Goal: Task Accomplishment & Management: Manage account settings

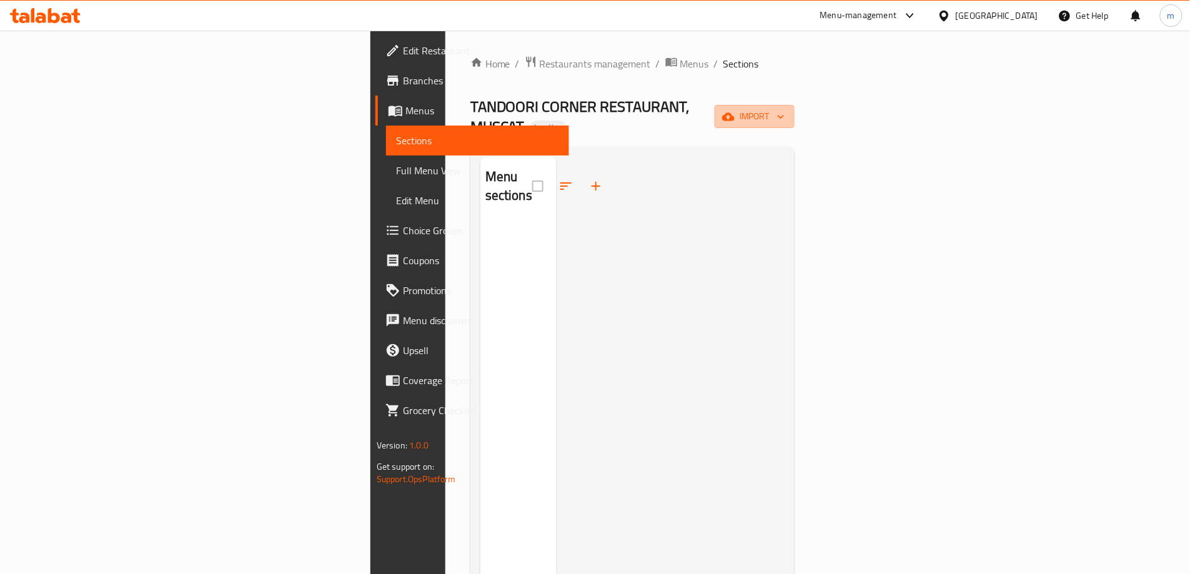
click at [734, 111] on icon "button" at bounding box center [728, 117] width 12 height 12
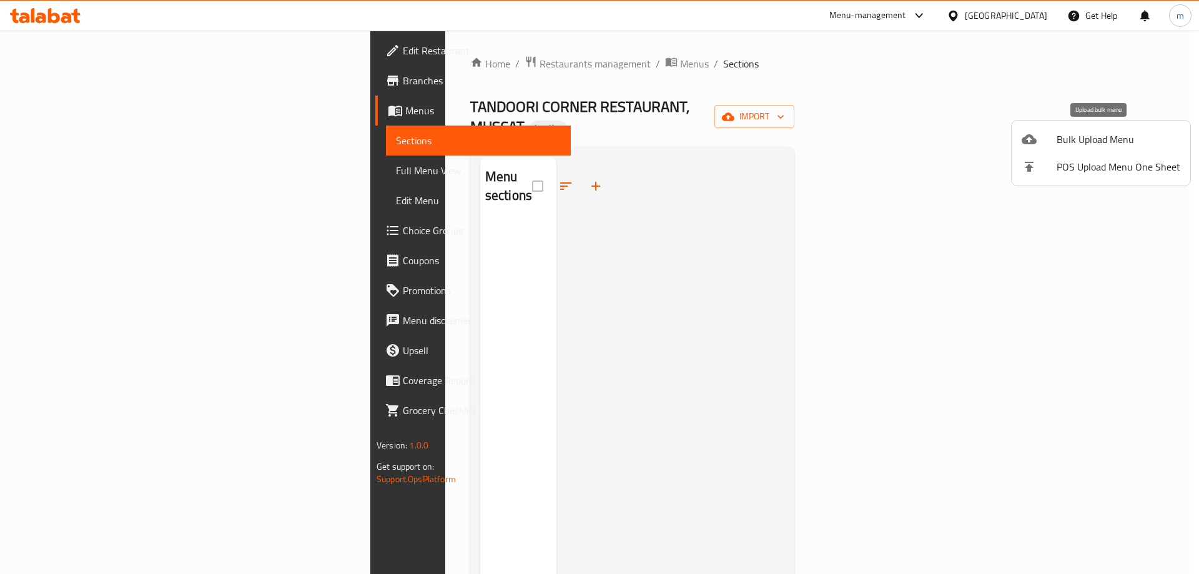
click at [1073, 147] on span "Bulk Upload Menu" at bounding box center [1119, 139] width 124 height 15
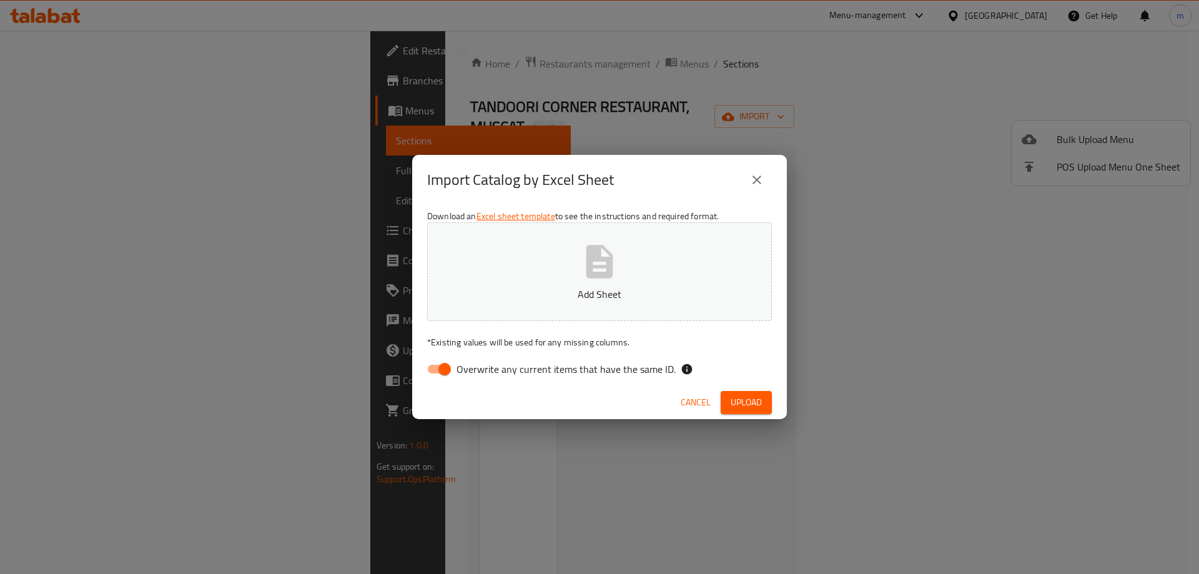
click at [483, 362] on span "Overwrite any current items that have the same ID." at bounding box center [565, 369] width 219 height 15
click at [480, 362] on input "Overwrite any current items that have the same ID." at bounding box center [444, 369] width 71 height 24
checkbox input "false"
click at [569, 278] on button "Add Sheet" at bounding box center [599, 271] width 345 height 99
click at [751, 400] on span "Upload" at bounding box center [746, 403] width 31 height 16
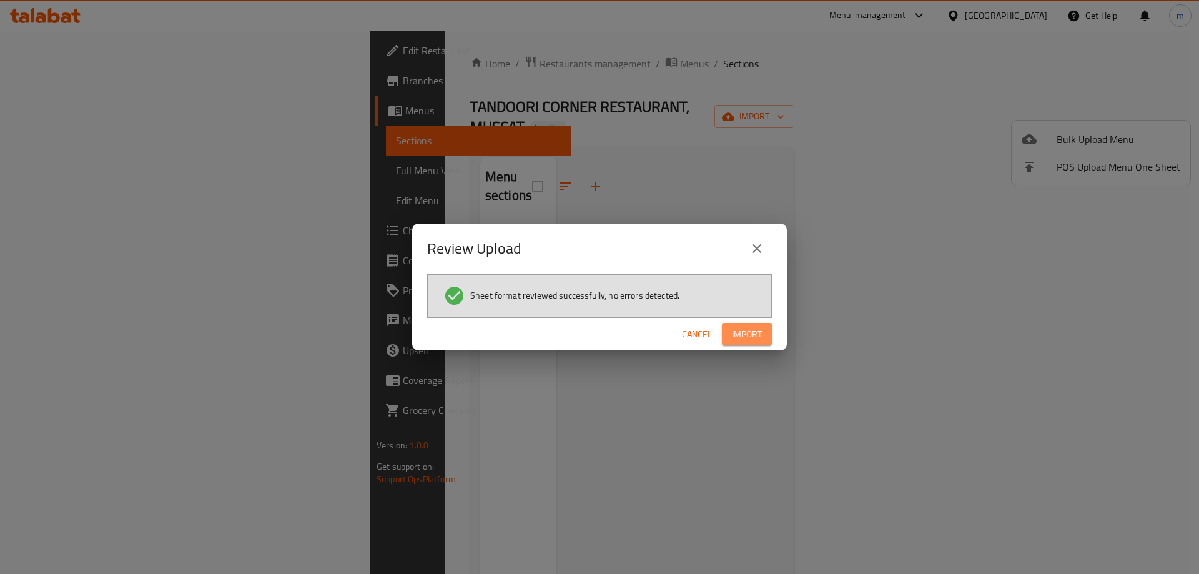
click at [760, 332] on span "Import" at bounding box center [747, 335] width 30 height 16
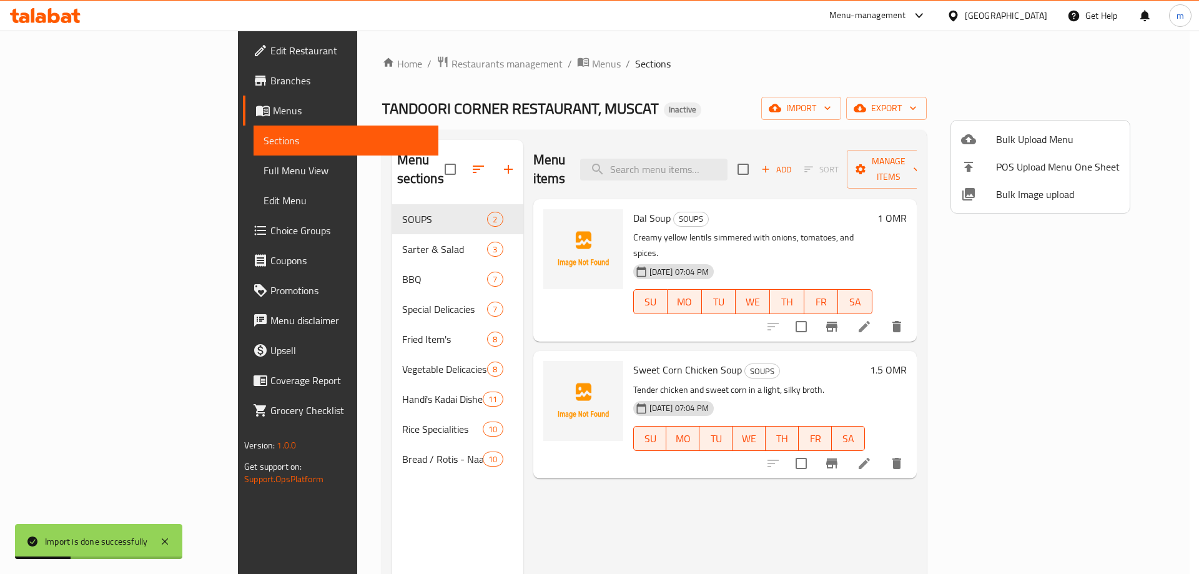
click at [577, 144] on div at bounding box center [599, 287] width 1199 height 574
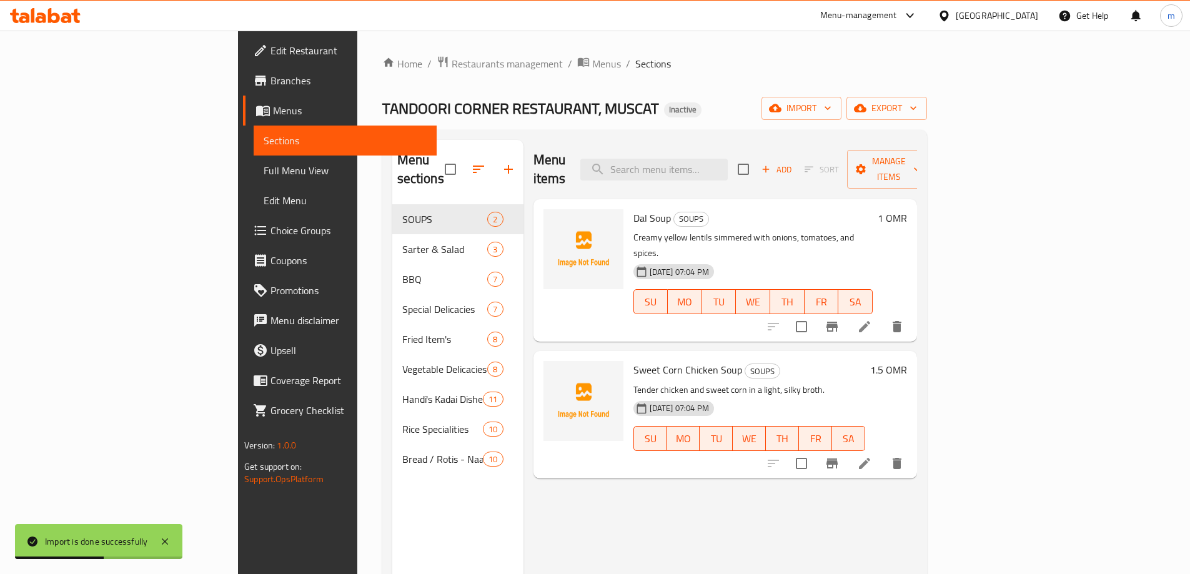
click at [872, 319] on icon at bounding box center [864, 326] width 15 height 15
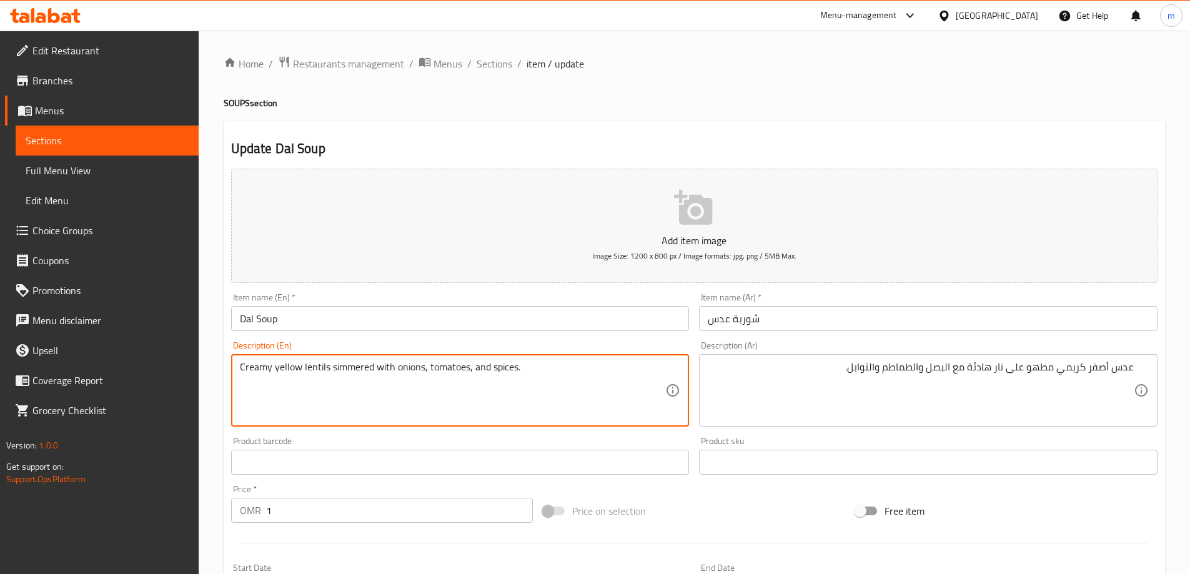
click at [336, 370] on textarea "Creamy yellow lentils simmered with onions, tomatoes, and spices." at bounding box center [453, 390] width 426 height 59
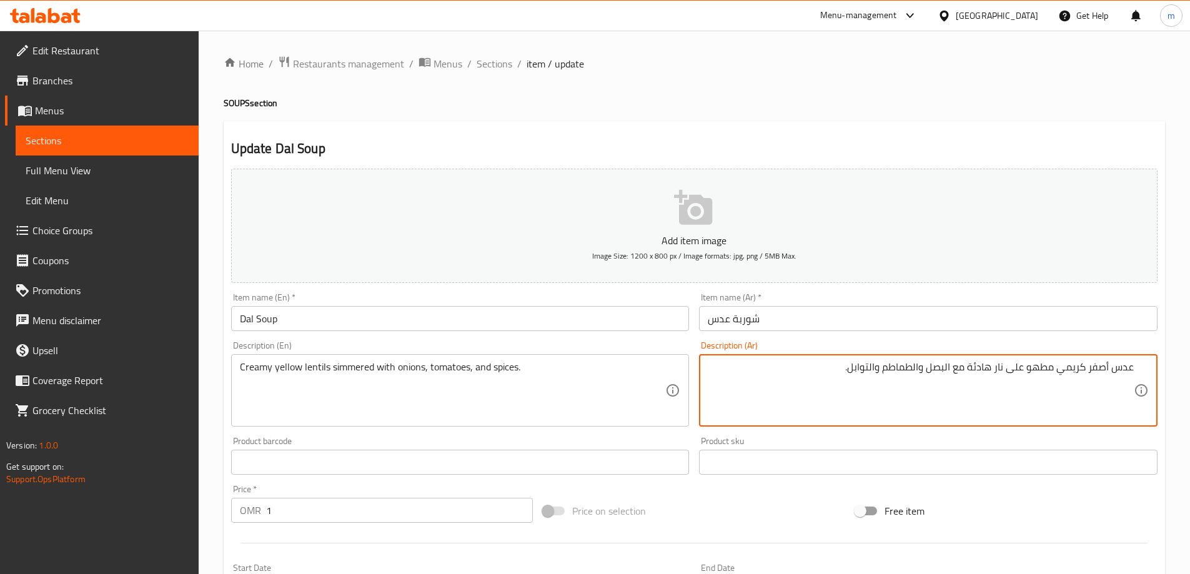
drag, startPoint x: 1023, startPoint y: 367, endPoint x: 970, endPoint y: 367, distance: 53.1
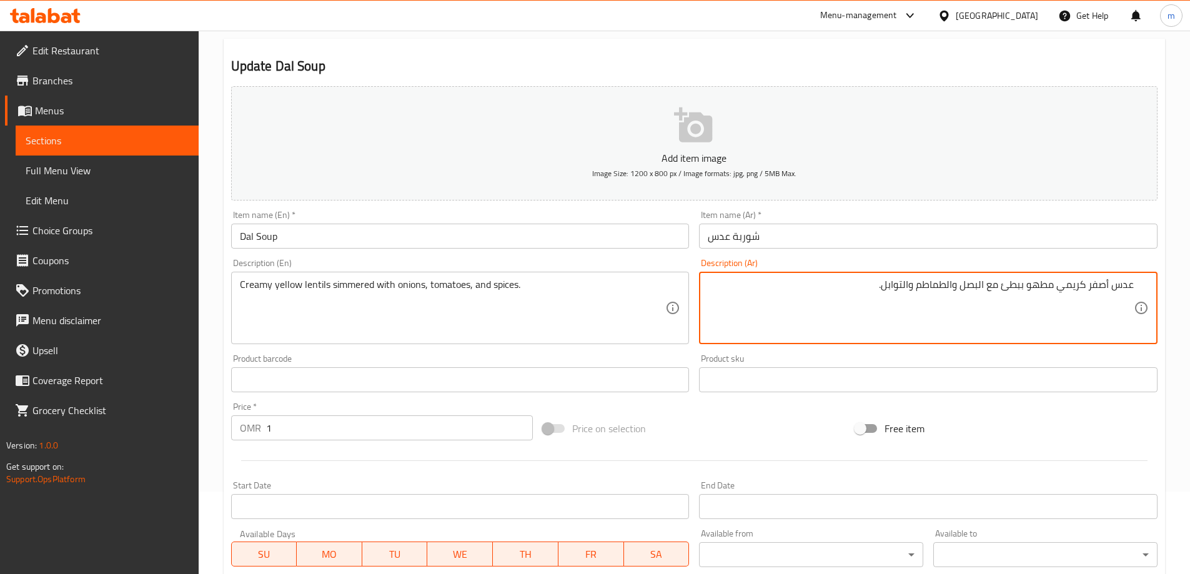
scroll to position [308, 0]
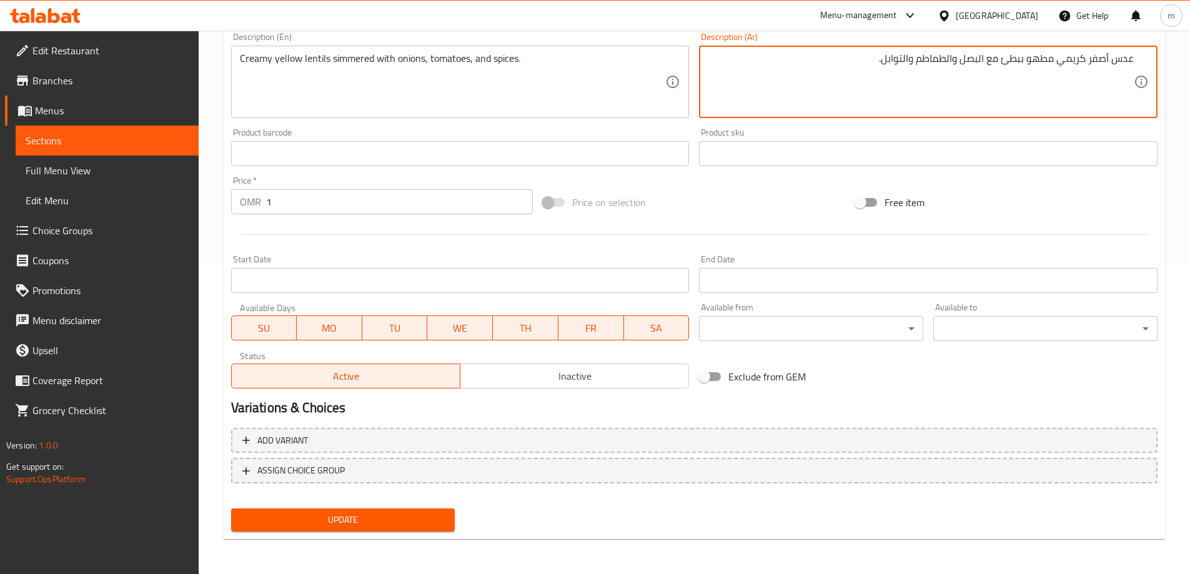
type textarea "عدس أصفر كريمي مطهو ببطئ مع البصل والطماطم والتوابل."
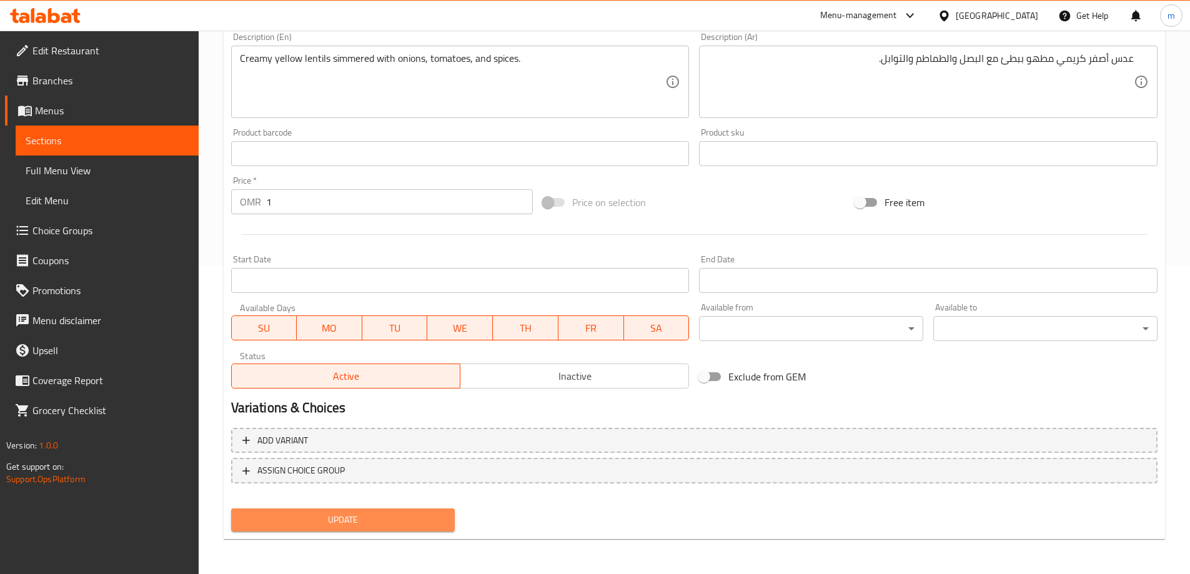
click at [417, 515] on span "Update" at bounding box center [343, 520] width 204 height 16
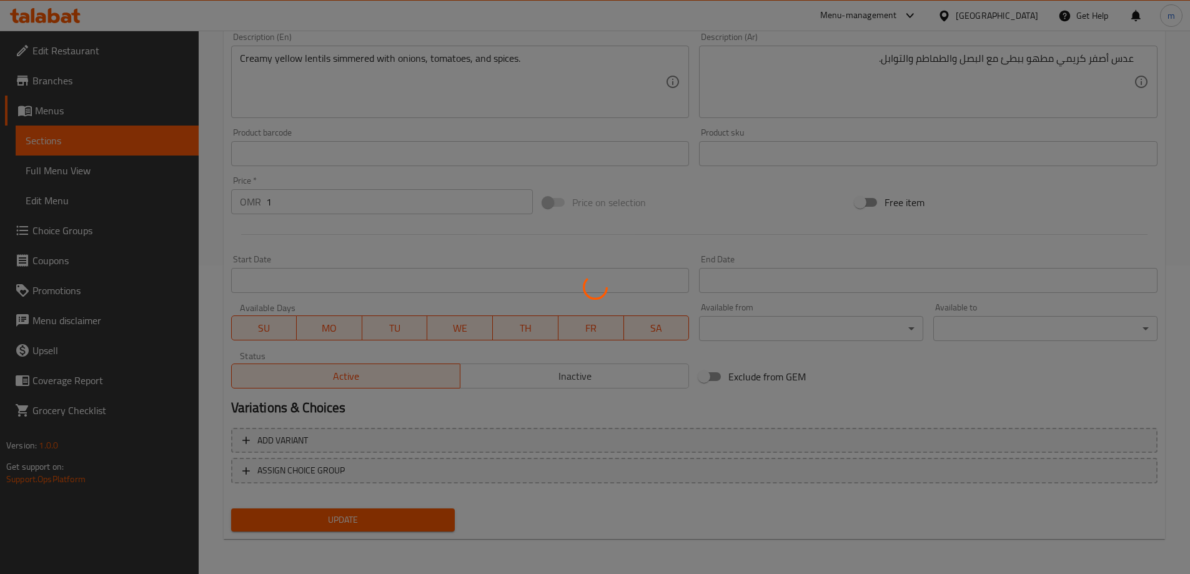
scroll to position [0, 0]
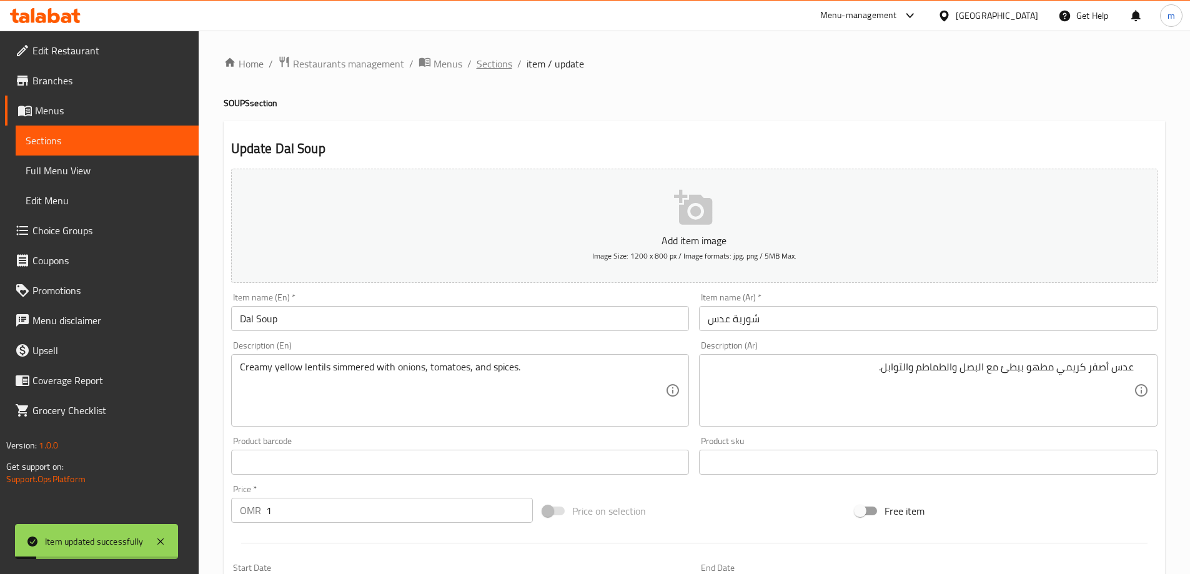
click at [499, 61] on span "Sections" at bounding box center [494, 63] width 36 height 15
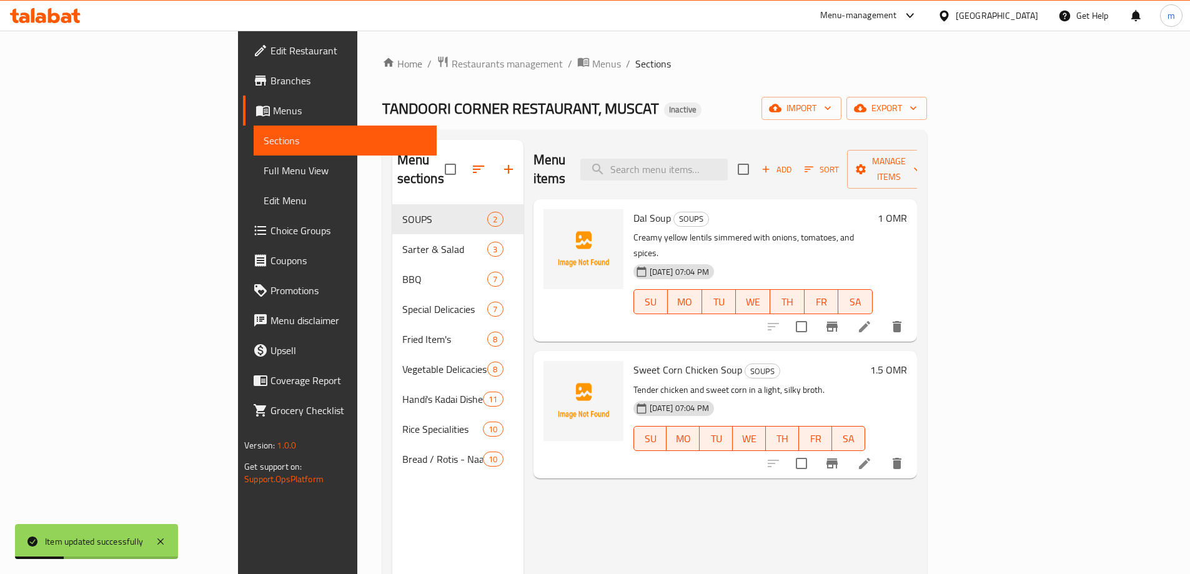
click at [882, 452] on li at bounding box center [864, 463] width 35 height 22
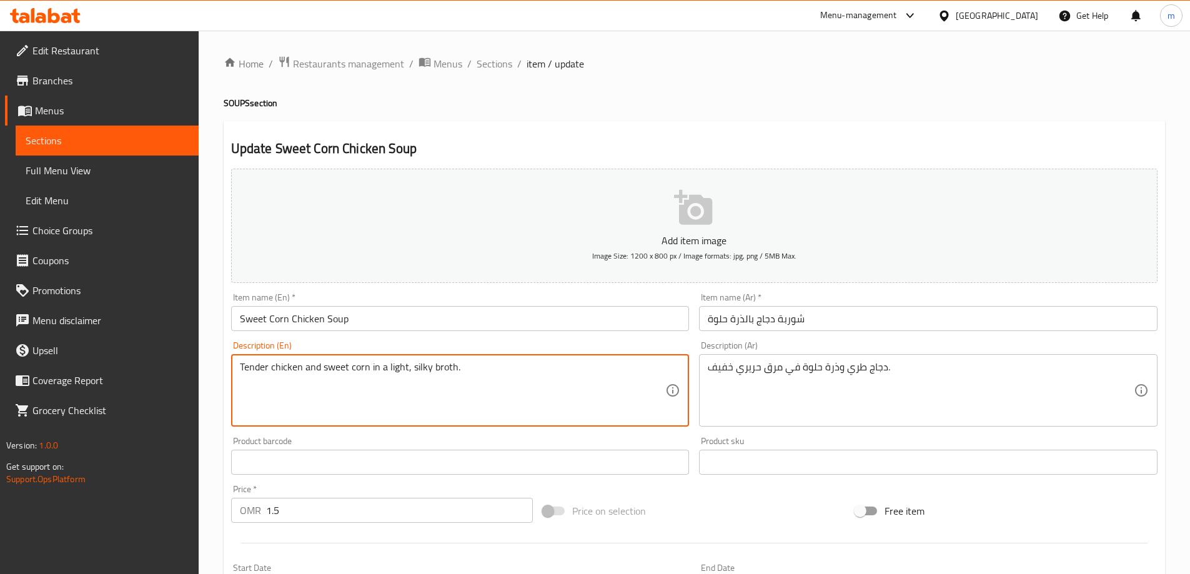
click at [417, 368] on textarea "Tender chicken and sweet corn in a light, silky broth." at bounding box center [453, 390] width 426 height 59
click at [419, 369] on textarea "Tender chicken and sweet corn in a light, silky broth." at bounding box center [453, 390] width 426 height 59
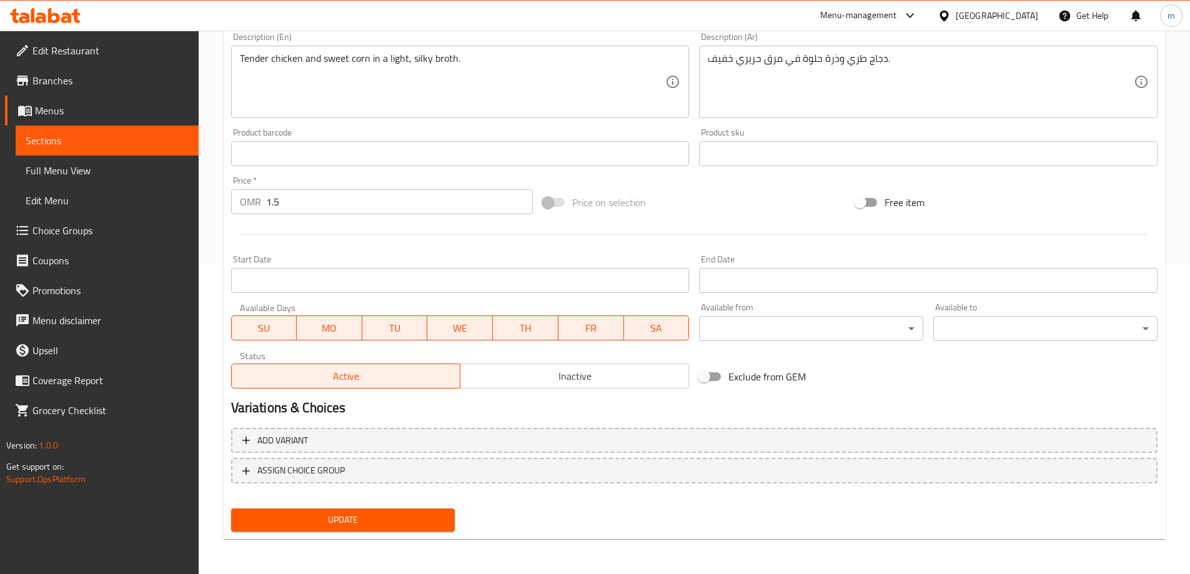
drag, startPoint x: 428, startPoint y: 522, endPoint x: 443, endPoint y: 434, distance: 89.4
click at [428, 522] on span "Update" at bounding box center [343, 520] width 204 height 16
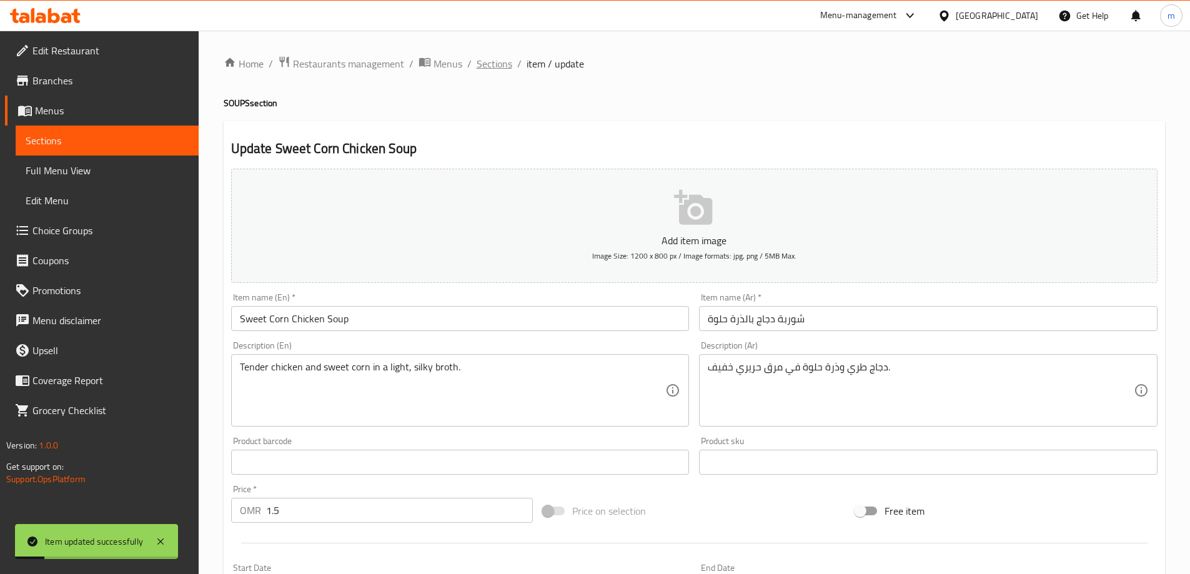
click at [508, 64] on span "Sections" at bounding box center [494, 63] width 36 height 15
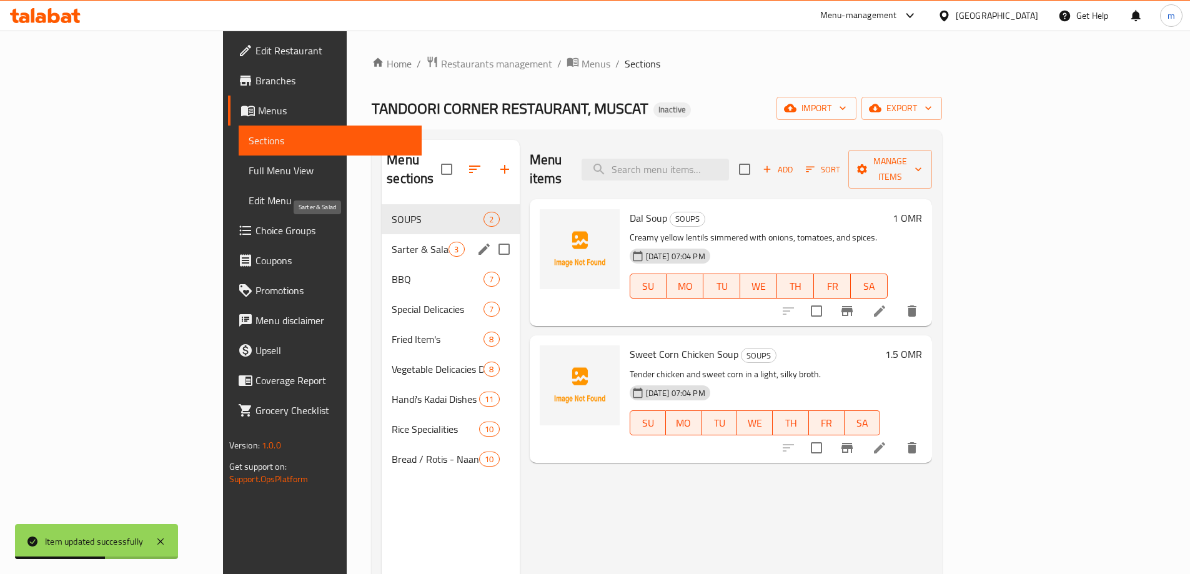
click at [392, 242] on span "Sarter & Salad" at bounding box center [420, 249] width 57 height 15
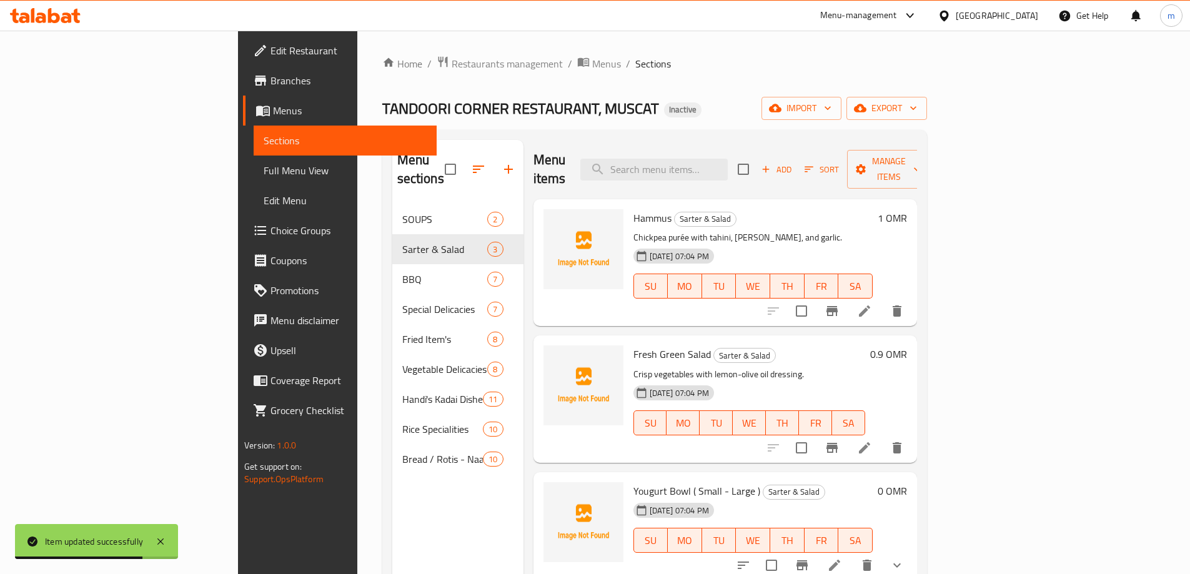
click at [882, 300] on li at bounding box center [864, 311] width 35 height 22
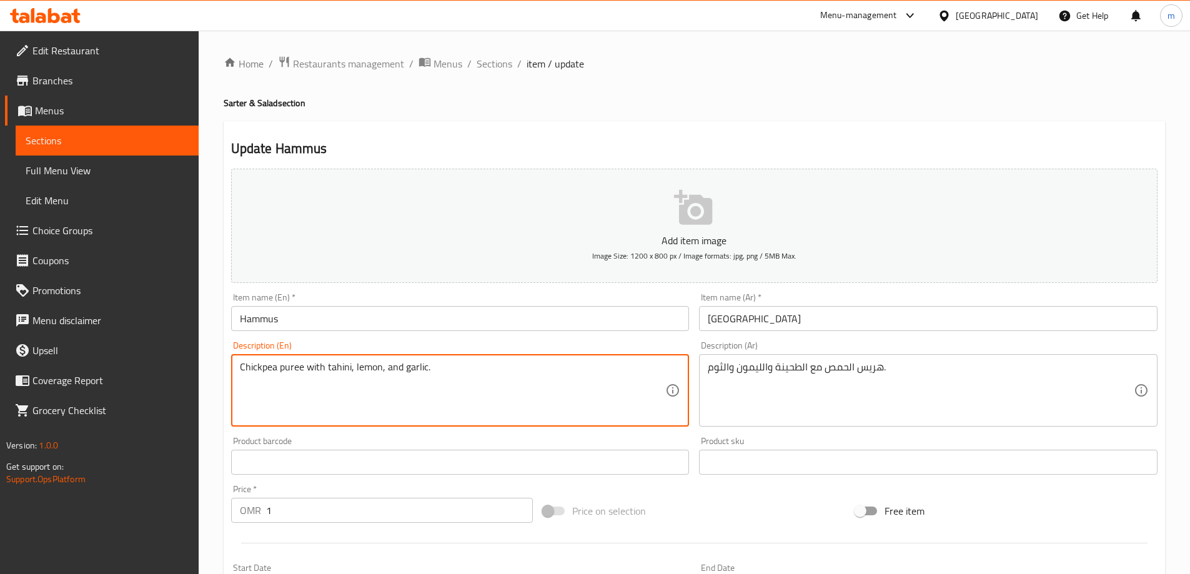
click at [296, 370] on textarea "Chickpea puree with tahini, lemon, and garlic." at bounding box center [453, 390] width 426 height 59
type textarea "Chickpea puree with tahini, lemon, and garlic."
click at [483, 390] on textarea "Chickpea puree with tahini, lemon, and garlic." at bounding box center [453, 390] width 426 height 59
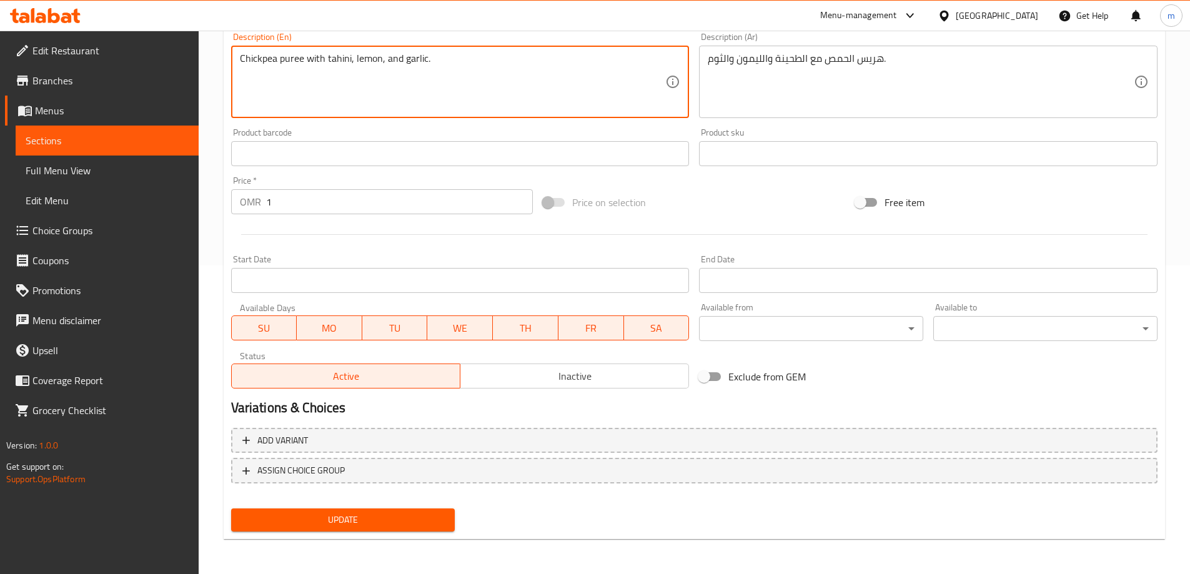
click at [408, 521] on span "Update" at bounding box center [343, 520] width 204 height 16
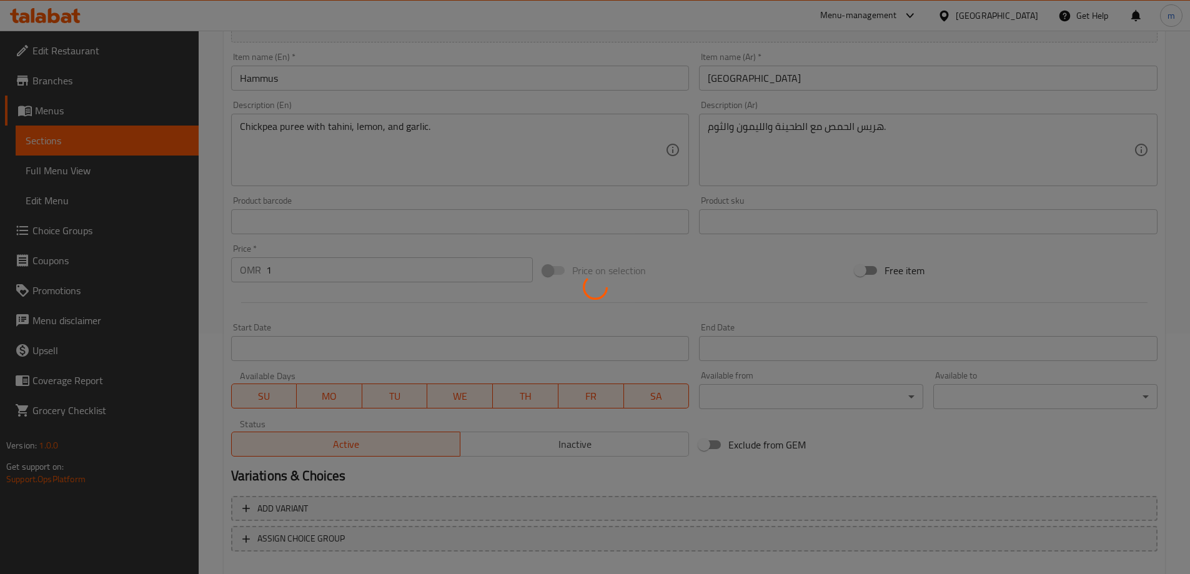
scroll to position [0, 0]
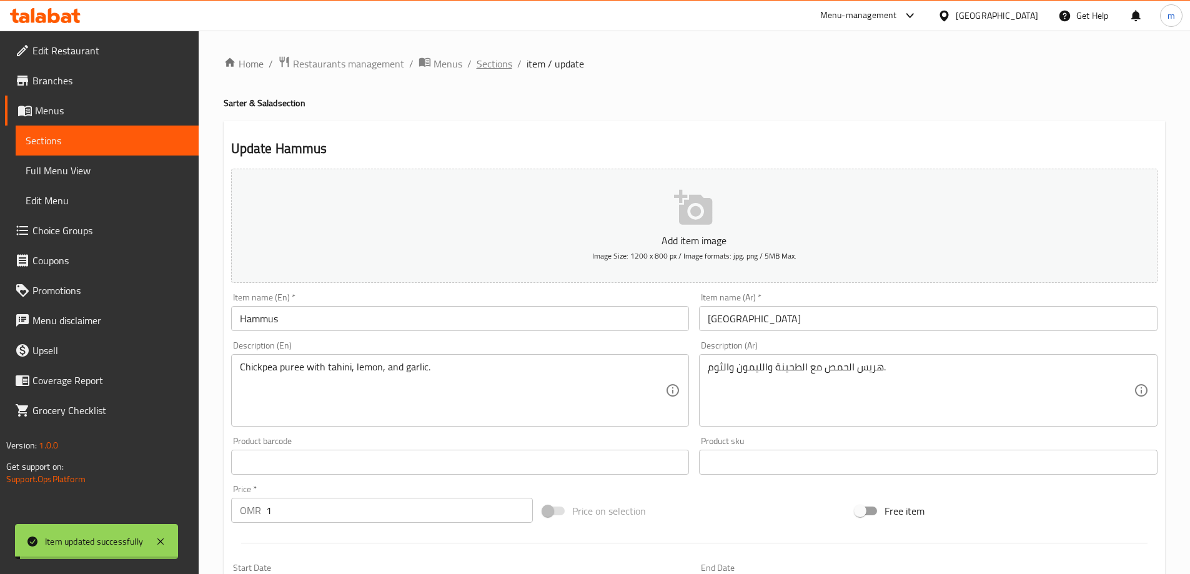
click at [486, 63] on span "Sections" at bounding box center [494, 63] width 36 height 15
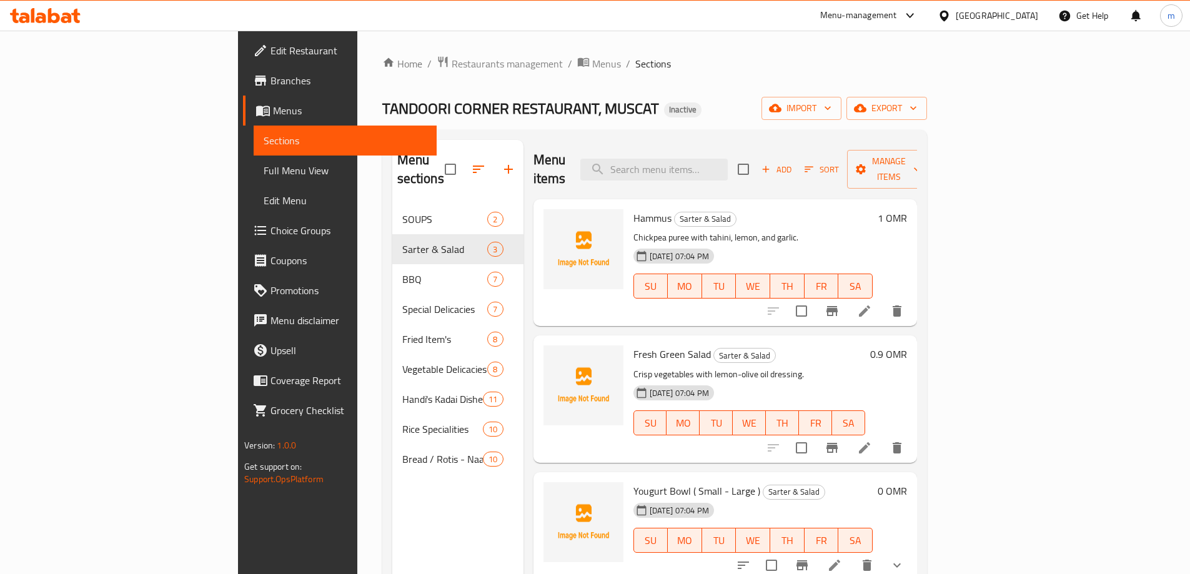
click at [870, 442] on icon at bounding box center [864, 447] width 11 height 11
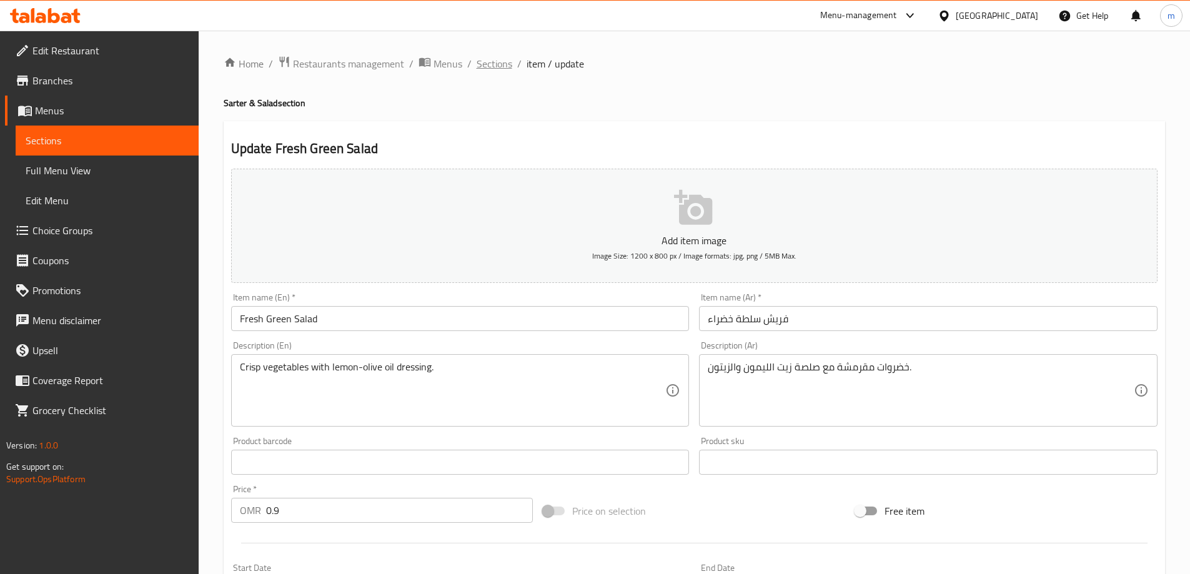
click at [486, 59] on span "Sections" at bounding box center [494, 63] width 36 height 15
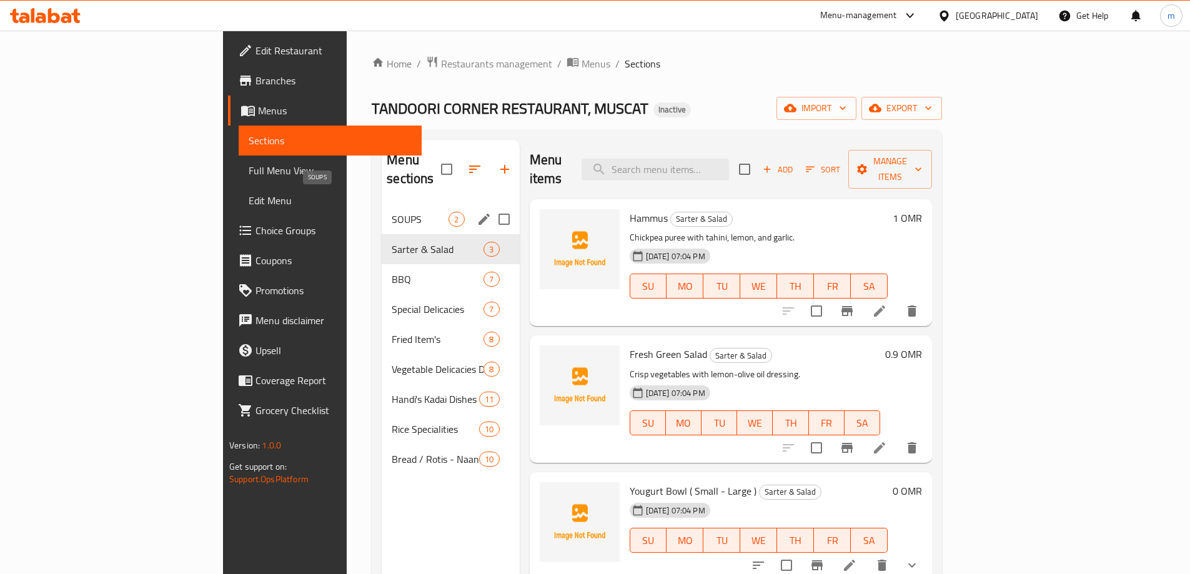
click at [392, 212] on span "SOUPS" at bounding box center [420, 219] width 57 height 15
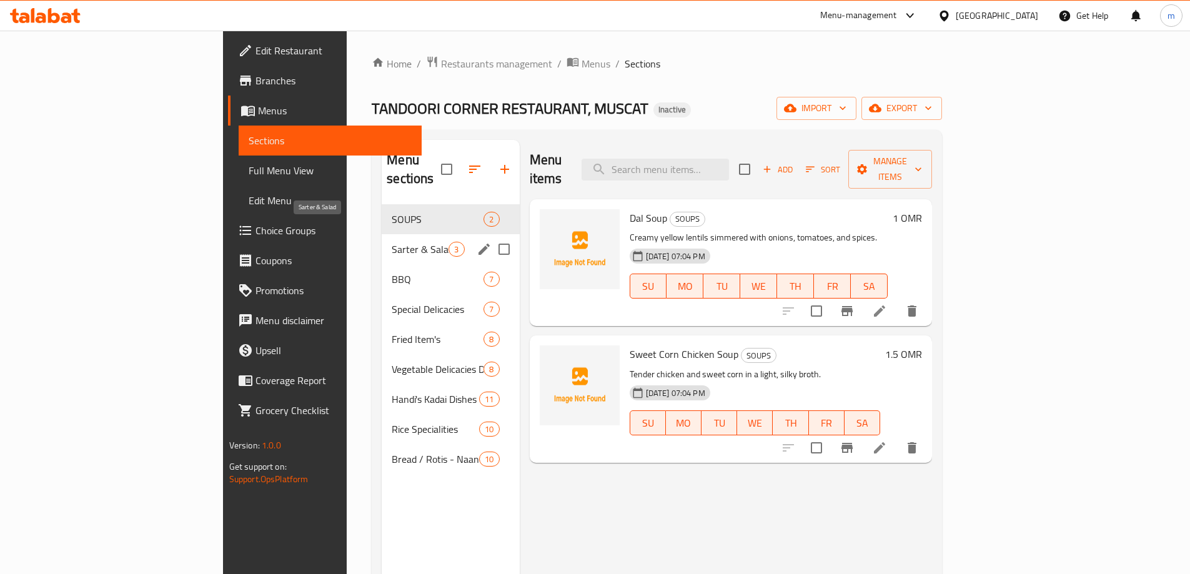
click at [392, 242] on span "Sarter & Salad" at bounding box center [420, 249] width 57 height 15
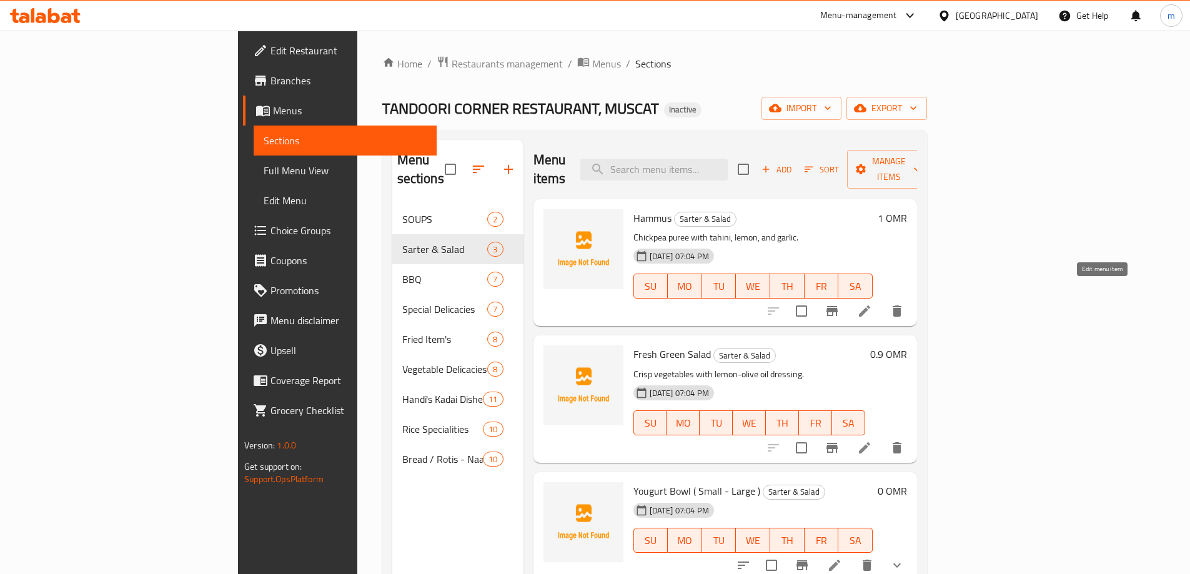
click at [870, 305] on icon at bounding box center [864, 310] width 11 height 11
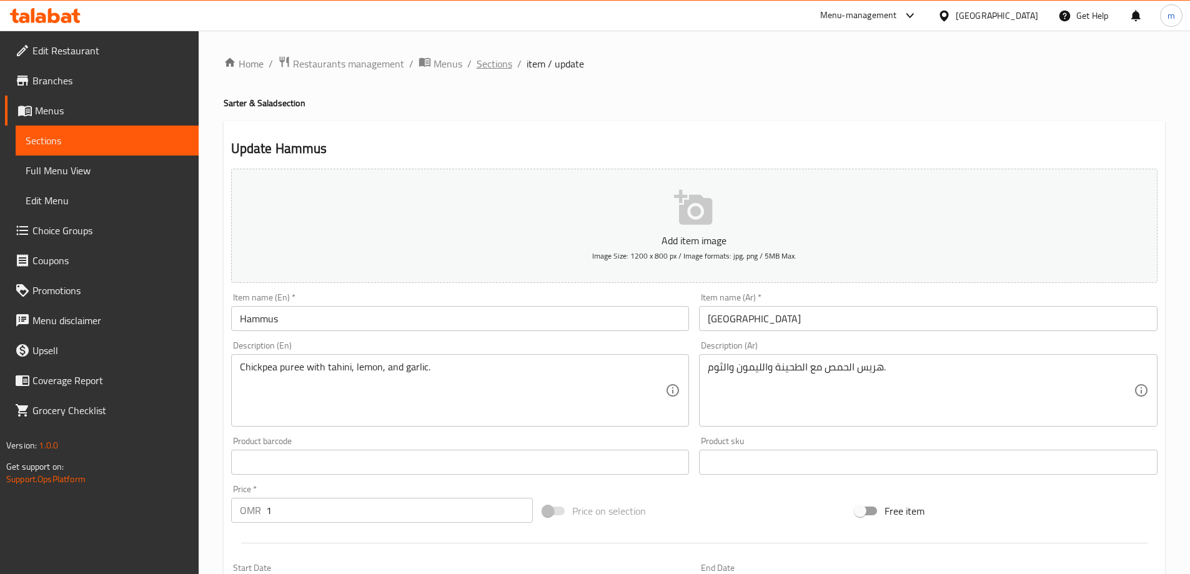
click at [487, 59] on span "Sections" at bounding box center [494, 63] width 36 height 15
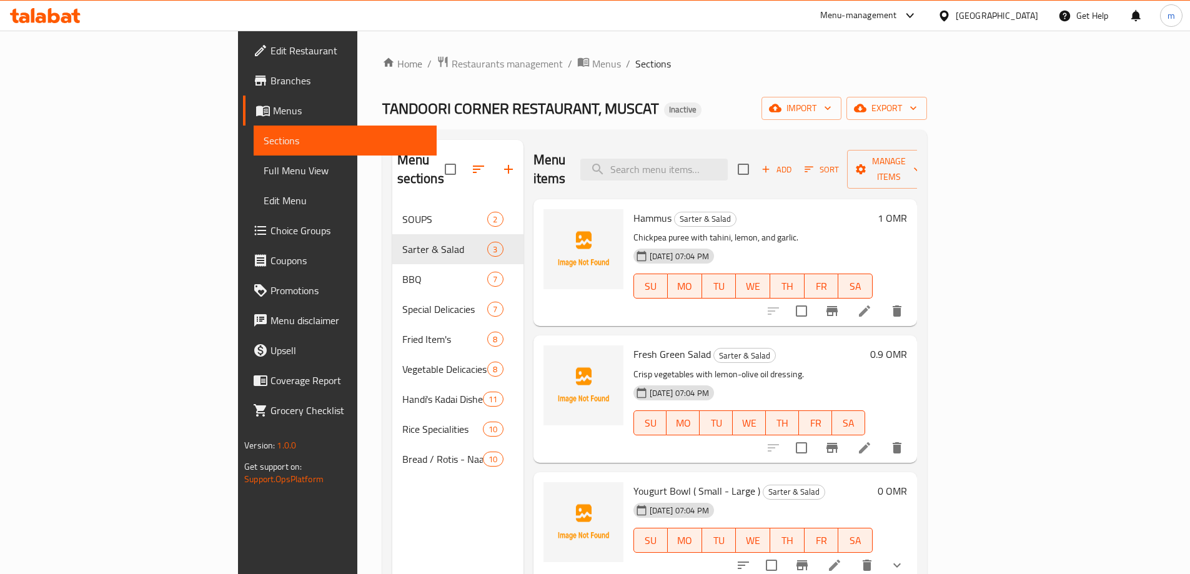
click at [882, 436] on li at bounding box center [864, 447] width 35 height 22
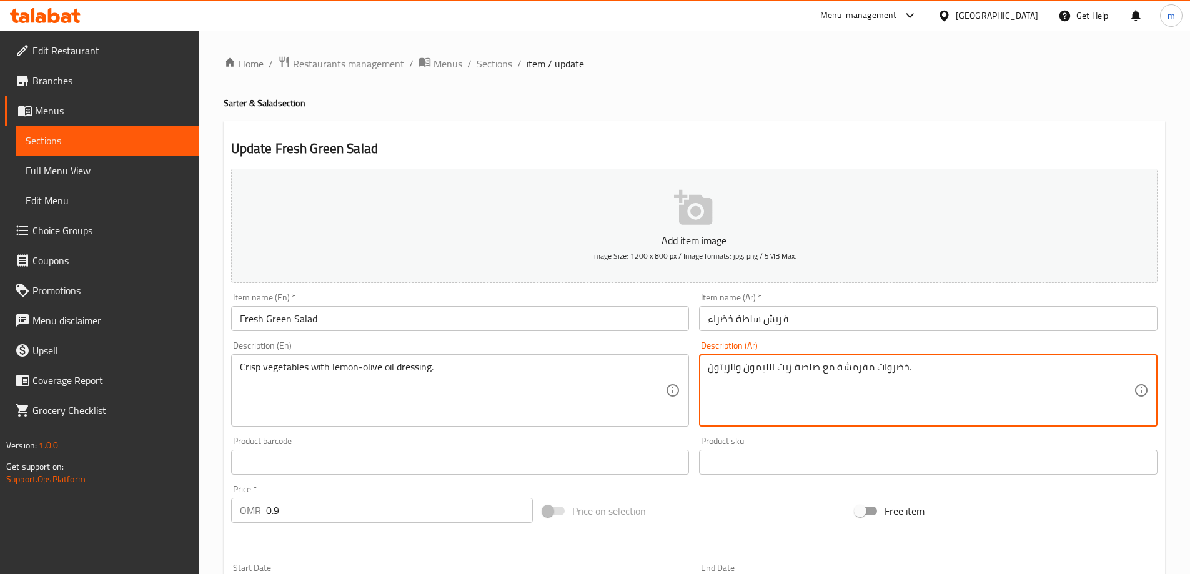
drag, startPoint x: 736, startPoint y: 366, endPoint x: 694, endPoint y: 366, distance: 41.8
click at [778, 365] on textarea "خضروات مقرمشة مع صلصة زيت الليمون والزيتون." at bounding box center [921, 390] width 426 height 59
paste textarea "الزيتون"
drag, startPoint x: 741, startPoint y: 365, endPoint x: 650, endPoint y: 378, distance: 92.0
click at [650, 378] on div "Add item image Image Size: 1200 x 800 px / Image formats: jpg, png / 5MB Max. I…" at bounding box center [694, 433] width 936 height 538
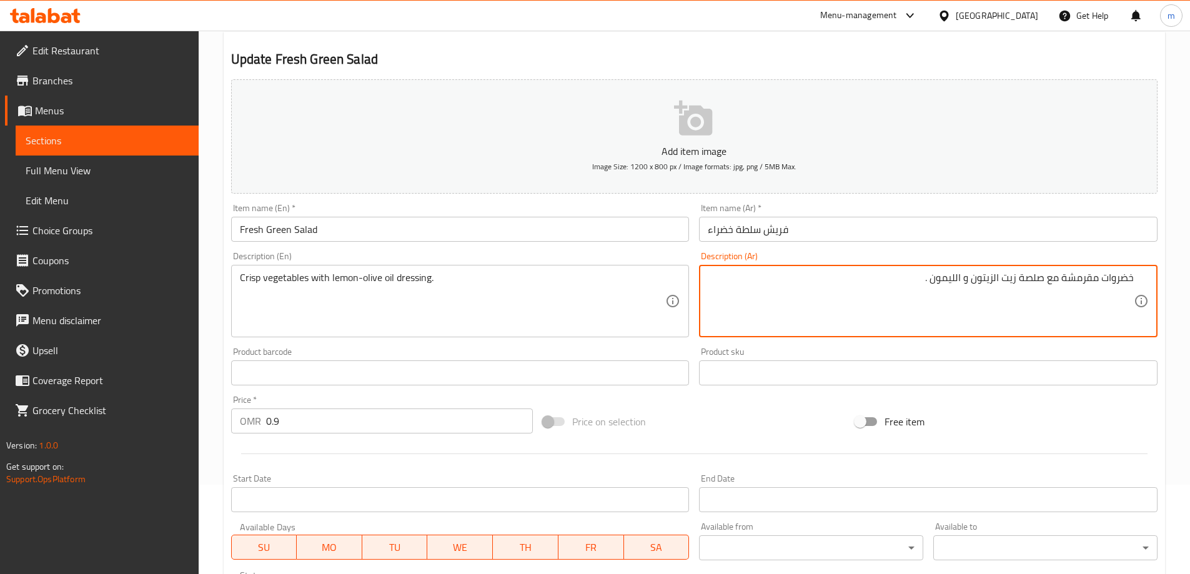
scroll to position [308, 0]
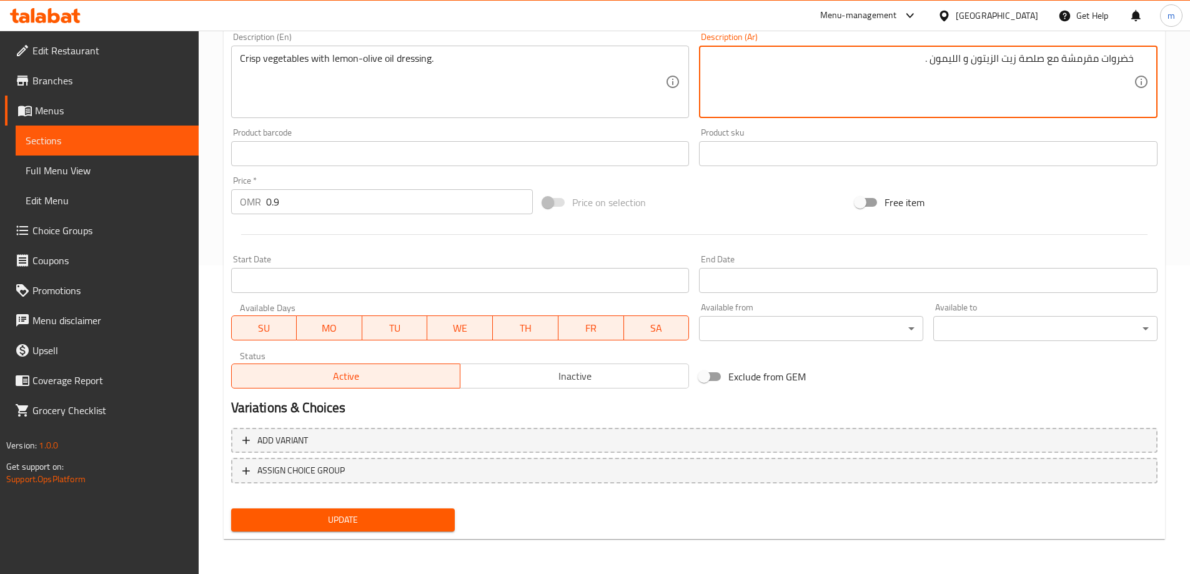
type textarea "خضروات مقرمشة مع صلصة زيت الزيتون و الليمون ."
click at [420, 515] on span "Update" at bounding box center [343, 520] width 204 height 16
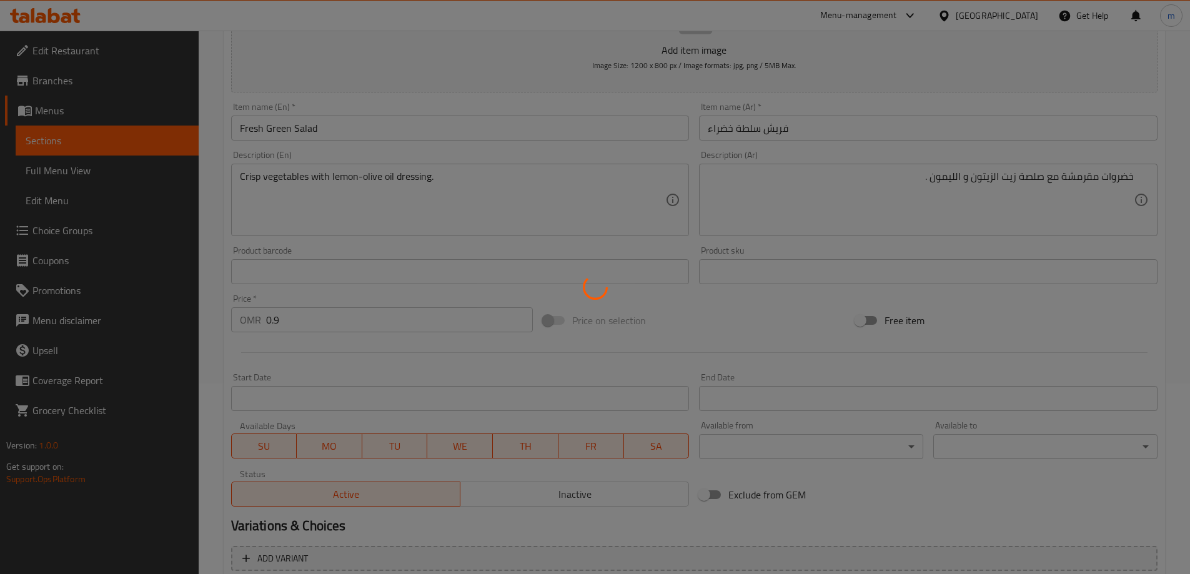
scroll to position [0, 0]
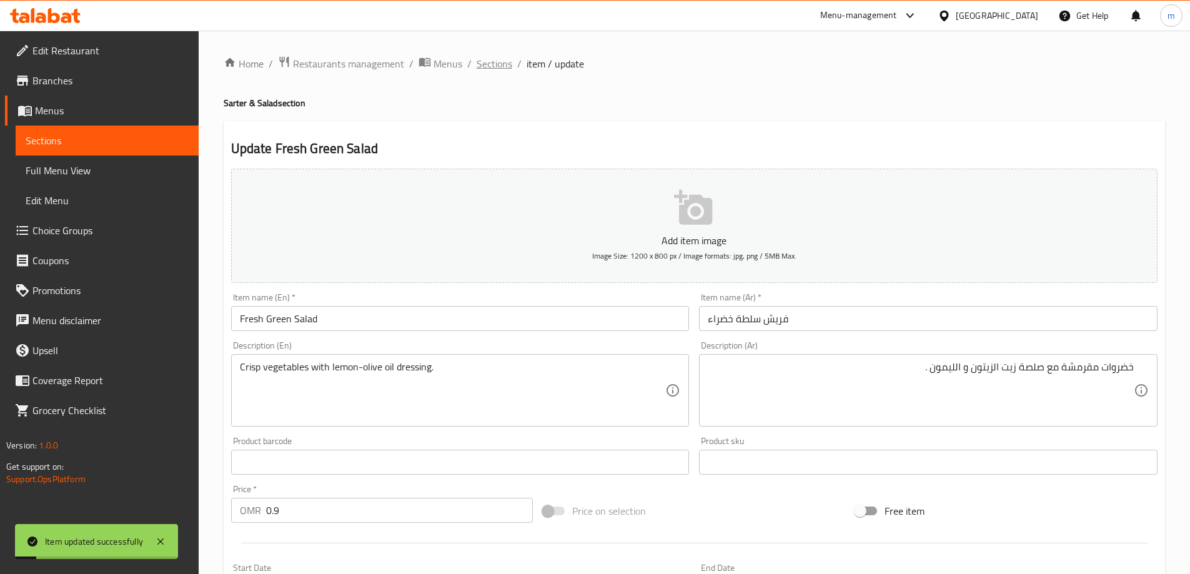
click at [498, 66] on span "Sections" at bounding box center [494, 63] width 36 height 15
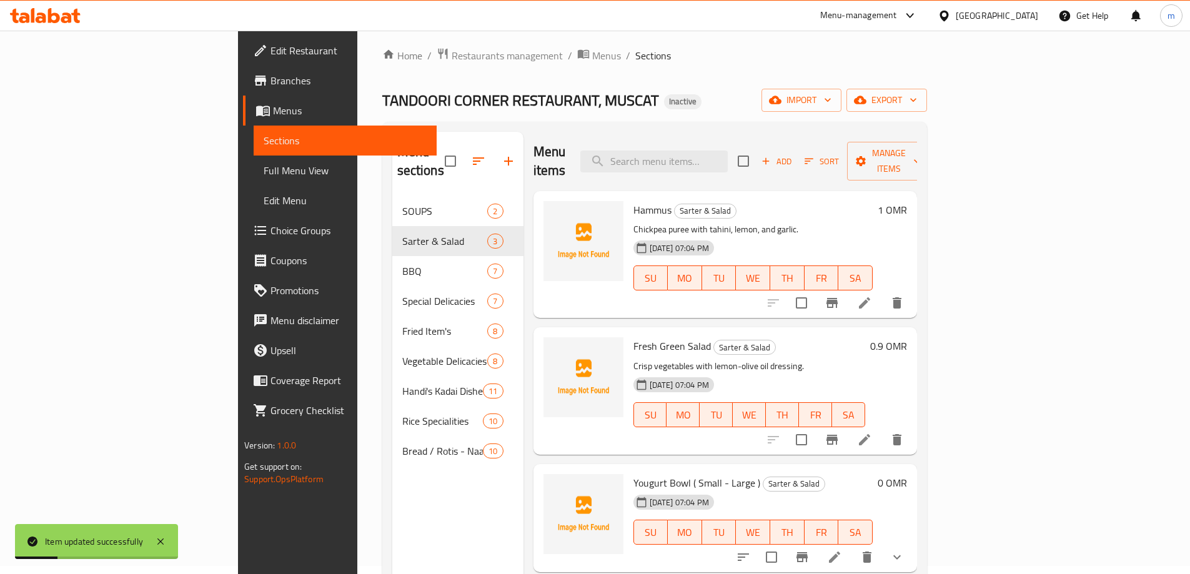
scroll to position [125, 0]
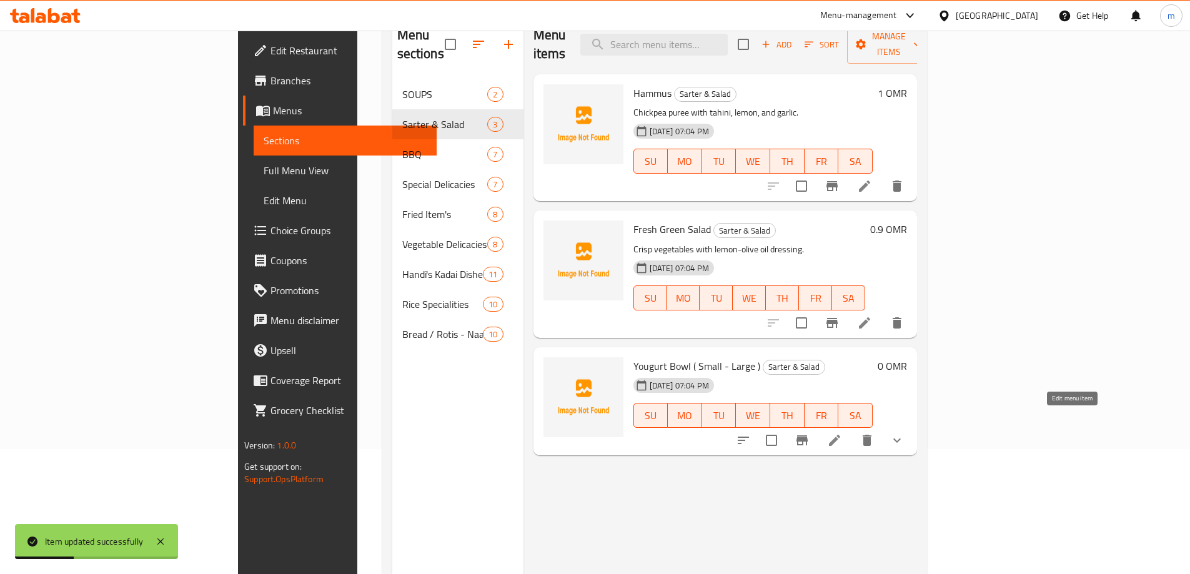
click at [842, 433] on icon at bounding box center [834, 440] width 15 height 15
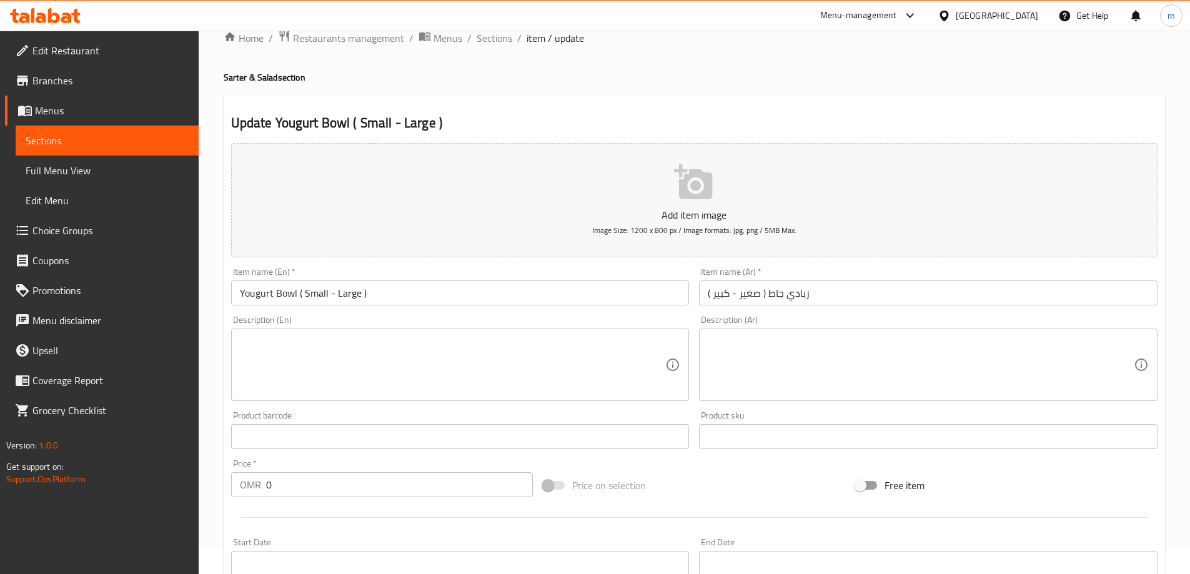
scroll to position [337, 0]
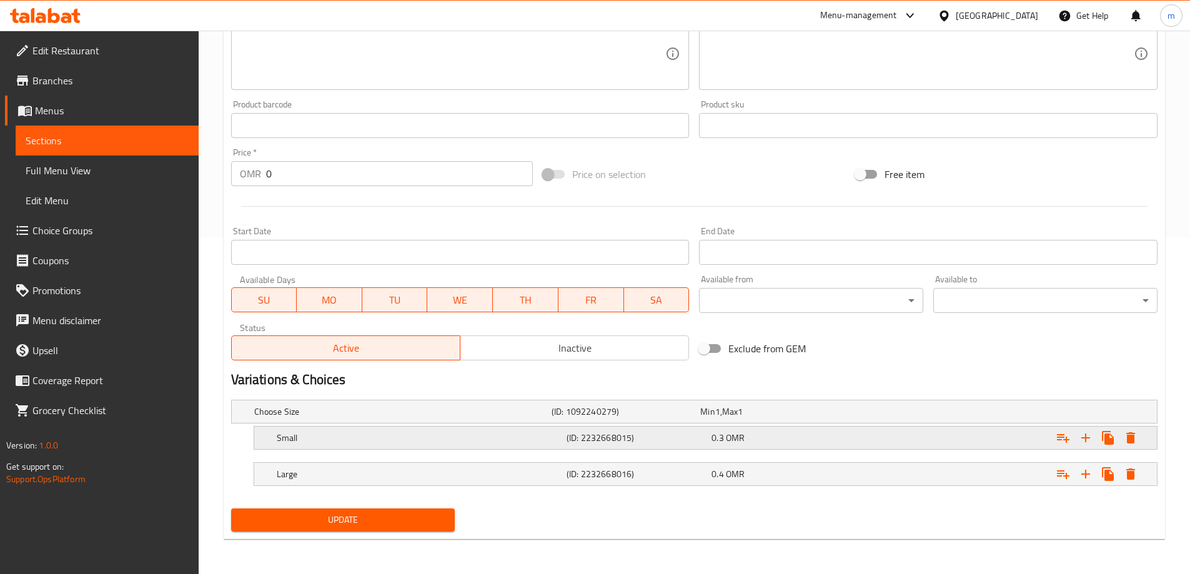
click at [469, 418] on h5 "Small" at bounding box center [400, 411] width 292 height 12
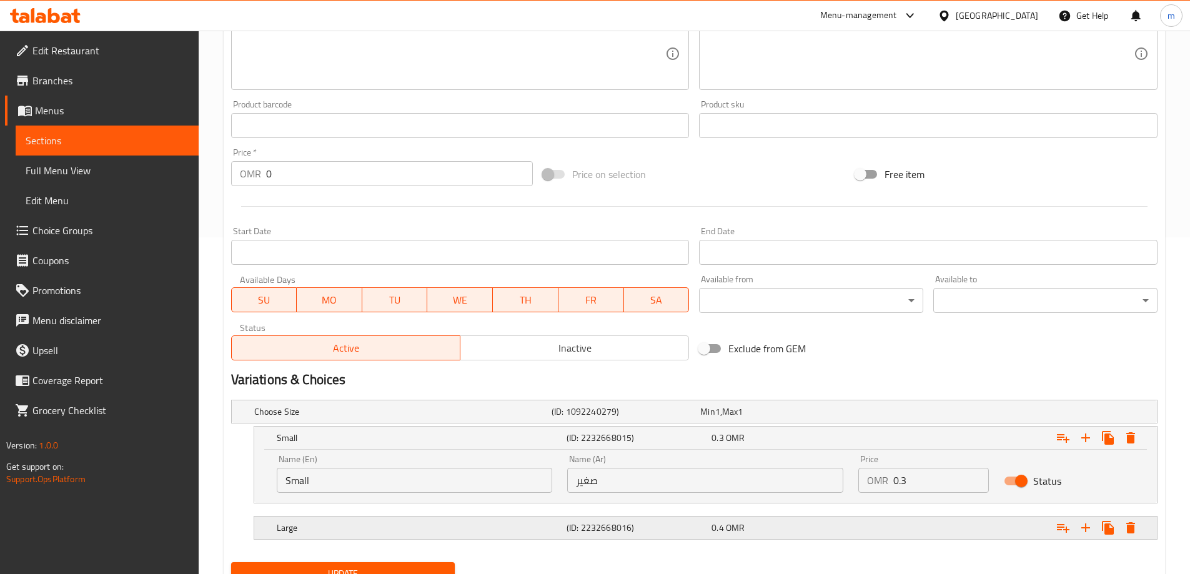
click at [654, 418] on h5 "(ID: 2232668016)" at bounding box center [623, 411] width 144 height 12
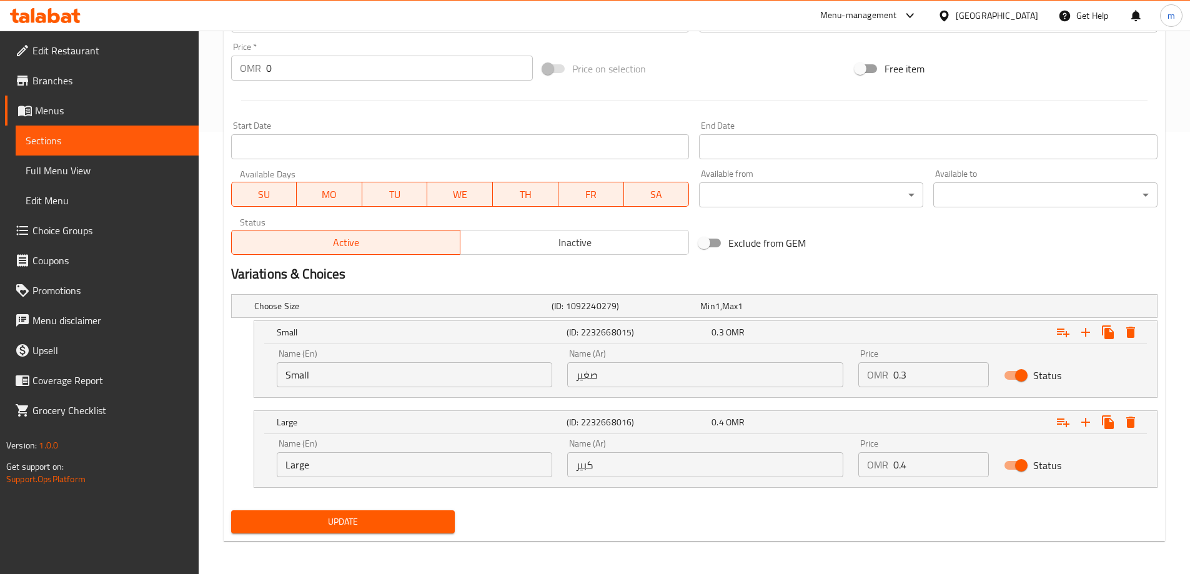
scroll to position [444, 0]
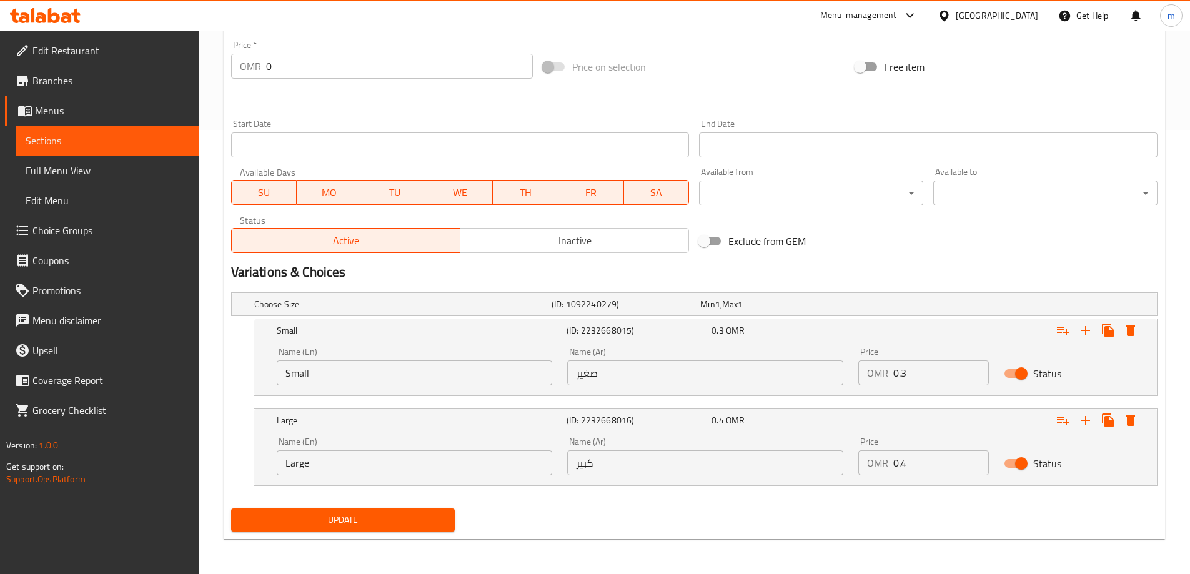
click at [386, 526] on span "Update" at bounding box center [343, 520] width 204 height 16
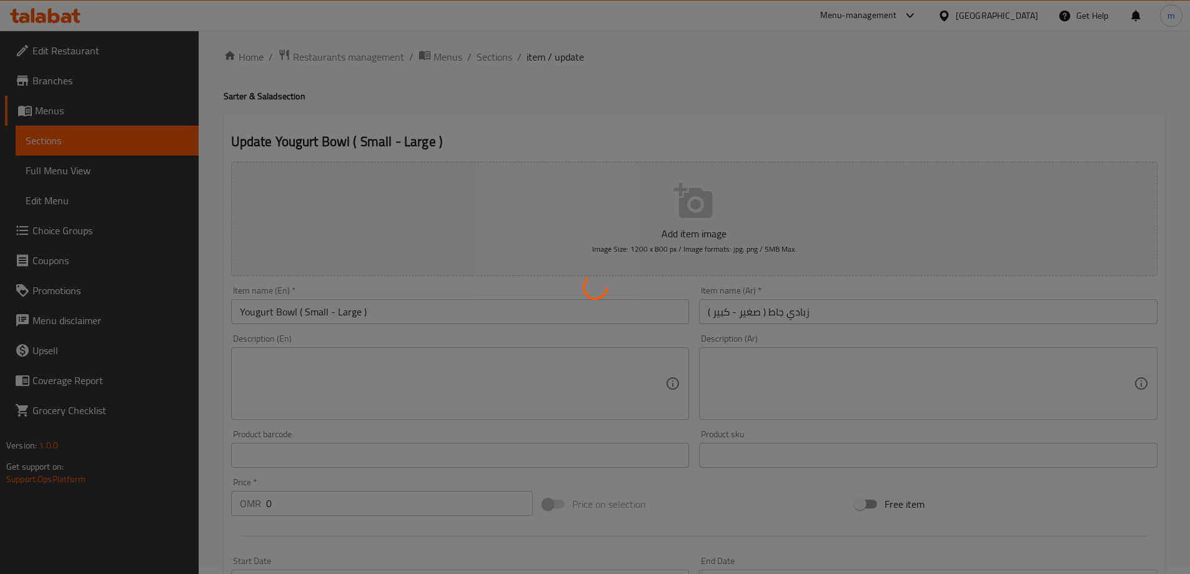
scroll to position [0, 0]
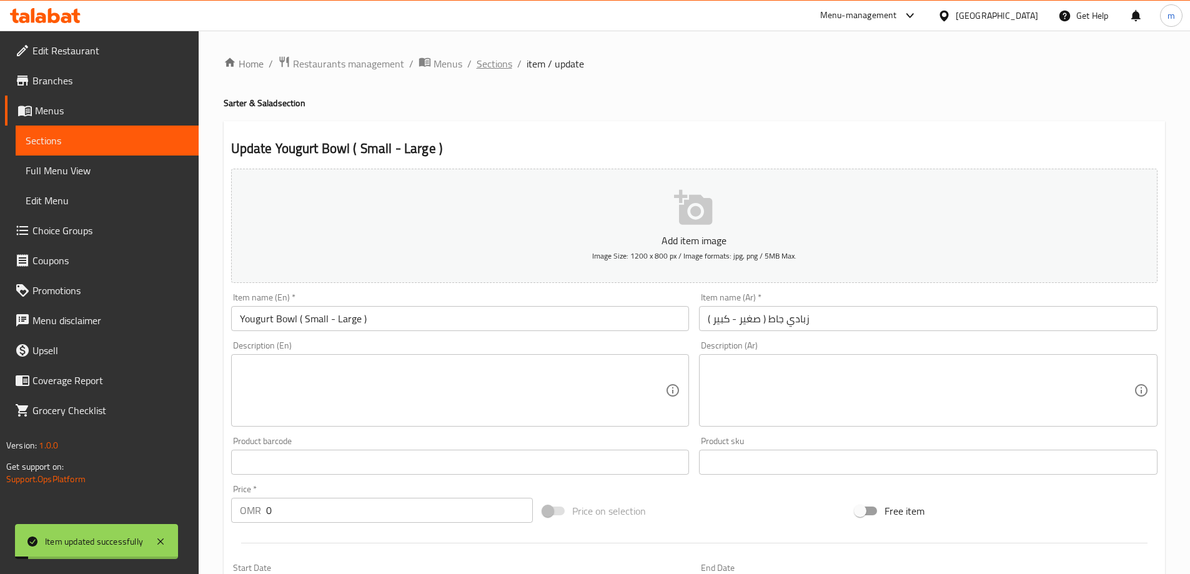
click at [495, 59] on span "Sections" at bounding box center [494, 63] width 36 height 15
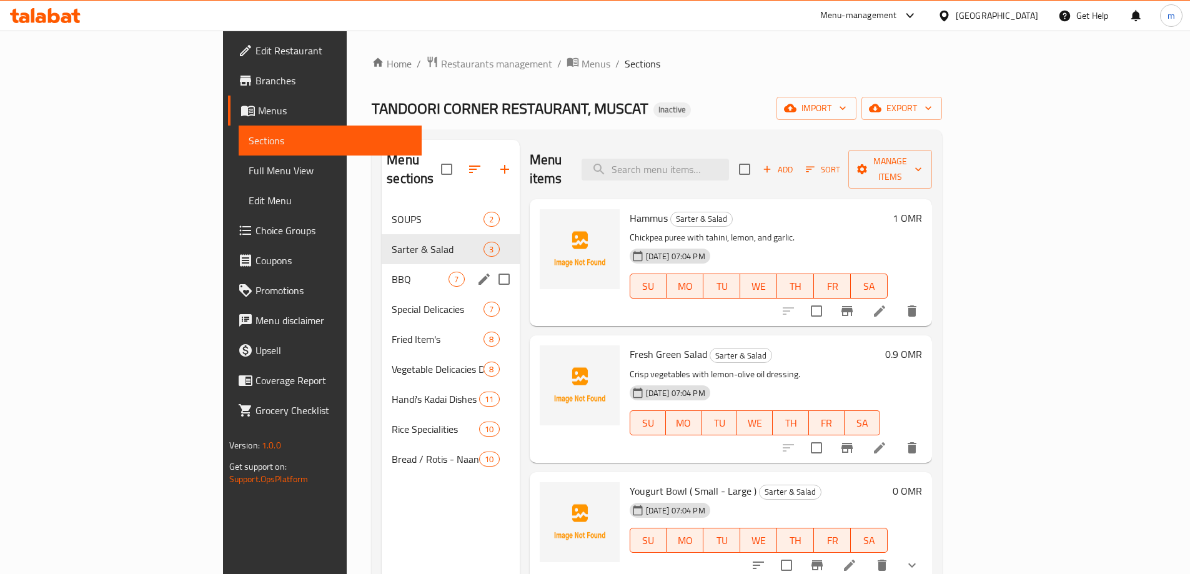
click at [392, 272] on span "BBQ" at bounding box center [420, 279] width 57 height 15
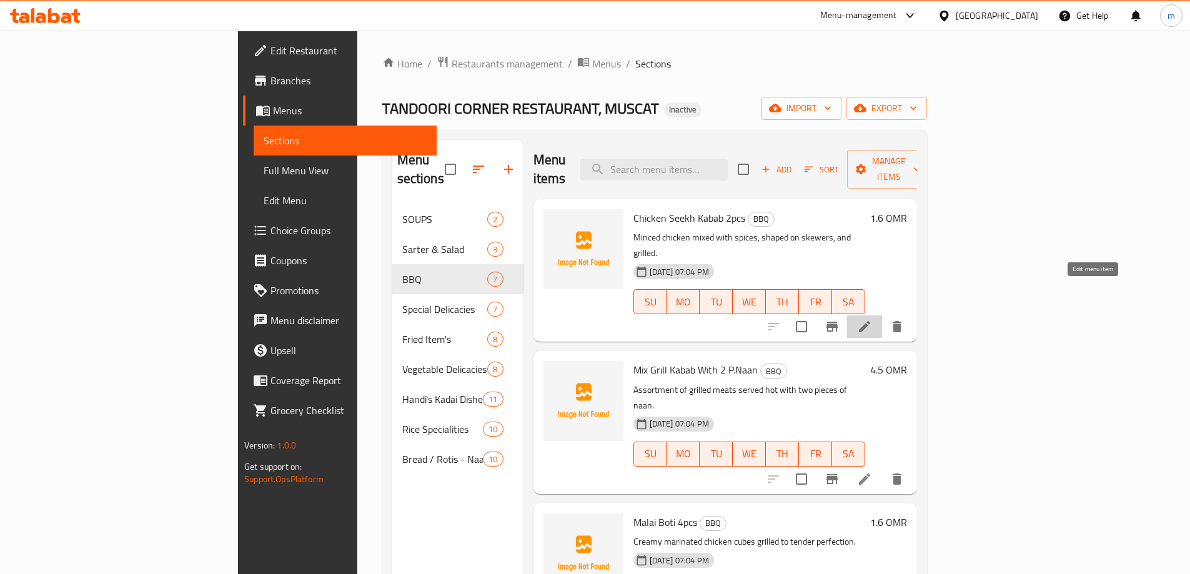
click at [870, 321] on icon at bounding box center [864, 326] width 11 height 11
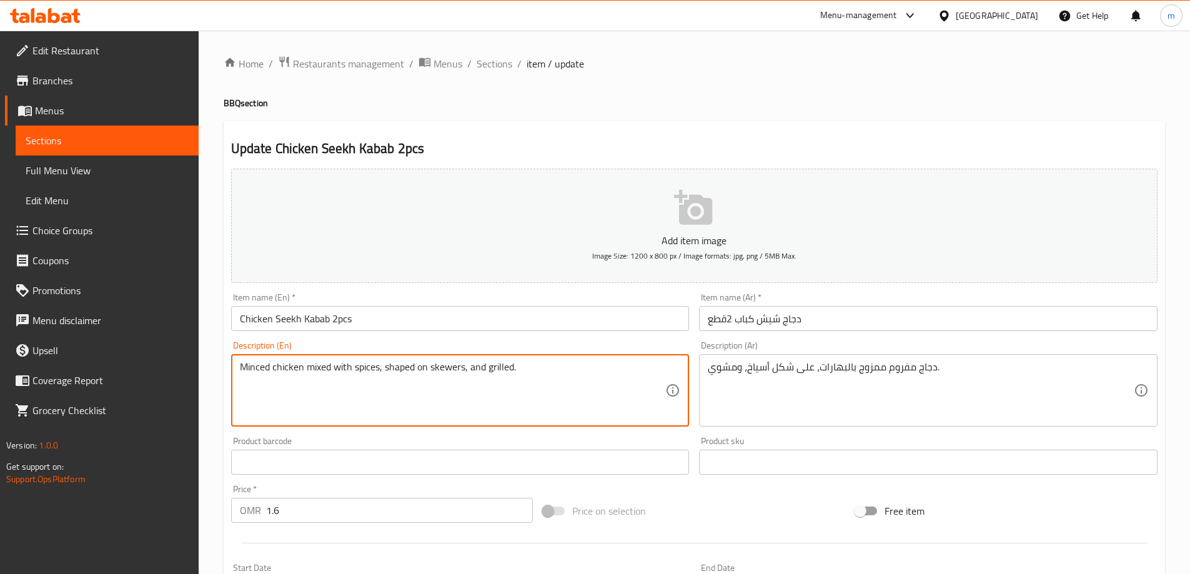
click at [394, 370] on textarea "Minced chicken mixed with spices, shaped on skewers, and grilled." at bounding box center [453, 390] width 426 height 59
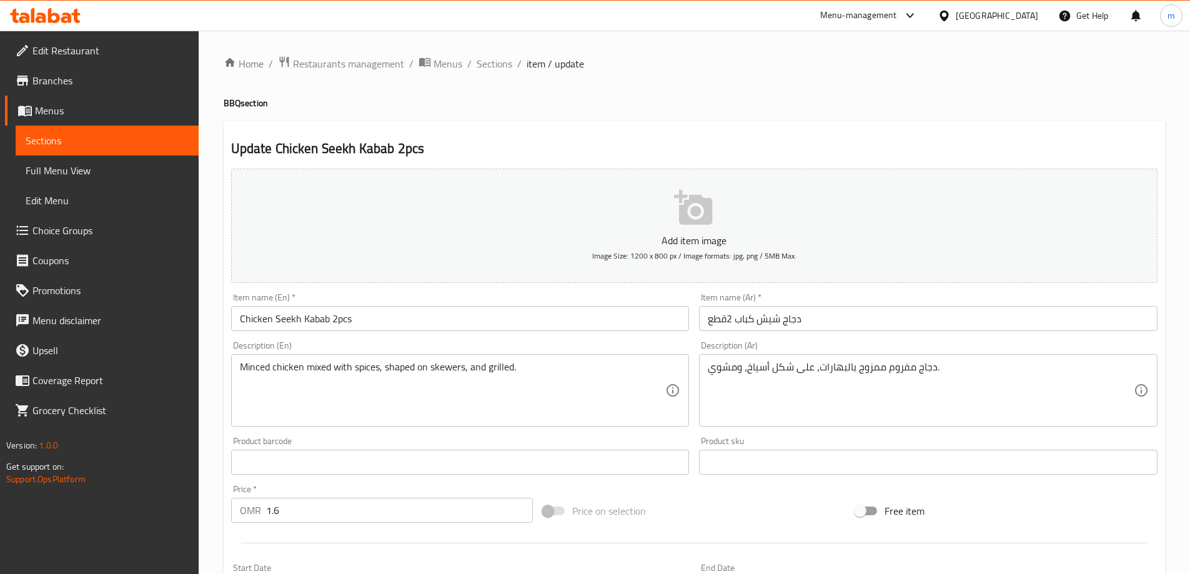
click at [390, 372] on textarea "Minced chicken mixed with spices, shaped on skewers, and grilled." at bounding box center [453, 390] width 426 height 59
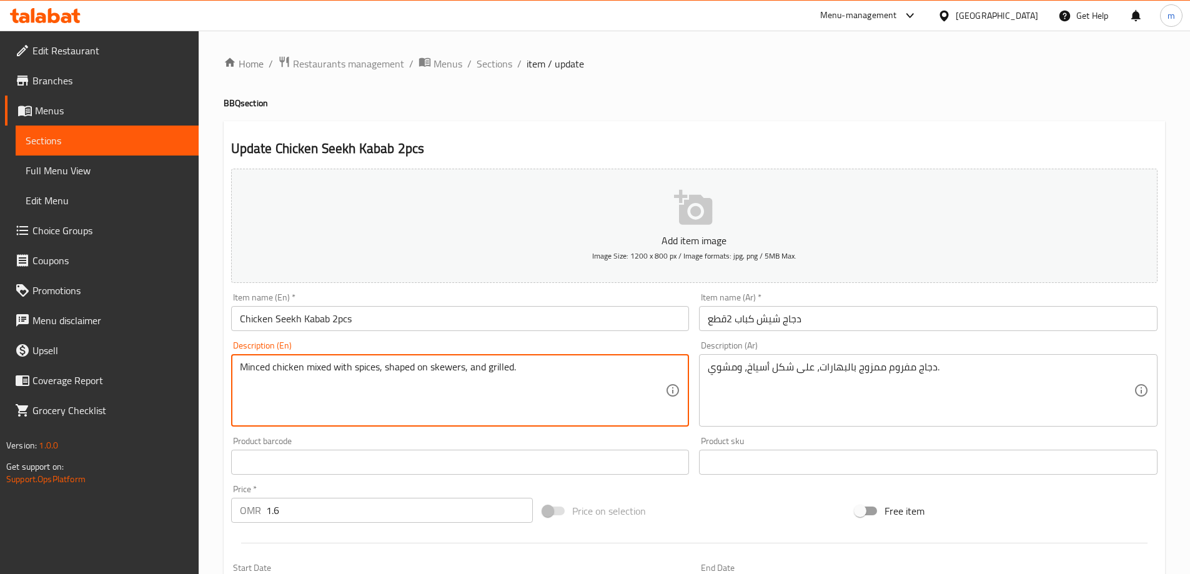
drag, startPoint x: 383, startPoint y: 368, endPoint x: 463, endPoint y: 371, distance: 80.0
click at [463, 371] on textarea "Minced chicken mixed with spices, shaped on skewers, and grilled." at bounding box center [453, 390] width 426 height 59
click at [542, 374] on textarea "Minced chicken mixed with spices, shaped on skewers, and grilled." at bounding box center [453, 390] width 426 height 59
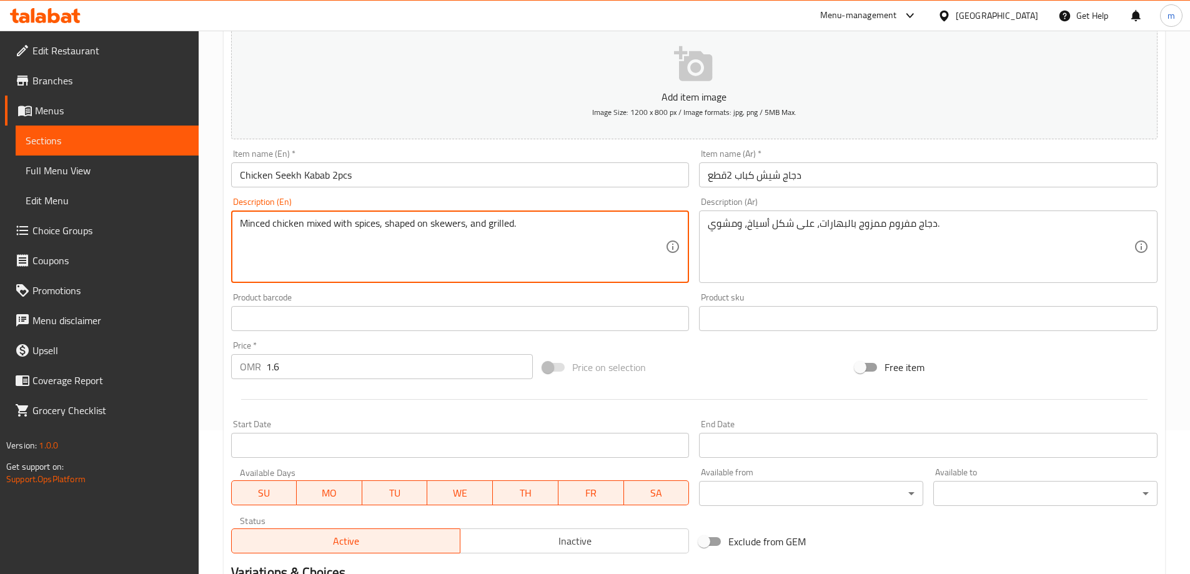
scroll to position [308, 0]
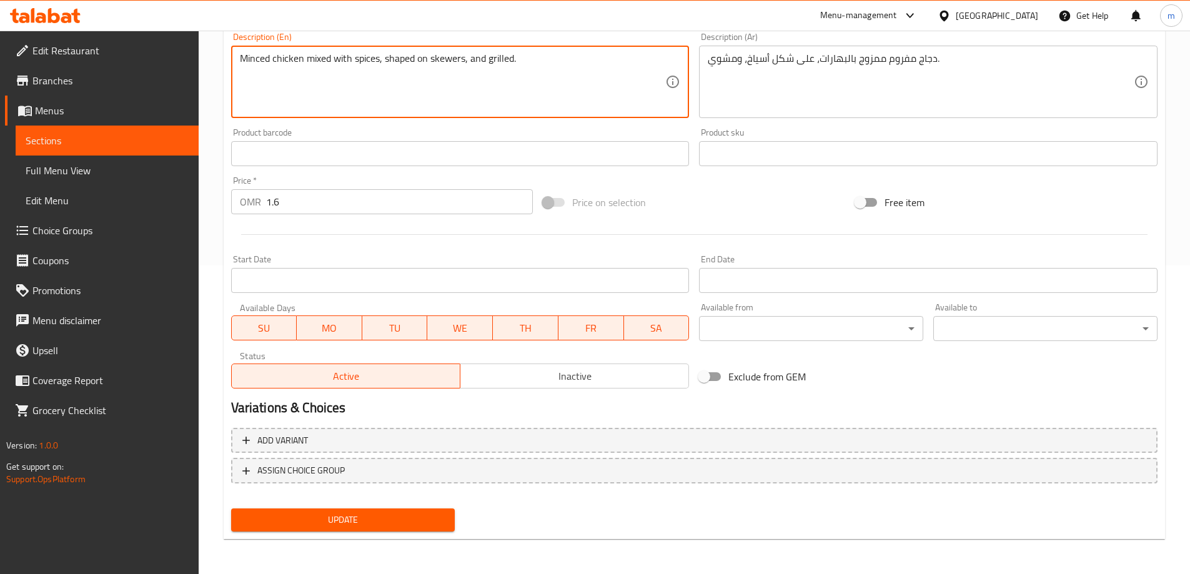
click at [415, 531] on button "Update" at bounding box center [343, 519] width 224 height 23
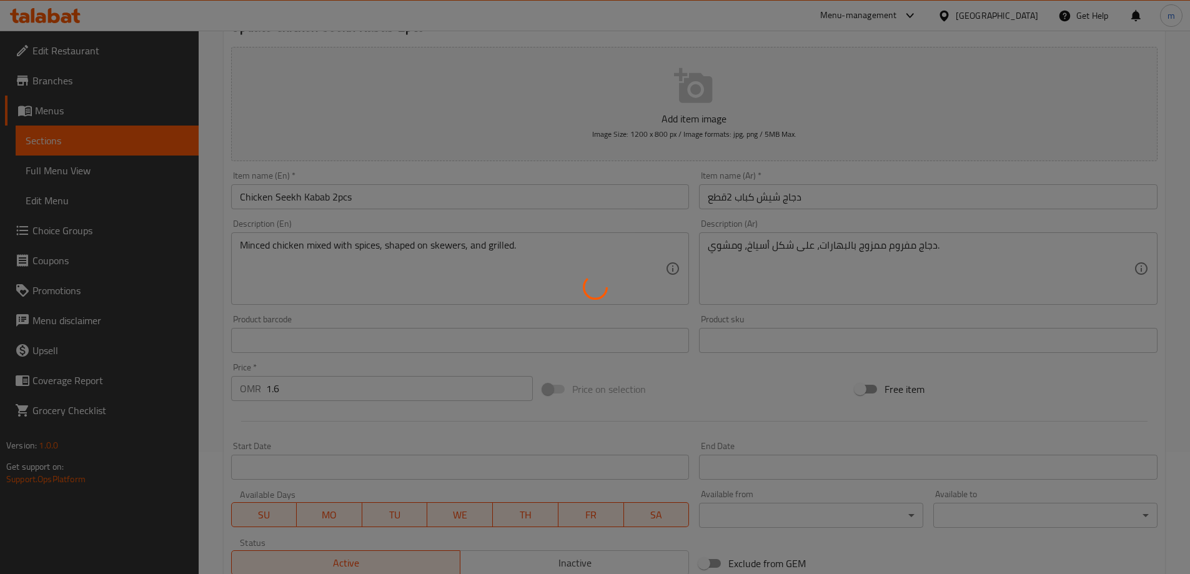
scroll to position [0, 0]
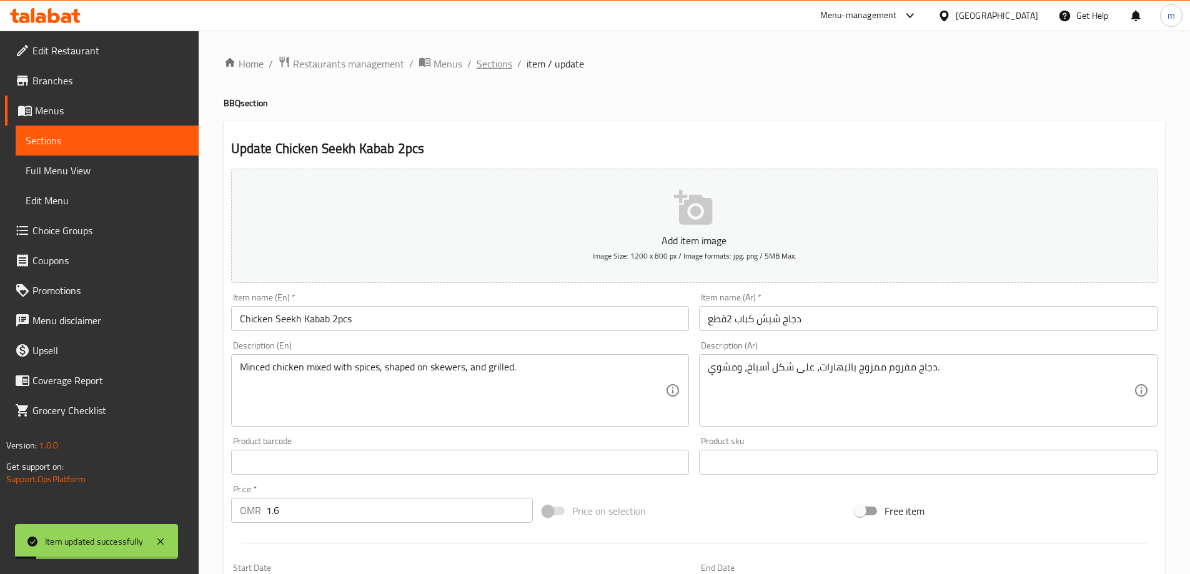
click at [489, 66] on span "Sections" at bounding box center [494, 63] width 36 height 15
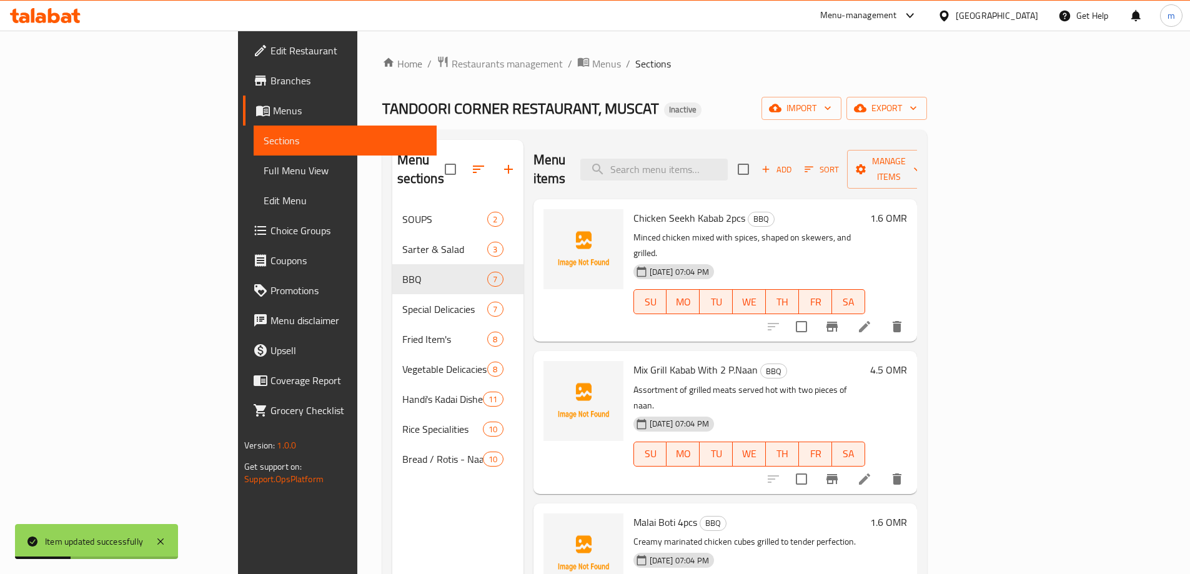
click at [882, 468] on li at bounding box center [864, 479] width 35 height 22
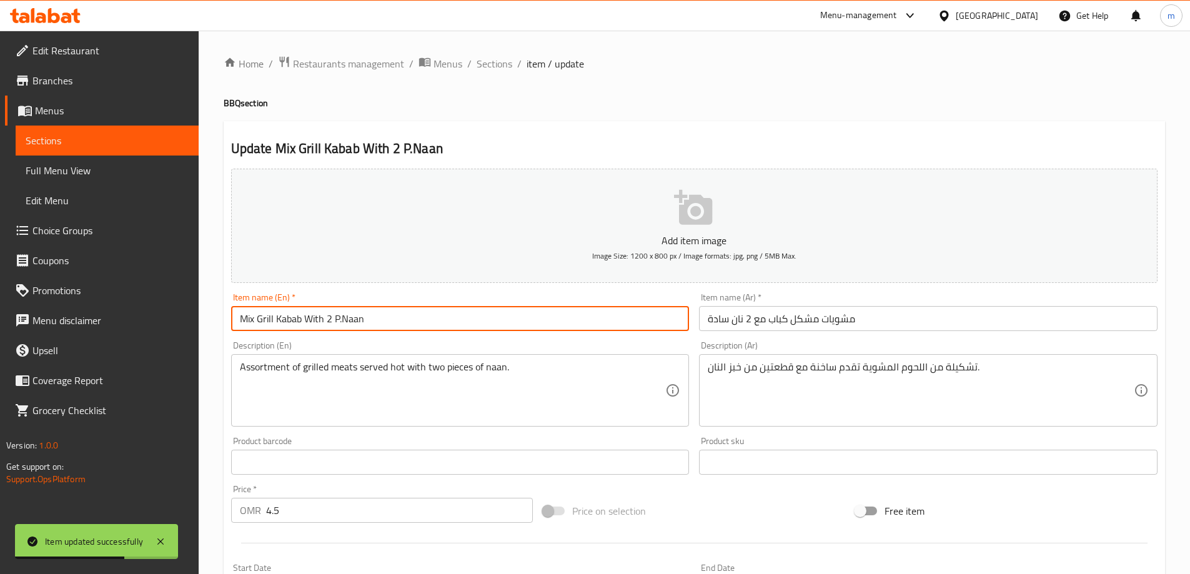
click at [350, 317] on input "Mix Grill Kabab With 2 P.Naan" at bounding box center [460, 318] width 458 height 25
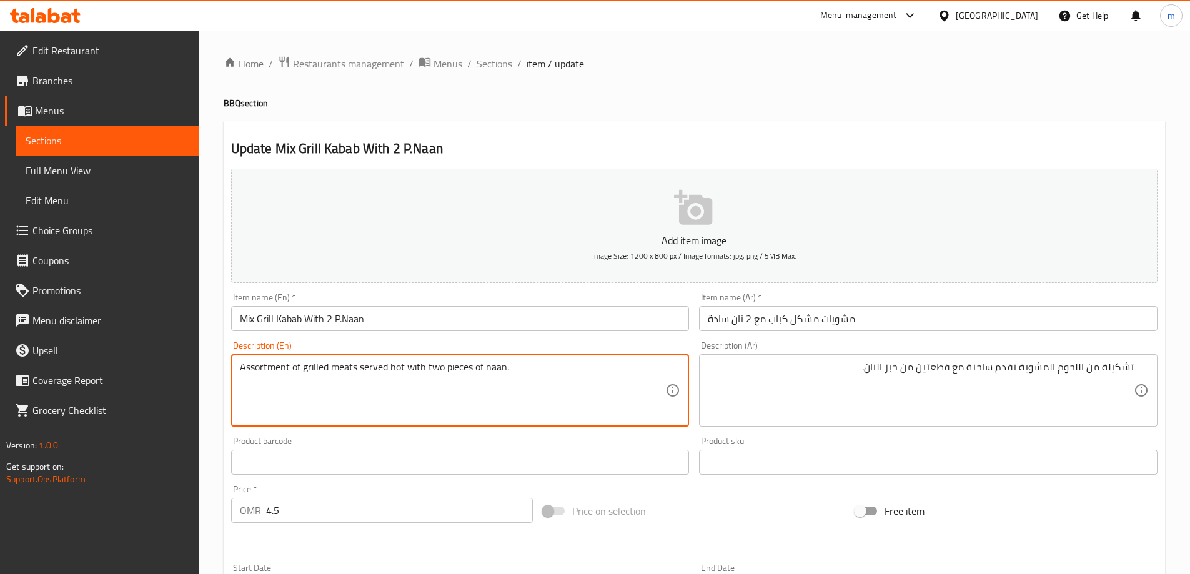
drag, startPoint x: 254, startPoint y: 368, endPoint x: 322, endPoint y: 374, distance: 69.0
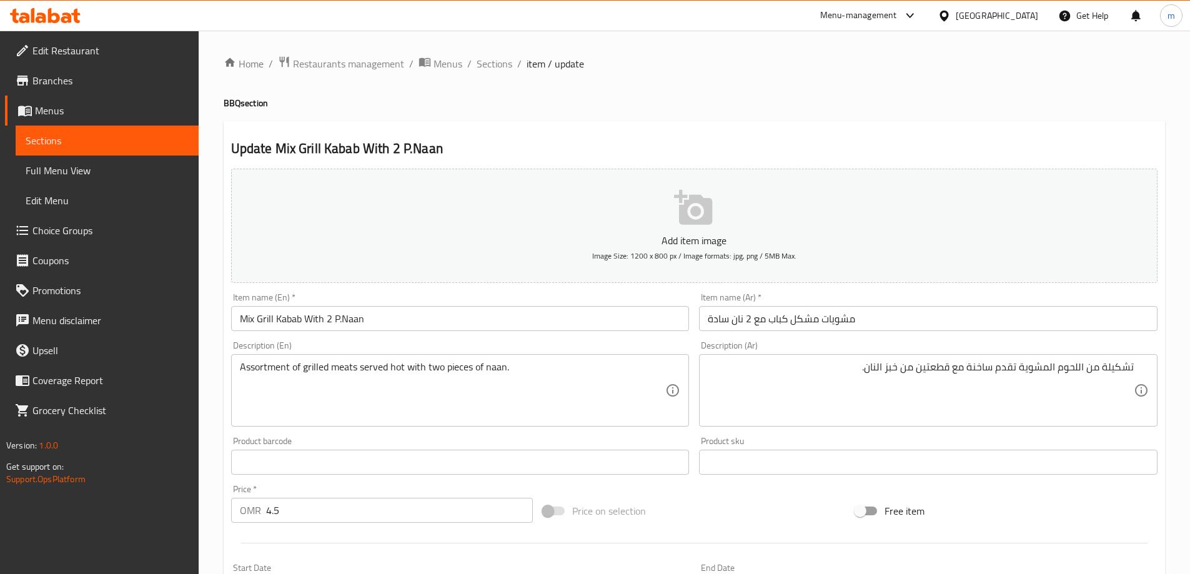
drag, startPoint x: 234, startPoint y: 367, endPoint x: 315, endPoint y: 371, distance: 81.9
click at [315, 371] on div "Assortment of grilled meats served hot with two pieces of naan. Description (En)" at bounding box center [460, 390] width 458 height 72
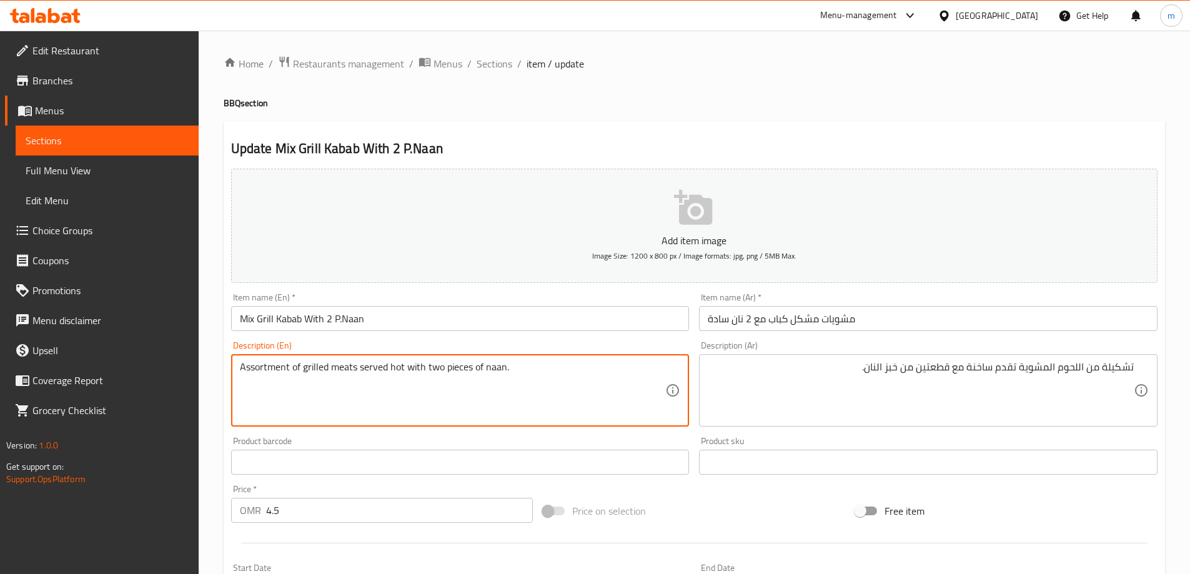
click at [239, 367] on div "Assortment of grilled meats served hot with two pieces of naan. Description (En)" at bounding box center [460, 390] width 458 height 72
click at [240, 368] on textarea "Assortment of grilled meats served hot with two pieces of naan." at bounding box center [453, 390] width 426 height 59
drag, startPoint x: 241, startPoint y: 368, endPoint x: 355, endPoint y: 367, distance: 114.3
click at [355, 367] on textarea "Assortment of grilled meats served hot with two pieces of naan." at bounding box center [453, 390] width 426 height 59
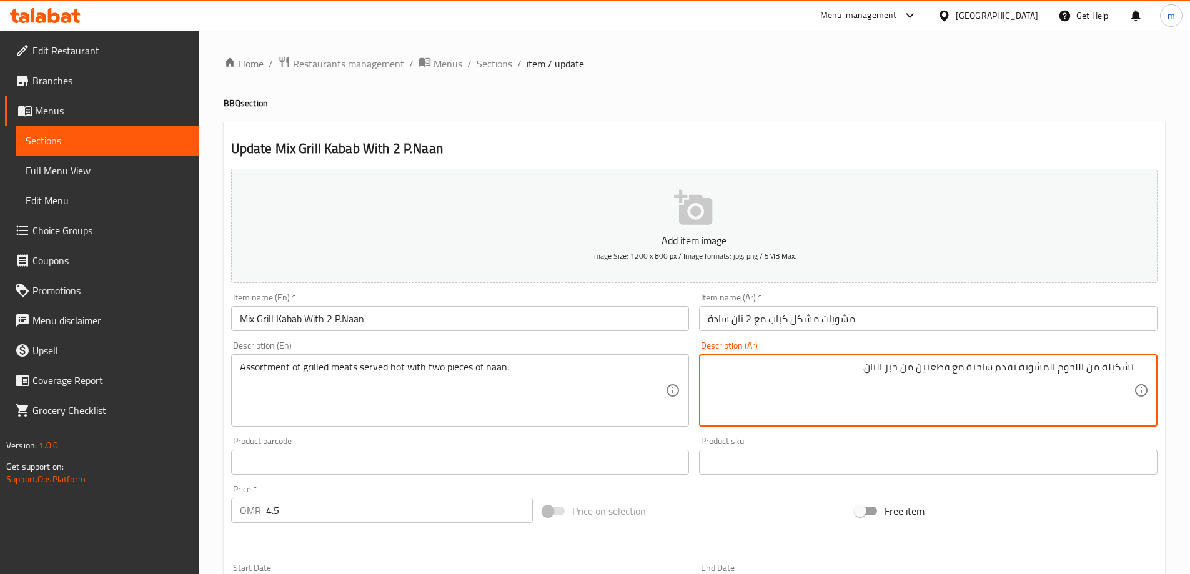
click at [890, 369] on textarea "تشكيلة من اللحوم المشوية تقدم ساخنة مع قطعتين من خبز النان." at bounding box center [921, 390] width 426 height 59
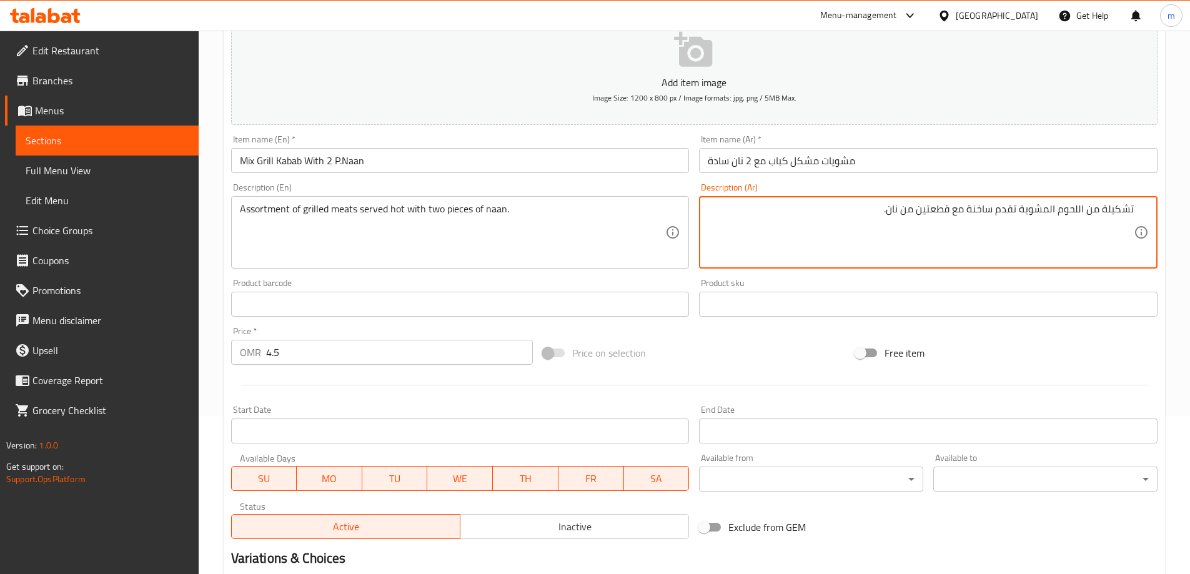
scroll to position [308, 0]
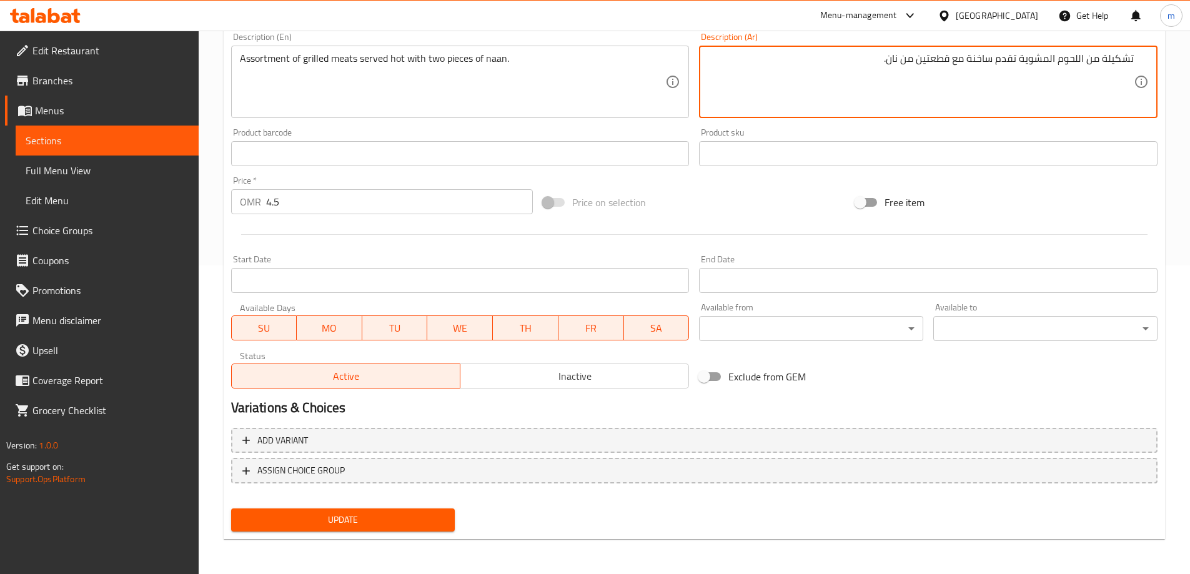
type textarea "تشكيلة من اللحوم المشوية تقدم ساخنة مع قطعتين من نان."
click at [357, 524] on span "Update" at bounding box center [343, 520] width 204 height 16
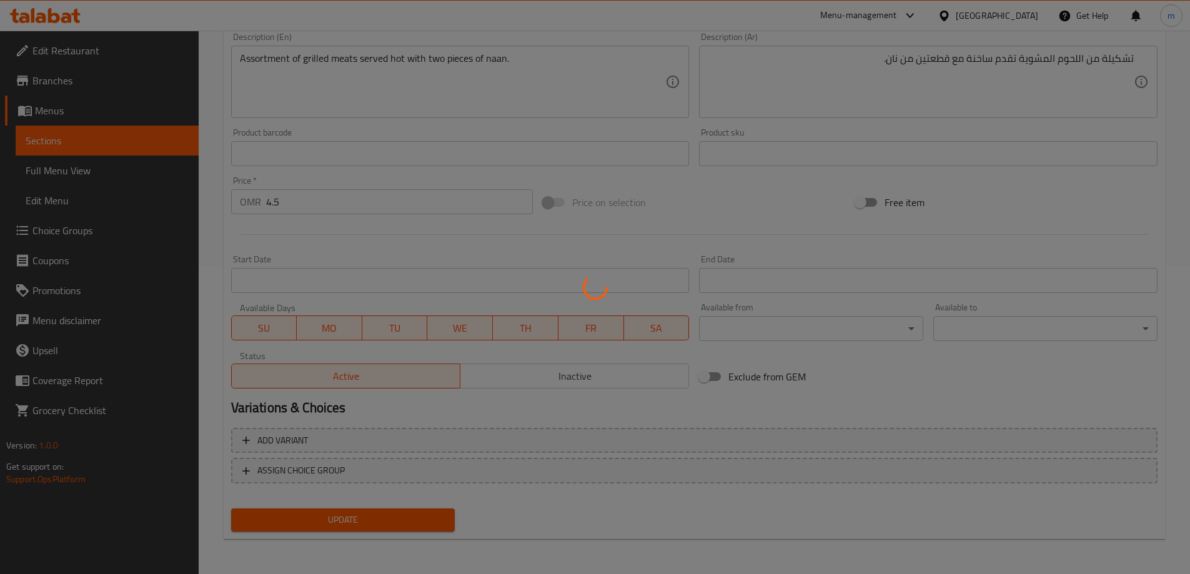
scroll to position [0, 0]
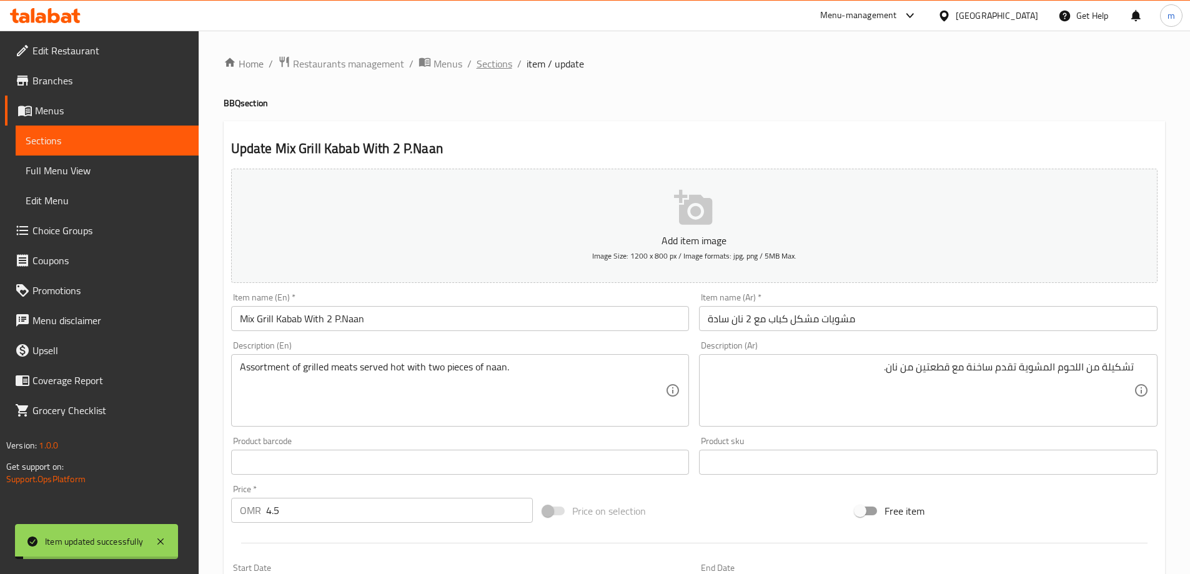
click at [489, 64] on span "Sections" at bounding box center [494, 63] width 36 height 15
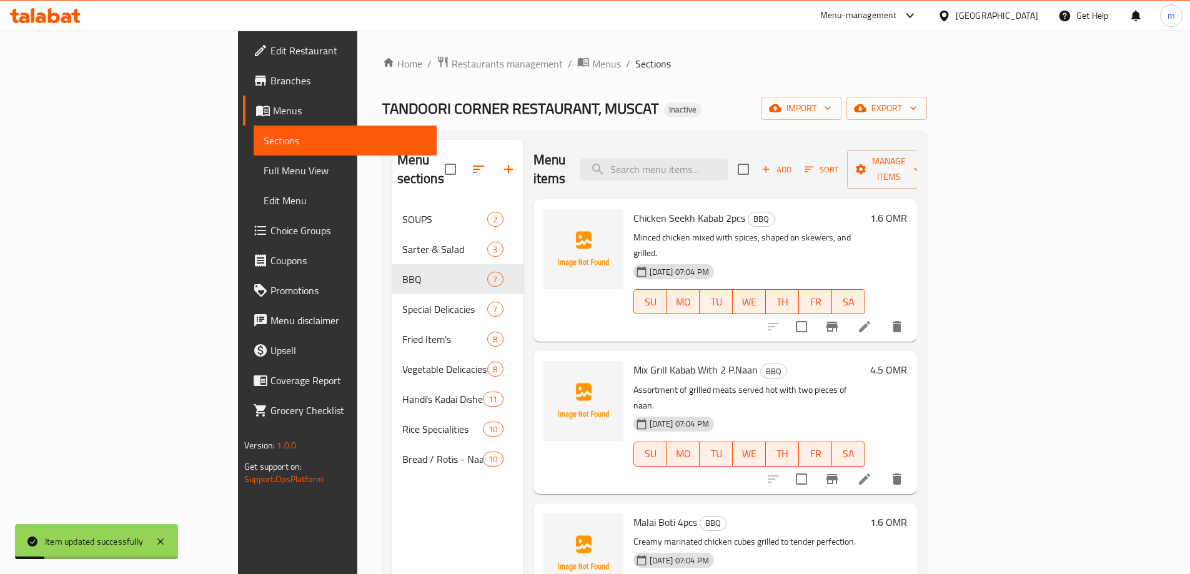
scroll to position [125, 0]
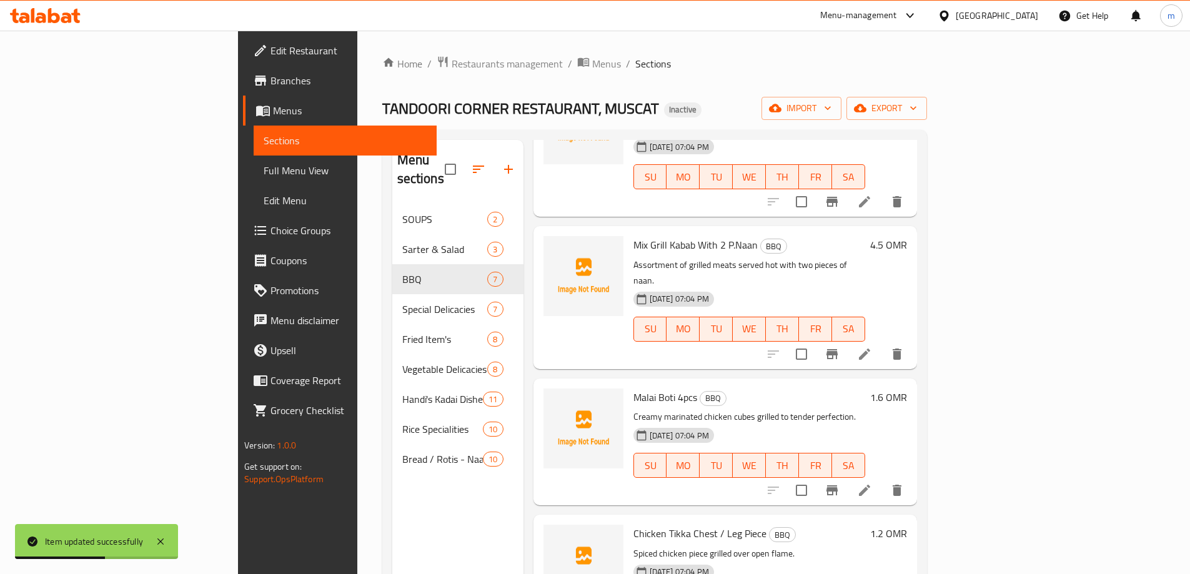
click at [882, 479] on li at bounding box center [864, 490] width 35 height 22
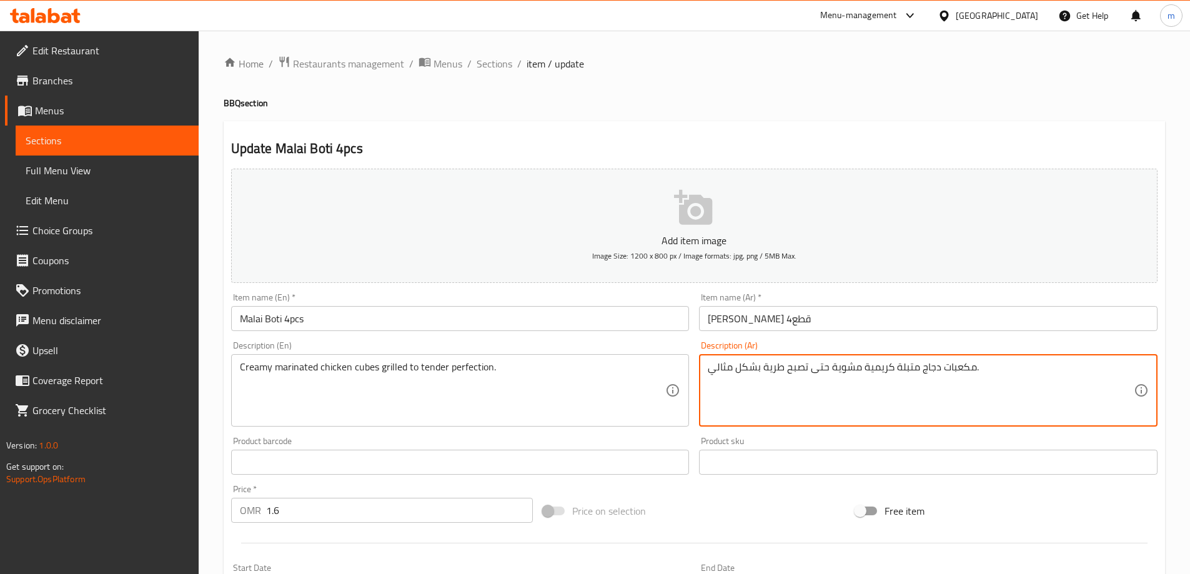
click at [818, 369] on textarea "مكعبات دجاج متبلة كريمية مشوية حتى تصبح طرية بشكل مثالي." at bounding box center [921, 390] width 426 height 59
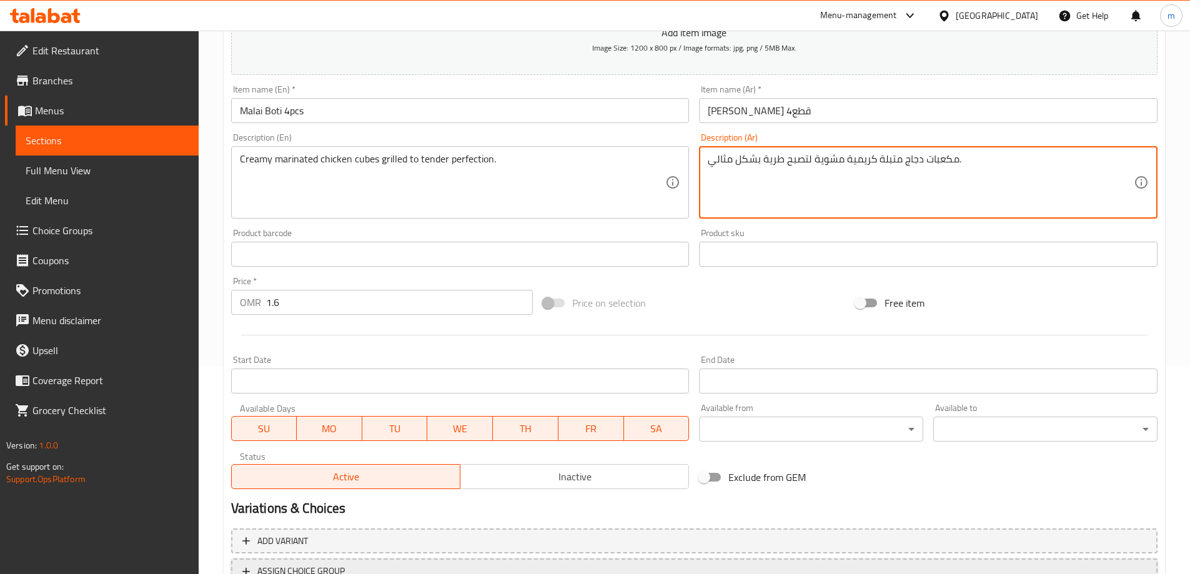
scroll to position [308, 0]
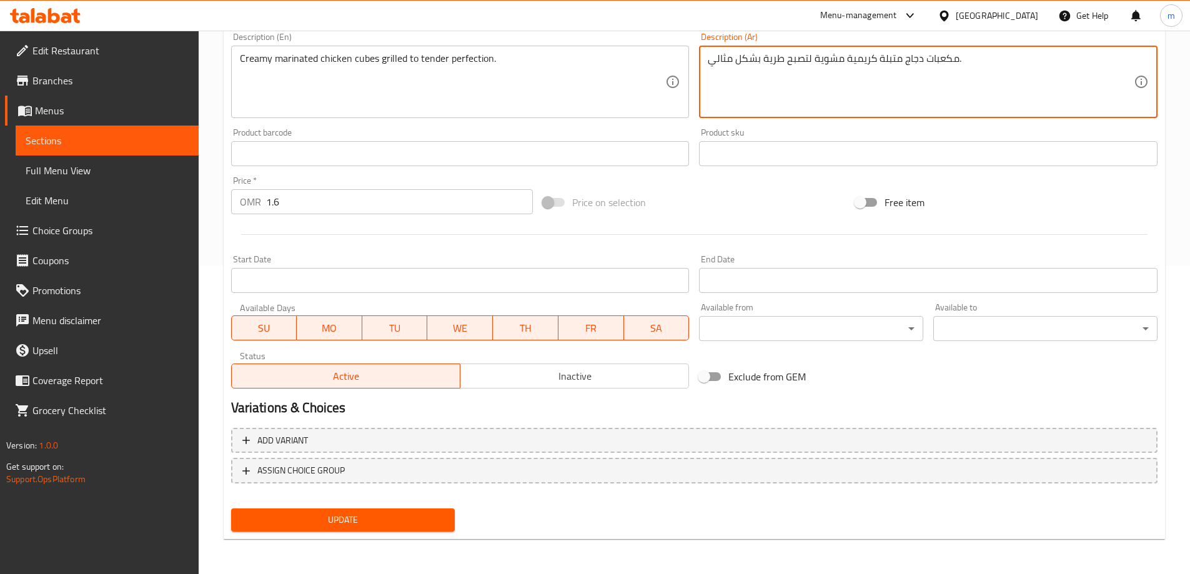
type textarea "مكعبات دجاج متبلة كريمية مشوية لتصبح طرية بشكل مثالي."
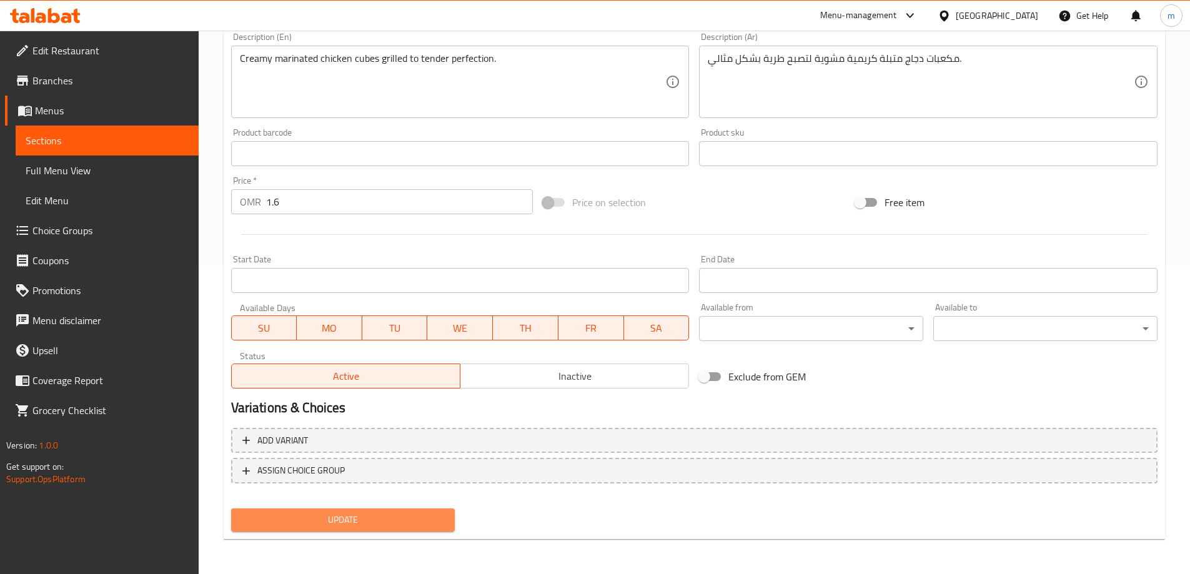
click at [397, 520] on span "Update" at bounding box center [343, 520] width 204 height 16
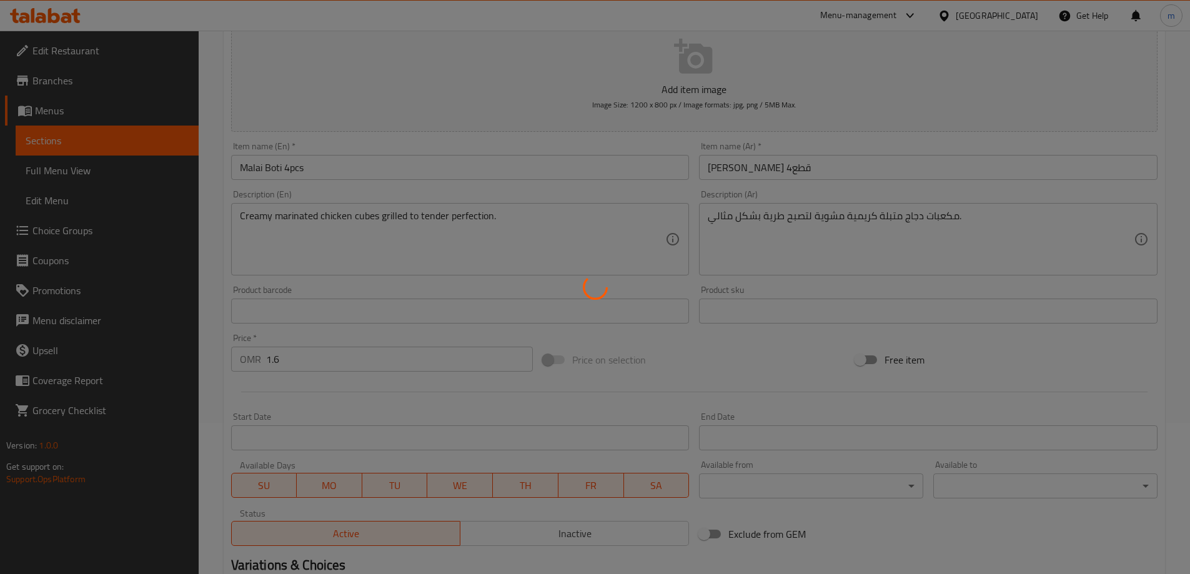
scroll to position [0, 0]
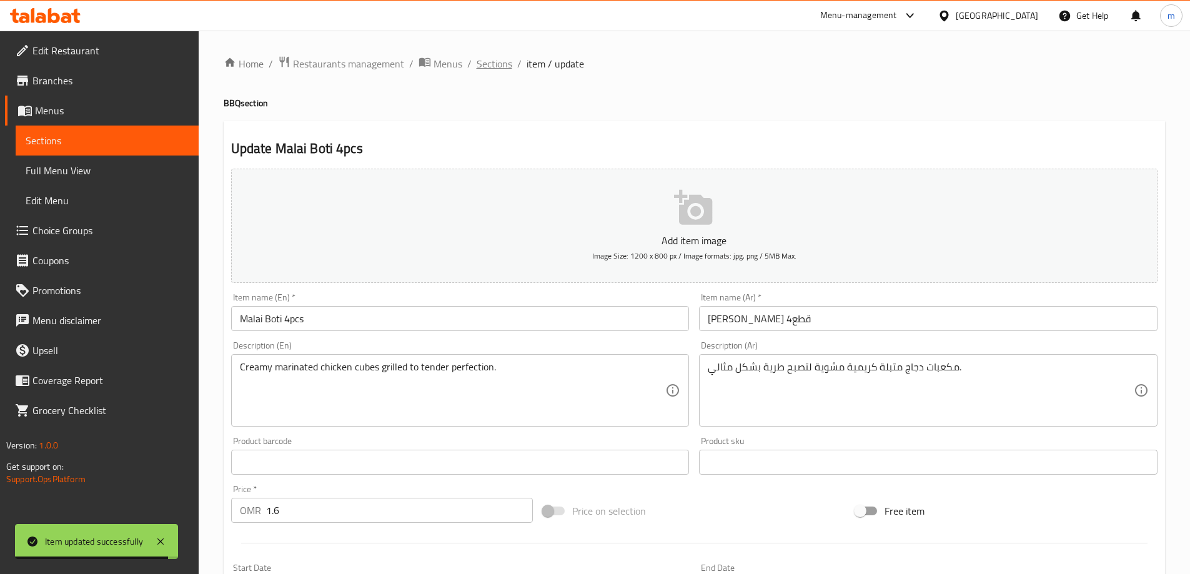
click at [500, 67] on span "Sections" at bounding box center [494, 63] width 36 height 15
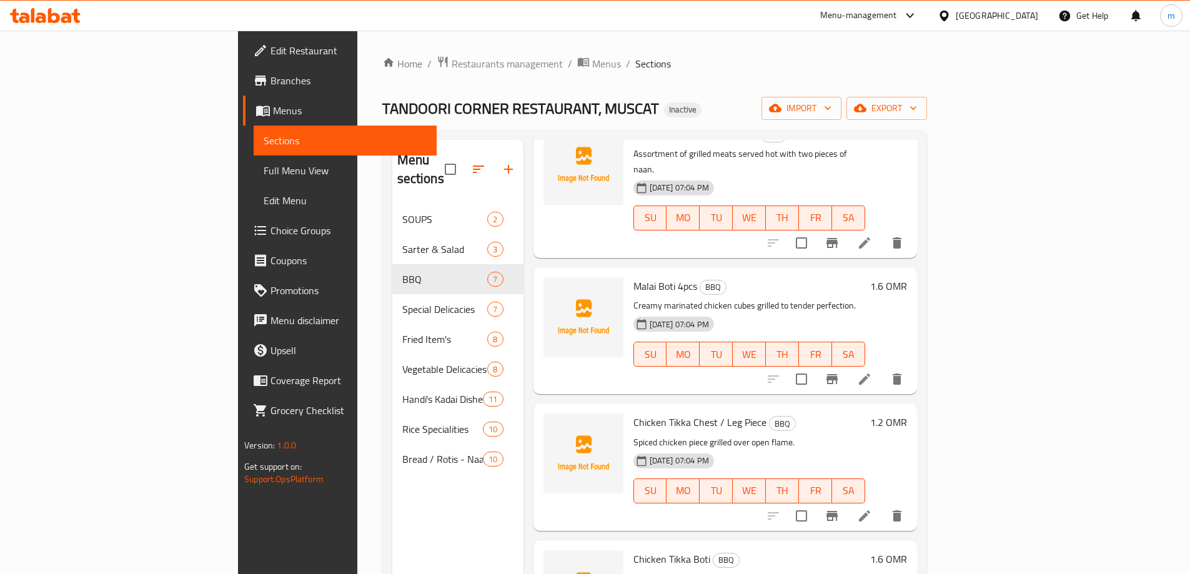
scroll to position [250, 0]
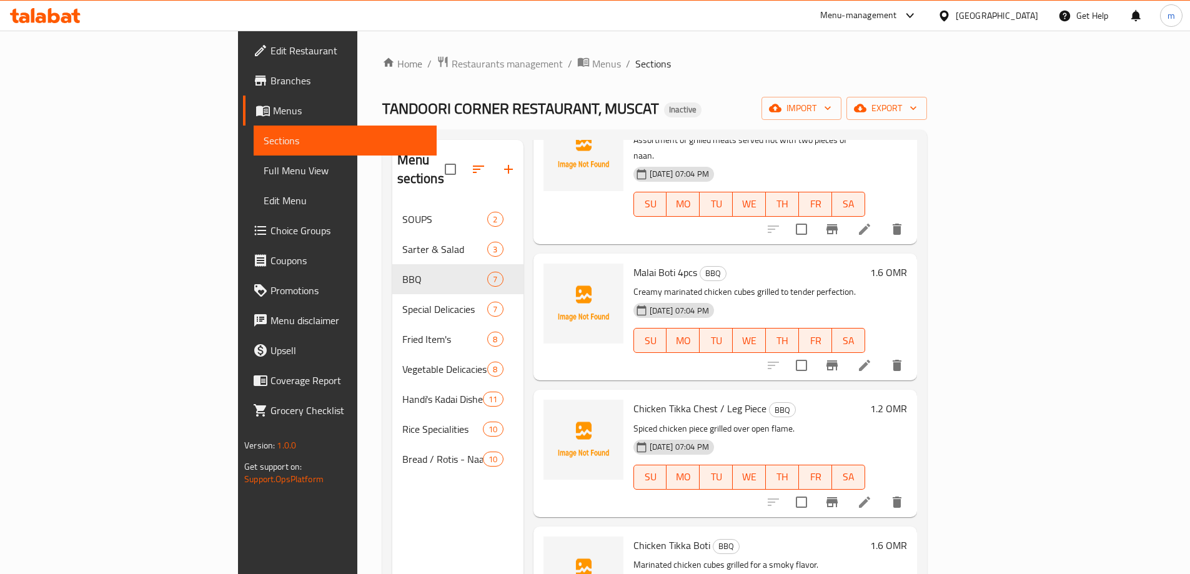
click at [872, 495] on icon at bounding box center [864, 502] width 15 height 15
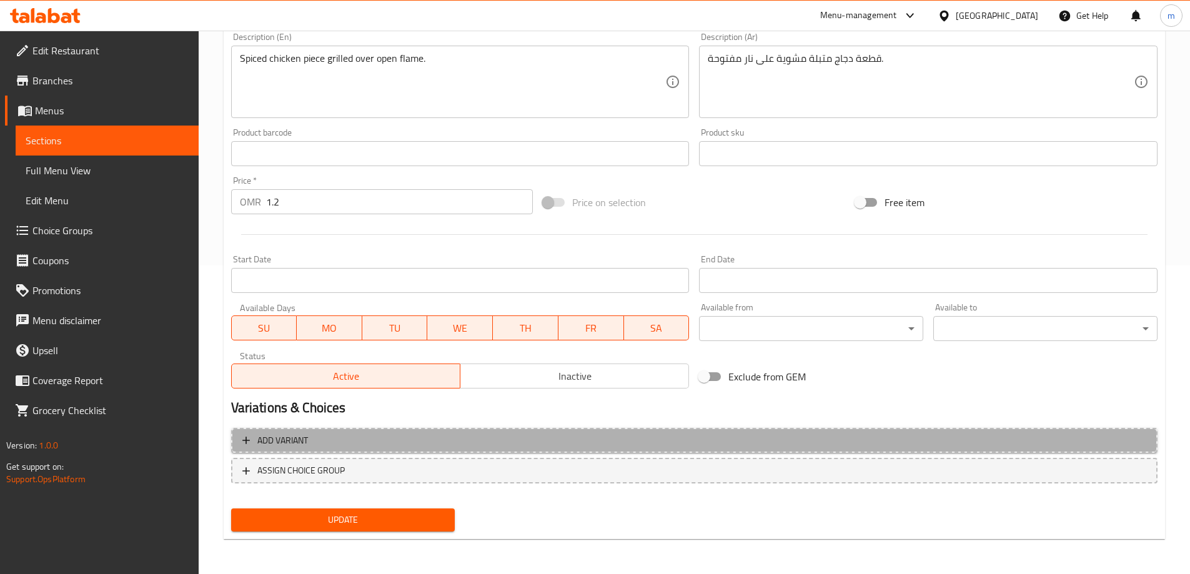
click at [534, 441] on span "Add variant" at bounding box center [694, 441] width 904 height 16
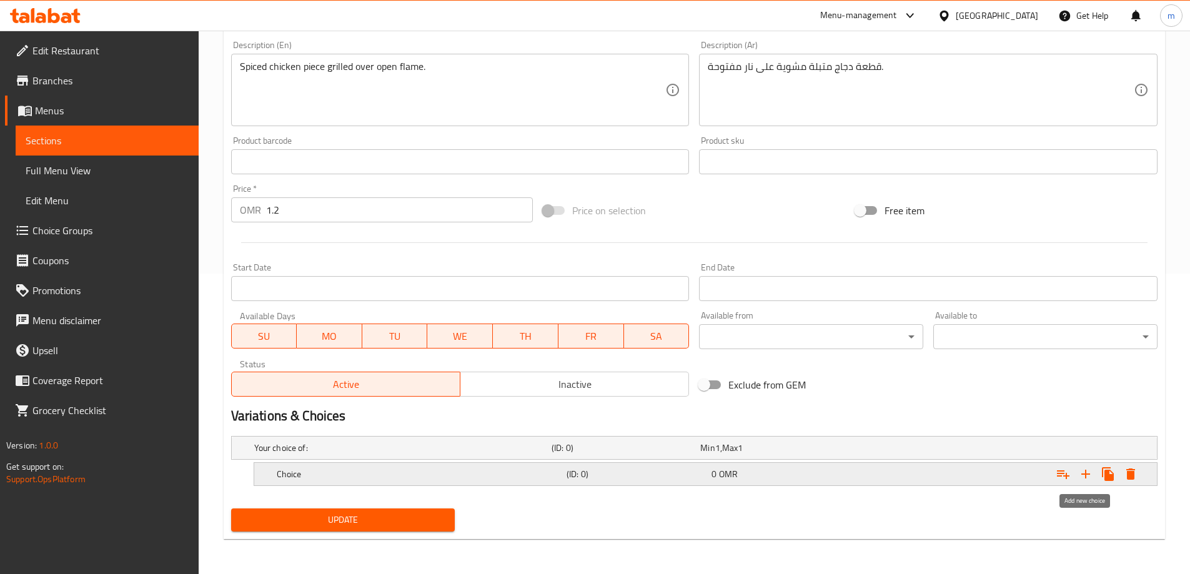
click at [1085, 475] on icon "Expand" at bounding box center [1085, 474] width 9 height 9
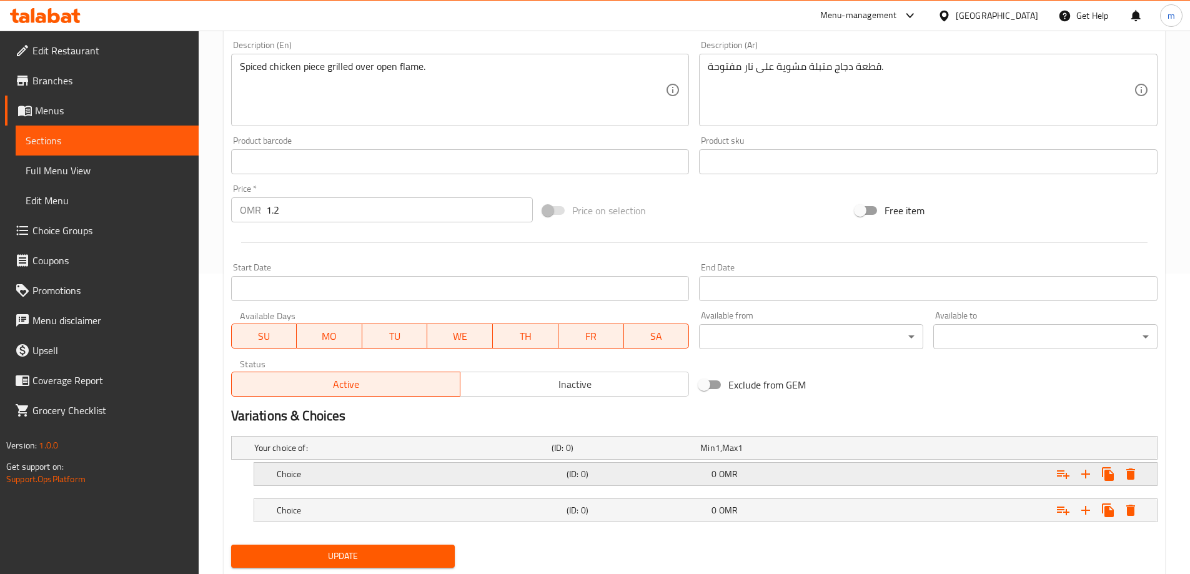
click at [599, 454] on h5 "(ID: 0)" at bounding box center [623, 447] width 144 height 12
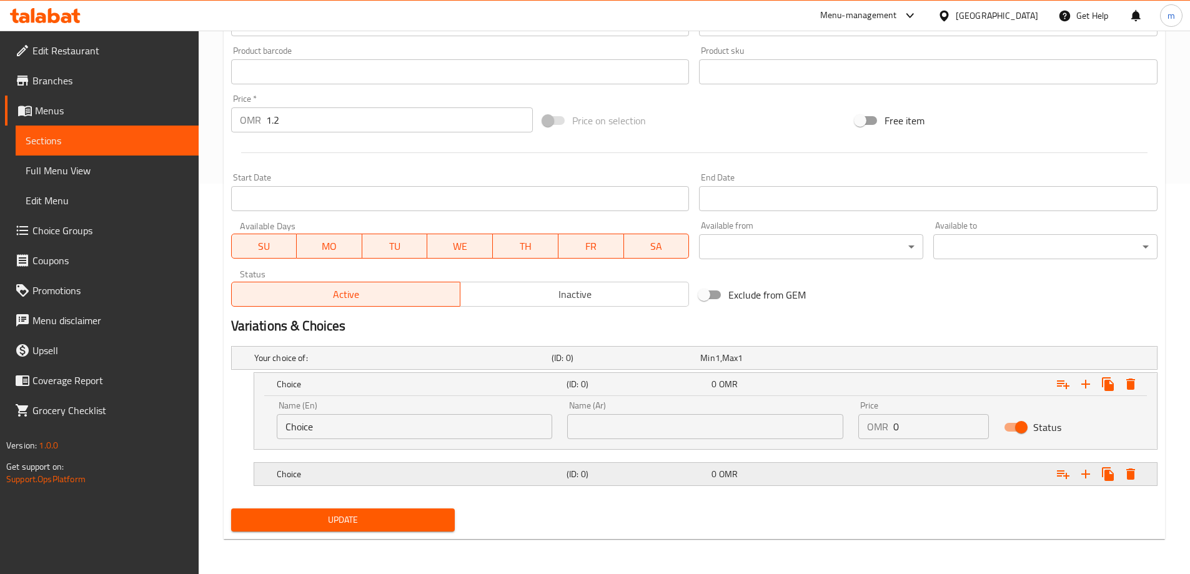
click at [614, 364] on h5 "(ID: 0)" at bounding box center [623, 358] width 144 height 12
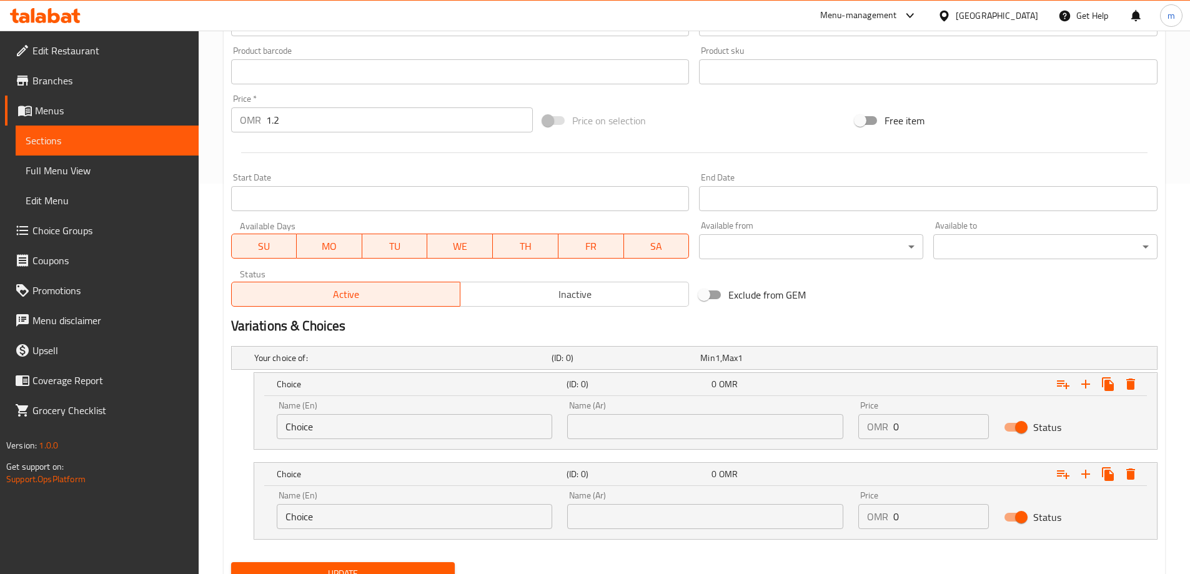
scroll to position [141, 0]
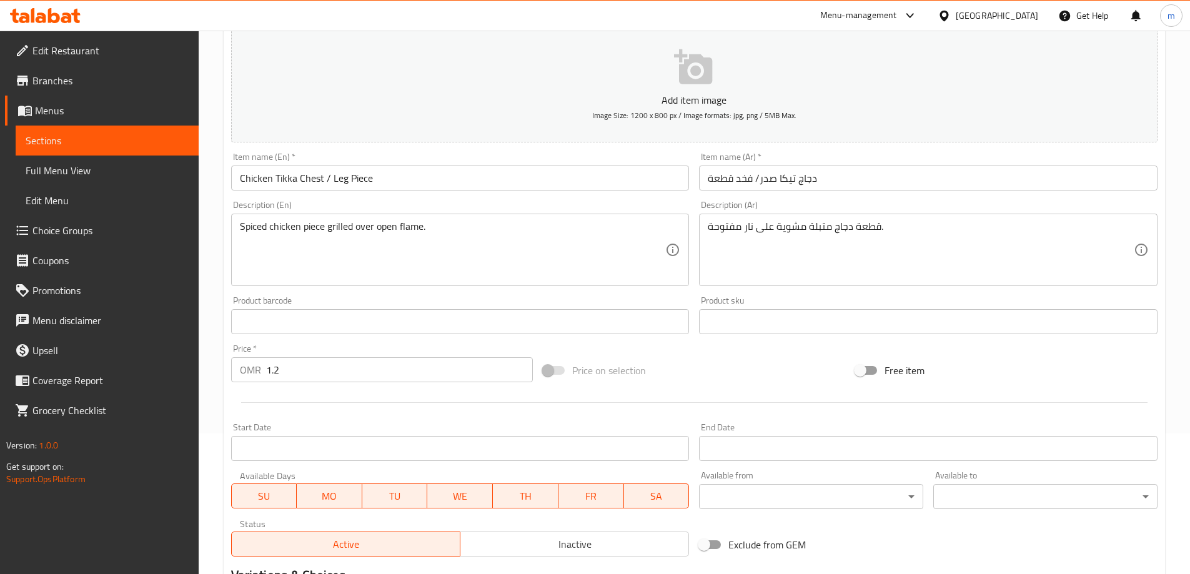
click at [309, 177] on input "Chicken Tikka Chest / Leg Piece" at bounding box center [460, 177] width 458 height 25
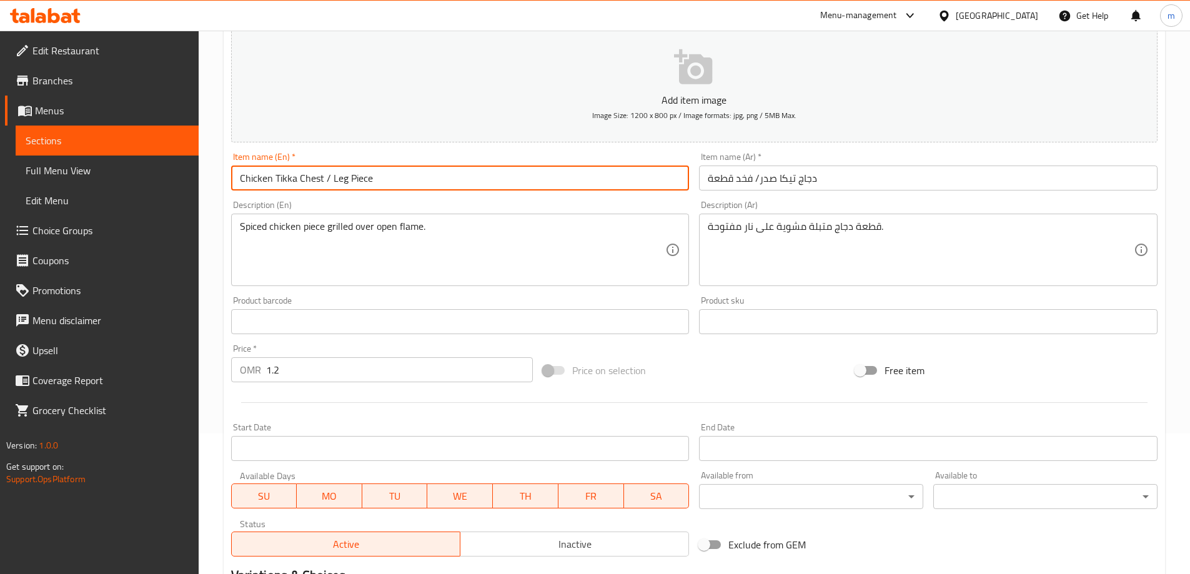
click at [309, 177] on input "Chicken Tikka Chest / Leg Piece" at bounding box center [460, 177] width 458 height 25
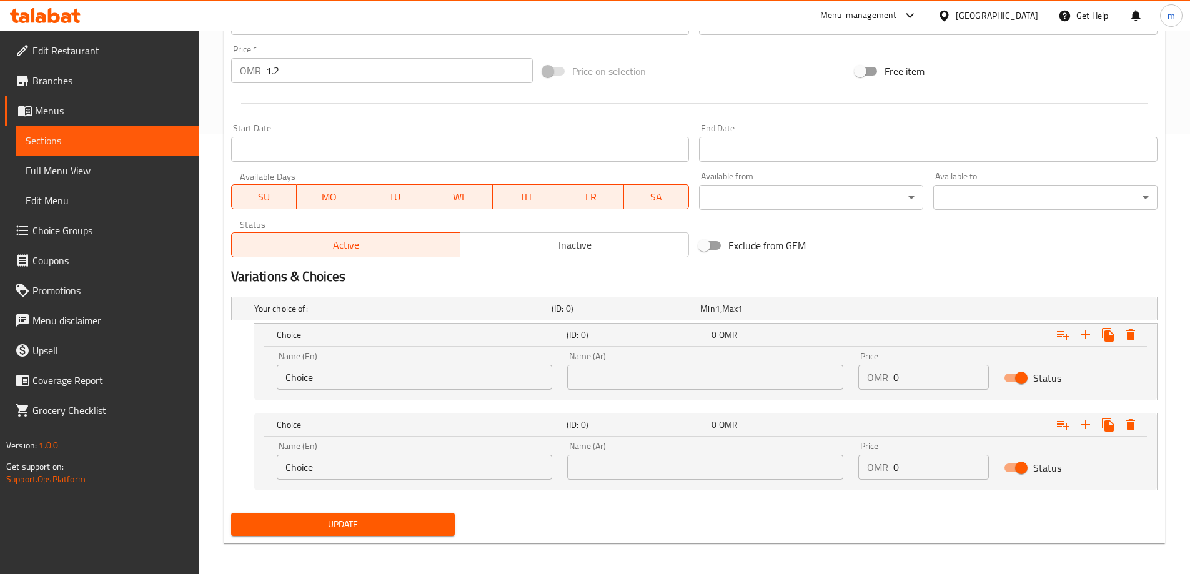
scroll to position [444, 0]
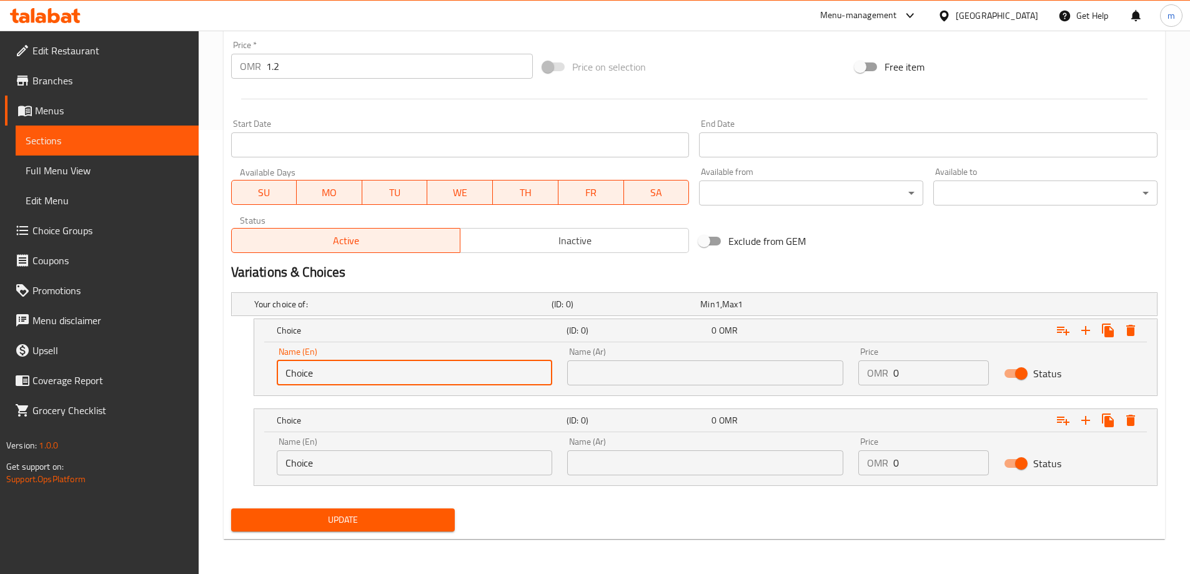
drag, startPoint x: 322, startPoint y: 374, endPoint x: 239, endPoint y: 372, distance: 83.1
click at [239, 372] on div "Choice (ID: 0) 0 OMR Name (En) Choice Name (En) Name (Ar) Name (Ar) Price OMR 0…" at bounding box center [694, 356] width 926 height 77
paste input "est"
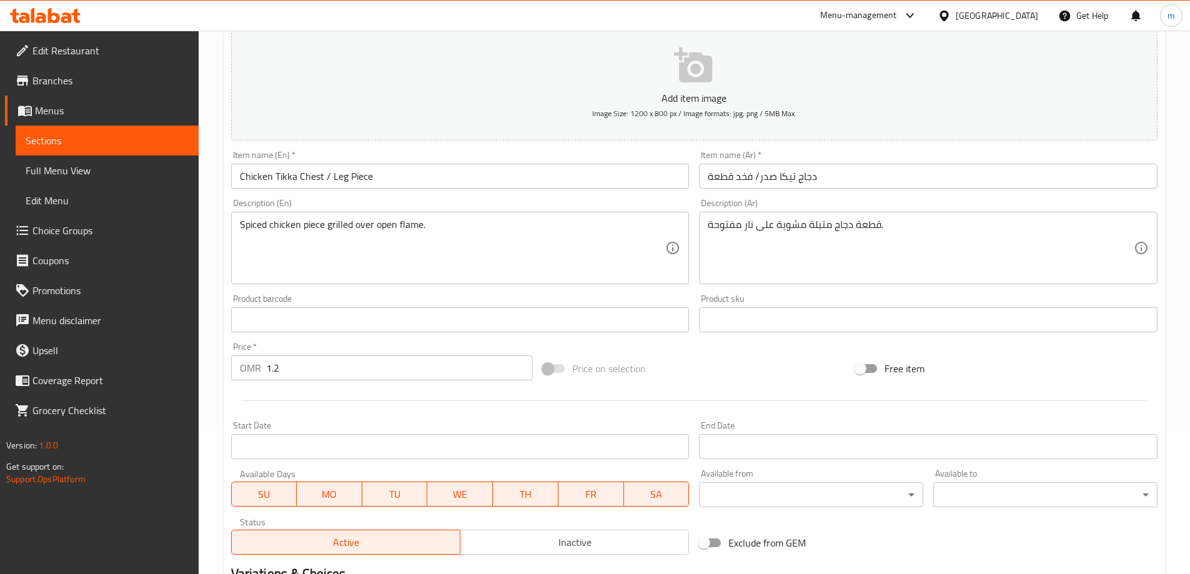
scroll to position [132, 0]
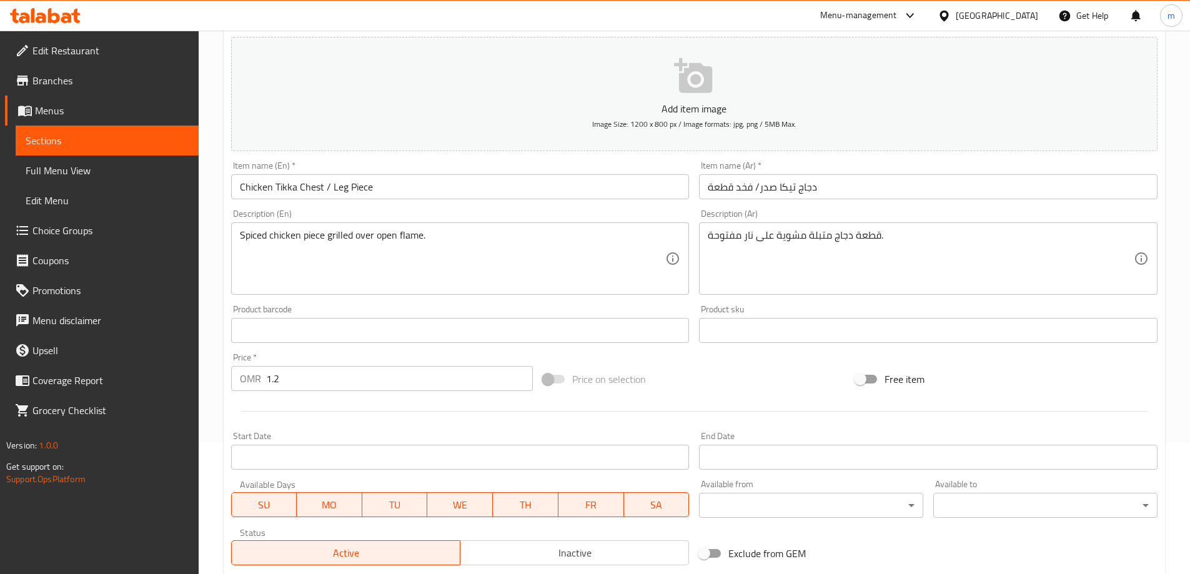
type input "Chest"
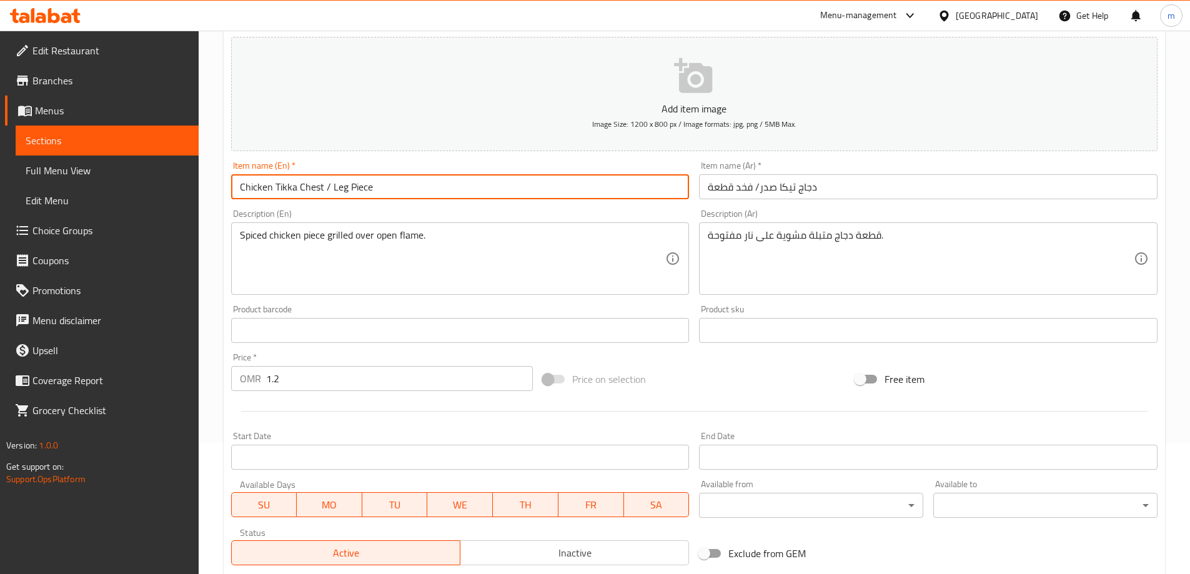
click at [338, 187] on input "Chicken Tikka Chest / Leg Piece" at bounding box center [460, 186] width 458 height 25
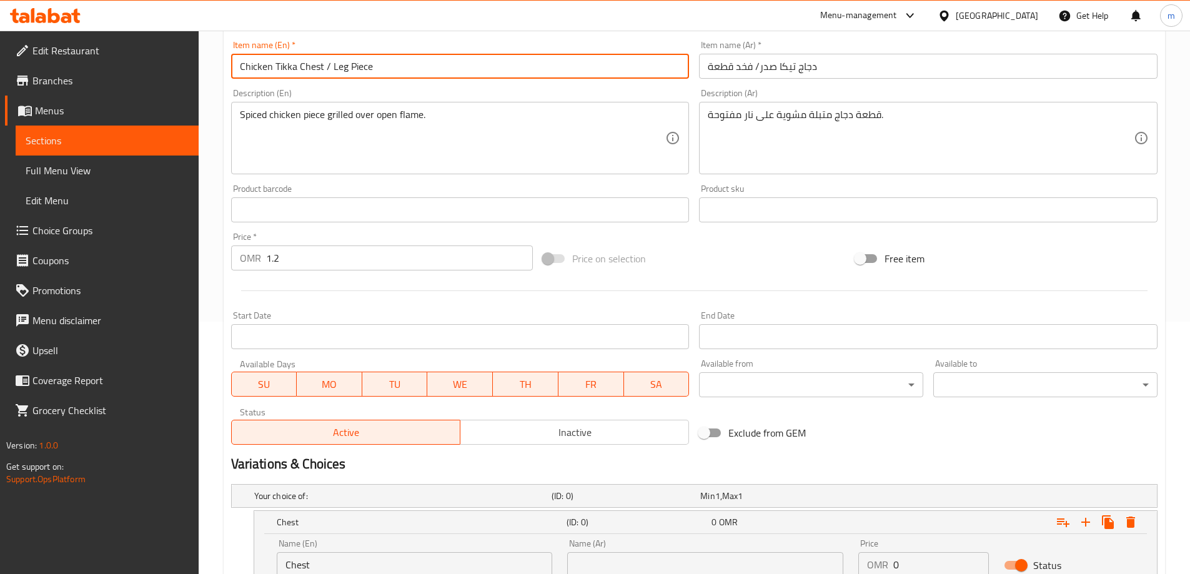
scroll to position [444, 0]
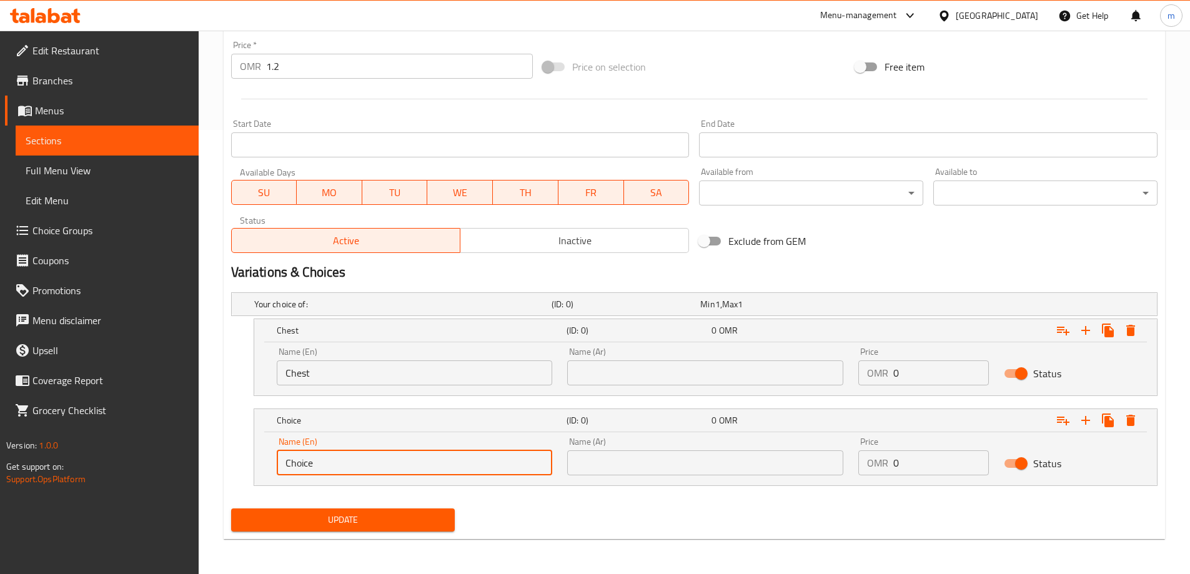
drag, startPoint x: 358, startPoint y: 467, endPoint x: 206, endPoint y: 471, distance: 152.4
click at [206, 471] on div "Home / Restaurants management / Menus / Sections / item / update BBQ section Up…" at bounding box center [694, 80] width 991 height 987
paste input "Leg"
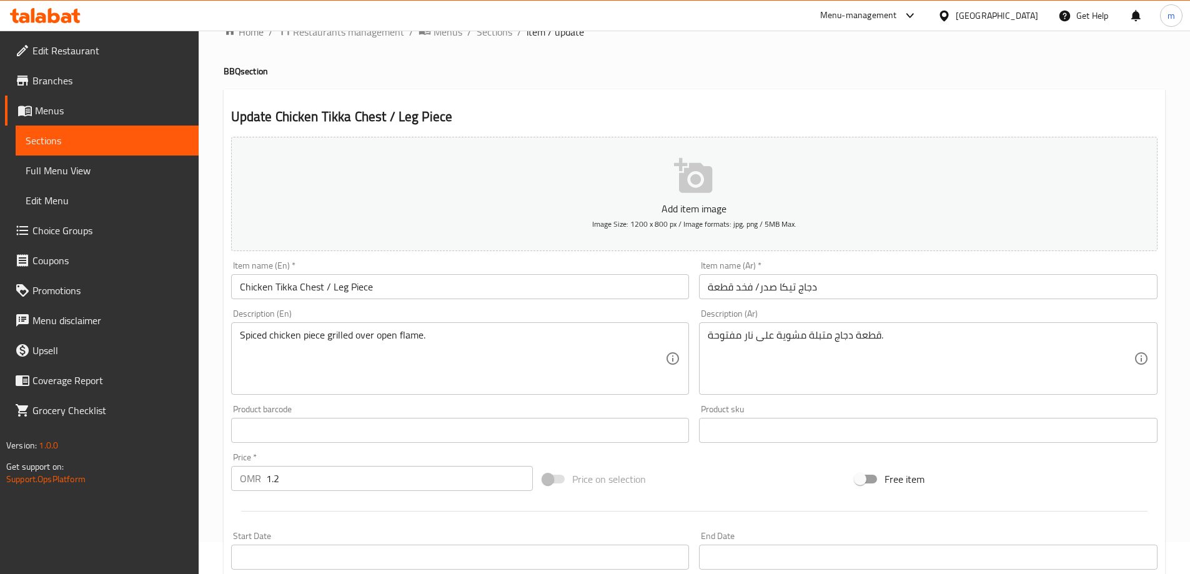
scroll to position [7, 0]
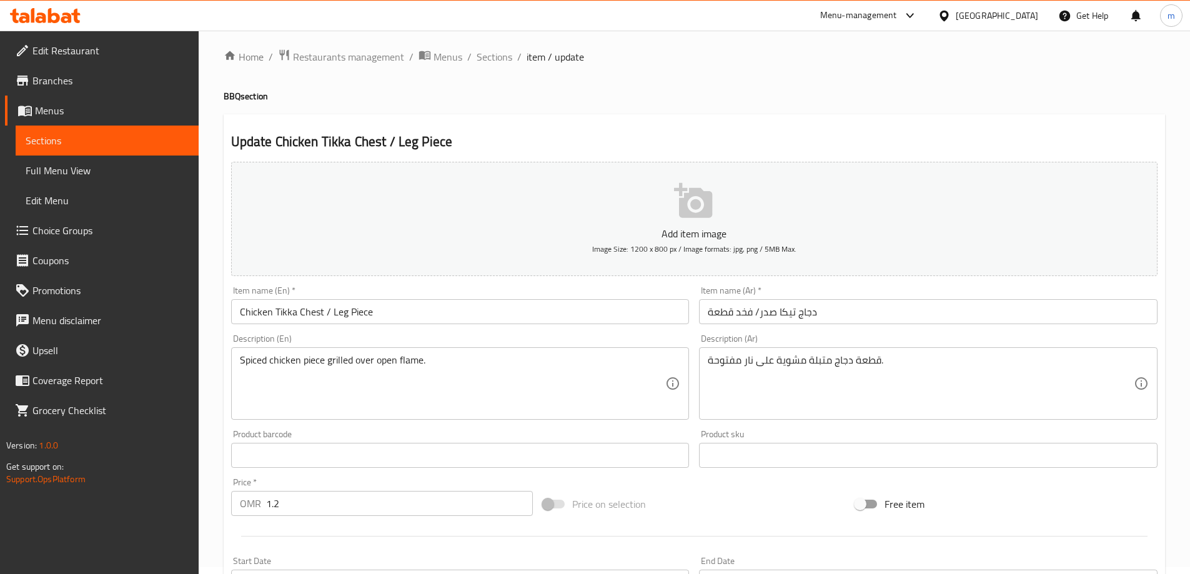
type input "Leg"
click at [363, 310] on input "Chicken Tikka Chest / Leg Piece" at bounding box center [460, 311] width 458 height 25
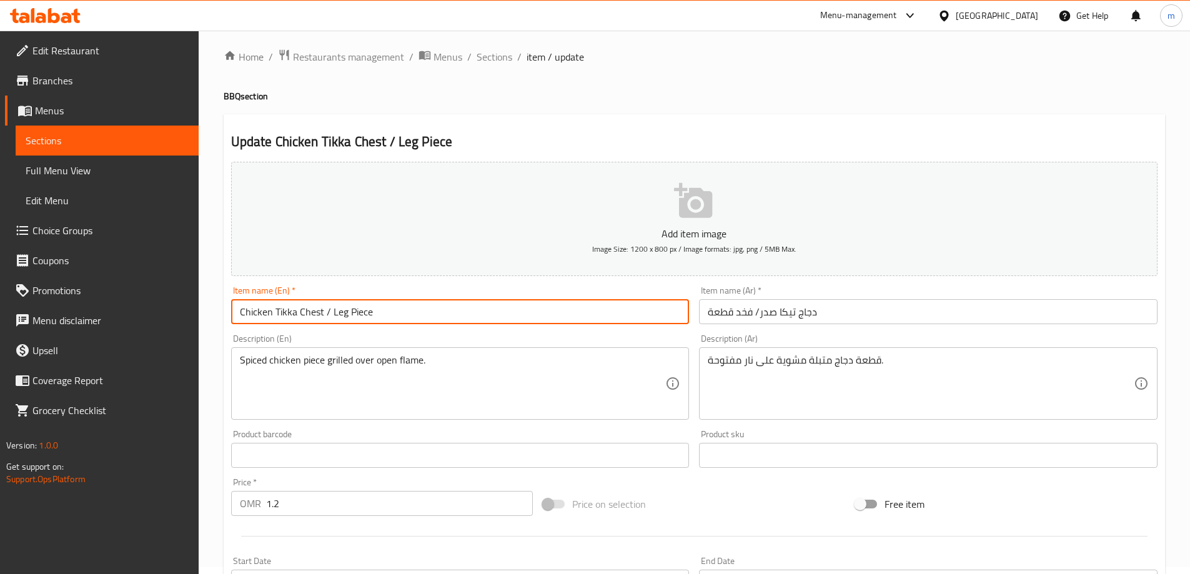
click at [363, 310] on input "Chicken Tikka Chest / Leg Piece" at bounding box center [460, 311] width 458 height 25
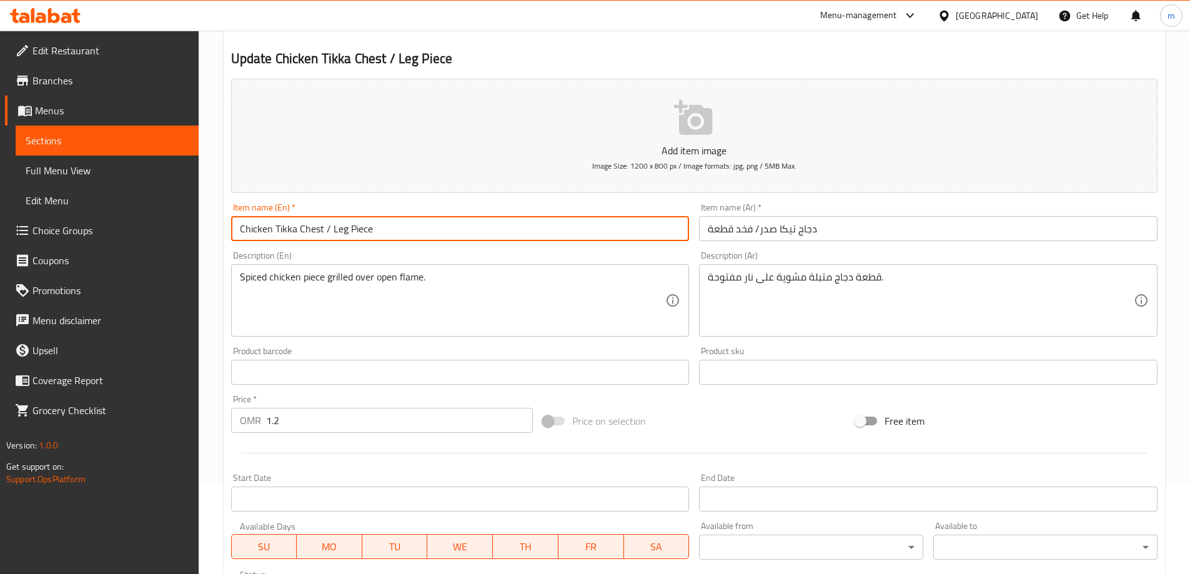
scroll to position [319, 0]
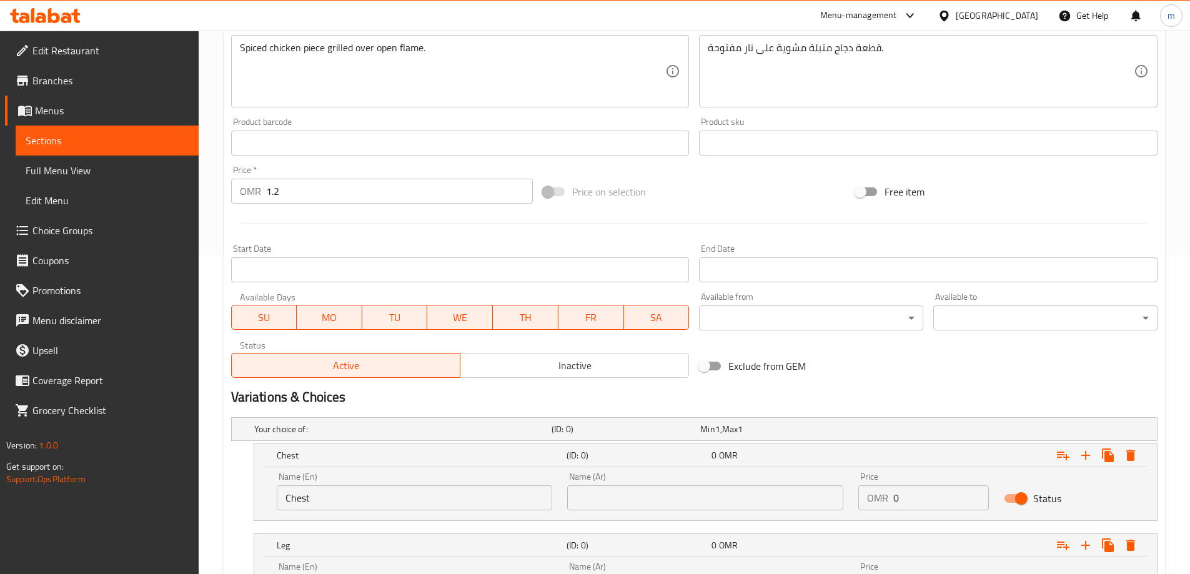
click at [348, 497] on input "Chest" at bounding box center [415, 497] width 276 height 25
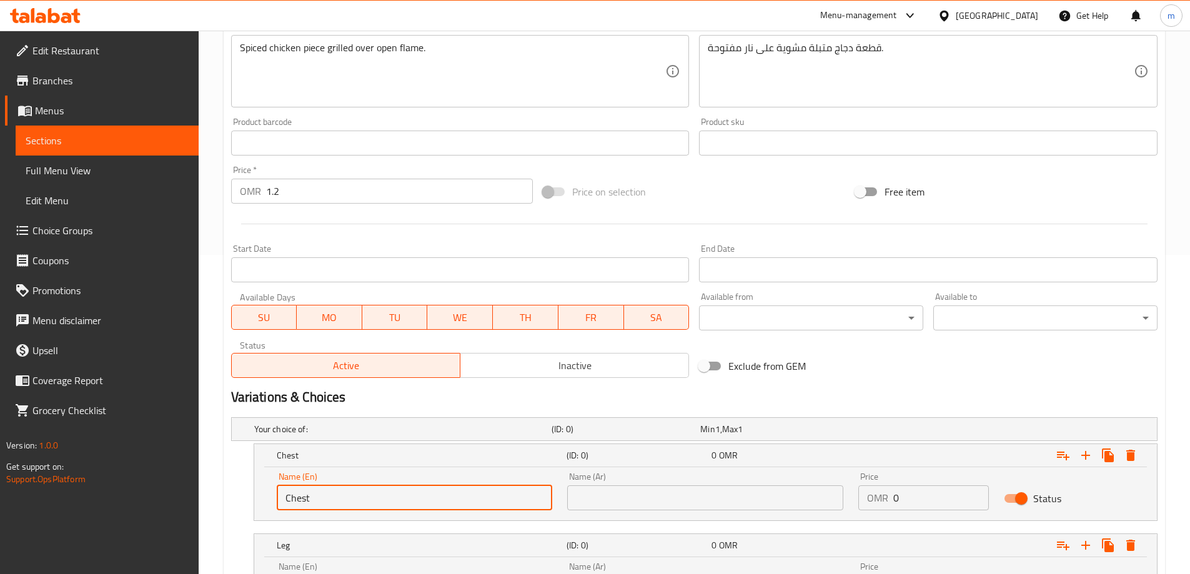
paste input "Piece"
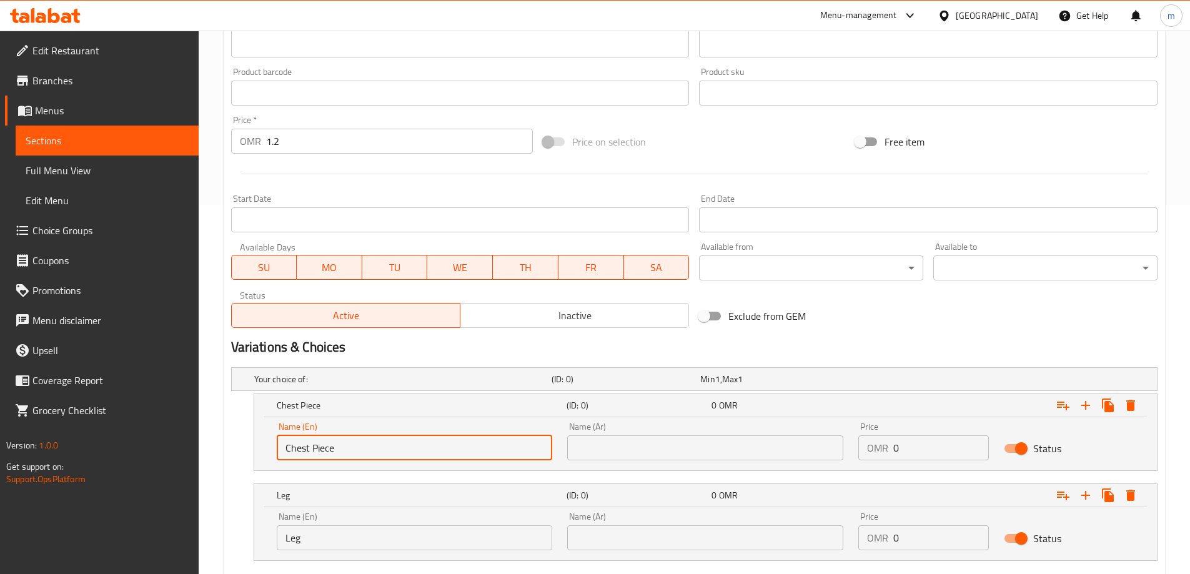
scroll to position [444, 0]
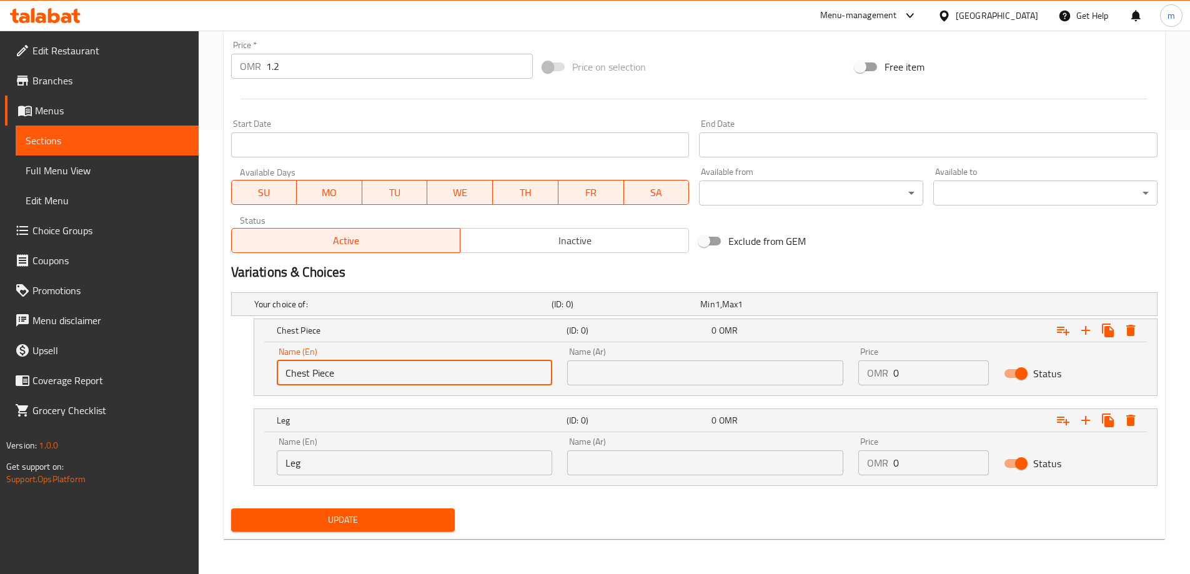
type input "Chest Piece"
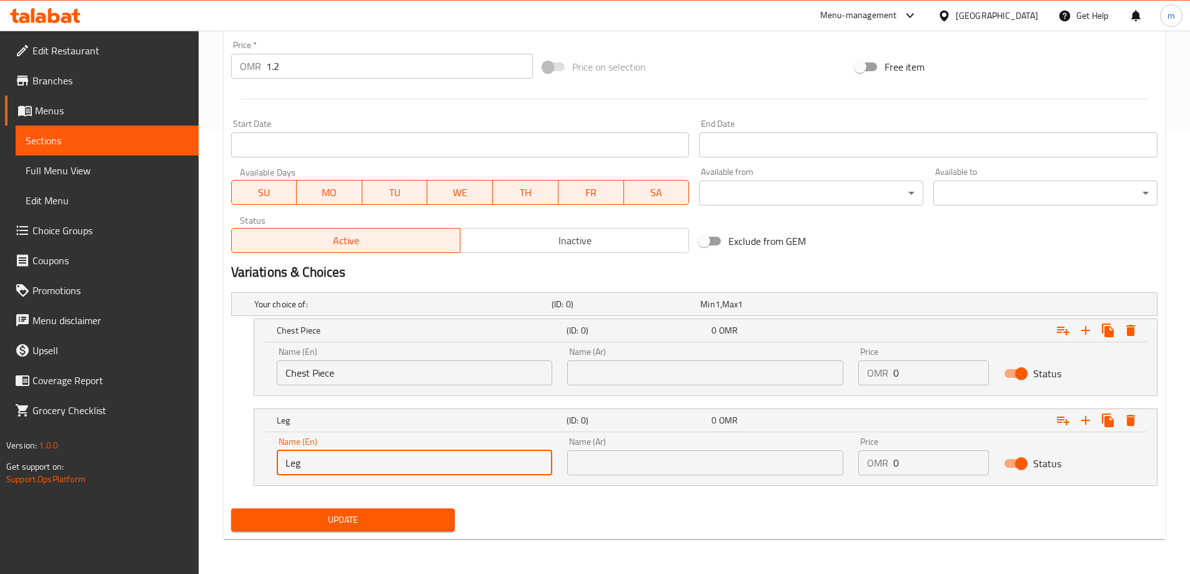
click at [345, 472] on input "Leg" at bounding box center [415, 462] width 276 height 25
paste input "Piece"
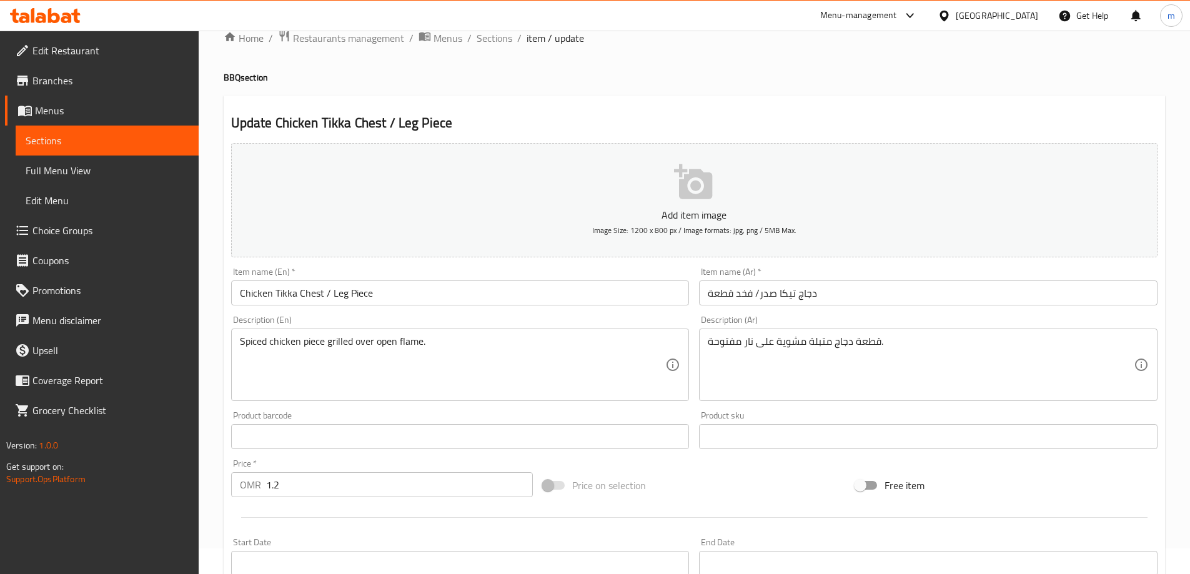
scroll to position [7, 0]
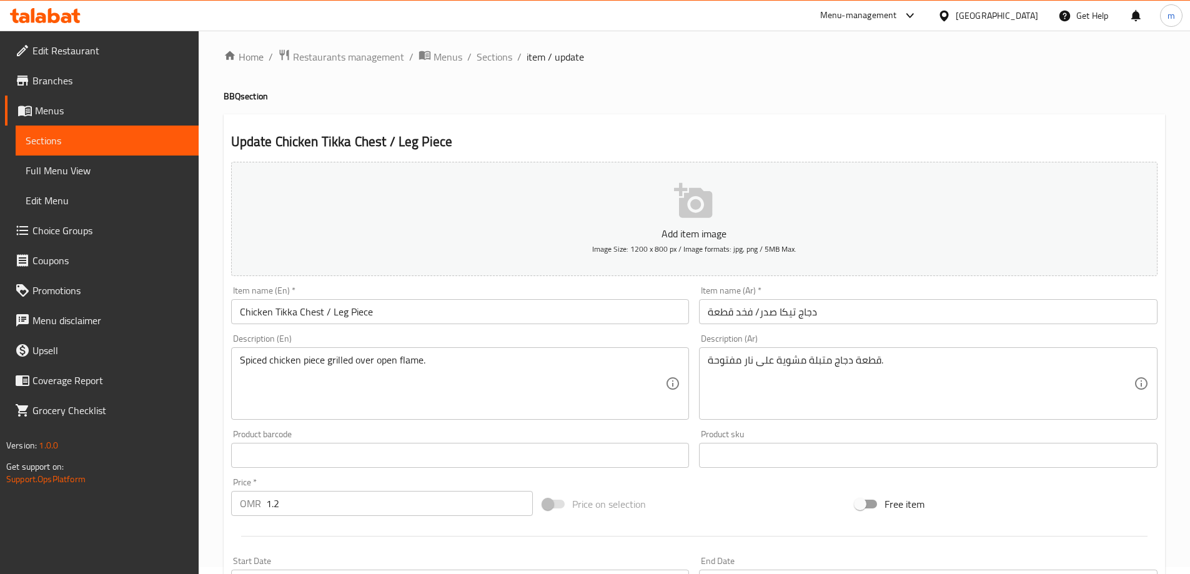
type input "Leg Piece"
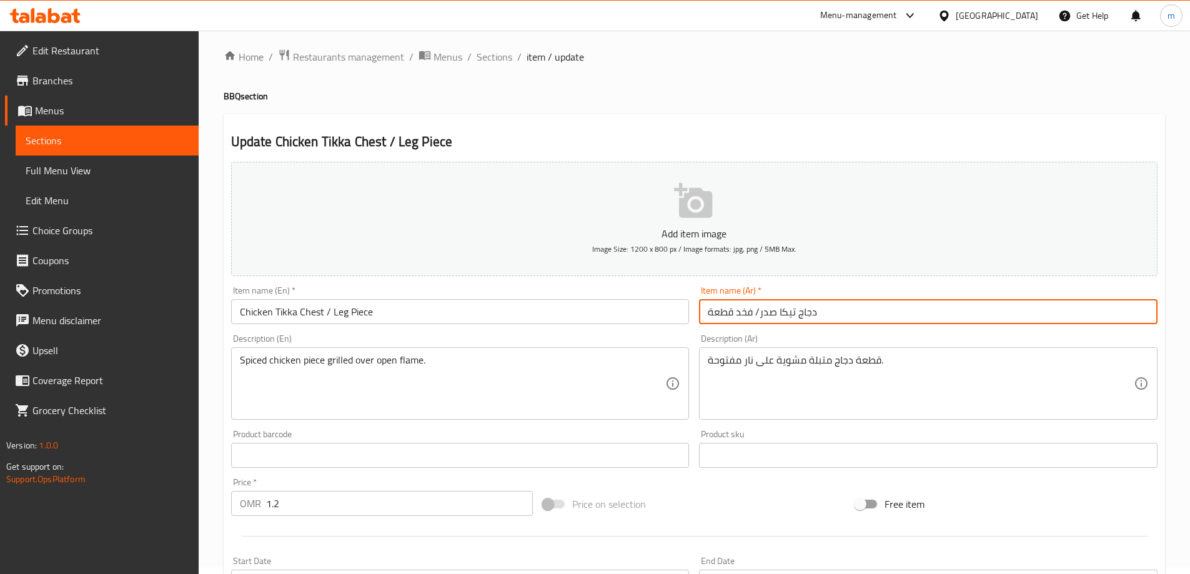
drag, startPoint x: 752, startPoint y: 315, endPoint x: 703, endPoint y: 313, distance: 49.3
click at [703, 313] on input "دجاج تيكا صدر/ فخد قطعة" at bounding box center [928, 311] width 458 height 25
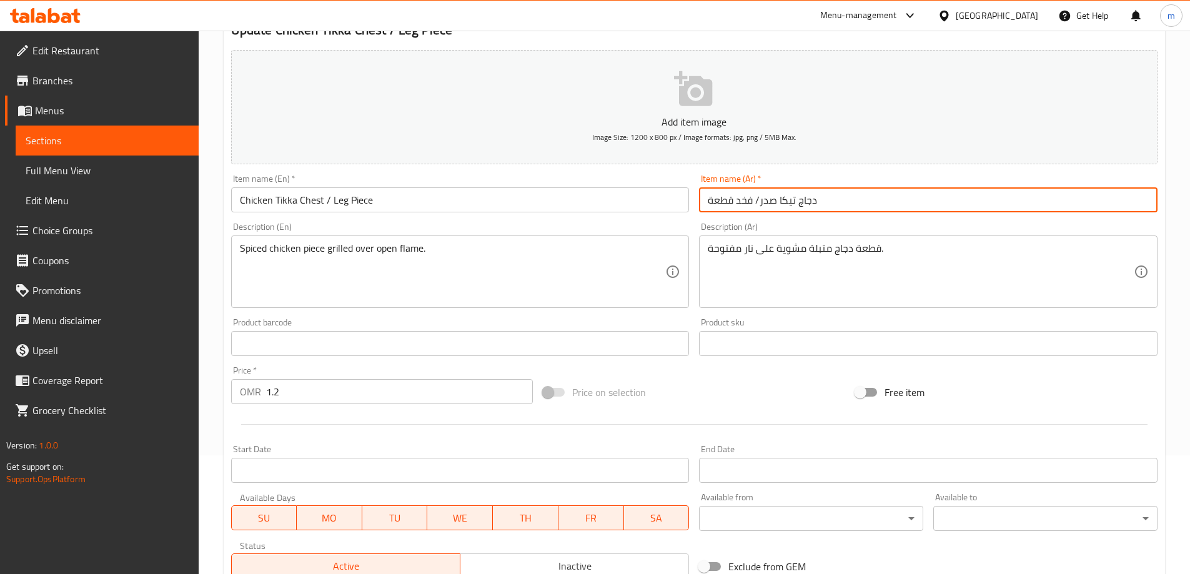
scroll to position [382, 0]
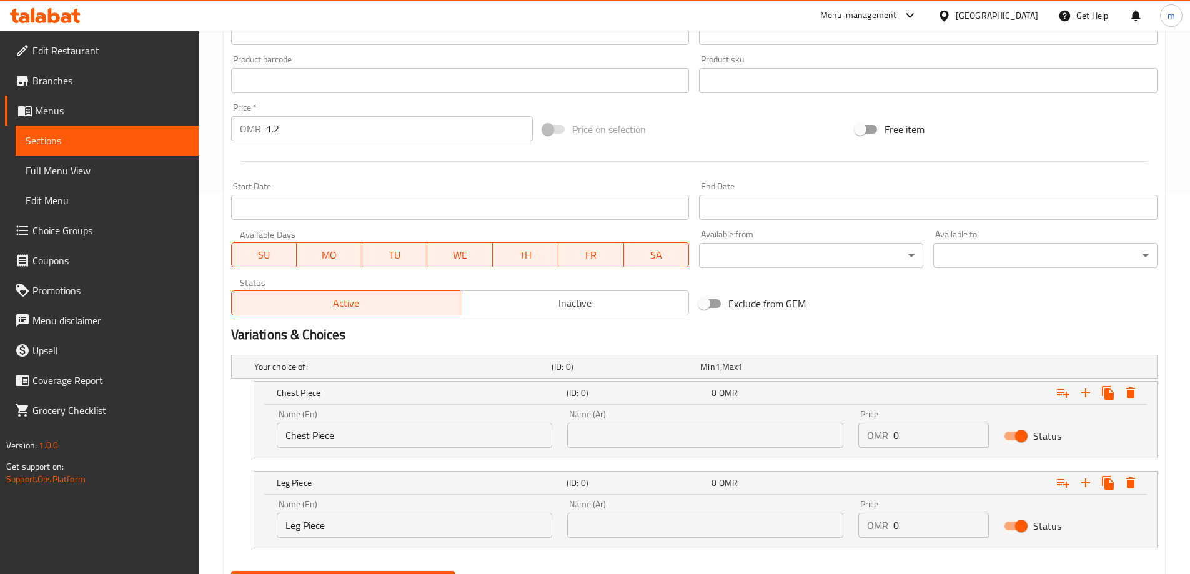
click at [711, 530] on input "text" at bounding box center [705, 525] width 276 height 25
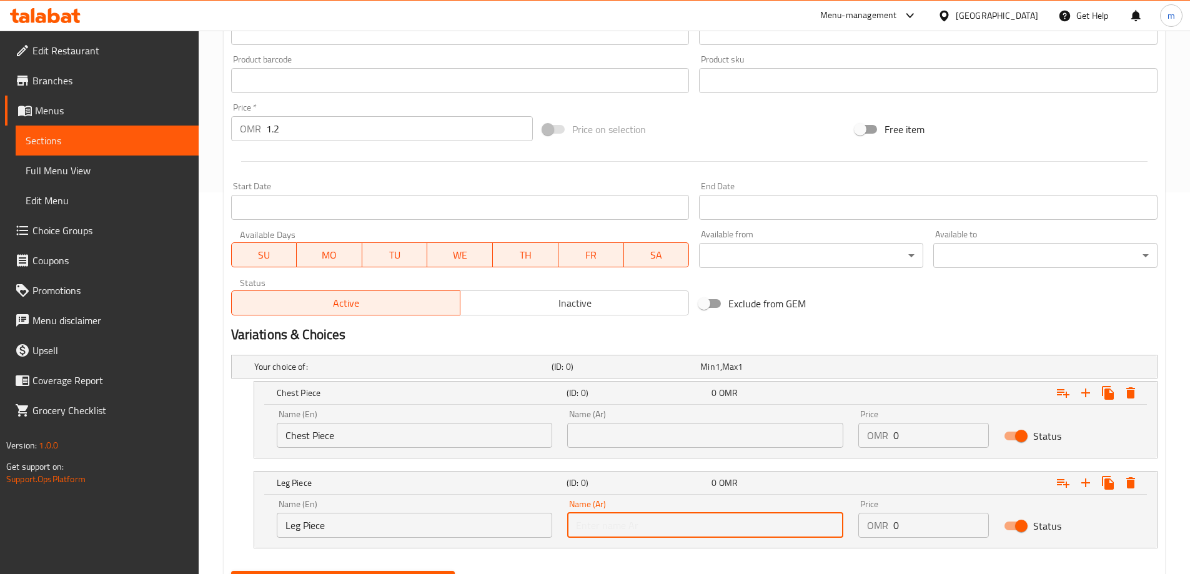
paste input "فخد قطعة"
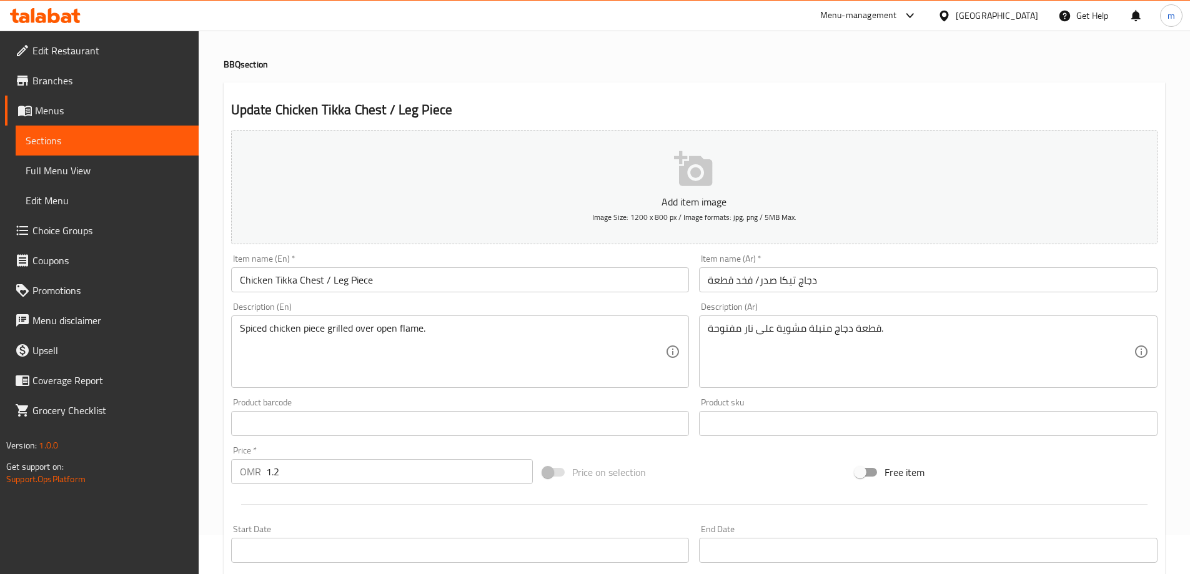
scroll to position [7, 0]
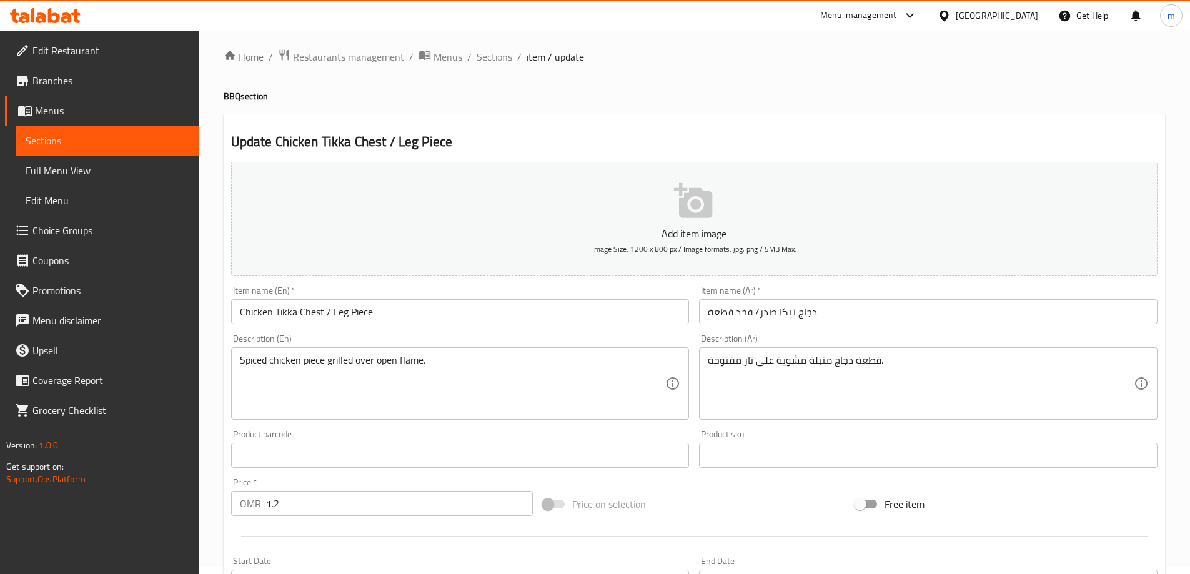
type input "فخد قطعة"
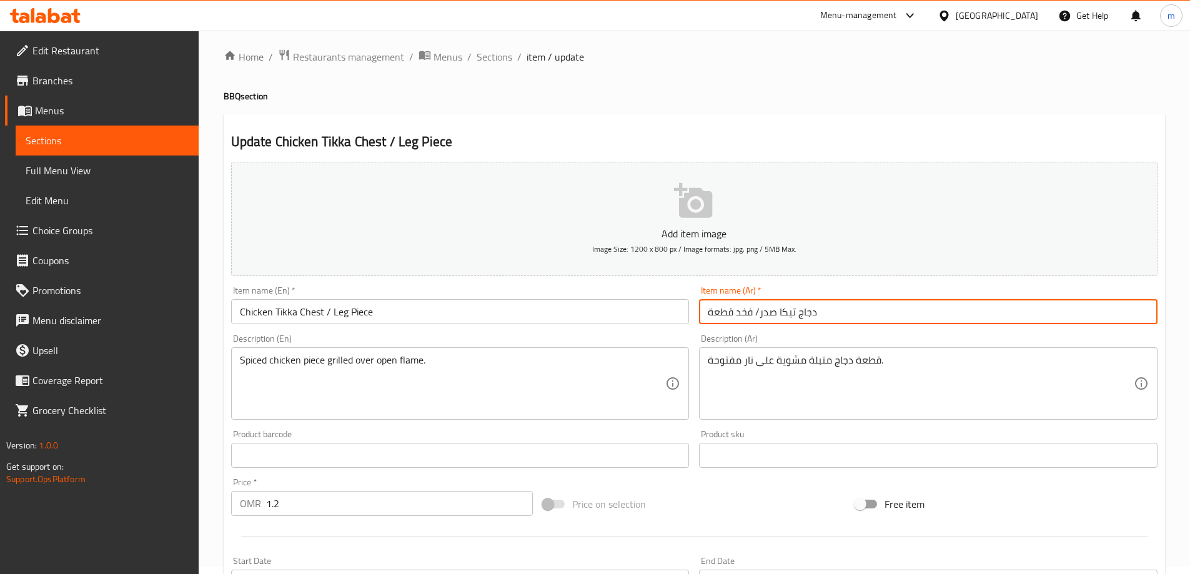
click at [762, 316] on input "دجاج تيكا صدر/ فخد قطعة" at bounding box center [928, 311] width 458 height 25
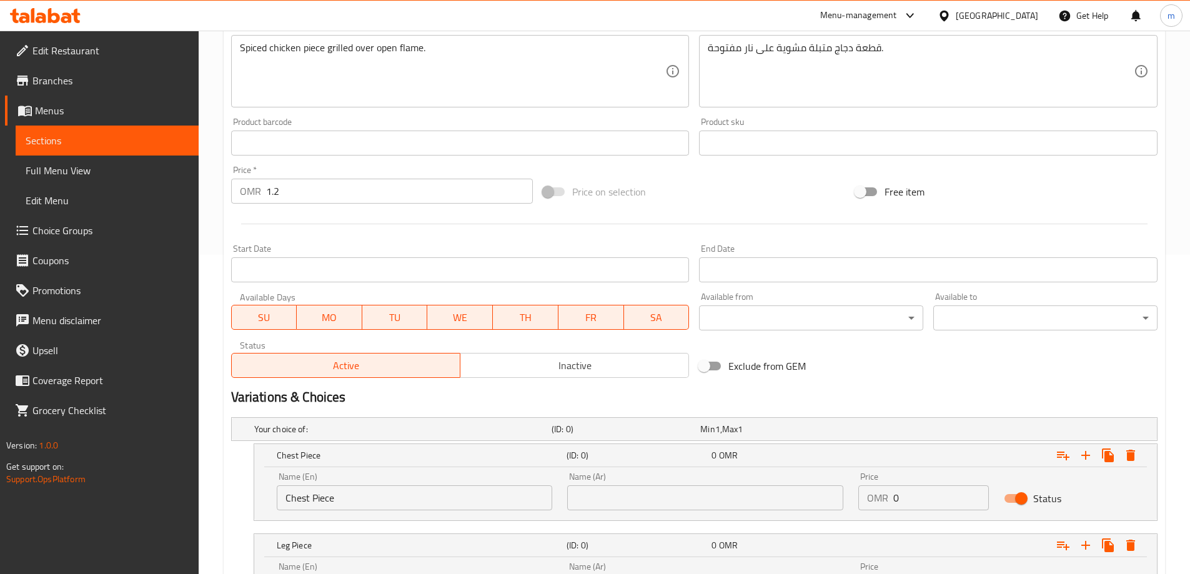
click at [759, 498] on input "text" at bounding box center [705, 497] width 276 height 25
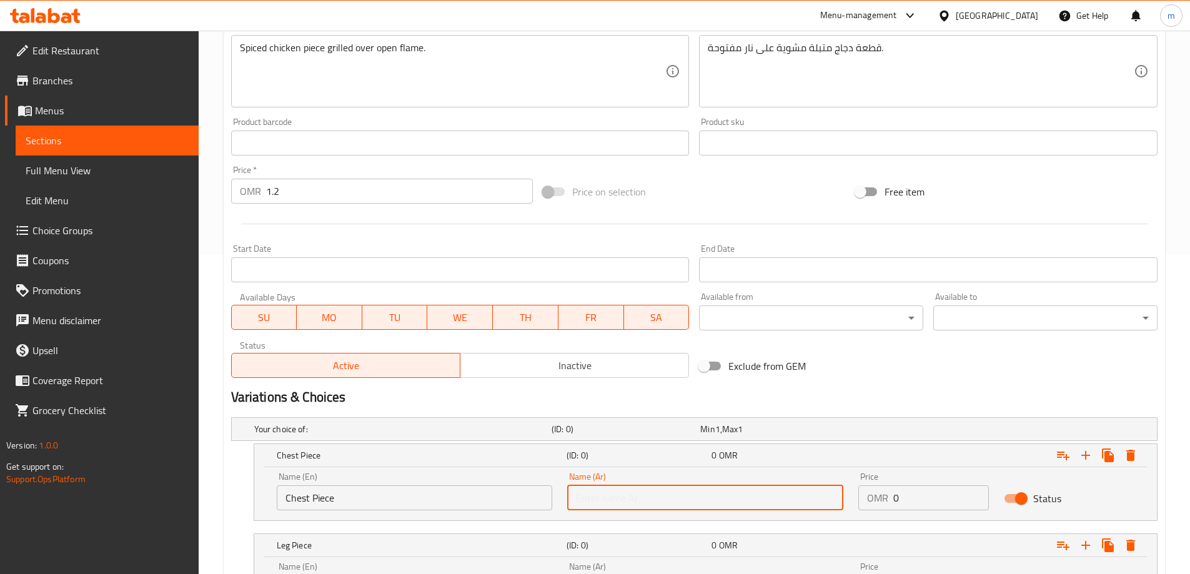
paste input "صدر"
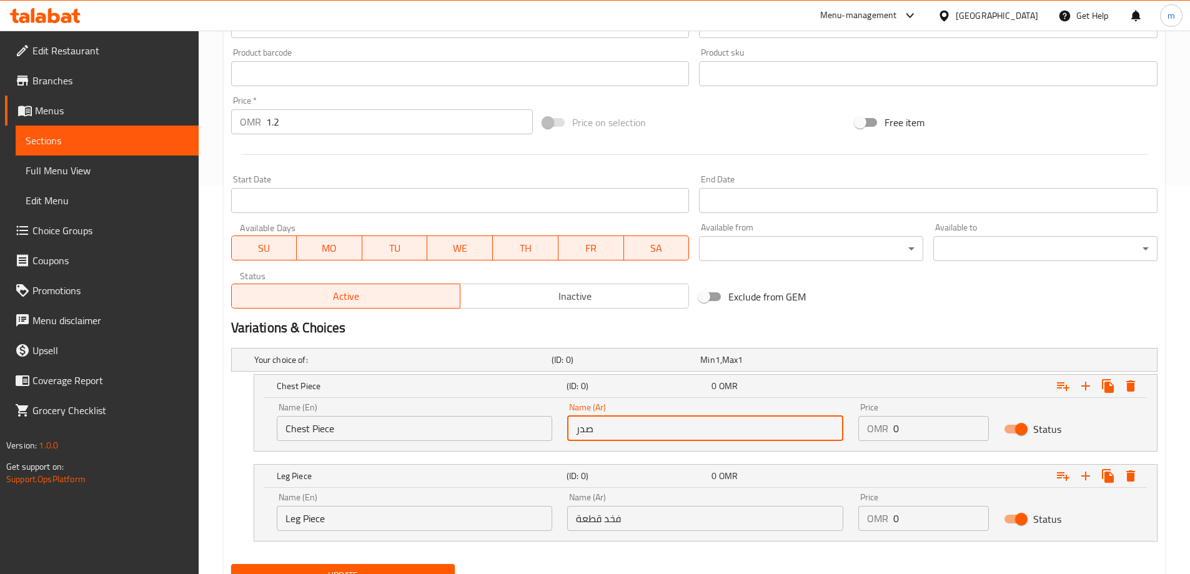
scroll to position [444, 0]
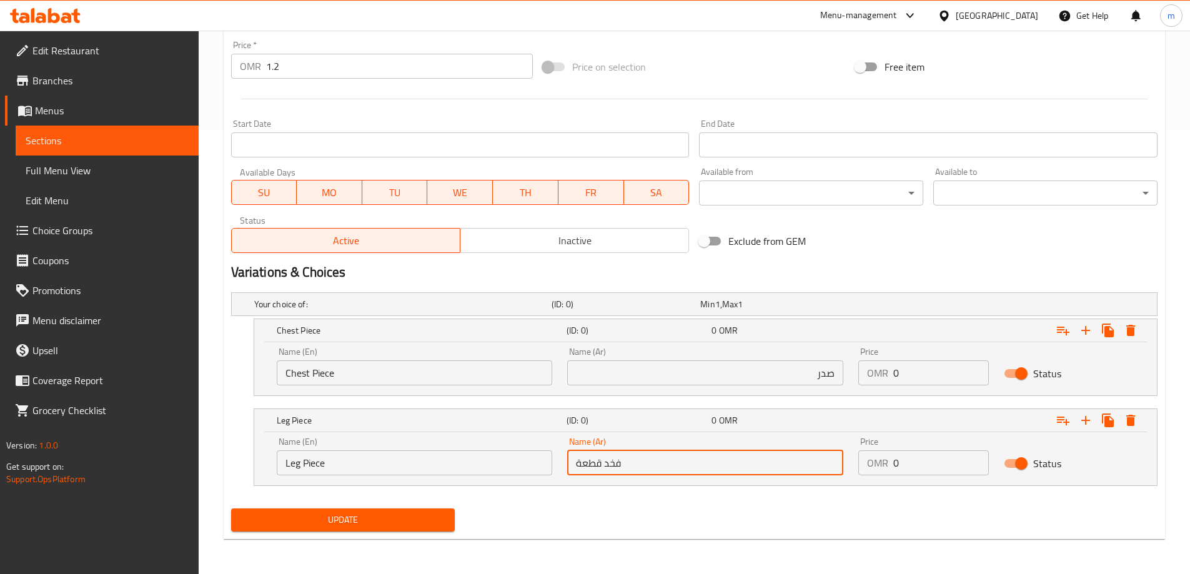
click at [579, 468] on input "فخد قطعة" at bounding box center [705, 462] width 276 height 25
click at [588, 461] on input "فخد قطعة" at bounding box center [705, 462] width 276 height 25
click at [762, 378] on input "صدر" at bounding box center [705, 372] width 276 height 25
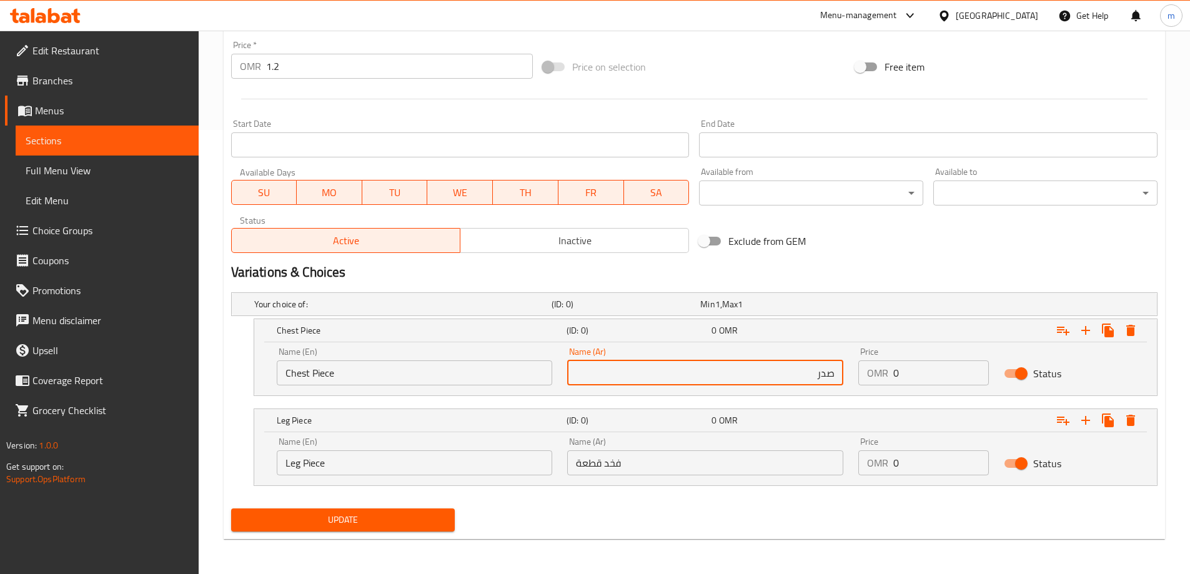
paste input "قطعة"
type input "صدر قطعة"
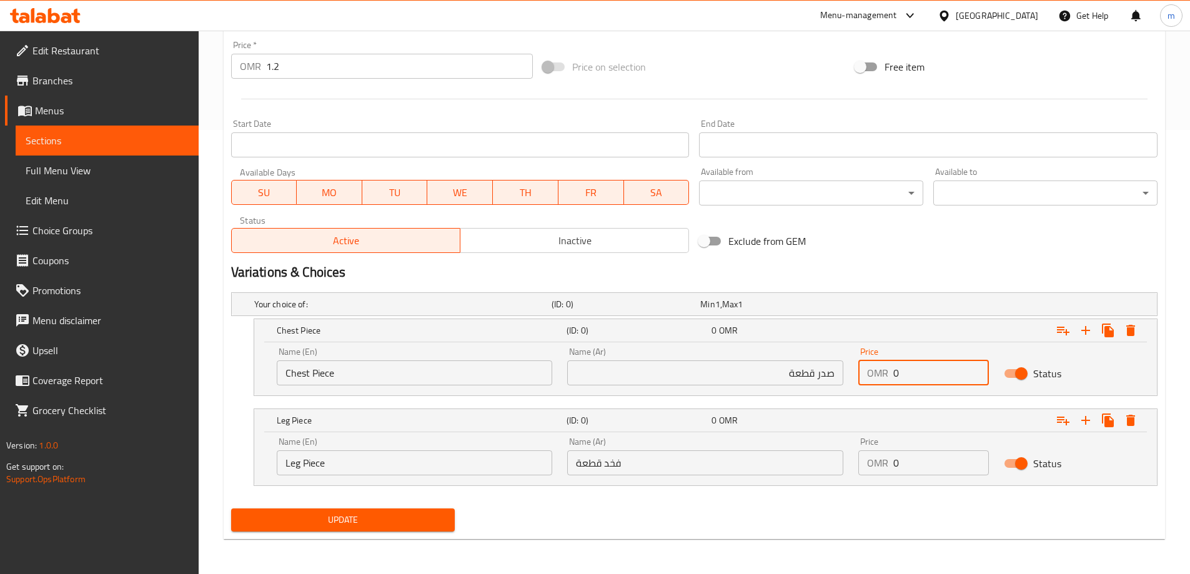
drag, startPoint x: 906, startPoint y: 373, endPoint x: 890, endPoint y: 373, distance: 16.2
click at [890, 373] on div "OMR 0 Price" at bounding box center [923, 372] width 131 height 25
type input "1.2"
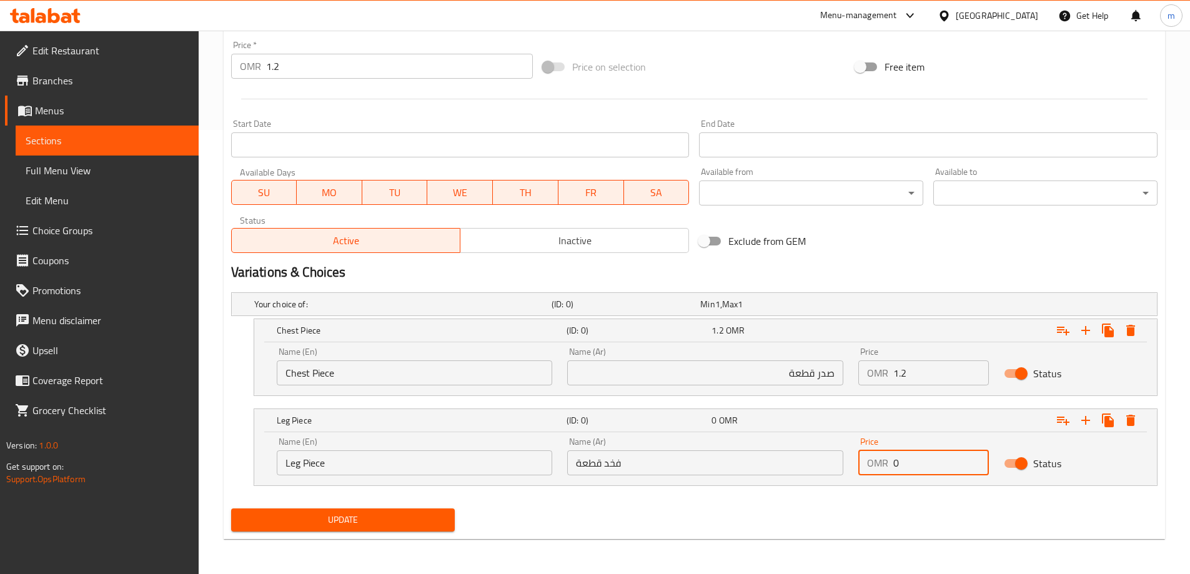
drag, startPoint x: 904, startPoint y: 470, endPoint x: 874, endPoint y: 472, distance: 29.4
click at [874, 472] on div "OMR 0 Price" at bounding box center [923, 462] width 131 height 25
type input "1.2"
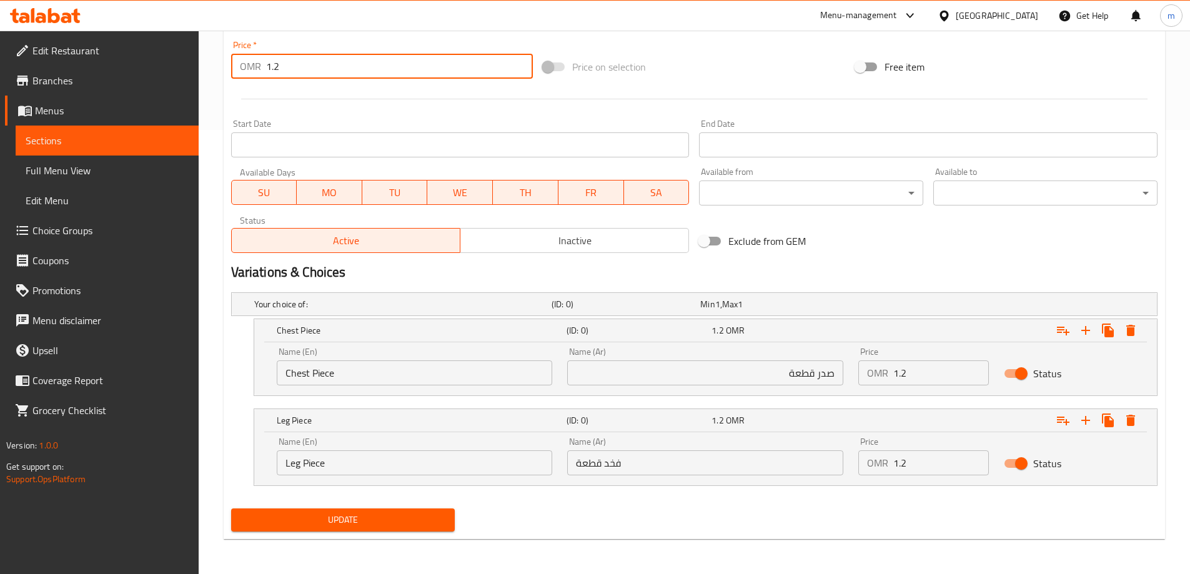
drag, startPoint x: 292, startPoint y: 69, endPoint x: 209, endPoint y: 71, distance: 83.7
click at [209, 71] on div "Home / Restaurants management / Menus / Sections / item / update BBQ section Up…" at bounding box center [694, 80] width 991 height 987
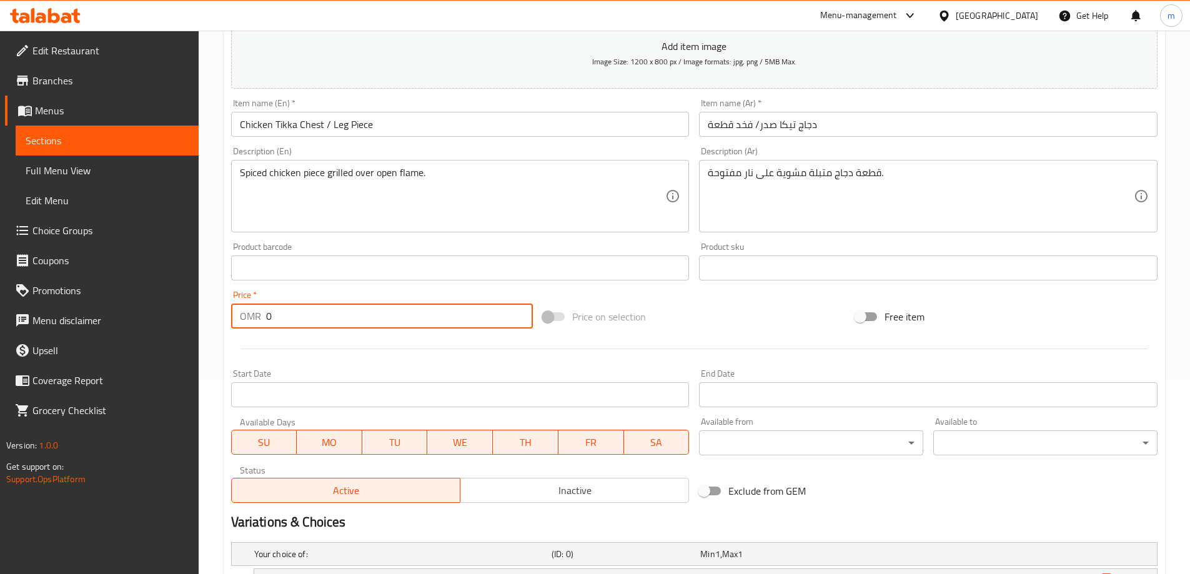
scroll to position [132, 0]
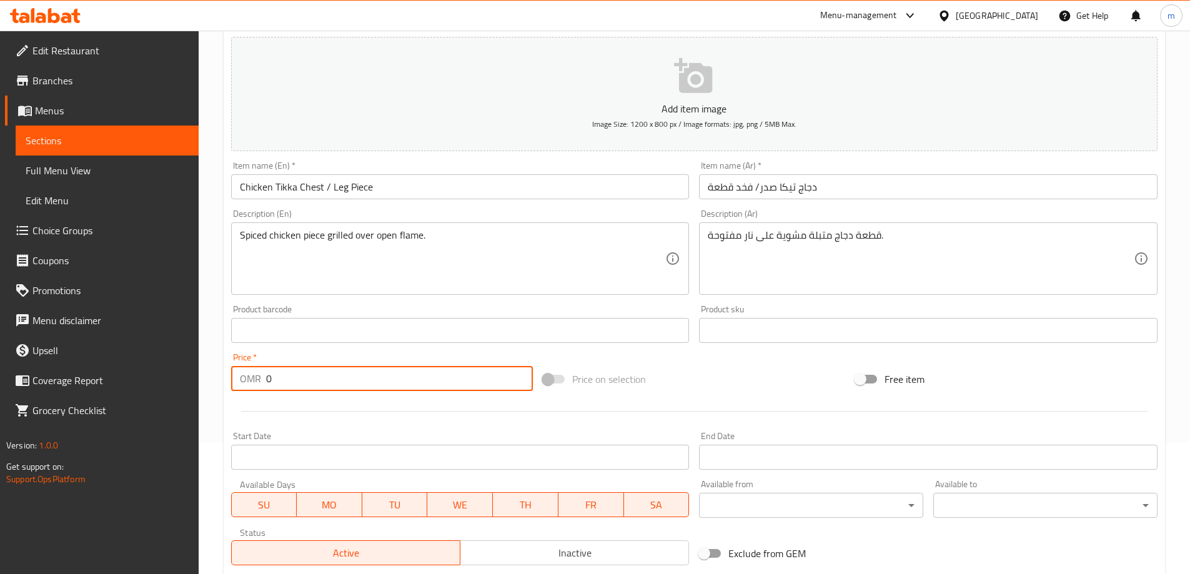
type input "0"
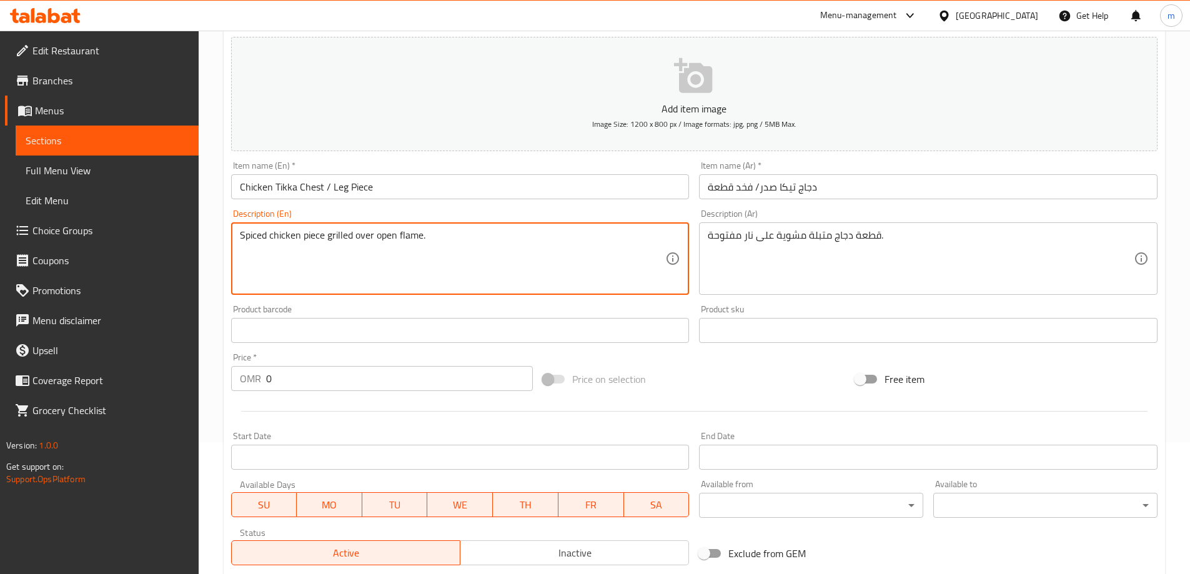
drag, startPoint x: 375, startPoint y: 234, endPoint x: 422, endPoint y: 244, distance: 47.4
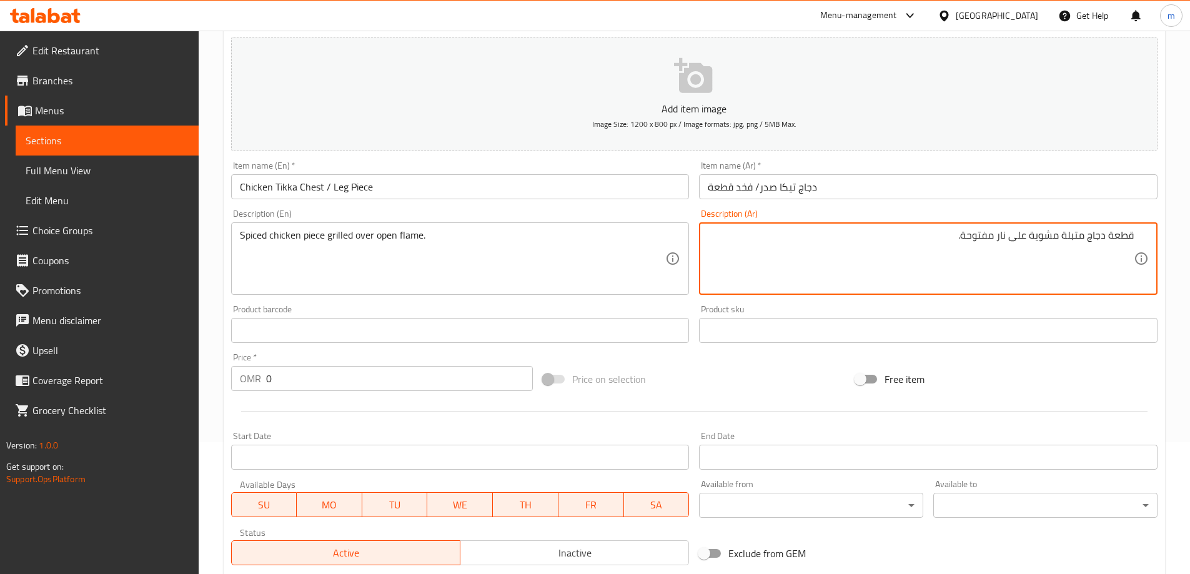
drag, startPoint x: 1007, startPoint y: 237, endPoint x: 965, endPoint y: 234, distance: 41.9
click at [965, 234] on textarea "قطعة دجاج متبلة مشوية على نار مفتوحة." at bounding box center [921, 258] width 426 height 59
drag, startPoint x: 1007, startPoint y: 237, endPoint x: 970, endPoint y: 237, distance: 37.5
click at [970, 237] on textarea "قطعة دجاج متبلة مشوية على اوبن فليم." at bounding box center [921, 258] width 426 height 59
type textarea "قطعة دجاج متبلة مشوية على اوبن فليم."
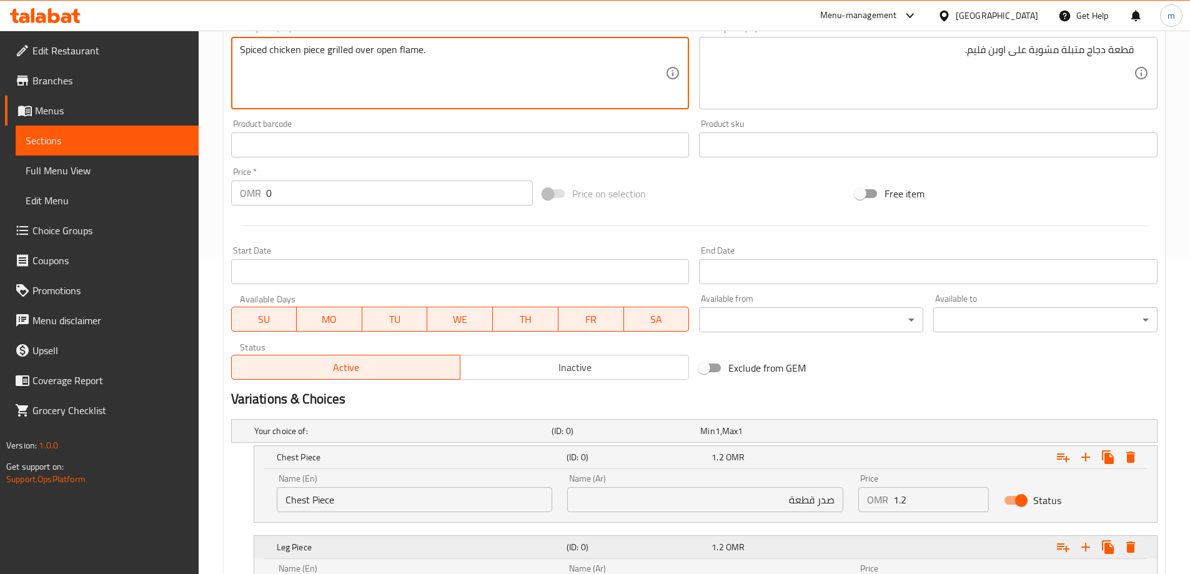
scroll to position [444, 0]
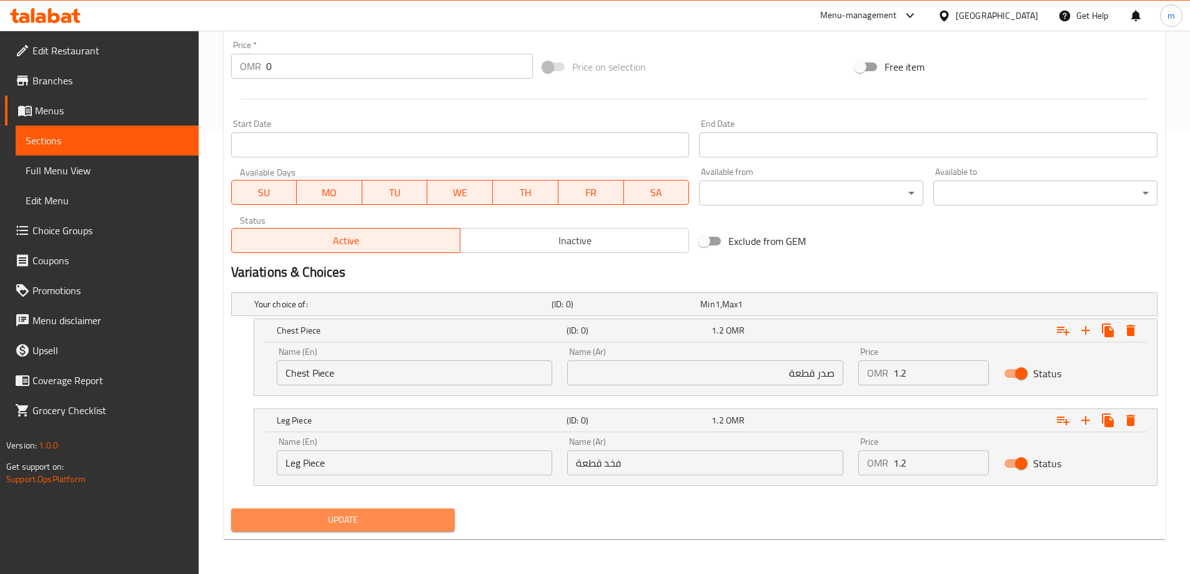
click at [400, 523] on span "Update" at bounding box center [343, 520] width 204 height 16
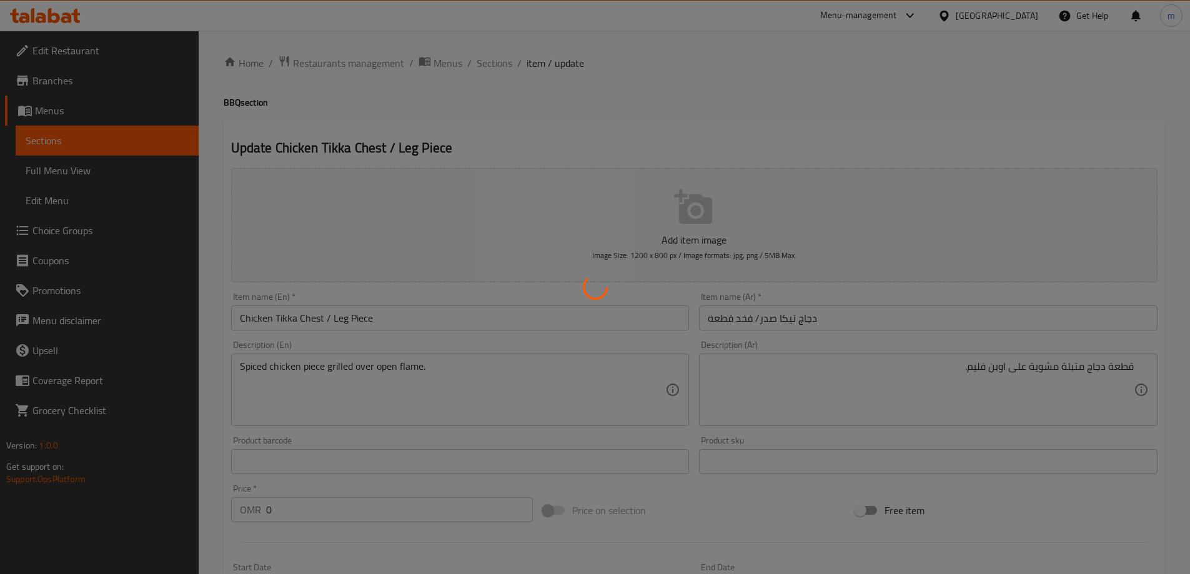
scroll to position [0, 0]
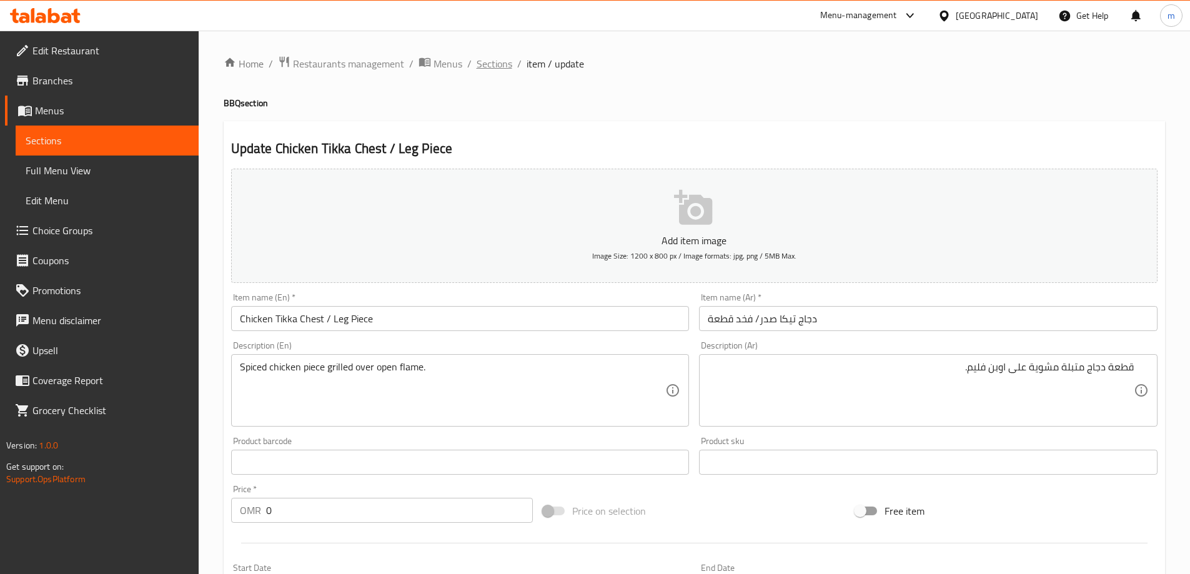
click at [503, 69] on span "Sections" at bounding box center [494, 63] width 36 height 15
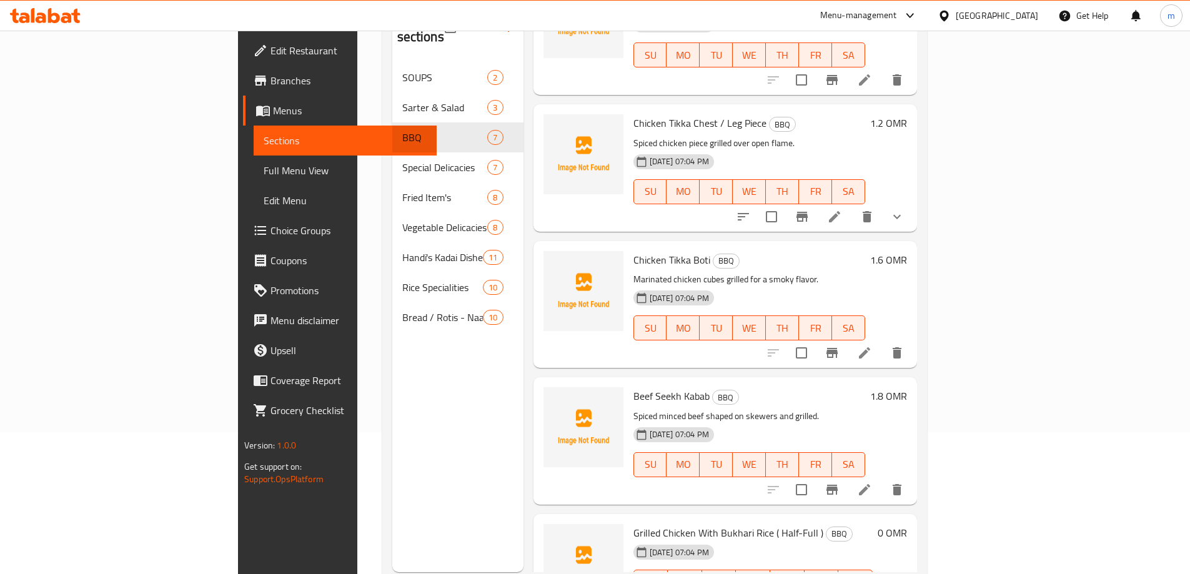
scroll to position [175, 0]
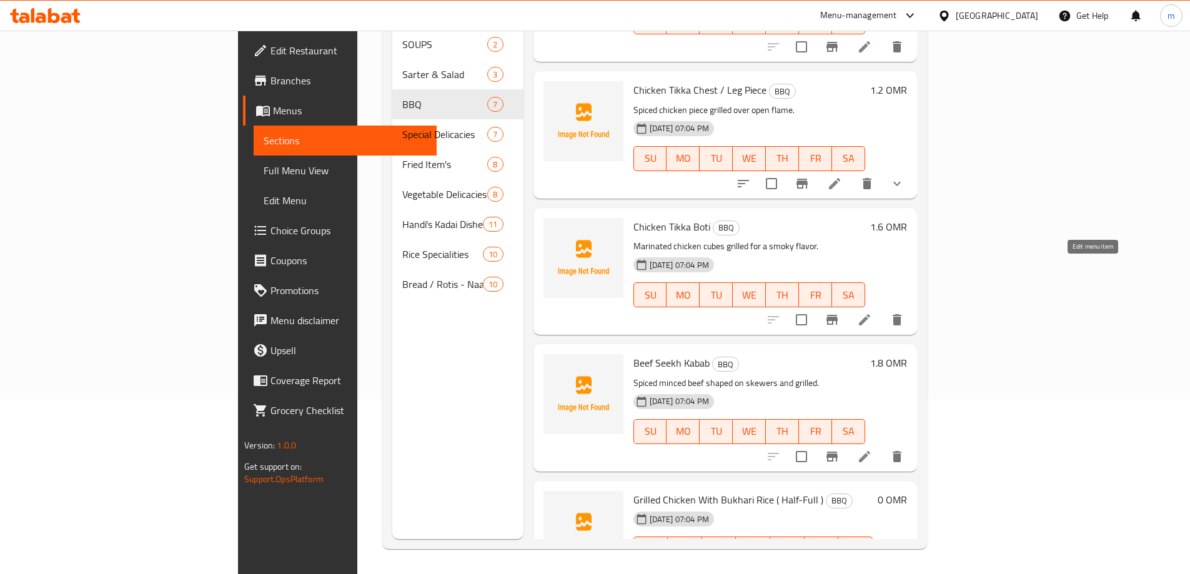
click at [872, 312] on icon at bounding box center [864, 319] width 15 height 15
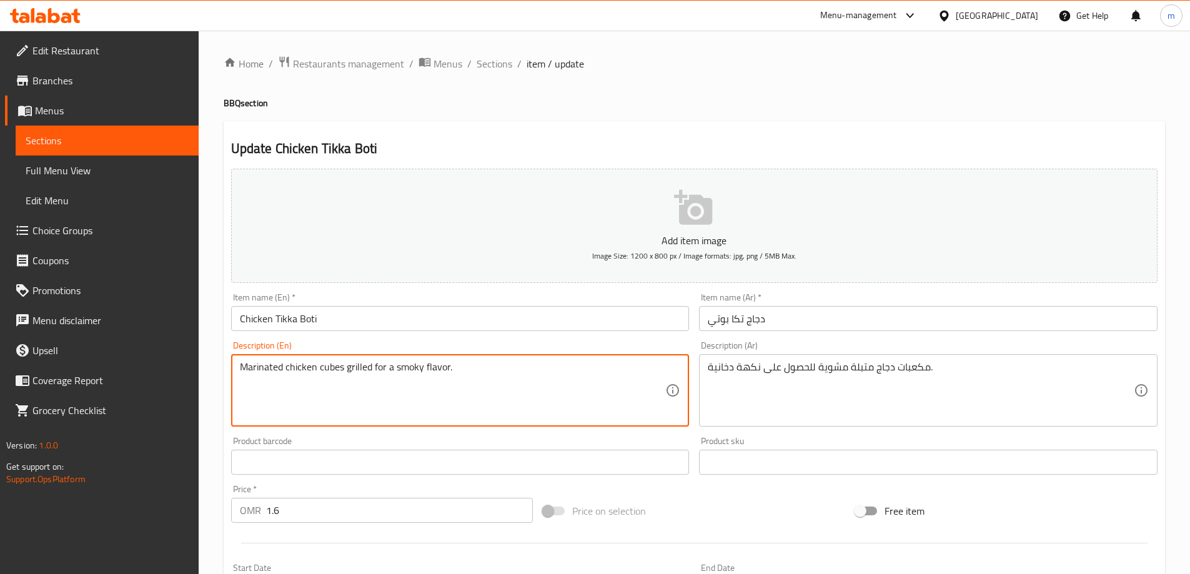
drag, startPoint x: 373, startPoint y: 367, endPoint x: 456, endPoint y: 370, distance: 83.1
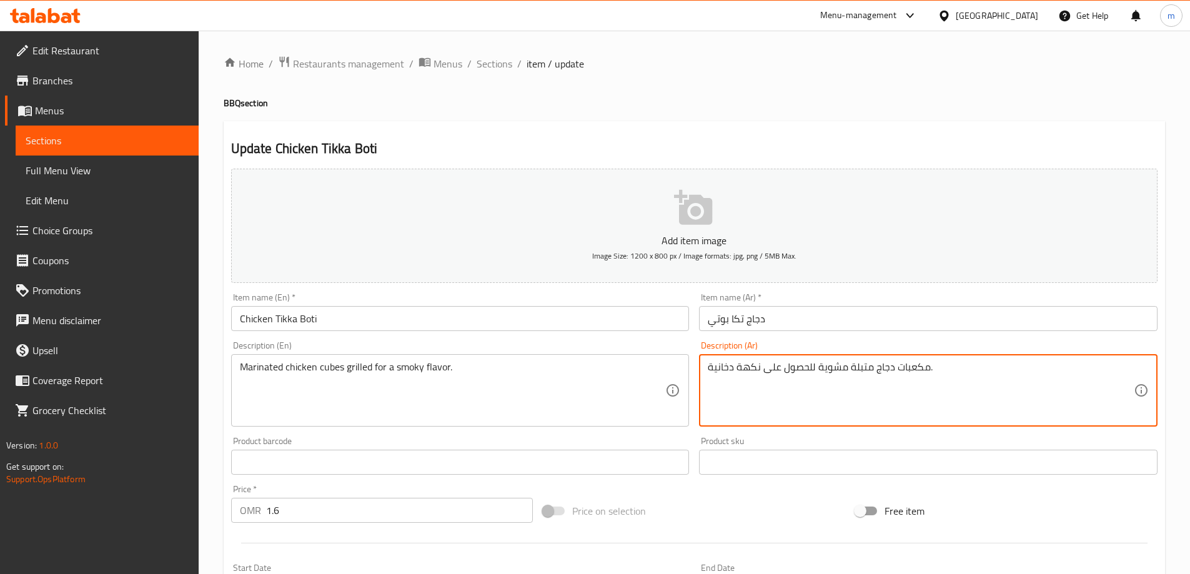
drag, startPoint x: 732, startPoint y: 367, endPoint x: 709, endPoint y: 365, distance: 23.8
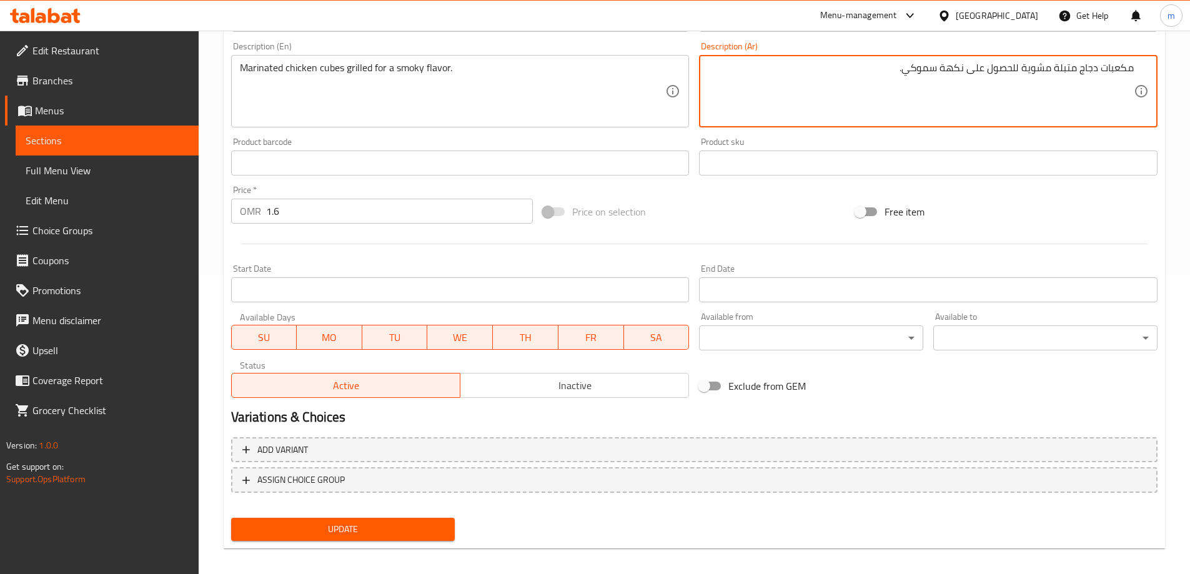
scroll to position [308, 0]
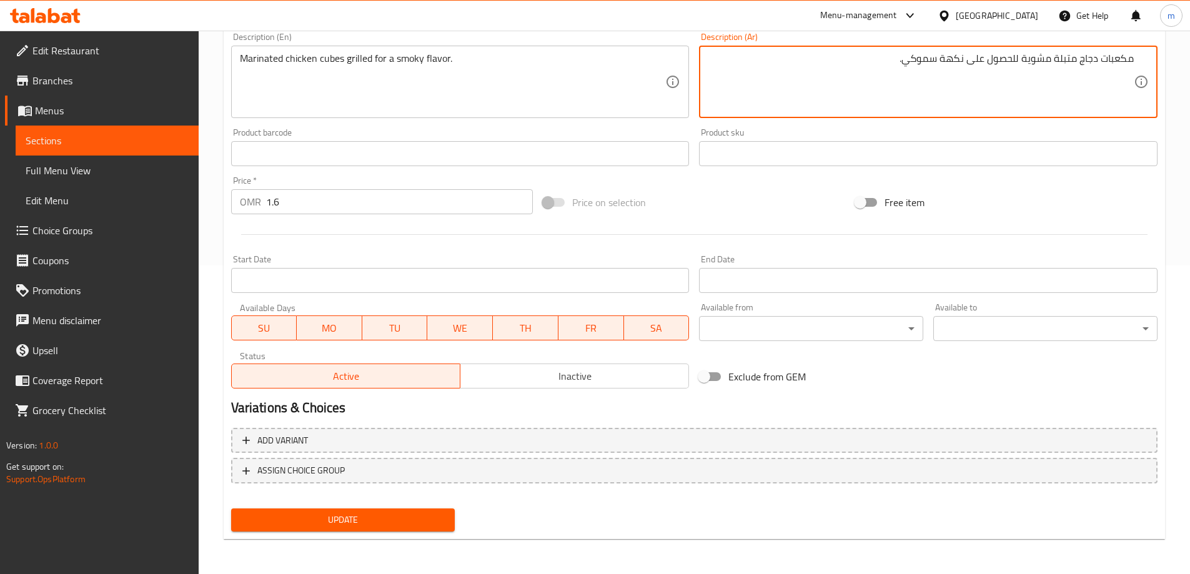
type textarea "مكعبات دجاج متبلة مشوية للحصول على نكهة سموكي."
click at [313, 517] on span "Update" at bounding box center [343, 520] width 204 height 16
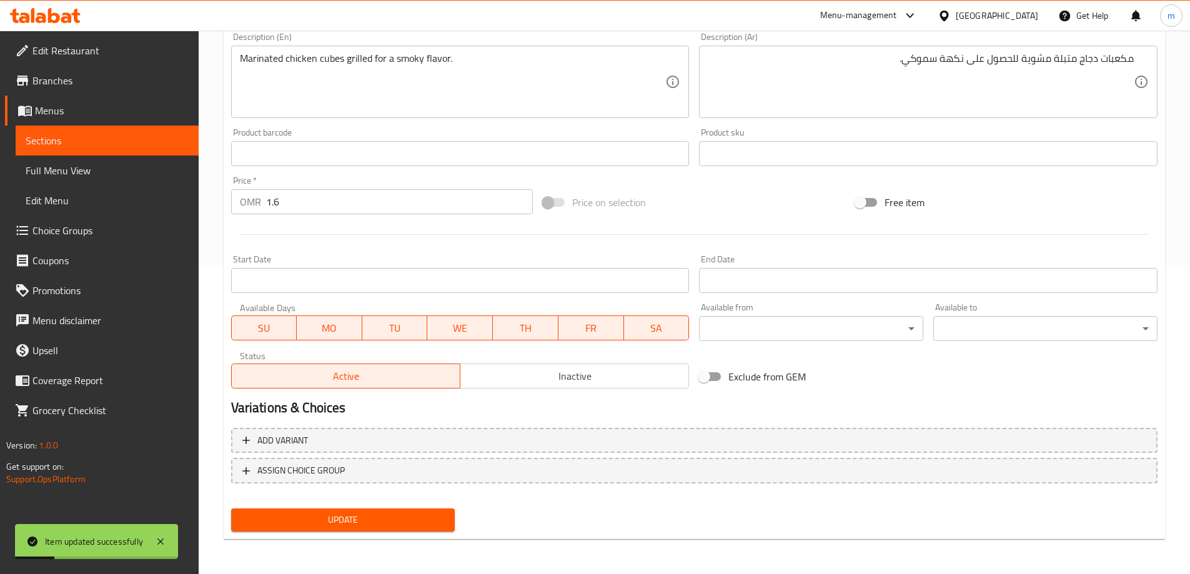
scroll to position [0, 0]
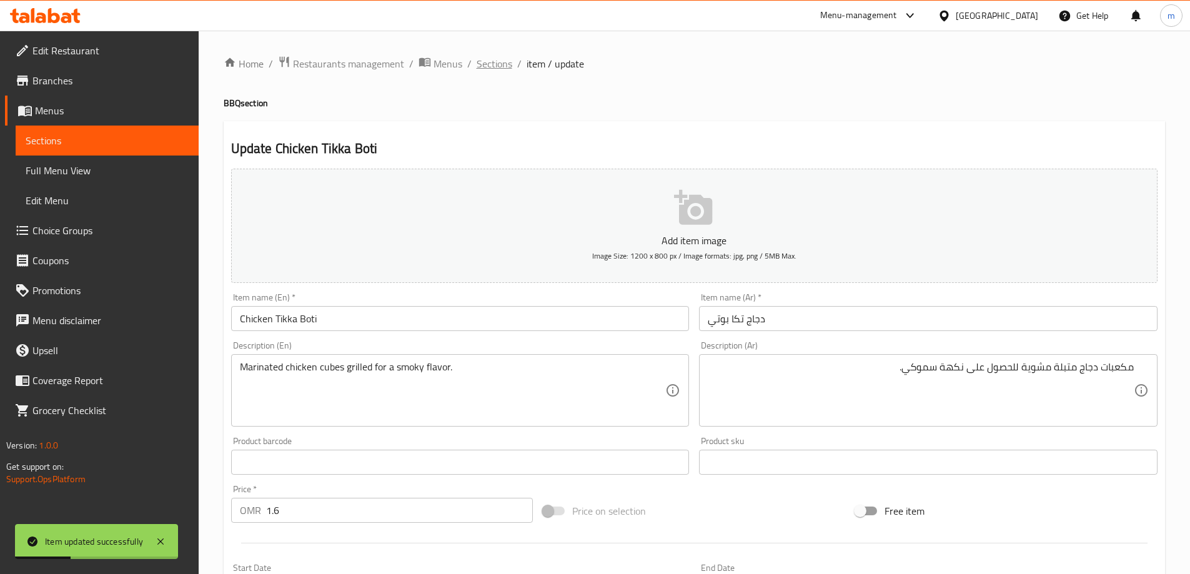
click at [504, 59] on span "Sections" at bounding box center [494, 63] width 36 height 15
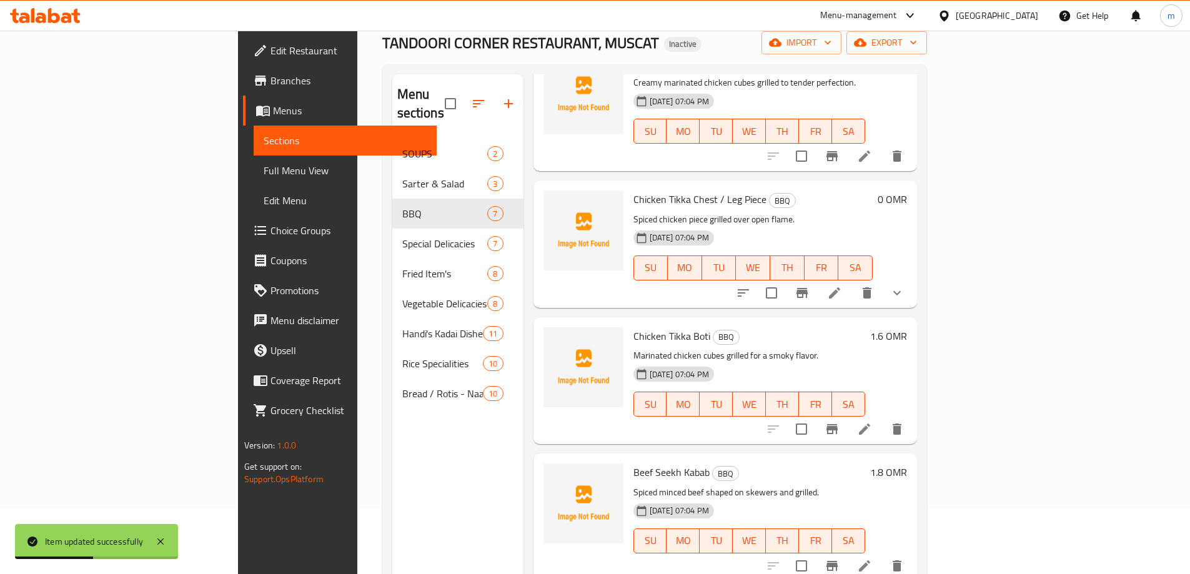
scroll to position [175, 0]
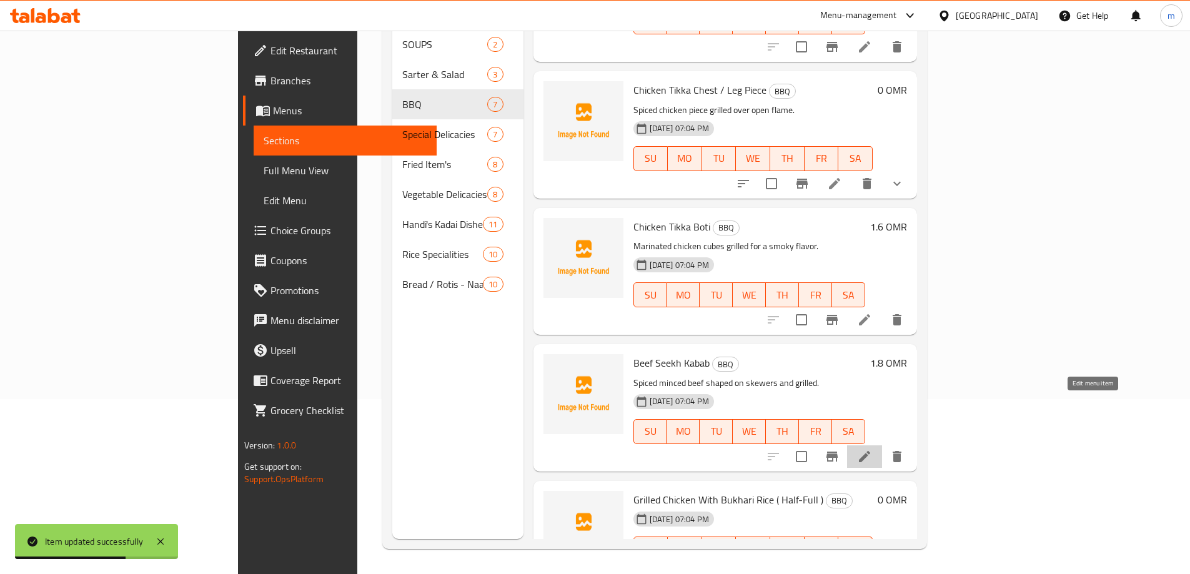
click at [872, 449] on icon at bounding box center [864, 456] width 15 height 15
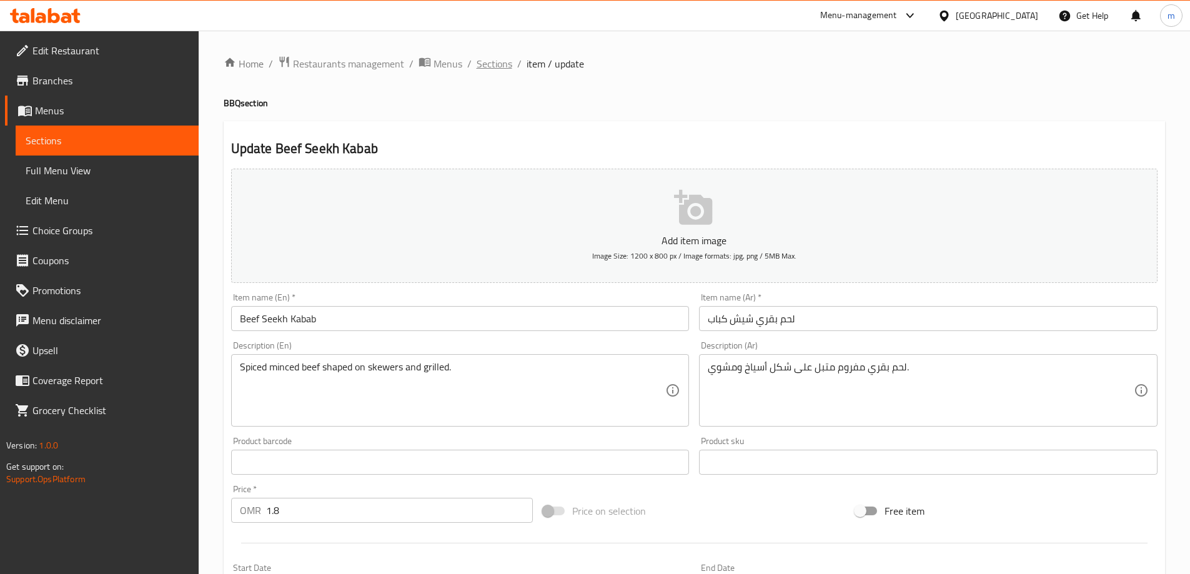
click at [492, 62] on span "Sections" at bounding box center [494, 63] width 36 height 15
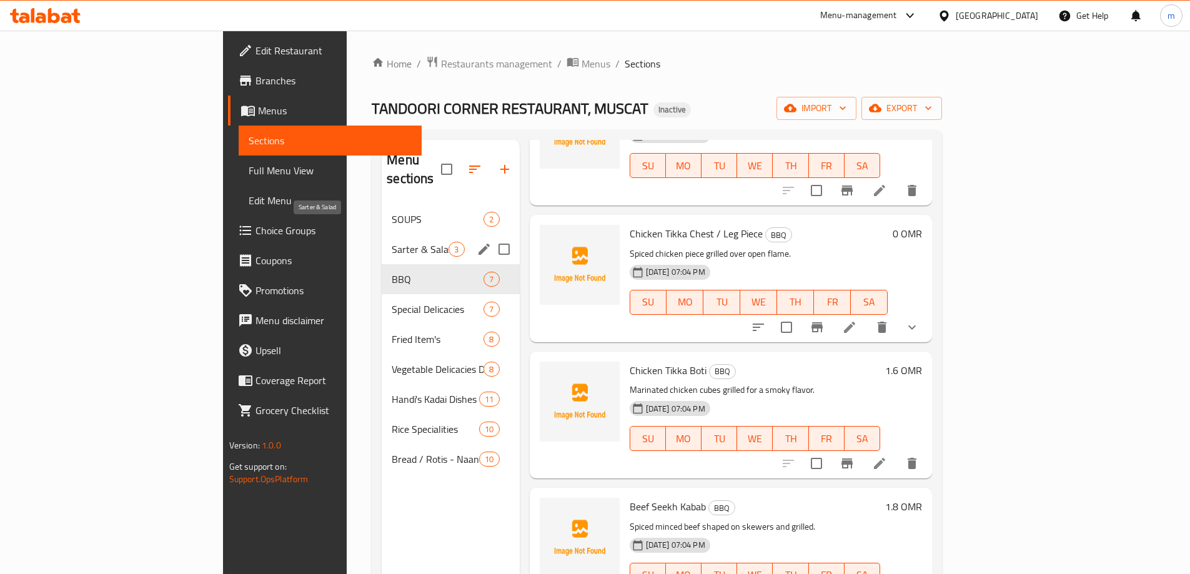
click at [392, 242] on span "Sarter & Salad" at bounding box center [420, 249] width 57 height 15
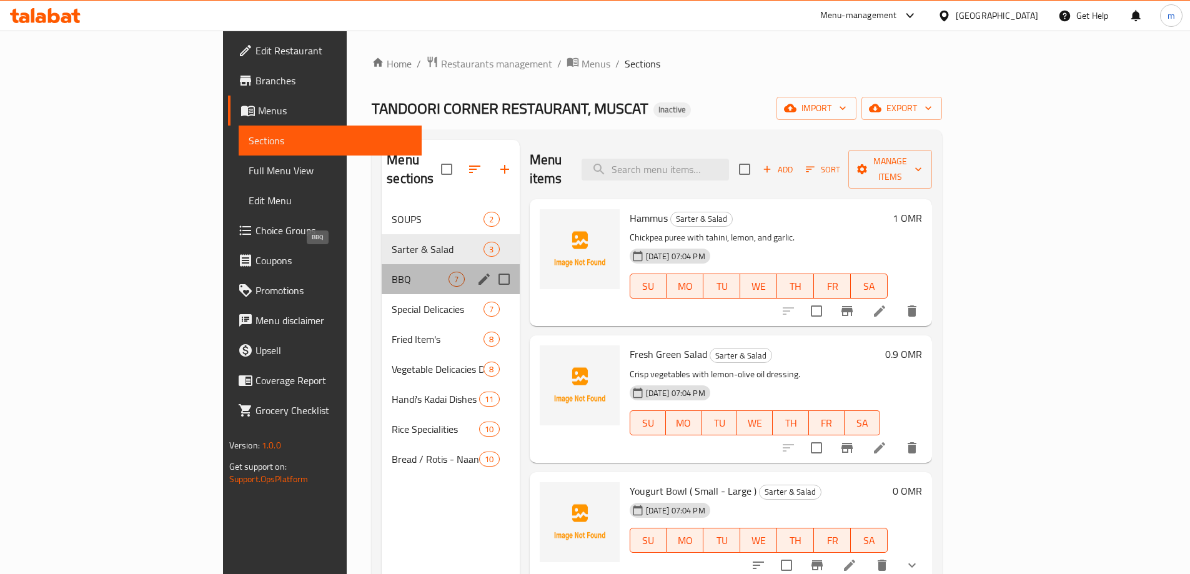
click at [392, 272] on span "BBQ" at bounding box center [420, 279] width 57 height 15
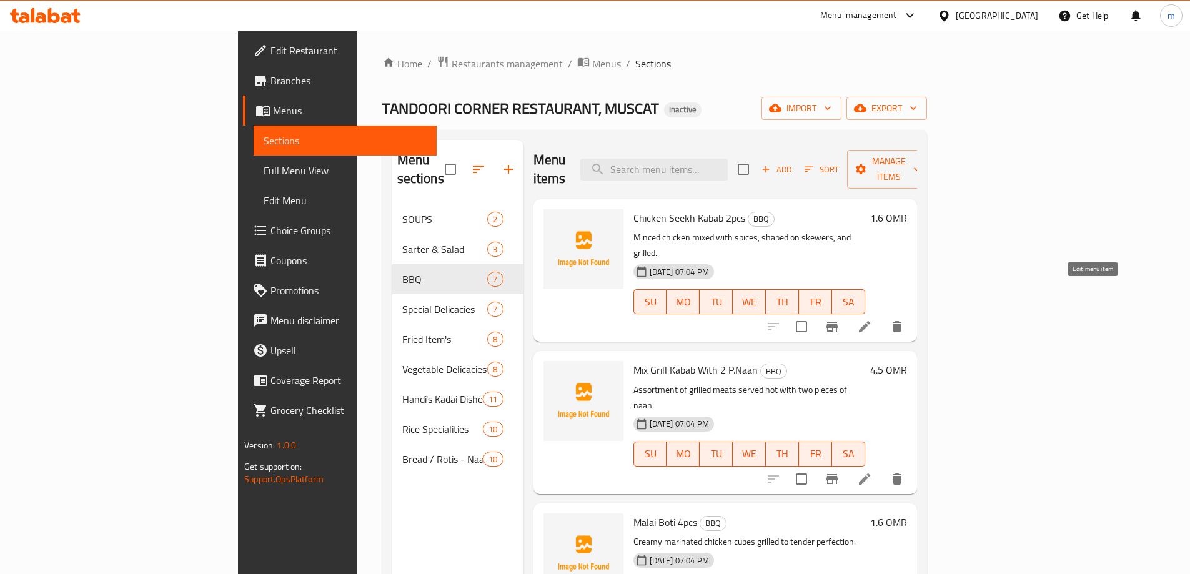
click at [872, 319] on icon at bounding box center [864, 326] width 15 height 15
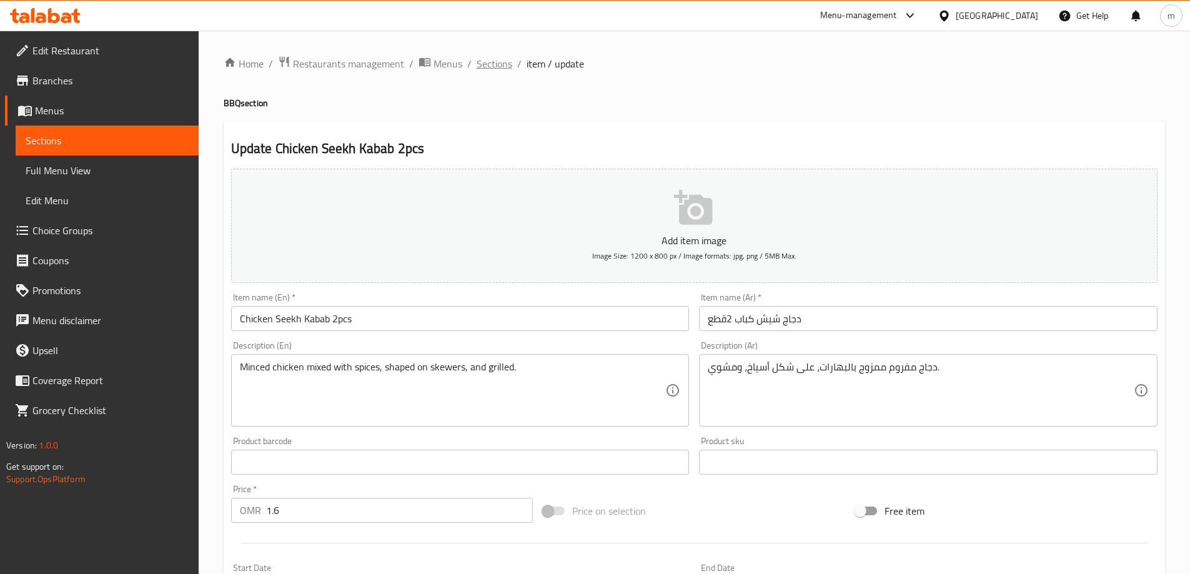
click at [493, 65] on span "Sections" at bounding box center [494, 63] width 36 height 15
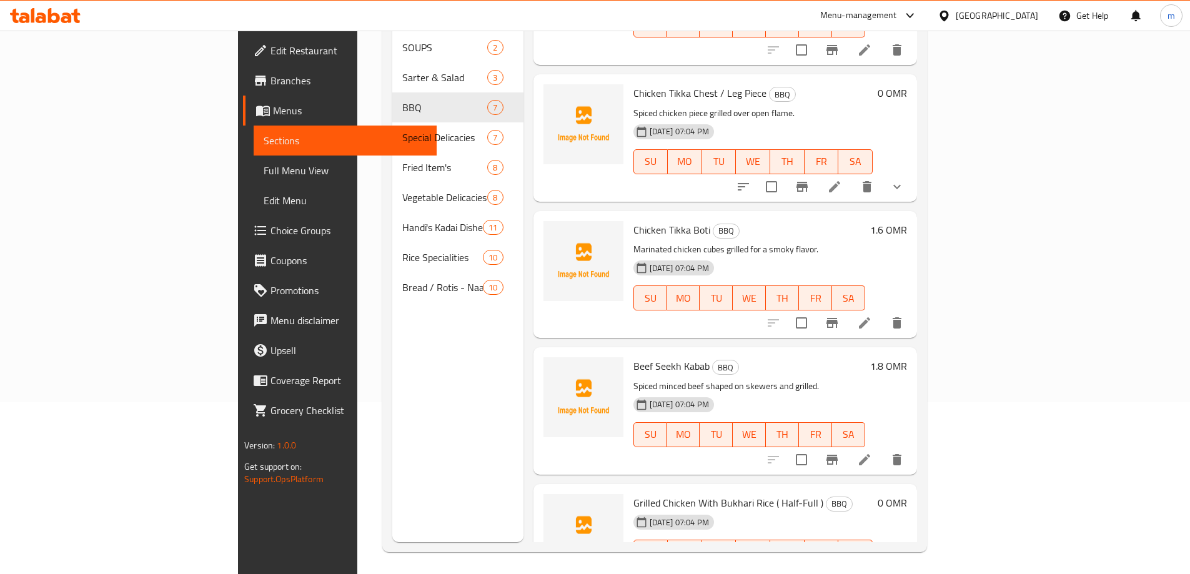
scroll to position [175, 0]
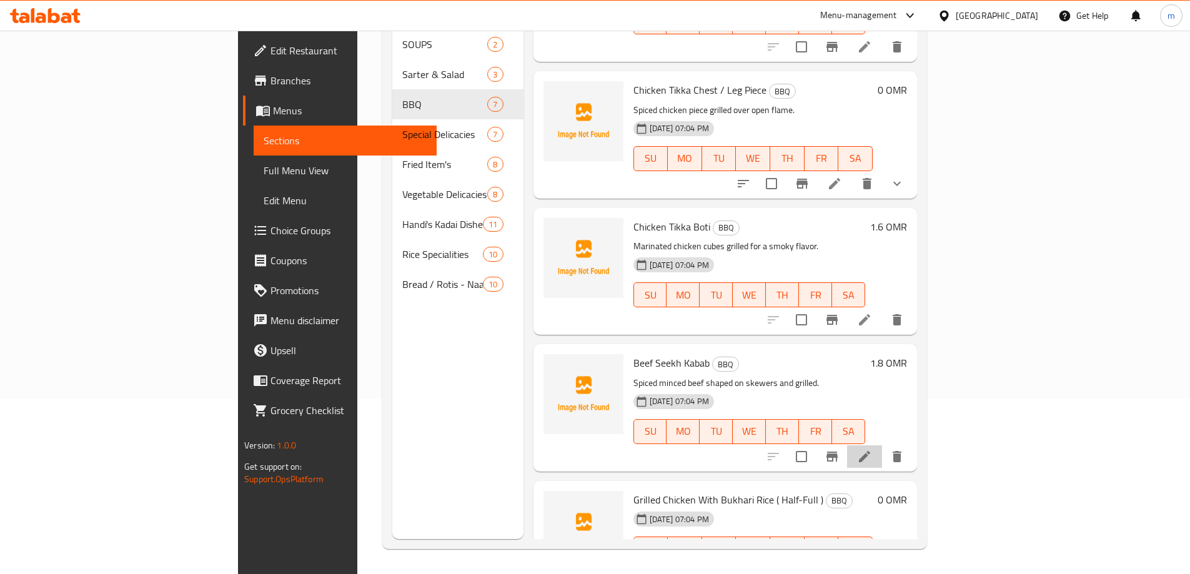
click at [882, 445] on li at bounding box center [864, 456] width 35 height 22
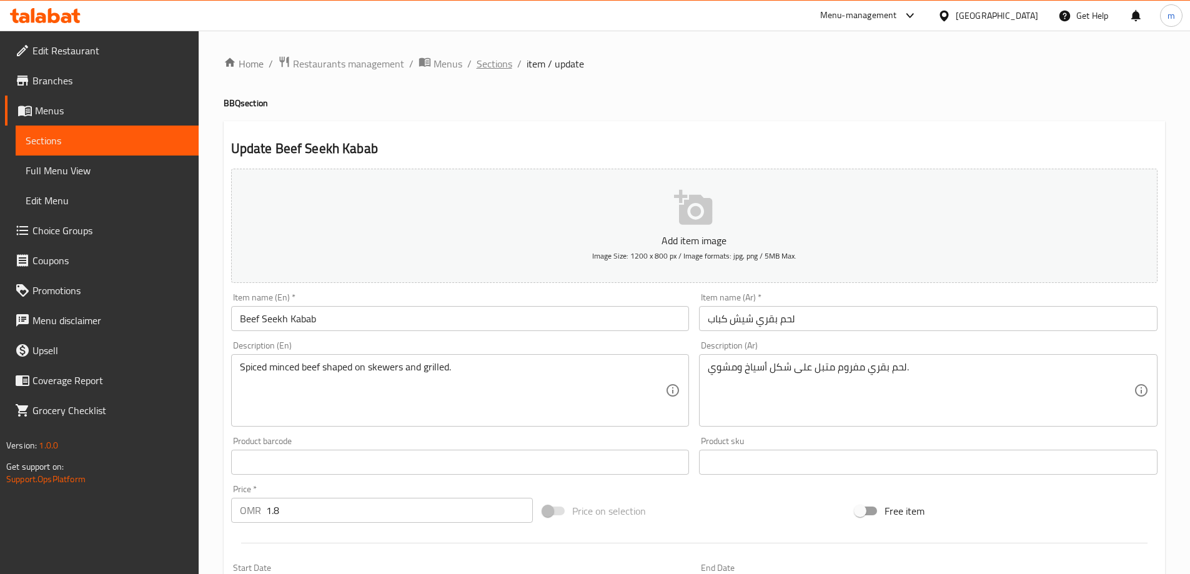
click at [501, 71] on span "Sections" at bounding box center [494, 63] width 36 height 15
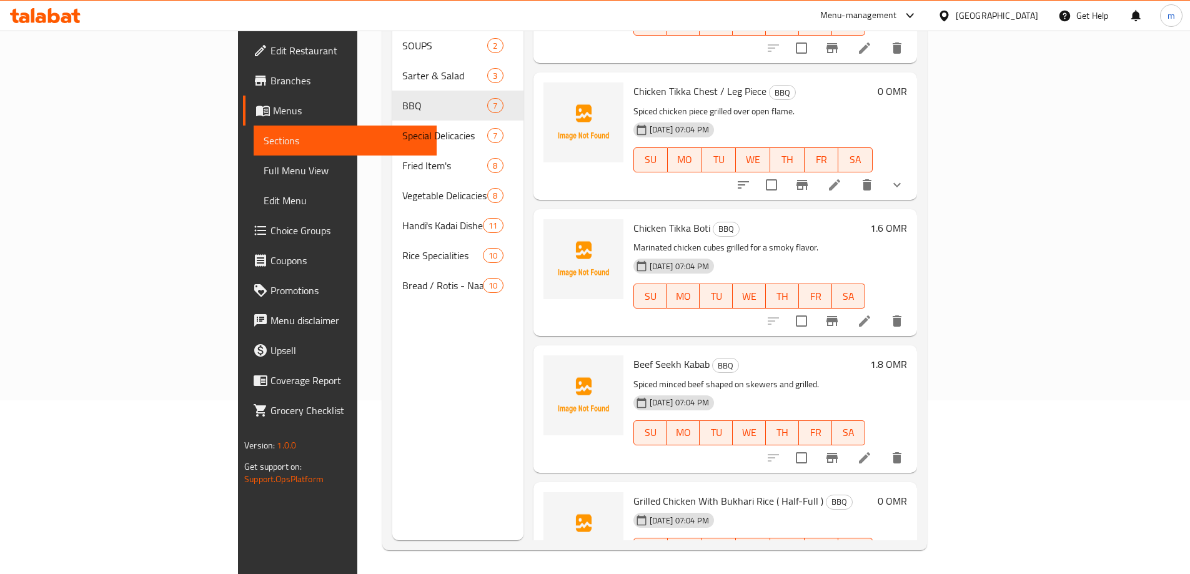
scroll to position [175, 0]
click at [842, 566] on icon at bounding box center [834, 573] width 15 height 15
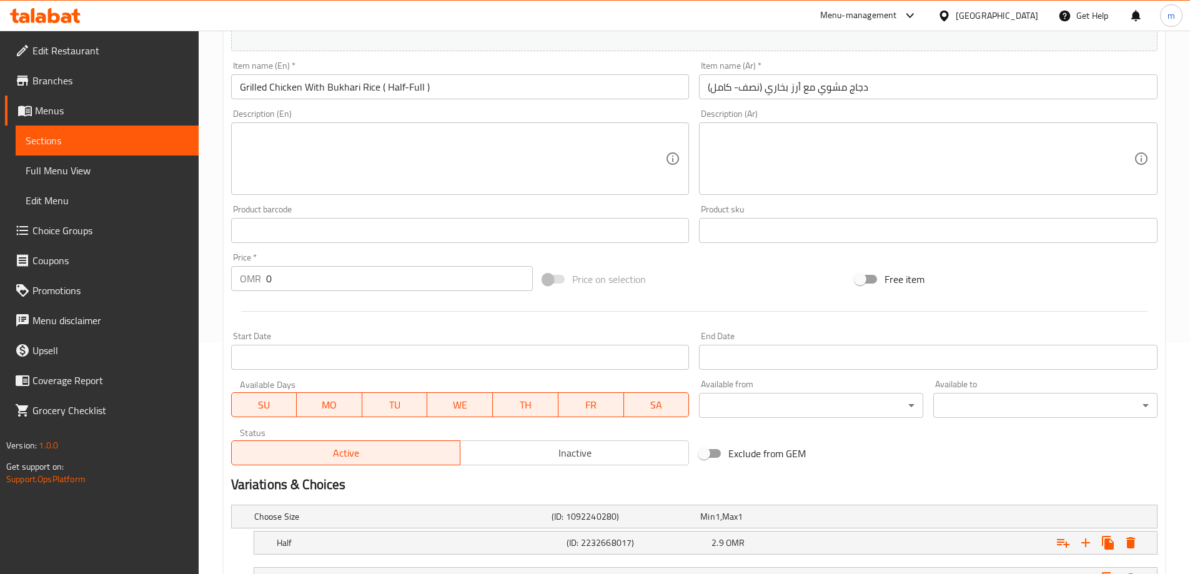
scroll to position [312, 0]
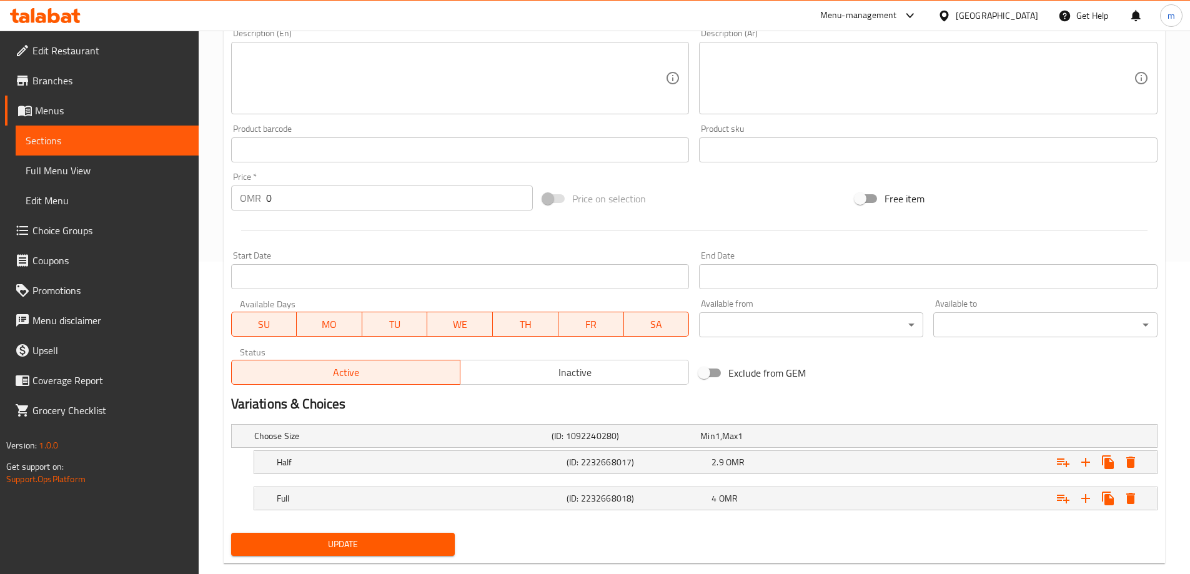
drag, startPoint x: 799, startPoint y: 462, endPoint x: 709, endPoint y: 548, distance: 124.5
click at [799, 442] on div "2.9 OMR" at bounding box center [772, 436] width 144 height 12
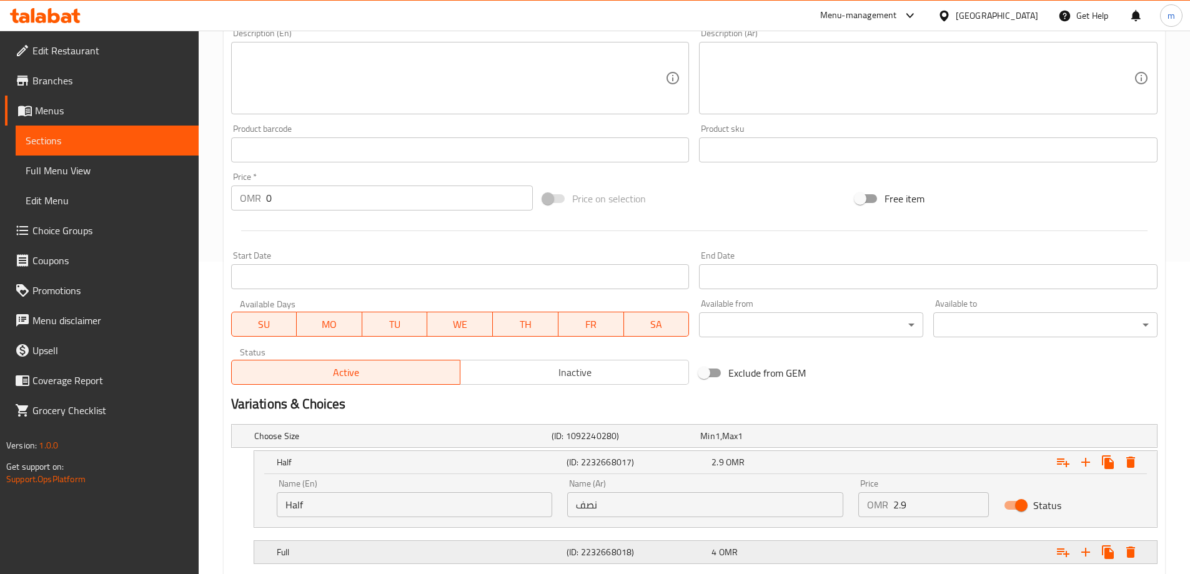
click at [695, 442] on h5 "(ID: 2232668018)" at bounding box center [623, 436] width 144 height 12
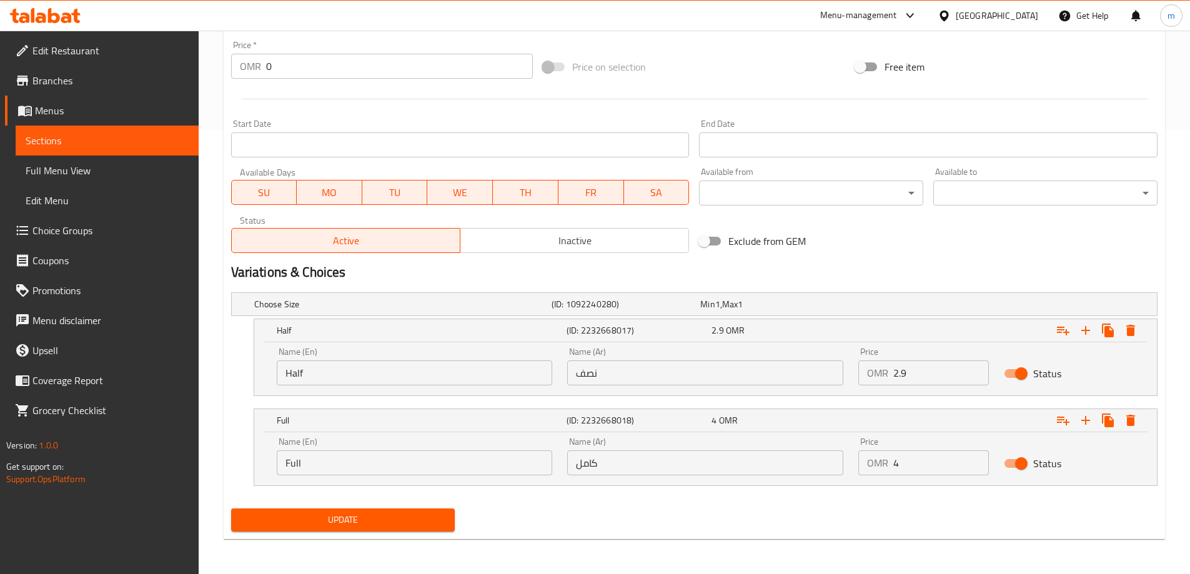
click at [431, 523] on span "Update" at bounding box center [343, 520] width 204 height 16
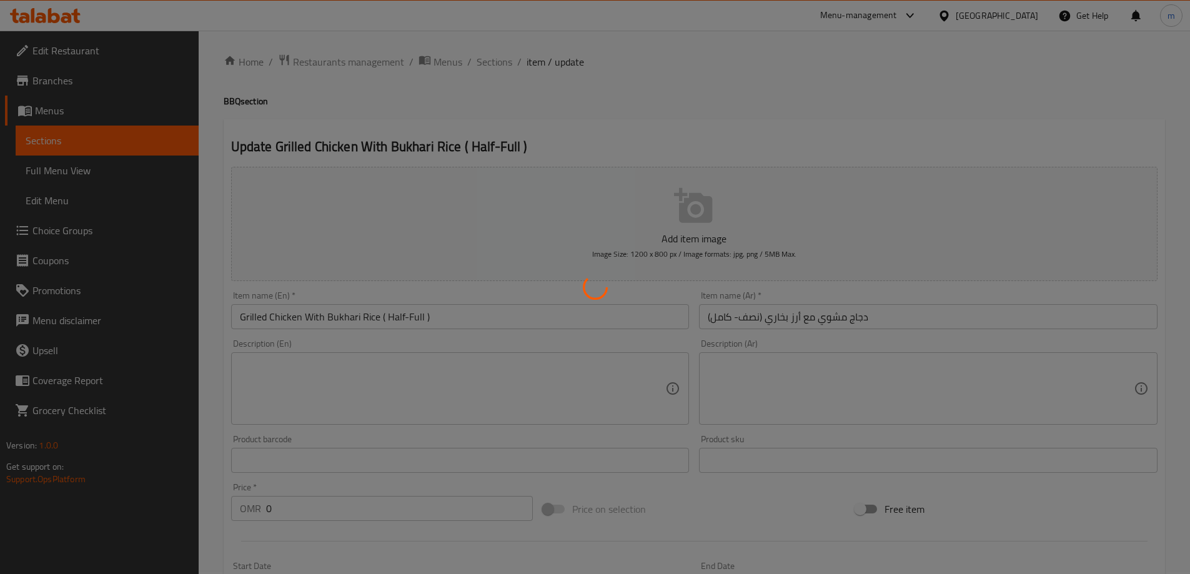
scroll to position [0, 0]
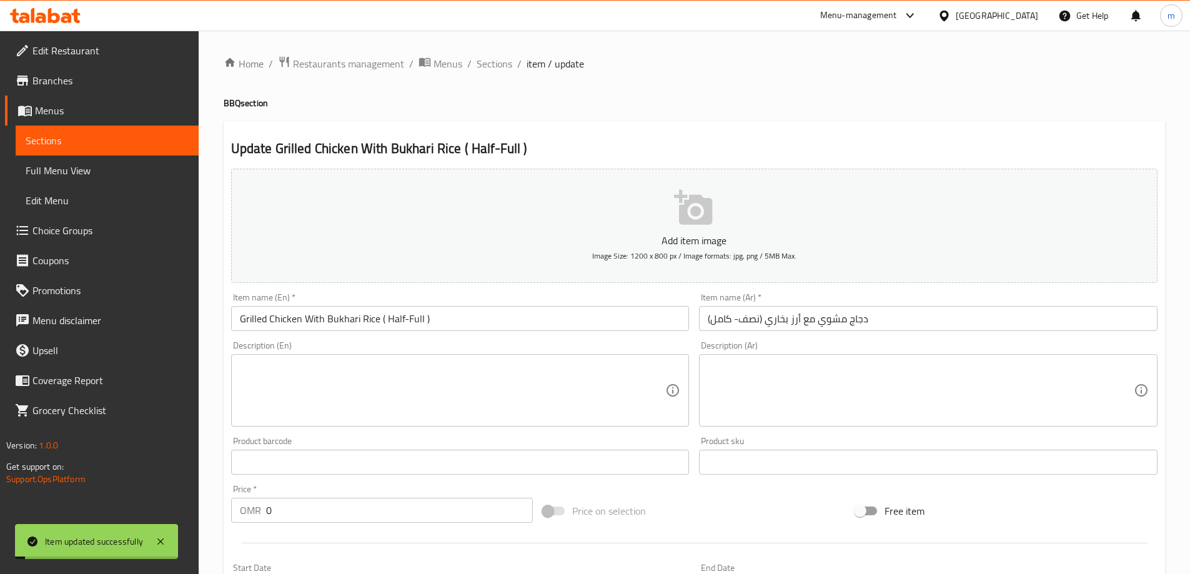
click at [496, 59] on span "Sections" at bounding box center [494, 63] width 36 height 15
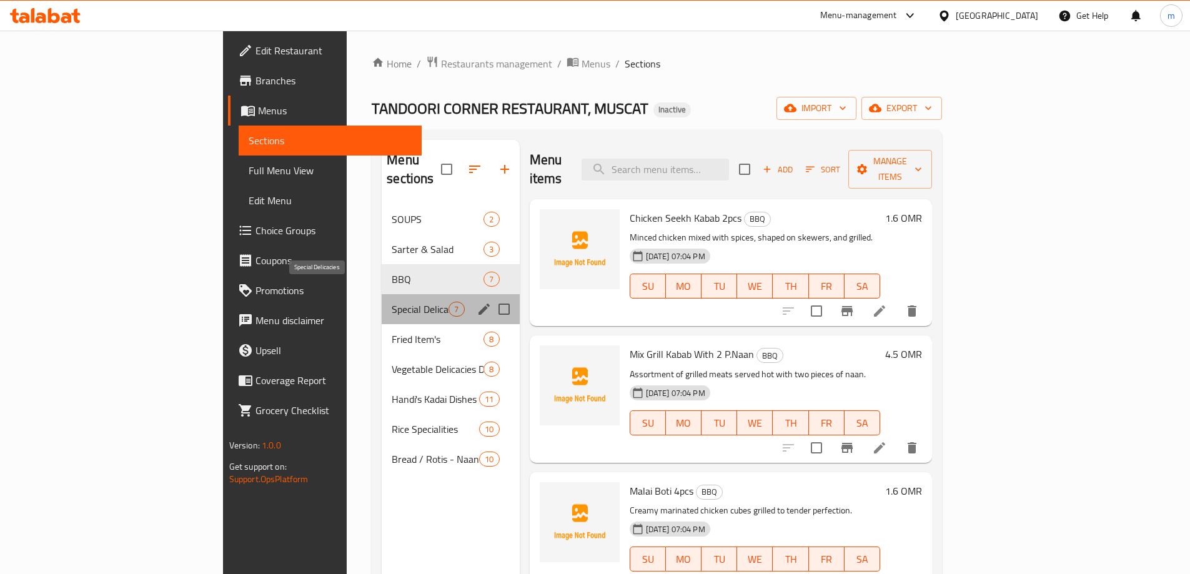
click at [392, 302] on span "Special Delicacies" at bounding box center [420, 309] width 57 height 15
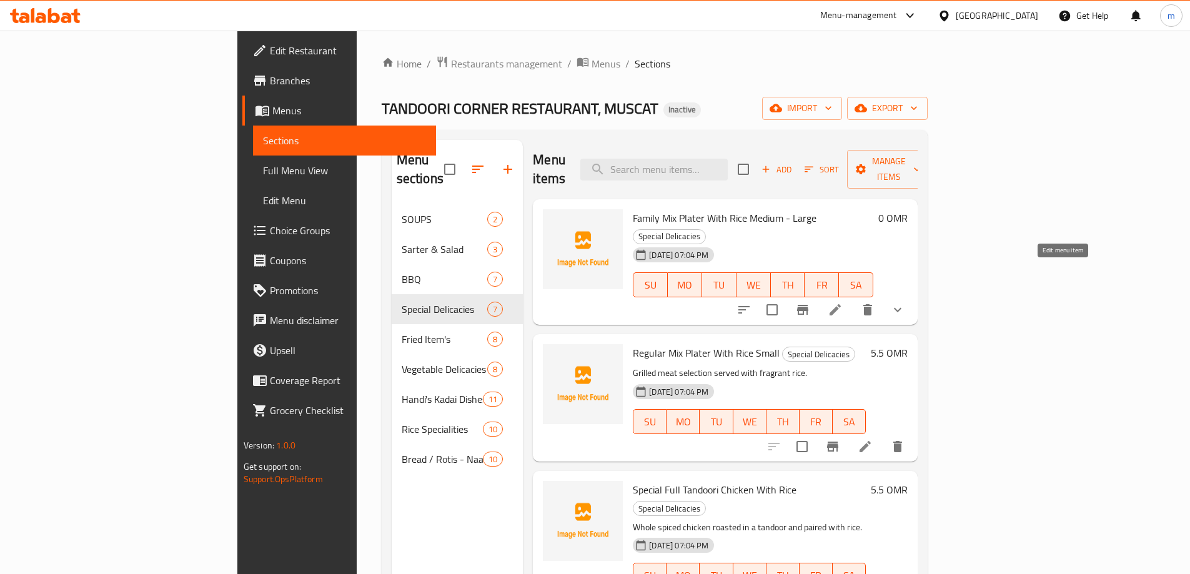
click at [842, 302] on icon at bounding box center [834, 309] width 15 height 15
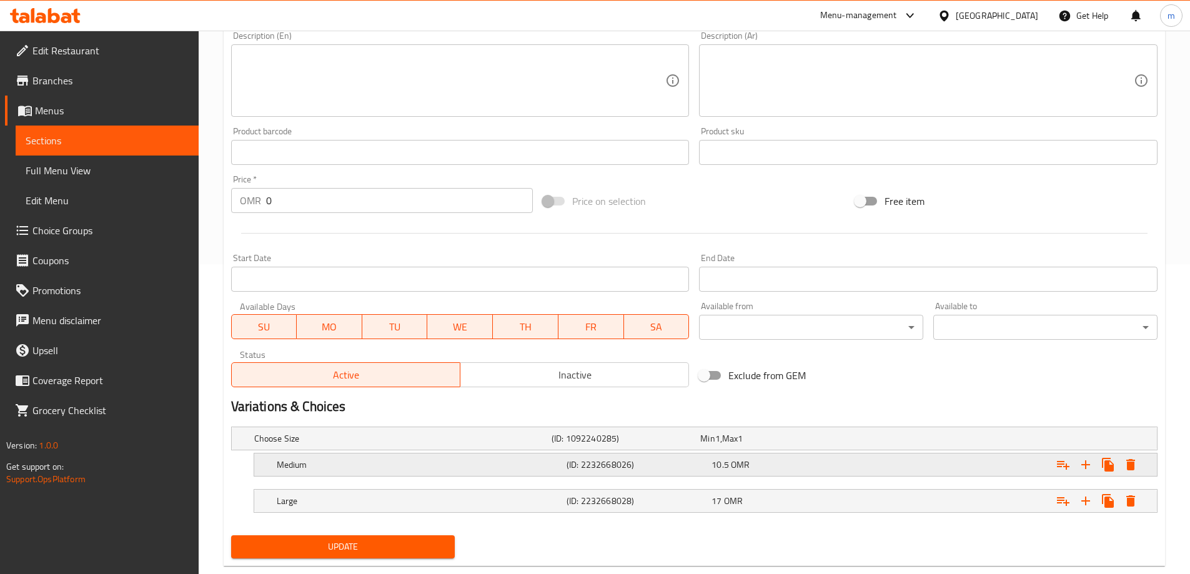
scroll to position [312, 0]
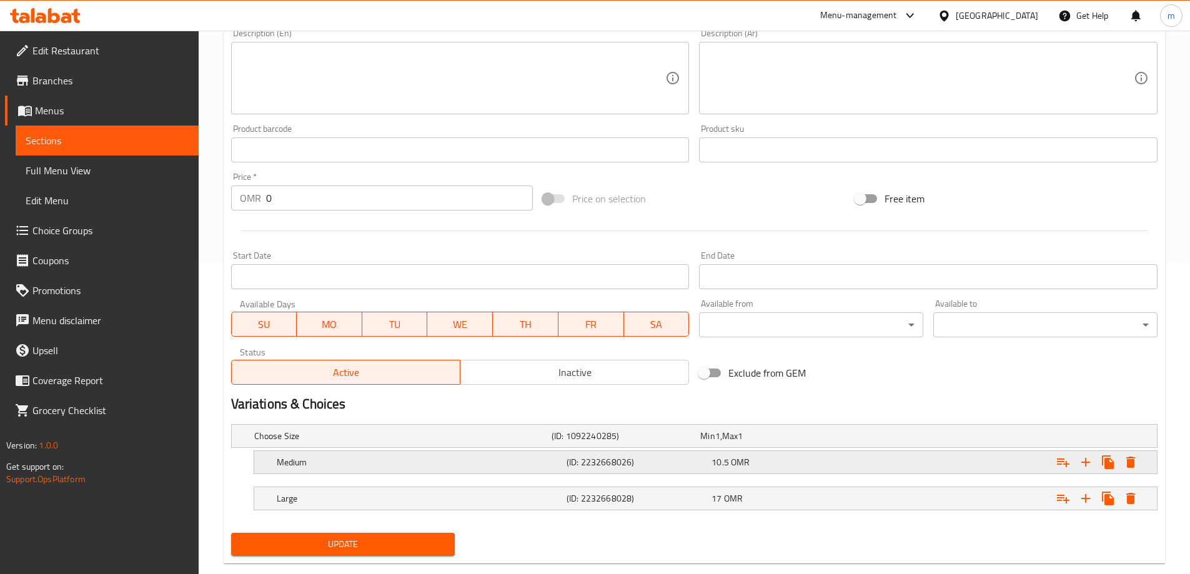
click at [461, 442] on h5 "Medium" at bounding box center [400, 436] width 292 height 12
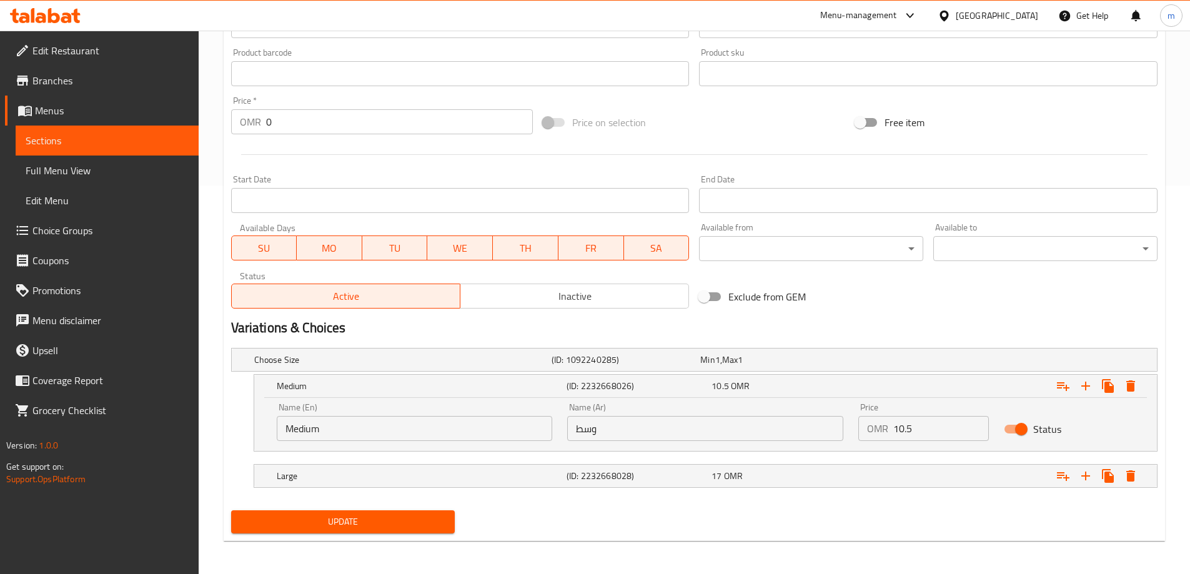
scroll to position [390, 0]
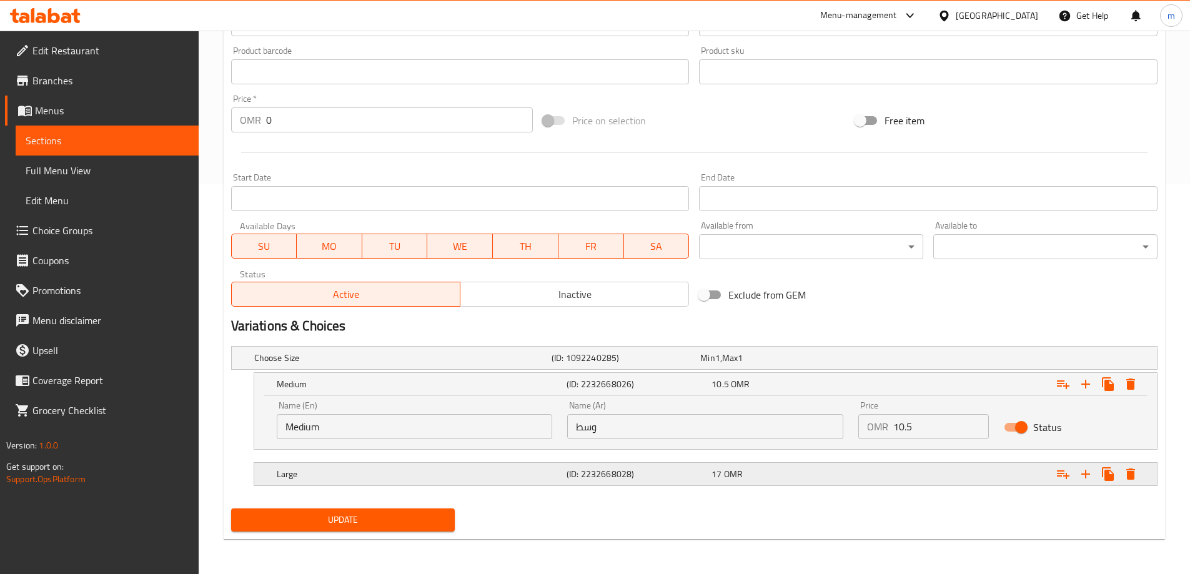
click at [564, 367] on div "(ID: 2232668028)" at bounding box center [623, 357] width 149 height 17
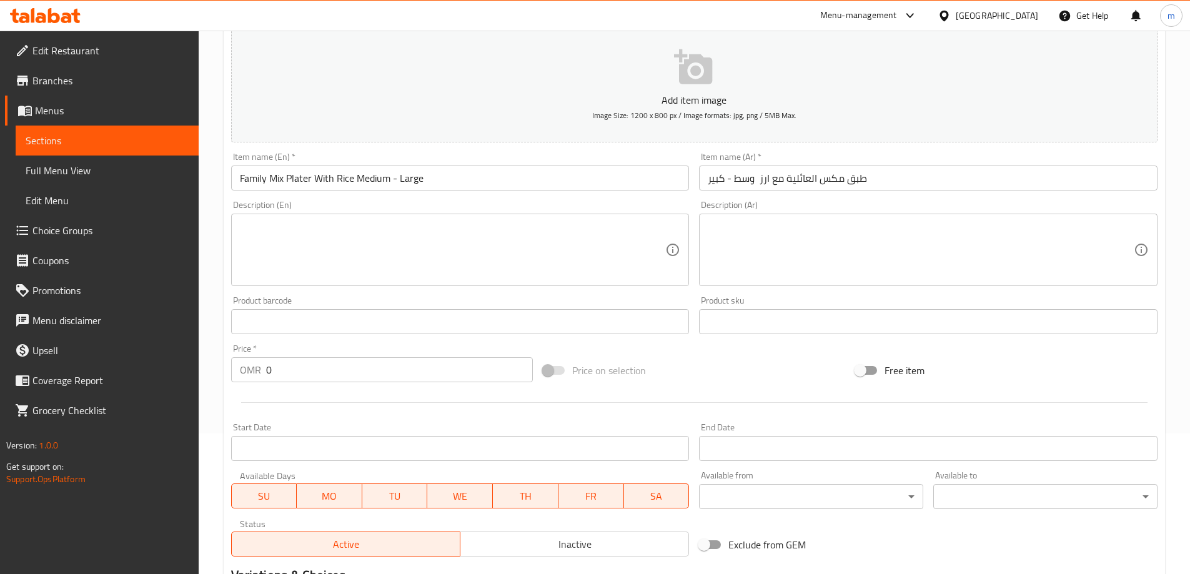
scroll to position [0, 0]
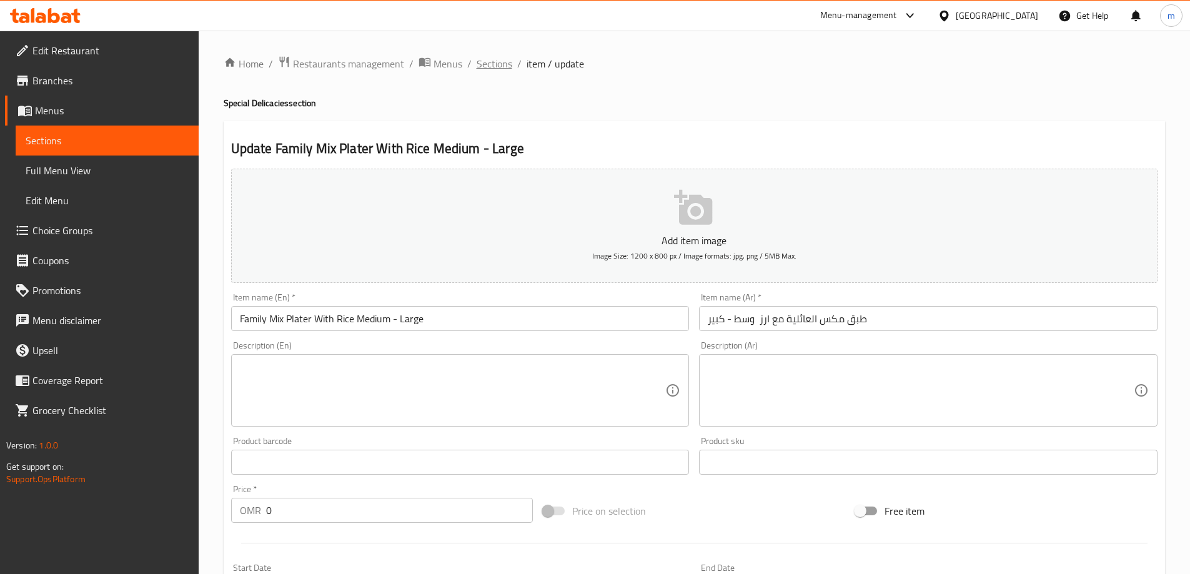
click at [498, 62] on span "Sections" at bounding box center [494, 63] width 36 height 15
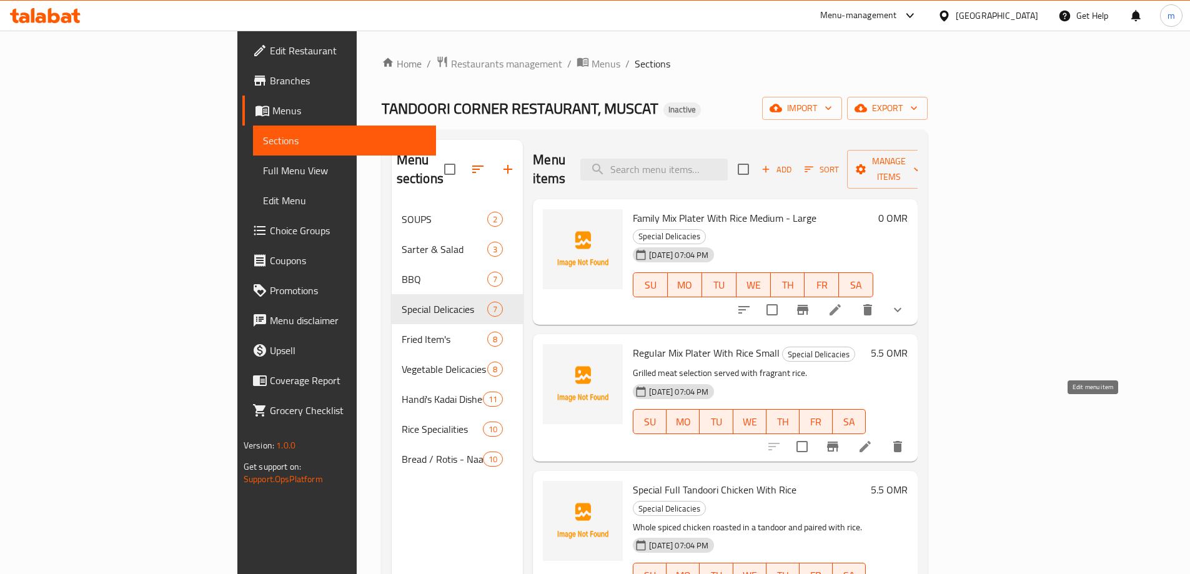
click at [870, 441] on icon at bounding box center [864, 446] width 11 height 11
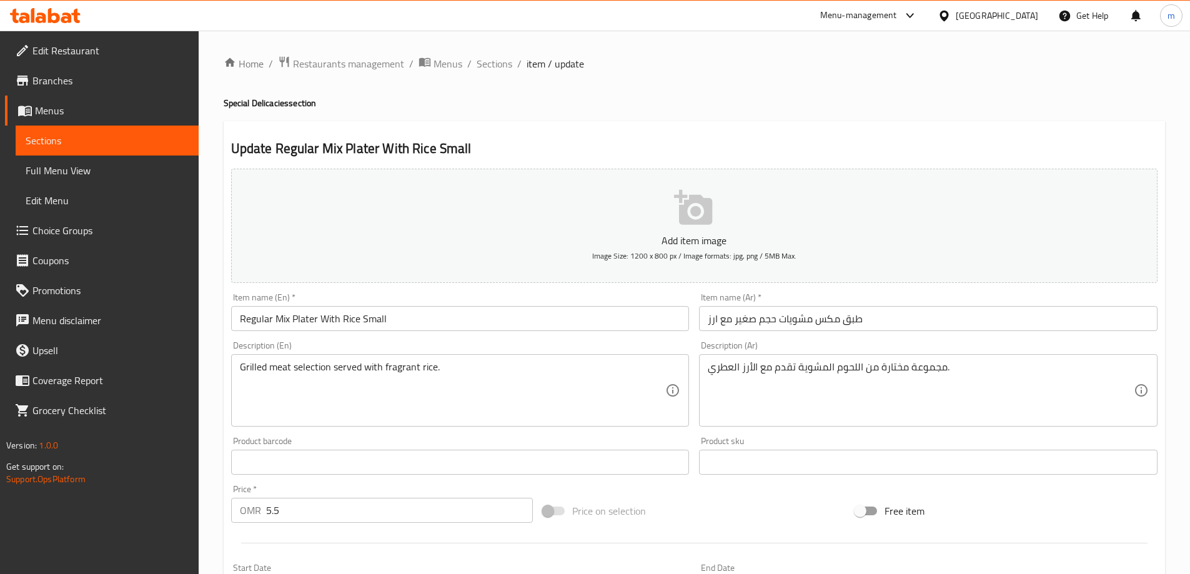
scroll to position [25, 0]
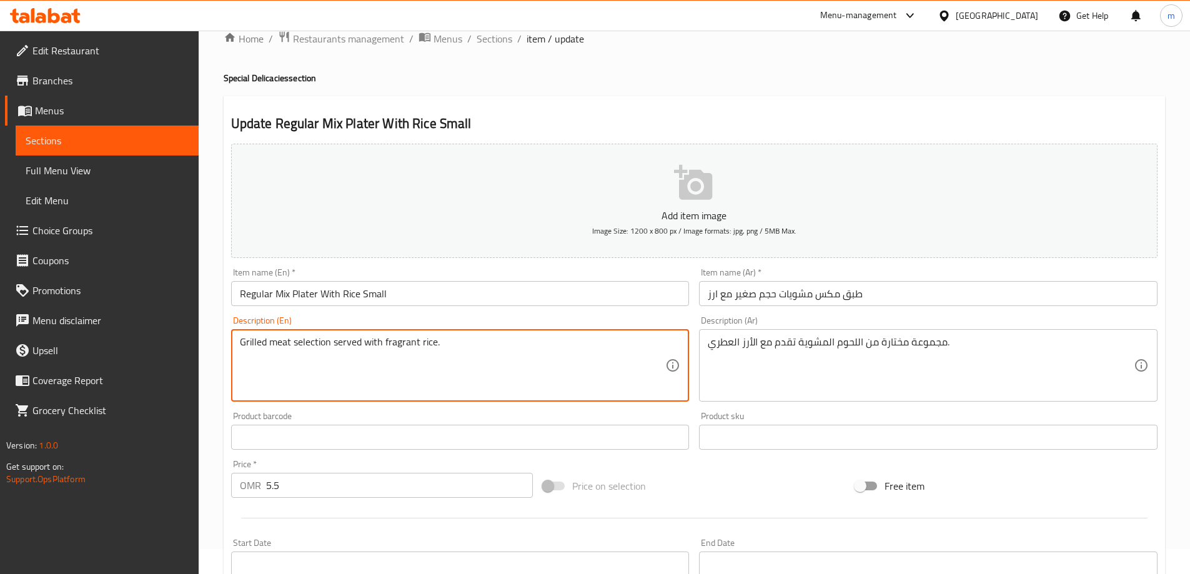
click at [301, 346] on textarea "Grilled meat selection served with fragrant rice." at bounding box center [453, 365] width 426 height 59
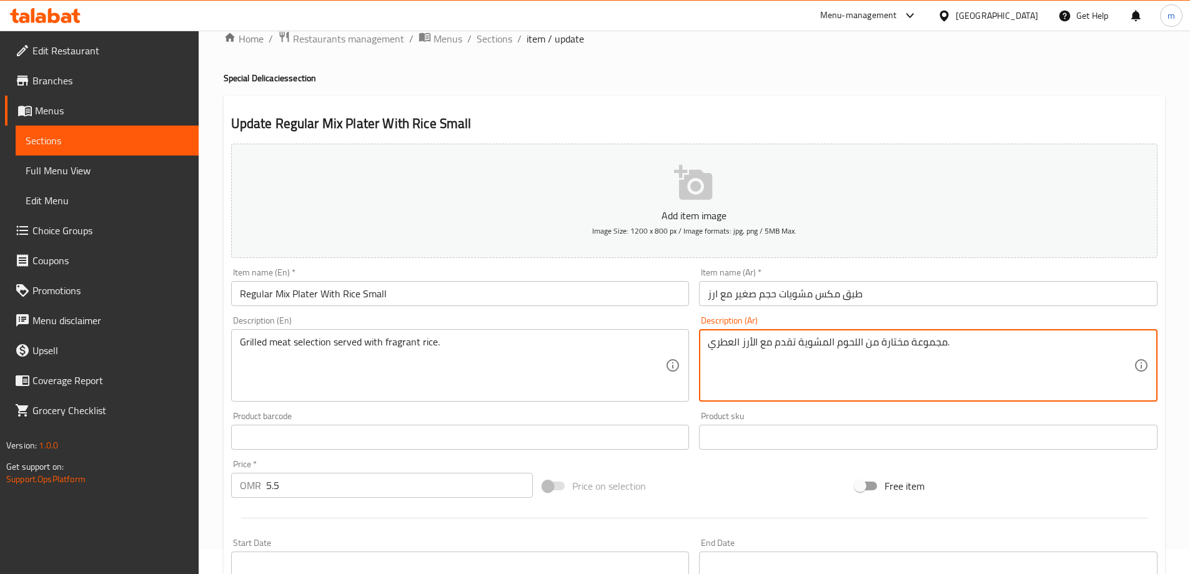
click at [884, 356] on textarea "مجموعة مختارة من اللحوم المشوية تقدم مع الأرز العطري." at bounding box center [921, 365] width 426 height 59
drag, startPoint x: 1051, startPoint y: 341, endPoint x: 985, endPoint y: 343, distance: 66.2
click at [985, 343] on textarea "مجموعة مختارة من اللحوم المشوية تقدم مع الأرز العطري." at bounding box center [921, 365] width 426 height 59
click at [1116, 347] on textarea "مجموعة مختارة من تقدم مع الأرز العطري." at bounding box center [921, 365] width 426 height 59
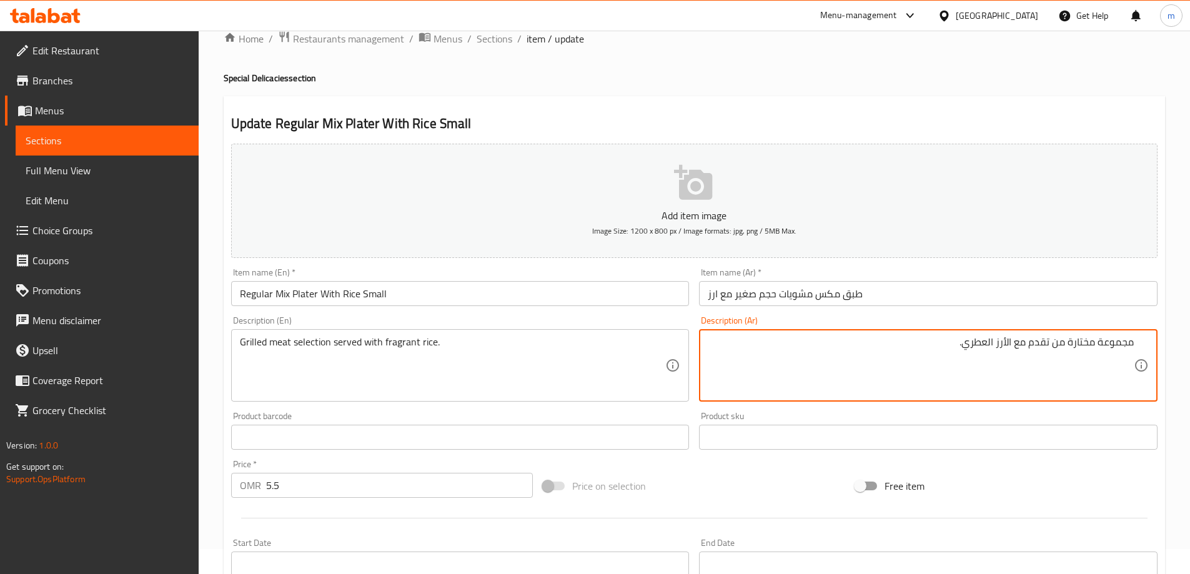
paste textarea "اللحوم المشوية"
type textarea "اللحوم المشوية المختارة تقدم مع الأرز العطري."
click at [935, 297] on input "طبق مكس مشويات حجم صغير مع ارز" at bounding box center [928, 293] width 458 height 25
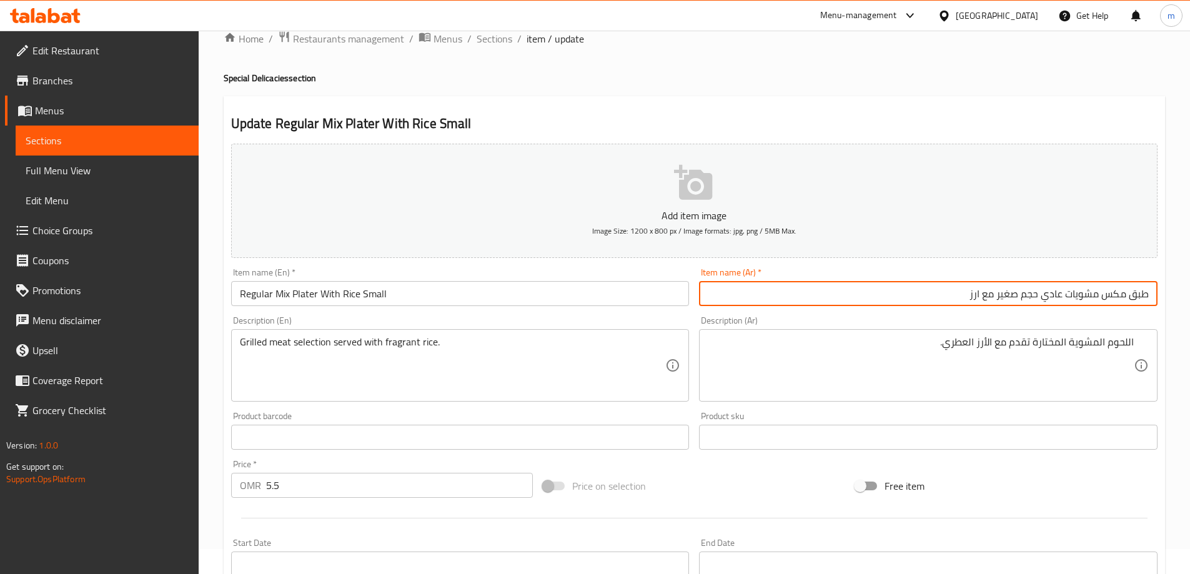
type input "طبق مكس مشويات عادي حجم صغير مع ارز"
click at [273, 295] on input "Regular Mix Plater With Rice Small" at bounding box center [460, 293] width 458 height 25
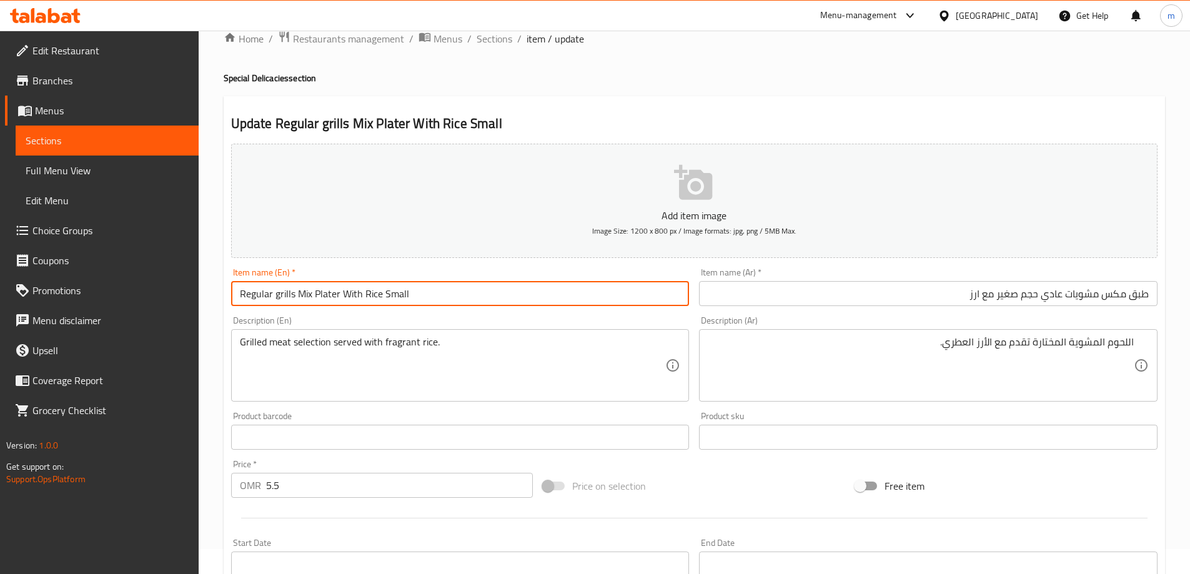
click at [338, 291] on input "Regular grills Mix Plater With Rice Small" at bounding box center [460, 293] width 458 height 25
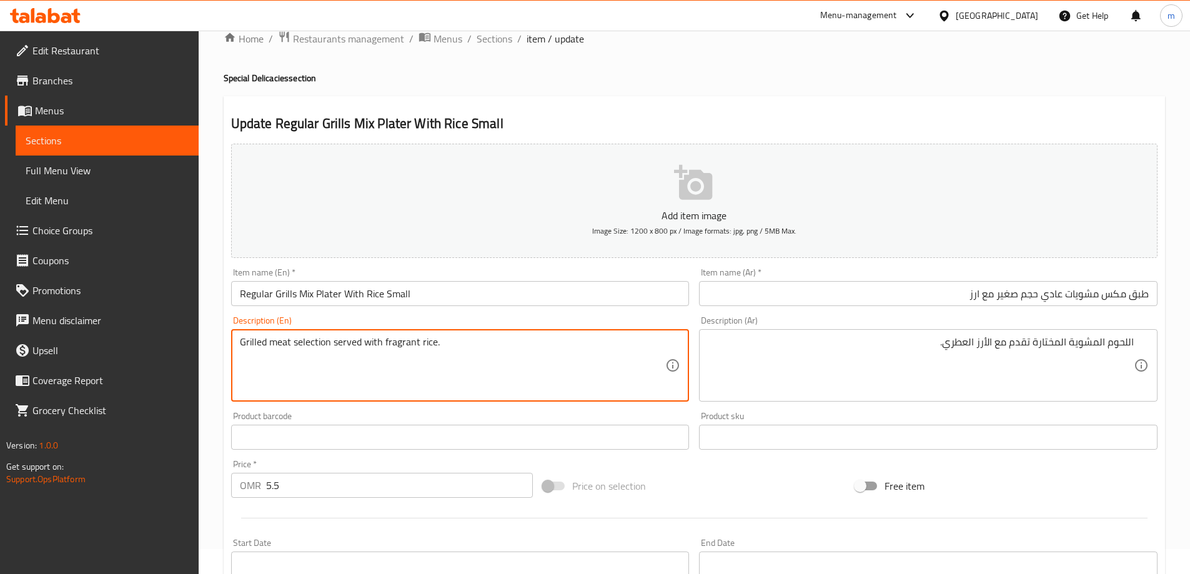
click at [282, 298] on input "Regular Grills Mix Plater With Rice Small" at bounding box center [460, 293] width 458 height 25
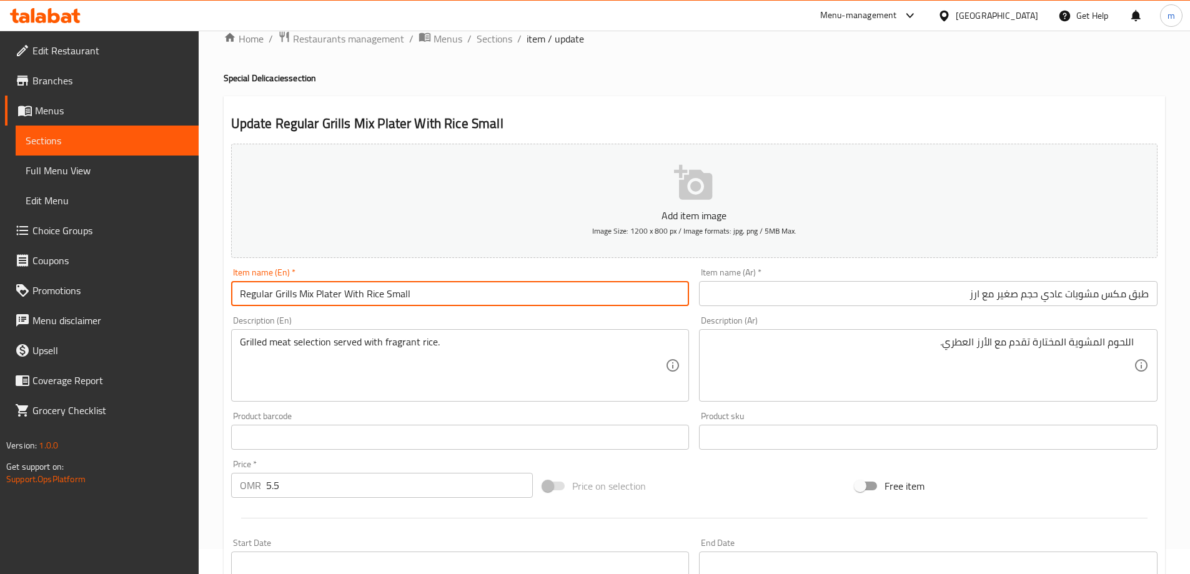
click at [282, 298] on input "Regular Grills Mix Plater With Rice Small" at bounding box center [460, 293] width 458 height 25
click at [288, 295] on input "Regular Mix Plater With Rice Small" at bounding box center [460, 293] width 458 height 25
paste input "Grills"
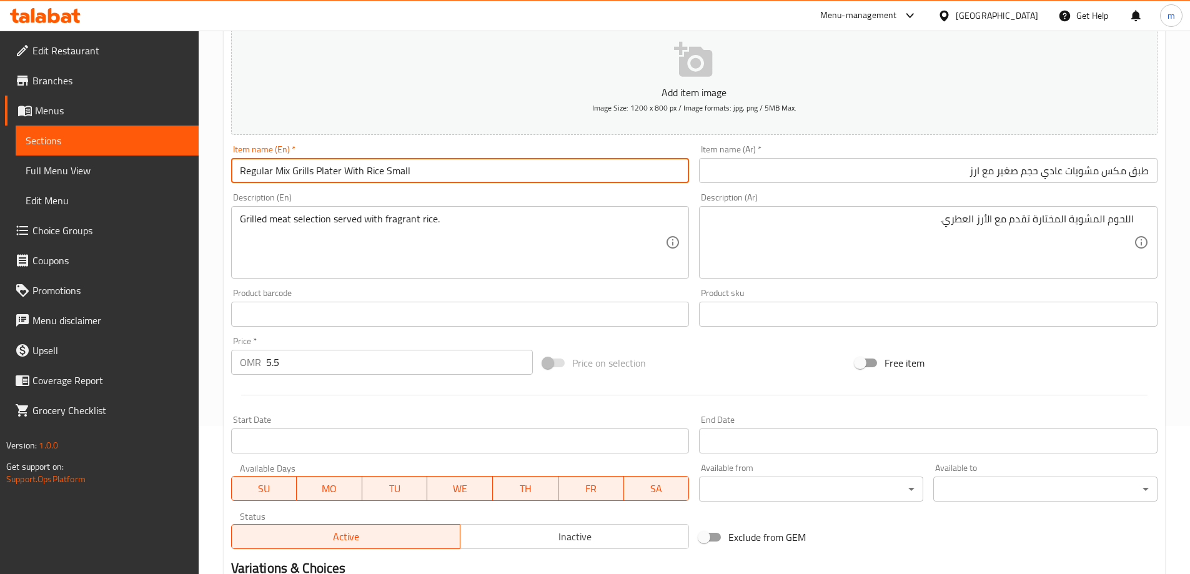
scroll to position [308, 0]
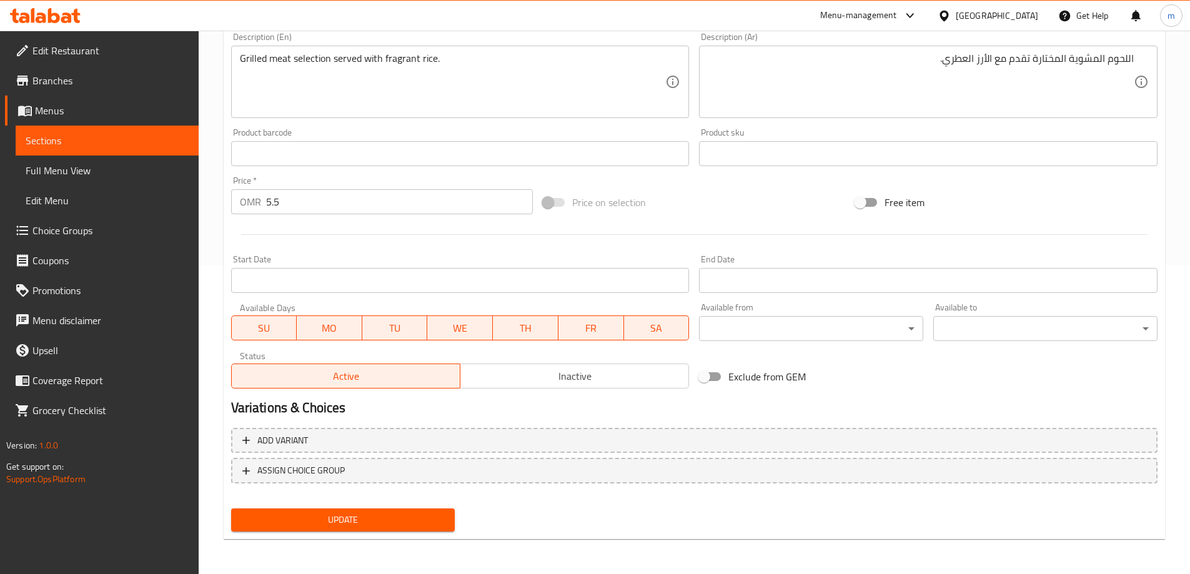
type input "Regular Mix Grills Plater With Rice Small"
click at [344, 527] on span "Update" at bounding box center [343, 520] width 204 height 16
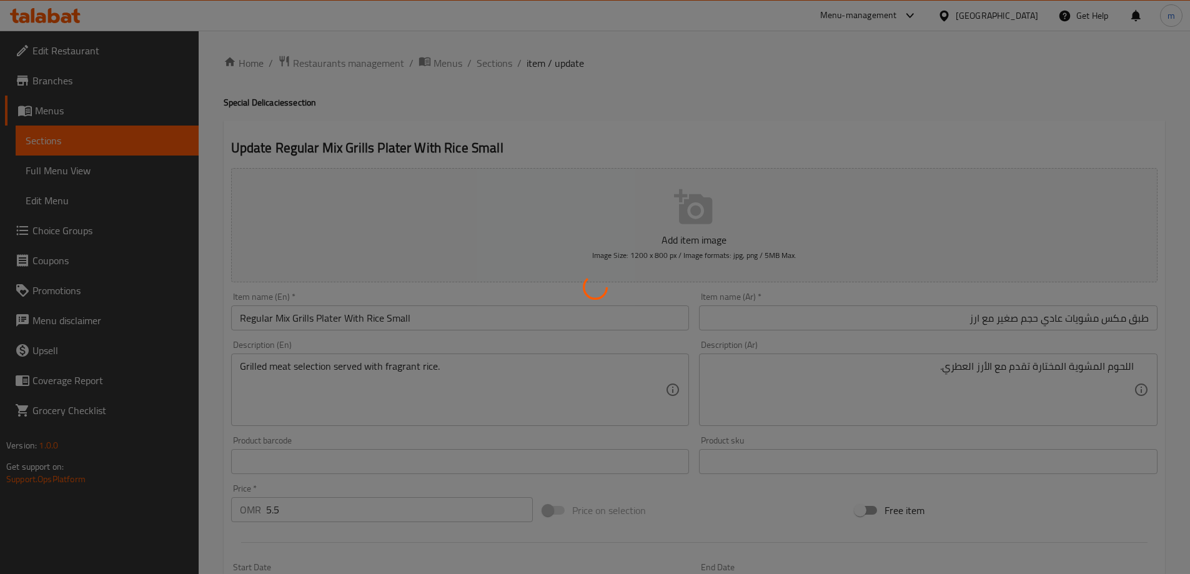
scroll to position [0, 0]
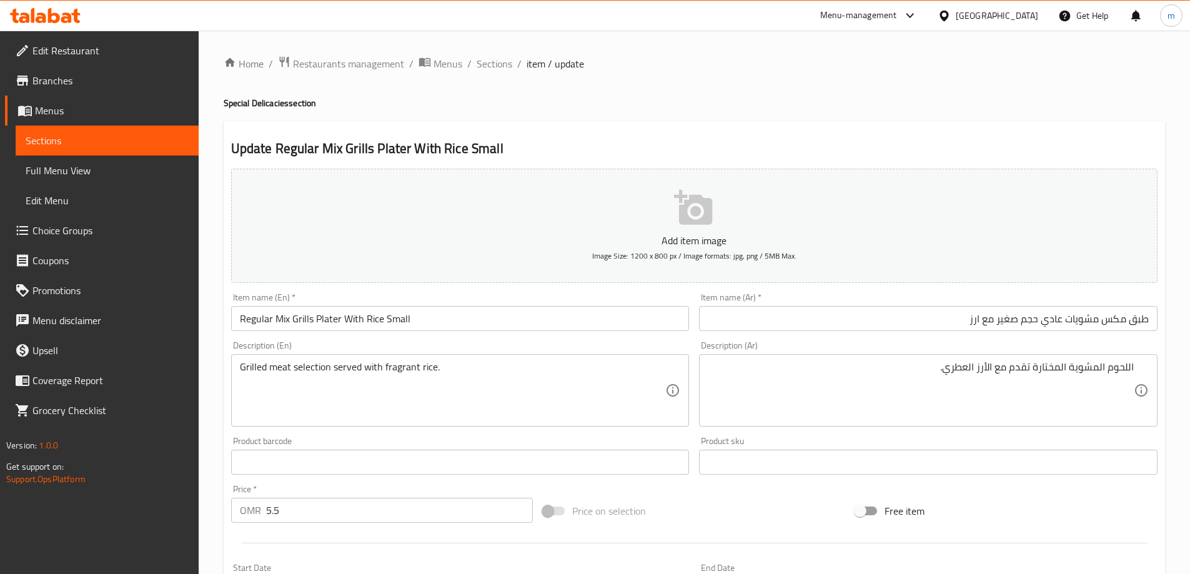
click at [989, 320] on input "طبق مكس مشويات عادي حجم صغير مع ارز" at bounding box center [928, 318] width 458 height 25
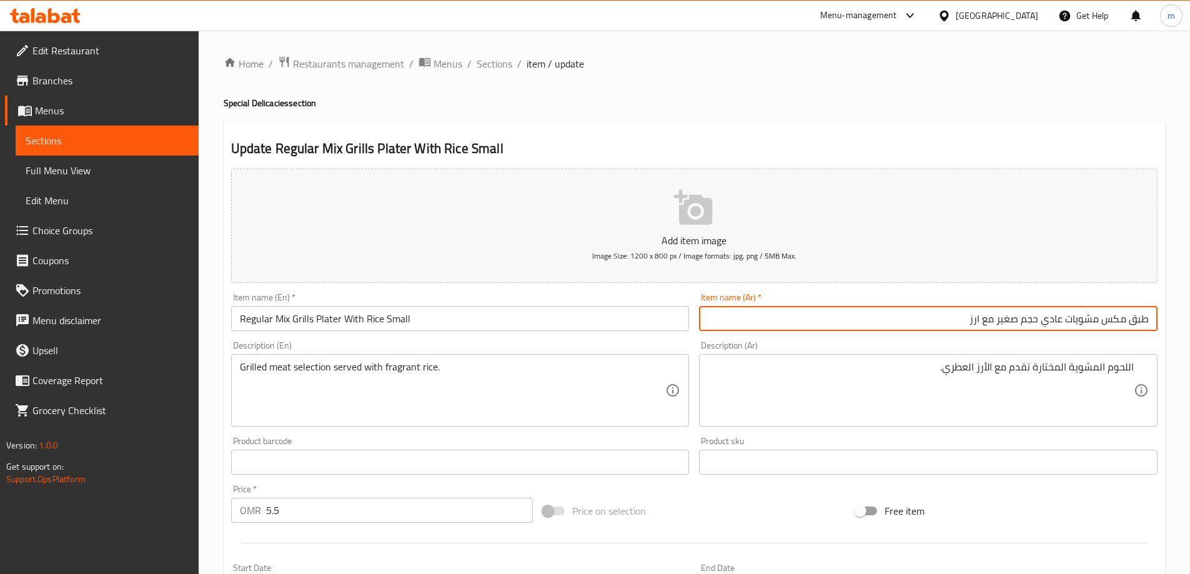
click at [989, 320] on input "طبق مكس مشويات عادي حجم صغير مع ارز" at bounding box center [928, 318] width 458 height 25
click at [1026, 323] on input "طبق مكس مشويات عادي حجم صغير ارز" at bounding box center [928, 318] width 458 height 25
paste input "مع"
click at [991, 320] on input "طبق مكس مشويات عادي مع صغير ارز" at bounding box center [928, 318] width 458 height 25
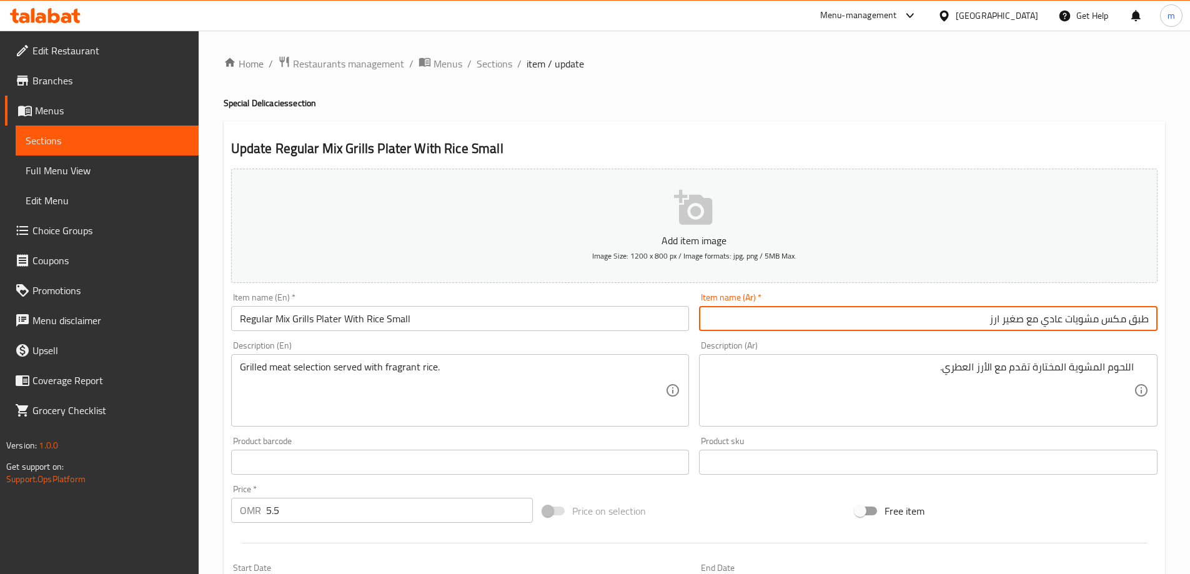
click at [991, 320] on input "طبق مكس مشويات عادي مع صغير ارز" at bounding box center [928, 318] width 458 height 25
paste input "ارز"
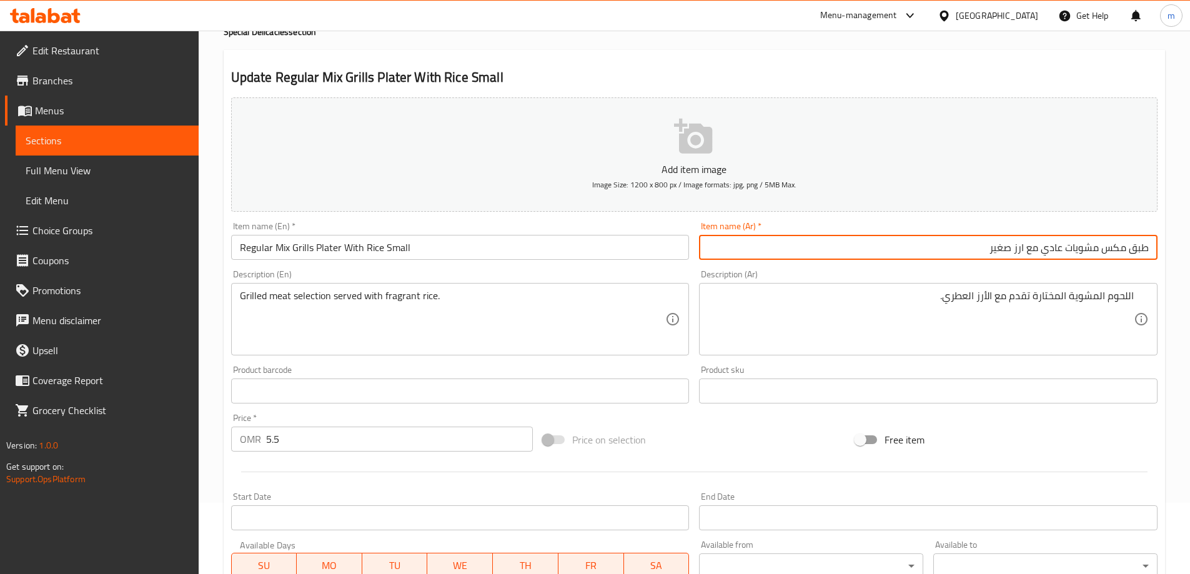
scroll to position [308, 0]
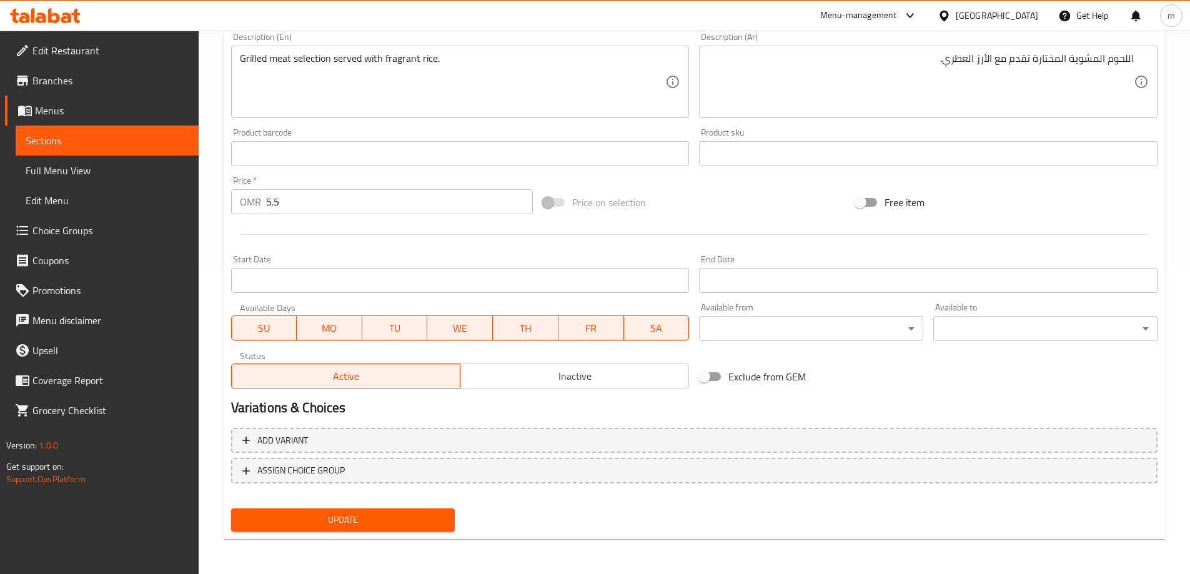
type input "طبق مكس مشويات عادي مع ارز صغير"
click at [375, 515] on span "Update" at bounding box center [343, 520] width 204 height 16
click at [400, 520] on span "Update" at bounding box center [343, 520] width 204 height 16
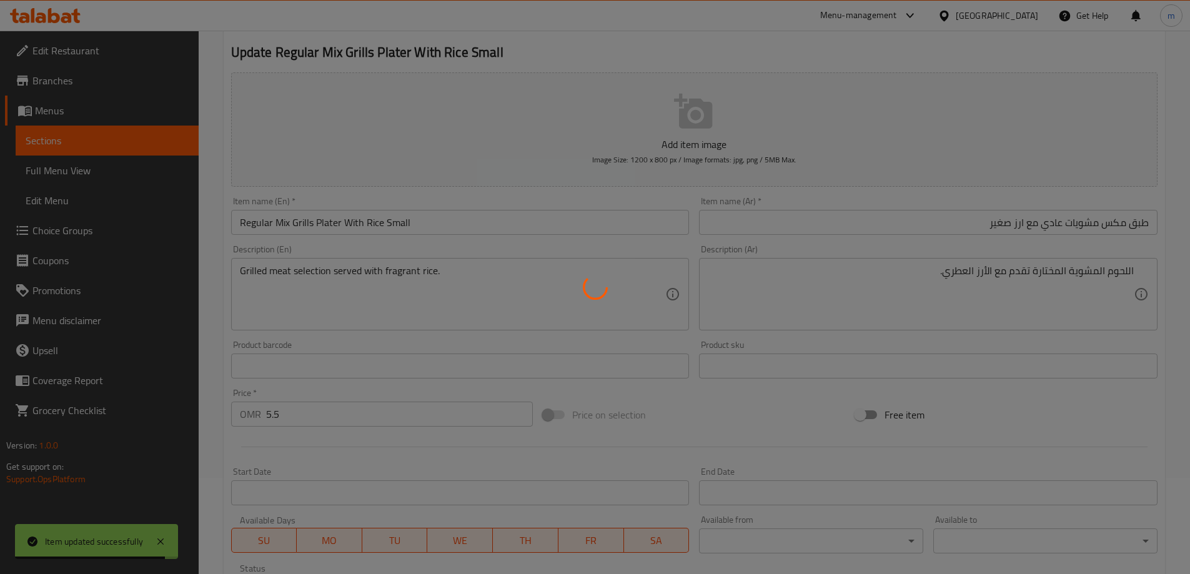
scroll to position [0, 0]
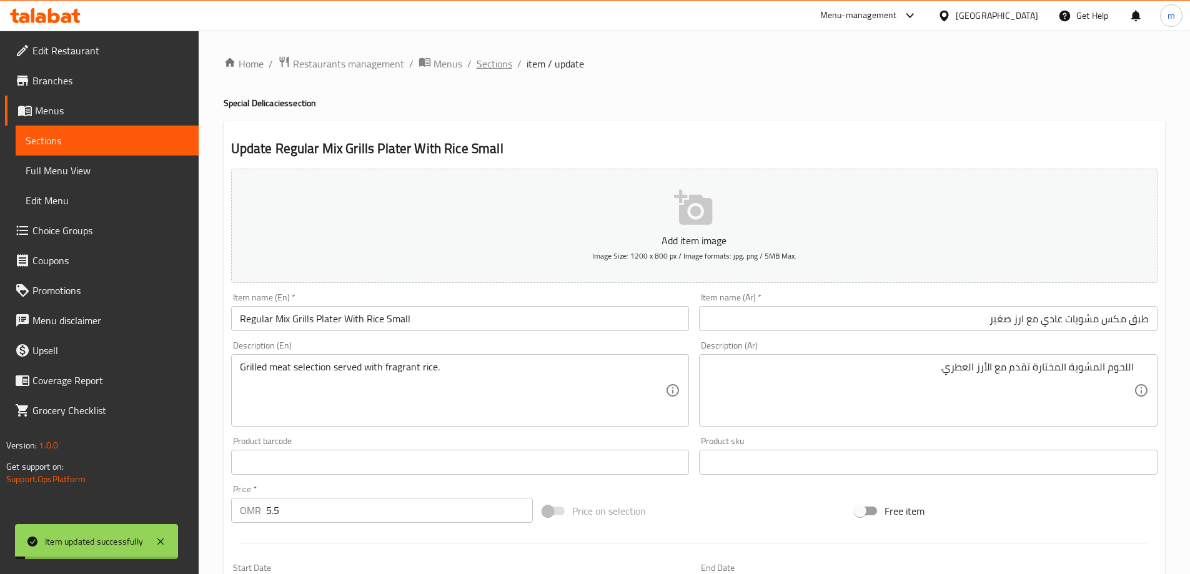
click at [500, 68] on span "Sections" at bounding box center [494, 63] width 36 height 15
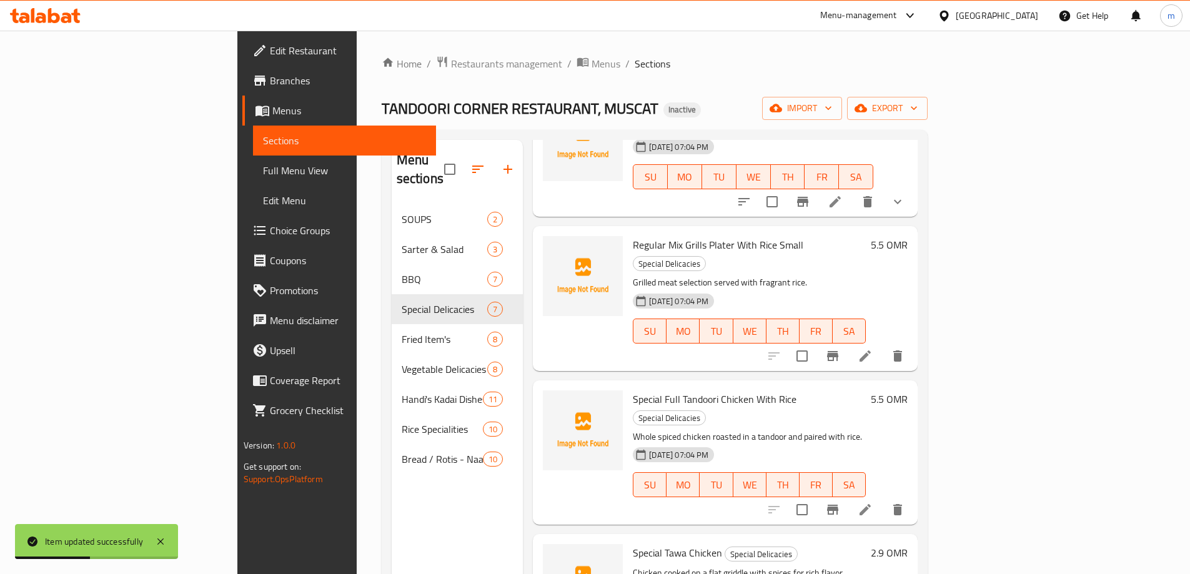
scroll to position [125, 0]
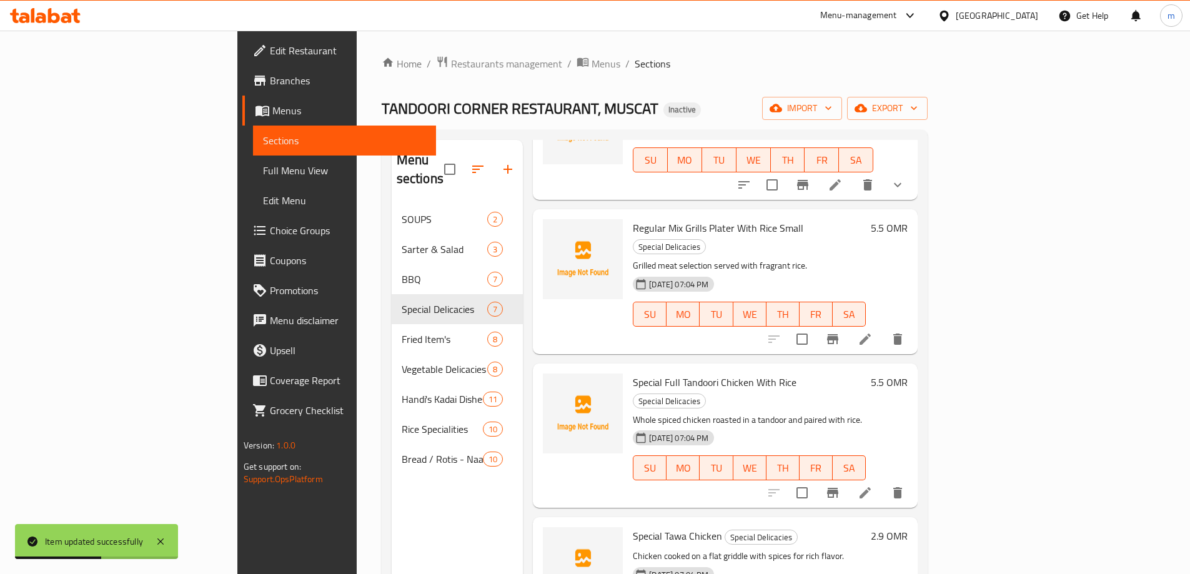
click at [882, 481] on li at bounding box center [864, 492] width 35 height 22
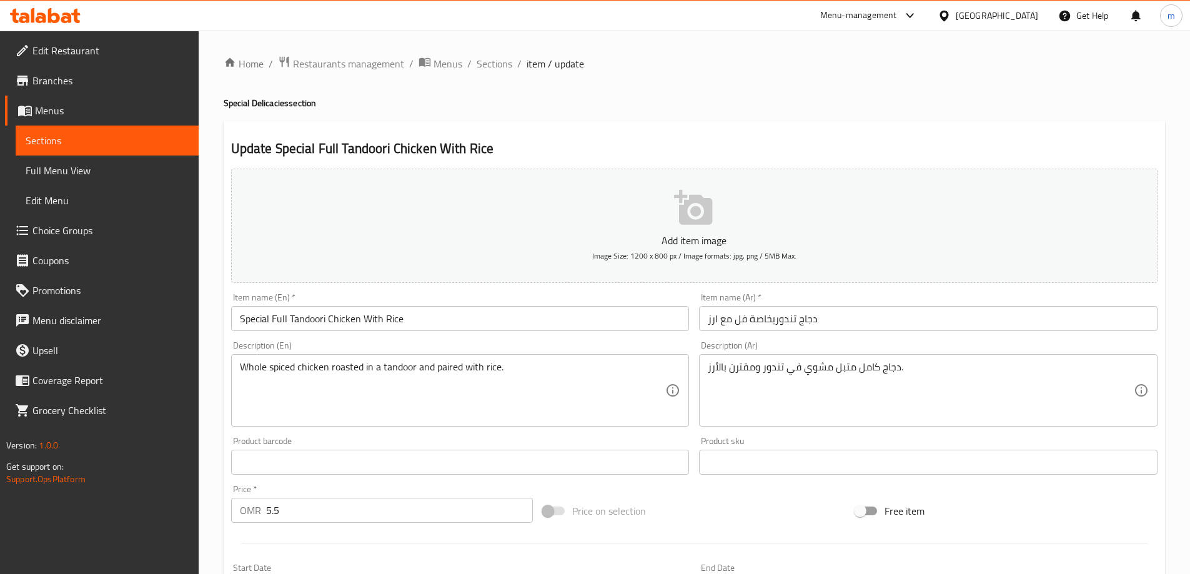
click at [959, 318] on input "دجاج تندوريخاصة فل مع ارز" at bounding box center [928, 318] width 458 height 25
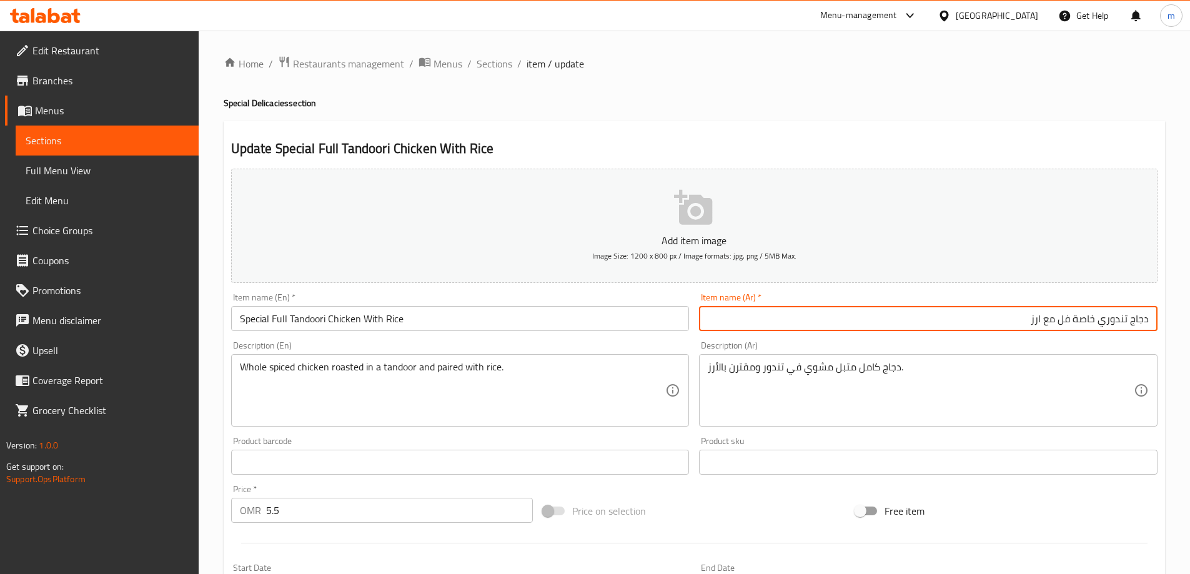
click at [1068, 322] on input "دجاج تندوري خاصة فل مع ارز" at bounding box center [928, 318] width 458 height 25
click at [1067, 326] on input "دجاج تندوري خاصة فل مع ارز" at bounding box center [928, 318] width 458 height 25
click at [1064, 319] on input "دجاج تندوري خاصة كامل مع ارز" at bounding box center [928, 318] width 458 height 25
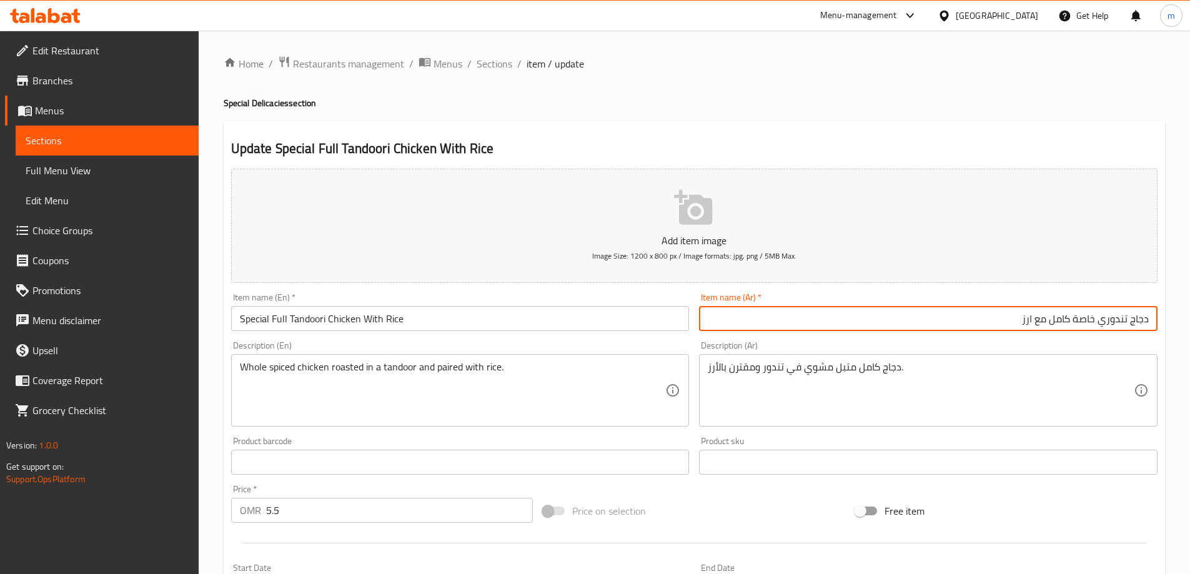
click at [1064, 319] on input "دجاج تندوري خاصة كامل مع ارز" at bounding box center [928, 318] width 458 height 25
paste input "كامل"
type input "دجاج تندوري كامل خاص مع ارز"
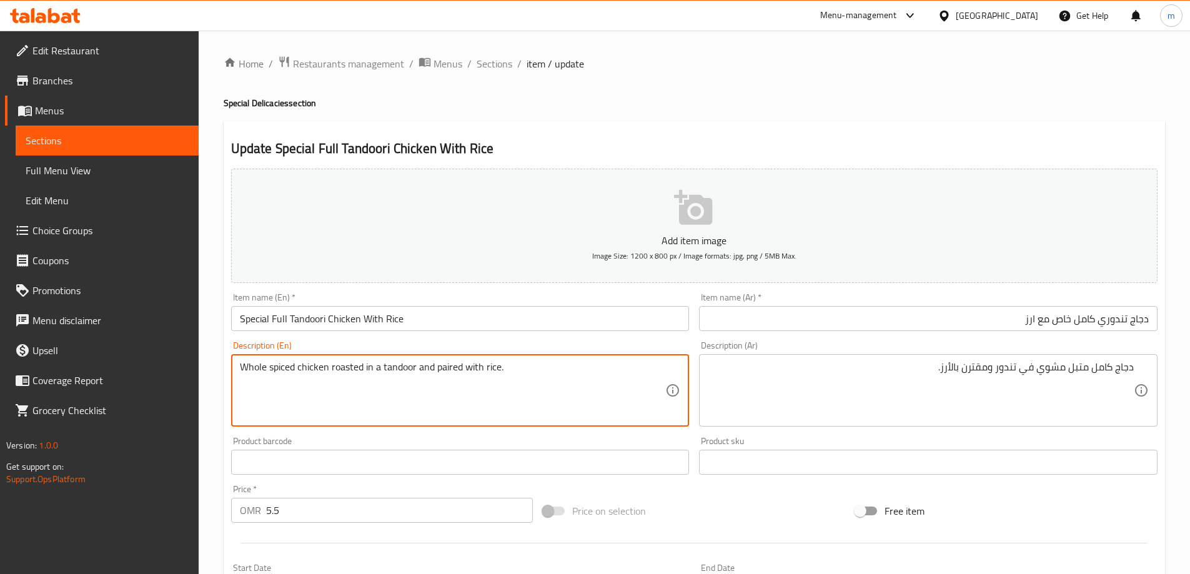
click at [341, 370] on textarea "Whole spiced chicken roasted in a tandoor and paired with rice." at bounding box center [453, 390] width 426 height 59
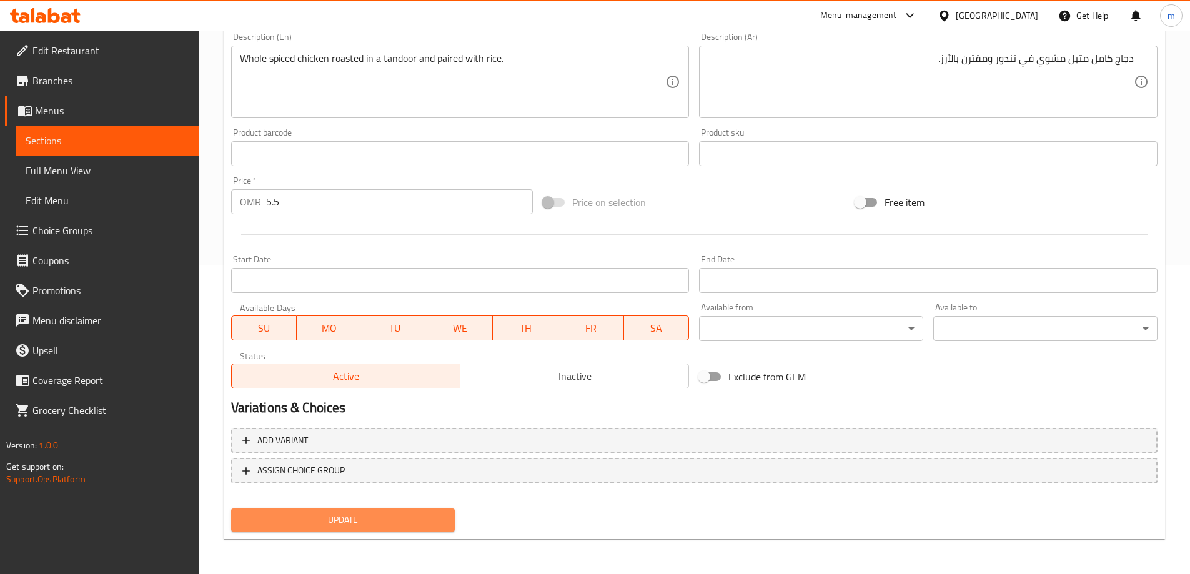
click at [450, 530] on button "Update" at bounding box center [343, 519] width 224 height 23
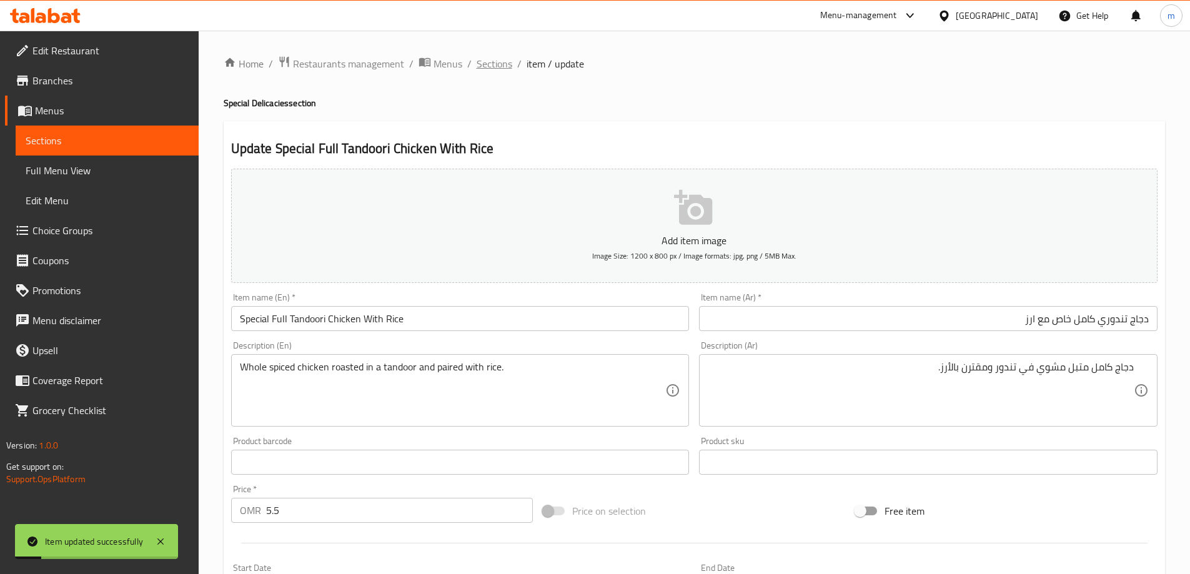
click at [504, 57] on span "Sections" at bounding box center [494, 63] width 36 height 15
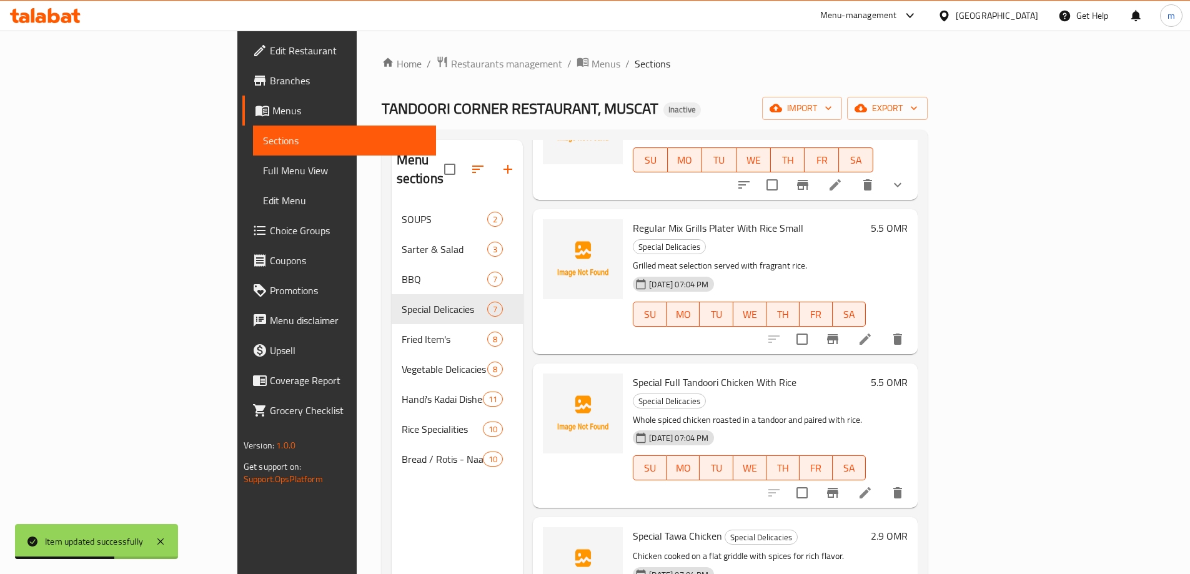
scroll to position [187, 0]
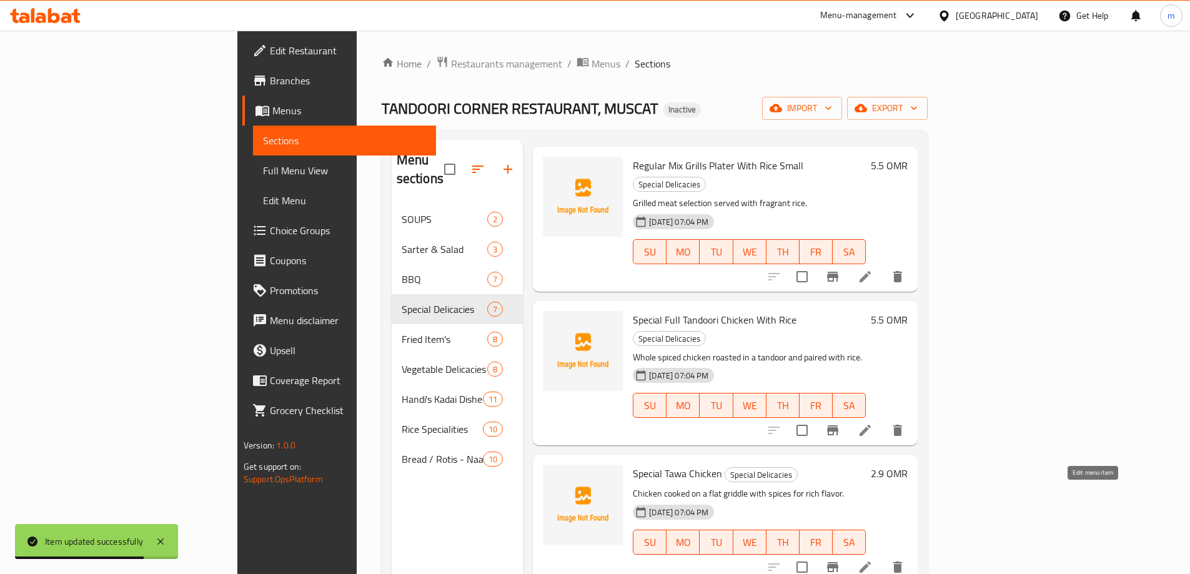
click at [870, 561] on icon at bounding box center [864, 566] width 11 height 11
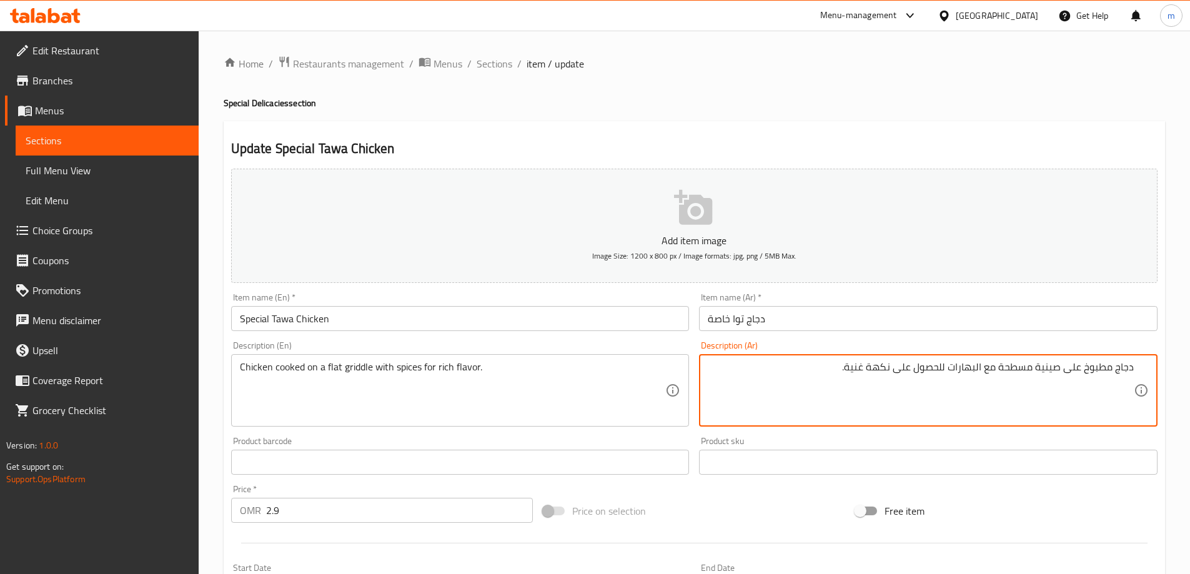
click at [1052, 370] on textarea "دجاج مطبوخ على صينية مسطحة مع البهارات للحصول على نكهة غنية." at bounding box center [921, 390] width 426 height 59
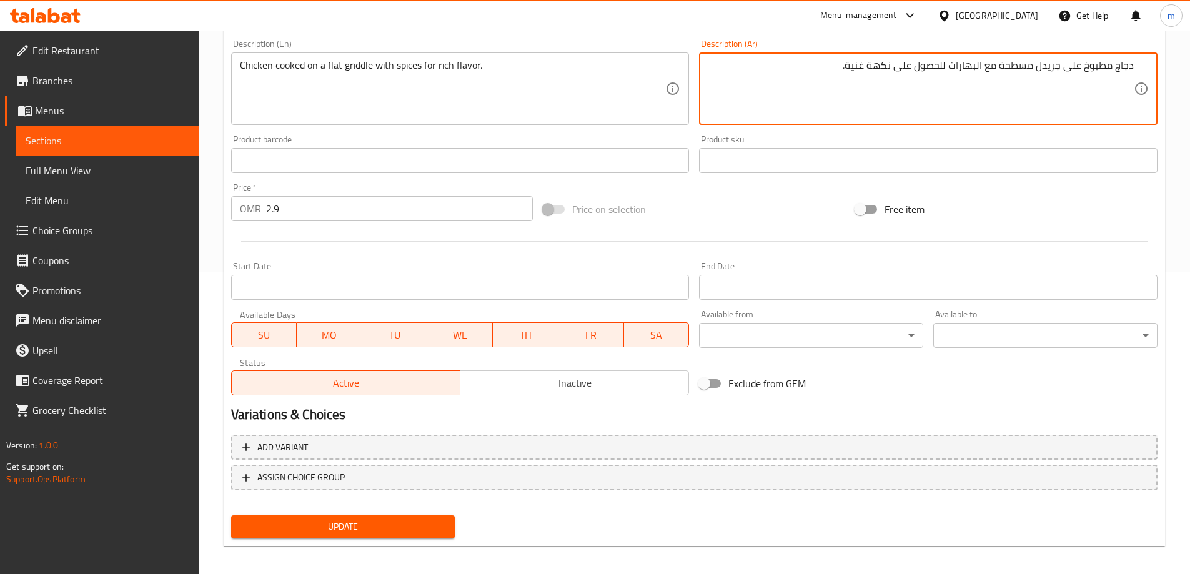
scroll to position [308, 0]
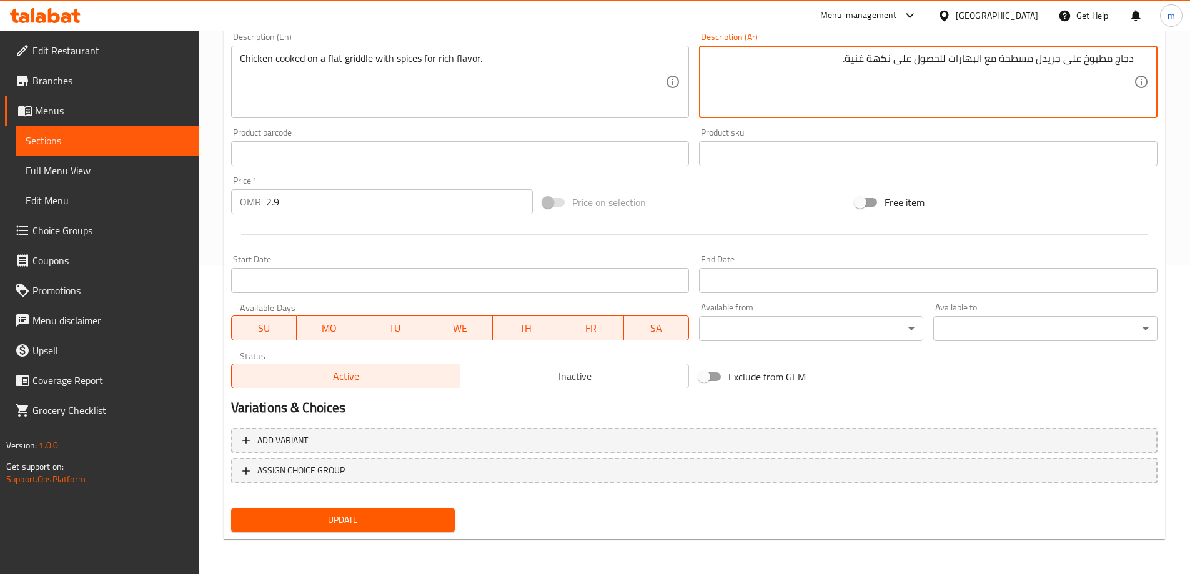
type textarea "دجاج مطبوخ على جريدل مسطحة مع البهارات للحصول على نكهة غنية."
click at [400, 521] on span "Update" at bounding box center [343, 520] width 204 height 16
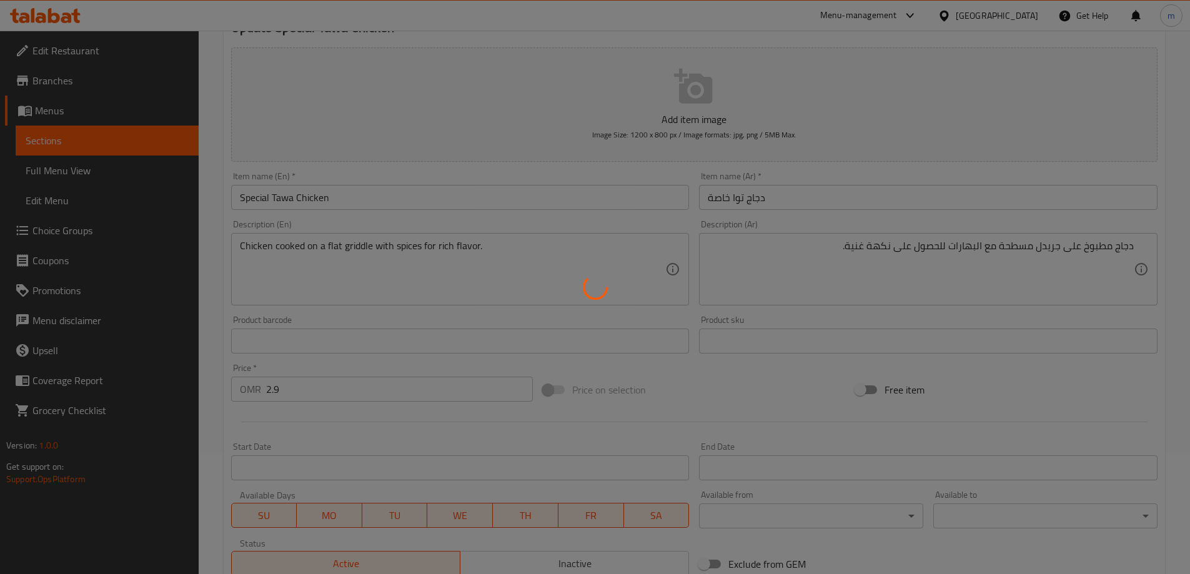
scroll to position [0, 0]
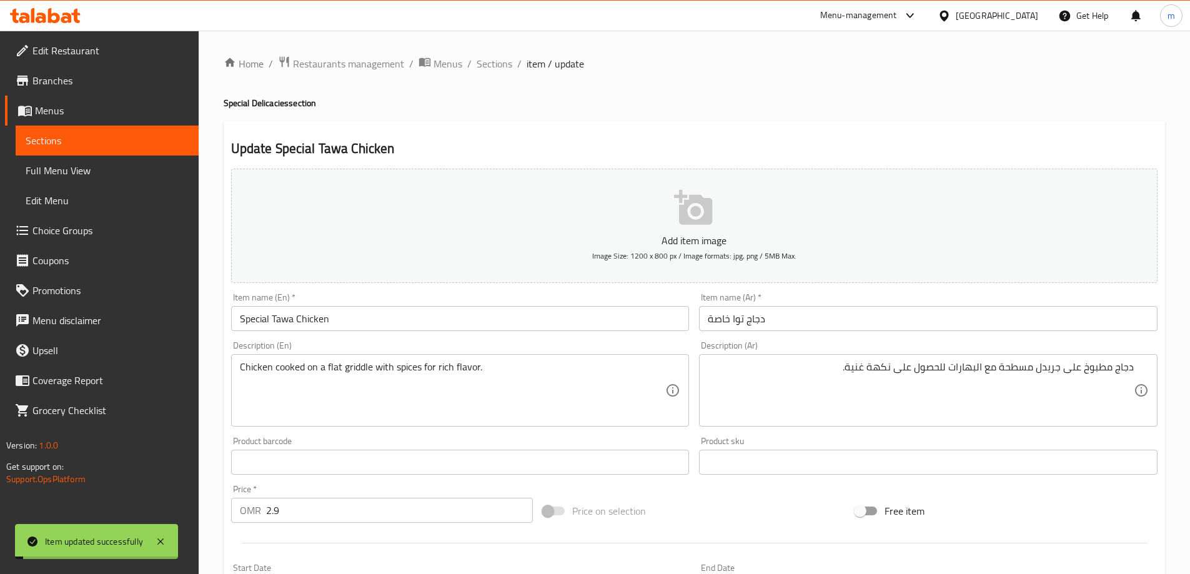
click at [493, 62] on span "Sections" at bounding box center [494, 63] width 36 height 15
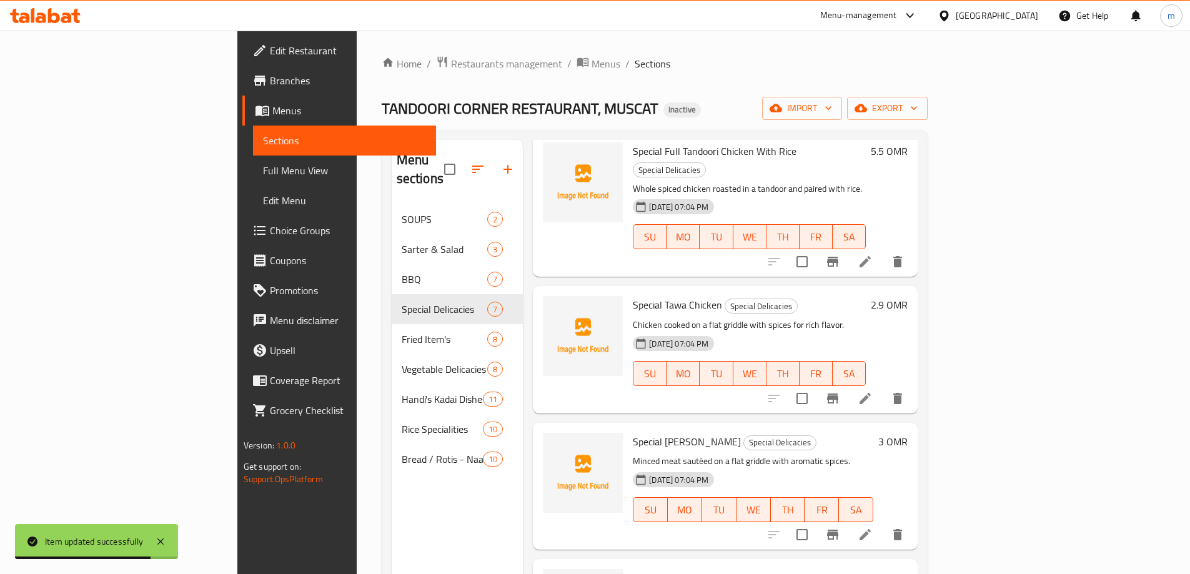
scroll to position [375, 0]
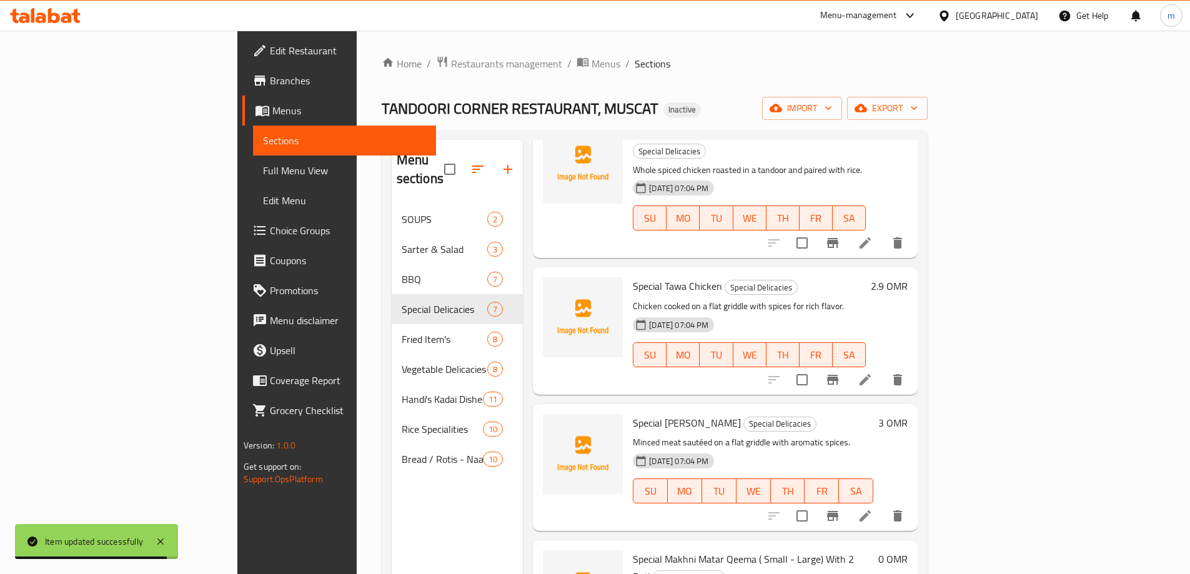
click at [882, 505] on li at bounding box center [864, 516] width 35 height 22
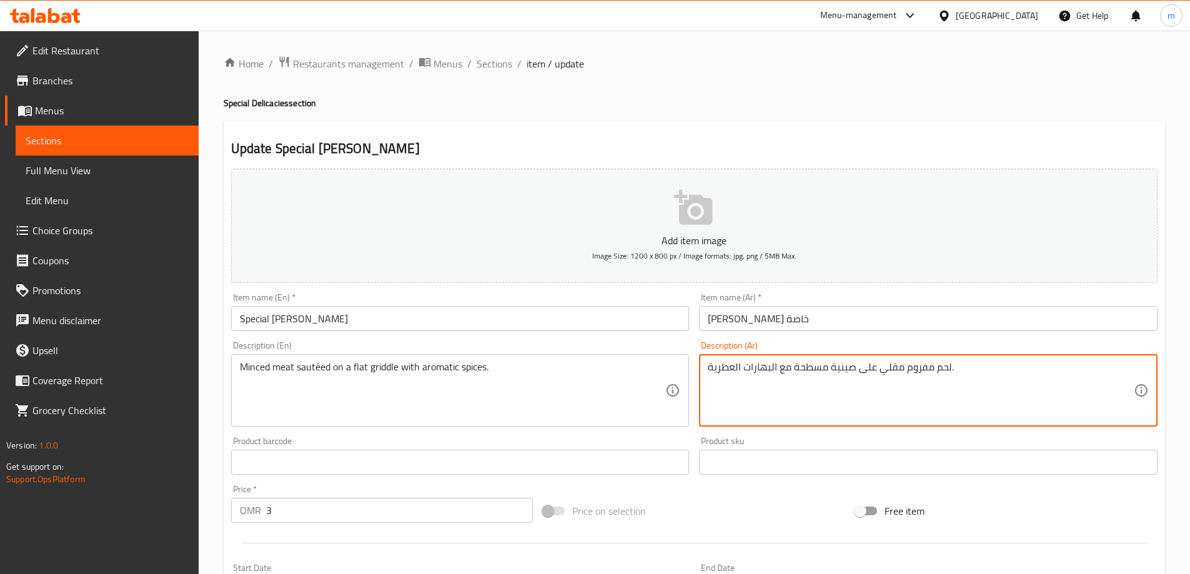
click at [888, 372] on textarea "لحم مفروم مقلي على صينية مسطحة مع البهارات العطرية." at bounding box center [921, 390] width 426 height 59
click at [851, 367] on textarea "لحم مفروم سوتيه على صينية مسطحة مع البهارات العطرية." at bounding box center [921, 390] width 426 height 59
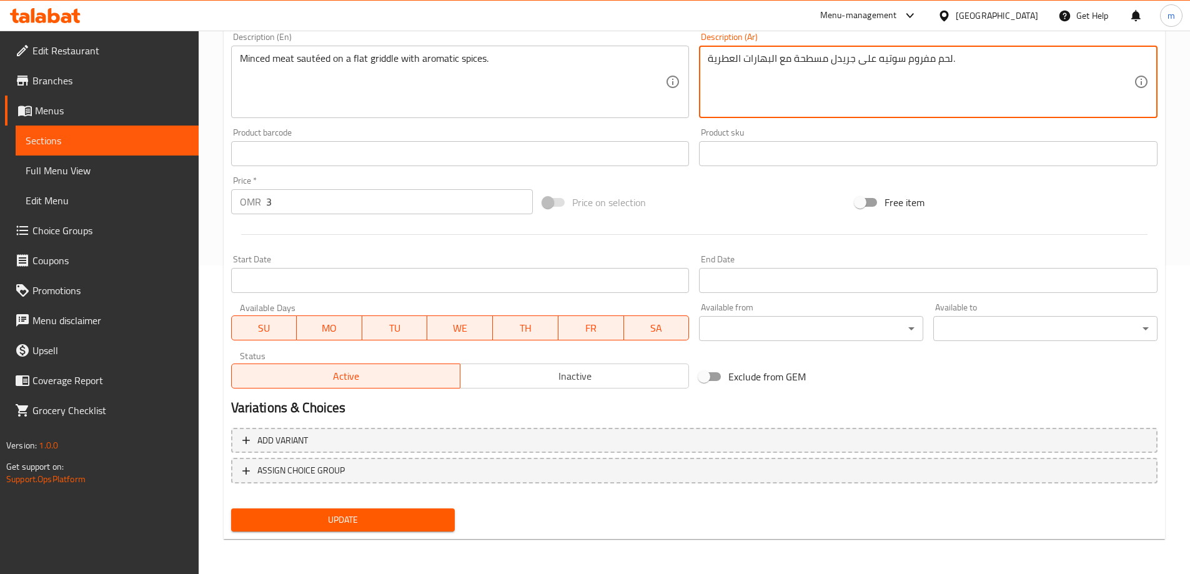
type textarea "لحم مفروم سوتيه على جريدل مسطحة مع البهارات العطرية."
click at [387, 520] on span "Update" at bounding box center [343, 520] width 204 height 16
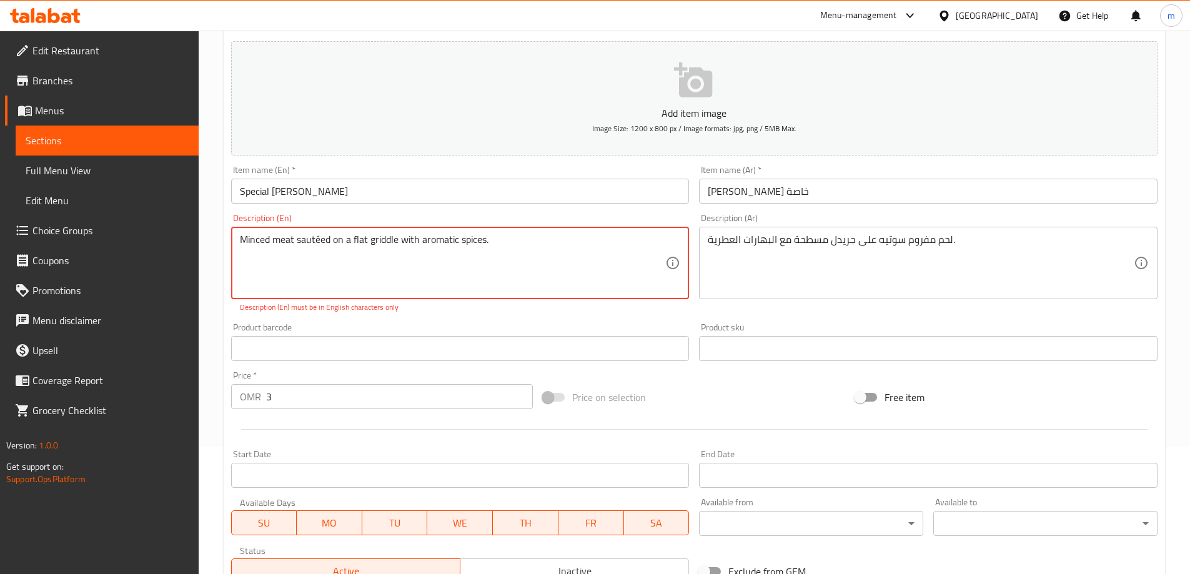
scroll to position [121, 0]
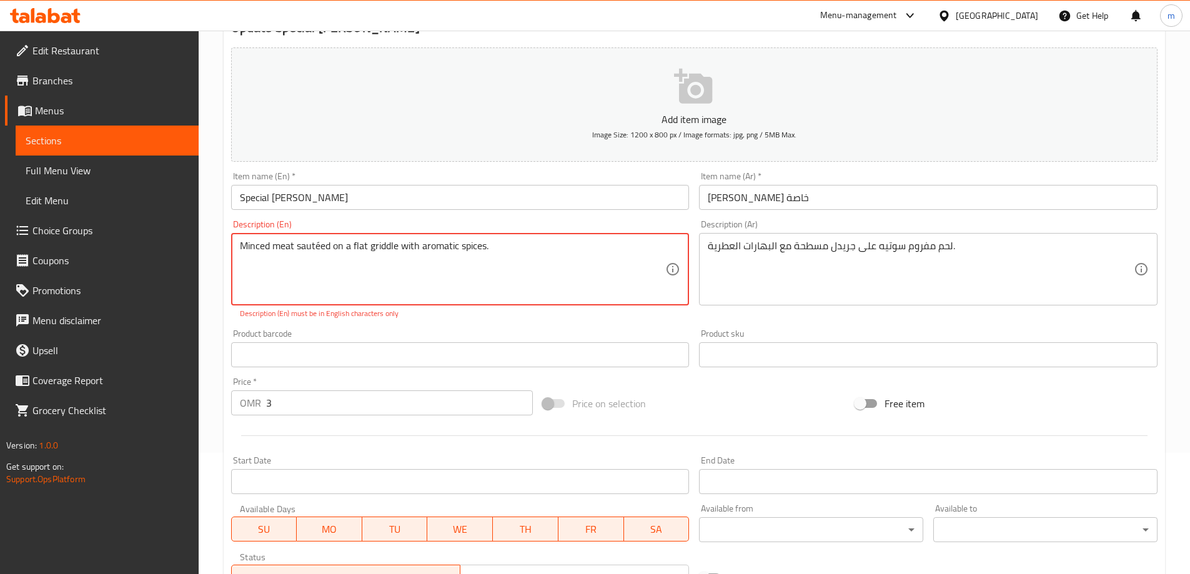
click at [318, 251] on textarea "Minced meat sautéed on a flat griddle with aromatic spices." at bounding box center [453, 269] width 426 height 59
click at [317, 251] on textarea "Minced meat sautéed on a flat griddle with aromatic spices." at bounding box center [453, 269] width 426 height 59
click at [320, 249] on textarea "Minced meat sautéed on a flat griddle with aromatic spices." at bounding box center [453, 269] width 426 height 59
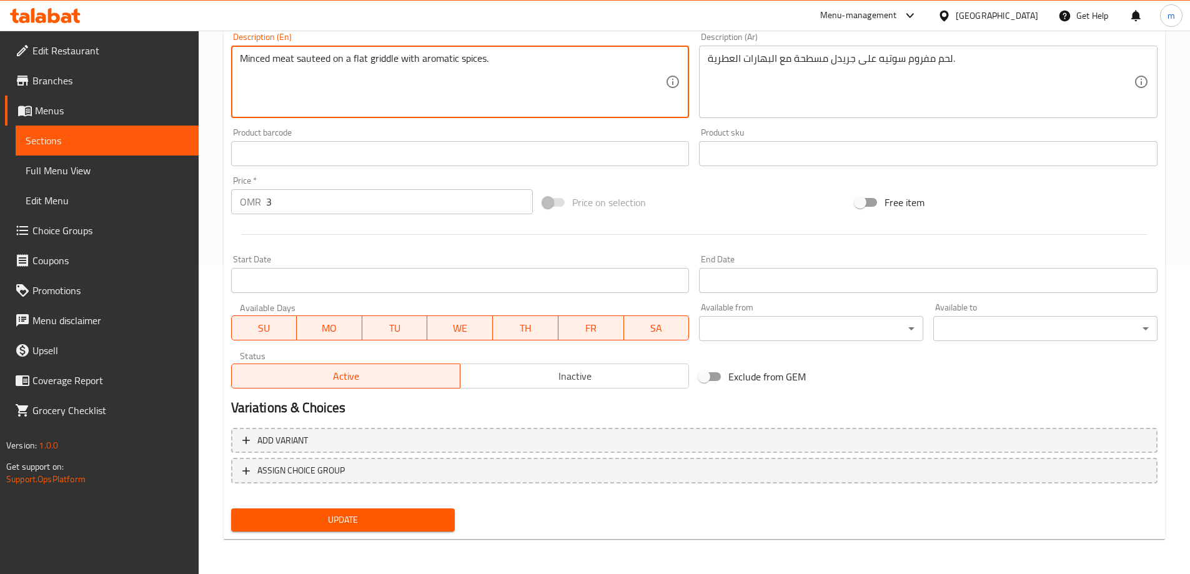
type textarea "Minced meat sauteed on a flat griddle with aromatic spices."
click at [354, 513] on span "Update" at bounding box center [343, 520] width 204 height 16
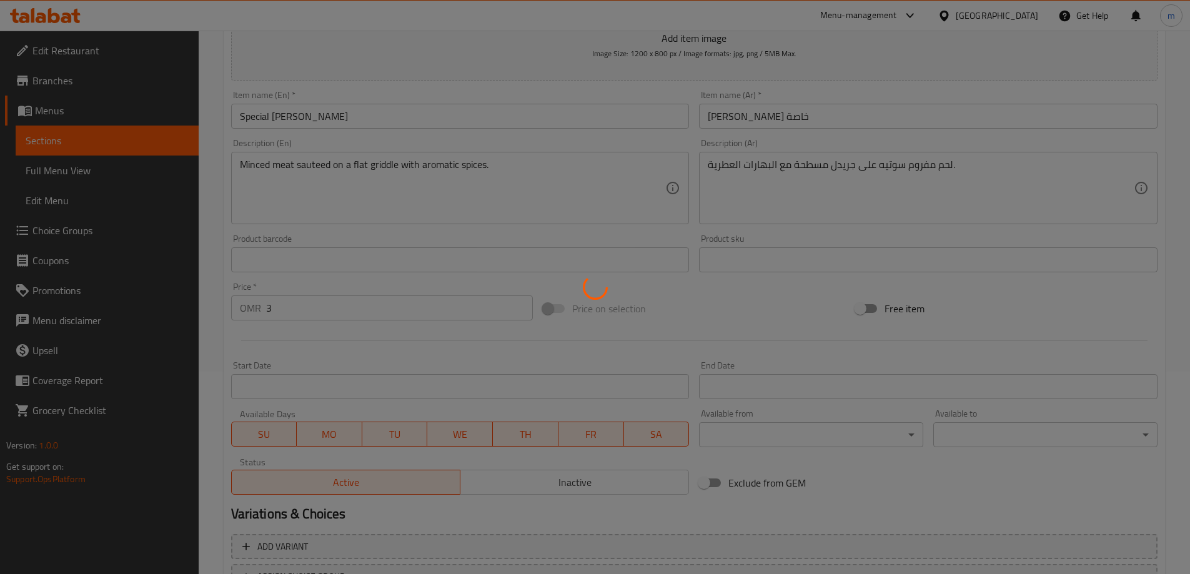
scroll to position [0, 0]
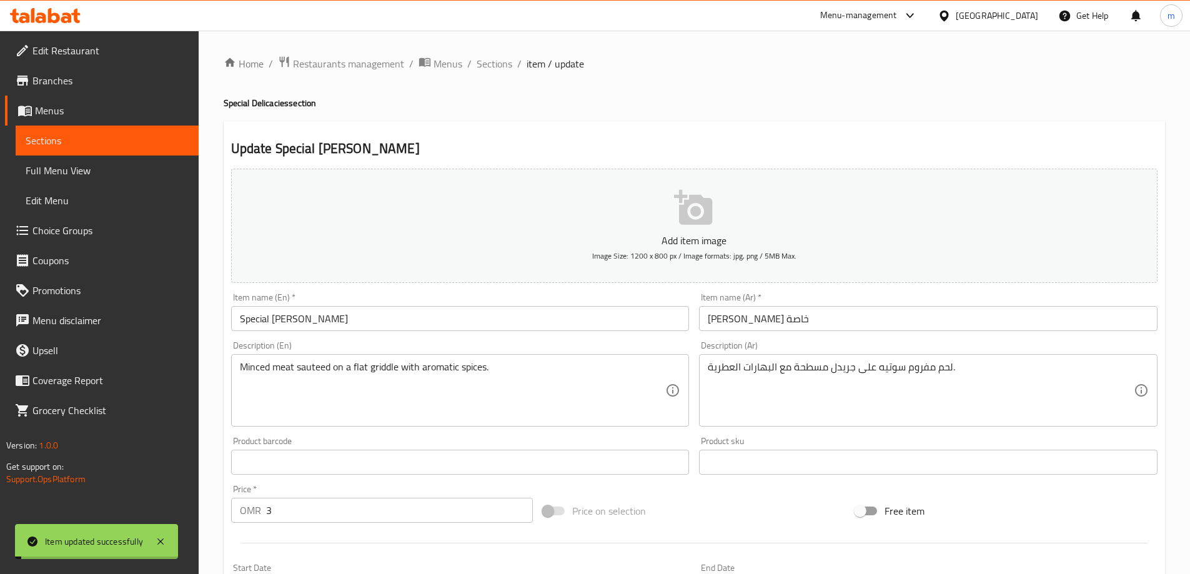
click at [500, 64] on span "Sections" at bounding box center [494, 63] width 36 height 15
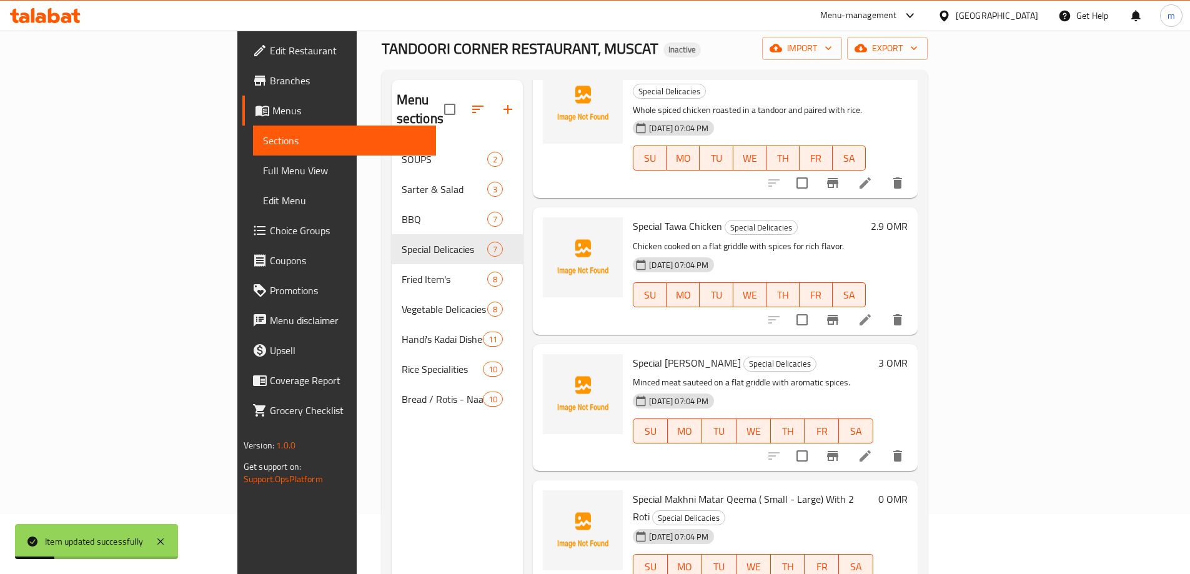
scroll to position [125, 0]
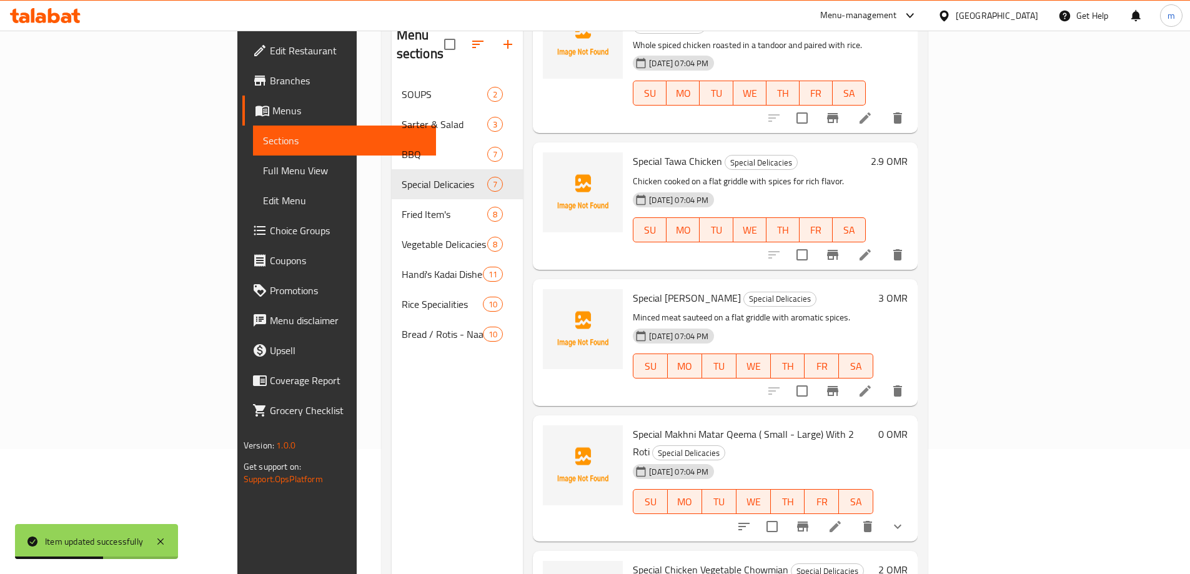
click at [842, 519] on icon at bounding box center [834, 526] width 15 height 15
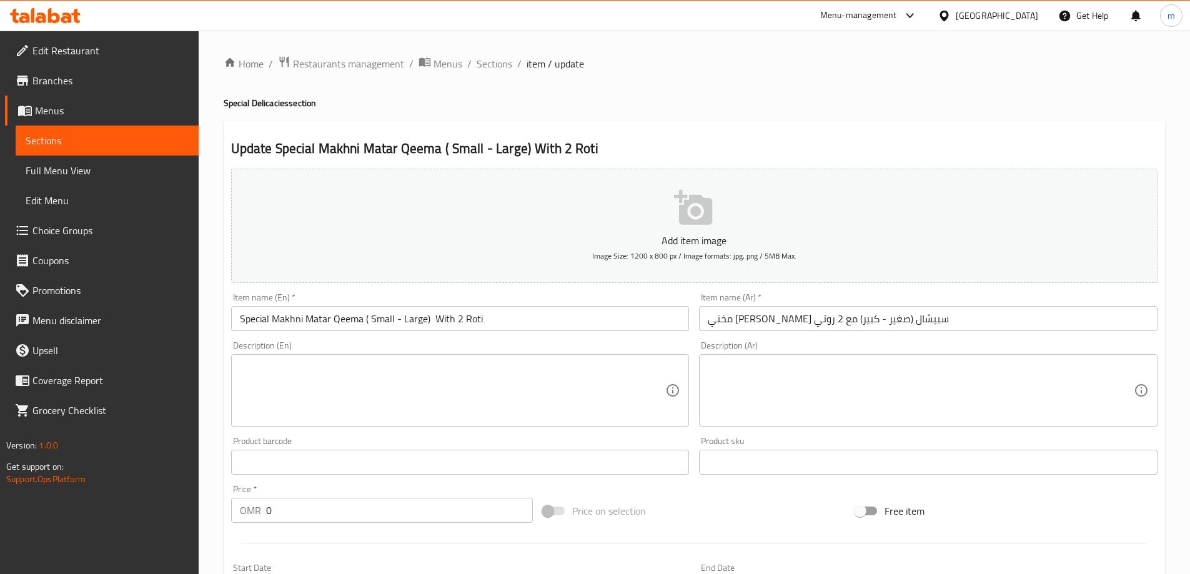
click at [470, 318] on input "Special Makhni Matar Qeema ( Small - Large) With 2 Roti" at bounding box center [460, 318] width 458 height 25
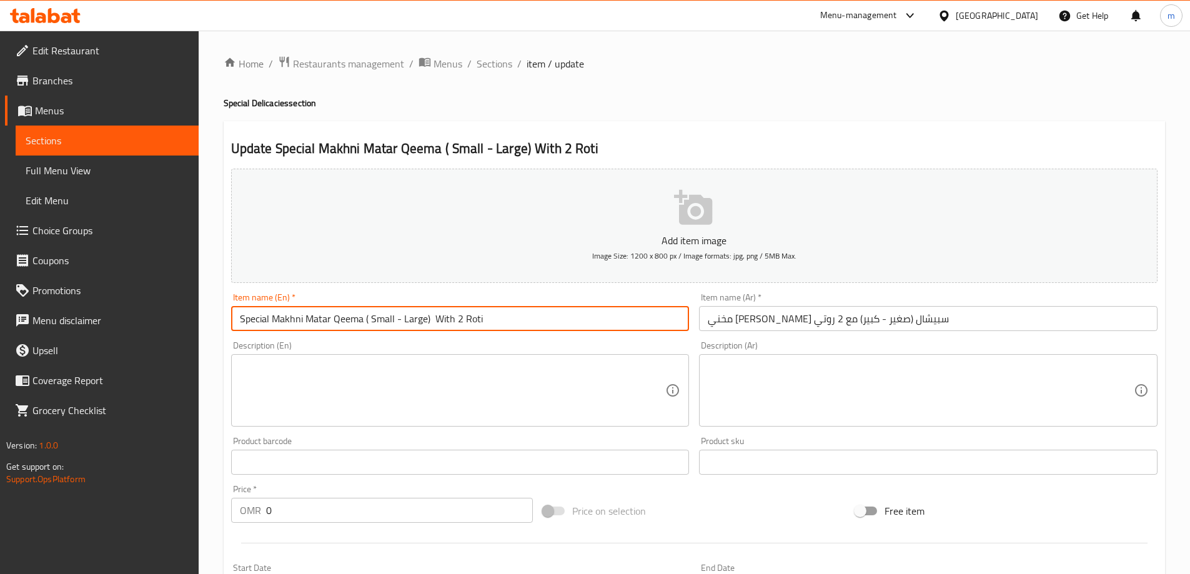
click at [470, 318] on input "Special Makhni Matar Qeema ( Small - Large) With 2 Roti" at bounding box center [460, 318] width 458 height 25
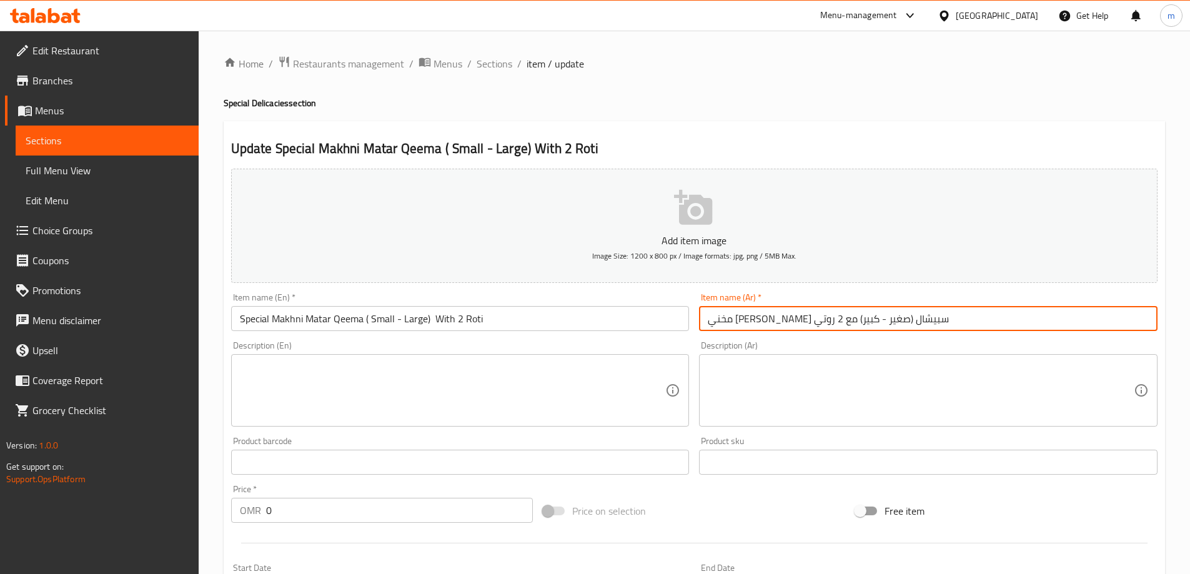
drag, startPoint x: 924, startPoint y: 318, endPoint x: 806, endPoint y: 310, distance: 118.9
click at [806, 310] on input "مخني مطر كيما سبيشال (صغير - كبير) مع 2 روتي" at bounding box center [928, 318] width 458 height 25
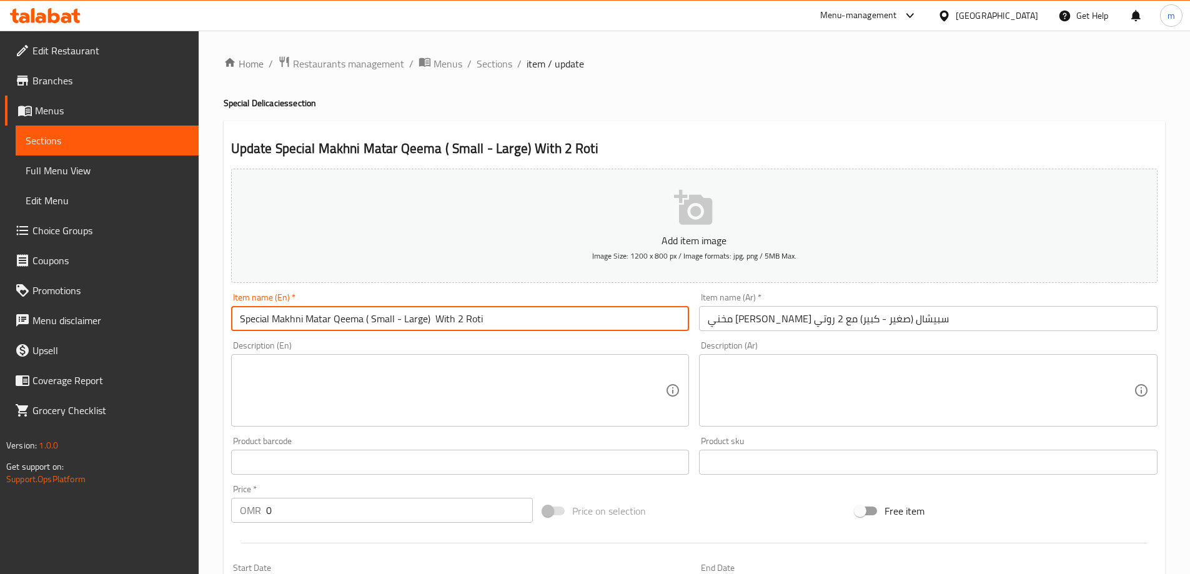
click at [359, 322] on input "Special Makhni Matar Qeema ( Small - Large) With 2 Roti" at bounding box center [460, 318] width 458 height 25
drag, startPoint x: 361, startPoint y: 322, endPoint x: 234, endPoint y: 318, distance: 126.8
click at [234, 318] on input "Special Makhni Matar Qeema ( Small - Large) With 2 Roti" at bounding box center [460, 318] width 458 height 25
click at [905, 320] on input "مخني مطر كيما سبيشال (صغير - كبير) مع 2 روتي" at bounding box center [928, 318] width 458 height 25
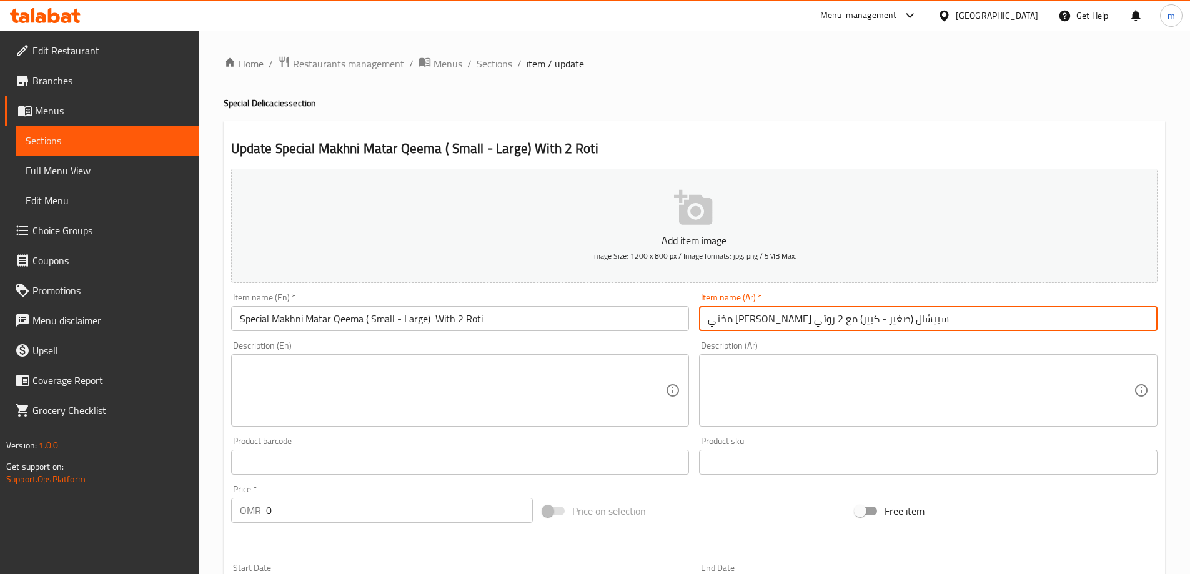
click at [905, 320] on input "مخني مطر كيما سبيشال (صغير - كبير) مع 2 روتي" at bounding box center [928, 318] width 458 height 25
paste input "خا"
click at [323, 326] on input "Special Makhni Matar Qeema ( Small - Large) With 2 Roti" at bounding box center [460, 318] width 458 height 25
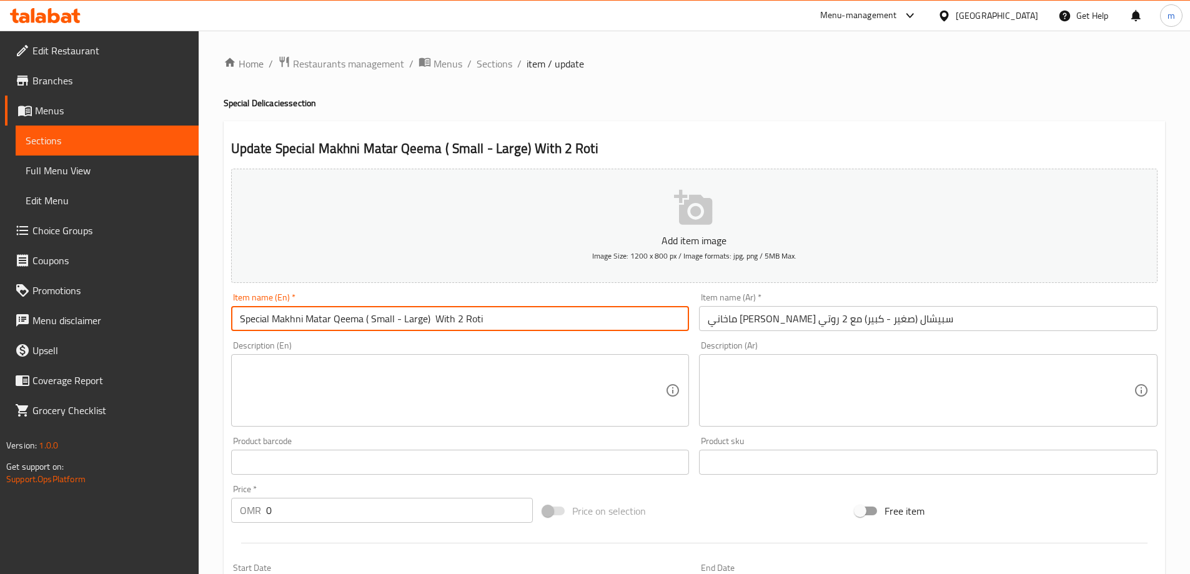
click at [323, 326] on input "Special Makhni Matar Qeema ( Small - Large) With 2 Roti" at bounding box center [460, 318] width 458 height 25
click at [873, 322] on input "ماخاني مطر كيما سبيشال (صغير - كبير) مع 2 روتي" at bounding box center [928, 318] width 458 height 25
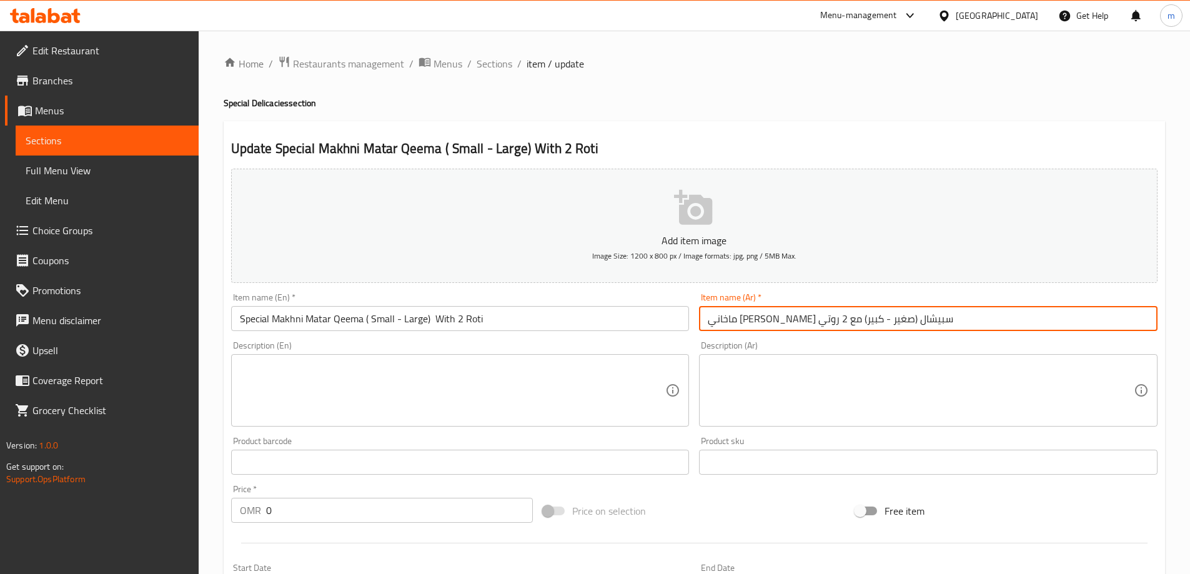
click at [873, 322] on input "ماخاني مطر كيما سبيشال (صغير - كبير) مع 2 روتي" at bounding box center [928, 318] width 458 height 25
paste input "تا"
drag, startPoint x: 919, startPoint y: 323, endPoint x: 810, endPoint y: 323, distance: 108.7
click at [810, 323] on input "ماخاني ماتار كيما سبيشال (صغير - كبير) مع 2 روتي" at bounding box center [928, 318] width 458 height 25
type input "ماخاني ماتار كيما سبيشال (صغير - كبير) مع 2 روتي"
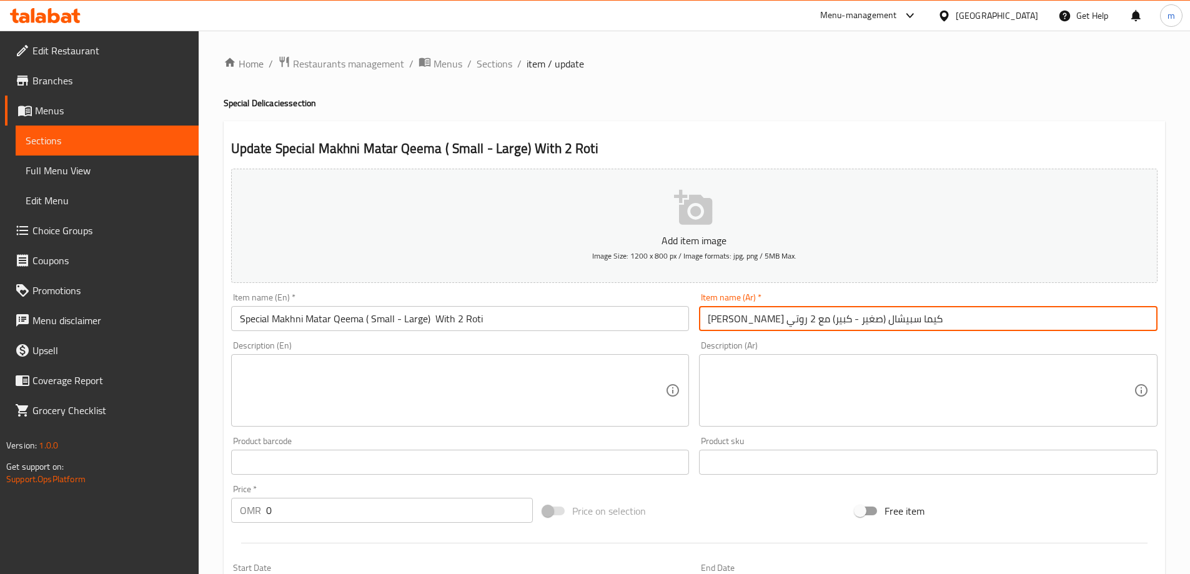
click at [860, 364] on textarea at bounding box center [921, 390] width 426 height 59
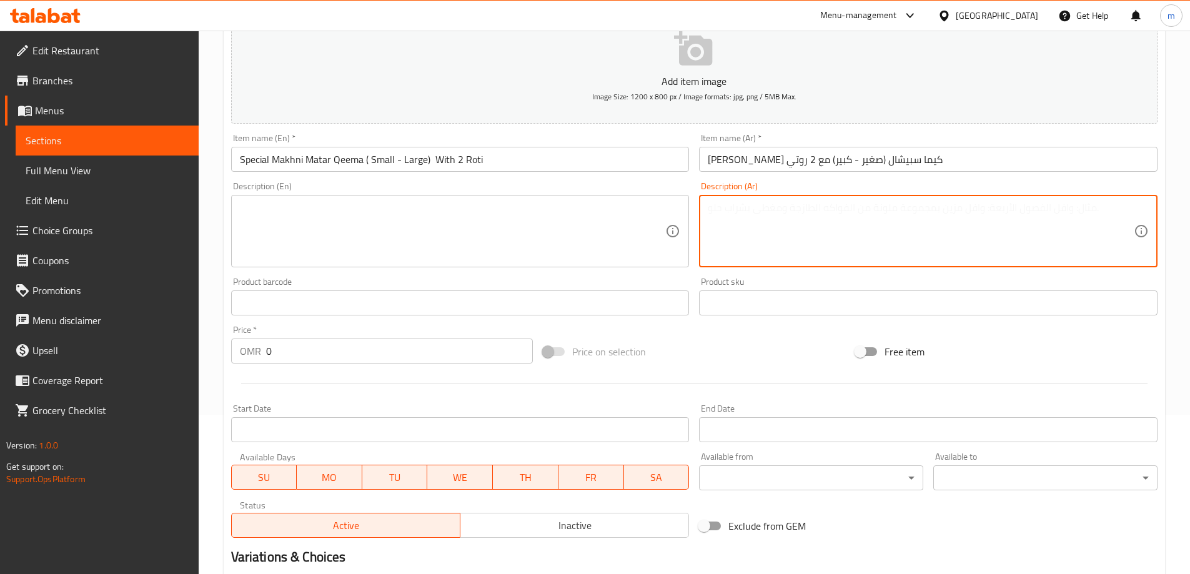
scroll to position [337, 0]
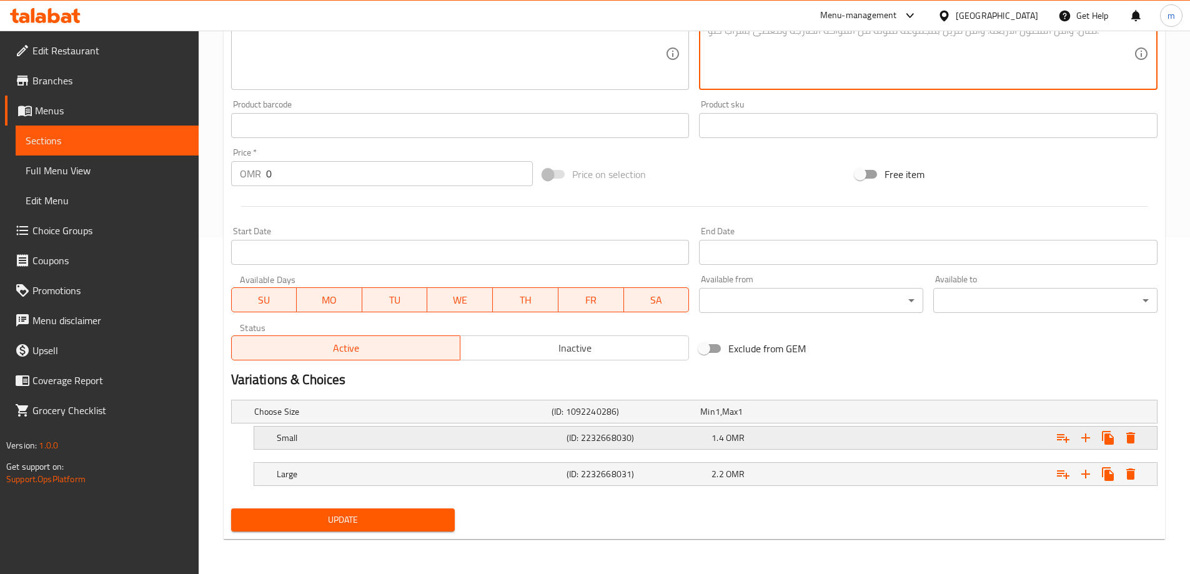
click at [514, 418] on h5 "Small" at bounding box center [400, 411] width 292 height 12
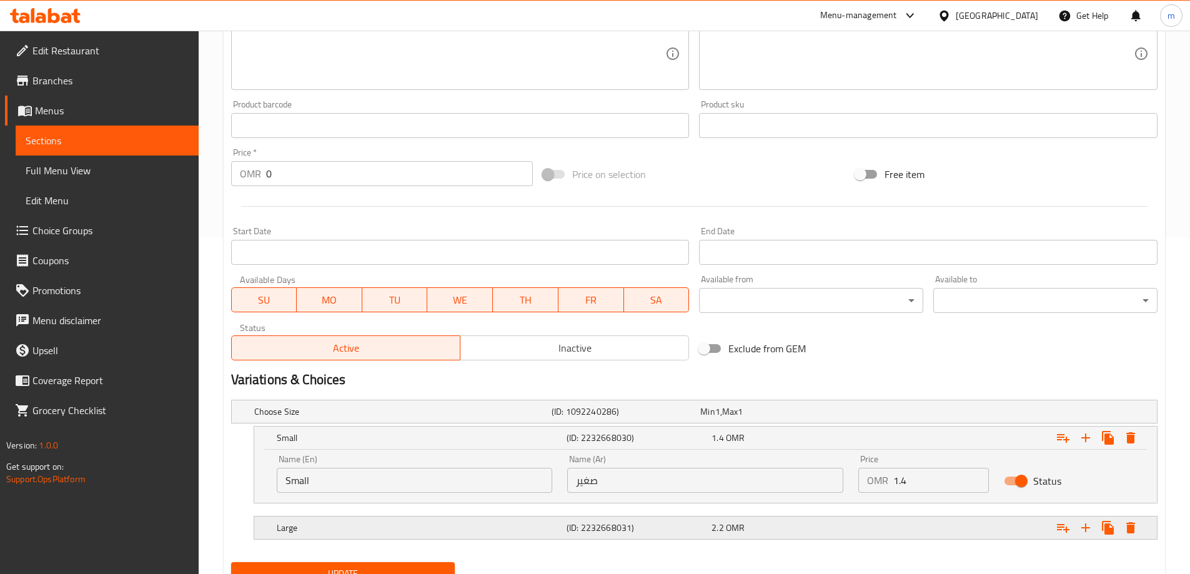
click at [546, 418] on h5 "Large" at bounding box center [400, 411] width 292 height 12
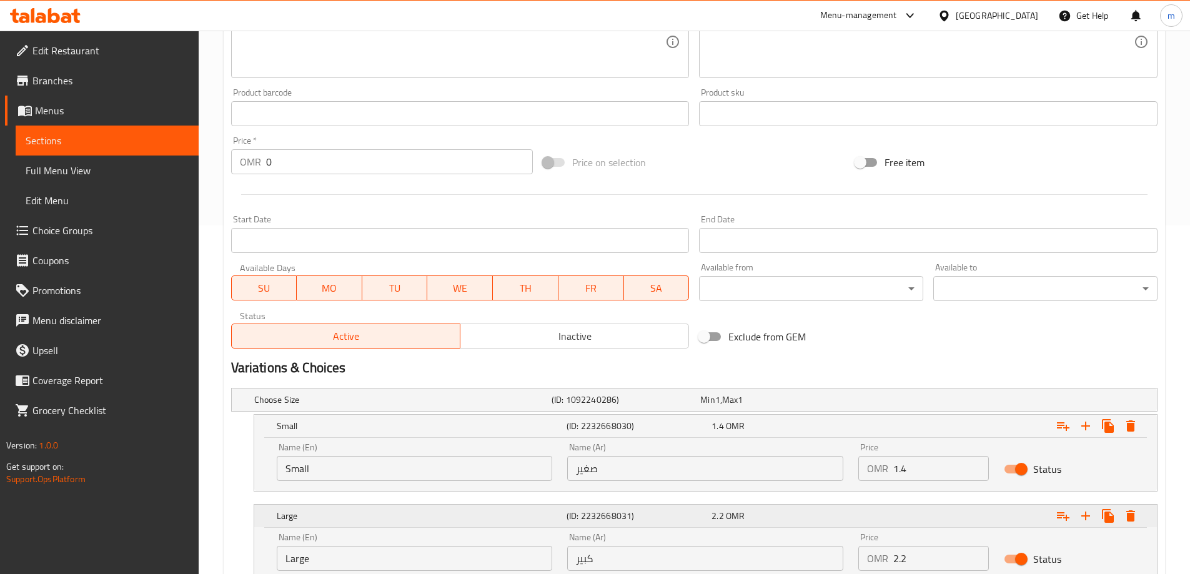
scroll to position [444, 0]
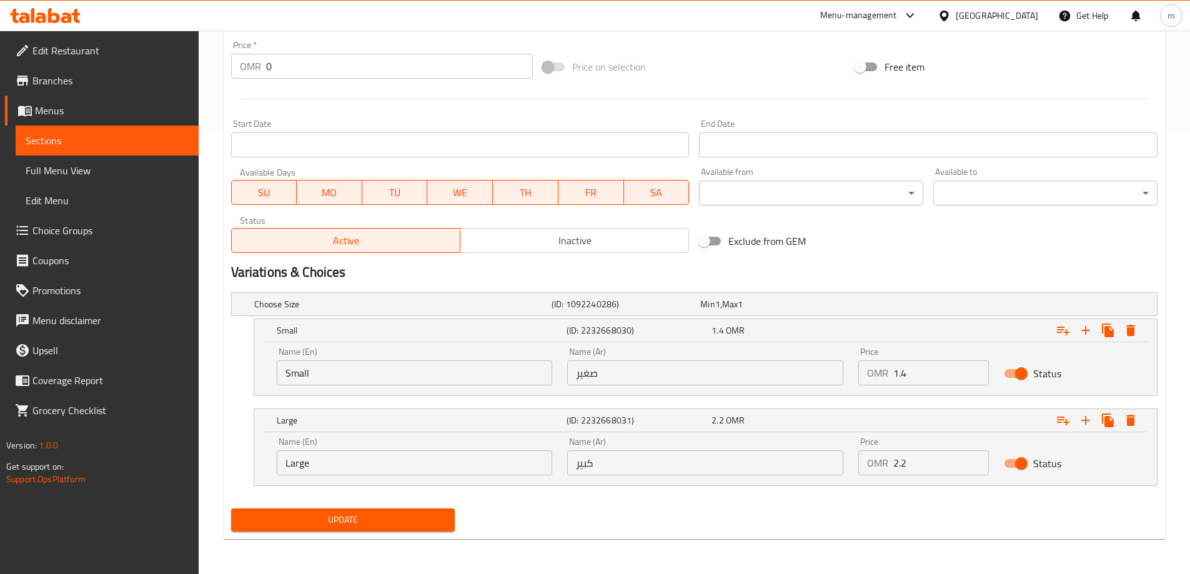
click at [387, 521] on span "Update" at bounding box center [343, 520] width 204 height 16
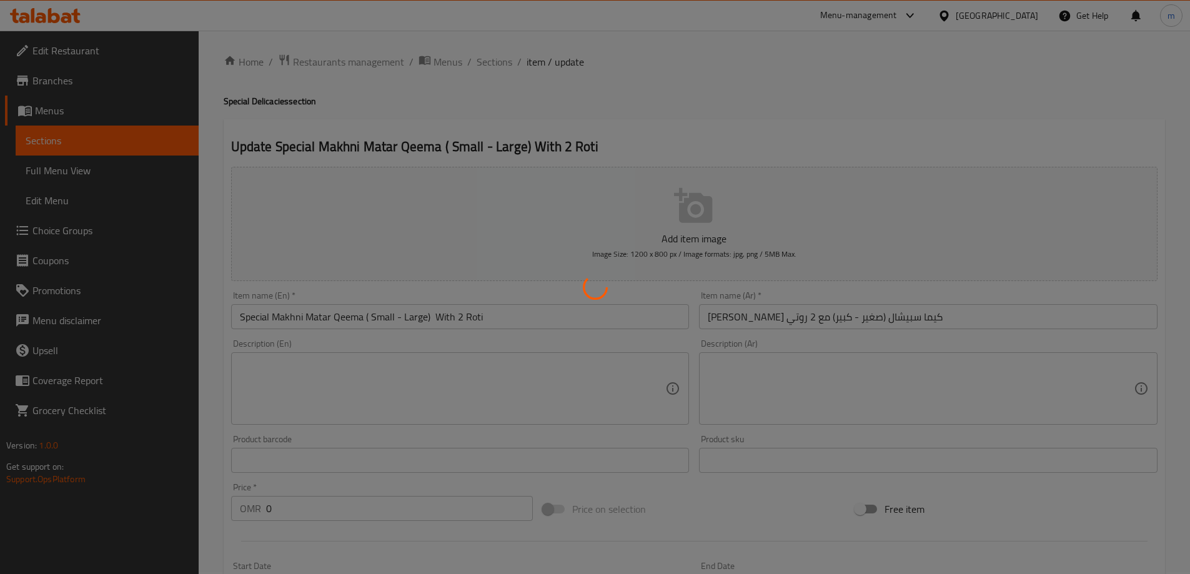
scroll to position [0, 0]
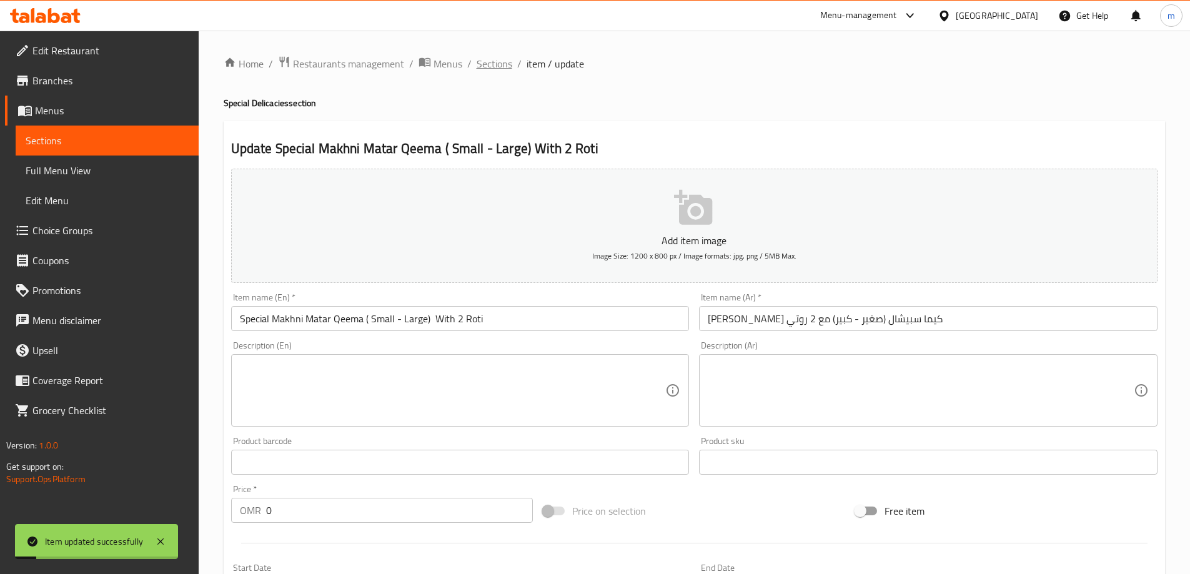
click at [485, 71] on span "Sections" at bounding box center [494, 63] width 36 height 15
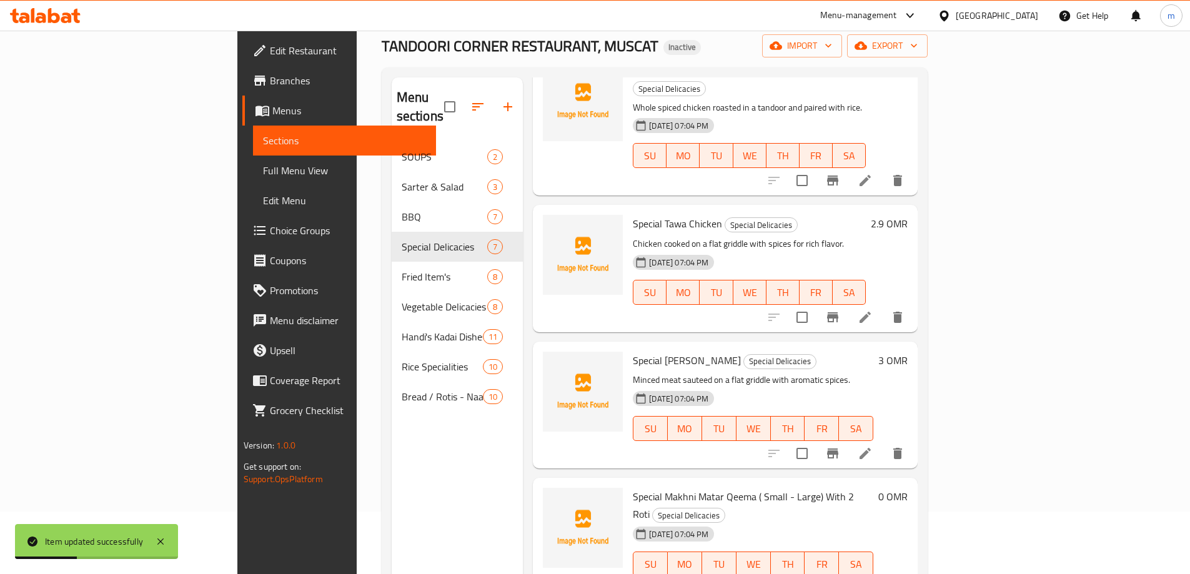
scroll to position [175, 0]
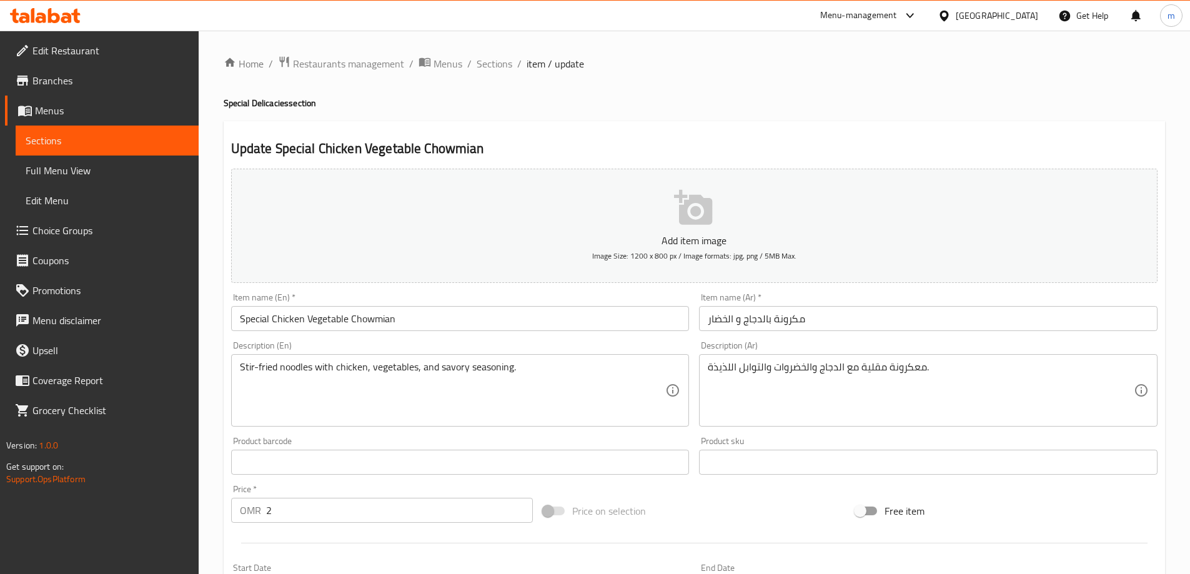
click at [366, 318] on input "Special Chicken Vegetable Chowmian" at bounding box center [460, 318] width 458 height 25
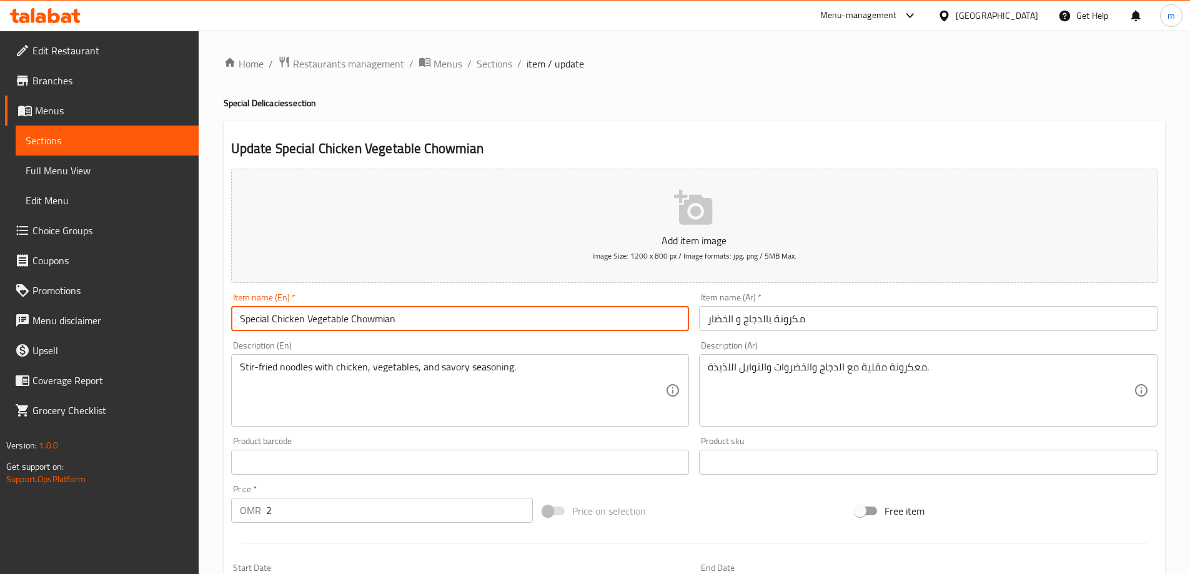
click at [366, 318] on input "Special Chicken Vegetable Chowmian" at bounding box center [460, 318] width 458 height 25
click at [351, 319] on input "Special Chicken Vegetable Chowmian" at bounding box center [460, 318] width 458 height 25
click at [819, 317] on input "مكرونة بالدجاج و الخضار" at bounding box center [928, 318] width 458 height 25
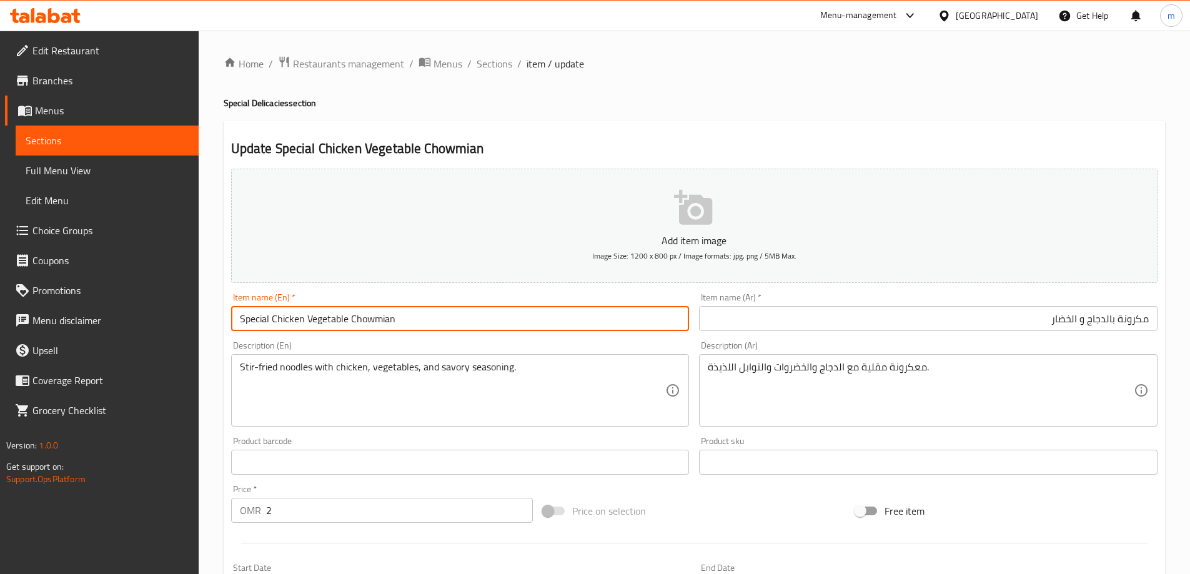
click at [378, 322] on input "Special Chicken Vegetable Chowmian" at bounding box center [460, 318] width 458 height 25
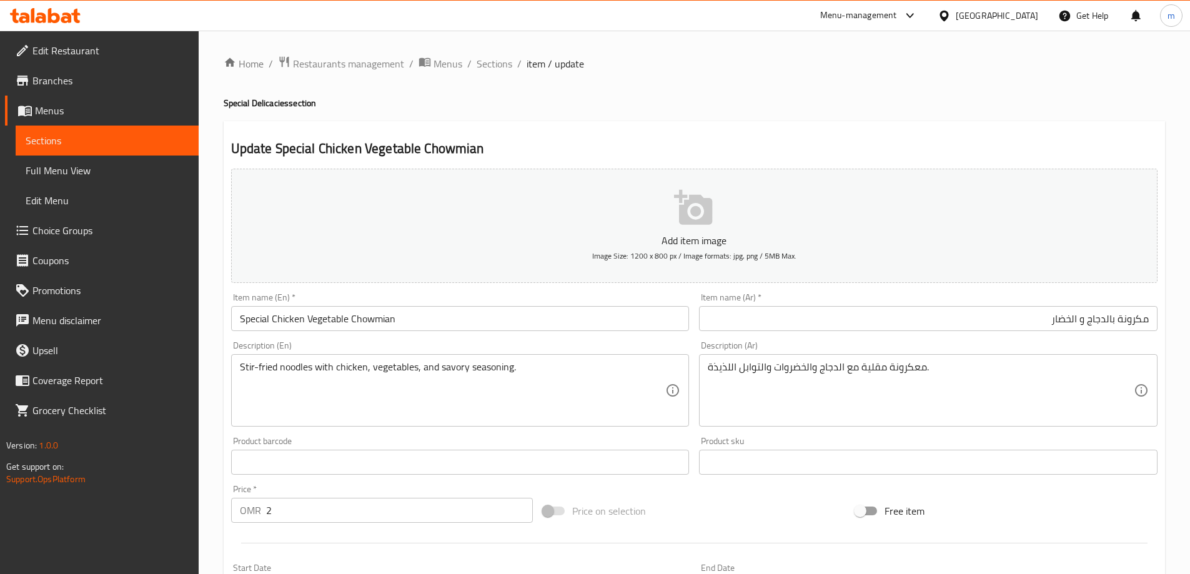
click at [981, 318] on input "مكرونة بالدجاج و الخضار" at bounding box center [928, 318] width 458 height 25
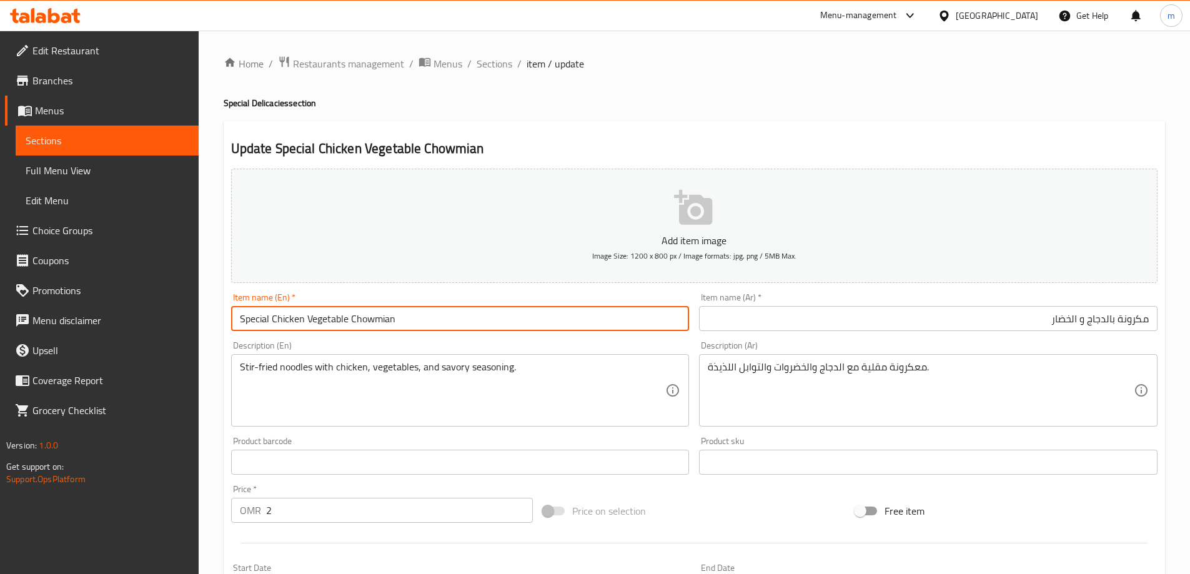
click at [368, 322] on input "Special Chicken Vegetable Chowmian" at bounding box center [460, 318] width 458 height 25
click at [1026, 323] on input "مكرونة بالدجاج و الخضار" at bounding box center [928, 318] width 458 height 25
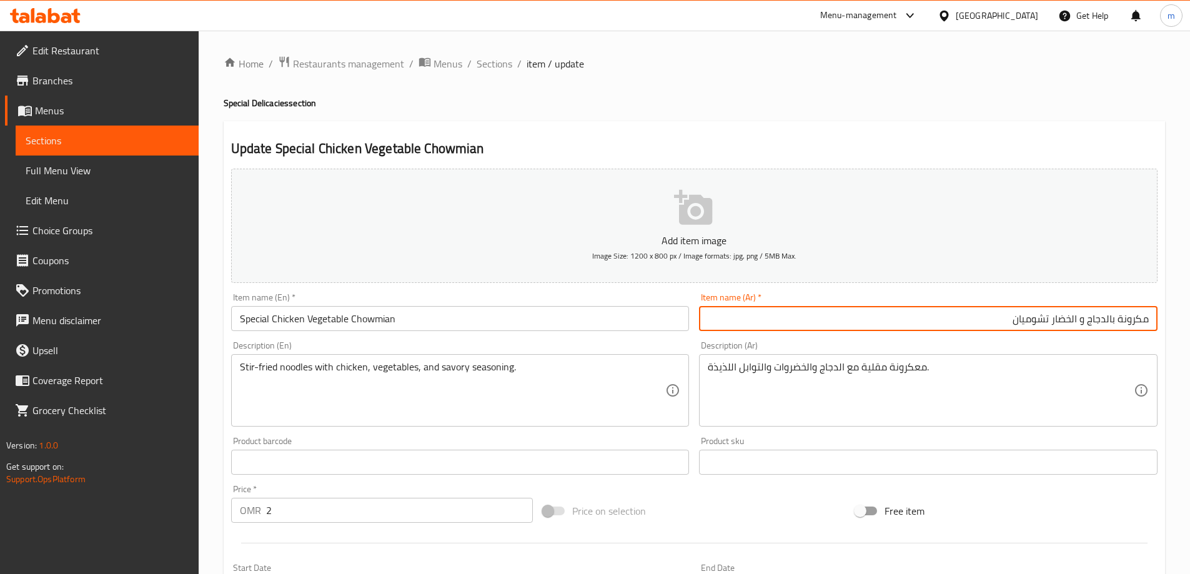
type input "مكرونة بالدجاج و الخضار تشوميان"
click at [373, 323] on input "Special Chicken Vegetable Chowmian" at bounding box center [460, 318] width 458 height 25
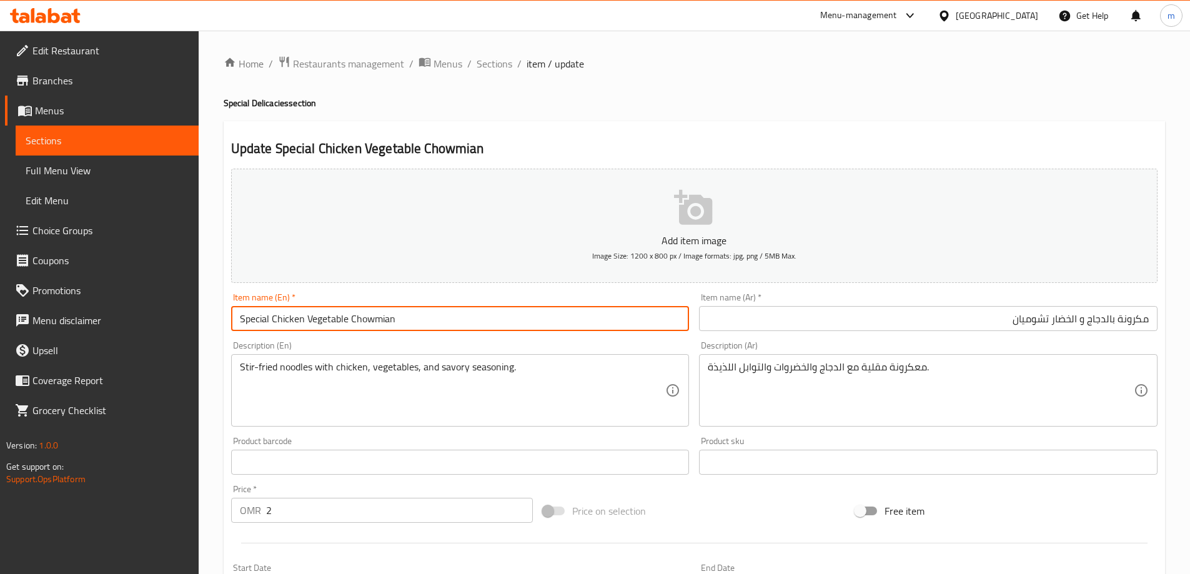
click at [373, 323] on input "Special Chicken Vegetable Chowmian" at bounding box center [460, 318] width 458 height 25
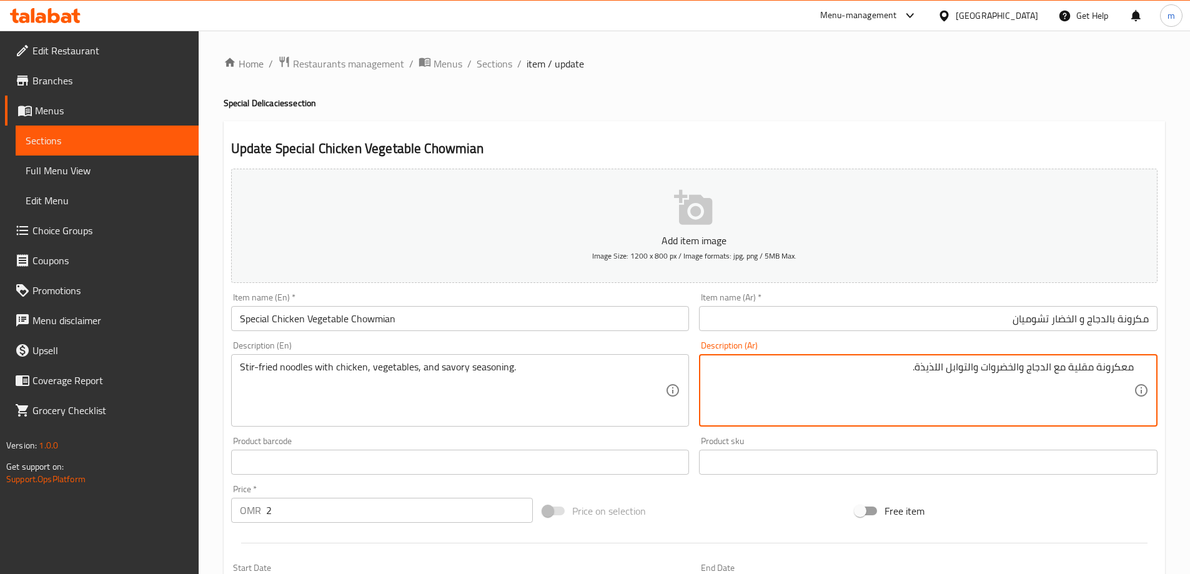
drag, startPoint x: 1128, startPoint y: 372, endPoint x: 1122, endPoint y: 371, distance: 7.0
click at [1122, 371] on textarea "معكرونة مقلية مع الدجاج والخضروات والتوابل اللذيذة." at bounding box center [921, 390] width 426 height 59
click at [1112, 368] on textarea "مكرونة مقلية مع الدجاج والخضروات والتوابل اللذيذة." at bounding box center [921, 390] width 426 height 59
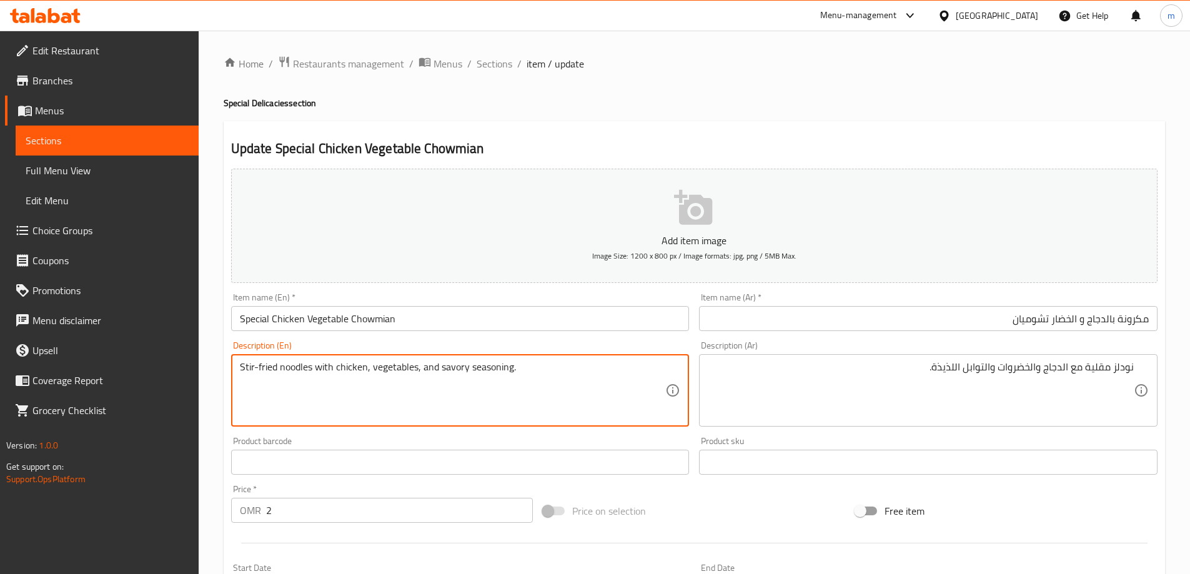
click at [289, 370] on textarea "Stir-fried noodles with chicken, vegetables, and savory seasoning." at bounding box center [453, 390] width 426 height 59
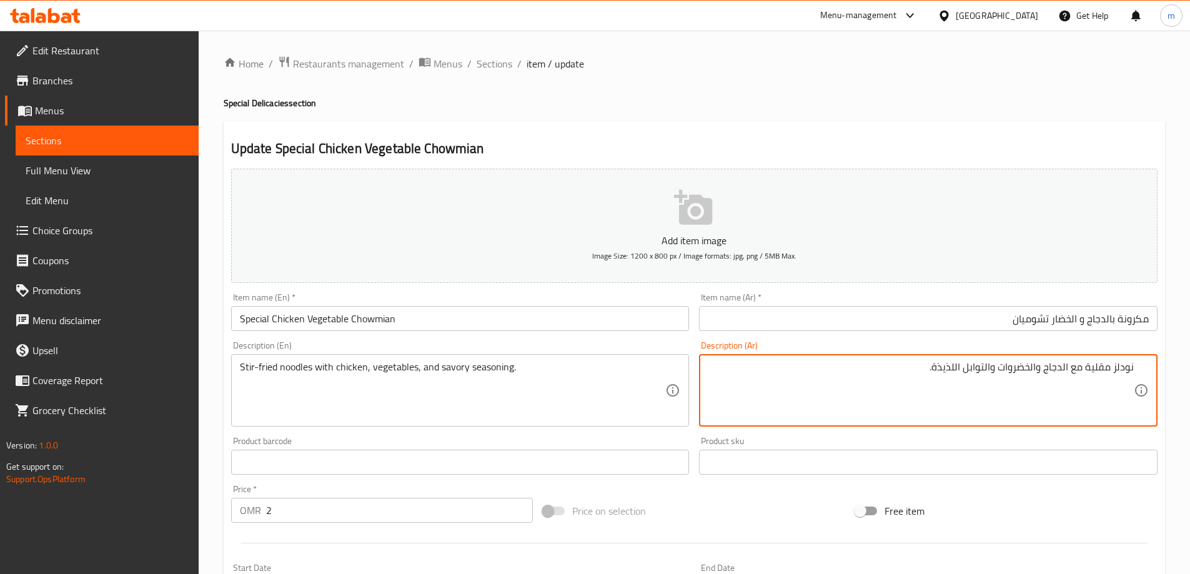
click at [959, 371] on textarea "نودلز مقلية مع الدجاج والخضروات والتوابل اللذيذة." at bounding box center [921, 390] width 426 height 59
drag, startPoint x: 955, startPoint y: 370, endPoint x: 934, endPoint y: 368, distance: 21.9
click at [934, 368] on textarea "نودلز مقلية مع الدجاج والخضروات والتوابل اللذيذة." at bounding box center [921, 390] width 426 height 59
type textarea "نودلز مقلية مع الدجاج والخضروات والتوابل المالحة."
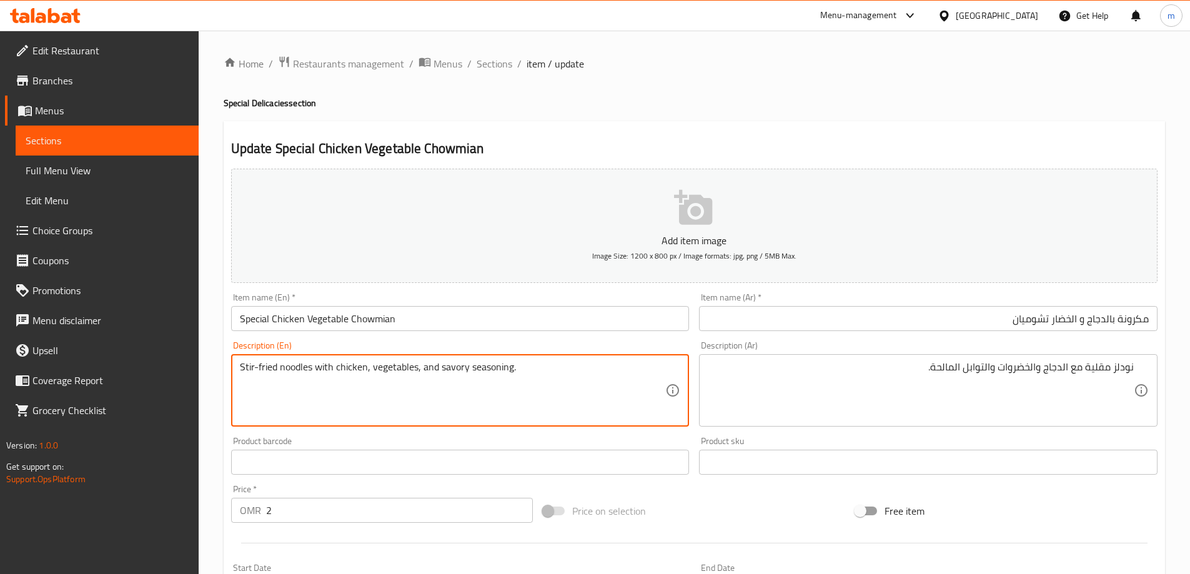
click at [490, 370] on textarea "Stir-fried noodles with chicken, vegetables, and savory seasoning." at bounding box center [453, 390] width 426 height 59
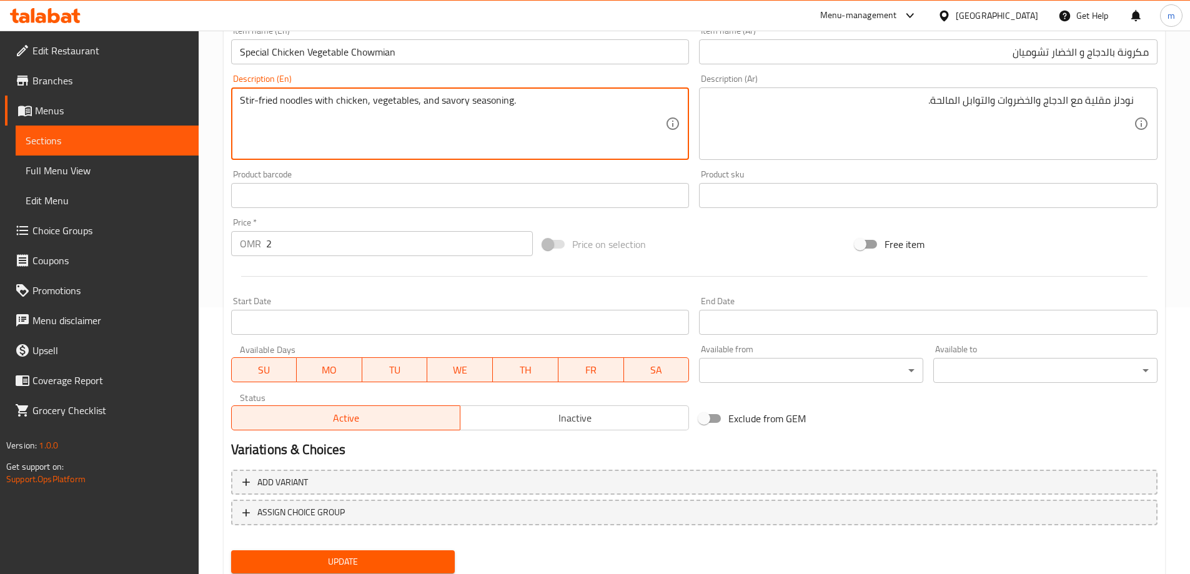
scroll to position [308, 0]
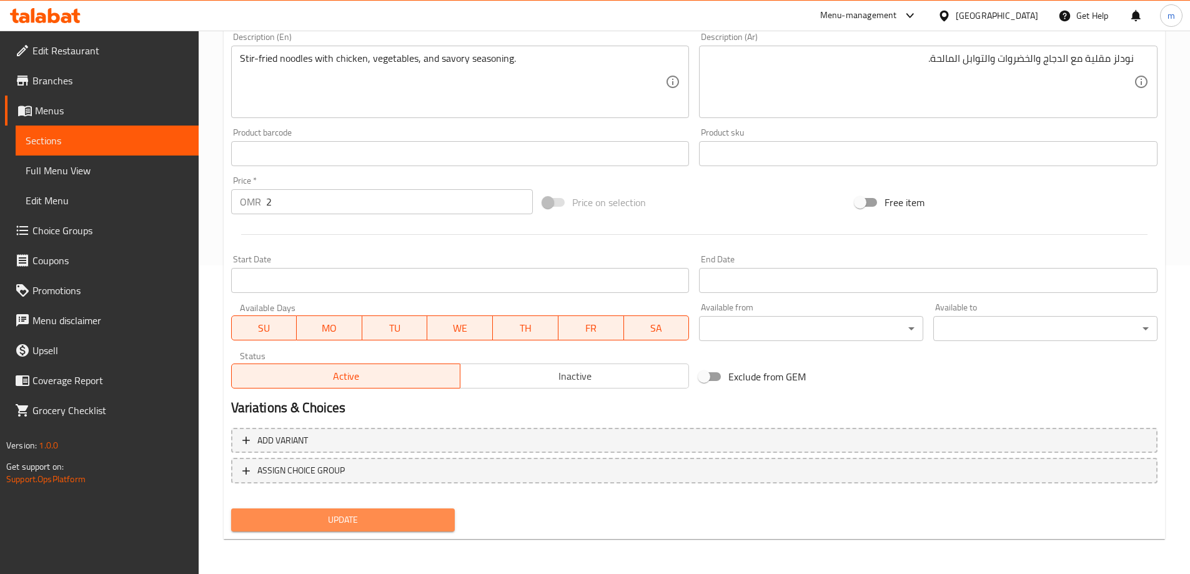
click at [362, 521] on span "Update" at bounding box center [343, 520] width 204 height 16
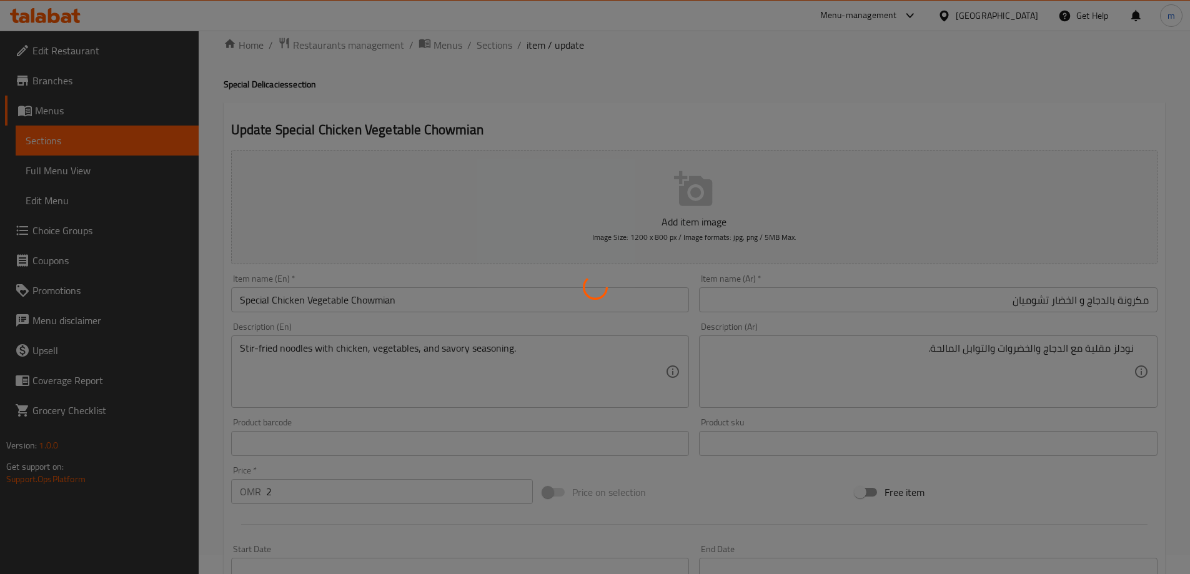
scroll to position [0, 0]
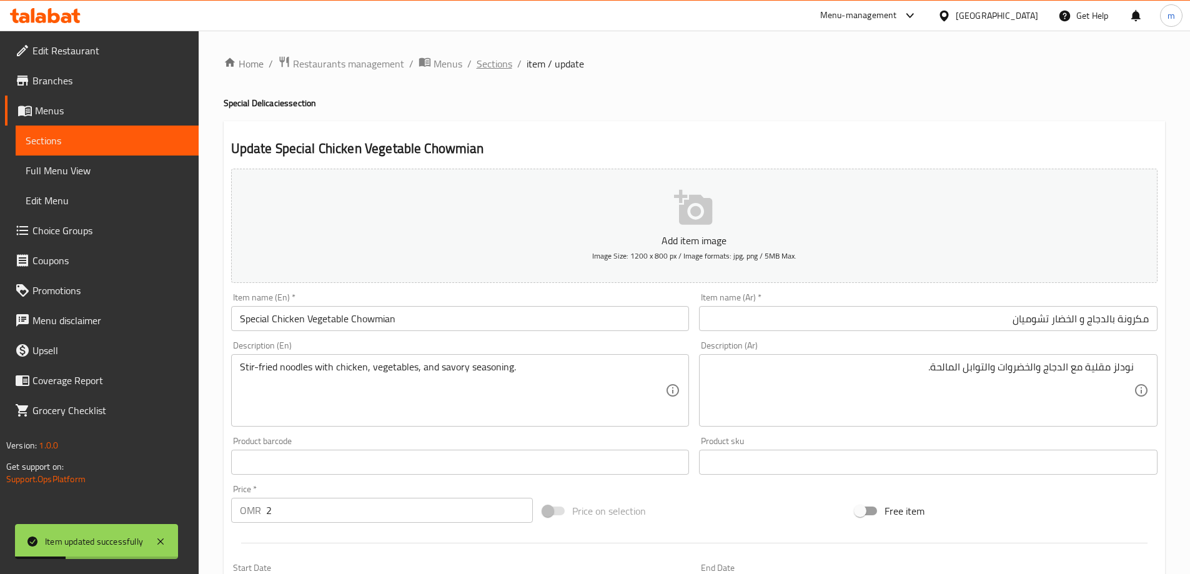
click at [499, 67] on span "Sections" at bounding box center [494, 63] width 36 height 15
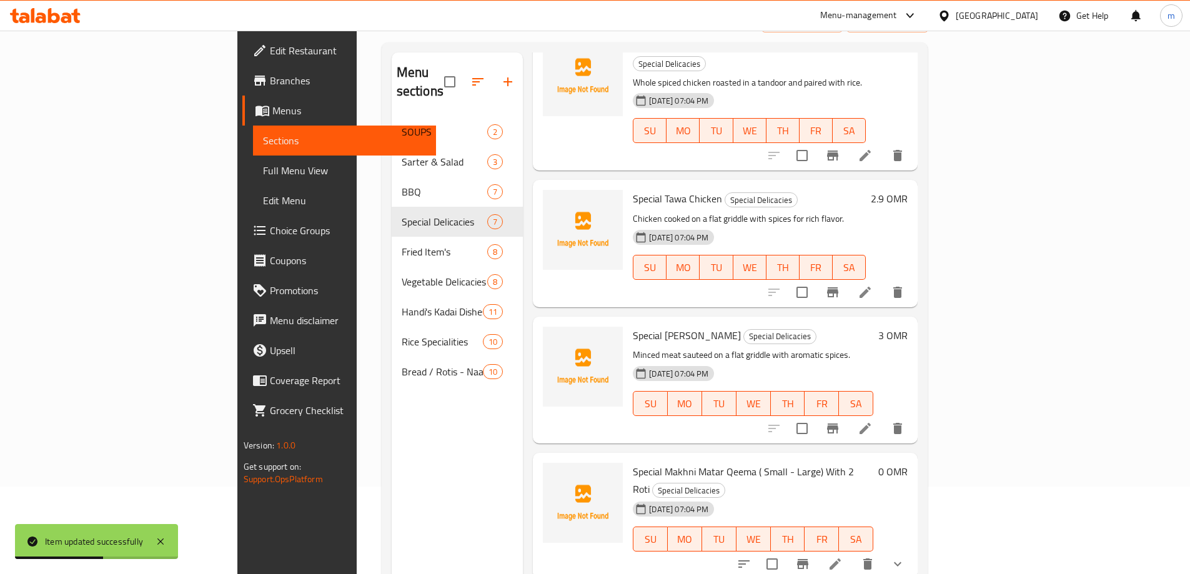
scroll to position [175, 0]
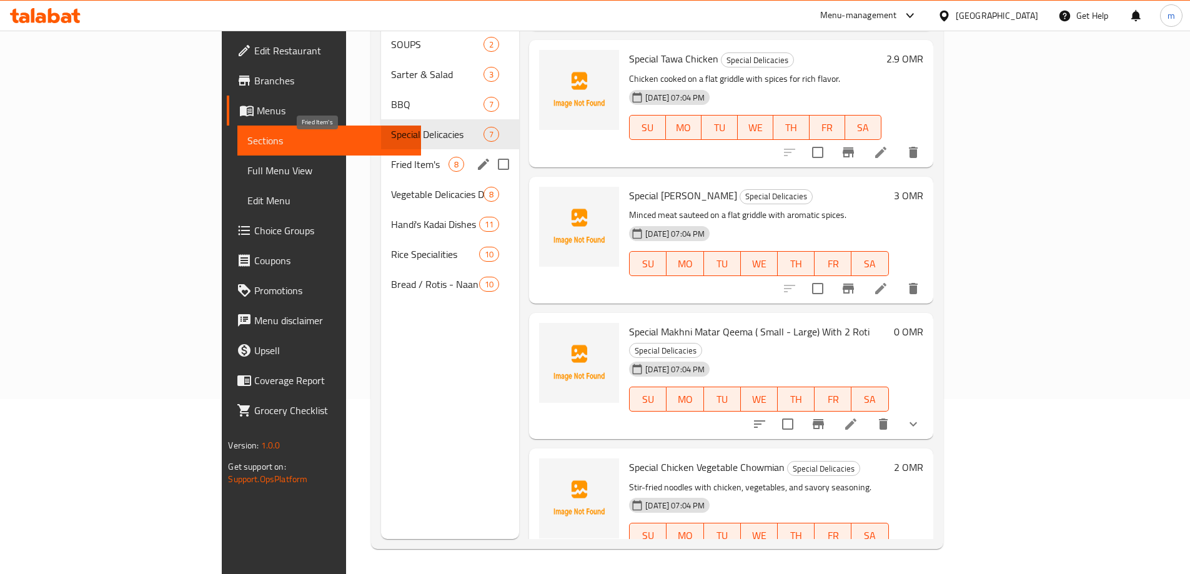
click at [391, 157] on span "Fried Item's" at bounding box center [419, 164] width 57 height 15
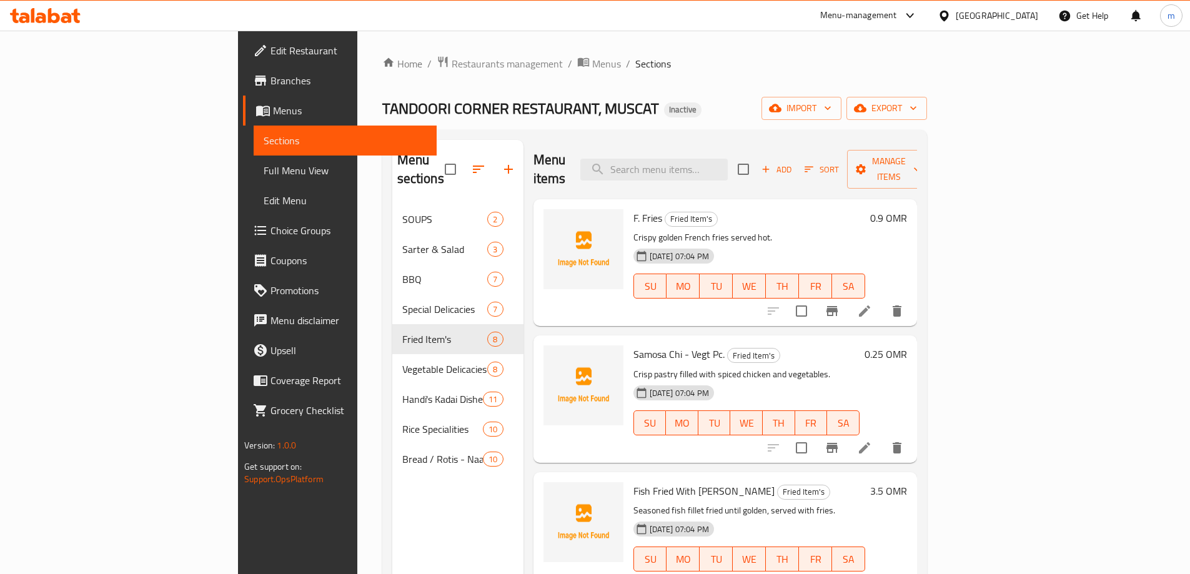
click at [882, 300] on li at bounding box center [864, 311] width 35 height 22
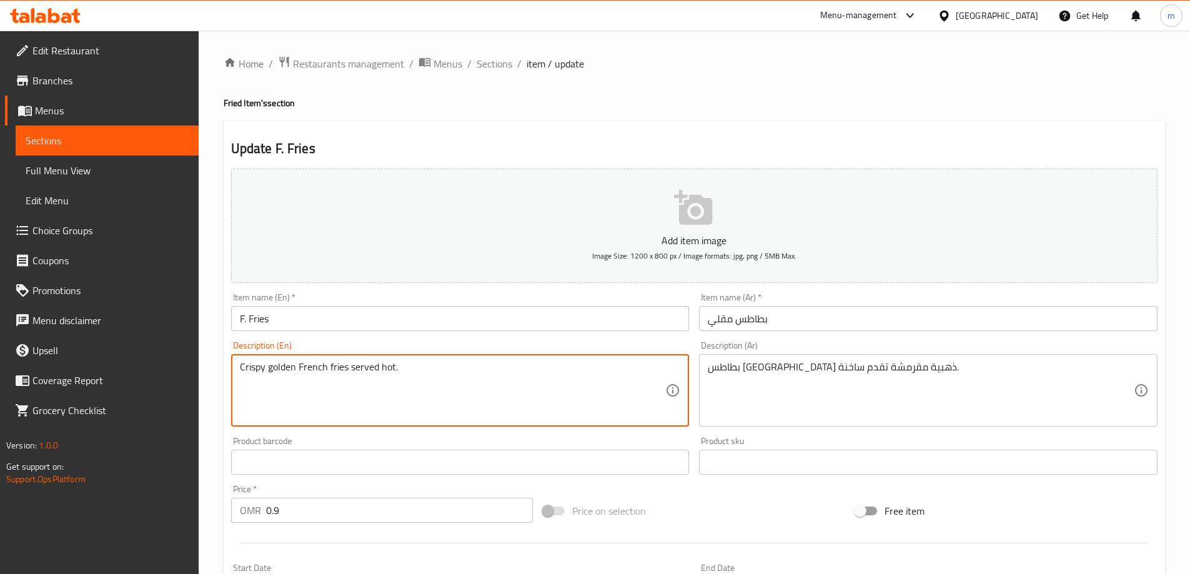
drag, startPoint x: 297, startPoint y: 368, endPoint x: 346, endPoint y: 375, distance: 49.2
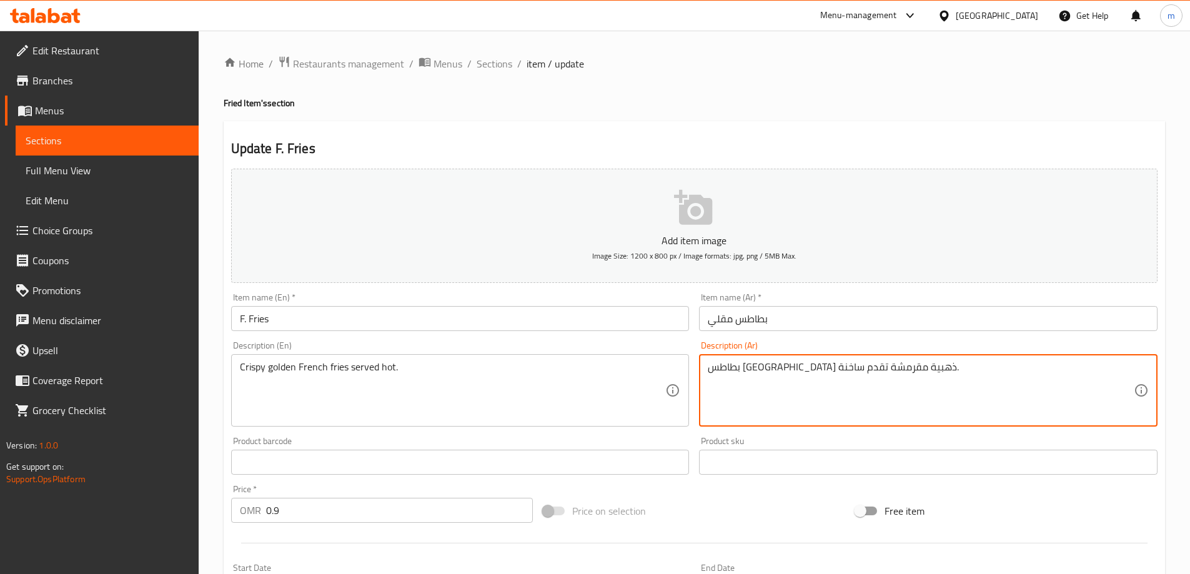
drag, startPoint x: 829, startPoint y: 372, endPoint x: 889, endPoint y: 372, distance: 59.9
click at [889, 372] on textarea "بطاطس مقلية ذهبية مقرمشة تقدم ساخنة." at bounding box center [921, 390] width 426 height 59
click at [883, 370] on textarea "بطاطس مقلية ذهبية مقرمشة تقدم ساخنة." at bounding box center [921, 390] width 426 height 59
drag, startPoint x: 1073, startPoint y: 370, endPoint x: 1163, endPoint y: 355, distance: 90.4
click at [1163, 355] on div "Update F. Fries Add item image Image Size: 1200 x 800 px / Image formats: jpg, …" at bounding box center [694, 484] width 941 height 727
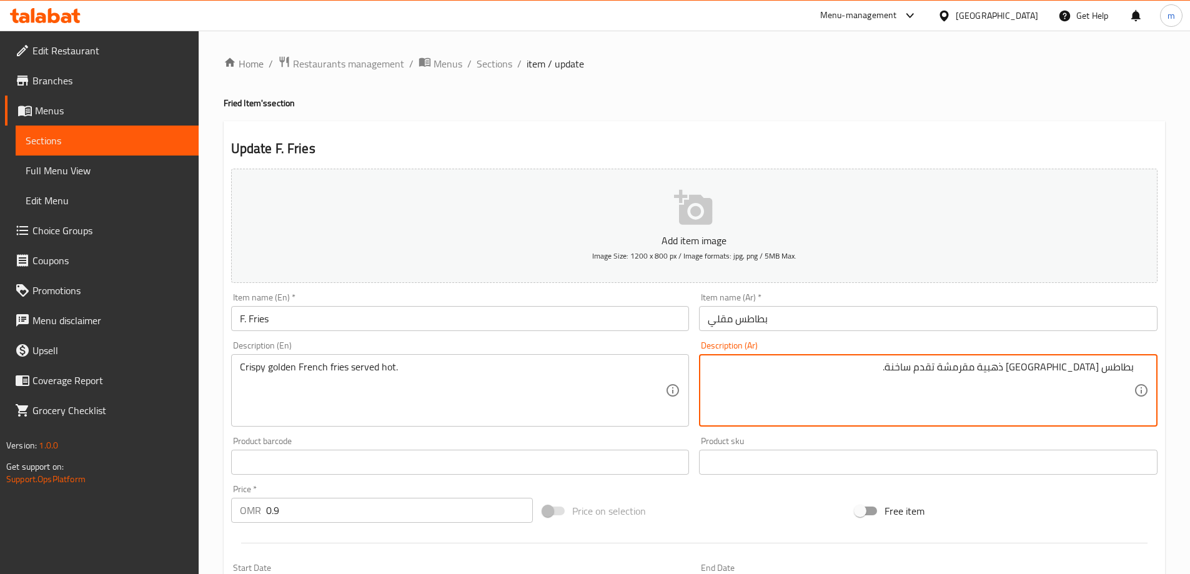
paste textarea
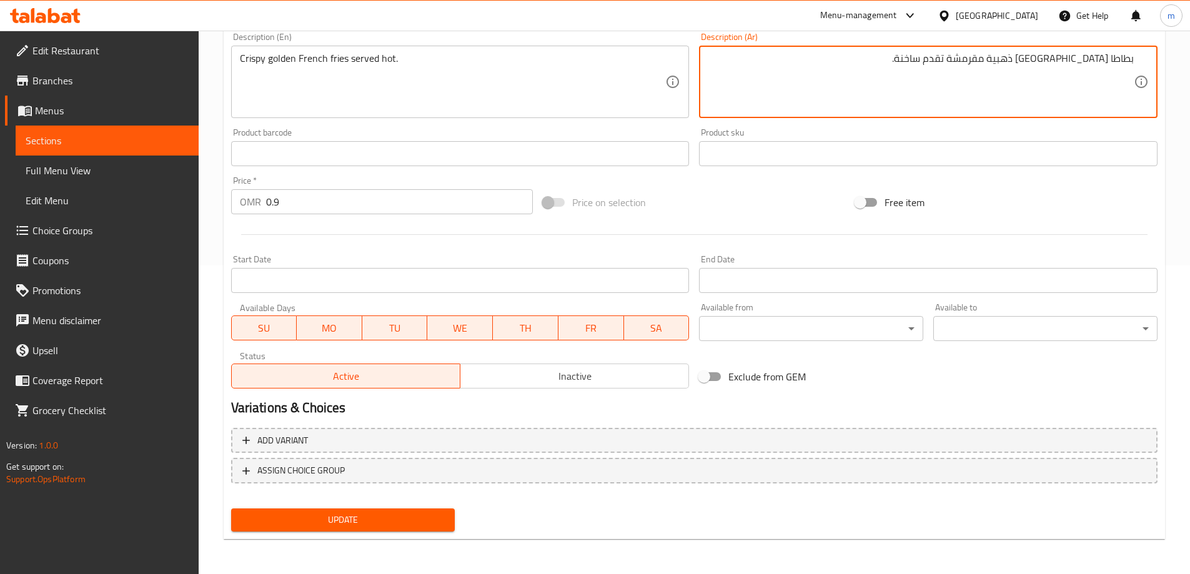
type textarea "بطاطا [GEOGRAPHIC_DATA] ذهبية مقرمشة تقدم ساخنة."
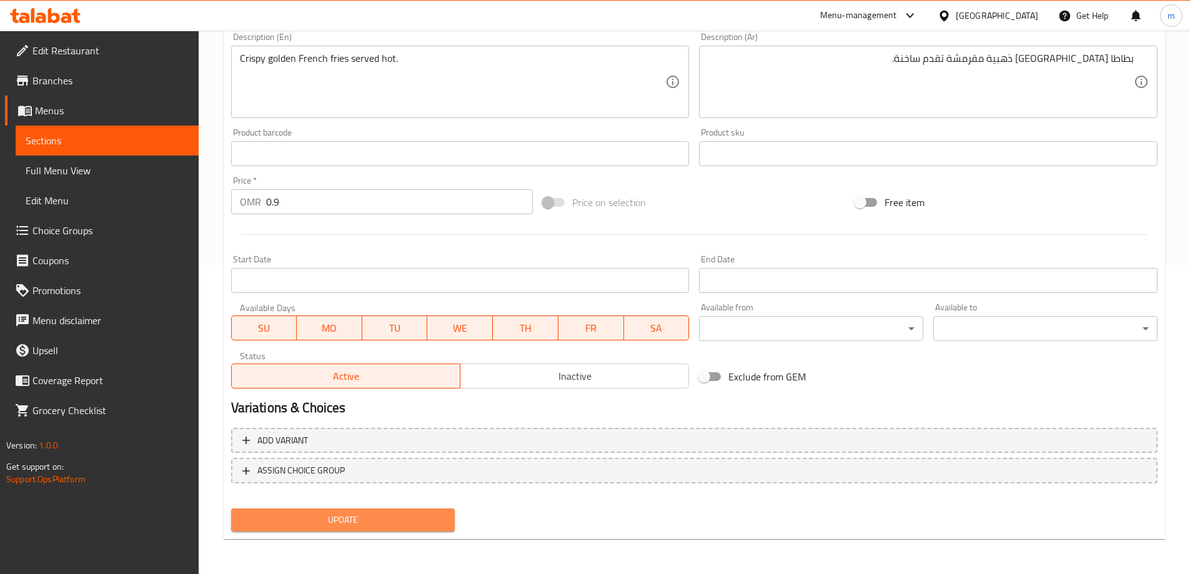
click at [328, 515] on span "Update" at bounding box center [343, 520] width 204 height 16
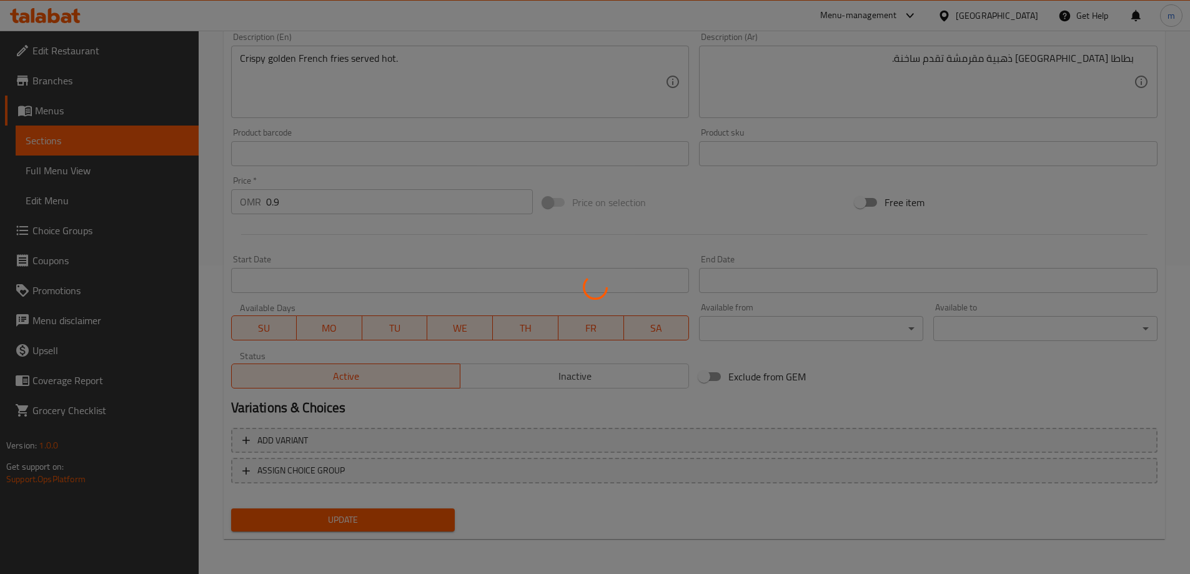
scroll to position [0, 0]
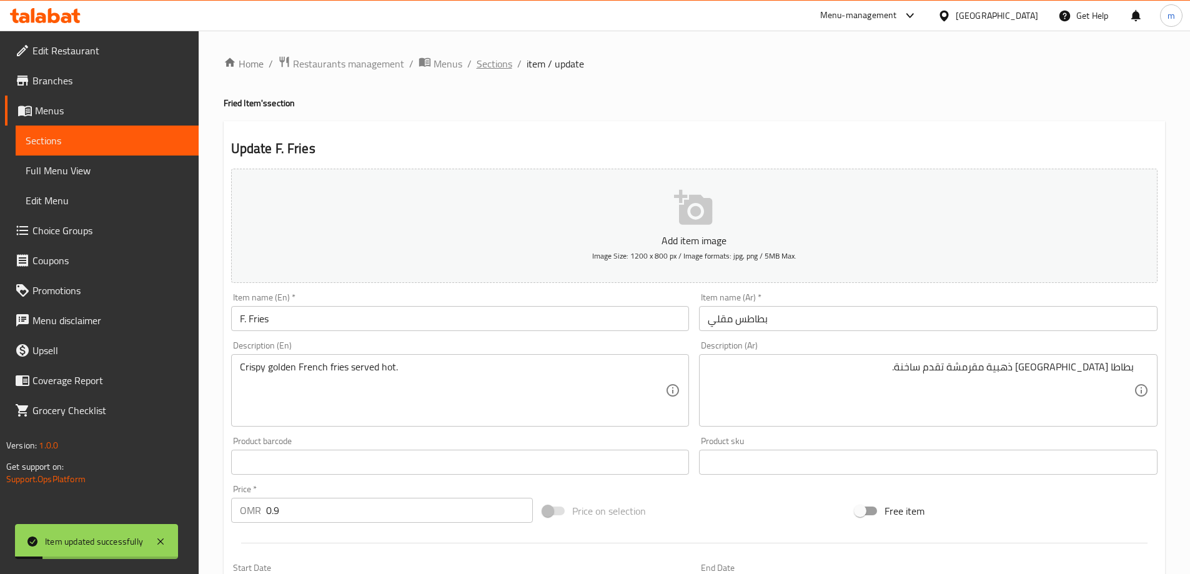
click at [498, 58] on span "Sections" at bounding box center [494, 63] width 36 height 15
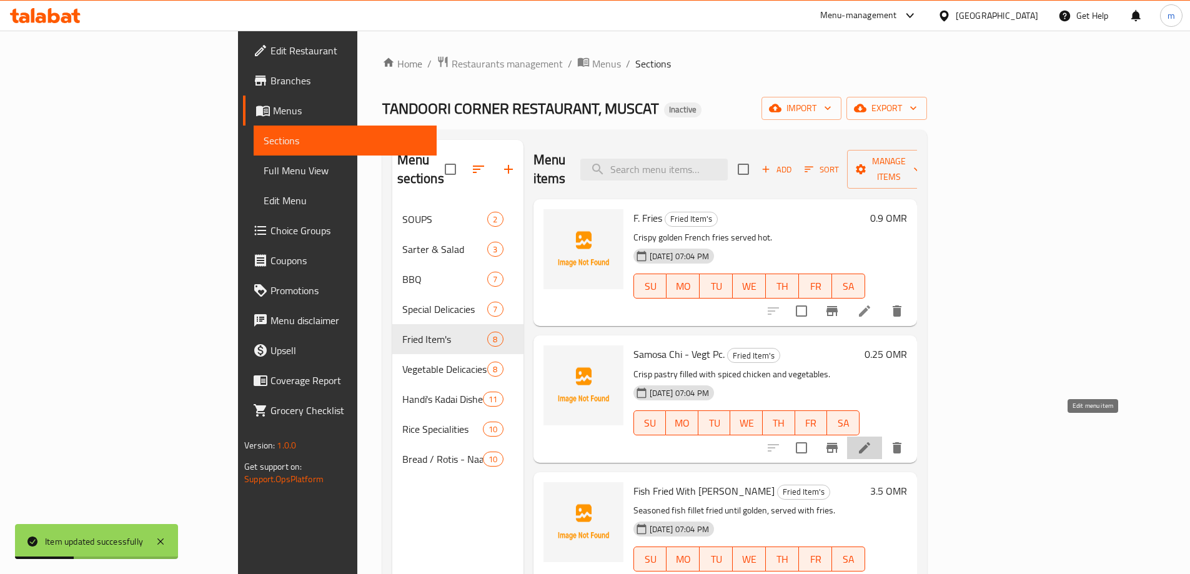
click at [872, 440] on icon at bounding box center [864, 447] width 15 height 15
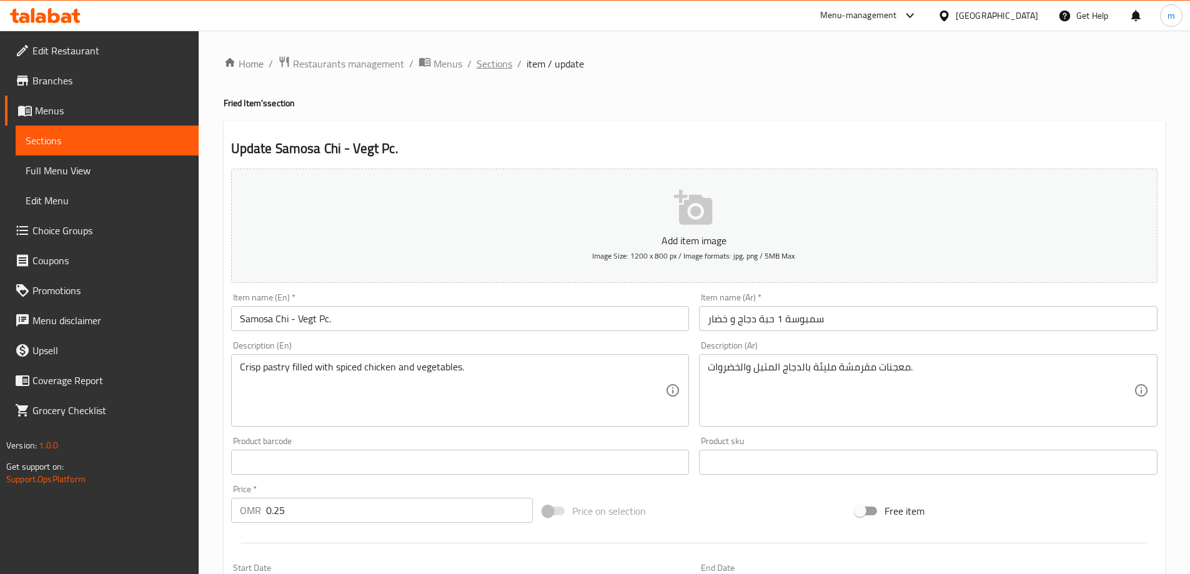
click at [487, 69] on span "Sections" at bounding box center [494, 63] width 36 height 15
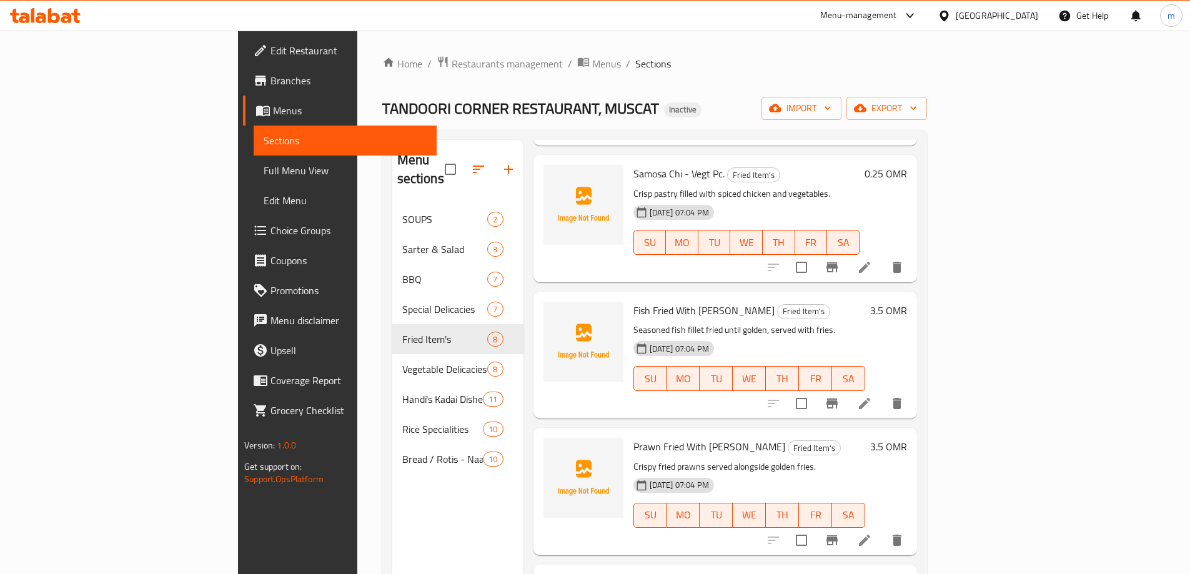
scroll to position [187, 0]
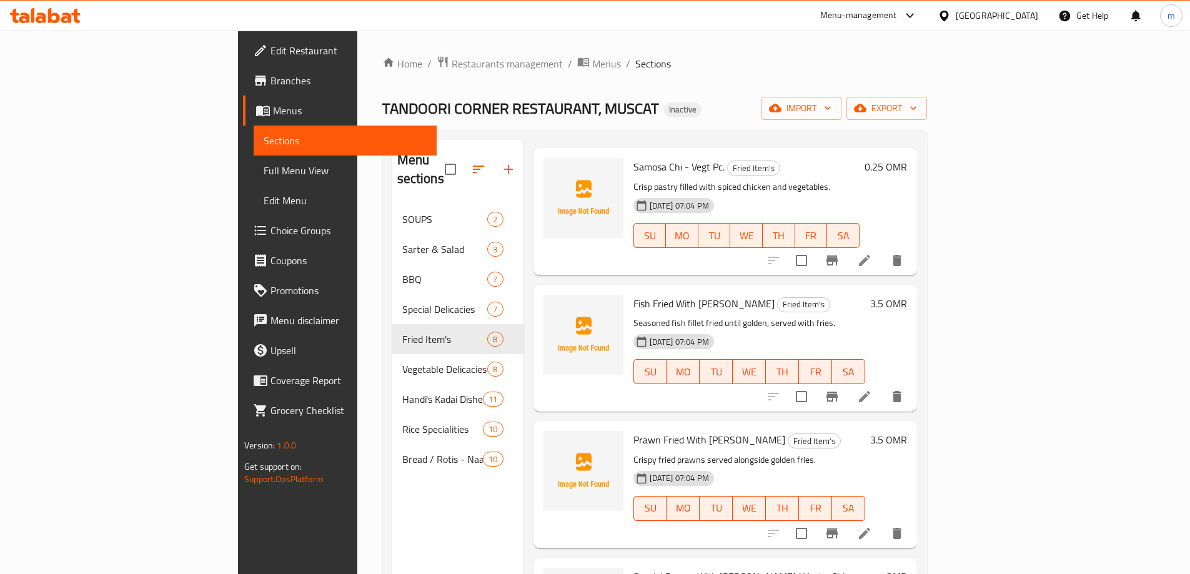
click at [882, 385] on li at bounding box center [864, 396] width 35 height 22
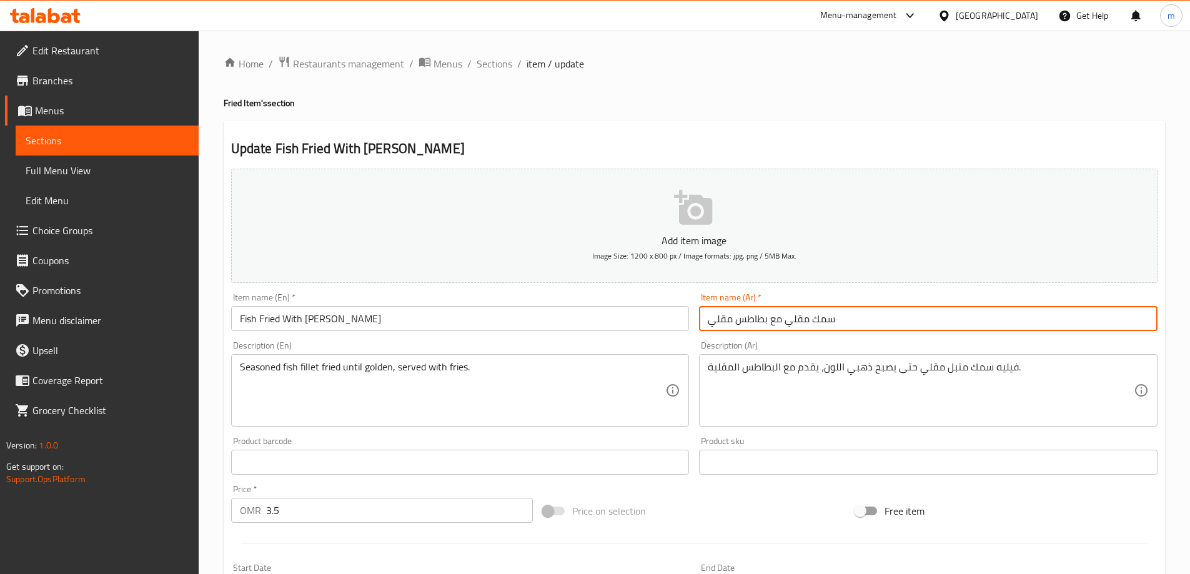
click at [742, 322] on input "سمك مقلي مع بطاطس مقلي" at bounding box center [928, 318] width 458 height 25
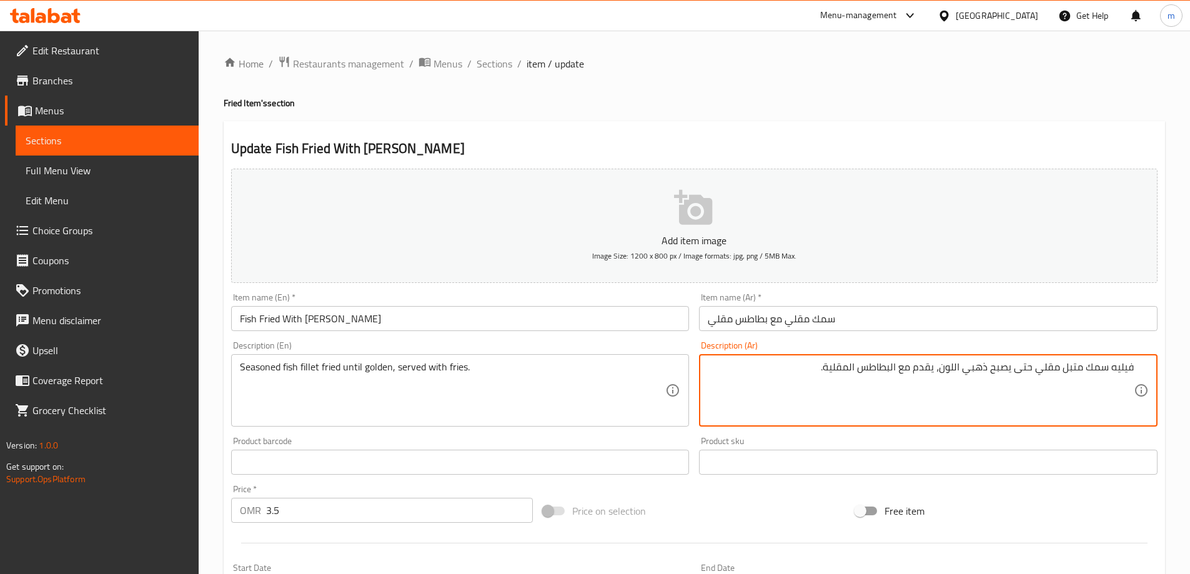
drag, startPoint x: 1032, startPoint y: 372, endPoint x: 990, endPoint y: 372, distance: 41.8
click at [990, 372] on textarea "فيليه سمك متبل مقلي حتى يصبح ذهبي اللون، يقدم مع البطاطس المقلية." at bounding box center [921, 390] width 426 height 59
click at [990, 372] on textarea "فيليه سمك متبل مقلي ذهبي اللون، يقدم مع البطاطس المقلية." at bounding box center [921, 390] width 426 height 59
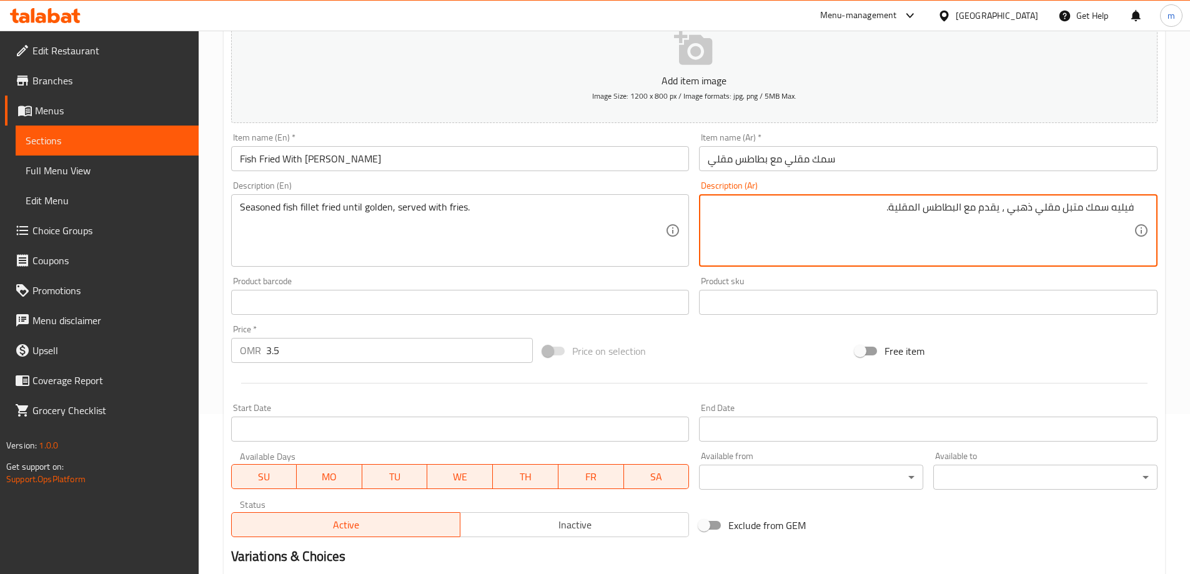
scroll to position [308, 0]
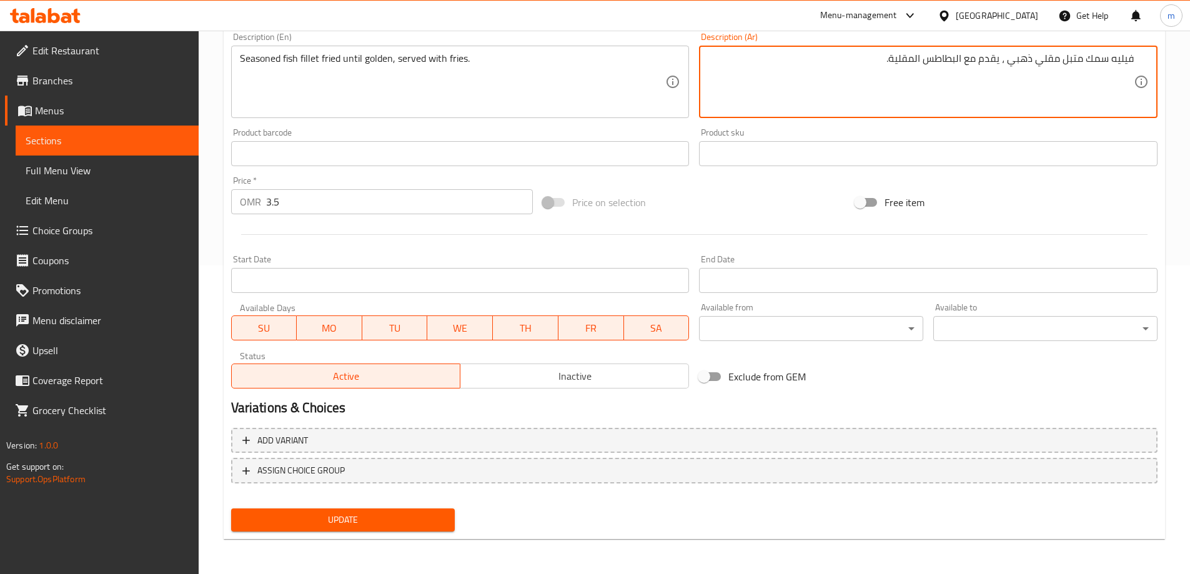
click at [357, 521] on span "Update" at bounding box center [343, 520] width 204 height 16
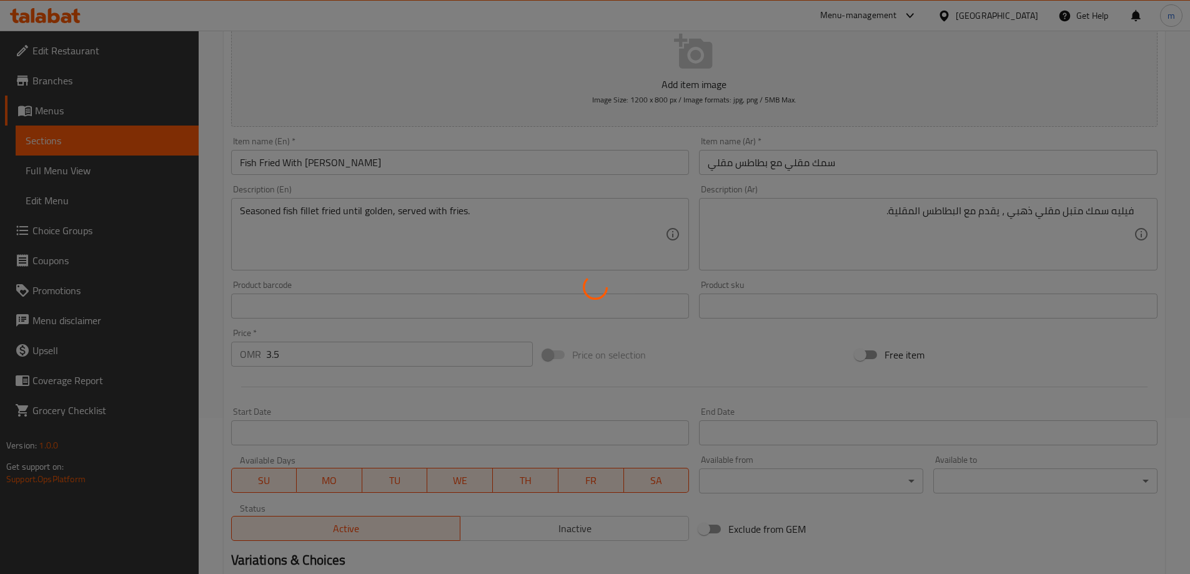
scroll to position [0, 0]
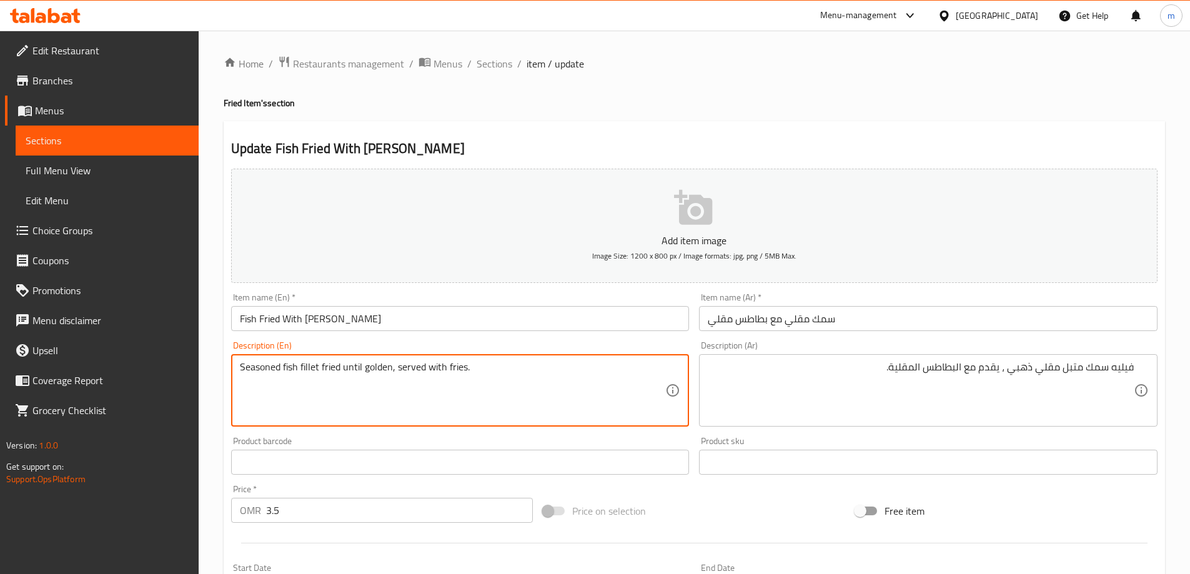
drag, startPoint x: 343, startPoint y: 368, endPoint x: 391, endPoint y: 368, distance: 47.5
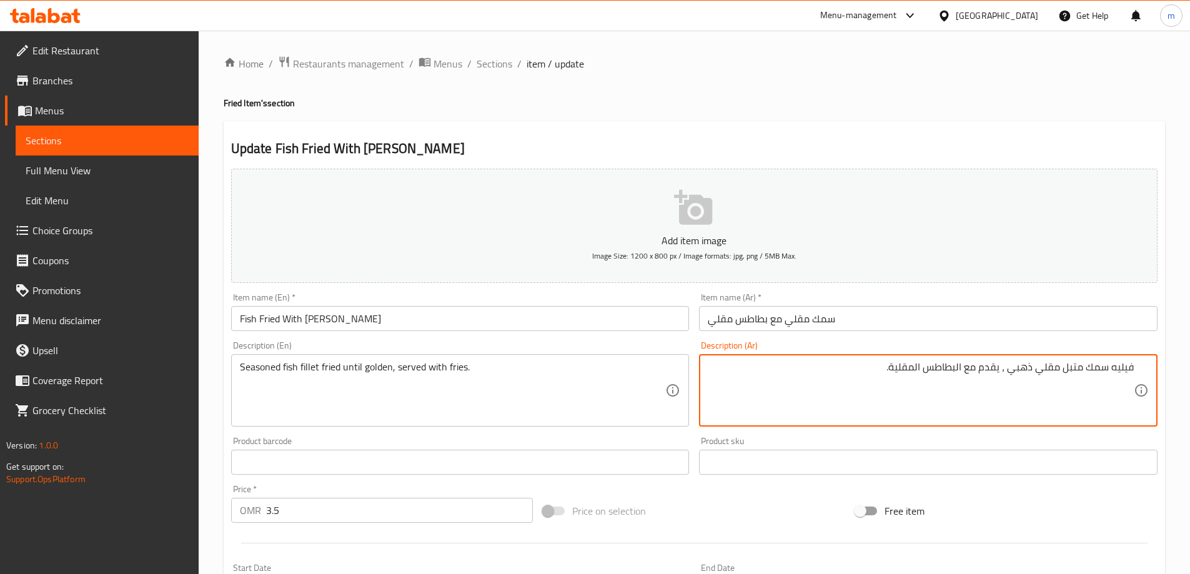
drag, startPoint x: 1031, startPoint y: 367, endPoint x: 1012, endPoint y: 368, distance: 18.8
paste textarea "تى يصبح"
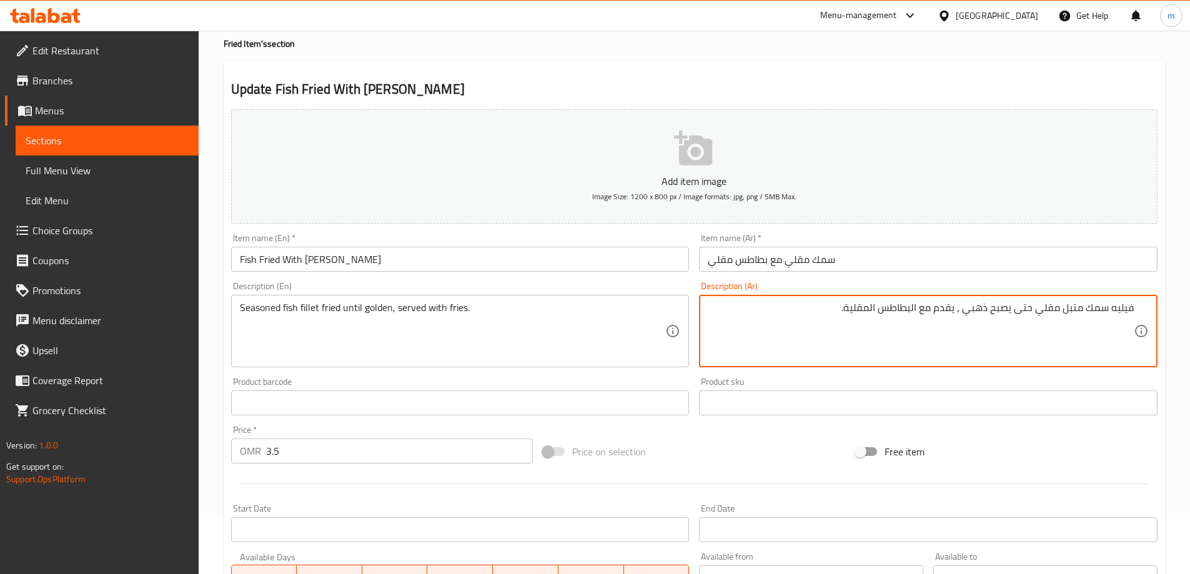
scroll to position [308, 0]
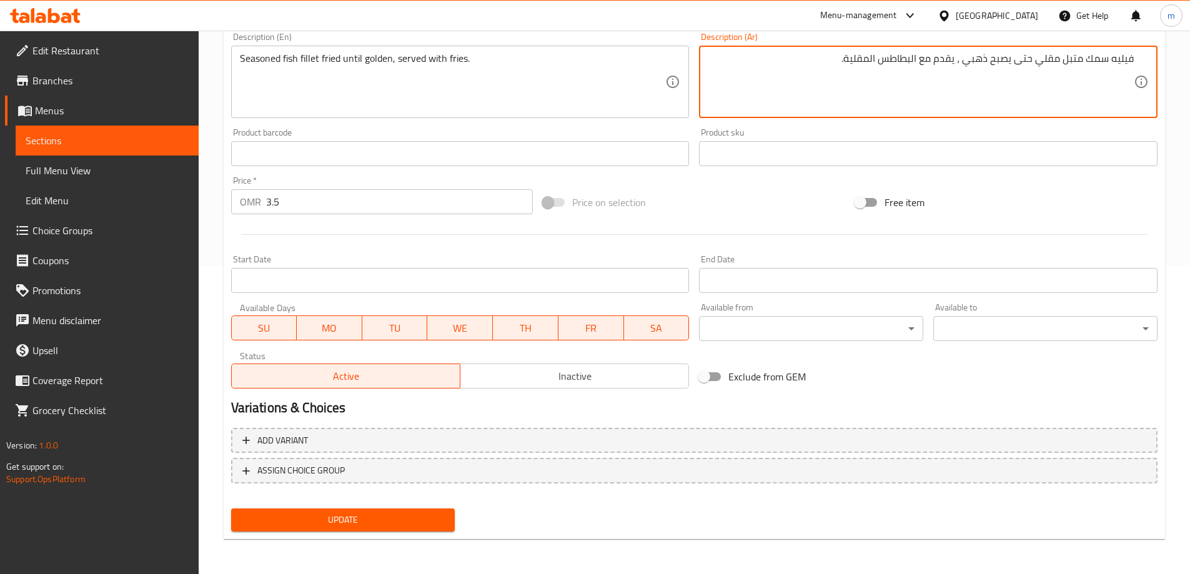
type textarea "فيليه سمك متبل مقلي حتى يصبح ذهبي ، يقدم مع البطاطس المقلية."
click at [367, 529] on button "Update" at bounding box center [343, 519] width 224 height 23
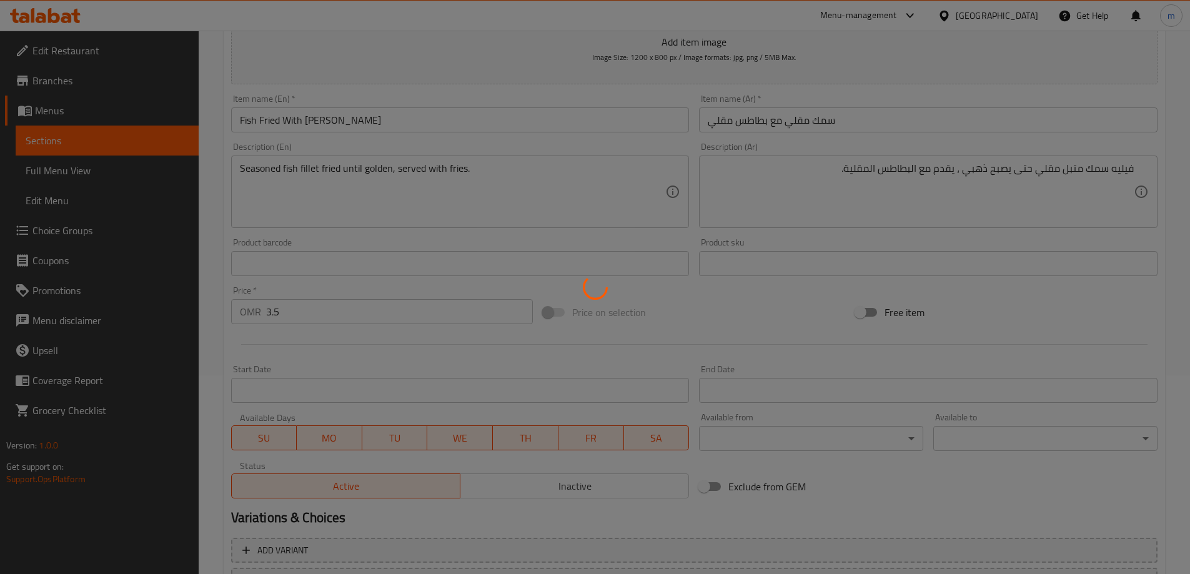
scroll to position [0, 0]
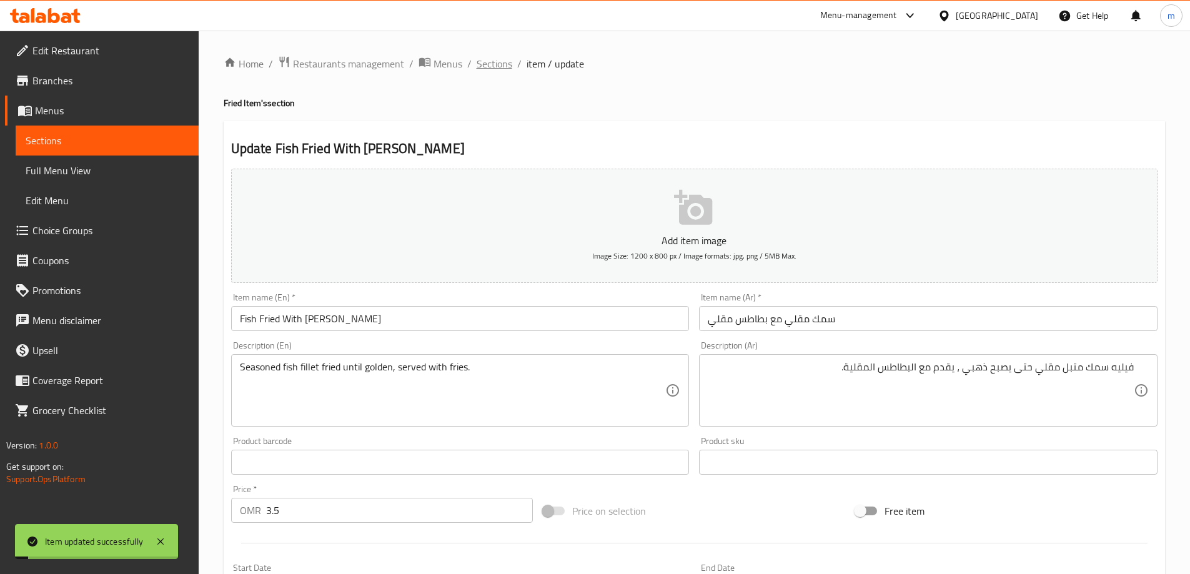
click at [506, 61] on span "Sections" at bounding box center [494, 63] width 36 height 15
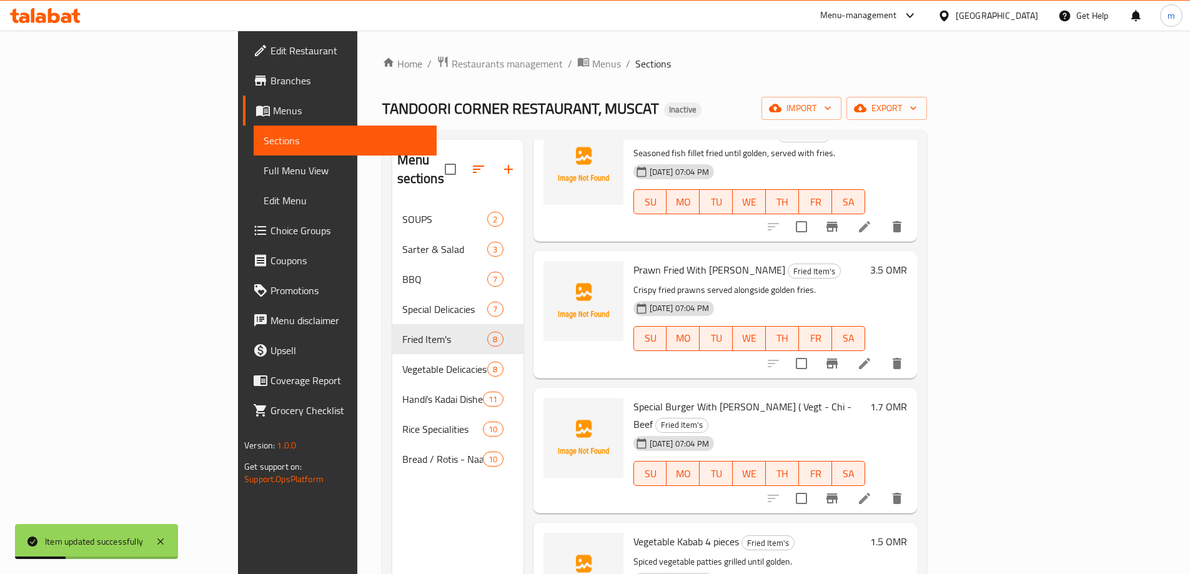
scroll to position [375, 0]
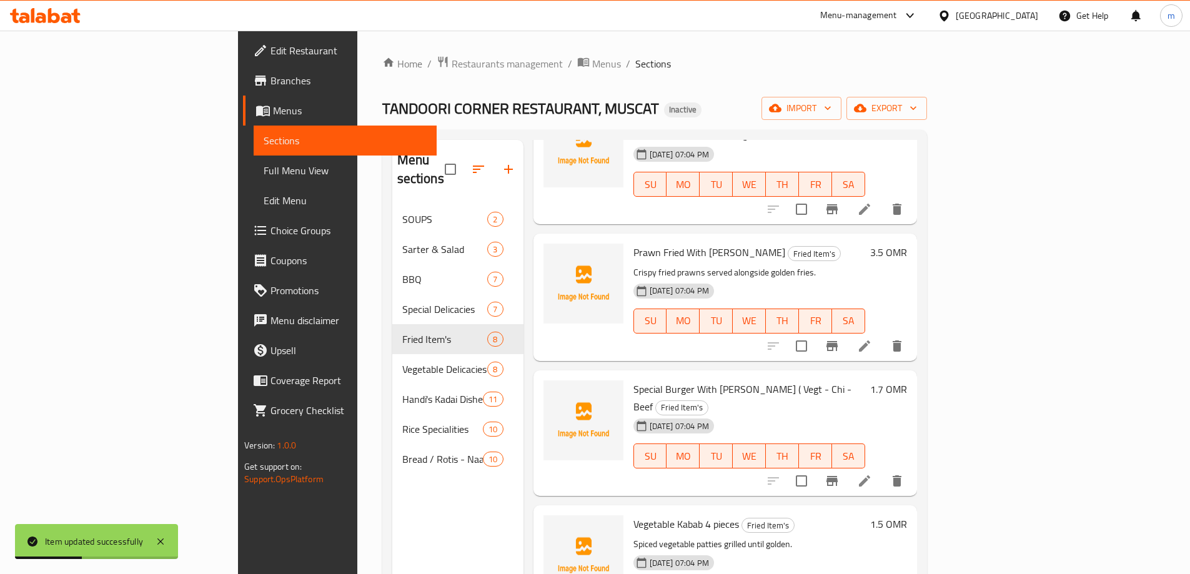
click at [872, 338] on icon at bounding box center [864, 345] width 15 height 15
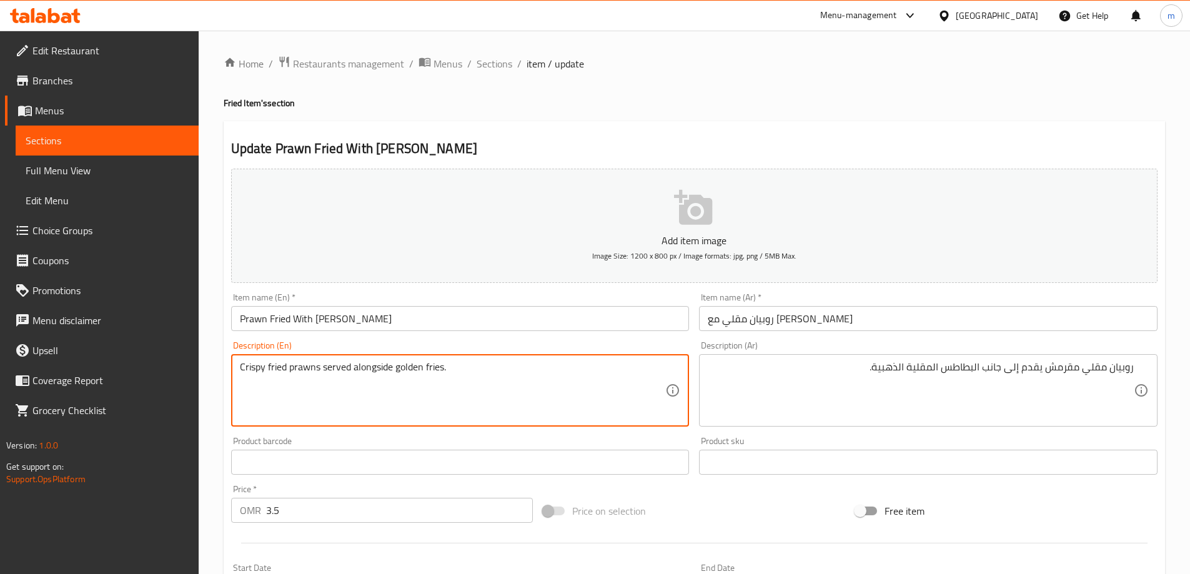
click at [378, 368] on textarea "Crispy fried prawns served alongside golden fries." at bounding box center [453, 390] width 426 height 59
click at [510, 395] on textarea "Crispy fried prawns served alongside golden fries." at bounding box center [453, 390] width 426 height 59
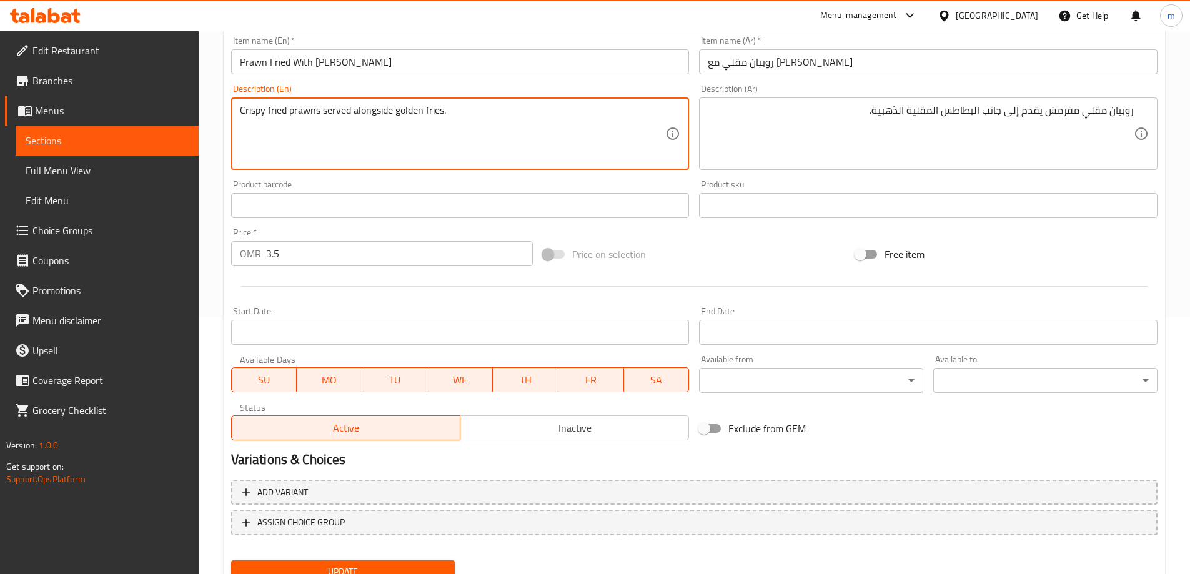
scroll to position [308, 0]
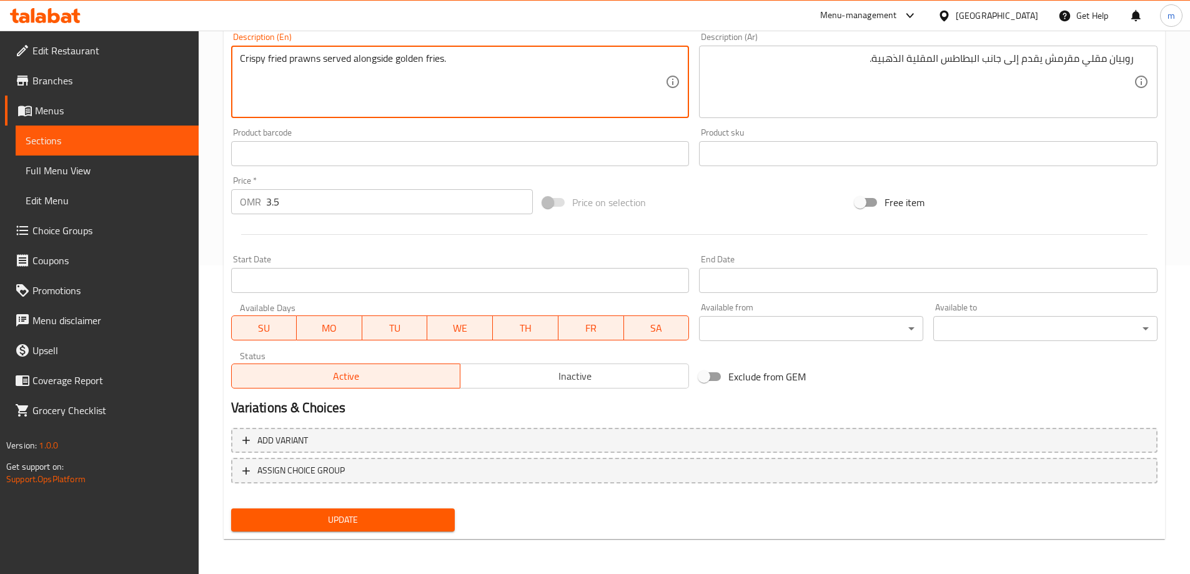
click at [418, 522] on span "Update" at bounding box center [343, 520] width 204 height 16
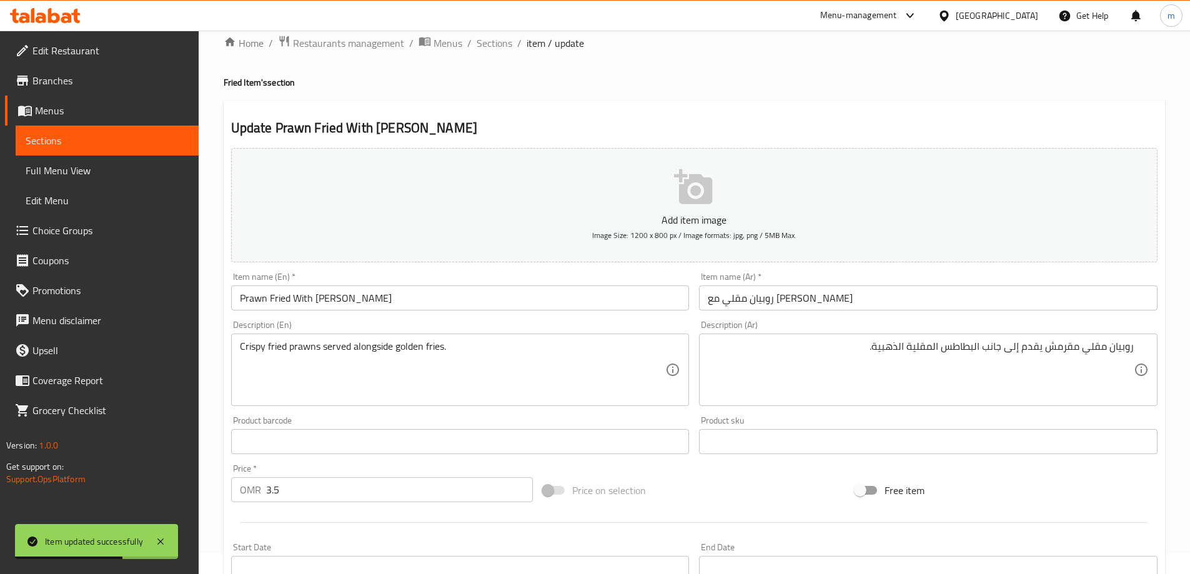
scroll to position [0, 0]
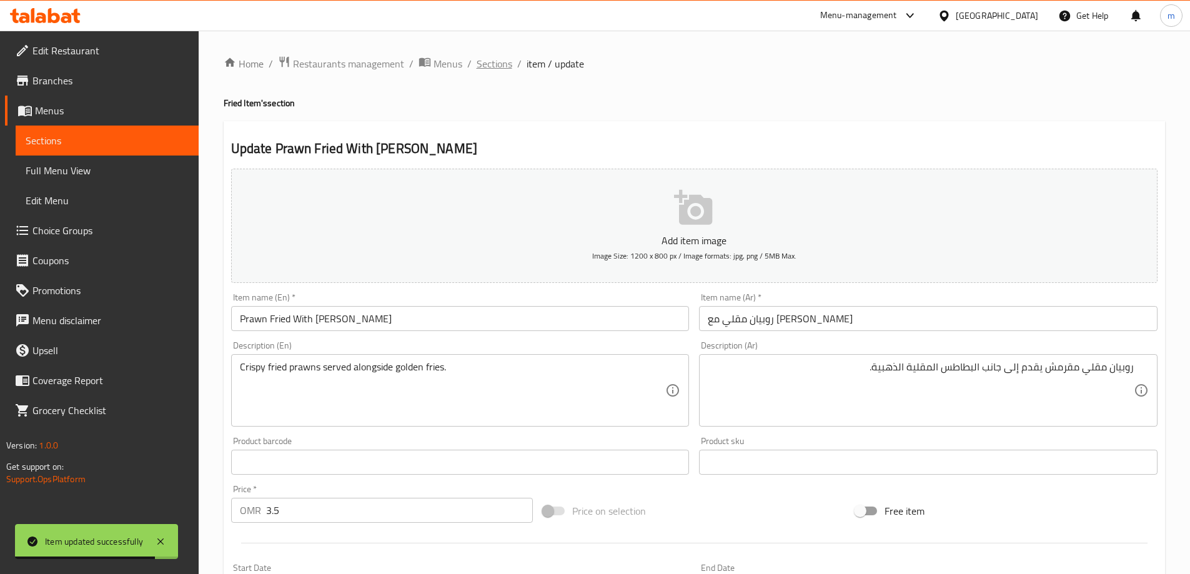
click at [501, 63] on span "Sections" at bounding box center [494, 63] width 36 height 15
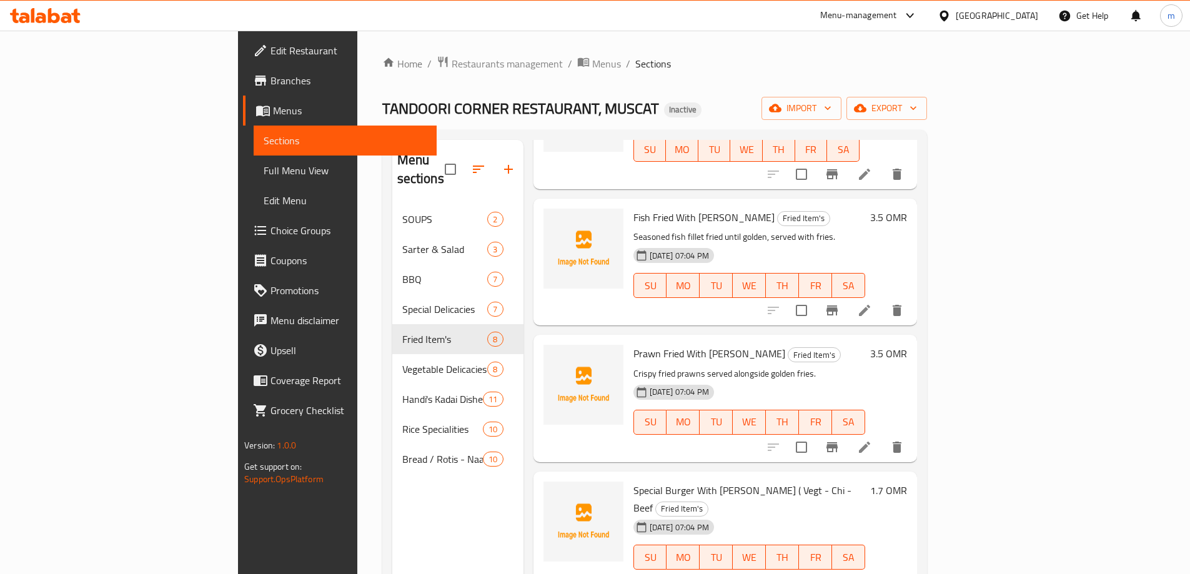
scroll to position [375, 0]
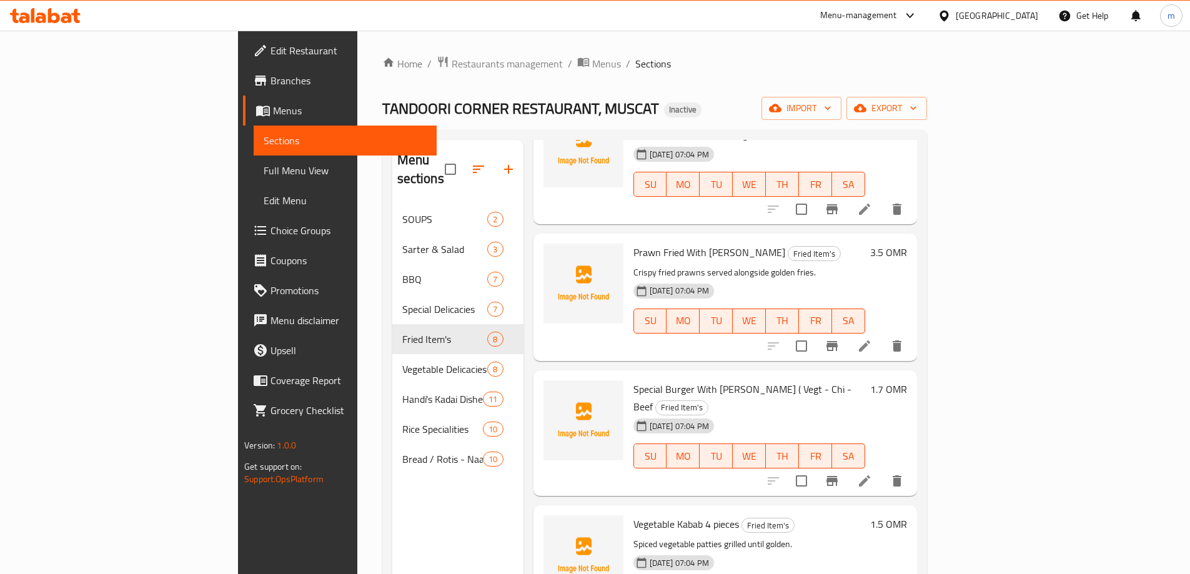
click at [882, 470] on li at bounding box center [864, 481] width 35 height 22
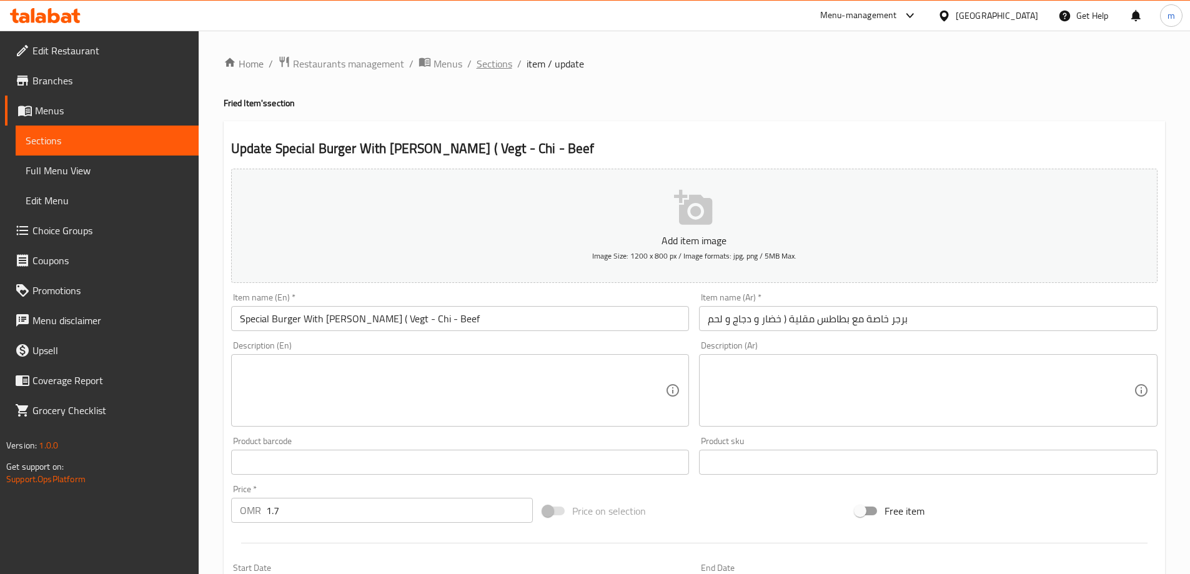
click at [482, 65] on span "Sections" at bounding box center [494, 63] width 36 height 15
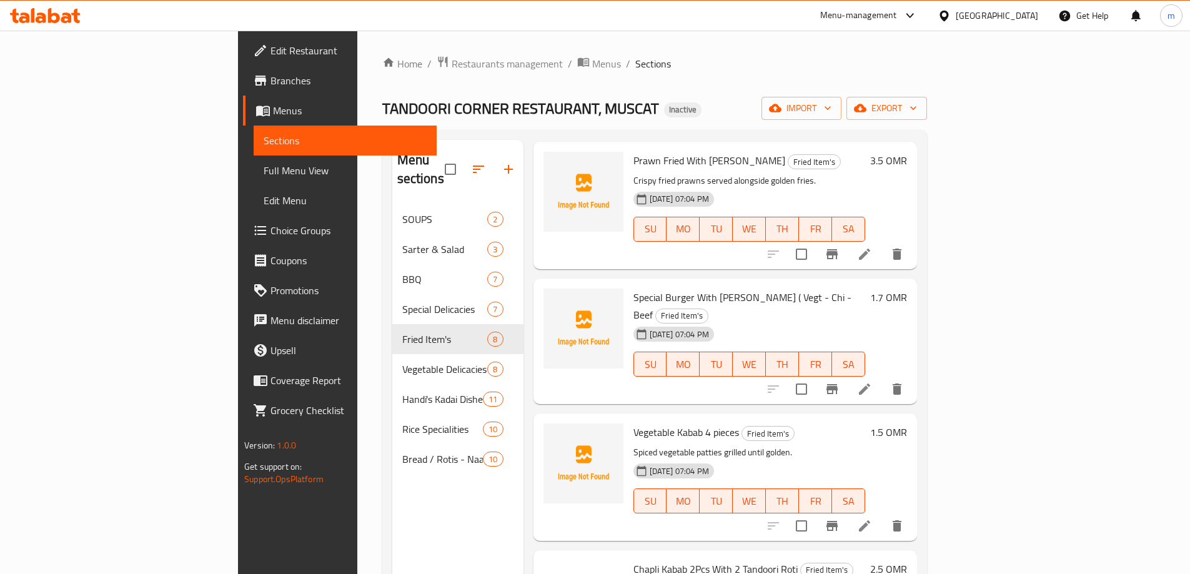
scroll to position [500, 0]
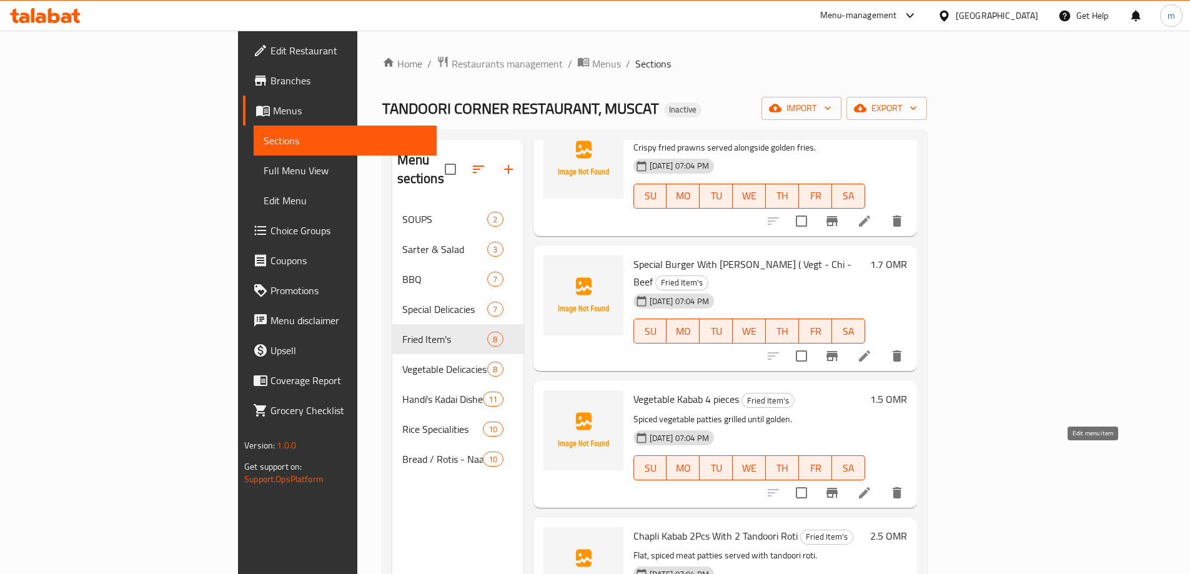
click at [872, 485] on icon at bounding box center [864, 492] width 15 height 15
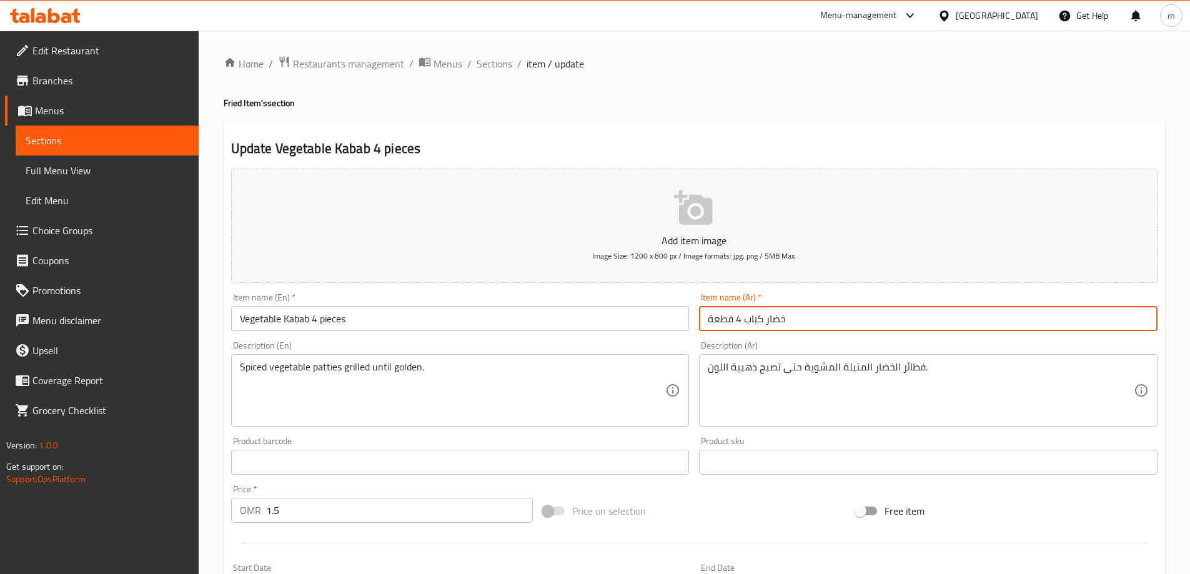
click at [732, 323] on input "خضار كباب 4 فطعة" at bounding box center [928, 318] width 458 height 25
type input "خضار كباب 4 قطعة"
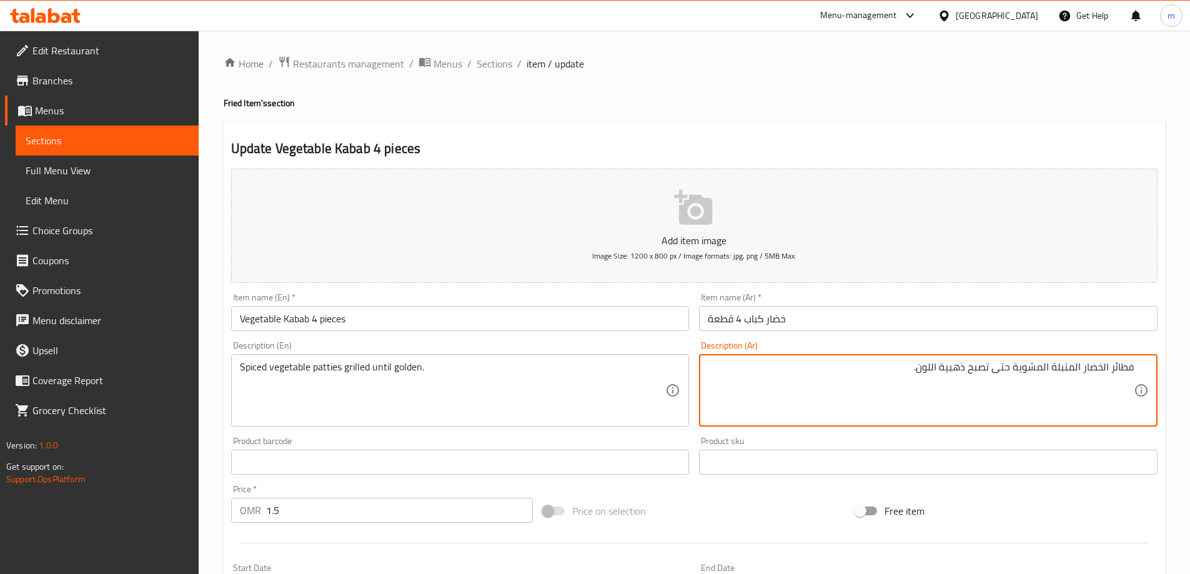
drag, startPoint x: 1112, startPoint y: 370, endPoint x: 1148, endPoint y: 371, distance: 35.6
click at [1148, 371] on div "فطائر الخضار المتبلة المشوية حتى تصبح ذهبية اللون. Description (Ar)" at bounding box center [928, 390] width 458 height 72
click at [933, 365] on textarea "قطع الخضار المتبلة المشوية حتى تصبح ذهبية اللون." at bounding box center [921, 390] width 426 height 59
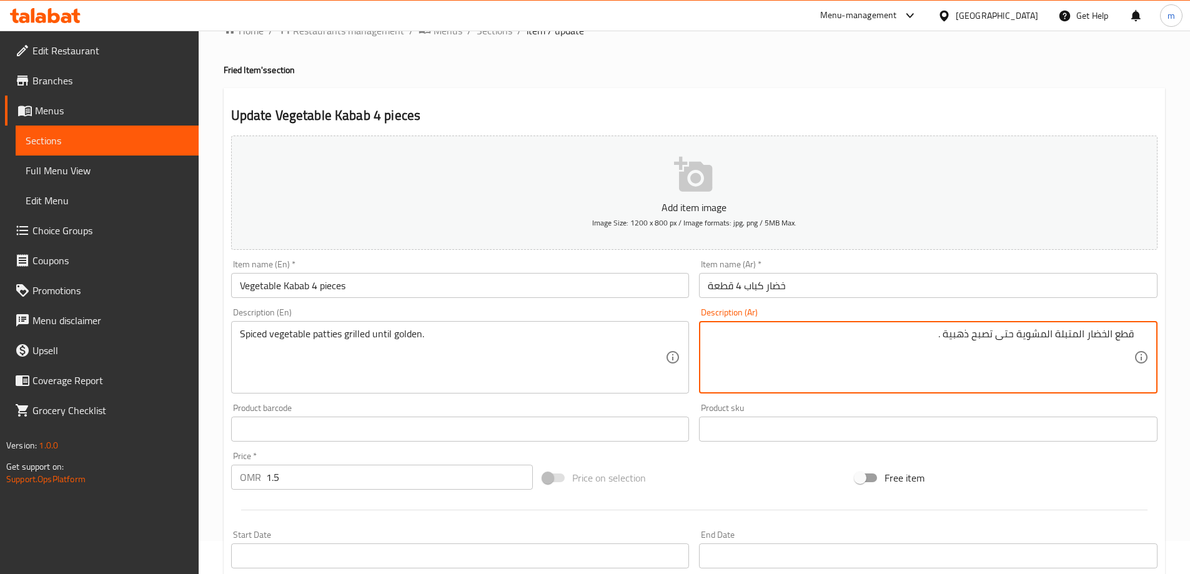
scroll to position [308, 0]
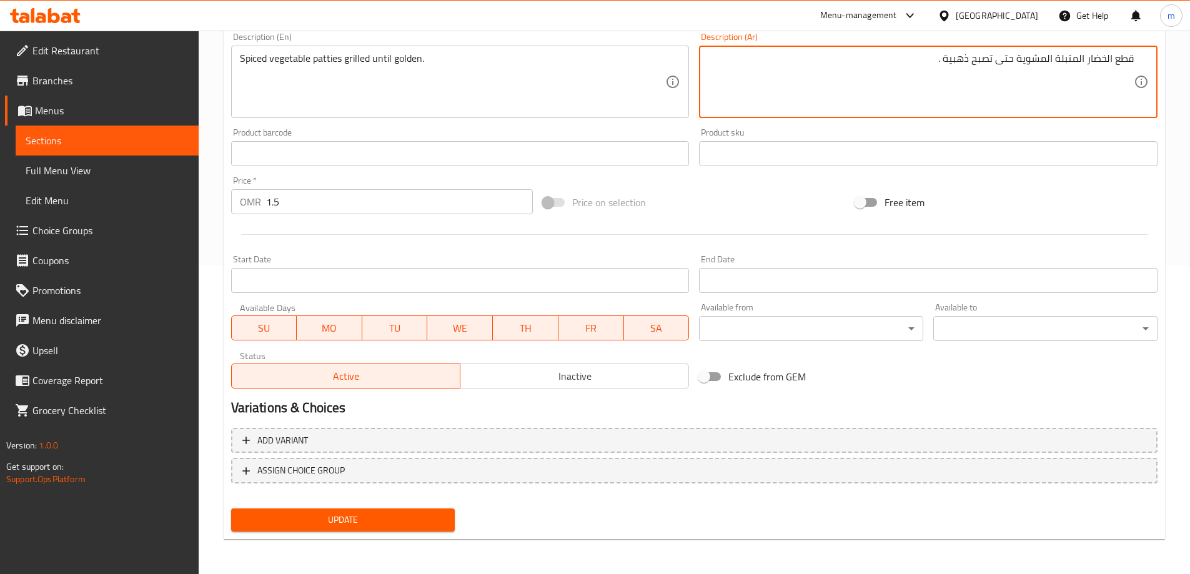
type textarea "قطع الخضار المتبلة المشوية حتى تصبح ذهبية ."
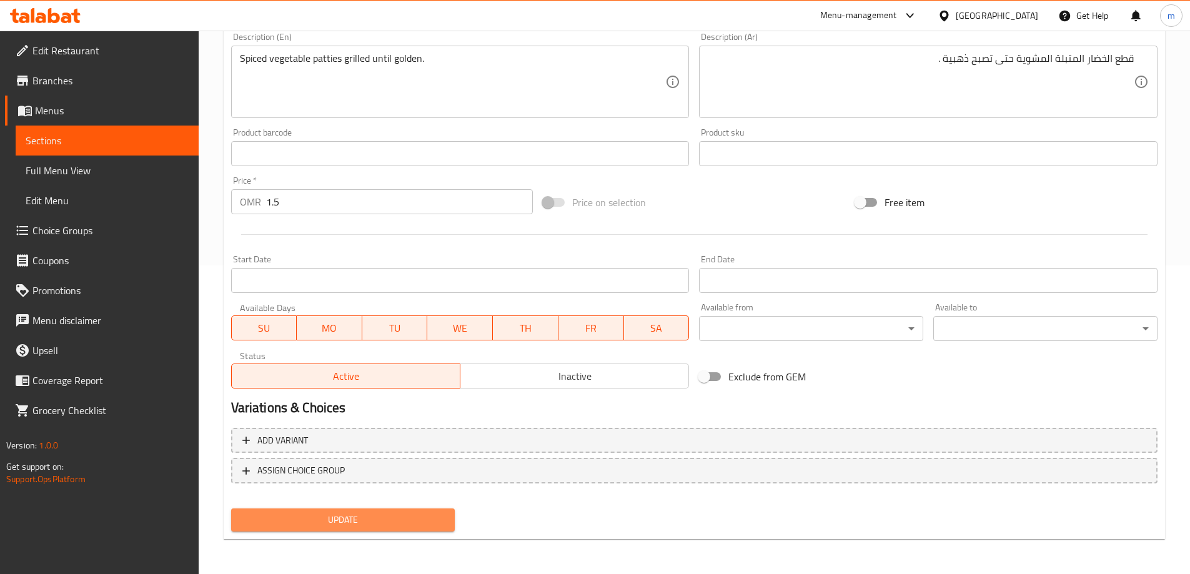
click at [378, 511] on button "Update" at bounding box center [343, 519] width 224 height 23
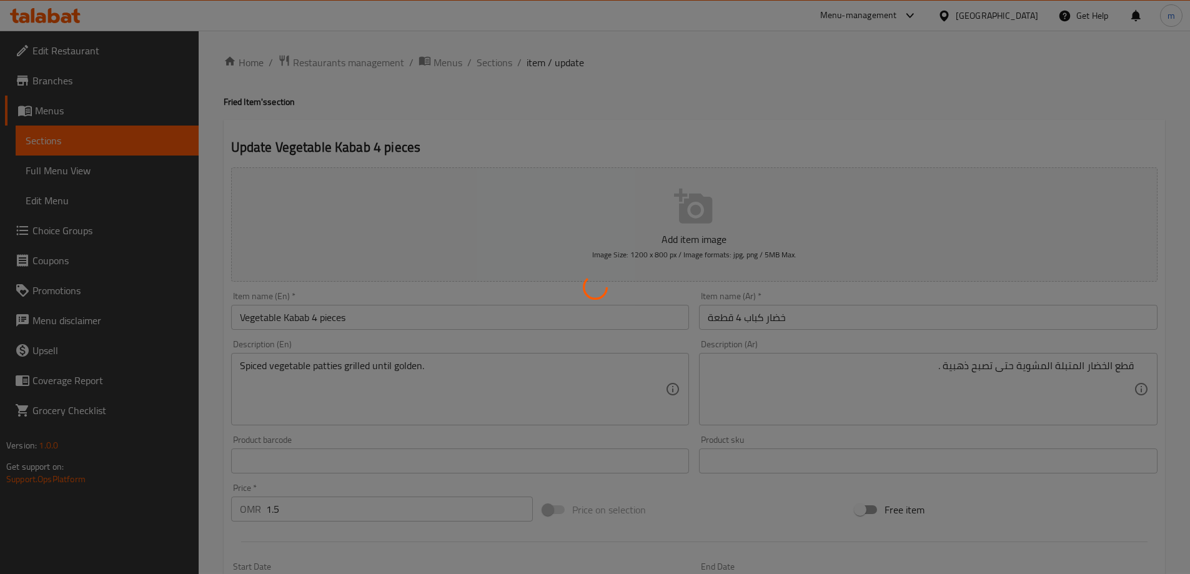
scroll to position [0, 0]
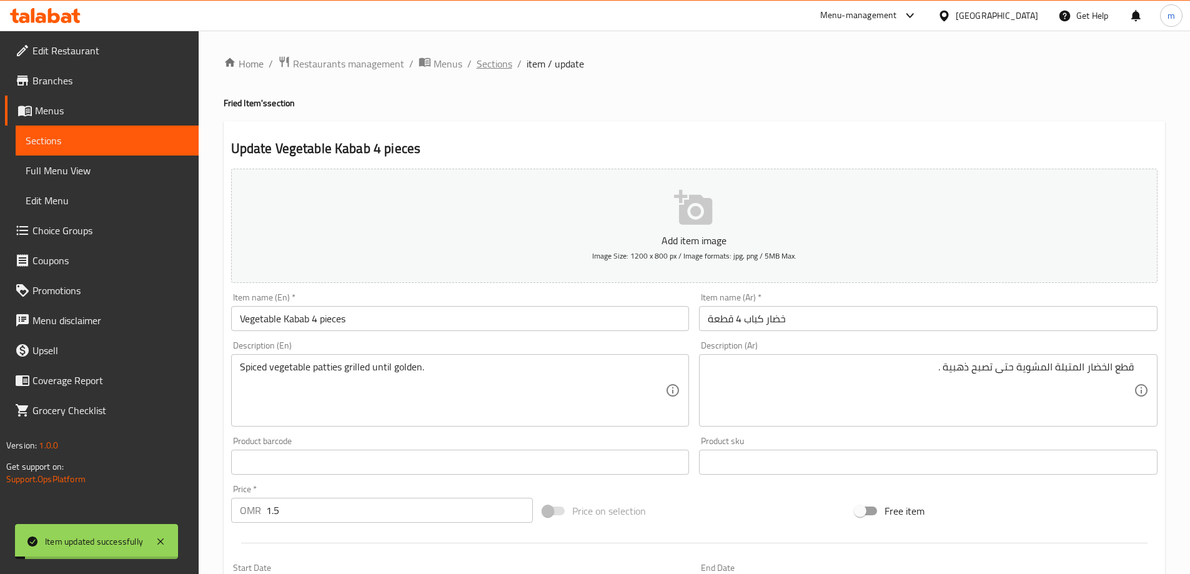
click at [484, 69] on span "Sections" at bounding box center [494, 63] width 36 height 15
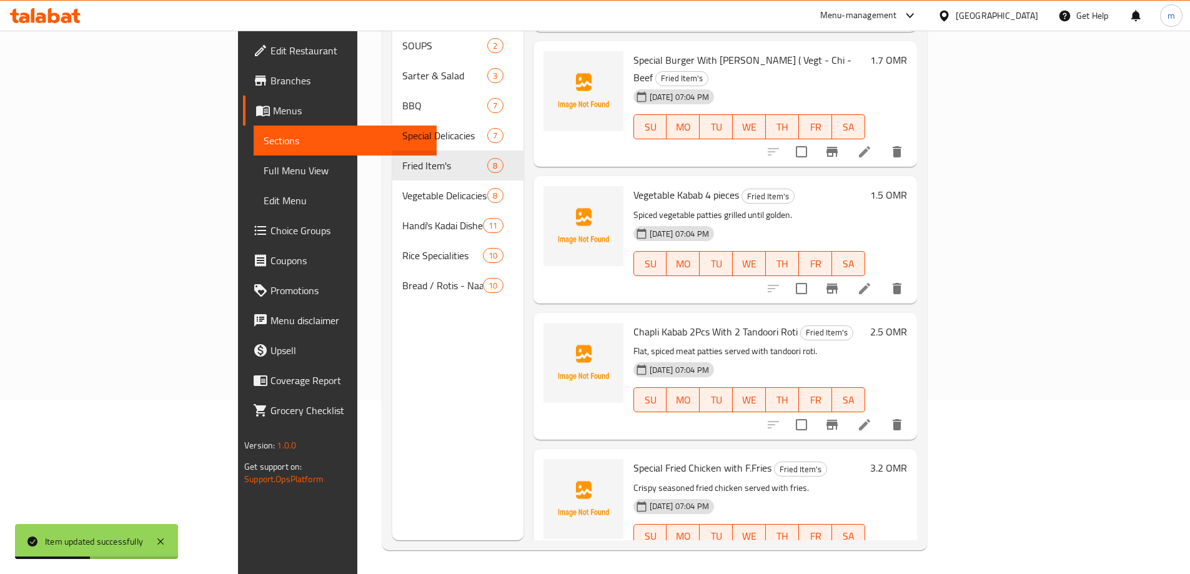
scroll to position [175, 0]
click at [870, 418] on icon at bounding box center [864, 423] width 11 height 11
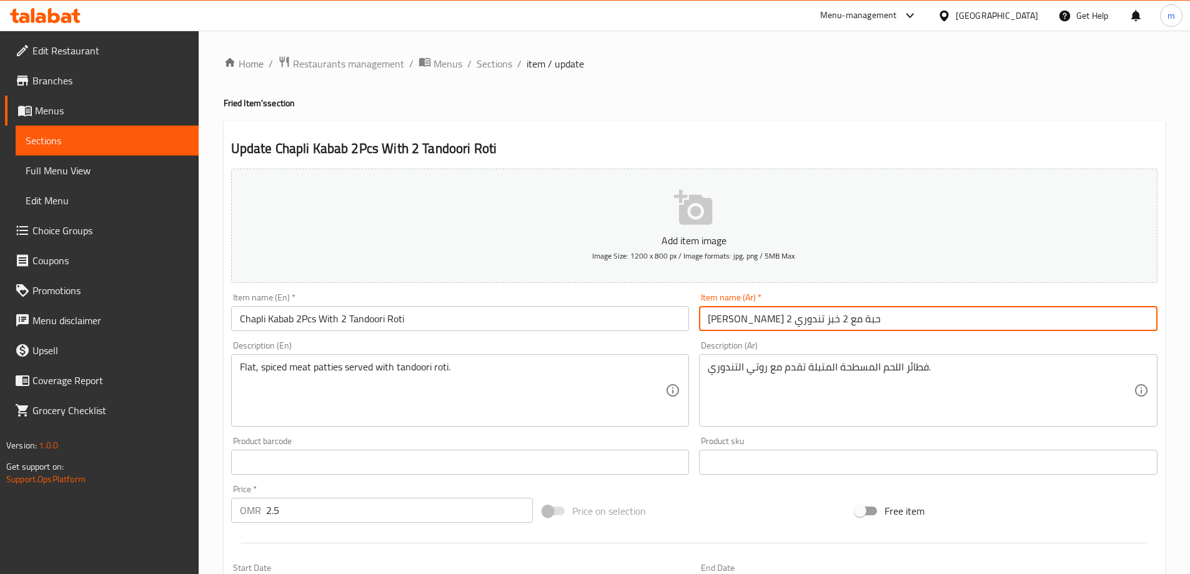
drag, startPoint x: 792, startPoint y: 324, endPoint x: 779, endPoint y: 320, distance: 13.6
click at [779, 320] on input "تشابلي كباب 2 حبة مع 2 خبز تندوري" at bounding box center [928, 318] width 458 height 25
click at [747, 320] on input "تشابلي كباب 2 قطع مع 2 خبز تندوري" at bounding box center [928, 318] width 458 height 25
type input "تشابلي كباب 2 قطع مع 2 روتي تندوري"
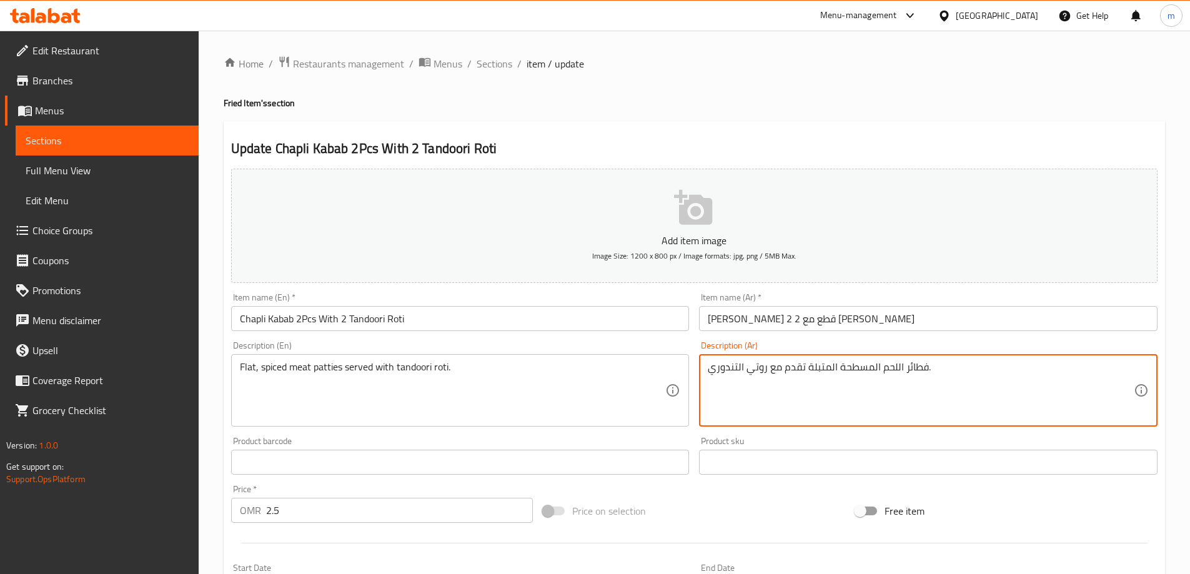
click at [919, 370] on textarea "فطائر اللحم المسطحة المتبلة تقدم مع روتي التندوري." at bounding box center [921, 390] width 426 height 59
click at [859, 372] on textarea "قطع اللحم المسطحة المتبلة تقدم مع روتي التندوري." at bounding box center [921, 390] width 426 height 59
paste textarea "المسطحة"
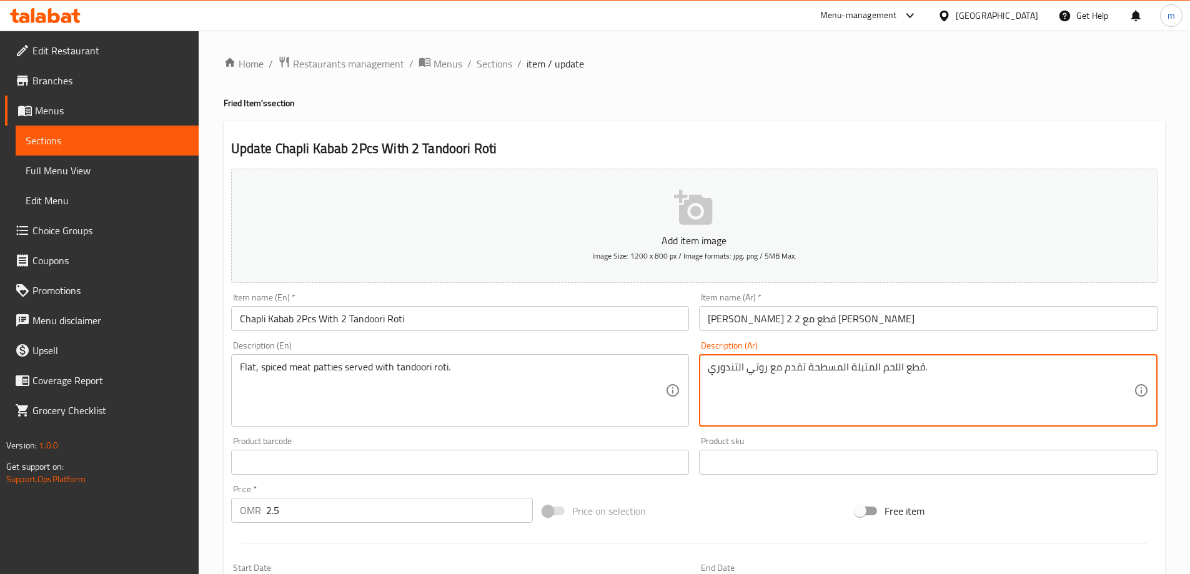
type textarea "قطع اللحم المتبلة المسطحة تقدم مع روتي التندوري."
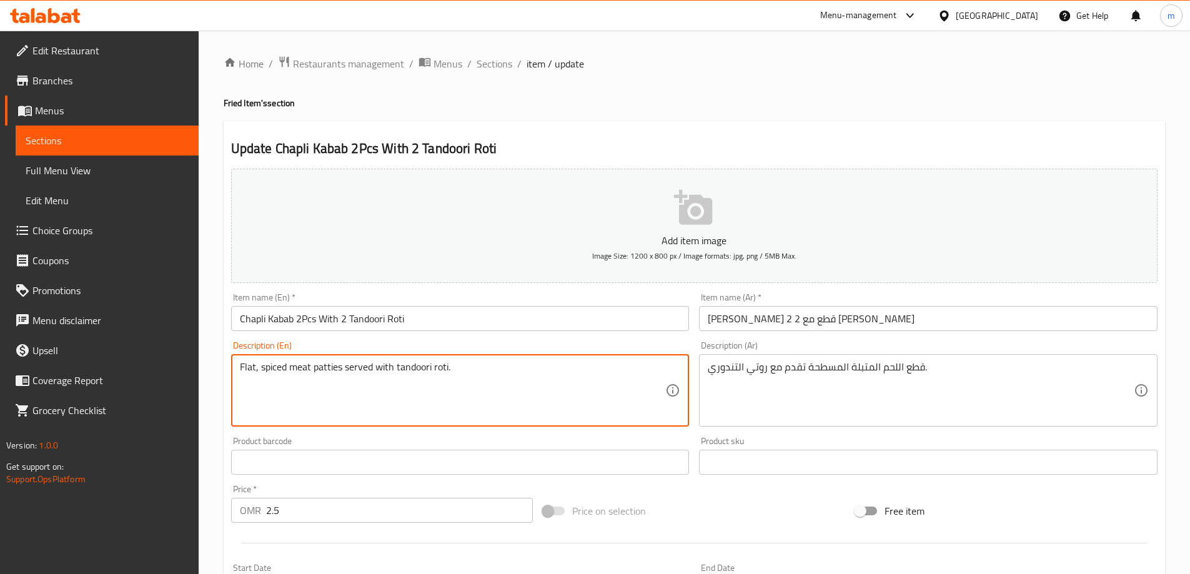
click at [248, 365] on textarea "Flat, spiced meat patties served with tandoori roti." at bounding box center [453, 390] width 426 height 59
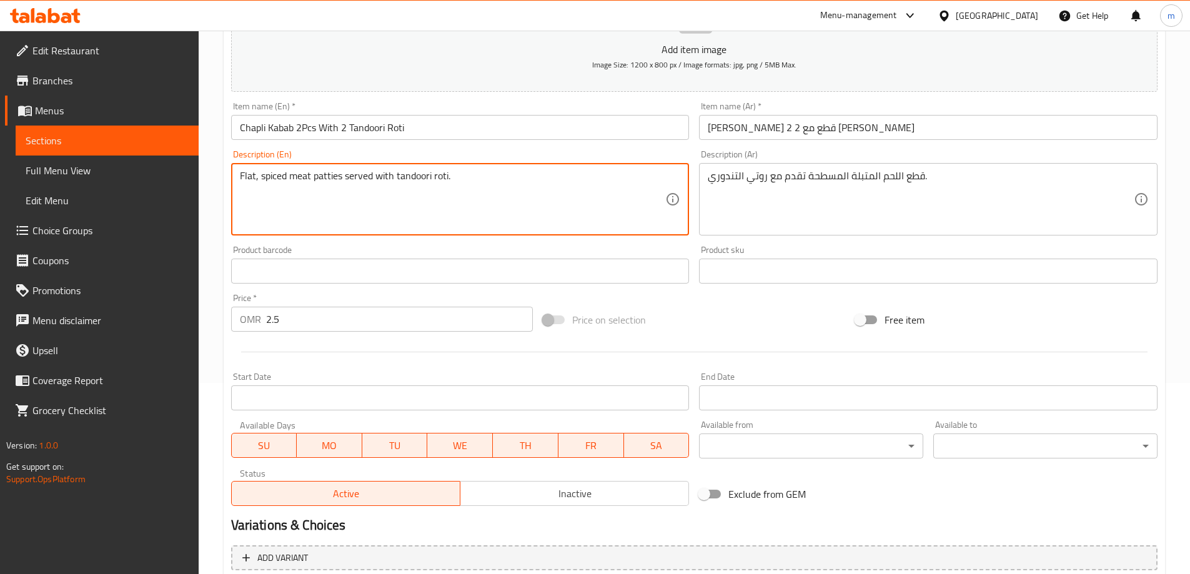
scroll to position [308, 0]
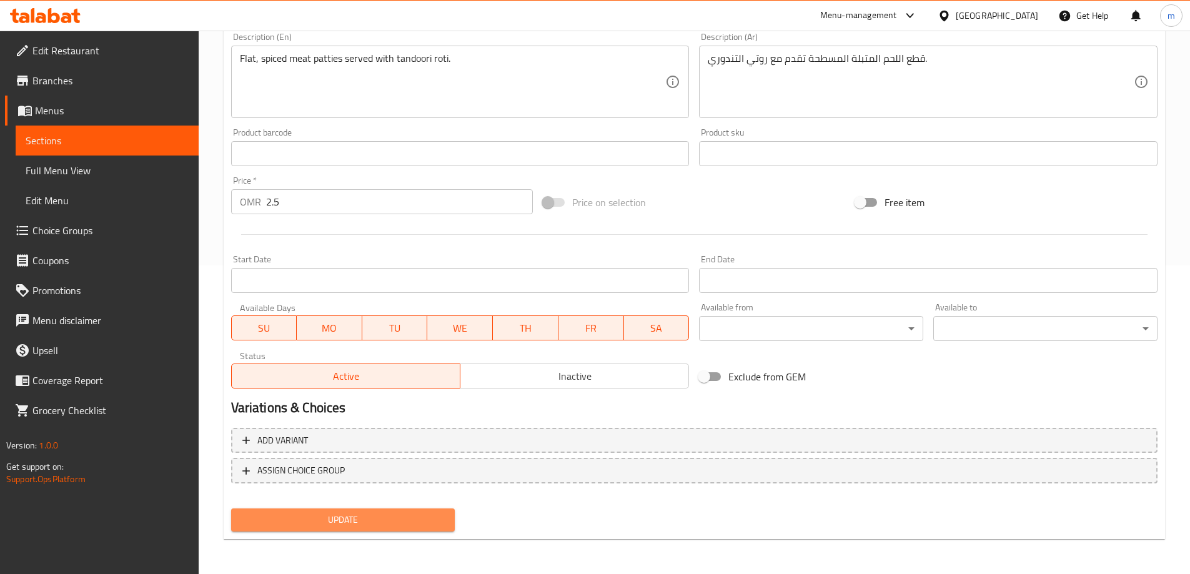
click at [377, 527] on span "Update" at bounding box center [343, 520] width 204 height 16
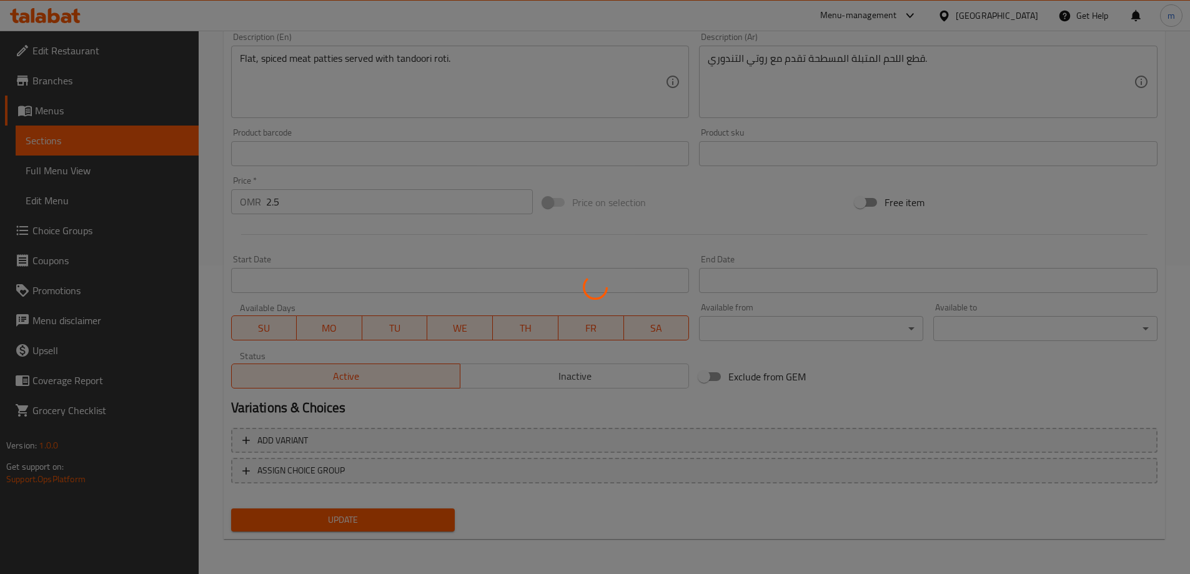
scroll to position [0, 0]
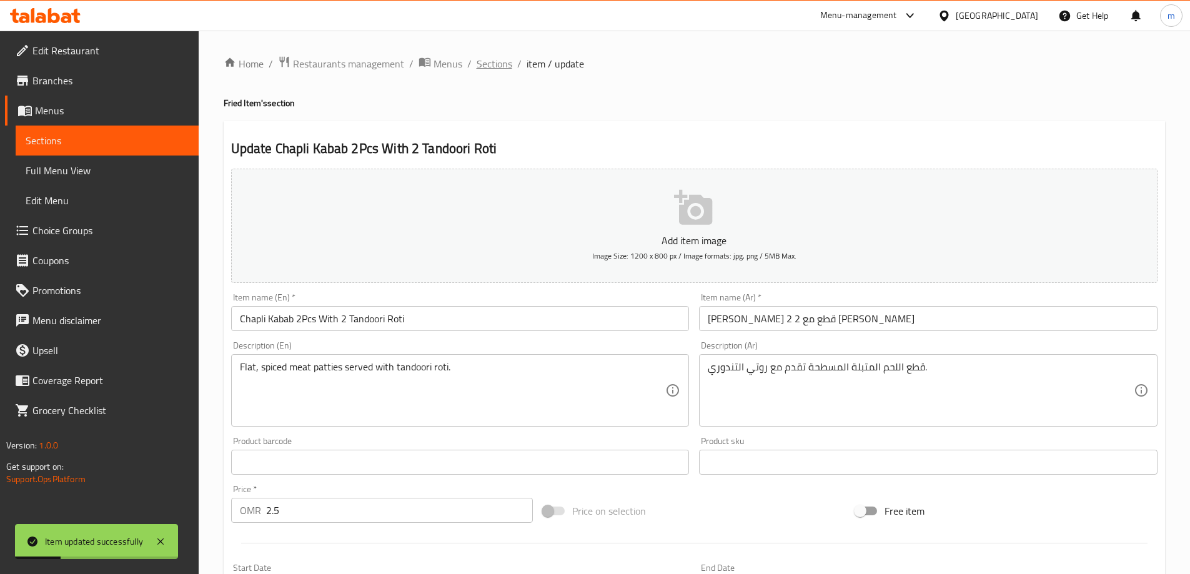
click at [490, 59] on span "Sections" at bounding box center [494, 63] width 36 height 15
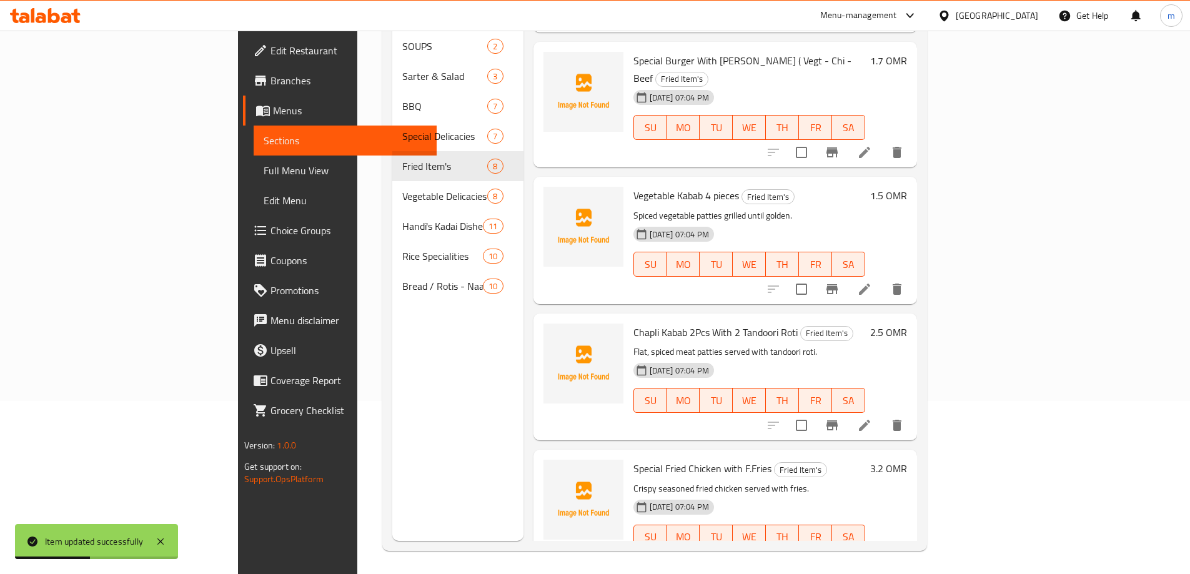
scroll to position [175, 0]
click at [872, 553] on icon at bounding box center [864, 560] width 15 height 15
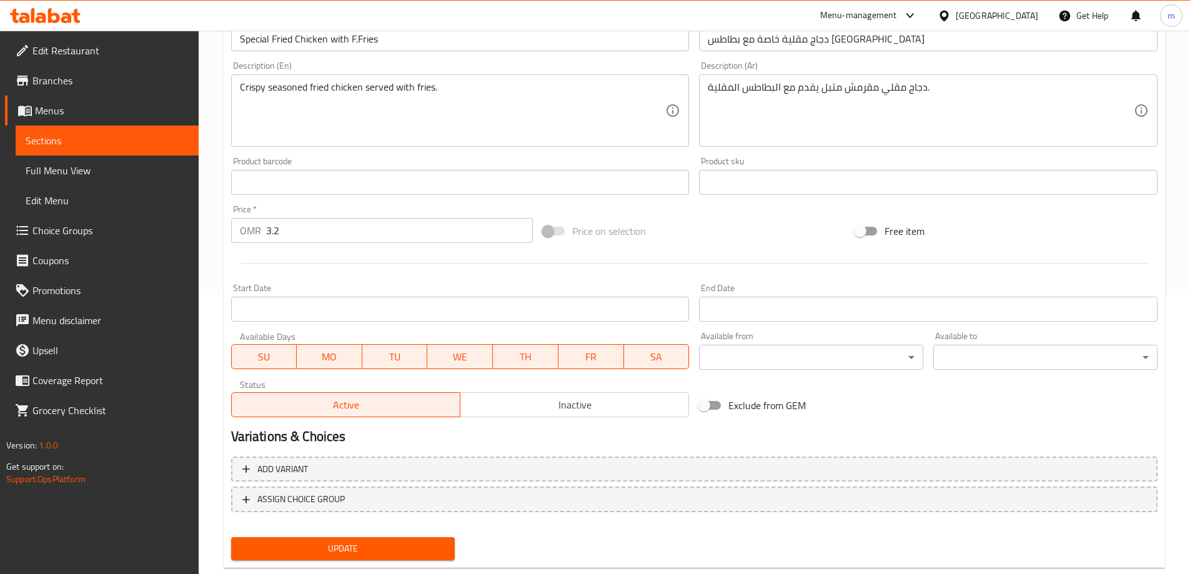
scroll to position [308, 0]
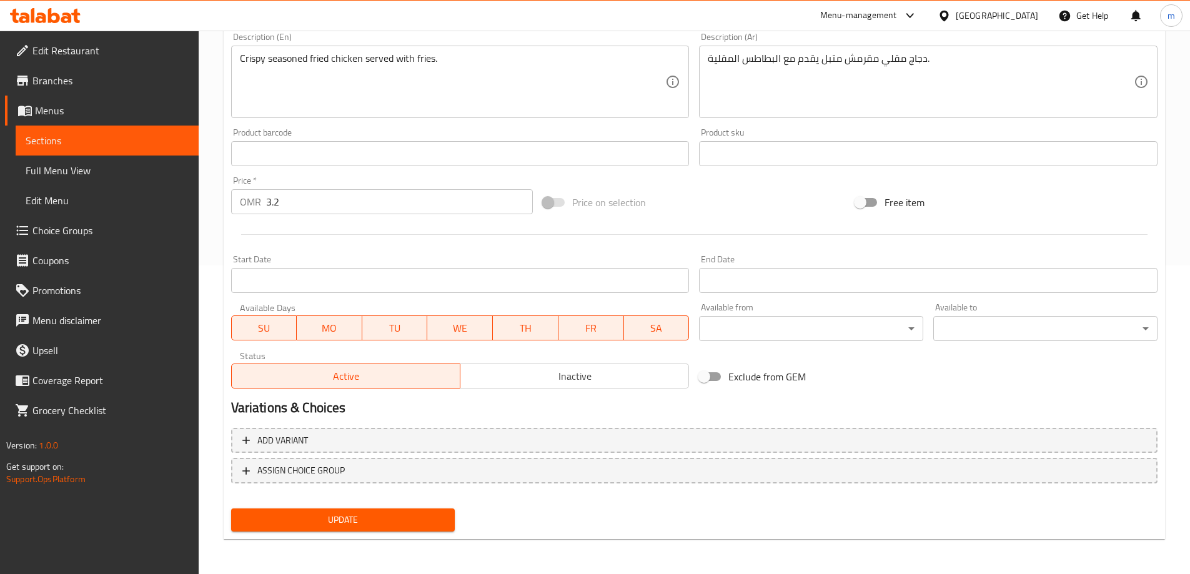
click at [336, 521] on span "Update" at bounding box center [343, 520] width 204 height 16
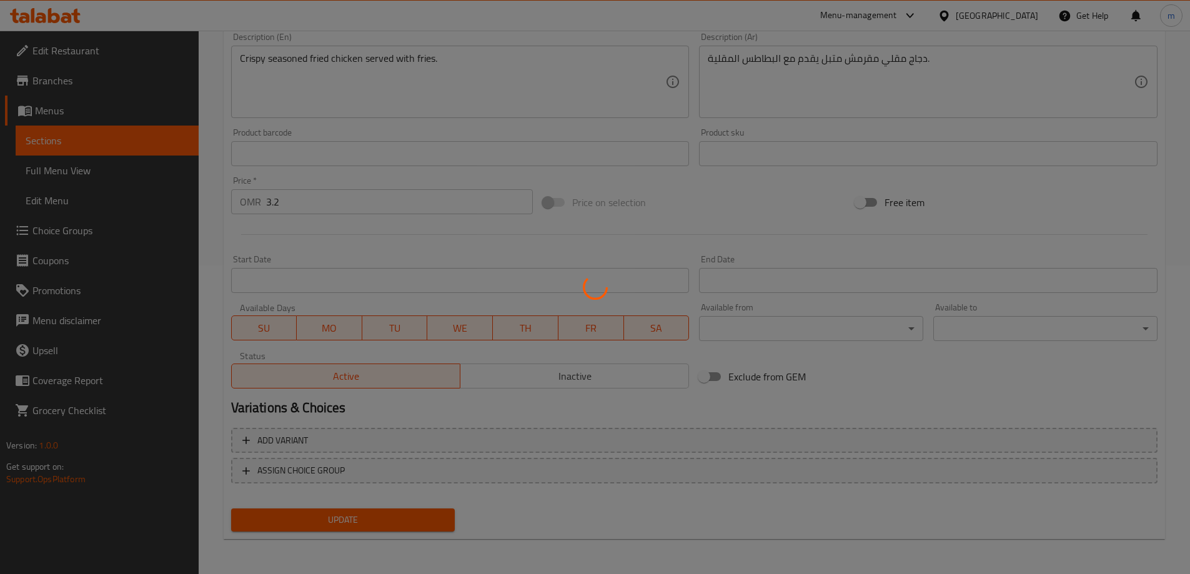
scroll to position [0, 0]
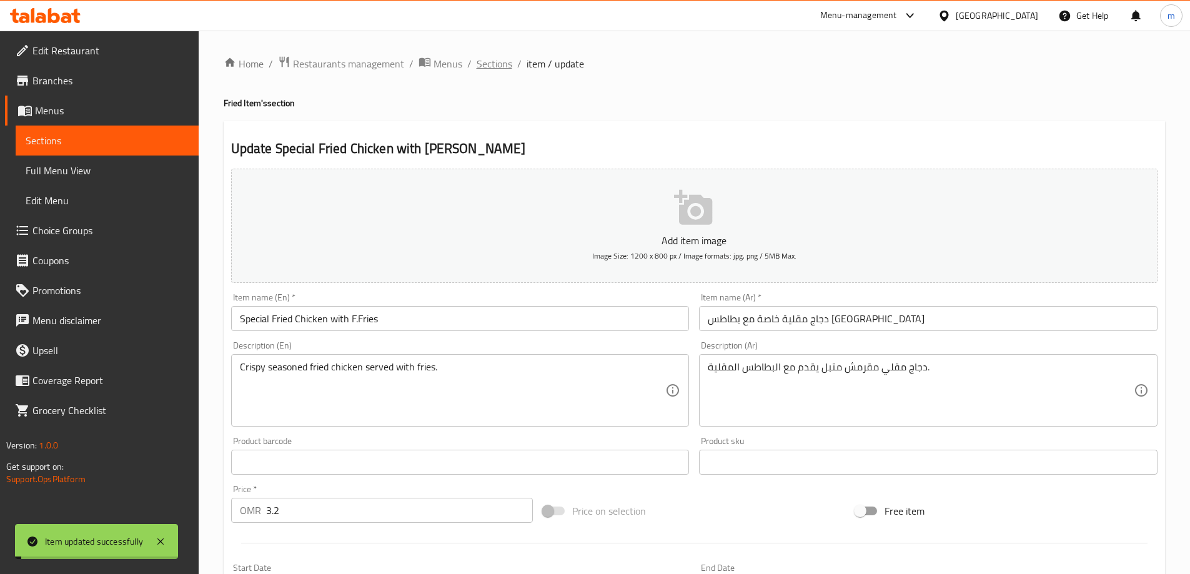
click at [488, 62] on span "Sections" at bounding box center [494, 63] width 36 height 15
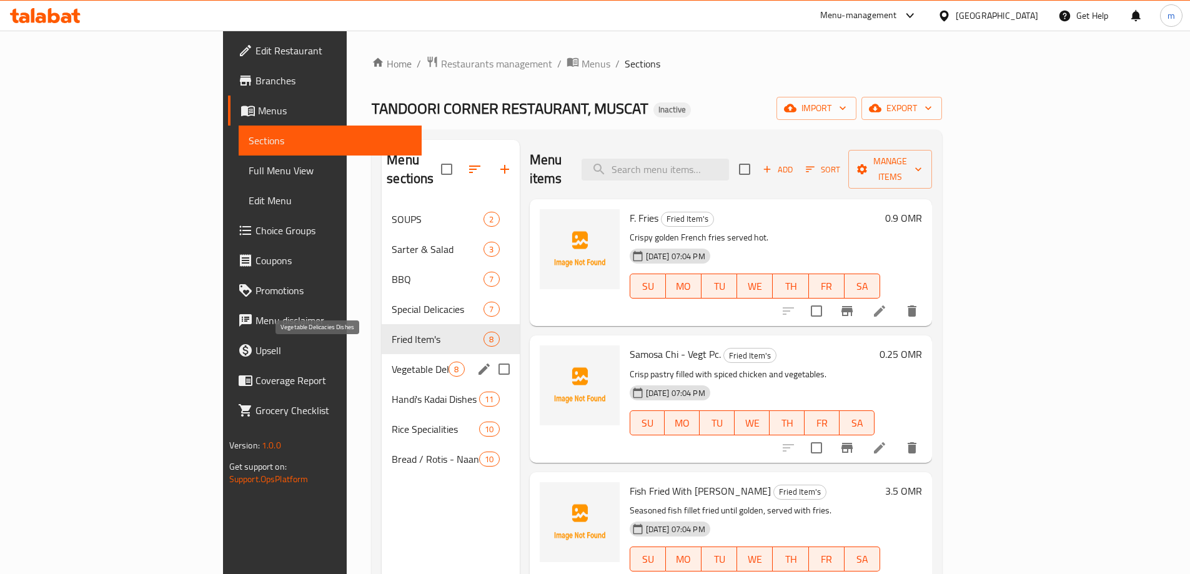
click at [392, 362] on span "Vegetable Delicacies Dishes" at bounding box center [420, 369] width 57 height 15
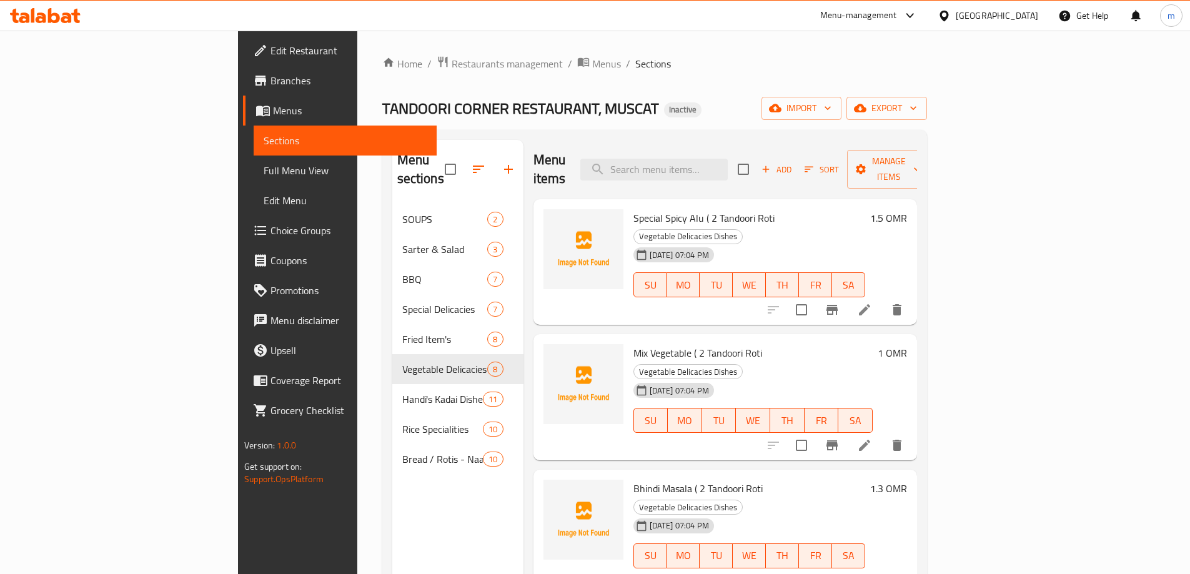
click at [577, 133] on div "Menu sections SOUPS 2 Sarter & Salad 3 BBQ 7 Special Delicacies 7 Fried Item's …" at bounding box center [654, 427] width 545 height 594
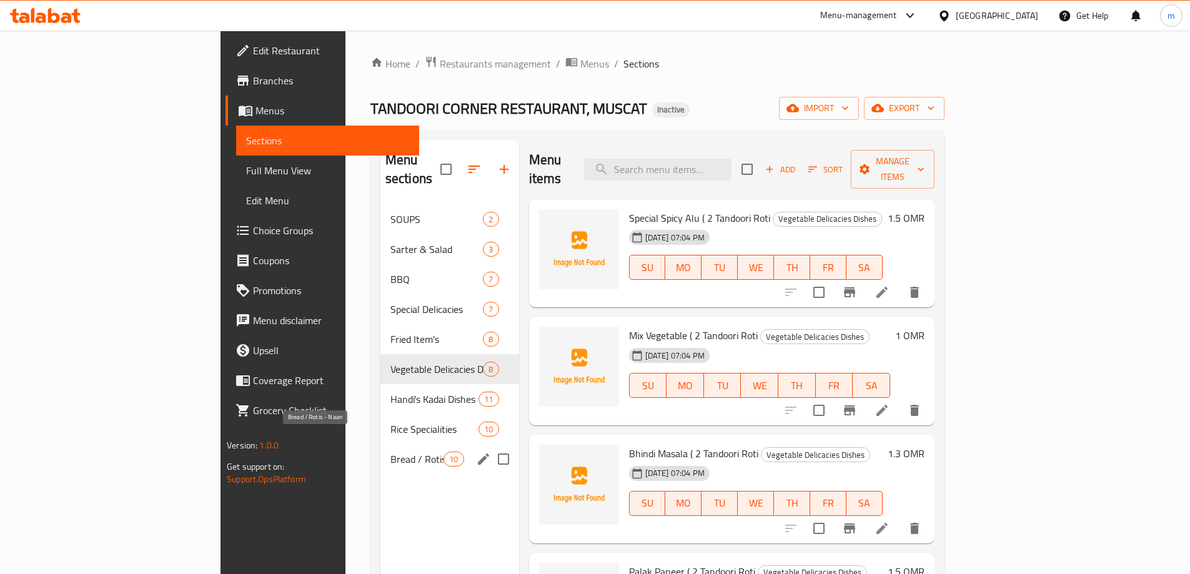
click at [390, 451] on span "Bread / Rotis - Naan" at bounding box center [416, 458] width 53 height 15
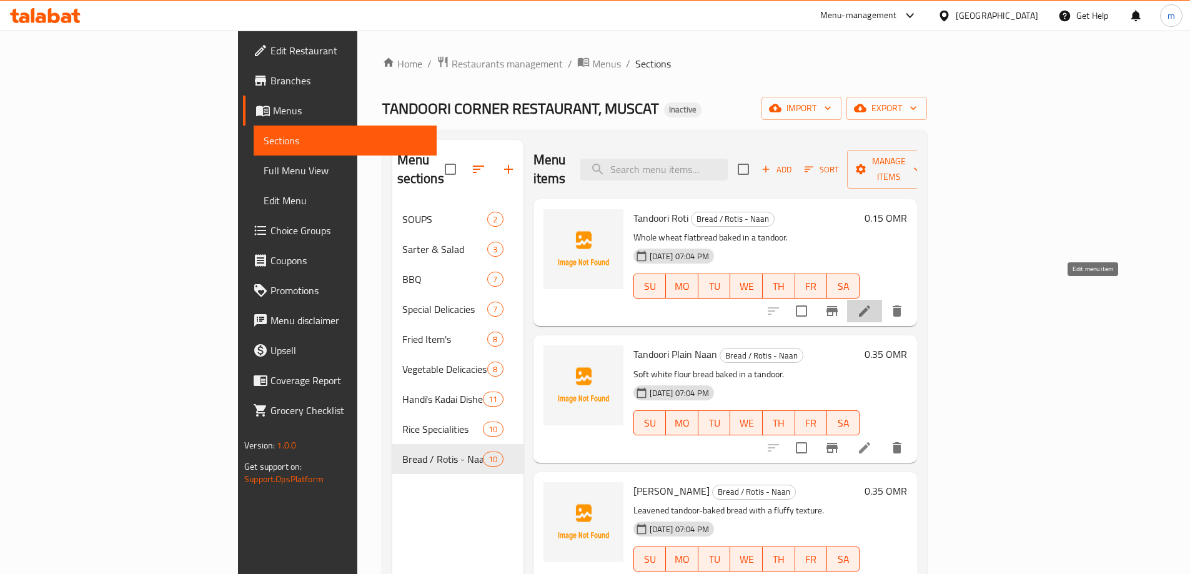
click at [872, 303] on icon at bounding box center [864, 310] width 15 height 15
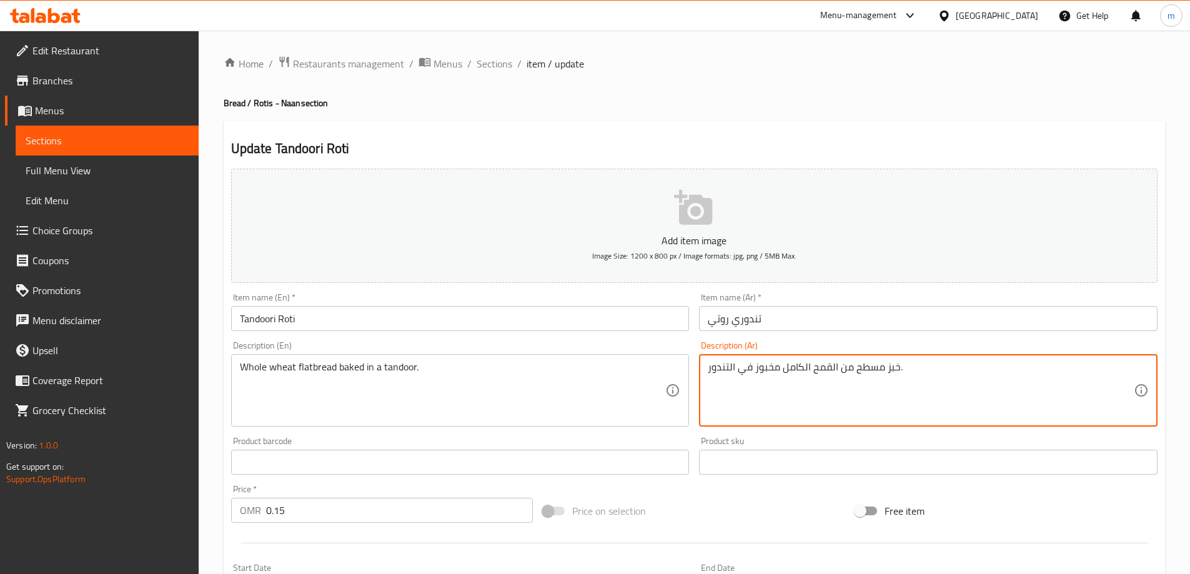
drag, startPoint x: 849, startPoint y: 371, endPoint x: 837, endPoint y: 367, distance: 13.2
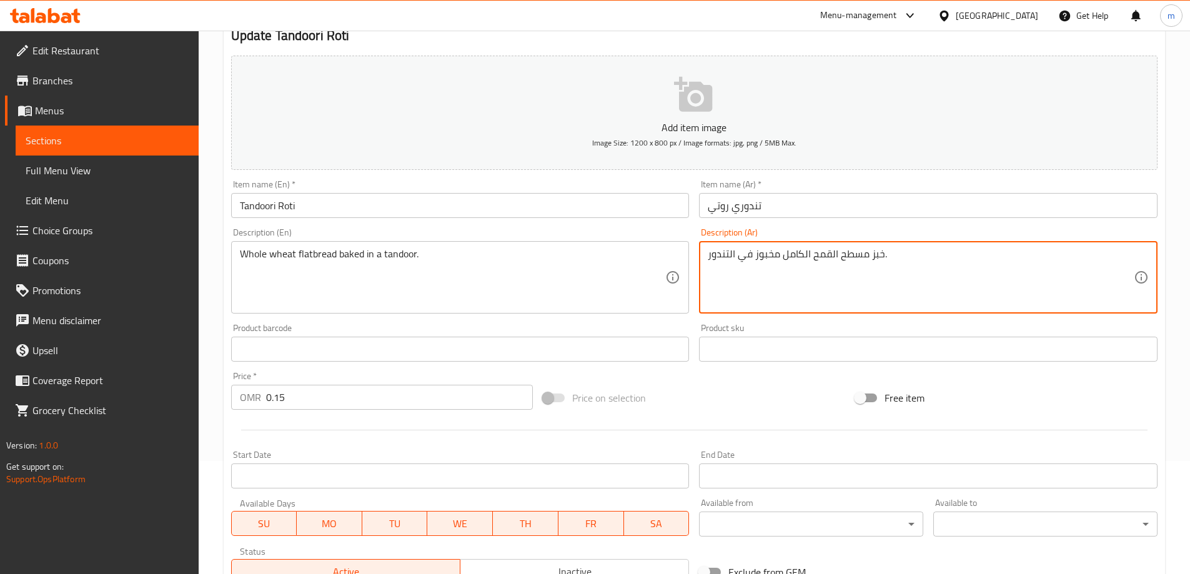
scroll to position [308, 0]
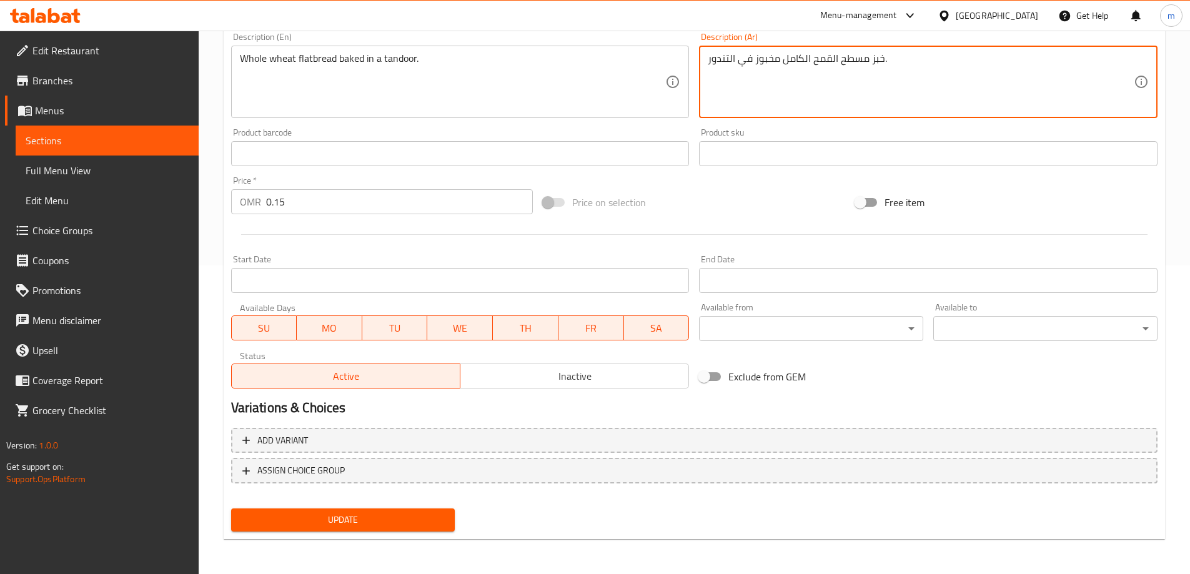
type textarea "خبز مسطح القمح الكامل مخبوز في التندور."
click at [415, 520] on span "Update" at bounding box center [343, 520] width 204 height 16
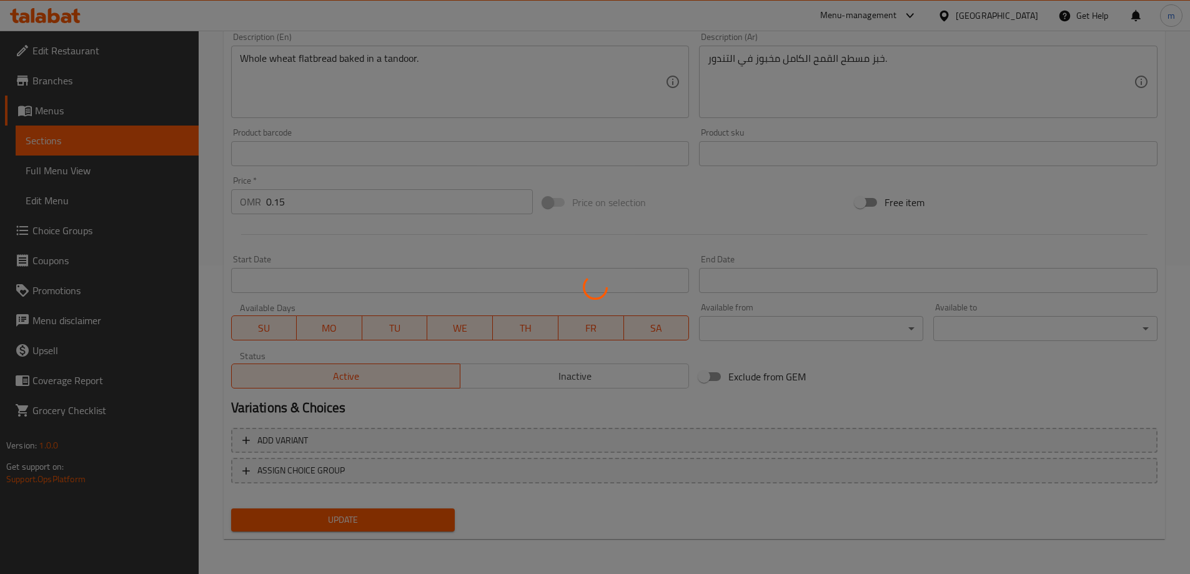
scroll to position [0, 0]
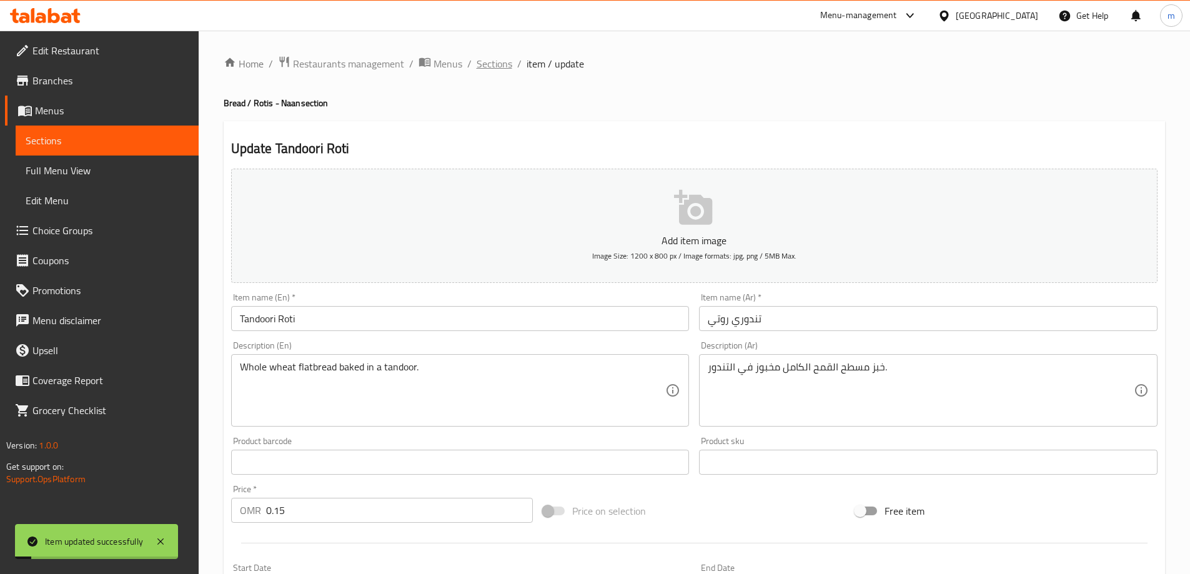
click at [505, 64] on span "Sections" at bounding box center [494, 63] width 36 height 15
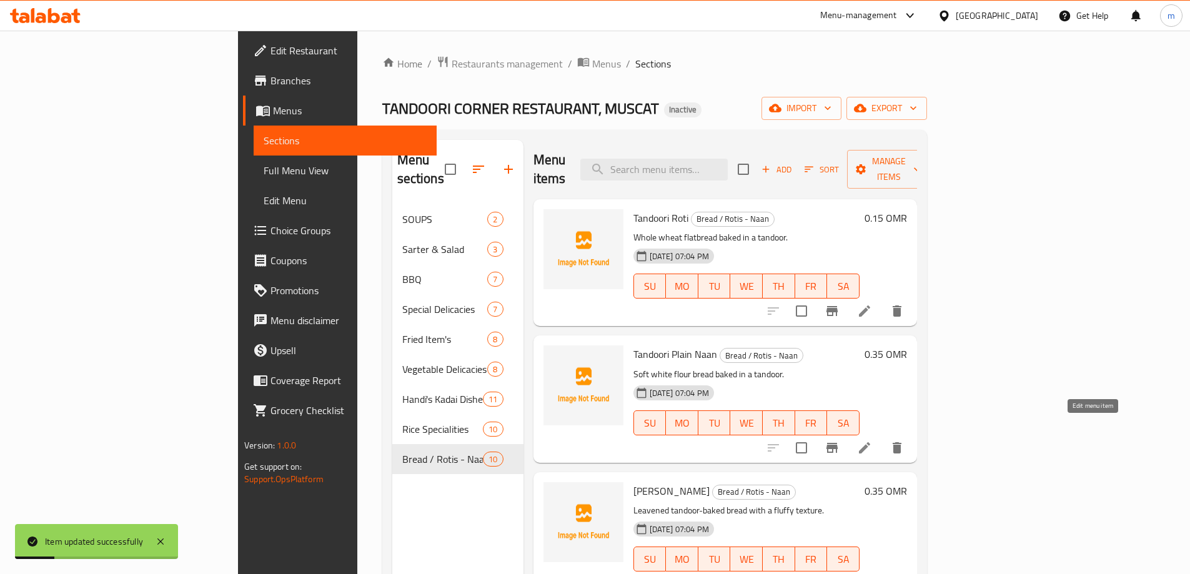
click at [872, 440] on icon at bounding box center [864, 447] width 15 height 15
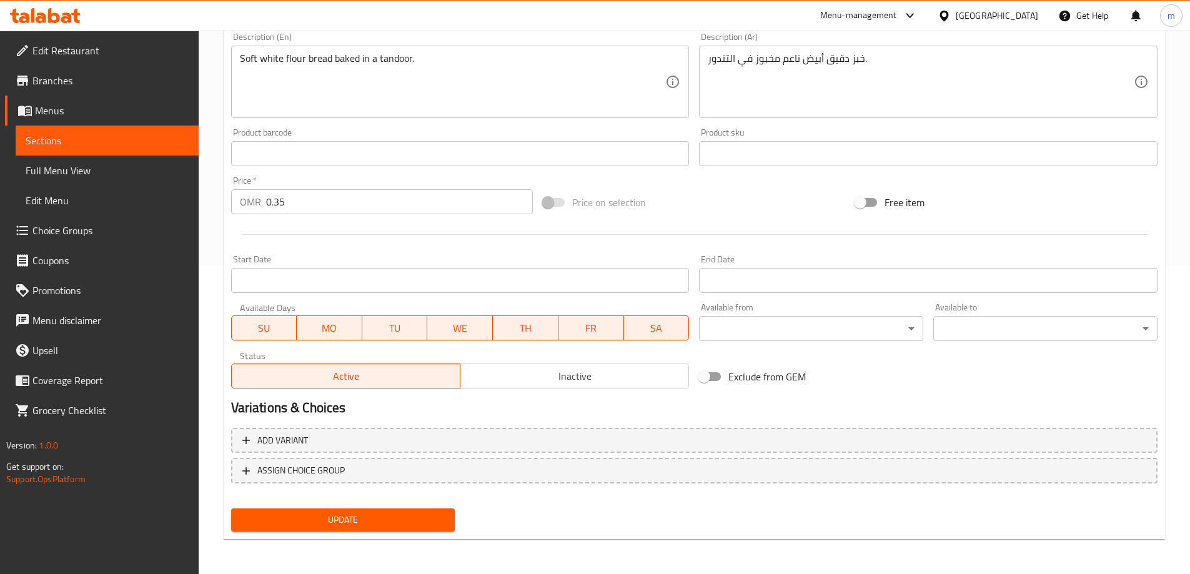
click at [381, 512] on span "Update" at bounding box center [343, 520] width 204 height 16
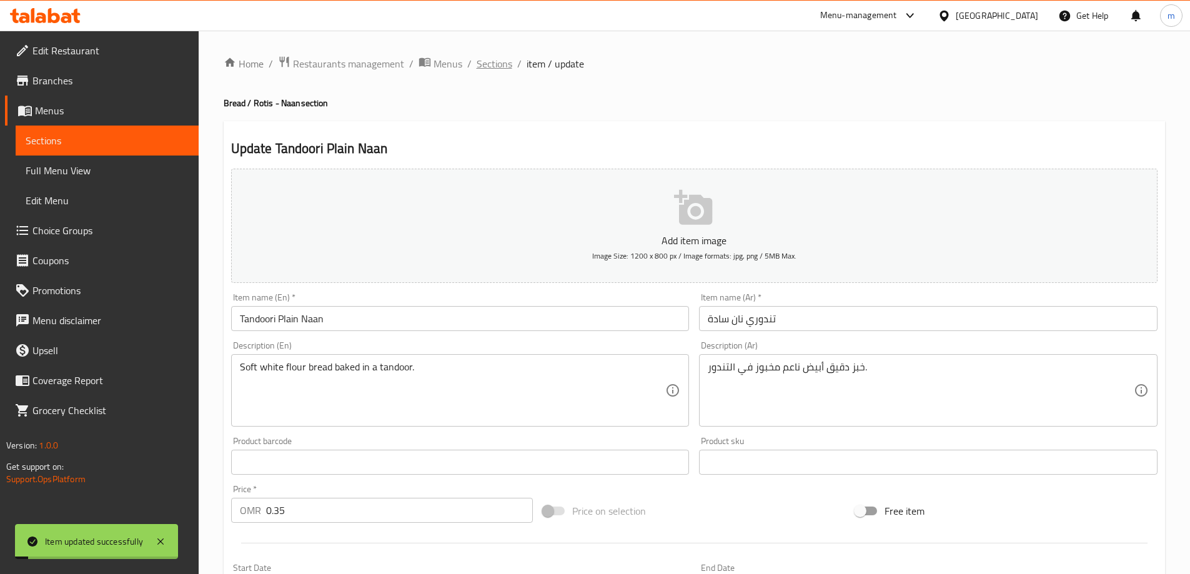
click at [491, 68] on span "Sections" at bounding box center [494, 63] width 36 height 15
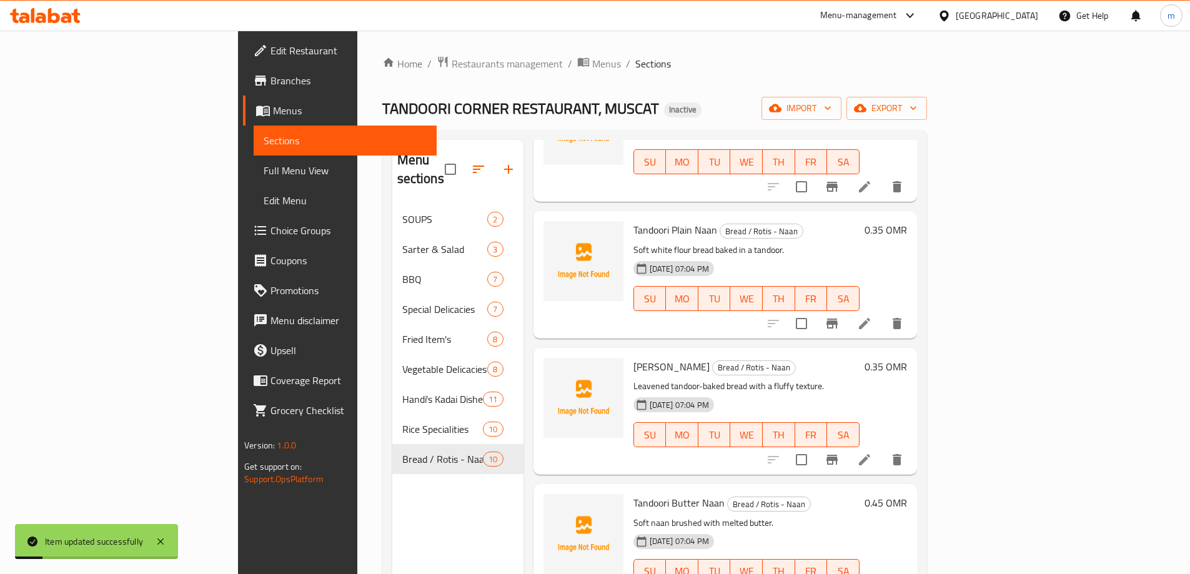
scroll to position [125, 0]
click at [882, 448] on li at bounding box center [864, 459] width 35 height 22
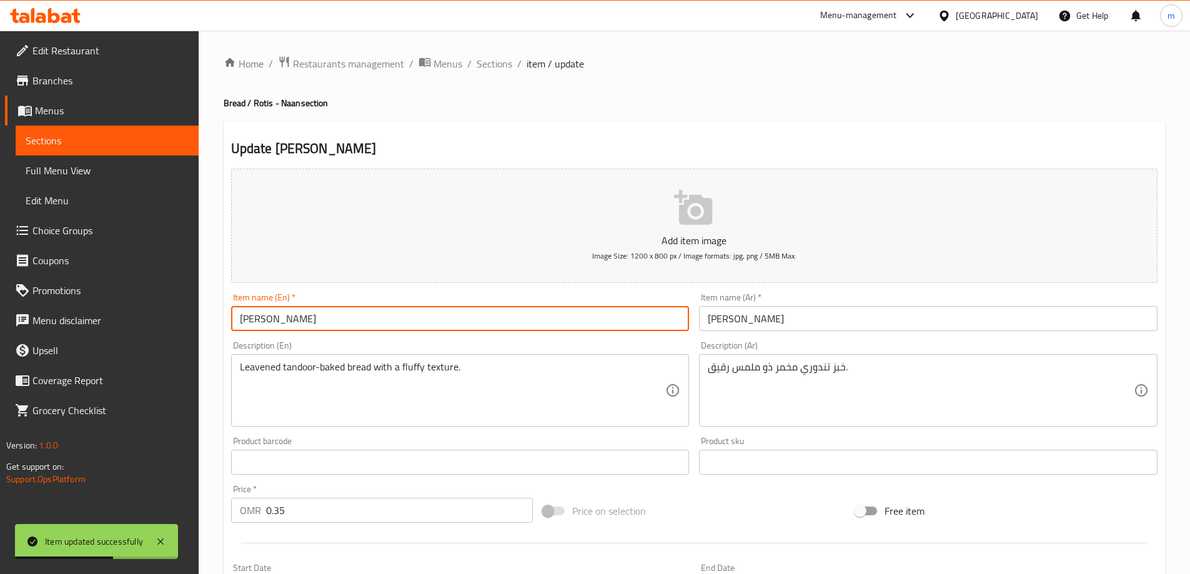
click at [287, 323] on input "[PERSON_NAME]" at bounding box center [460, 318] width 458 height 25
click at [266, 320] on input "[PERSON_NAME]" at bounding box center [460, 318] width 458 height 25
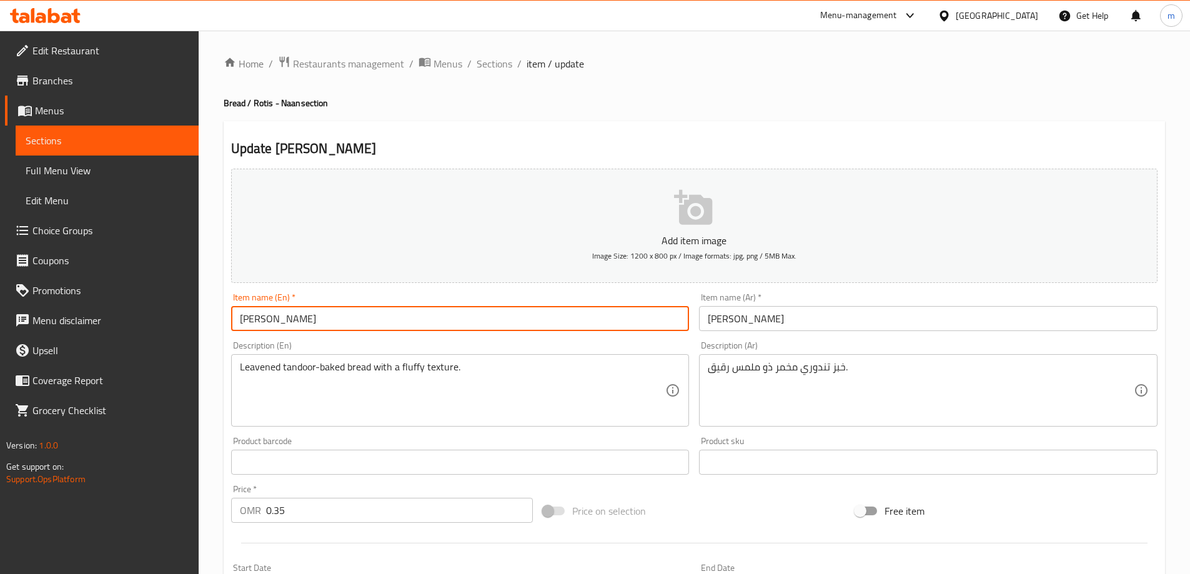
click at [739, 320] on input "[PERSON_NAME]" at bounding box center [928, 318] width 458 height 25
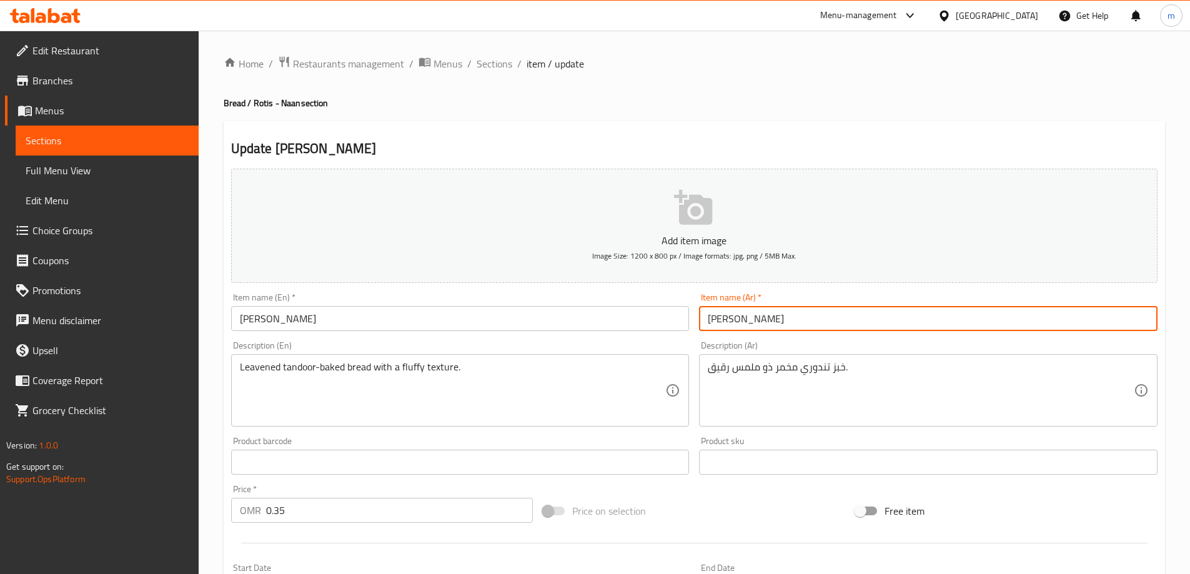
click at [739, 320] on input "[PERSON_NAME]" at bounding box center [928, 318] width 458 height 25
click at [748, 320] on input "[PERSON_NAME]" at bounding box center [928, 318] width 458 height 25
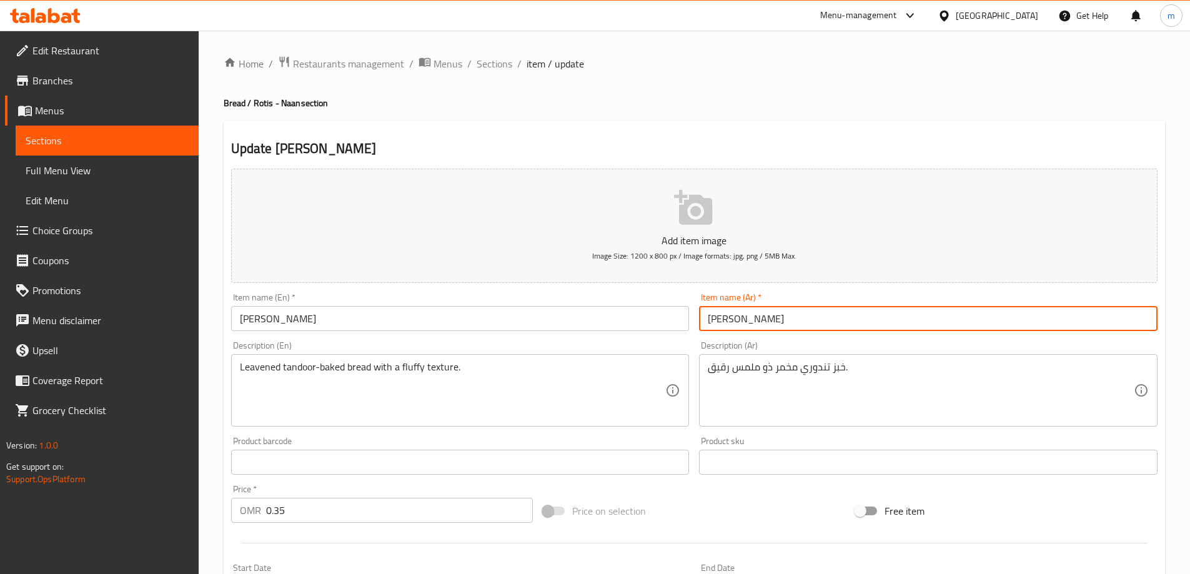
paste input "text"
type input "[PERSON_NAME]"
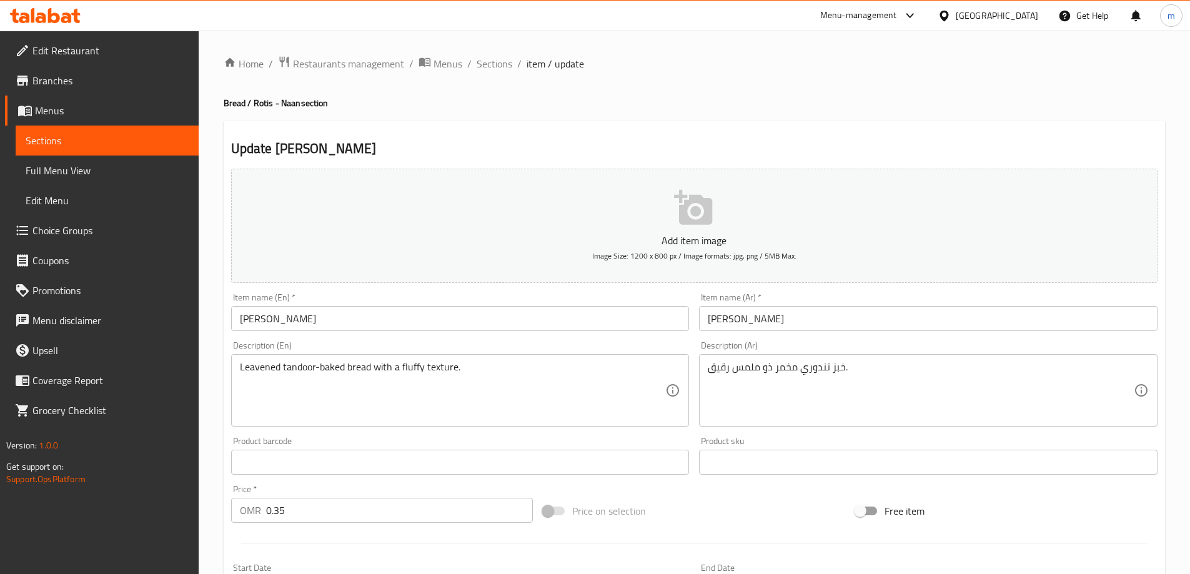
click at [751, 144] on h2 "Update Tandoori Kulcha" at bounding box center [694, 148] width 926 height 19
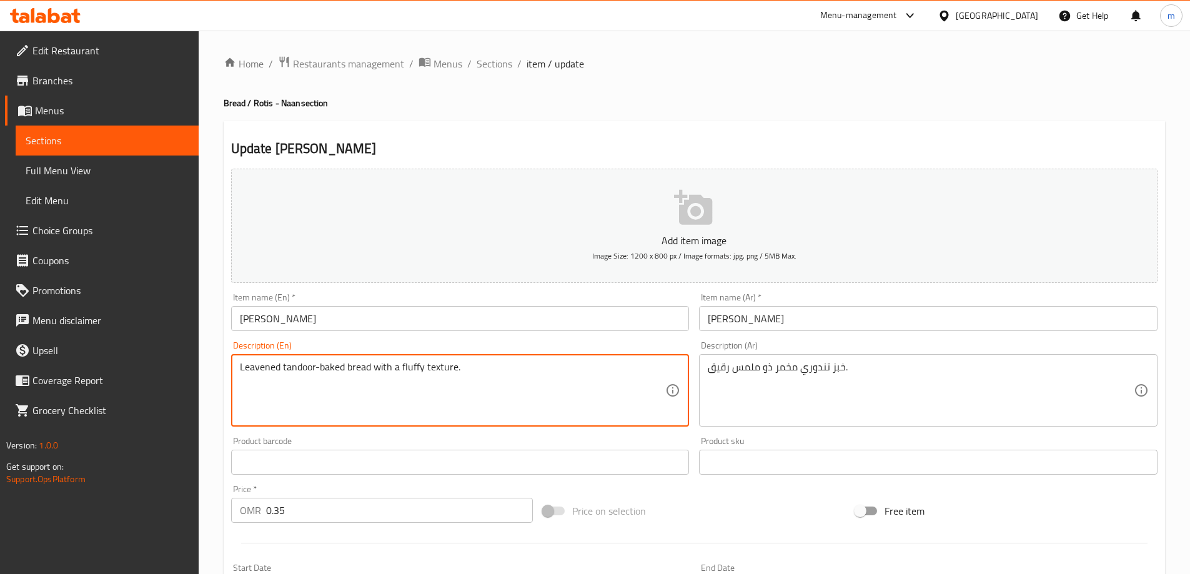
click at [259, 361] on textarea "Leavened tandoor-baked bread with a fluffy texture." at bounding box center [453, 390] width 426 height 59
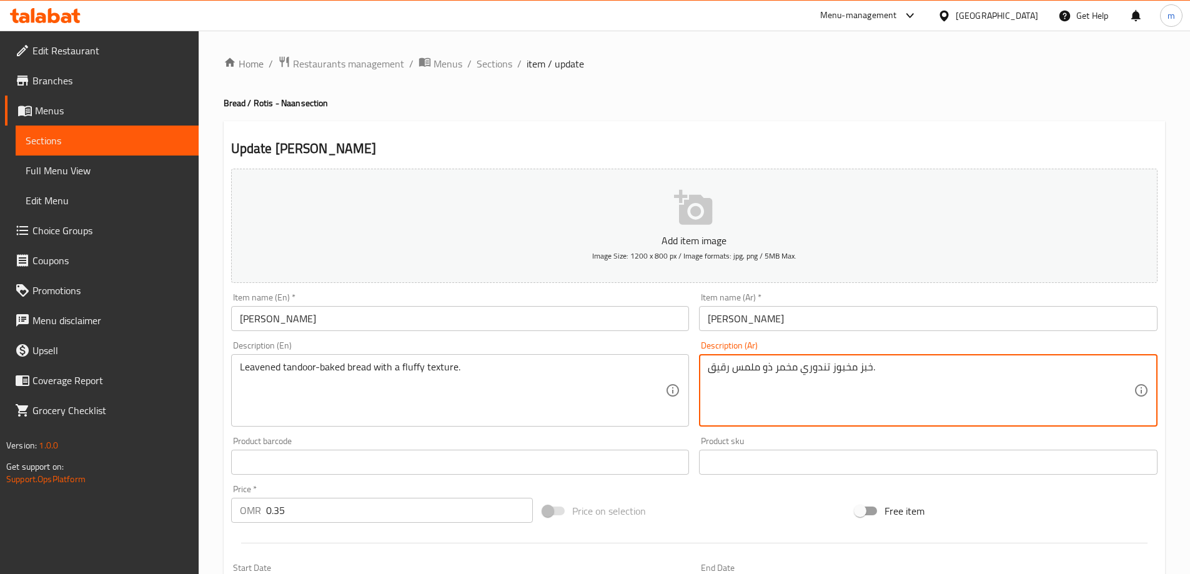
click at [806, 369] on textarea "خبز مخبوز تندوري مخمر ذو ملمس رقيق." at bounding box center [921, 390] width 426 height 59
click at [801, 367] on textarea "خبز مخبوز تندوري مخمر ذو ملمس رقيق." at bounding box center [921, 390] width 426 height 59
click at [802, 370] on textarea "خبز مخبوز تندوري مخمر ذو ملمس رقيق." at bounding box center [921, 390] width 426 height 59
click at [767, 371] on textarea "خبز مخبوز تندور مخمر ذو ملمس رقيق." at bounding box center [921, 390] width 426 height 59
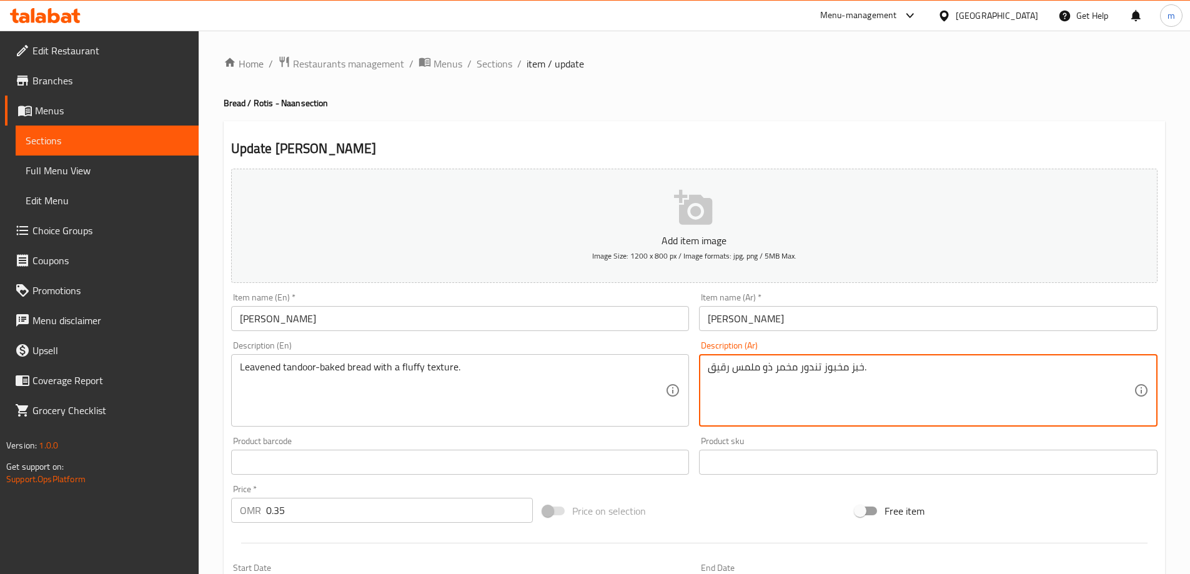
click at [767, 371] on textarea "خبز مخبوز تندور مخمر ذو ملمس رقيق." at bounding box center [921, 390] width 426 height 59
click at [721, 370] on textarea "خبز مخبوز تندور مخمر مع ملمس رقيق." at bounding box center [921, 390] width 426 height 59
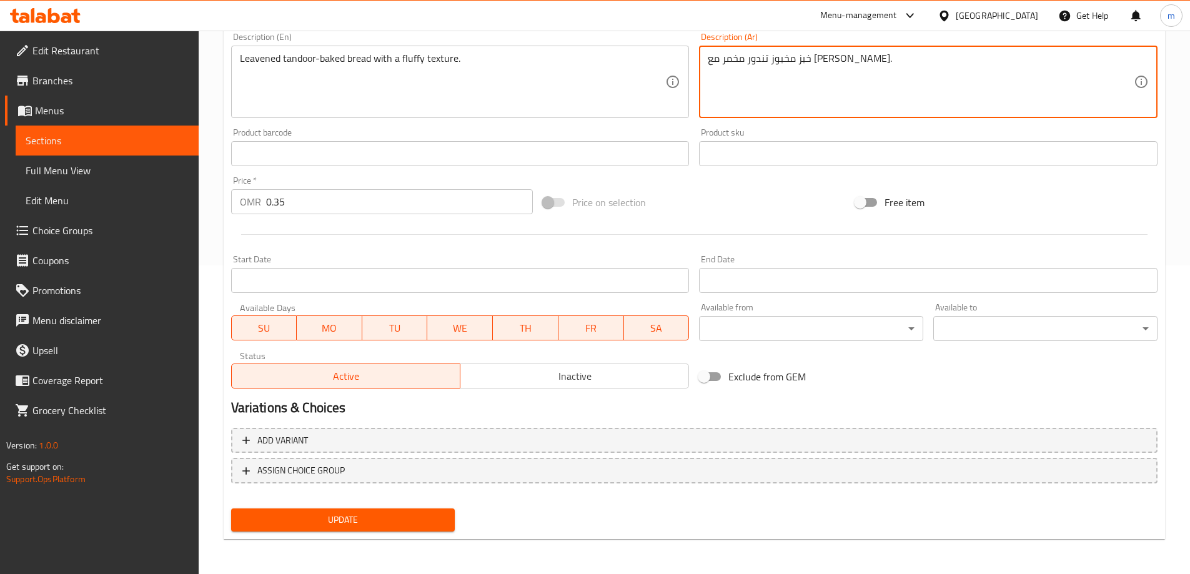
type textarea "خبز مخبوز تندور مخمر مع [PERSON_NAME]."
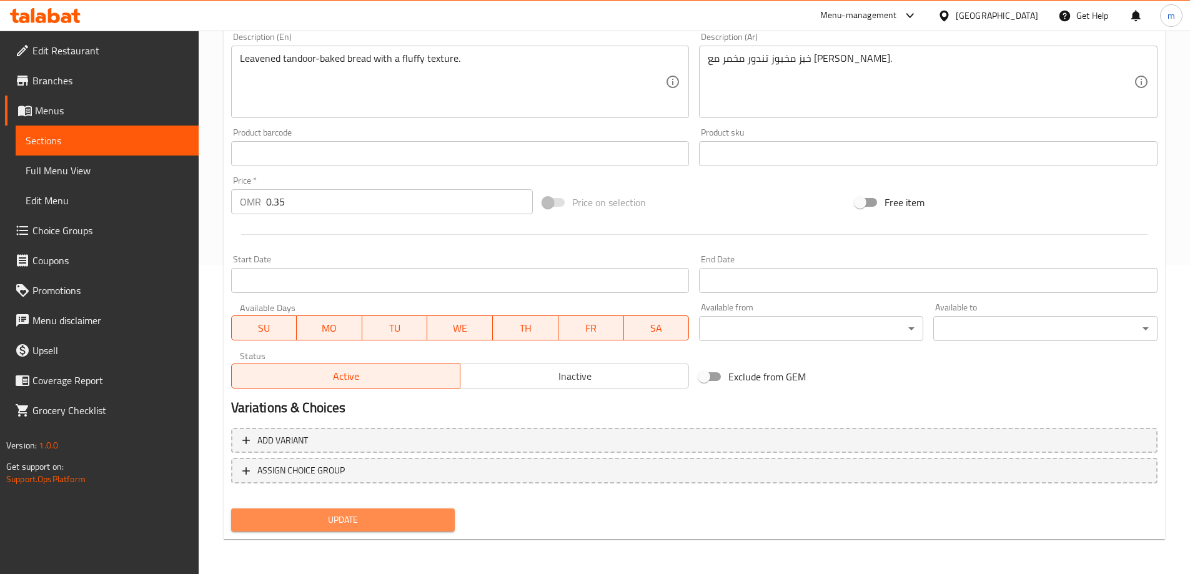
click at [337, 520] on span "Update" at bounding box center [343, 520] width 204 height 16
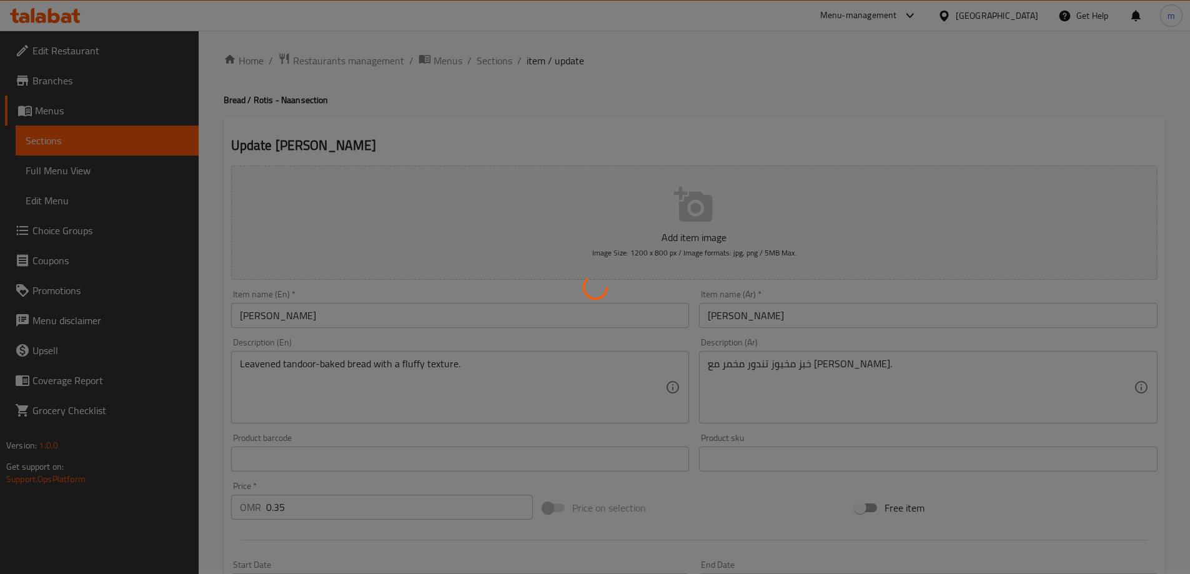
scroll to position [0, 0]
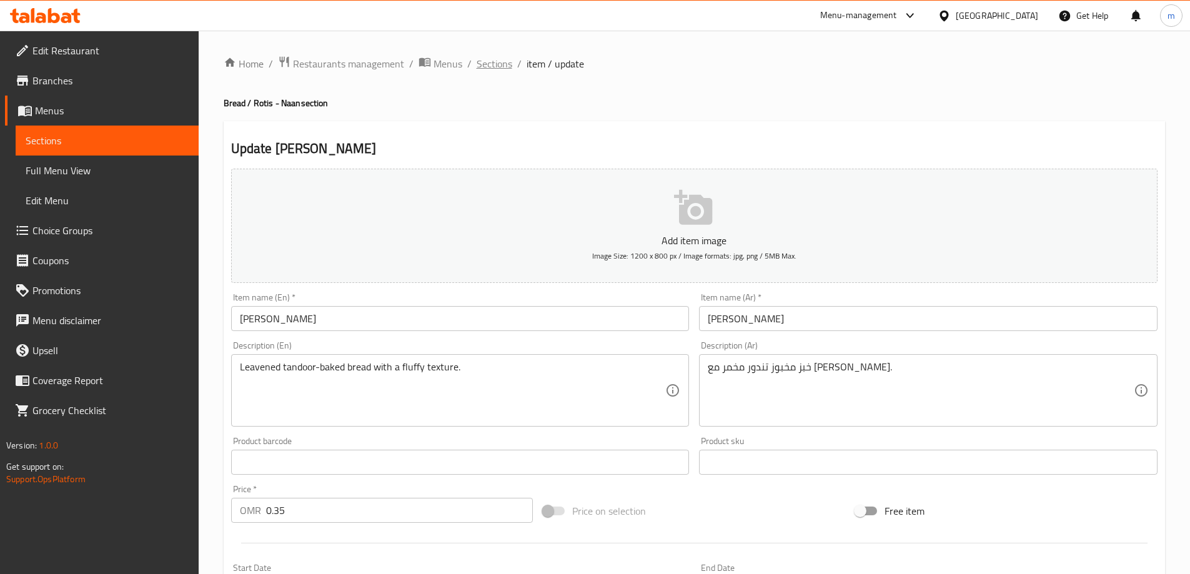
click at [490, 67] on span "Sections" at bounding box center [494, 63] width 36 height 15
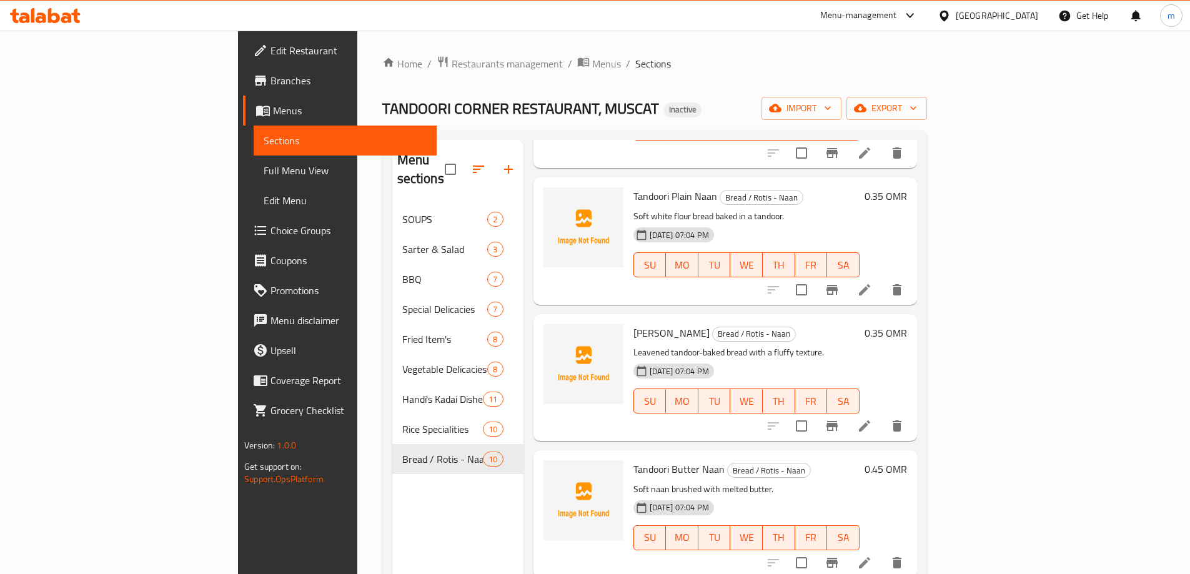
scroll to position [250, 0]
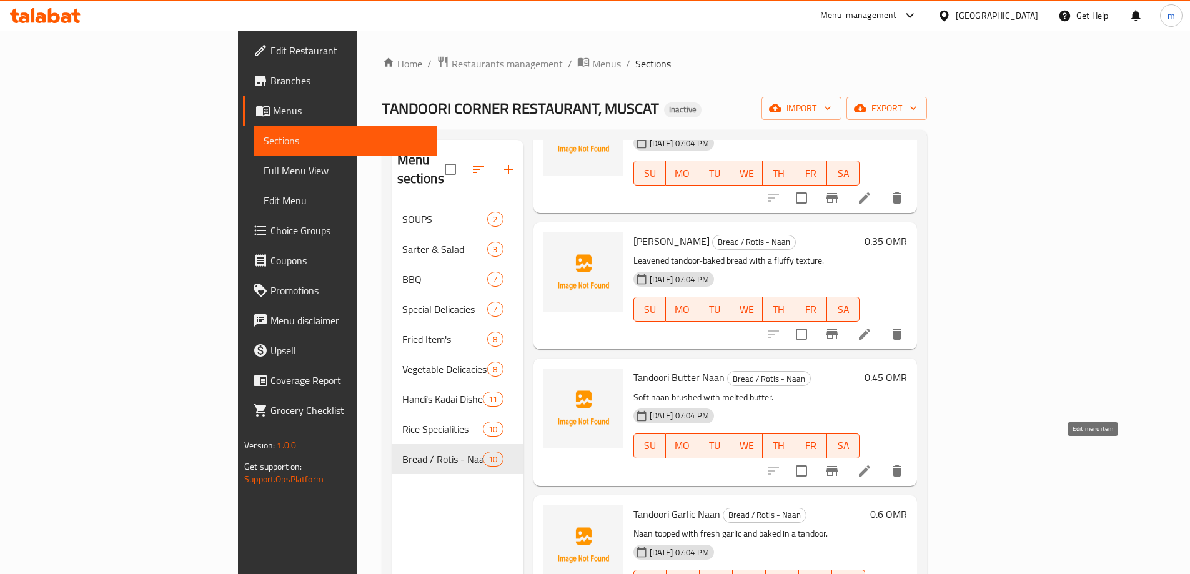
click at [872, 463] on icon at bounding box center [864, 470] width 15 height 15
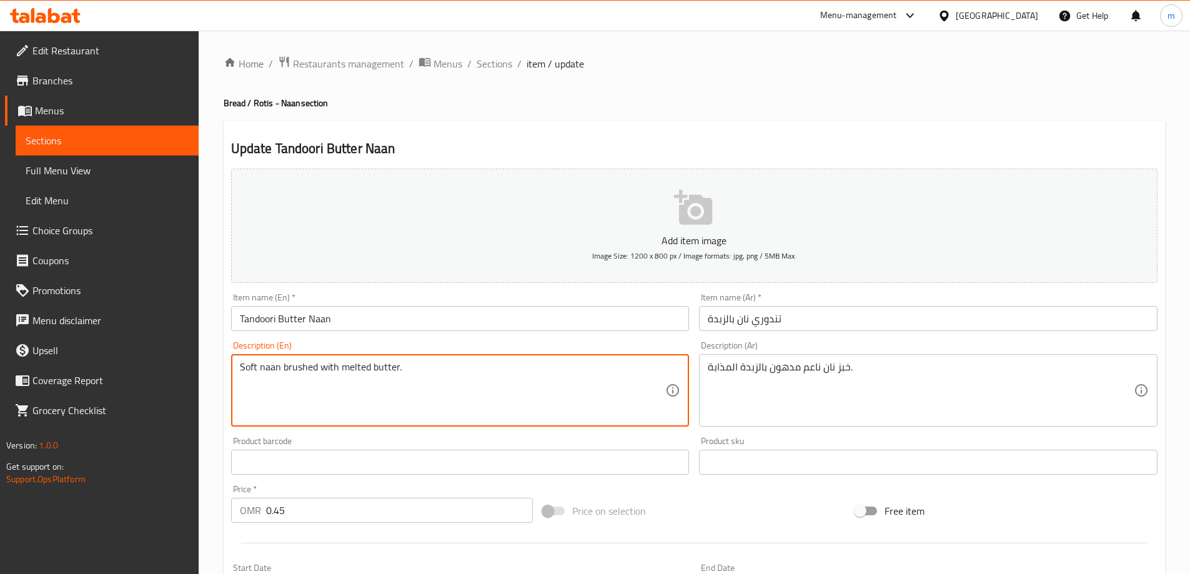
click at [294, 370] on textarea "Soft naan brushed with melted butter." at bounding box center [453, 390] width 426 height 59
click at [293, 367] on textarea "Soft naan brushed with melted butter." at bounding box center [453, 390] width 426 height 59
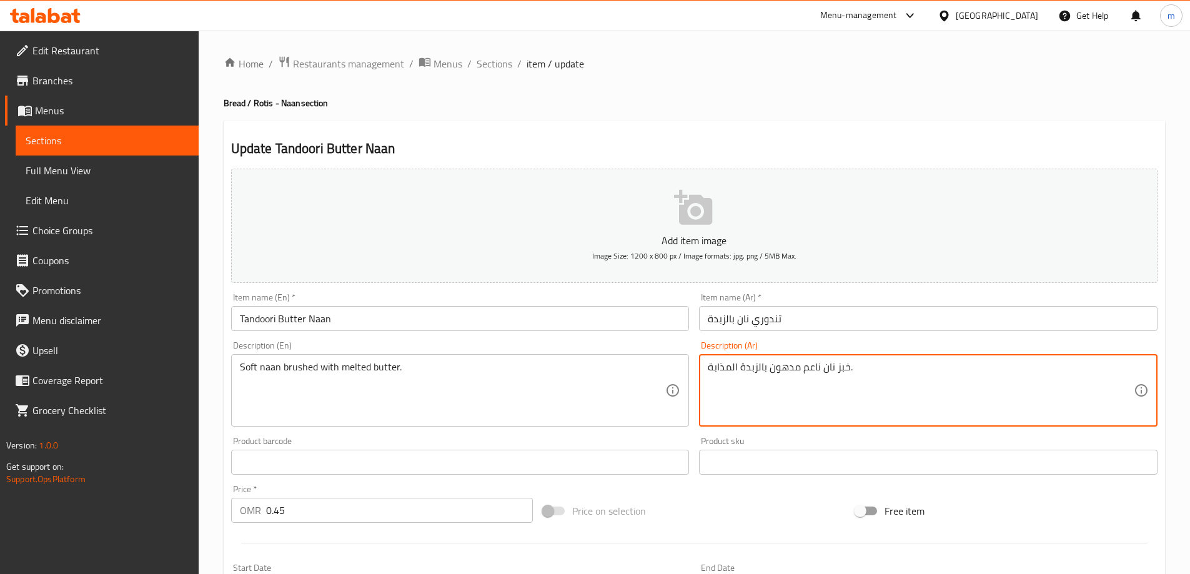
click at [847, 363] on textarea "خبز نان ناعم مدهون بالزبدة المذابة." at bounding box center [921, 390] width 426 height 59
click at [839, 374] on textarea "خبز نان ناعم مدهون بالزبدة المذابة." at bounding box center [921, 390] width 426 height 59
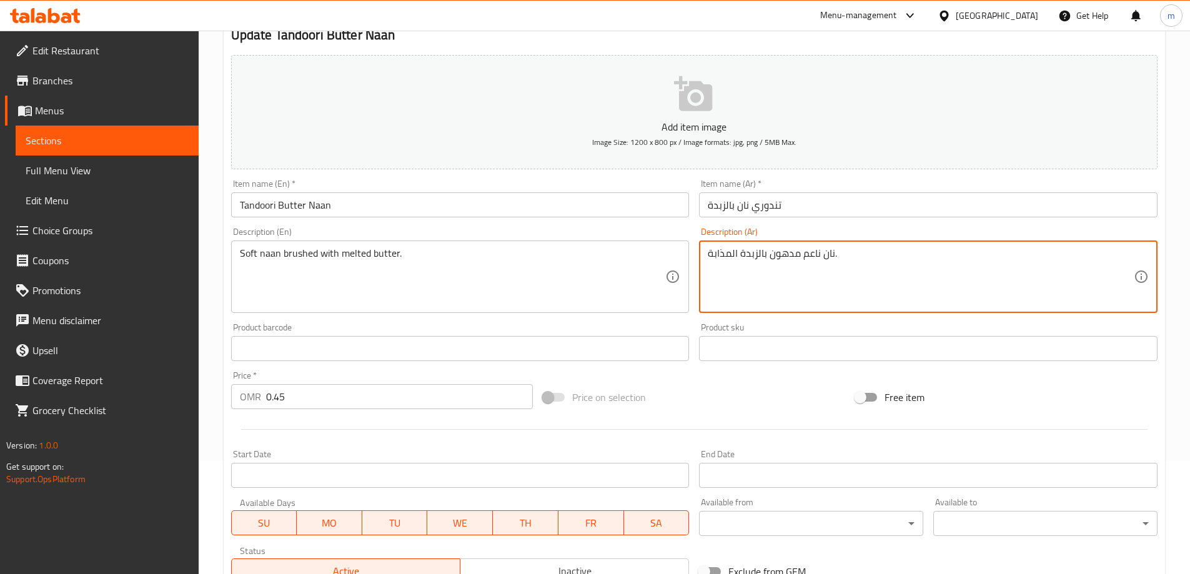
scroll to position [308, 0]
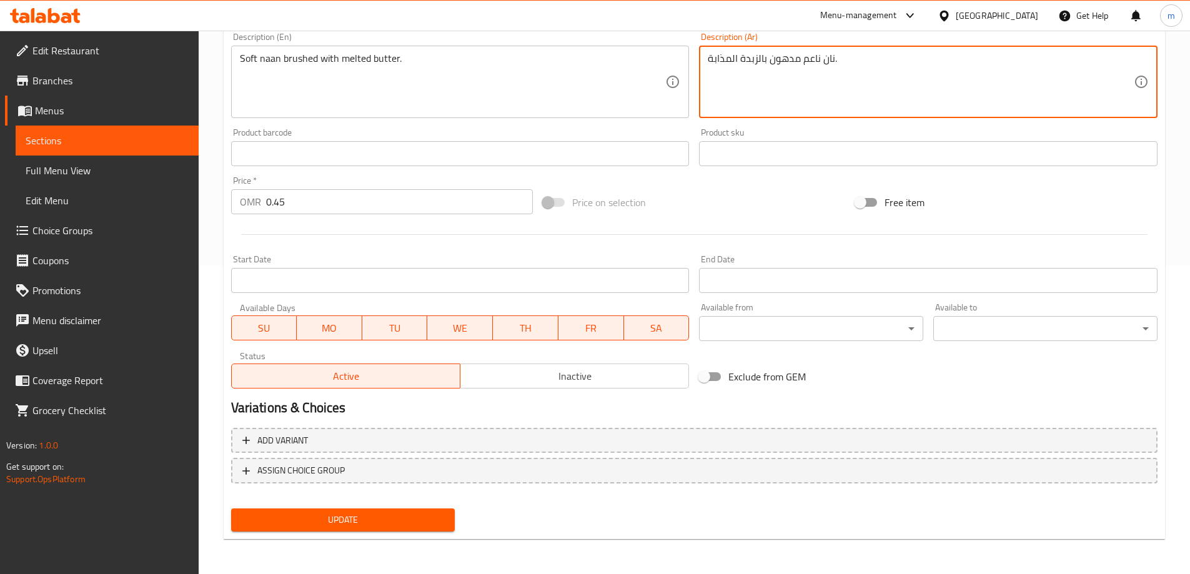
type textarea "نان ناعم مدهون بالزبدة المذابة."
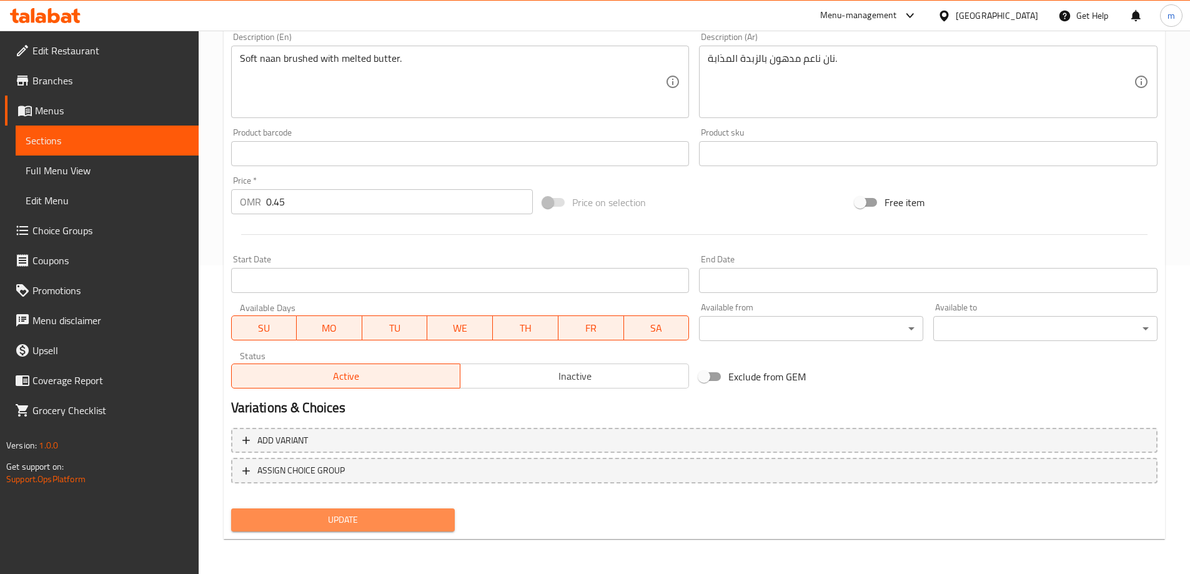
click at [359, 513] on span "Update" at bounding box center [343, 520] width 204 height 16
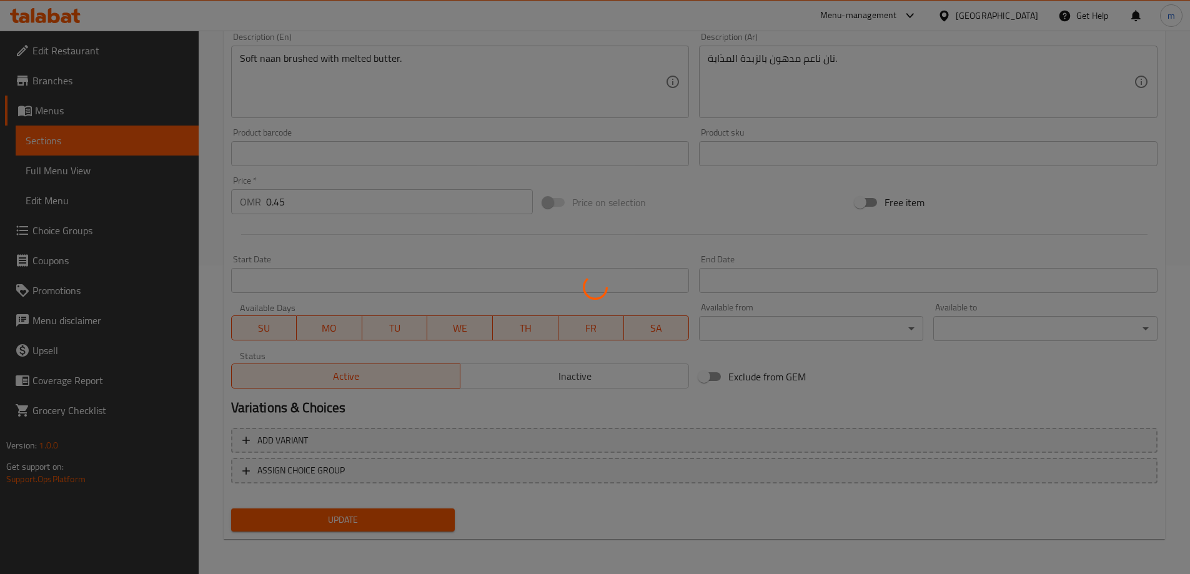
scroll to position [0, 0]
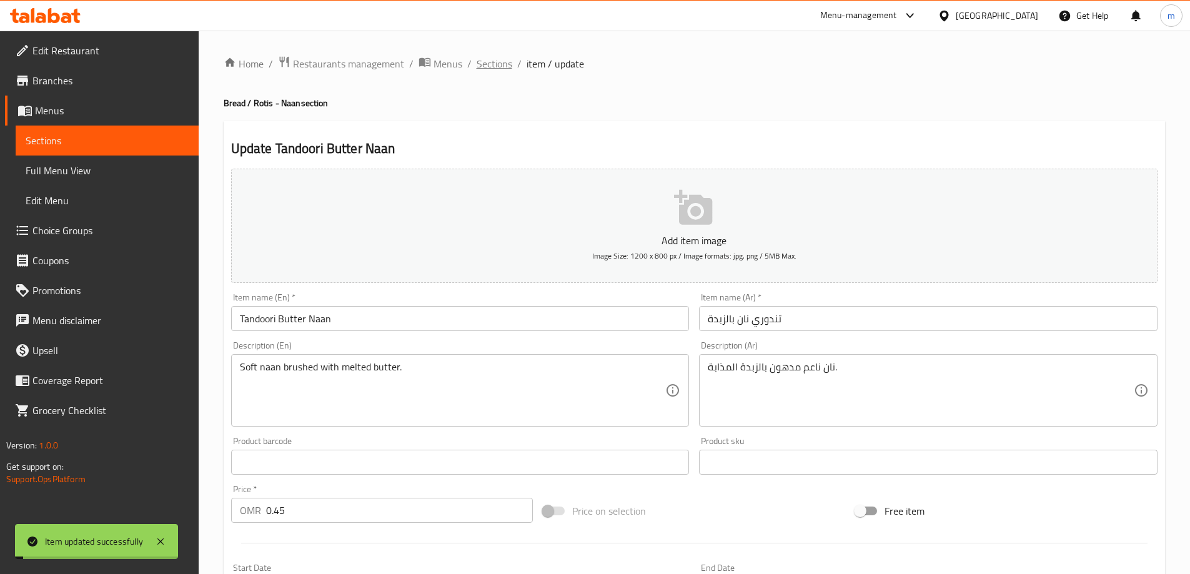
click at [498, 66] on span "Sections" at bounding box center [494, 63] width 36 height 15
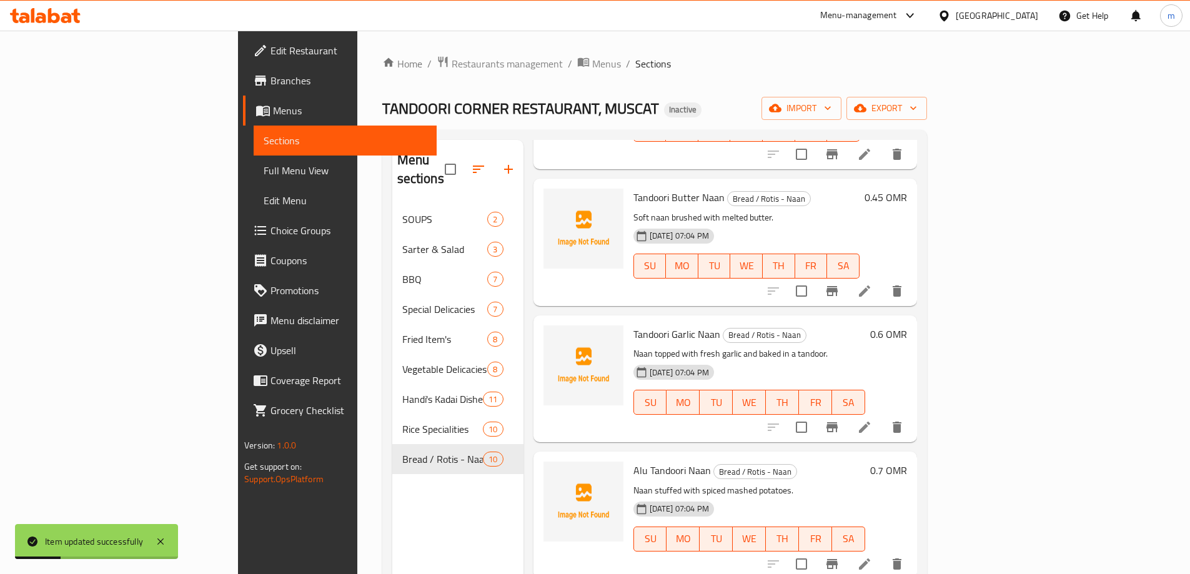
scroll to position [437, 0]
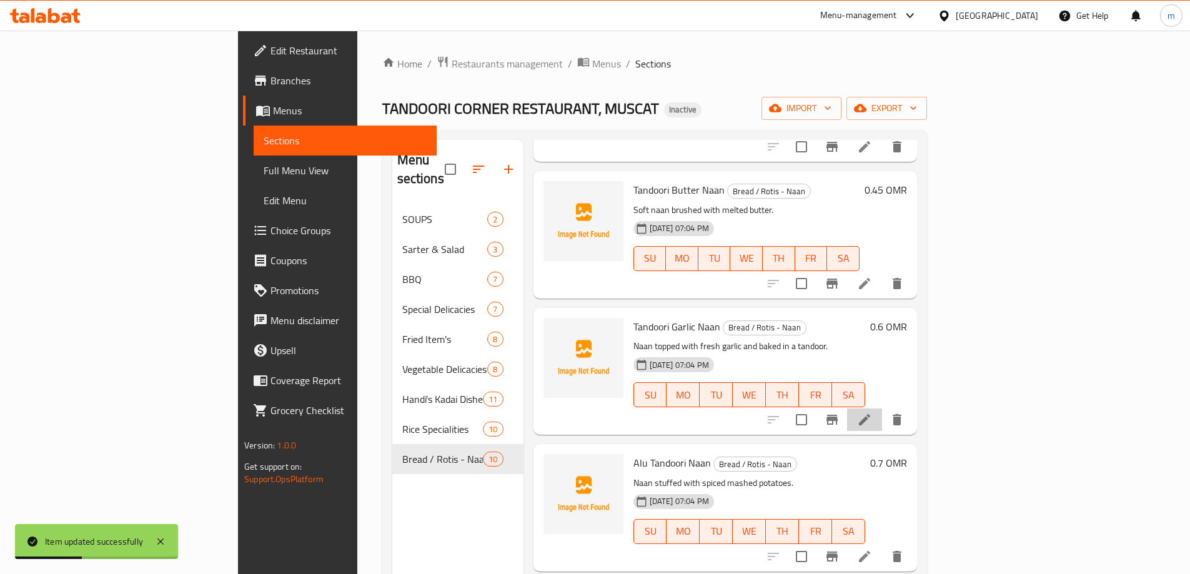
click at [882, 408] on li at bounding box center [864, 419] width 35 height 22
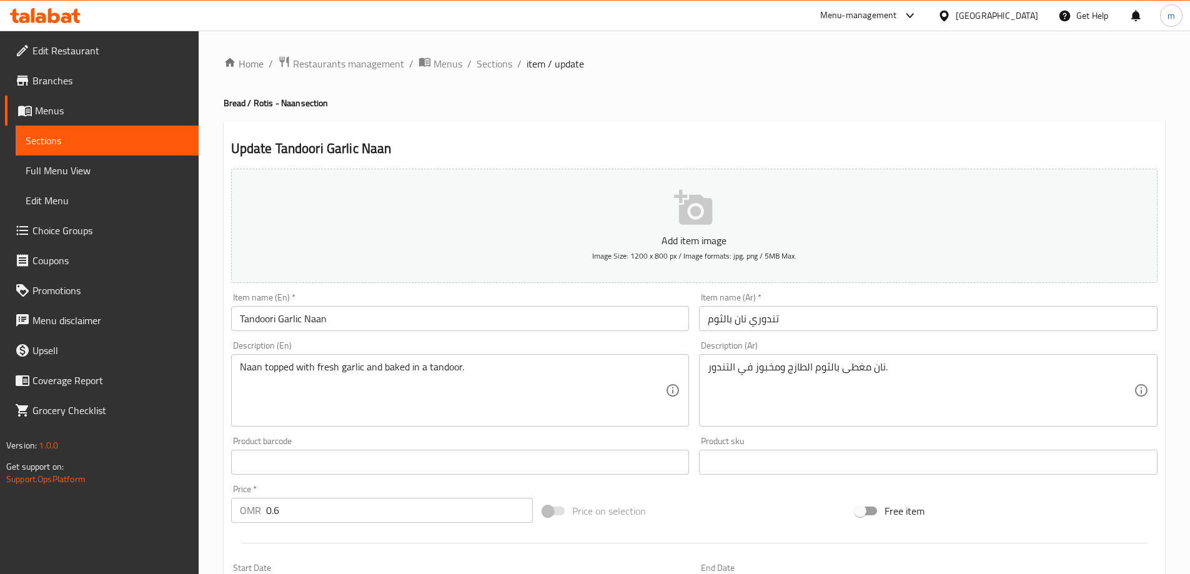
scroll to position [308, 0]
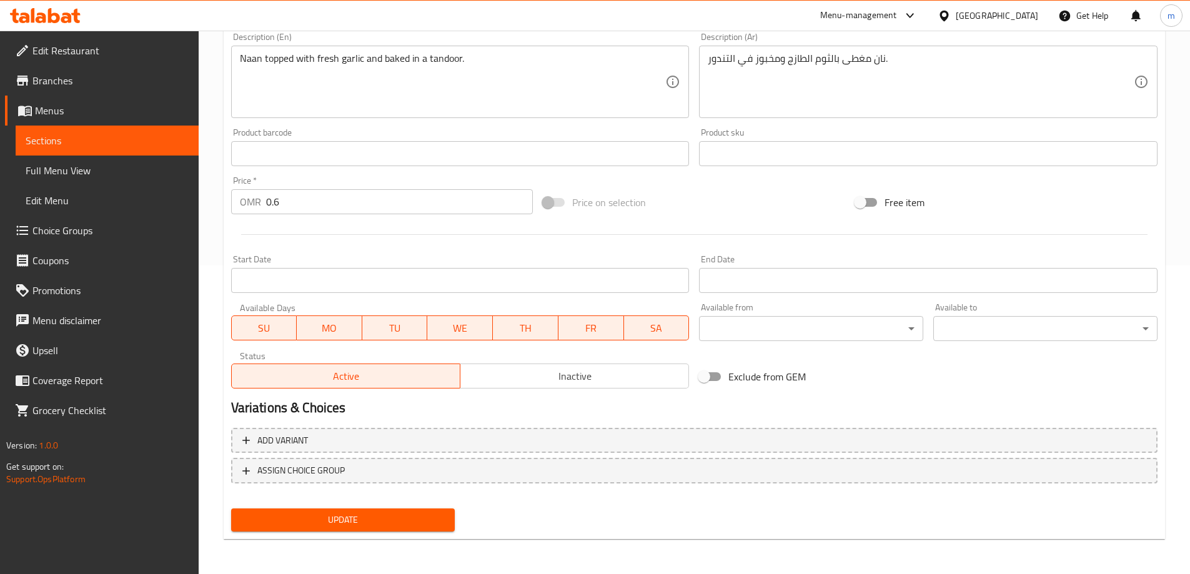
click at [360, 518] on span "Update" at bounding box center [343, 520] width 204 height 16
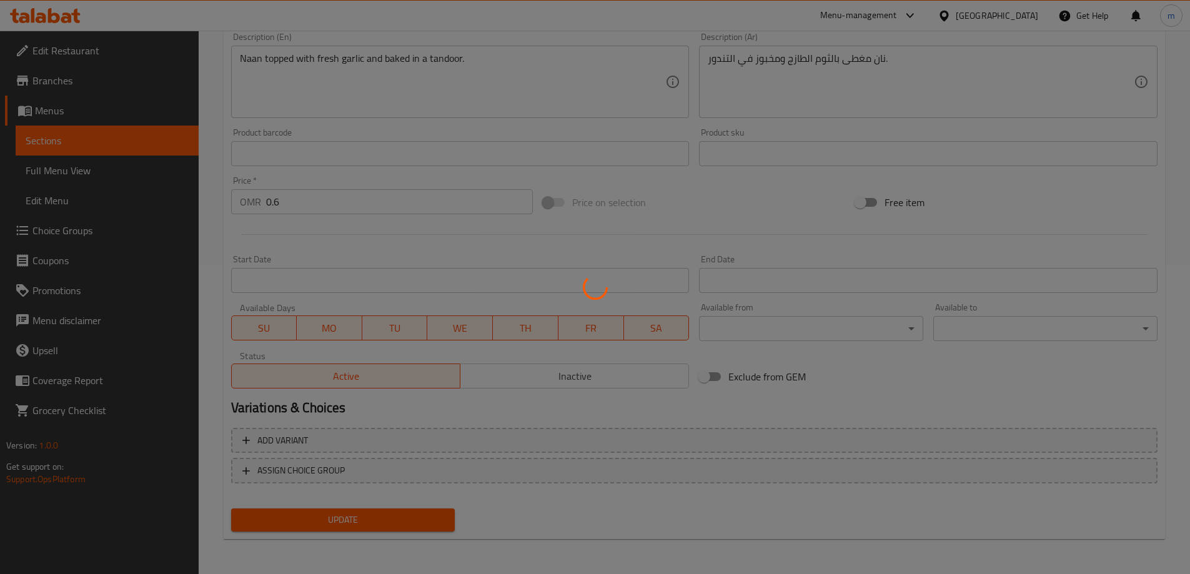
scroll to position [0, 0]
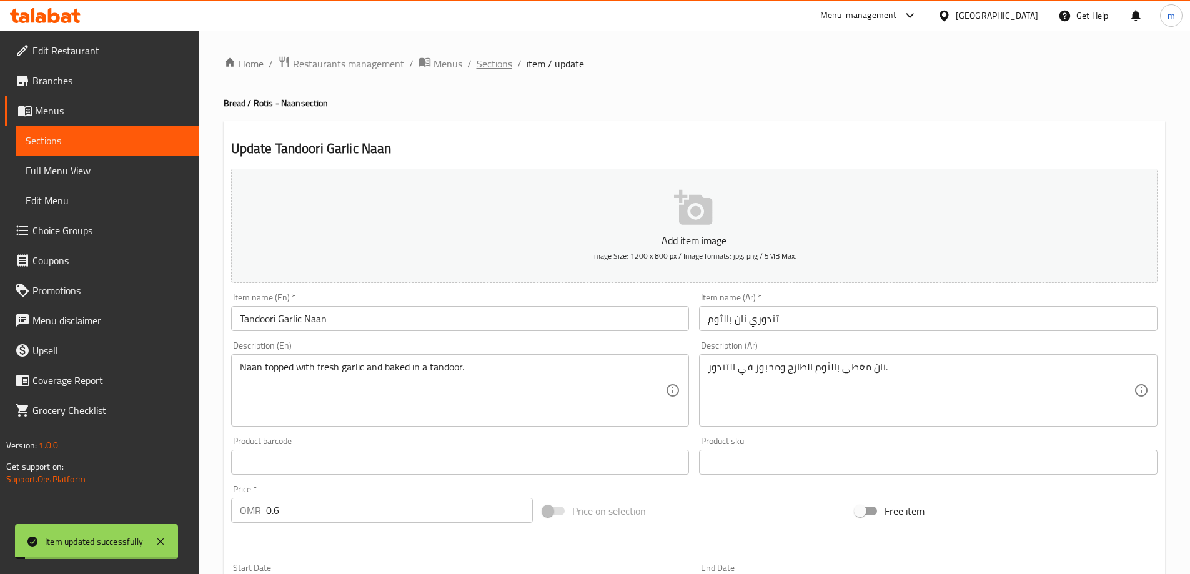
click at [498, 56] on span "Sections" at bounding box center [494, 63] width 36 height 15
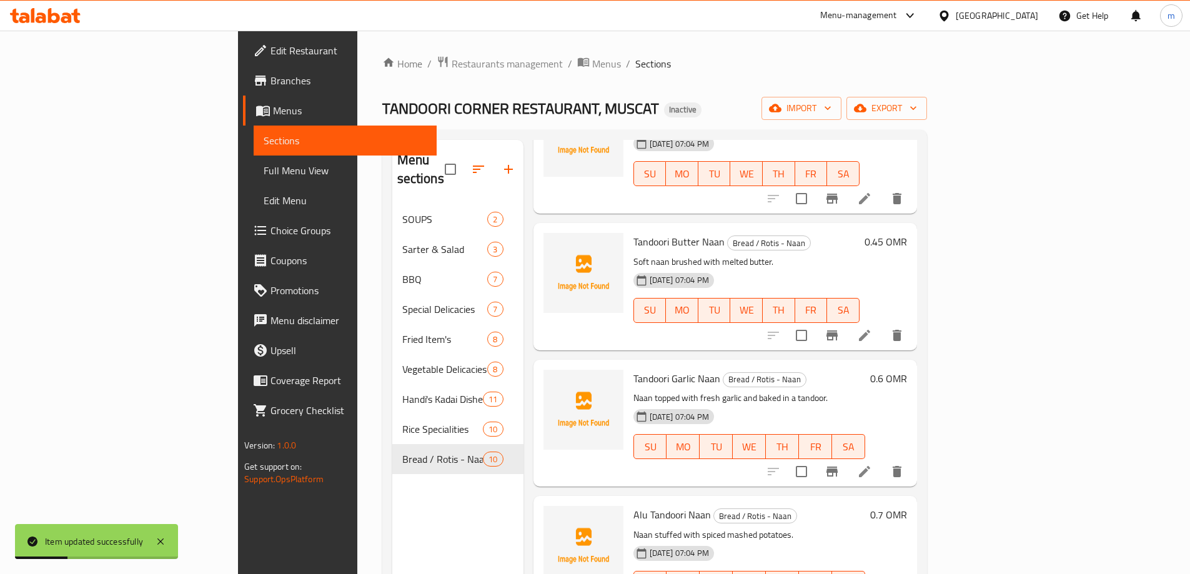
scroll to position [437, 0]
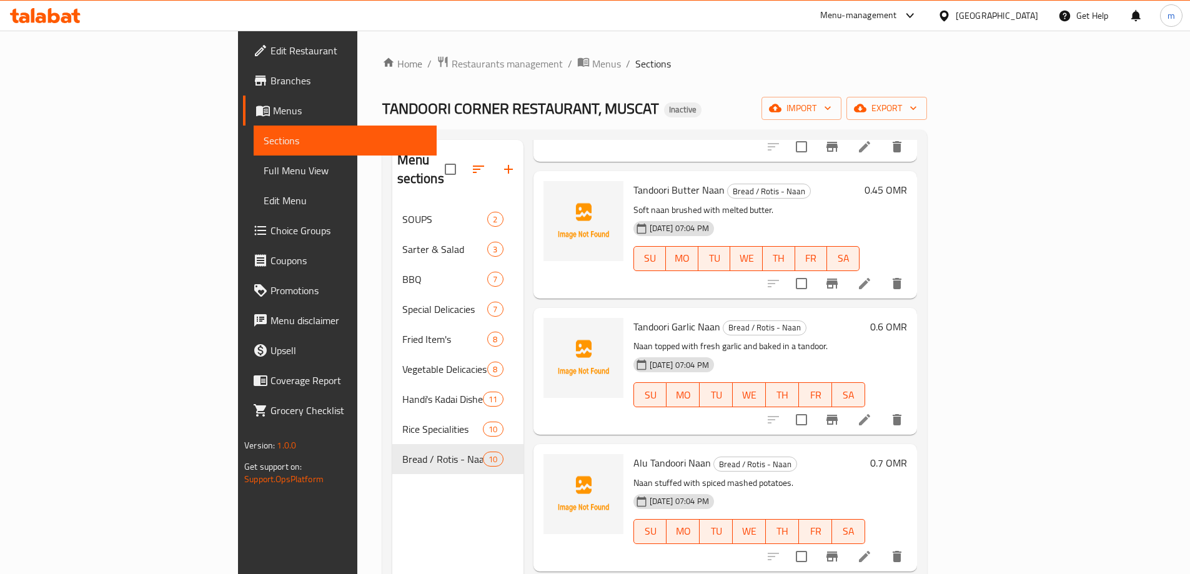
click at [882, 408] on li at bounding box center [864, 419] width 35 height 22
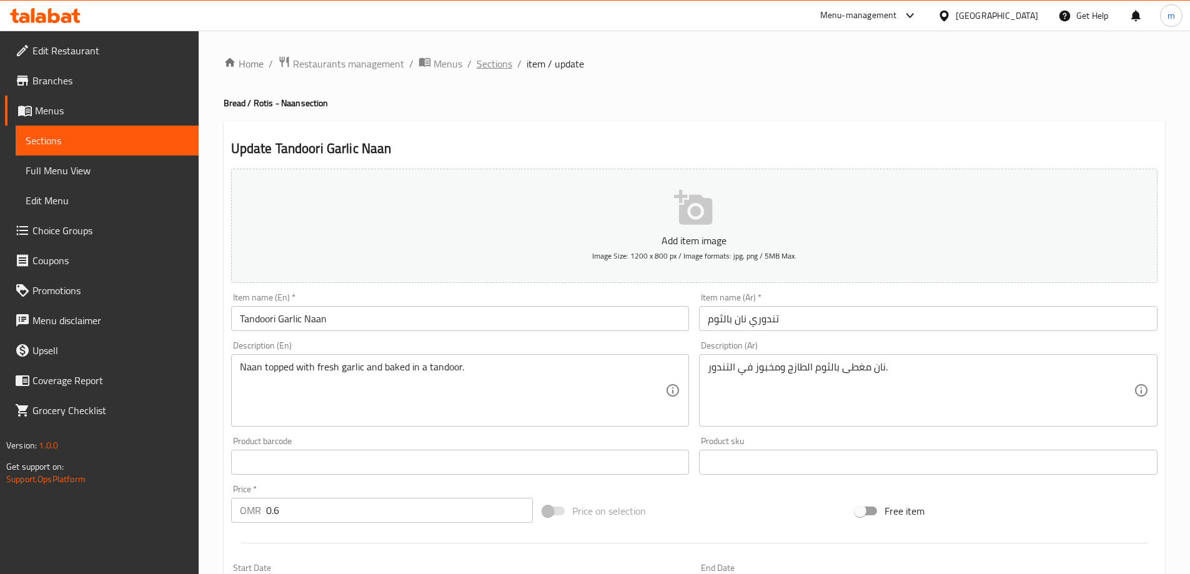
click at [503, 59] on span "Sections" at bounding box center [494, 63] width 36 height 15
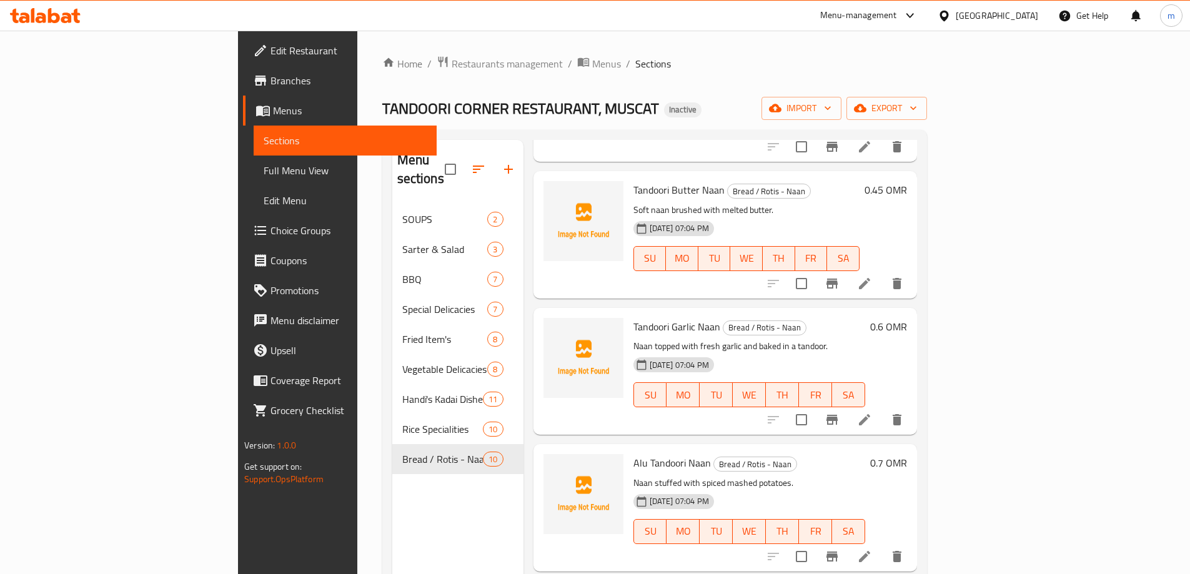
scroll to position [624, 0]
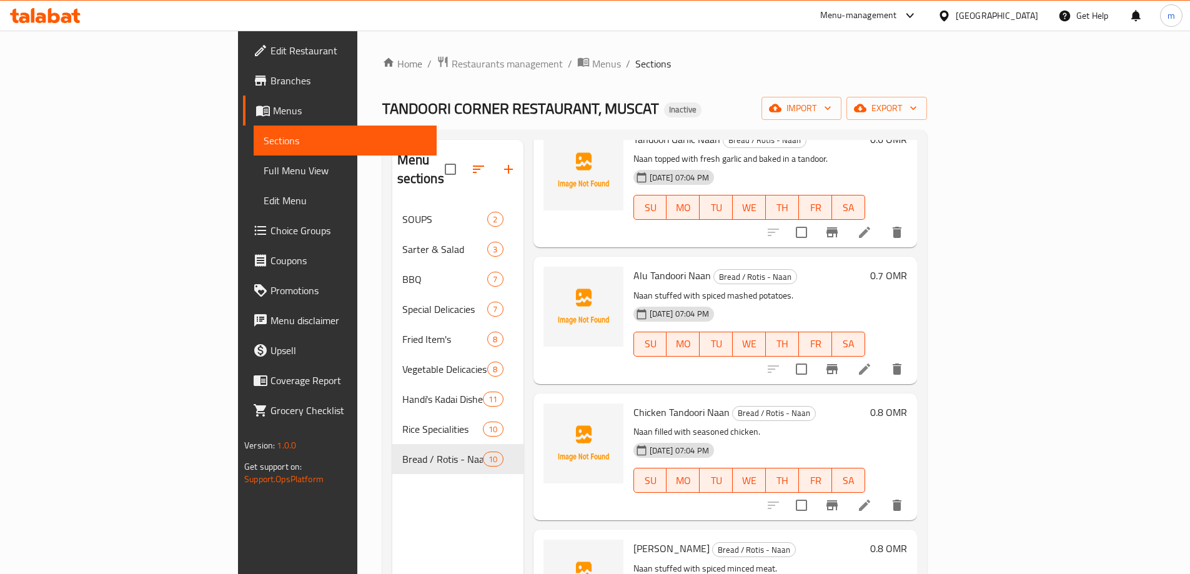
click at [882, 358] on li at bounding box center [864, 369] width 35 height 22
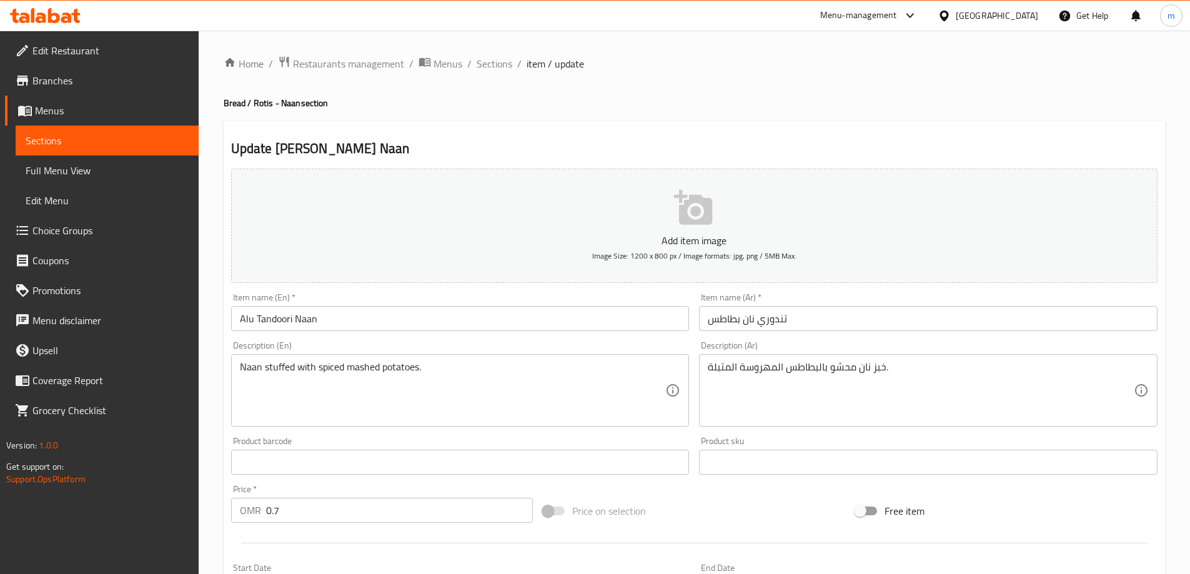
click at [243, 323] on input "Alu Tandoori Naan" at bounding box center [460, 318] width 458 height 25
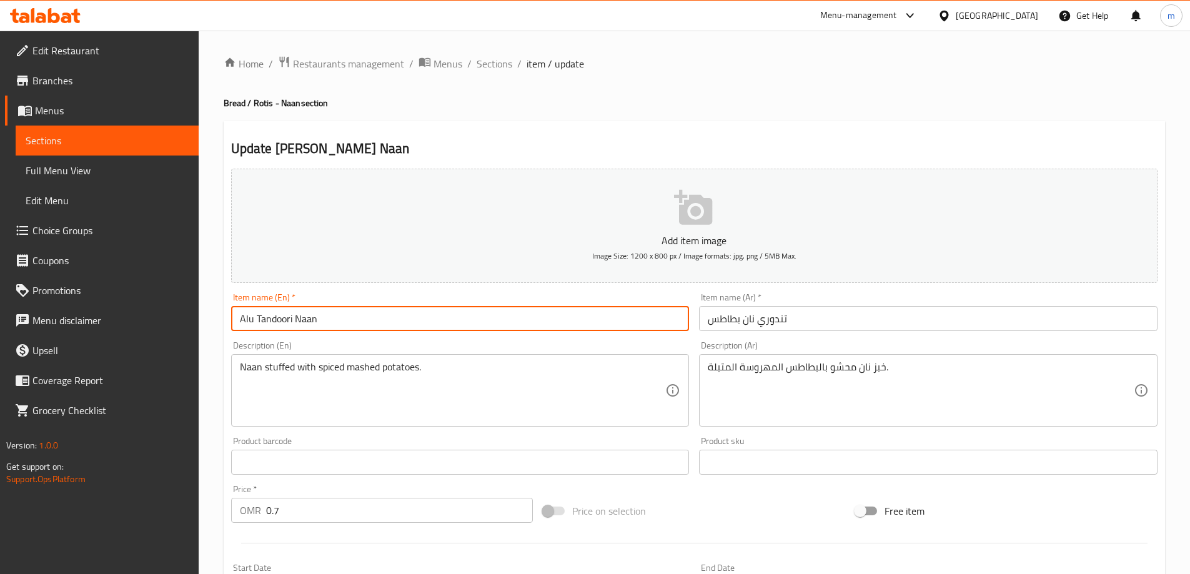
click at [243, 323] on input "Alu Tandoori Naan" at bounding box center [460, 318] width 458 height 25
click at [726, 323] on input "تندوري نان بطاطس" at bounding box center [928, 318] width 458 height 25
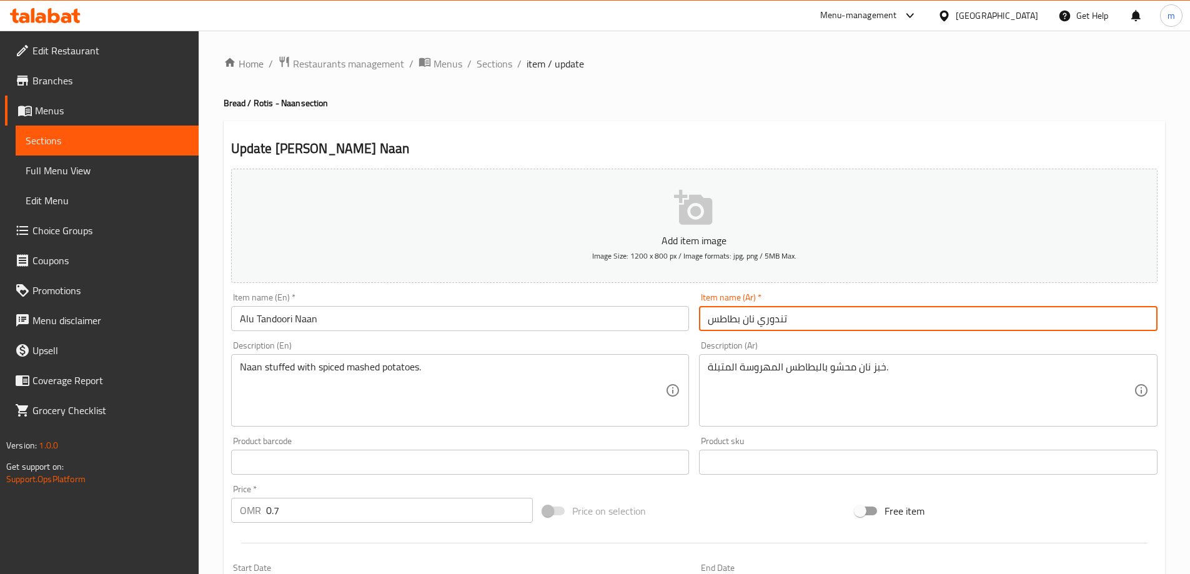
click at [726, 323] on input "تندوري نان بطاطس" at bounding box center [928, 318] width 458 height 25
type input "تندوري نان ألو"
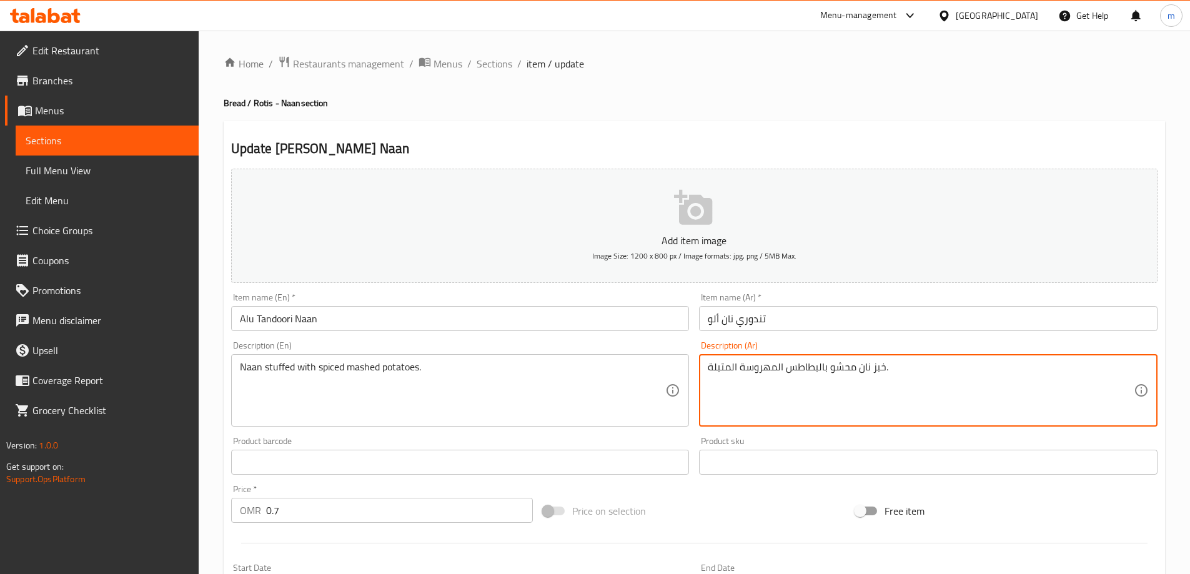
click at [877, 367] on textarea "خبز نان محشو بالبطاطس المهروسة المتبلة." at bounding box center [921, 390] width 426 height 59
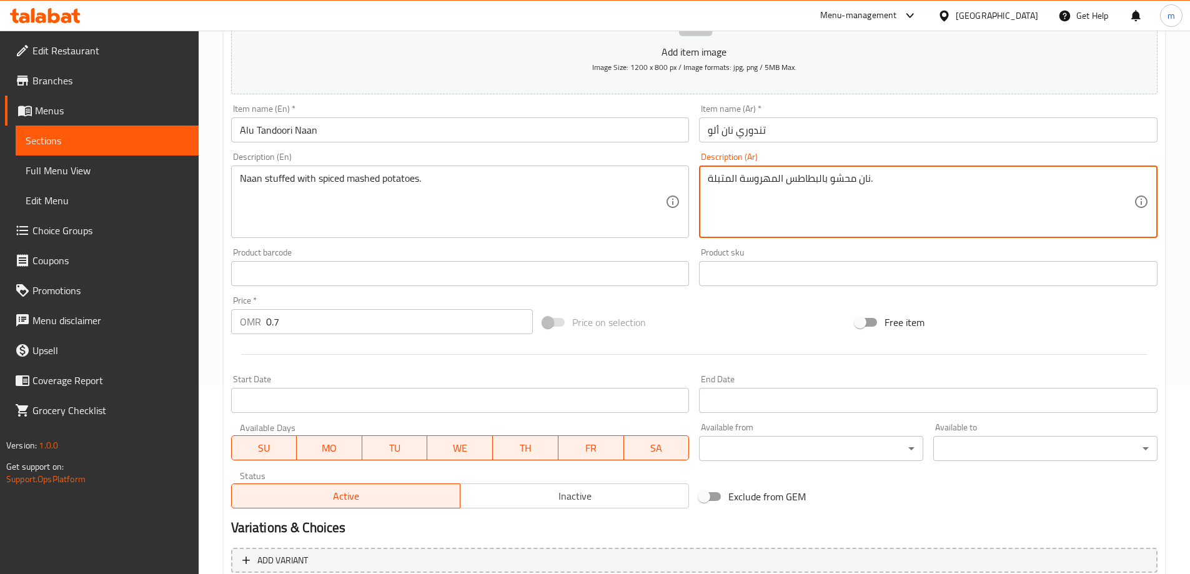
scroll to position [308, 0]
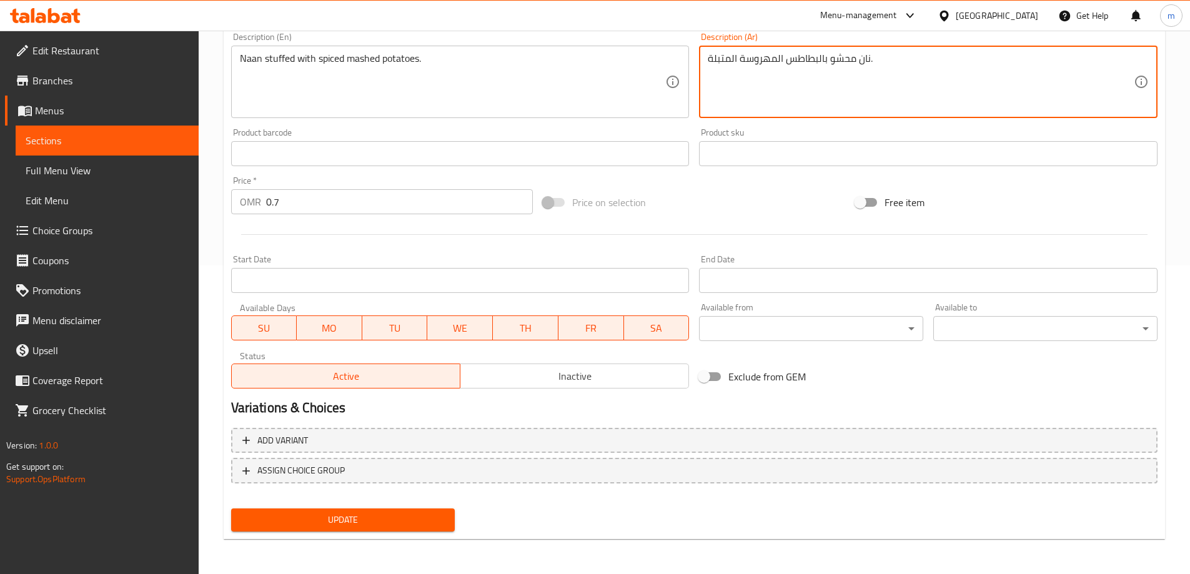
type textarea "نان محشو بالبطاطس المهروسة المتبلة."
click at [378, 526] on span "Update" at bounding box center [343, 520] width 204 height 16
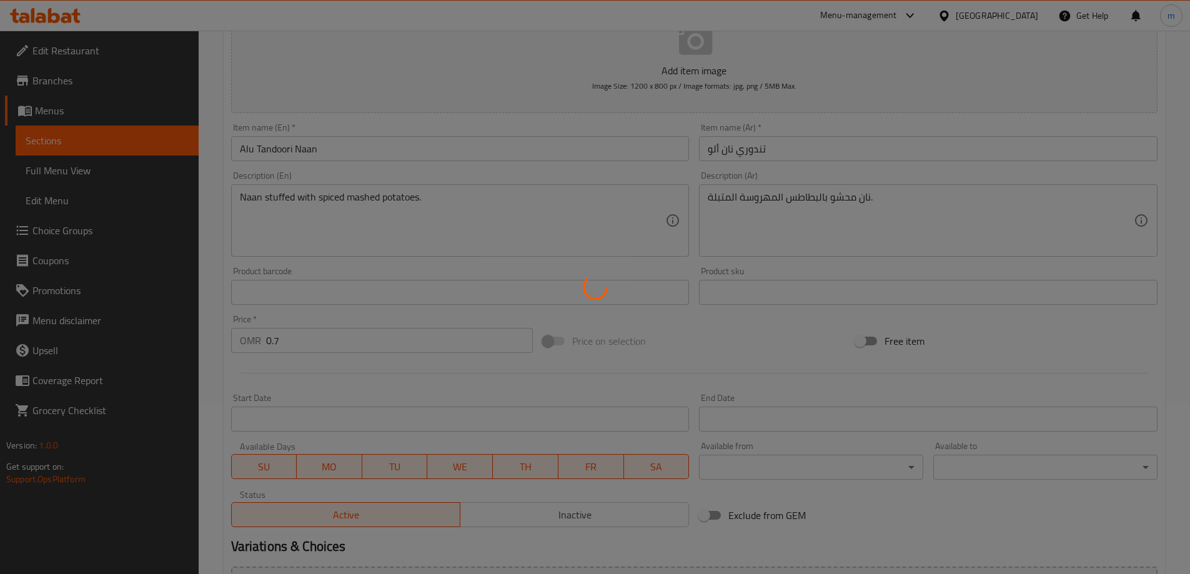
scroll to position [0, 0]
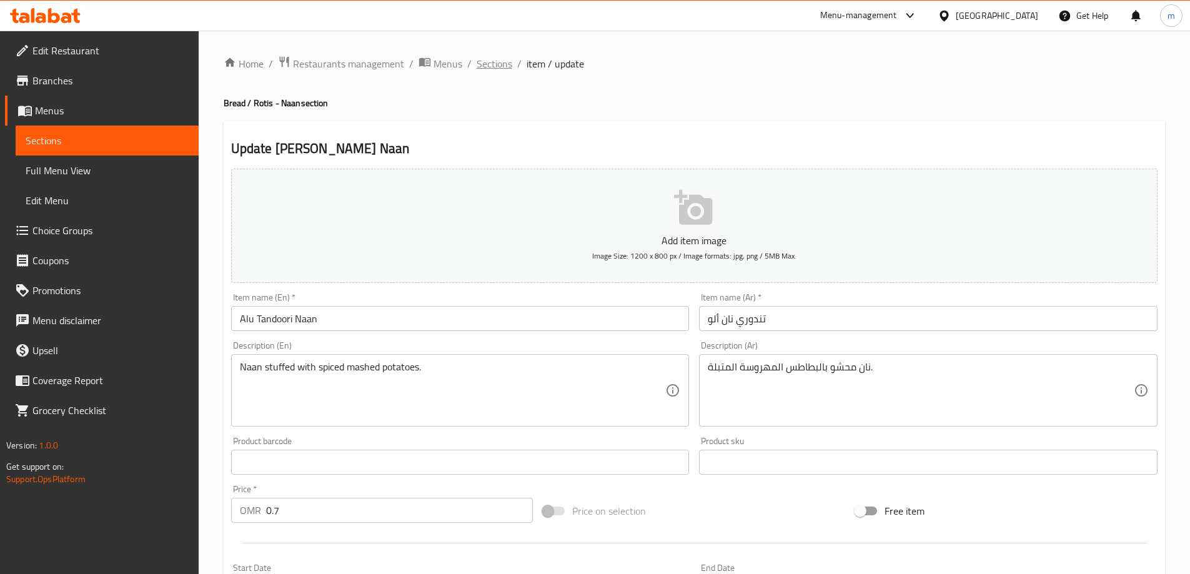
click at [482, 68] on span "Sections" at bounding box center [494, 63] width 36 height 15
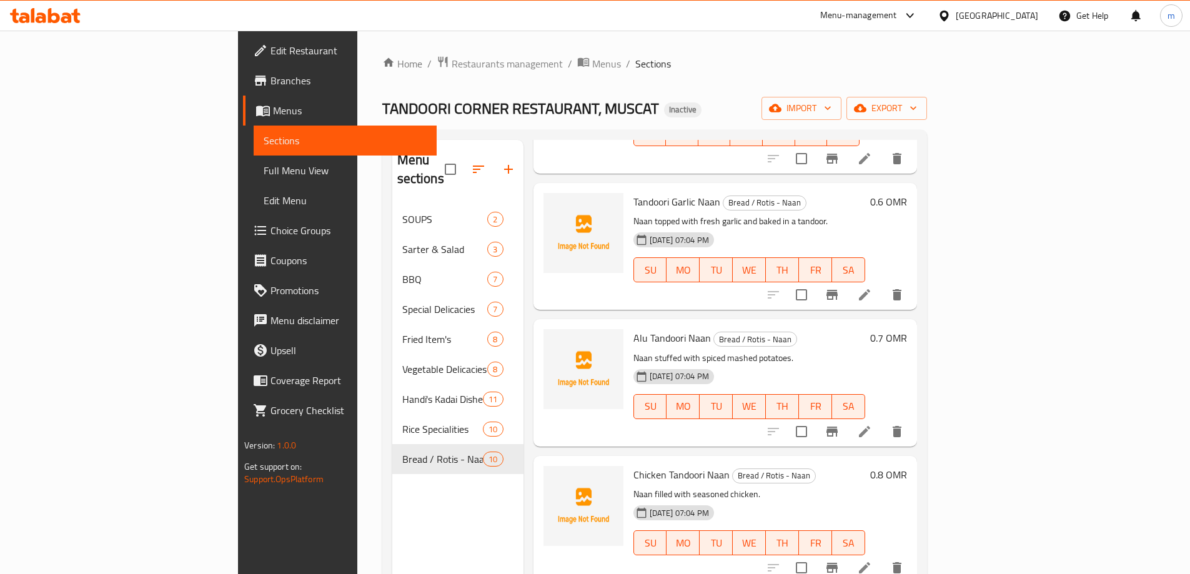
scroll to position [624, 0]
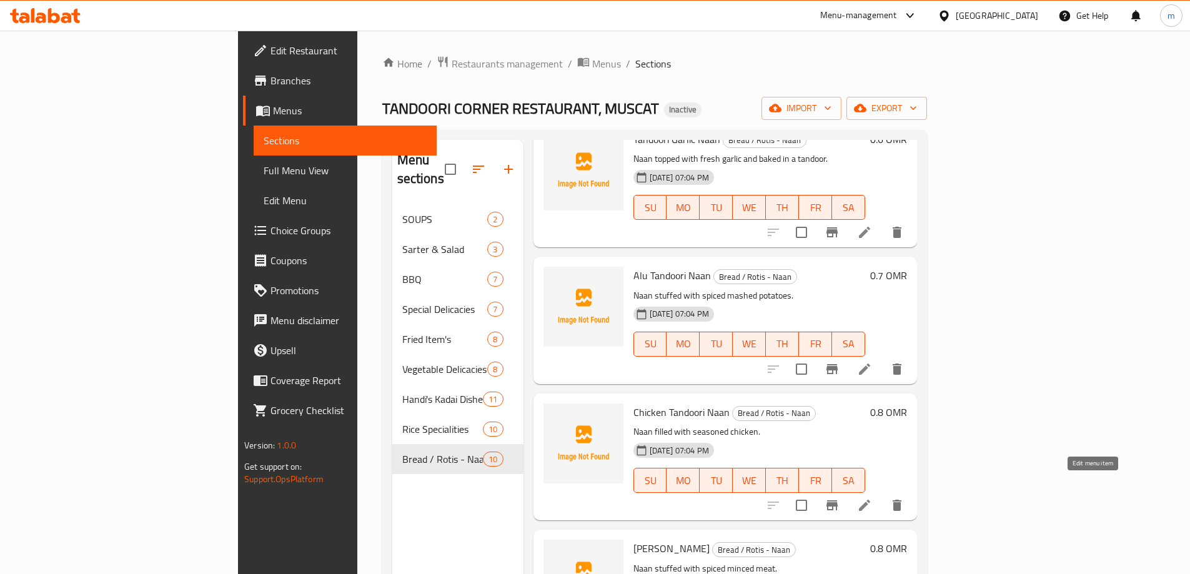
click at [870, 500] on icon at bounding box center [864, 505] width 11 height 11
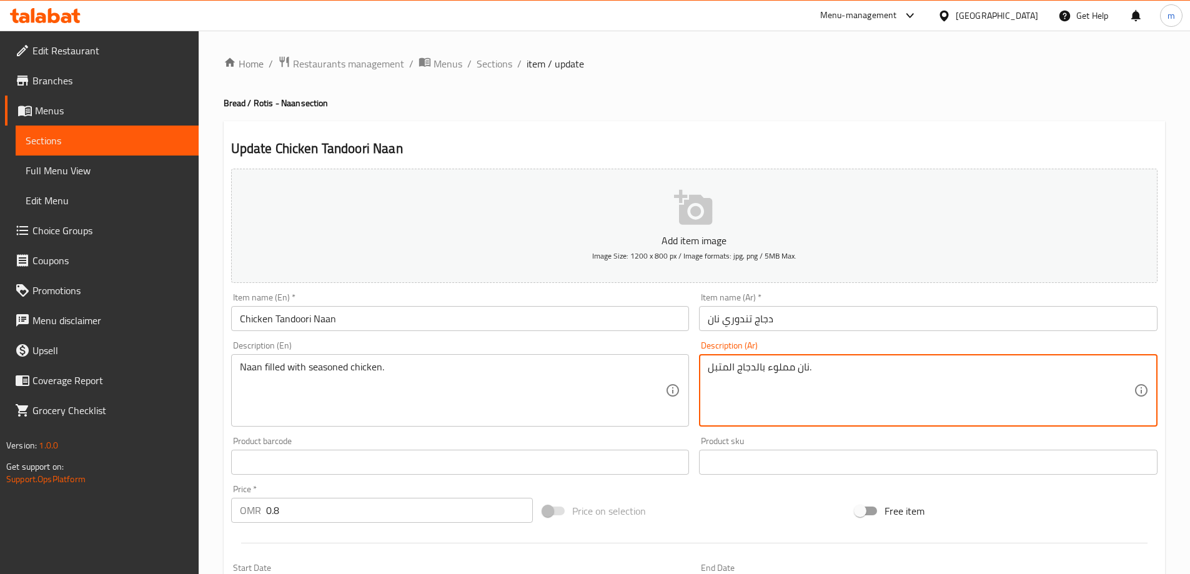
drag, startPoint x: 784, startPoint y: 368, endPoint x: 775, endPoint y: 367, distance: 8.9
drag, startPoint x: 789, startPoint y: 371, endPoint x: 769, endPoint y: 364, distance: 21.1
click at [769, 364] on textarea "نان مملوء بالدجاج المتبل." at bounding box center [921, 390] width 426 height 59
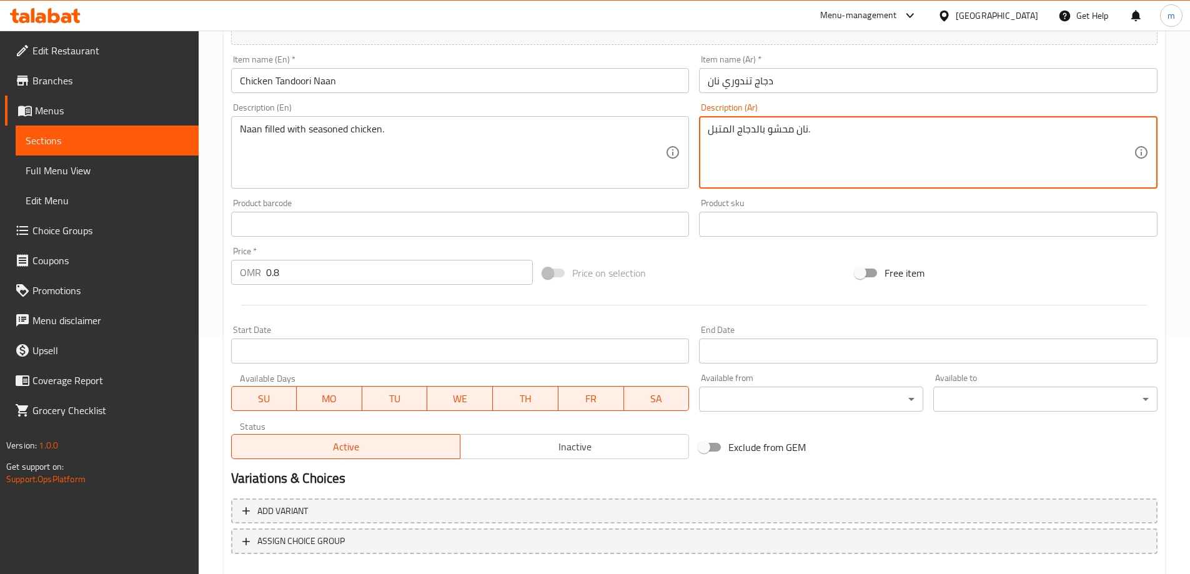
scroll to position [308, 0]
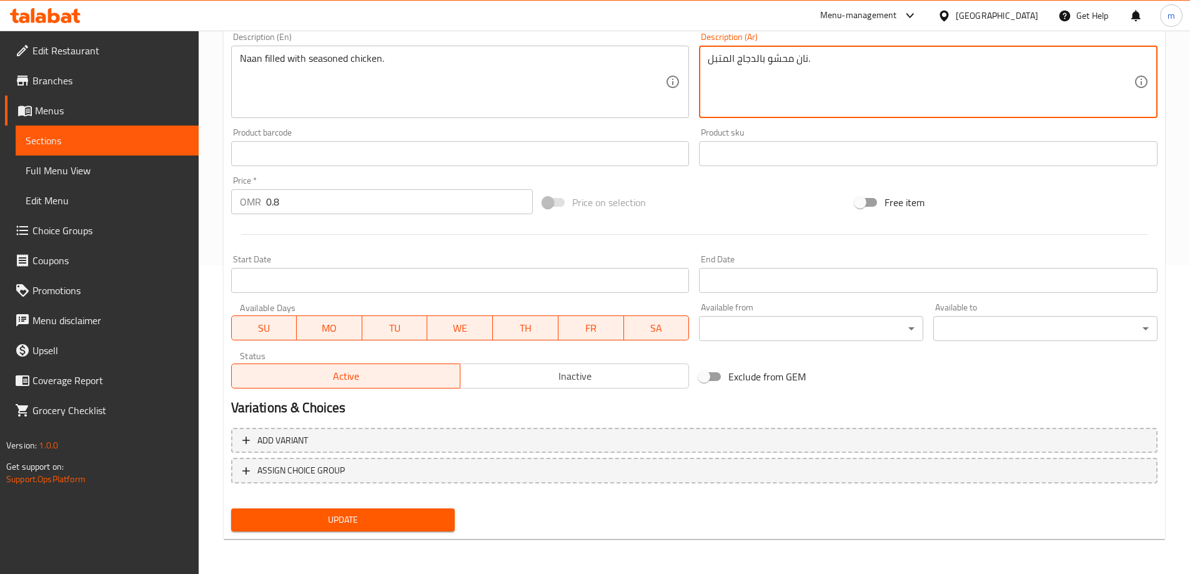
type textarea "نان محشو بالدجاج المتبل."
click at [357, 525] on span "Update" at bounding box center [343, 520] width 204 height 16
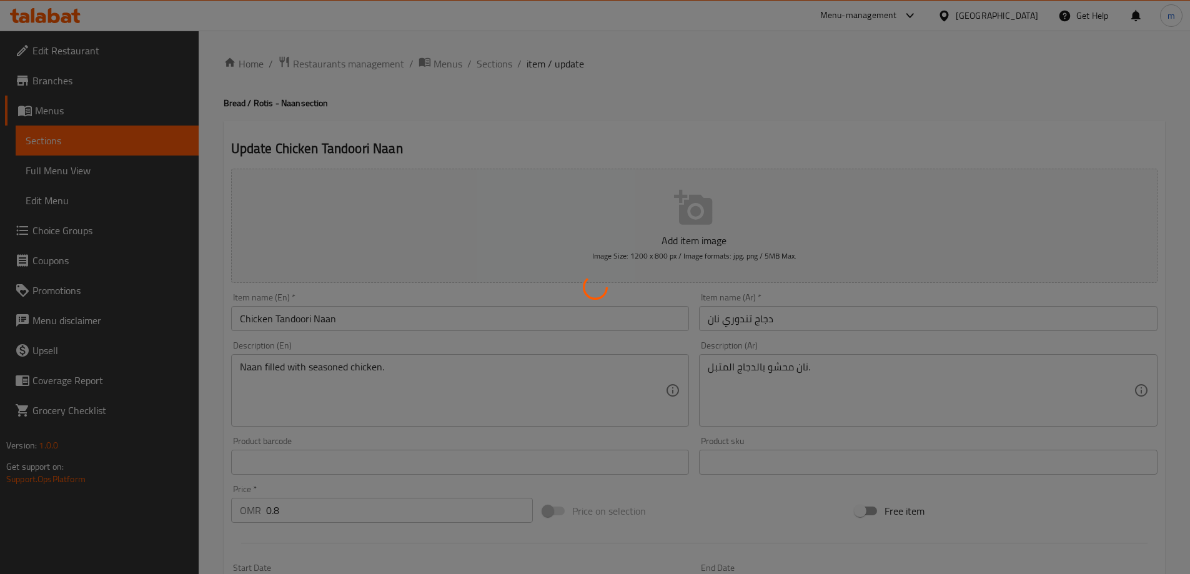
scroll to position [0, 0]
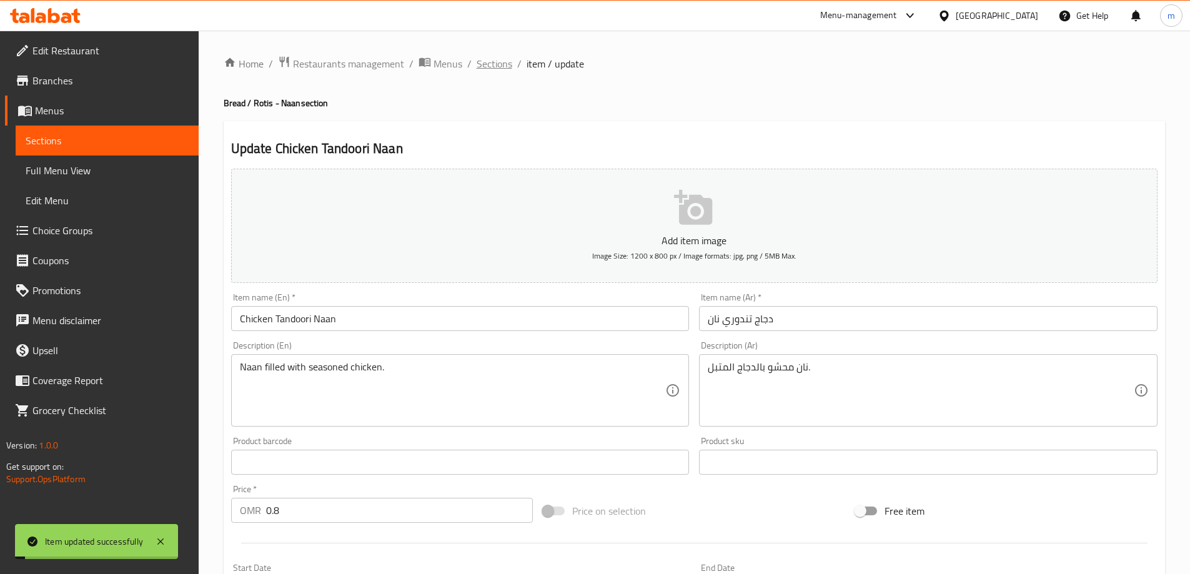
click at [495, 66] on span "Sections" at bounding box center [494, 63] width 36 height 15
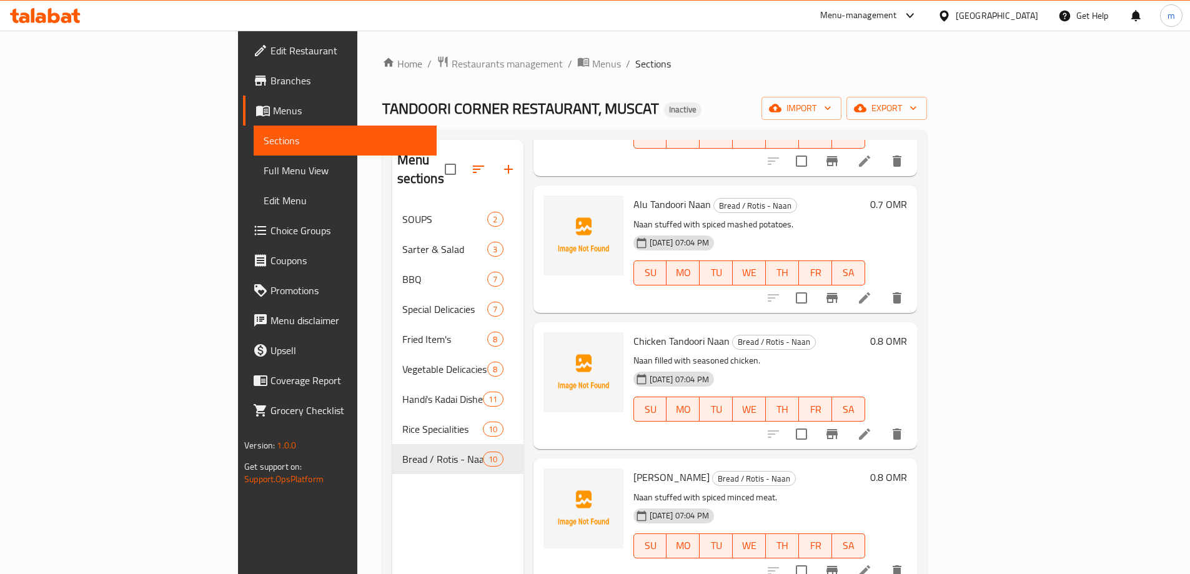
scroll to position [812, 0]
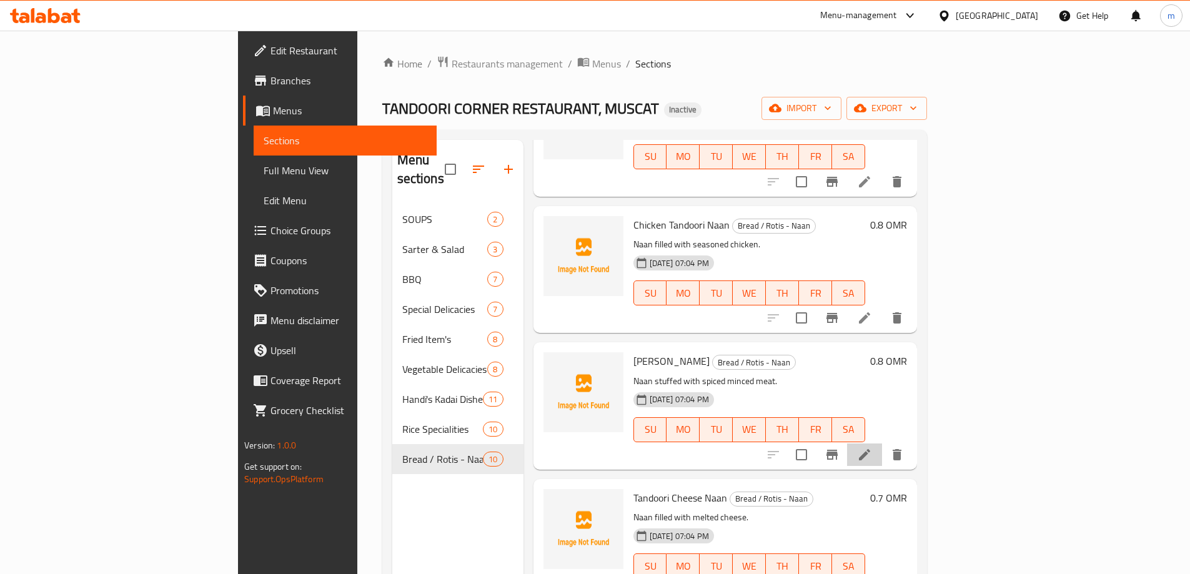
click at [882, 443] on li at bounding box center [864, 454] width 35 height 22
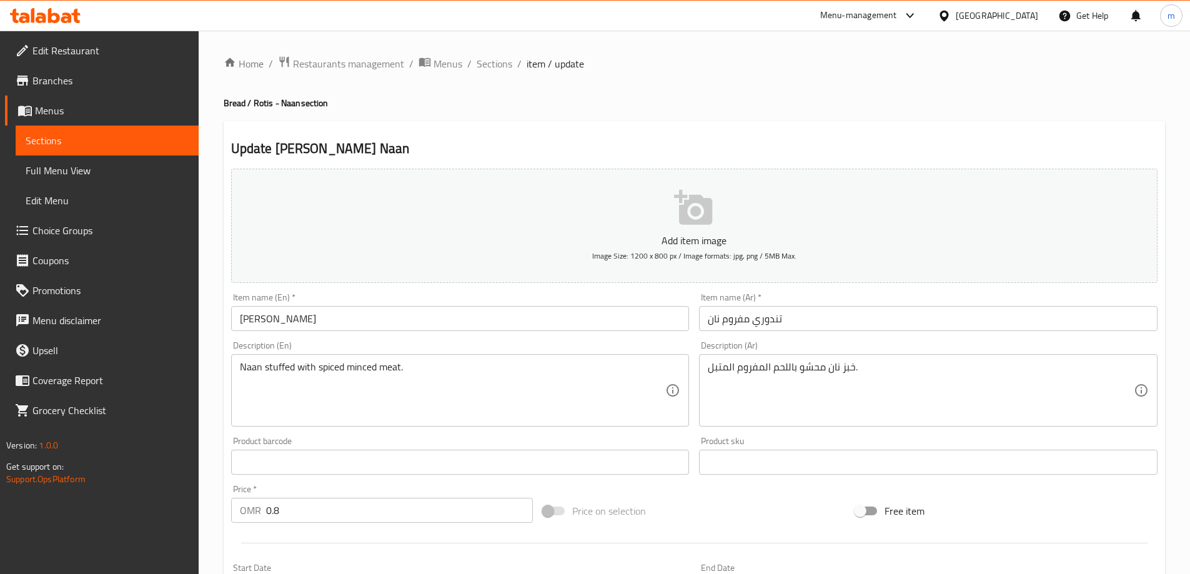
click at [734, 324] on input "تندوري مفروم نان" at bounding box center [928, 318] width 458 height 25
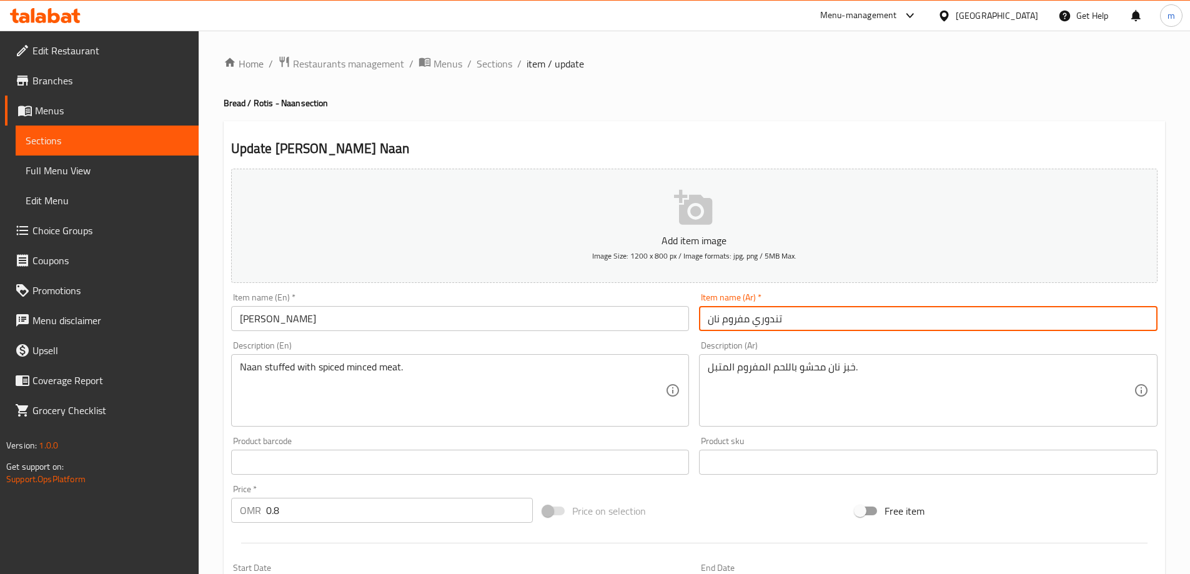
click at [734, 324] on input "تندوري مفروم نان" at bounding box center [928, 318] width 458 height 25
type input "تندوري كيما نان"
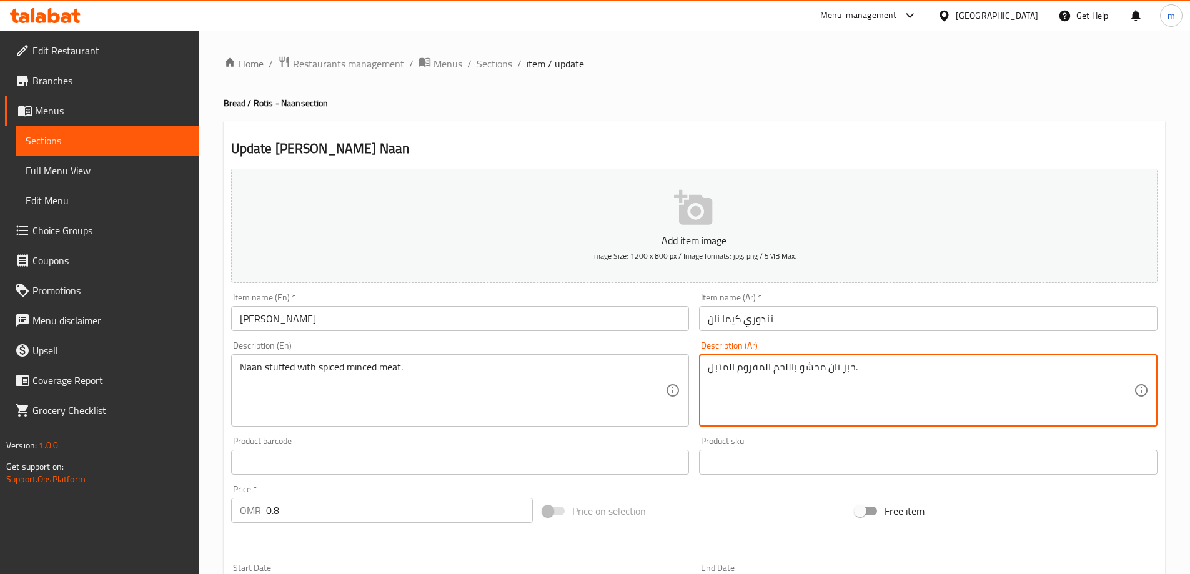
click at [850, 366] on textarea "خبز نان محشو باللحم المفروم المتبل." at bounding box center [921, 390] width 426 height 59
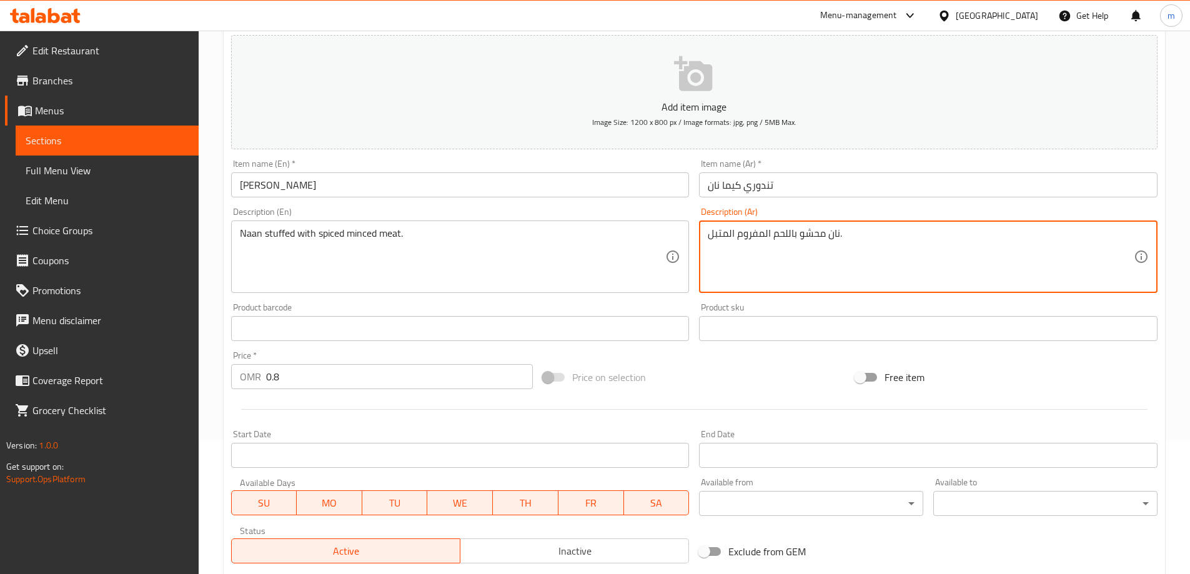
scroll to position [308, 0]
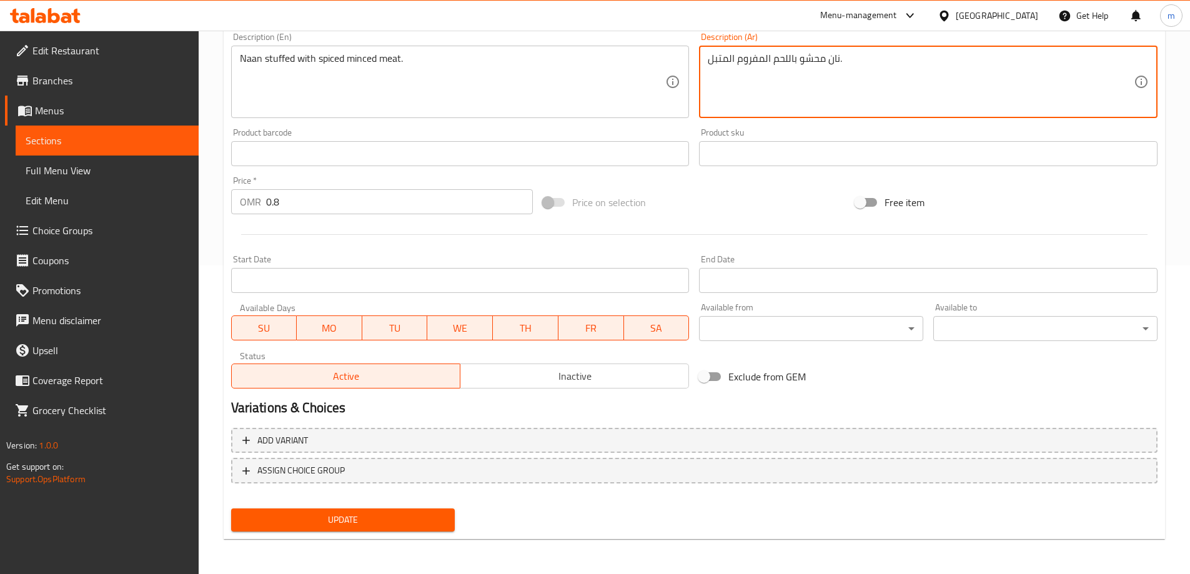
type textarea "نان محشو باللحم المفروم المتبل."
click at [347, 512] on span "Update" at bounding box center [343, 520] width 204 height 16
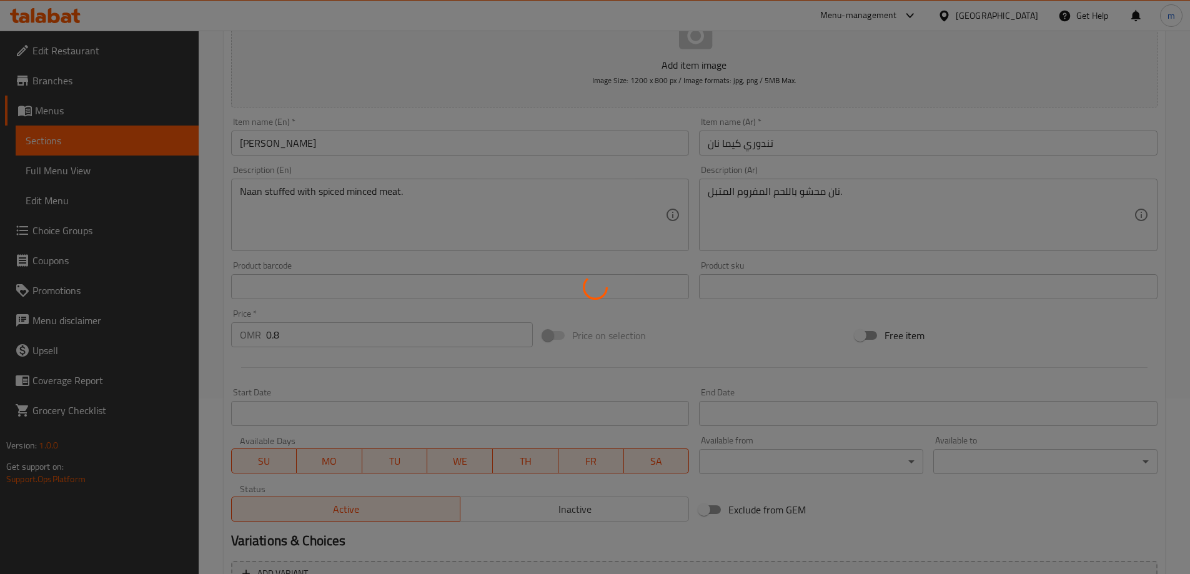
scroll to position [0, 0]
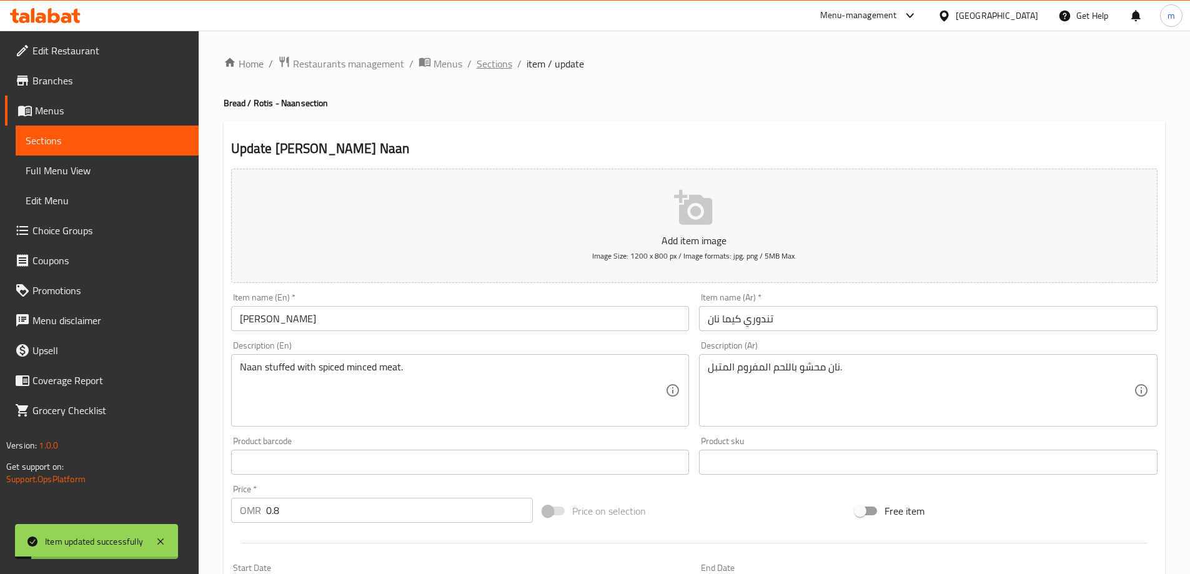
click at [504, 66] on span "Sections" at bounding box center [494, 63] width 36 height 15
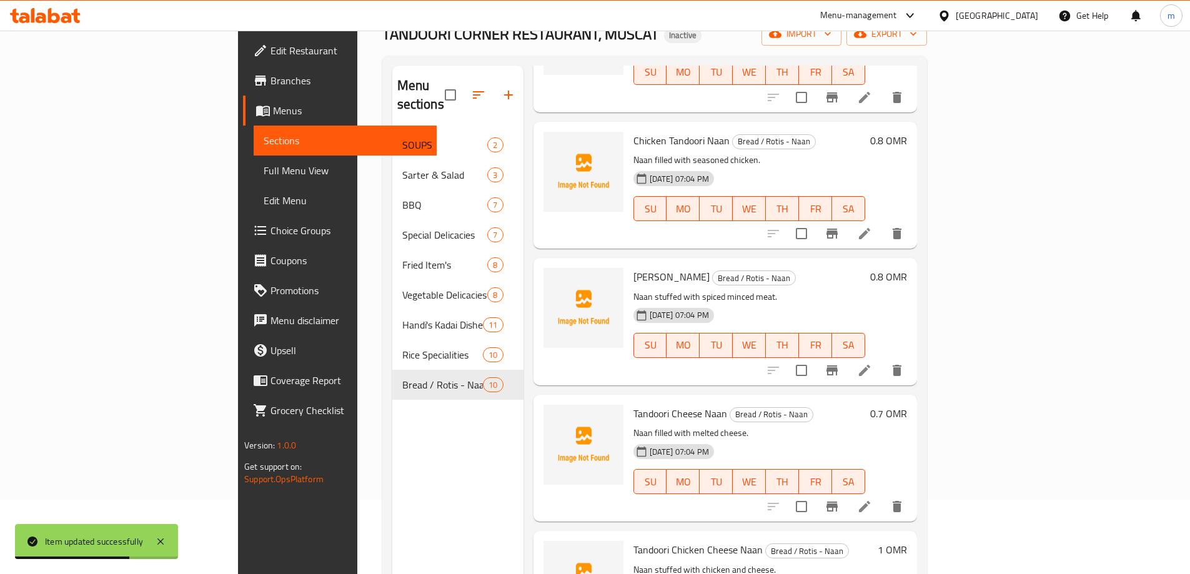
scroll to position [175, 0]
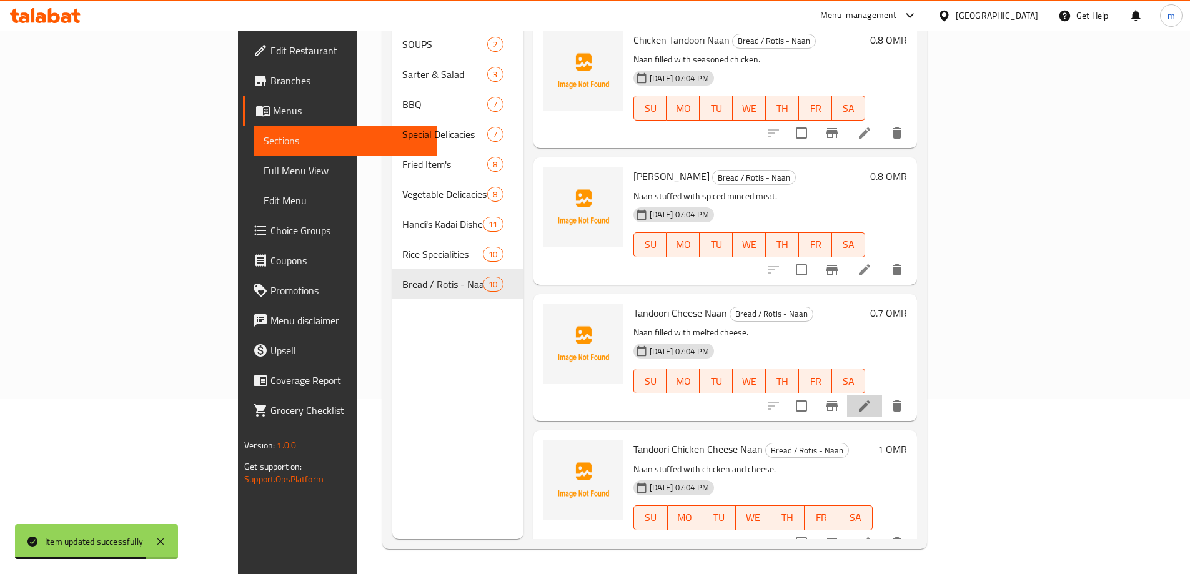
click at [882, 395] on li at bounding box center [864, 406] width 35 height 22
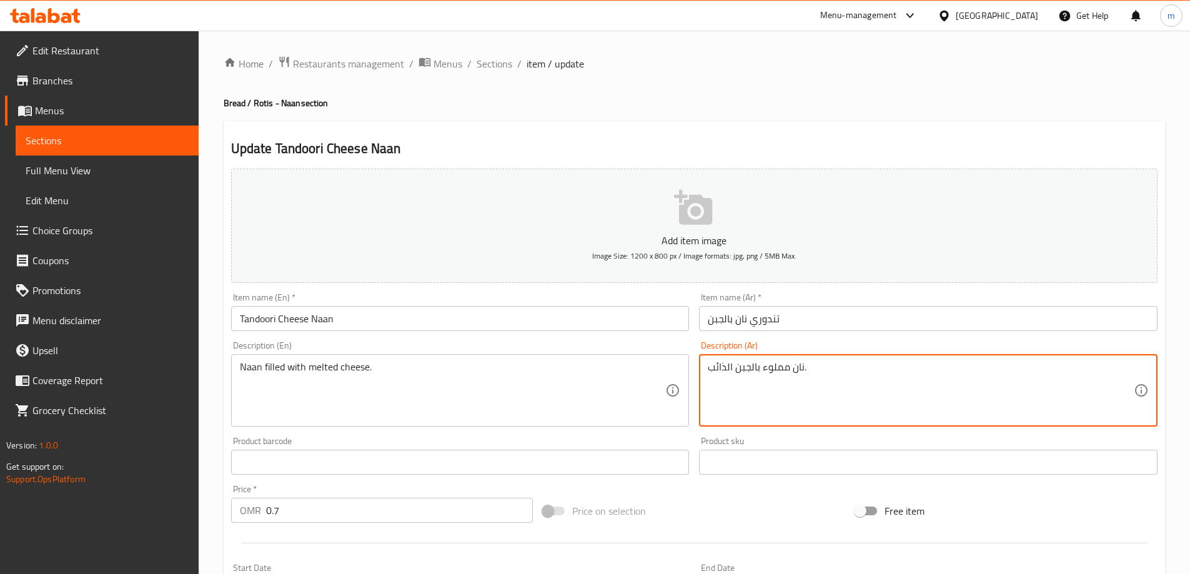
drag, startPoint x: 781, startPoint y: 372, endPoint x: 764, endPoint y: 368, distance: 17.9
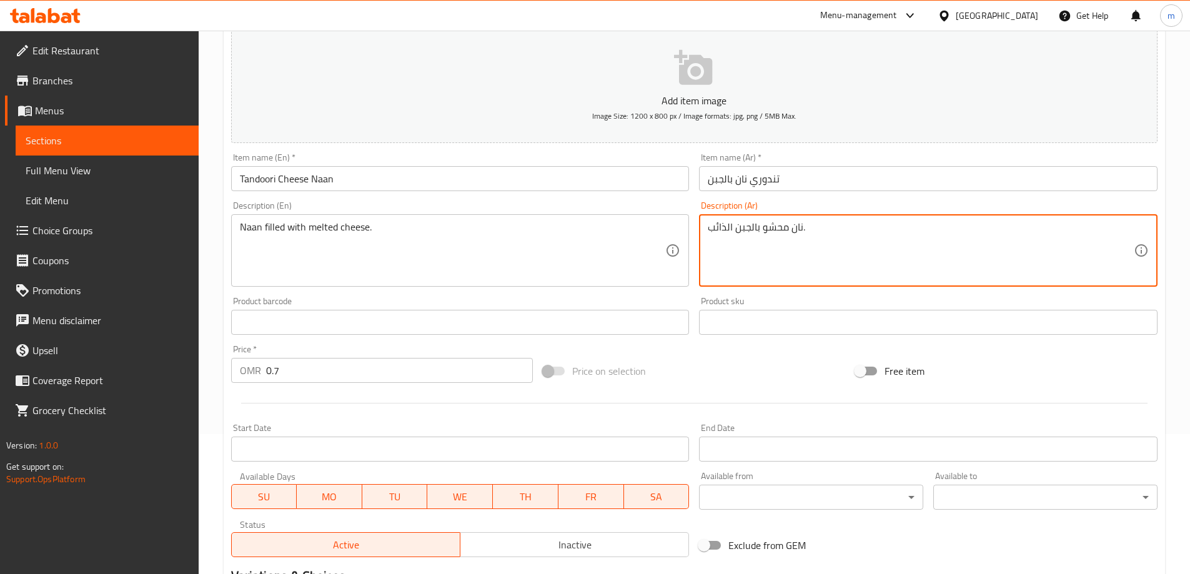
scroll to position [308, 0]
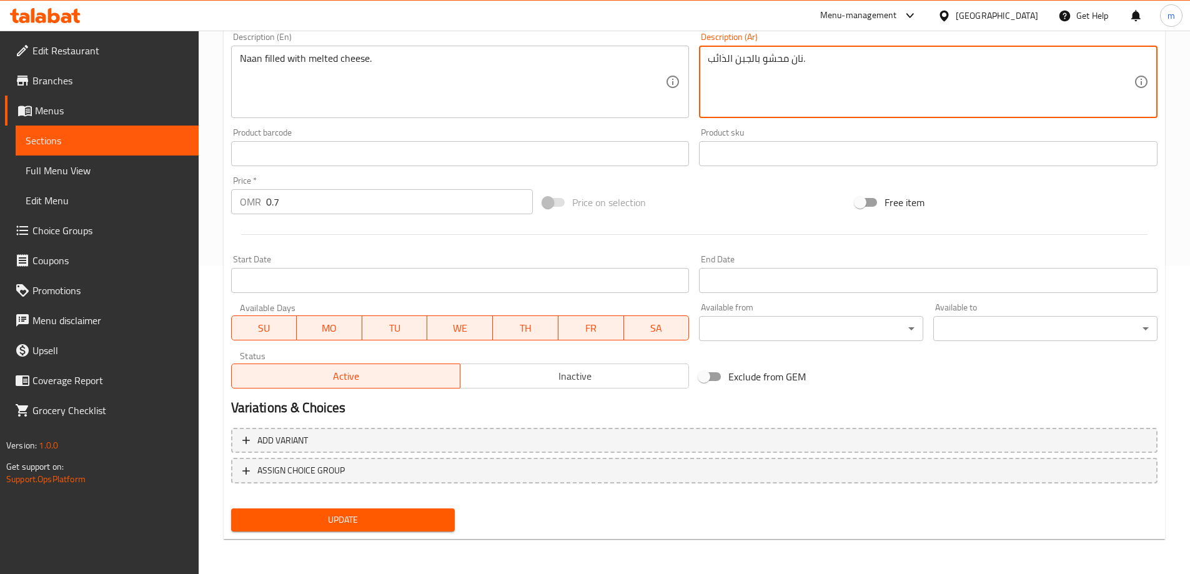
type textarea "نان محشو بالجبن الذائب."
click at [383, 520] on span "Update" at bounding box center [343, 520] width 204 height 16
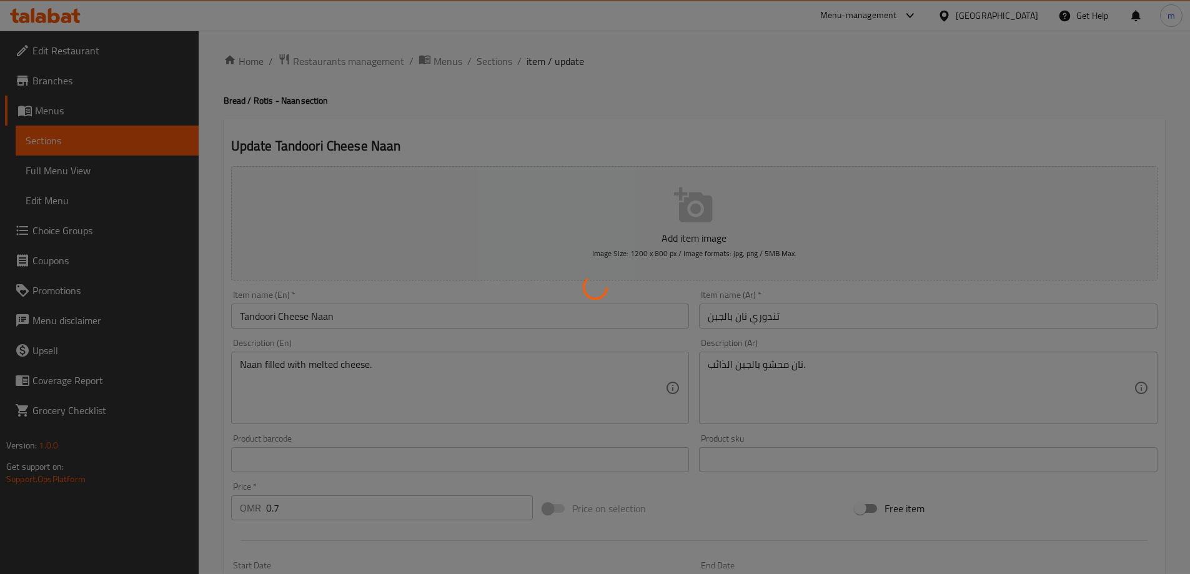
scroll to position [0, 0]
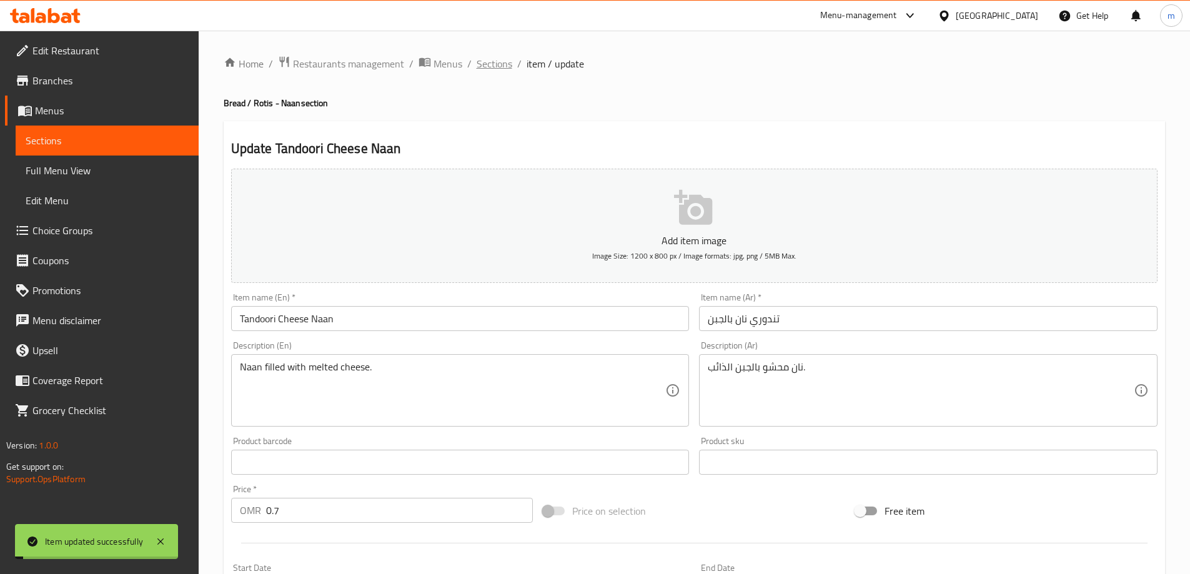
click at [492, 62] on span "Sections" at bounding box center [494, 63] width 36 height 15
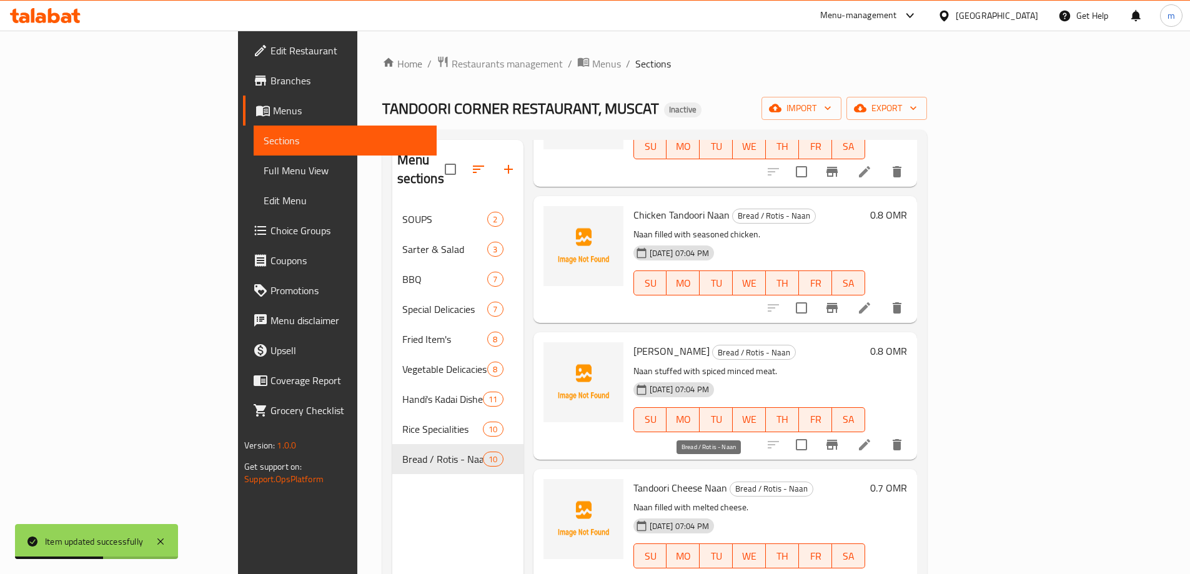
scroll to position [175, 0]
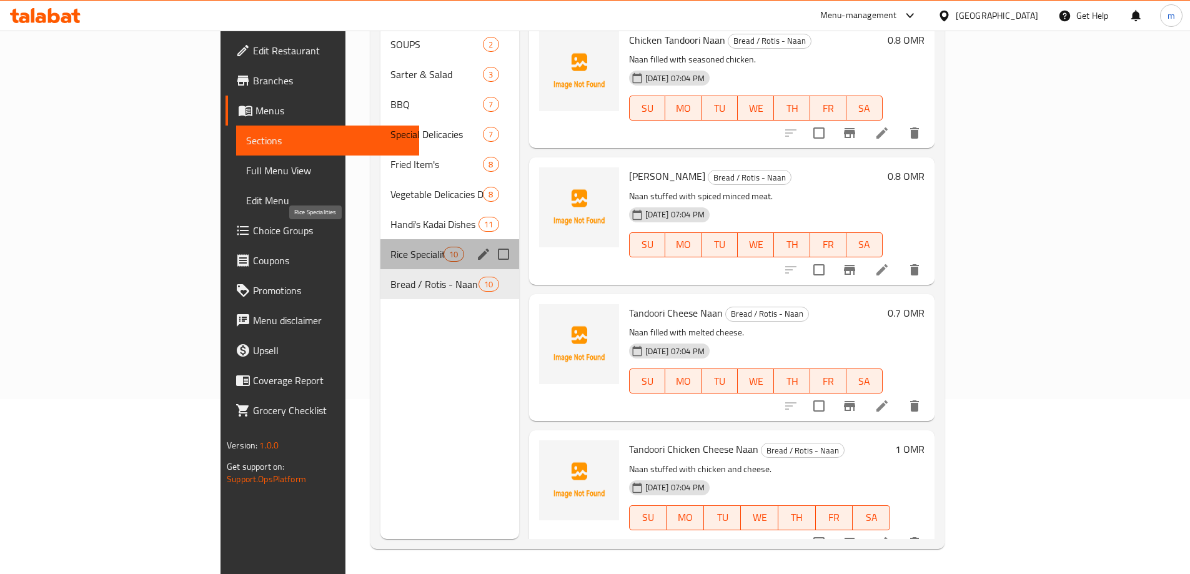
click at [390, 247] on span "Rice Specialities" at bounding box center [416, 254] width 53 height 15
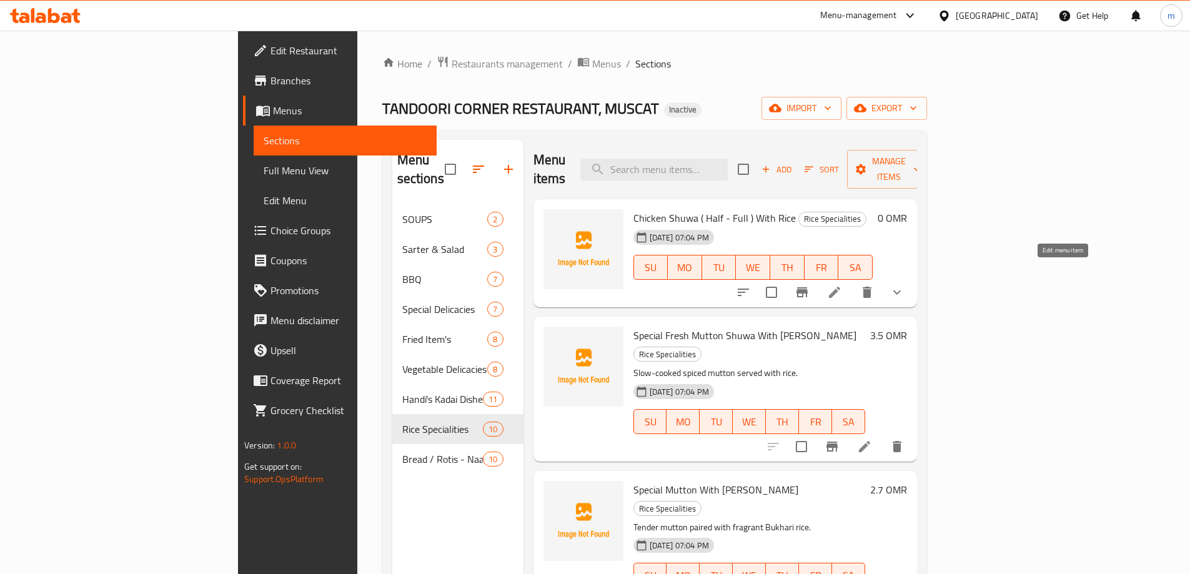
click at [842, 285] on icon at bounding box center [834, 292] width 15 height 15
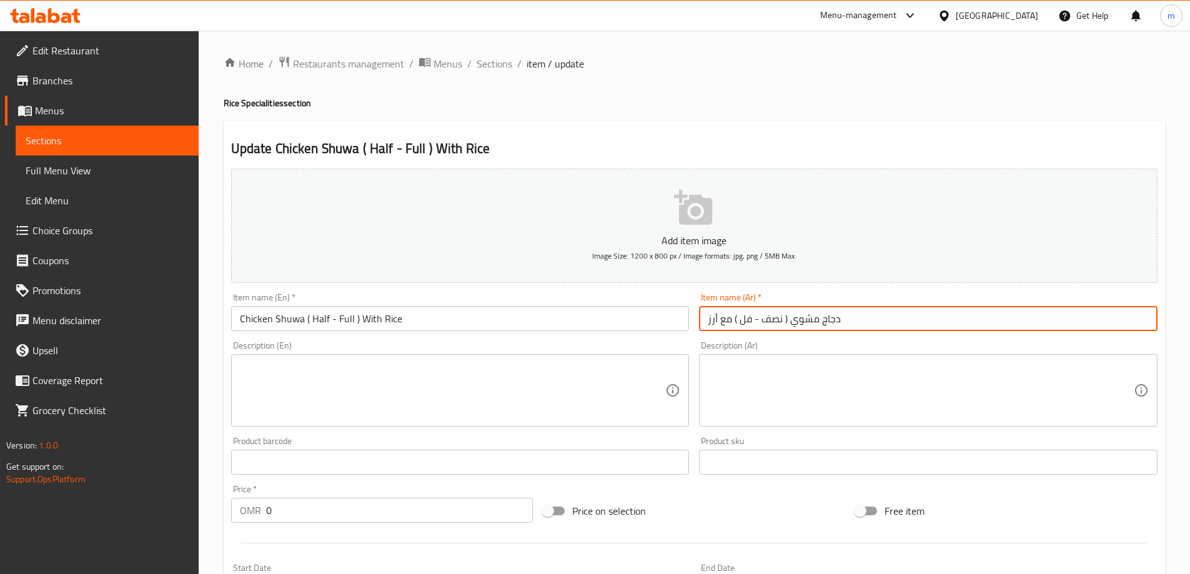
drag, startPoint x: 751, startPoint y: 321, endPoint x: 742, endPoint y: 322, distance: 8.8
click at [742, 322] on input "دجاج مشوي ( نصف - فل ) مع أرز" at bounding box center [928, 318] width 458 height 25
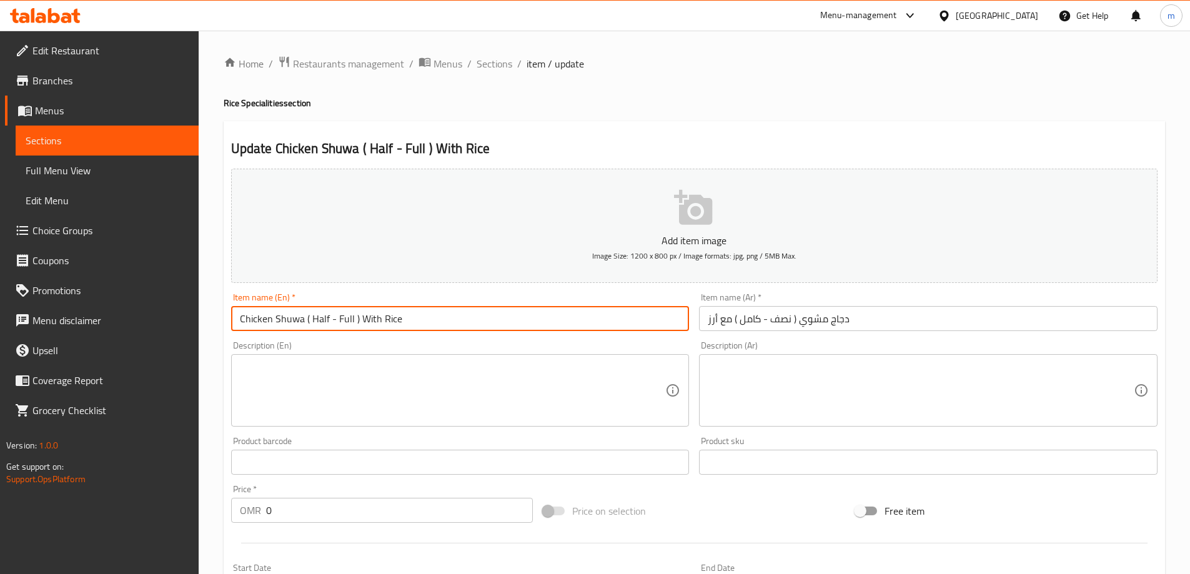
click at [282, 320] on input "Chicken Shuwa ( Half - Full ) With Rice" at bounding box center [460, 318] width 458 height 25
click at [293, 322] on input "Chicken Shuwa ( Half - Full ) With Rice" at bounding box center [460, 318] width 458 height 25
click at [558, 114] on div "Home / Restaurants management / Menus / Sections / item / update Rice Specialit…" at bounding box center [694, 471] width 941 height 830
drag, startPoint x: 302, startPoint y: 321, endPoint x: 205, endPoint y: 327, distance: 97.0
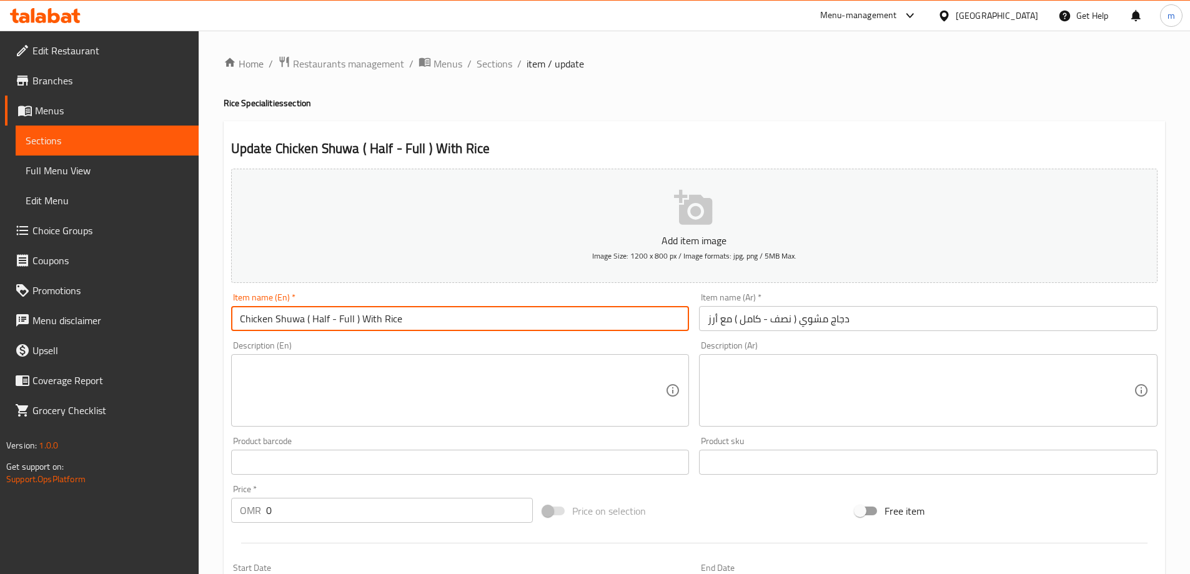
click at [205, 327] on div "Home / Restaurants management / Menus / Sections / item / update Rice Specialit…" at bounding box center [694, 471] width 991 height 880
click at [806, 321] on input "دجاج مشوي ( نصف - كامل ) مع أرز" at bounding box center [928, 318] width 458 height 25
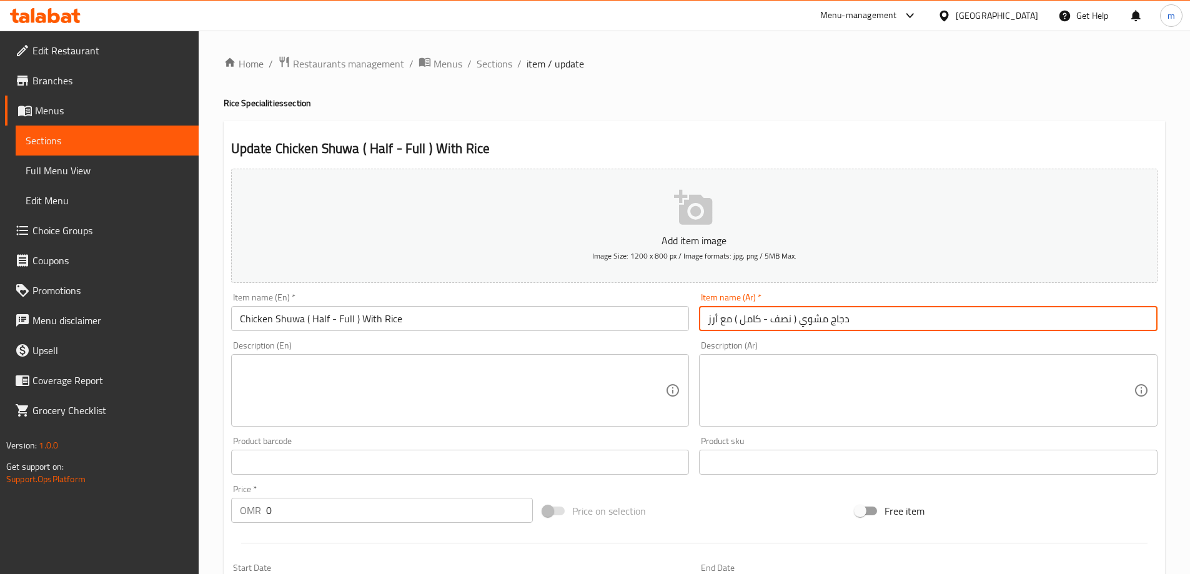
click at [806, 321] on input "دجاج مشوي ( نصف - كامل ) مع أرز" at bounding box center [928, 318] width 458 height 25
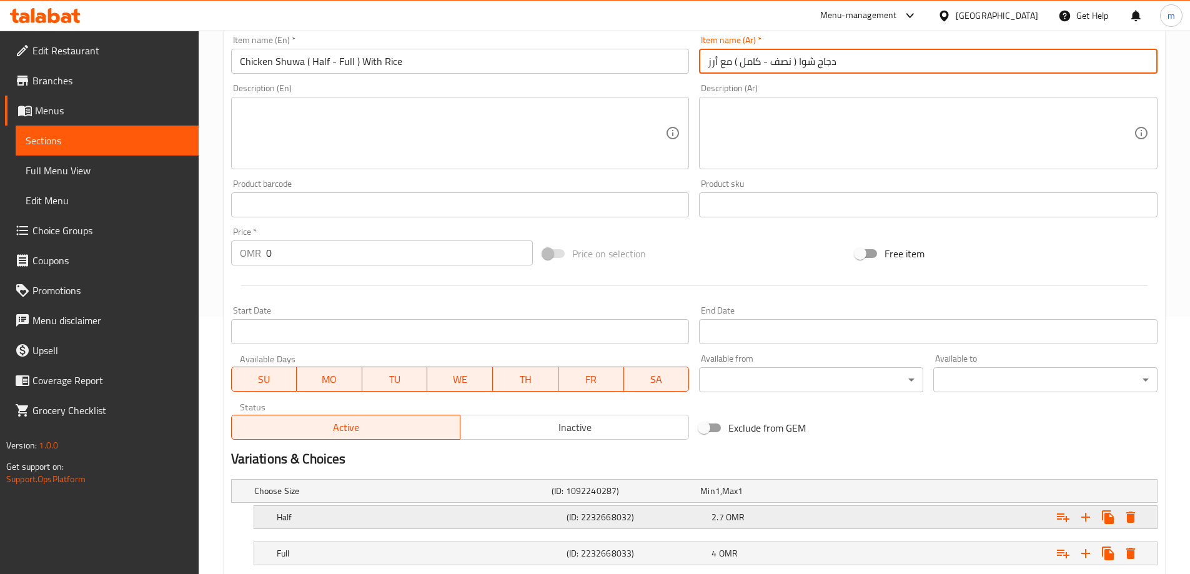
scroll to position [312, 0]
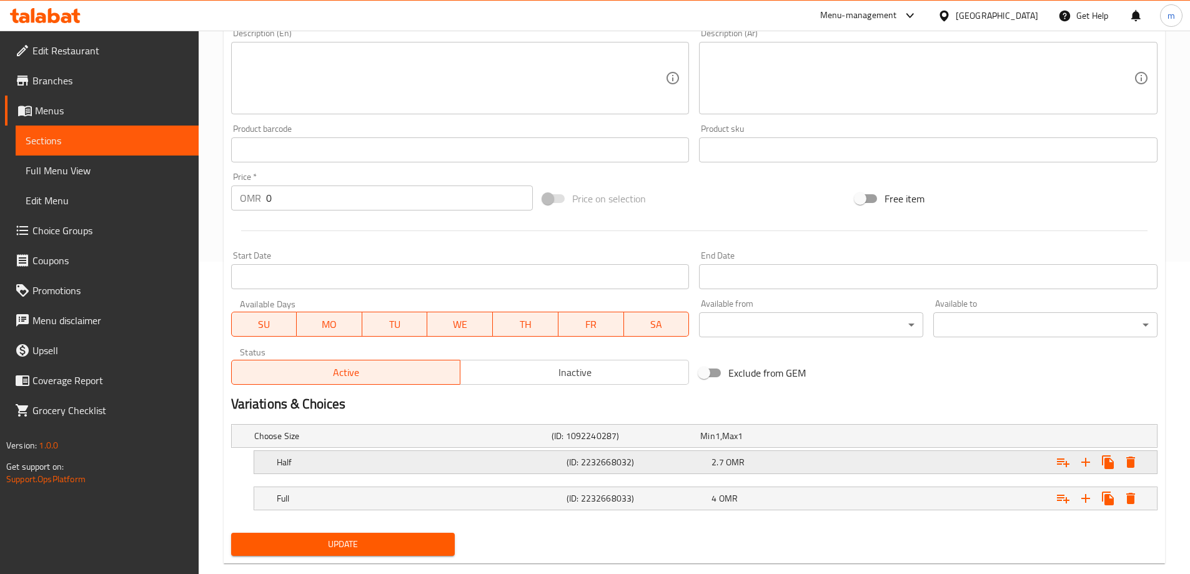
type input "دجاج شوا ( نصف - كامل ) مع أرز"
click at [380, 442] on h5 "Half" at bounding box center [400, 436] width 292 height 12
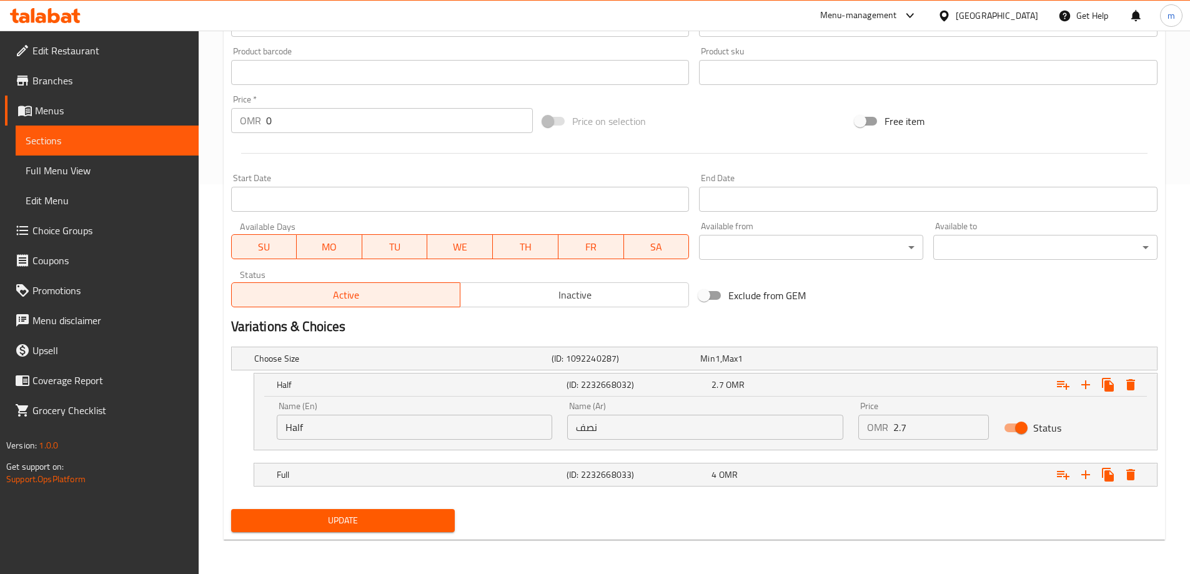
scroll to position [390, 0]
click at [501, 364] on h5 "Full" at bounding box center [400, 358] width 292 height 12
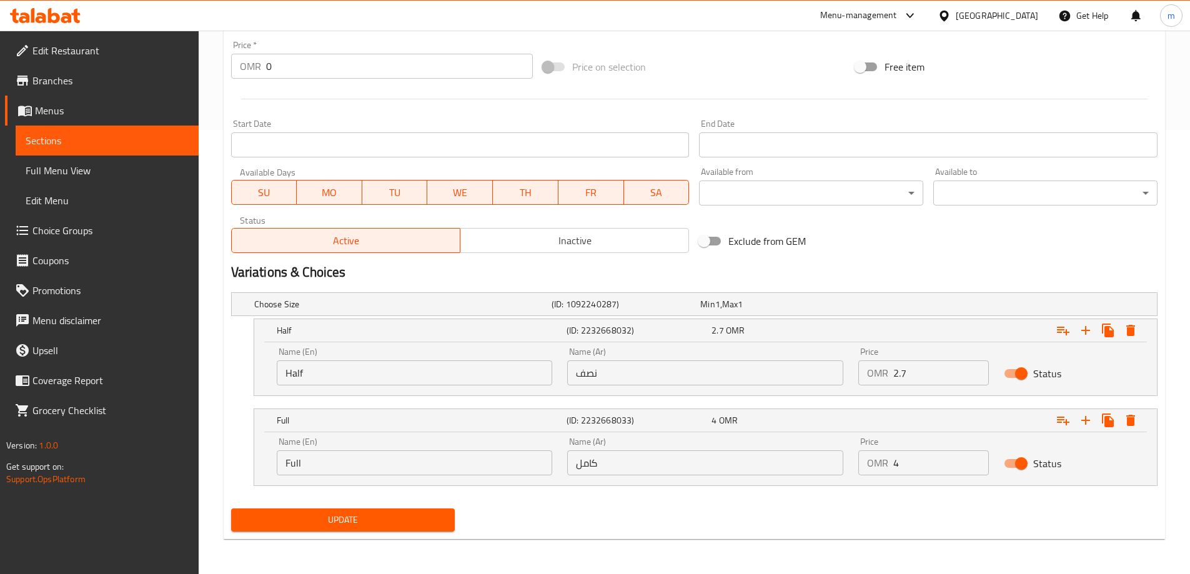
drag, startPoint x: 336, startPoint y: 516, endPoint x: 338, endPoint y: 506, distance: 10.2
click at [336, 516] on span "Update" at bounding box center [343, 520] width 204 height 16
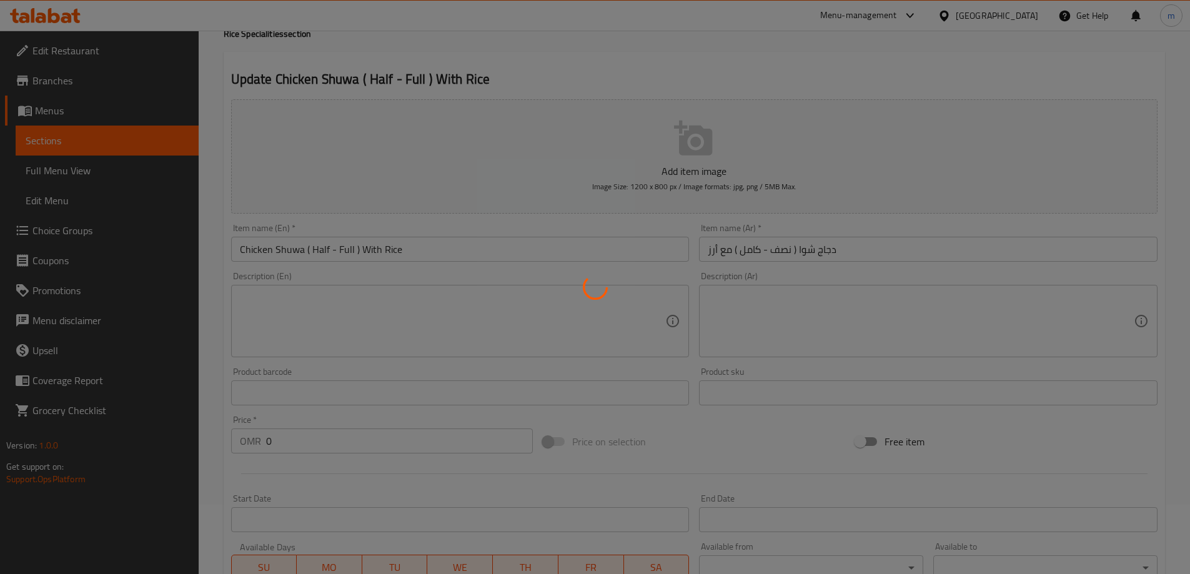
scroll to position [0, 0]
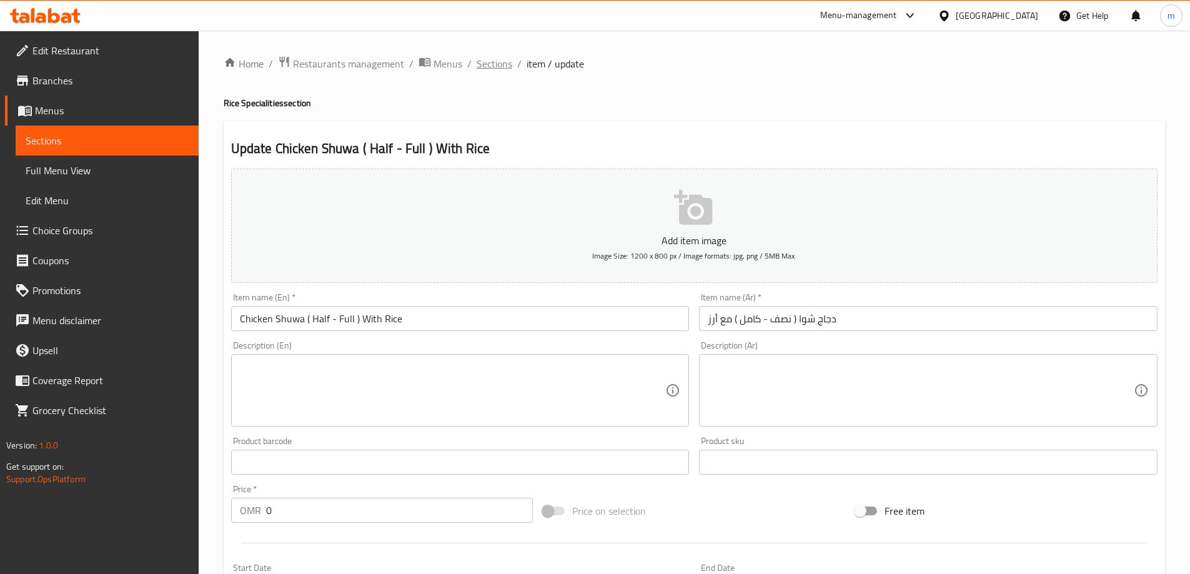
click at [491, 63] on span "Sections" at bounding box center [494, 63] width 36 height 15
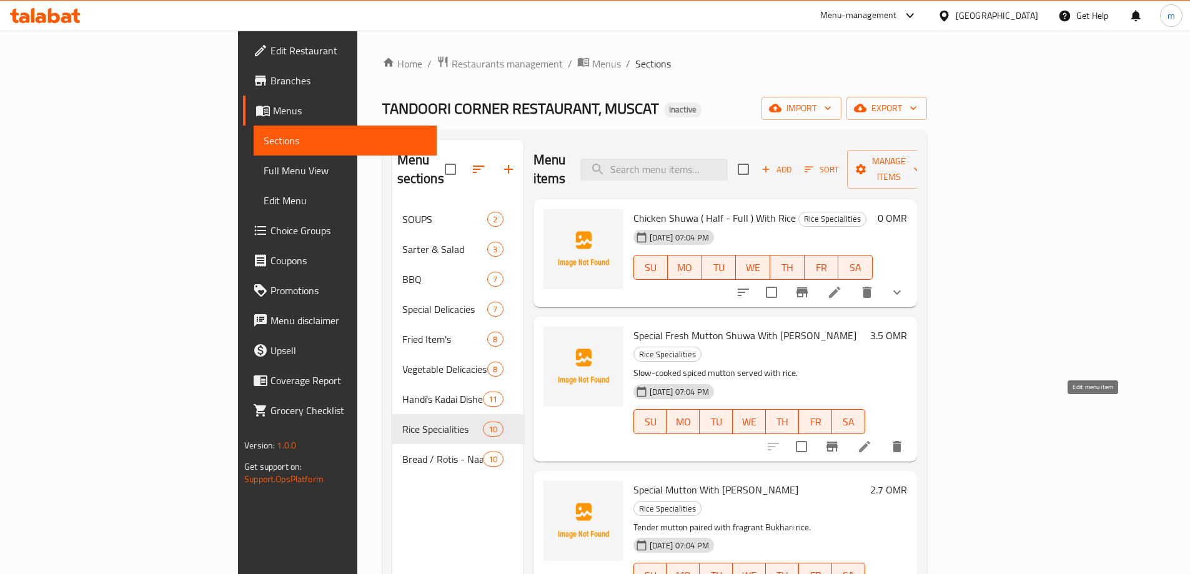
click at [872, 439] on icon at bounding box center [864, 446] width 15 height 15
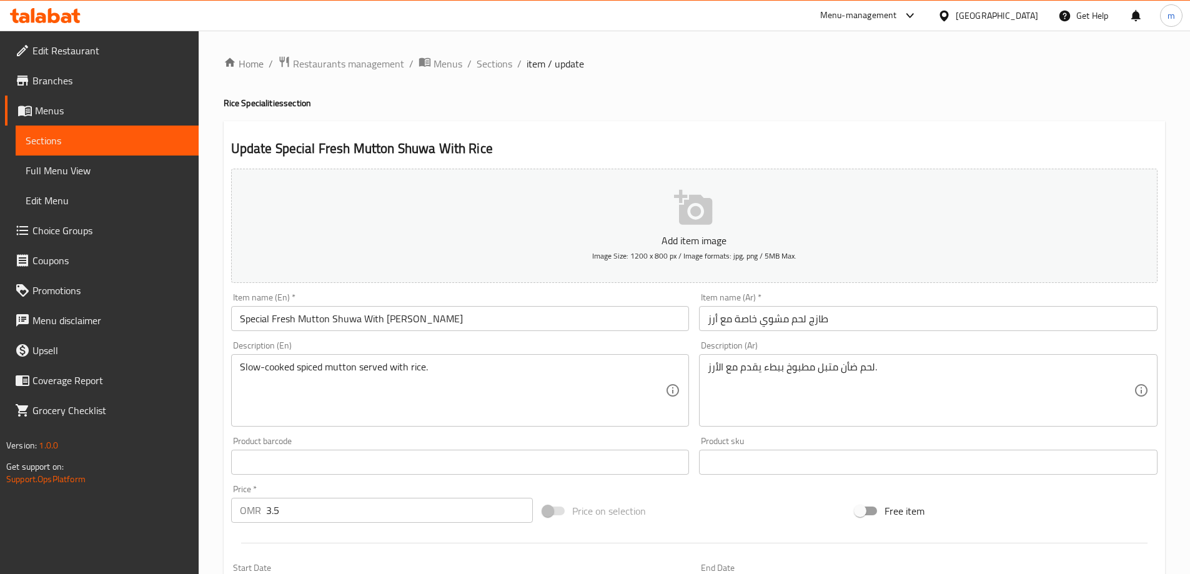
click at [843, 323] on input "طازج لحم مشوي خاصة مع أرز" at bounding box center [928, 318] width 458 height 25
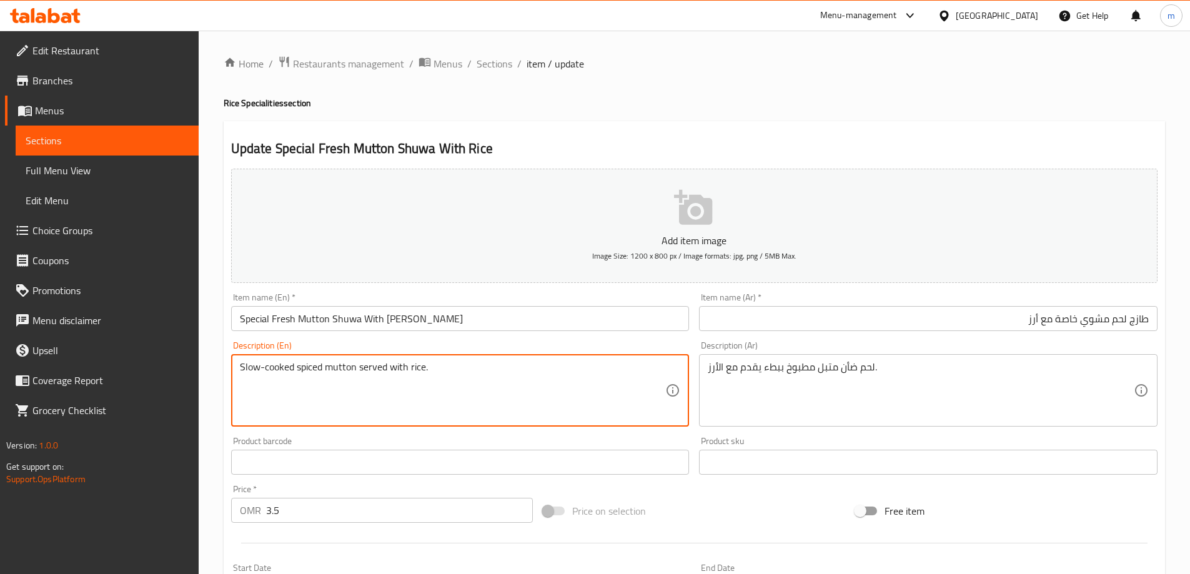
click at [340, 368] on textarea "Slow-cooked spiced mutton served with rice." at bounding box center [453, 390] width 426 height 59
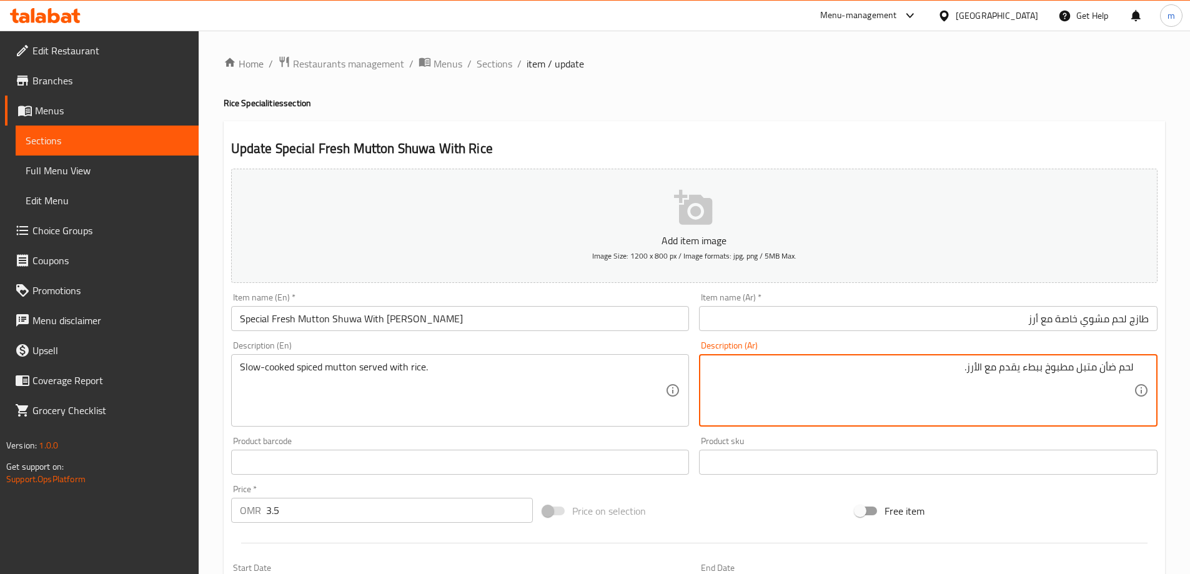
click at [1127, 373] on textarea "لحم ضأن متبل مطبوخ ببطء يقدم مع الأرز." at bounding box center [921, 390] width 426 height 59
type textarea "ضأن متبل مطبوخ ببطء يقدم مع الأرز."
click at [1076, 321] on input "طازج لحم مشوي خاصة مع أرز" at bounding box center [928, 318] width 458 height 25
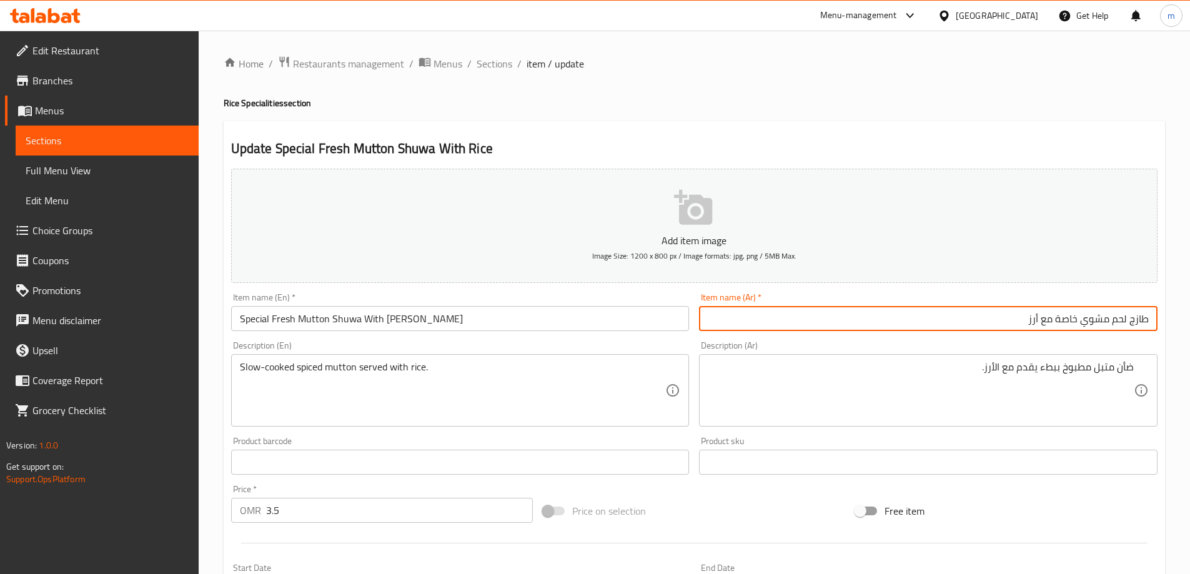
click at [1076, 321] on input "طازج لحم مشوي خاصة مع أرز" at bounding box center [928, 318] width 458 height 25
click at [1097, 323] on input "طازج لحم مشوي خاصة مع أرز" at bounding box center [928, 318] width 458 height 25
click at [1078, 321] on input "طازج لحم شوا خاصة مع أرز" at bounding box center [928, 318] width 458 height 25
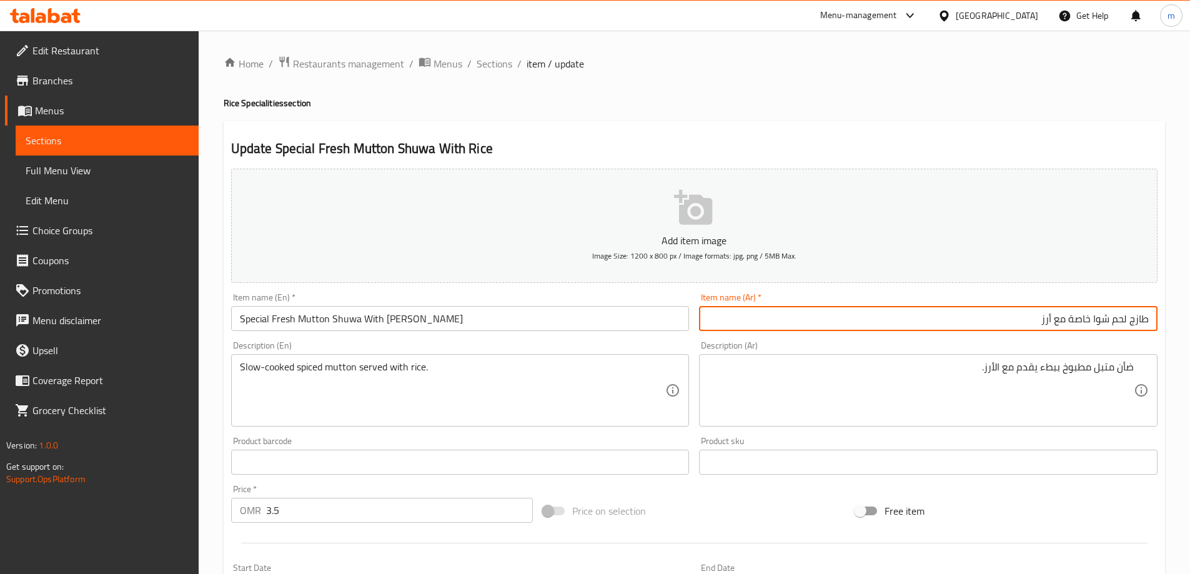
click at [1078, 321] on input "طازج لحم شوا خاصة مع أرز" at bounding box center [928, 318] width 458 height 25
click at [1121, 320] on input "طازج لحم شوا سبيشال مع أرز" at bounding box center [928, 318] width 458 height 25
click at [1141, 323] on input "طازج ضأن شوا سبيشال مع أرز" at bounding box center [928, 318] width 458 height 25
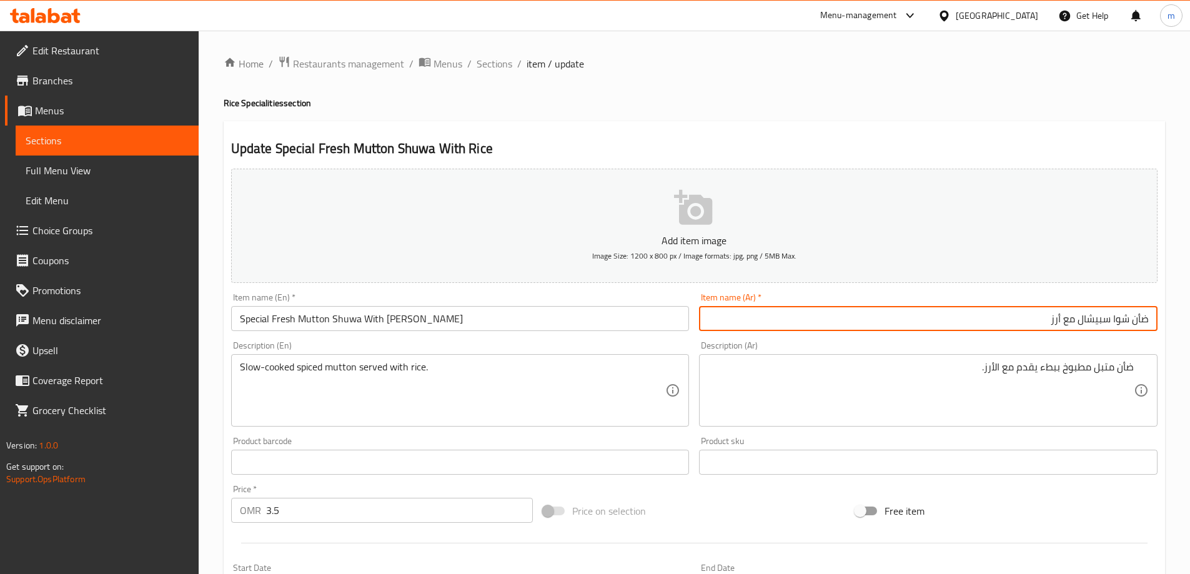
click at [1114, 320] on input "ضأن شوا سبيشال مع أرز" at bounding box center [928, 318] width 458 height 25
paste input "طازج"
type input "ضأن شوا طازج سبيشال مع أرز"
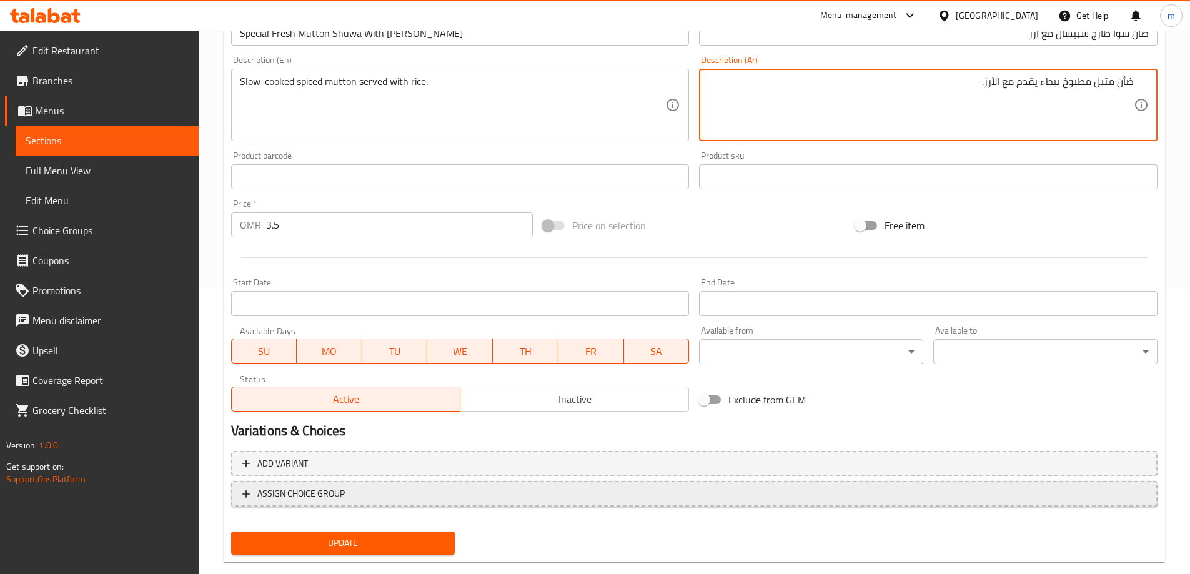
scroll to position [308, 0]
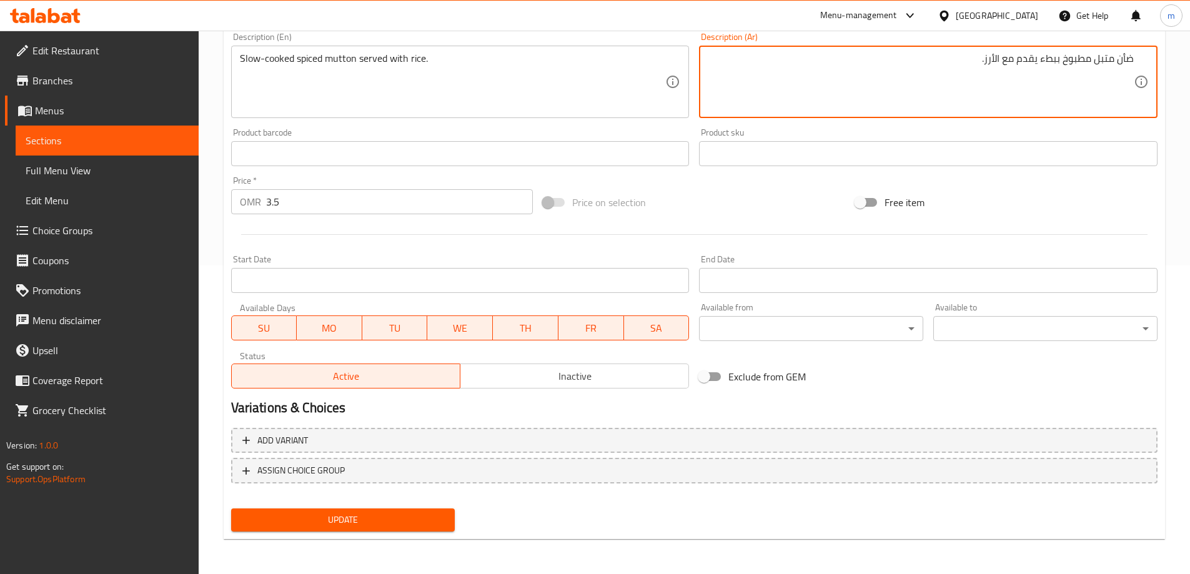
click at [383, 516] on span "Update" at bounding box center [343, 520] width 204 height 16
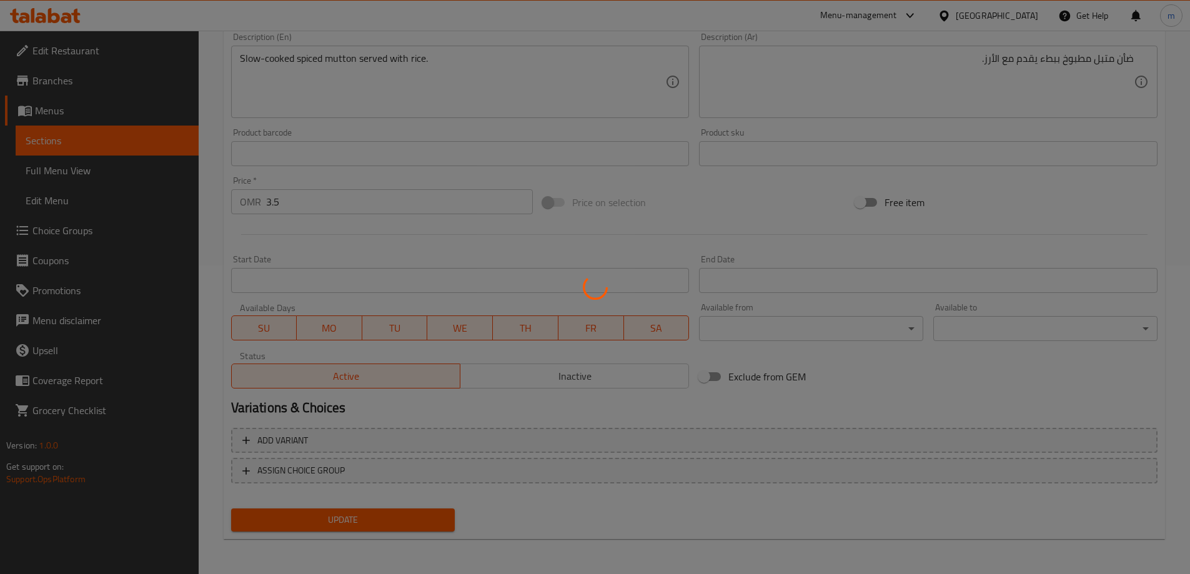
scroll to position [0, 0]
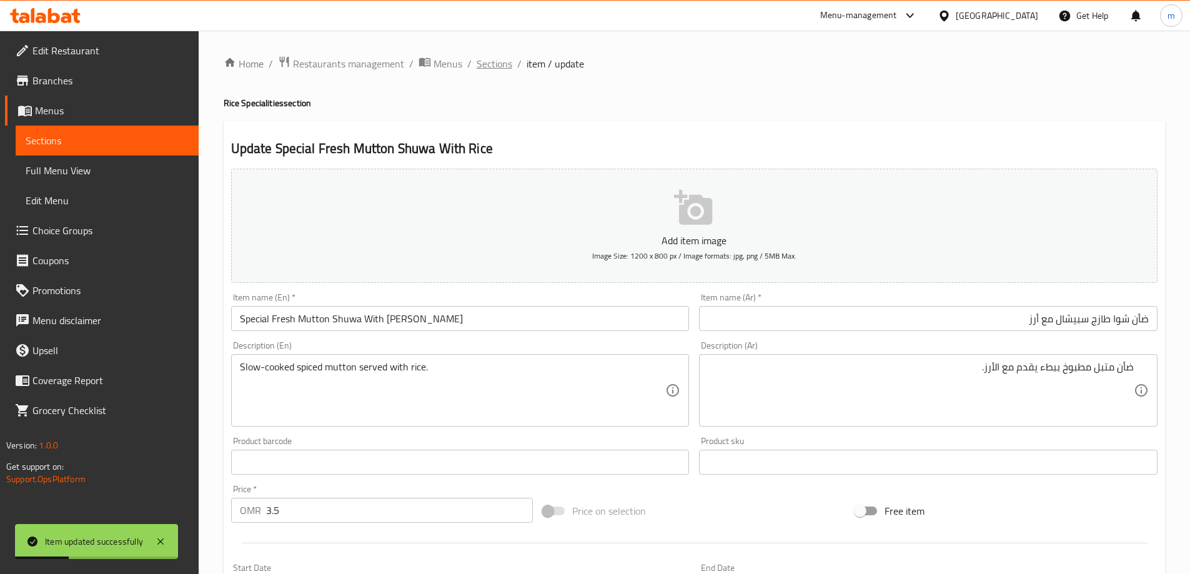
click at [498, 71] on span "Sections" at bounding box center [494, 63] width 36 height 15
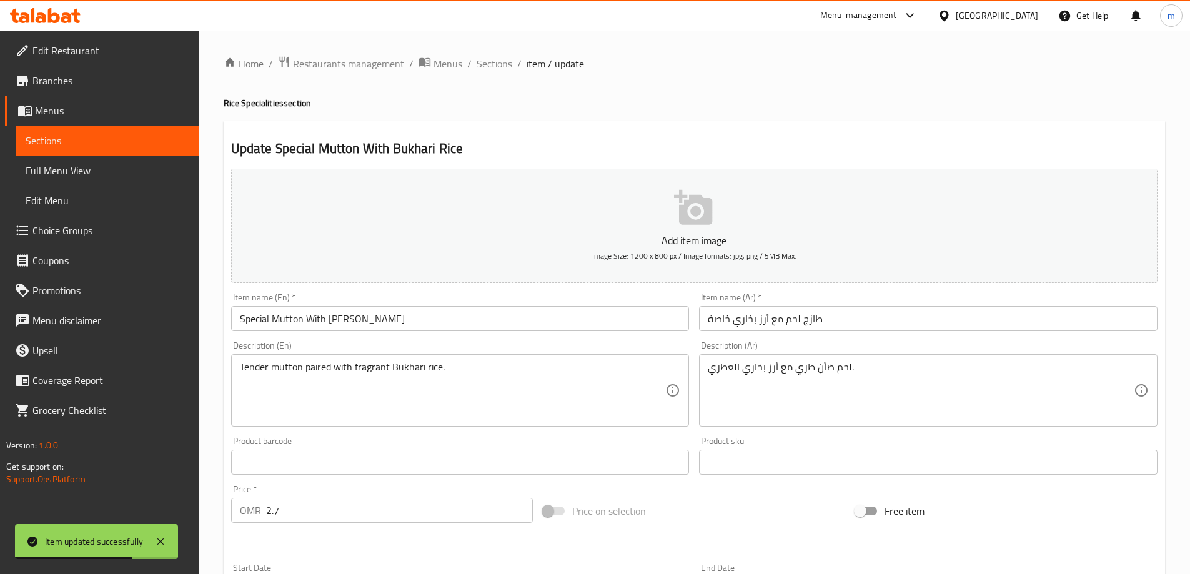
click at [797, 318] on input "طازج لحم مع أرز بخاري خاصة" at bounding box center [928, 318] width 458 height 25
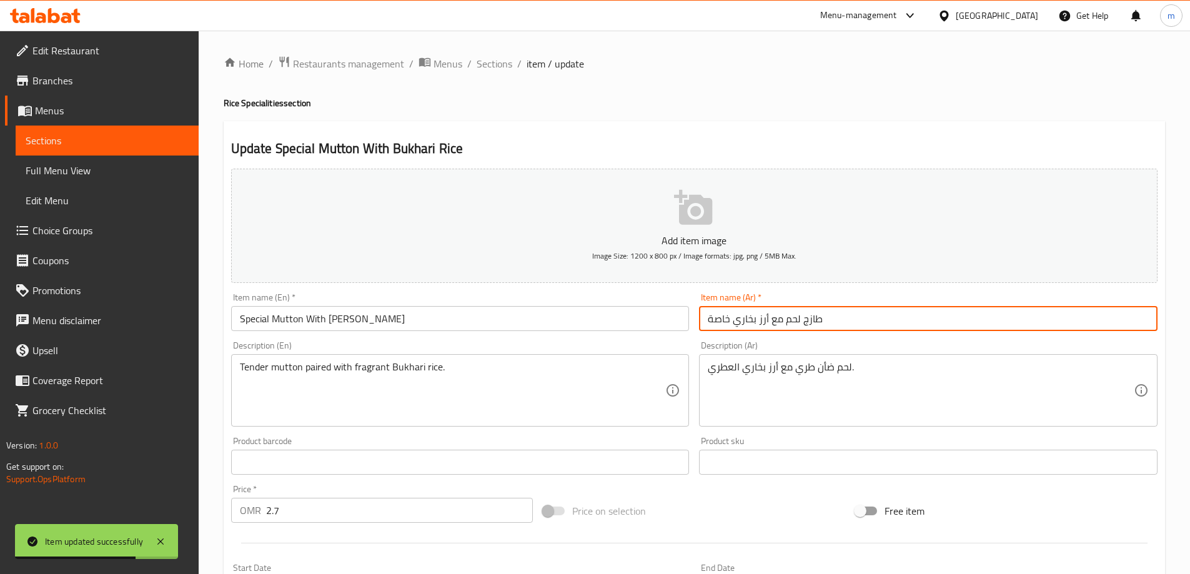
click at [797, 318] on input "طازج لحم مع أرز بخاري خاصة" at bounding box center [928, 318] width 458 height 25
click at [813, 327] on input "طازج ضأن مع أرز بخاري خاصة" at bounding box center [928, 318] width 458 height 25
click at [785, 324] on input "ضأن مع أرز بخاري خاصة" at bounding box center [928, 318] width 458 height 25
paste input "طازج"
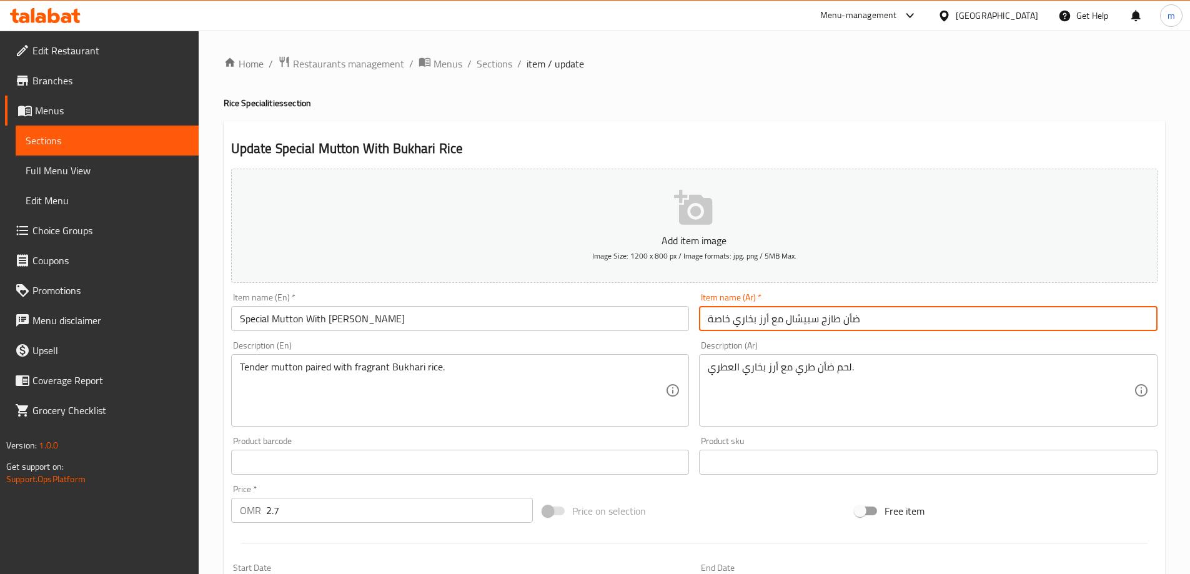
click at [724, 319] on input "ضأن طازج سبيشال مع أرز بخاري خاصة" at bounding box center [928, 318] width 458 height 25
type input "ضأن طازج سبيشال مع أرز بخاري"
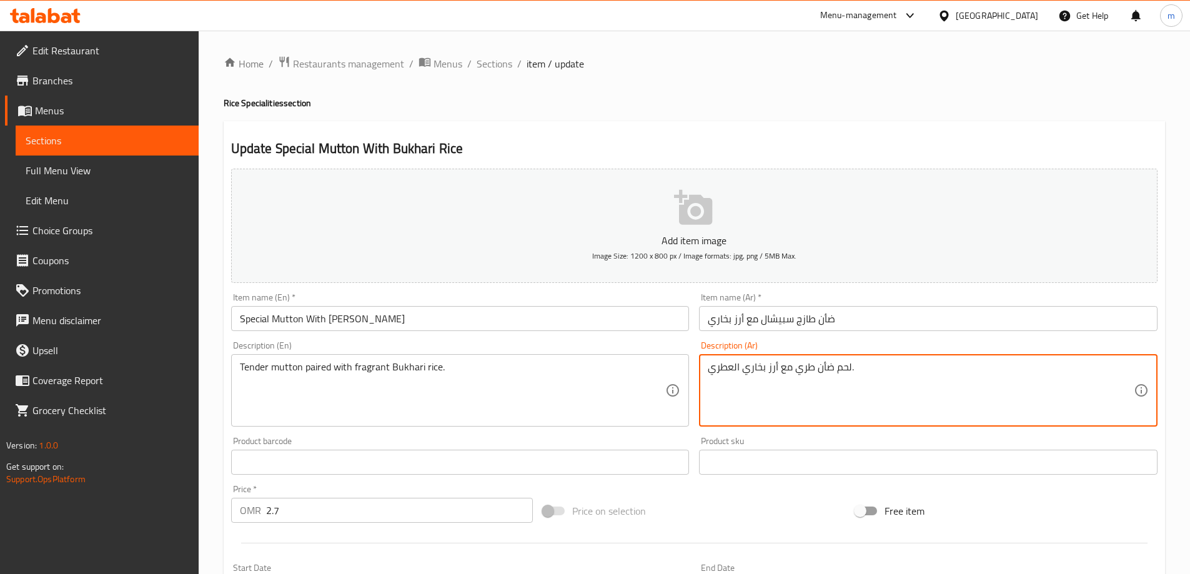
click at [842, 367] on textarea "لحم ضأن طري مع أرز بخاري العطري." at bounding box center [921, 390] width 426 height 59
click at [783, 368] on textarea "ضأن طري مع أرز بخاري العطري." at bounding box center [921, 390] width 426 height 59
drag, startPoint x: 779, startPoint y: 368, endPoint x: 804, endPoint y: 425, distance: 62.3
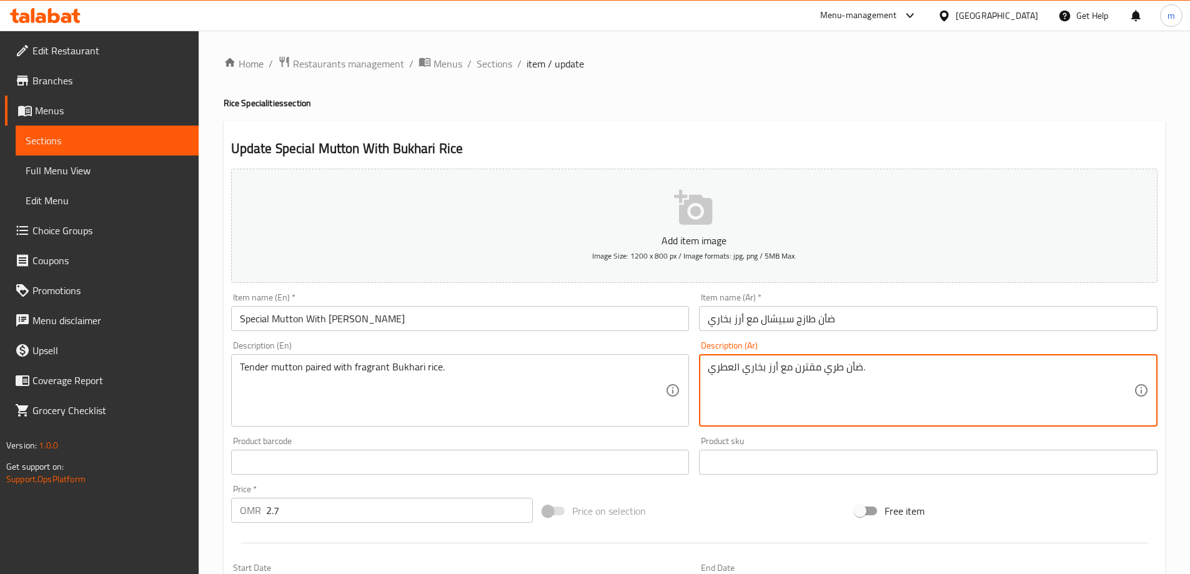
scroll to position [308, 0]
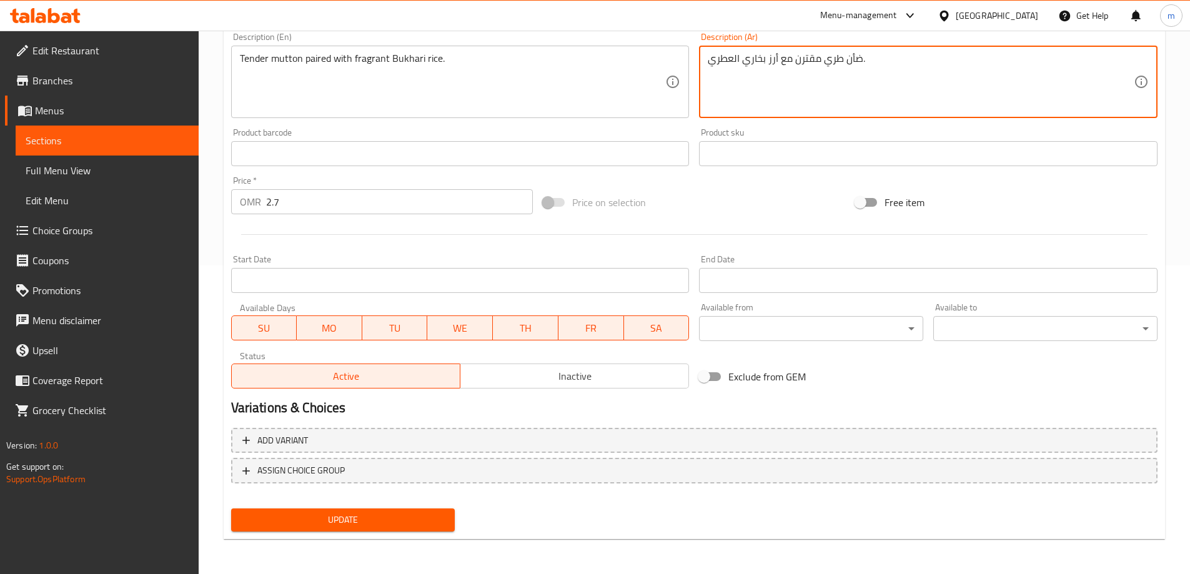
type textarea "ضأن طري مقترن مع أرز بخاري العطري."
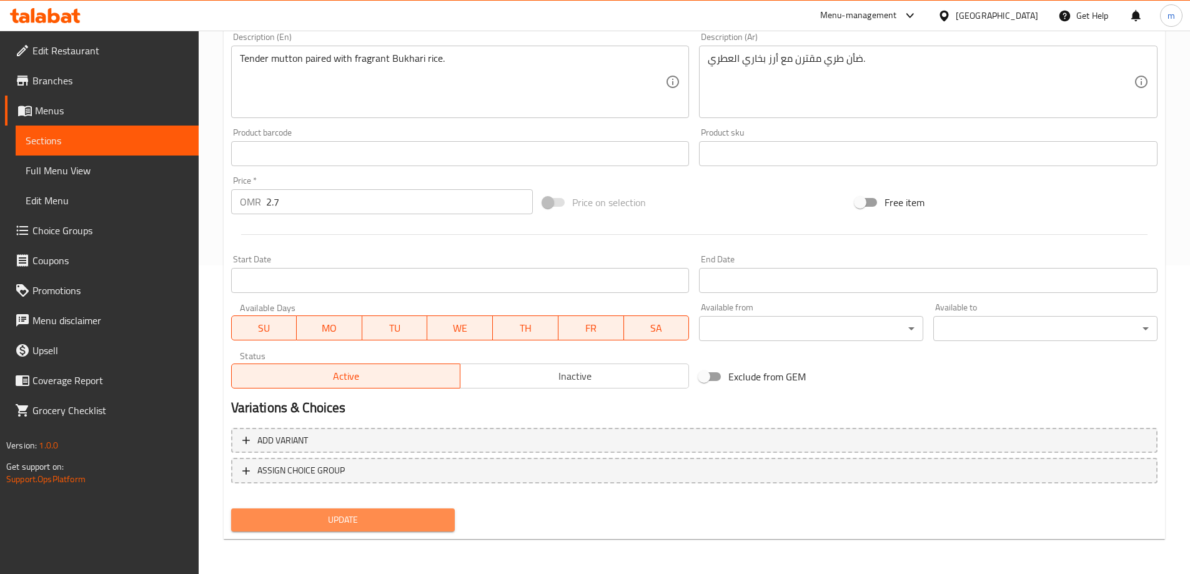
click at [383, 521] on span "Update" at bounding box center [343, 520] width 204 height 16
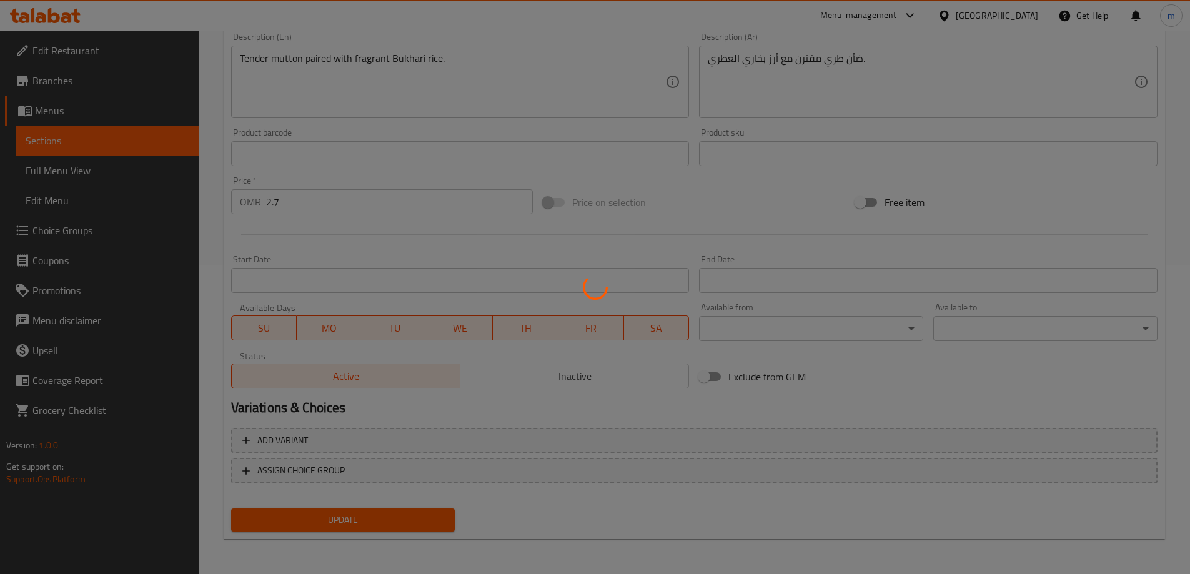
scroll to position [0, 0]
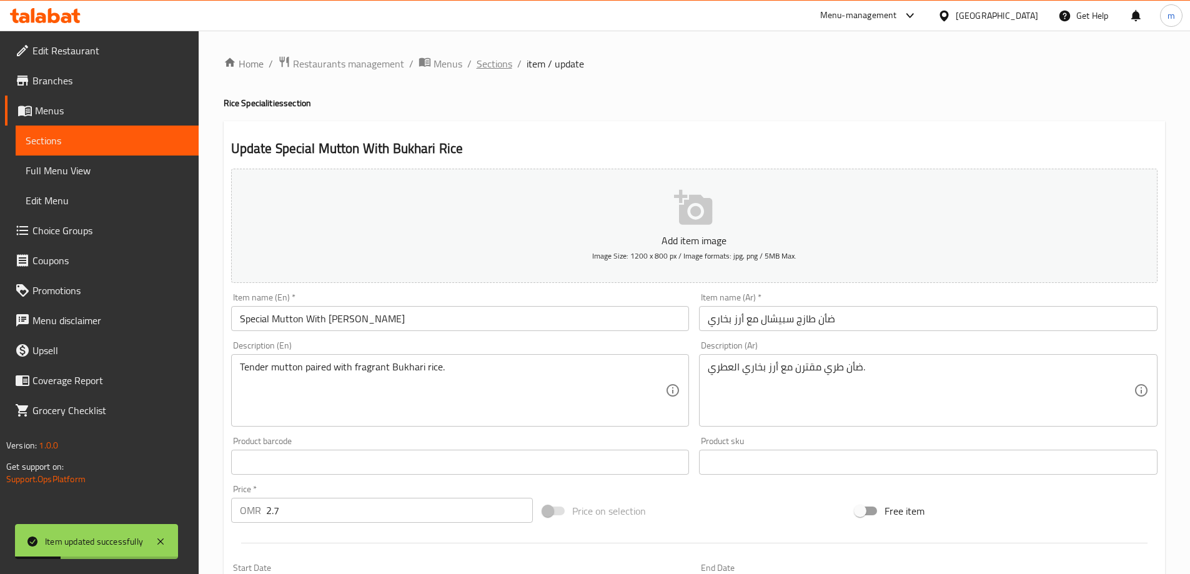
click at [500, 69] on span "Sections" at bounding box center [494, 63] width 36 height 15
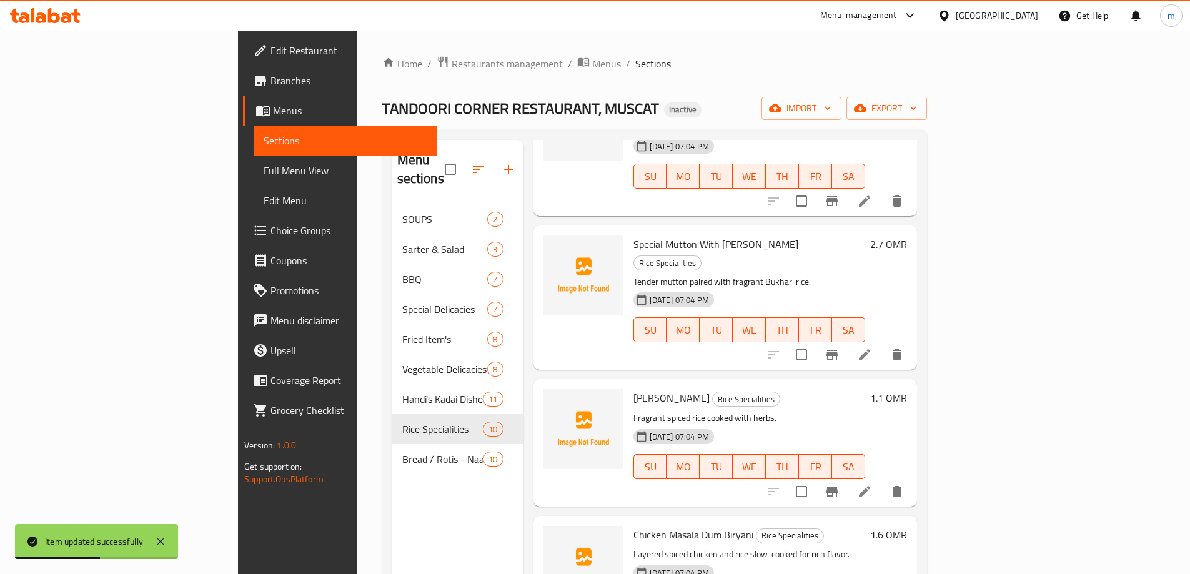
scroll to position [250, 0]
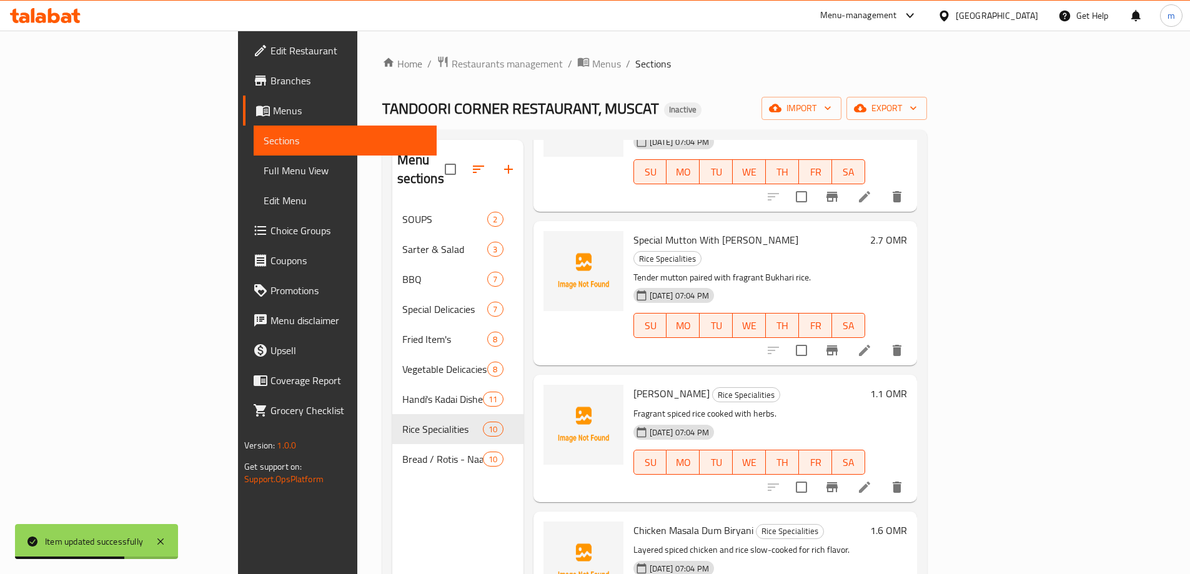
click at [882, 476] on li at bounding box center [864, 487] width 35 height 22
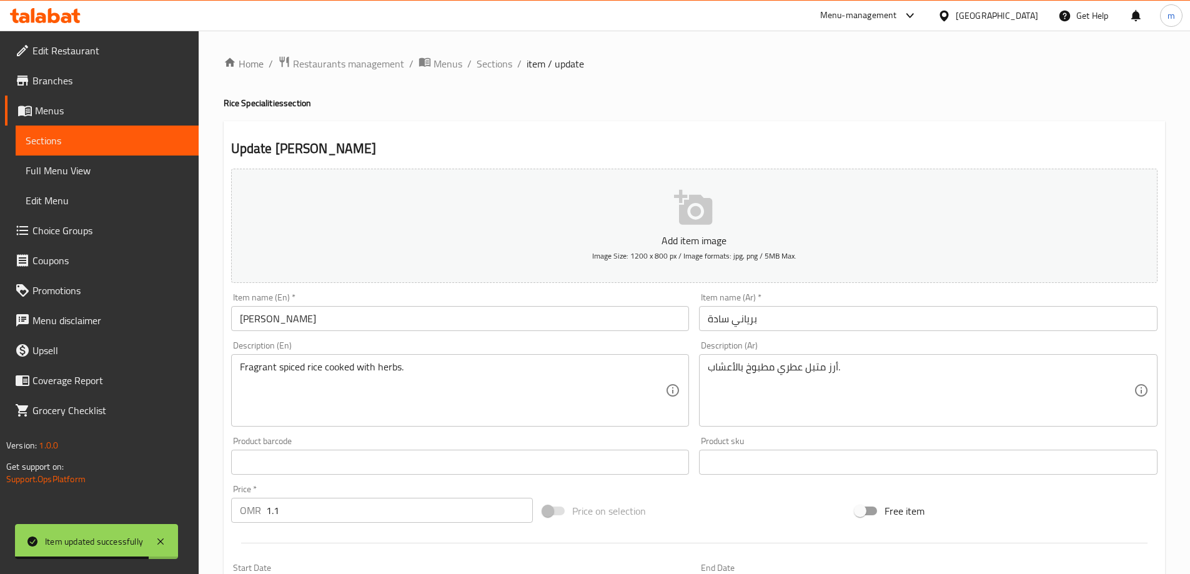
click at [725, 320] on input "برياني سادة" at bounding box center [928, 318] width 458 height 25
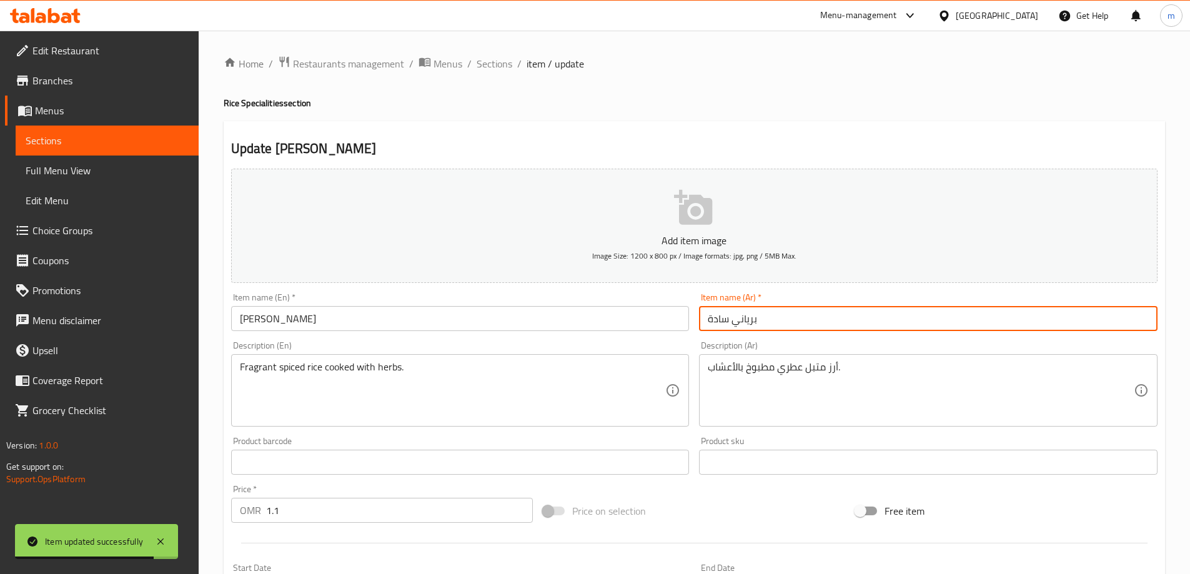
click at [725, 320] on input "برياني سادة" at bounding box center [928, 318] width 458 height 25
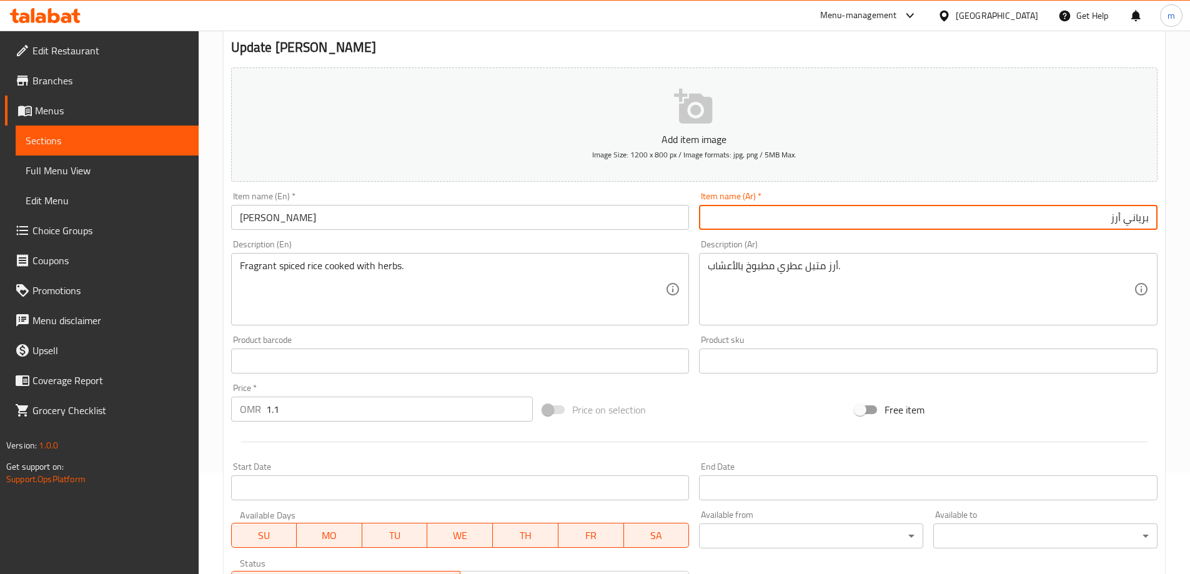
scroll to position [308, 0]
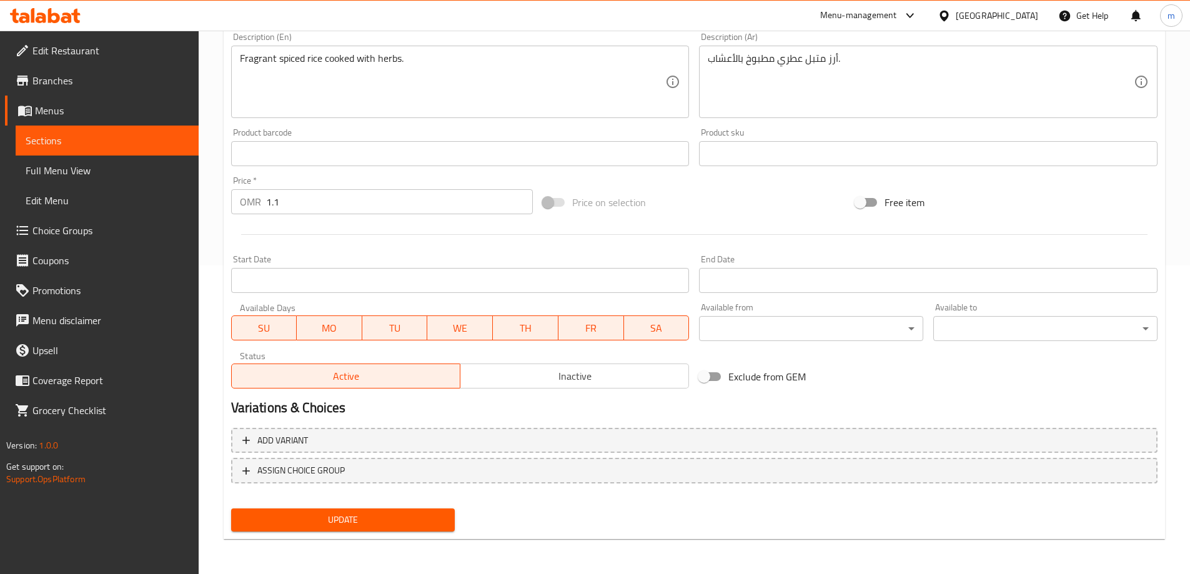
type input "برياني أرز"
click at [399, 518] on span "Update" at bounding box center [343, 520] width 204 height 16
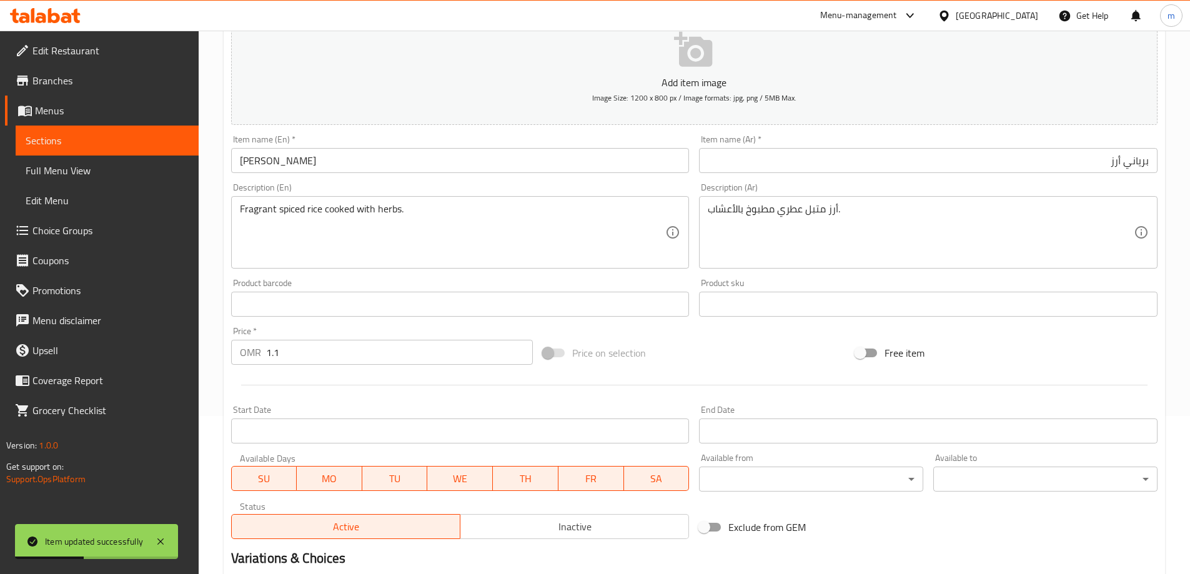
scroll to position [0, 0]
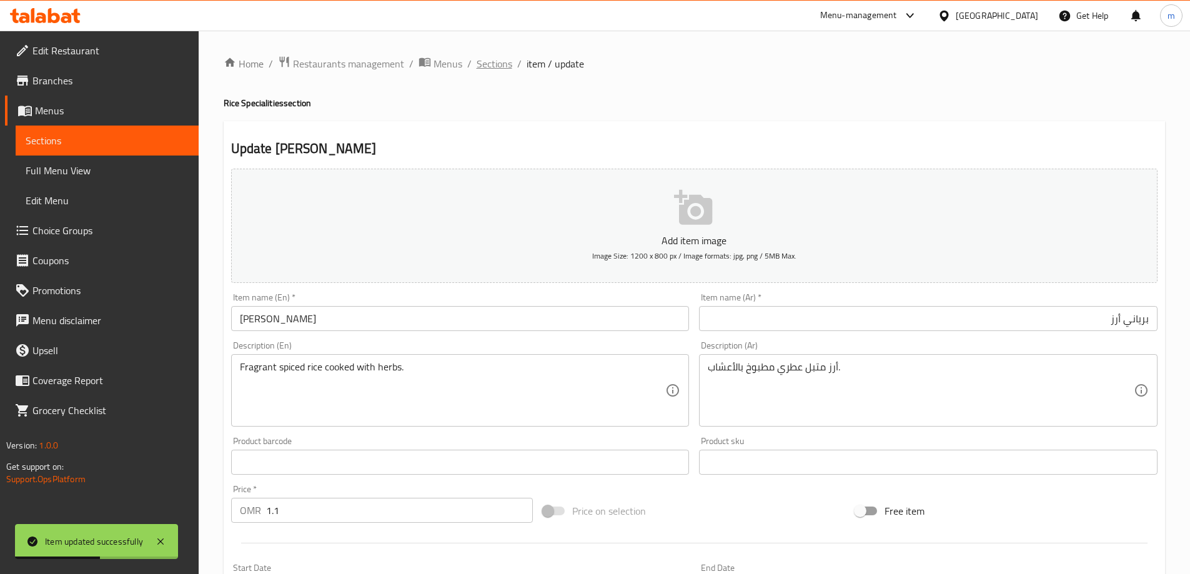
click at [504, 64] on span "Sections" at bounding box center [494, 63] width 36 height 15
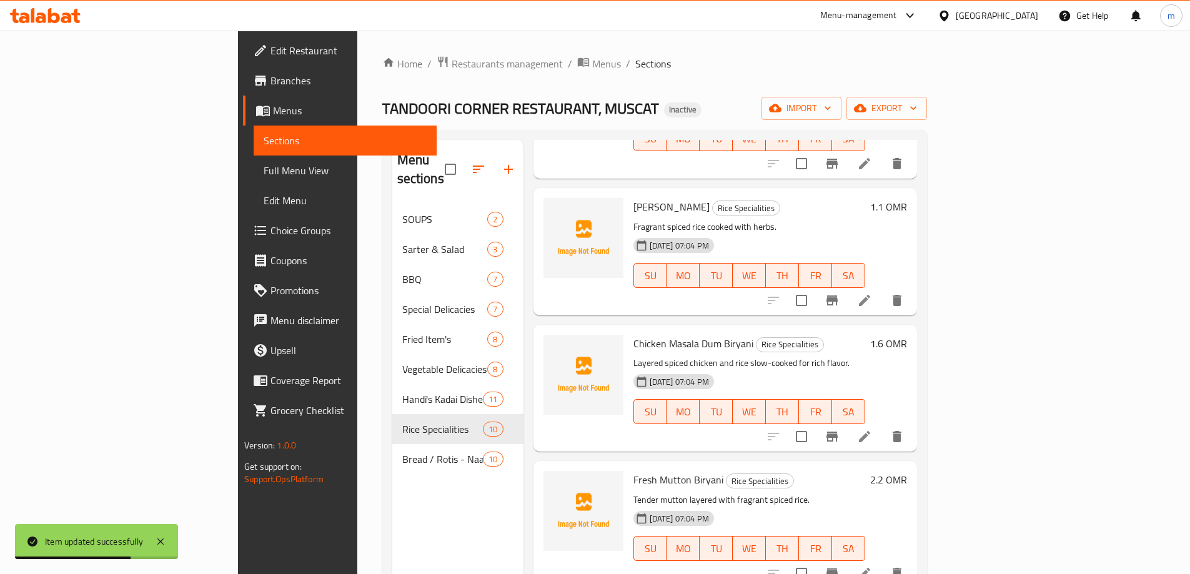
scroll to position [437, 0]
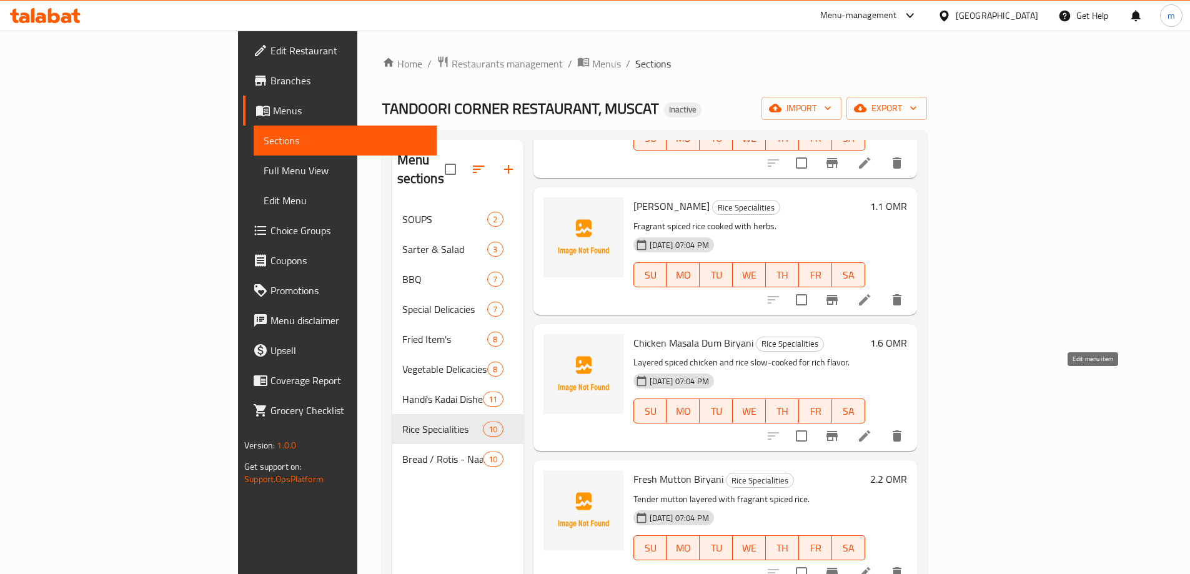
click at [872, 428] on icon at bounding box center [864, 435] width 15 height 15
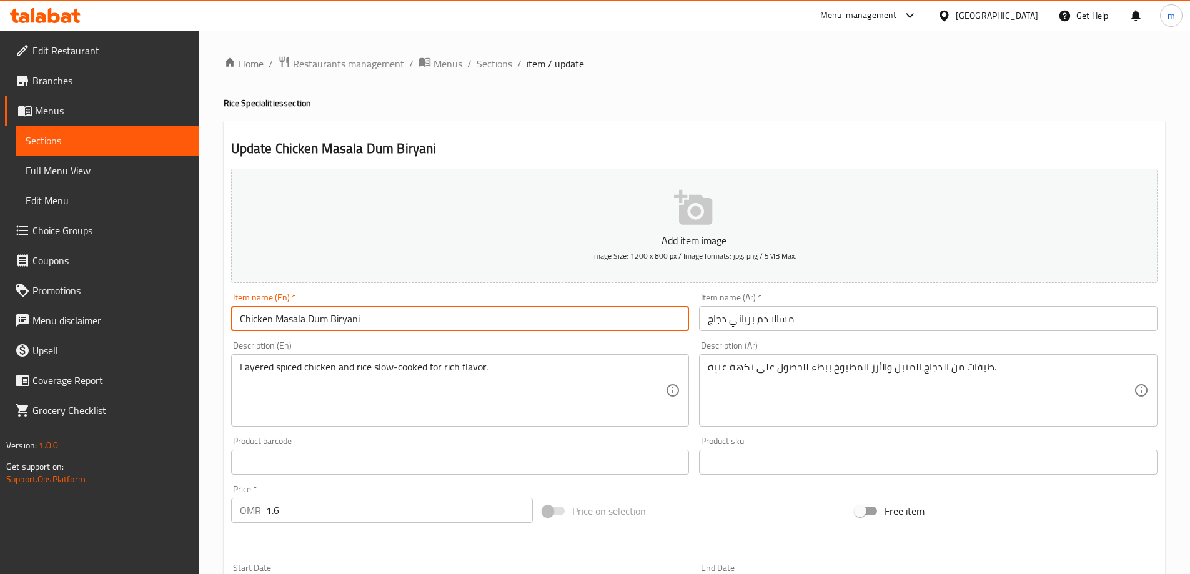
click at [293, 316] on input "Chicken Masala Dum Biryani" at bounding box center [460, 318] width 458 height 25
click at [309, 318] on input "Chicken Masala Dum Biryani" at bounding box center [460, 318] width 458 height 25
click at [320, 316] on input "Chicken Masala Dum Biryani" at bounding box center [460, 318] width 458 height 25
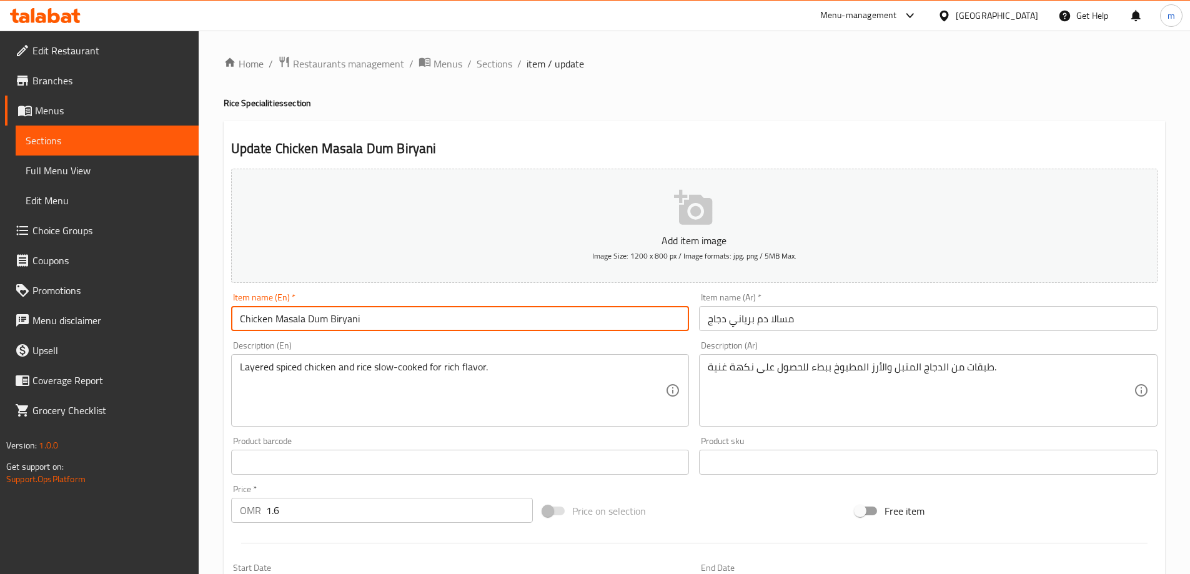
click at [759, 323] on input "مسالا دم برياني دجاج" at bounding box center [928, 318] width 458 height 25
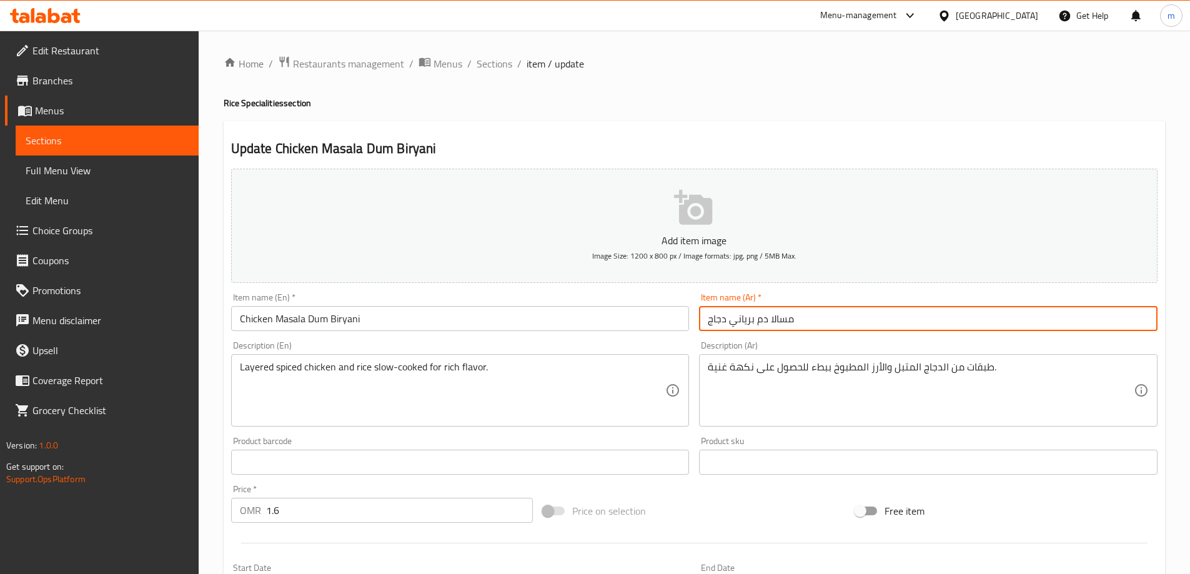
click at [759, 323] on input "مسالا دم برياني دجاج" at bounding box center [928, 318] width 458 height 25
paste input "text"
type input "مسالا دوم برياني دجاج"
click at [290, 325] on input "Chicken Masala Dum Biryani" at bounding box center [460, 318] width 458 height 25
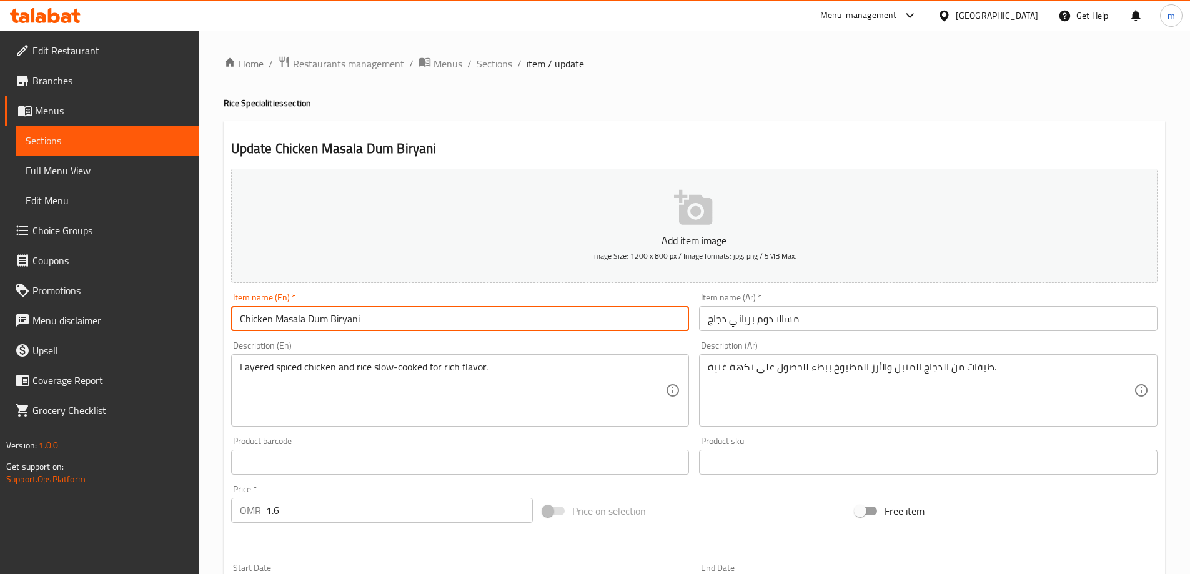
click at [290, 325] on input "Chicken Masala Dum Biryani" at bounding box center [460, 318] width 458 height 25
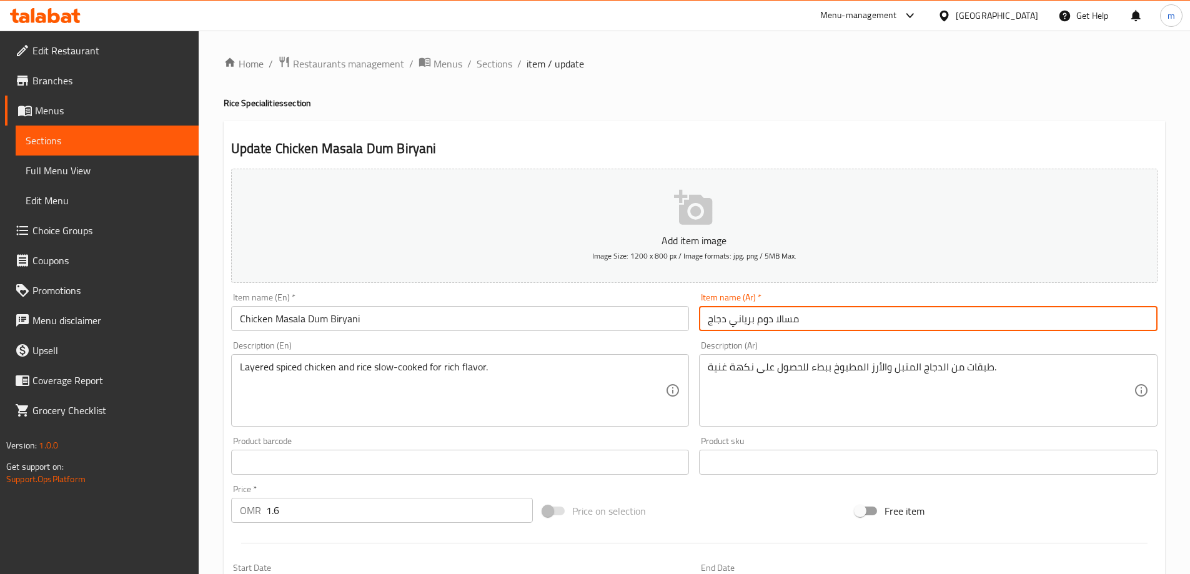
click at [781, 321] on input "مسالا دوم برياني دجاج" at bounding box center [928, 318] width 458 height 25
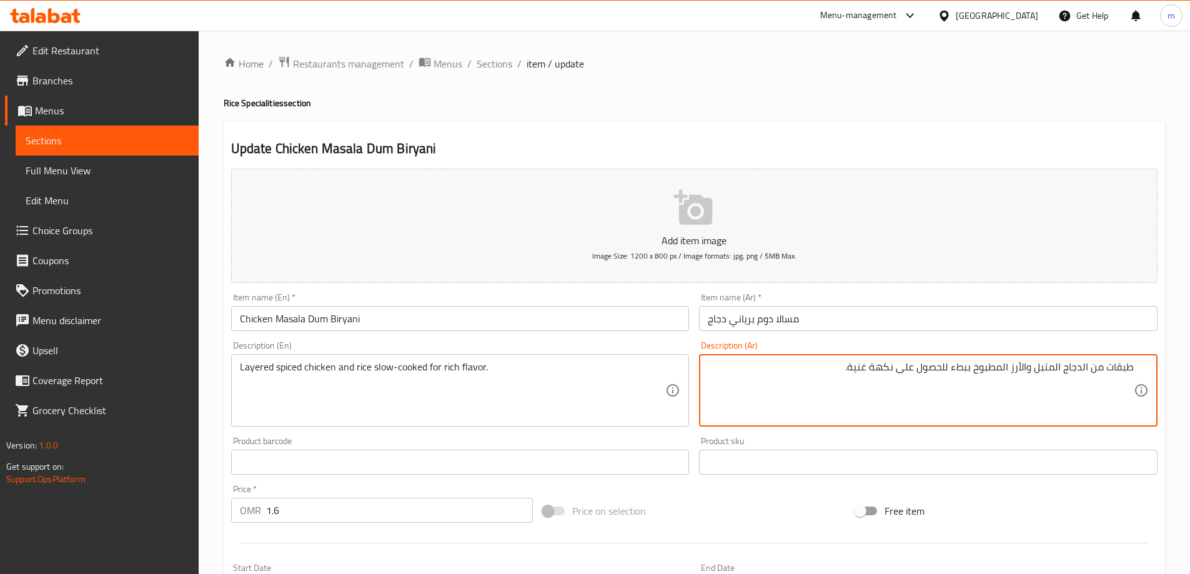
click at [1090, 371] on textarea "طبقات من الدجاج المتبل والأرز المطبوخ ببطء للحصول على نكهة غنية." at bounding box center [921, 390] width 426 height 59
click at [1098, 370] on textarea "طبقات من الدجاج المتبل والأرز المطبوخ ببطء للحصول على نكهة غنية." at bounding box center [921, 390] width 426 height 59
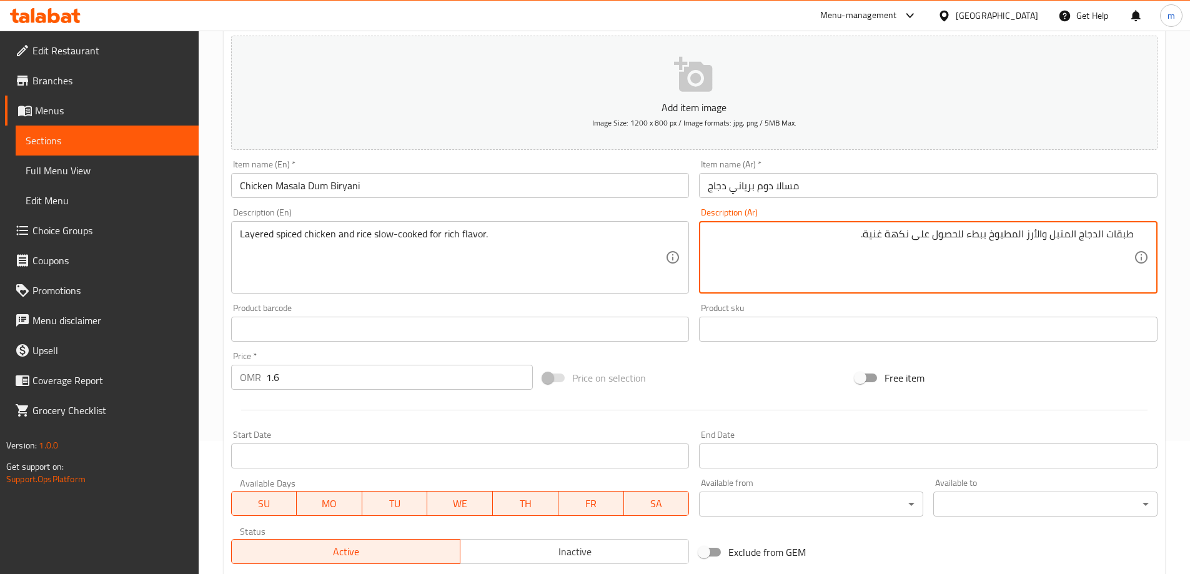
scroll to position [308, 0]
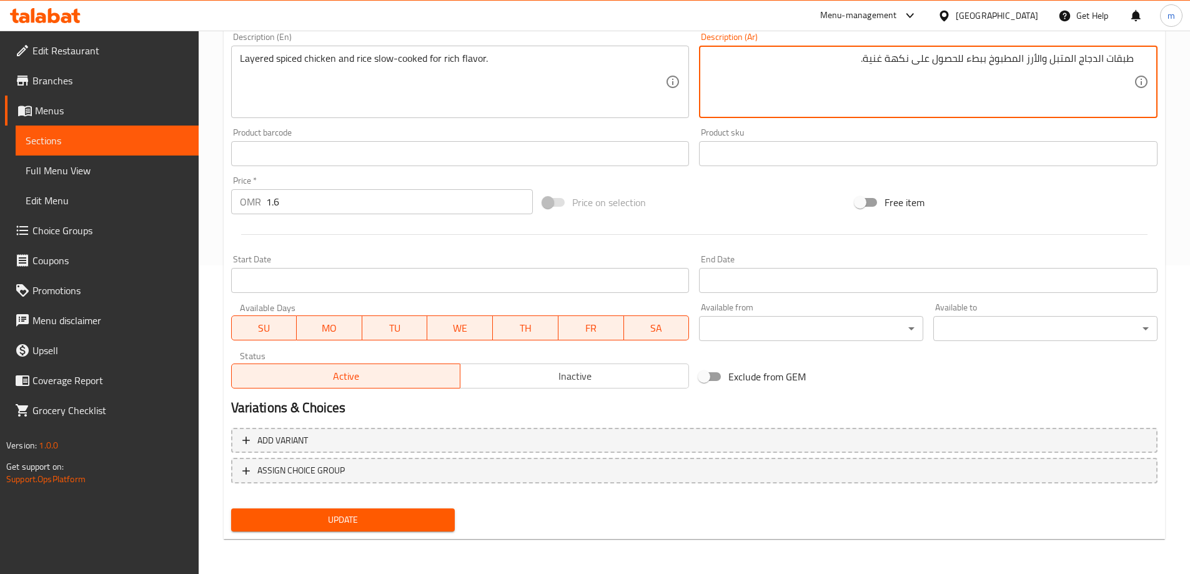
type textarea "طبقات الدجاج المتبل والأرز المطبوخ ببطء للحصول على نكهة غنية."
click at [363, 518] on span "Update" at bounding box center [343, 520] width 204 height 16
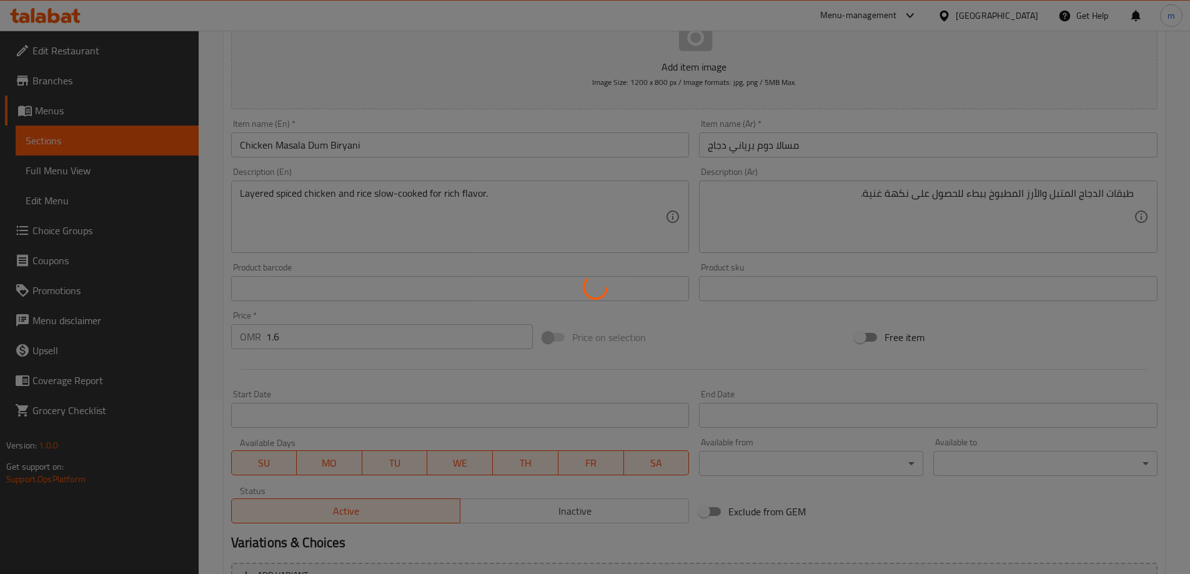
scroll to position [0, 0]
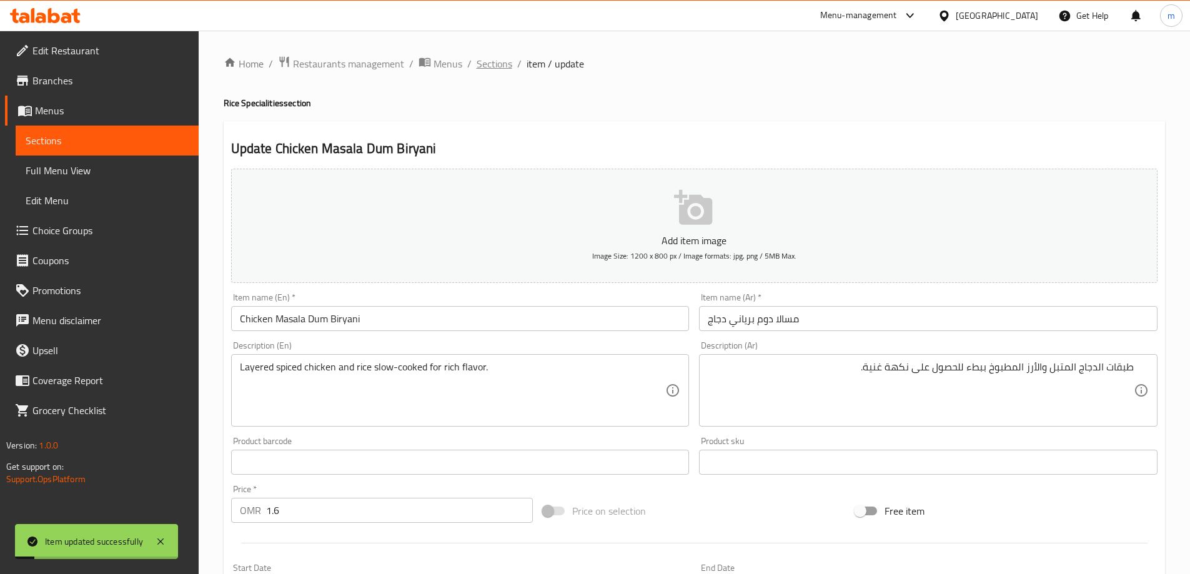
click at [488, 68] on span "Sections" at bounding box center [494, 63] width 36 height 15
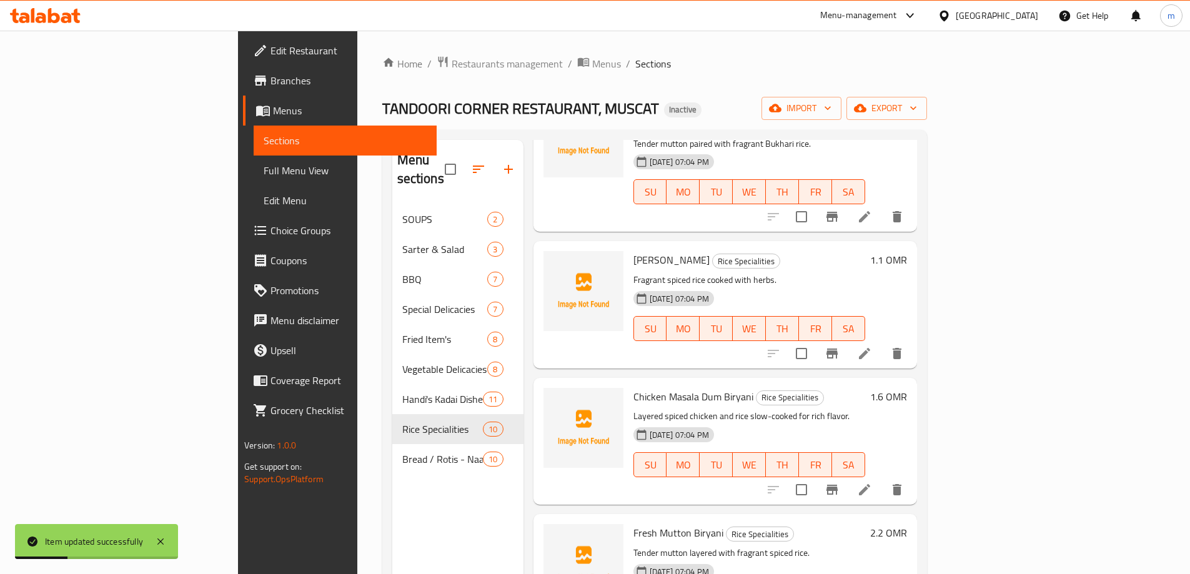
scroll to position [500, 0]
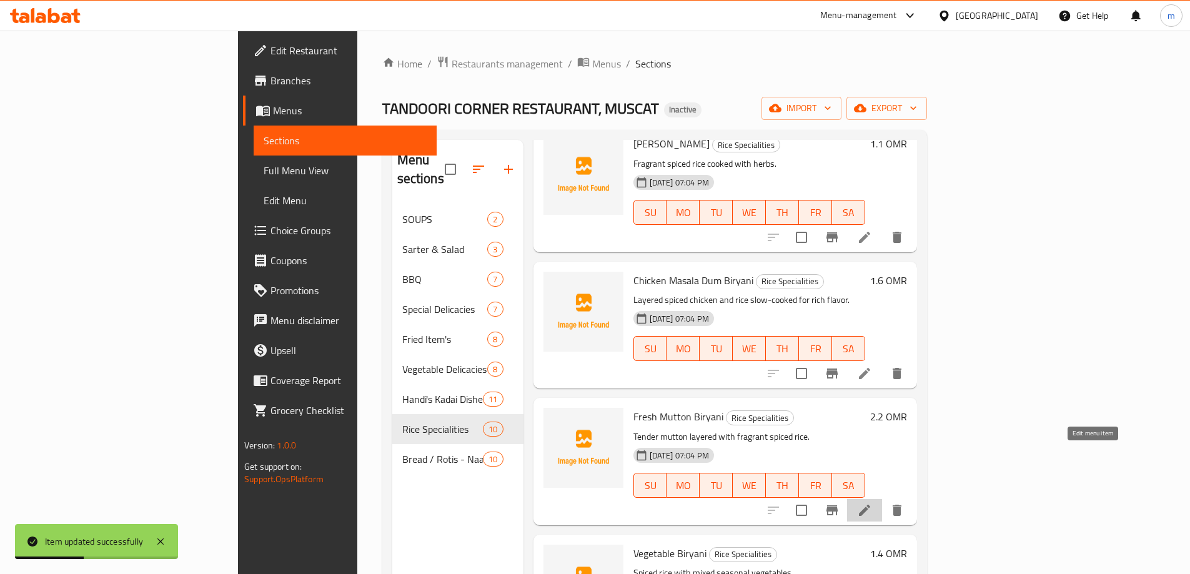
click at [870, 505] on icon at bounding box center [864, 510] width 11 height 11
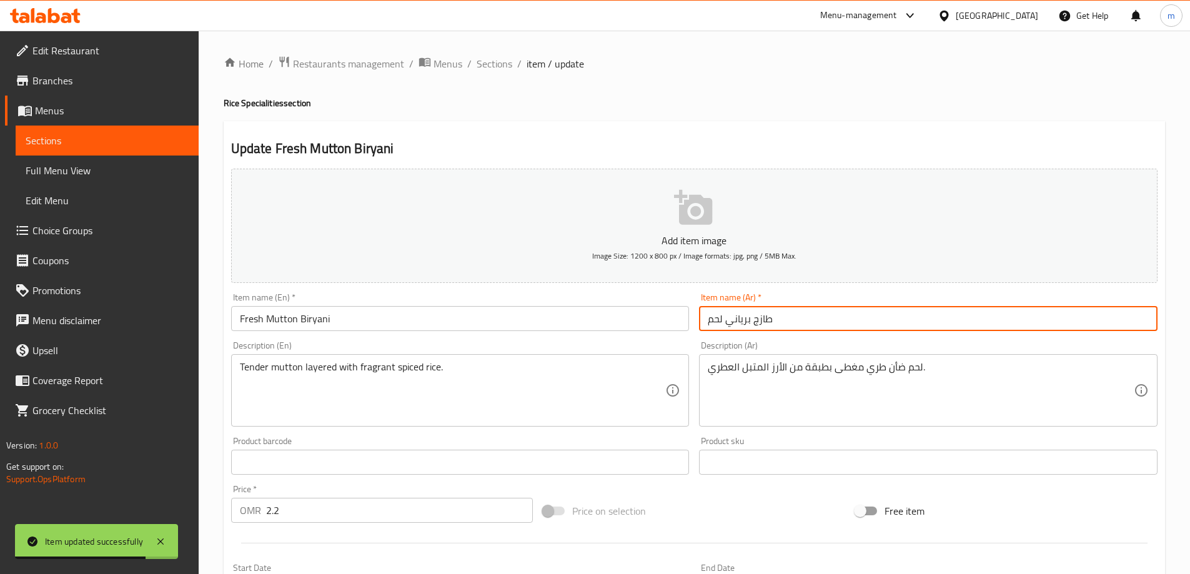
click at [796, 322] on input "طازج برياني لحم" at bounding box center [928, 318] width 458 height 25
click at [1141, 320] on input "طازج برياني لحم" at bounding box center [928, 318] width 458 height 25
paste input "طازج"
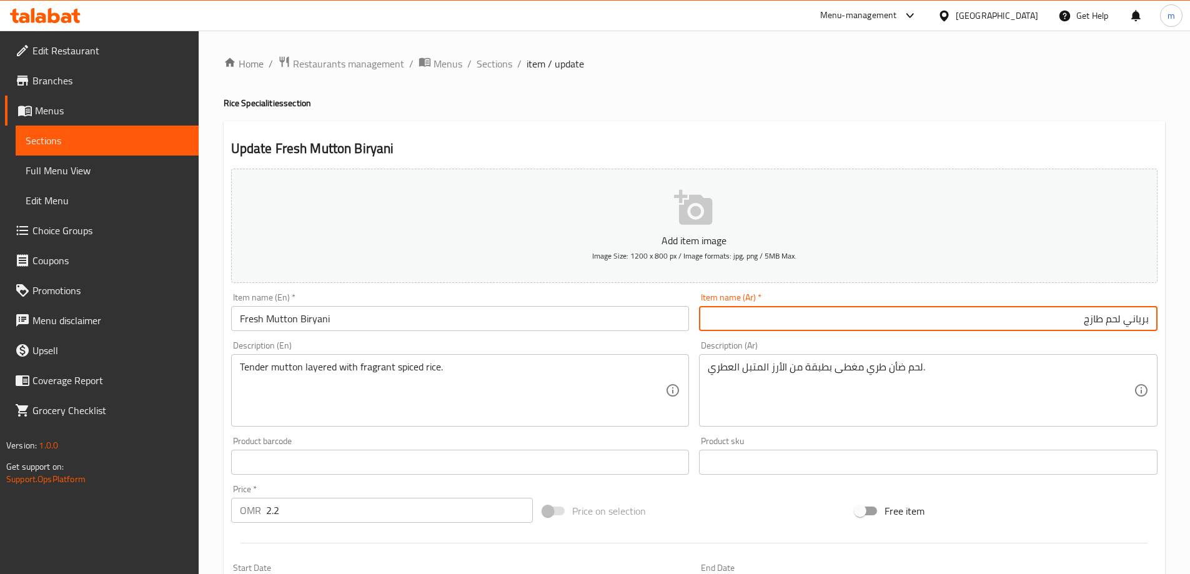
click at [1112, 318] on input "برياني لحم طازج" at bounding box center [928, 318] width 458 height 25
type input "برياني ضأن طازج"
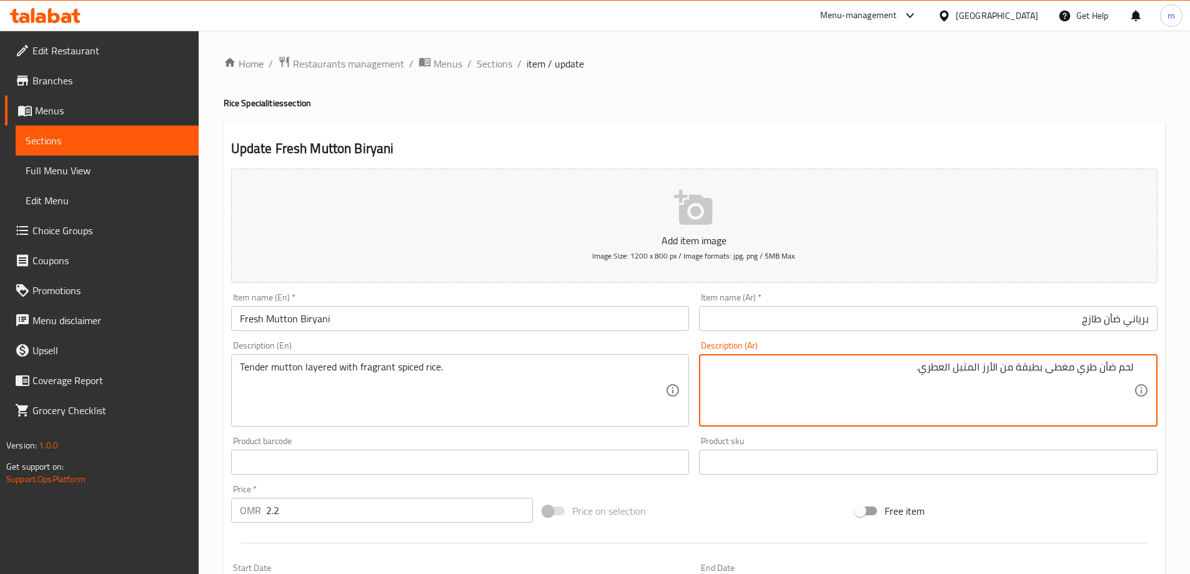
click at [1125, 367] on textarea "لحم ضأن طري مغطى بطبقة من الأرز المتبل العطري." at bounding box center [921, 390] width 426 height 59
click at [1075, 373] on textarea "ضأن طري مغطى بطبقة من الأرز المتبل العطري." at bounding box center [921, 390] width 426 height 59
click at [1059, 372] on textarea "ضأن طري بطبقة من الأرز المتبل العطري." at bounding box center [921, 390] width 426 height 59
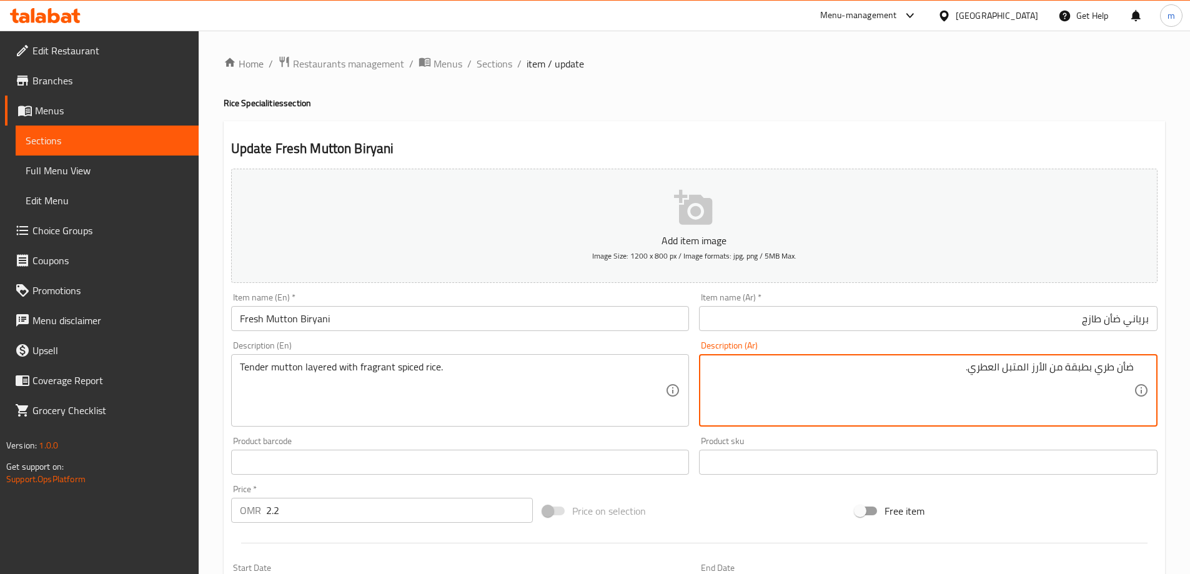
click at [1059, 372] on textarea "ضأن طري بطبقة من الأرز المتبل العطري." at bounding box center [921, 390] width 426 height 59
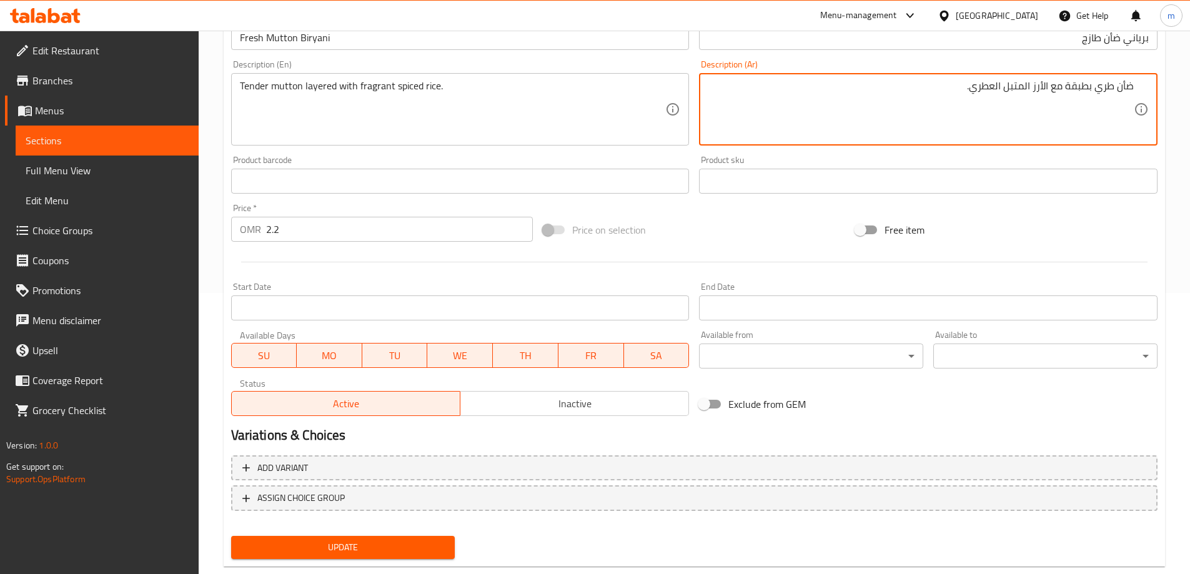
scroll to position [308, 0]
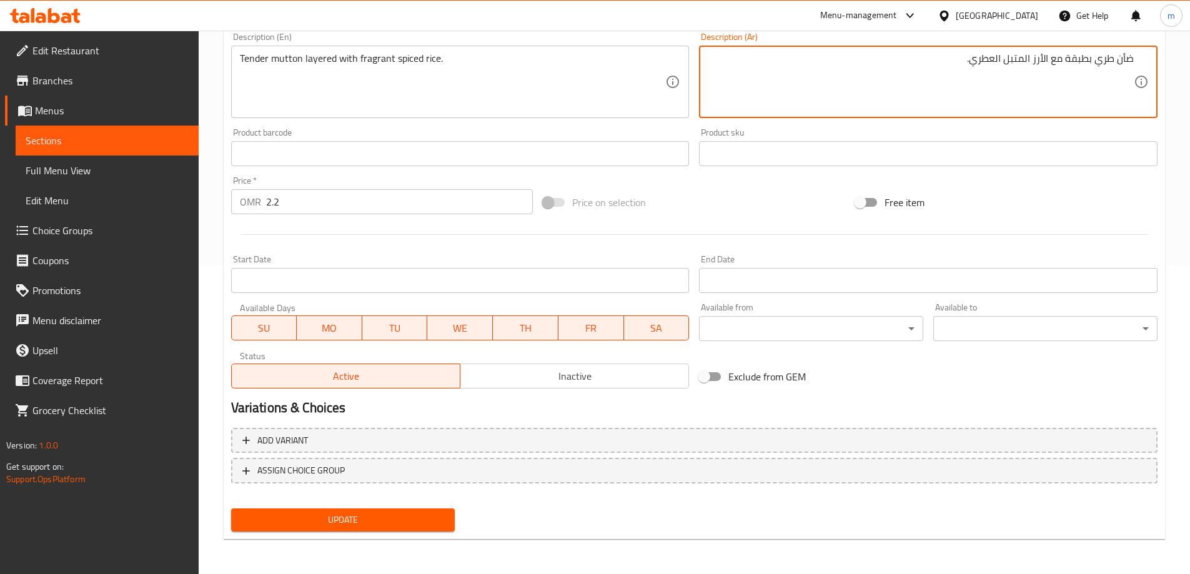
type textarea "ضأن طري بطبقة مع الأرز المتبل العطري."
click at [369, 521] on span "Update" at bounding box center [343, 520] width 204 height 16
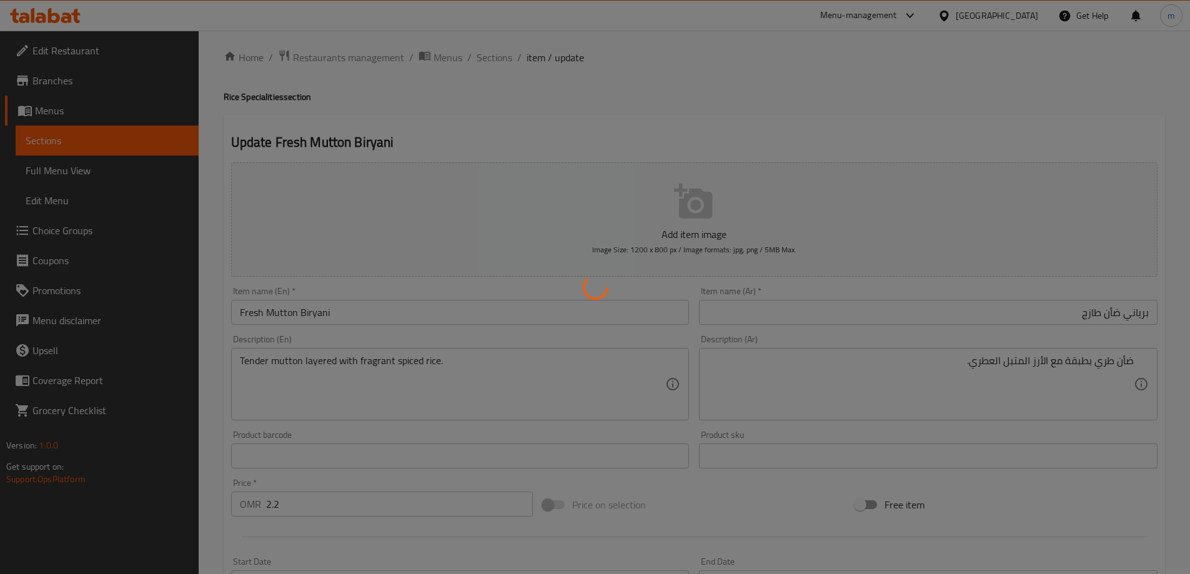
scroll to position [0, 0]
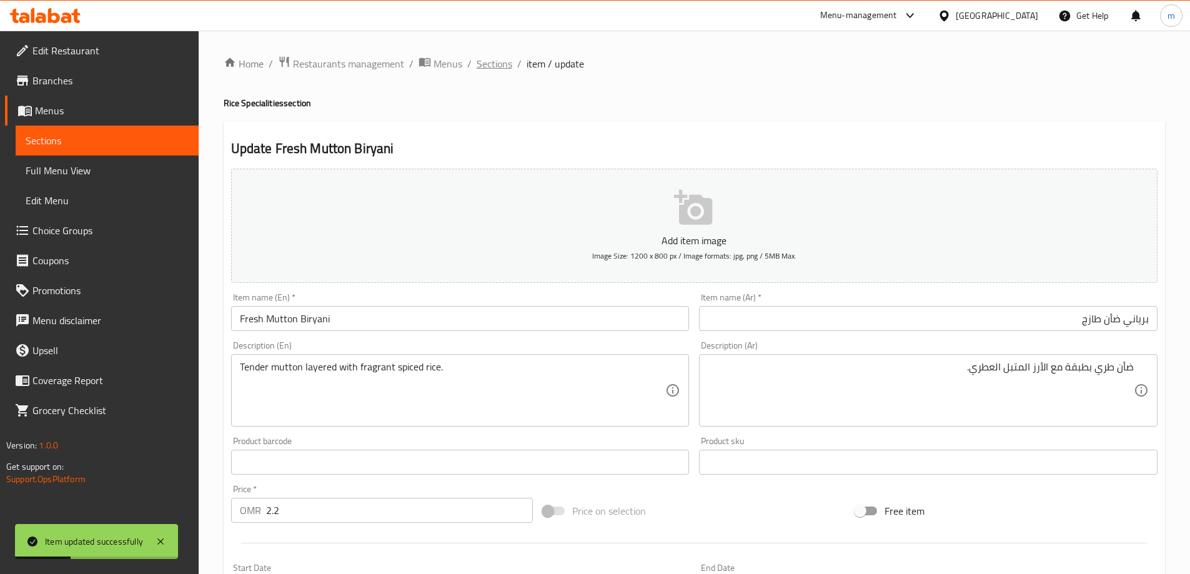
click at [499, 71] on span "Sections" at bounding box center [494, 63] width 36 height 15
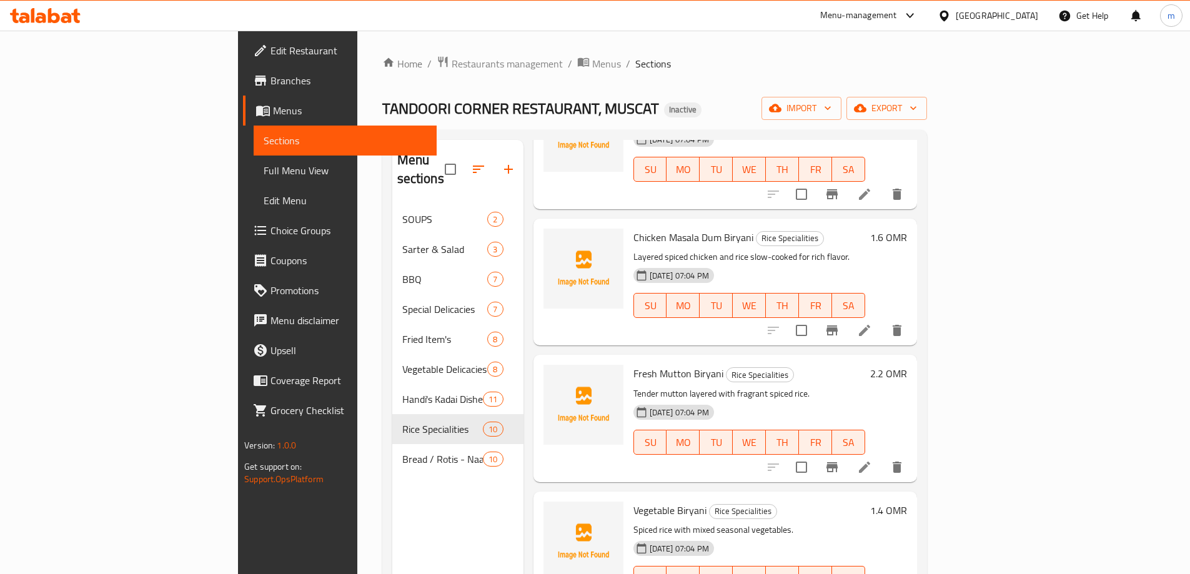
scroll to position [562, 0]
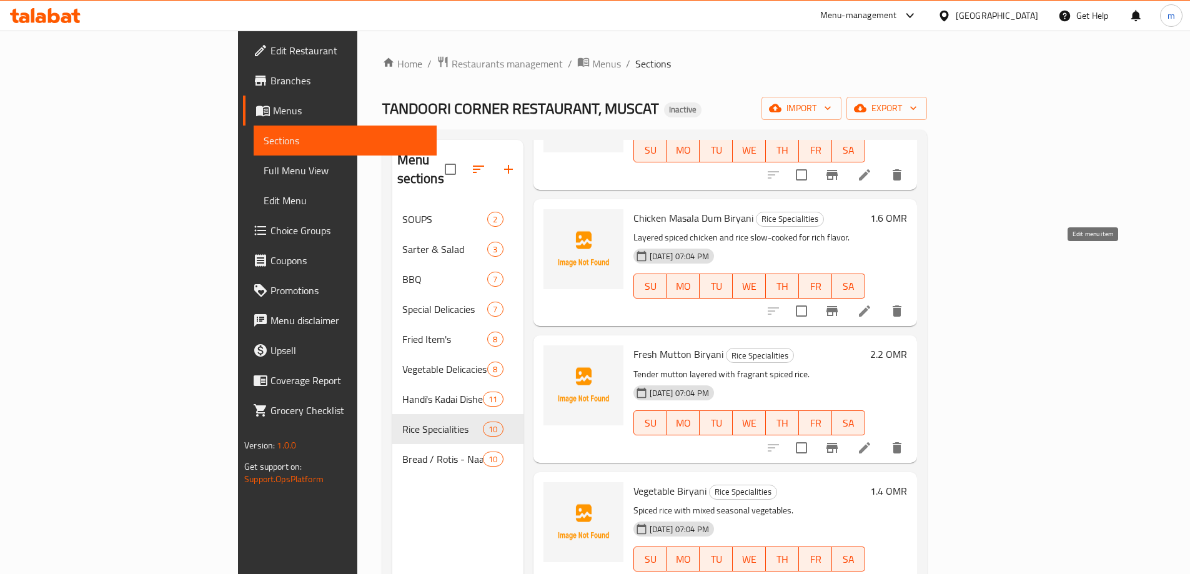
click at [870, 305] on icon at bounding box center [864, 310] width 11 height 11
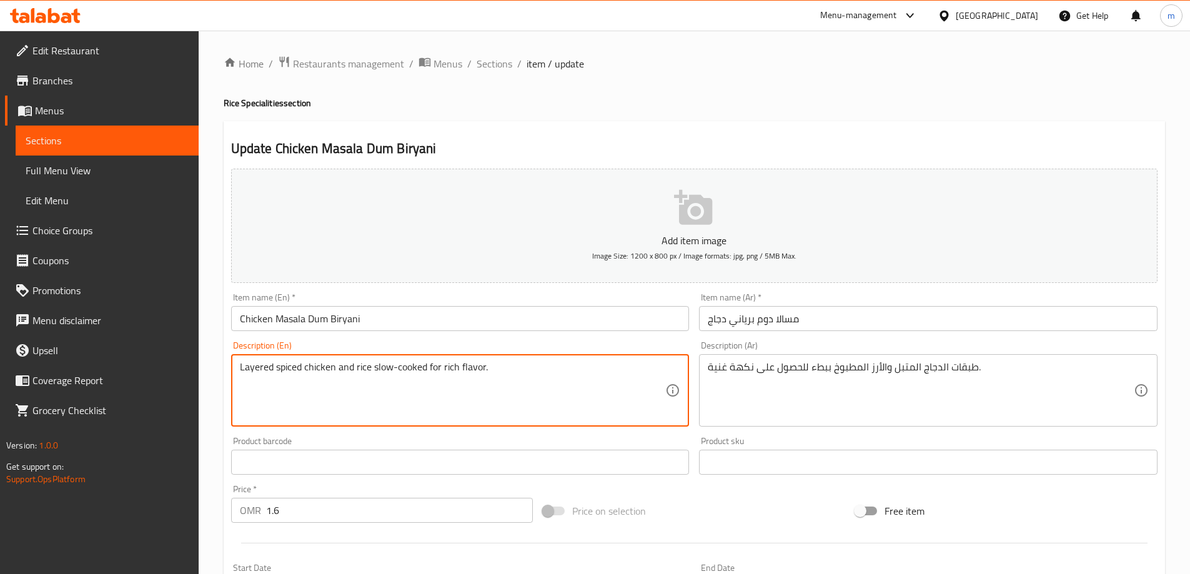
click at [249, 367] on textarea "Layered spiced chicken and rice slow-cooked for rich flavor." at bounding box center [453, 390] width 426 height 59
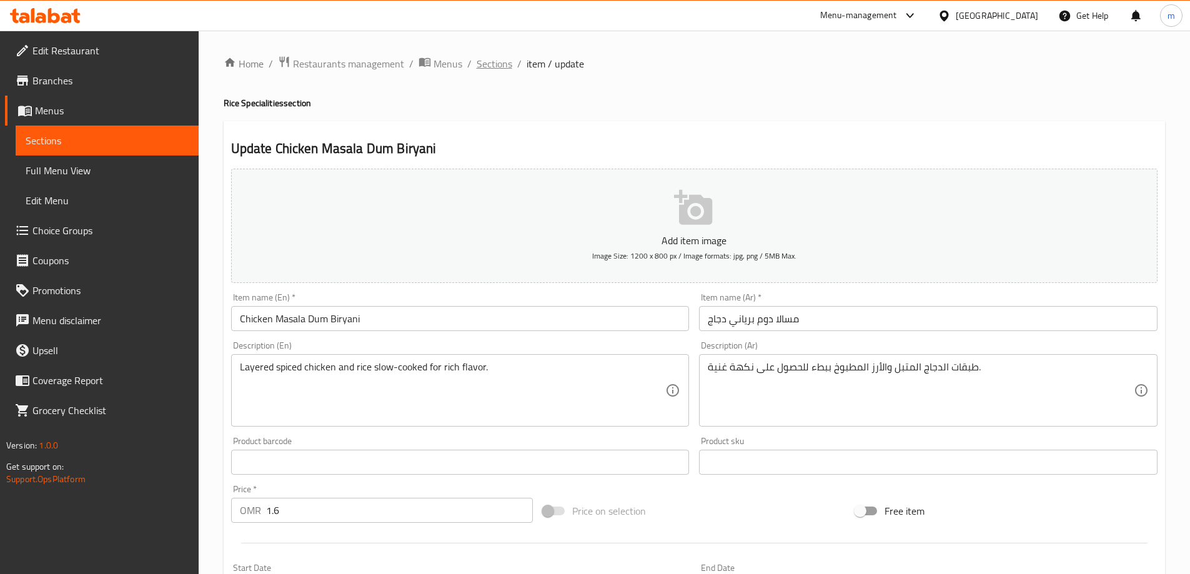
click at [496, 67] on span "Sections" at bounding box center [494, 63] width 36 height 15
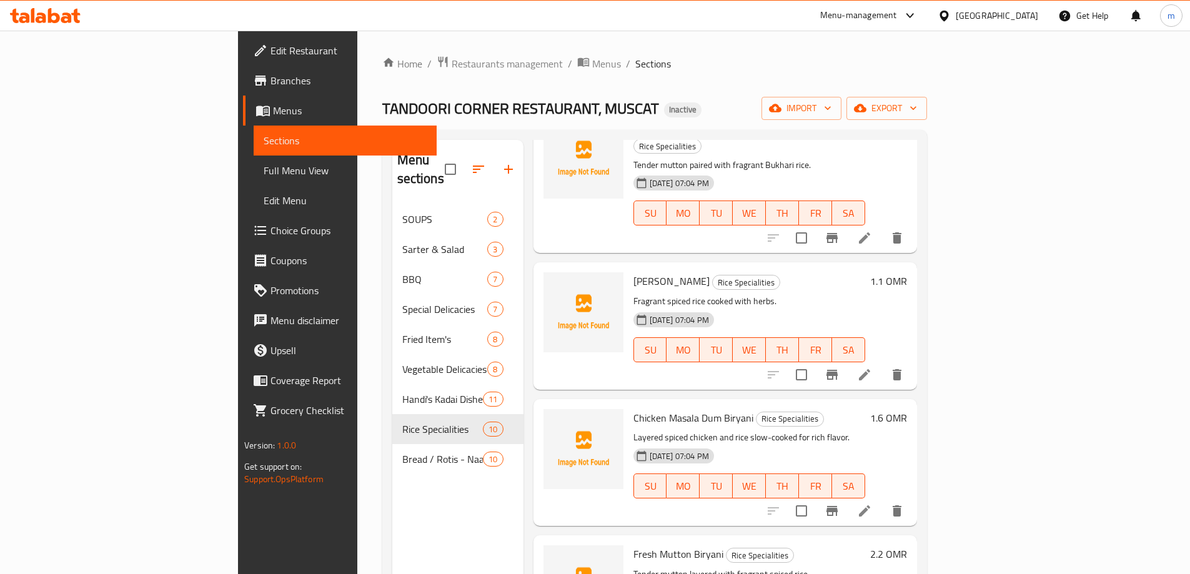
scroll to position [375, 0]
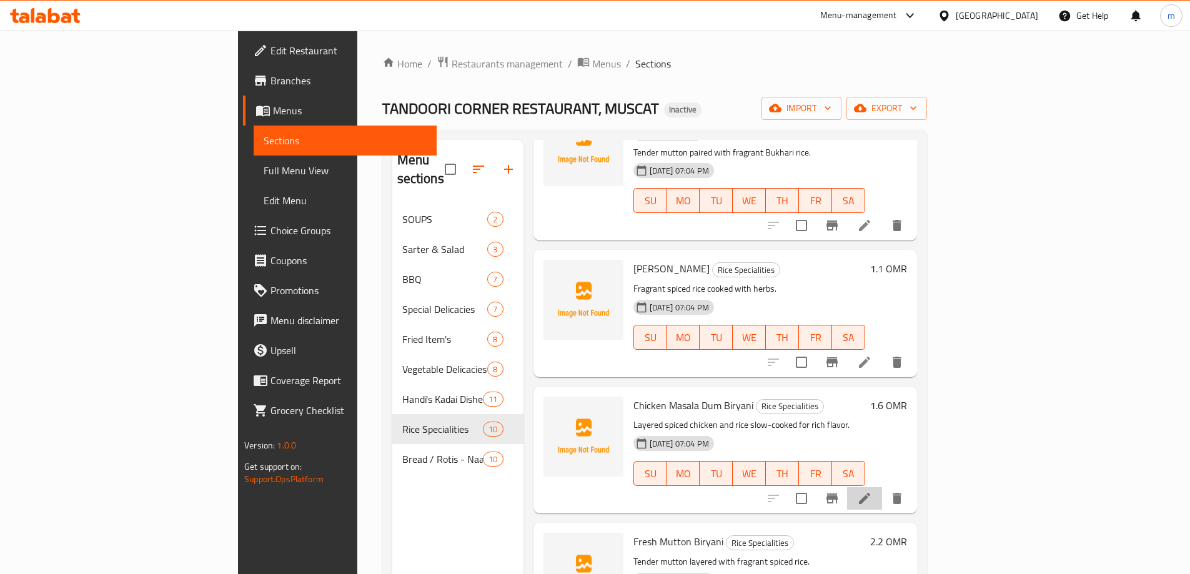
click at [882, 487] on li at bounding box center [864, 498] width 35 height 22
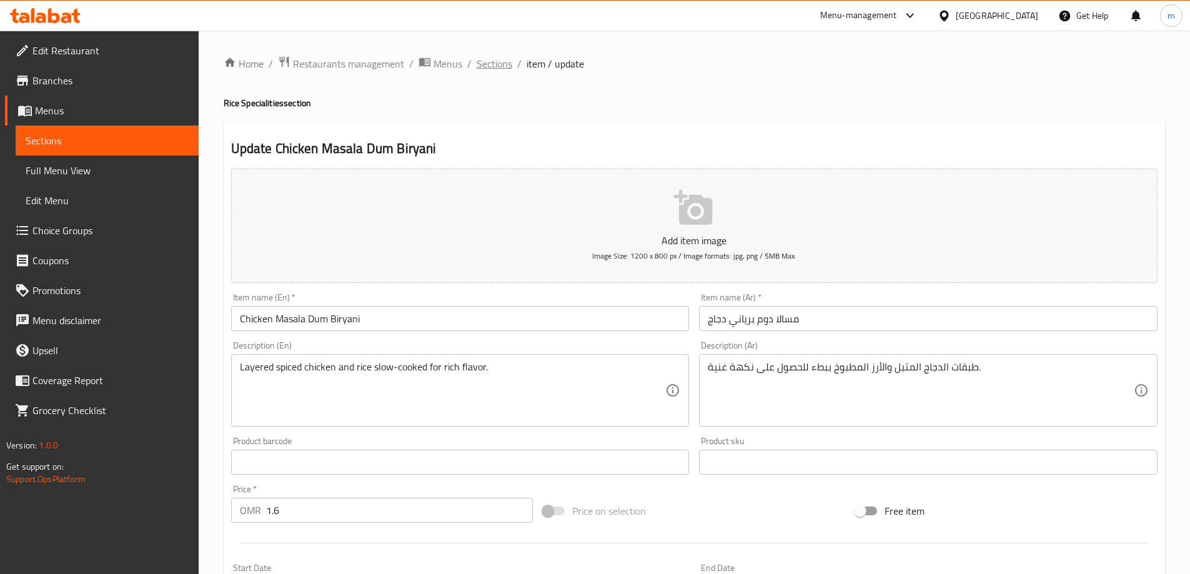
click at [494, 63] on span "Sections" at bounding box center [494, 63] width 36 height 15
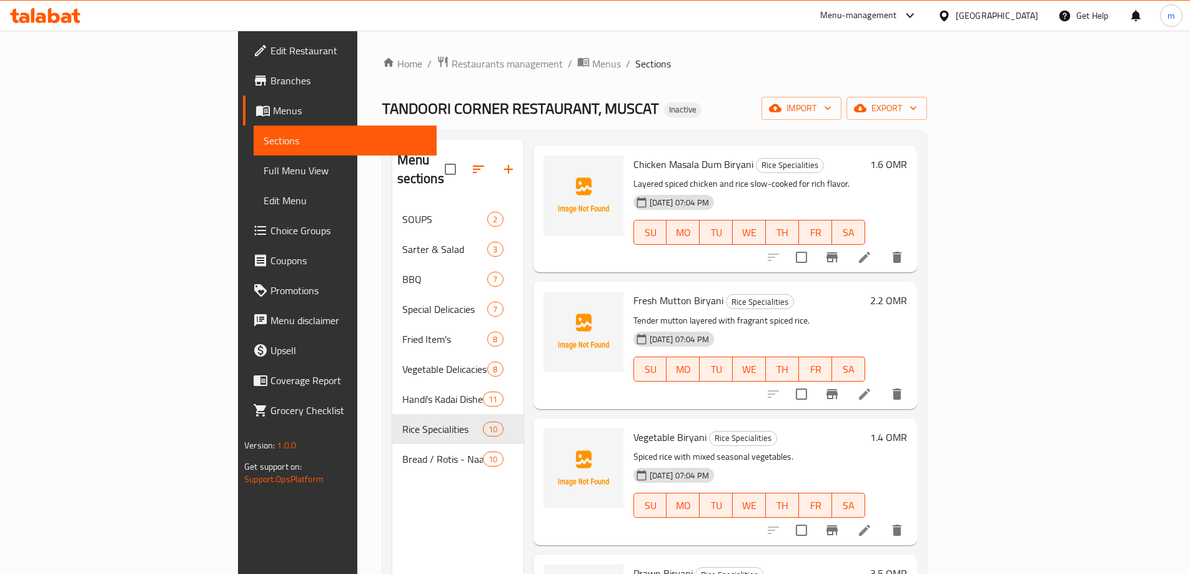
scroll to position [624, 0]
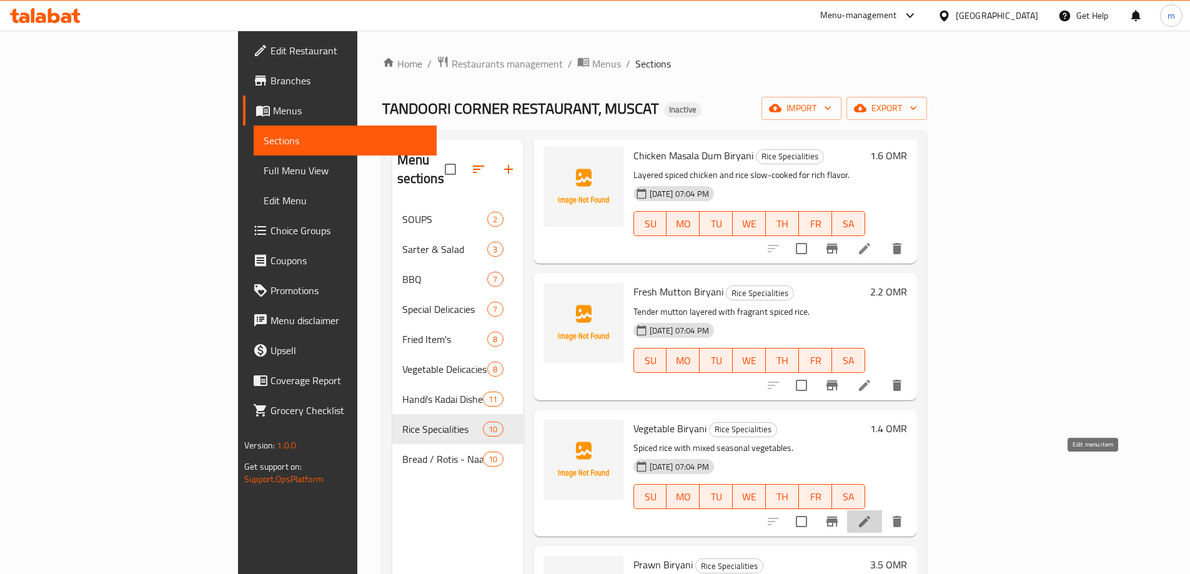
click at [870, 516] on icon at bounding box center [864, 521] width 11 height 11
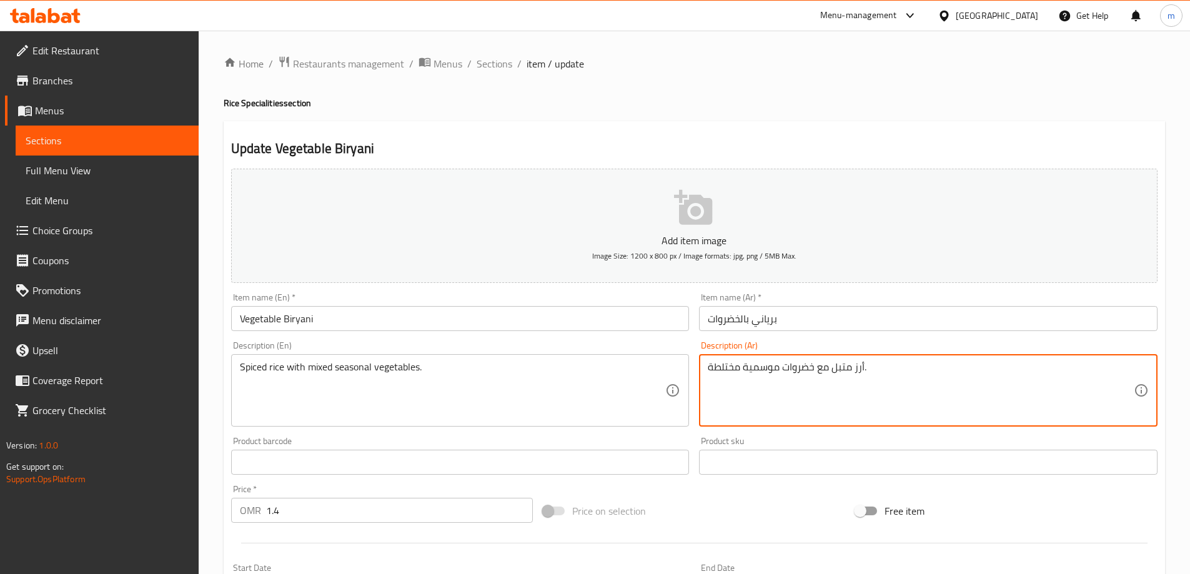
drag, startPoint x: 734, startPoint y: 368, endPoint x: 714, endPoint y: 365, distance: 20.2
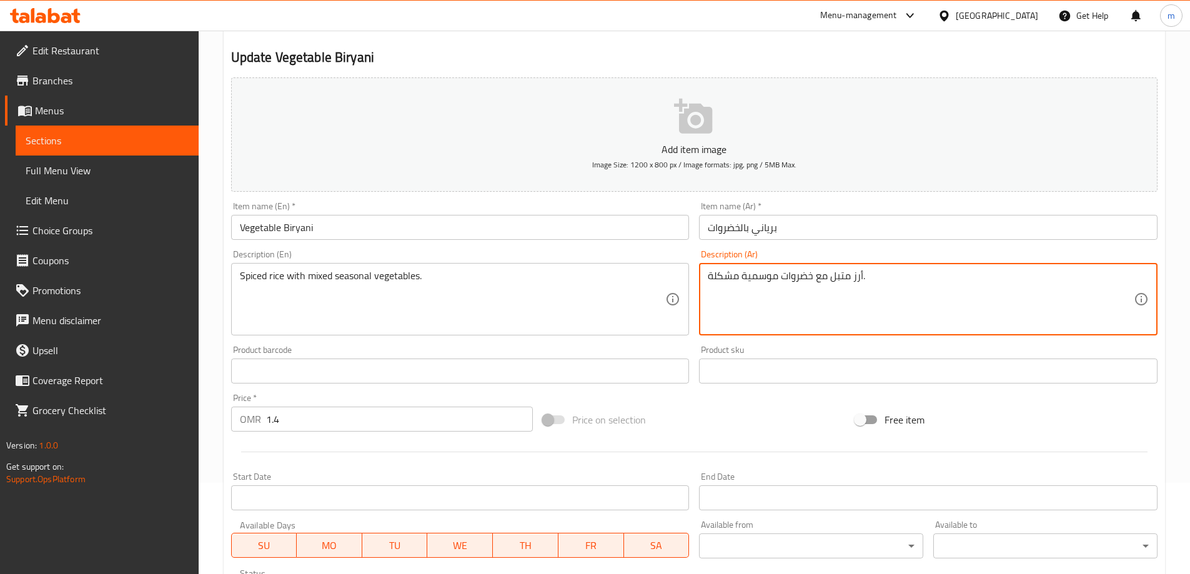
scroll to position [308, 0]
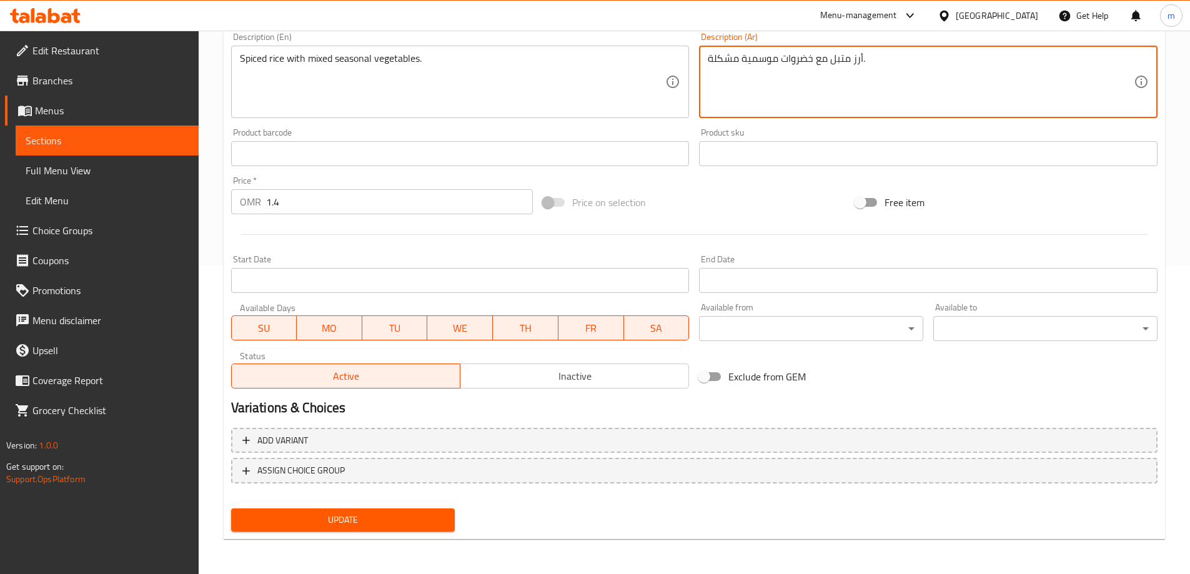
type textarea "أرز متبل مع خضروات موسمية مشكلة."
click at [385, 509] on button "Update" at bounding box center [343, 519] width 224 height 23
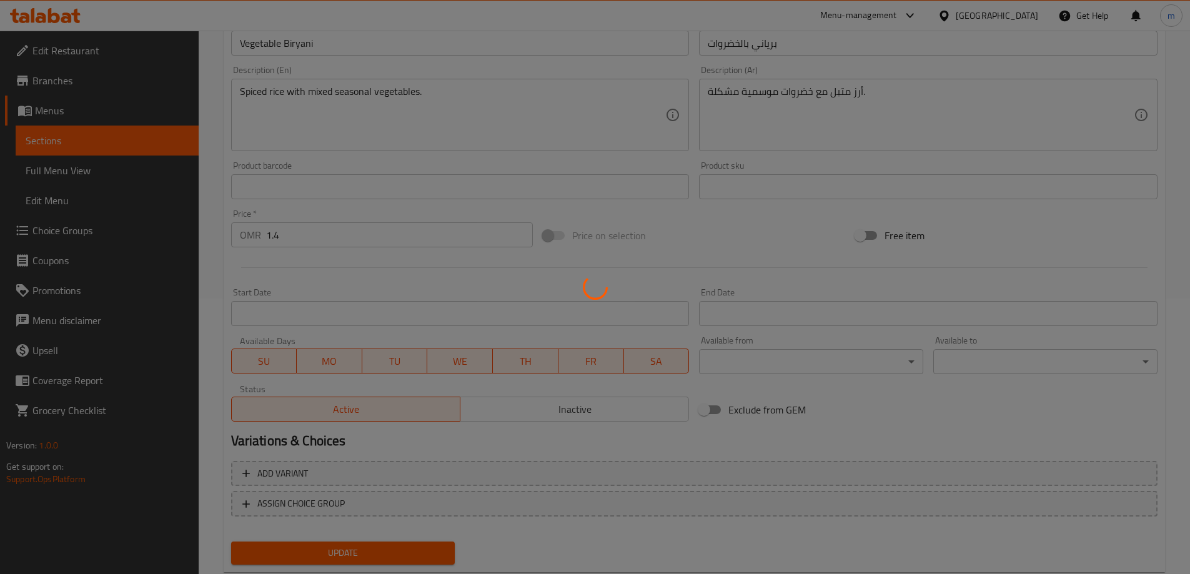
scroll to position [0, 0]
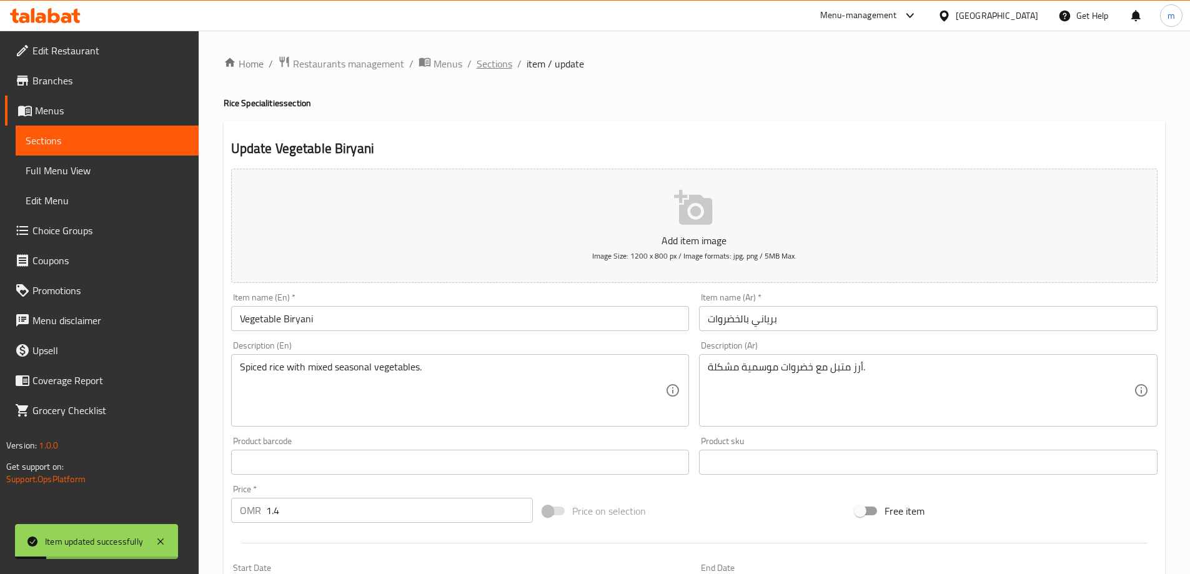
click at [502, 66] on span "Sections" at bounding box center [494, 63] width 36 height 15
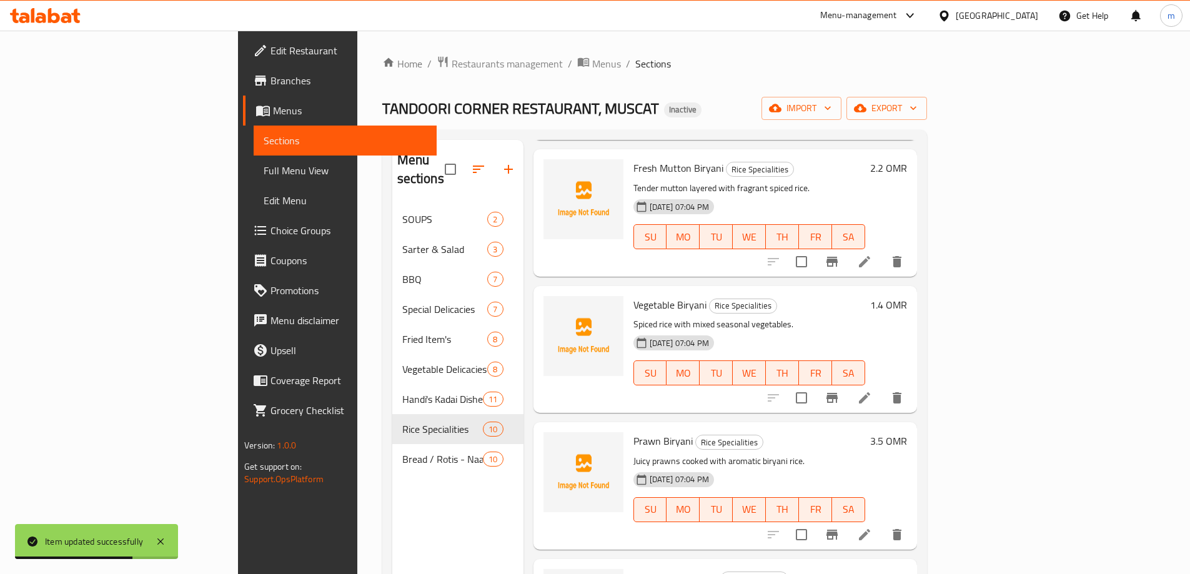
scroll to position [678, 0]
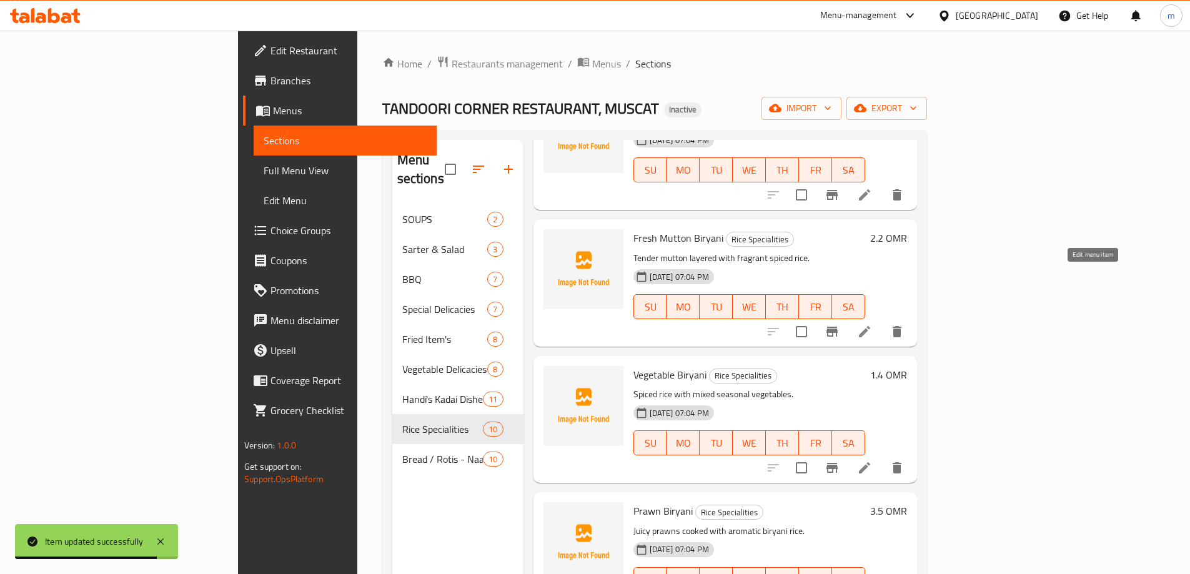
click at [872, 324] on icon at bounding box center [864, 331] width 15 height 15
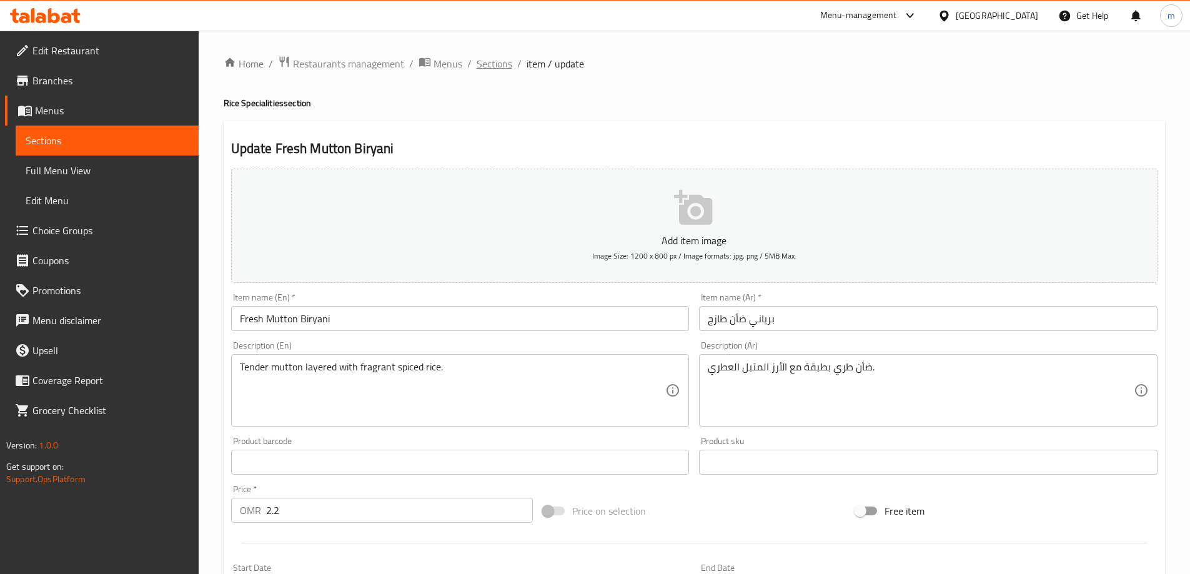
click at [498, 65] on span "Sections" at bounding box center [494, 63] width 36 height 15
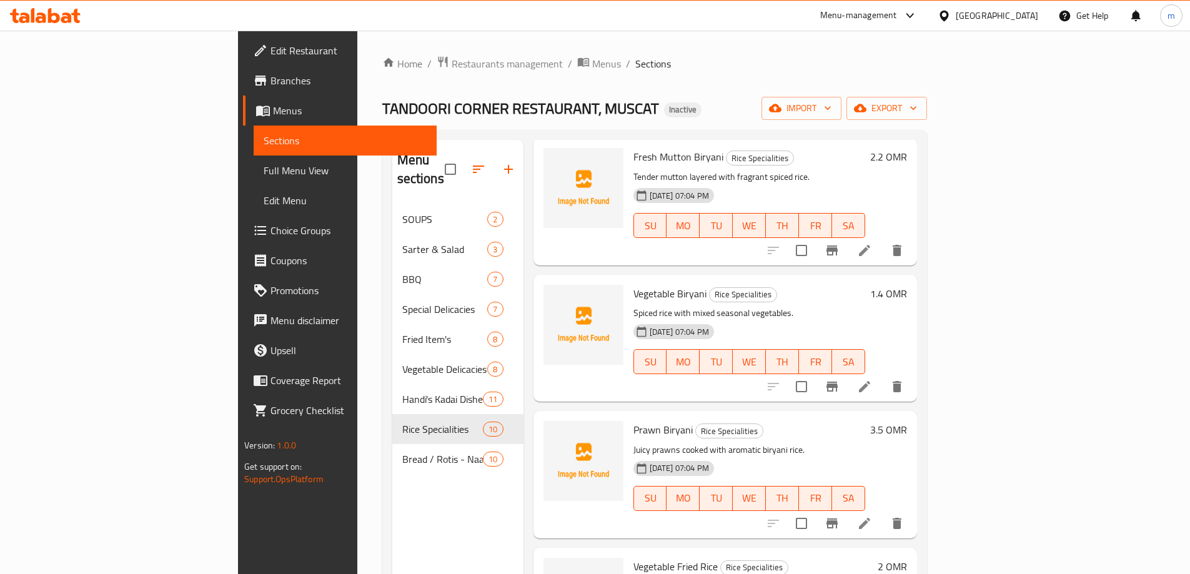
scroll to position [803, 0]
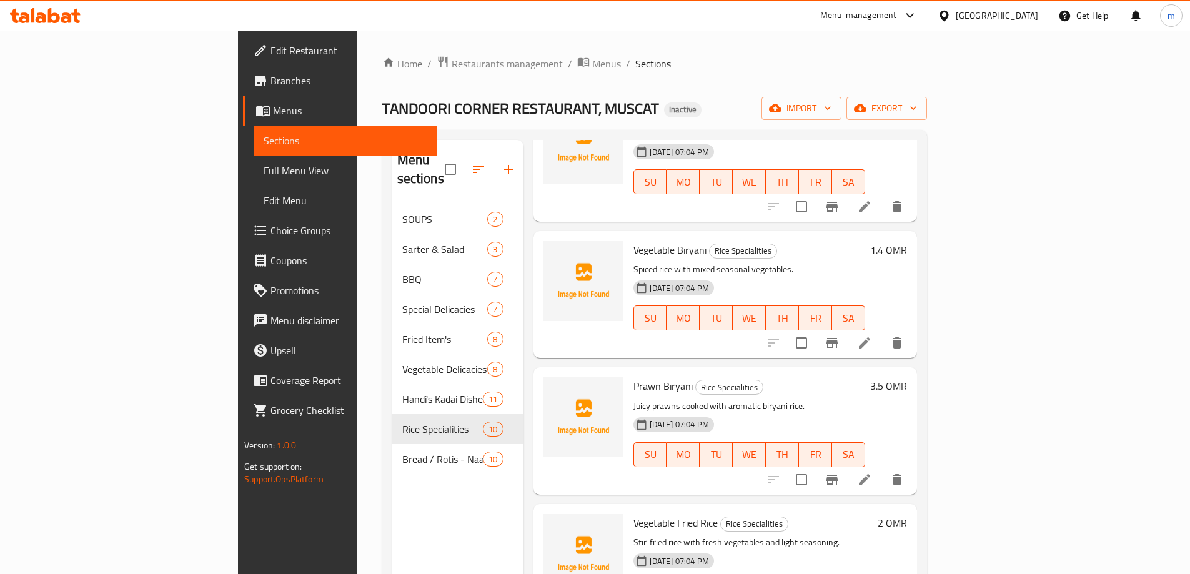
click at [870, 474] on icon at bounding box center [864, 479] width 11 height 11
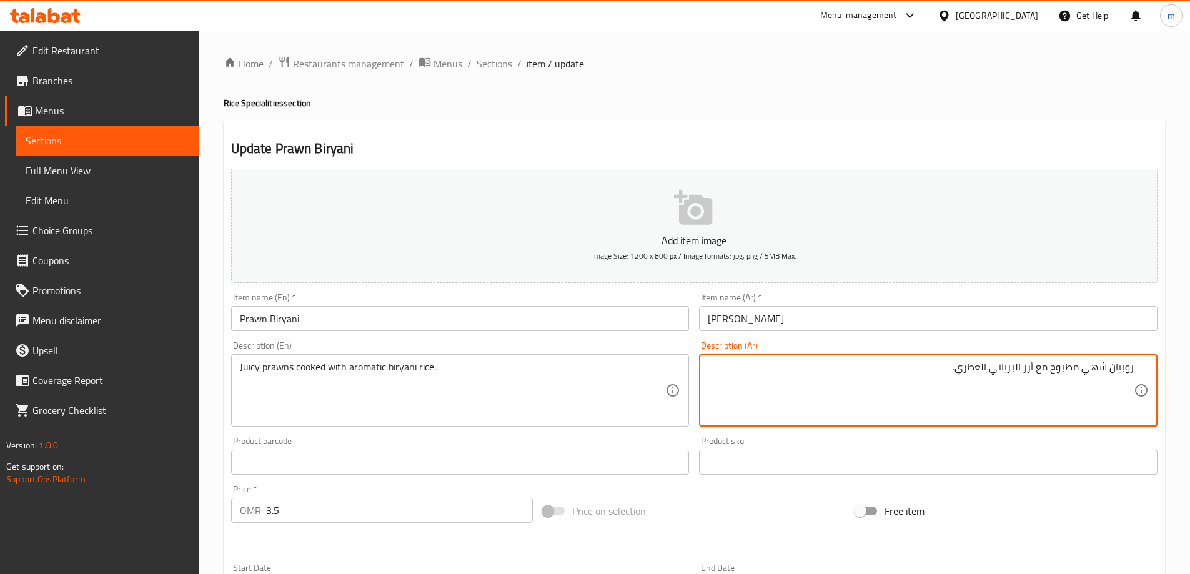
click at [1097, 366] on textarea "روبيان شهي مطبوخ مع أرز البرياني العطري." at bounding box center [921, 390] width 426 height 59
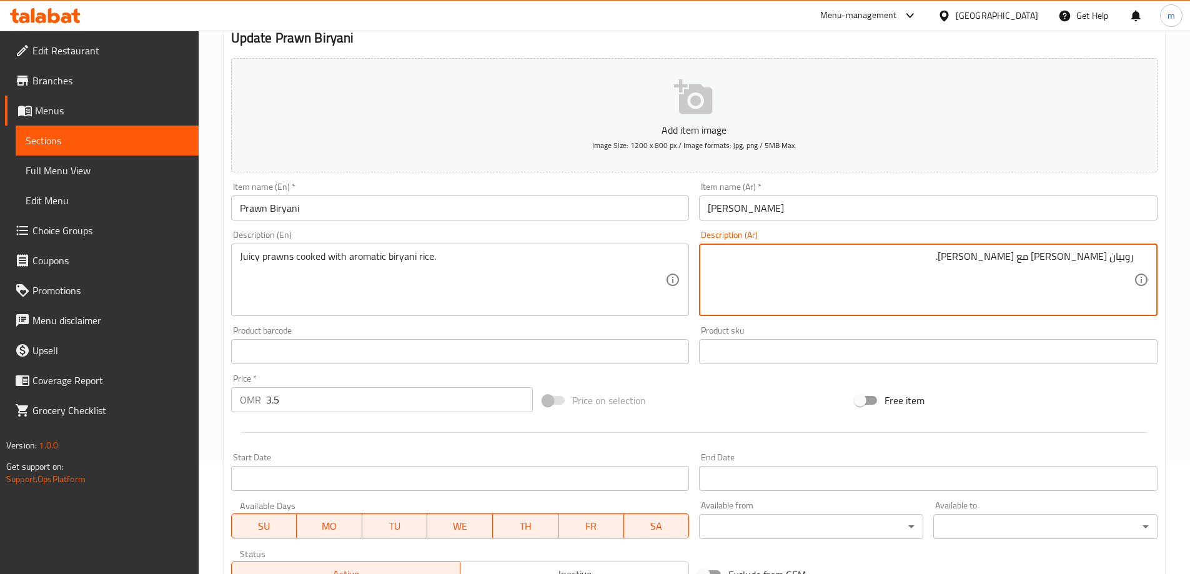
scroll to position [308, 0]
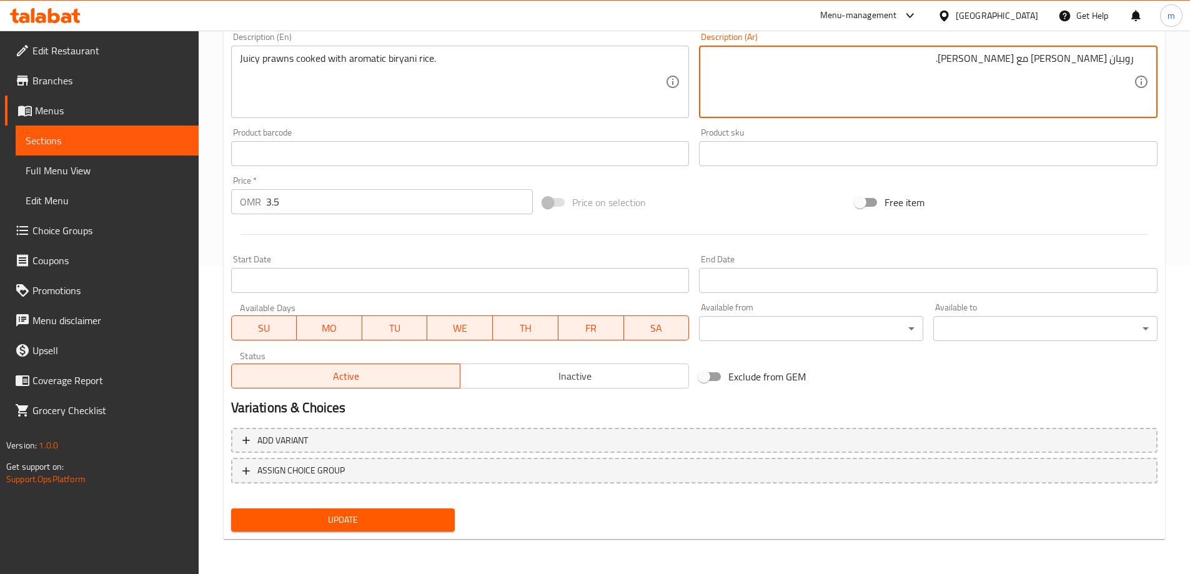
type textarea "روبيان [PERSON_NAME] مع [PERSON_NAME]."
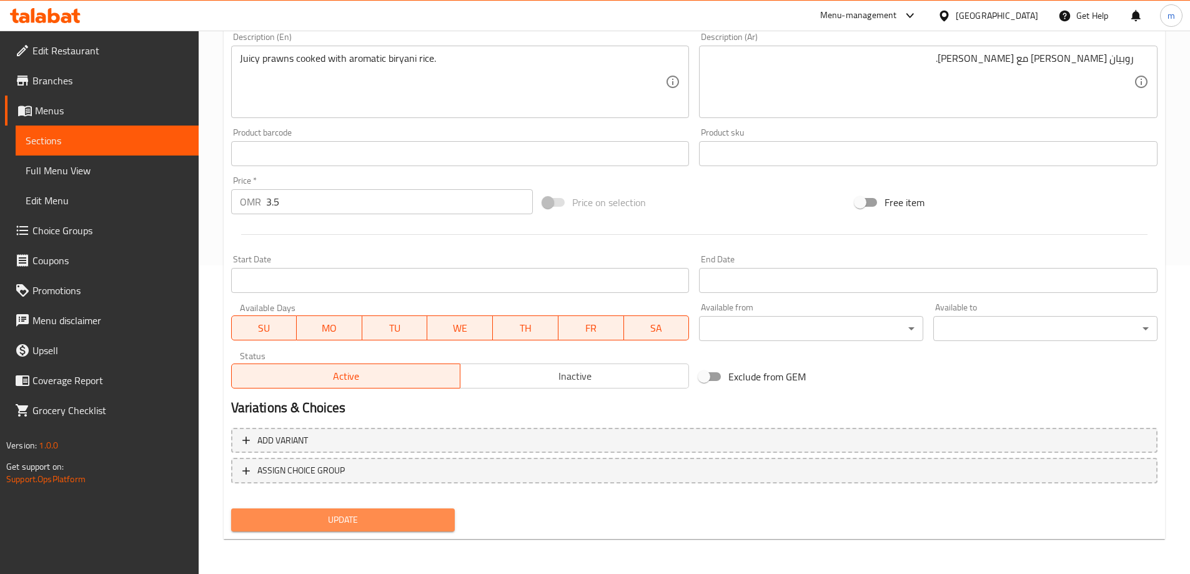
click at [325, 529] on button "Update" at bounding box center [343, 519] width 224 height 23
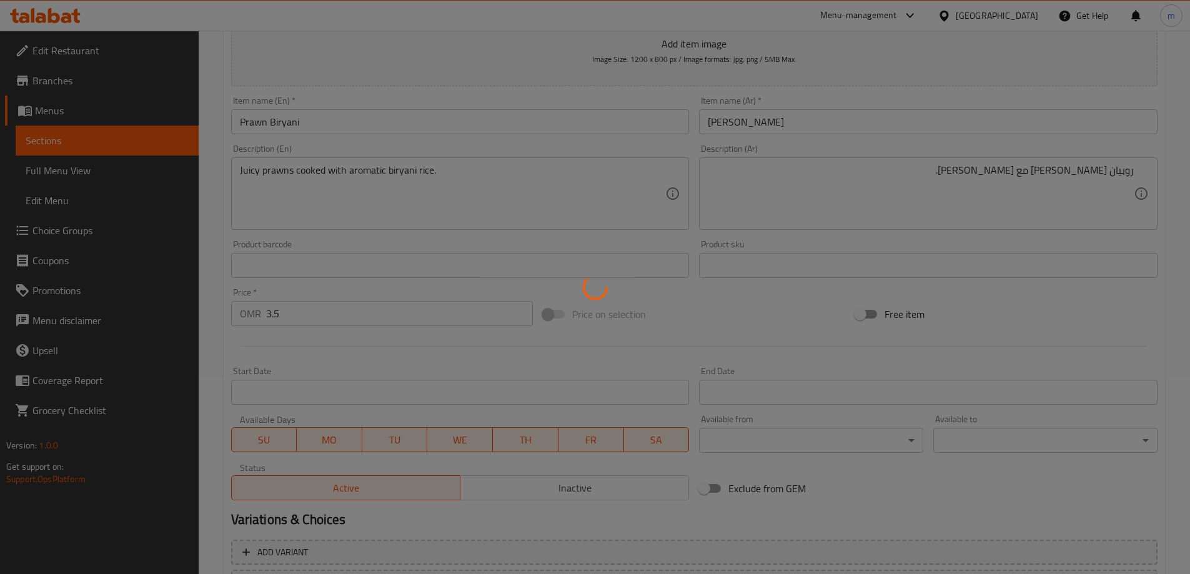
scroll to position [0, 0]
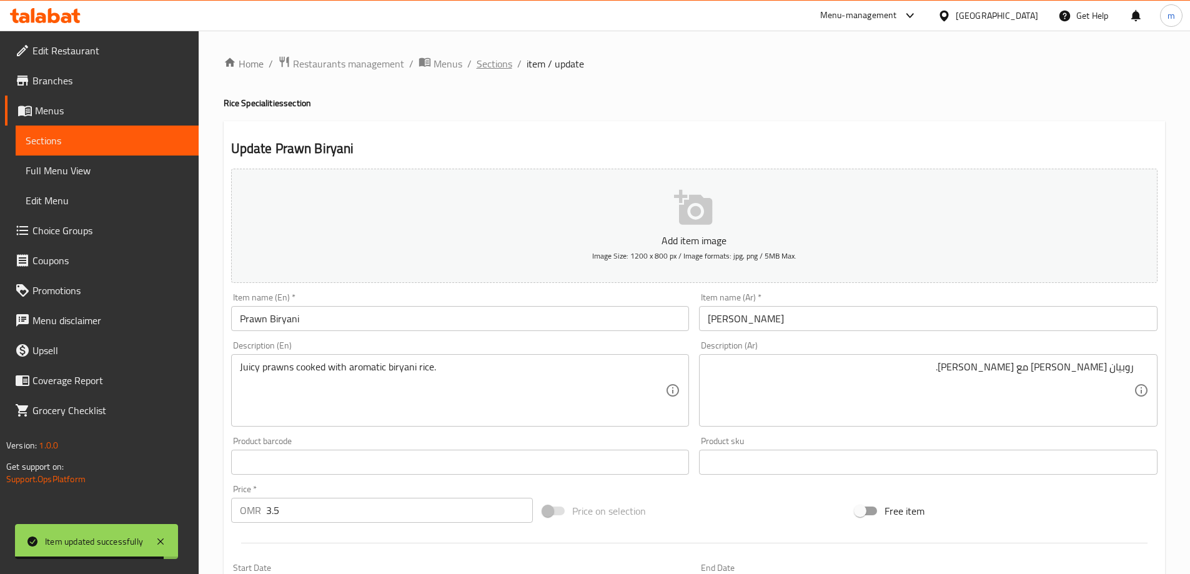
click at [491, 67] on span "Sections" at bounding box center [494, 63] width 36 height 15
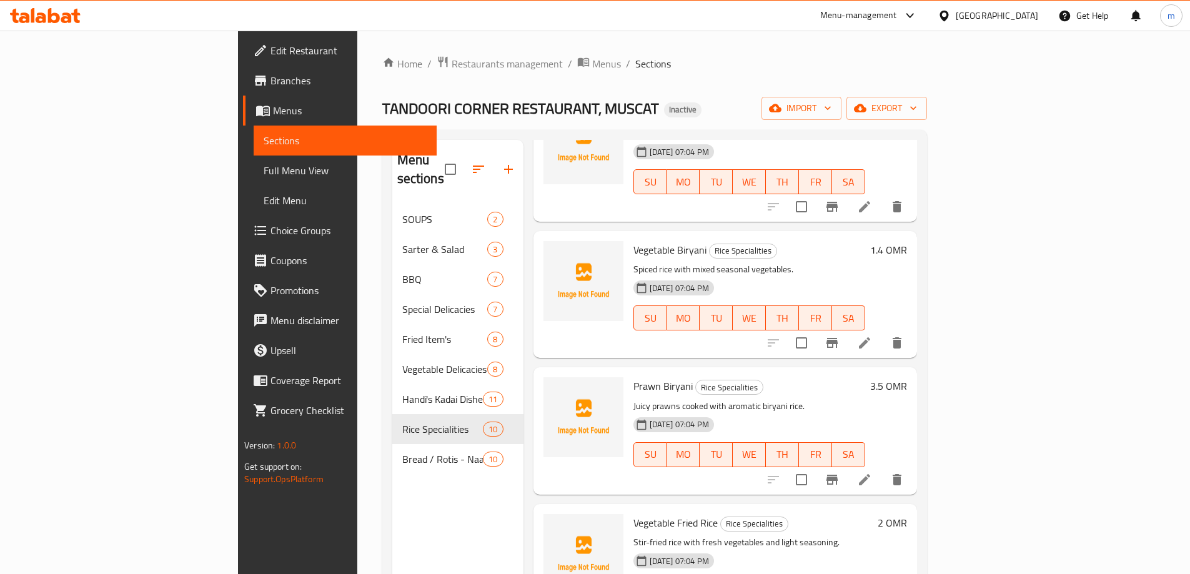
scroll to position [175, 0]
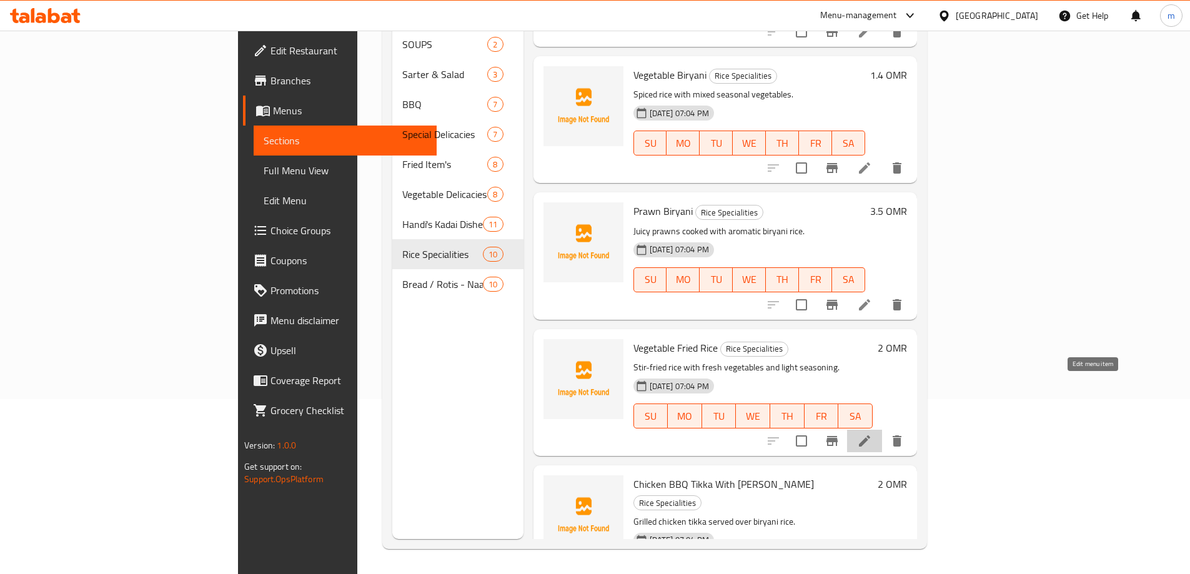
click at [872, 433] on icon at bounding box center [864, 440] width 15 height 15
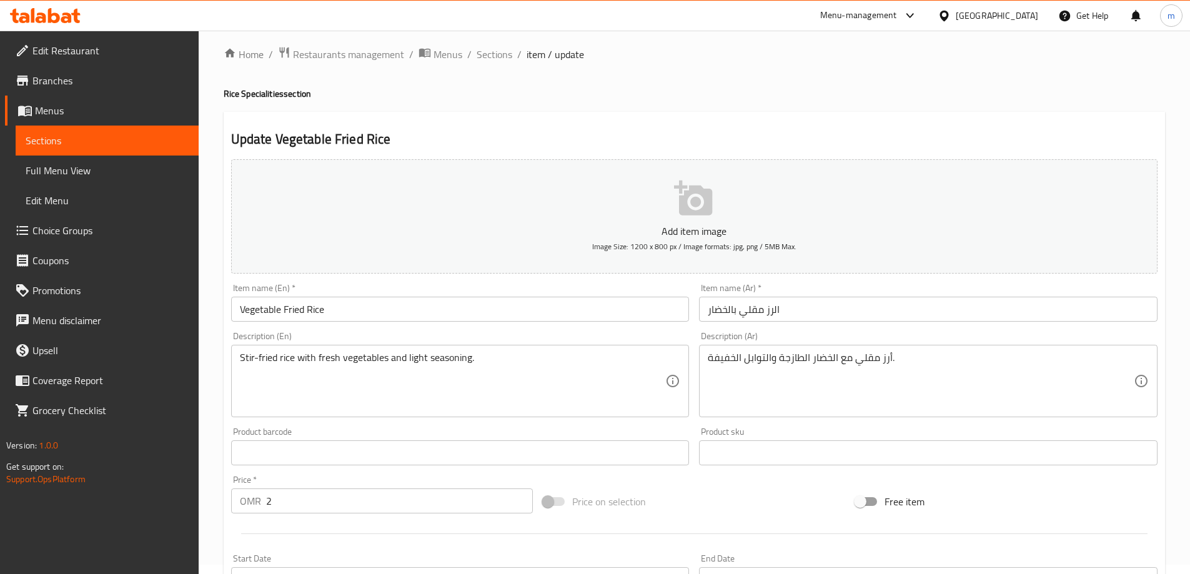
scroll to position [308, 0]
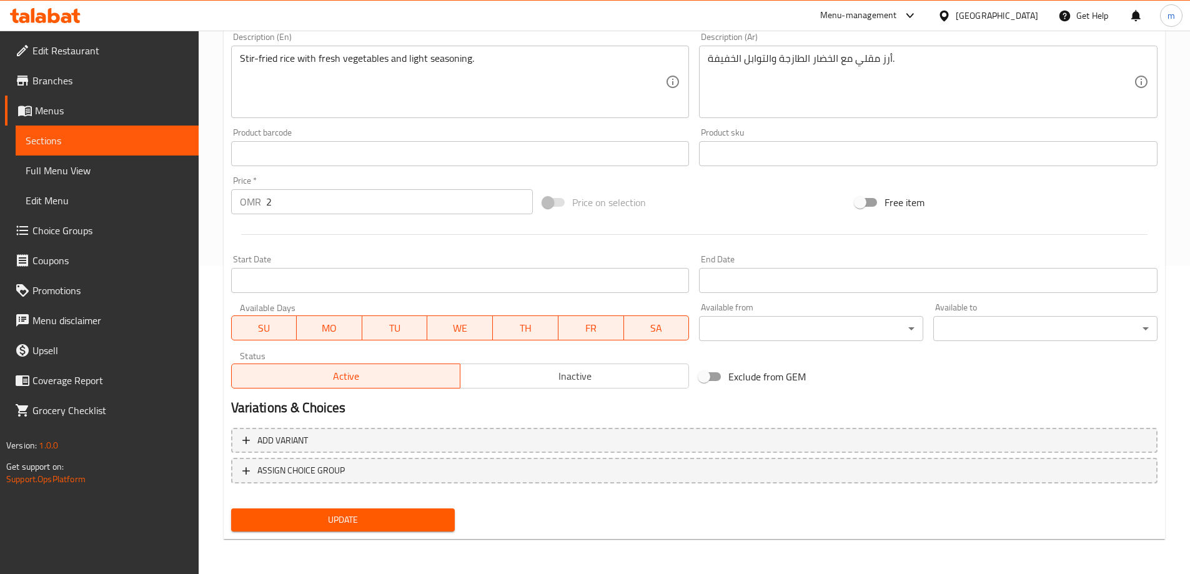
click at [418, 520] on span "Update" at bounding box center [343, 520] width 204 height 16
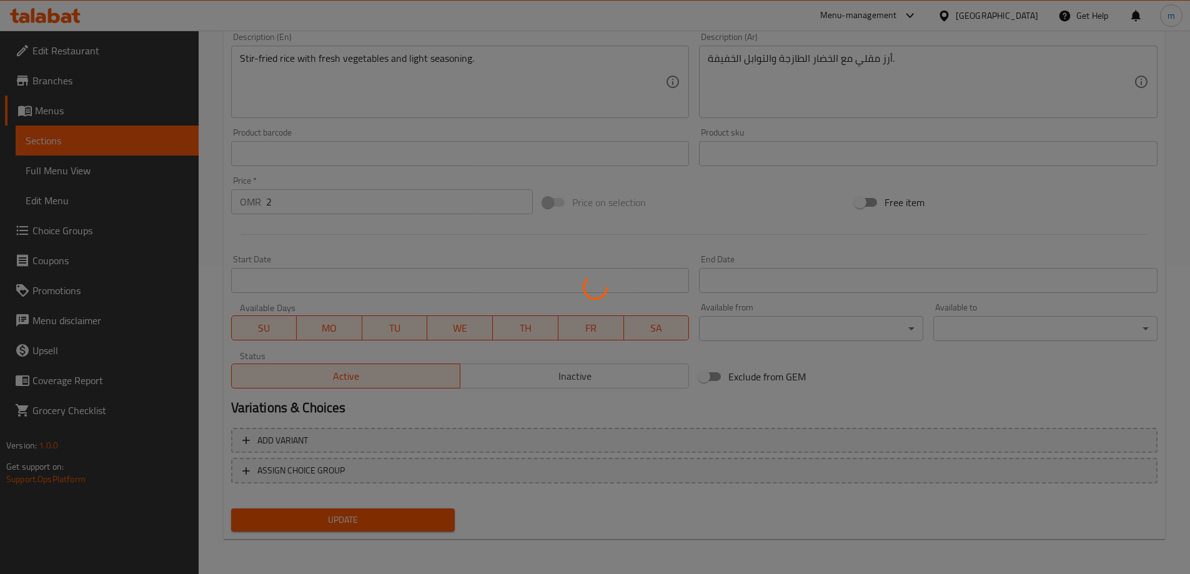
scroll to position [0, 0]
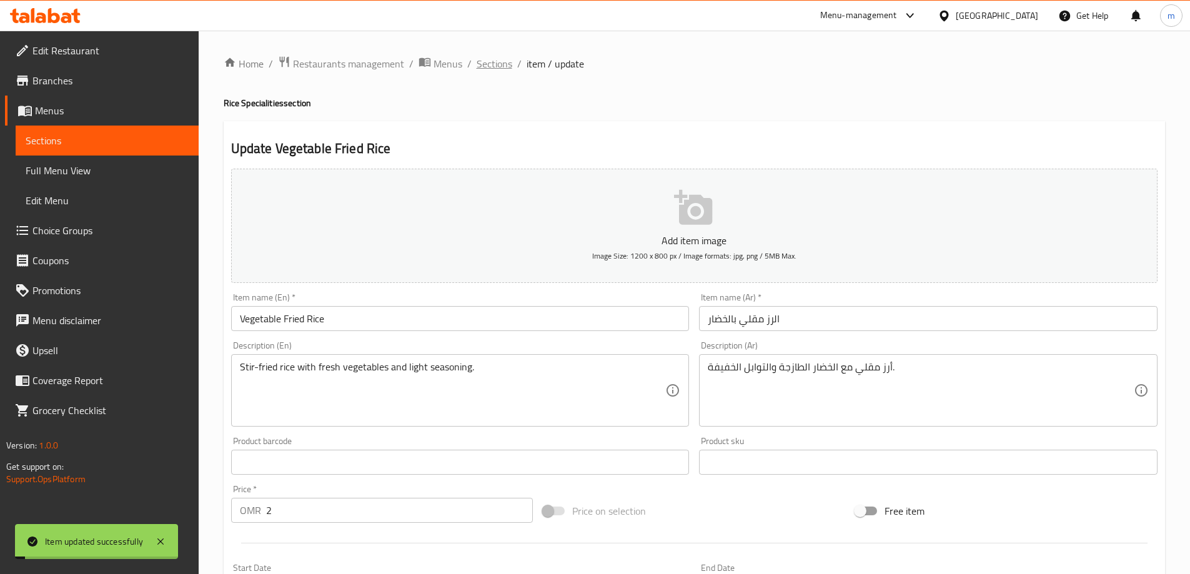
click at [484, 67] on span "Sections" at bounding box center [494, 63] width 36 height 15
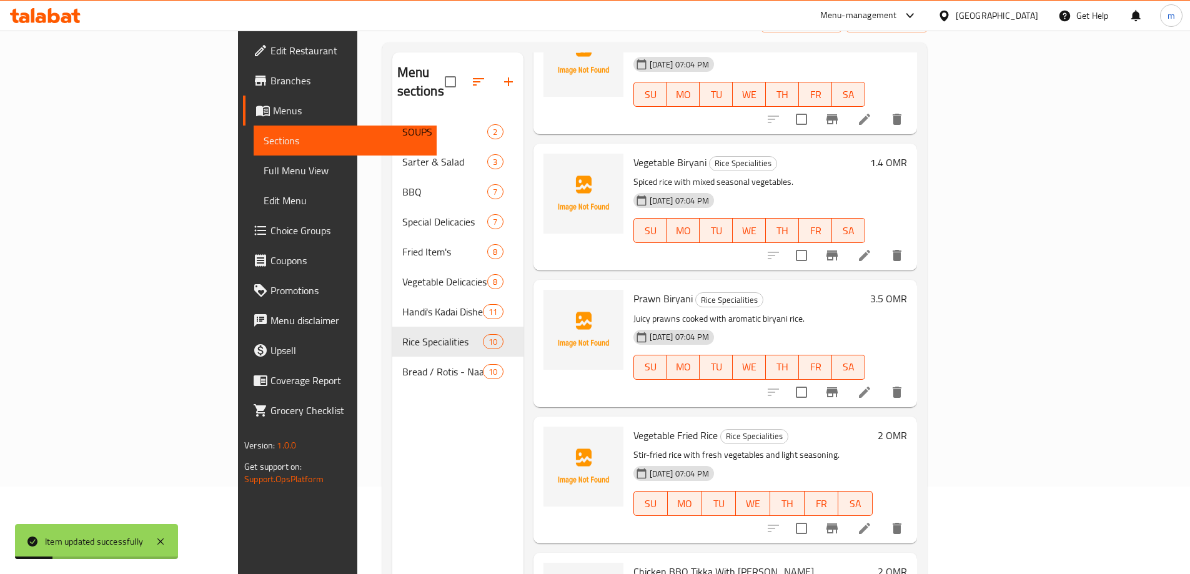
scroll to position [175, 0]
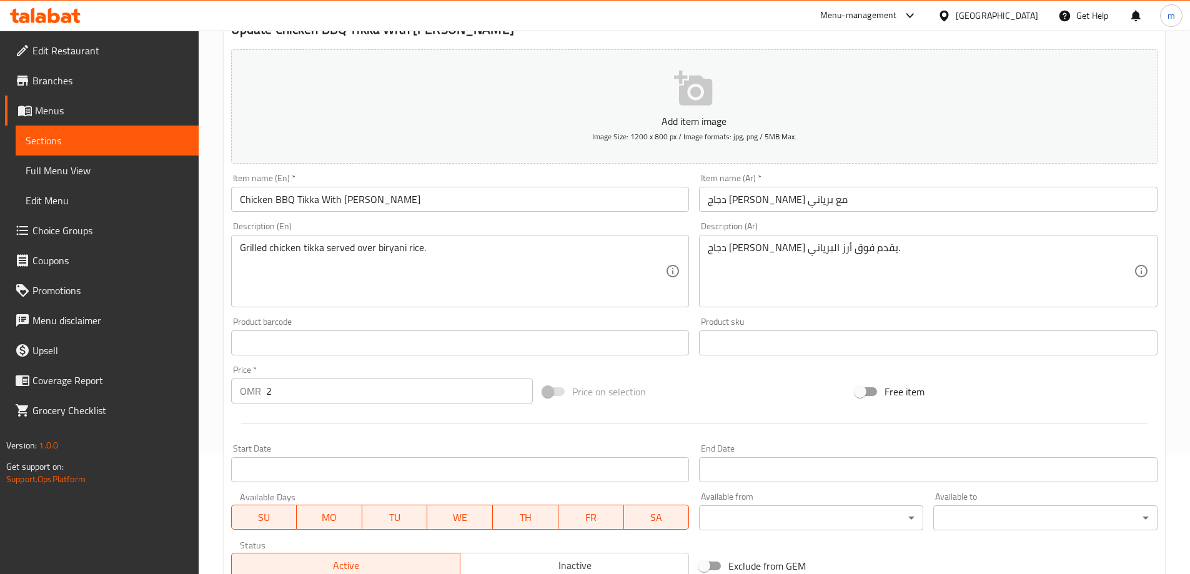
scroll to position [308, 0]
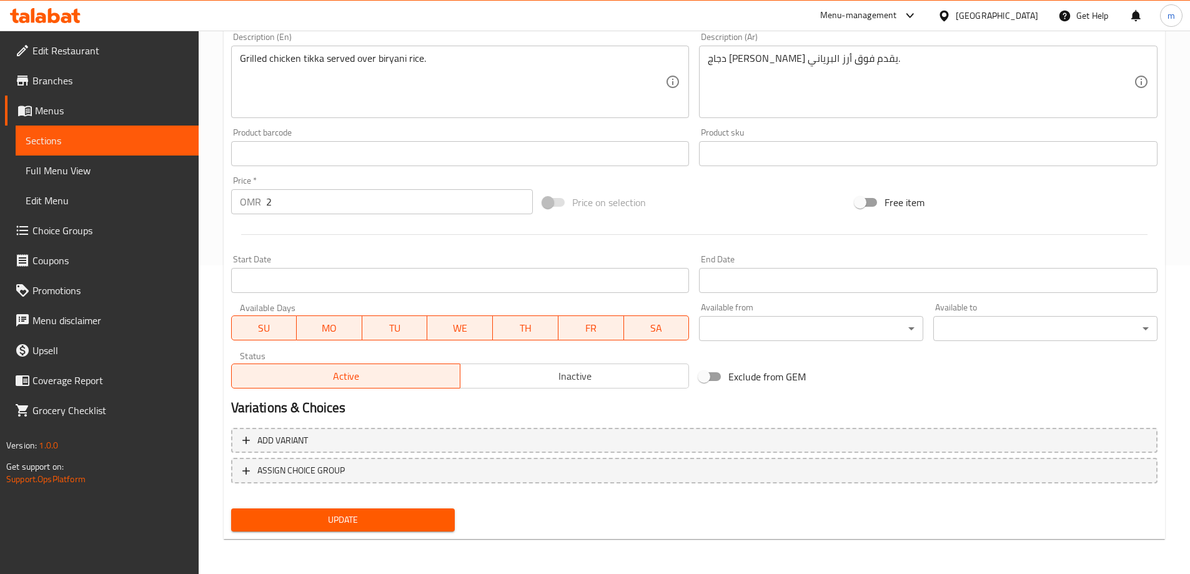
click at [382, 520] on span "Update" at bounding box center [343, 520] width 204 height 16
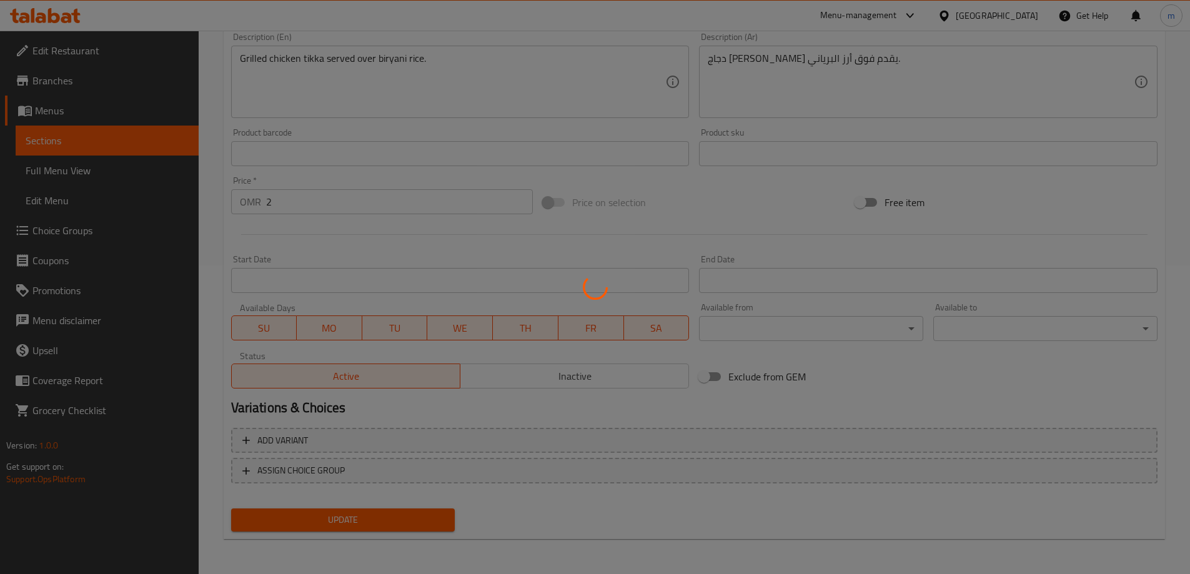
scroll to position [0, 0]
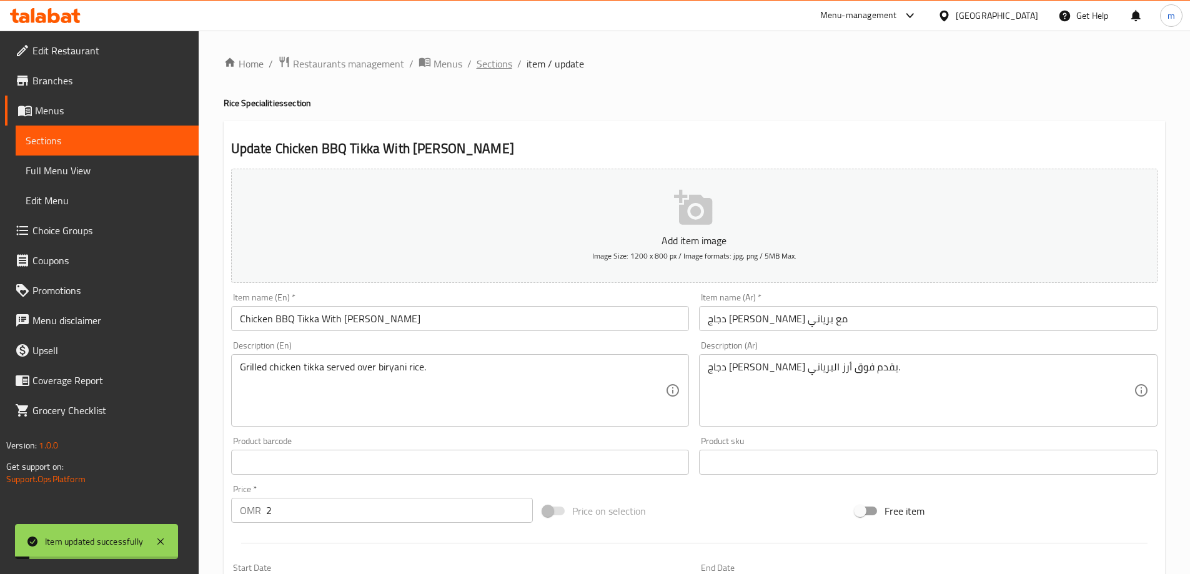
click at [495, 60] on span "Sections" at bounding box center [494, 63] width 36 height 15
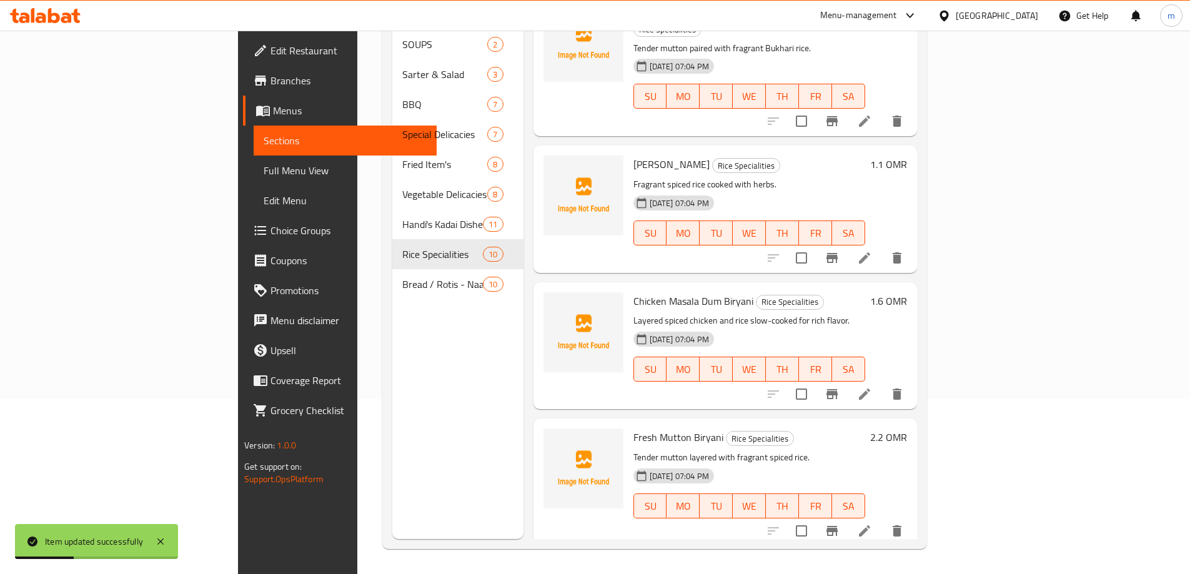
scroll to position [303, 0]
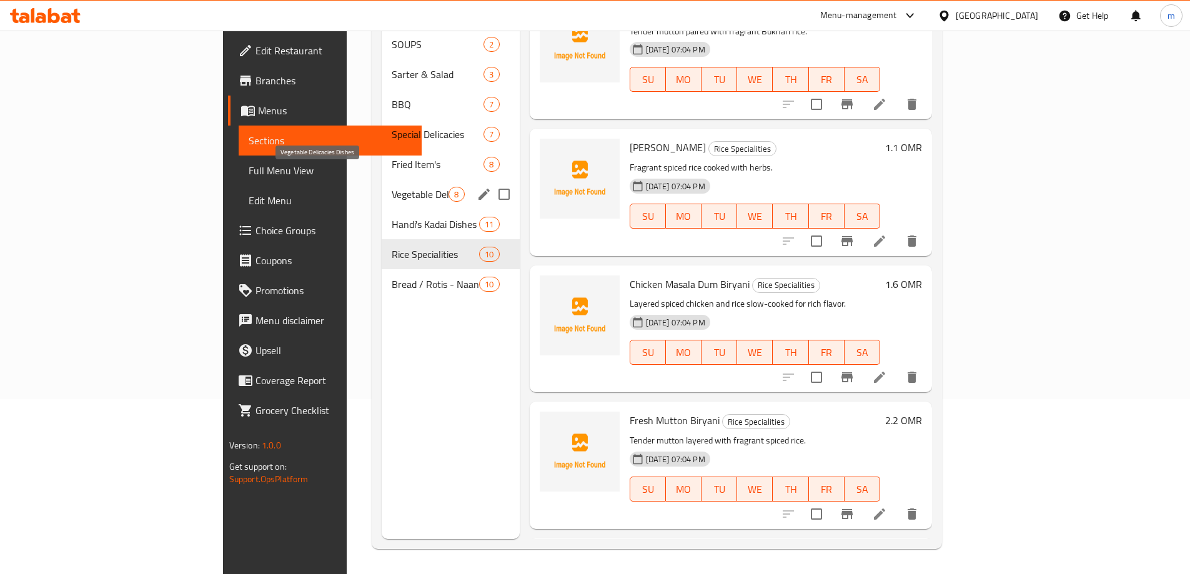
click at [392, 187] on span "Vegetable Delicacies Dishes" at bounding box center [420, 194] width 57 height 15
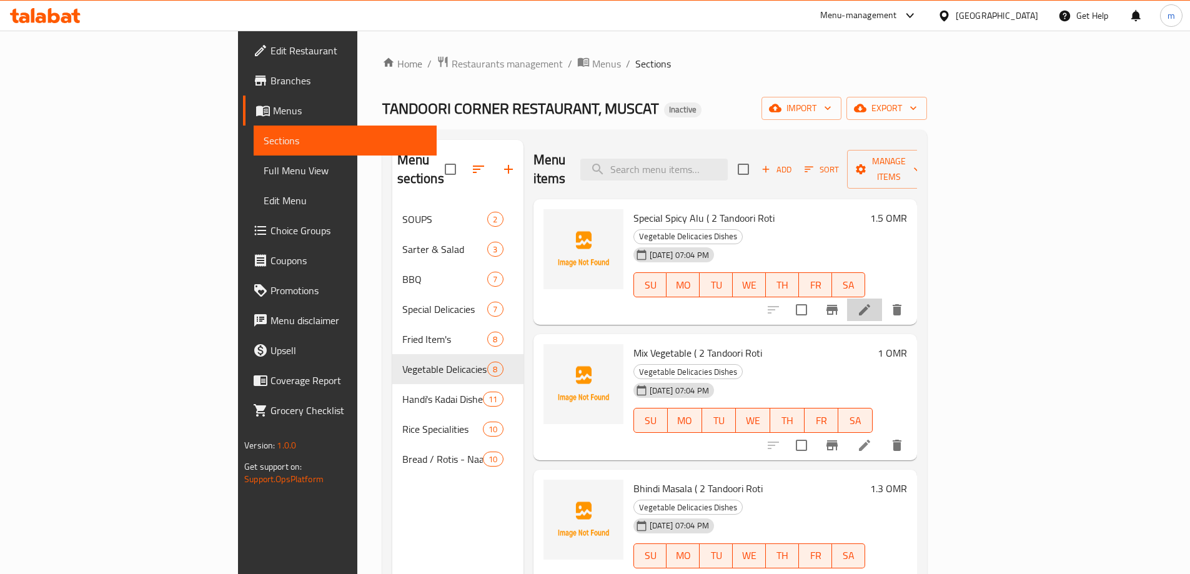
click at [882, 298] on li at bounding box center [864, 309] width 35 height 22
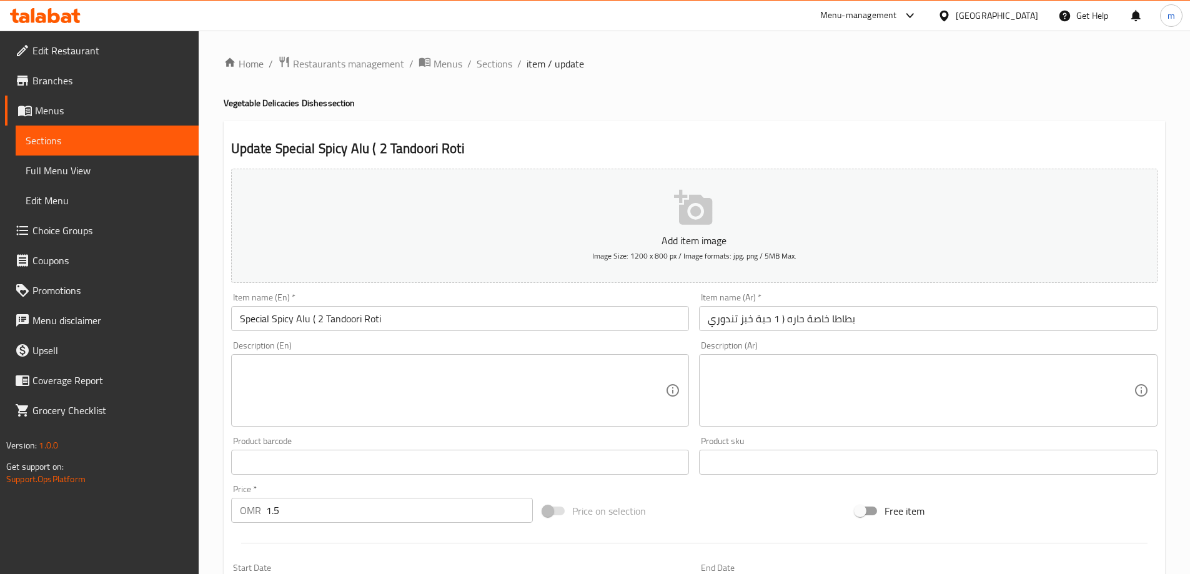
click at [388, 325] on input "Special Spicy Alu ( 2 Tandoori Roti" at bounding box center [460, 318] width 458 height 25
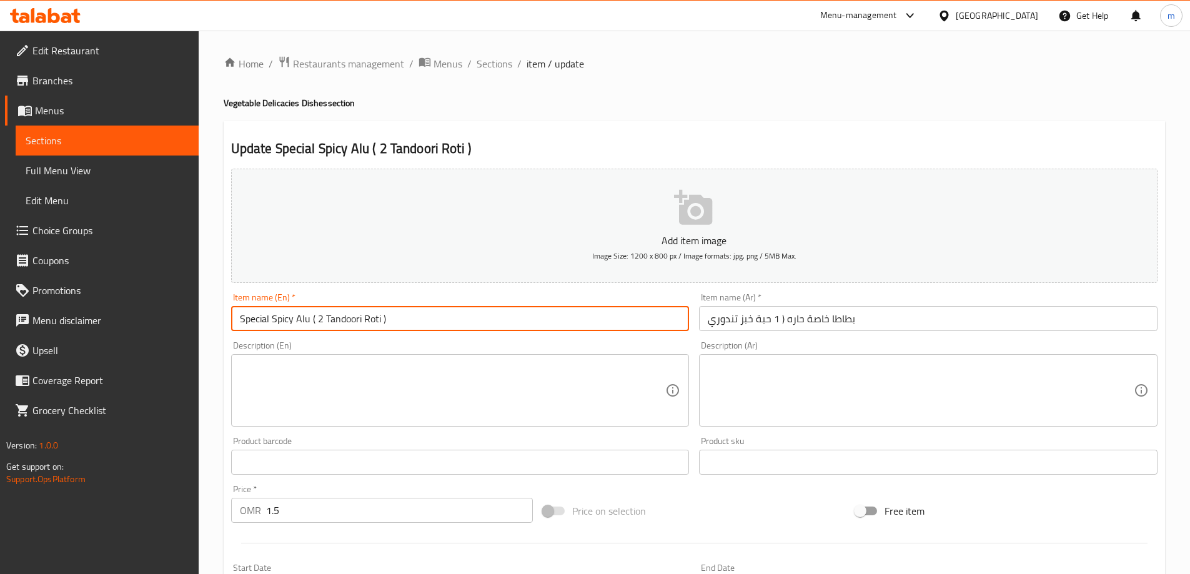
type input "Special Spicy Alu ( 2 Tandoori Roti )"
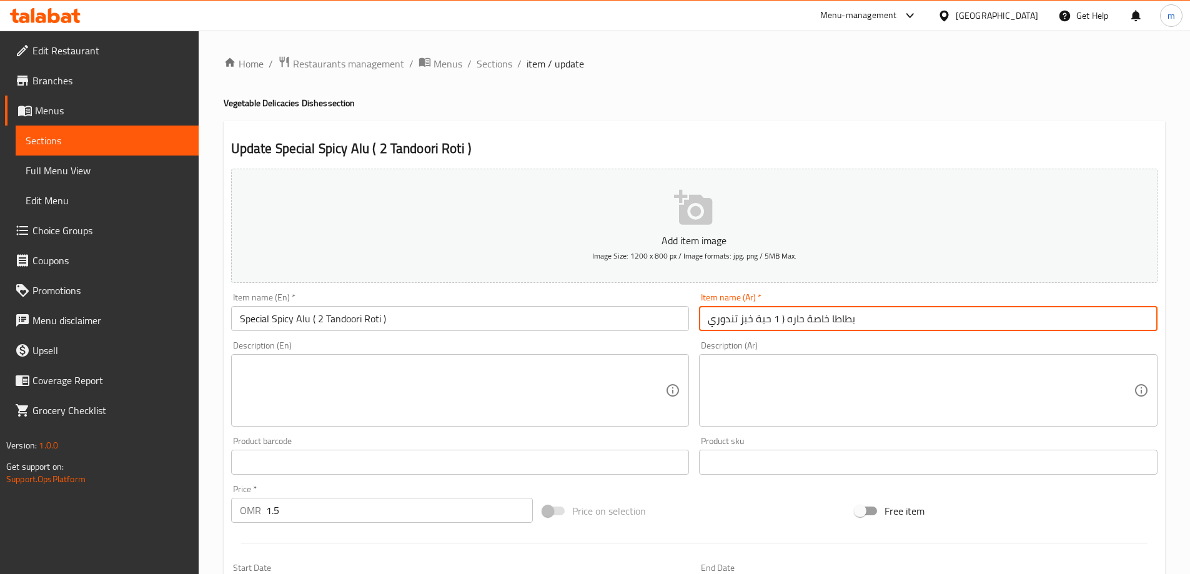
click at [884, 317] on input "بطاطا خاصة حاره ( 1 حبة خبز تندوري" at bounding box center [928, 318] width 458 height 25
click at [1136, 317] on input "بطاطا خاصة حاره ( 1 حبة خبز تندوري" at bounding box center [928, 318] width 458 height 25
drag, startPoint x: 1010, startPoint y: 320, endPoint x: 800, endPoint y: 327, distance: 210.6
click at [800, 327] on input "ألو سبيشيال حار ( 2 روتي تندوري ) خاصة حاره ( 1 حبة خبز تندوري" at bounding box center [928, 318] width 458 height 25
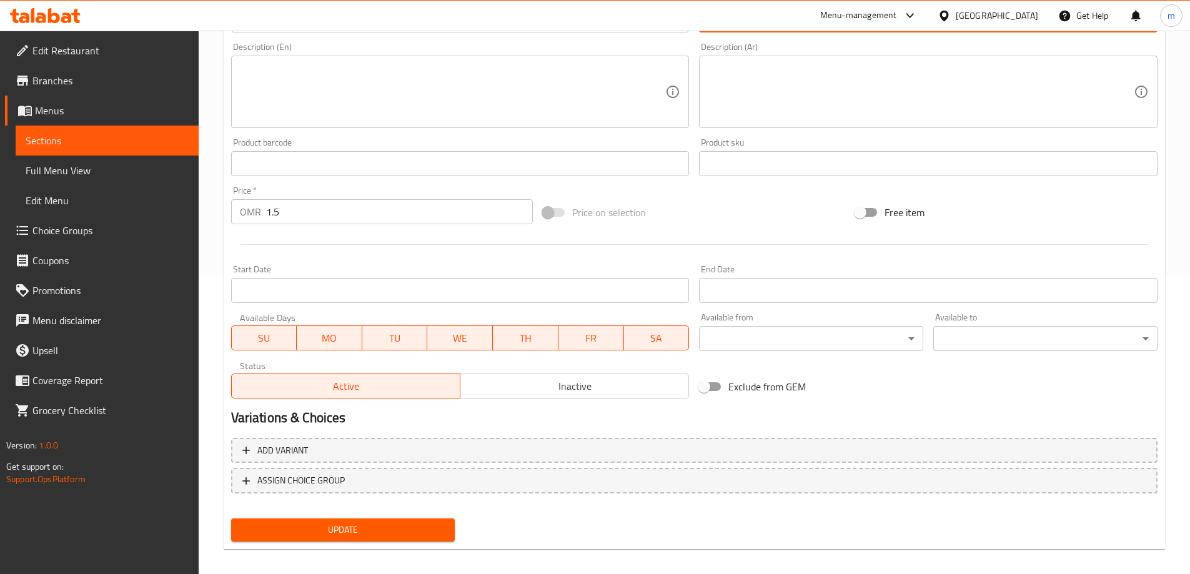
scroll to position [308, 0]
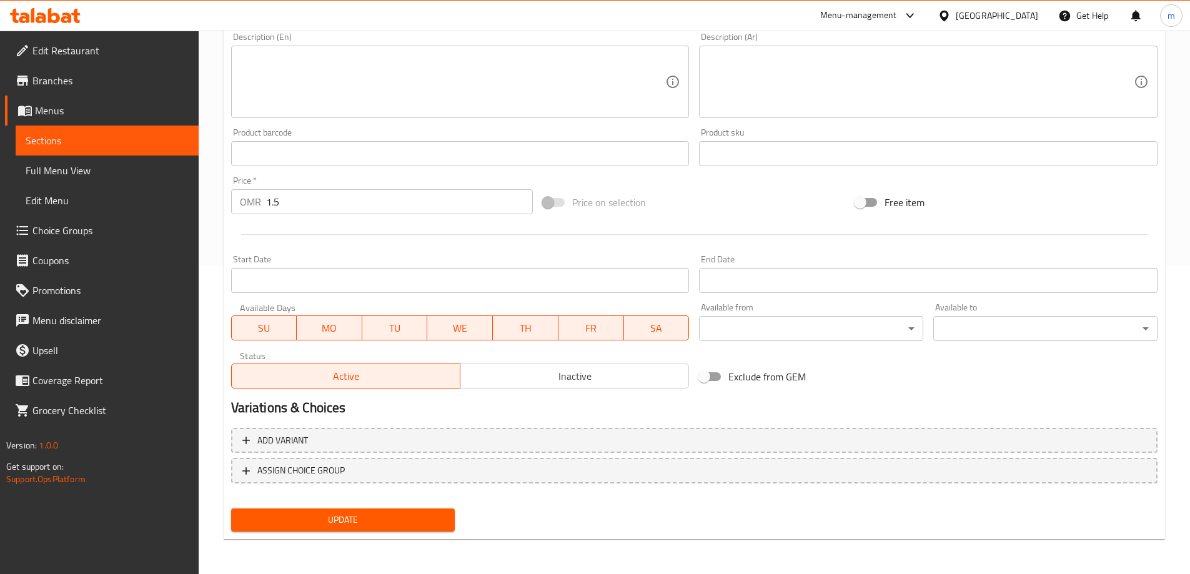
type input "ألو سبيشيال حار ( 2 [PERSON_NAME] )"
click at [371, 516] on span "Update" at bounding box center [343, 520] width 204 height 16
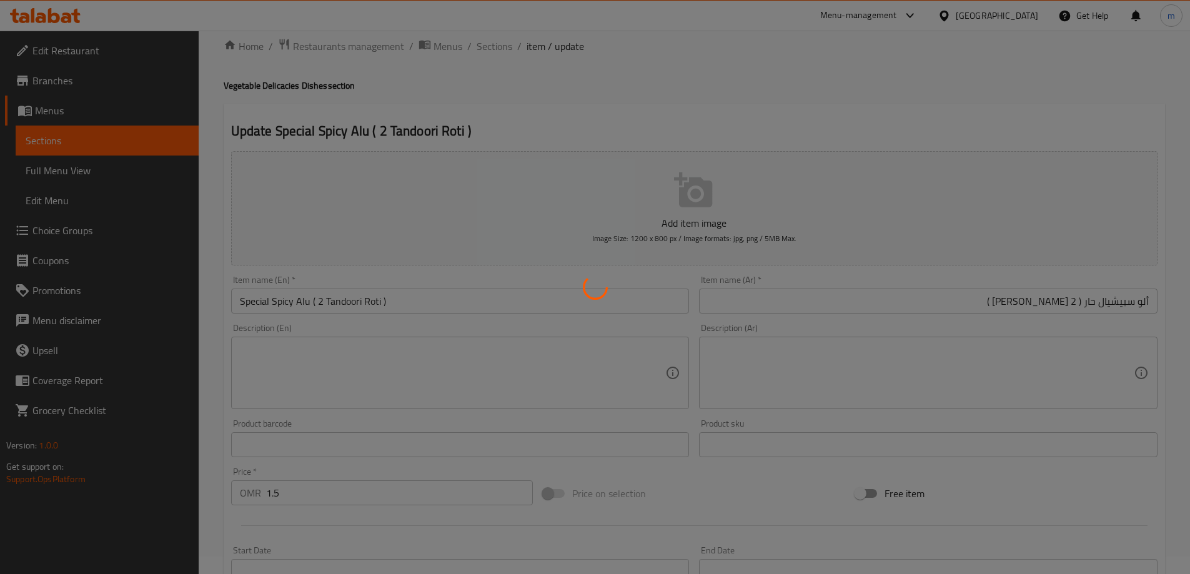
scroll to position [0, 0]
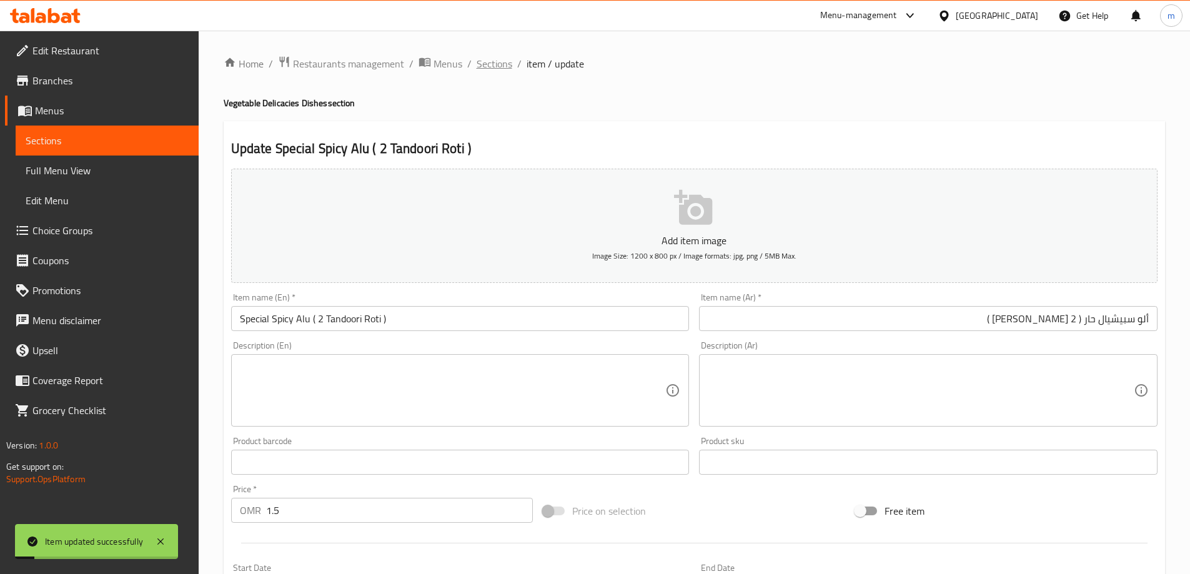
click at [491, 64] on span "Sections" at bounding box center [494, 63] width 36 height 15
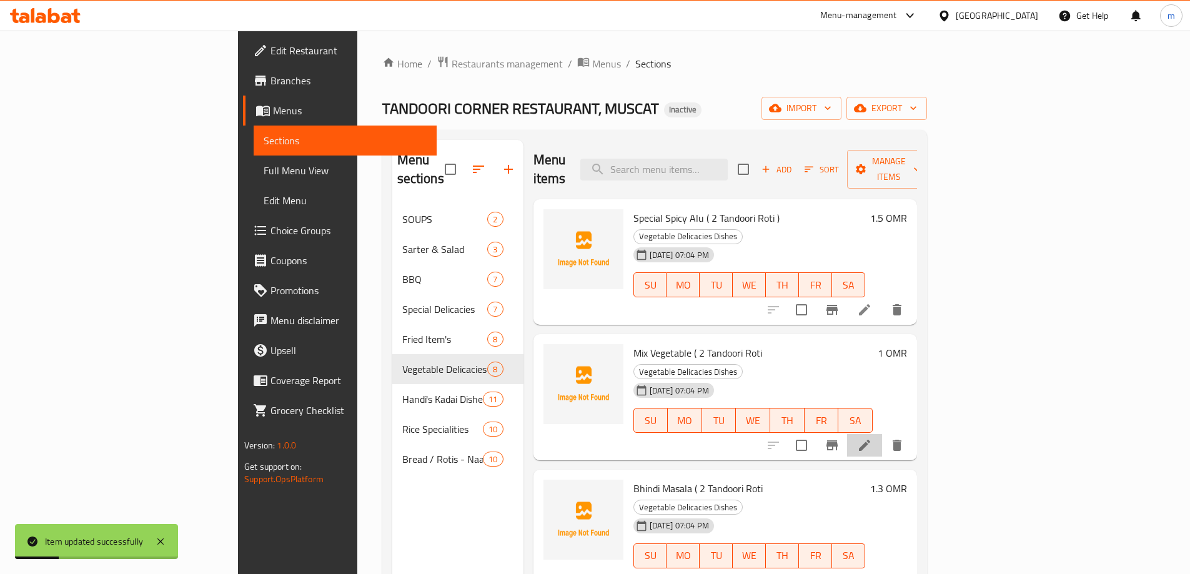
click at [882, 434] on li at bounding box center [864, 445] width 35 height 22
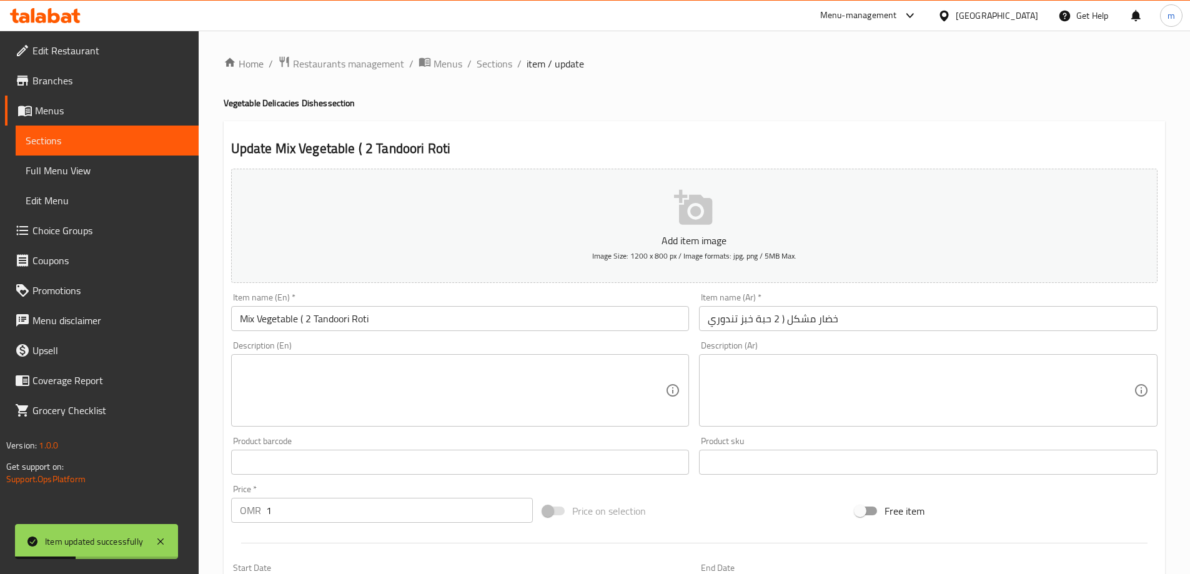
click at [872, 317] on input "خضار مشكل ( 2 حبة خبز تندوري" at bounding box center [928, 318] width 458 height 25
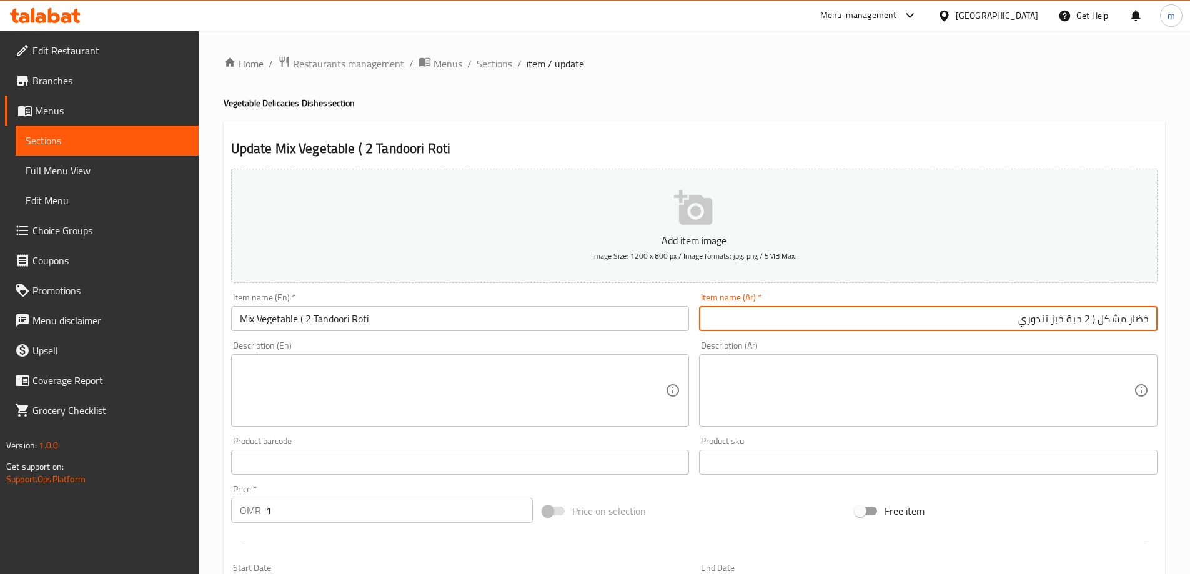
click at [800, 343] on div "Description (Ar) Description (Ar)" at bounding box center [928, 384] width 458 height 86
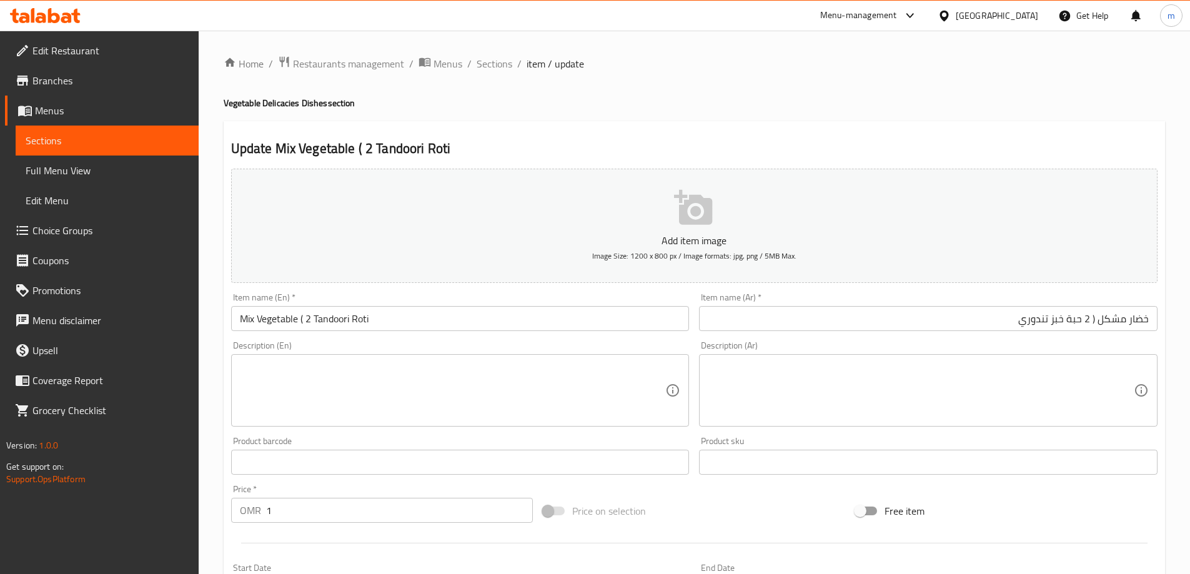
click at [1063, 323] on input "خضار مشكل ( 2 حبة خبز تندوري" at bounding box center [928, 318] width 458 height 25
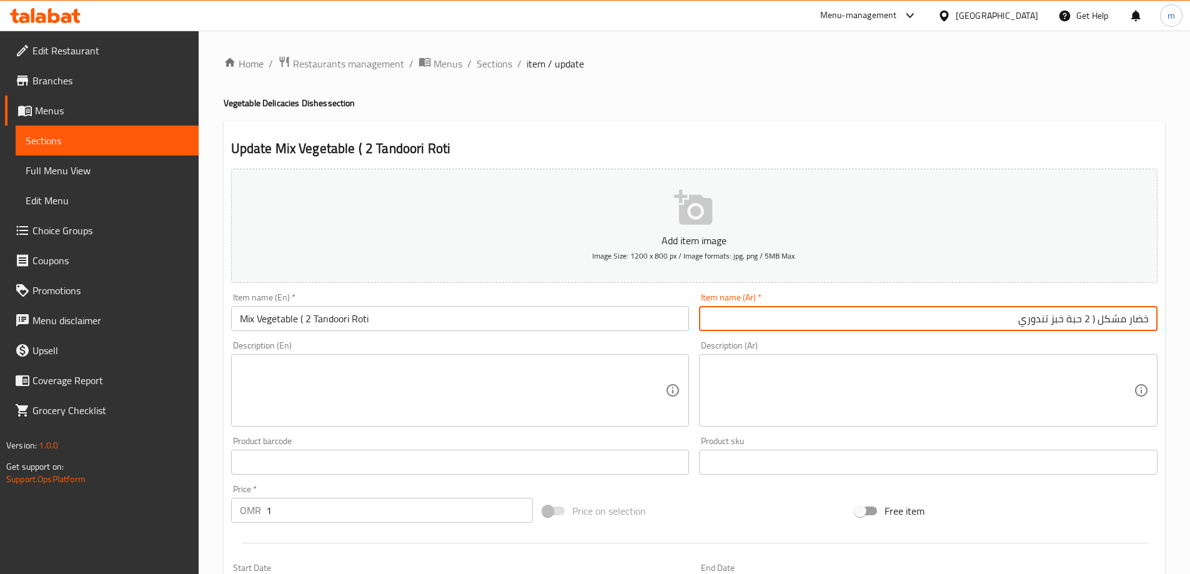
click at [1063, 323] on input "خضار مشكل ( 2 حبة خبز تندوري" at bounding box center [928, 318] width 458 height 25
type input "خضار مشكل ( 2 حبة روتي تندوري"
click at [310, 320] on input "Mix Vegetable ( 2 Tandoori Roti" at bounding box center [460, 318] width 458 height 25
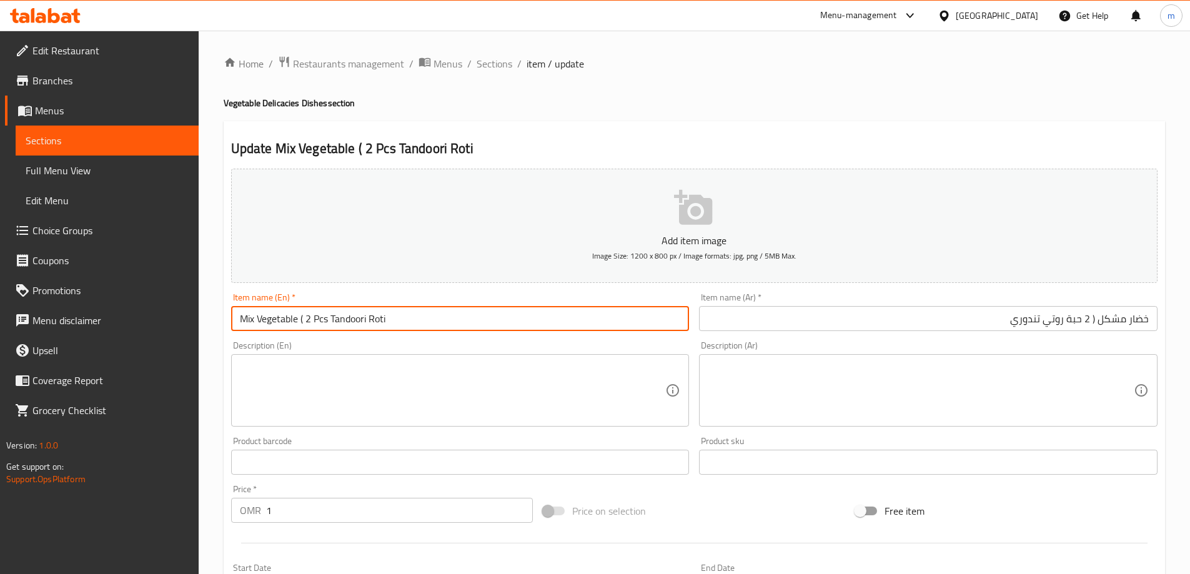
click at [413, 315] on input "Mix Vegetable ( 2 Pcs Tandoori Roti" at bounding box center [460, 318] width 458 height 25
type input "Mix Vegetable ( 2 Pcs Tandoori Roti )"
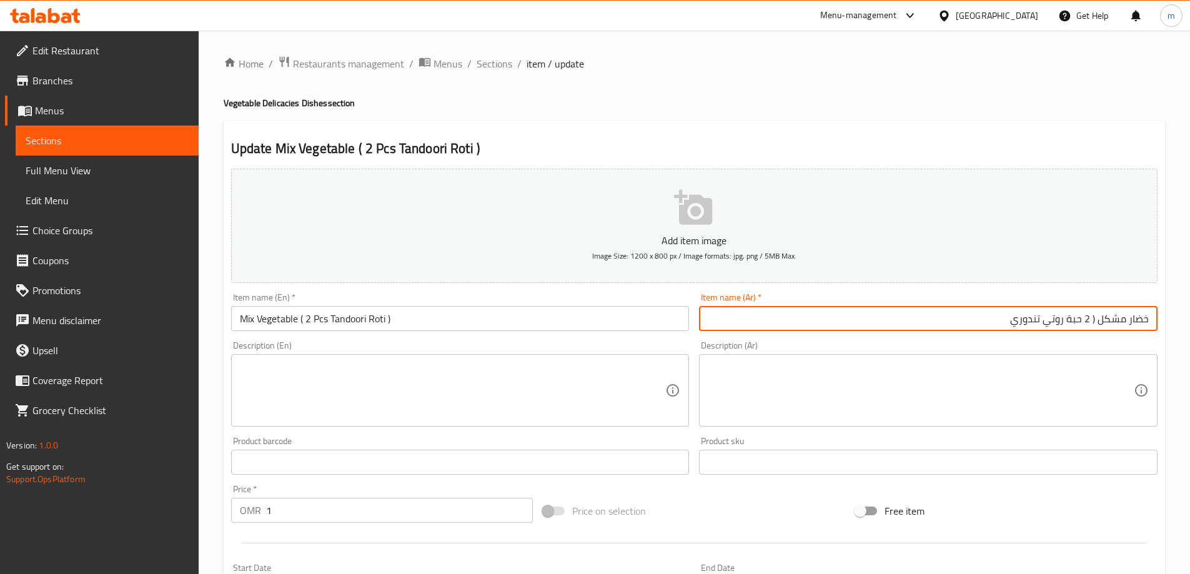
click at [912, 313] on input "خضار مشكل ( 2 حبة روتي تندوري" at bounding box center [928, 318] width 458 height 25
type input "خضار مشكل ( 2 حبة روتي تندوري )"
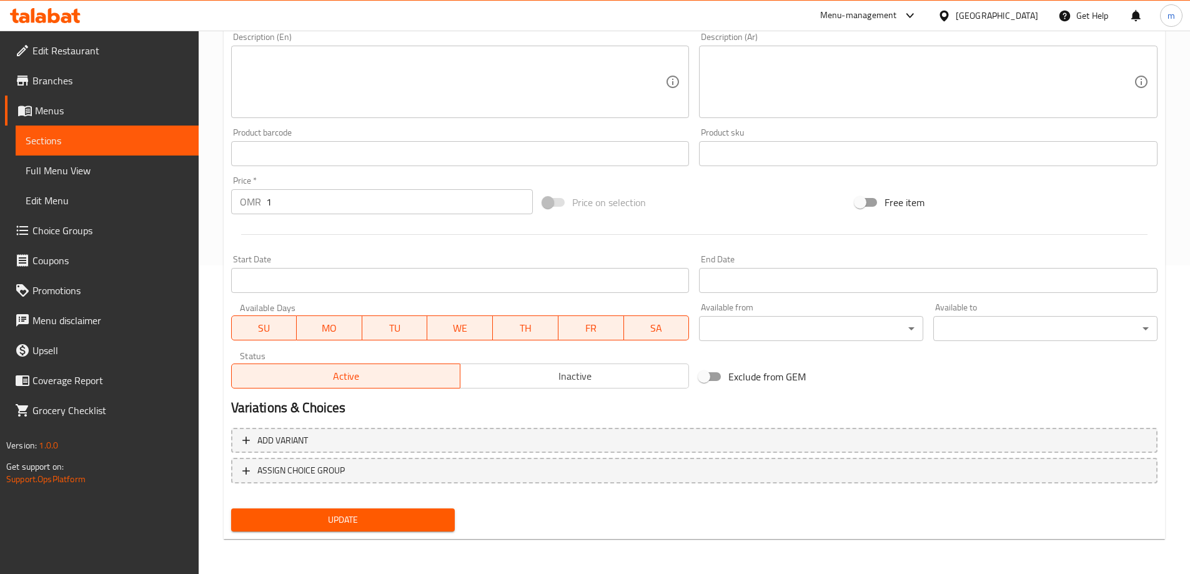
drag, startPoint x: 403, startPoint y: 520, endPoint x: 405, endPoint y: 510, distance: 10.2
click at [403, 520] on span "Update" at bounding box center [343, 520] width 204 height 16
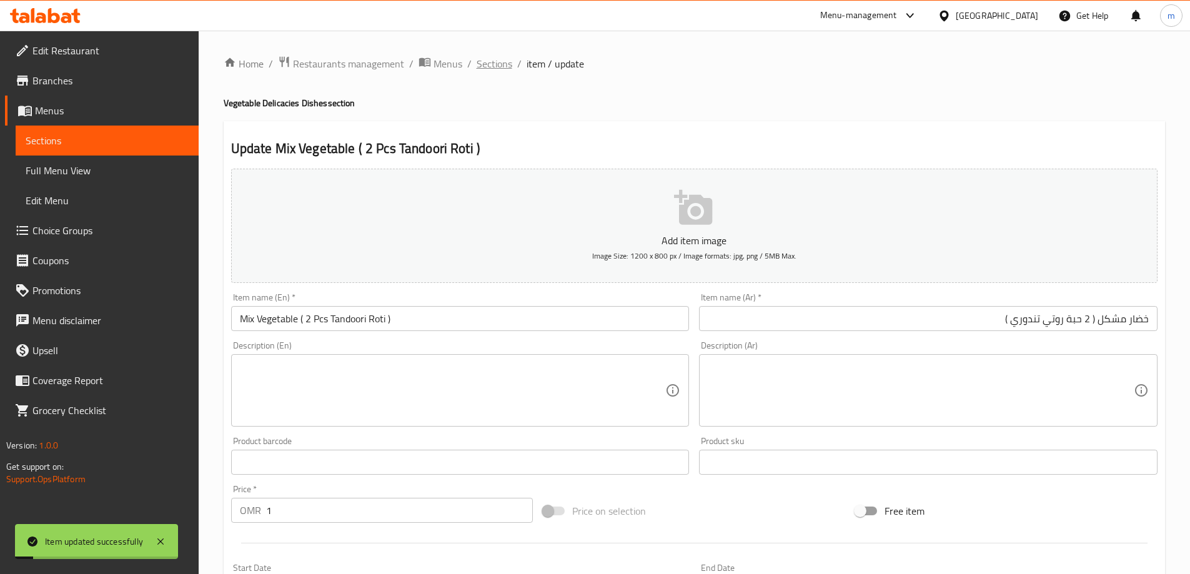
click at [494, 59] on span "Sections" at bounding box center [494, 63] width 36 height 15
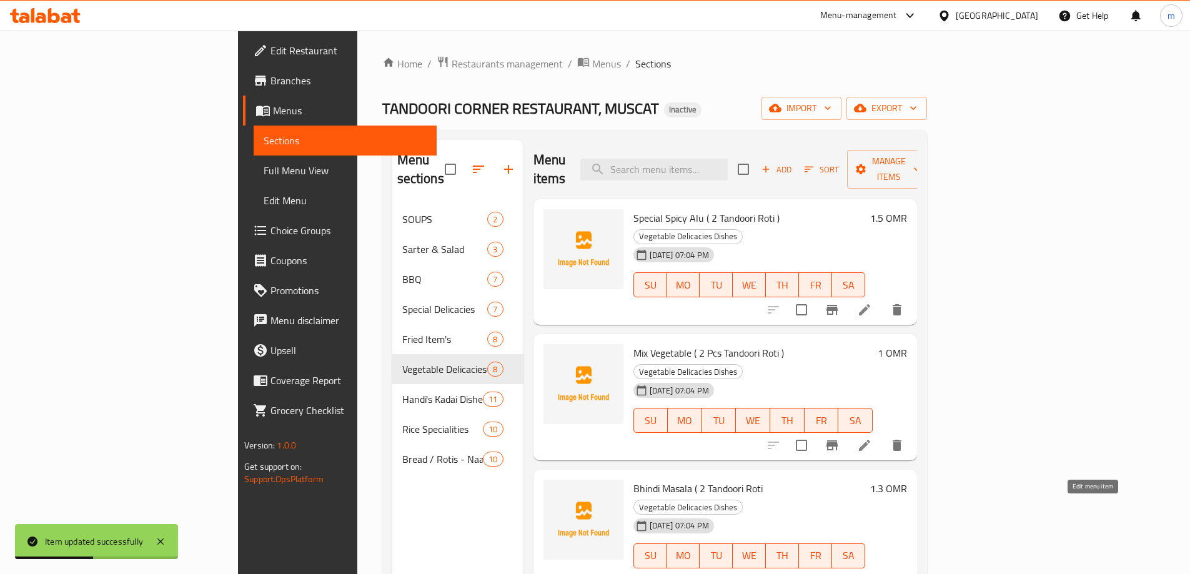
click at [872, 573] on icon at bounding box center [864, 580] width 15 height 15
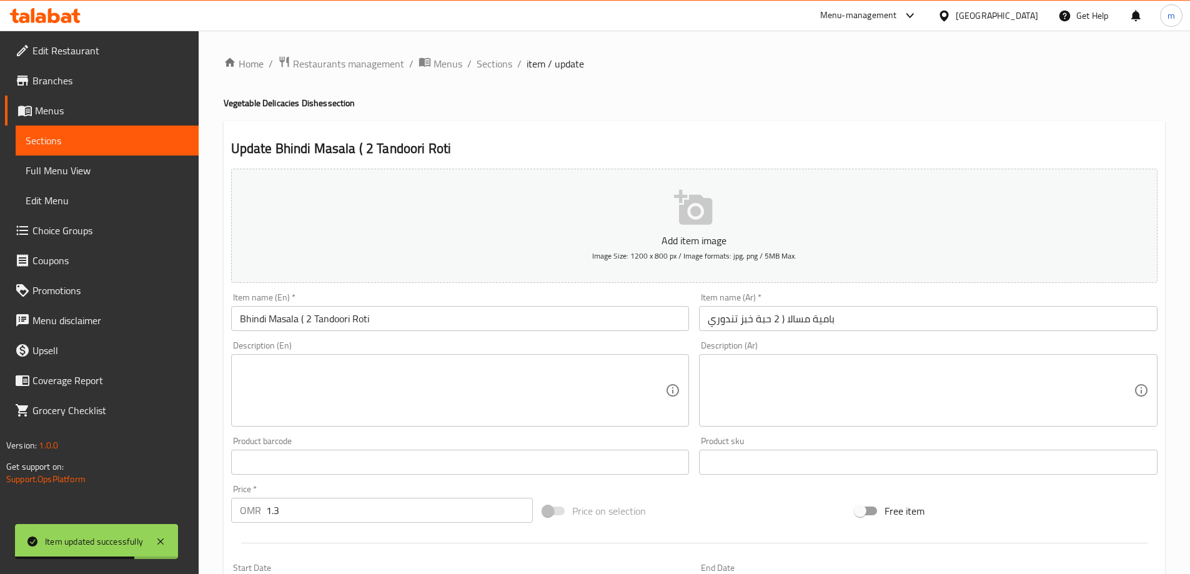
click at [966, 318] on input "بامية مسالا ( 2 حبة خبز تندوري" at bounding box center [928, 318] width 458 height 25
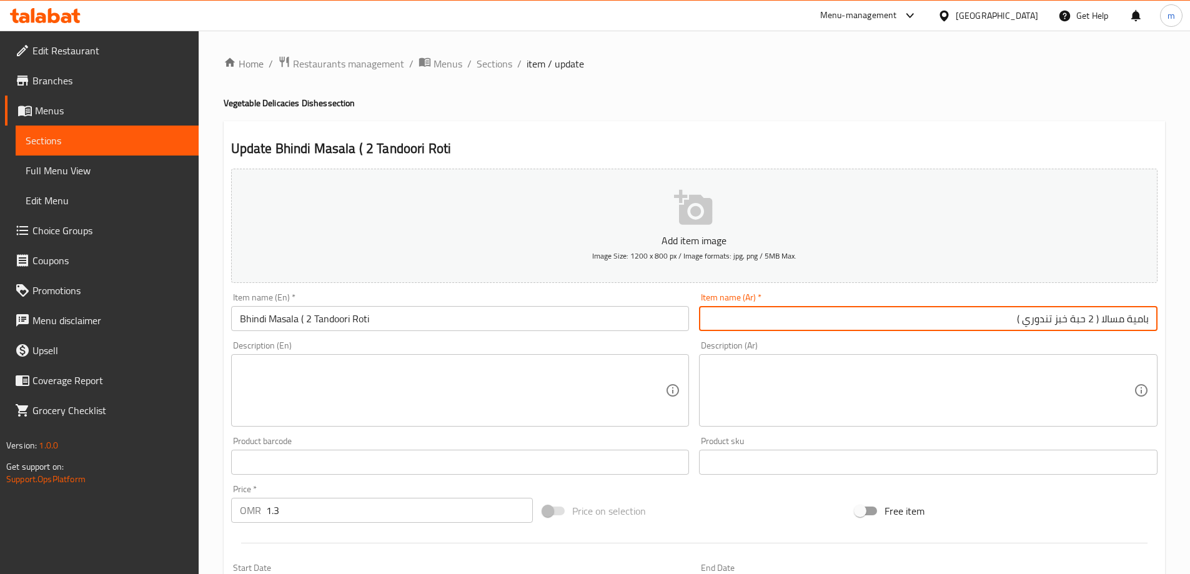
type input "بامية مسالا ( 2 حبة خبز تندوري )"
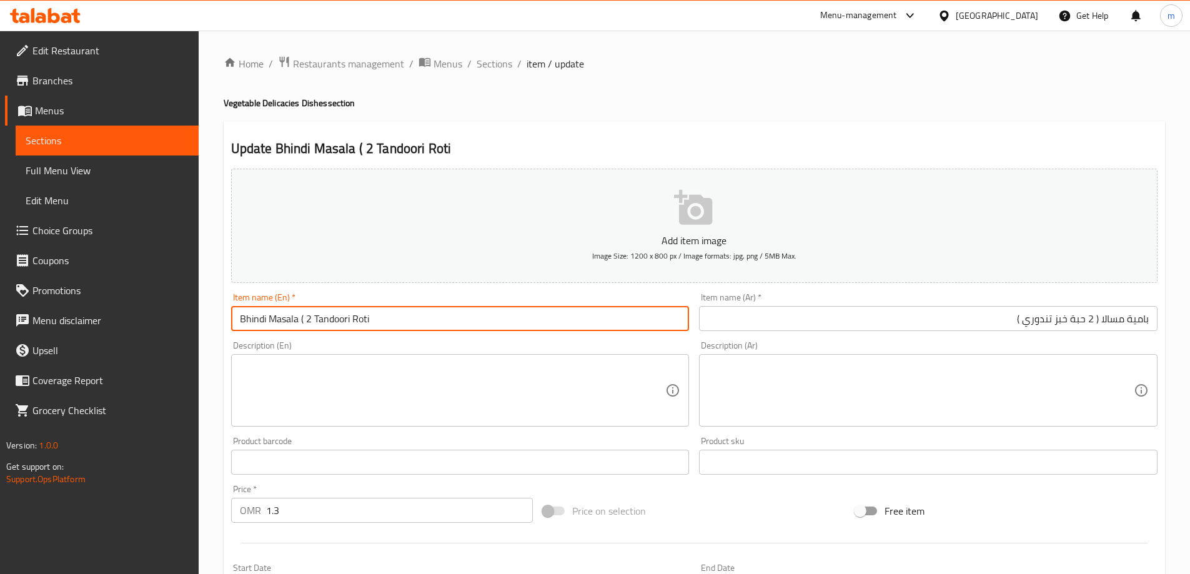
click at [310, 318] on input "Bhindi Masala ( 2 Tandoori Roti" at bounding box center [460, 318] width 458 height 25
click at [402, 318] on input "Bhindi Masala ( 2 Pcs Tandoori Roti" at bounding box center [460, 318] width 458 height 25
type input "Bhindi Masala ( 2 Pcs Tandoori Roti )"
click at [1065, 323] on input "بامية مسالا ( 2 حبة خبز تندوري )" at bounding box center [928, 318] width 458 height 25
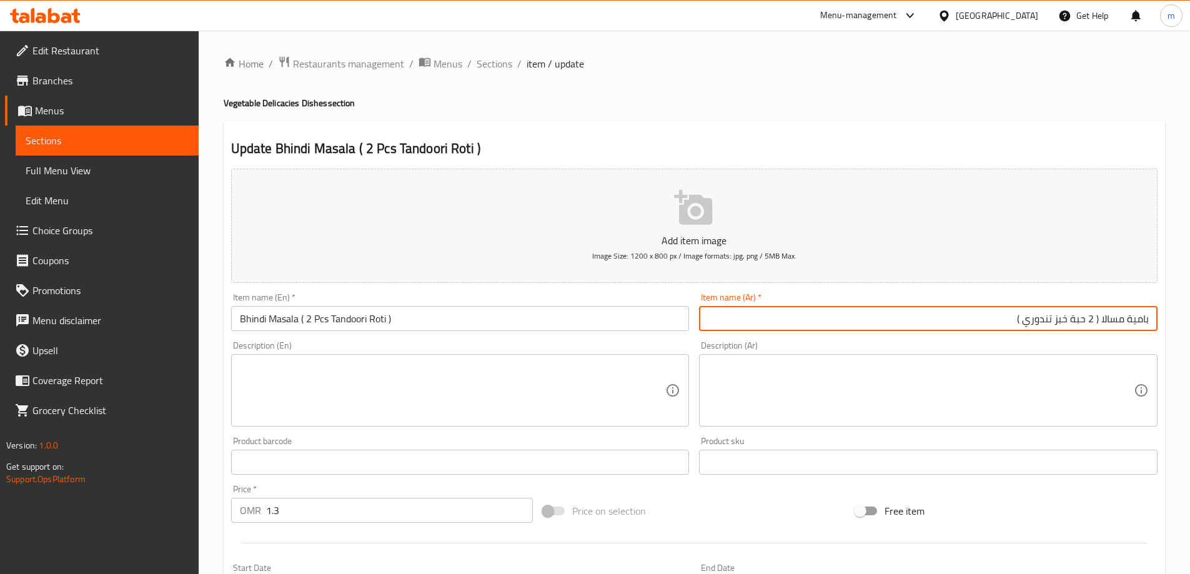
click at [1065, 323] on input "بامية مسالا ( 2 حبة خبز تندوري )" at bounding box center [928, 318] width 458 height 25
type input "بامية مسالا ( 2 حبة [PERSON_NAME] )"
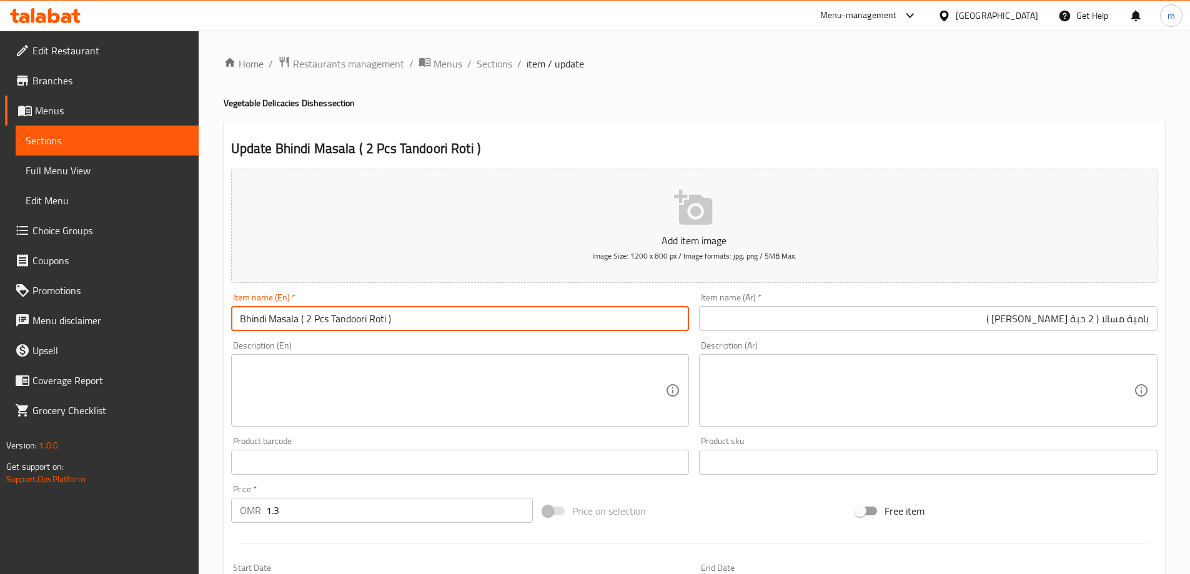
click at [252, 318] on input "Bhindi Masala ( 2 Pcs Tandoori Roti )" at bounding box center [460, 318] width 458 height 25
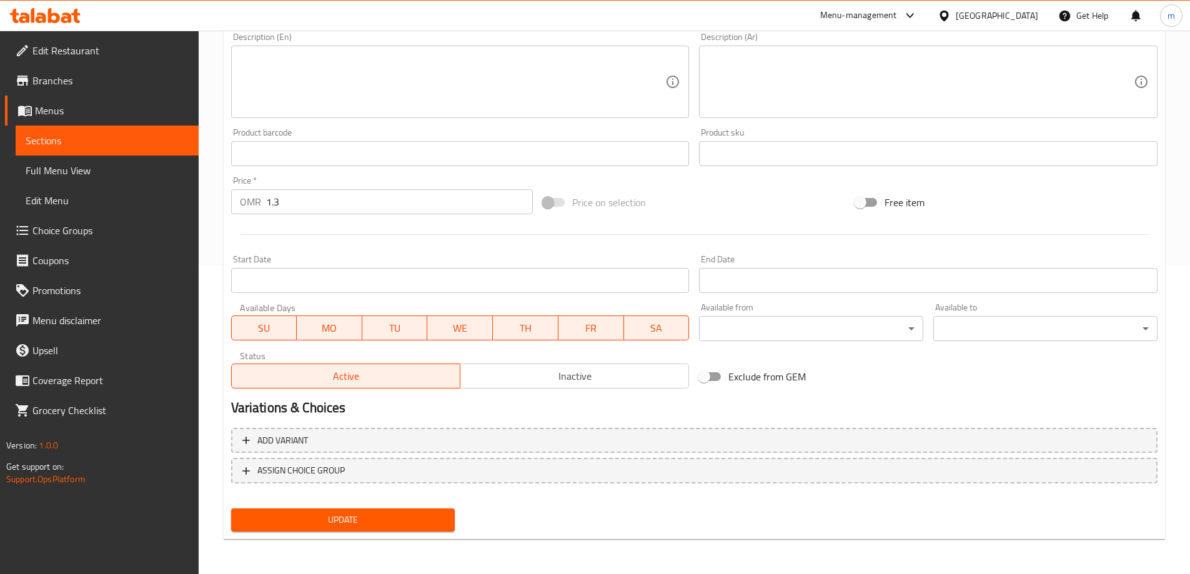
click at [383, 523] on span "Update" at bounding box center [343, 520] width 204 height 16
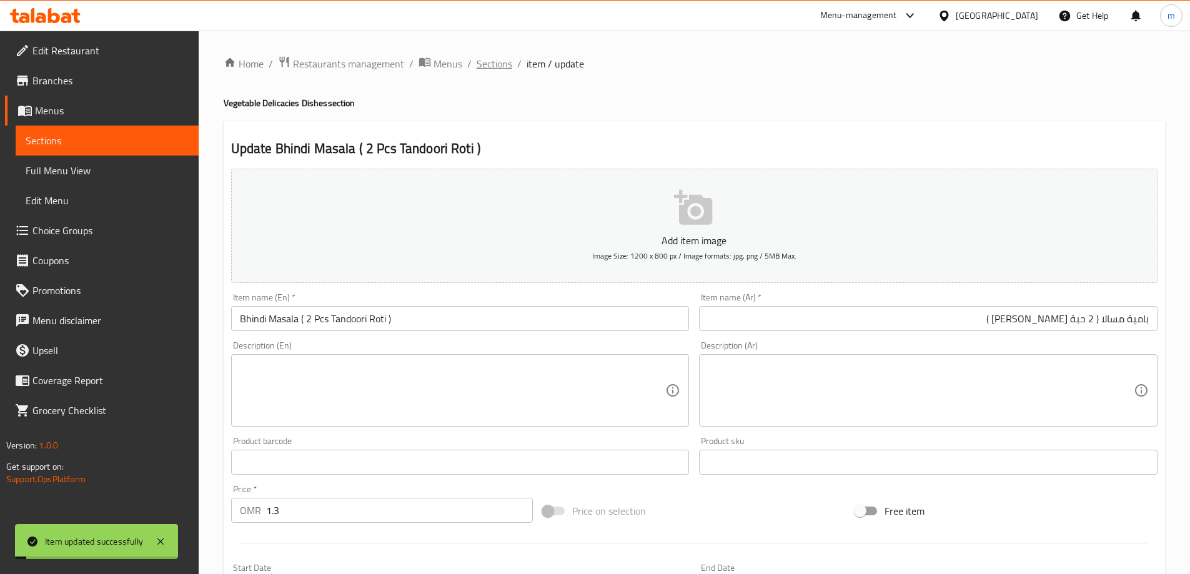
click at [500, 63] on span "Sections" at bounding box center [494, 63] width 36 height 15
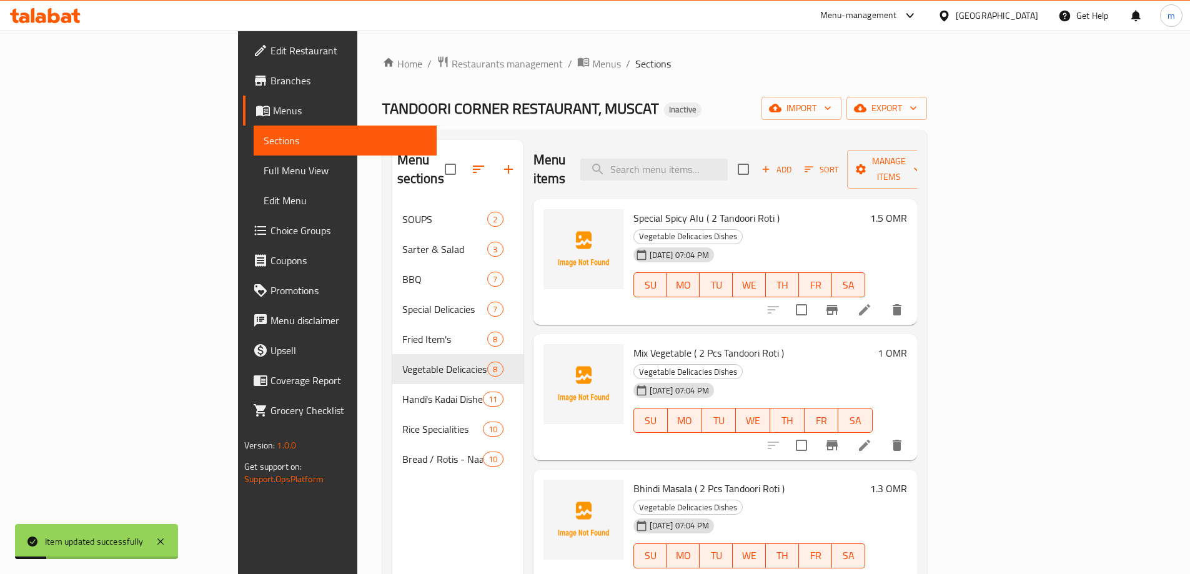
scroll to position [187, 0]
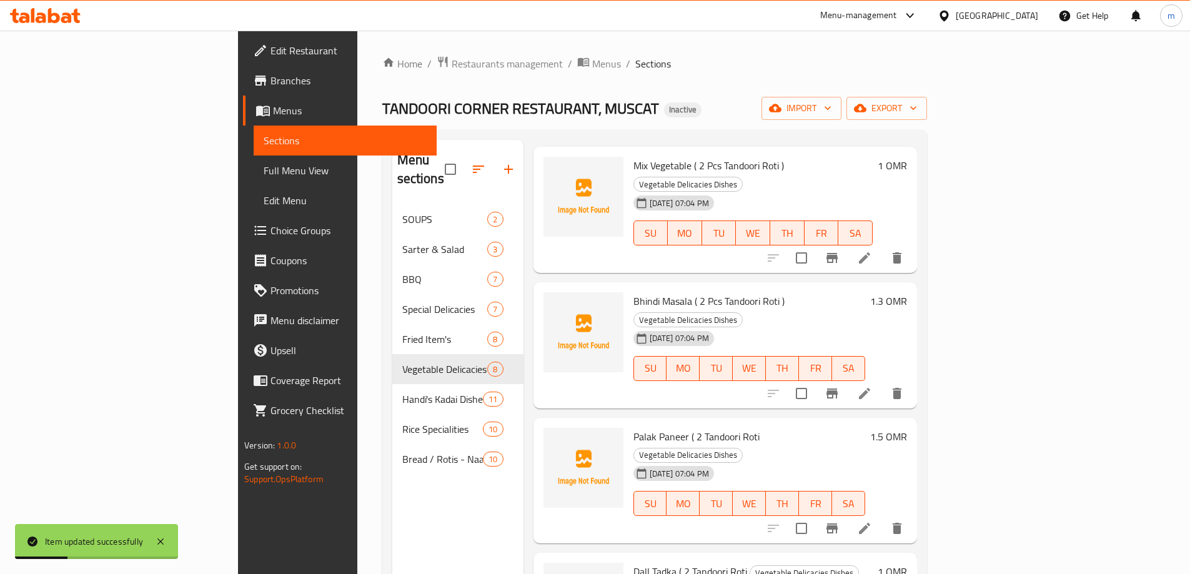
click at [882, 517] on li at bounding box center [864, 528] width 35 height 22
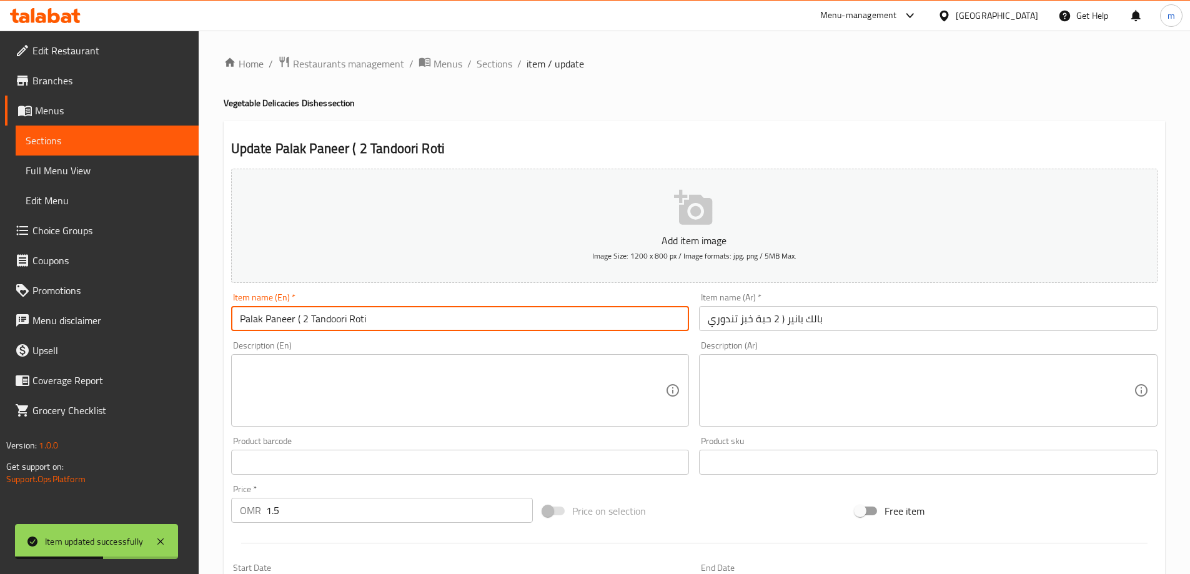
click at [307, 320] on input "Palak Paneer ( 2 Tandoori Roti" at bounding box center [460, 318] width 458 height 25
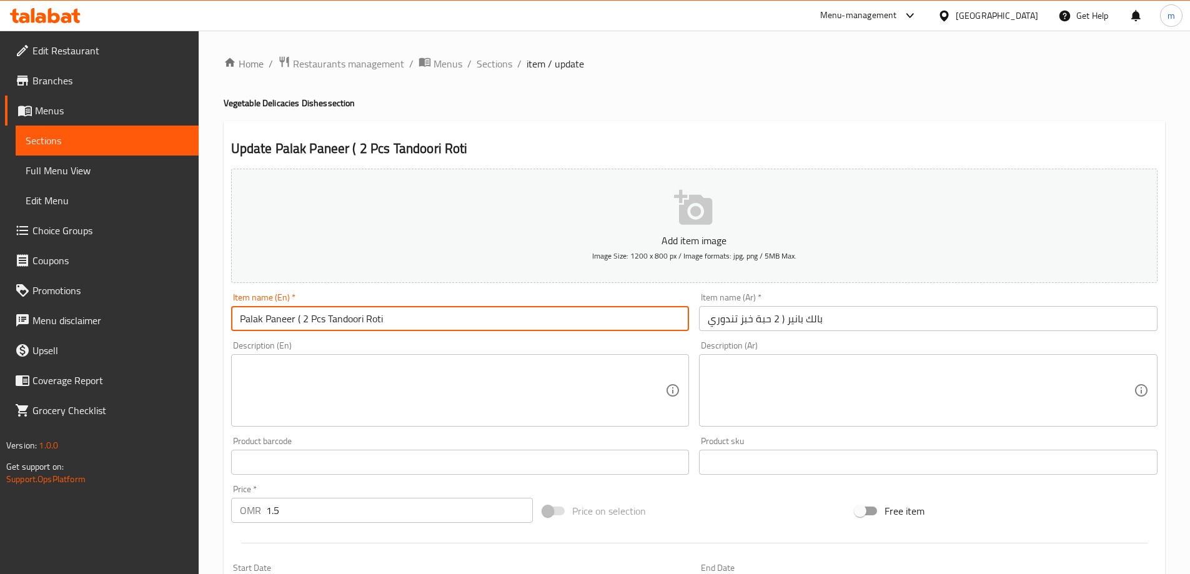
click at [411, 318] on input "Palak Paneer ( 2 Pcs Tandoori Roti" at bounding box center [460, 318] width 458 height 25
type input "Palak Paneer ( 2 Pcs Tandoori Roti )"
click at [951, 325] on input "بالك بانير ( 2 حبة خبز تندوري" at bounding box center [928, 318] width 458 height 25
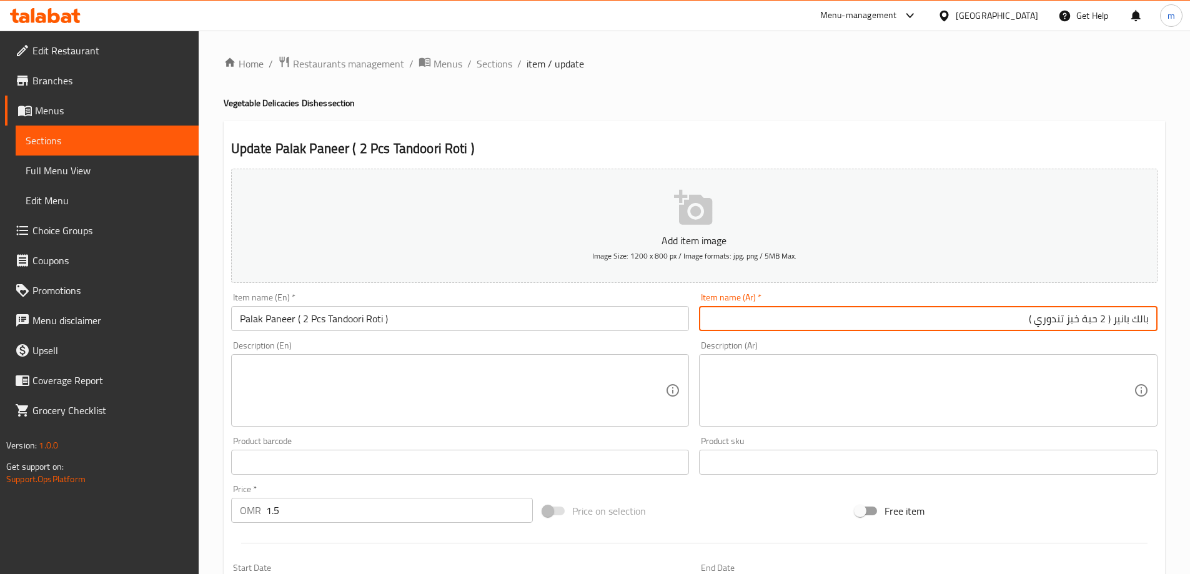
click at [1073, 319] on input "بالك بانير ( 2 حبة خبز تندوري )" at bounding box center [928, 318] width 458 height 25
type input "بالك بانير ( 2 حبة [PERSON_NAME] )"
click at [248, 321] on input "Palak Paneer ( 2 Pcs Tandoori Roti )" at bounding box center [460, 318] width 458 height 25
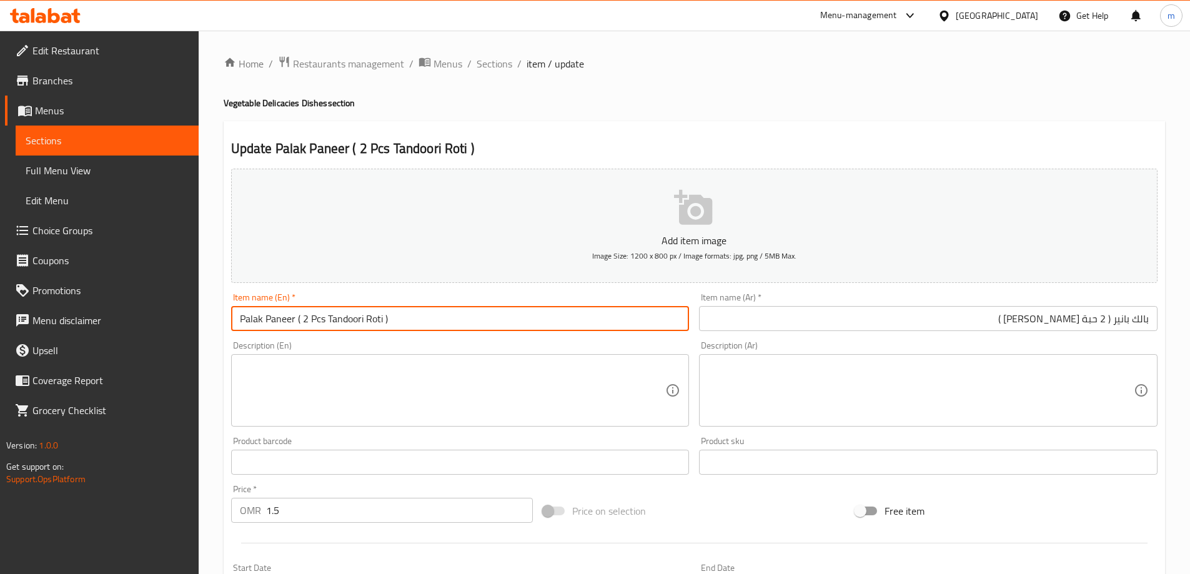
click at [248, 321] on input "Palak Paneer ( 2 Pcs Tandoori Roti )" at bounding box center [460, 318] width 458 height 25
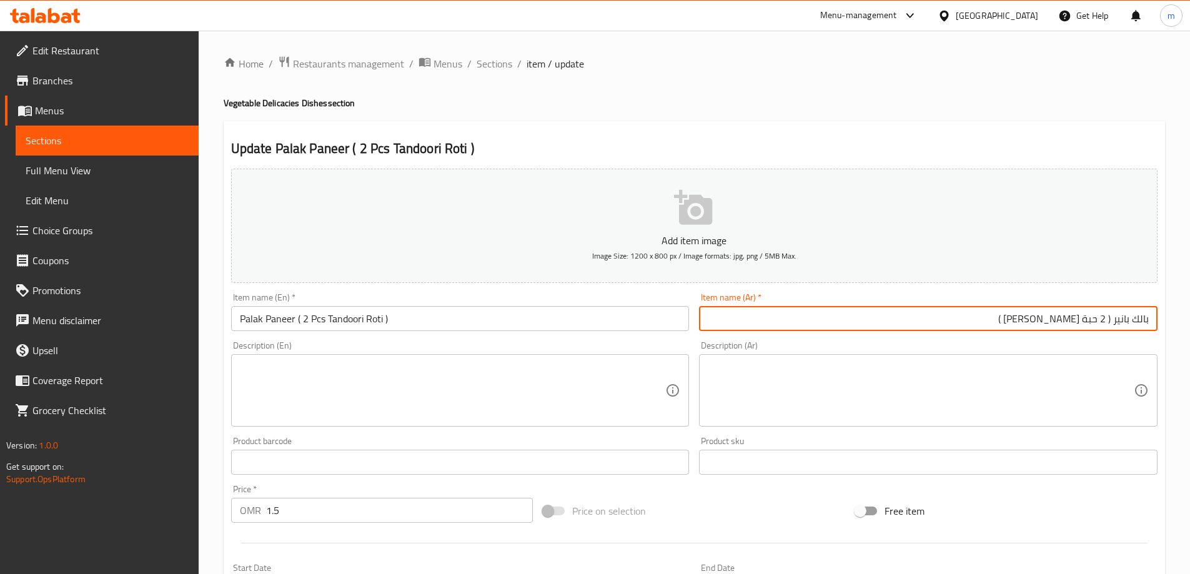
drag, startPoint x: 1114, startPoint y: 318, endPoint x: 1195, endPoint y: 328, distance: 81.2
click at [1189, 328] on html "​ Menu-management Oman Get Help m Edit Restaurant Branches Menus Sections Full …" at bounding box center [595, 287] width 1190 height 574
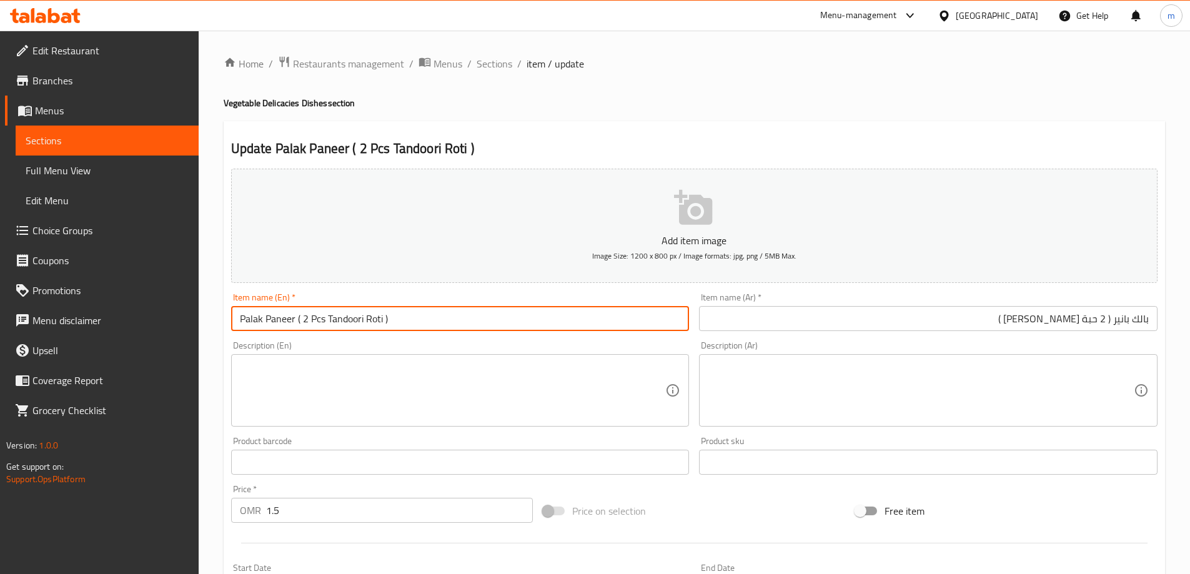
drag, startPoint x: 297, startPoint y: 319, endPoint x: 233, endPoint y: 320, distance: 63.7
click at [233, 320] on input "Palak Paneer ( 2 Pcs Tandoori Roti )" at bounding box center [460, 318] width 458 height 25
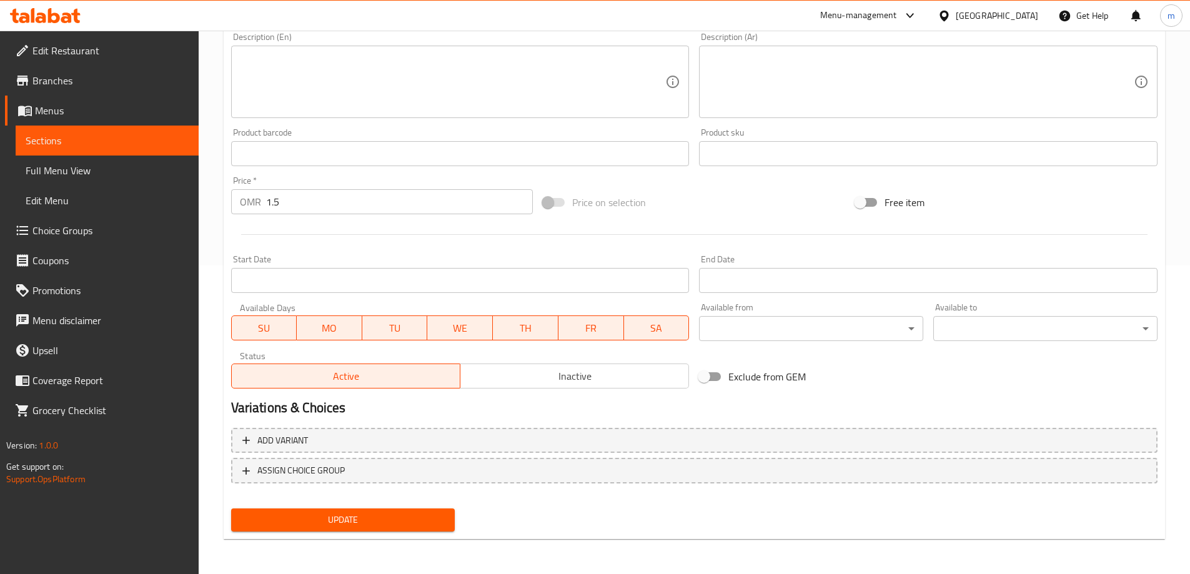
click at [411, 518] on span "Update" at bounding box center [343, 520] width 204 height 16
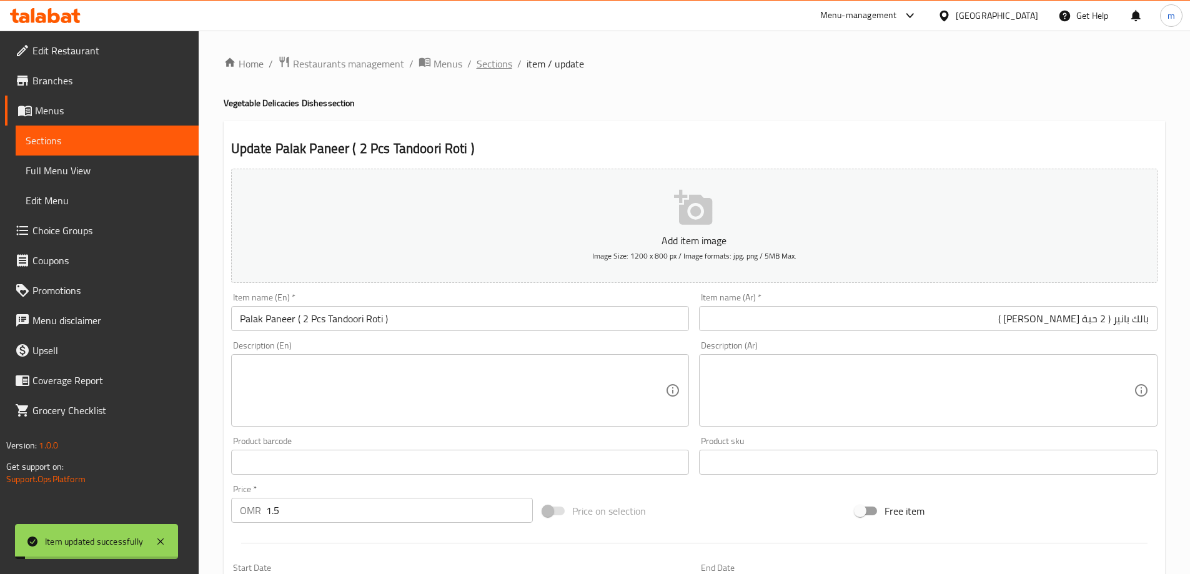
click at [493, 64] on span "Sections" at bounding box center [494, 63] width 36 height 15
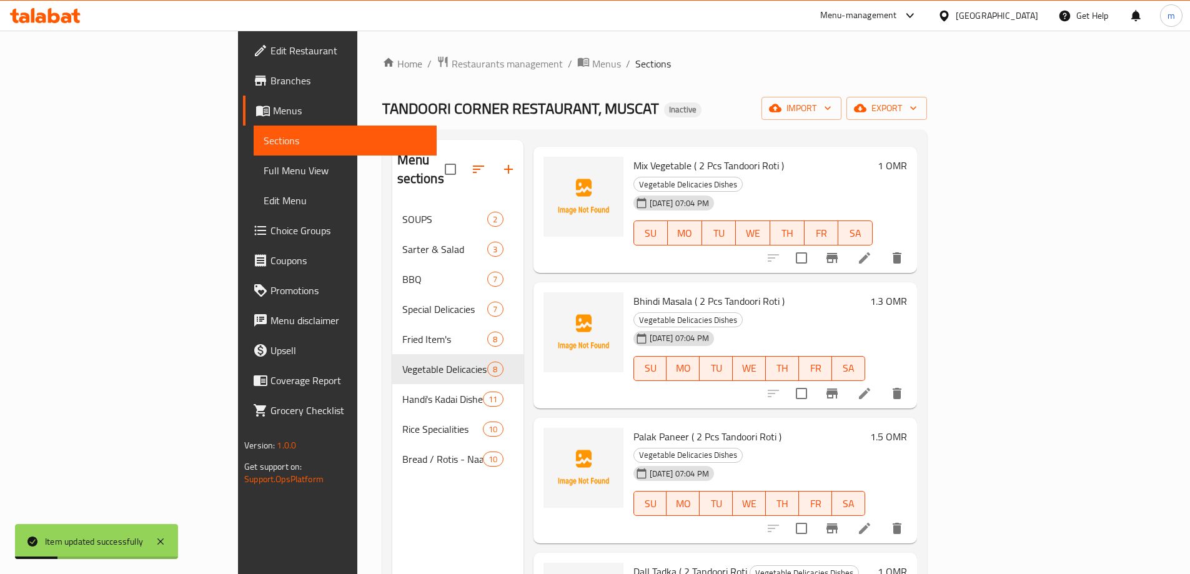
scroll to position [375, 0]
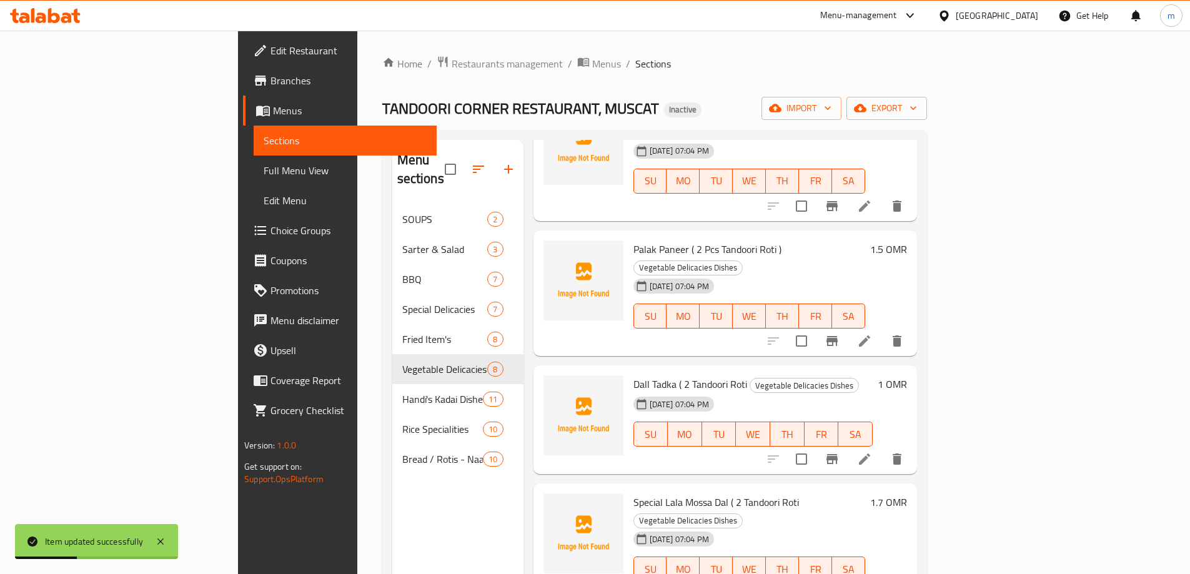
click at [882, 448] on li at bounding box center [864, 459] width 35 height 22
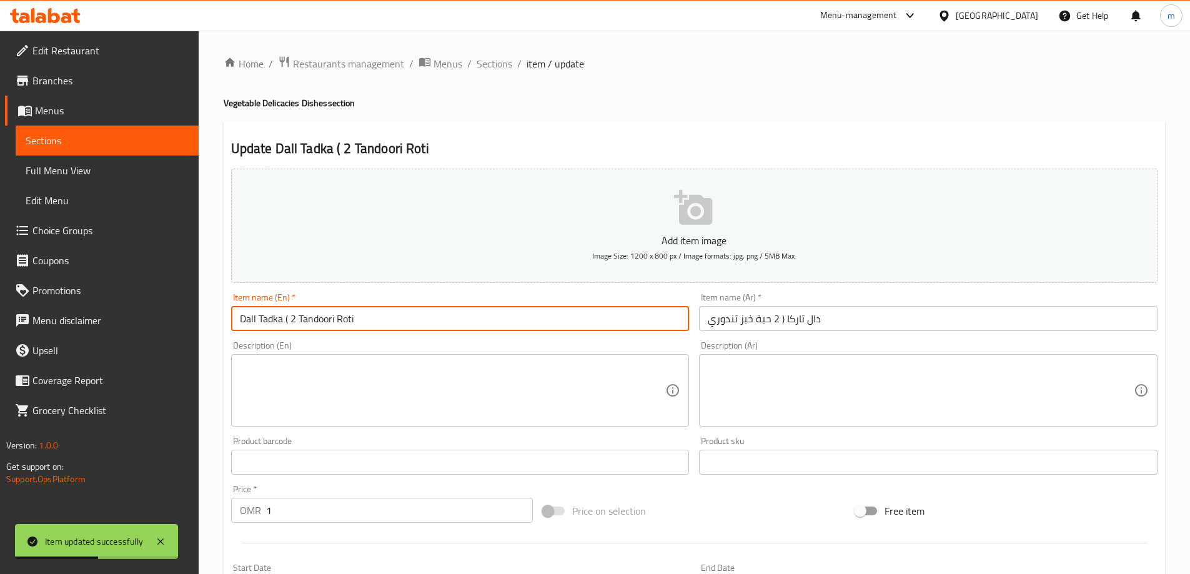
click at [443, 314] on input "Dall Tadka ( 2 Tandoori Roti" at bounding box center [460, 318] width 458 height 25
click at [295, 319] on input "Dall Tadka ( 2 Tandoori Roti )" at bounding box center [460, 318] width 458 height 25
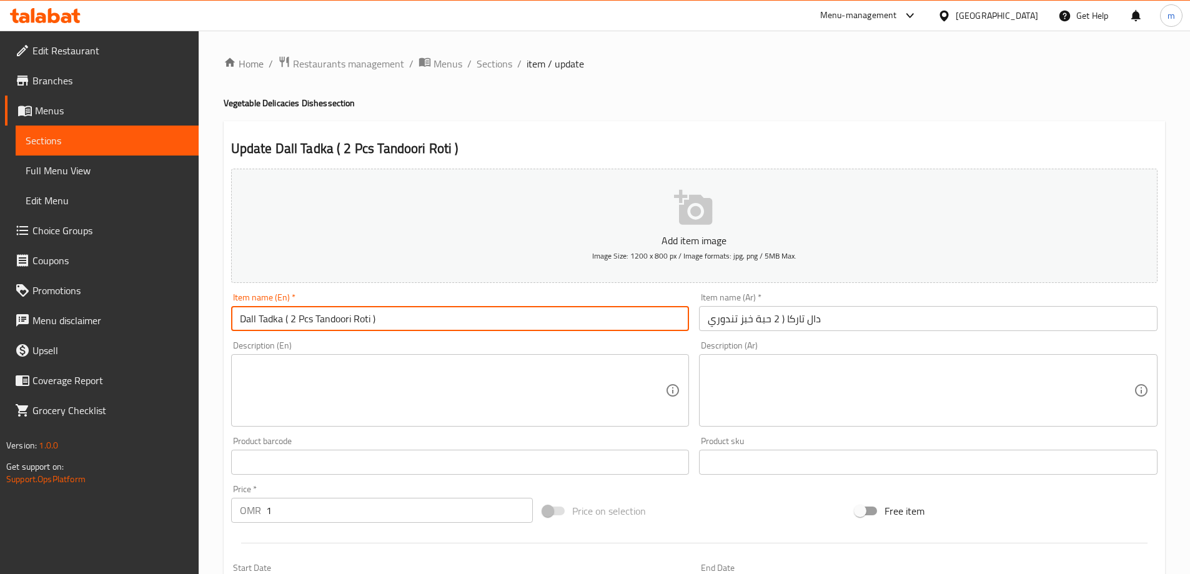
type input "Dall Tadka ( 2 Pcs Tandoori Roti )"
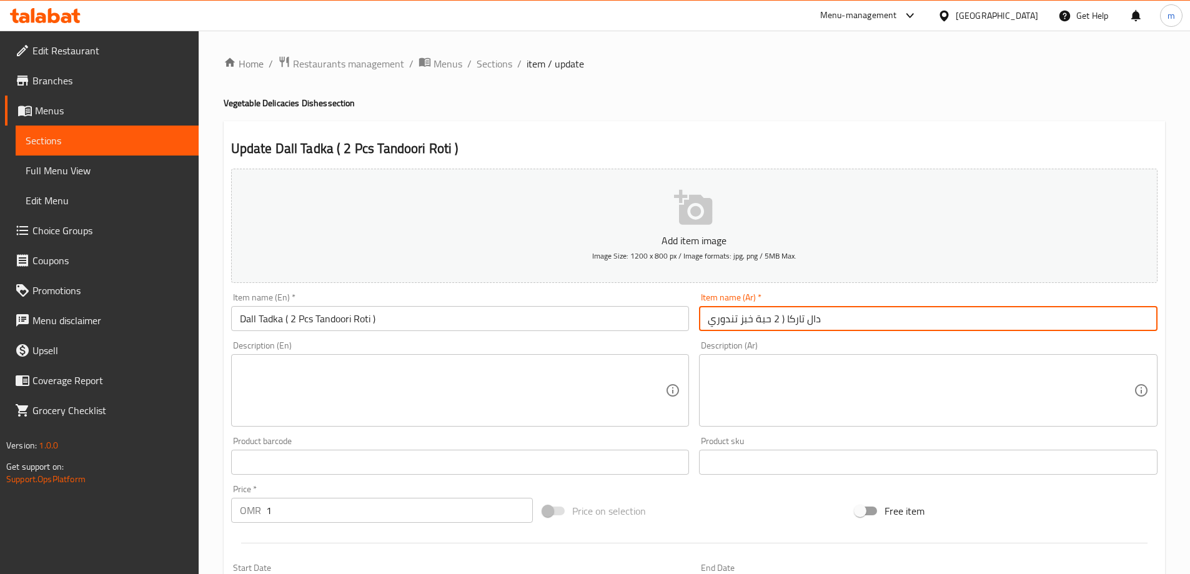
drag, startPoint x: 782, startPoint y: 319, endPoint x: 856, endPoint y: 323, distance: 74.4
click at [856, 323] on input "دال تاركا ( 2 حبة خبز تندوري" at bounding box center [928, 318] width 458 height 25
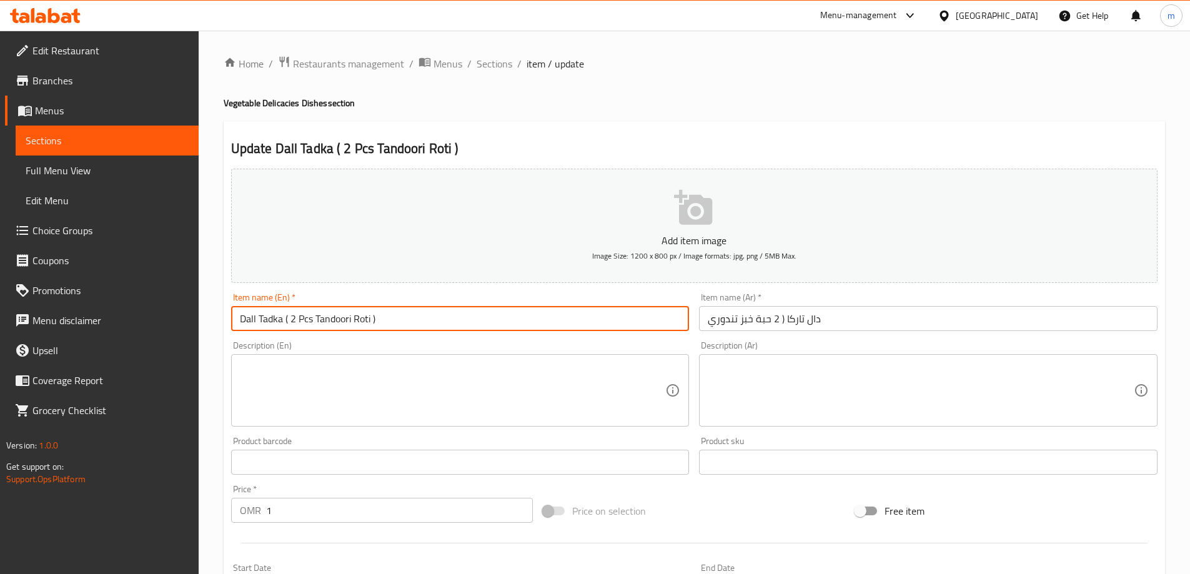
drag, startPoint x: 280, startPoint y: 320, endPoint x: 205, endPoint y: 318, distance: 75.0
click at [205, 318] on div "Home / Restaurants management / Menus / Sections / item / update Vegetable Deli…" at bounding box center [694, 457] width 991 height 852
click at [859, 313] on input "دال تاركا ( 2 حبة خبز تندوري" at bounding box center [928, 318] width 458 height 25
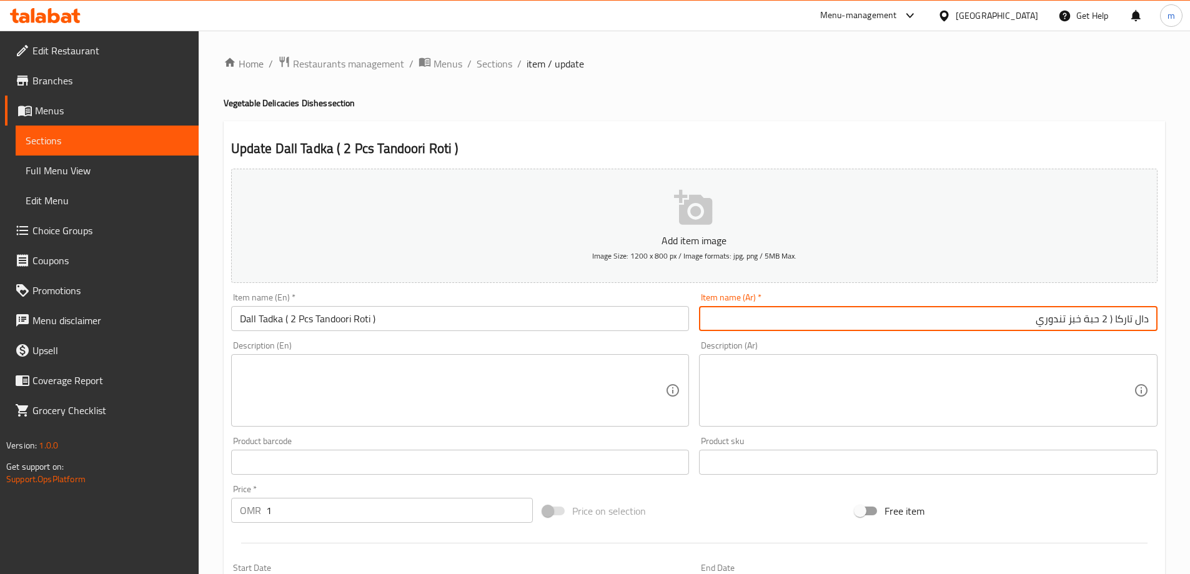
click at [1075, 325] on input "دال تاركا ( 2 حبة خبز تندوري" at bounding box center [928, 318] width 458 height 25
click at [1027, 325] on input "دال تاركا ( 2 حبة روتي تندوري" at bounding box center [928, 318] width 458 height 25
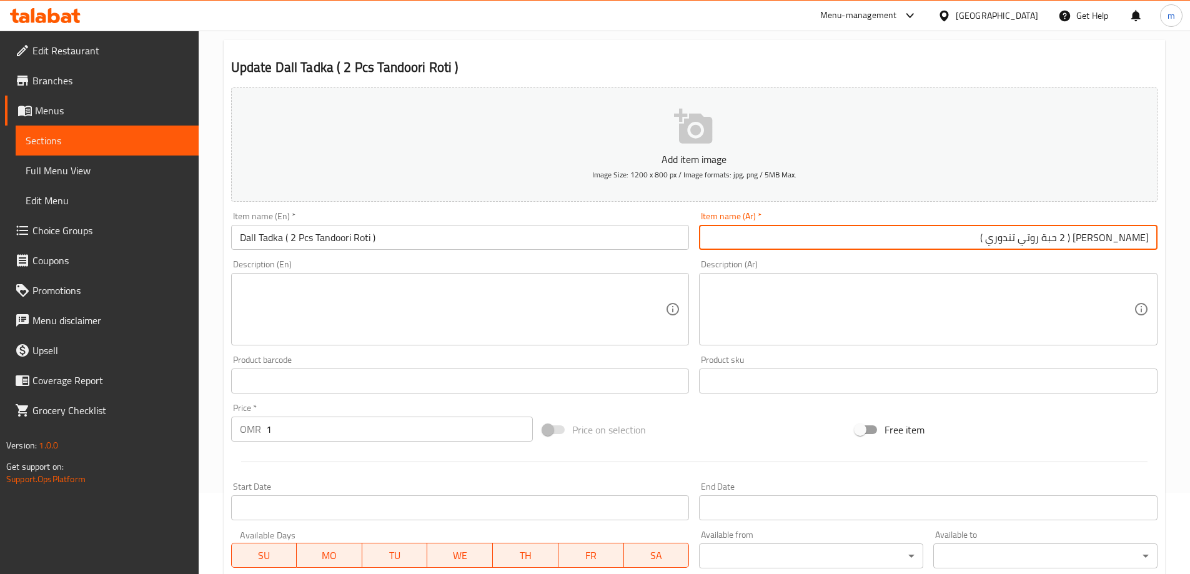
scroll to position [308, 0]
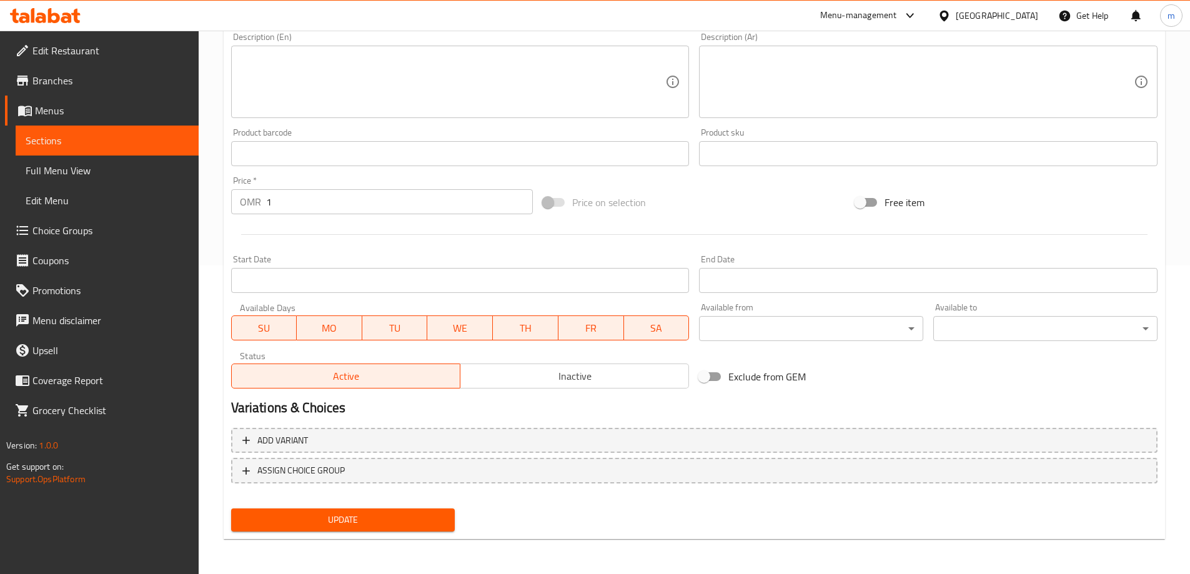
type input "[PERSON_NAME] ( 2 حبة روتي تندوري )"
click at [338, 528] on button "Update" at bounding box center [343, 519] width 224 height 23
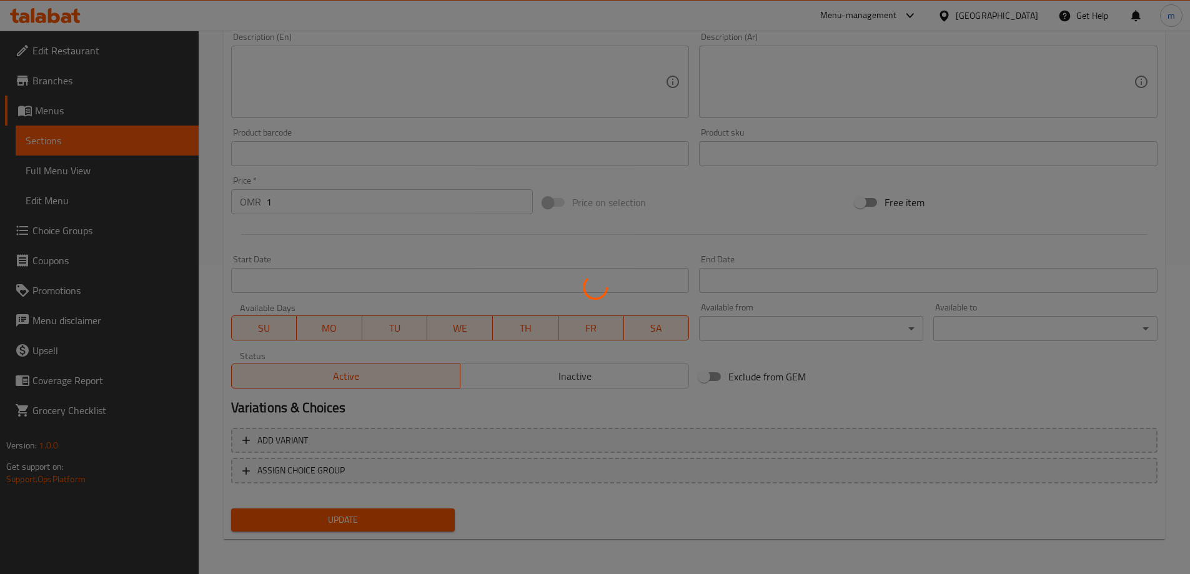
scroll to position [0, 0]
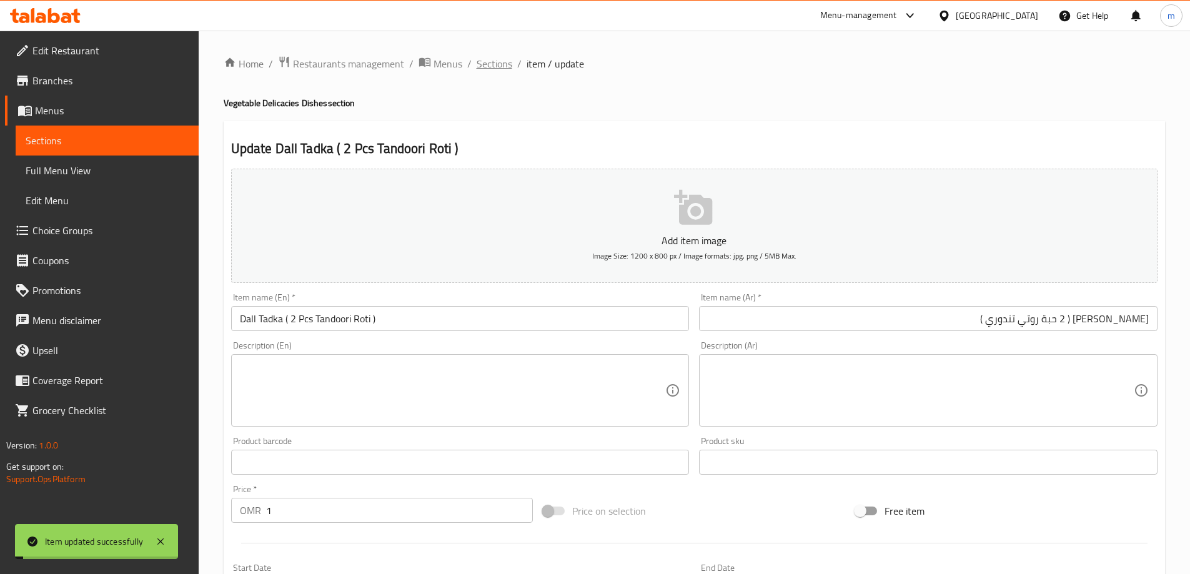
click at [498, 69] on span "Sections" at bounding box center [494, 63] width 36 height 15
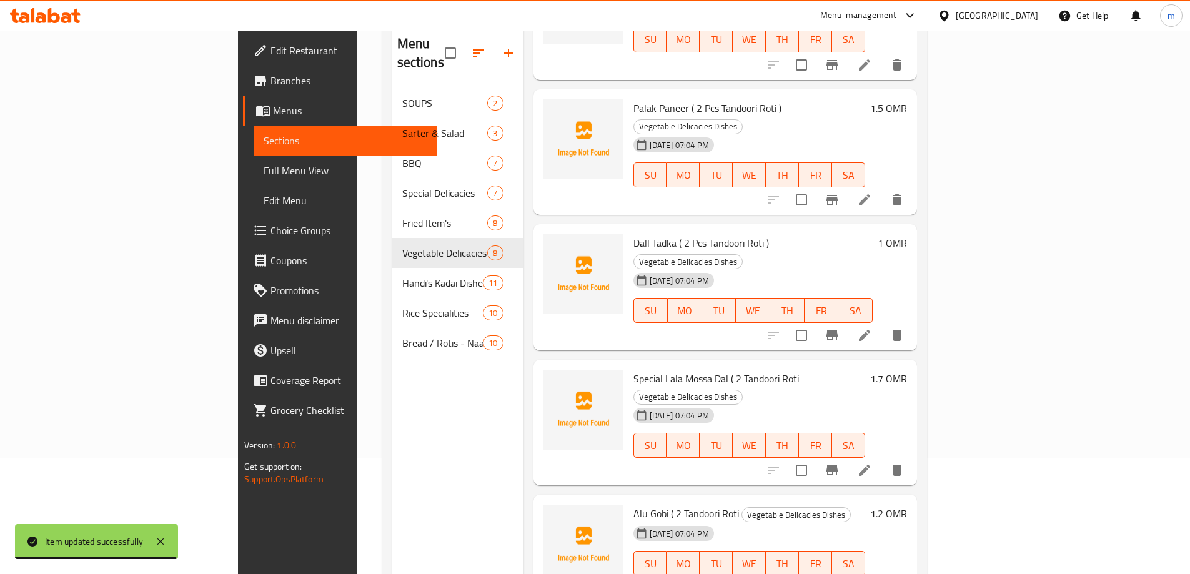
scroll to position [175, 0]
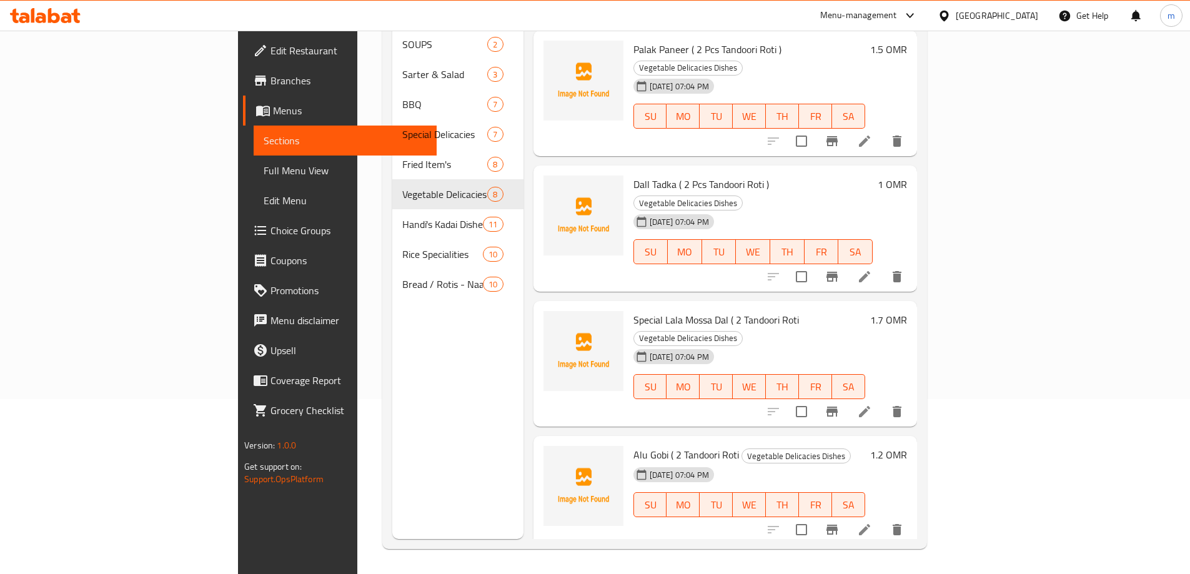
click at [872, 404] on icon at bounding box center [864, 411] width 15 height 15
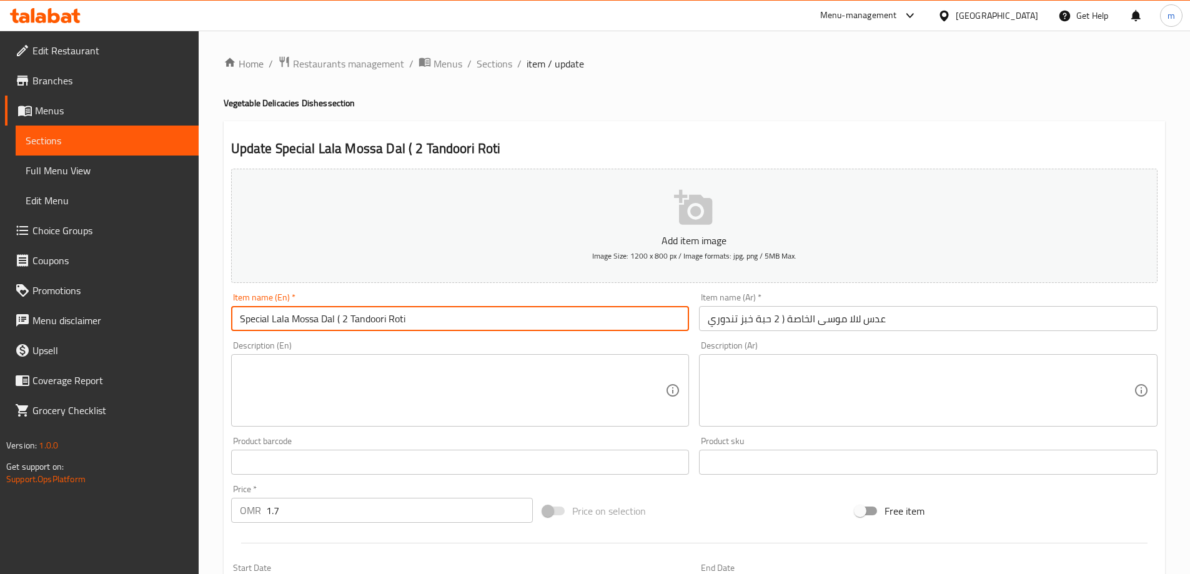
click at [458, 325] on input "Special Lala Mossa Dal ( 2 Tandoori Roti" at bounding box center [460, 318] width 458 height 25
click at [347, 322] on input "Special Lala Mossa Dal ( 2 Tandoori Roti )" at bounding box center [460, 318] width 458 height 25
type input "Special Lala Mossa Dal ( 2 Pcs Tandoori Roti )"
click at [977, 311] on input "عدس لالا موسى الخاصة ( 2 حبة خبز تندوري" at bounding box center [928, 318] width 458 height 25
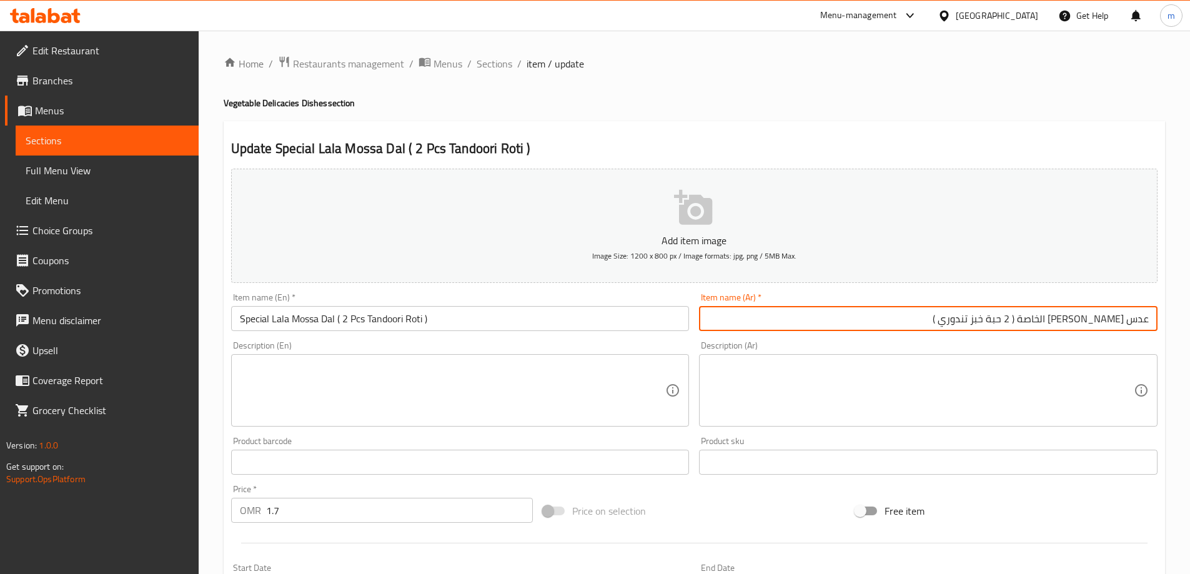
click at [1015, 322] on input "عدس لالا موسى الخاصة ( 2 حبة خبز تندوري )" at bounding box center [928, 318] width 458 height 25
drag, startPoint x: 1050, startPoint y: 320, endPoint x: 1160, endPoint y: 313, distance: 110.8
click at [1160, 313] on div "Item name (Ar)   * عدس لالا موسى الخاصة ( 2 حبة روتي تندوري ) Item name (Ar) *" at bounding box center [928, 312] width 468 height 48
type input "عدس [PERSON_NAME] الخاصة ( 2 حبة [PERSON_NAME] )"
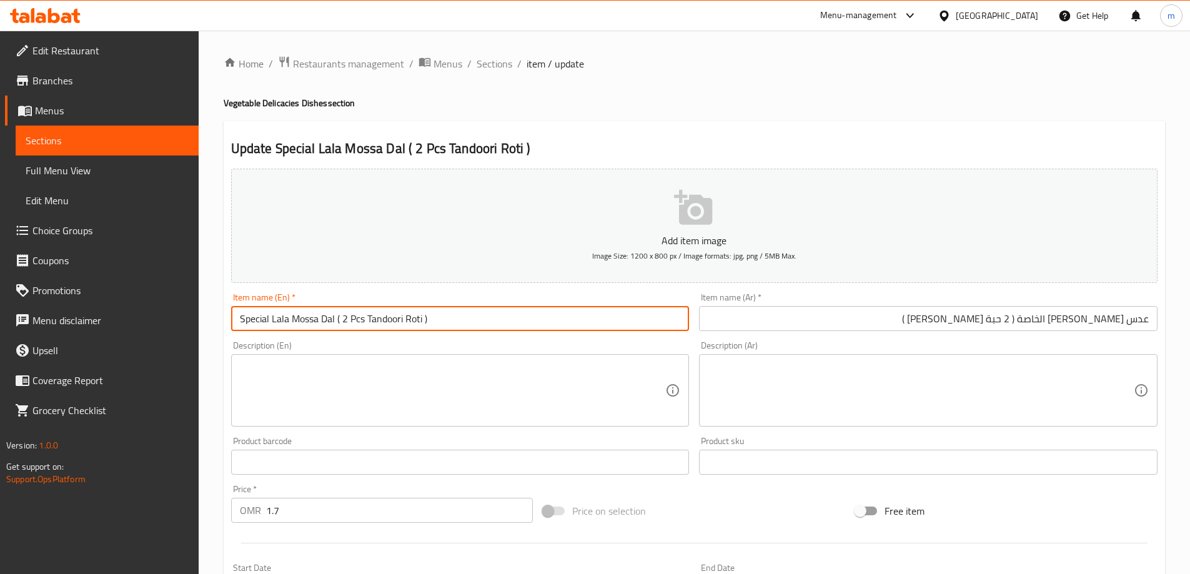
drag, startPoint x: 334, startPoint y: 318, endPoint x: 230, endPoint y: 318, distance: 104.3
click at [230, 318] on div "Item name (En)   * Special Lala Mossa Dal ( 2 Pcs Tandoori Roti ) Item name (En…" at bounding box center [460, 312] width 468 height 48
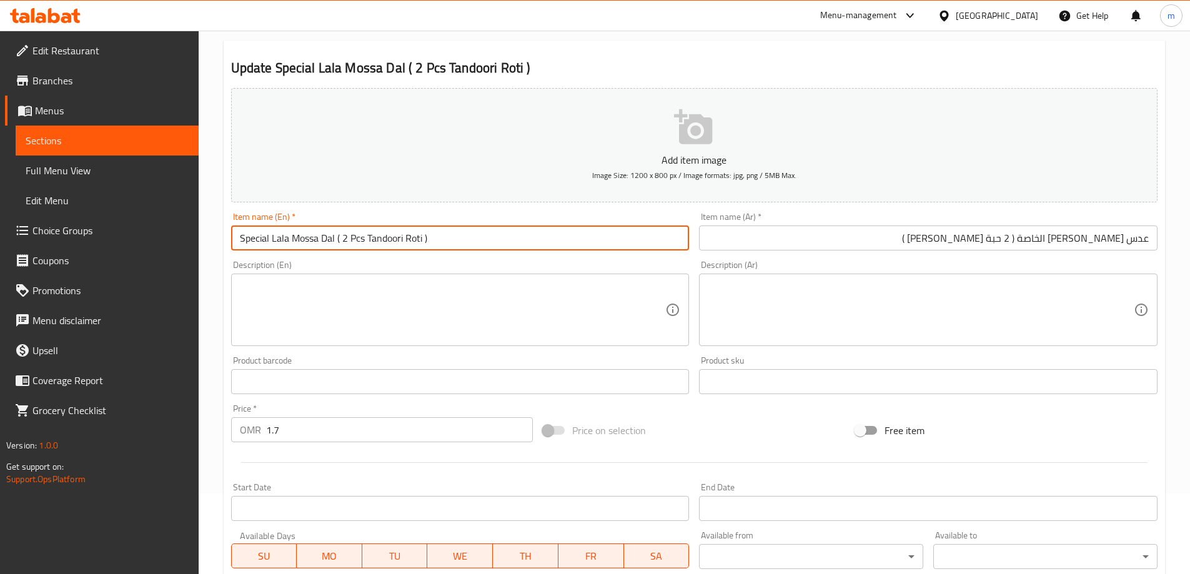
scroll to position [308, 0]
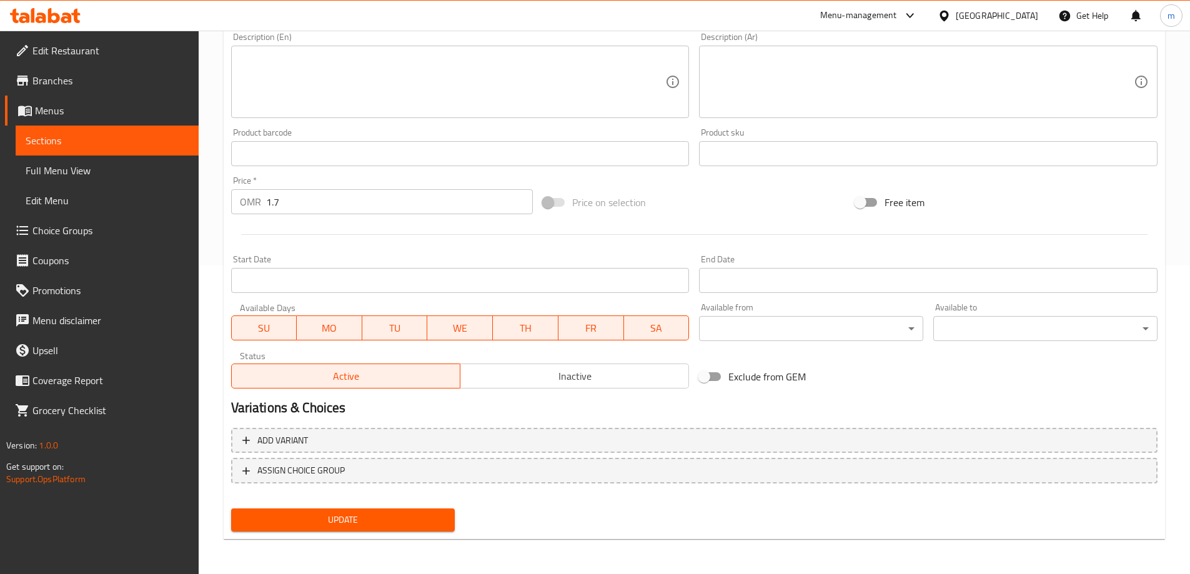
click at [340, 519] on span "Update" at bounding box center [343, 520] width 204 height 16
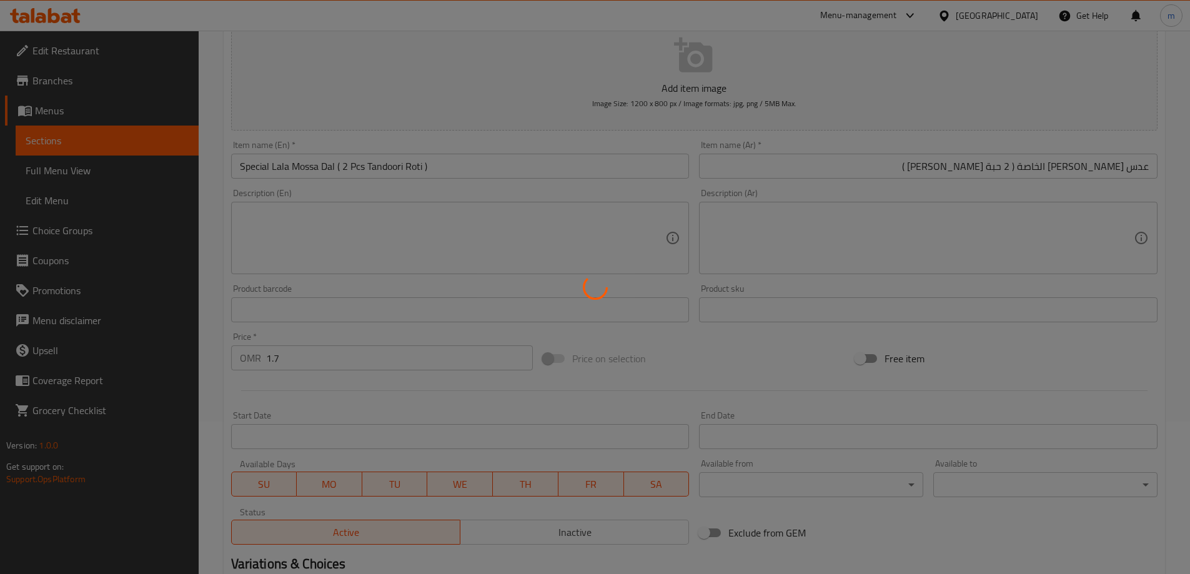
scroll to position [0, 0]
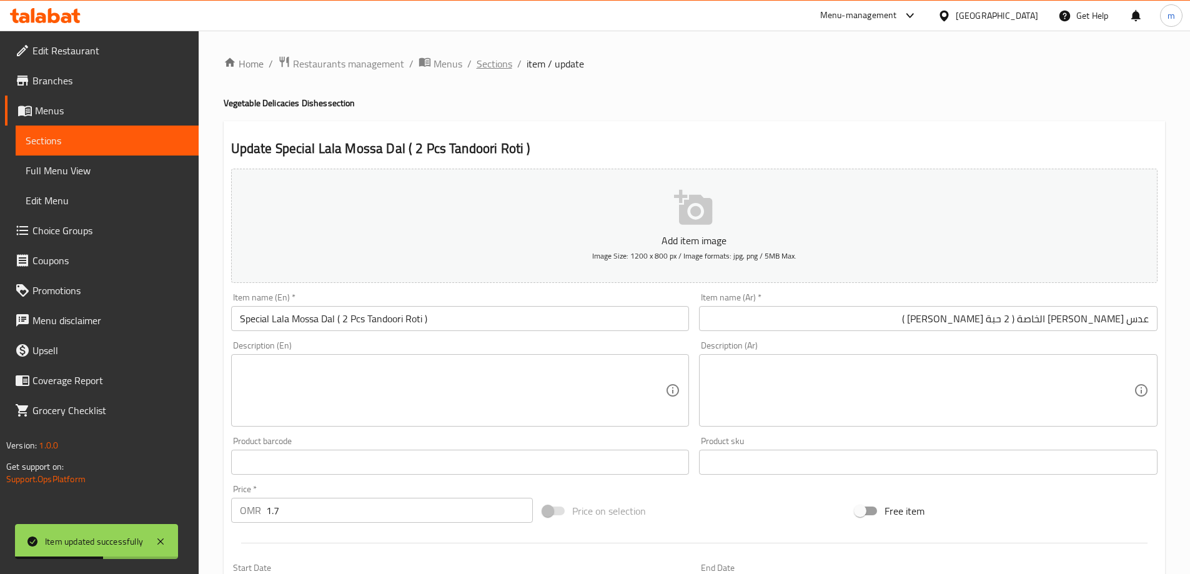
click at [500, 64] on span "Sections" at bounding box center [494, 63] width 36 height 15
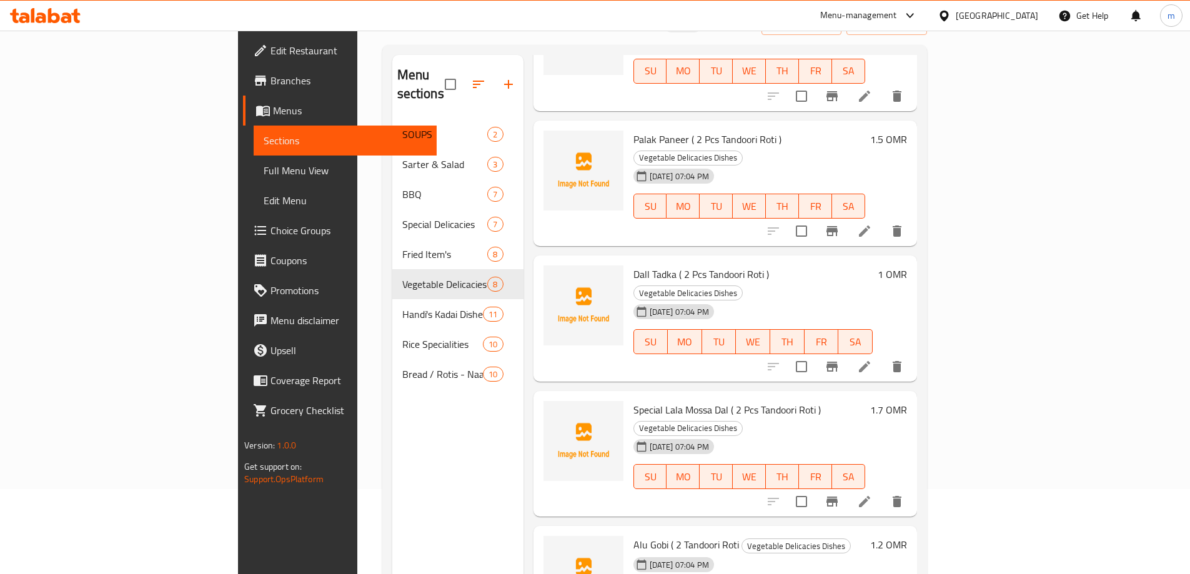
scroll to position [175, 0]
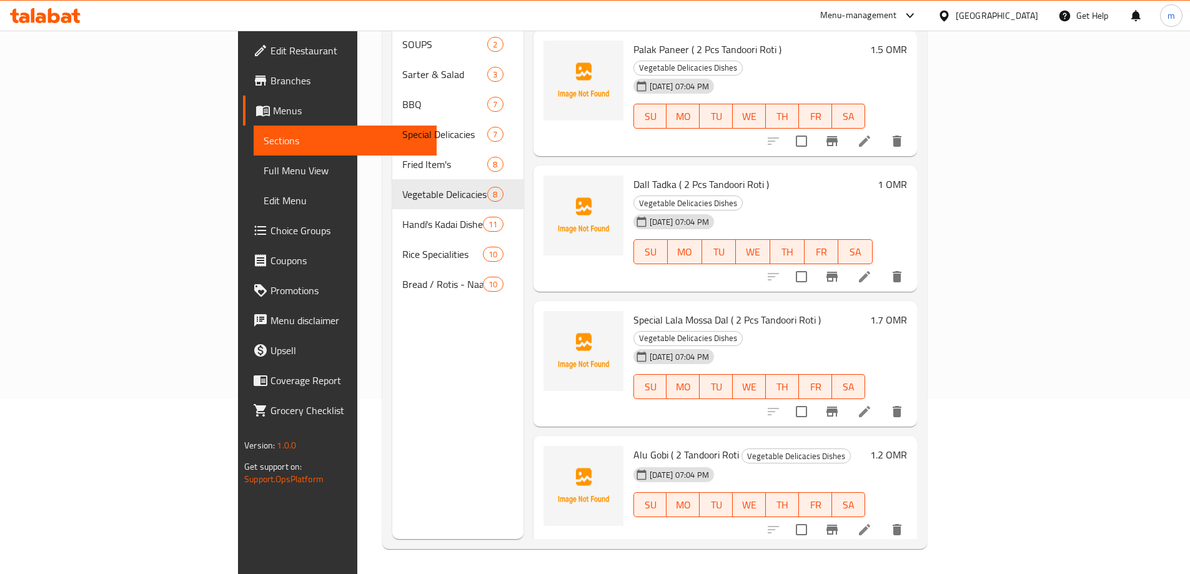
click at [882, 518] on li at bounding box center [864, 529] width 35 height 22
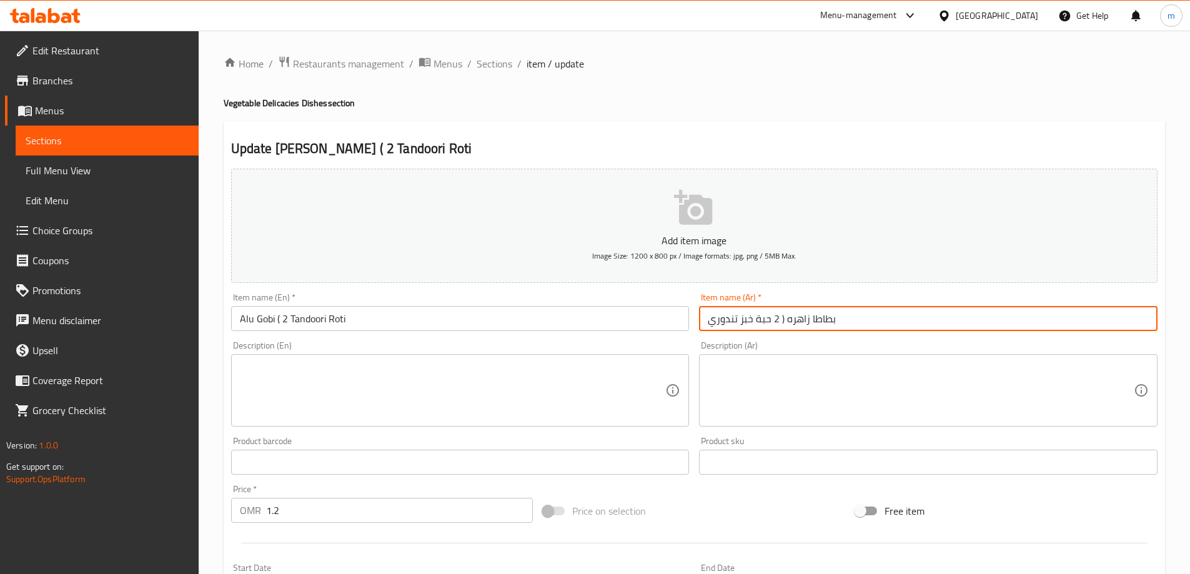
click at [848, 325] on input "بطاطا زاهره ( 2 حبة خبز تندوري" at bounding box center [928, 318] width 458 height 25
click at [1060, 326] on input "بطاطا زاهره ( 2 حبة خبز تندوري )" at bounding box center [928, 318] width 458 height 25
type input "بطاطا زاهره ( 2 حبة روتي تندوري )"
click at [287, 322] on input "Alu Gobi ( 2 Tandoori Roti" at bounding box center [460, 318] width 458 height 25
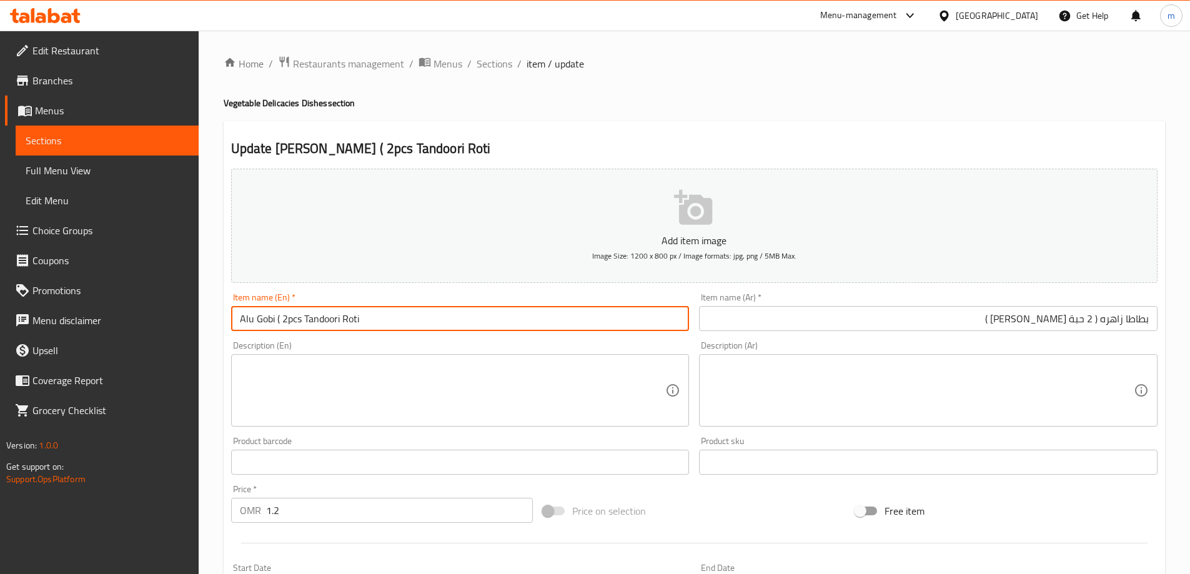
click at [289, 323] on input "Alu Gobi ( 2pcs Tandoori Roti" at bounding box center [460, 318] width 458 height 25
click at [301, 321] on input "Alu Gobi ( 2 pcs Tandoori Roti" at bounding box center [460, 318] width 458 height 25
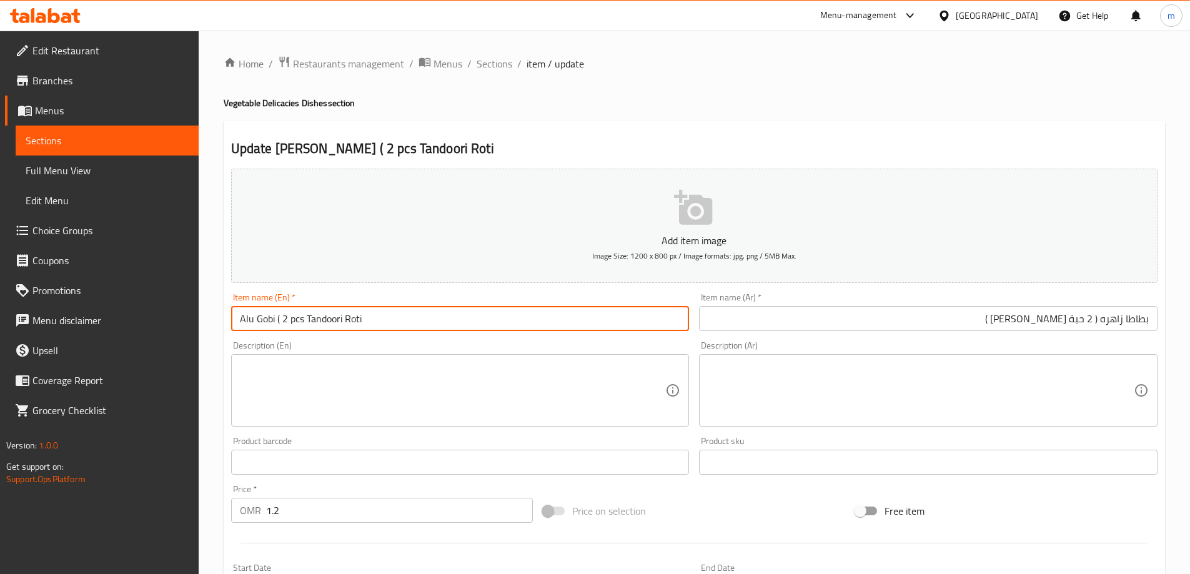
click at [298, 321] on input "Alu Gobi ( 2 pcs Tandoori Roti" at bounding box center [460, 318] width 458 height 25
click at [375, 318] on input "Alu Gobi ( 2 Pcs Tandoori Roti" at bounding box center [460, 318] width 458 height 25
type input "Alu Gobi ( 2 Pcs Tandoori Roti )"
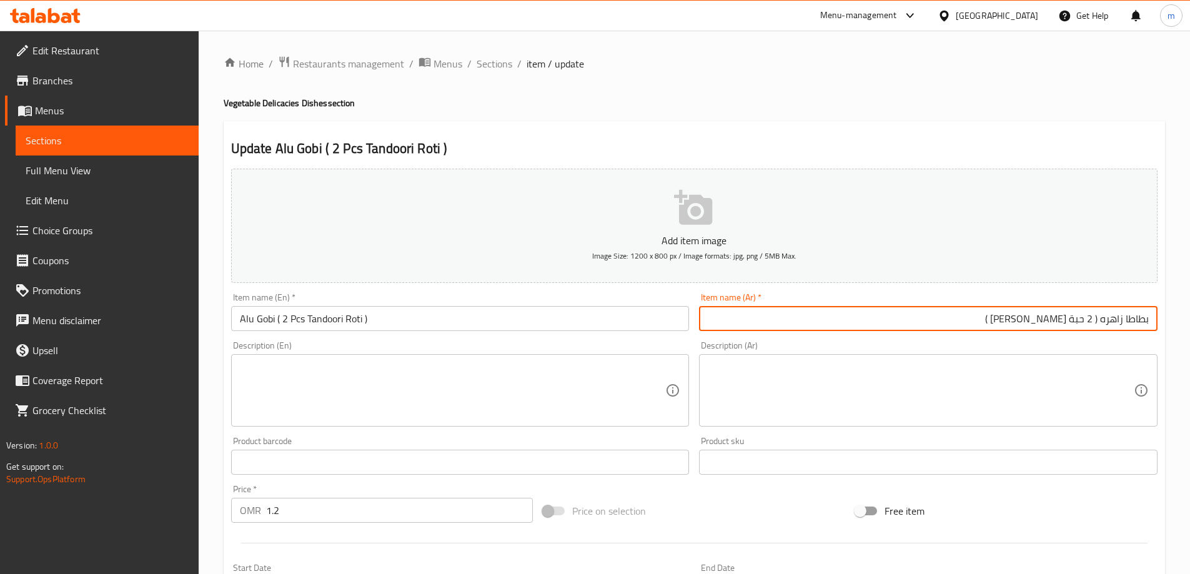
drag, startPoint x: 1102, startPoint y: 319, endPoint x: 1158, endPoint y: 322, distance: 56.3
click at [1158, 322] on div "Item name (Ar)   * بطاطا زاهره ( 2 حبة روتي تندوري ) Item name (Ar) *" at bounding box center [928, 312] width 468 height 48
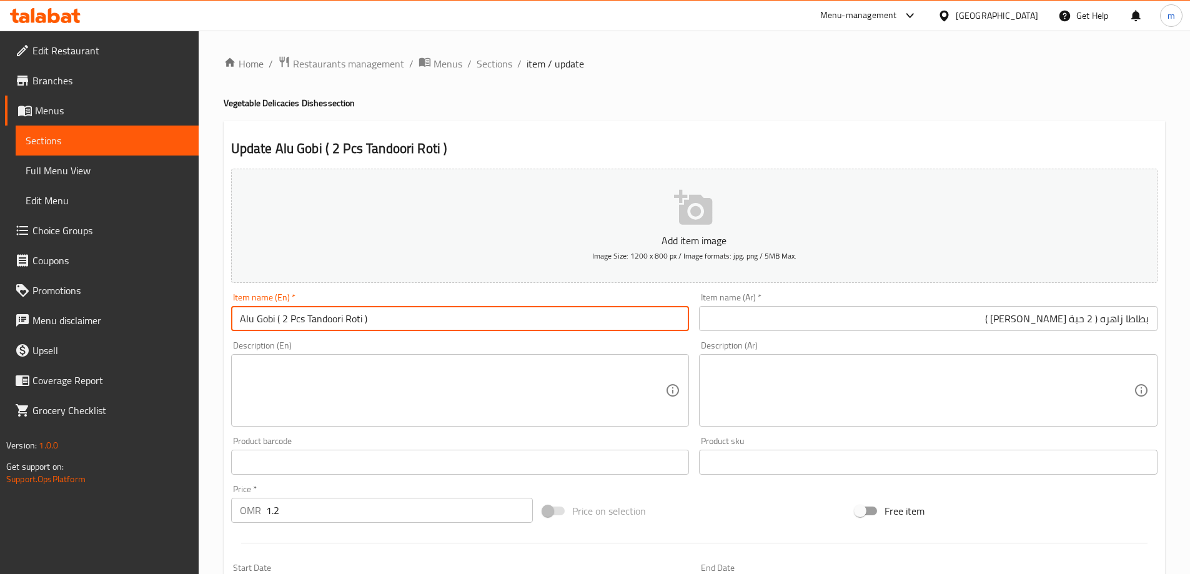
drag, startPoint x: 274, startPoint y: 320, endPoint x: 220, endPoint y: 320, distance: 53.7
click at [220, 320] on div "Home / Restaurants management / Menus / Sections / item / update Vegetable Deli…" at bounding box center [694, 457] width 991 height 852
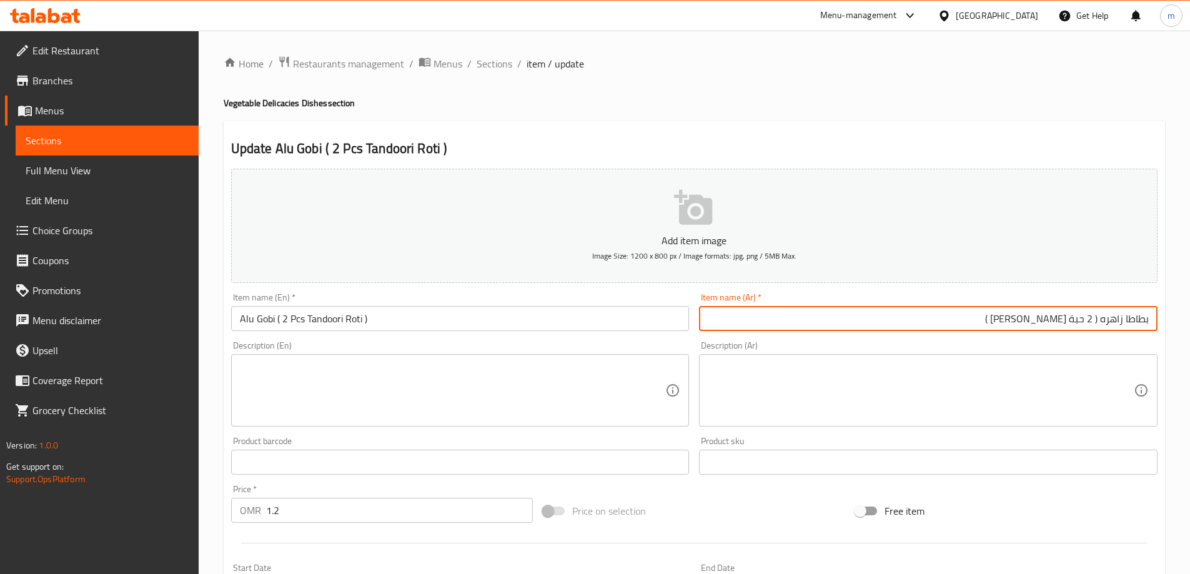
drag, startPoint x: 1098, startPoint y: 324, endPoint x: 1223, endPoint y: 322, distance: 124.3
click at [1189, 322] on html "​ Menu-management Oman Get Help m Edit Restaurant Branches Menus Sections Full …" at bounding box center [595, 287] width 1190 height 574
paste input "لو جوبي"
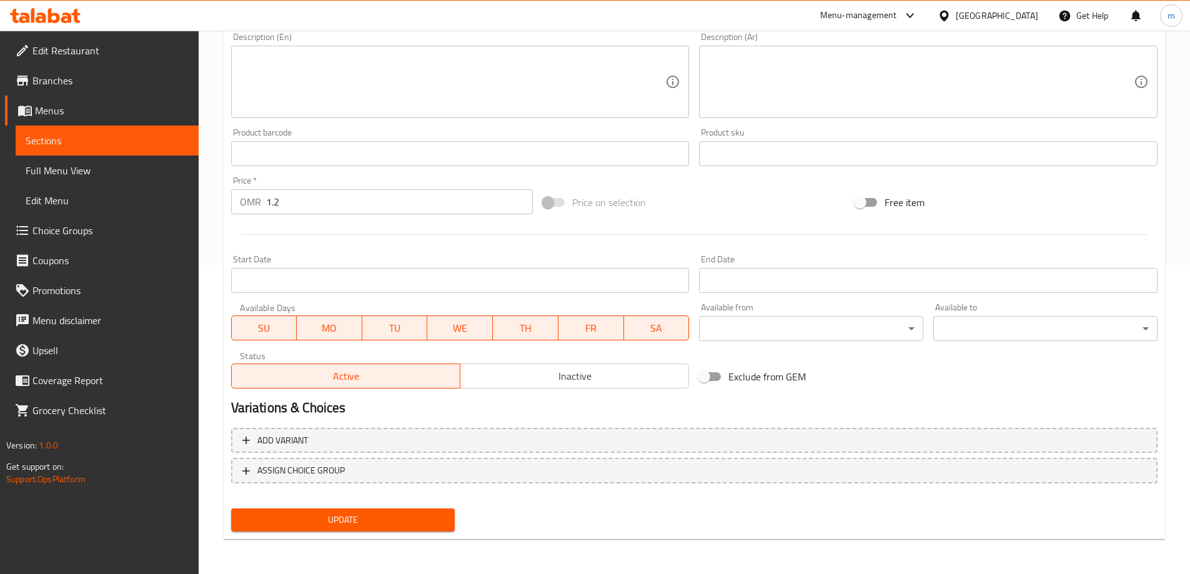
type input "ألو جوبي ( 2 حبة [PERSON_NAME] )"
click at [358, 519] on span "Update" at bounding box center [343, 520] width 204 height 16
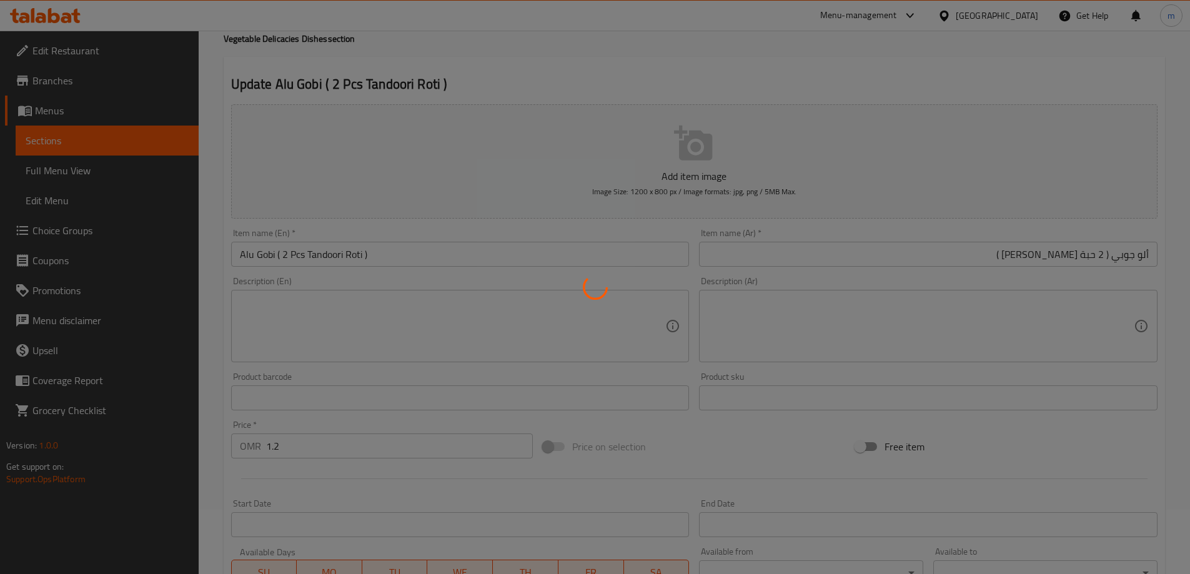
scroll to position [0, 0]
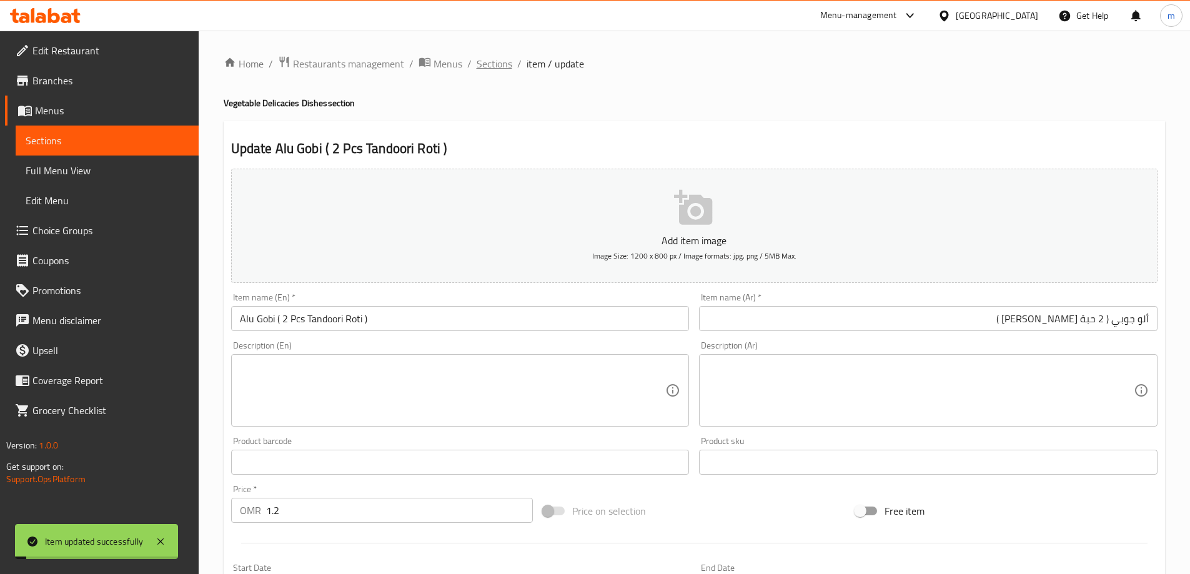
click at [497, 64] on span "Sections" at bounding box center [494, 63] width 36 height 15
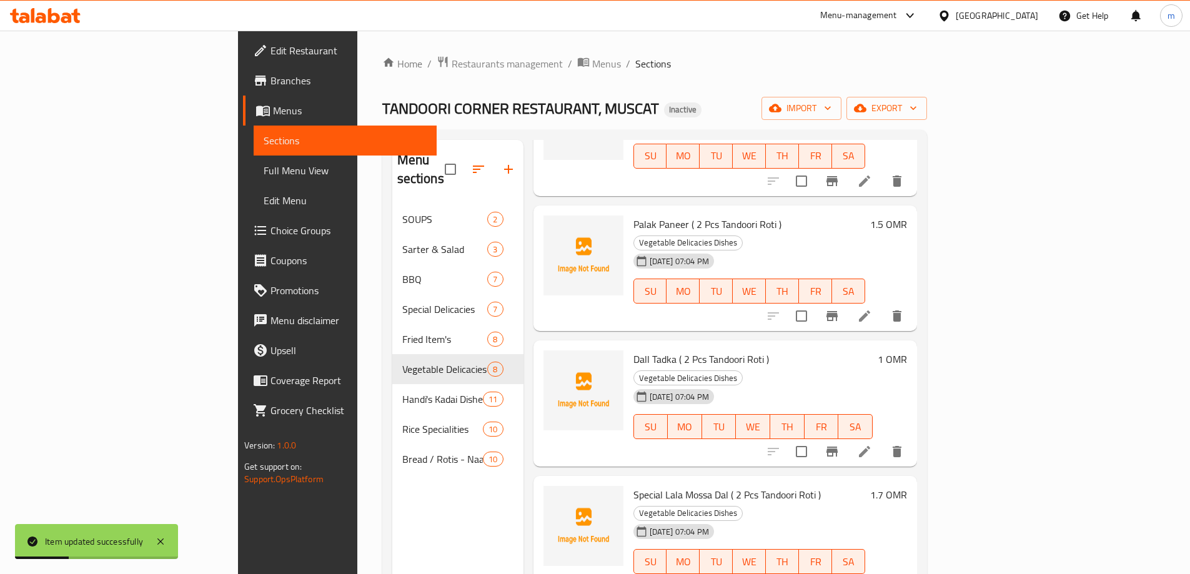
scroll to position [175, 0]
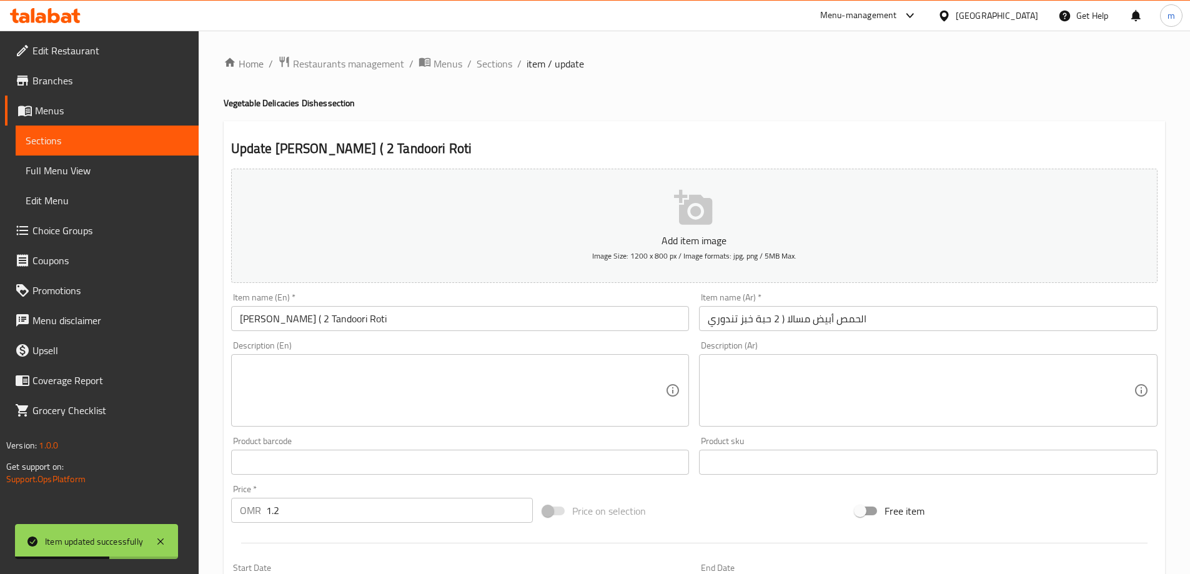
click at [900, 322] on input "الحمص أبيض مسالا ( 2 حبة خبز تندوري" at bounding box center [928, 318] width 458 height 25
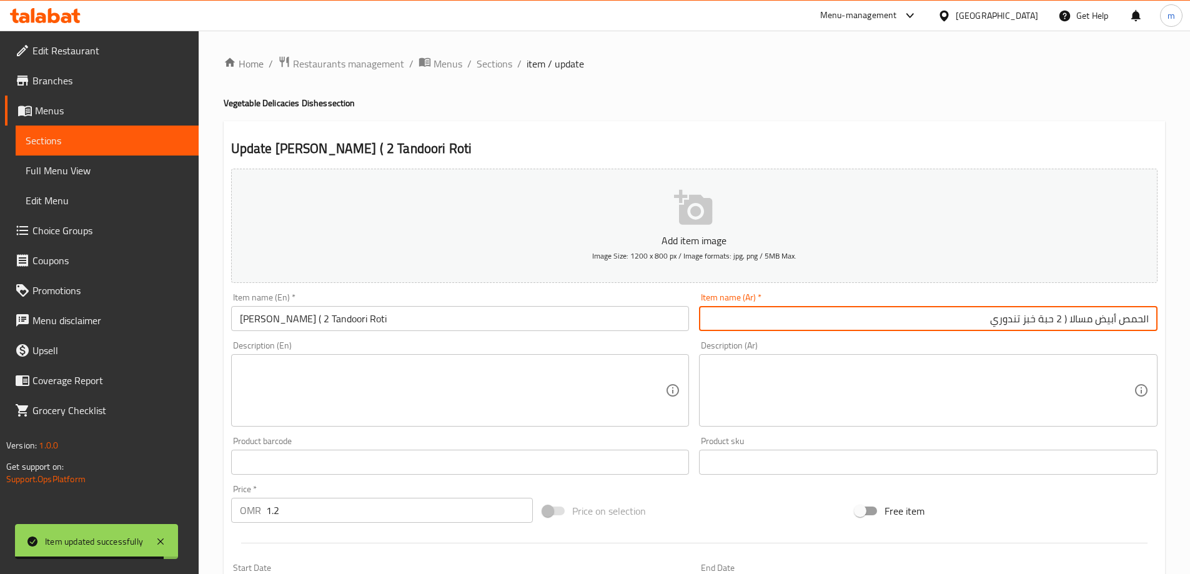
click at [254, 320] on input "Lahori Channa Masala ( 2 Tandoori Roti" at bounding box center [460, 318] width 458 height 25
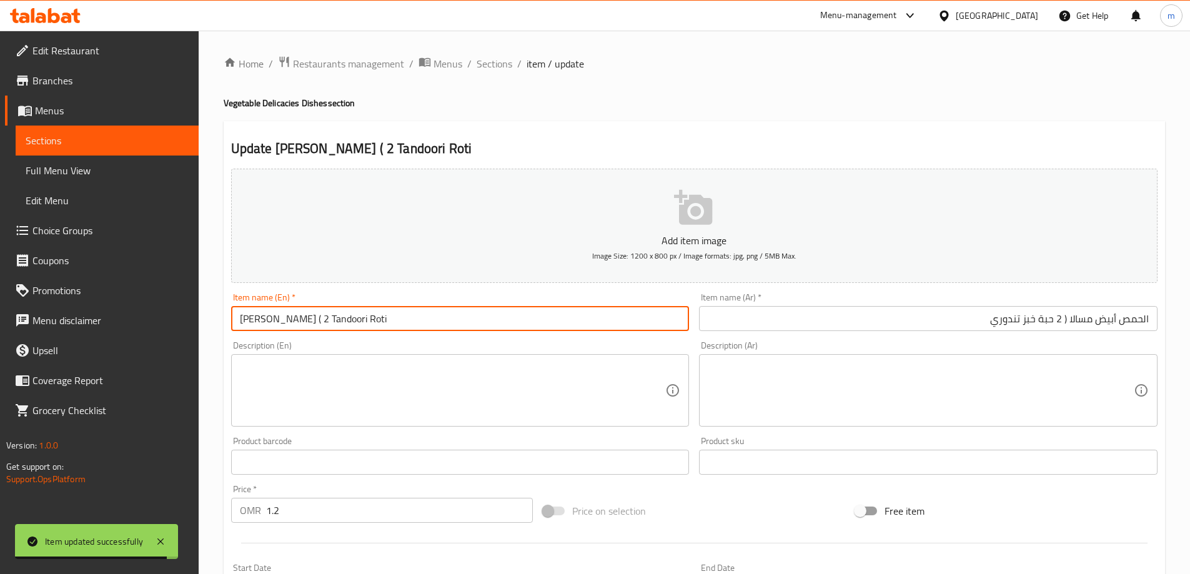
click at [254, 320] on input "Lahori Channa Masala ( 2 Tandoori Roti" at bounding box center [460, 318] width 458 height 25
drag, startPoint x: 332, startPoint y: 322, endPoint x: 208, endPoint y: 312, distance: 124.1
click at [208, 312] on div "Home / Restaurants management / Menus / Sections / item / update Vegetable Deli…" at bounding box center [694, 457] width 991 height 852
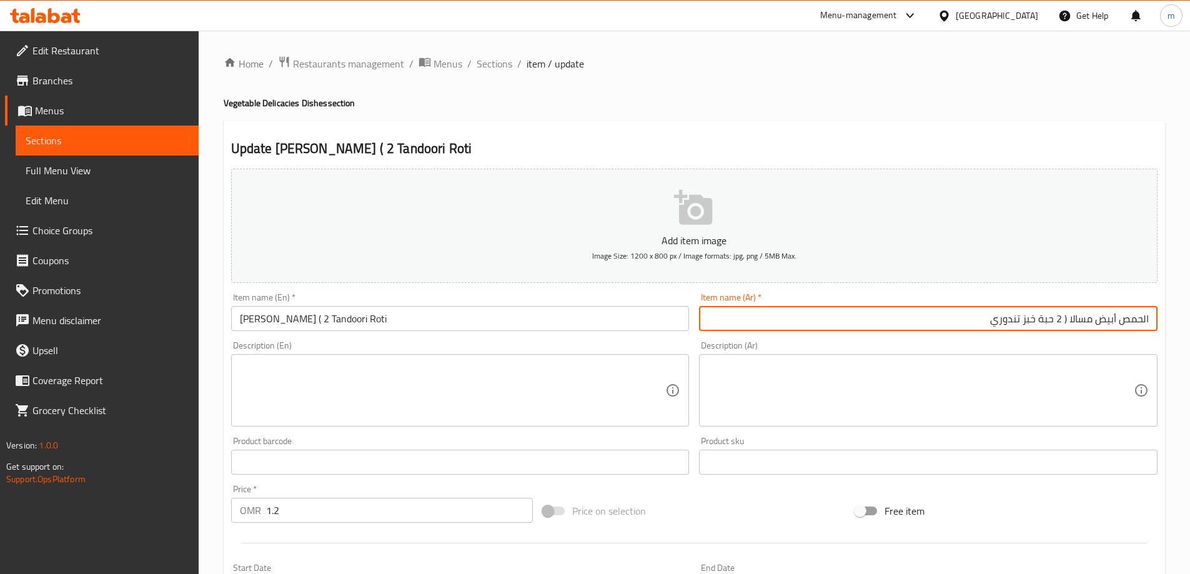
drag, startPoint x: 1068, startPoint y: 319, endPoint x: 1161, endPoint y: 317, distance: 93.1
click at [1161, 317] on div "Item name (Ar)   * الحمص أبيض مسالا ( 2 حبة خبز تندوري Item name (Ar) *" at bounding box center [928, 312] width 468 height 48
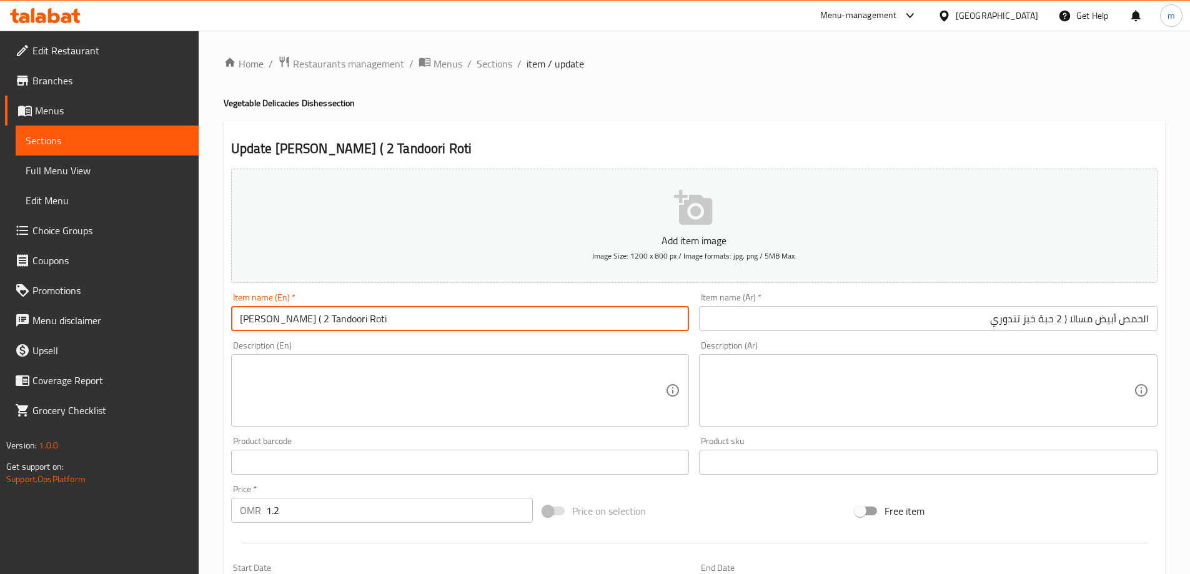
click at [343, 322] on input "Lahori Channa Masala ( 2 Tandoori Roti" at bounding box center [460, 318] width 458 height 25
type input "Lahori Channa Masala ( 2 Pcs Tandoori Roti"
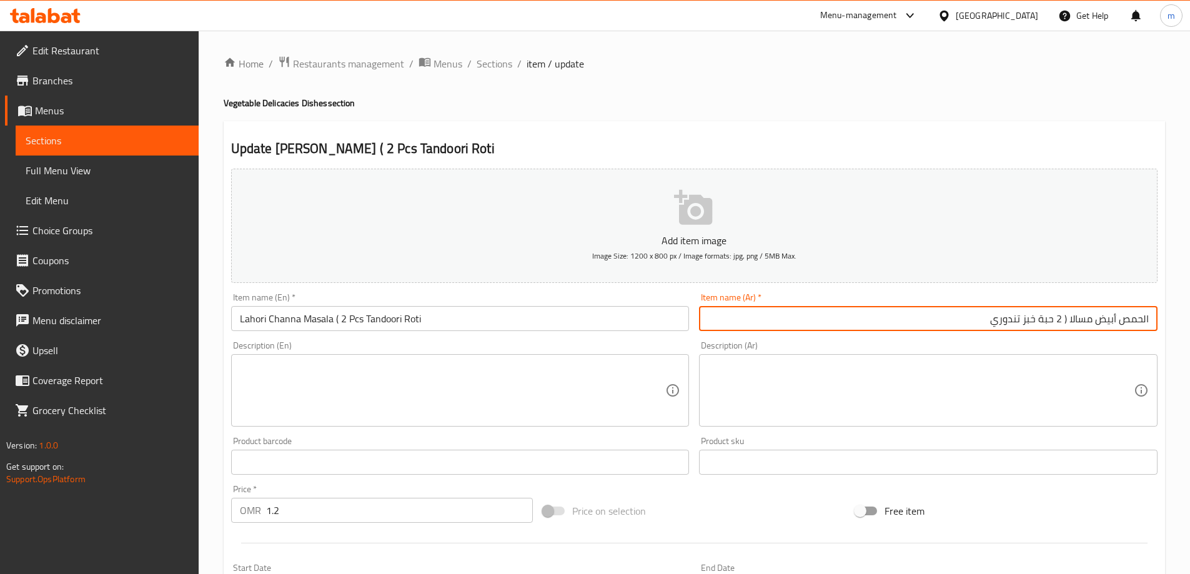
click at [983, 326] on input "الحمص أبيض مسالا ( 2 حبة خبز تندوري" at bounding box center [928, 318] width 458 height 25
click at [1031, 323] on input "الحمص أبيض مسالا ( 2 حبة خبز تندوري )" at bounding box center [928, 318] width 458 height 25
type input "الحمص أبيض مسالا ( 2 حبة روتي تندوري )"
click at [448, 317] on input "Lahori Channa Masala ( 2 Pcs Tandoori Roti" at bounding box center [460, 318] width 458 height 25
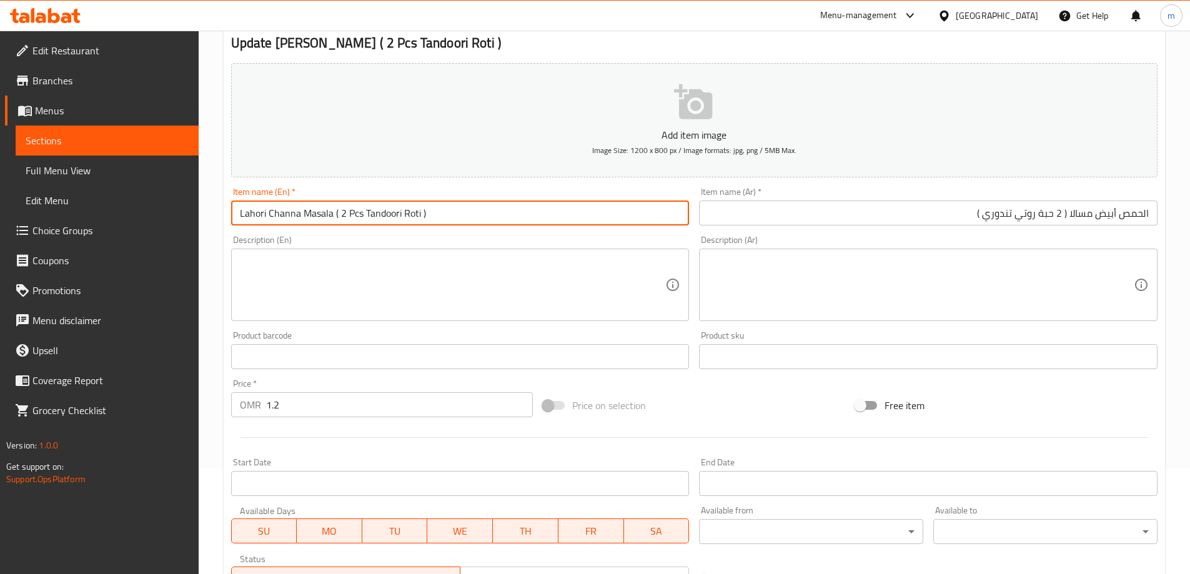
scroll to position [308, 0]
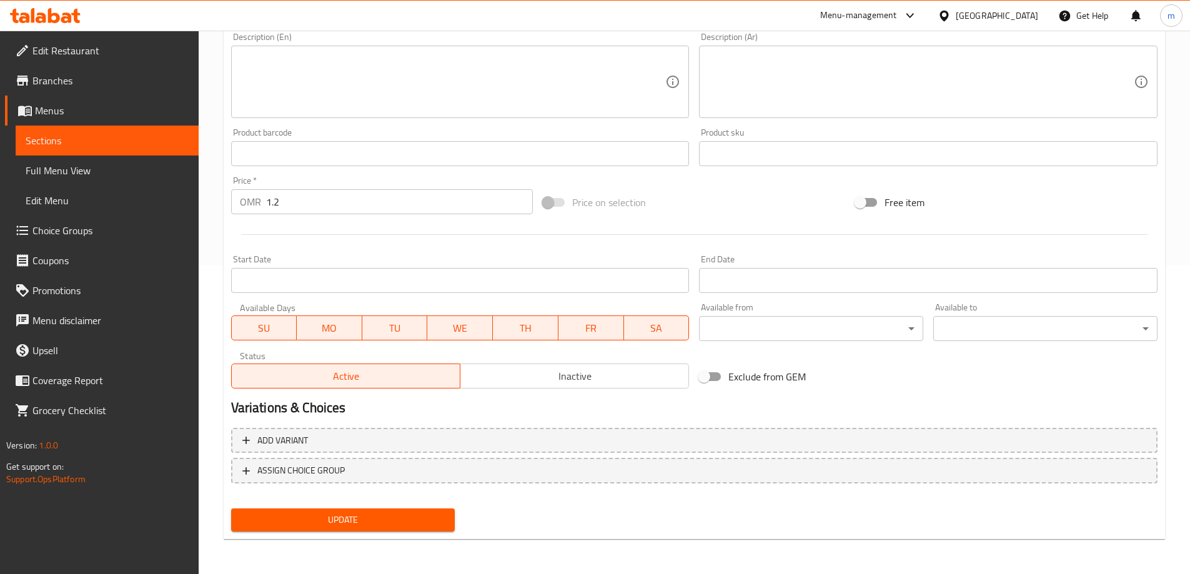
type input "Lahori Channa Masala ( 2 Pcs Tandoori Roti )"
click at [376, 526] on span "Update" at bounding box center [343, 520] width 204 height 16
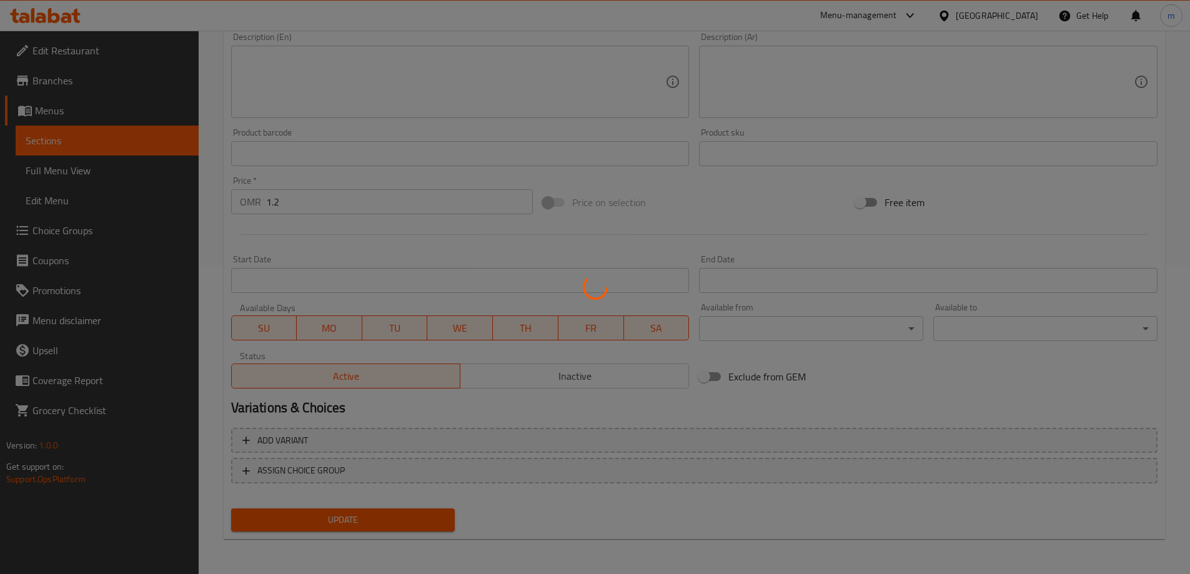
scroll to position [0, 0]
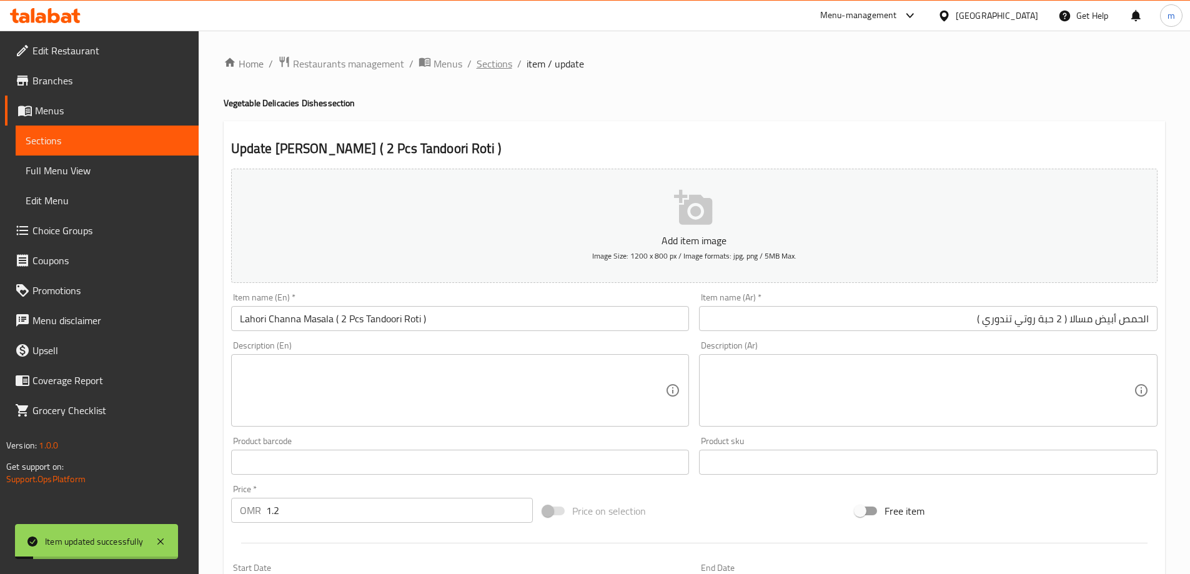
click at [489, 57] on span "Sections" at bounding box center [494, 63] width 36 height 15
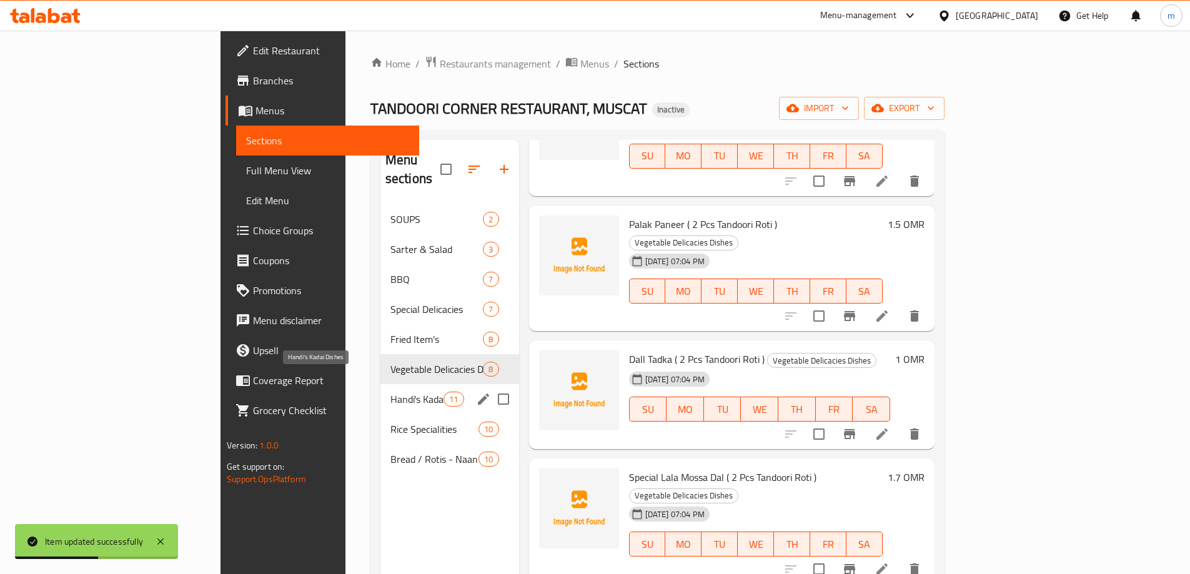
click at [390, 392] on span "Handi's Kadai Dishes" at bounding box center [416, 399] width 53 height 15
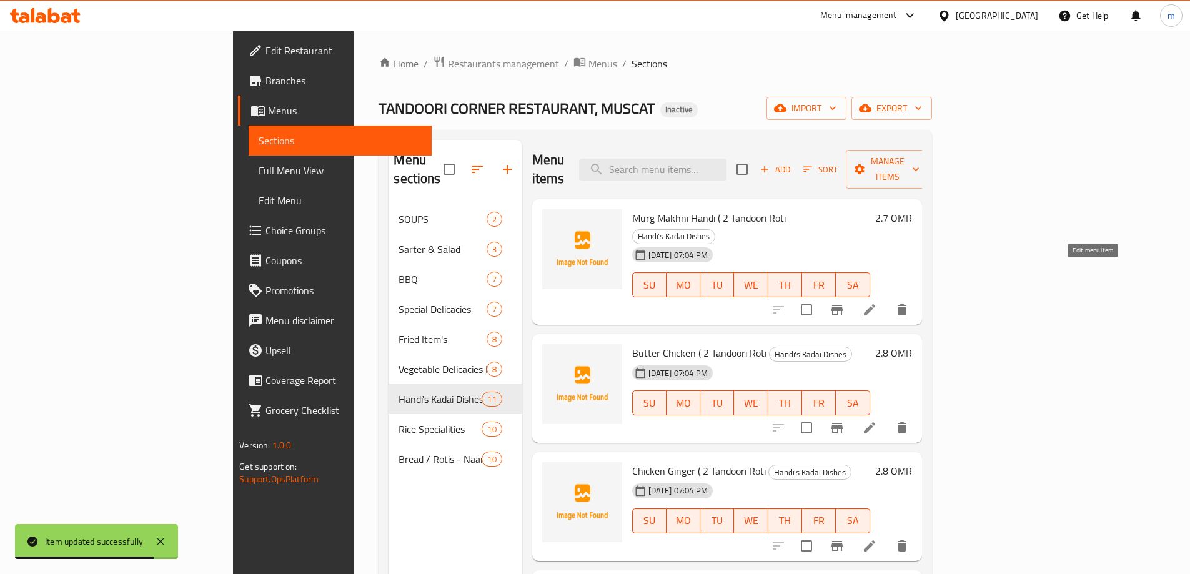
click at [875, 304] on icon at bounding box center [869, 309] width 11 height 11
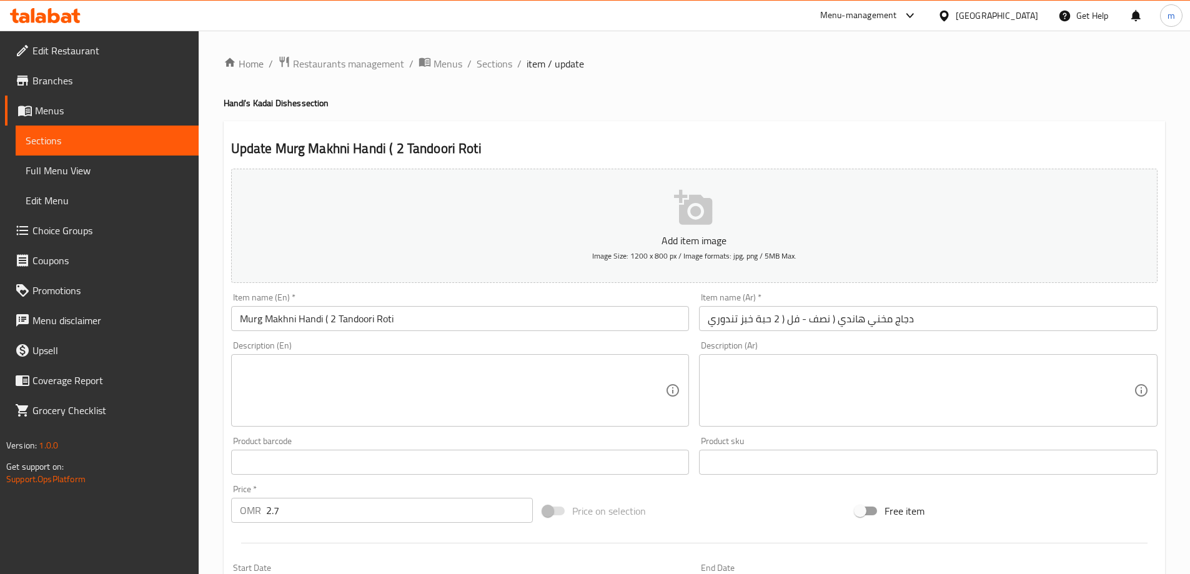
click at [945, 316] on input "دجاج مخني هاندي ( نصف - فل ( 2 حبة خبز تندوري" at bounding box center [928, 318] width 458 height 25
click at [1115, 323] on input "دجاج مخني هاندي ( نصف - فل ( 2 حبة خبز تندوري" at bounding box center [928, 318] width 458 height 25
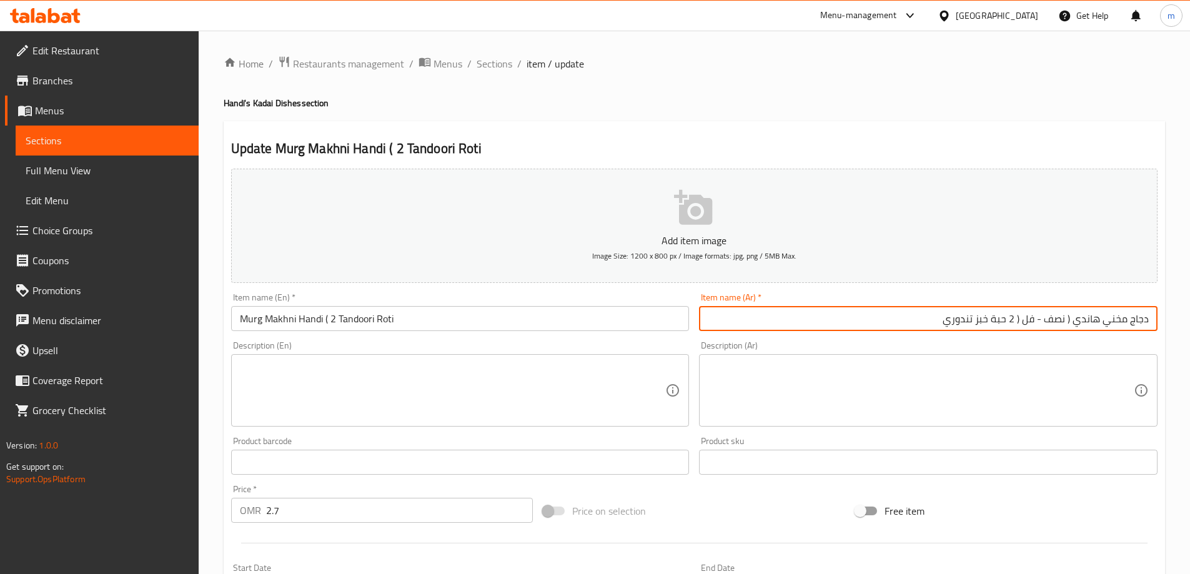
drag, startPoint x: 1070, startPoint y: 321, endPoint x: 1025, endPoint y: 321, distance: 44.3
click at [1025, 321] on input "دجاج مخني هاندي ( نصف - فل ( 2 حبة خبز تندوري" at bounding box center [928, 318] width 458 height 25
click at [1028, 327] on input "دجاج مخني هاندي ( 2 حبة خبز تندوري )" at bounding box center [928, 318] width 458 height 25
type input "دجاج مخني هاندي ( 2 حبة روتي تندوري )"
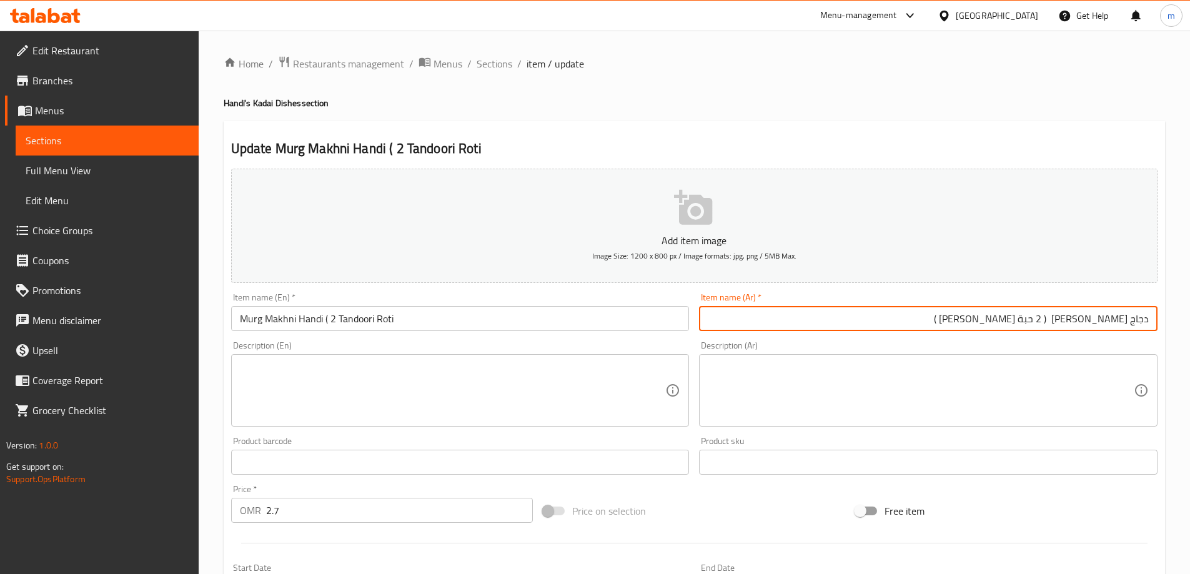
click at [407, 320] on input "Murg Makhni Handi ( 2 Tandoori Roti" at bounding box center [460, 318] width 458 height 25
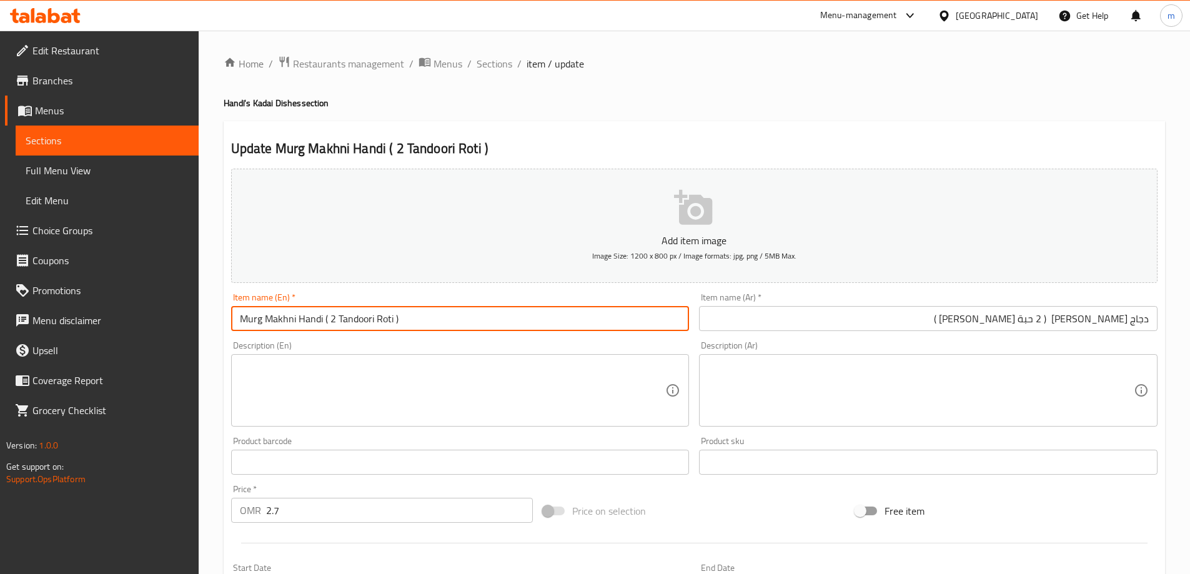
type input "Murg Makhni Handi ( 2 Tandoori Roti )"
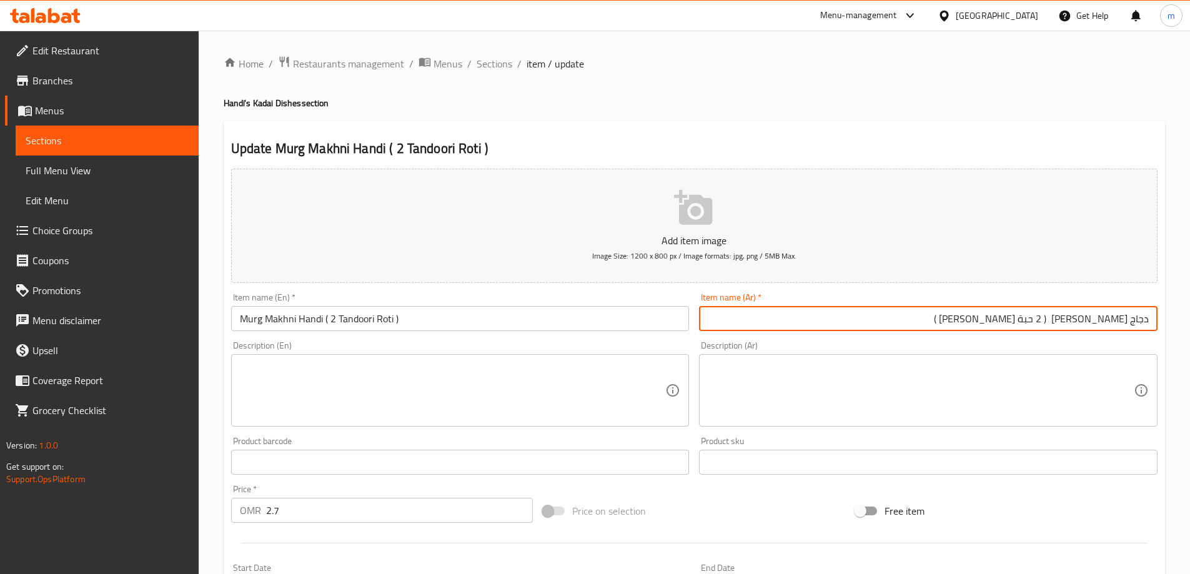
drag, startPoint x: 1128, startPoint y: 322, endPoint x: 1166, endPoint y: 323, distance: 38.1
click at [1166, 323] on div "Home / Restaurants management / Menus / Sections / item / update Handi's Kadai …" at bounding box center [694, 457] width 991 height 852
type input "مرج [PERSON_NAME] ( 2 حبة [PERSON_NAME] )"
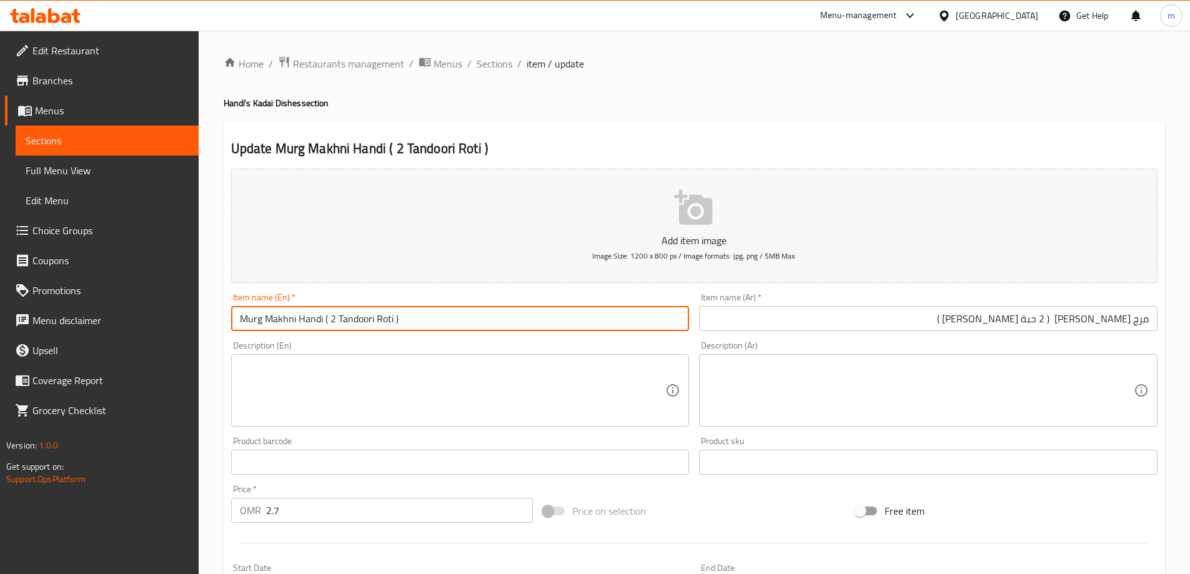
drag, startPoint x: 323, startPoint y: 322, endPoint x: 202, endPoint y: 306, distance: 121.5
click at [202, 306] on div "Home / Restaurants management / Menus / Sections / item / update Handi's Kadai …" at bounding box center [694, 457] width 991 height 852
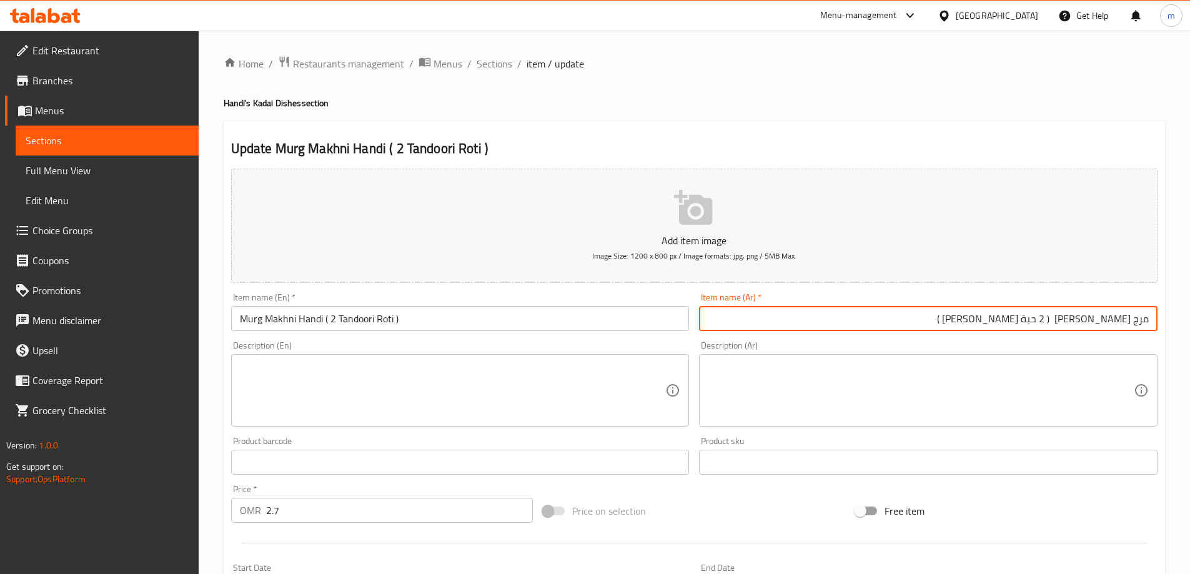
drag, startPoint x: 1077, startPoint y: 323, endPoint x: 1162, endPoint y: 318, distance: 85.1
click at [1162, 318] on div "Update Murg Makhni Handi ( 2 Tandoori Roti ) Add item image Image Size: 1200 x …" at bounding box center [694, 484] width 941 height 727
click at [817, 142] on h2 "Update Murg Makhni Handi ( 2 Tandoori Roti )" at bounding box center [694, 148] width 926 height 19
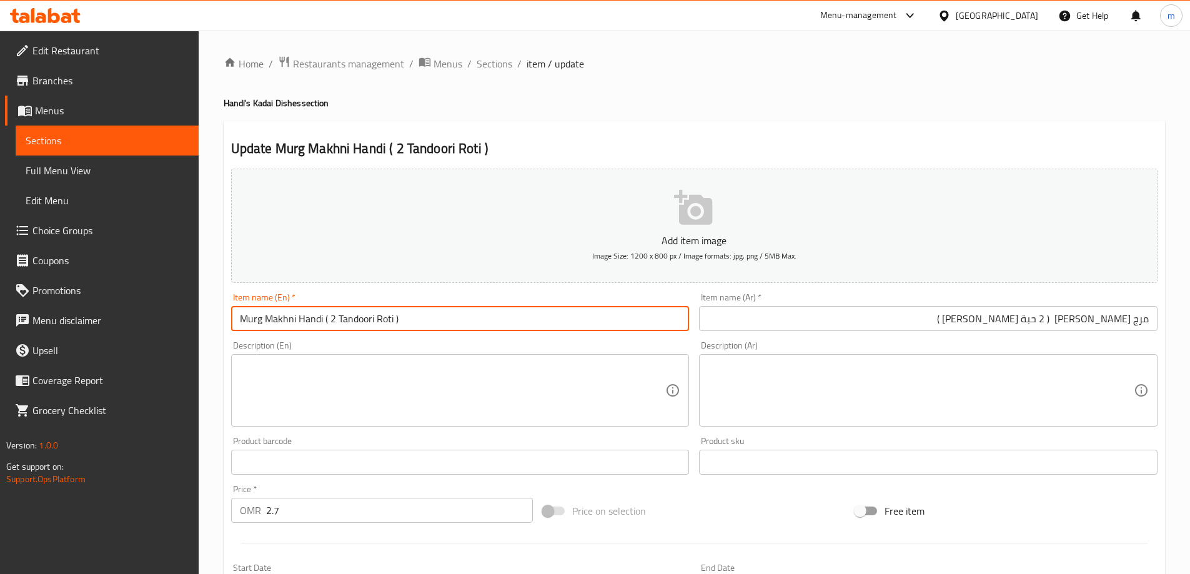
click at [335, 318] on input "Murg Makhni Handi ( 2 Tandoori Roti )" at bounding box center [460, 318] width 458 height 25
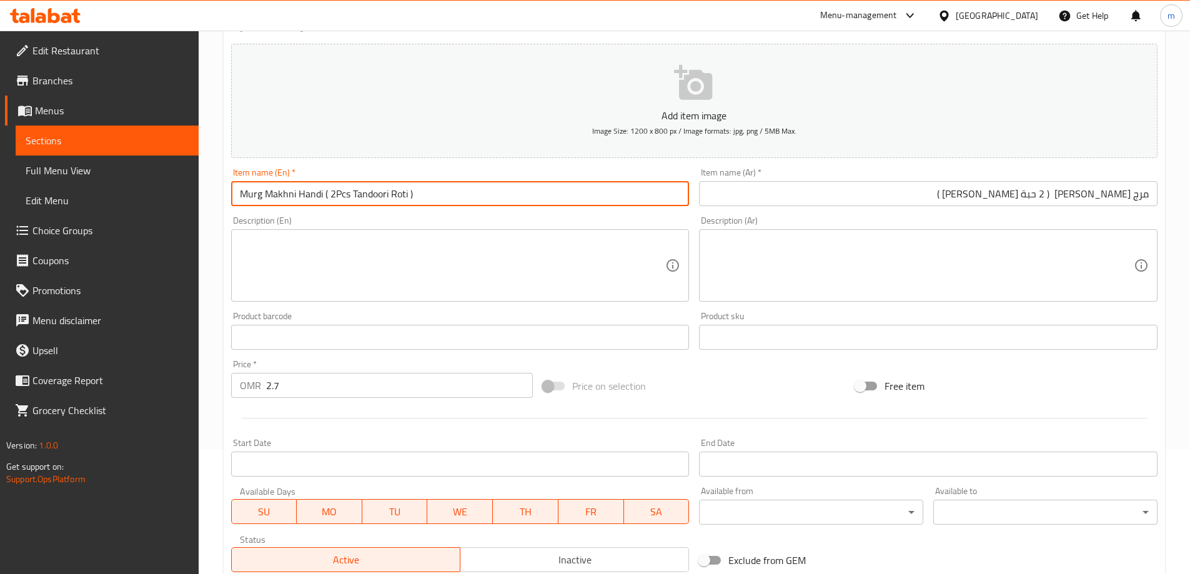
scroll to position [308, 0]
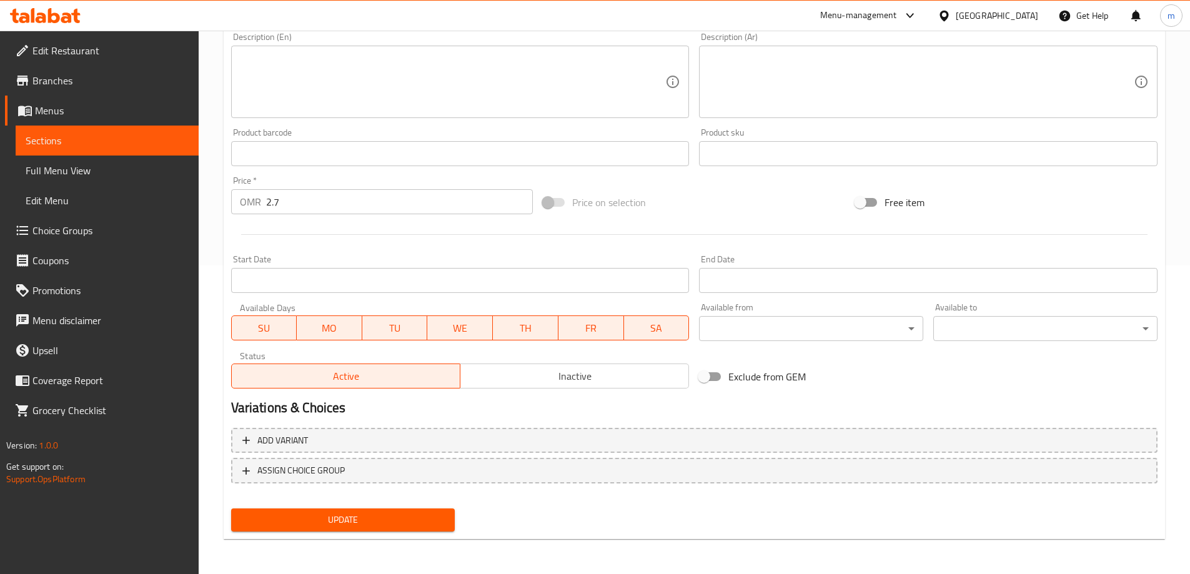
type input "Murg Makhni Handi ( 2Pcs Tandoori Roti )"
click at [380, 517] on span "Update" at bounding box center [343, 520] width 204 height 16
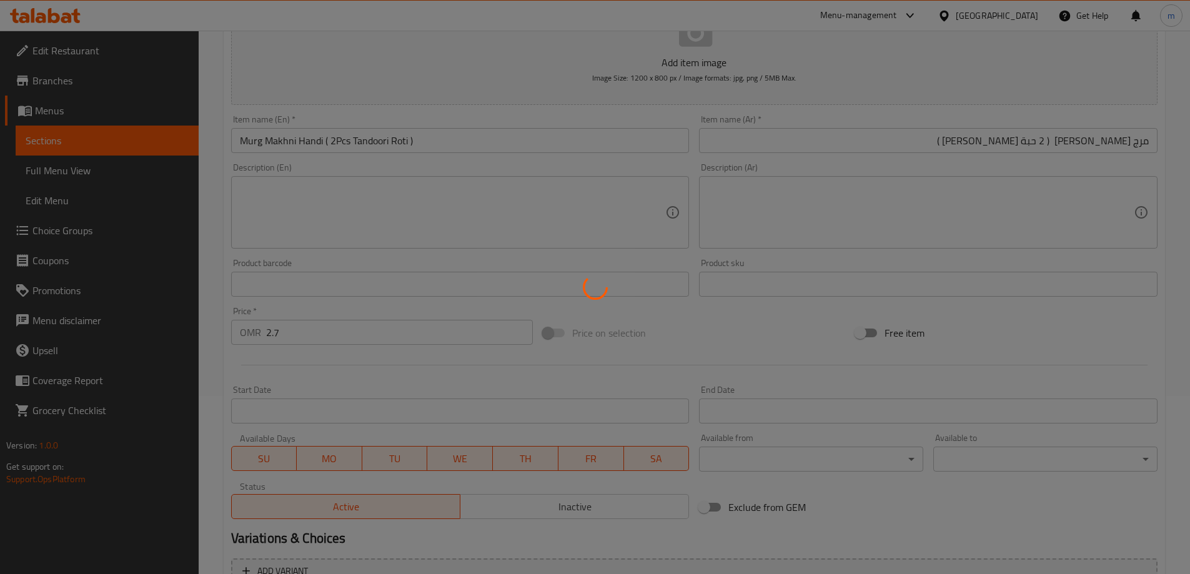
scroll to position [0, 0]
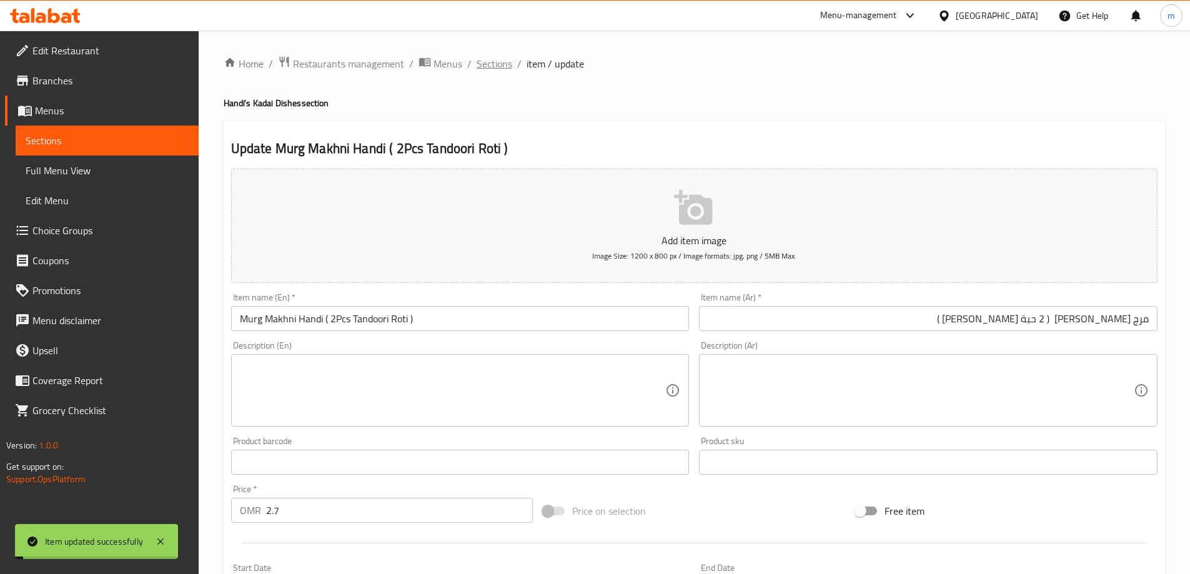
click at [496, 64] on span "Sections" at bounding box center [494, 63] width 36 height 15
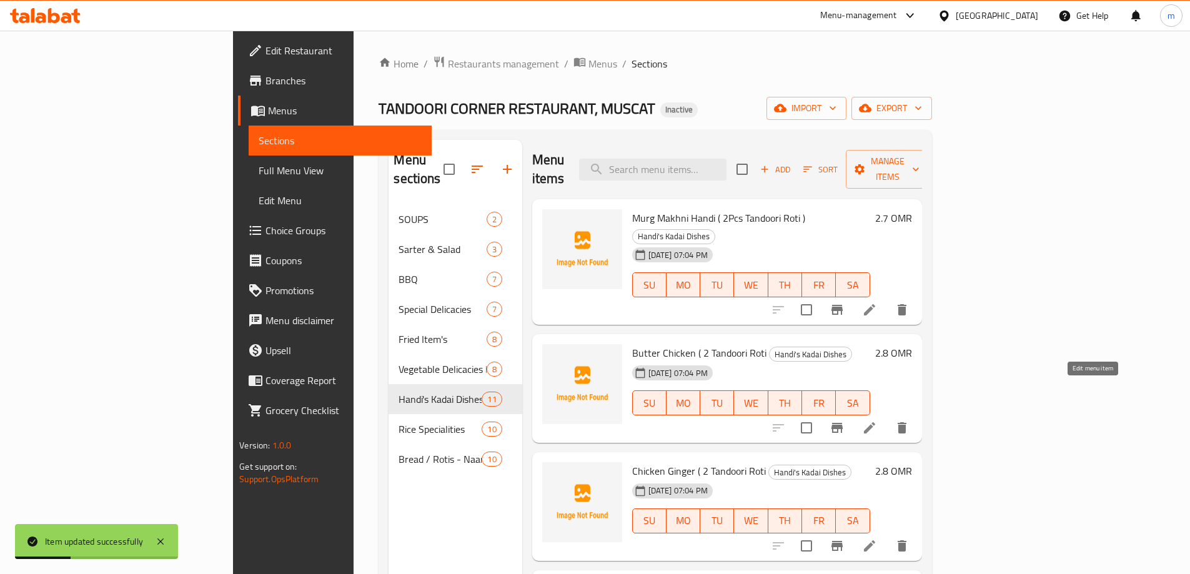
click at [877, 420] on icon at bounding box center [869, 427] width 15 height 15
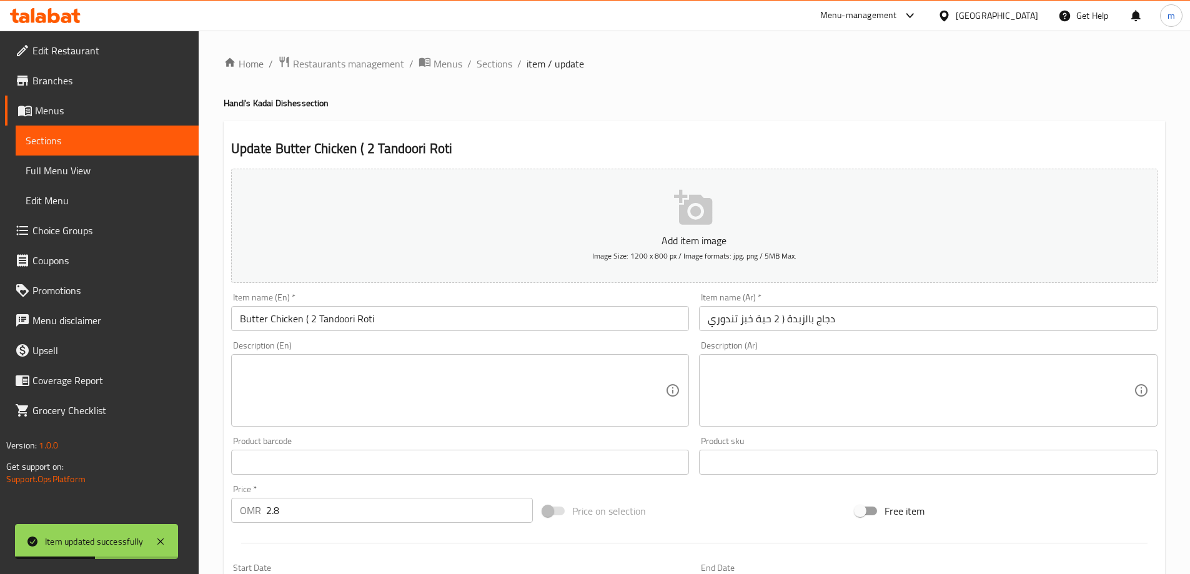
click at [885, 318] on input "دجاج بالزبدة ( 2 حبة خبز تندوري" at bounding box center [928, 318] width 458 height 25
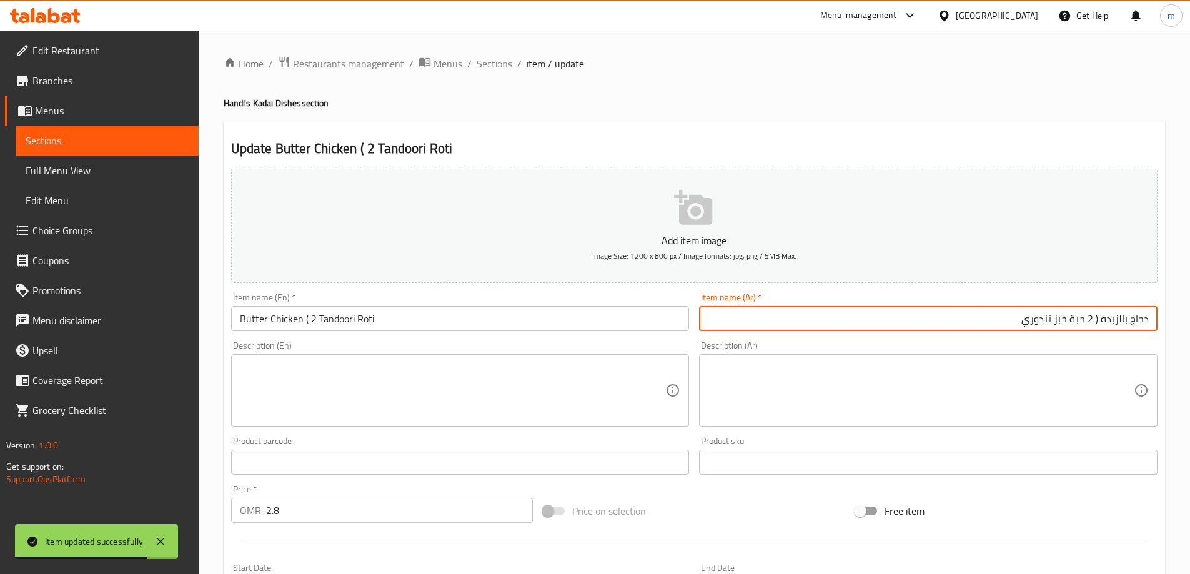
click at [1062, 325] on input "دجاج بالزبدة ( 2 حبة خبز تندوري" at bounding box center [928, 318] width 458 height 25
click at [1013, 311] on input "دجاج بالزبدة ( 2 حبة روتي تندوري" at bounding box center [928, 318] width 458 height 25
type input "دجاج بالزبدة ( 2 حبة روتي تندوري )"
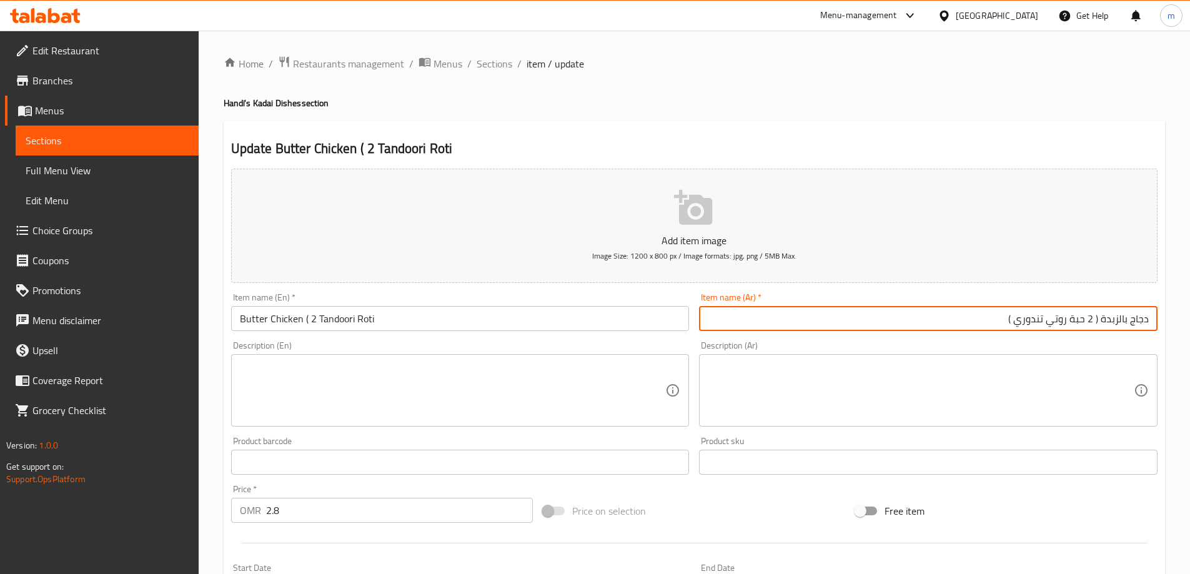
click at [317, 317] on input "Butter Chicken ( 2 Tandoori Roti" at bounding box center [460, 318] width 458 height 25
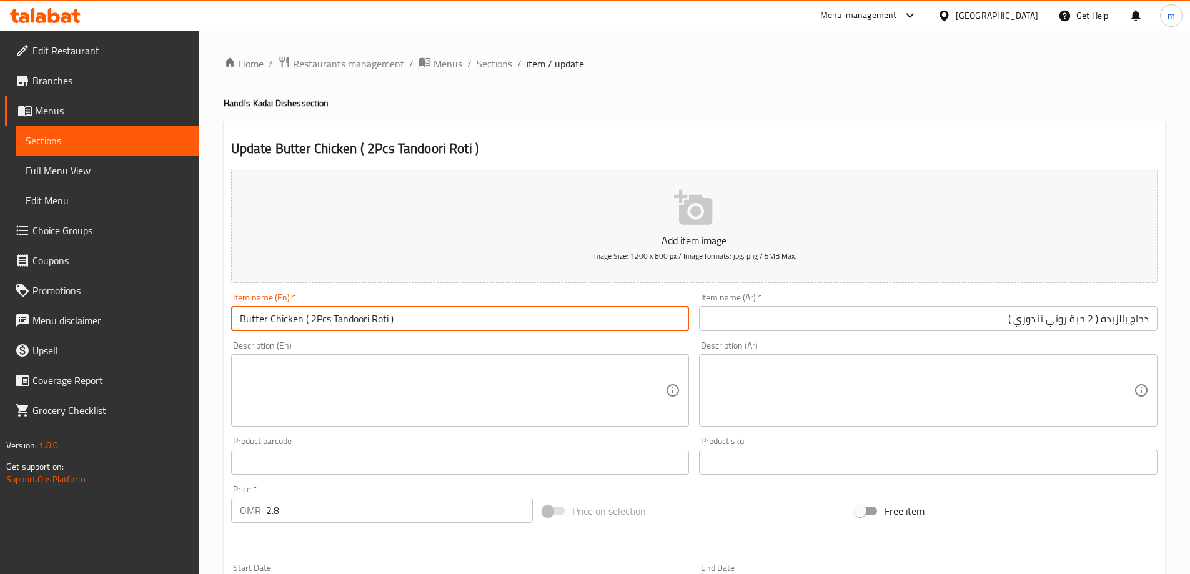
click at [365, 318] on input "Butter Chicken ( 2Pcs Tandoori Roti )" at bounding box center [460, 318] width 458 height 25
click at [328, 321] on input "Butter Chicken ( 2Pcs Tandoori Roti )" at bounding box center [460, 318] width 458 height 25
type input "Butter Chicken ( 2Pcs Tandoori Roti )"
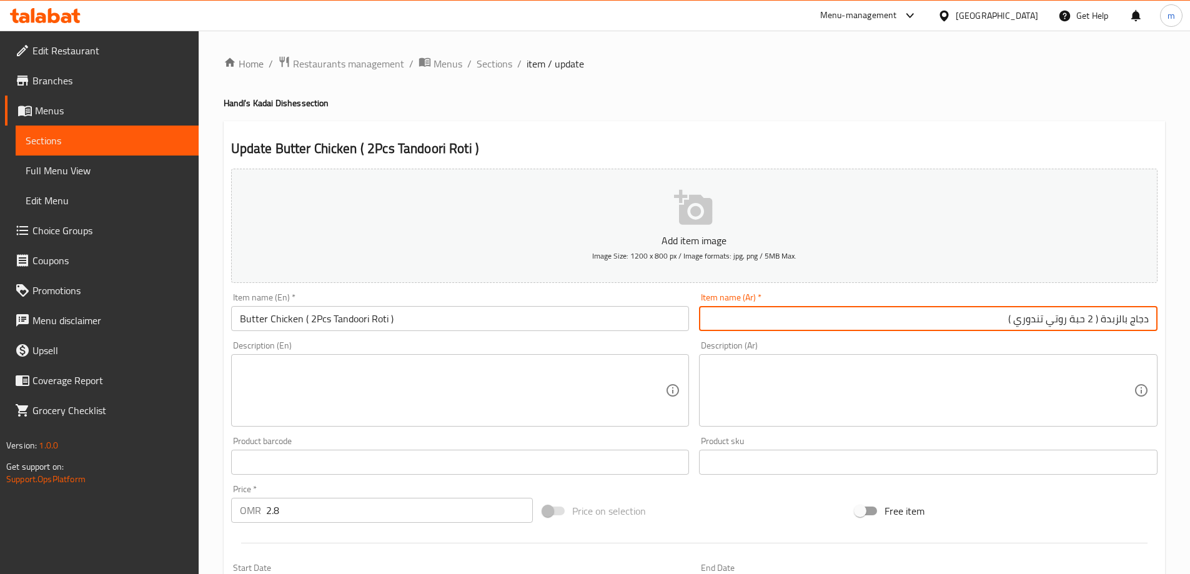
drag, startPoint x: 1098, startPoint y: 322, endPoint x: 1005, endPoint y: 318, distance: 93.7
click at [1005, 318] on input "دجاج بالزبدة ( 2 حبة روتي تندوري )" at bounding box center [928, 318] width 458 height 25
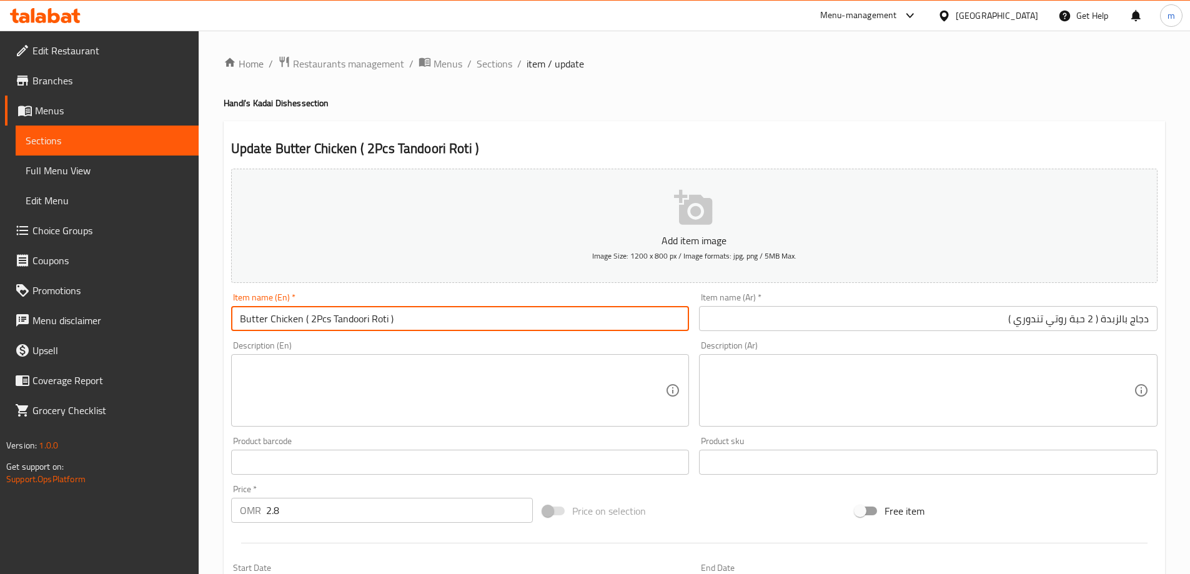
drag, startPoint x: 302, startPoint y: 320, endPoint x: 468, endPoint y: 321, distance: 166.1
click at [468, 321] on input "Butter Chicken ( 2Pcs Tandoori Roti )" at bounding box center [460, 318] width 458 height 25
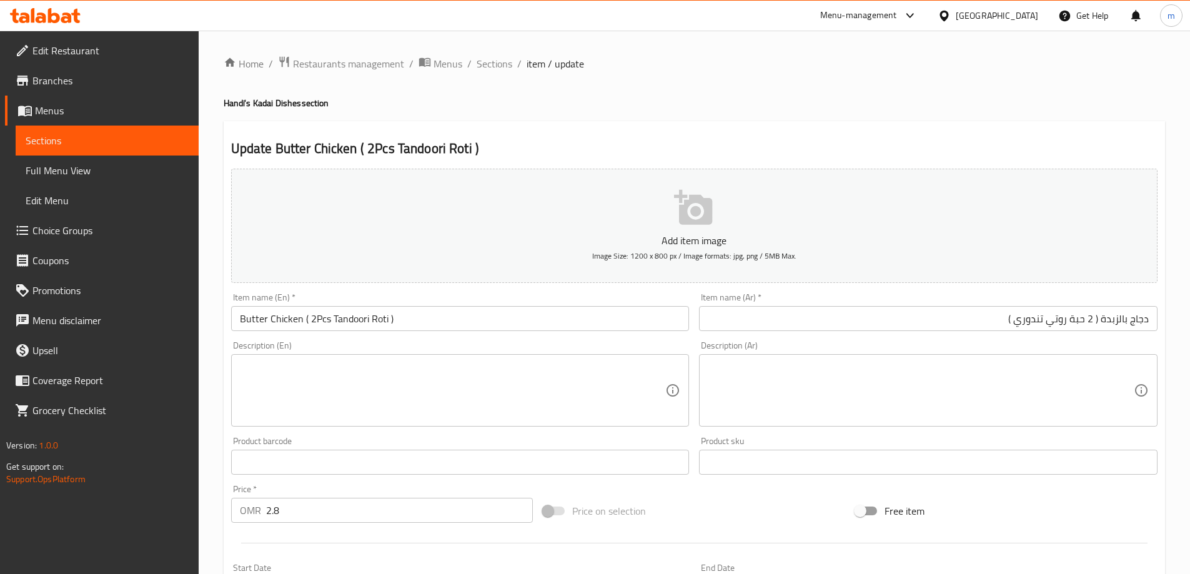
click at [496, 388] on textarea at bounding box center [453, 390] width 426 height 59
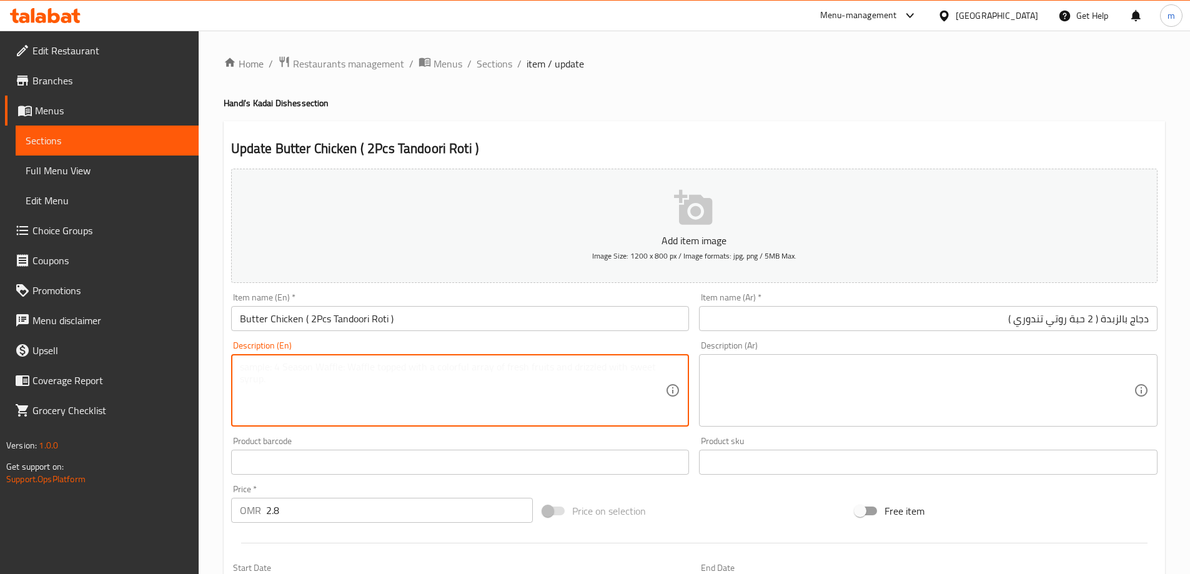
scroll to position [308, 0]
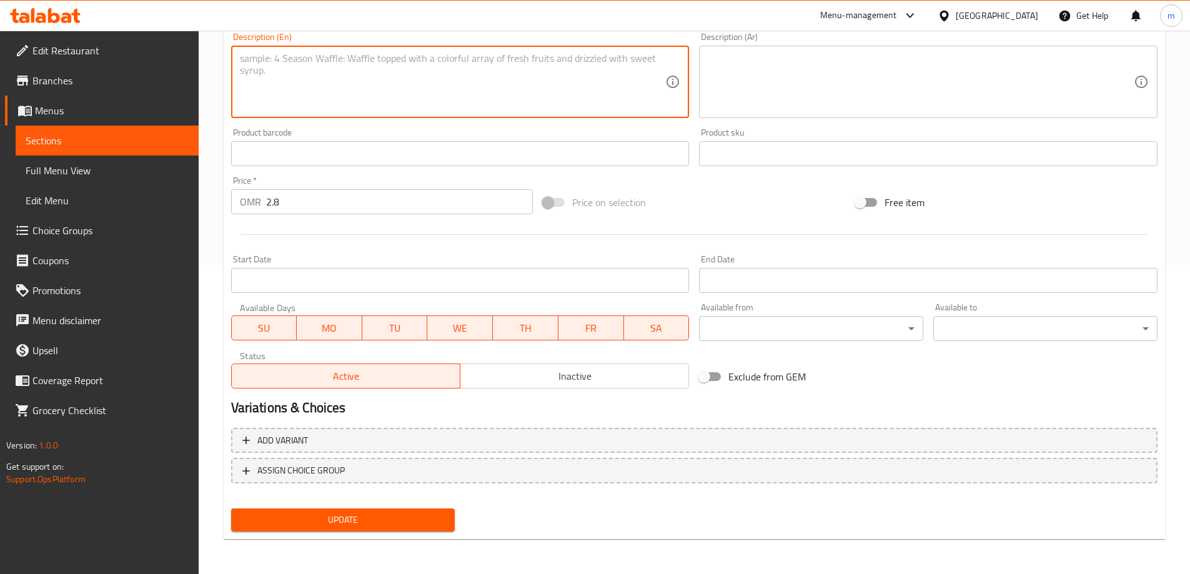
click at [371, 518] on span "Update" at bounding box center [343, 520] width 204 height 16
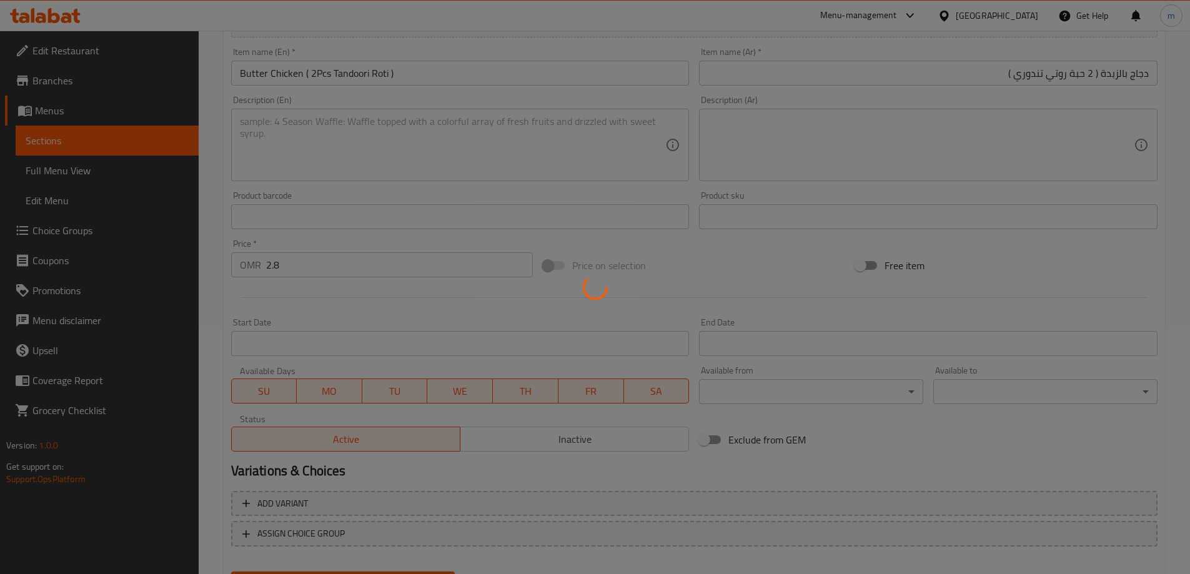
scroll to position [0, 0]
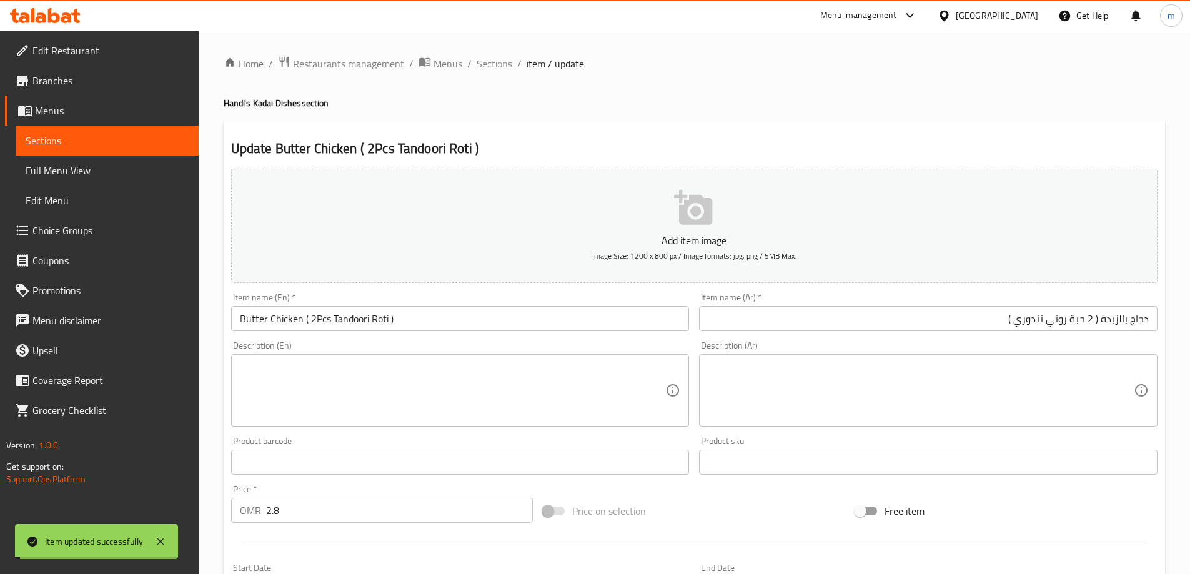
click at [496, 66] on span "Sections" at bounding box center [494, 63] width 36 height 15
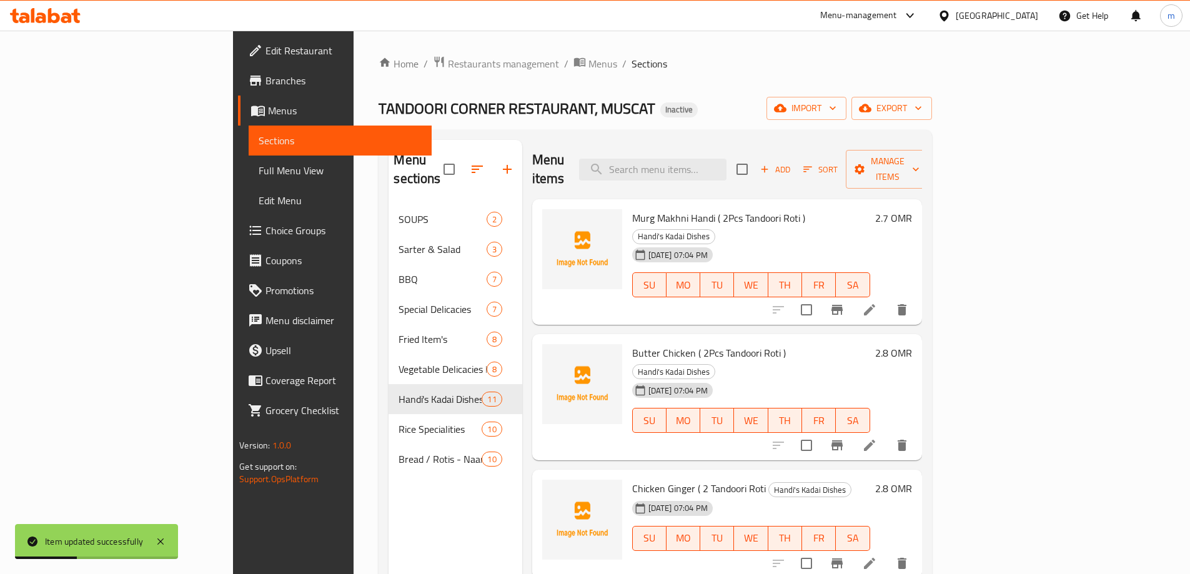
click at [877, 556] on icon at bounding box center [869, 563] width 15 height 15
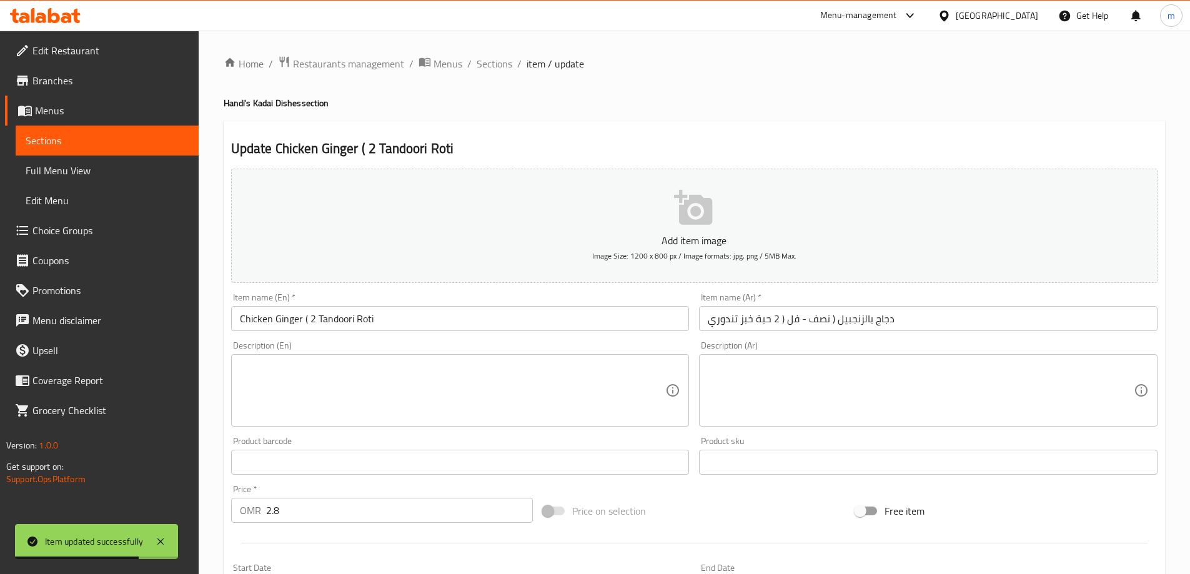
click at [913, 322] on input "دجاج بالزنجبيل ( نصف - فل ( 2 حبة خبز تندوري" at bounding box center [928, 318] width 458 height 25
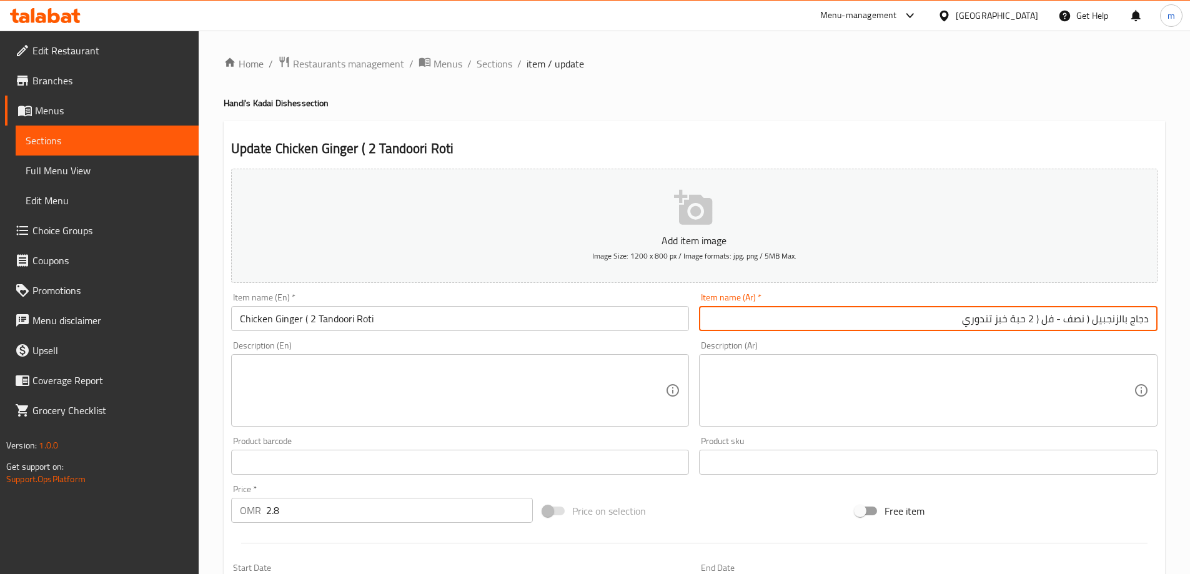
drag, startPoint x: 1090, startPoint y: 320, endPoint x: 895, endPoint y: 323, distance: 194.9
click at [895, 323] on input "دجاج بالزنجبيل ( نصف - فل ( 2 حبة خبز تندوري" at bounding box center [928, 318] width 458 height 25
paste input "2 حبة روتي تندوري )"
type input "دجاج بالزنجبيل ( 2 حبة روتي تندوري )"
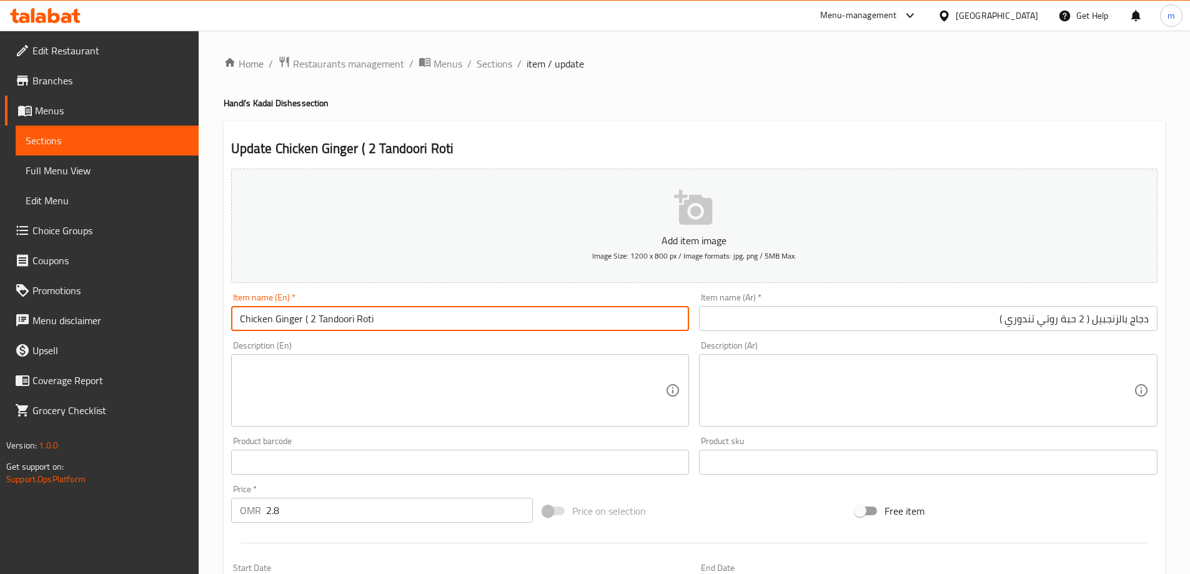
drag, startPoint x: 304, startPoint y: 319, endPoint x: 499, endPoint y: 319, distance: 194.8
click at [499, 319] on input "Chicken Ginger ( 2 Tandoori Roti" at bounding box center [460, 318] width 458 height 25
paste input "( 2Pcs Tandoori Roti )"
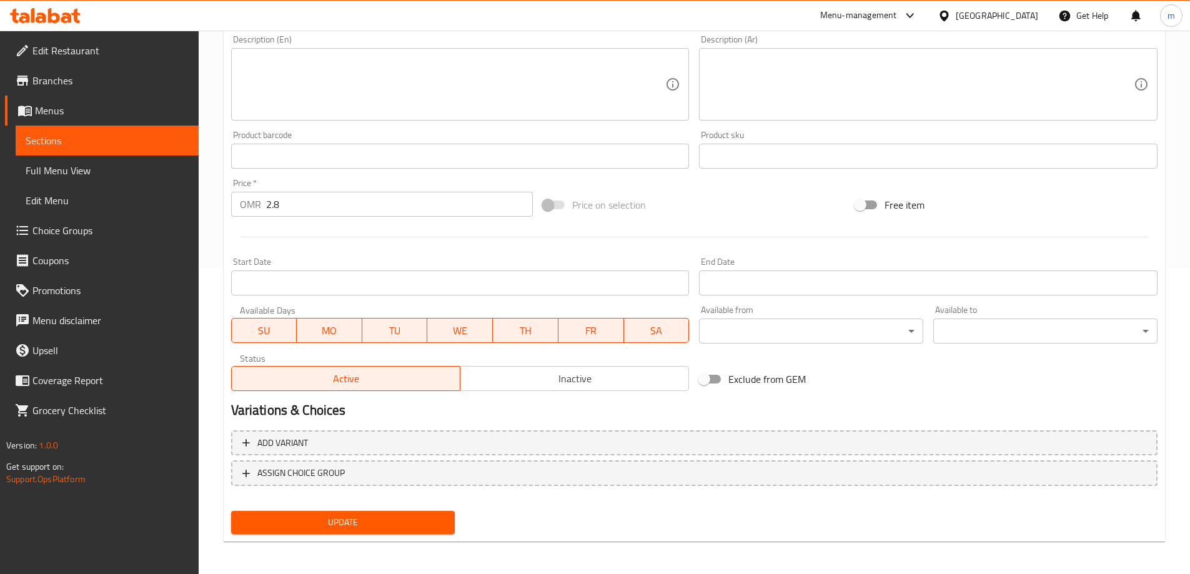
scroll to position [308, 0]
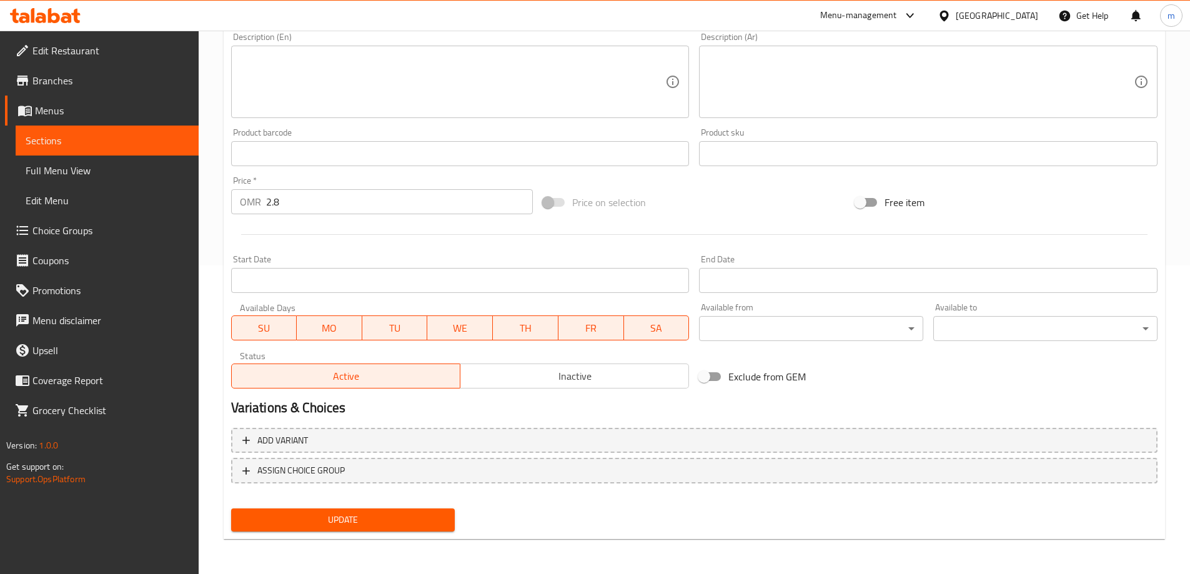
type input "Chicken Ginger ( 2Pcs Tandoori Roti )"
click at [347, 517] on span "Update" at bounding box center [343, 520] width 204 height 16
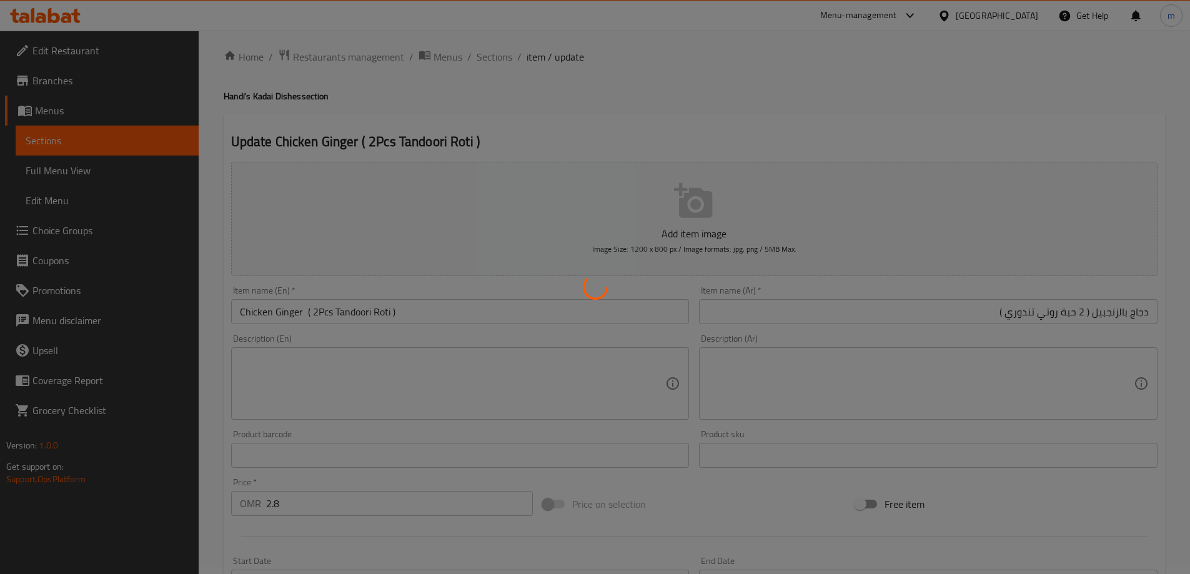
scroll to position [0, 0]
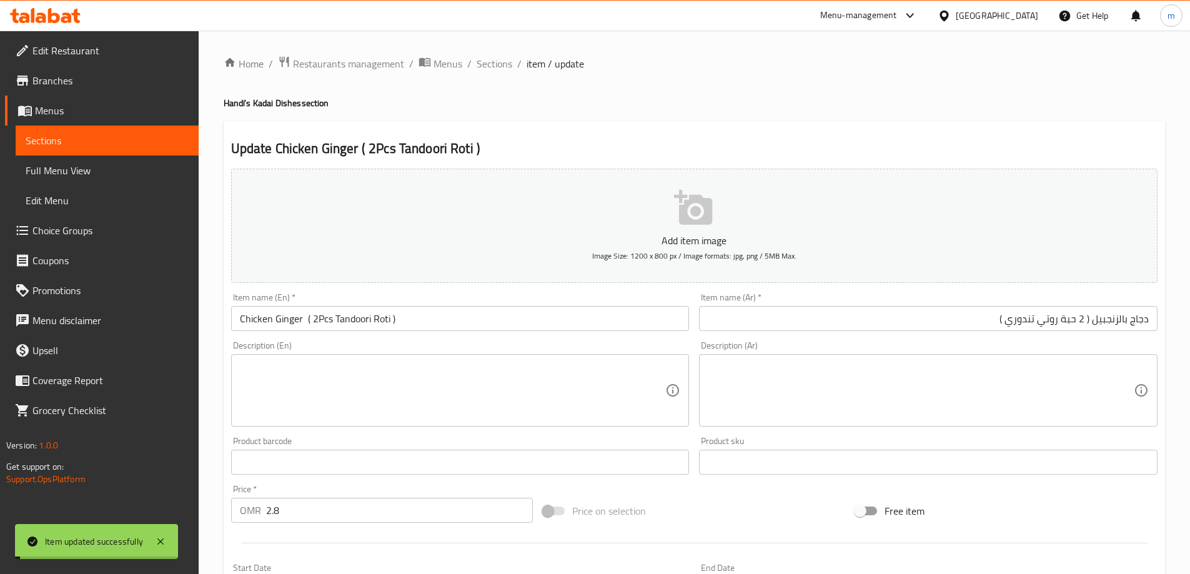
click at [495, 62] on span "Sections" at bounding box center [494, 63] width 36 height 15
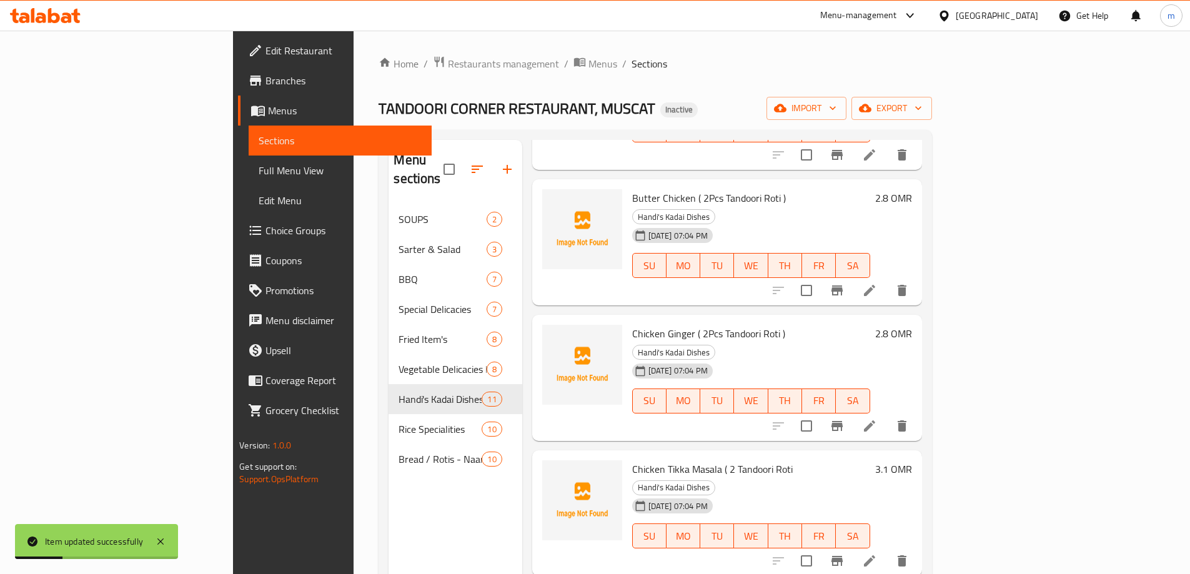
scroll to position [187, 0]
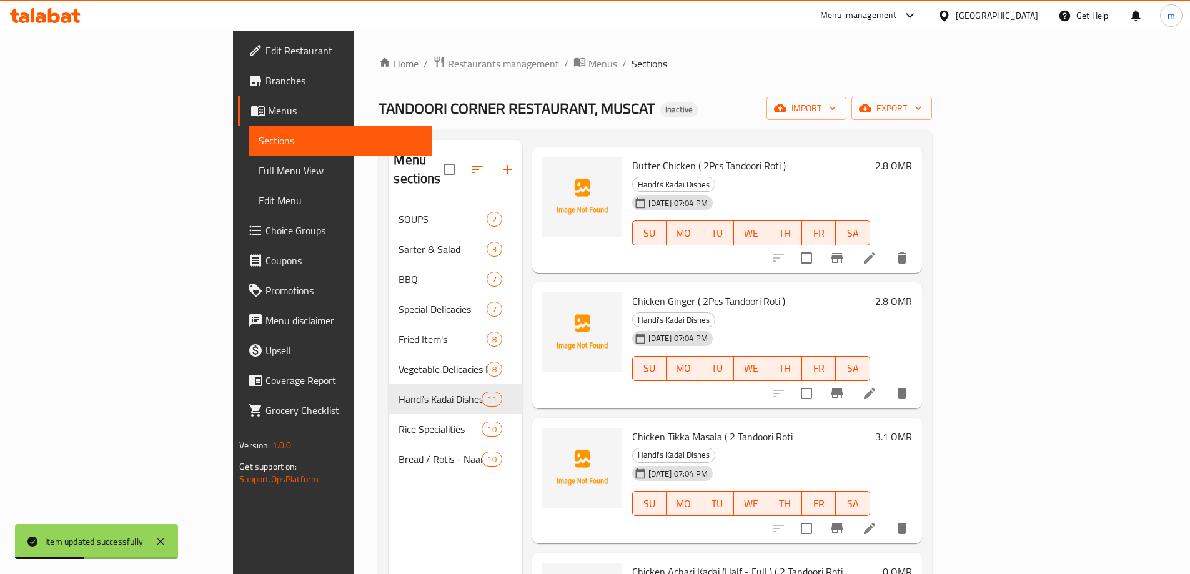
click at [887, 517] on li at bounding box center [869, 528] width 35 height 22
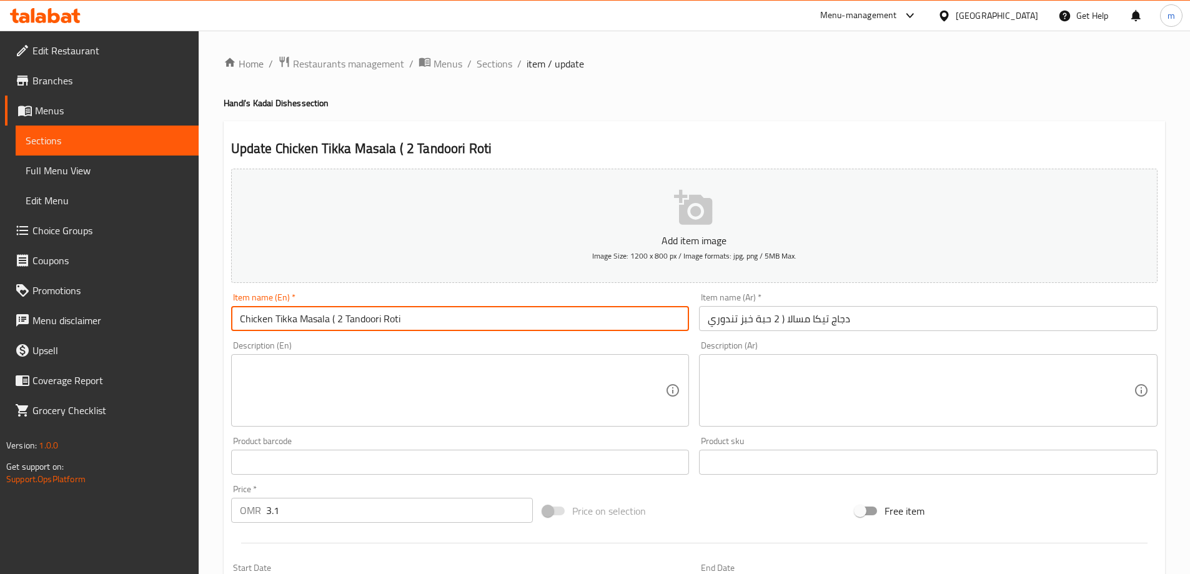
drag, startPoint x: 332, startPoint y: 322, endPoint x: 384, endPoint y: 325, distance: 52.0
click at [384, 325] on input "Chicken Tikka Masala ( 2 Tandoori Roti" at bounding box center [460, 318] width 458 height 25
drag, startPoint x: 330, startPoint y: 320, endPoint x: 490, endPoint y: 320, distance: 159.9
click at [490, 320] on input "Chicken Tikka Masala ( 2 Tandoori Roti" at bounding box center [460, 318] width 458 height 25
paste input "( 2Pcs Tandoori Roti )"
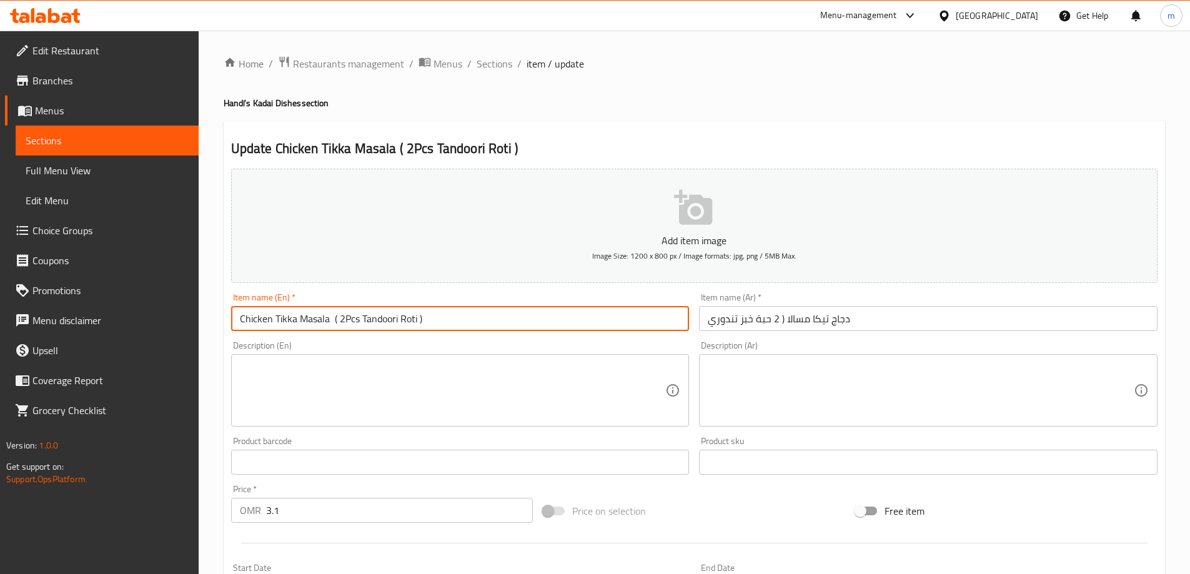
type input "Chicken Tikka Masala ( 2Pcs Tandoori Roti )"
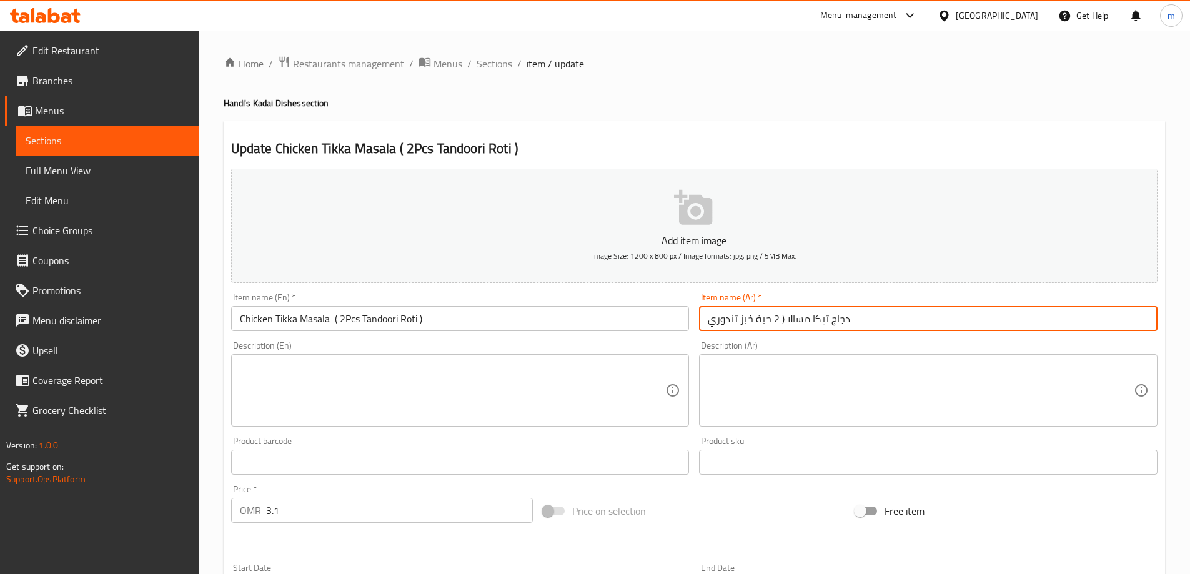
drag, startPoint x: 781, startPoint y: 322, endPoint x: 708, endPoint y: 320, distance: 73.1
click at [708, 320] on input "دجاج تيكا مسالا ( 2 حبة خبز تندوري" at bounding box center [928, 318] width 458 height 25
paste input "وتي تندوري )"
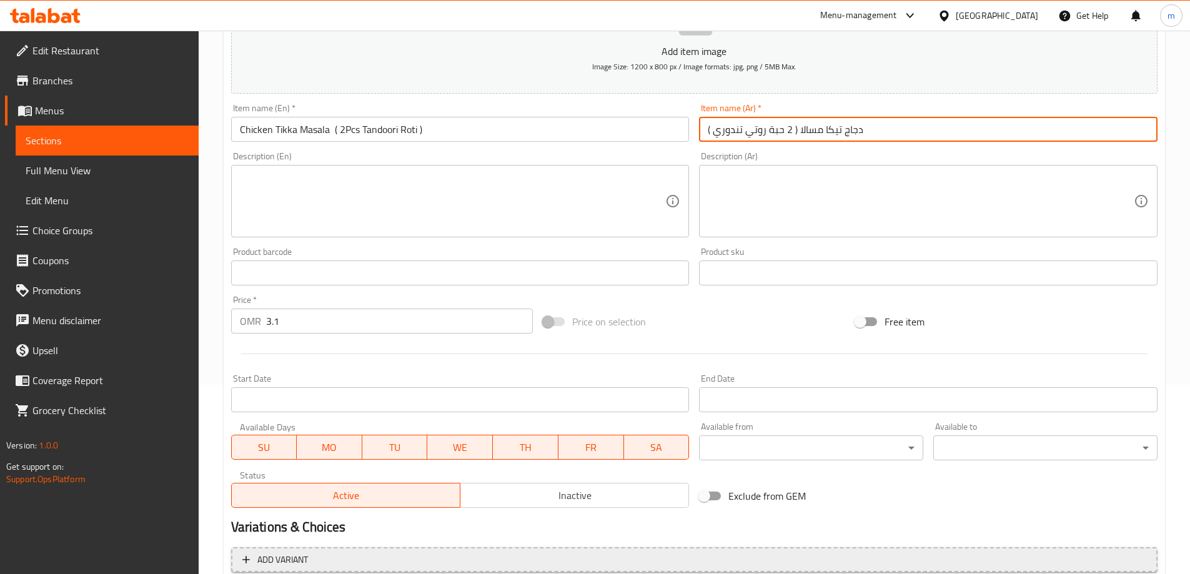
scroll to position [308, 0]
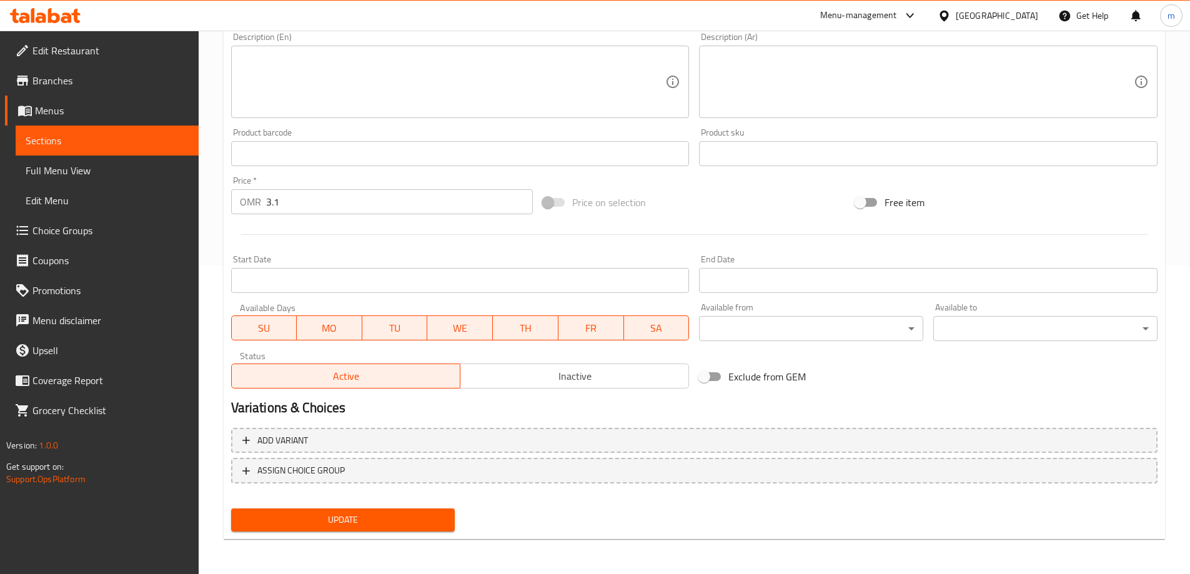
type input "دجاج تيكا مسالا ( 2 حبة روتي تندوري )"
click at [390, 519] on span "Update" at bounding box center [343, 520] width 204 height 16
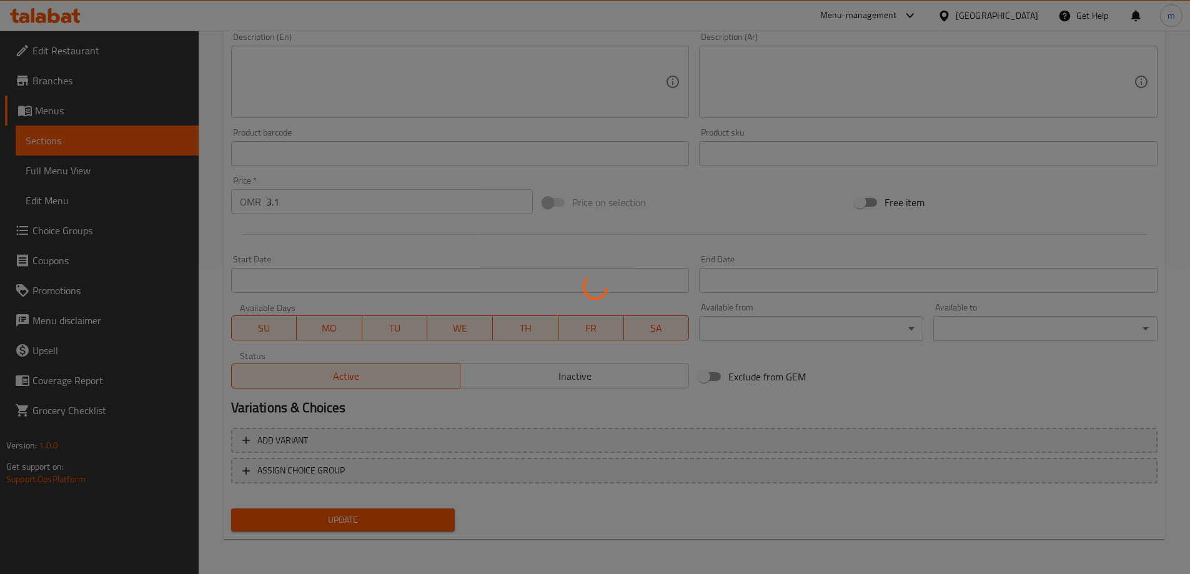
scroll to position [0, 0]
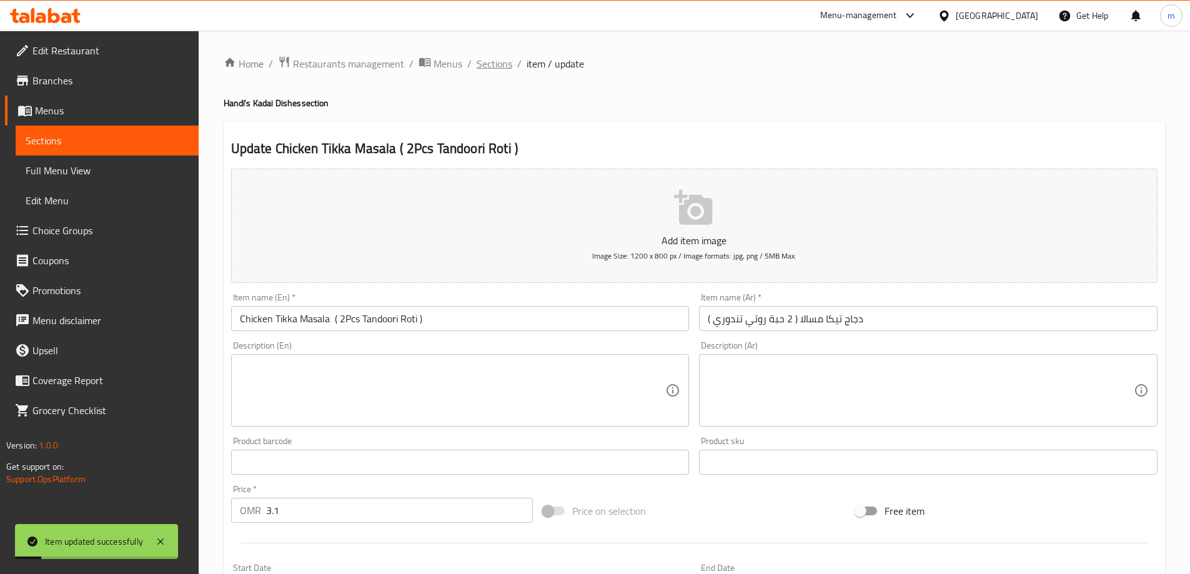
click at [493, 65] on span "Sections" at bounding box center [494, 63] width 36 height 15
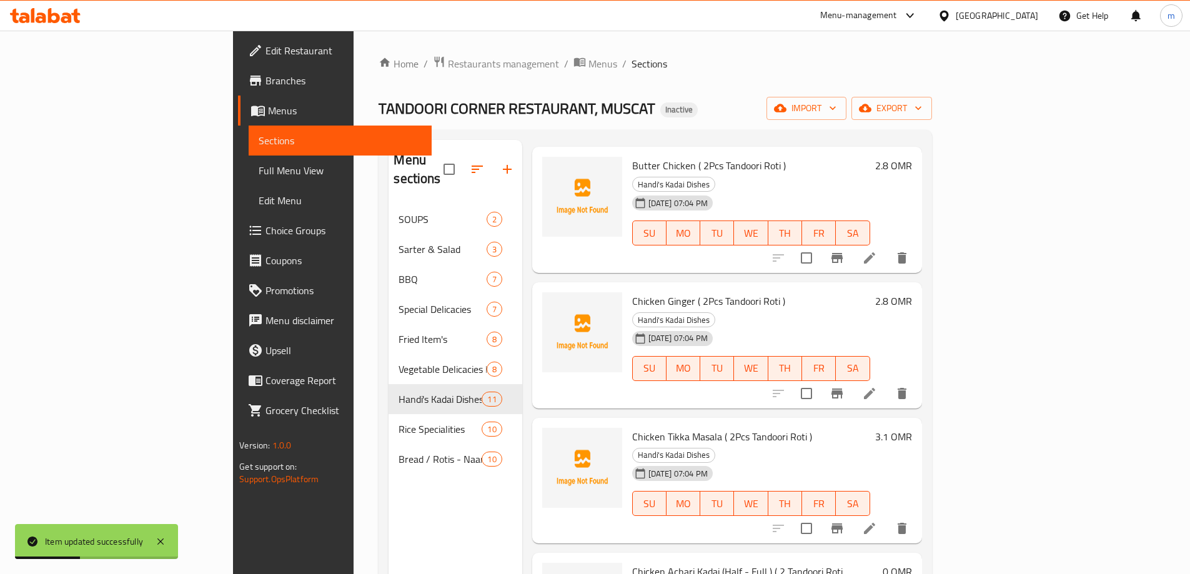
scroll to position [231, 0]
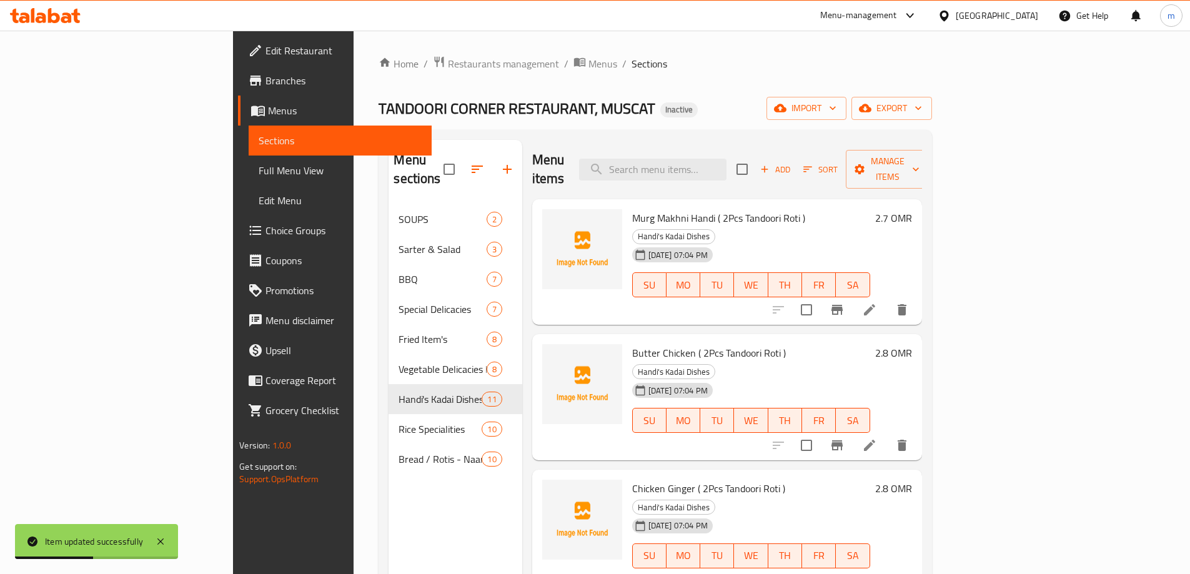
scroll to position [312, 0]
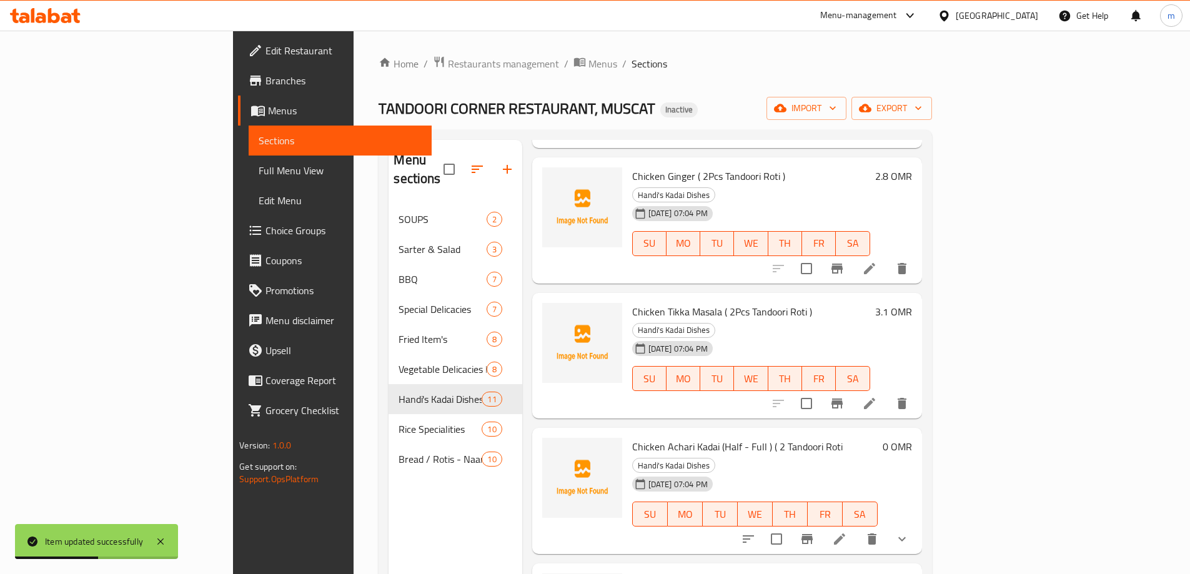
click at [857, 528] on li at bounding box center [839, 539] width 35 height 22
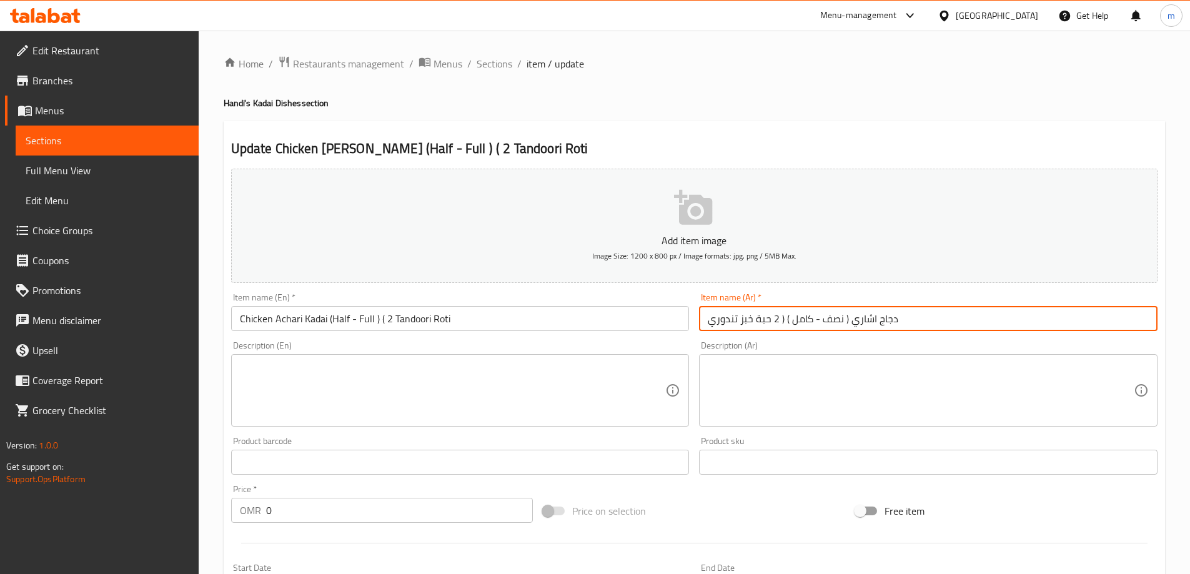
drag, startPoint x: 784, startPoint y: 317, endPoint x: 709, endPoint y: 321, distance: 75.0
click at [709, 321] on input "دجاج اشاري ( نصف - كامل ) ( 2 حبة خبز تندوري" at bounding box center [928, 318] width 458 height 25
paste input "( 2 حبة روتي تندوري )"
type input "دجاج اشاري ( نصف - كامل )( 2 حبة روتي تندوري )"
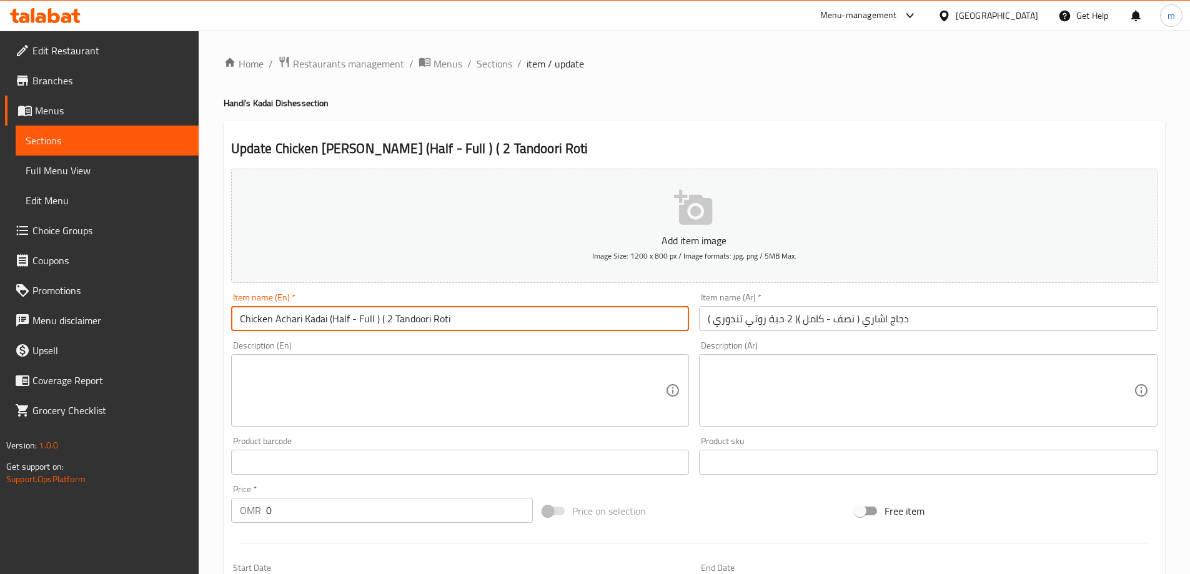
drag, startPoint x: 380, startPoint y: 322, endPoint x: 453, endPoint y: 327, distance: 73.3
click at [453, 327] on input "Chicken Achari Kadai (Half - Full ) ( 2 Tandoori Roti" at bounding box center [460, 318] width 458 height 25
paste input "( 2Pcs Tandoori Roti )"
type input "Chicken Achari Kadai (Half - Full ) ( 2Pcs Tandoori Roti )"
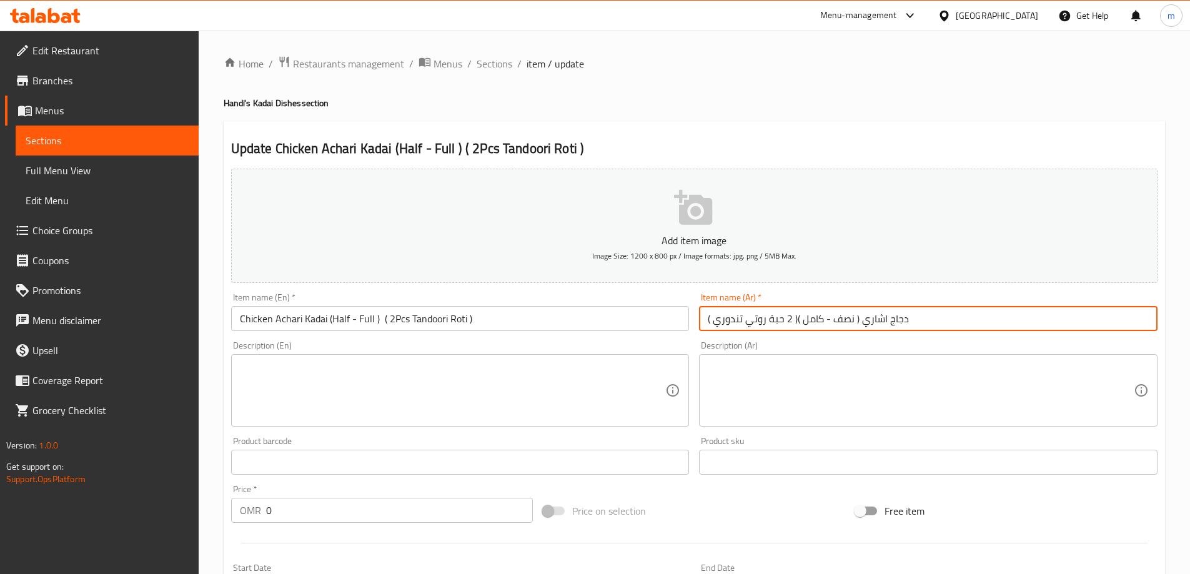
click at [960, 322] on input "دجاج اشاري ( نصف - كامل )( 2 حبة روتي تندوري )" at bounding box center [928, 318] width 458 height 25
click at [1102, 320] on input "دجاج اشاري ( نصف - كامل )( 2 حبة روتي تندوري )" at bounding box center [928, 318] width 458 height 25
click at [1091, 326] on input "دجاج اشاري كاداي ( نصف - كامل )( 2 حبة روتي تندوري )" at bounding box center [928, 318] width 458 height 25
click at [1079, 320] on input "دجاج اشاري كاداي ( نصف - كامل )( 2 حبة روتي تندوري )" at bounding box center [928, 318] width 458 height 25
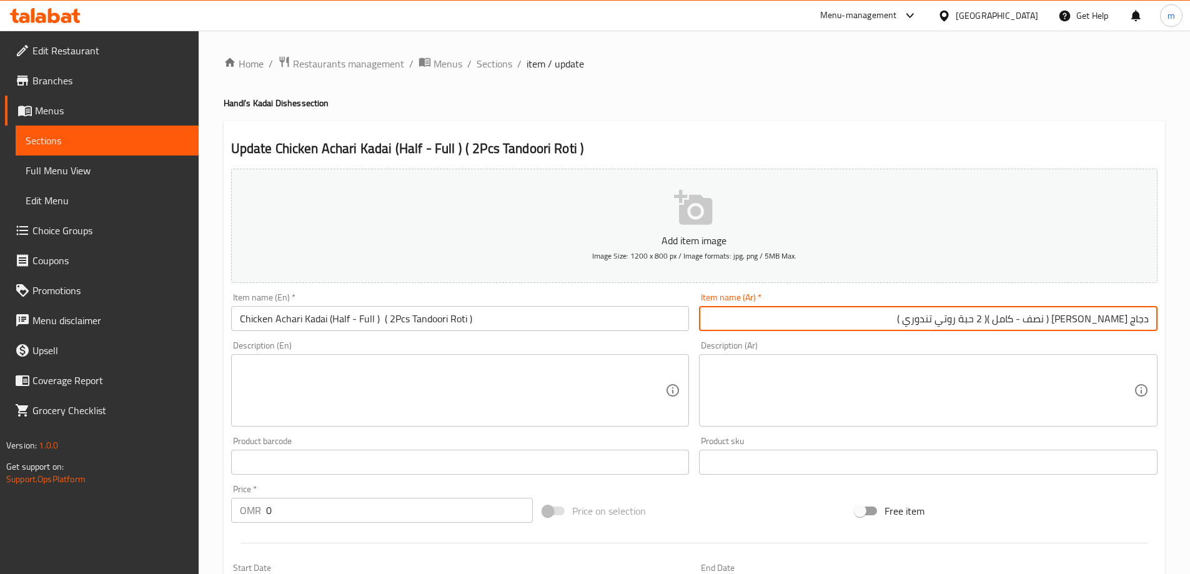
drag, startPoint x: 1078, startPoint y: 320, endPoint x: 1212, endPoint y: 308, distance: 134.1
click at [1189, 308] on html "​ Menu-management Oman Get Help m Edit Restaurant Branches Menus Sections Full …" at bounding box center [595, 287] width 1190 height 574
type input "دجاج اشاري كاداي ( نصف - كامل )( 2 حبة روتي تندوري )"
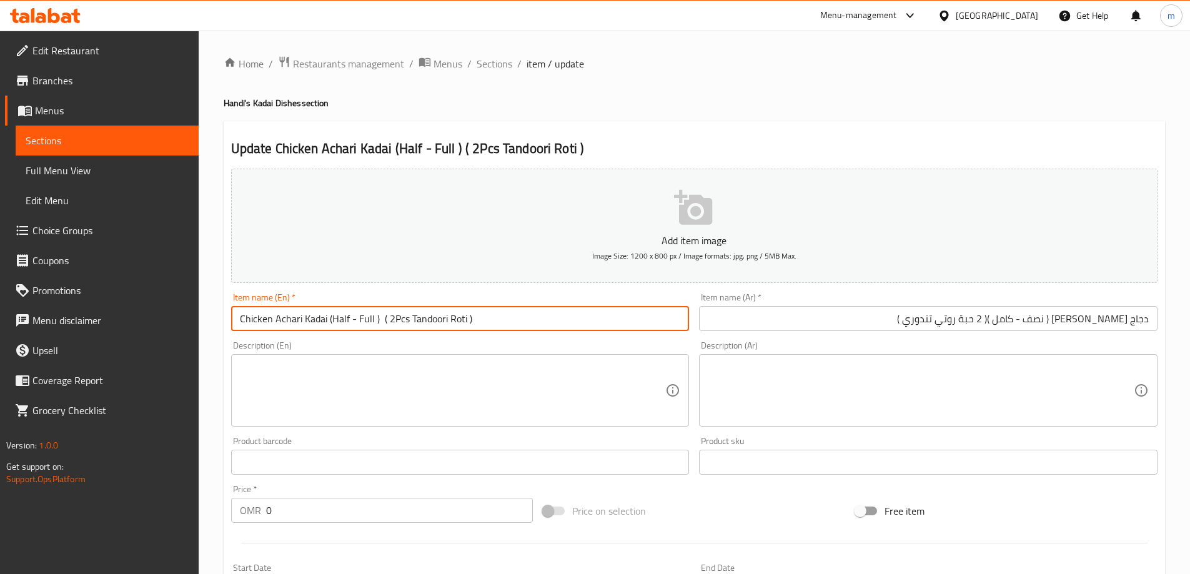
drag, startPoint x: 325, startPoint y: 322, endPoint x: 186, endPoint y: 321, distance: 138.6
click at [186, 321] on div "Edit Restaurant Branches Menus Sections Full Menu View Edit Menu Choice Groups …" at bounding box center [595, 471] width 1190 height 880
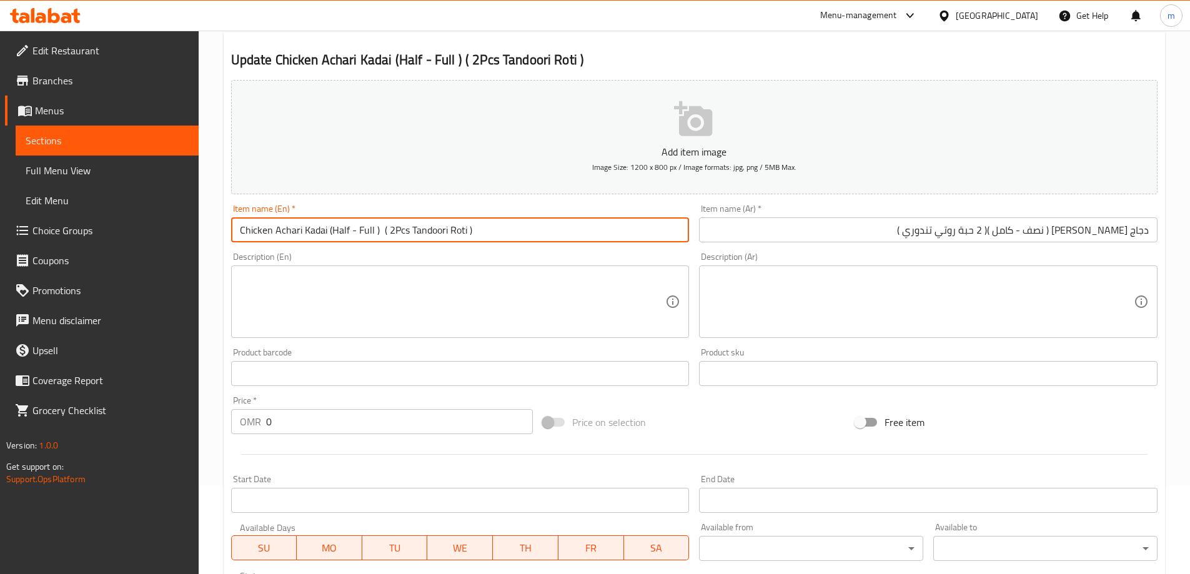
scroll to position [312, 0]
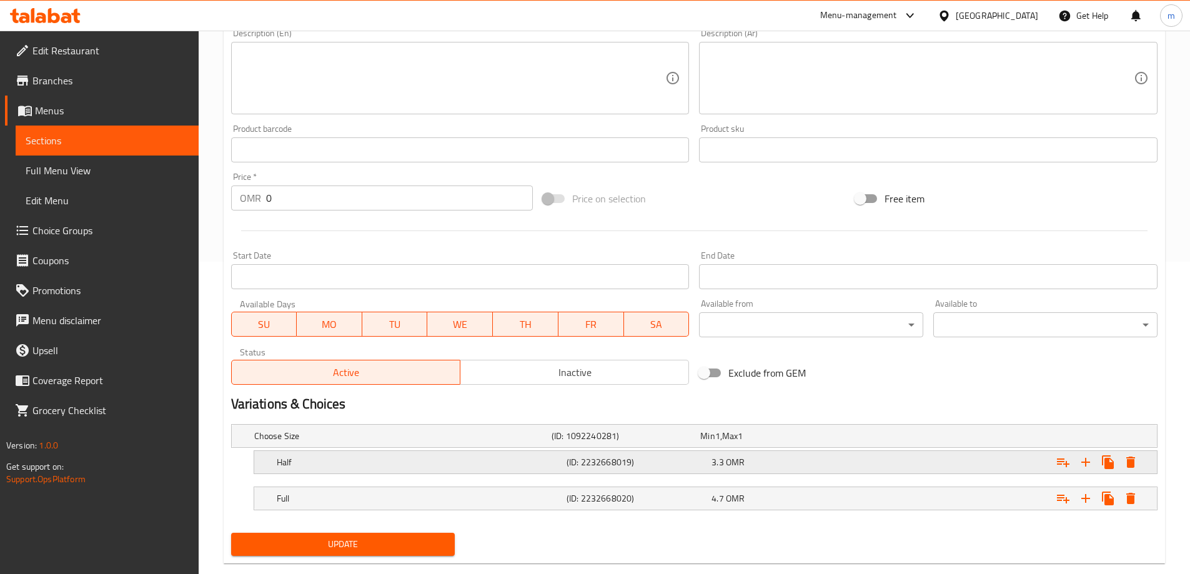
click at [495, 442] on h5 "Half" at bounding box center [400, 436] width 292 height 12
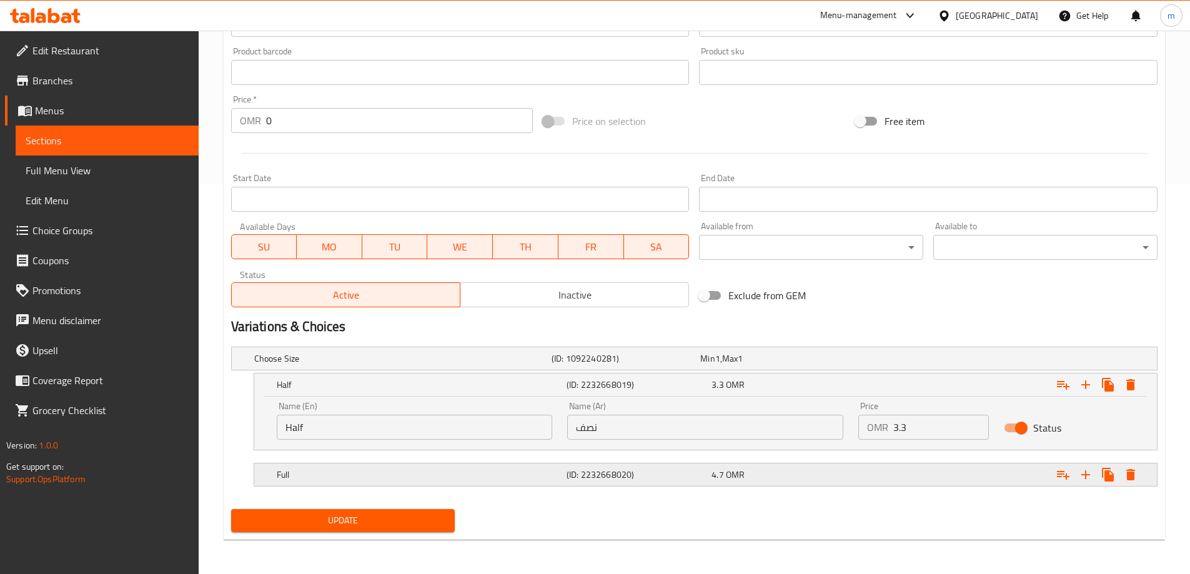
scroll to position [390, 0]
click at [515, 364] on h5 "Full" at bounding box center [400, 358] width 292 height 12
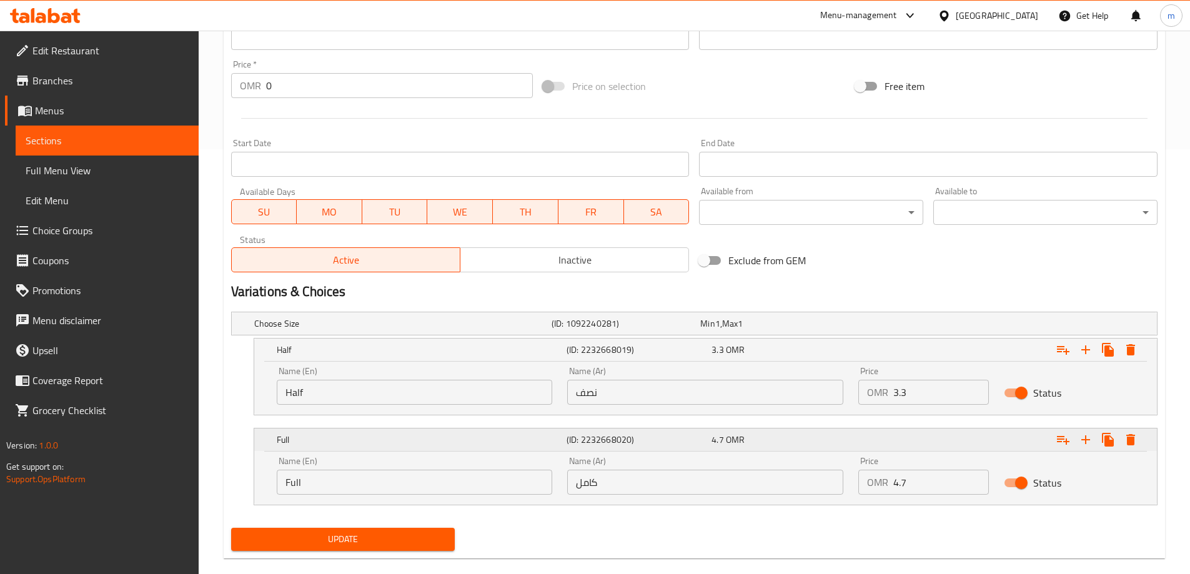
scroll to position [444, 0]
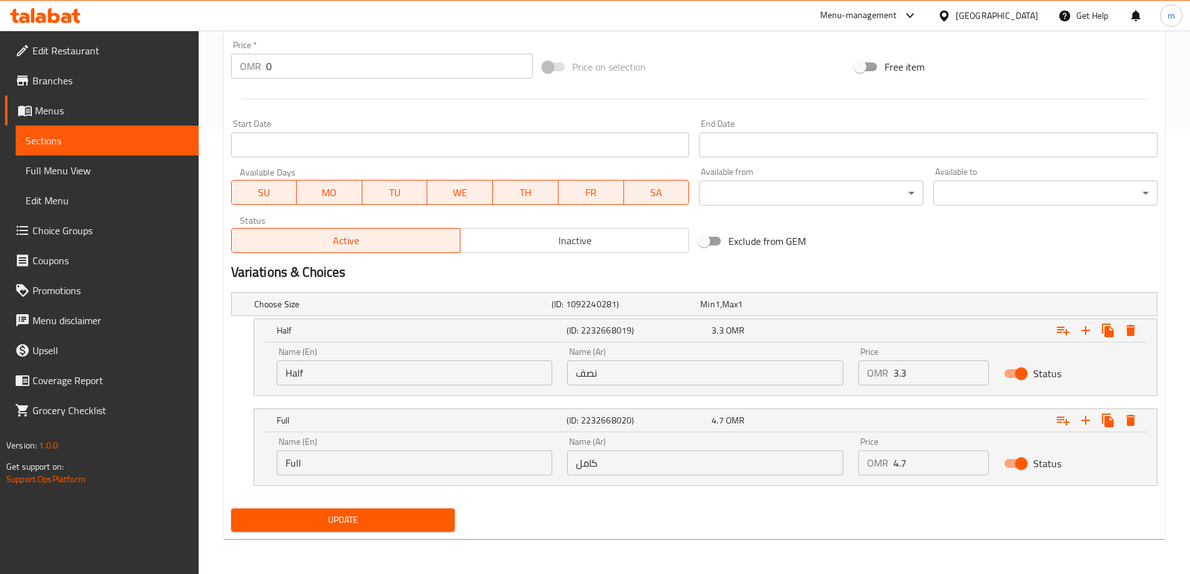
click at [423, 517] on span "Update" at bounding box center [343, 520] width 204 height 16
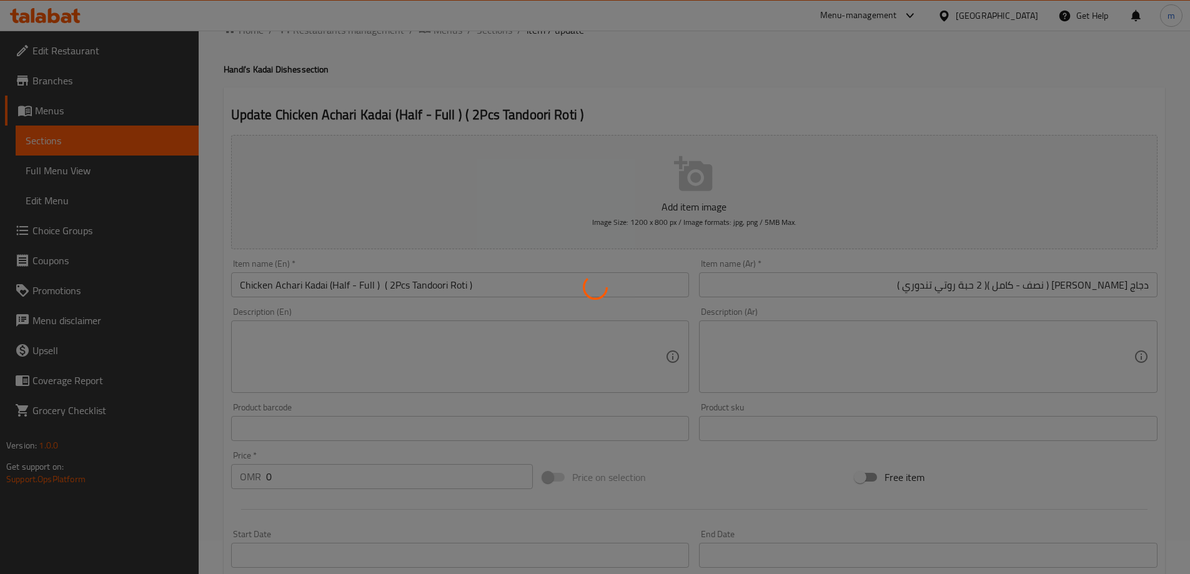
scroll to position [0, 0]
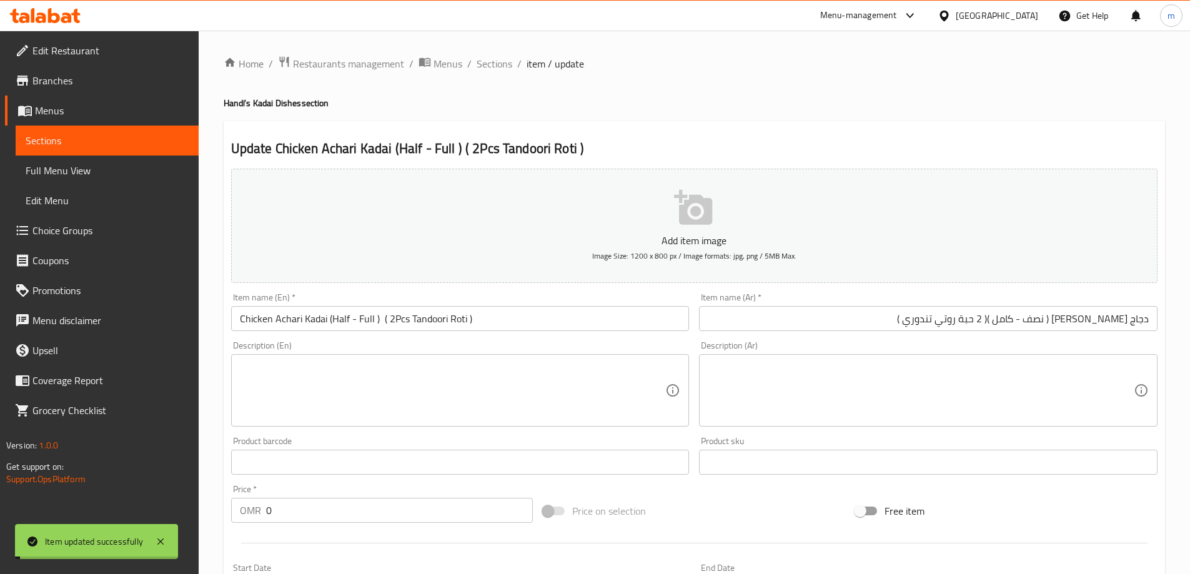
click at [503, 64] on span "Sections" at bounding box center [494, 63] width 36 height 15
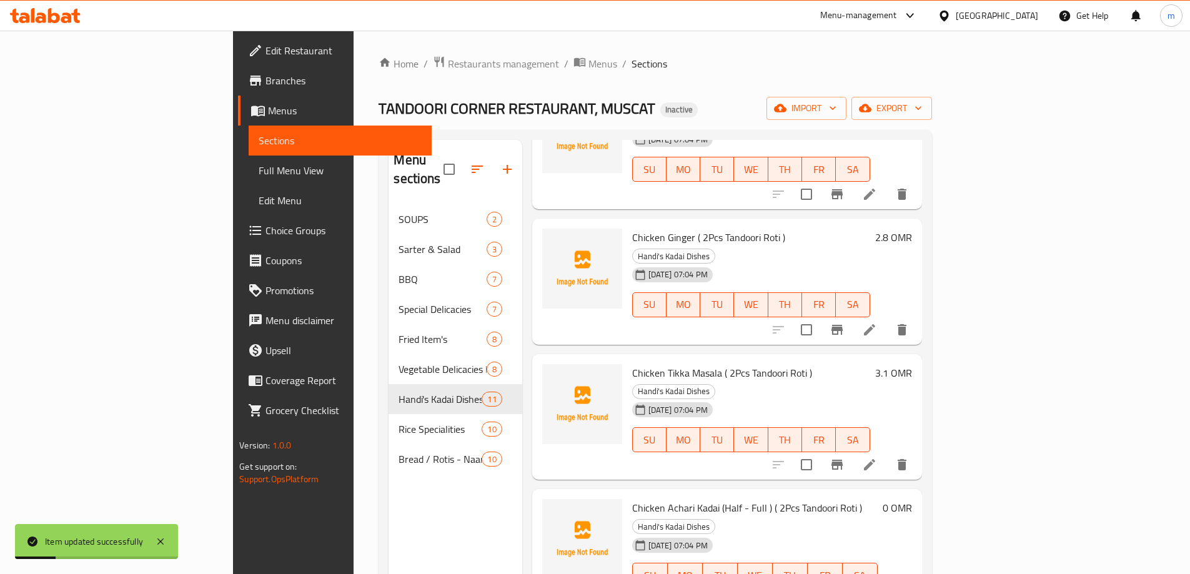
scroll to position [375, 0]
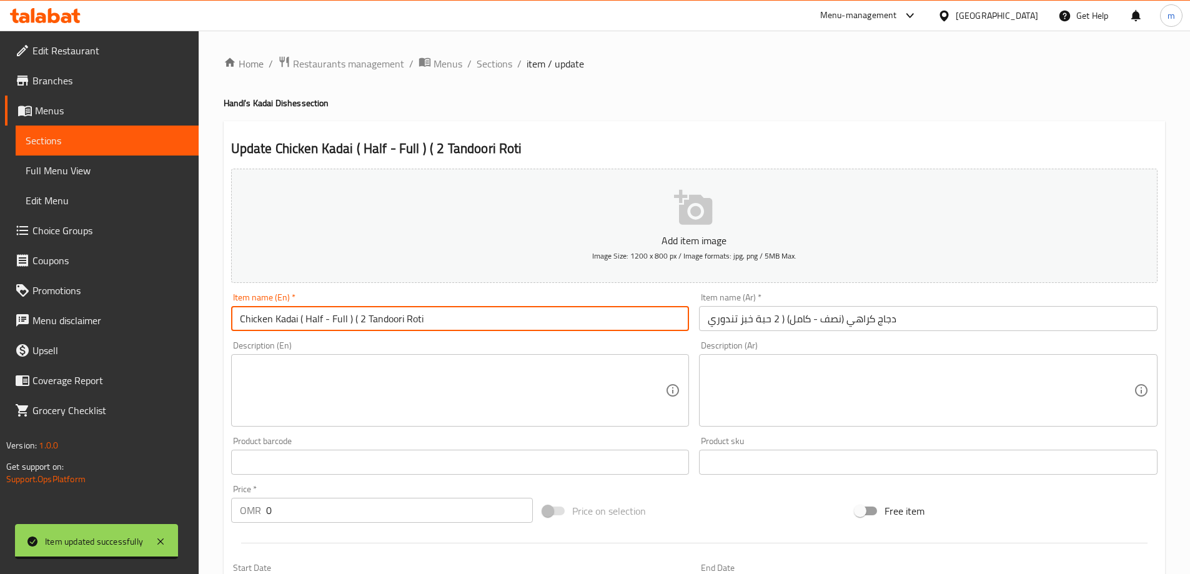
drag, startPoint x: 353, startPoint y: 318, endPoint x: 468, endPoint y: 329, distance: 115.4
click at [468, 329] on input "Chicken Kadai ( Half - Full ) ( 2 Tandoori Roti" at bounding box center [460, 318] width 458 height 25
paste input "( 2Pcs Tandoori Roti )"
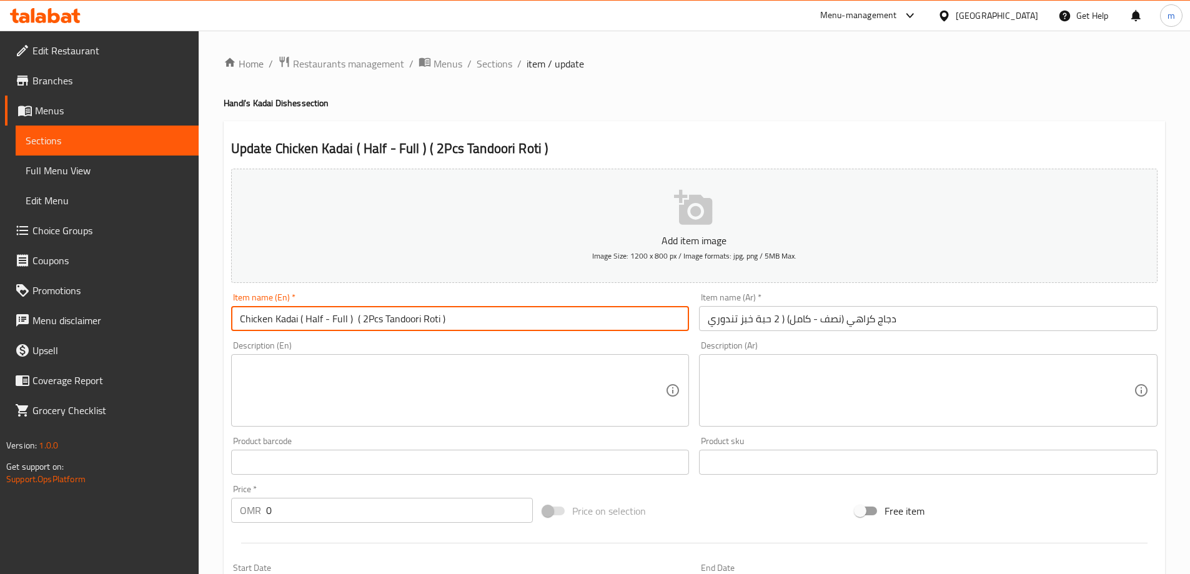
type input "Chicken Kadai ( Half - Full ) ( 2Pcs Tandoori Roti )"
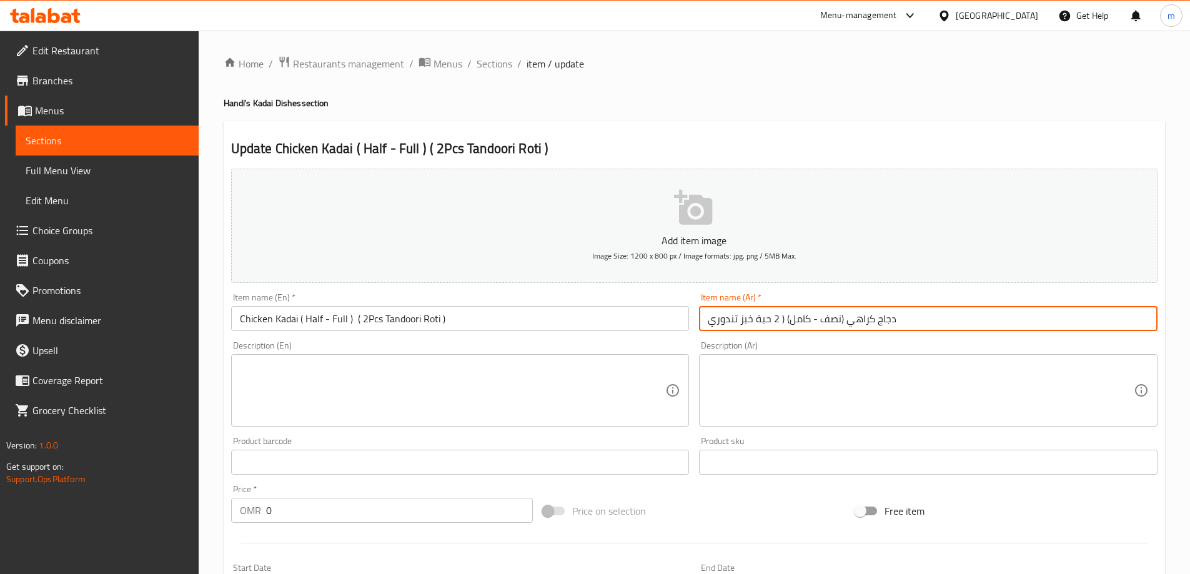
drag, startPoint x: 782, startPoint y: 319, endPoint x: 704, endPoint y: 318, distance: 78.1
click at [704, 318] on input "دجاج كراهي (نصف - كامل) ( 2 حبة خبز تندوري" at bounding box center [928, 318] width 458 height 25
paste input "وتي تندوري )"
drag, startPoint x: 854, startPoint y: 323, endPoint x: 924, endPoint y: 320, distance: 70.0
click at [924, 320] on input "دجاج كراهي (نصف - كامل) ( 2 حبة روتي تندوري )" at bounding box center [928, 318] width 458 height 25
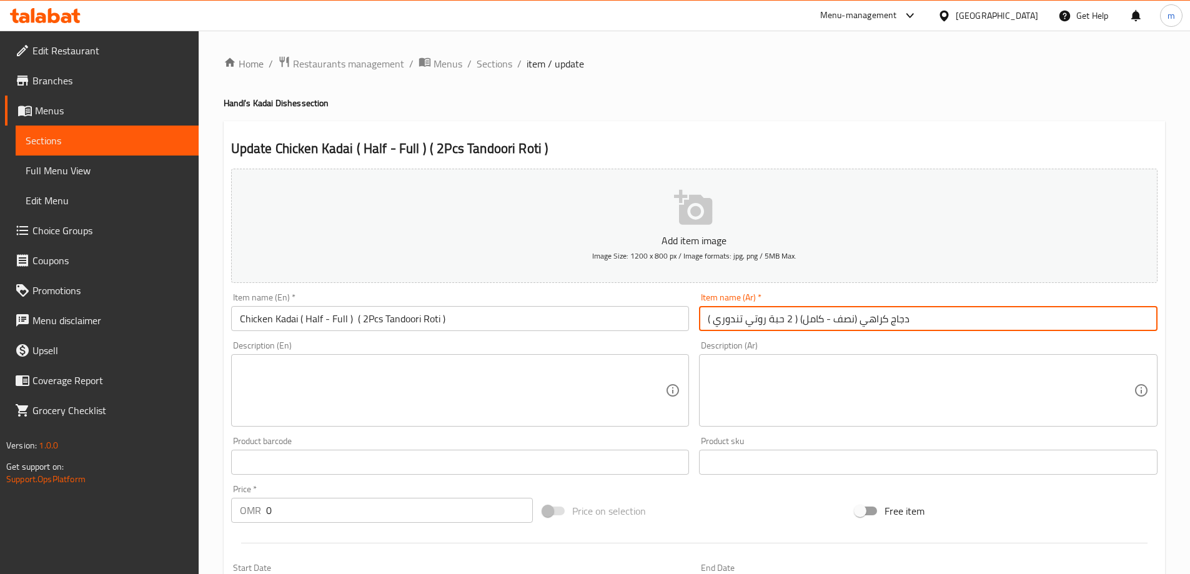
type input "دجاج كراهي (نصف - كامل) ( 2 حبة روتي تندوري )"
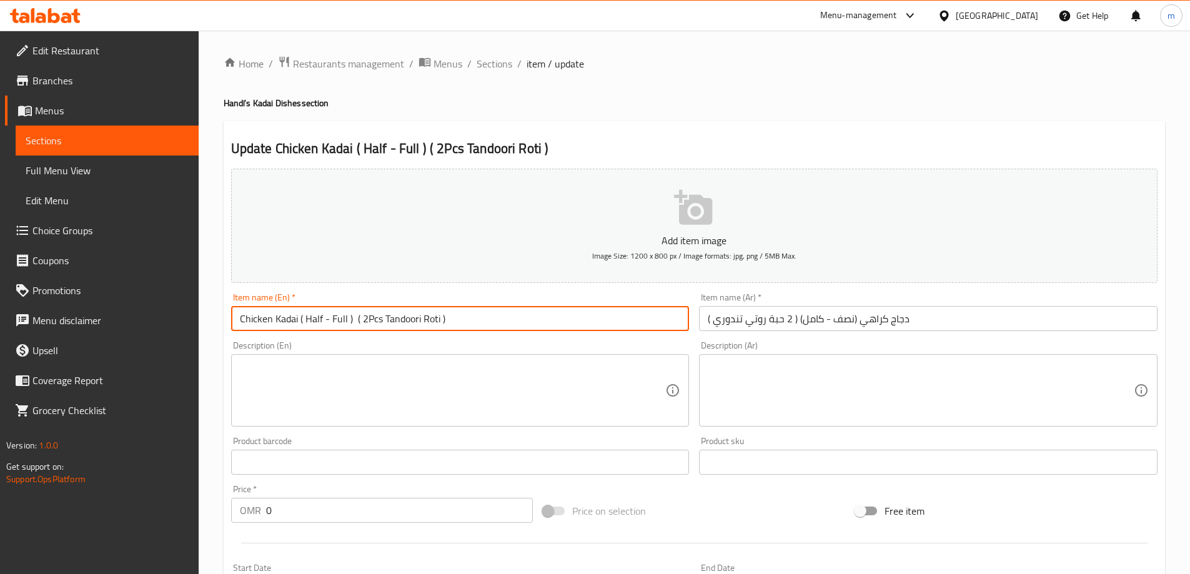
drag, startPoint x: 299, startPoint y: 322, endPoint x: 225, endPoint y: 322, distance: 74.3
click at [225, 322] on div "Update Chicken Kadai ( Half - Full ) ( 2Pcs Tandoori Roti ) Add item image Imag…" at bounding box center [694, 498] width 941 height 754
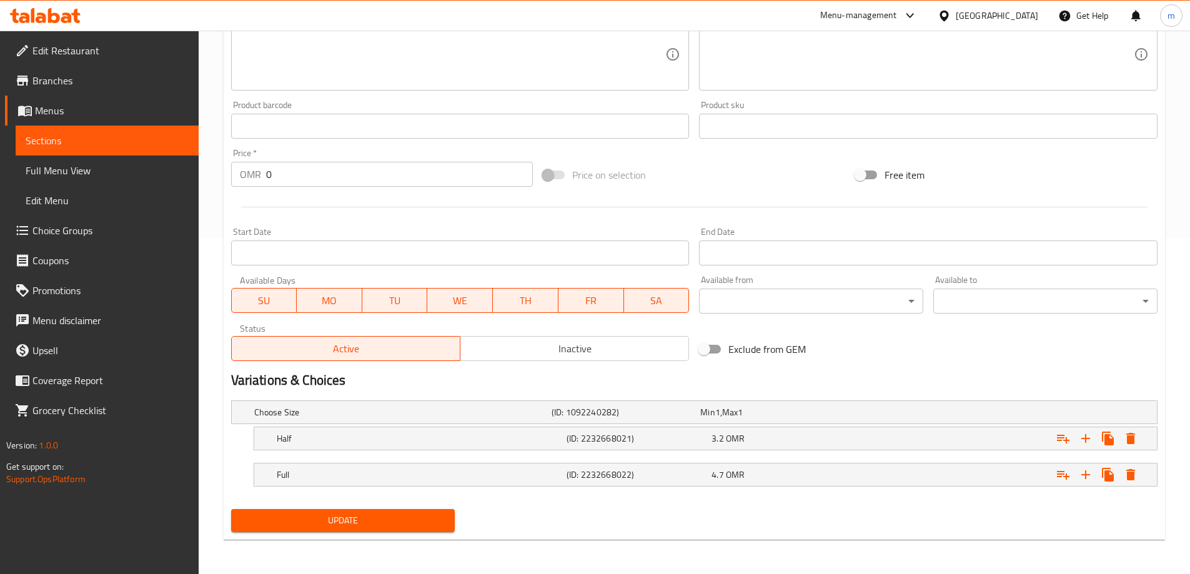
scroll to position [337, 0]
click at [331, 525] on span "Update" at bounding box center [343, 520] width 204 height 16
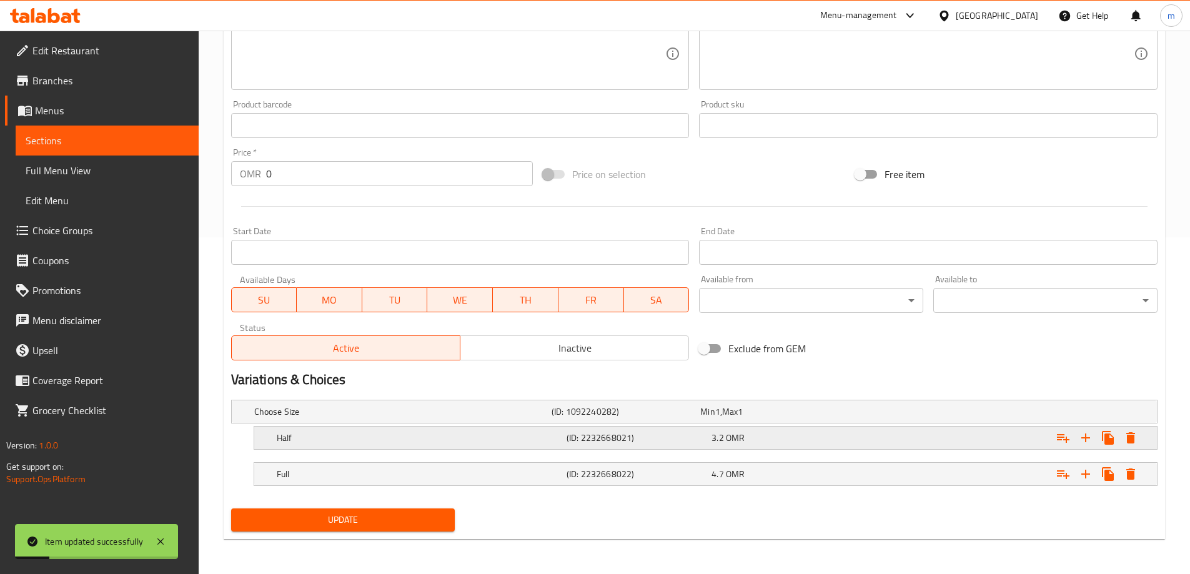
click at [522, 418] on h5 "Half" at bounding box center [400, 411] width 292 height 12
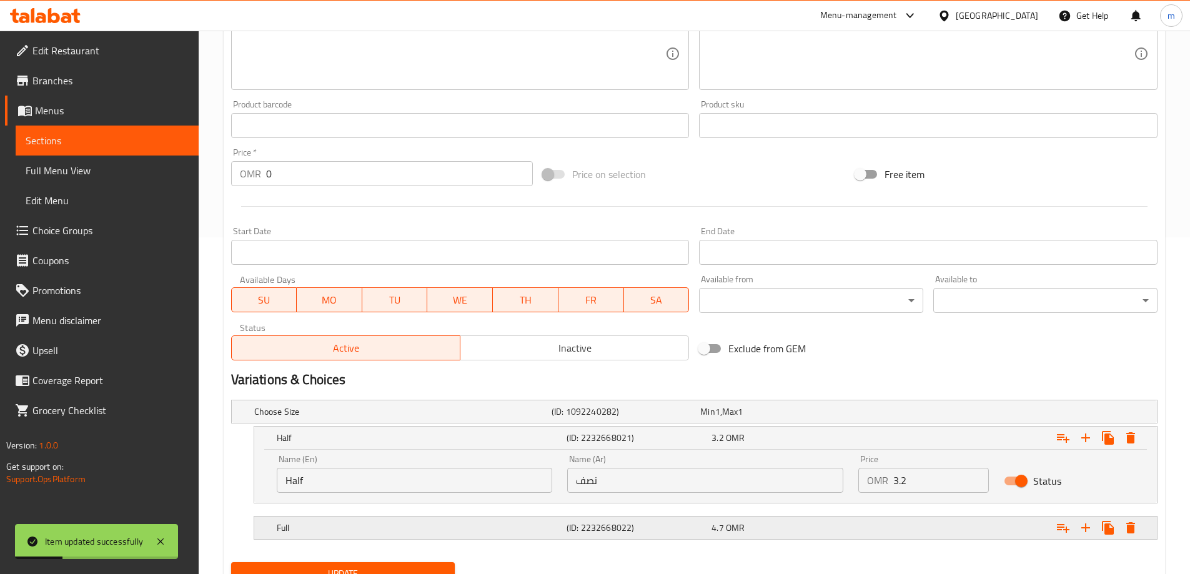
click at [594, 418] on h5 "(ID: 2232668022)" at bounding box center [623, 411] width 144 height 12
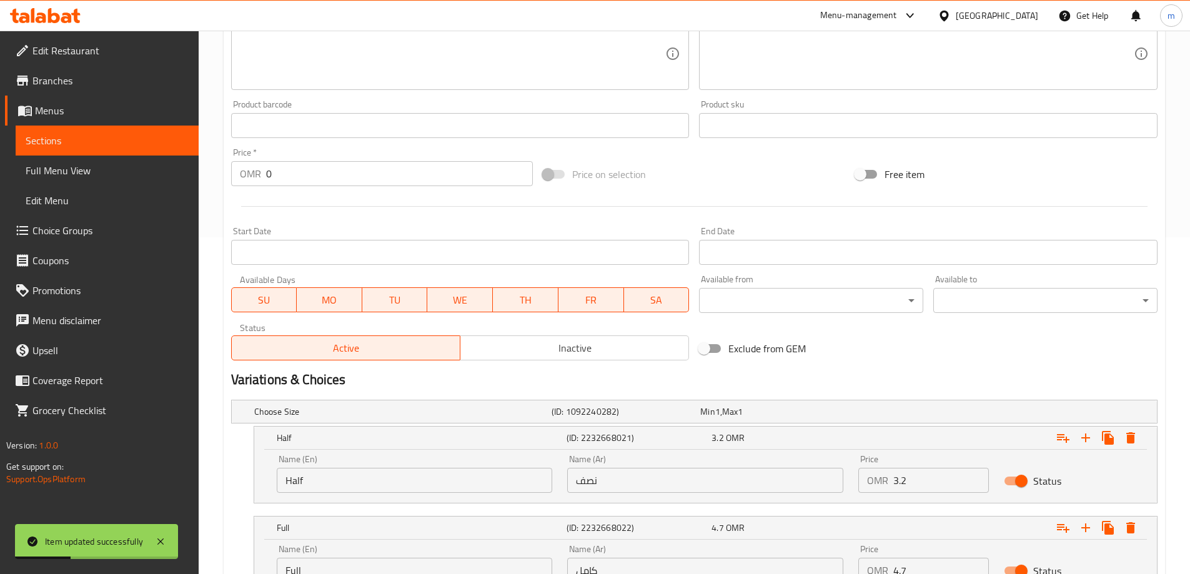
scroll to position [444, 0]
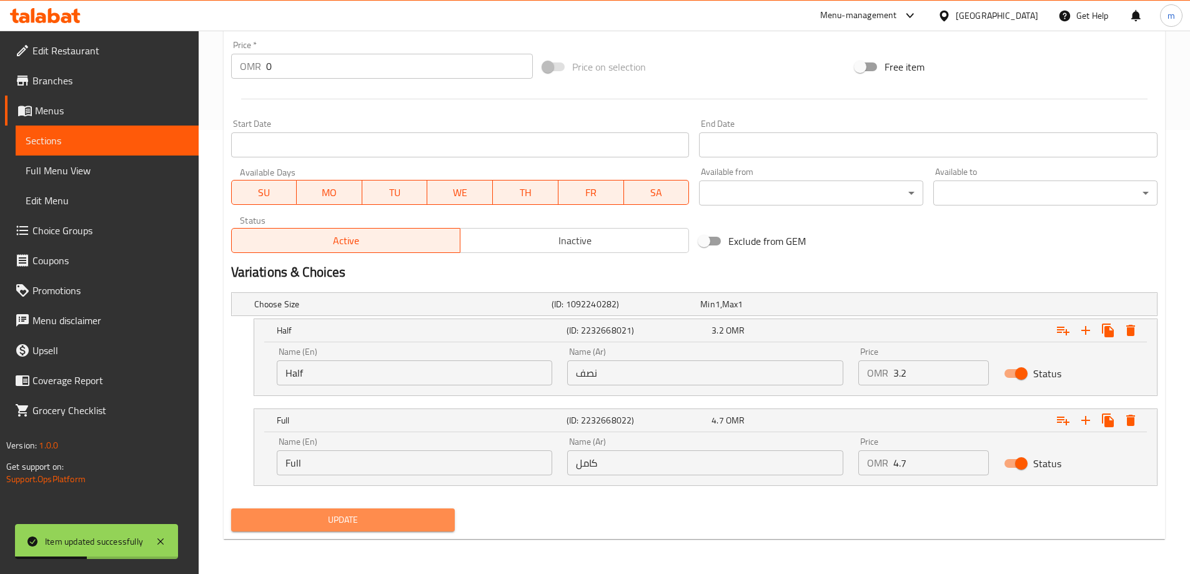
click at [396, 520] on span "Update" at bounding box center [343, 520] width 204 height 16
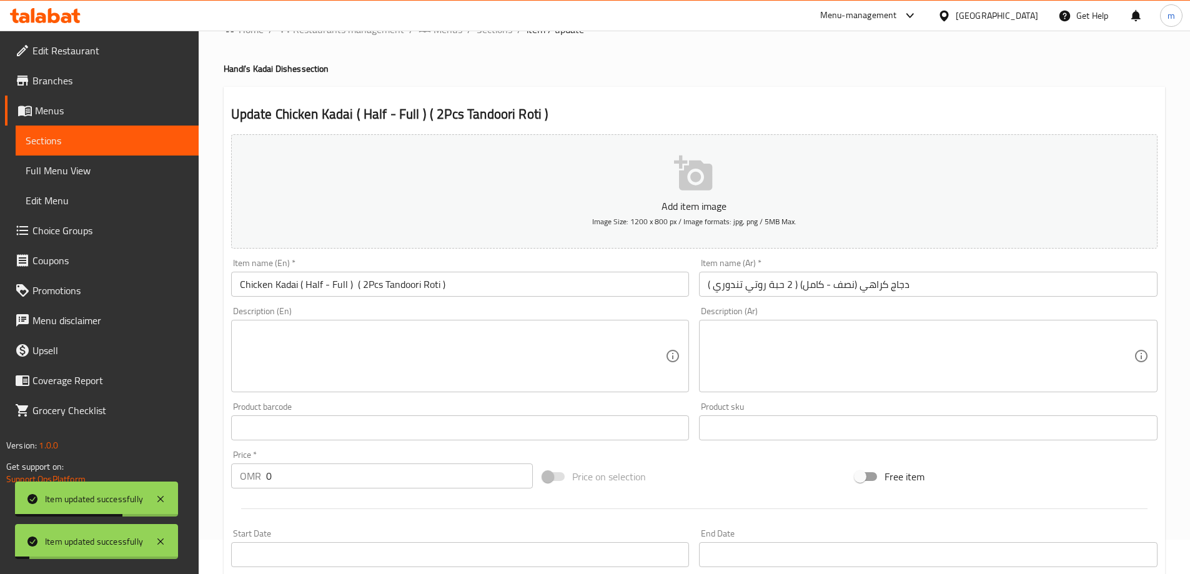
scroll to position [0, 0]
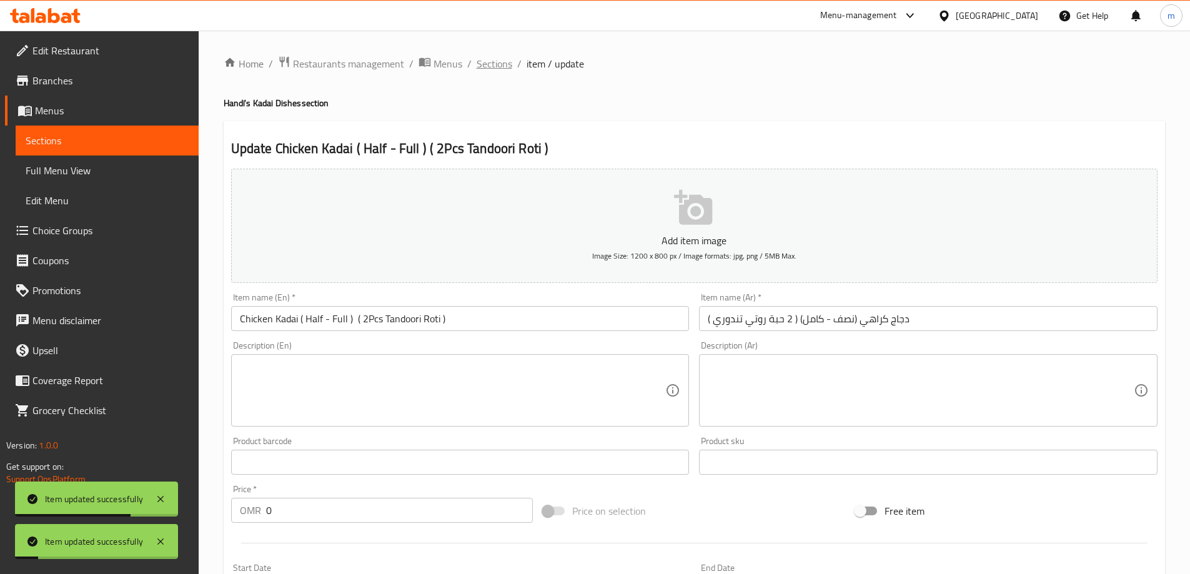
click at [489, 64] on span "Sections" at bounding box center [494, 63] width 36 height 15
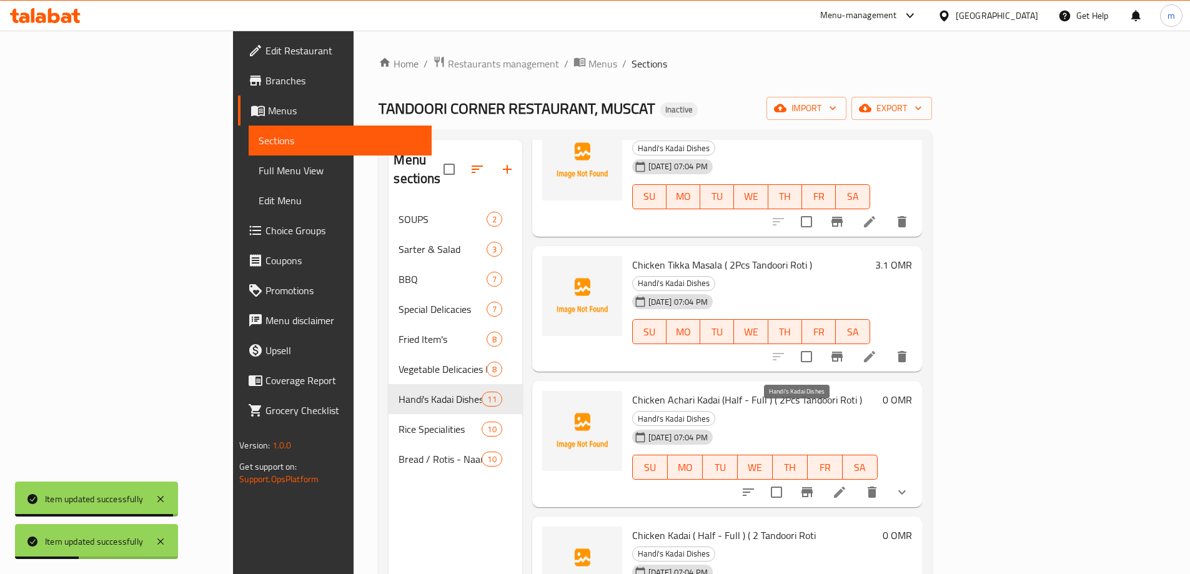
scroll to position [375, 0]
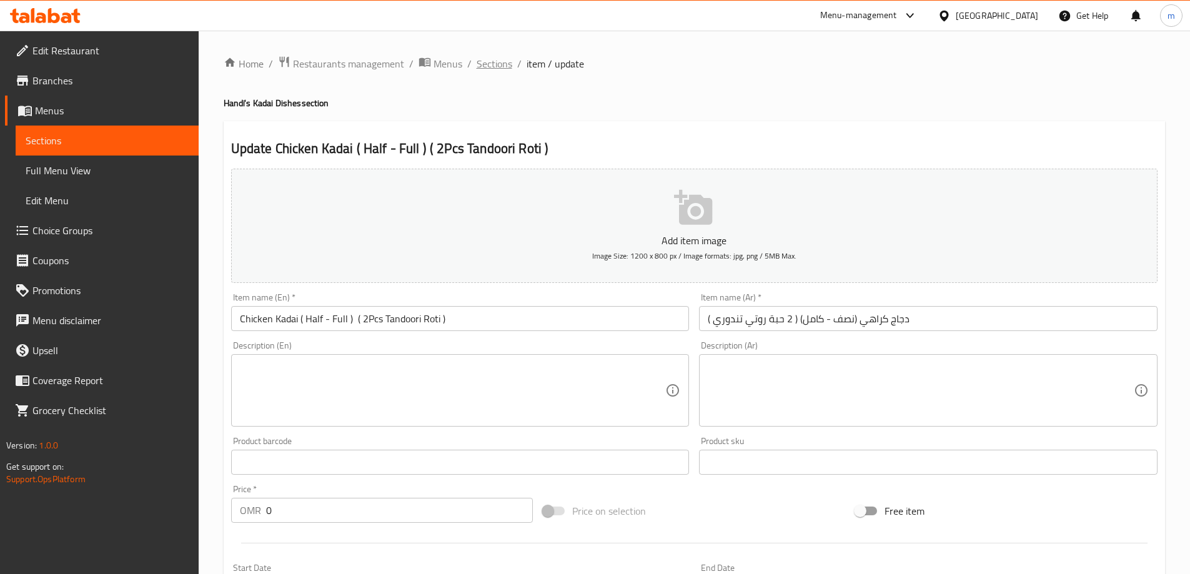
click at [493, 64] on span "Sections" at bounding box center [494, 63] width 36 height 15
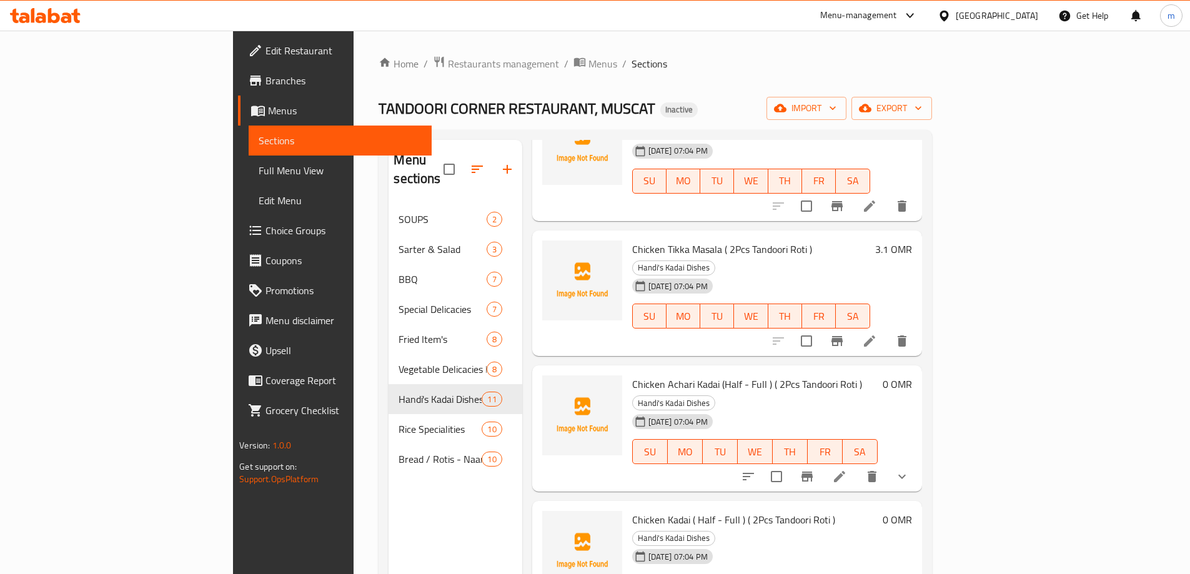
scroll to position [500, 0]
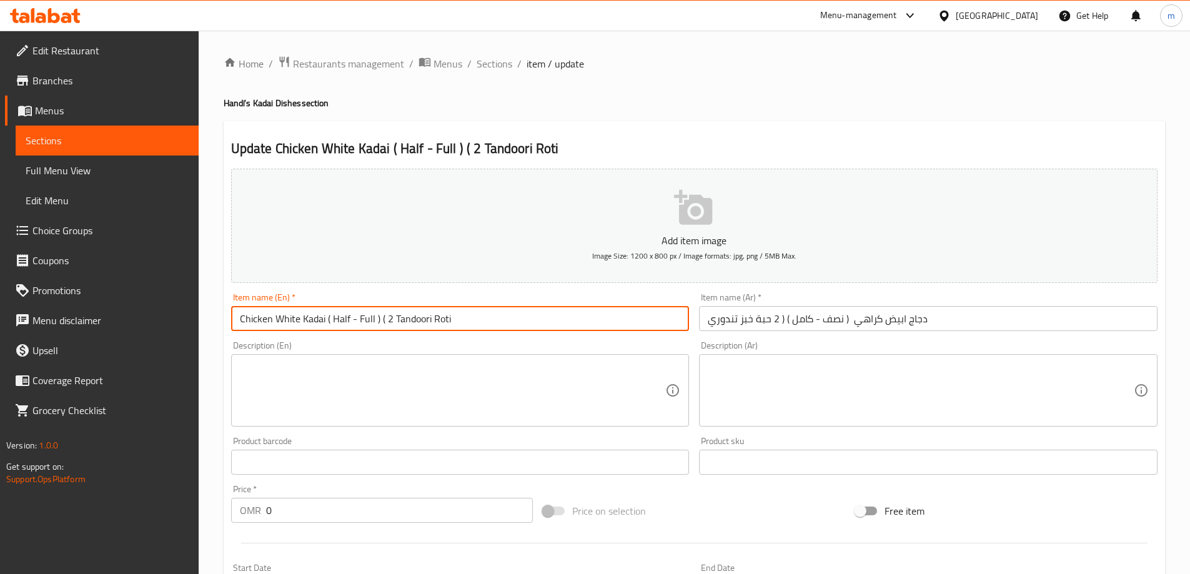
drag, startPoint x: 380, startPoint y: 322, endPoint x: 498, endPoint y: 325, distance: 118.1
click at [498, 325] on input "Chicken White Kadai ( Half - Full ) ( 2 Tandoori Roti" at bounding box center [460, 318] width 458 height 25
paste input "( 2Pcs Tandoori Roti )"
type input "Chicken White Kadai ( Half - Full ) ( 2Pcs Tandoori Roti )"
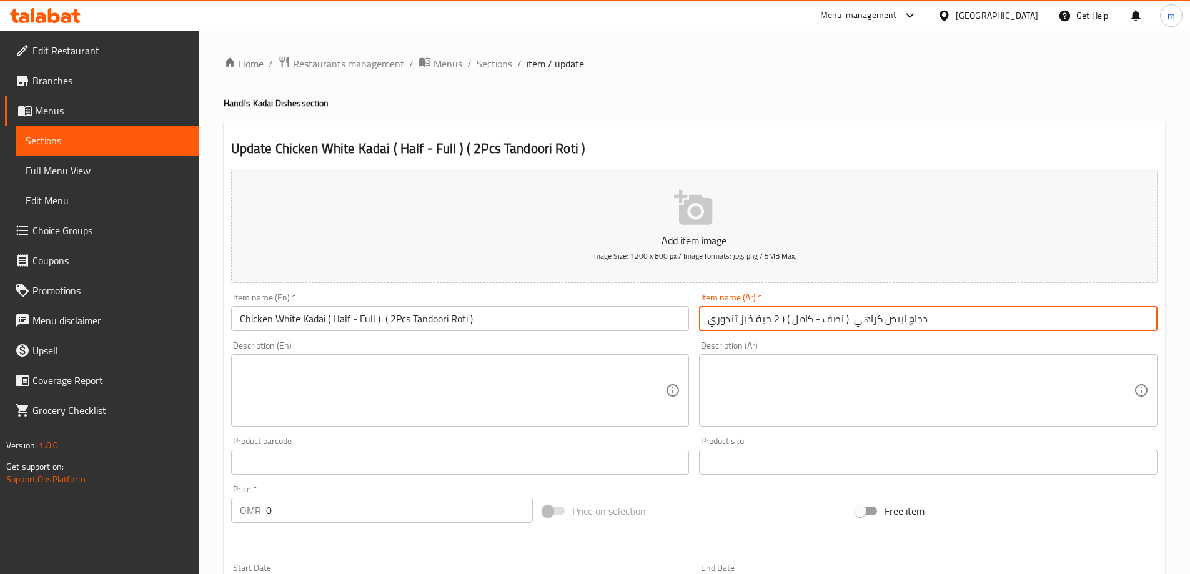
click at [781, 320] on input "دجاج ابيض كراهي ( نصف - كامل ) ( 2 حبة خبز تندوري" at bounding box center [928, 318] width 458 height 25
drag, startPoint x: 781, startPoint y: 320, endPoint x: 691, endPoint y: 322, distance: 89.9
click at [691, 322] on div "Add item image Image Size: 1200 x 800 px / Image formats: jpg, png / 5MB Max. I…" at bounding box center [694, 433] width 936 height 538
paste input "وتي تندوري )"
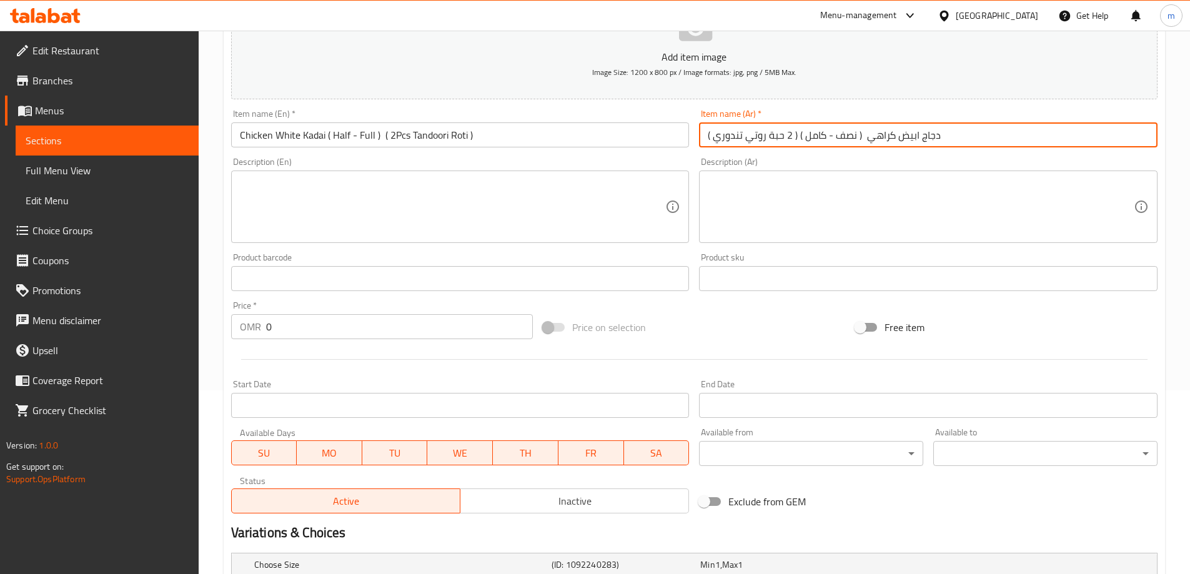
scroll to position [337, 0]
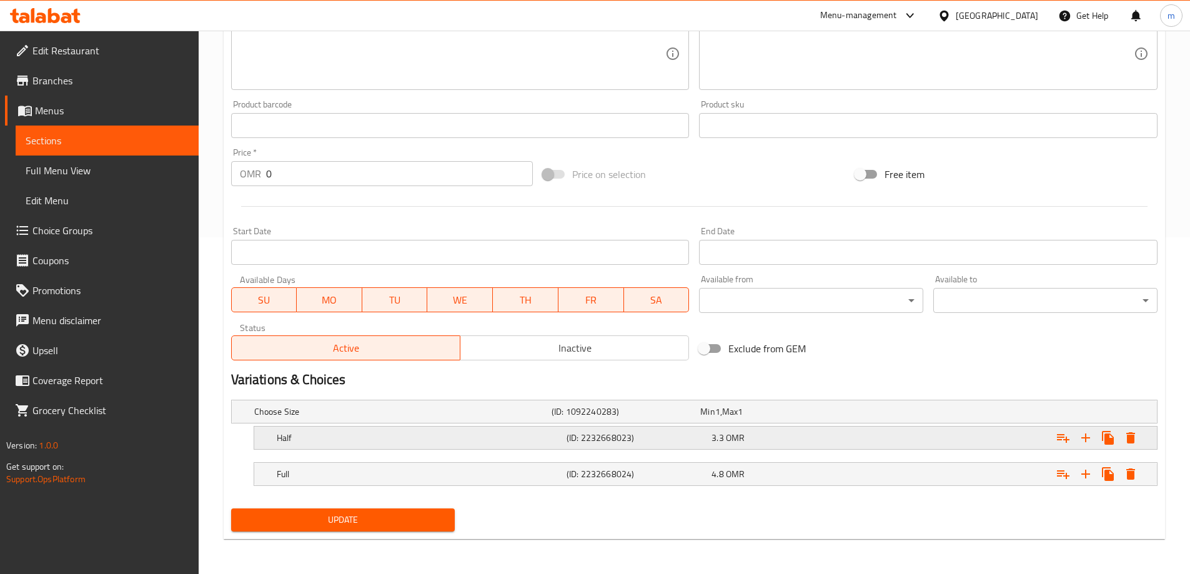
type input "دجاج ابيض كراهي ( نصف - كامل ) ( 2 حبة روتي تندوري )"
click at [372, 418] on h5 "Half" at bounding box center [400, 411] width 292 height 12
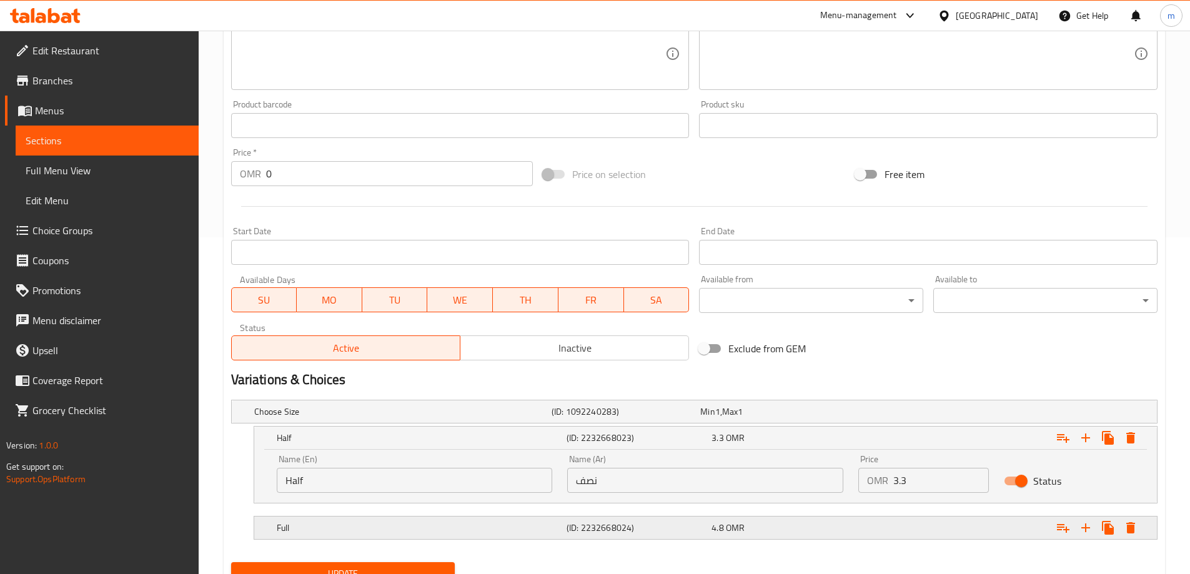
click at [381, 418] on h5 "Full" at bounding box center [400, 411] width 292 height 12
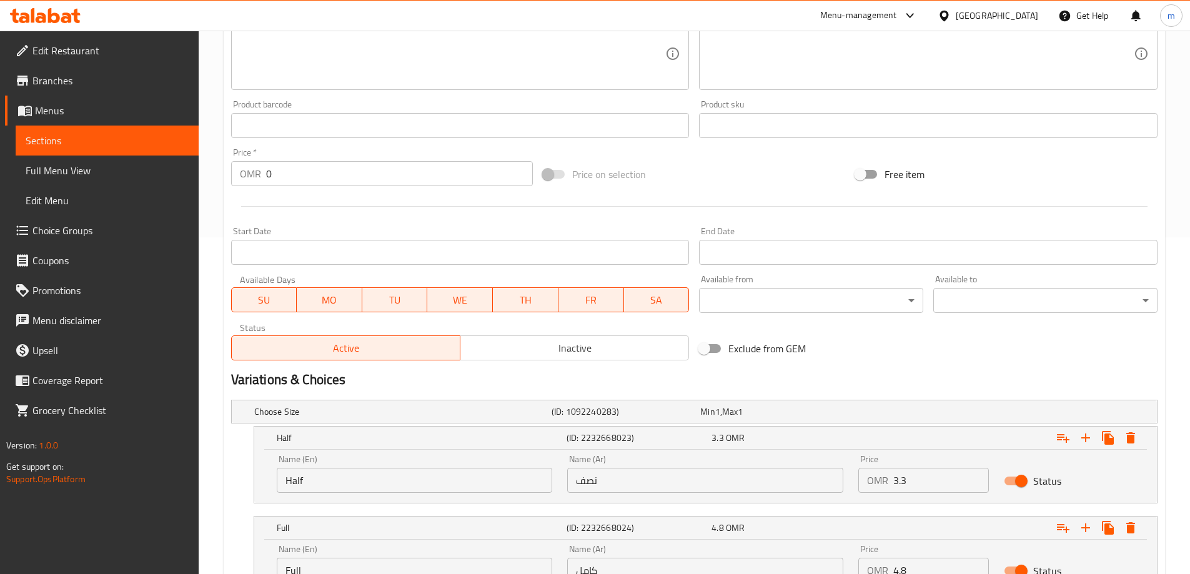
scroll to position [444, 0]
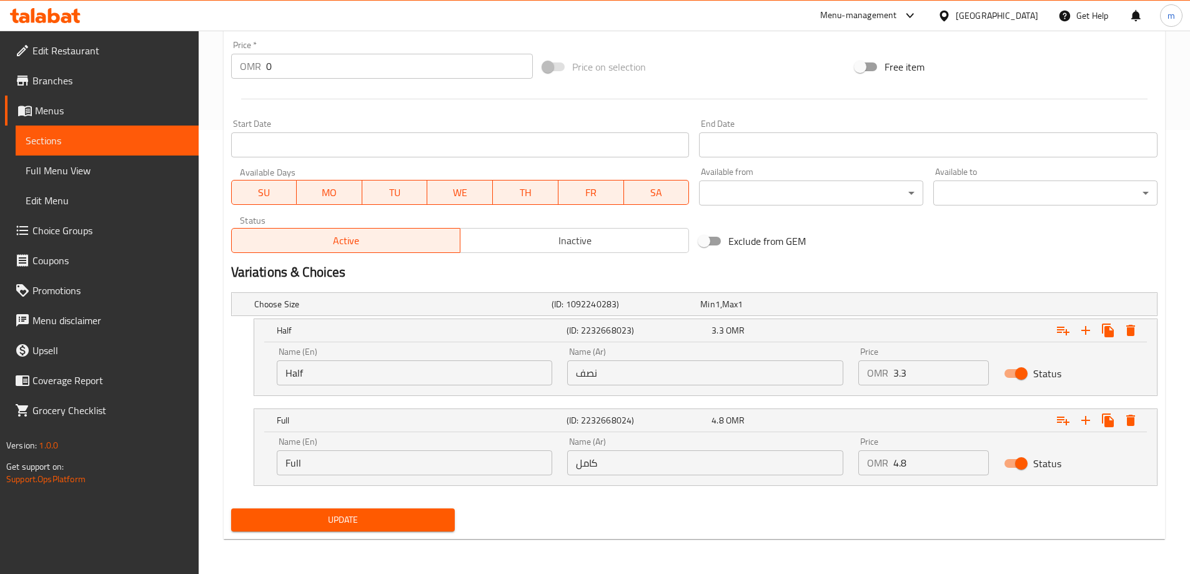
click at [393, 521] on span "Update" at bounding box center [343, 520] width 204 height 16
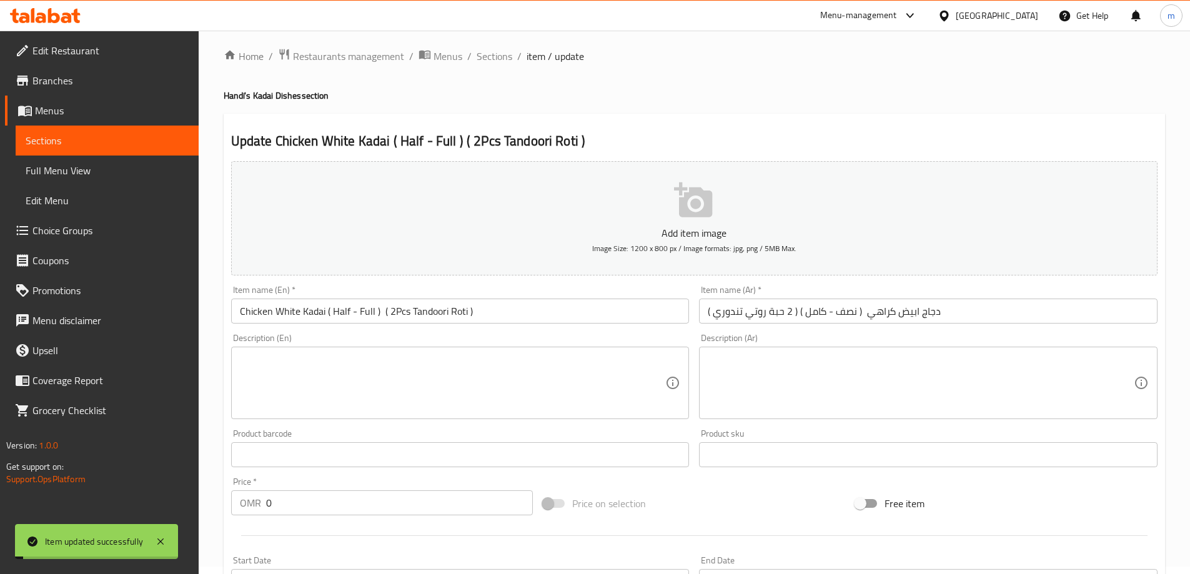
scroll to position [0, 0]
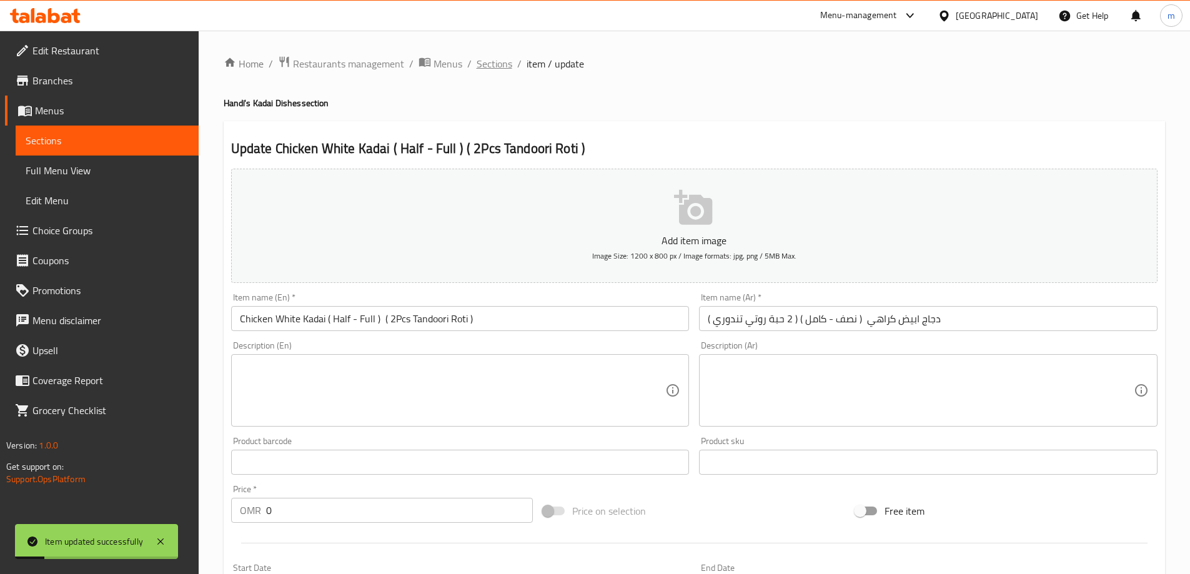
click at [489, 66] on span "Sections" at bounding box center [494, 63] width 36 height 15
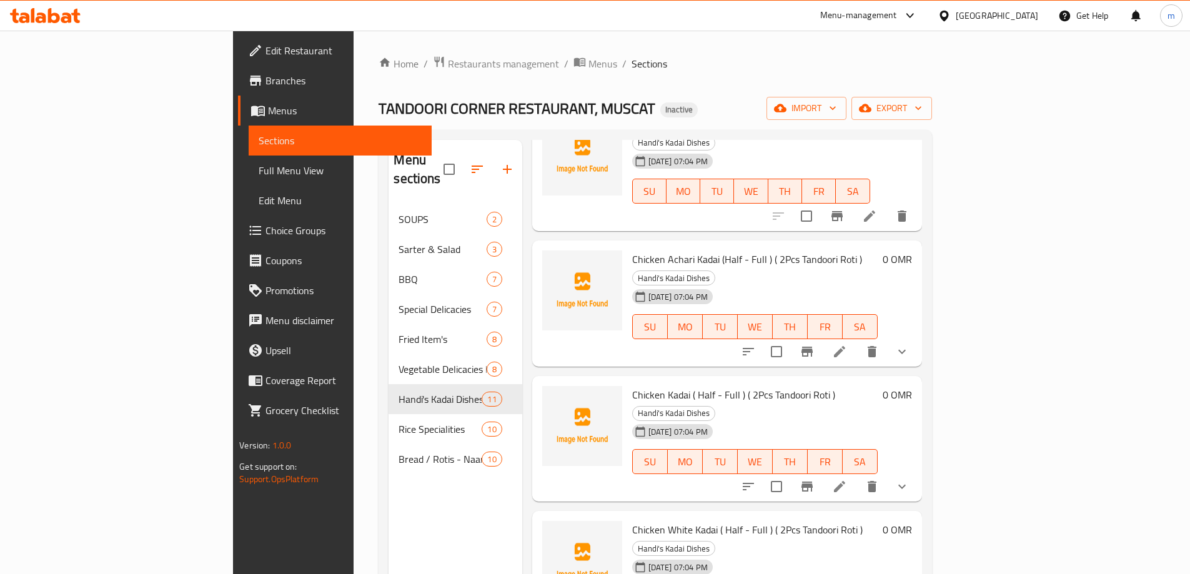
scroll to position [562, 0]
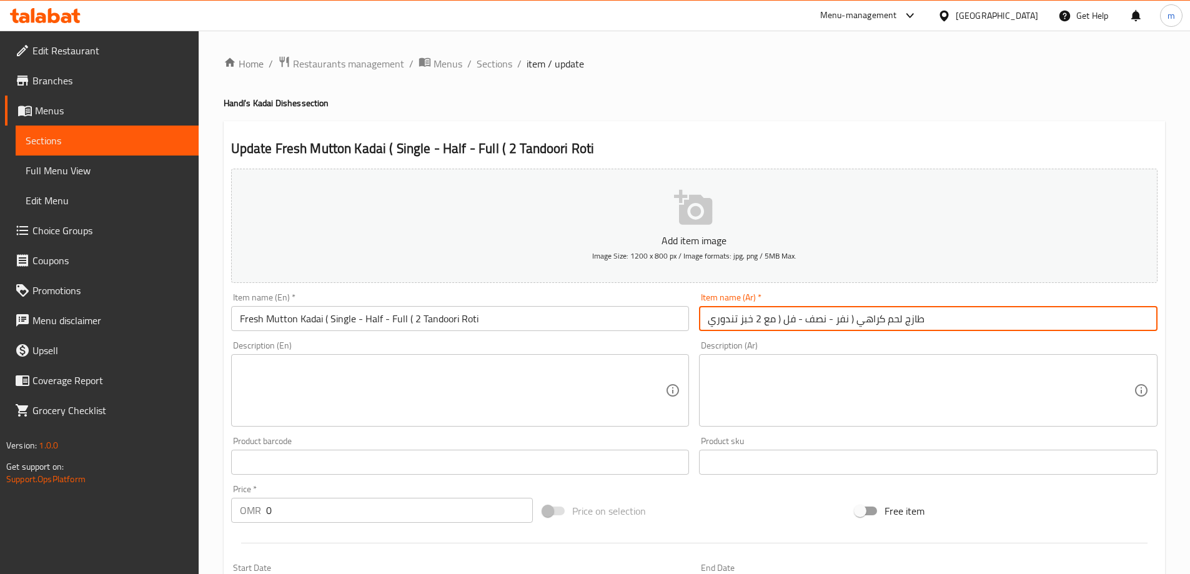
drag, startPoint x: 781, startPoint y: 322, endPoint x: 699, endPoint y: 317, distance: 81.3
click at [699, 317] on input "طازج لحم كراهي ( نفر - نصف - فل ( مع 2 خبز تندوري" at bounding box center [928, 318] width 458 height 25
paste input "( 2 حبة روتي تندوري )"
type input "طازج لحم كراهي ( نفر - نصف - فل( 2 حبة روتي تندوري )"
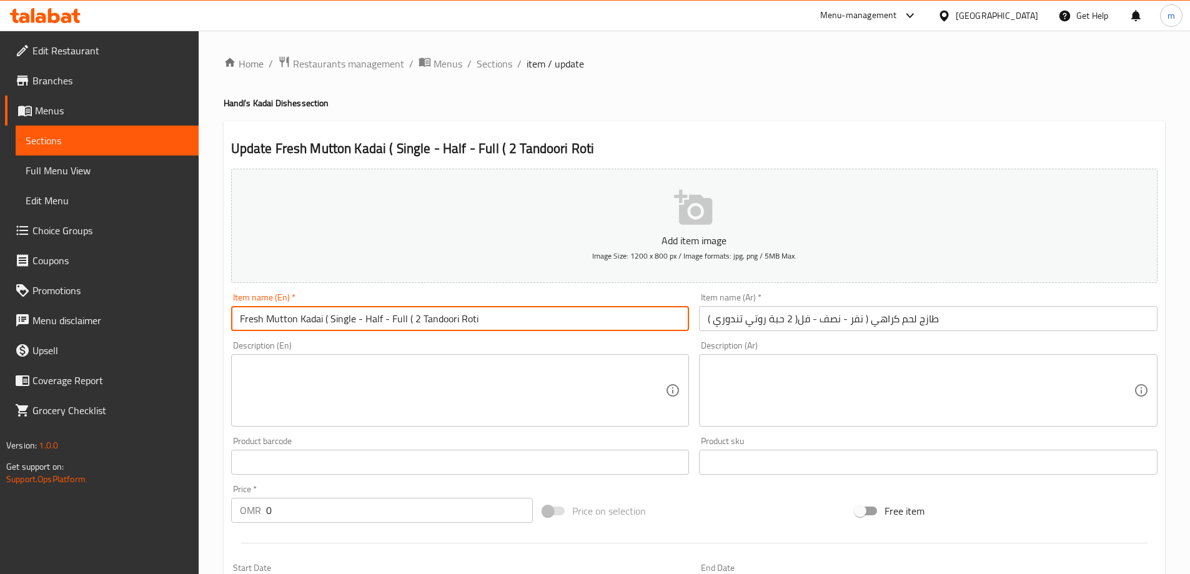
drag, startPoint x: 405, startPoint y: 320, endPoint x: 645, endPoint y: 323, distance: 239.8
click at [645, 323] on input "Fresh Mutton Kadai ( Single - Half - Full ( 2 Tandoori Roti" at bounding box center [460, 318] width 458 height 25
paste input "Pcs Tandoori Roti )"
type input "Fresh Mutton Kadai ( Single - Half - Full ) ( 2Pcs Tandoori Roti )"
click at [796, 325] on input "طازج لحم كراهي ( نفر - نصف - فل( 2 حبة روتي تندوري )" at bounding box center [928, 318] width 458 height 25
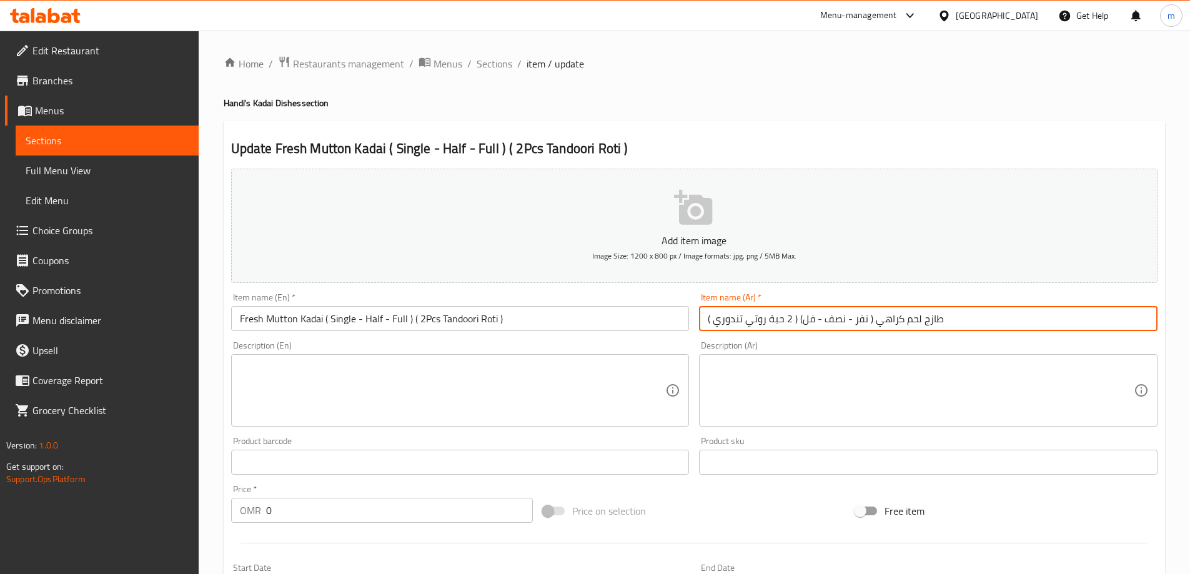
click at [962, 318] on input "طازج لحم كراهي ( نفر - نصف - فل) ( 2 حبة روتي تندوري )" at bounding box center [928, 318] width 458 height 25
click at [910, 322] on input "طازج لحم كراهي ( نفر - نصف - فل) ( 2 حبة روتي تندوري )" at bounding box center [928, 318] width 458 height 25
click at [305, 323] on input "Fresh Mutton Kadai ( Single - Half - Full ) ( 2Pcs Tandoori Roti )" at bounding box center [460, 318] width 458 height 25
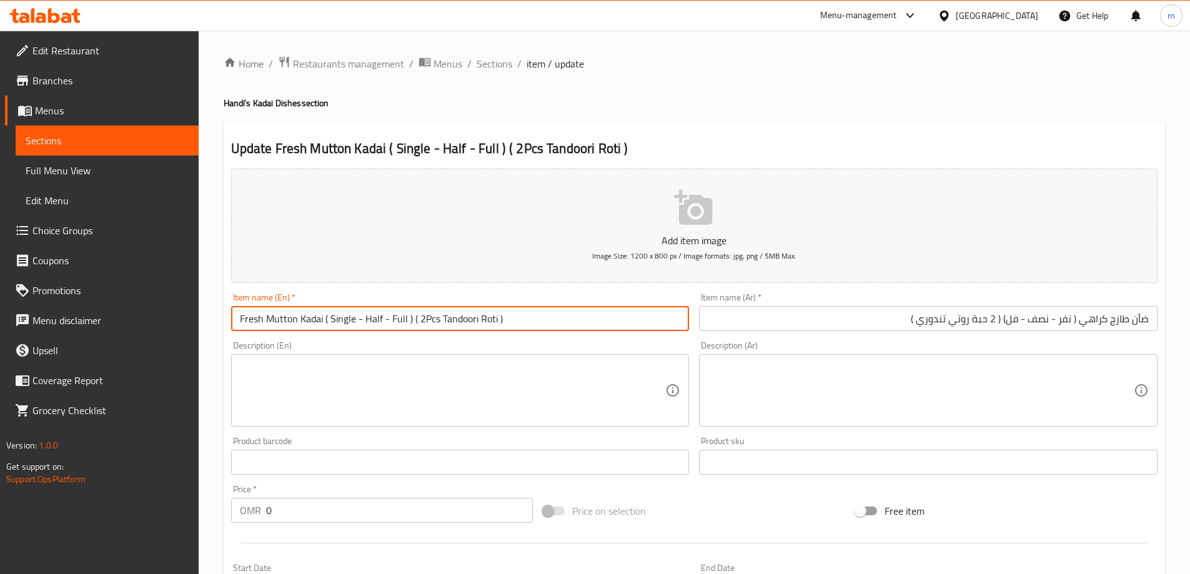
click at [305, 323] on input "Fresh Mutton Kadai ( Single - Half - Full ) ( 2Pcs Tandoori Roti )" at bounding box center [460, 318] width 458 height 25
click at [1100, 320] on input "ضأن طازج كراهي ( نفر - نصف - فل) ( 2 حبة روتي تندوري )" at bounding box center [928, 318] width 458 height 25
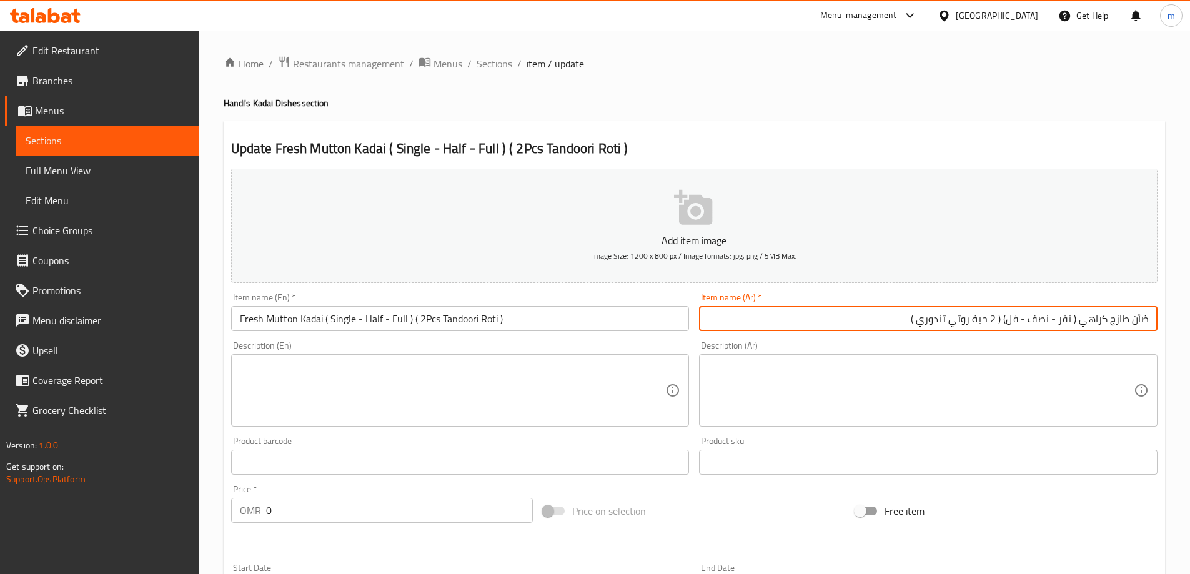
click at [1100, 320] on input "ضأن طازج كراهي ( نفر - نصف - فل) ( 2 حبة روتي تندوري )" at bounding box center [928, 318] width 458 height 25
paste input "دا"
click at [1071, 325] on input "ضأن طازج كاداي ( نفر - نصف - فل) ( 2 حبة روتي تندوري )" at bounding box center [928, 318] width 458 height 25
click at [1006, 325] on input "ضأن طازج كاداي ( سينجل- نصف - فل) ( 2 حبة روتي تندوري )" at bounding box center [928, 318] width 458 height 25
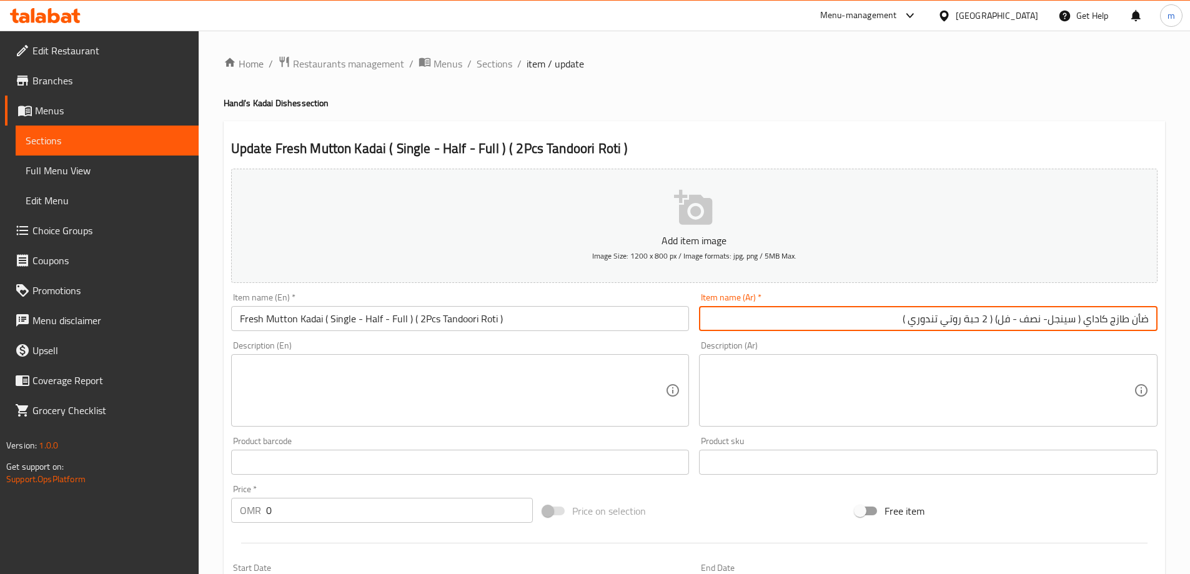
click at [1006, 325] on input "ضأن طازج كاداي ( سينجل- نصف - فل) ( 2 حبة روتي تندوري )" at bounding box center [928, 318] width 458 height 25
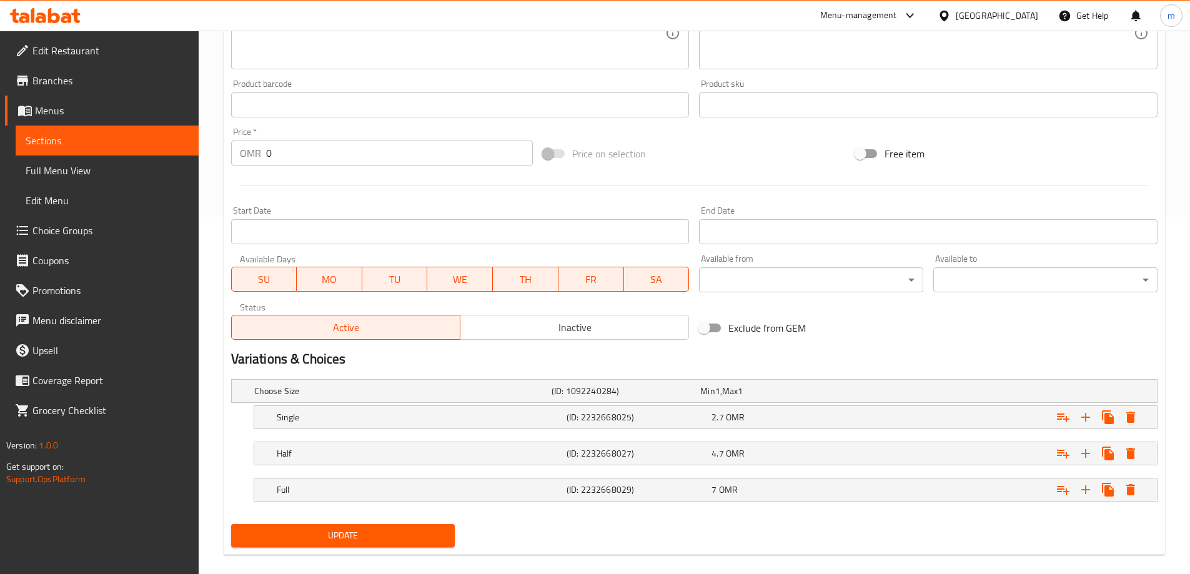
scroll to position [373, 0]
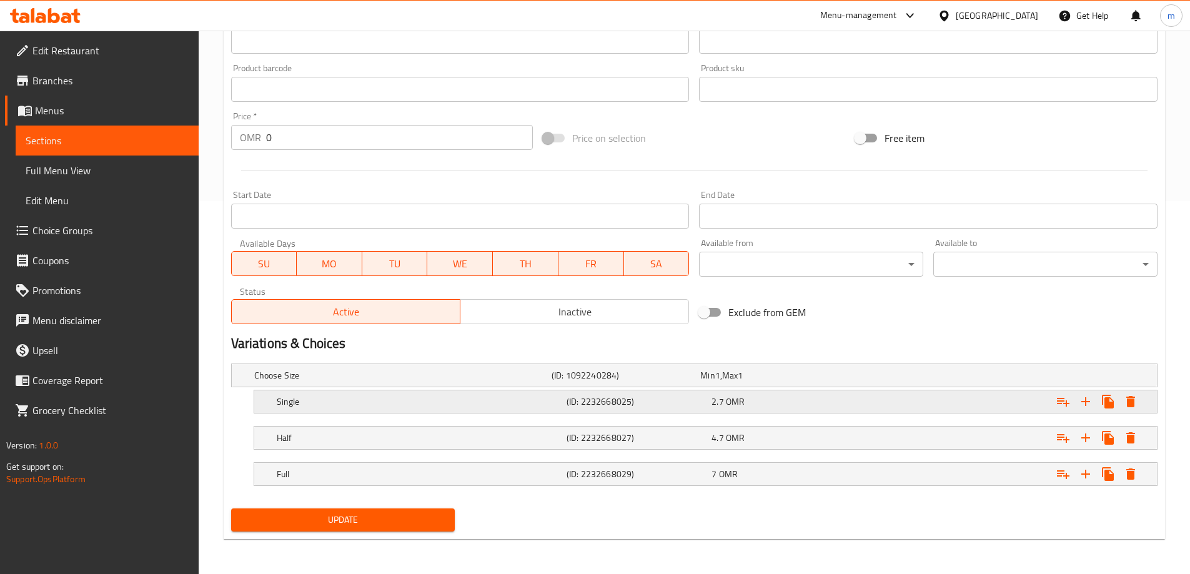
type input "ضأن طازج كاداي ( سينجل- نصف - كامل) ( 2 حبة روتي تندوري )"
click at [403, 382] on h5 "Single" at bounding box center [400, 375] width 292 height 12
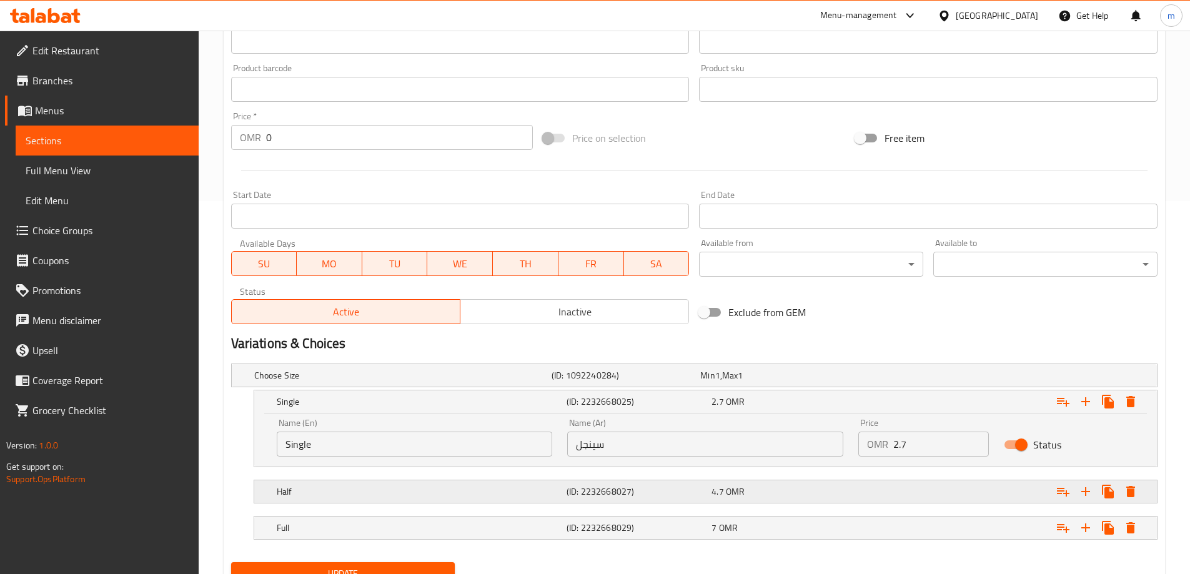
click at [574, 382] on h5 "(ID: 2232668027)" at bounding box center [623, 375] width 144 height 12
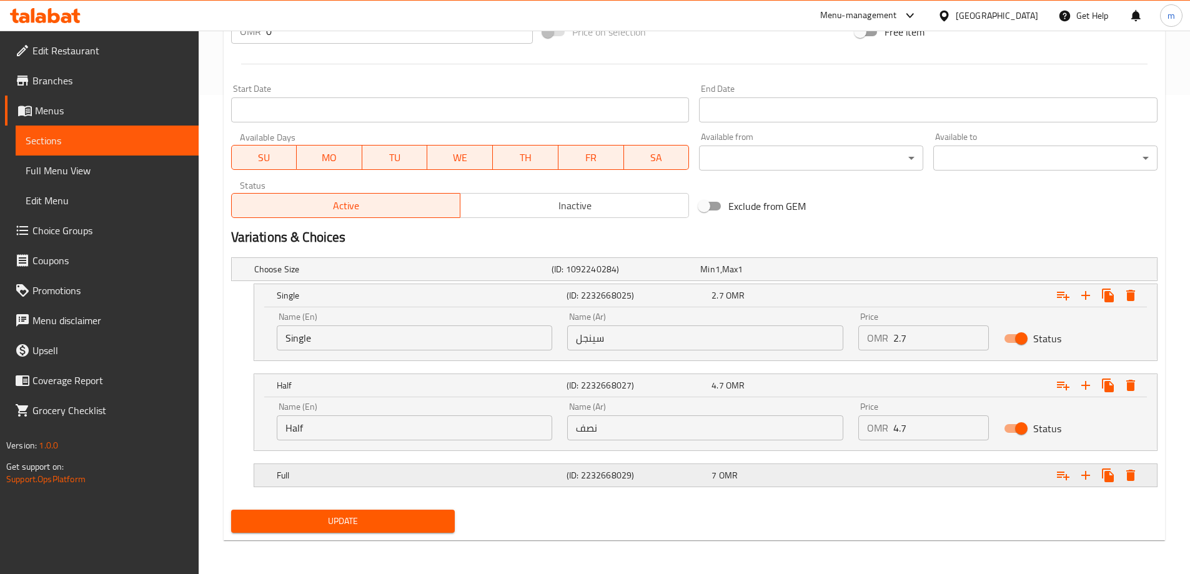
scroll to position [480, 0]
click at [549, 277] on div "Full" at bounding box center [400, 267] width 297 height 17
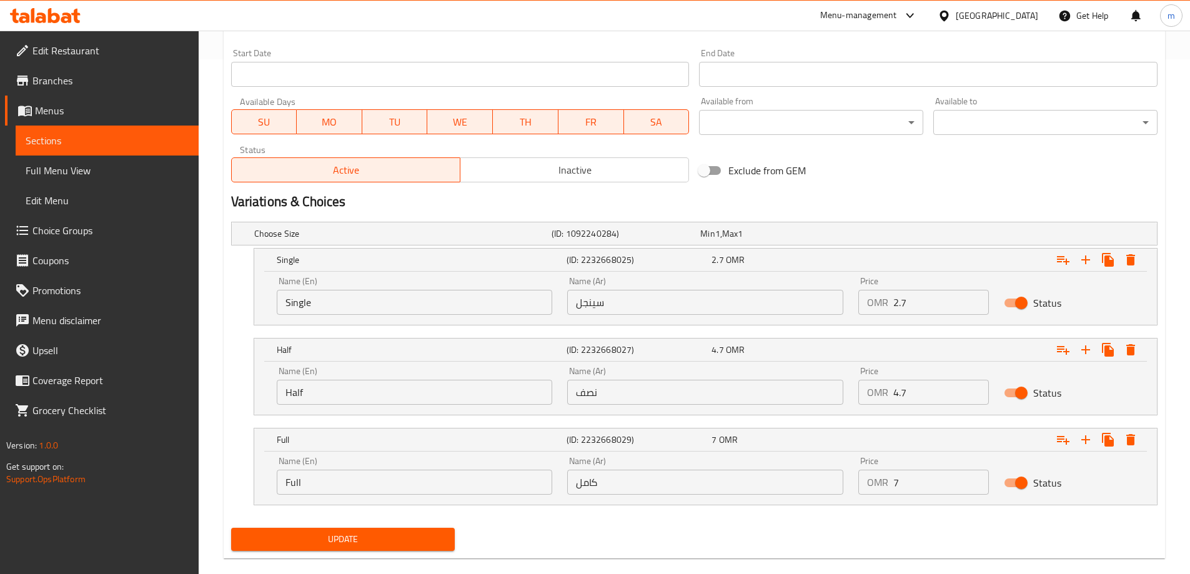
scroll to position [534, 0]
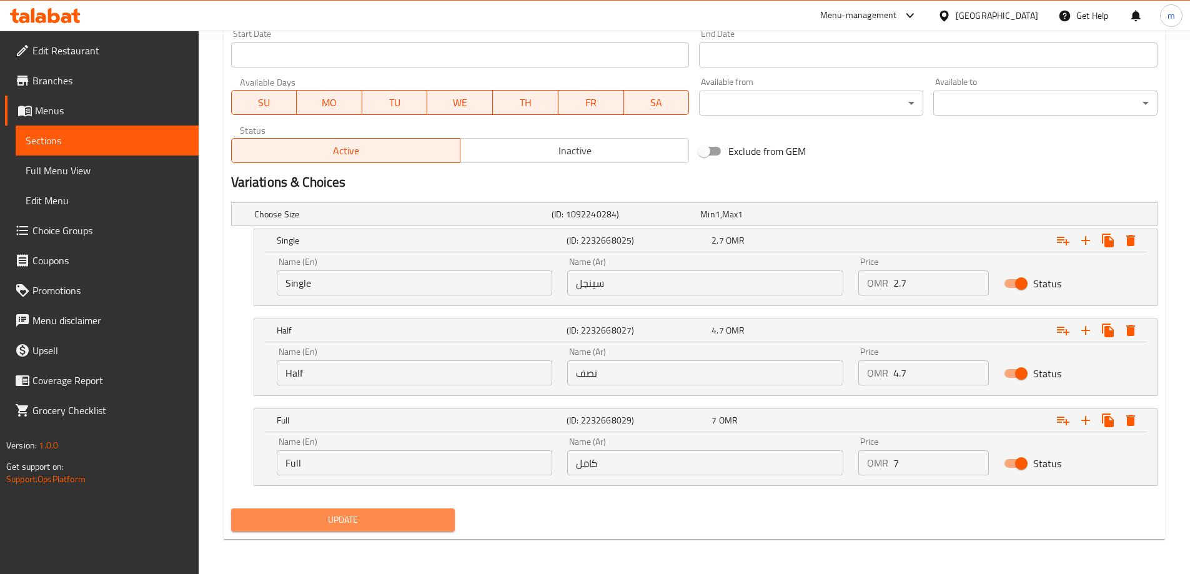
click at [360, 527] on span "Update" at bounding box center [343, 520] width 204 height 16
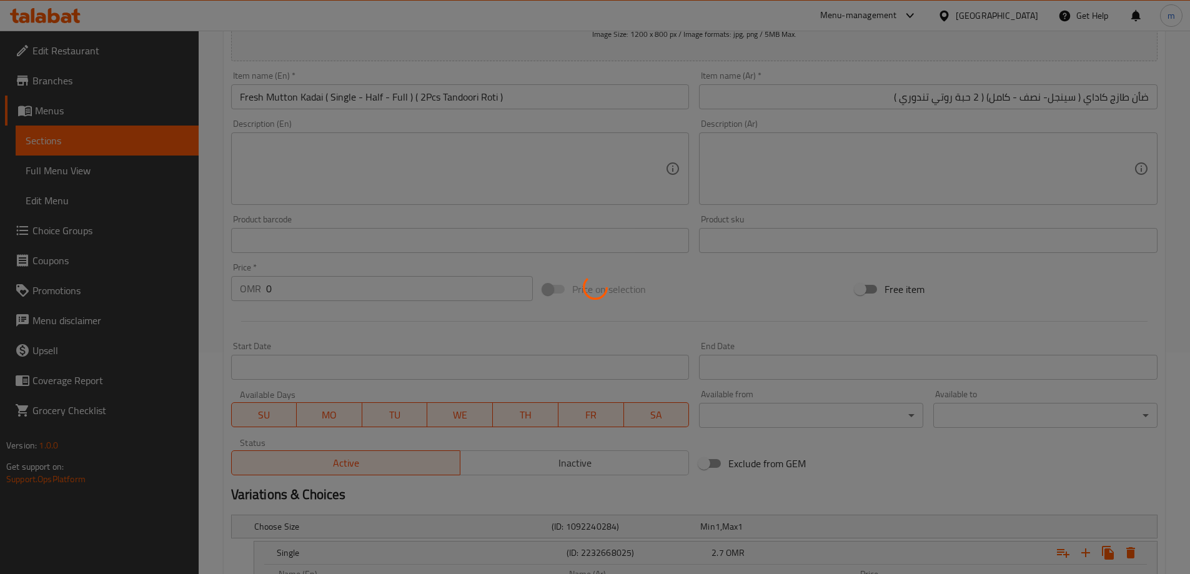
scroll to position [0, 0]
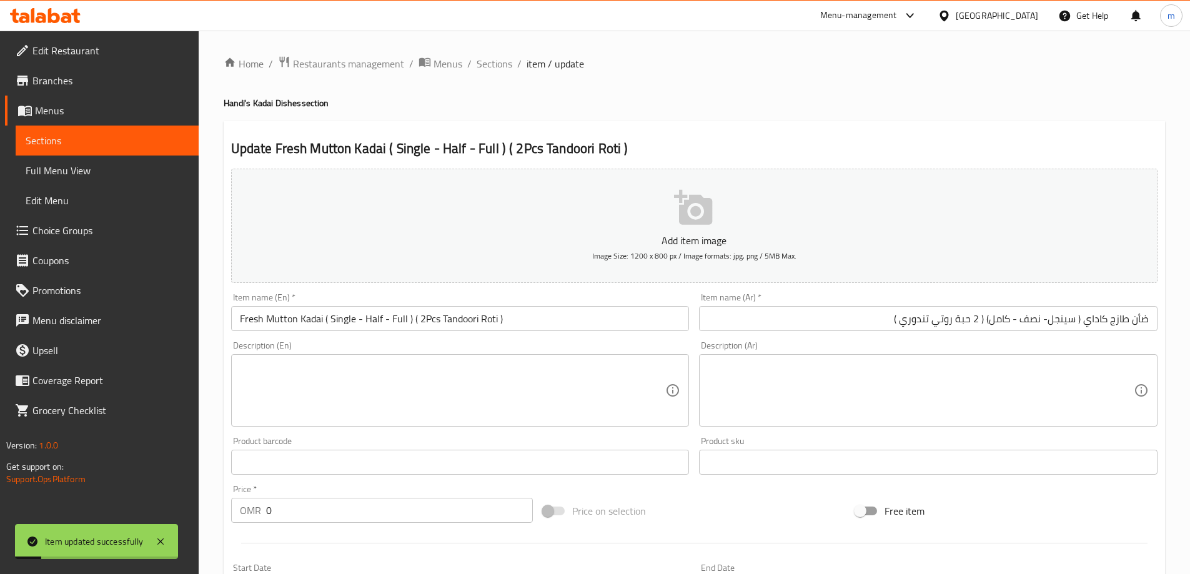
click at [490, 66] on span "Sections" at bounding box center [494, 63] width 36 height 15
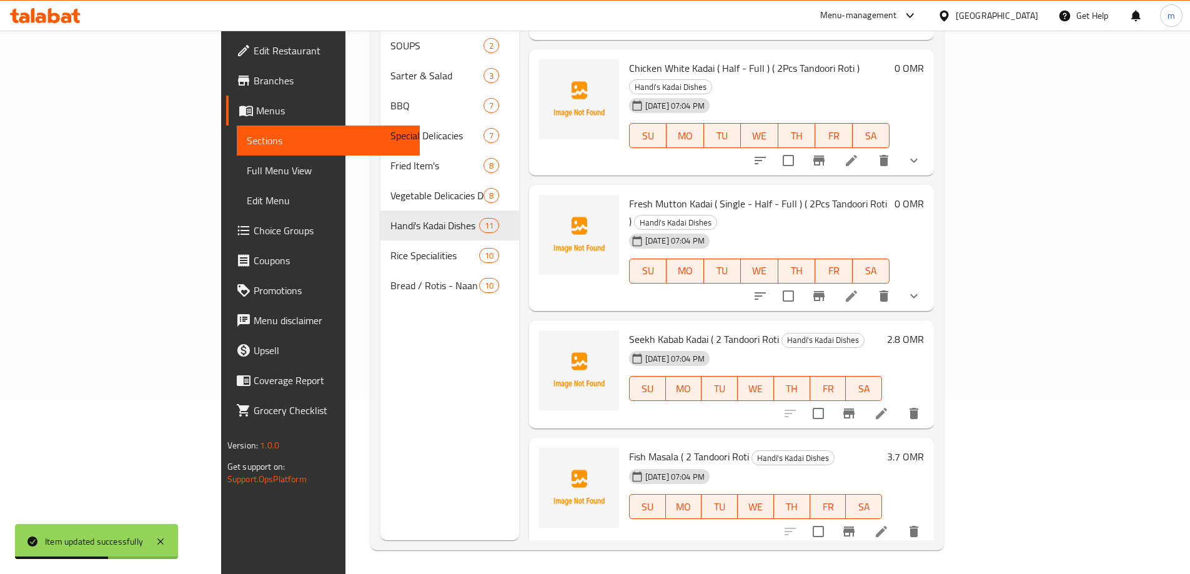
scroll to position [175, 0]
click at [889, 405] on icon at bounding box center [881, 412] width 15 height 15
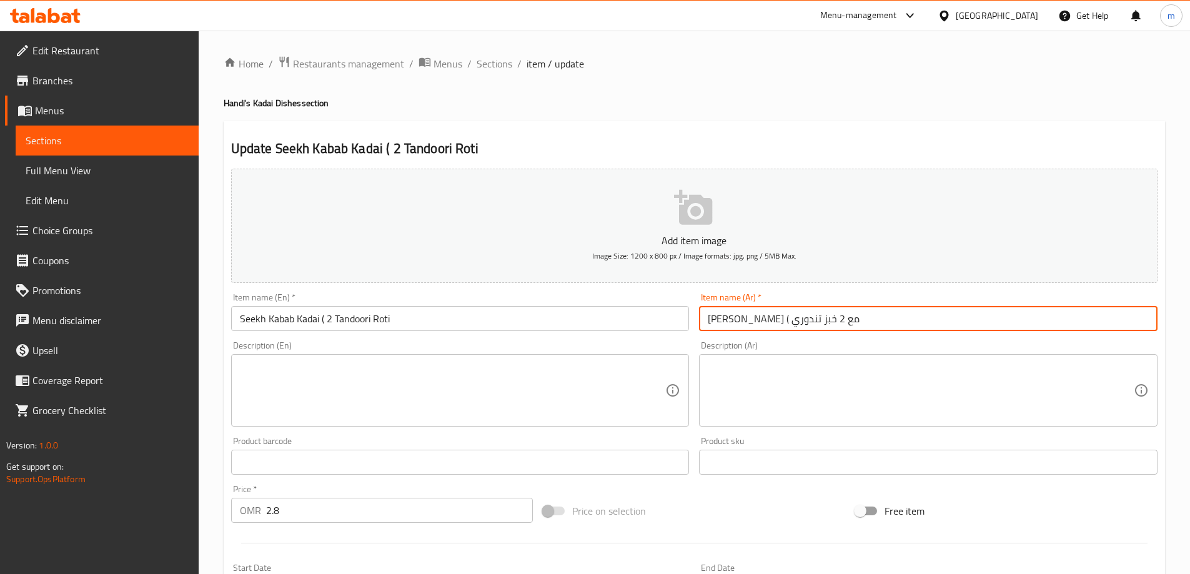
drag, startPoint x: 781, startPoint y: 319, endPoint x: 674, endPoint y: 319, distance: 106.2
click at [674, 319] on div "Add item image Image Size: 1200 x 800 px / Image formats: jpg, png / 5MB Max. I…" at bounding box center [694, 433] width 936 height 538
paste input "( 2 حبة روتي تندوري )"
type input "كباب كراهي( 2 حبة روتي تندوري )"
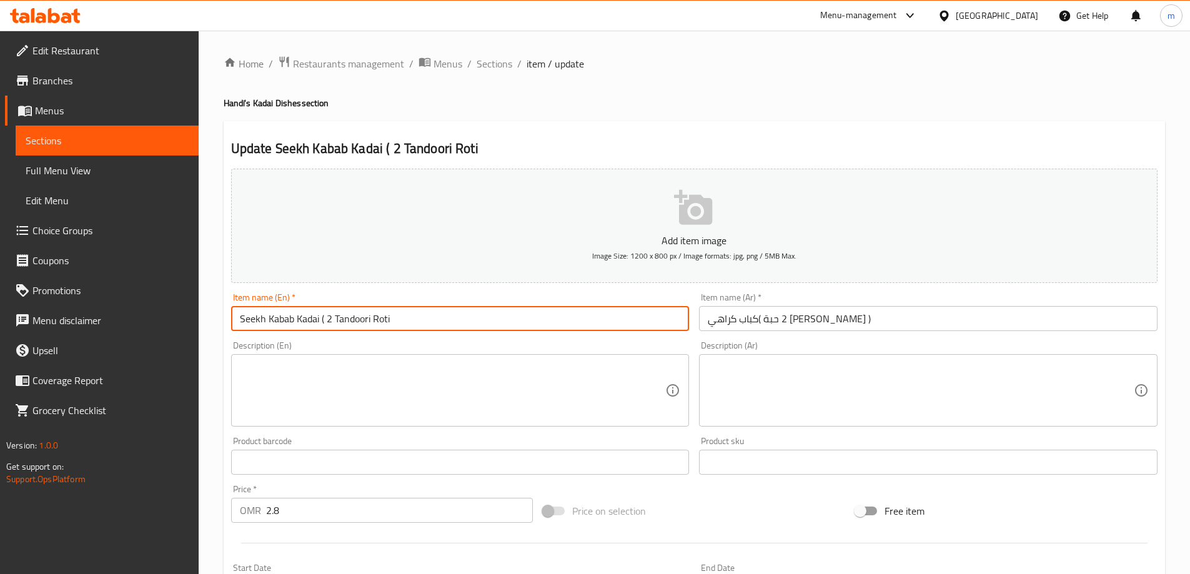
drag, startPoint x: 320, startPoint y: 322, endPoint x: 453, endPoint y: 342, distance: 134.4
click at [453, 342] on div "Add item image Image Size: 1200 x 800 px / Image formats: jpg, png / 5MB Max. I…" at bounding box center [694, 433] width 936 height 538
paste input "Pcs Tandoori Roti )"
type input "Seekh Kabab Kadai ( 2Pcs Tandoori Roti )"
click at [889, 323] on input "كباب كراهي( 2 حبة روتي تندوري )" at bounding box center [928, 318] width 458 height 25
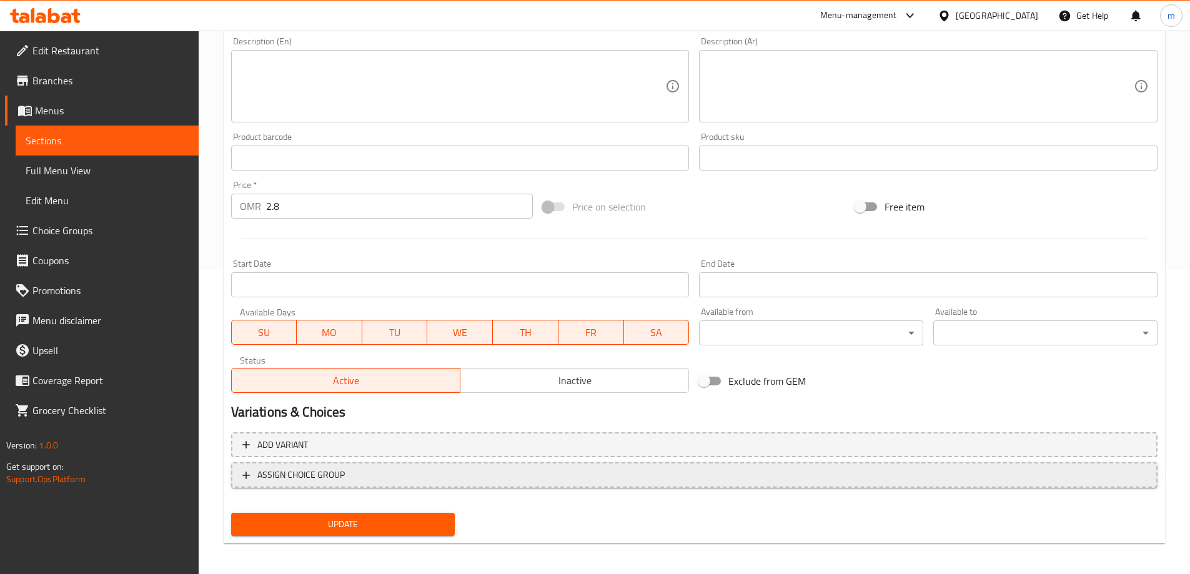
scroll to position [308, 0]
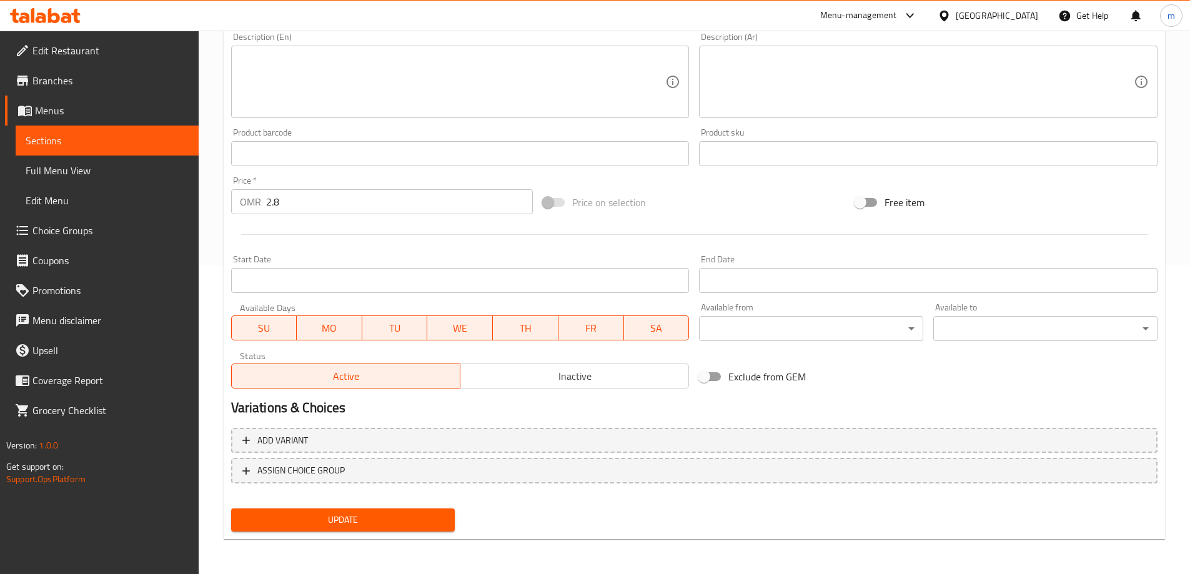
type input "كباب شيش كراهي( 2 حبة روتي تندوري )"
click at [428, 515] on span "Update" at bounding box center [343, 520] width 204 height 16
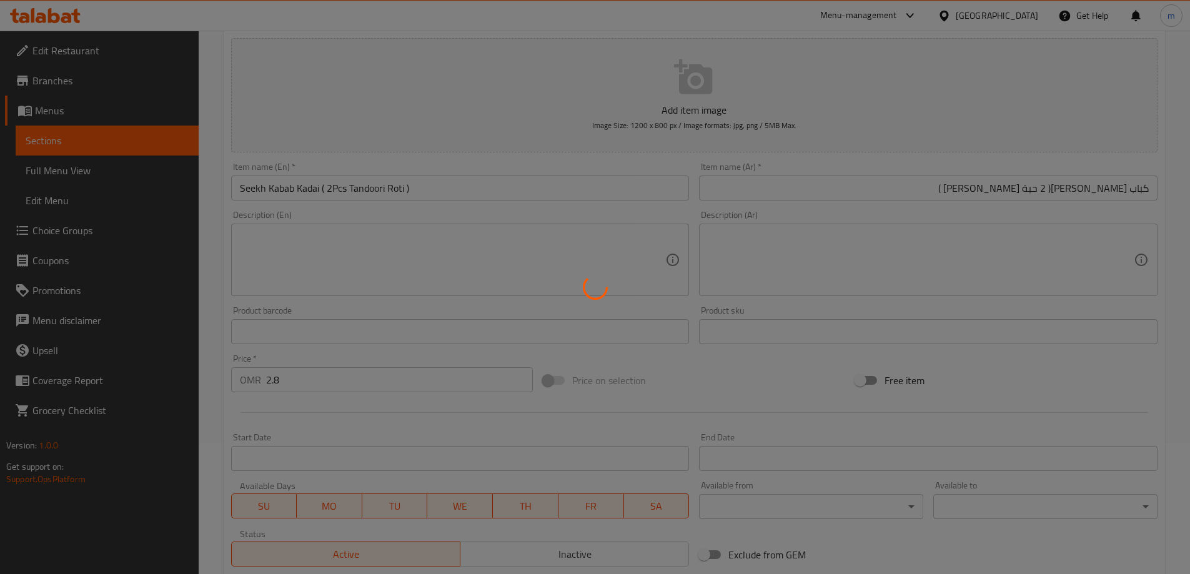
scroll to position [0, 0]
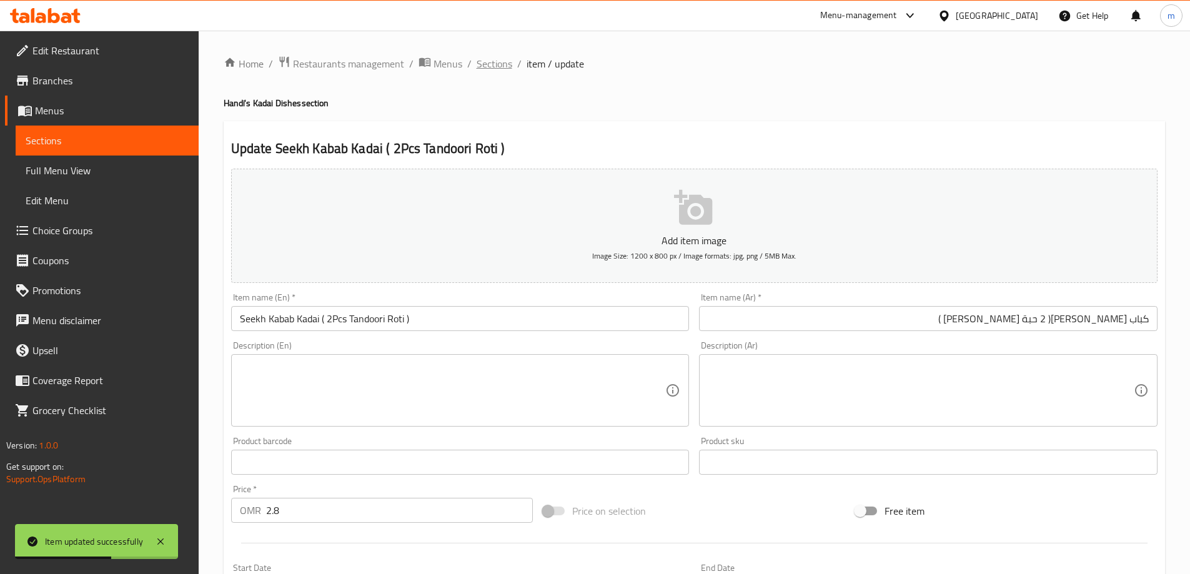
click at [503, 67] on span "Sections" at bounding box center [494, 63] width 36 height 15
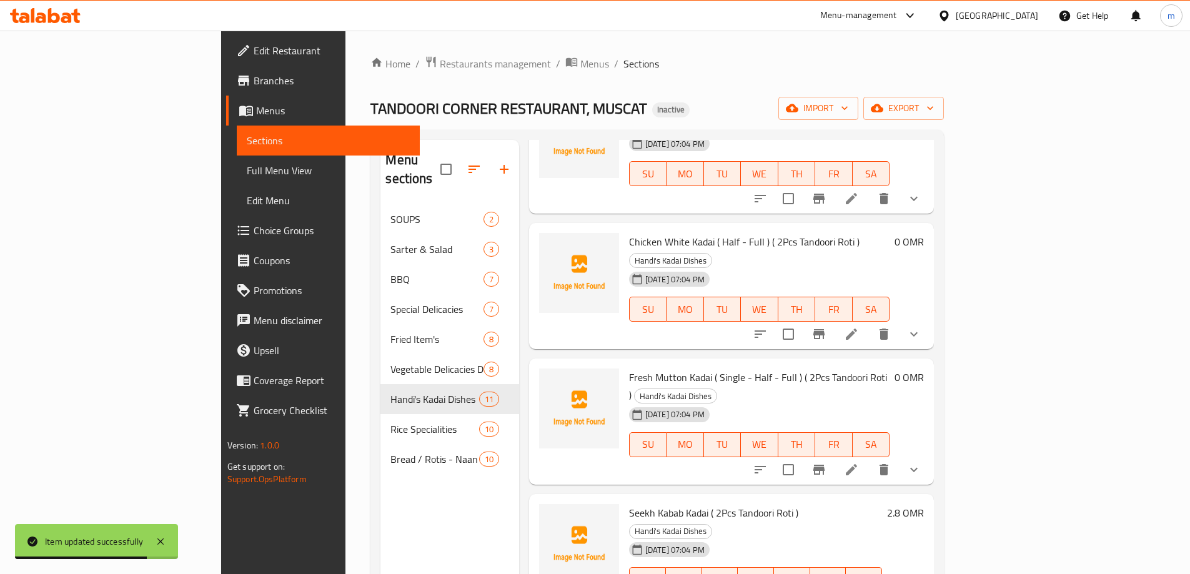
scroll to position [175, 0]
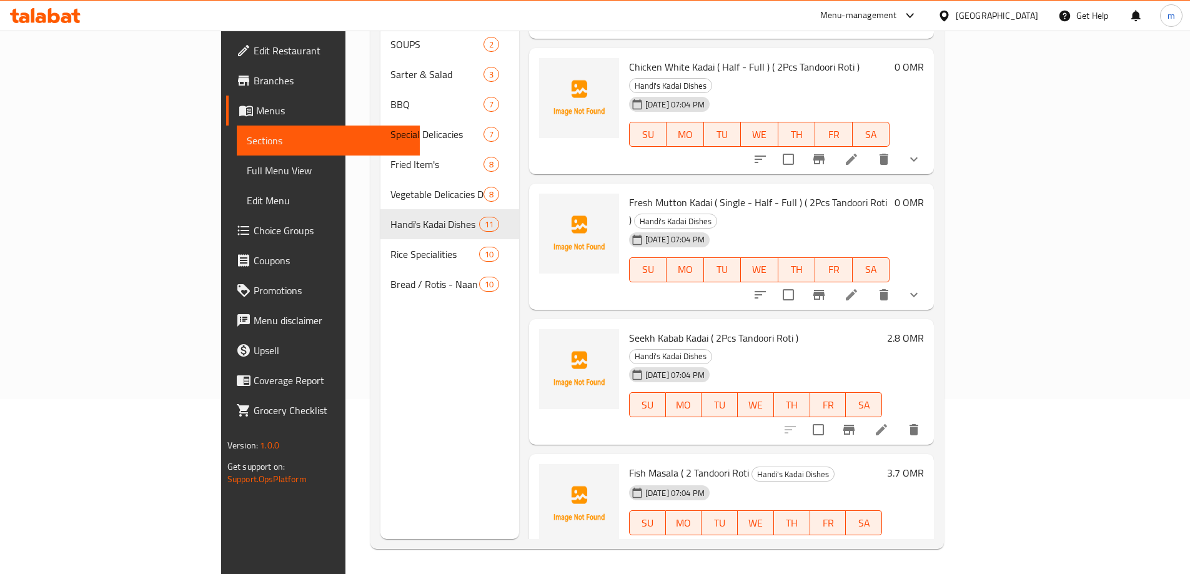
click at [899, 536] on li at bounding box center [881, 547] width 35 height 22
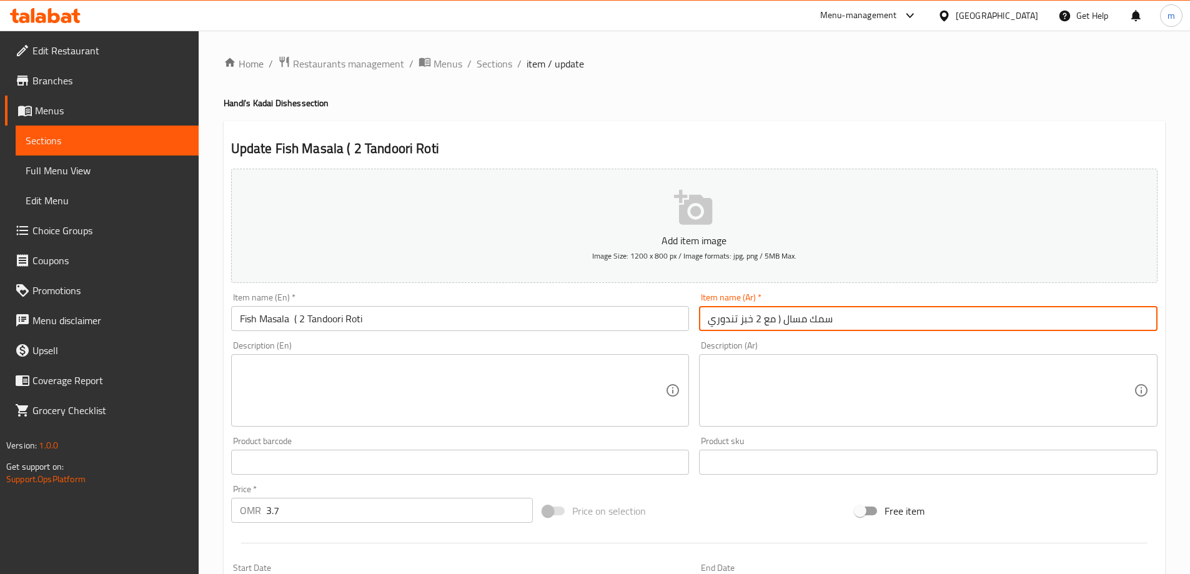
drag, startPoint x: 780, startPoint y: 323, endPoint x: 628, endPoint y: 323, distance: 151.7
click at [628, 323] on div "Add item image Image Size: 1200 x 800 px / Image formats: jpg, png / 5MB Max. I…" at bounding box center [694, 433] width 936 height 538
paste input "2 حبة روتي تندوري )"
type input "سمك مسال ( 2 حبة روتي تندوري )"
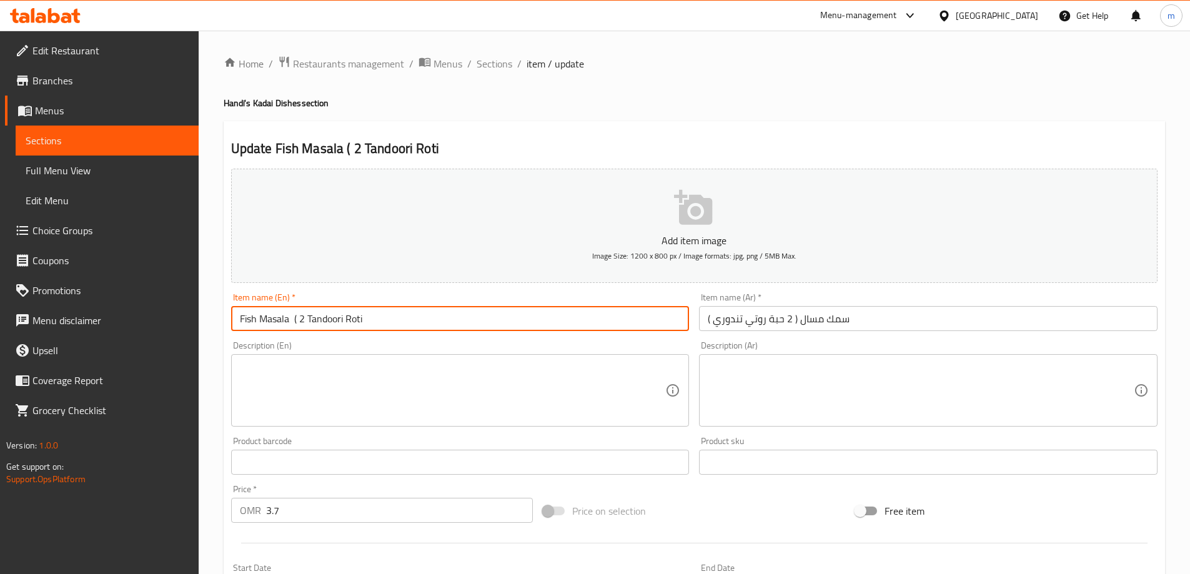
drag, startPoint x: 292, startPoint y: 319, endPoint x: 563, endPoint y: 319, distance: 270.4
click at [554, 319] on input "Fish Masala ( 2 Tandoori Roti" at bounding box center [460, 318] width 458 height 25
paste input "Pcs Tandoori Roti )"
type input "Fish Masala ( 2Pcs Tandoori Roti )"
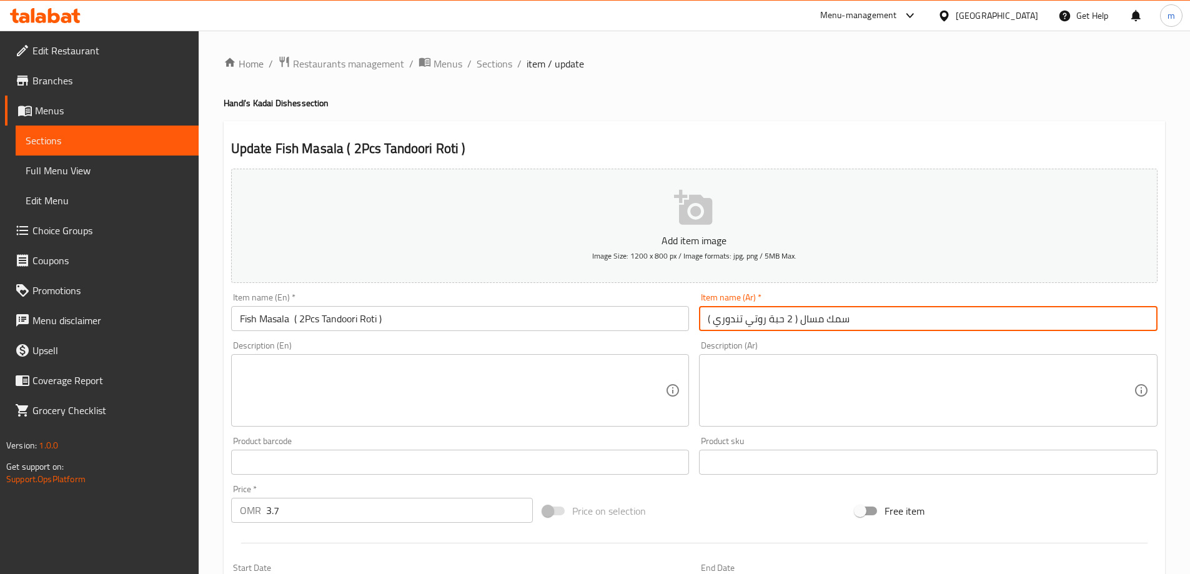
drag, startPoint x: 799, startPoint y: 320, endPoint x: 911, endPoint y: 320, distance: 111.8
click at [911, 320] on input "سمك مسال ( 2 حبة روتي تندوري )" at bounding box center [928, 318] width 458 height 25
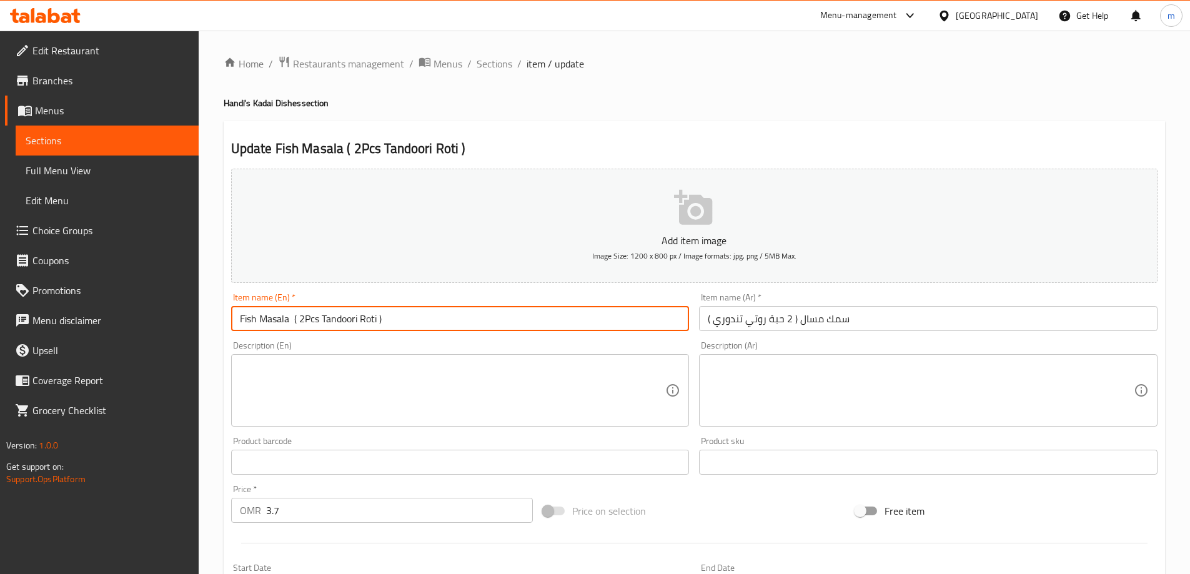
drag, startPoint x: 288, startPoint y: 323, endPoint x: 220, endPoint y: 324, distance: 68.1
click at [220, 324] on div "Home / Restaurants management / Menus / Sections / item / update Handi's Kadai …" at bounding box center [694, 457] width 991 height 852
click at [799, 320] on input "سمك مسال ( 2 حبة روتي تندوري )" at bounding box center [928, 318] width 458 height 25
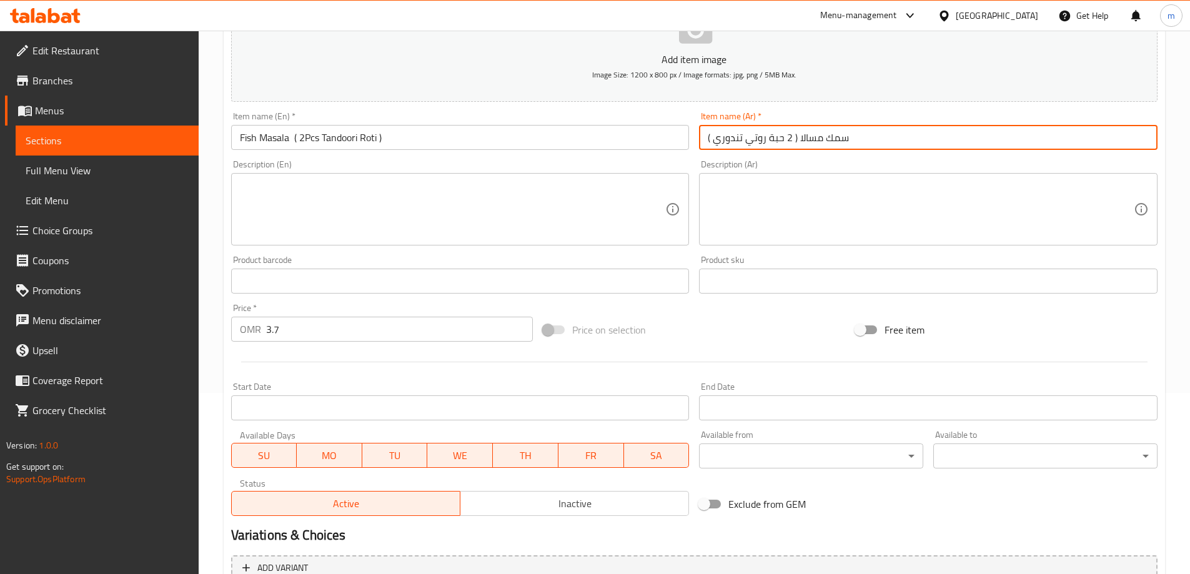
scroll to position [308, 0]
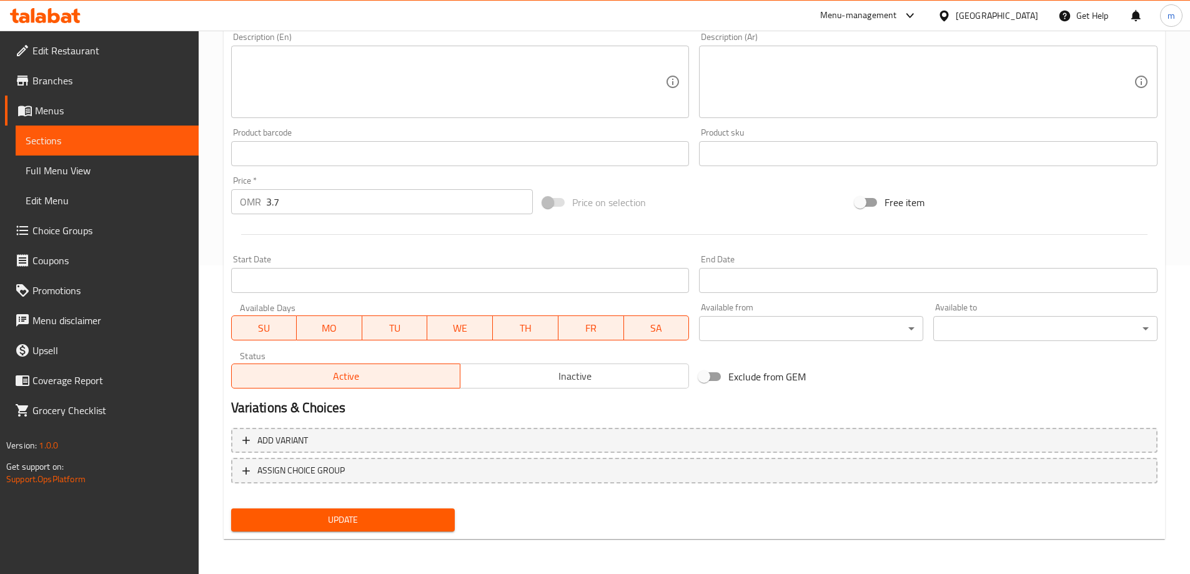
type input "سمك مسالا ( 2 حبة روتي تندوري )"
click at [379, 525] on span "Update" at bounding box center [343, 520] width 204 height 16
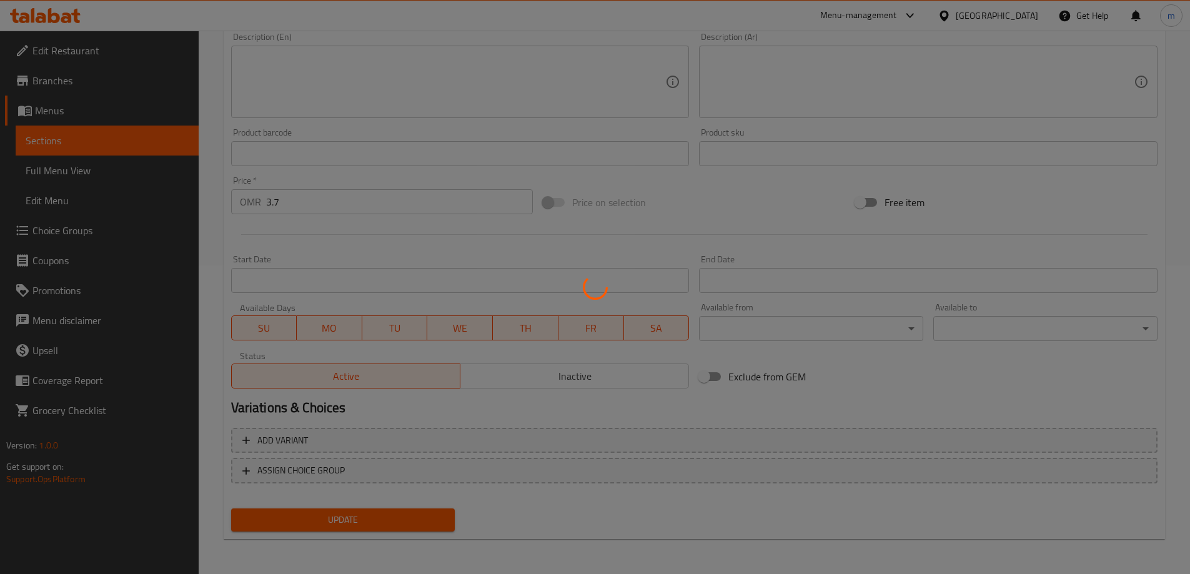
scroll to position [0, 0]
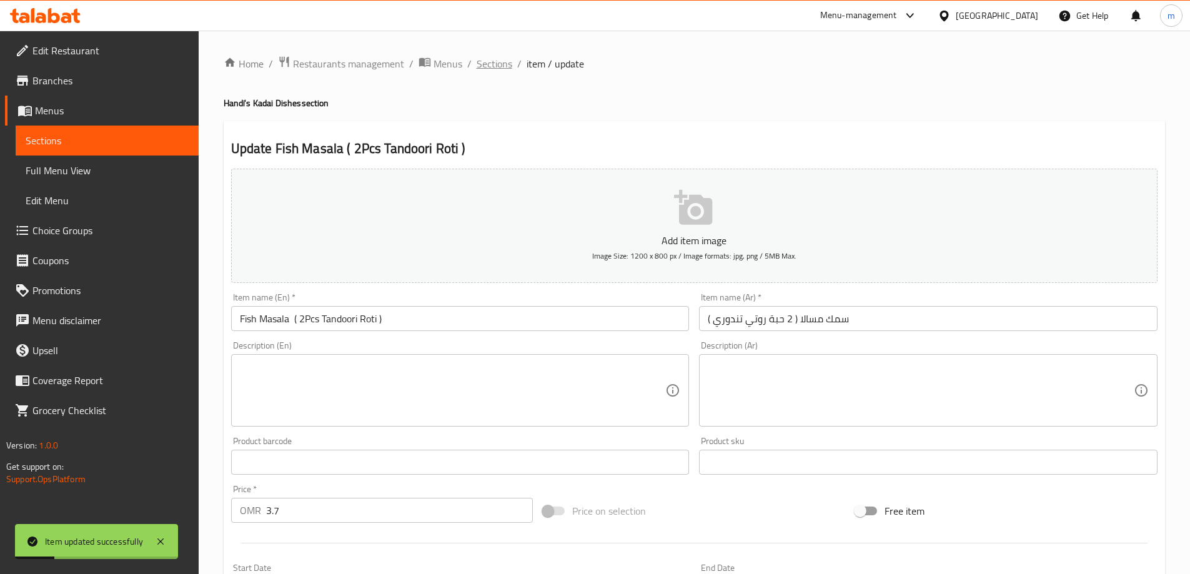
click at [487, 63] on span "Sections" at bounding box center [494, 63] width 36 height 15
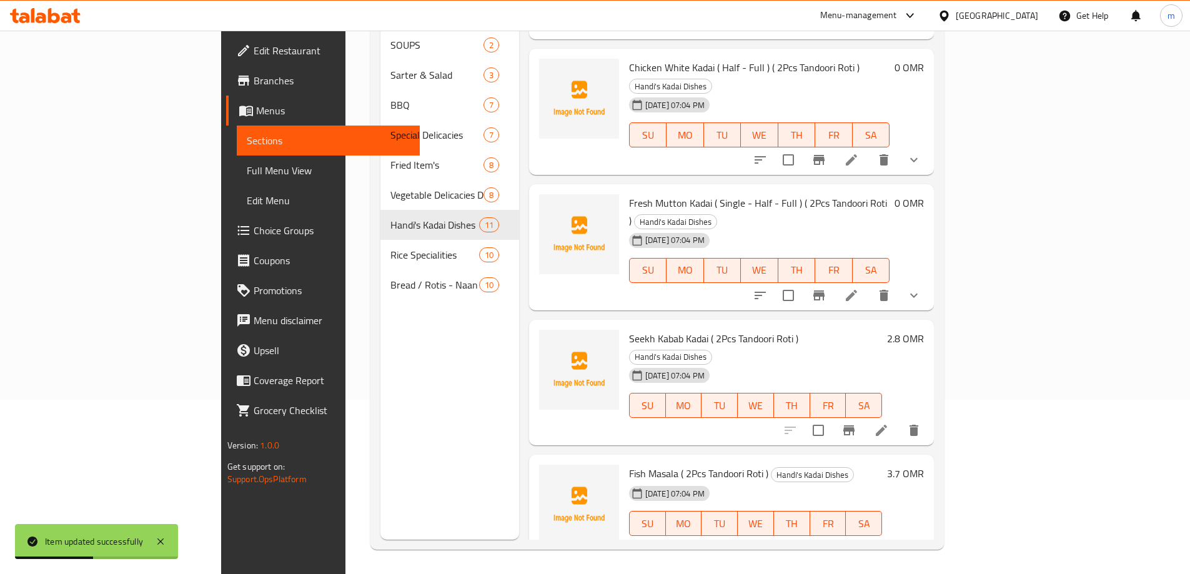
scroll to position [175, 0]
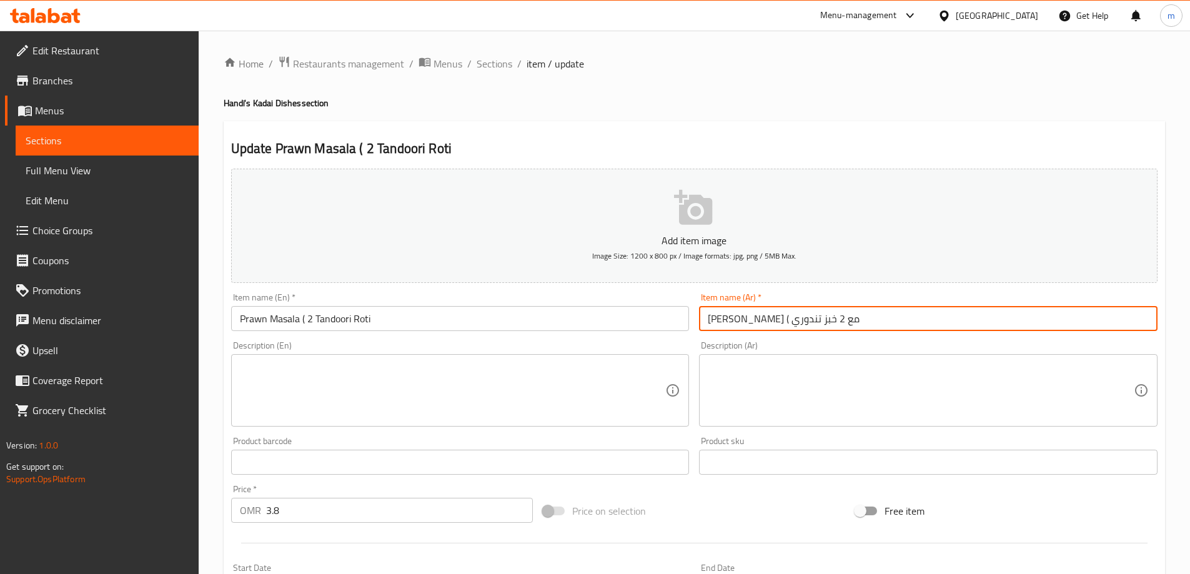
click at [814, 322] on input "روبين مسالا ( مع 2 خبز تندوري" at bounding box center [928, 318] width 458 height 25
type input "روبيان مسالا ( مع 2 خبز تندوري"
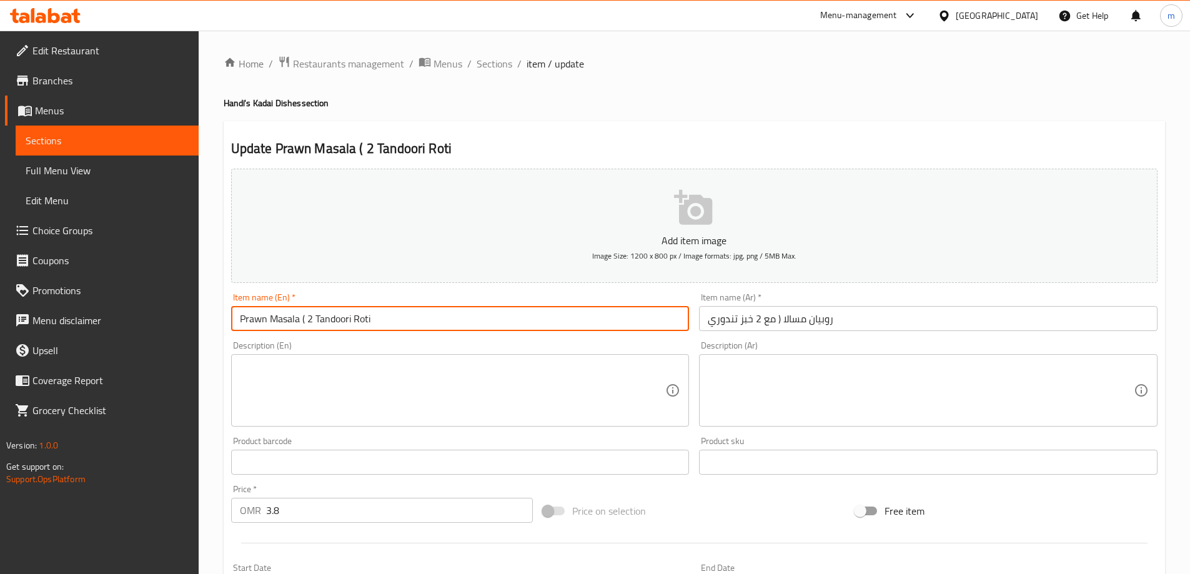
drag, startPoint x: 301, startPoint y: 320, endPoint x: 581, endPoint y: 332, distance: 280.0
click at [581, 332] on div "Item name (En)   * Prawn Masala ( 2 Tandoori Roti Item name (En) *" at bounding box center [460, 312] width 468 height 48
paste input "( 2Pcs Tandoori Roti )"
type input "Prawn Masala ( 2Pcs Tandoori Roti )"
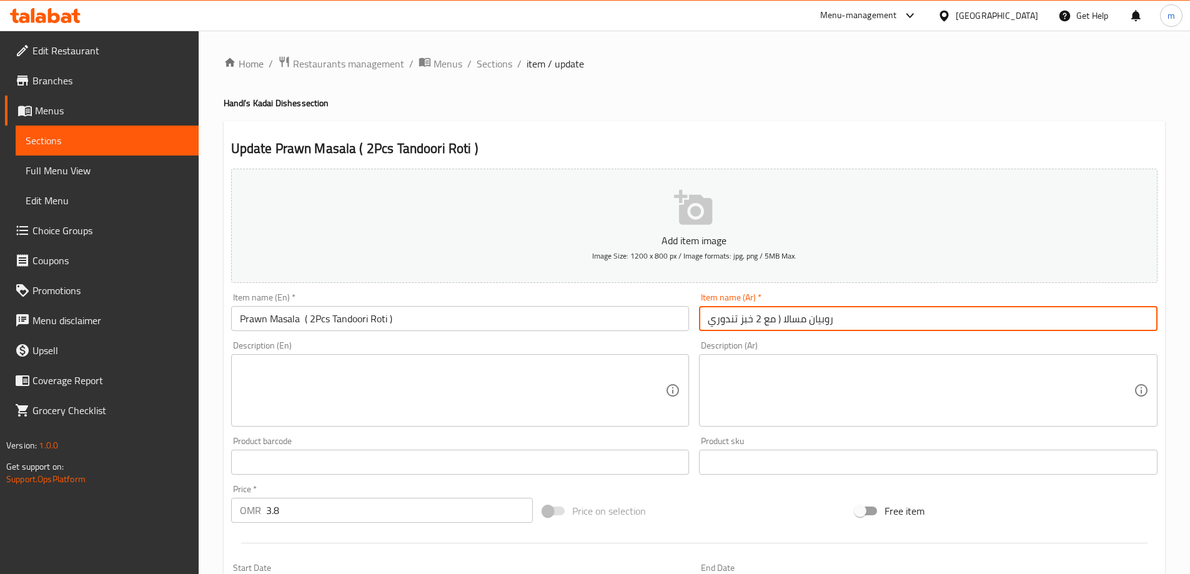
drag, startPoint x: 780, startPoint y: 320, endPoint x: 690, endPoint y: 322, distance: 89.9
click at [690, 322] on div "Add item image Image Size: 1200 x 800 px / Image formats: jpg, png / 5MB Max. I…" at bounding box center [694, 433] width 936 height 538
paste input "2 حبة روتي تندوري )"
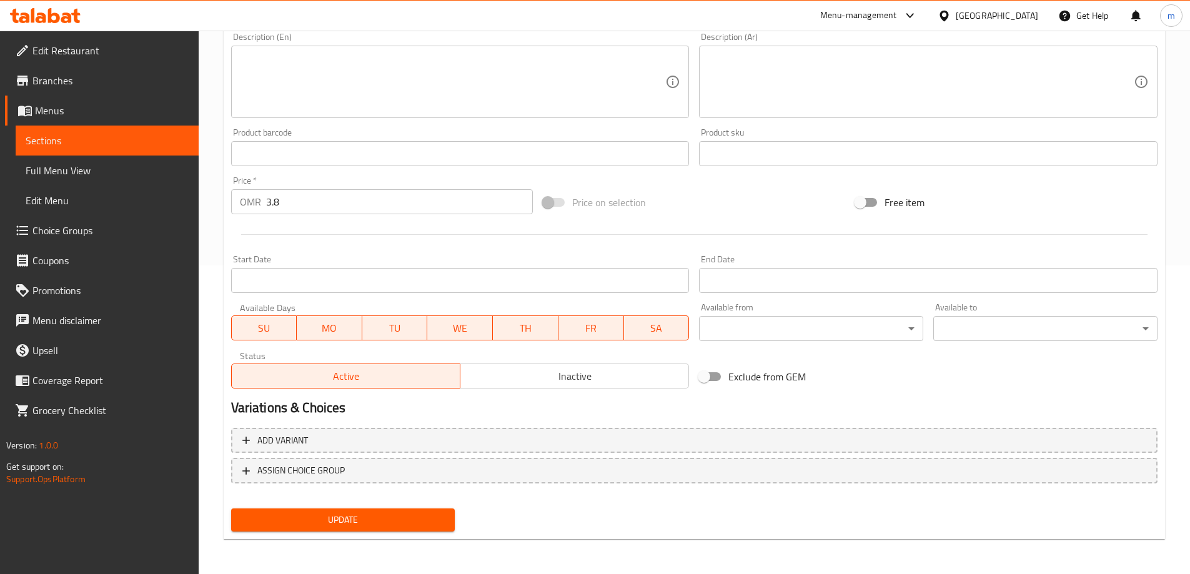
type input "روبيان مسالا ( 2 حبة [PERSON_NAME] )"
click at [346, 518] on span "Update" at bounding box center [343, 520] width 204 height 16
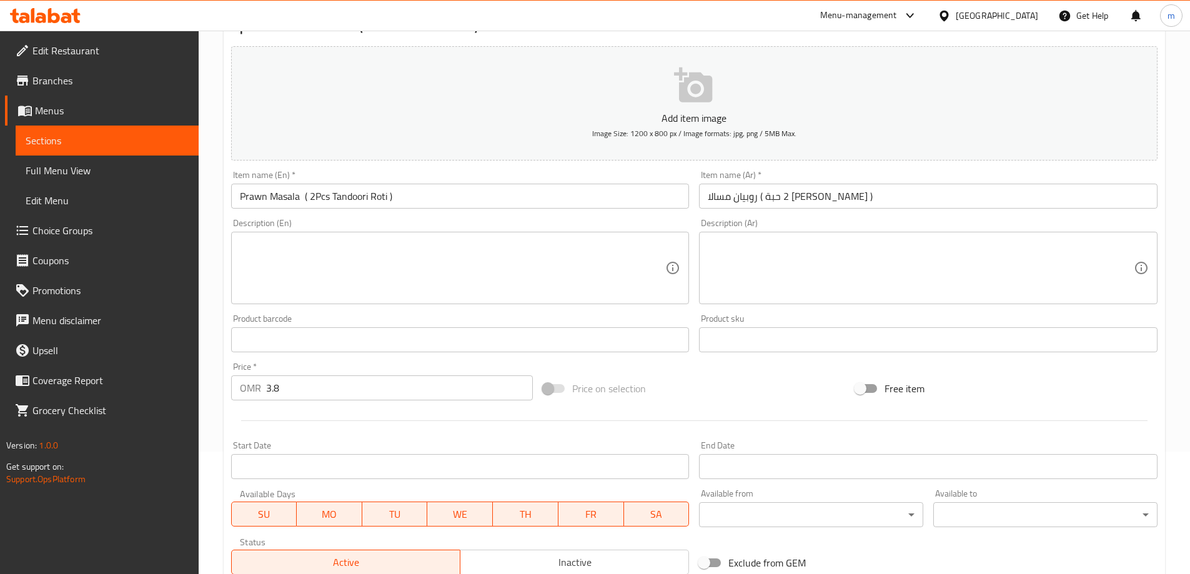
scroll to position [308, 0]
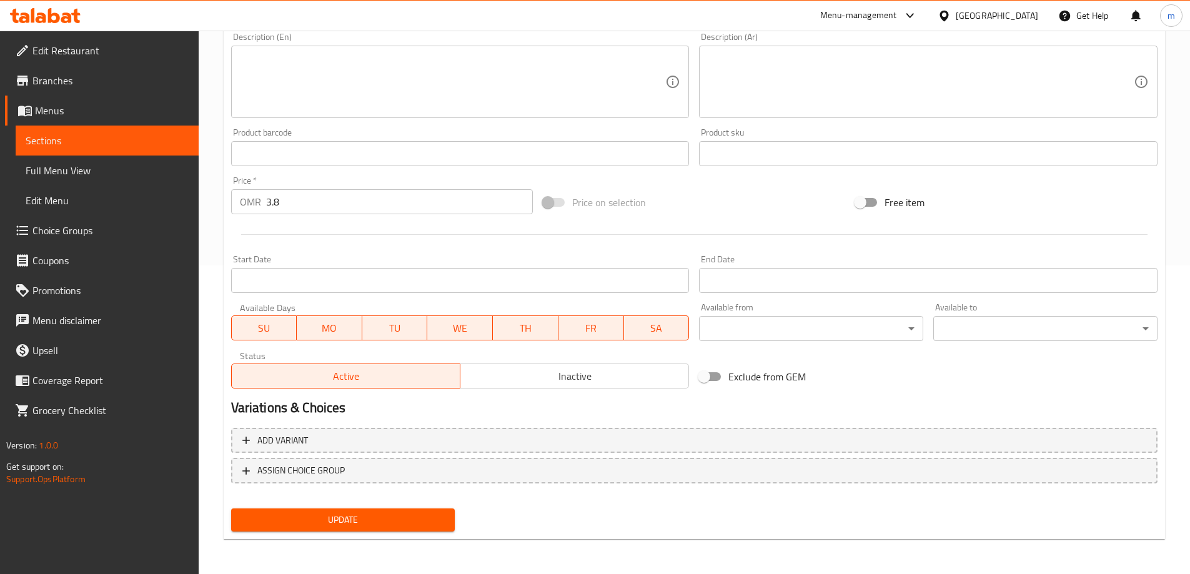
click at [404, 525] on span "Update" at bounding box center [343, 520] width 204 height 16
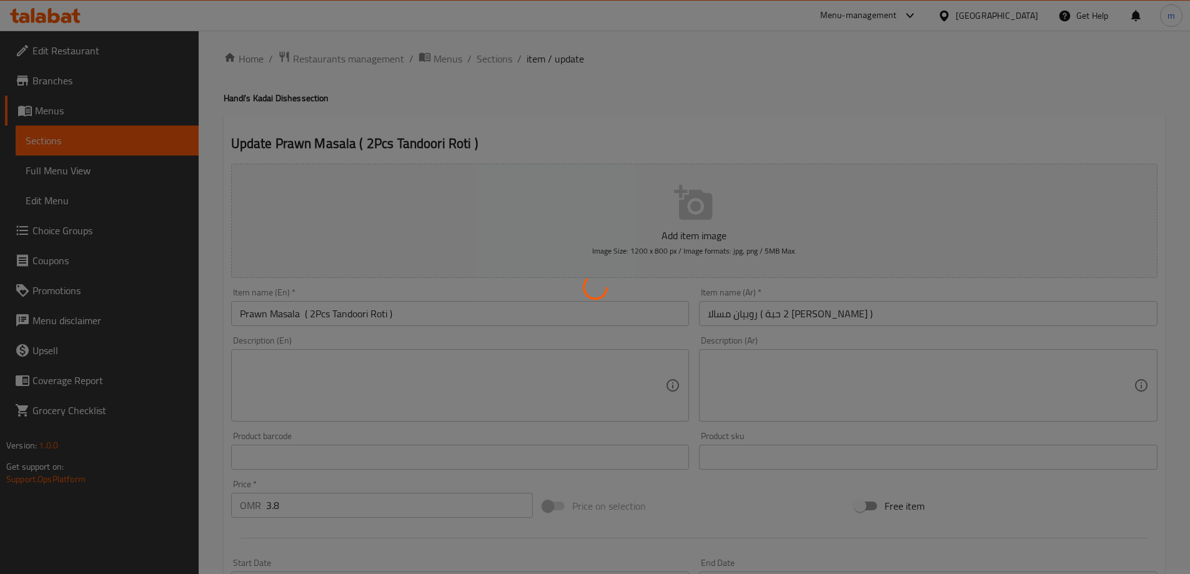
scroll to position [0, 0]
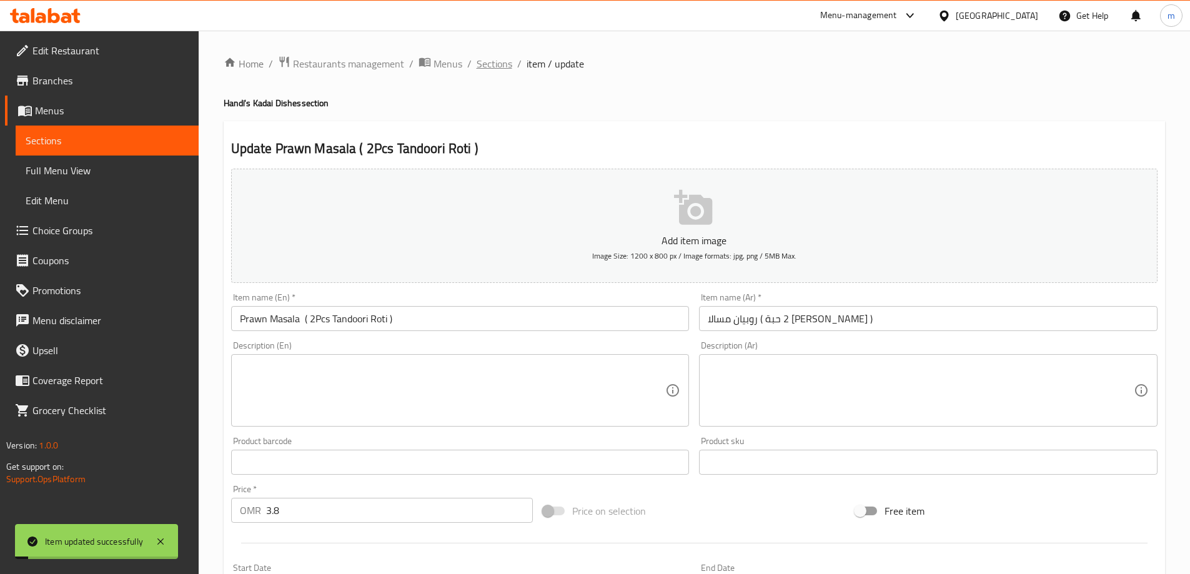
click at [498, 67] on span "Sections" at bounding box center [494, 63] width 36 height 15
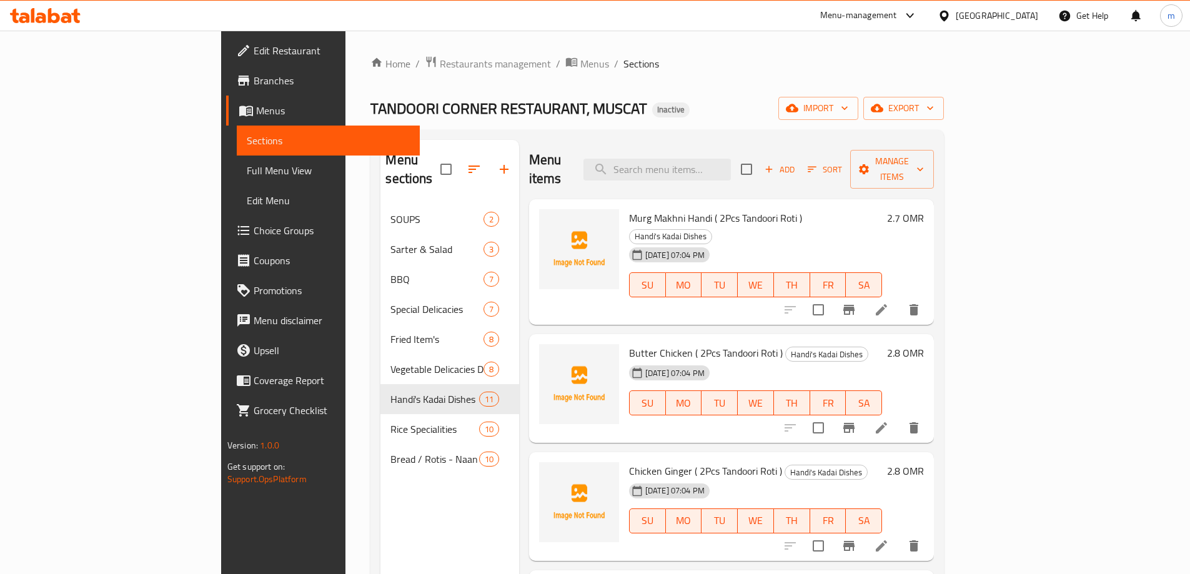
click at [247, 167] on span "Full Menu View" at bounding box center [328, 170] width 163 height 15
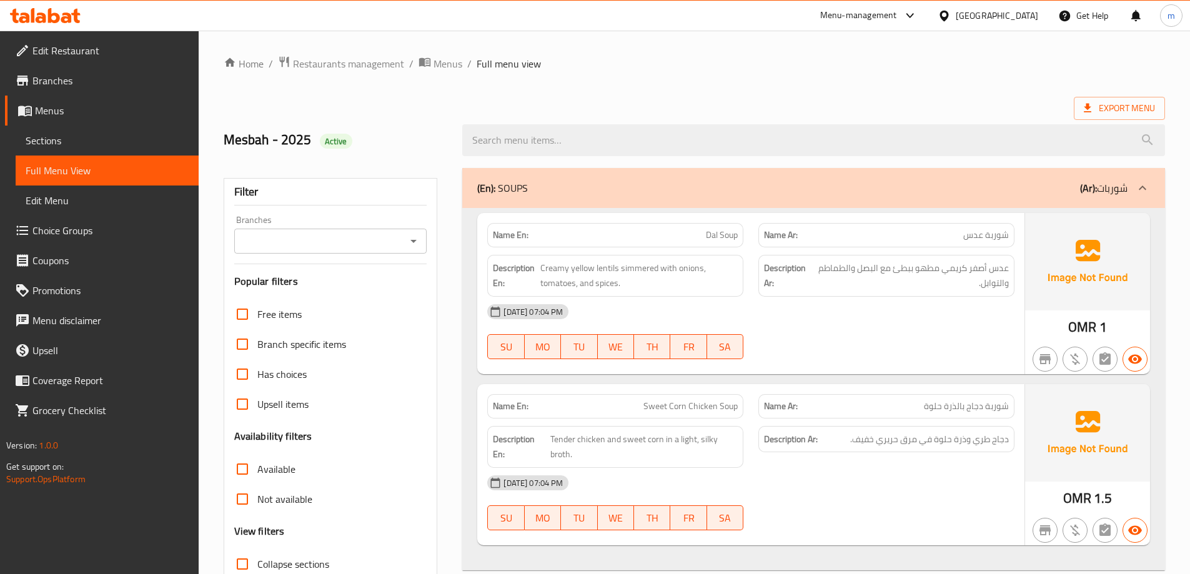
scroll to position [250, 0]
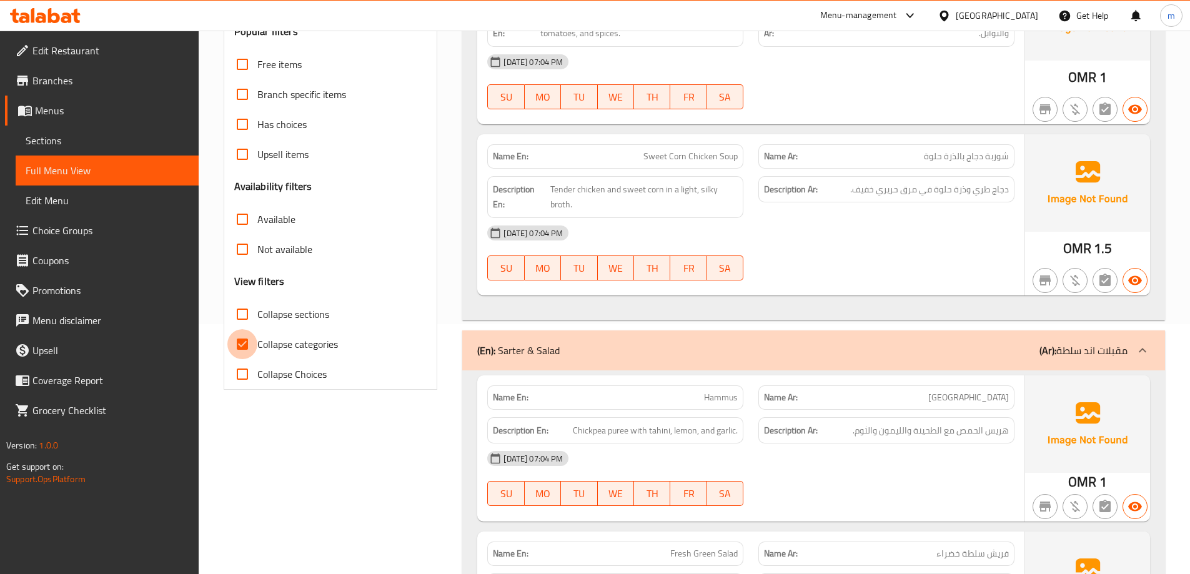
click at [249, 343] on input "Collapse categories" at bounding box center [242, 344] width 30 height 30
checkbox input "false"
click at [76, 135] on span "Sections" at bounding box center [107, 140] width 163 height 15
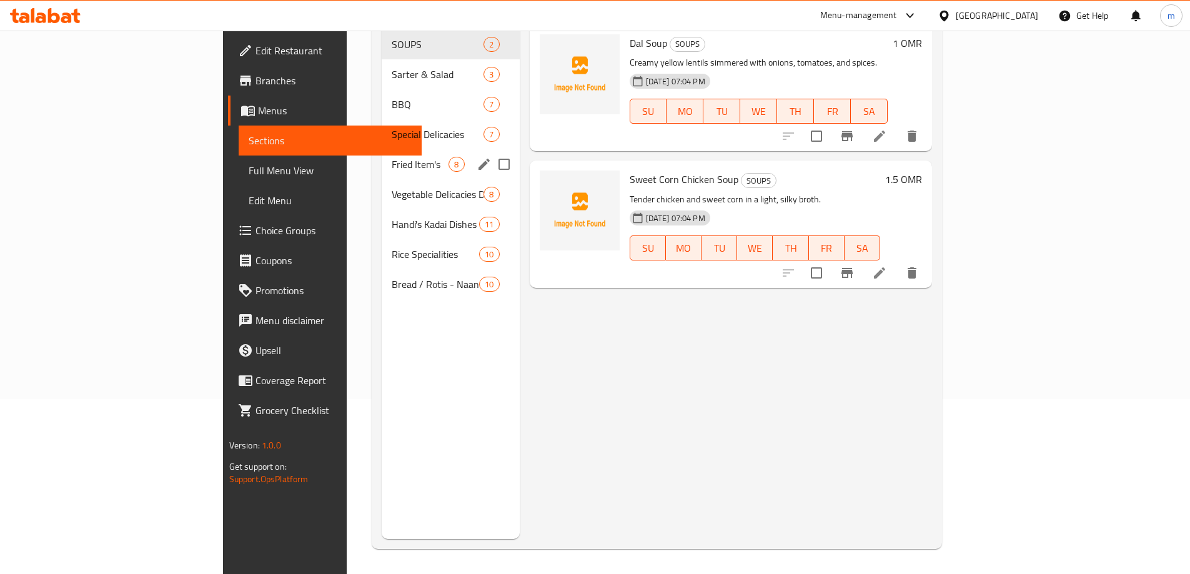
click at [382, 149] on div "Fried Item's 8" at bounding box center [450, 164] width 137 height 30
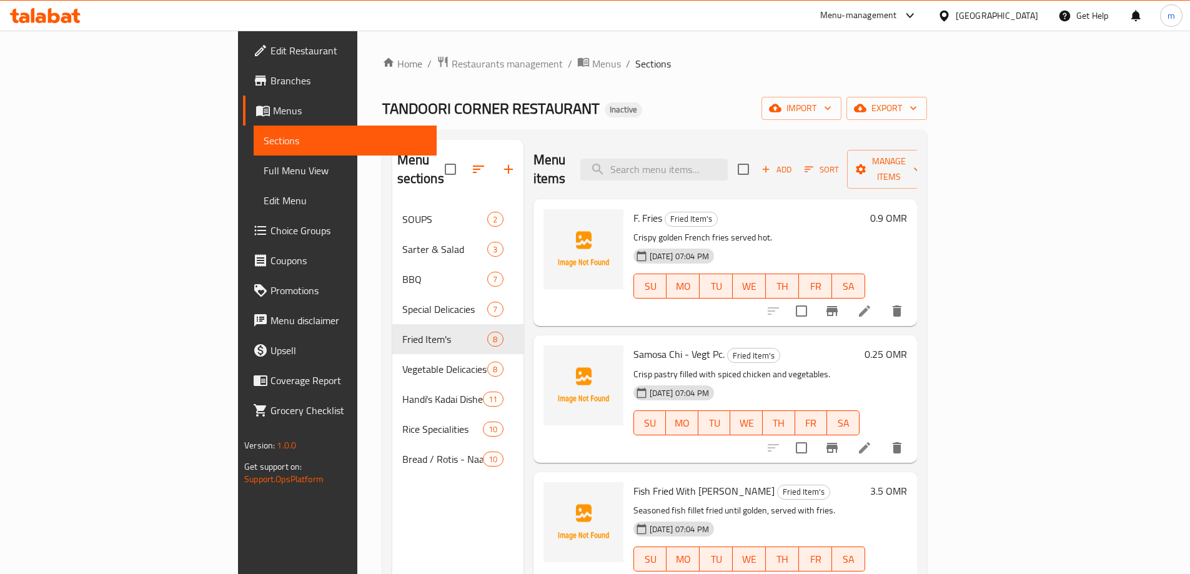
click at [872, 440] on icon at bounding box center [864, 447] width 15 height 15
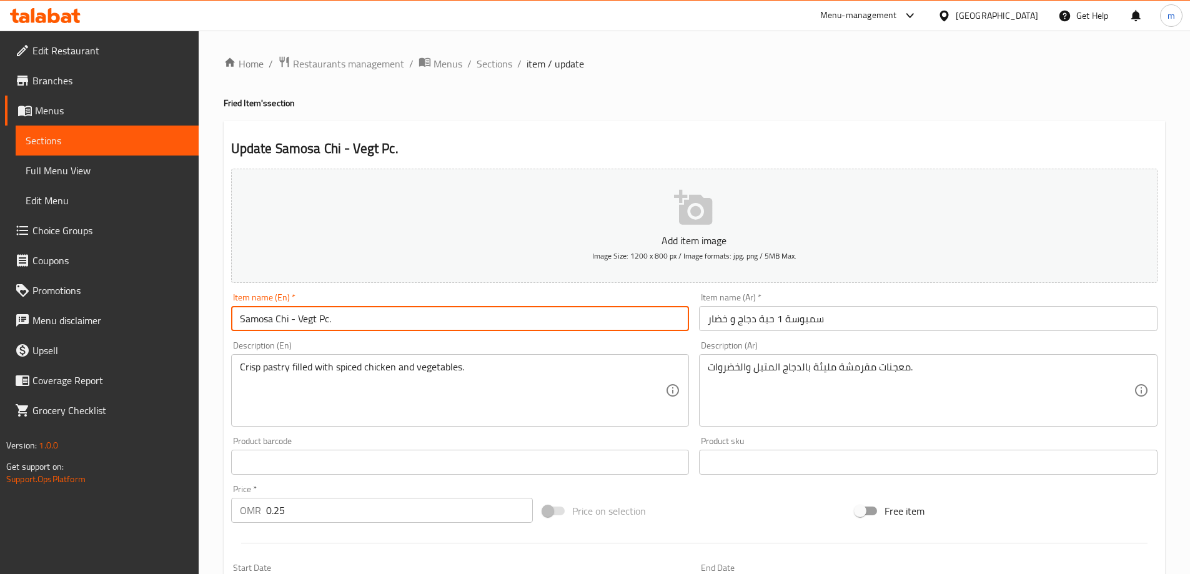
click at [330, 322] on input "Samosa Chi - Vegt Pc." at bounding box center [460, 318] width 458 height 25
type input "Samosa Chi - Vegt Pc.1"
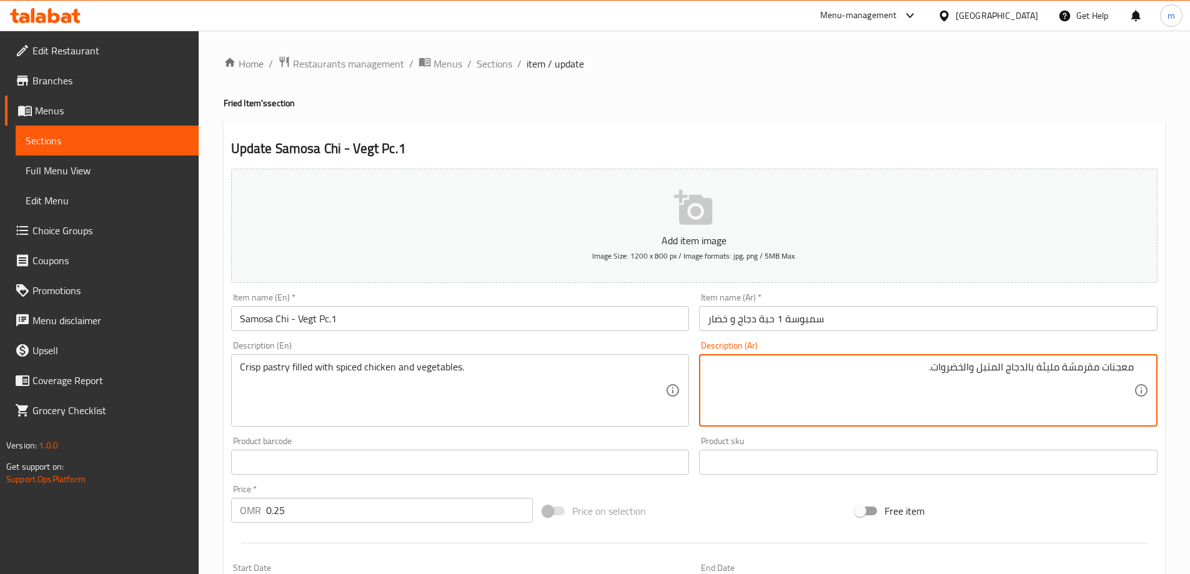
drag, startPoint x: 1053, startPoint y: 367, endPoint x: 1037, endPoint y: 370, distance: 16.4
click at [1037, 370] on textarea "معجنات مقرمشة مليئة بالدجاج المتبل والخضروات." at bounding box center [921, 390] width 426 height 59
click at [1090, 369] on textarea "معجنات مقرمشة محشوة بالدجاج المتبل والخضروات." at bounding box center [921, 390] width 426 height 59
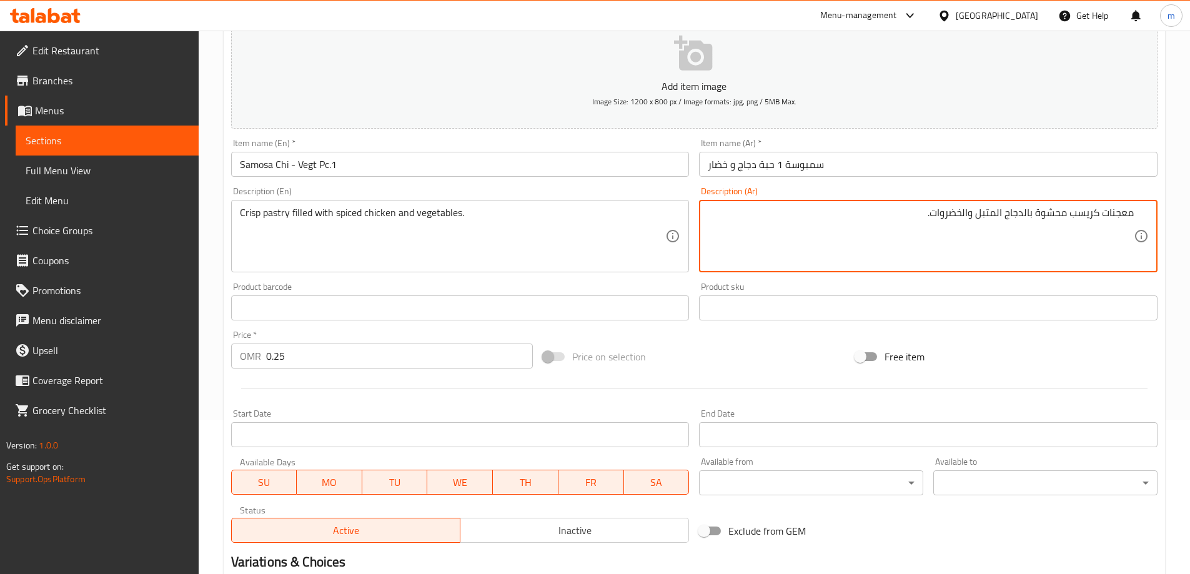
scroll to position [308, 0]
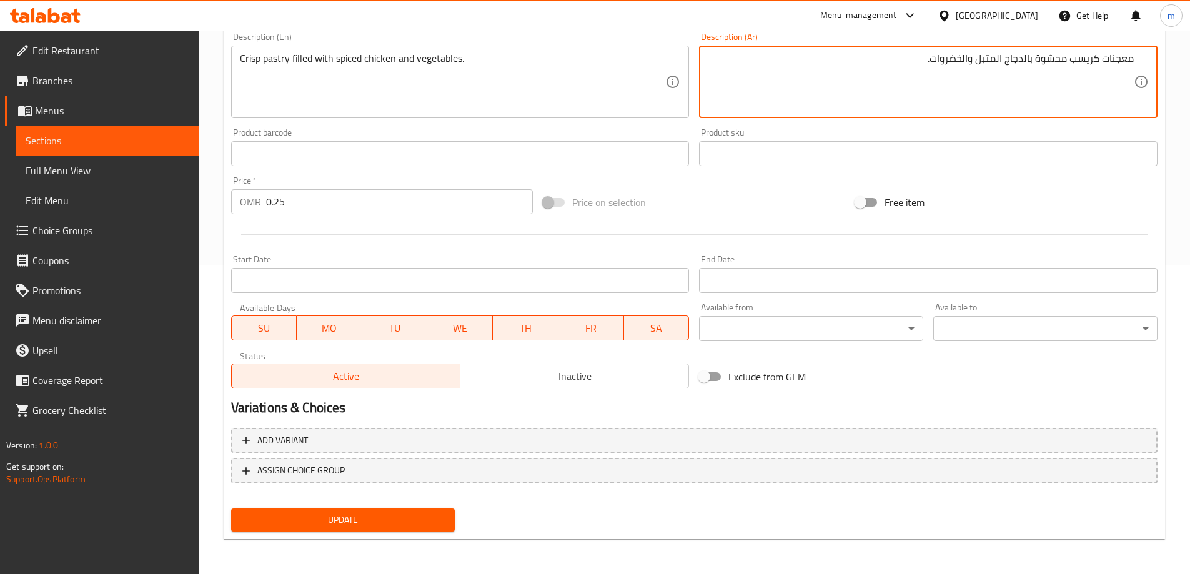
type textarea "معجنات كريسب محشوة بالدجاج المتبل والخضروات."
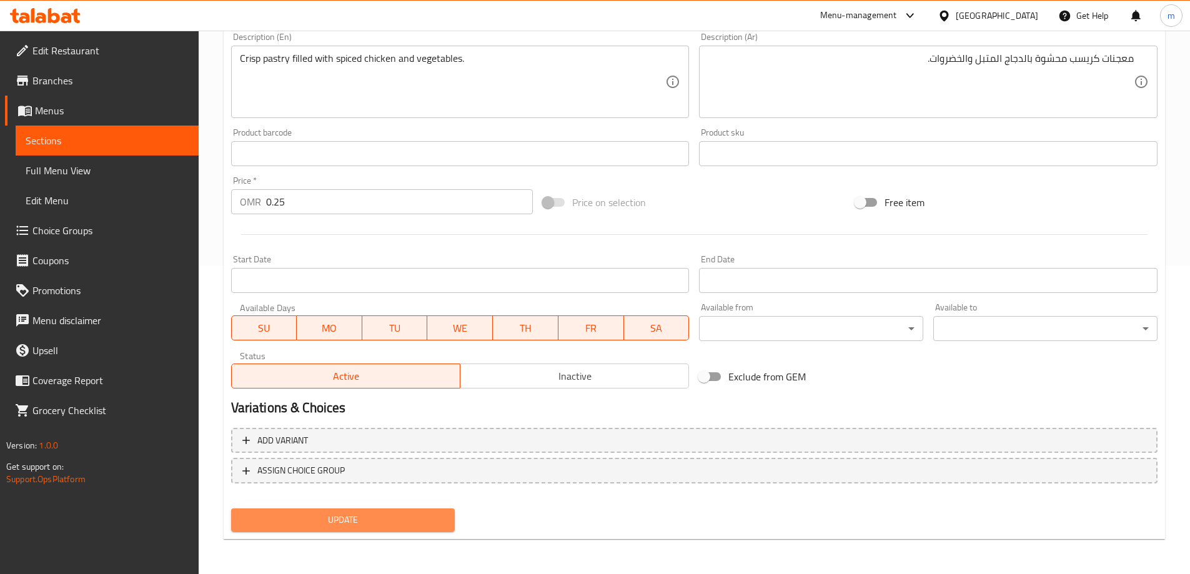
click at [342, 509] on button "Update" at bounding box center [343, 519] width 224 height 23
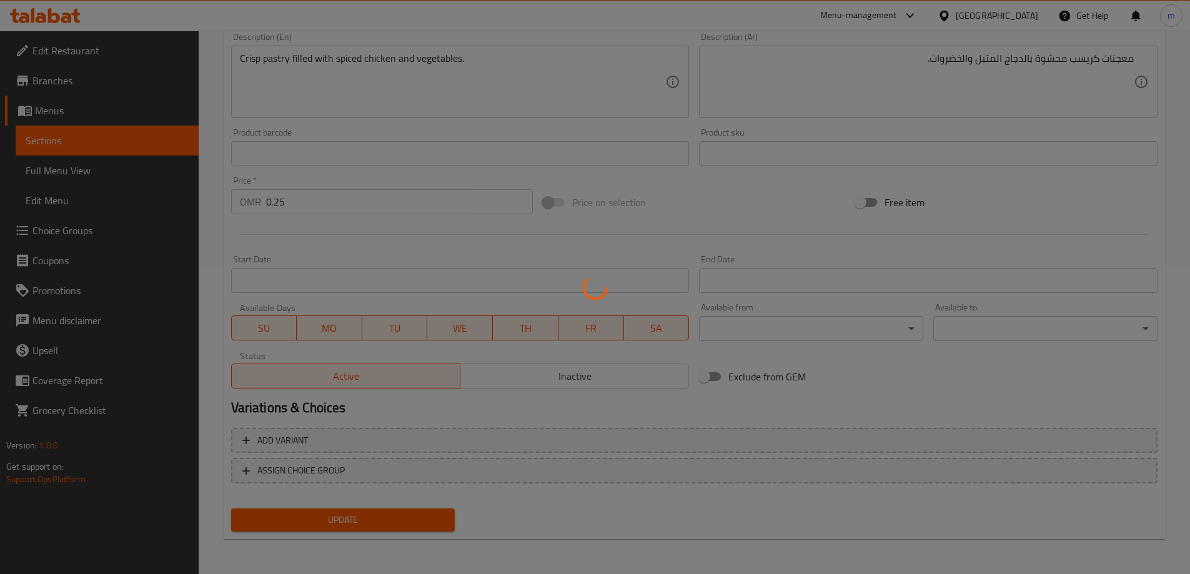
scroll to position [0, 0]
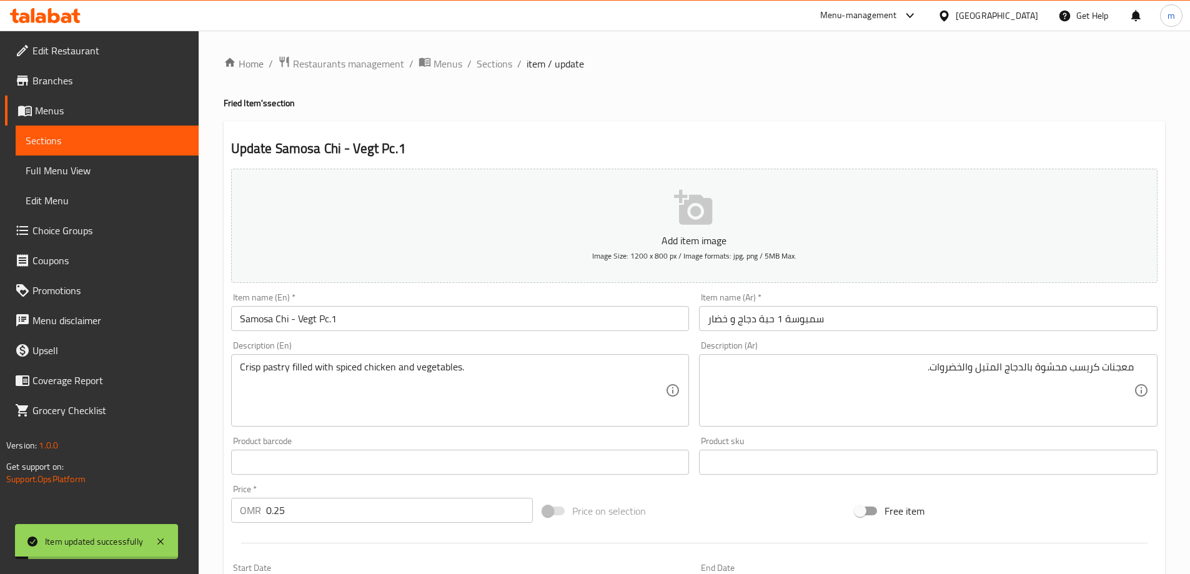
click at [489, 64] on span "Sections" at bounding box center [494, 63] width 36 height 15
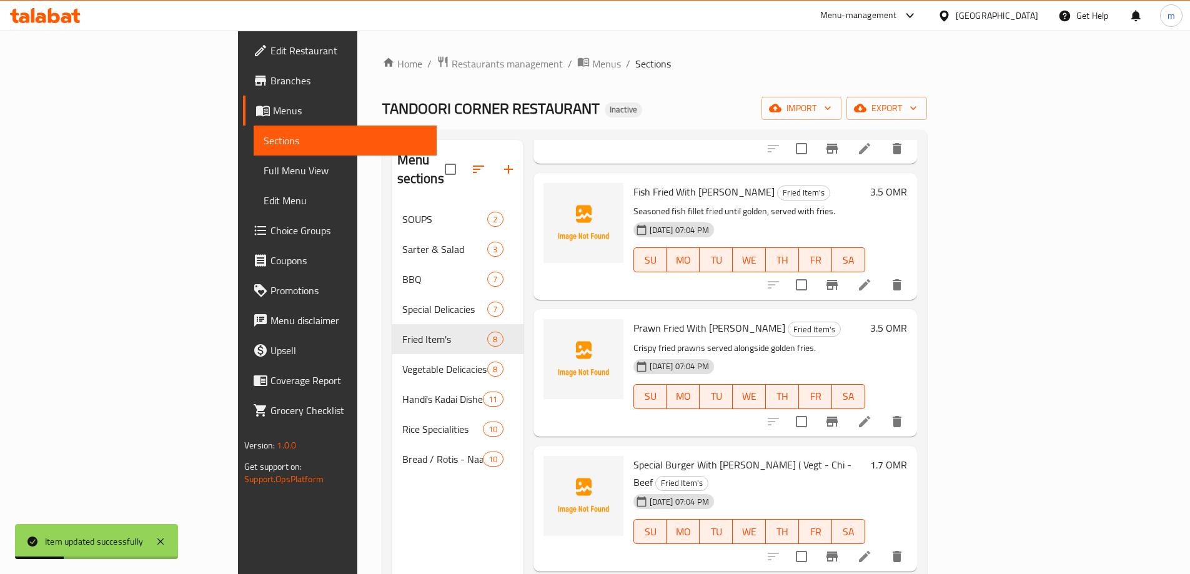
scroll to position [312, 0]
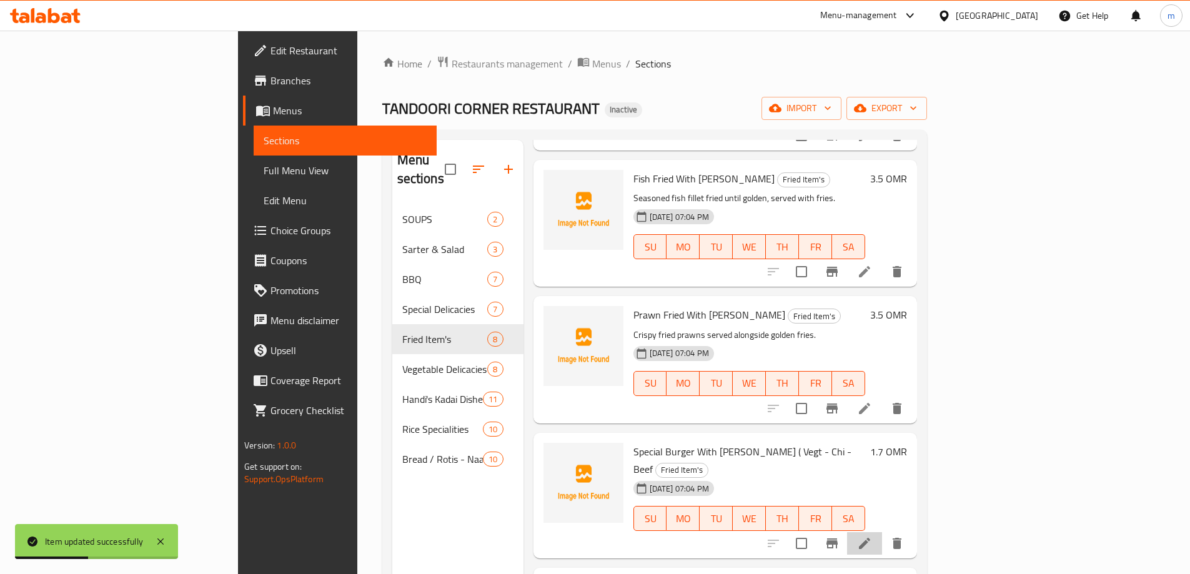
click at [882, 532] on li at bounding box center [864, 543] width 35 height 22
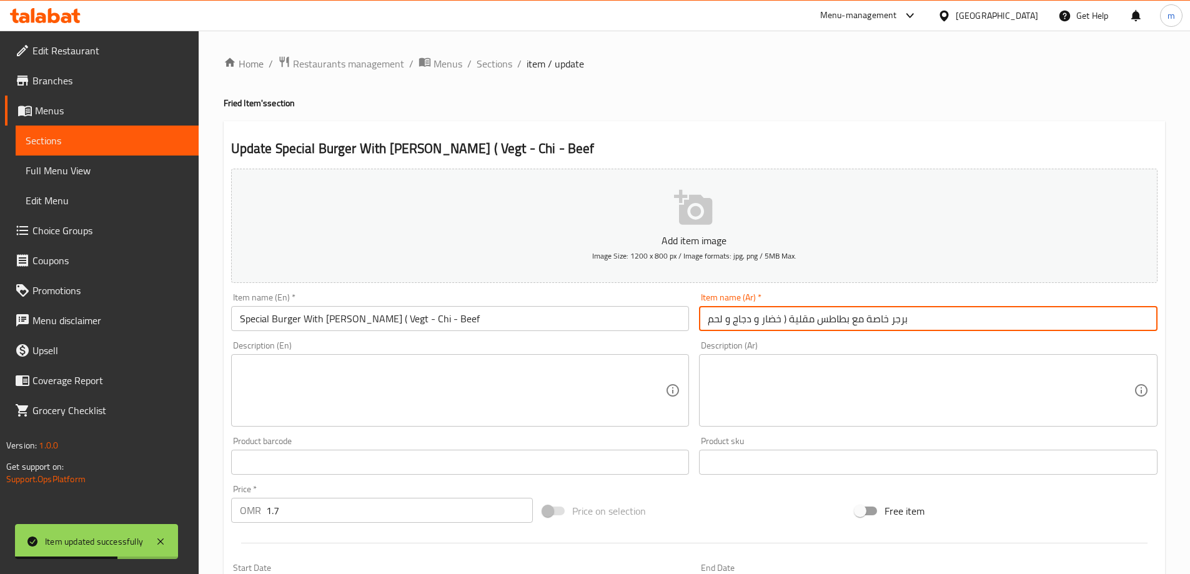
click at [919, 317] on input "برجر خاصة مع بطاطس مقلية ( خضار و دجاج و لحم" at bounding box center [928, 318] width 458 height 25
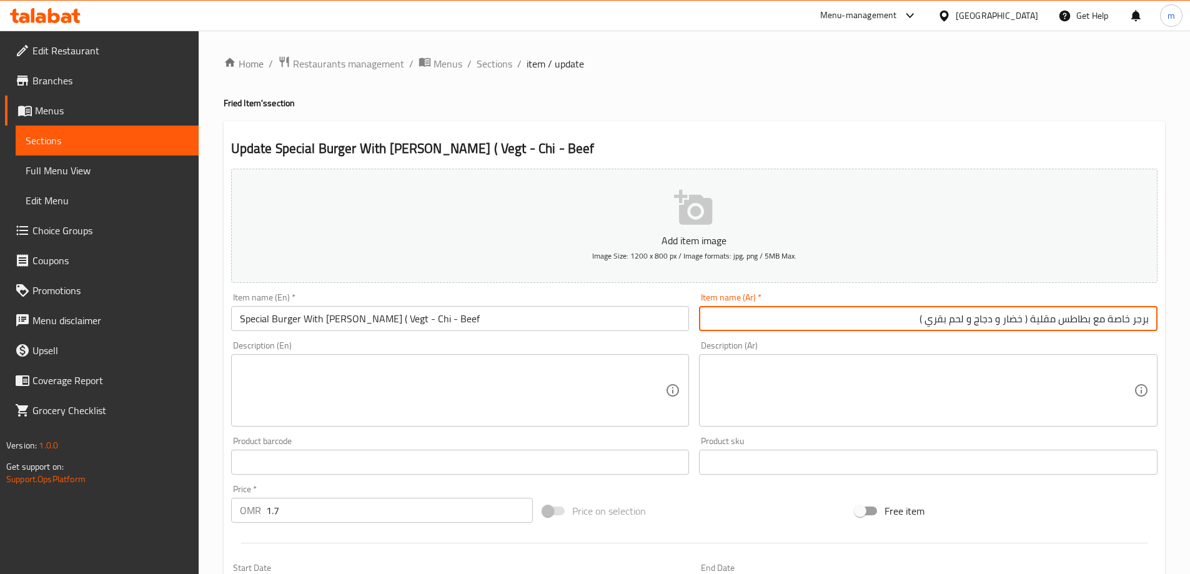
type input "برجر خاصة مع بطاطس مقلية ( خضار و دجاج و لحم بقري )"
click at [476, 328] on input "Special Burger With F.Fries ( Vegt - Chi - Beef" at bounding box center [460, 318] width 458 height 25
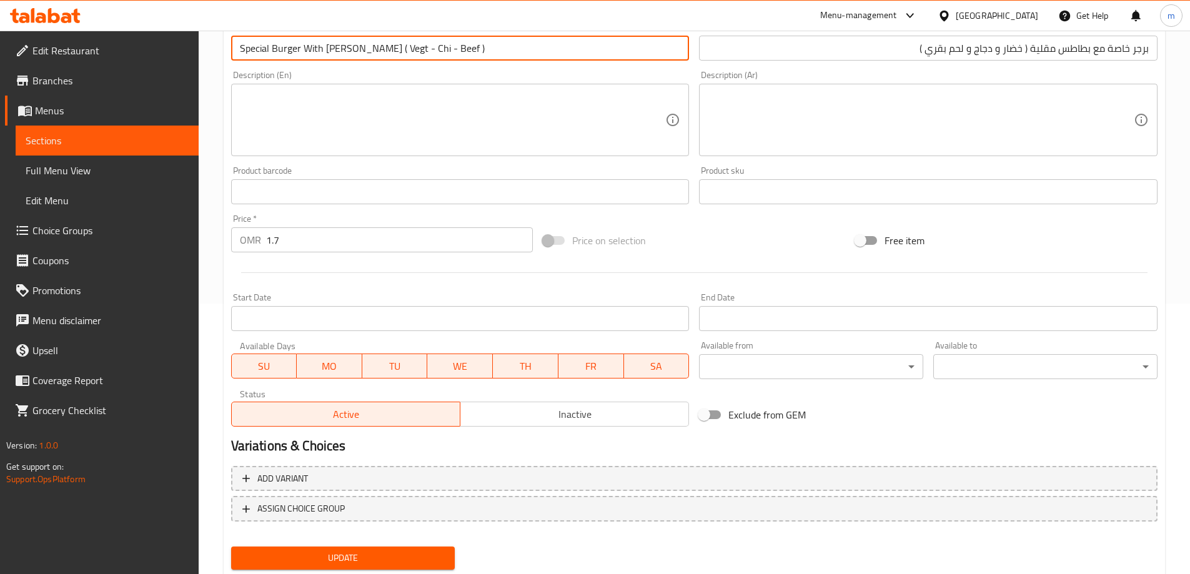
scroll to position [308, 0]
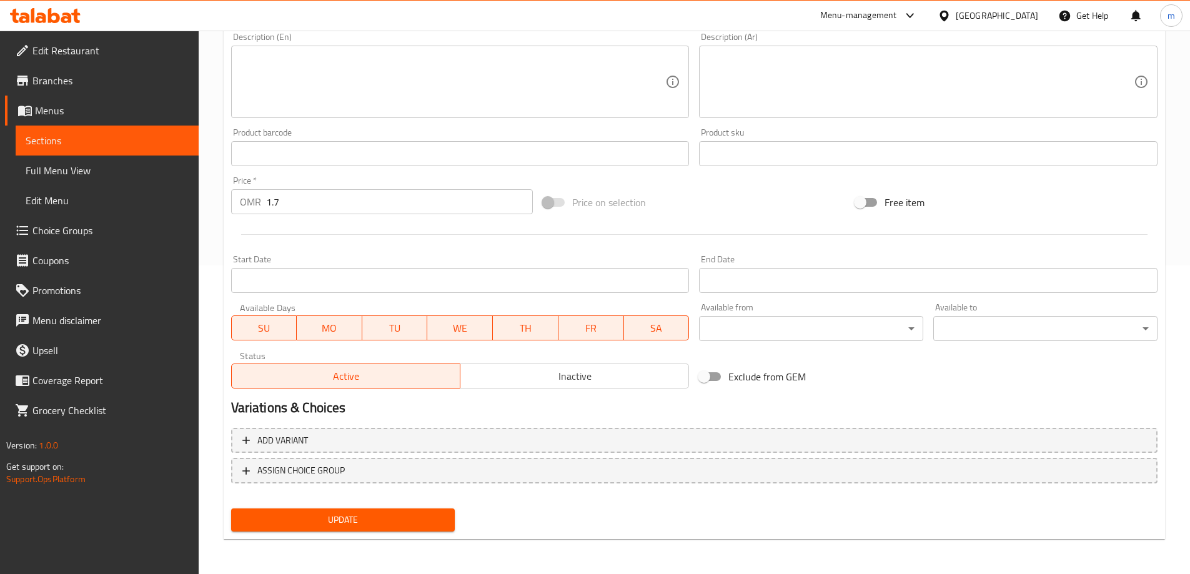
type input "Special Burger With [PERSON_NAME] ( Vegt - Chi - Beef )"
click at [395, 523] on span "Update" at bounding box center [343, 520] width 204 height 16
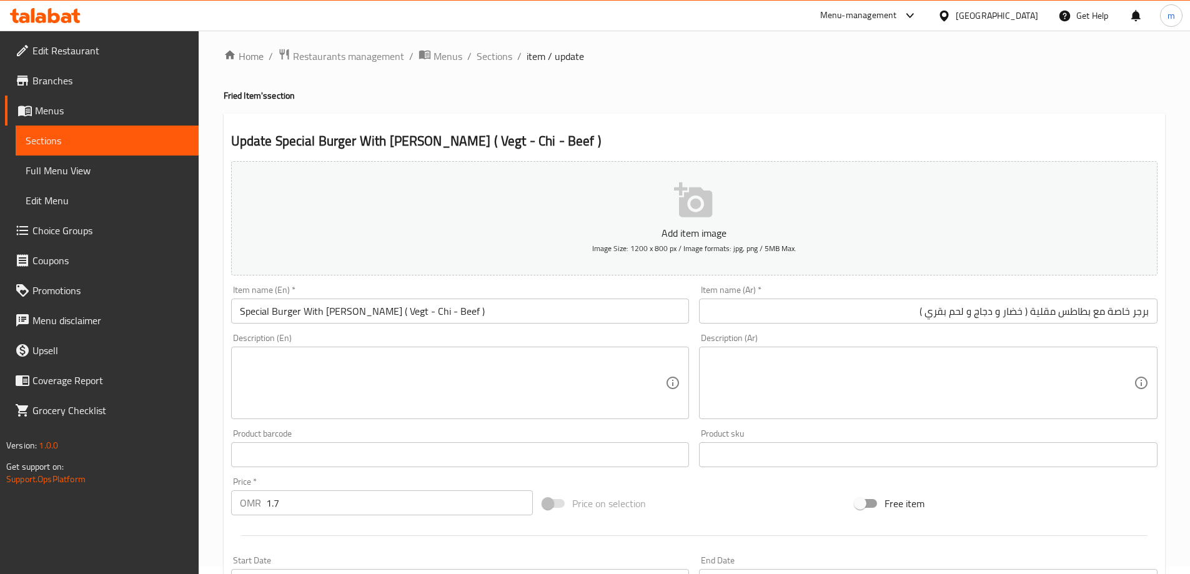
scroll to position [0, 0]
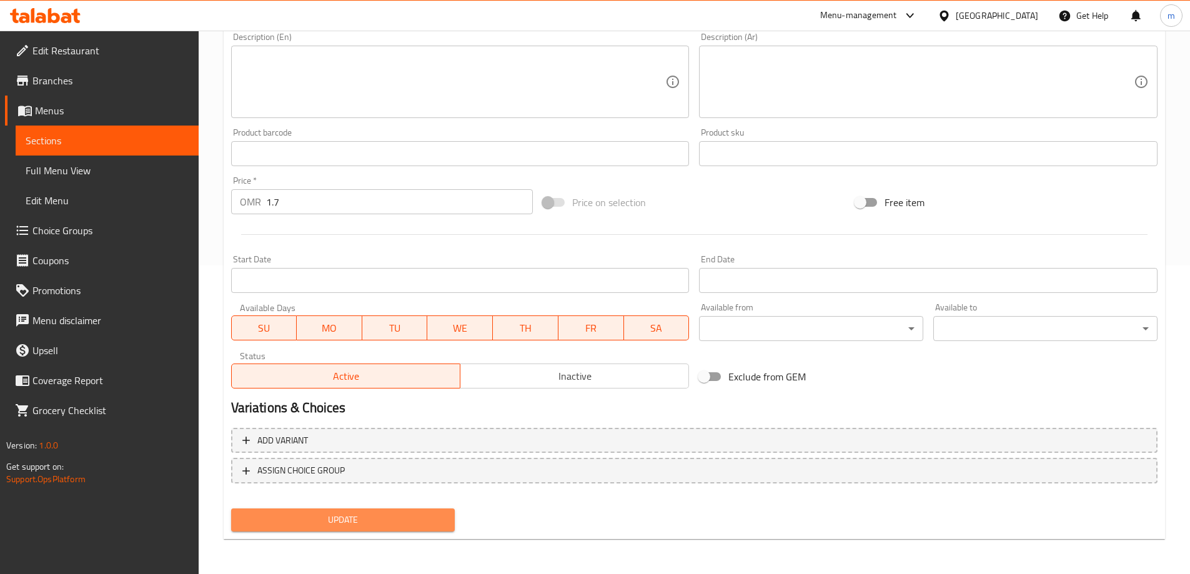
click at [397, 512] on span "Update" at bounding box center [343, 520] width 204 height 16
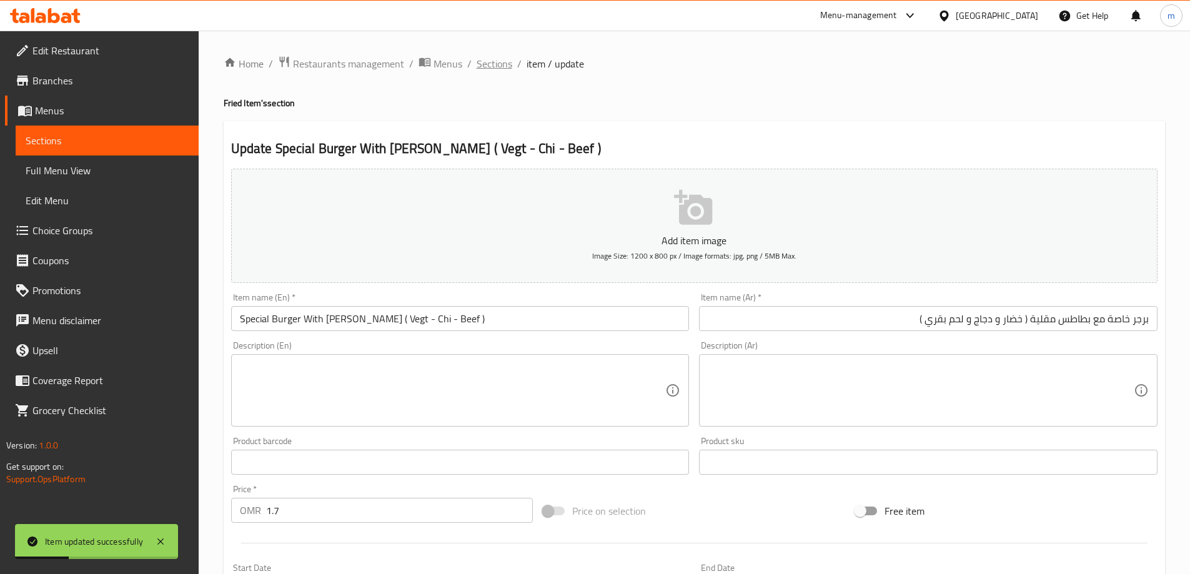
click at [501, 63] on span "Sections" at bounding box center [494, 63] width 36 height 15
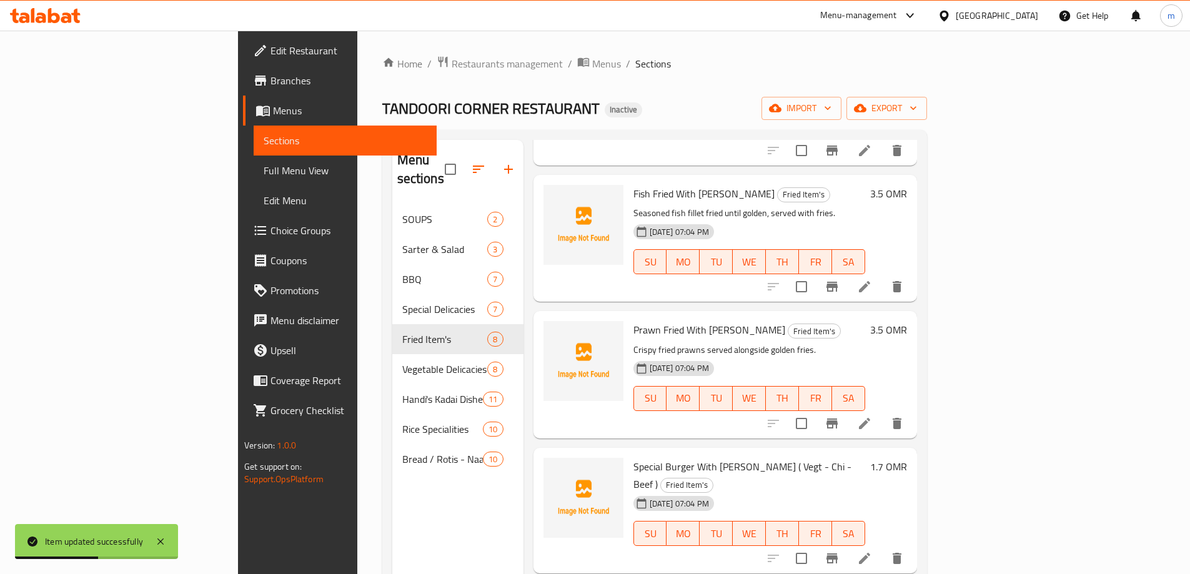
scroll to position [530, 0]
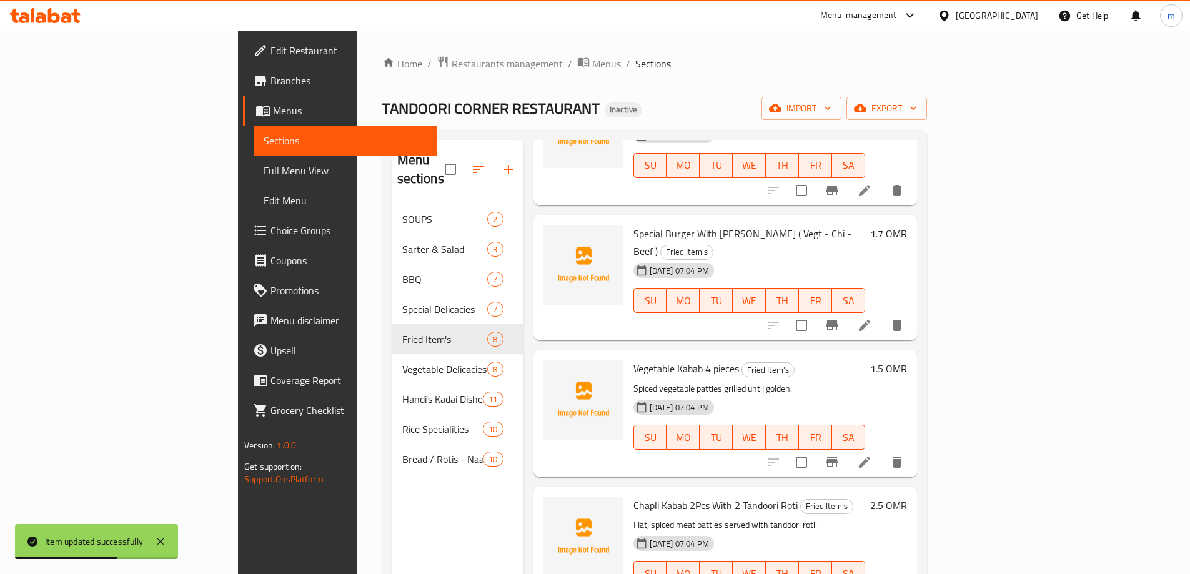
click at [264, 171] on span "Full Menu View" at bounding box center [345, 170] width 163 height 15
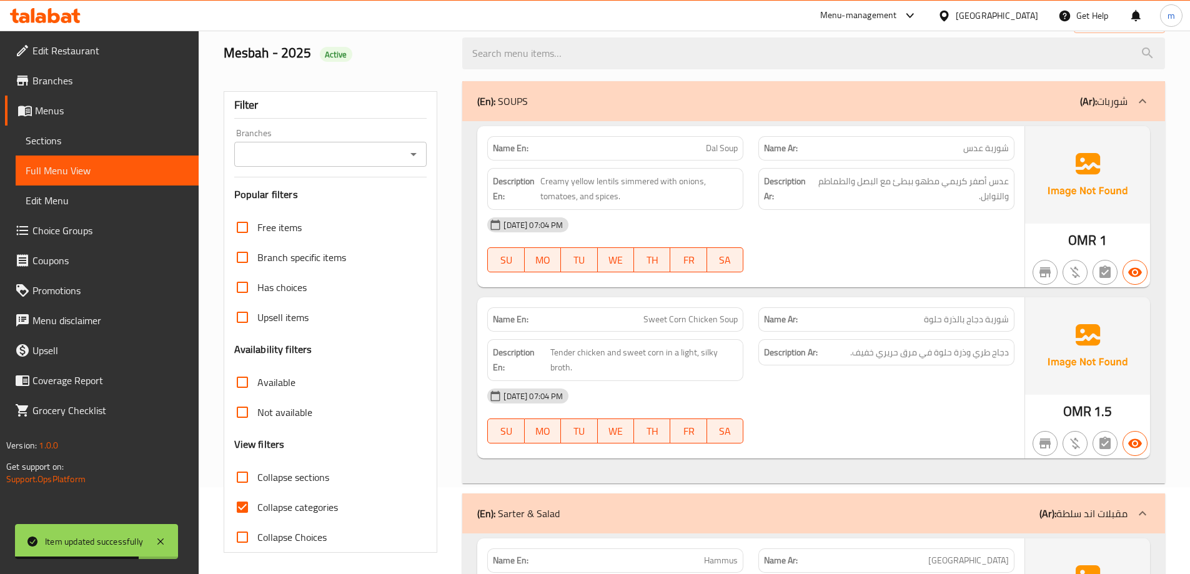
scroll to position [187, 0]
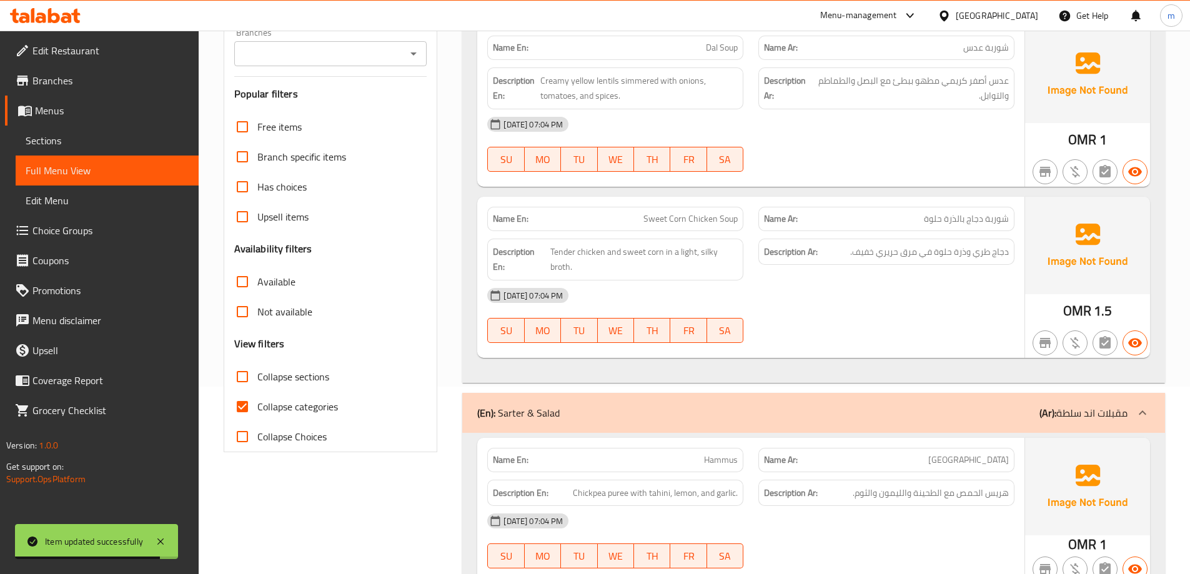
click at [264, 412] on span "Collapse categories" at bounding box center [297, 406] width 81 height 15
click at [257, 412] on input "Collapse categories" at bounding box center [242, 407] width 30 height 30
checkbox input "false"
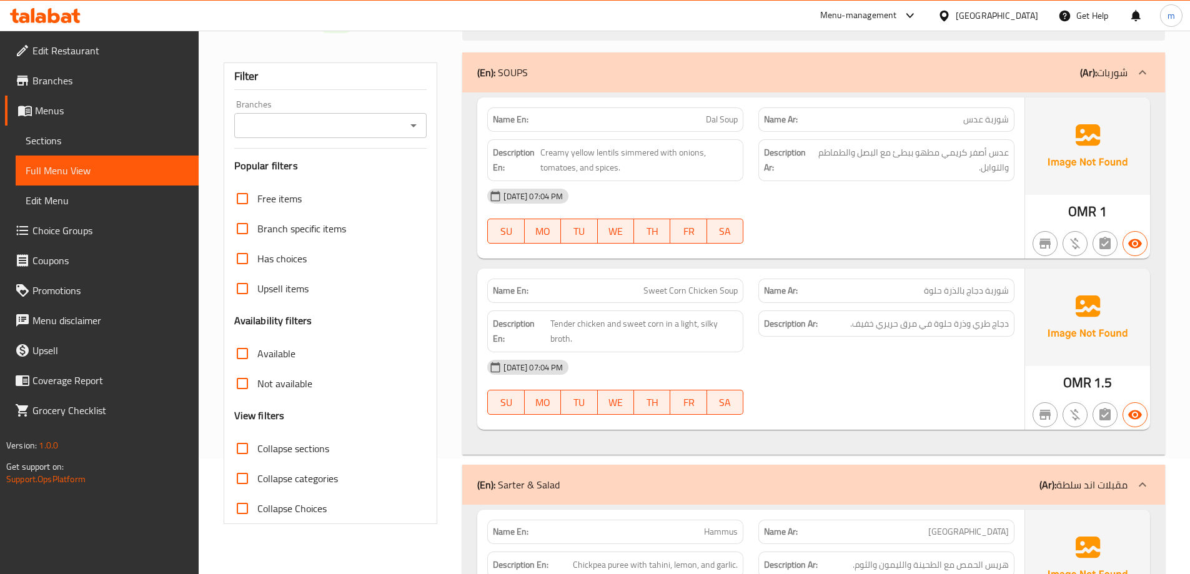
scroll to position [250, 0]
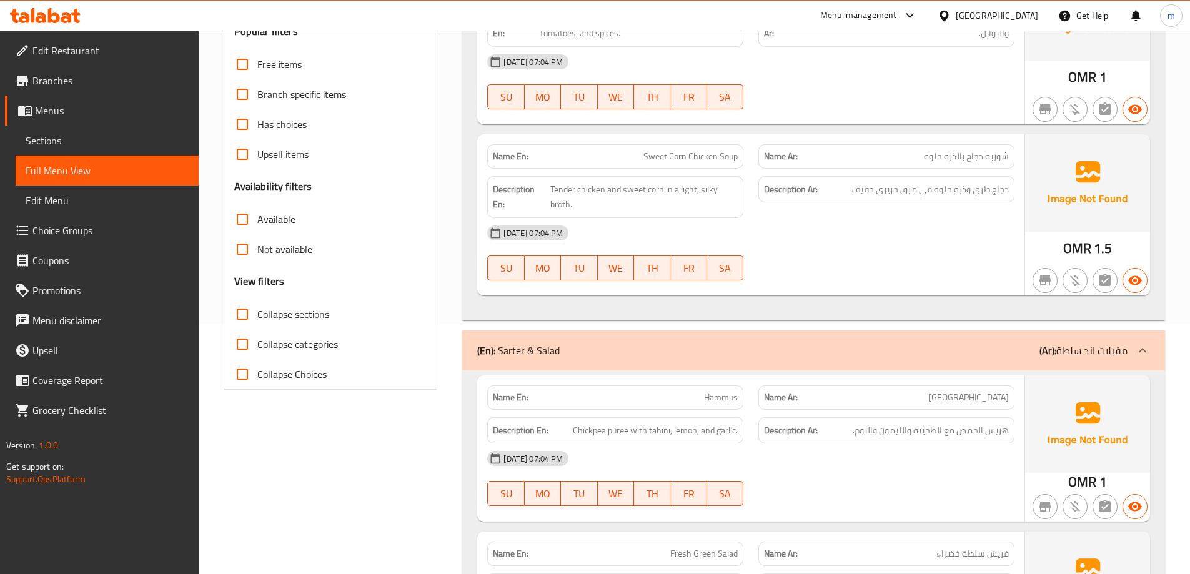
drag, startPoint x: 250, startPoint y: 315, endPoint x: 282, endPoint y: 335, distance: 36.7
click at [250, 315] on input "Collapse sections" at bounding box center [242, 314] width 30 height 30
checkbox input "true"
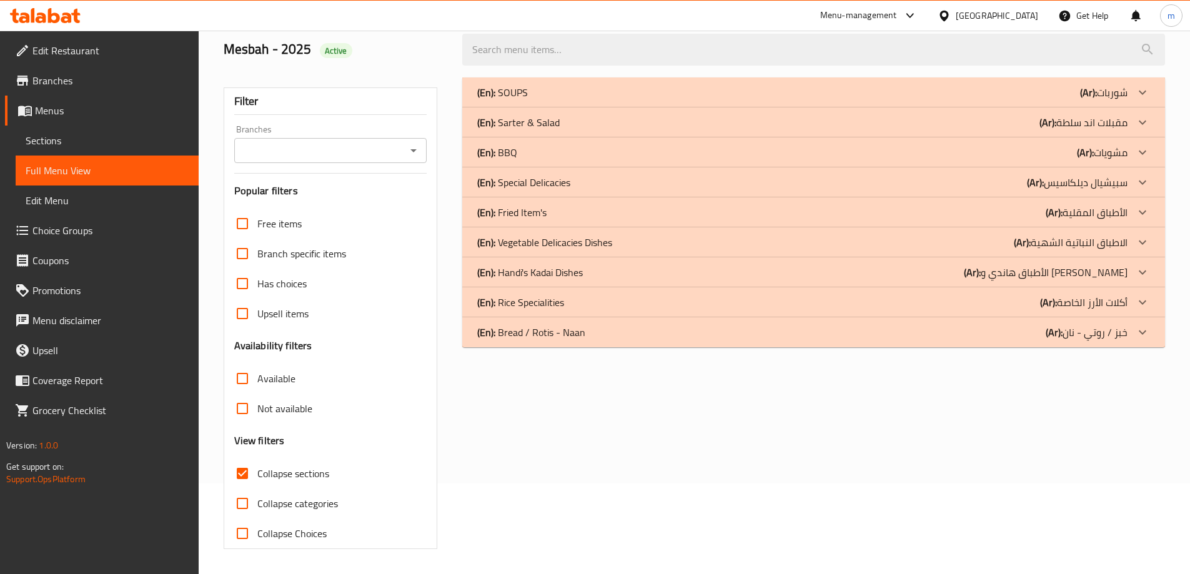
scroll to position [91, 0]
click at [99, 144] on span "Sections" at bounding box center [107, 140] width 163 height 15
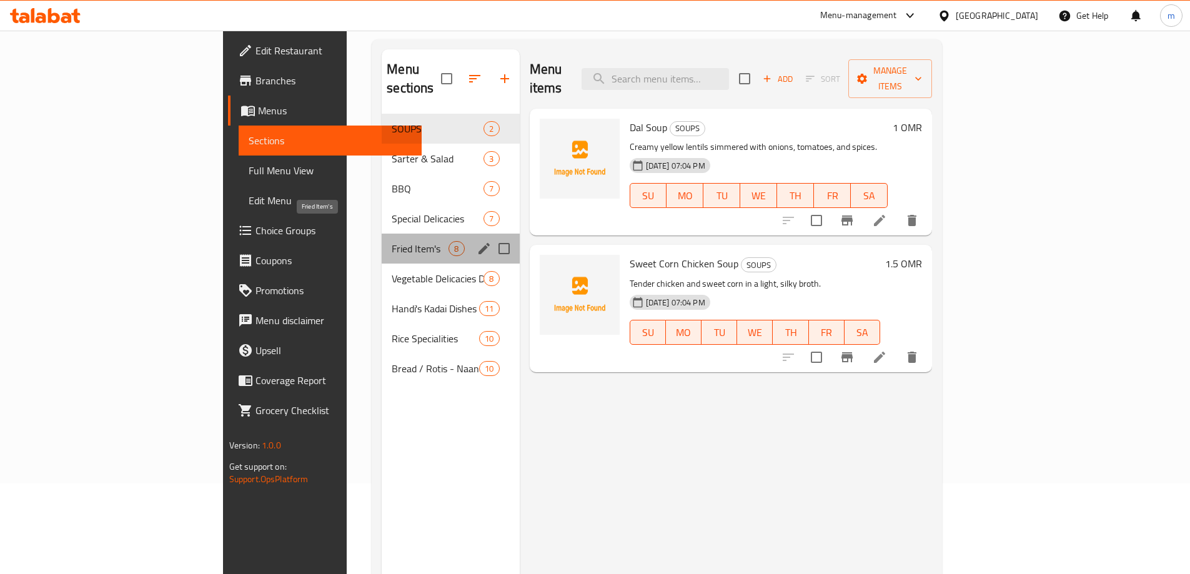
click at [392, 241] on span "Fried Item's" at bounding box center [420, 248] width 57 height 15
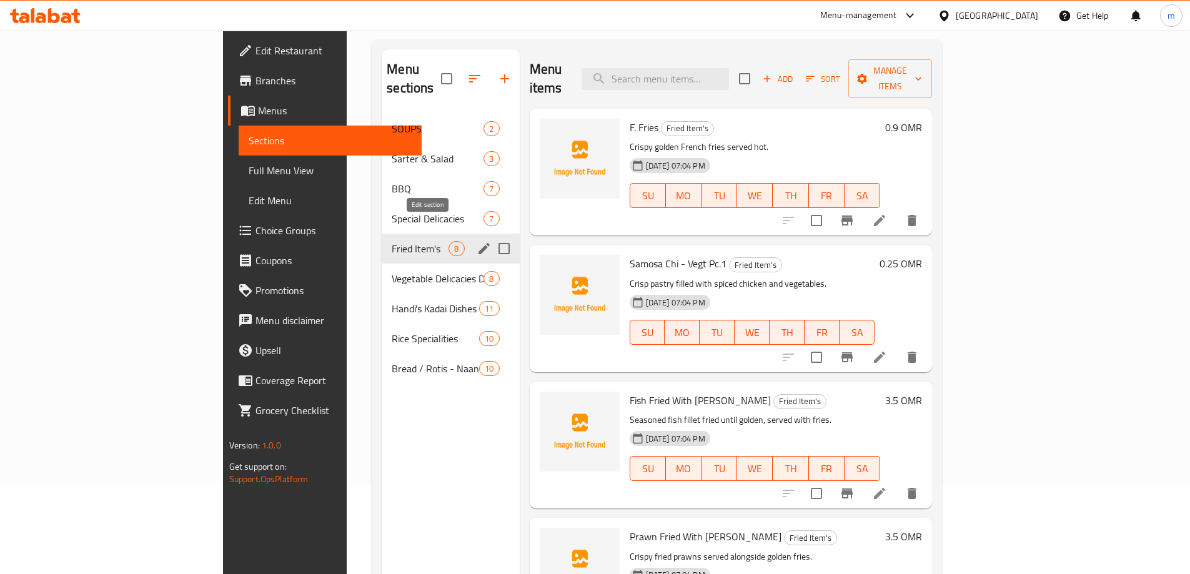
click at [476, 241] on icon "edit" at bounding box center [483, 248] width 15 height 15
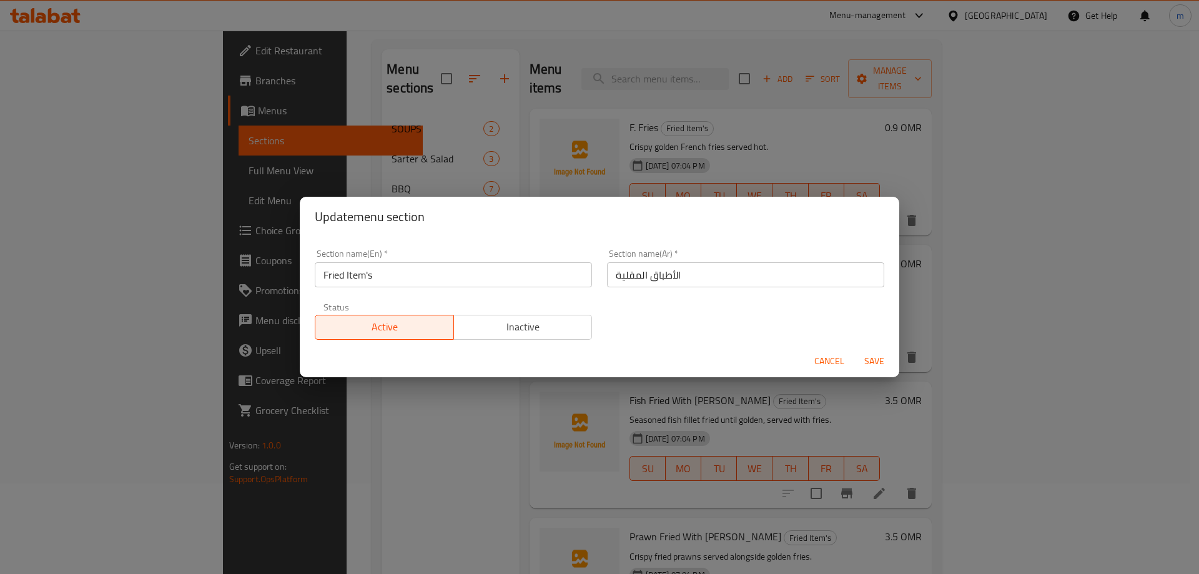
click at [659, 277] on input "الأطباق المقلية" at bounding box center [745, 274] width 277 height 25
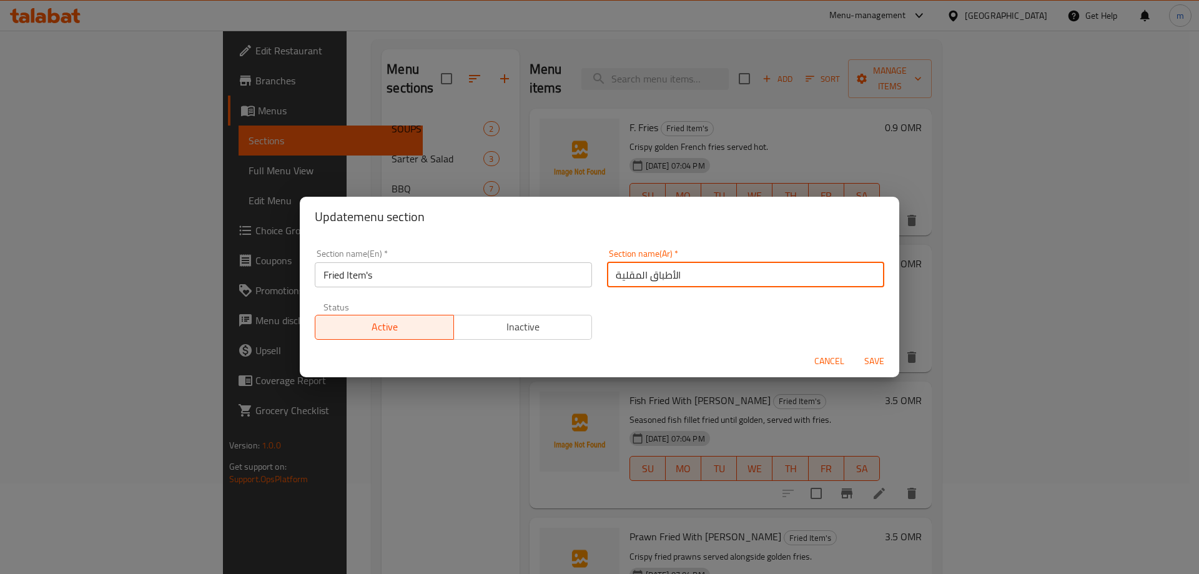
click at [659, 277] on input "الأطباق المقلية" at bounding box center [745, 274] width 277 height 25
type input "الاصناف المقلية"
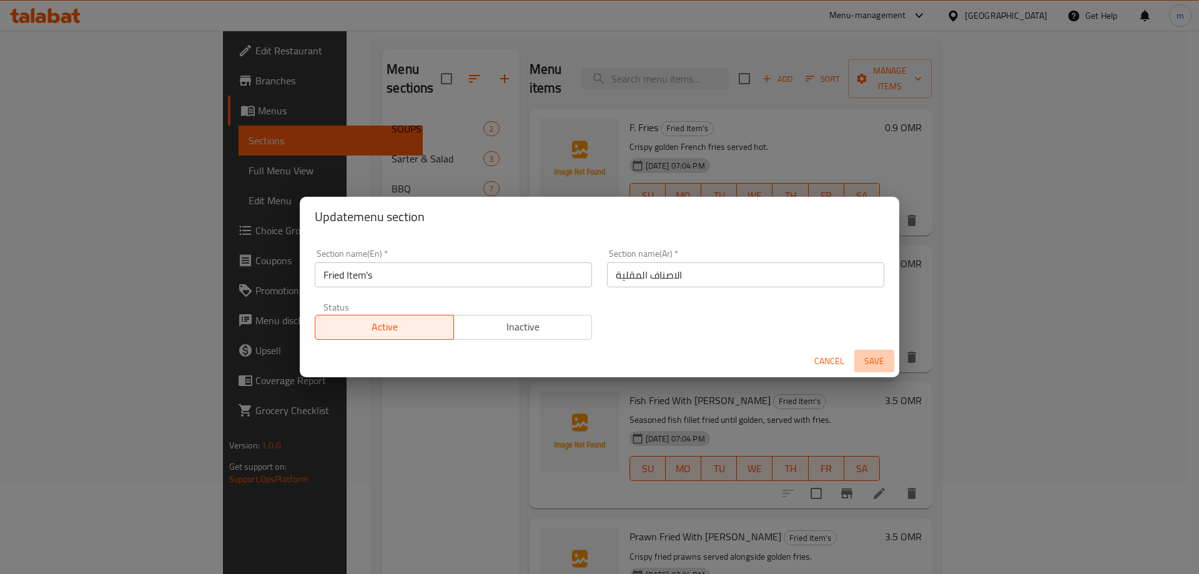
click at [869, 358] on span "Save" at bounding box center [874, 361] width 30 height 16
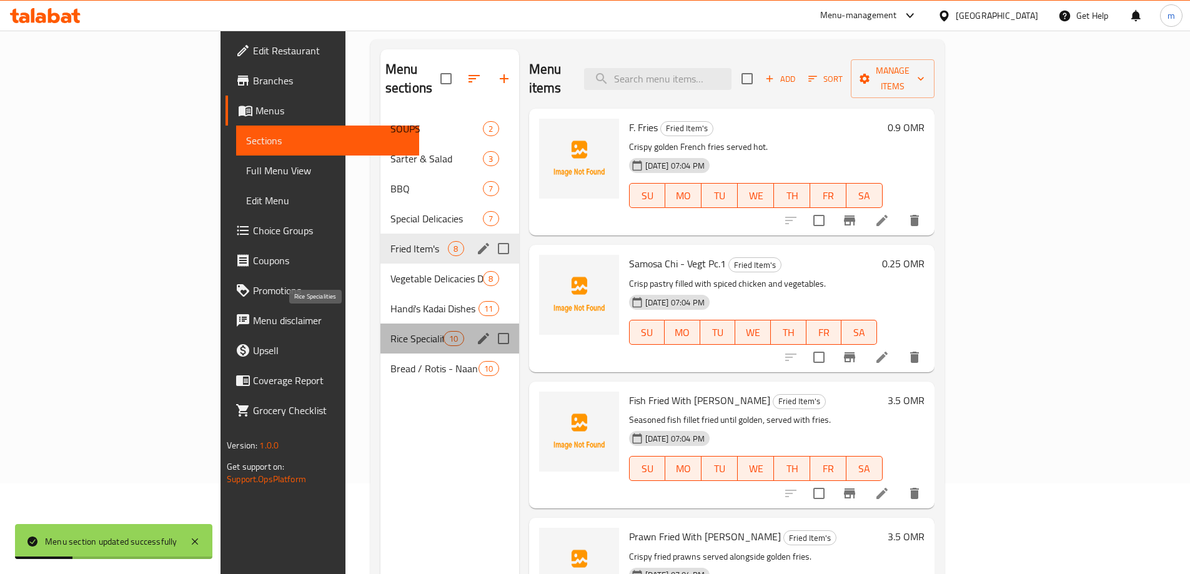
click at [390, 331] on span "Rice Specialities" at bounding box center [416, 338] width 53 height 15
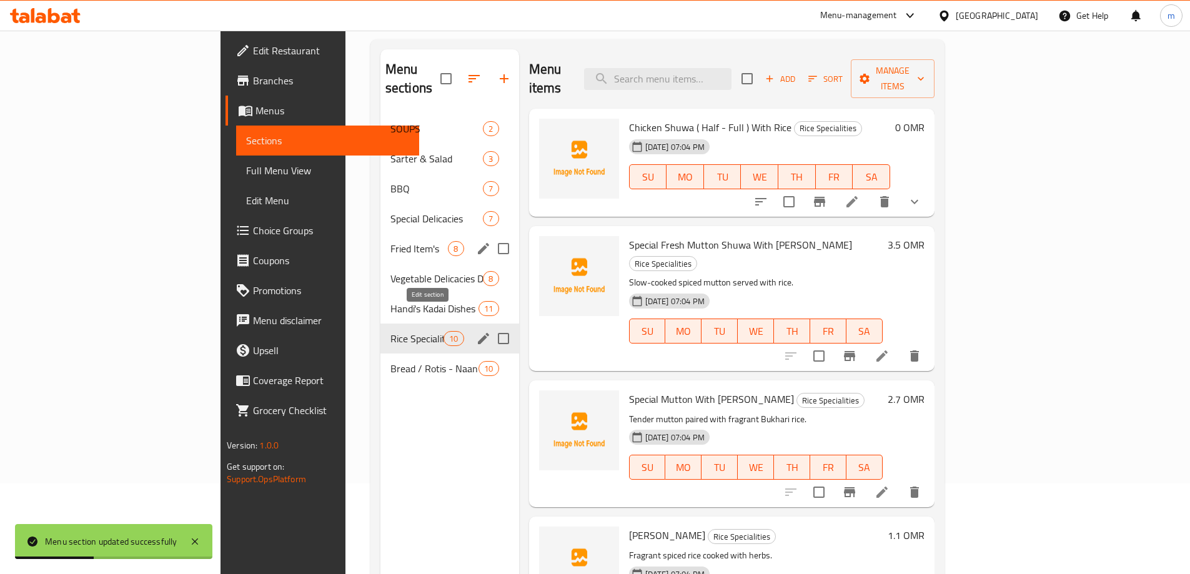
click at [476, 331] on icon "edit" at bounding box center [483, 338] width 15 height 15
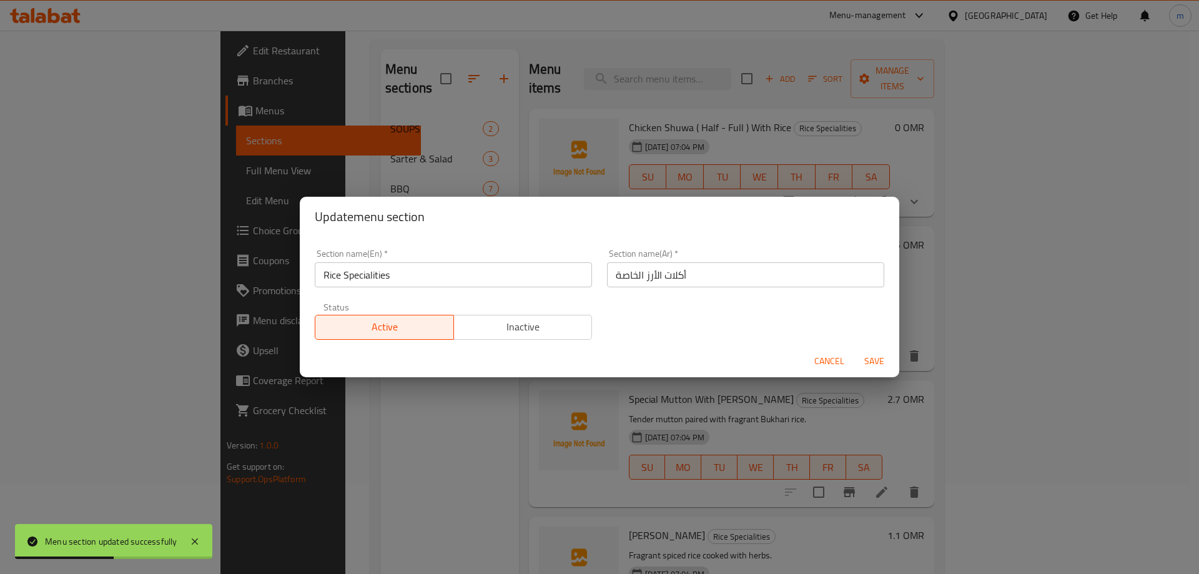
click at [671, 279] on input "أكلات الأرز الخاصة" at bounding box center [745, 274] width 277 height 25
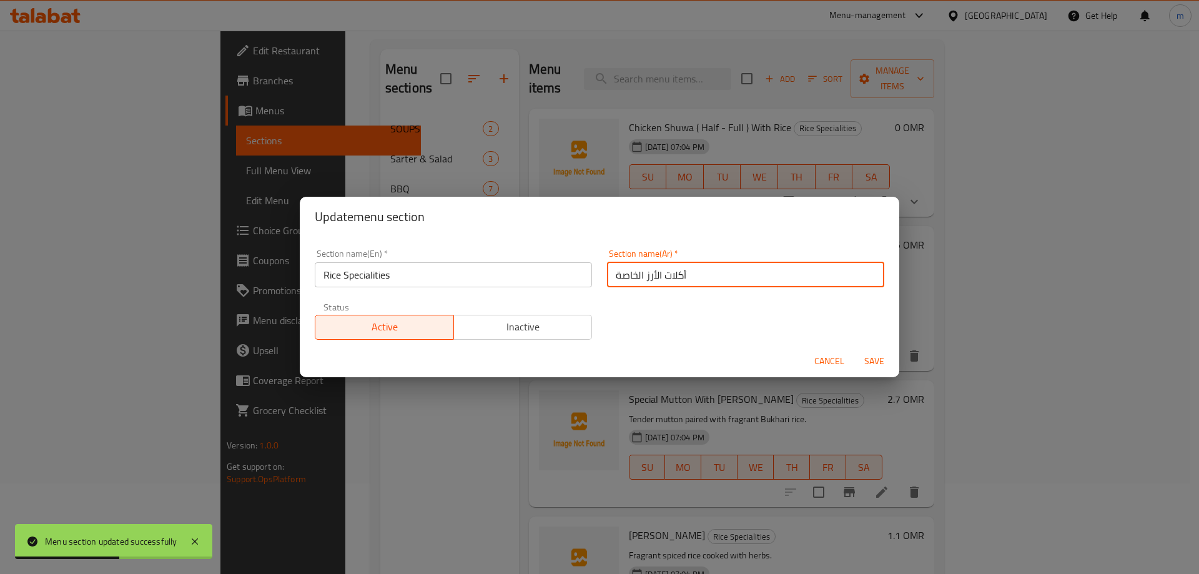
click at [671, 279] on input "أكلات الأرز الخاصة" at bounding box center [745, 274] width 277 height 25
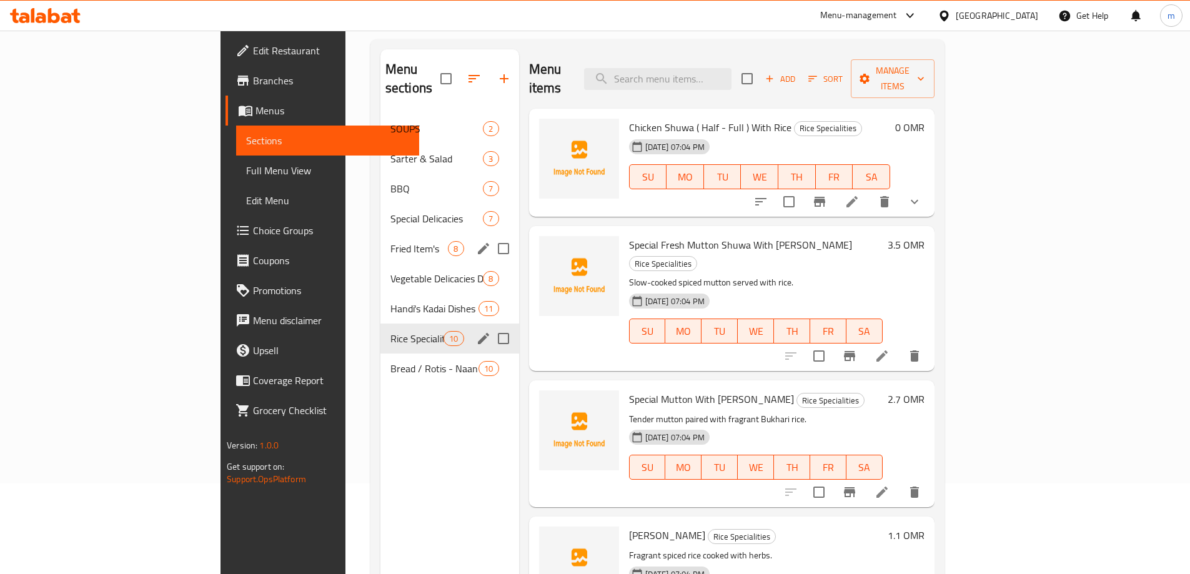
click at [427, 329] on div "Rice Specialities 10" at bounding box center [449, 338] width 139 height 30
click at [476, 331] on icon "edit" at bounding box center [483, 338] width 15 height 15
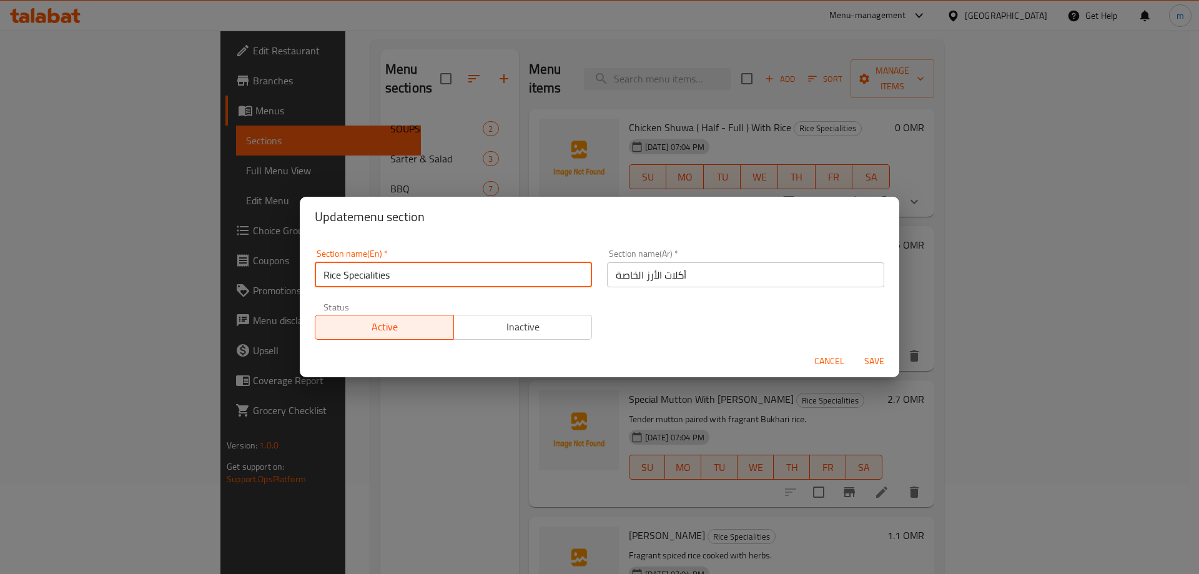
click at [485, 274] on input "Rice Specialities" at bounding box center [453, 274] width 277 height 25
paste input "Food"
type input "Rice Specialities Food"
click at [438, 278] on input "Rice Specialities Food" at bounding box center [453, 274] width 277 height 25
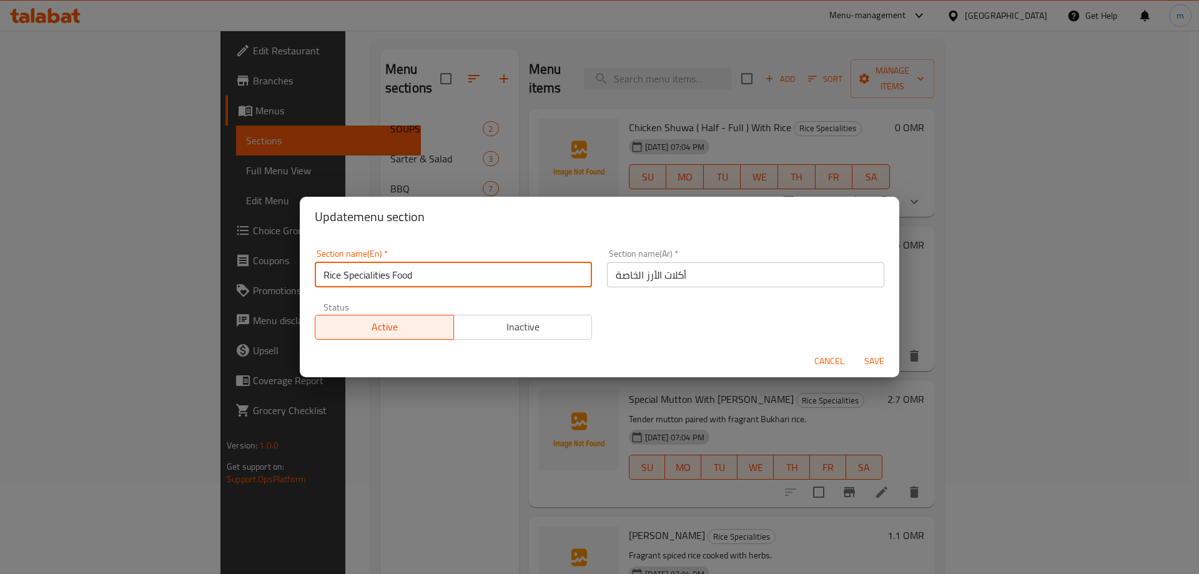
click at [438, 278] on input "Rice Specialities Food" at bounding box center [453, 274] width 277 height 25
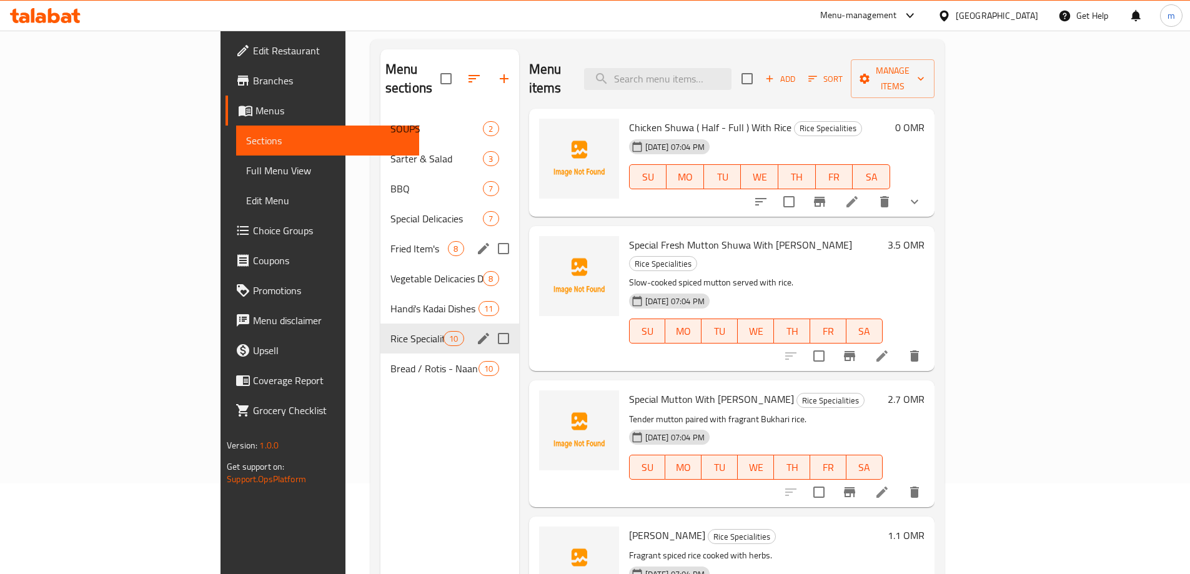
click at [474, 329] on div "Menu sections" at bounding box center [483, 338] width 19 height 19
click at [476, 331] on icon "edit" at bounding box center [483, 338] width 15 height 15
click at [417, 323] on div "Rice Specialities 10" at bounding box center [449, 338] width 139 height 30
click at [476, 331] on icon "edit" at bounding box center [483, 338] width 15 height 15
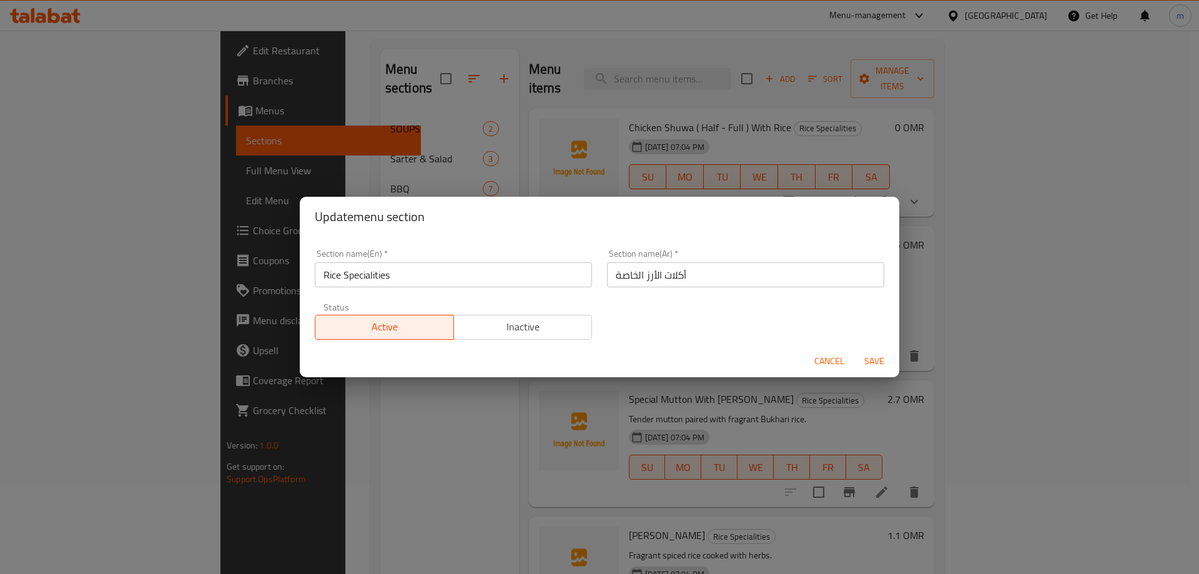
click at [425, 316] on button "Active" at bounding box center [384, 327] width 139 height 25
click at [390, 328] on span "Active" at bounding box center [384, 327] width 129 height 18
click at [423, 285] on input "Rice Specialities" at bounding box center [453, 274] width 277 height 25
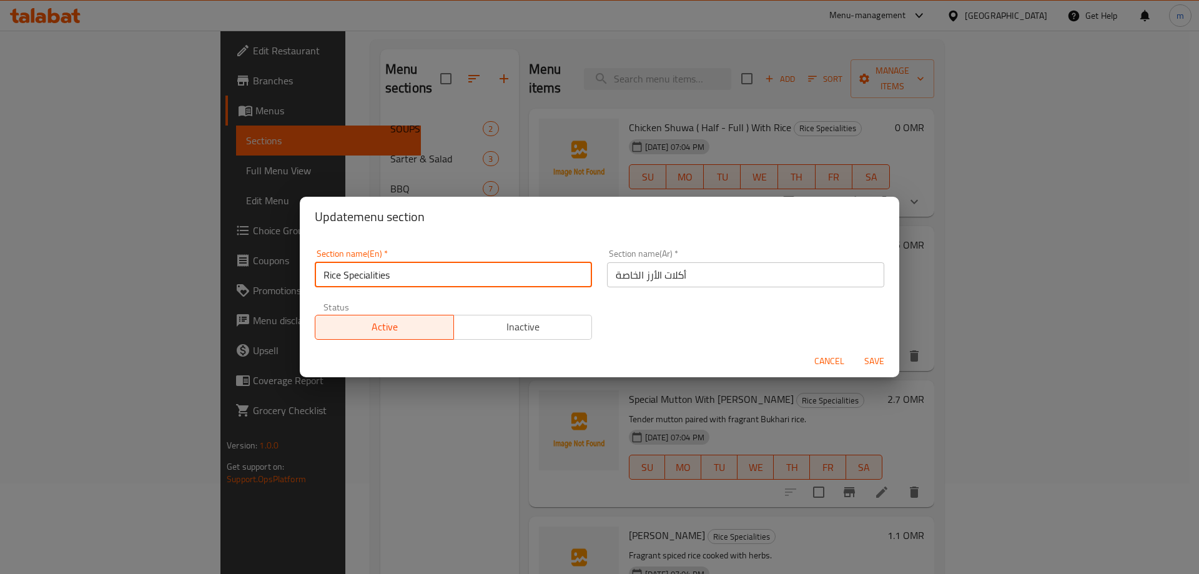
type input "Rice Specialities"
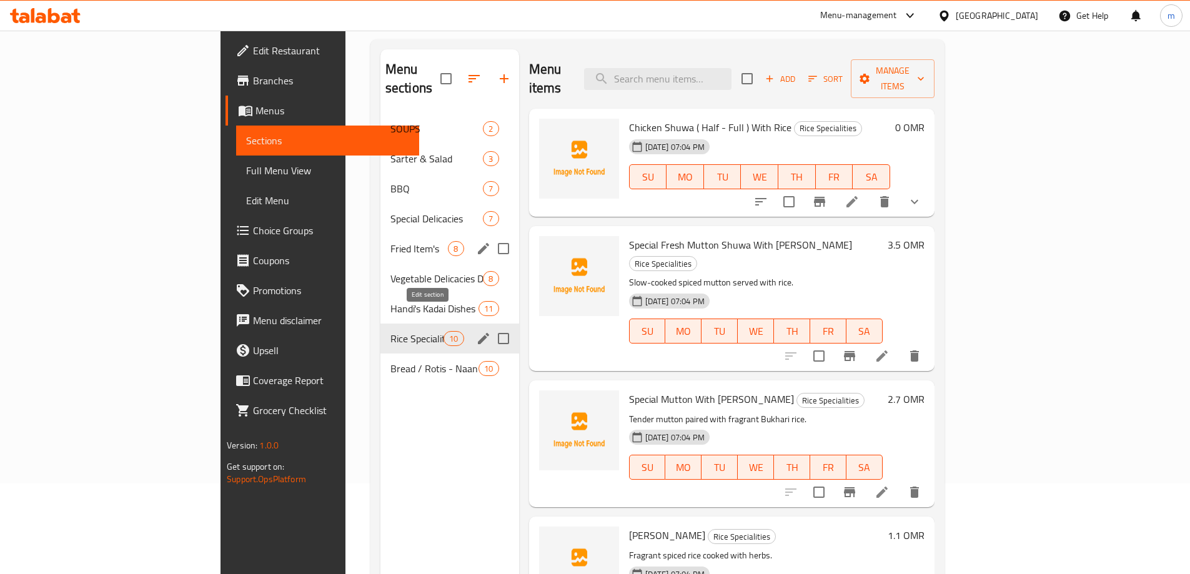
click at [478, 333] on icon "edit" at bounding box center [483, 338] width 11 height 11
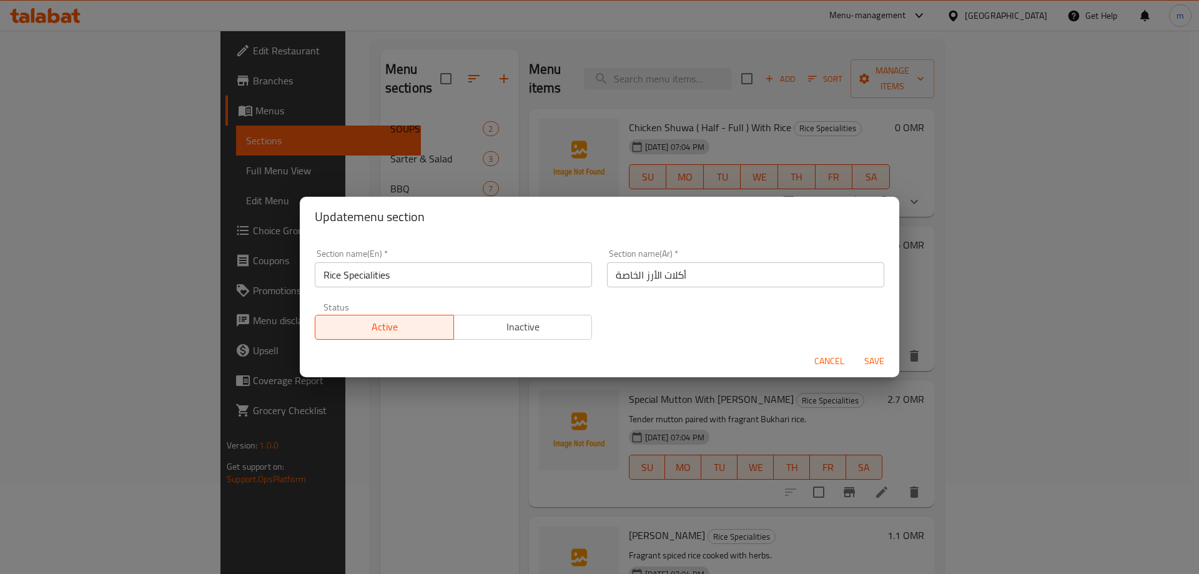
click at [419, 274] on input "Rice Specialities" at bounding box center [453, 274] width 277 height 25
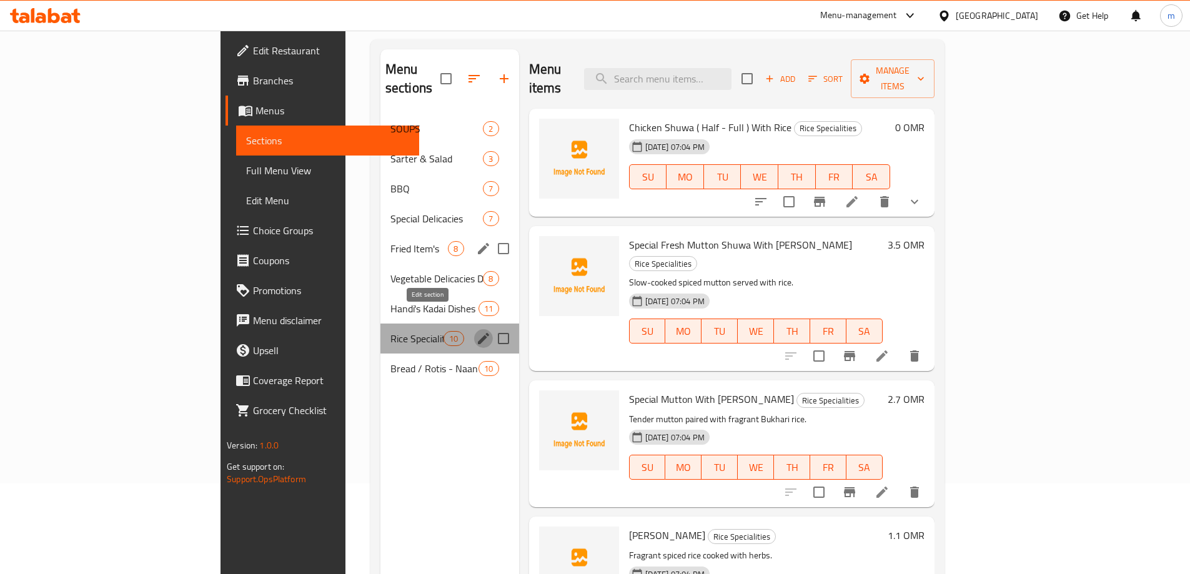
click at [478, 333] on icon "edit" at bounding box center [483, 338] width 11 height 11
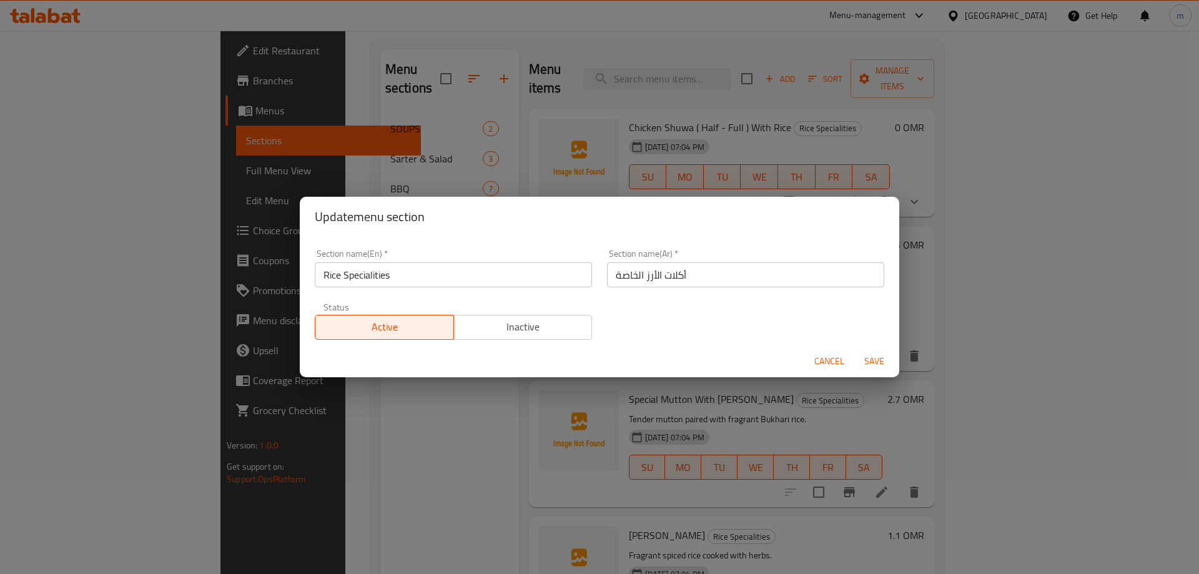
click at [424, 281] on input "Rice Specialities" at bounding box center [453, 274] width 277 height 25
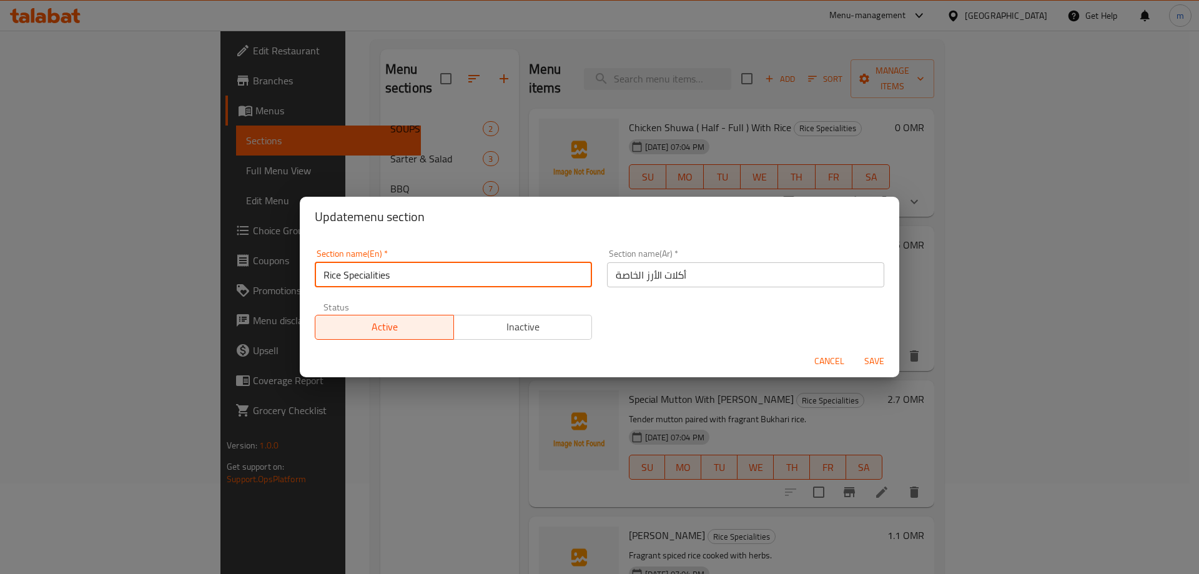
click at [423, 278] on input "Rice Specialities" at bounding box center [453, 274] width 277 height 25
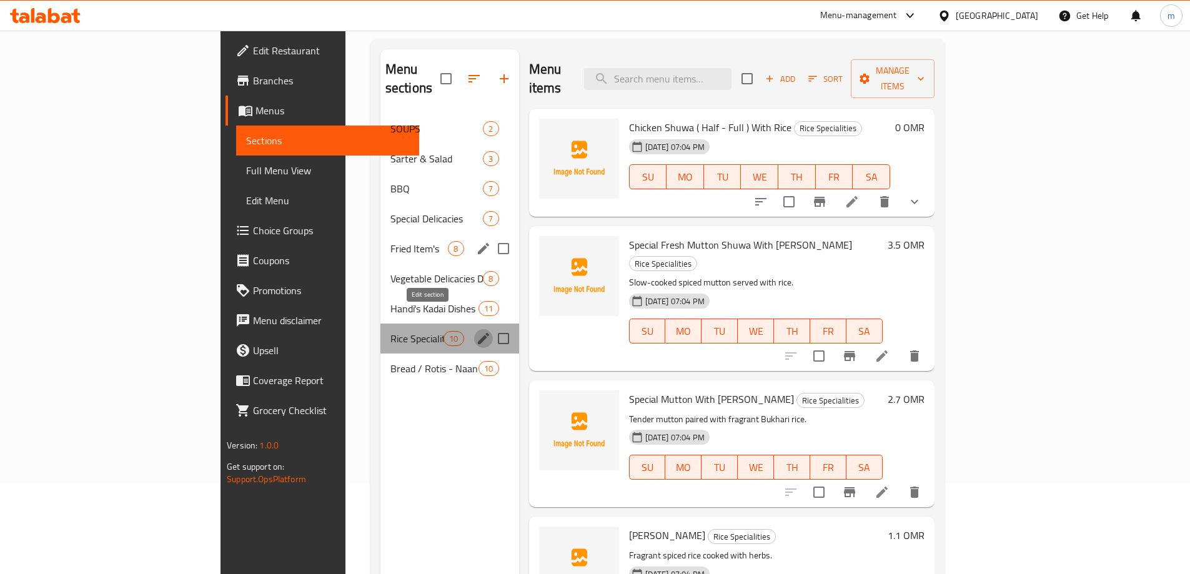
click at [478, 333] on icon "edit" at bounding box center [483, 338] width 11 height 11
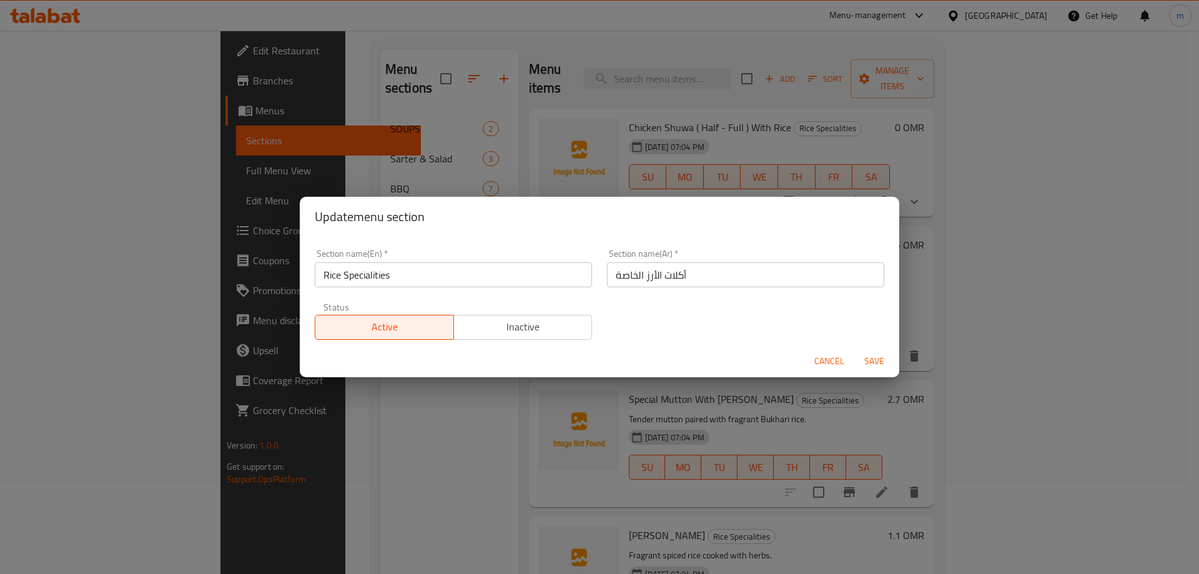
click at [428, 282] on input "Rice Specialities" at bounding box center [453, 274] width 277 height 25
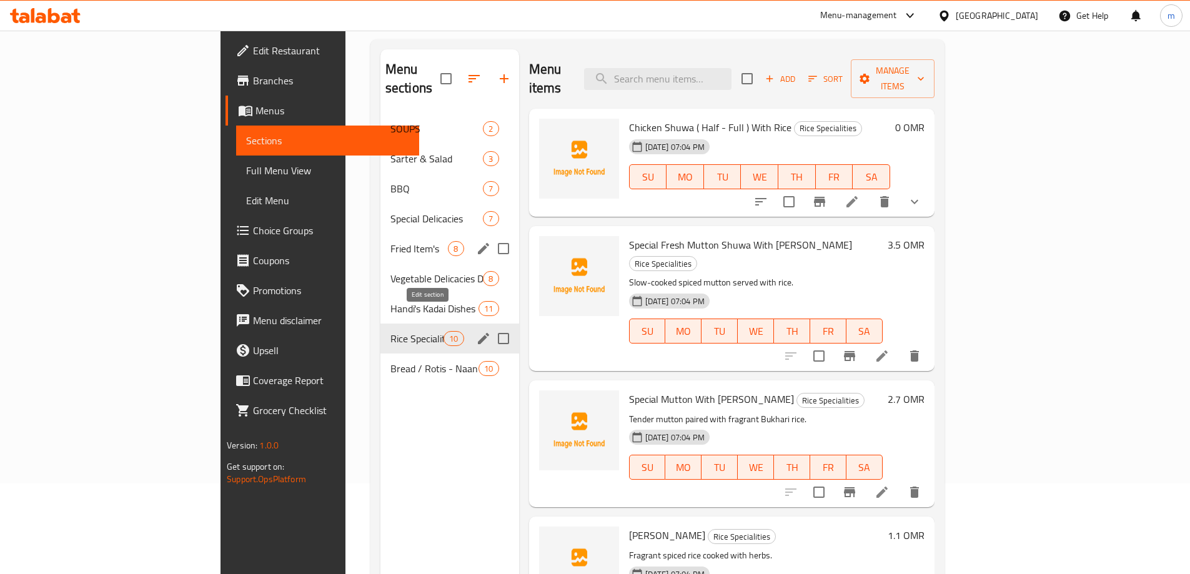
click at [476, 331] on icon "edit" at bounding box center [483, 338] width 15 height 15
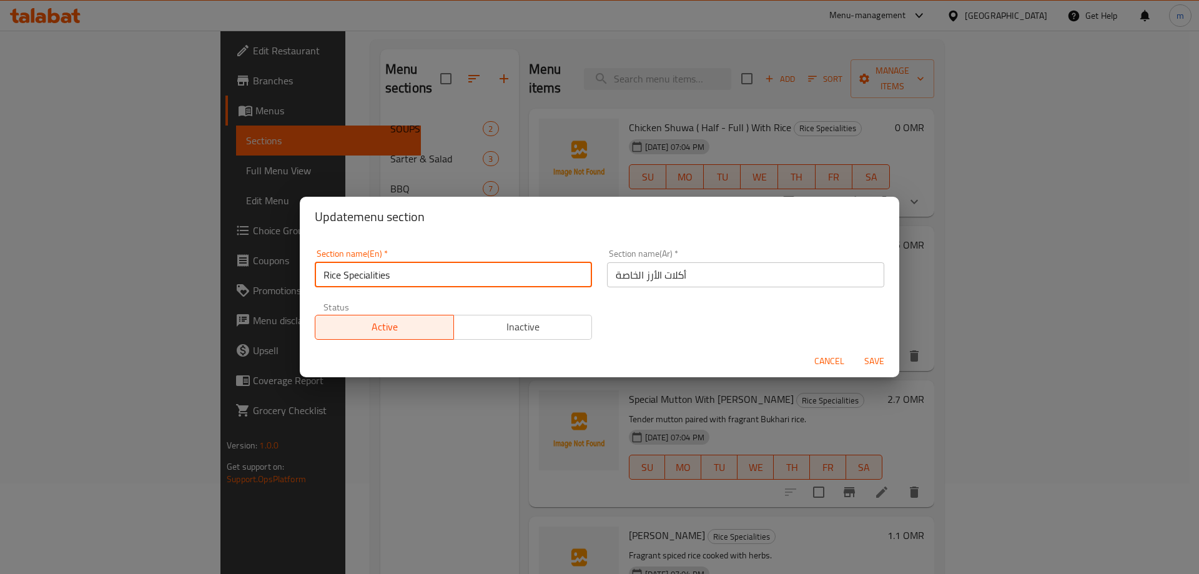
click at [417, 280] on input "Rice Specialities" at bounding box center [453, 274] width 277 height 25
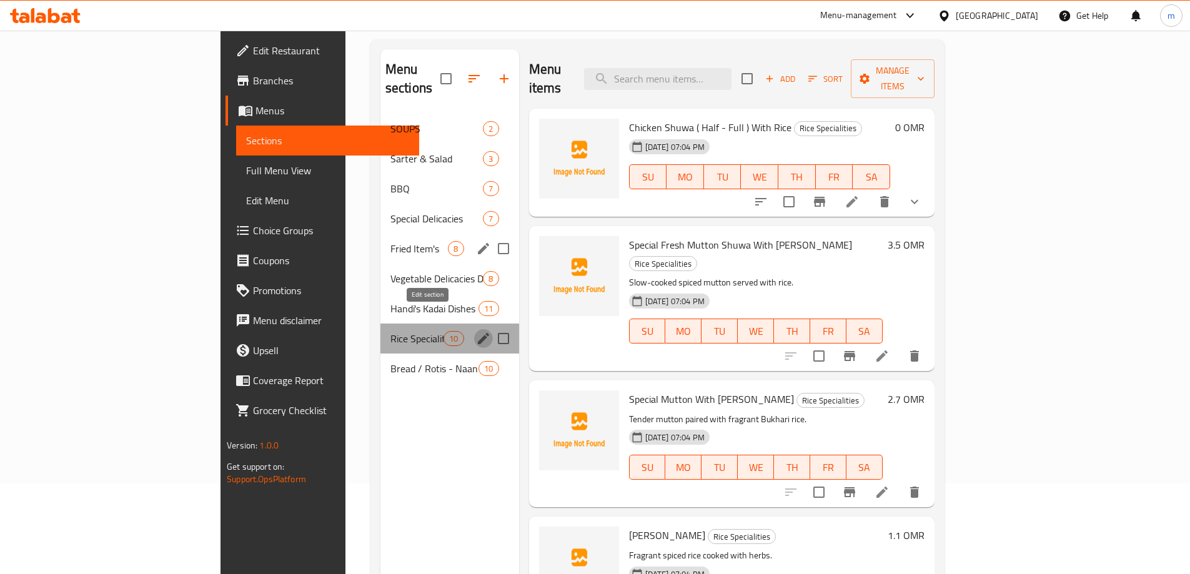
click at [478, 333] on icon "edit" at bounding box center [483, 338] width 11 height 11
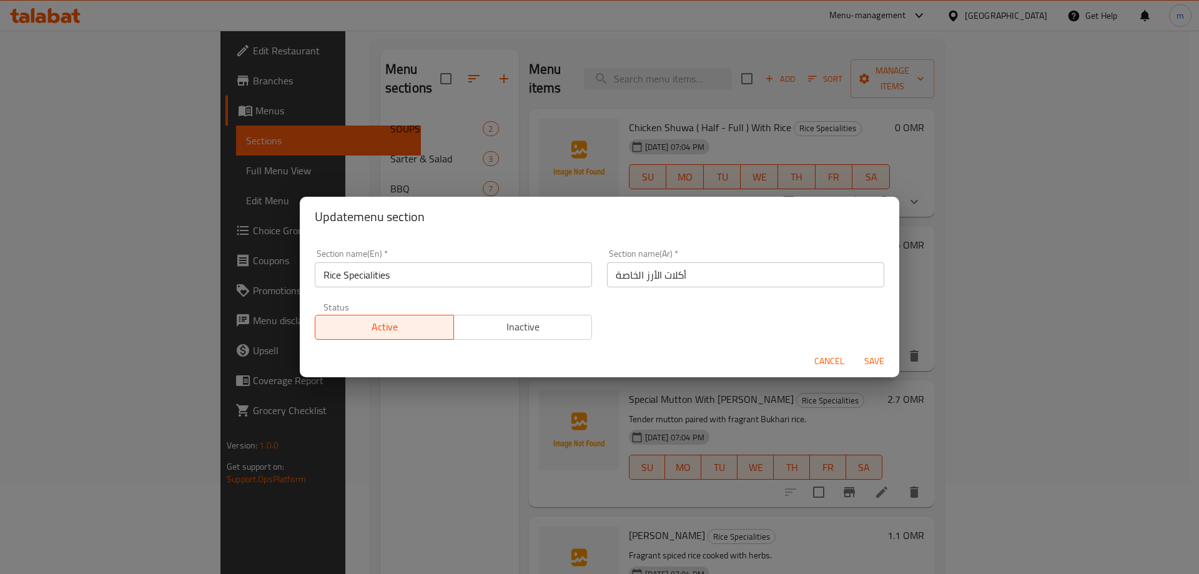
click at [434, 280] on input "Rice Specialities" at bounding box center [453, 274] width 277 height 25
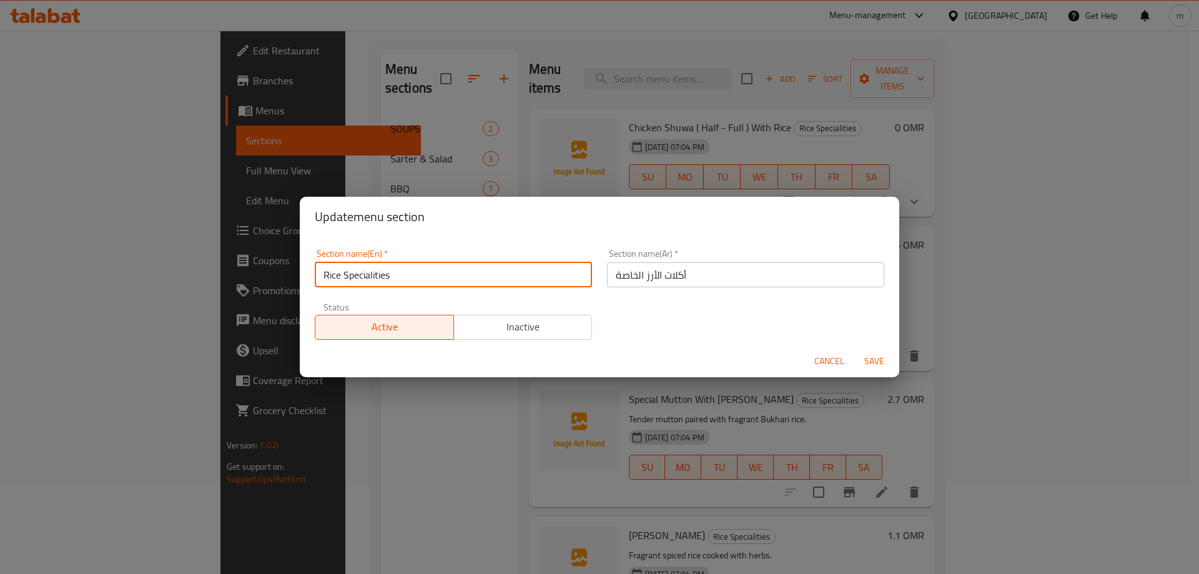
type input "Rice Specialities"
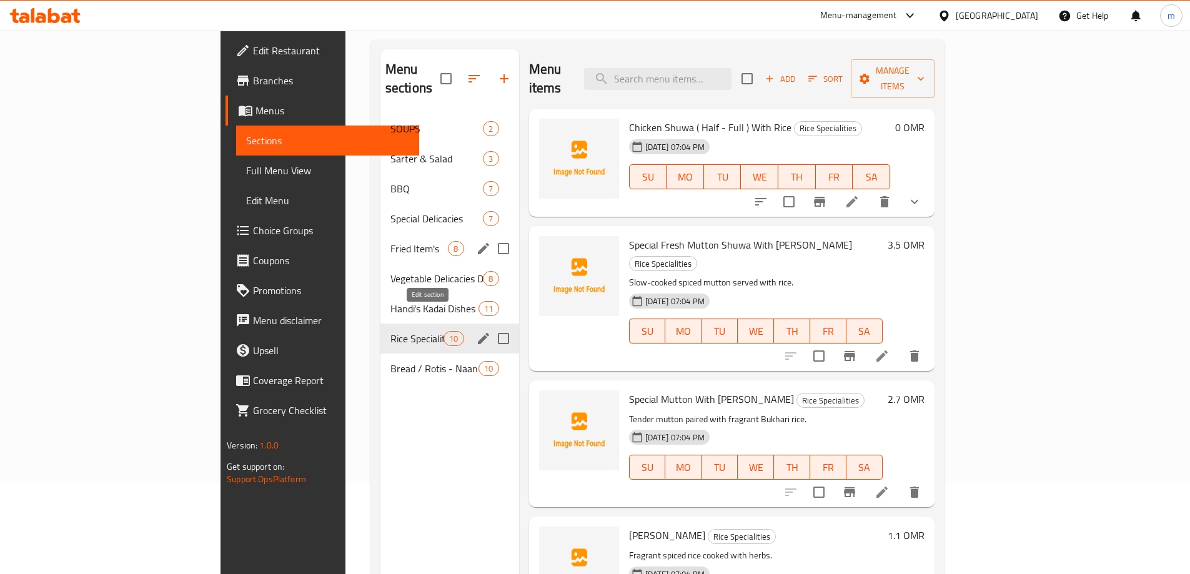
click at [476, 331] on icon "edit" at bounding box center [483, 338] width 15 height 15
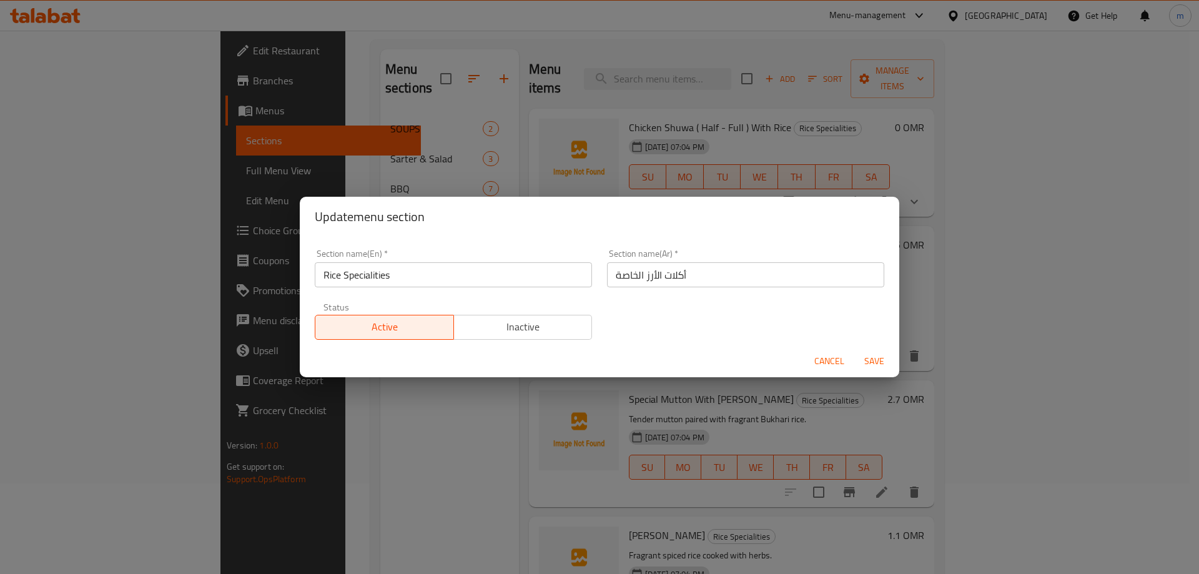
click at [443, 274] on input "Rice Specialities" at bounding box center [453, 274] width 277 height 25
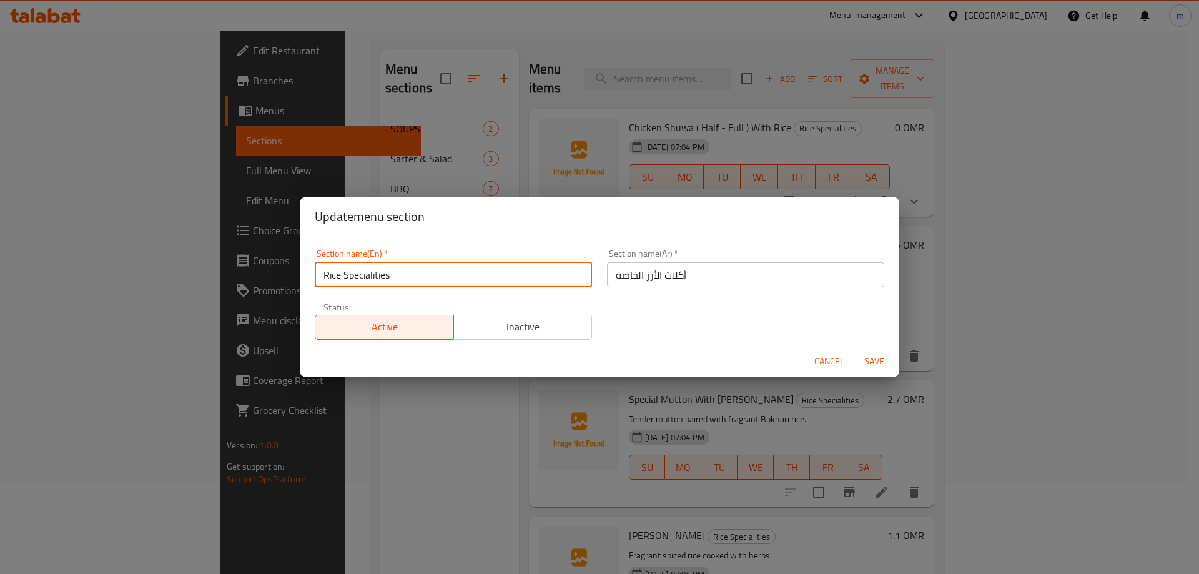
type input "Rice Specialities"
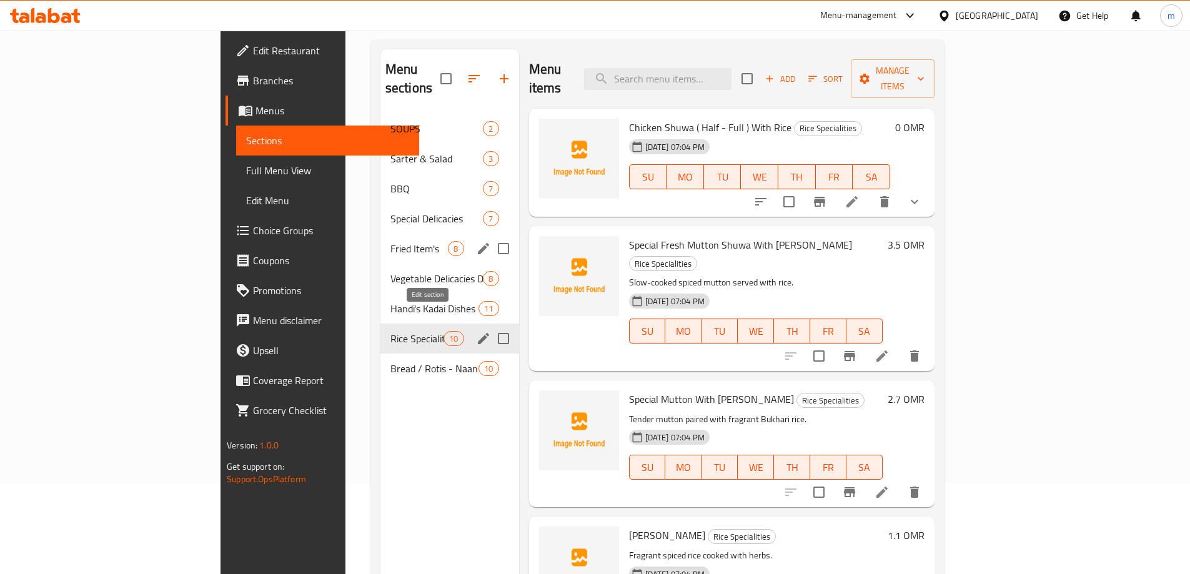
click at [476, 331] on icon "edit" at bounding box center [483, 338] width 15 height 15
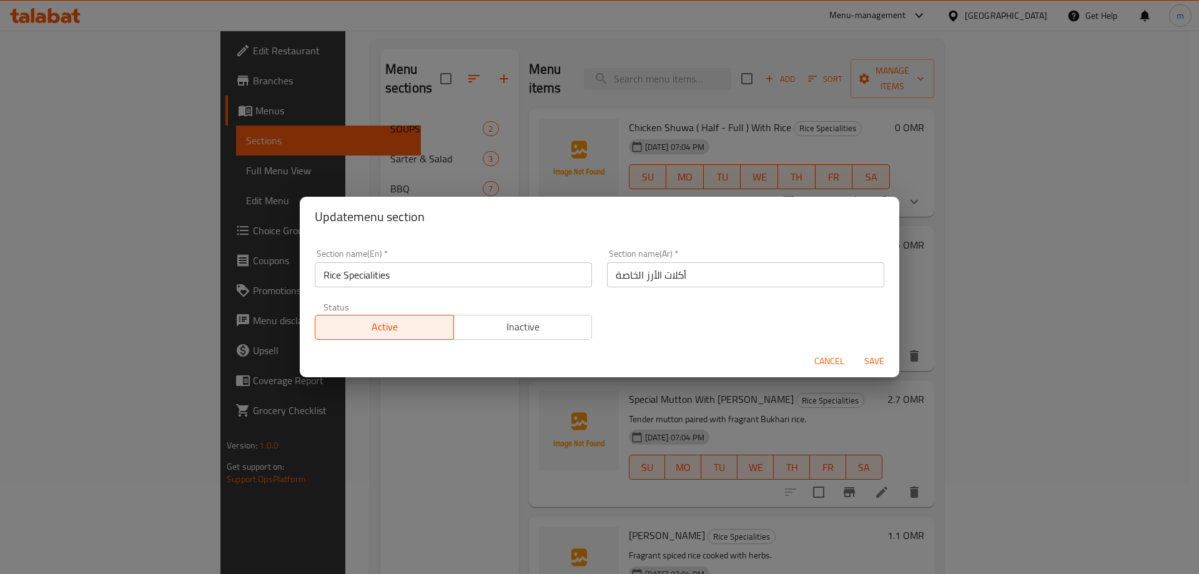
click at [441, 275] on input "Rice Specialities" at bounding box center [453, 274] width 277 height 25
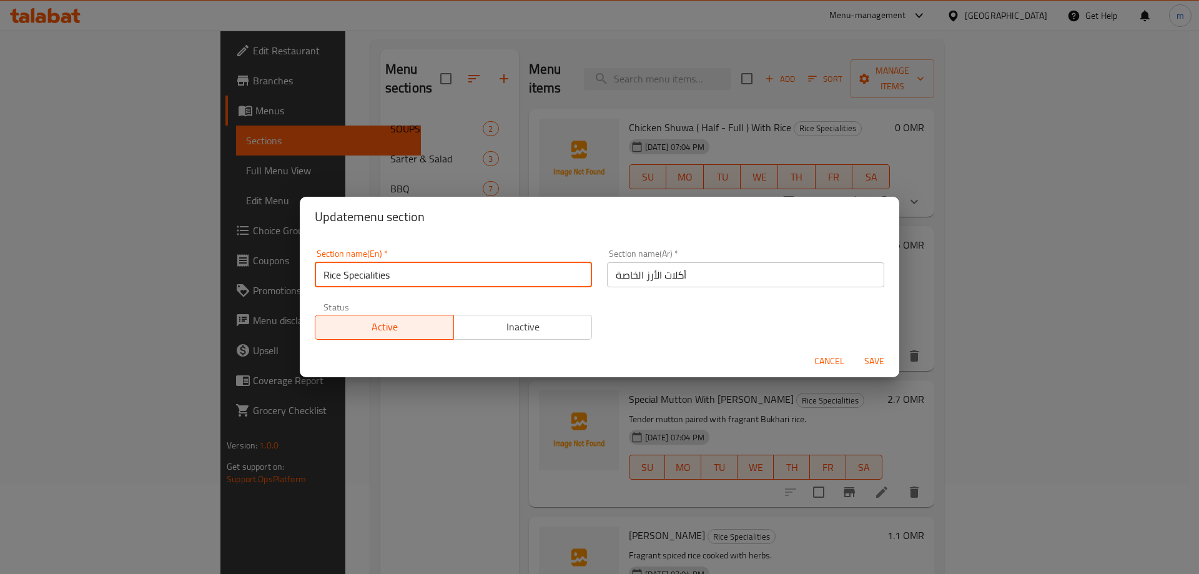
click at [441, 275] on input "Rice Specialities" at bounding box center [453, 274] width 277 height 25
paste input "Food"
type input "Rice Specialities Food"
click at [877, 355] on span "Save" at bounding box center [874, 361] width 30 height 16
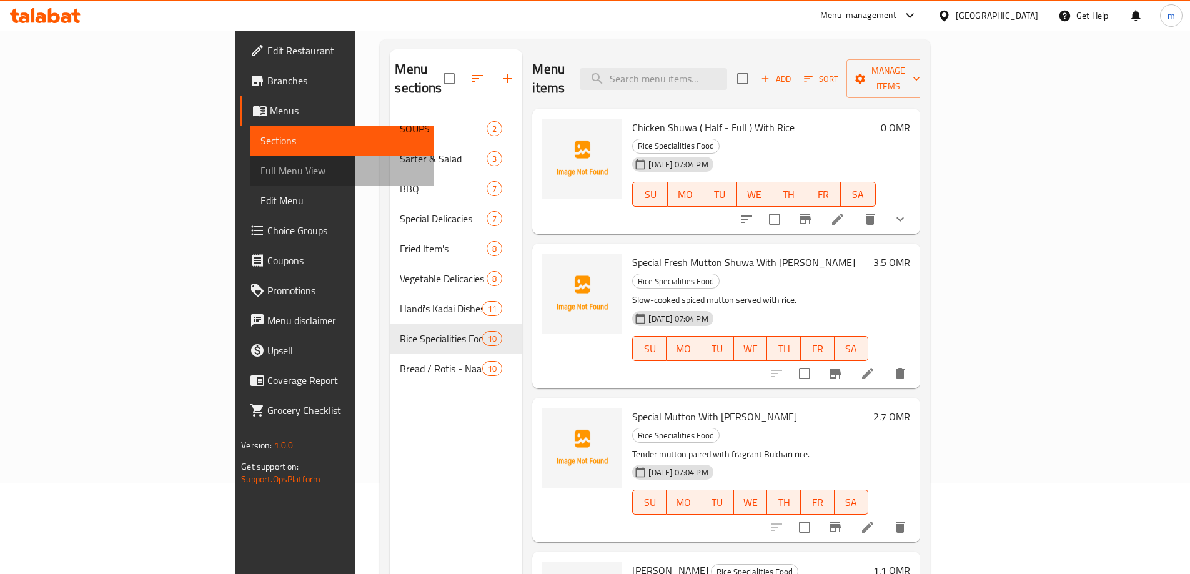
click at [260, 172] on span "Full Menu View" at bounding box center [341, 170] width 163 height 15
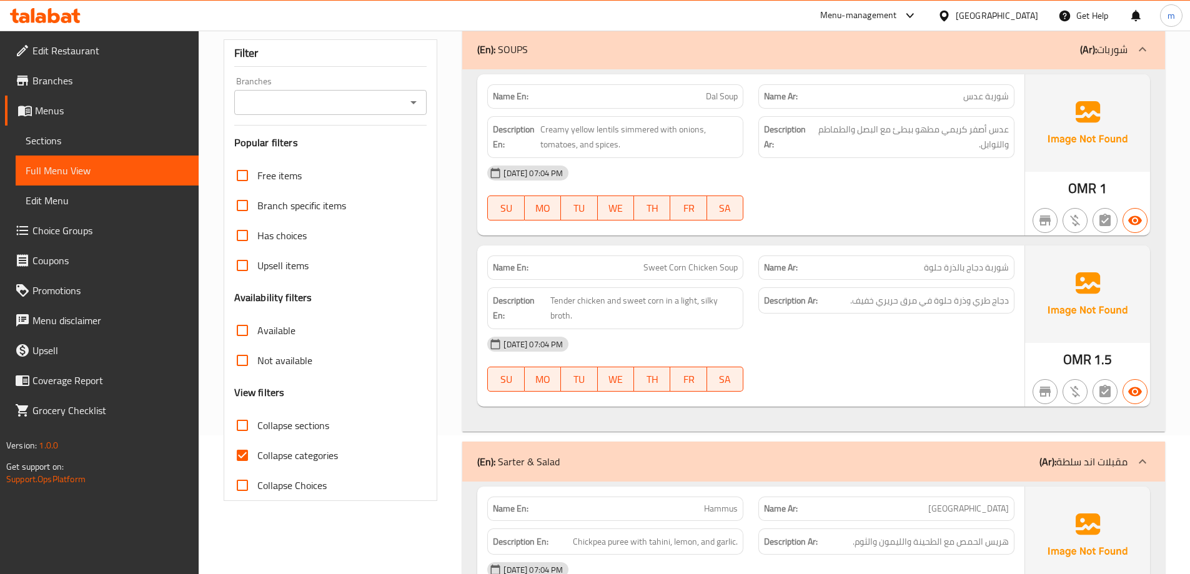
scroll to position [215, 0]
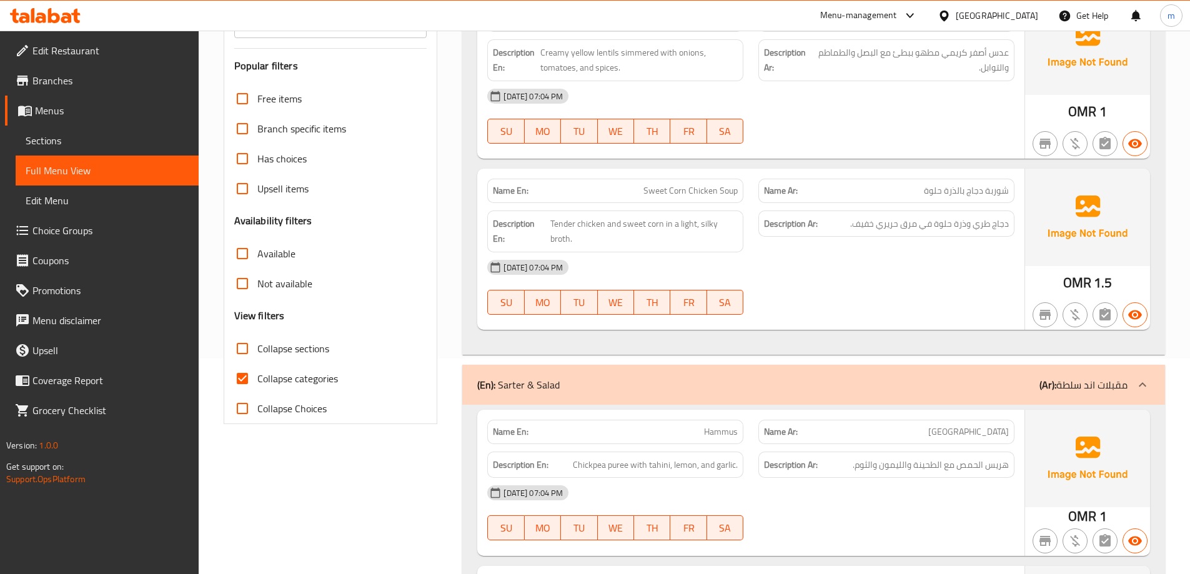
click at [275, 377] on span "Collapse categories" at bounding box center [297, 378] width 81 height 15
click at [257, 377] on input "Collapse categories" at bounding box center [242, 378] width 30 height 30
checkbox input "false"
click at [265, 347] on span "Collapse sections" at bounding box center [293, 348] width 72 height 15
click at [257, 347] on input "Collapse sections" at bounding box center [242, 348] width 30 height 30
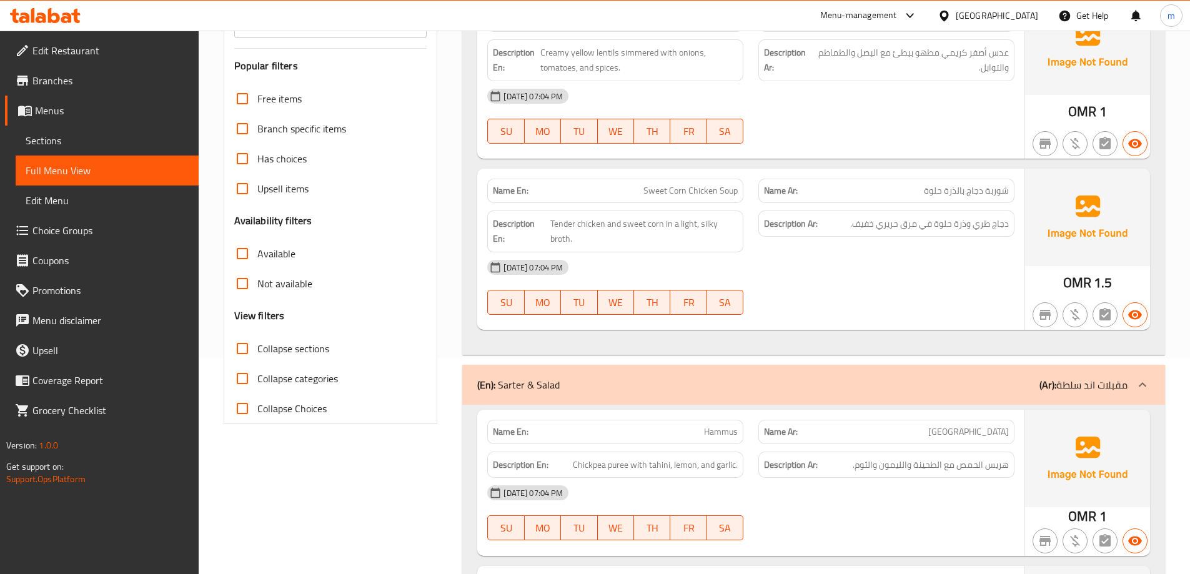
checkbox input "true"
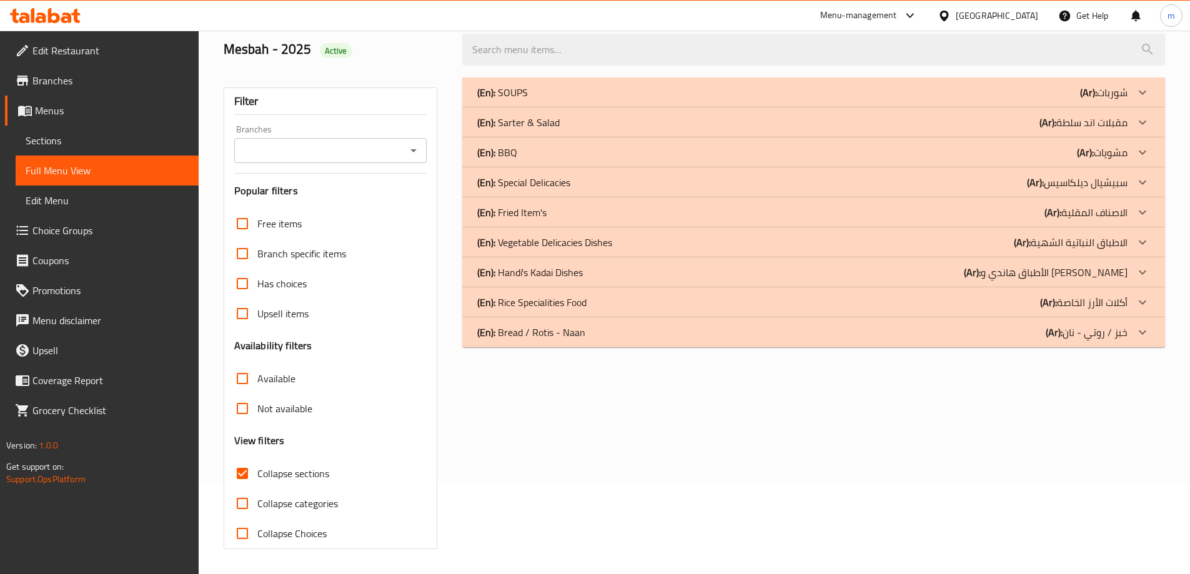
scroll to position [91, 0]
click at [573, 97] on div "(En): SOUPS (Ar): شوربات" at bounding box center [802, 92] width 650 height 15
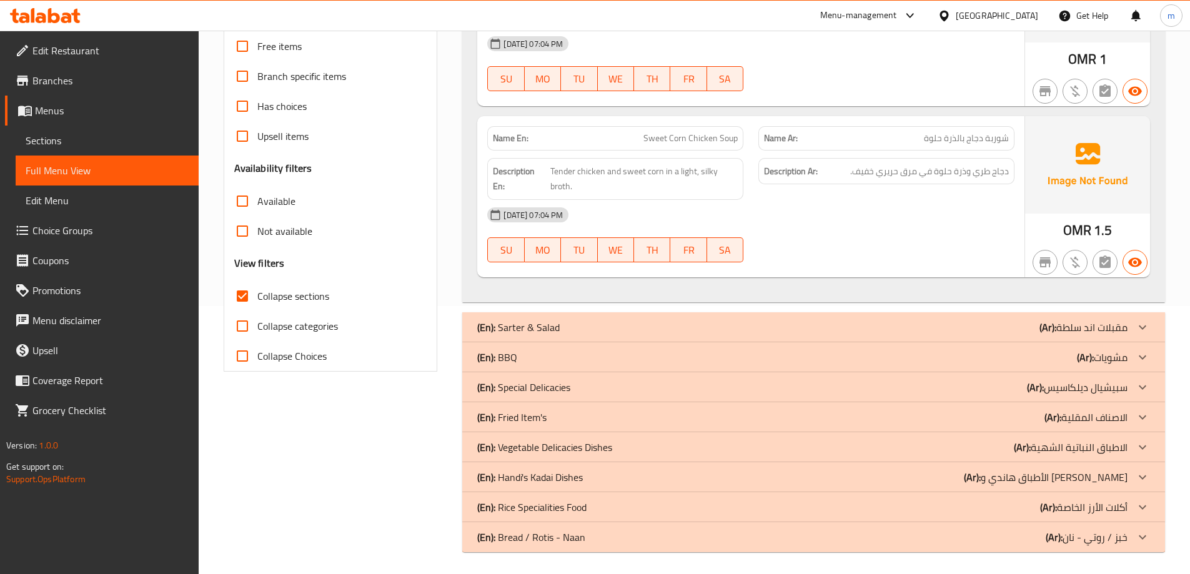
scroll to position [271, 0]
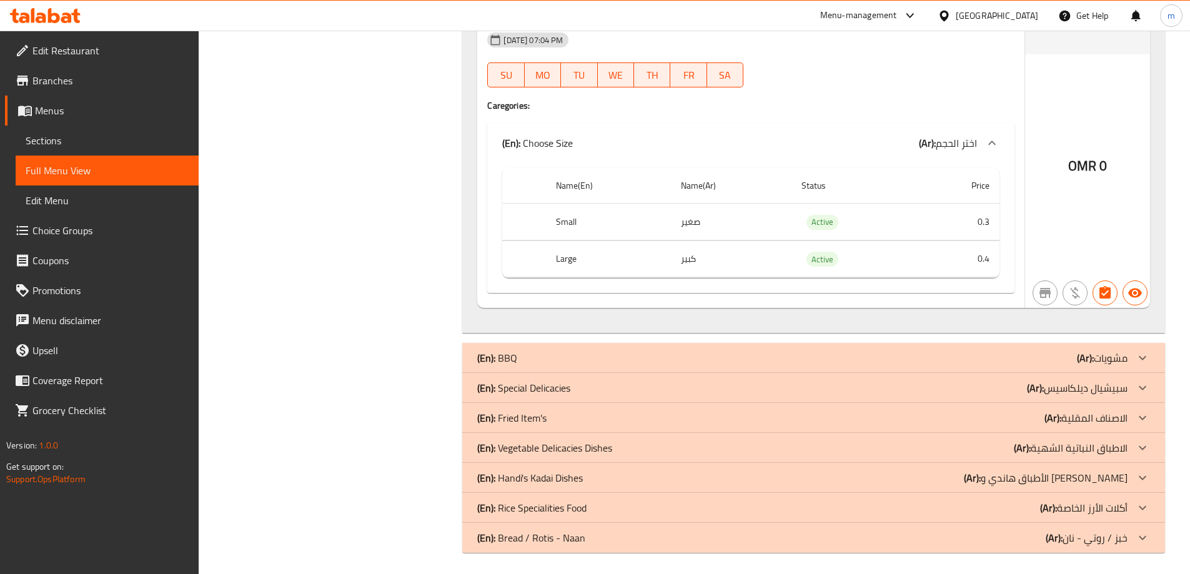
scroll to position [985, 0]
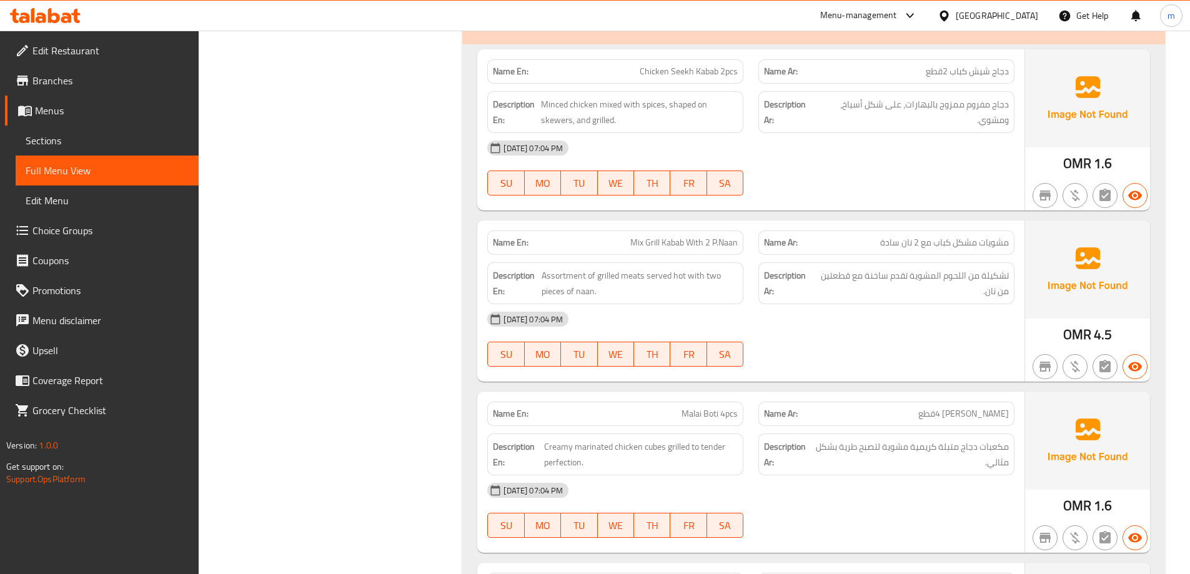
scroll to position [1297, 0]
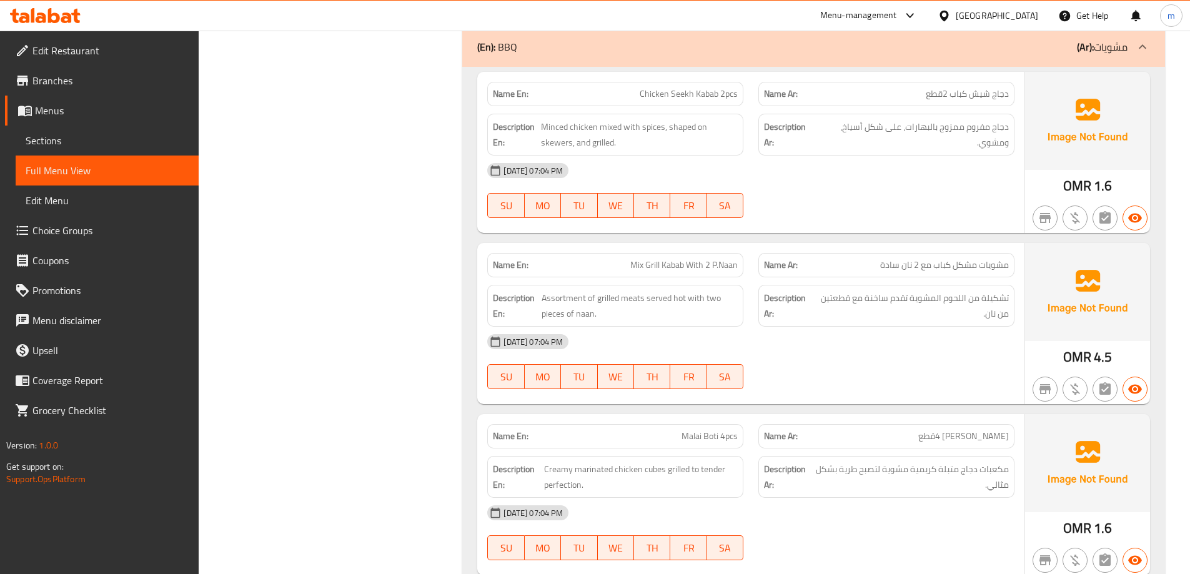
drag, startPoint x: 641, startPoint y: 91, endPoint x: 717, endPoint y: 96, distance: 75.7
drag, startPoint x: 992, startPoint y: 99, endPoint x: 953, endPoint y: 101, distance: 38.8
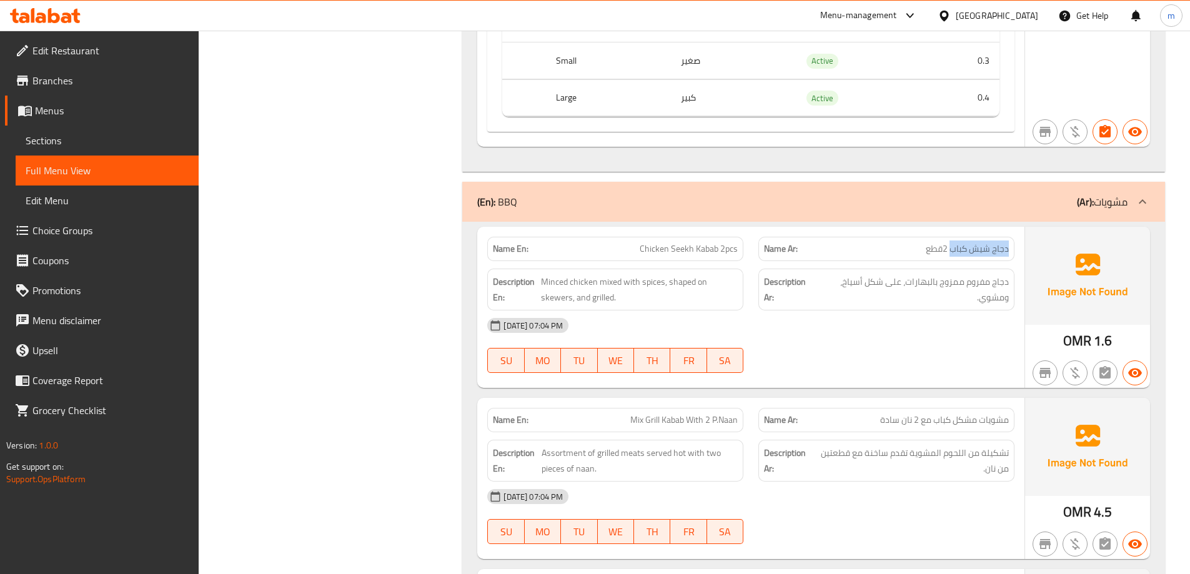
scroll to position [1110, 0]
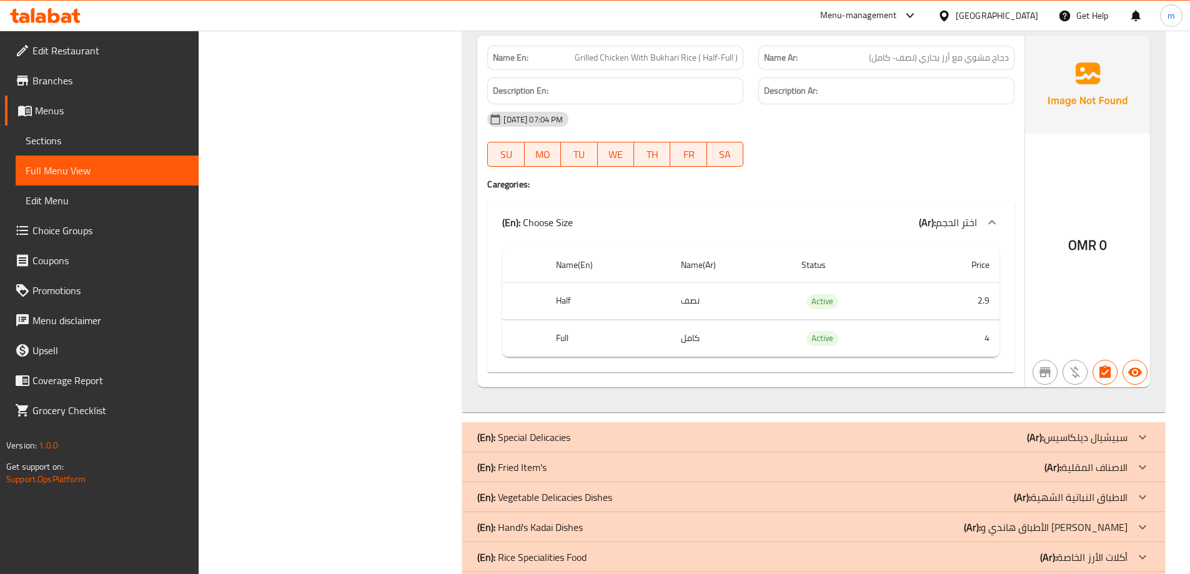
scroll to position [2588, 0]
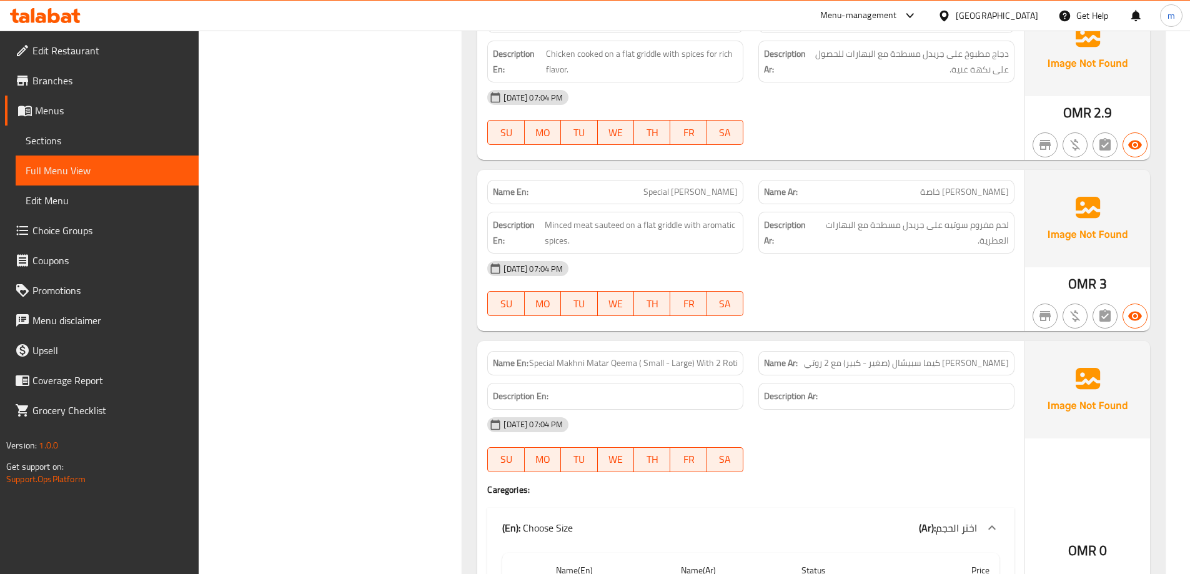
scroll to position [4192, 0]
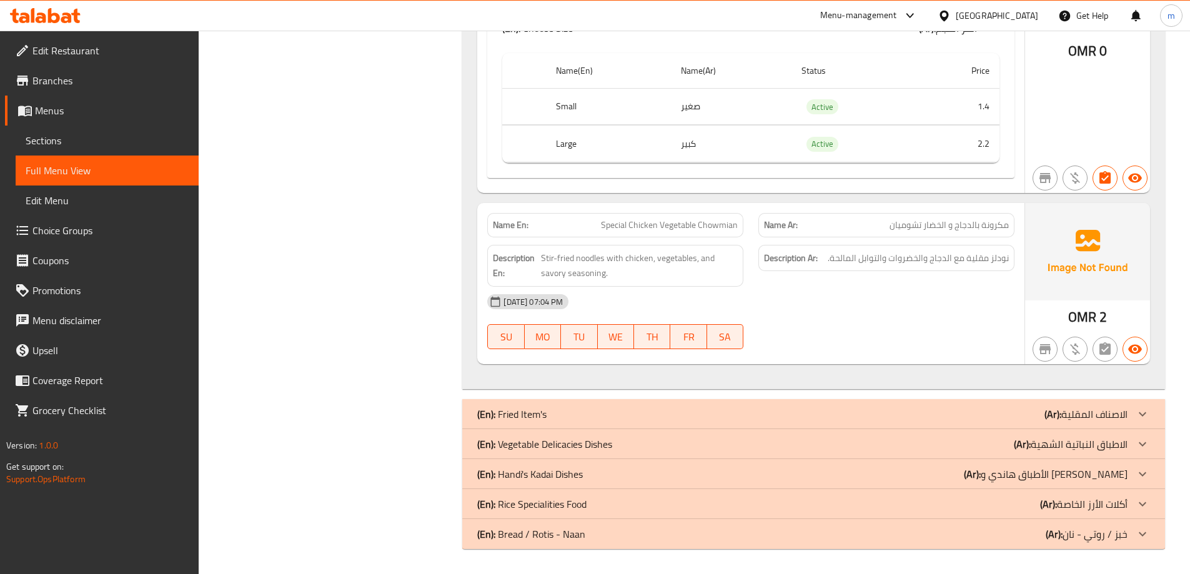
drag, startPoint x: 1135, startPoint y: 418, endPoint x: 1036, endPoint y: 395, distance: 101.9
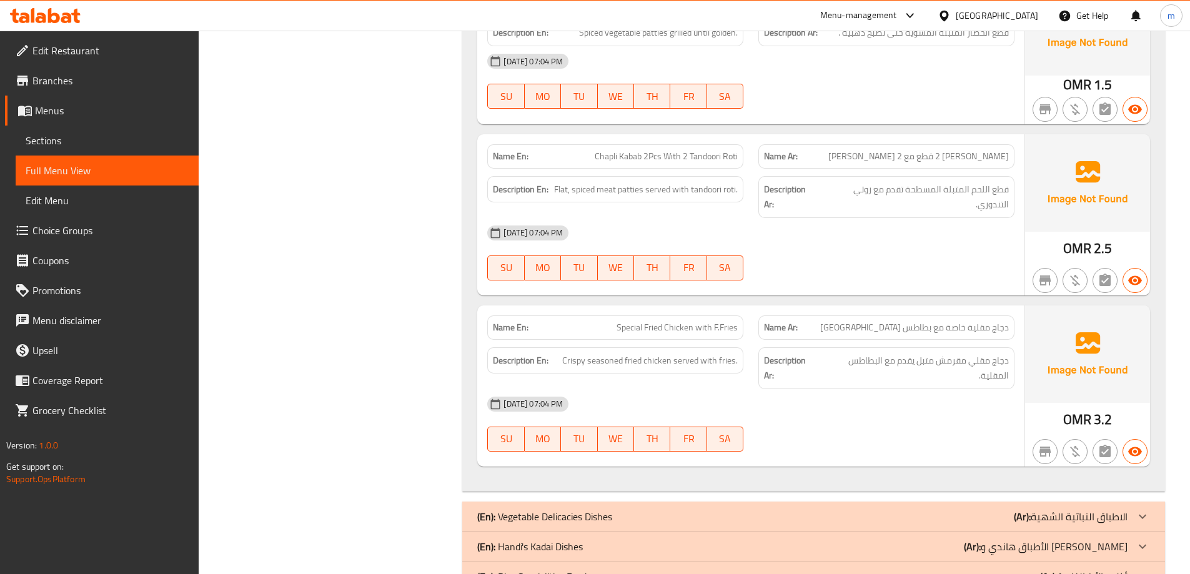
scroll to position [5556, 0]
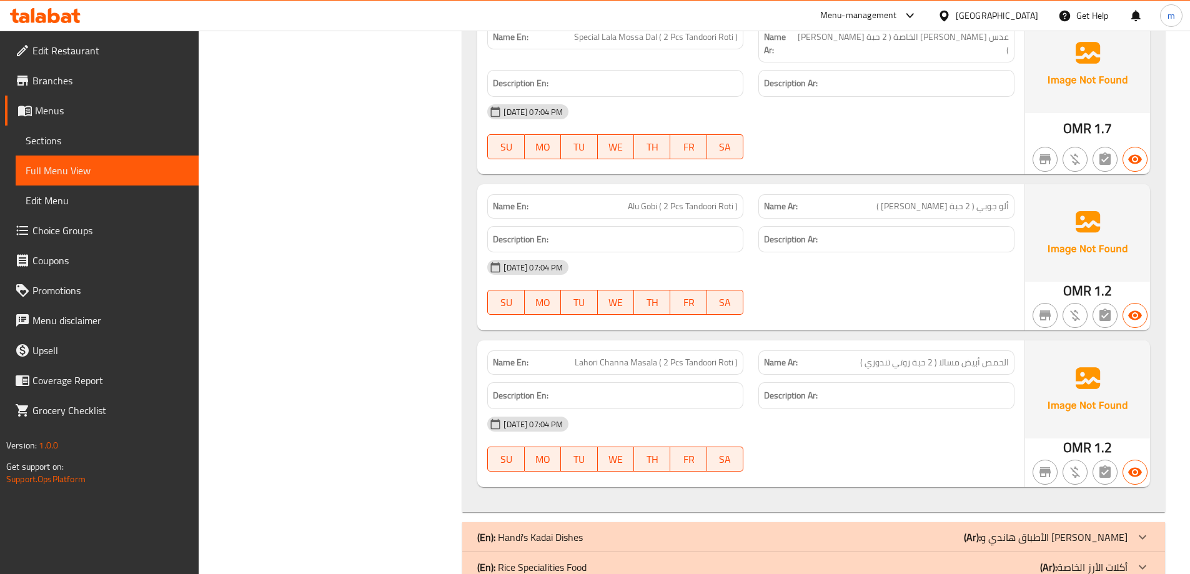
scroll to position [6847, 0]
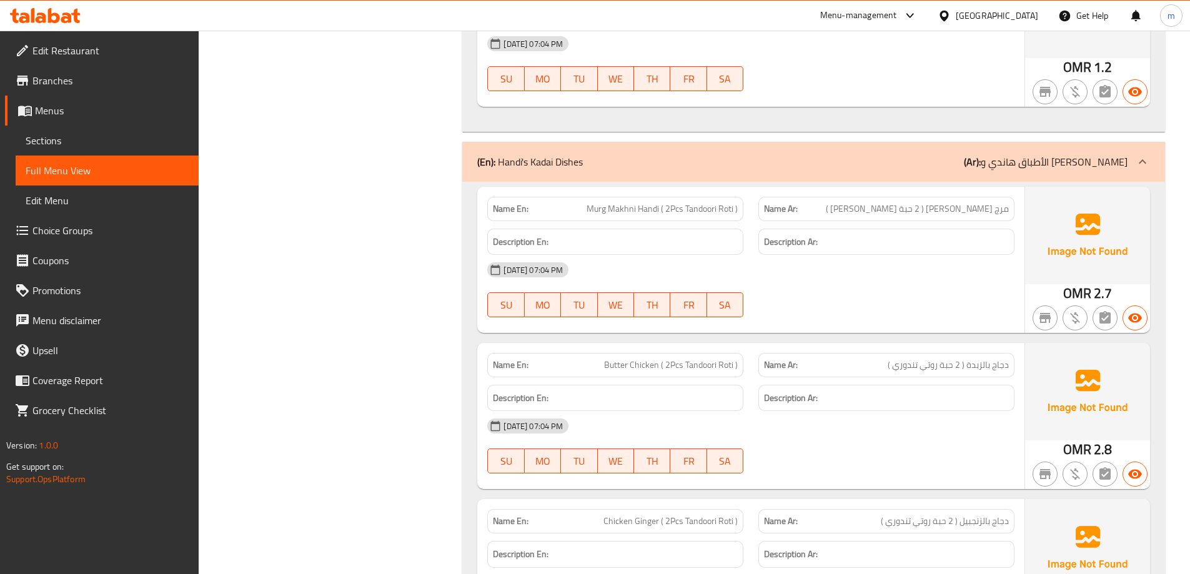
scroll to position [7179, 0]
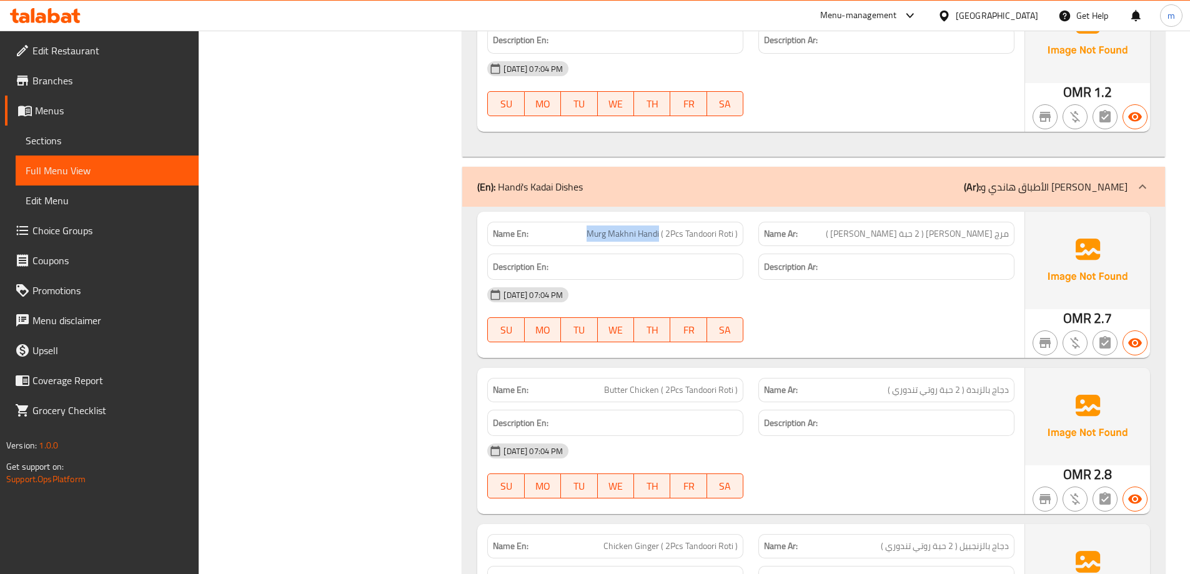
drag, startPoint x: 659, startPoint y: 194, endPoint x: 588, endPoint y: 194, distance: 70.6
drag, startPoint x: 636, startPoint y: 195, endPoint x: 610, endPoint y: 194, distance: 26.3
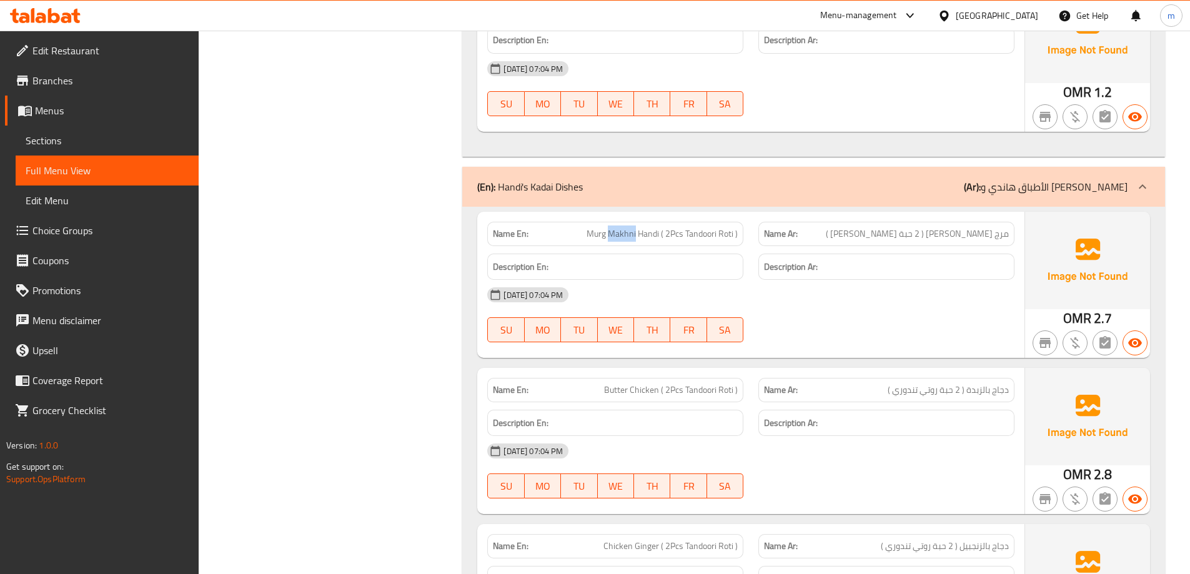
copy span "Makhni"
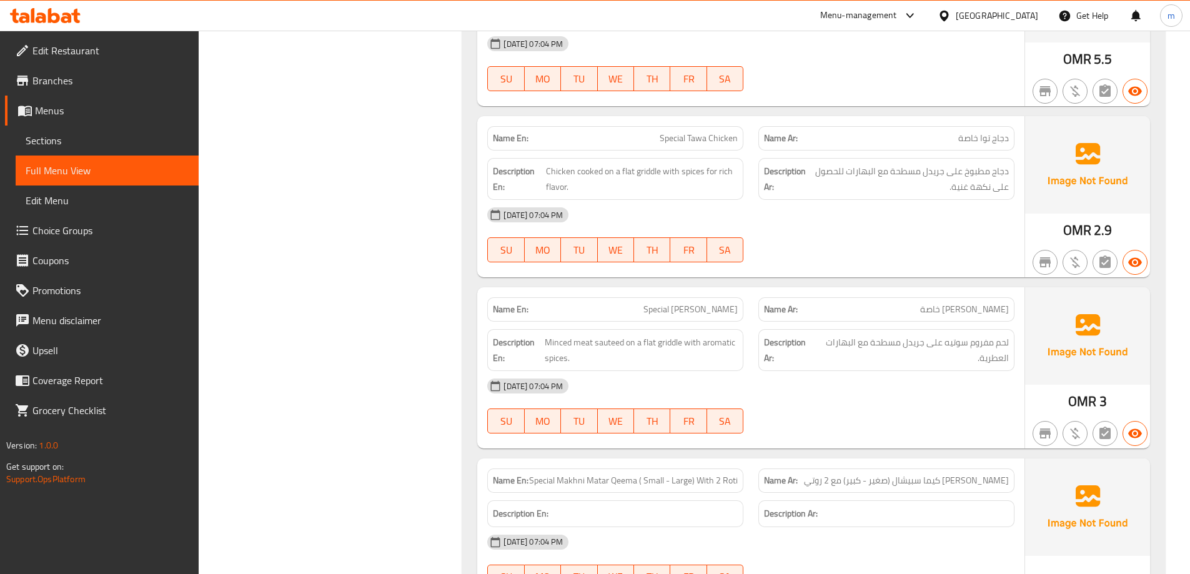
scroll to position [3581, 0]
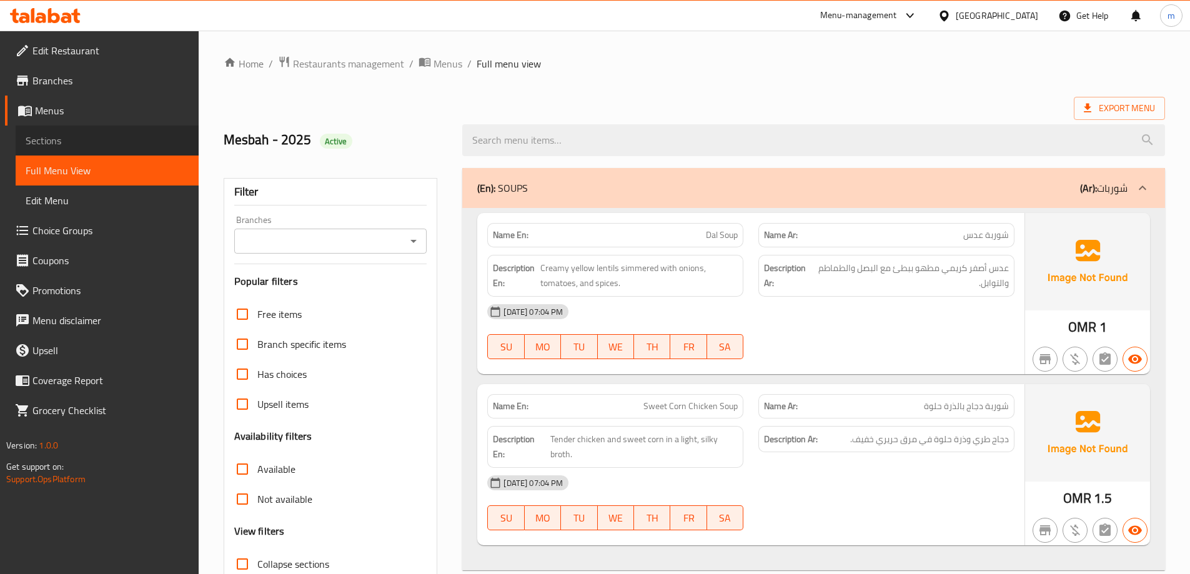
click at [64, 137] on span "Sections" at bounding box center [107, 140] width 163 height 15
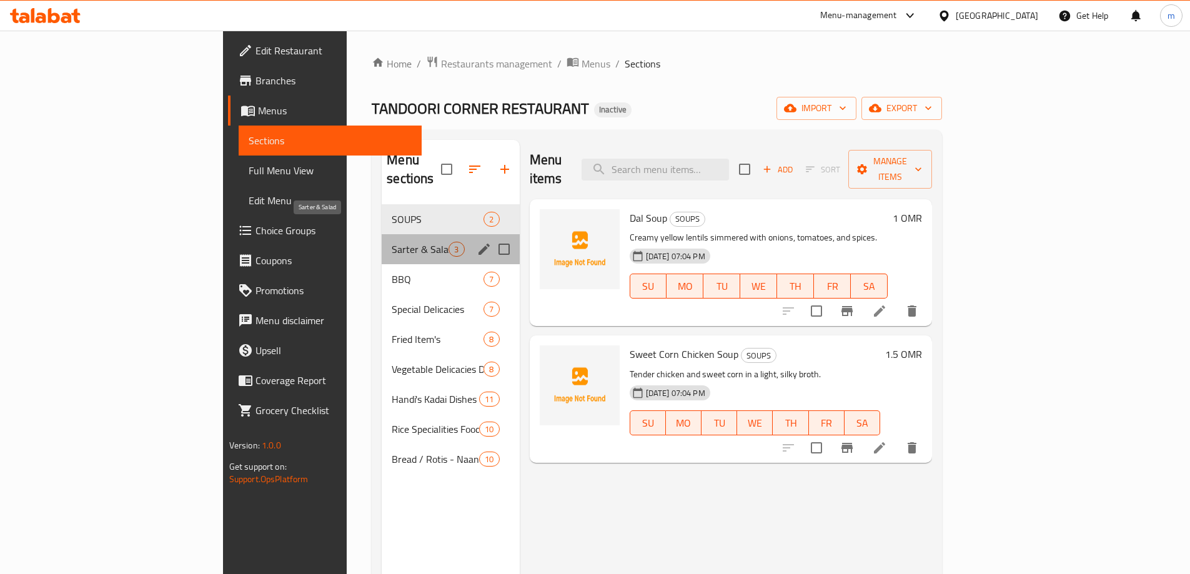
click at [392, 242] on span "Sarter & Salad" at bounding box center [420, 249] width 57 height 15
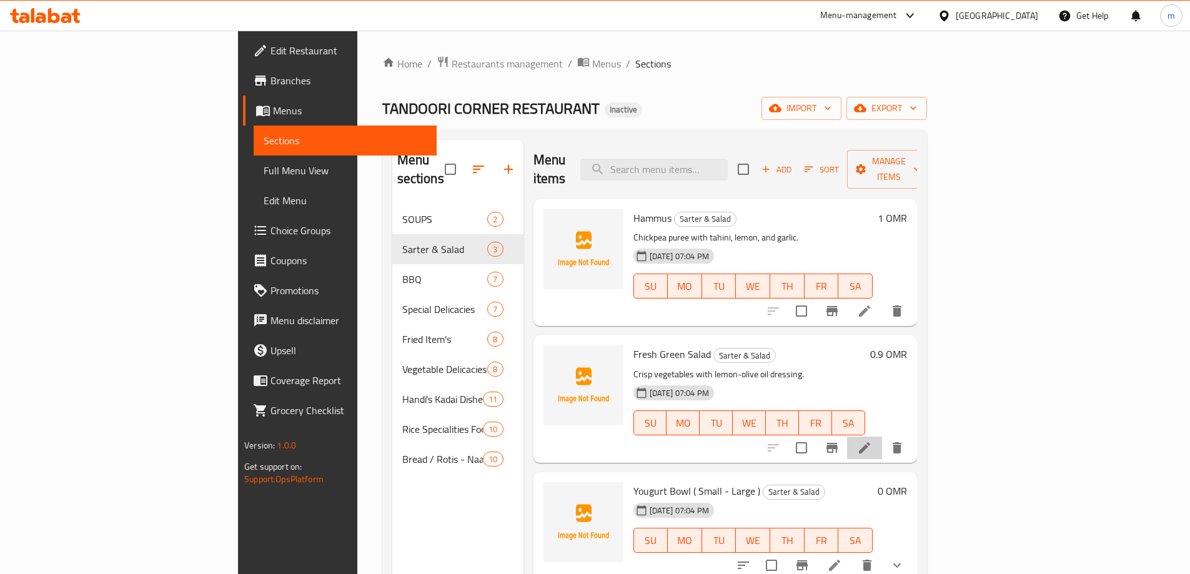
click at [882, 437] on li at bounding box center [864, 447] width 35 height 22
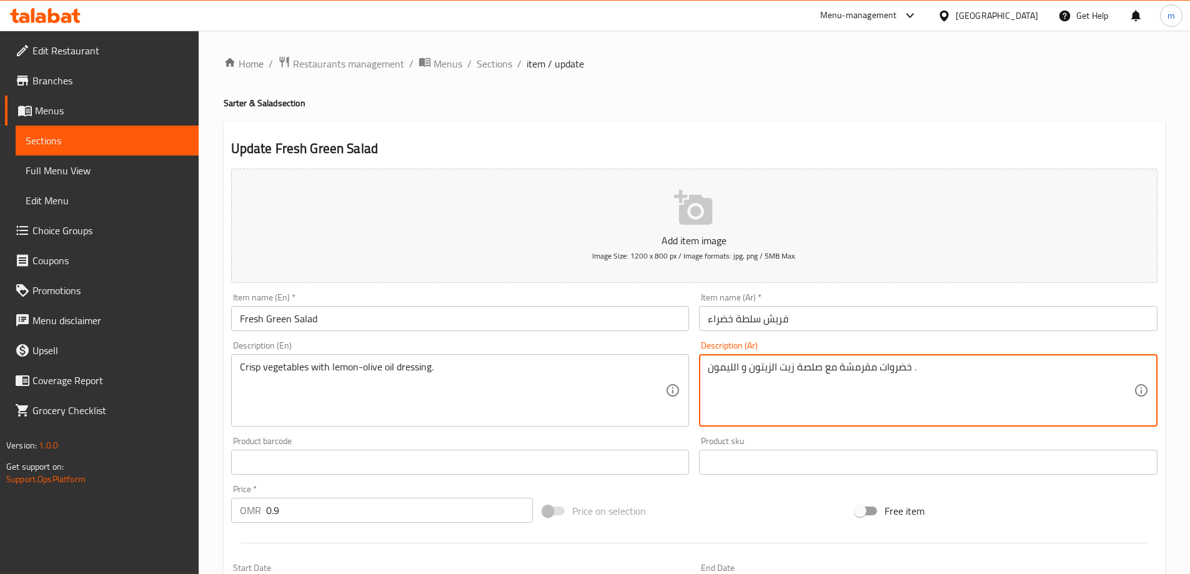
drag, startPoint x: 872, startPoint y: 369, endPoint x: 839, endPoint y: 369, distance: 33.1
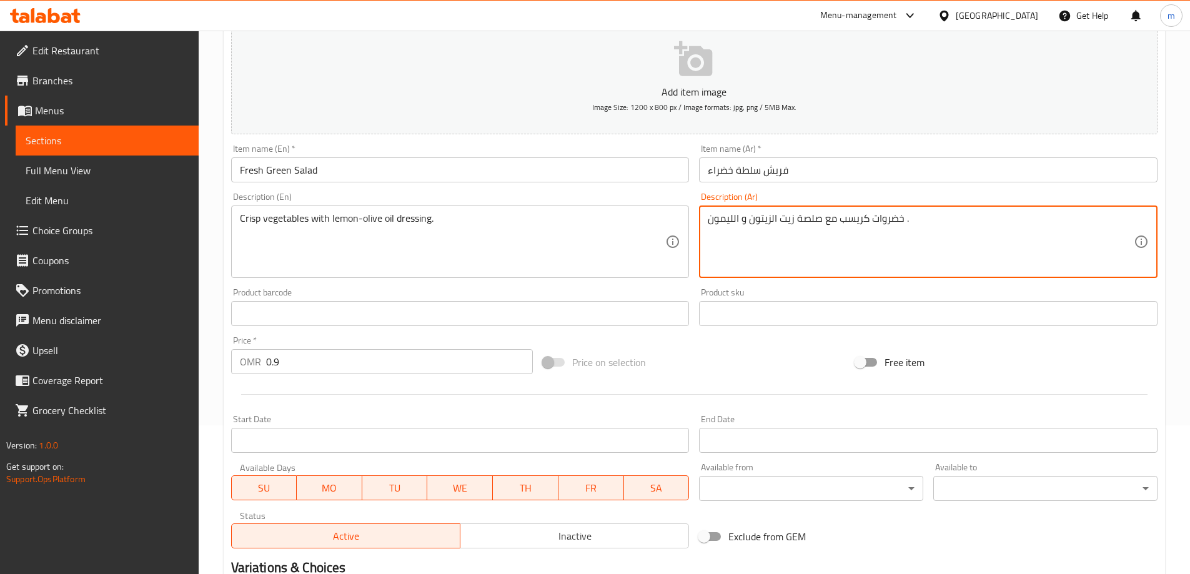
scroll to position [308, 0]
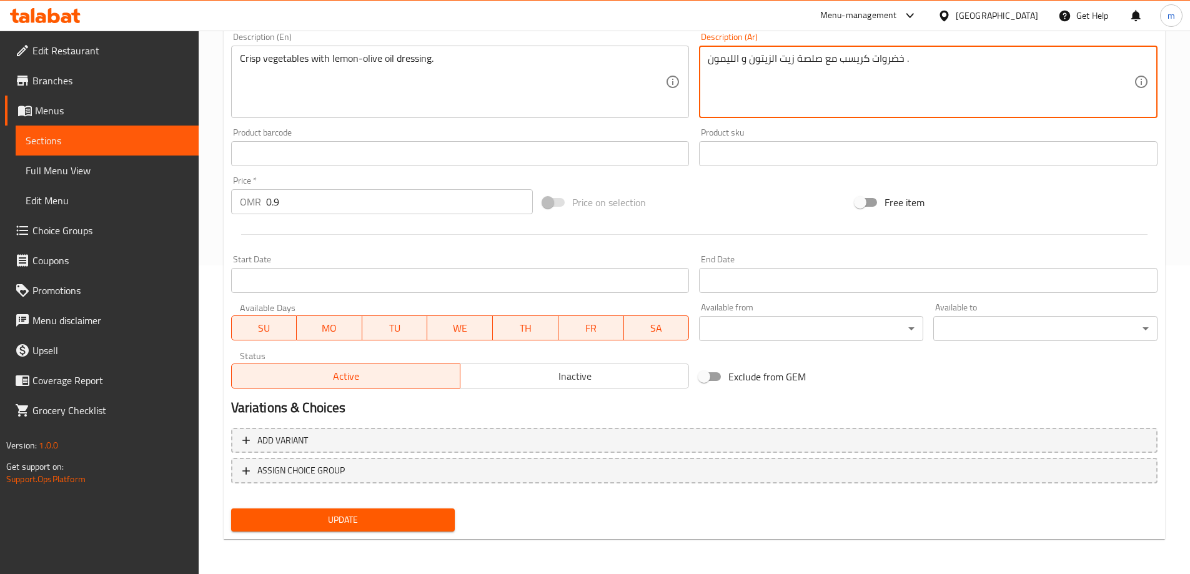
type textarea "خضروات كريسب مع صلصة زيت الزيتون و الليمون ."
click at [424, 532] on div "Update" at bounding box center [343, 519] width 234 height 33
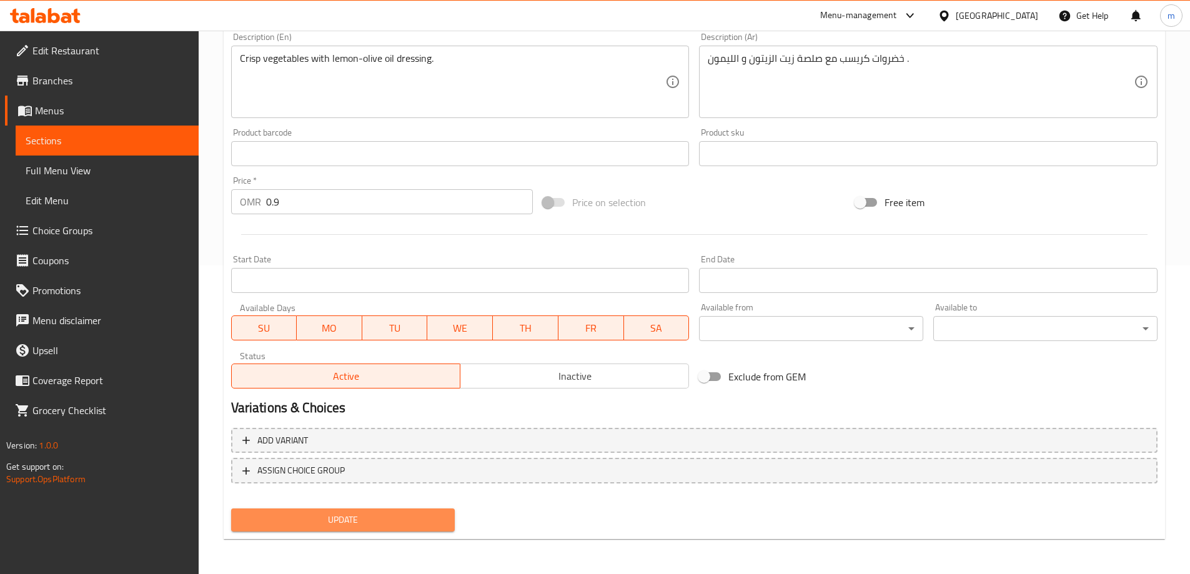
click at [421, 518] on span "Update" at bounding box center [343, 520] width 204 height 16
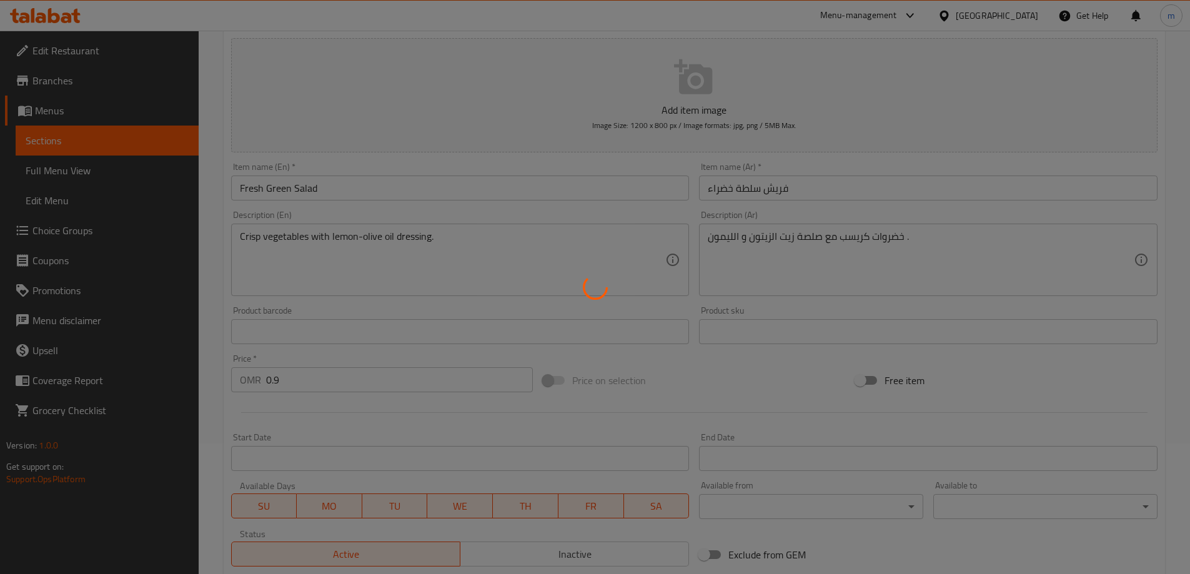
scroll to position [0, 0]
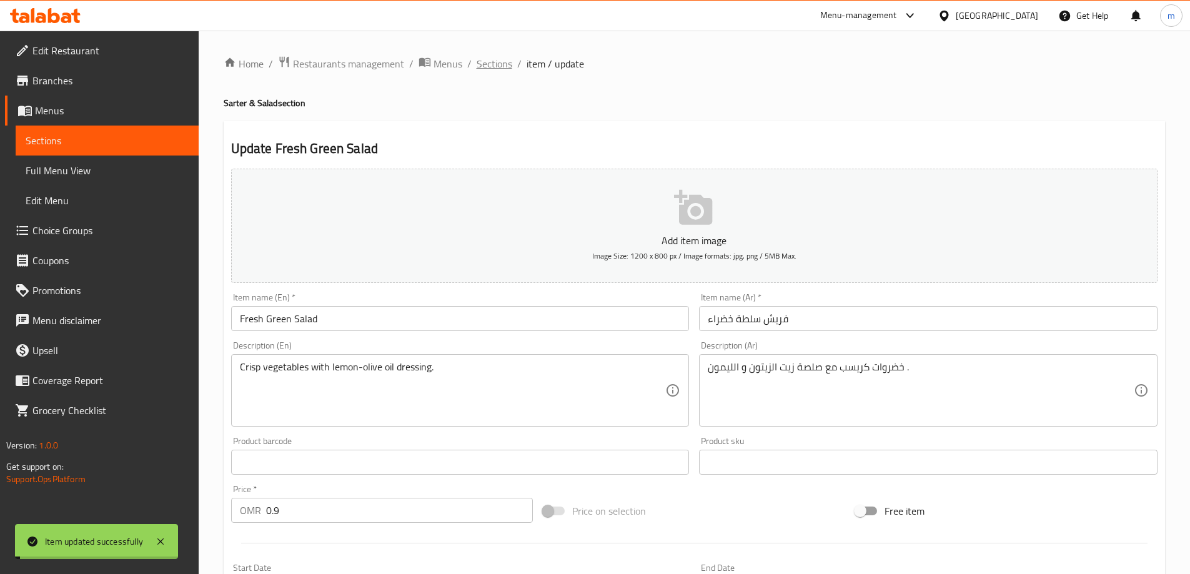
click at [492, 59] on span "Sections" at bounding box center [494, 63] width 36 height 15
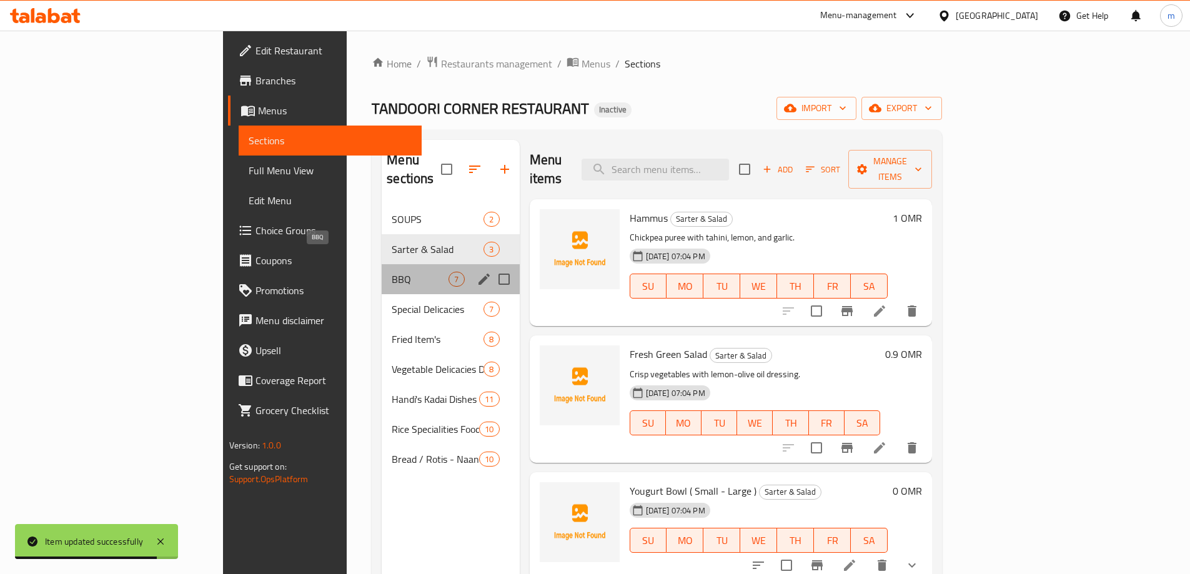
click at [392, 272] on span "BBQ" at bounding box center [420, 279] width 57 height 15
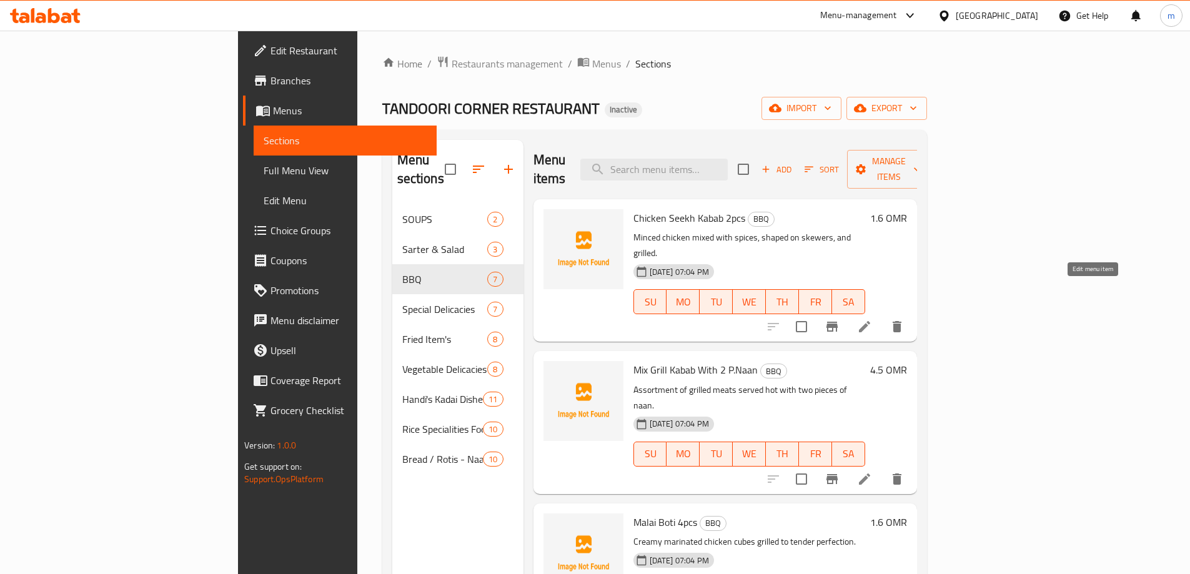
click at [872, 319] on icon at bounding box center [864, 326] width 15 height 15
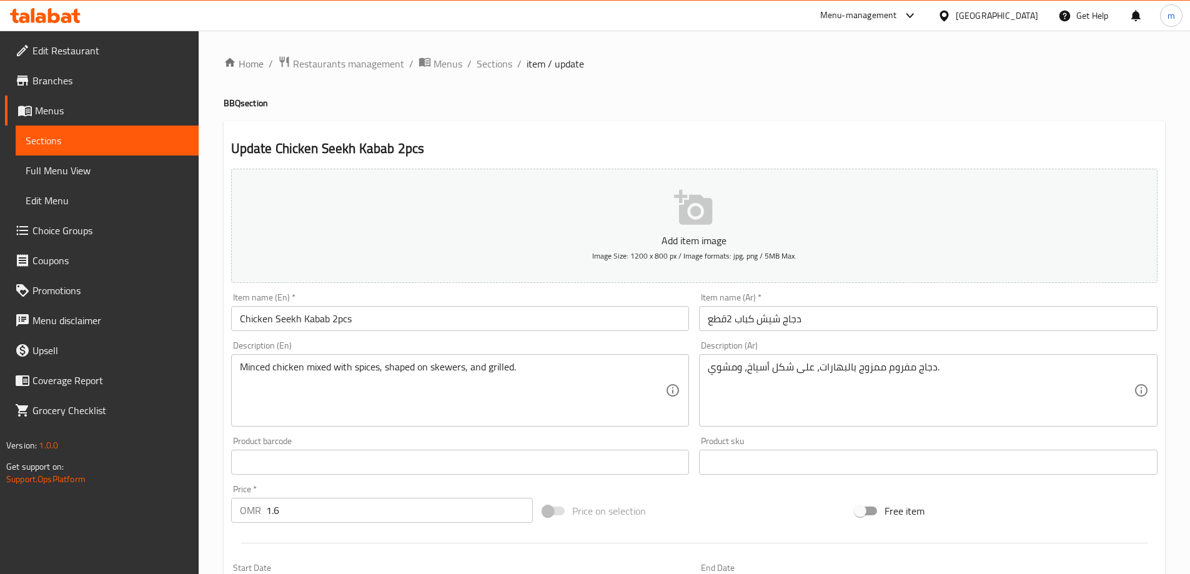
click at [767, 323] on input "دجاج شيش كباب 2قطع" at bounding box center [928, 318] width 458 height 25
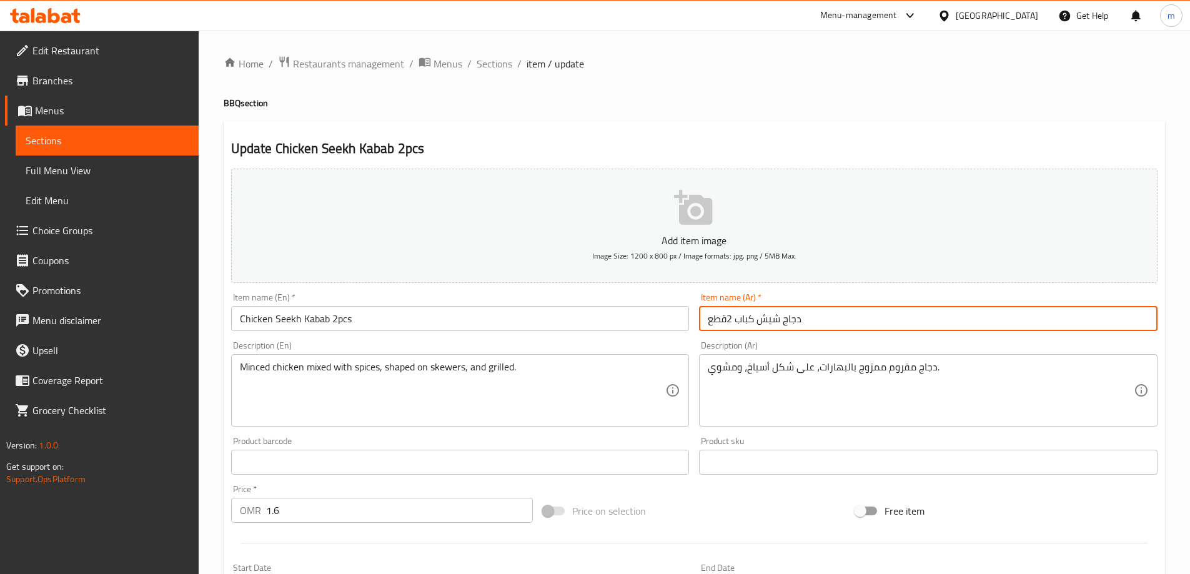
drag, startPoint x: 767, startPoint y: 323, endPoint x: 771, endPoint y: 334, distance: 11.8
click at [767, 322] on input "دجاج شيش كباب 2قطع" at bounding box center [928, 318] width 458 height 25
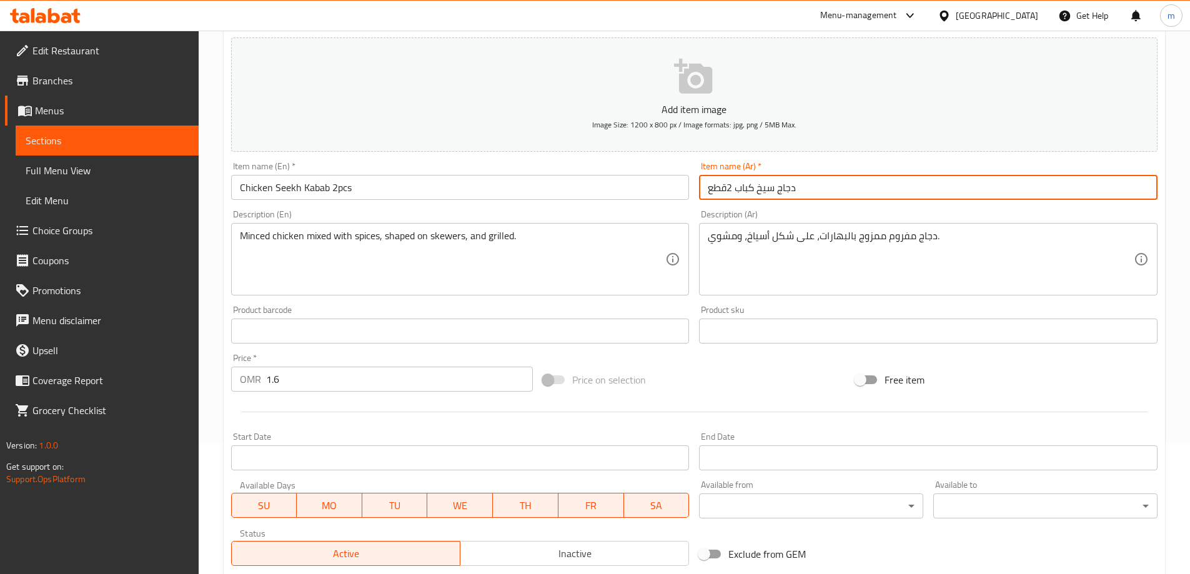
scroll to position [308, 0]
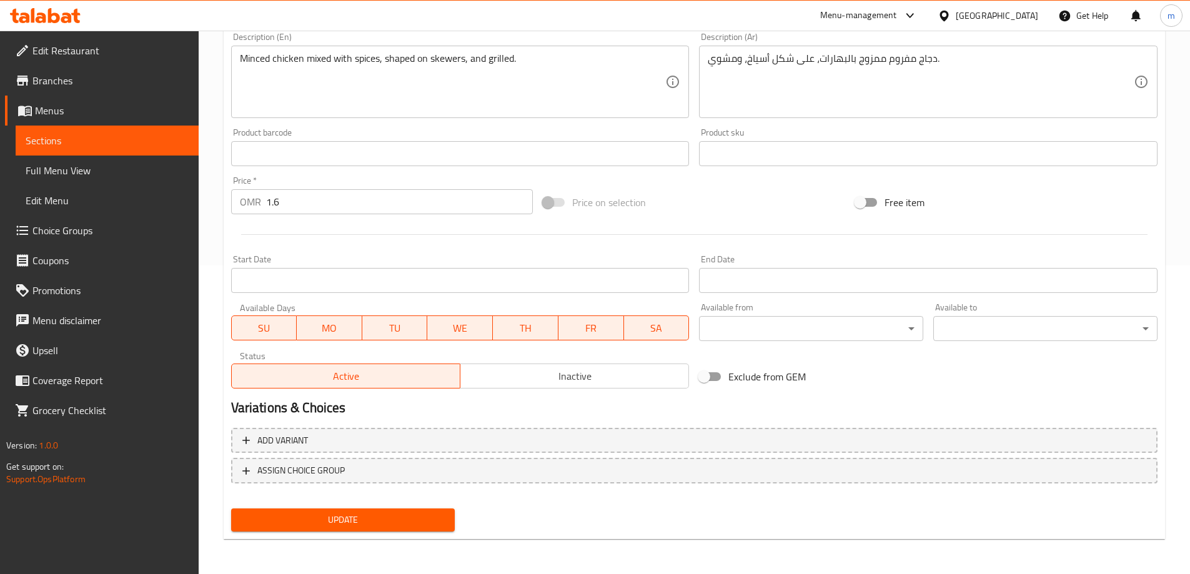
type input "دجاج سيخ كباب 2قطع"
click at [358, 511] on button "Update" at bounding box center [343, 519] width 224 height 23
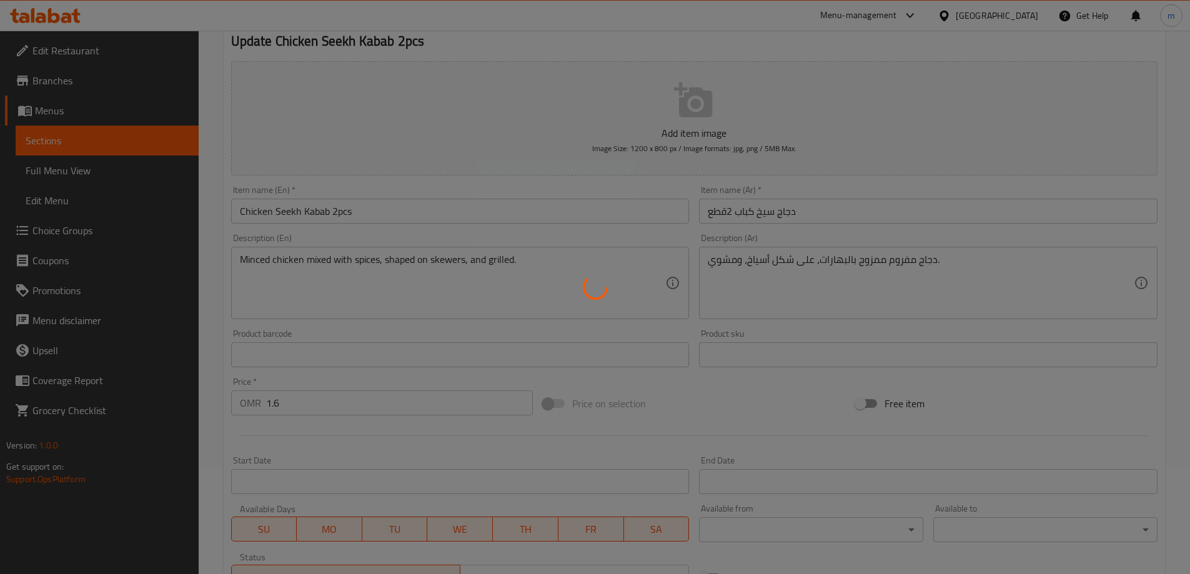
scroll to position [0, 0]
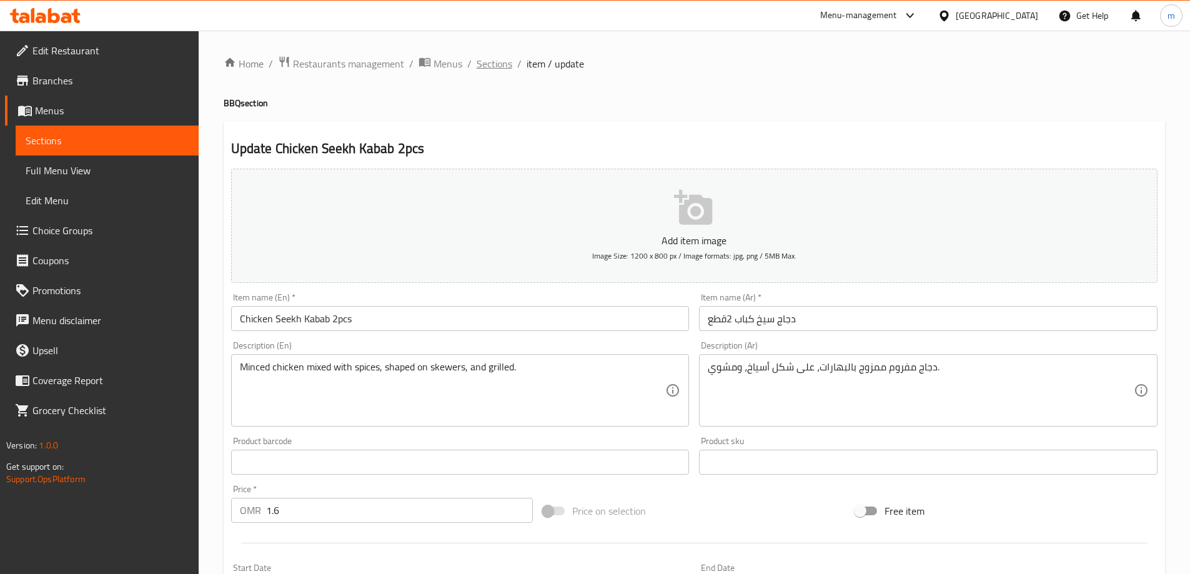
click at [503, 66] on span "Sections" at bounding box center [494, 63] width 36 height 15
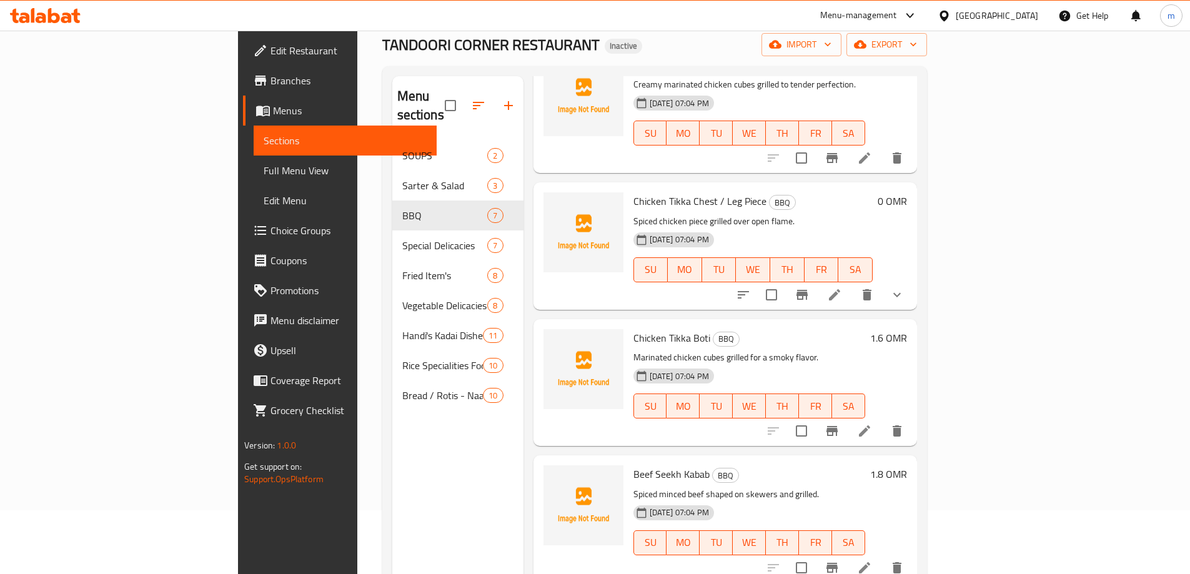
scroll to position [125, 0]
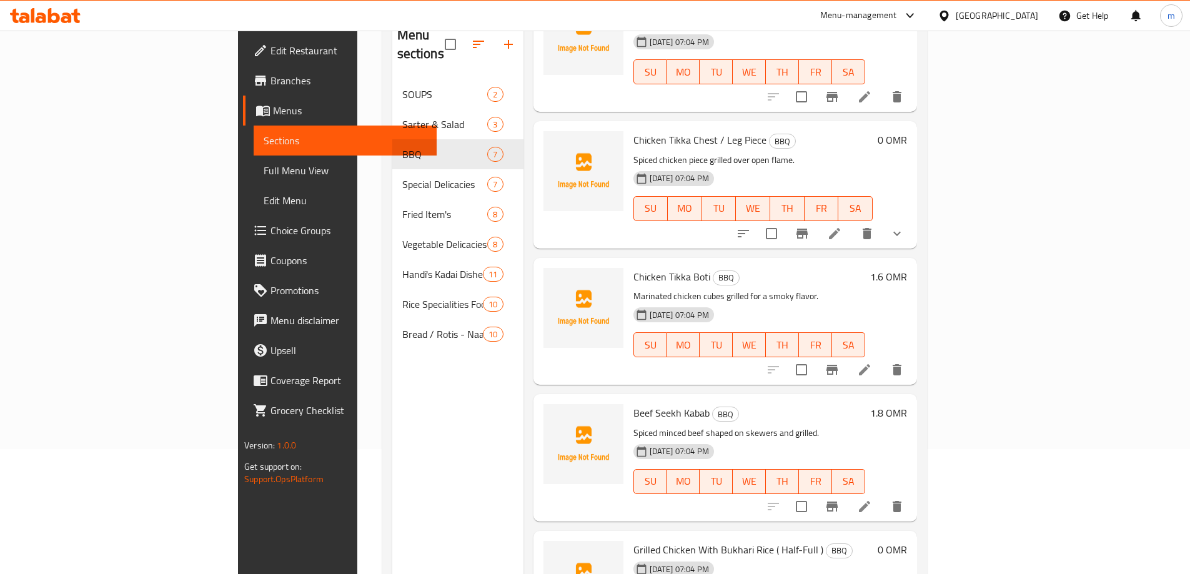
click at [882, 495] on li at bounding box center [864, 506] width 35 height 22
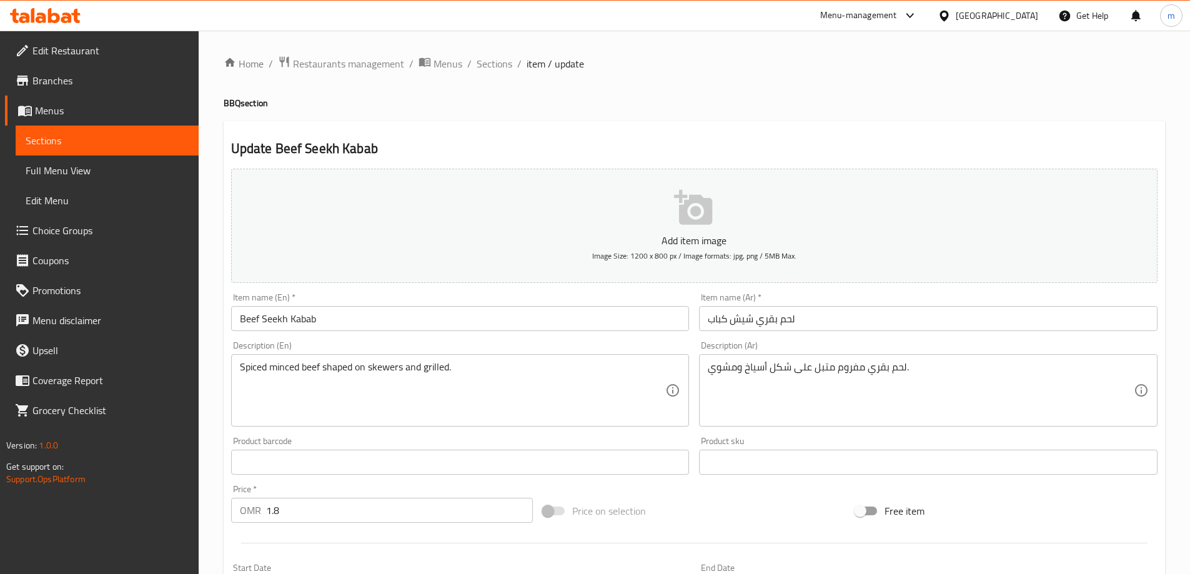
click at [746, 323] on input "لحم بقري شيش كباب" at bounding box center [928, 318] width 458 height 25
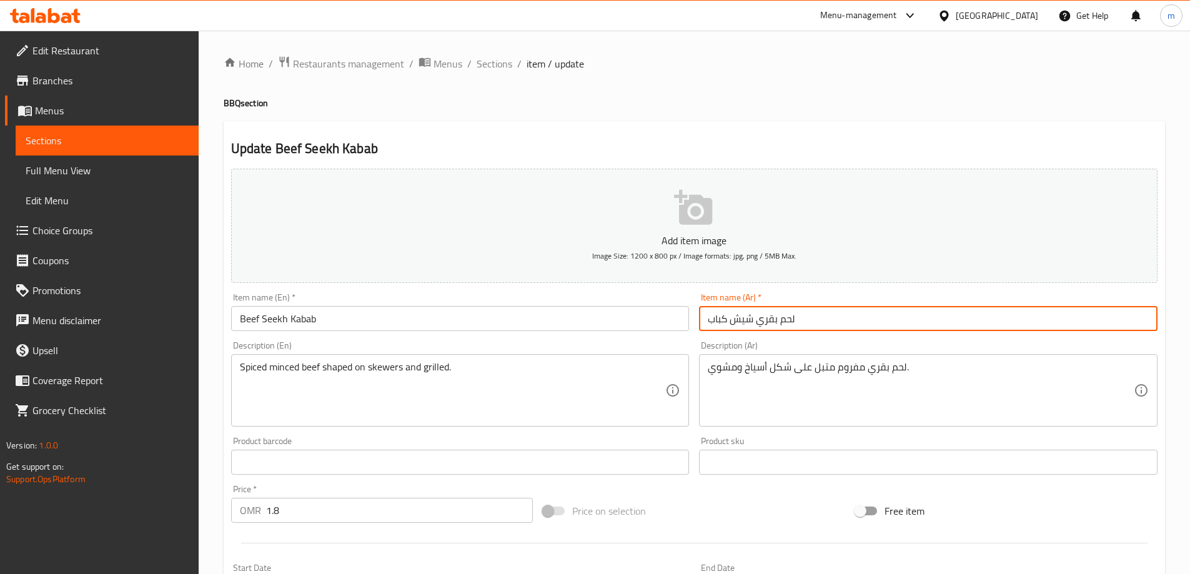
click at [746, 323] on input "لحم بقري شيش كباب" at bounding box center [928, 318] width 458 height 25
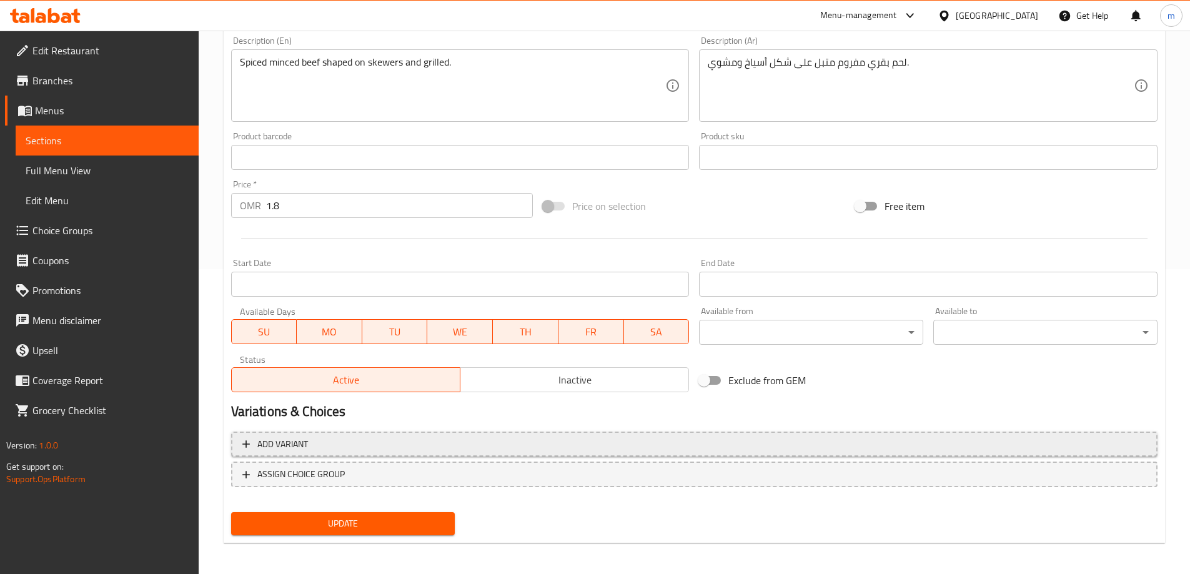
scroll to position [308, 0]
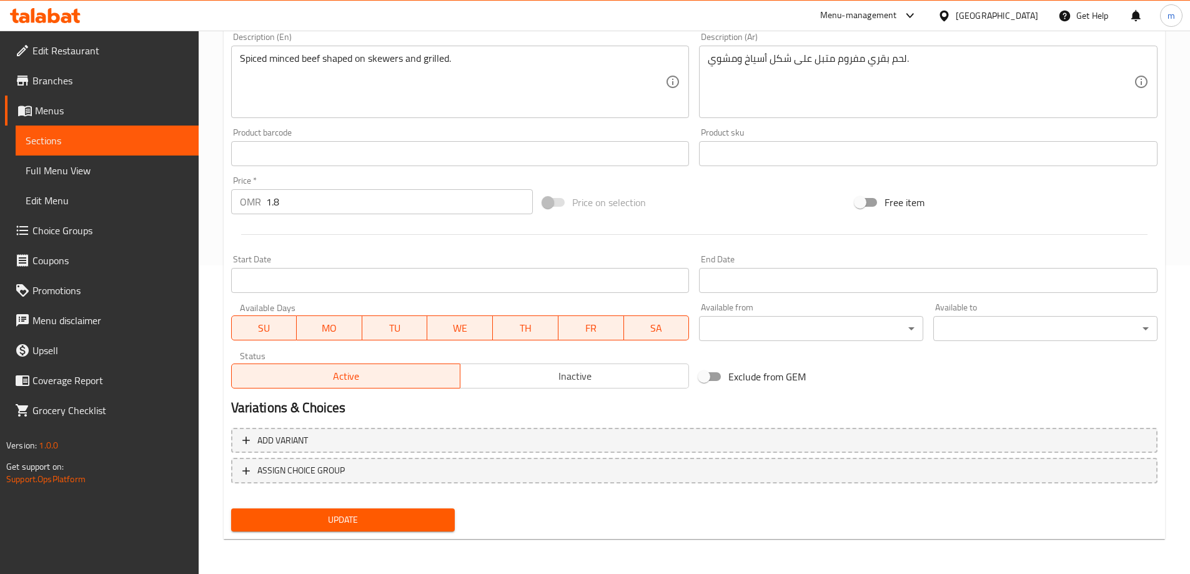
type input "لحم بقري سيخ كباب"
click at [393, 516] on span "Update" at bounding box center [343, 520] width 204 height 16
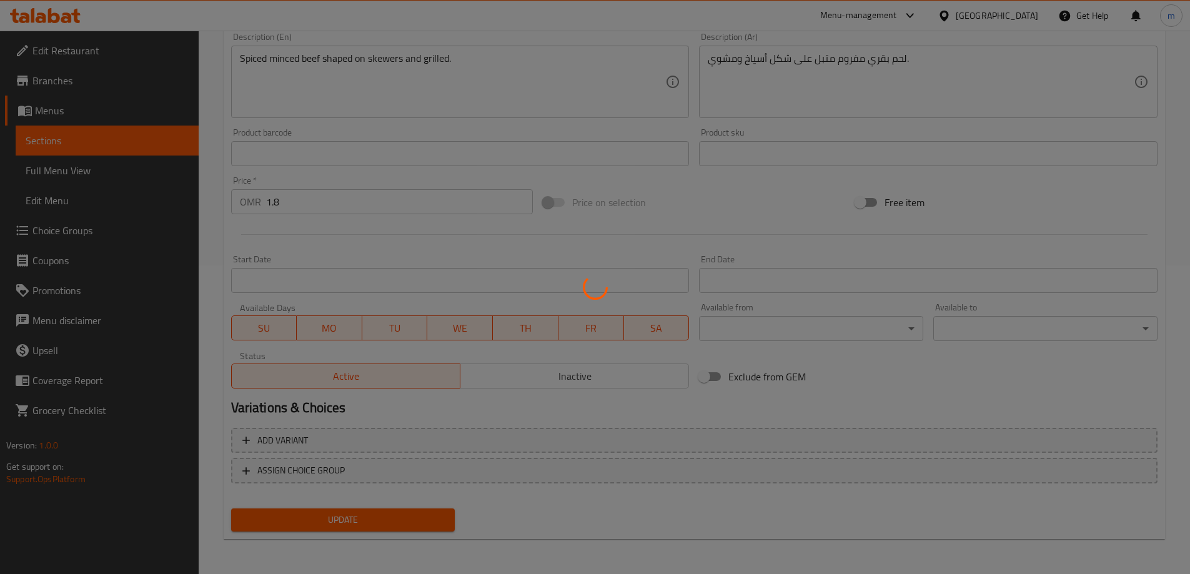
scroll to position [0, 0]
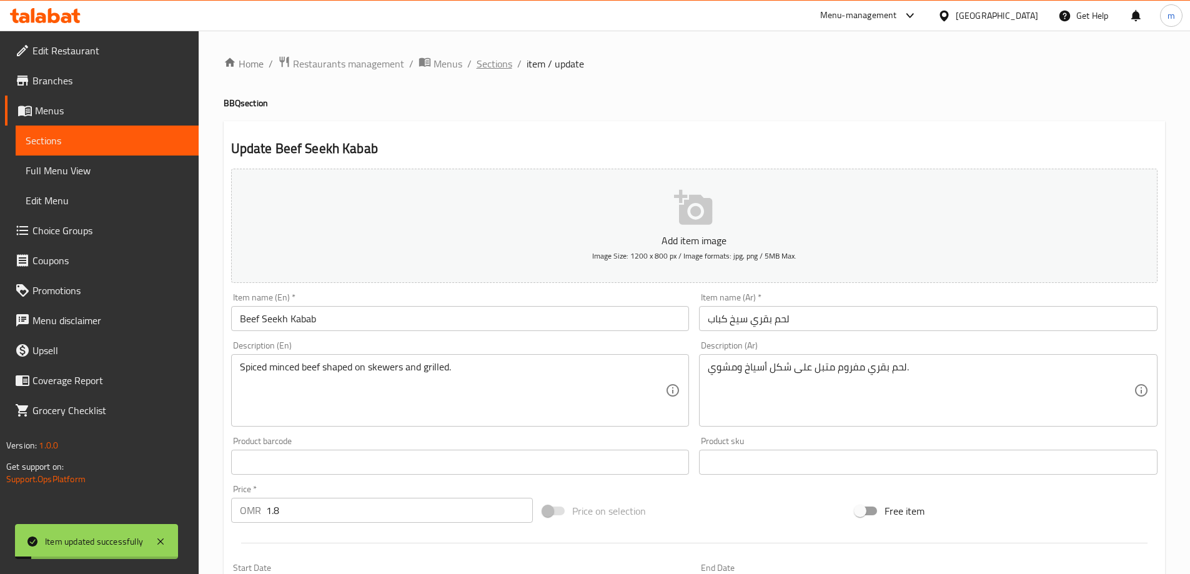
click at [492, 61] on span "Sections" at bounding box center [494, 63] width 36 height 15
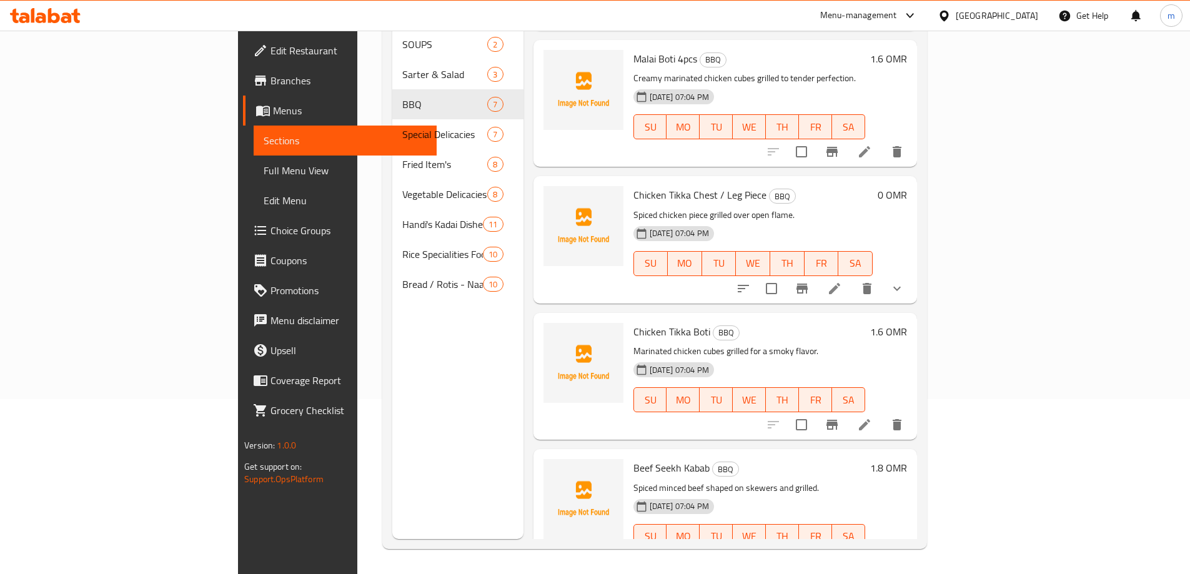
scroll to position [269, 0]
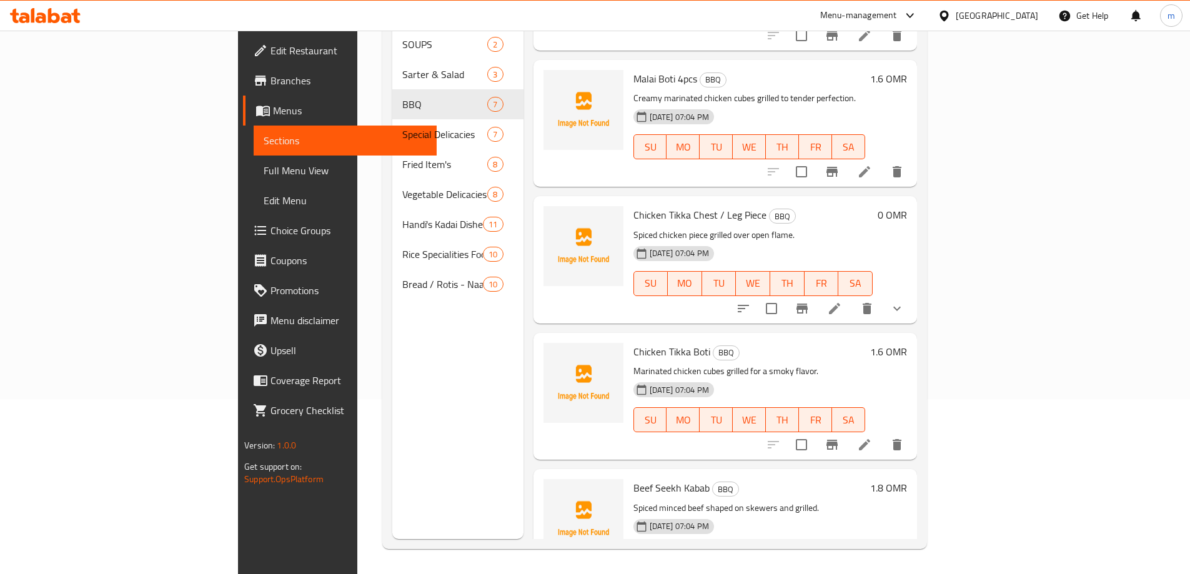
click at [852, 297] on li at bounding box center [834, 308] width 35 height 22
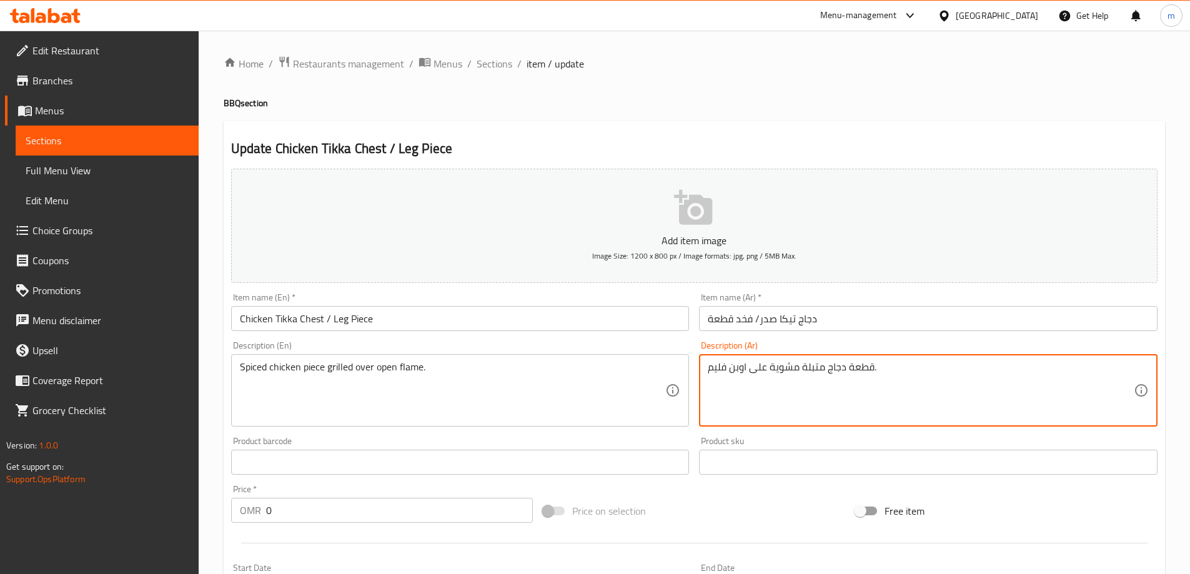
click at [759, 367] on textarea "قطعة دجاج متبلة مشوية على اوبن فليم." at bounding box center [921, 390] width 426 height 59
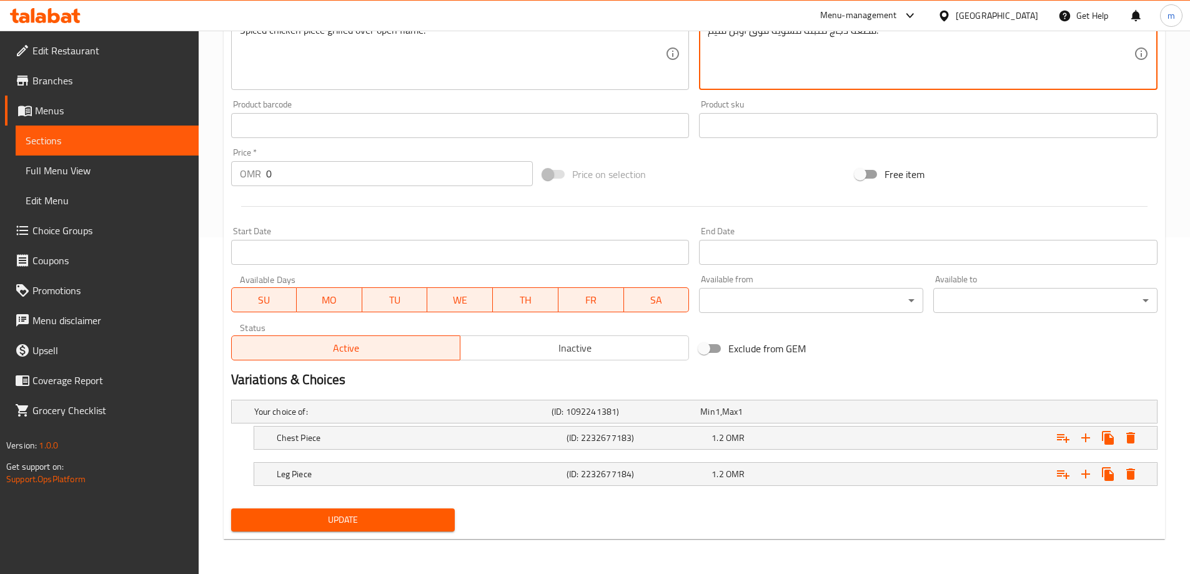
type textarea "قطعة دجاج متبلة مشوية فوق اوبن فليم."
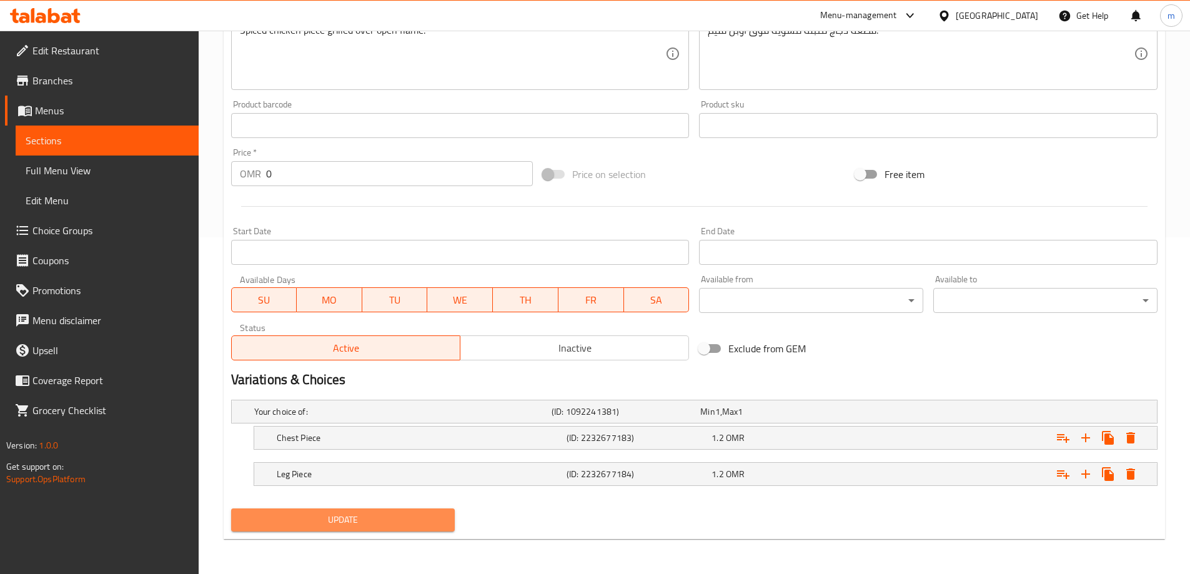
click at [387, 520] on span "Update" at bounding box center [343, 520] width 204 height 16
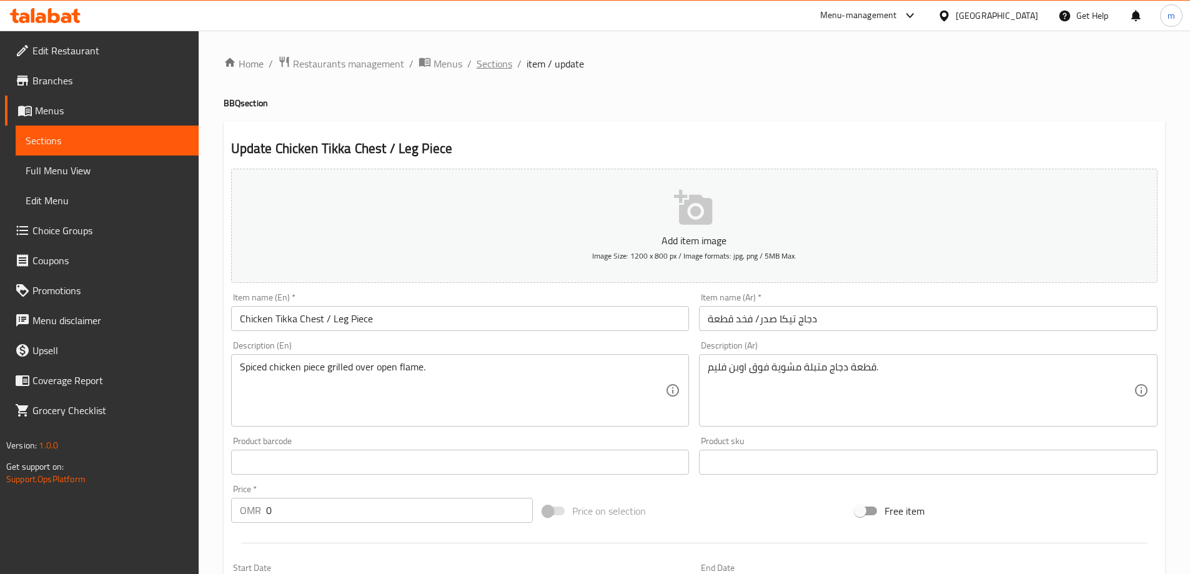
click at [488, 59] on span "Sections" at bounding box center [494, 63] width 36 height 15
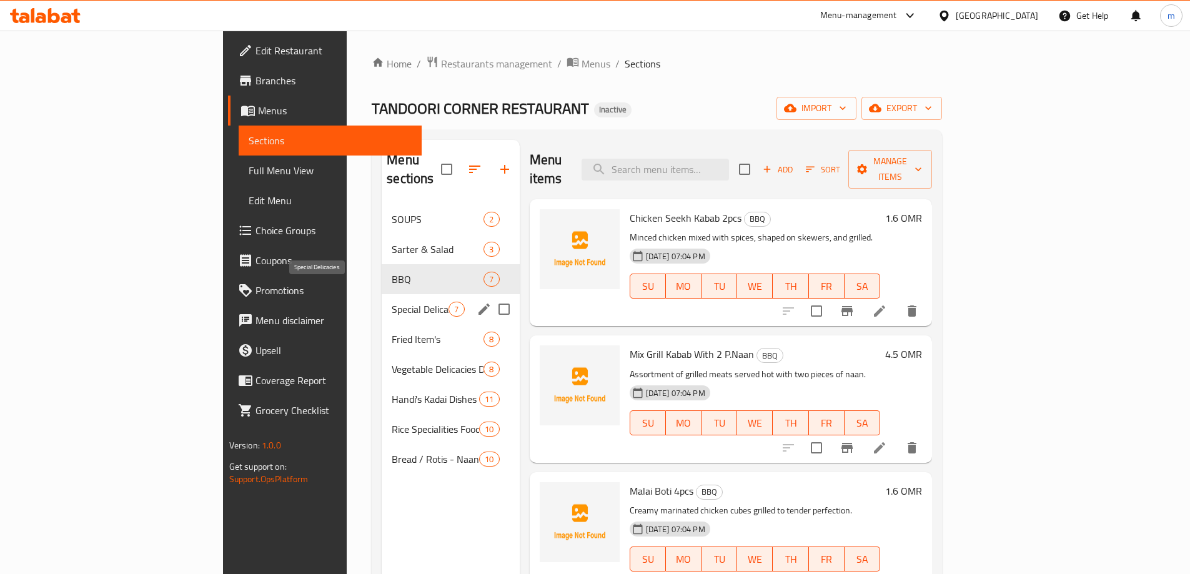
click at [392, 302] on span "Special Delicacies" at bounding box center [420, 309] width 57 height 15
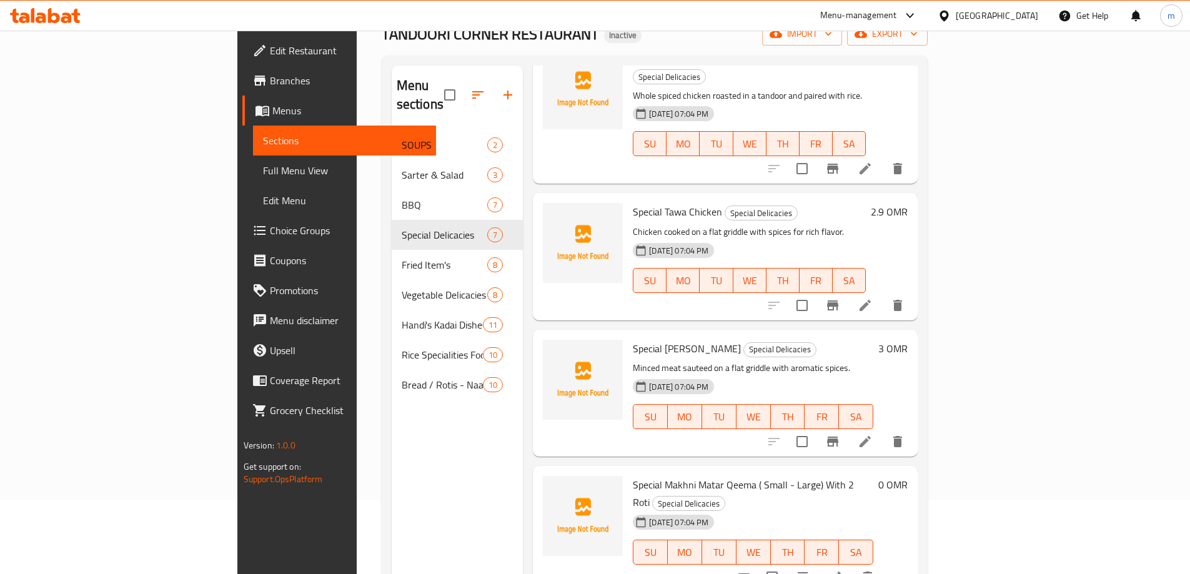
scroll to position [175, 0]
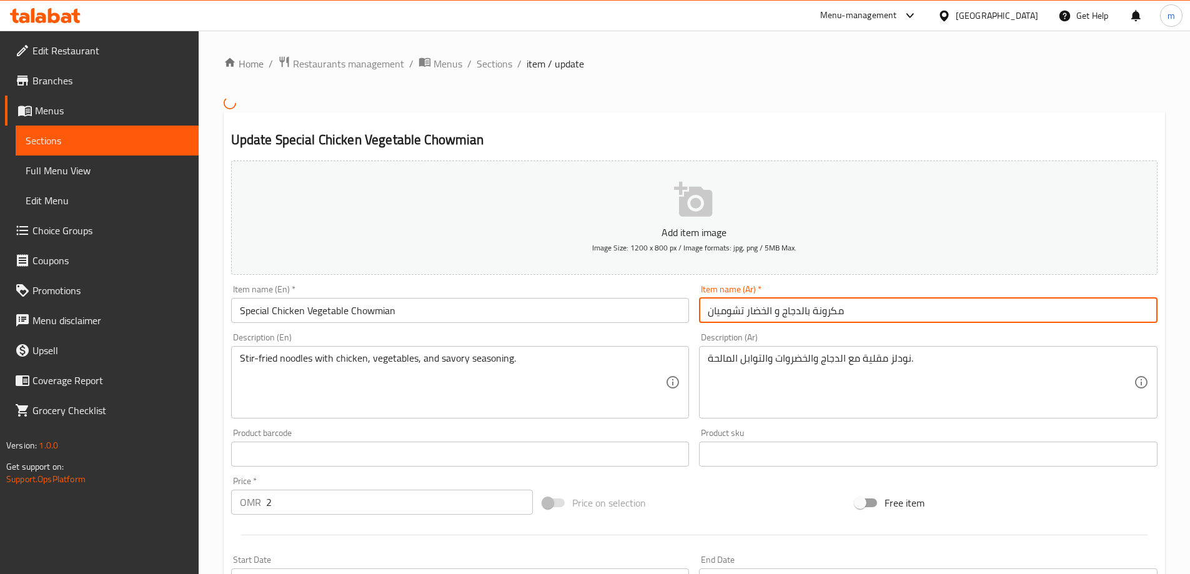
click at [900, 319] on input "مكرونة بالدجاج و الخضار تشوميان" at bounding box center [928, 310] width 458 height 25
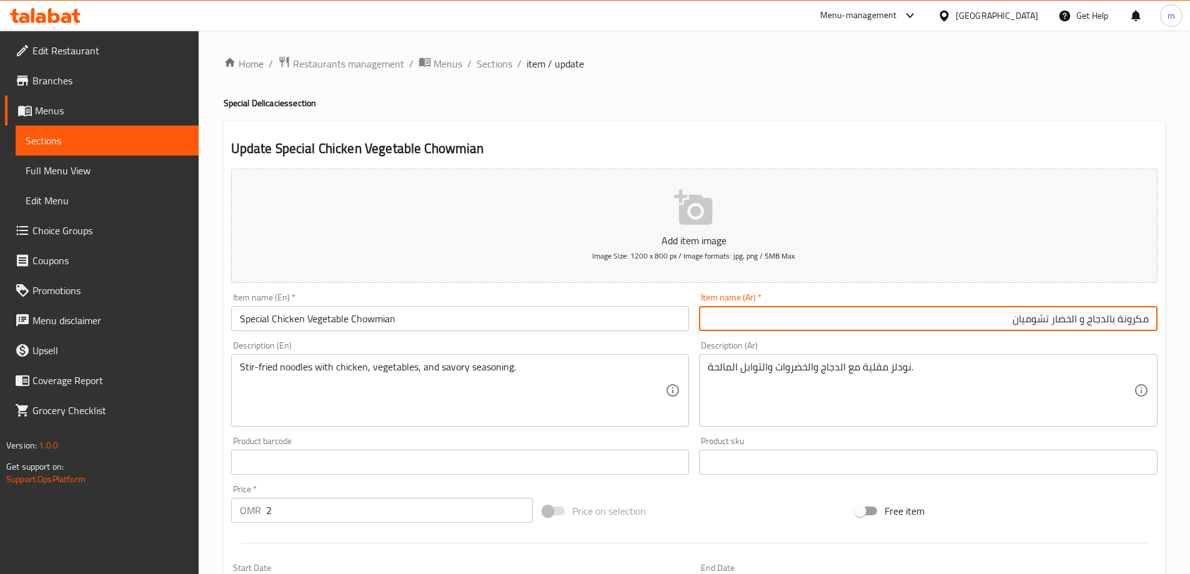
drag, startPoint x: 1106, startPoint y: 322, endPoint x: 1166, endPoint y: 318, distance: 60.7
click at [1166, 318] on div "Home / Restaurants management / Menus / Sections / item / update Special Delica…" at bounding box center [694, 457] width 991 height 852
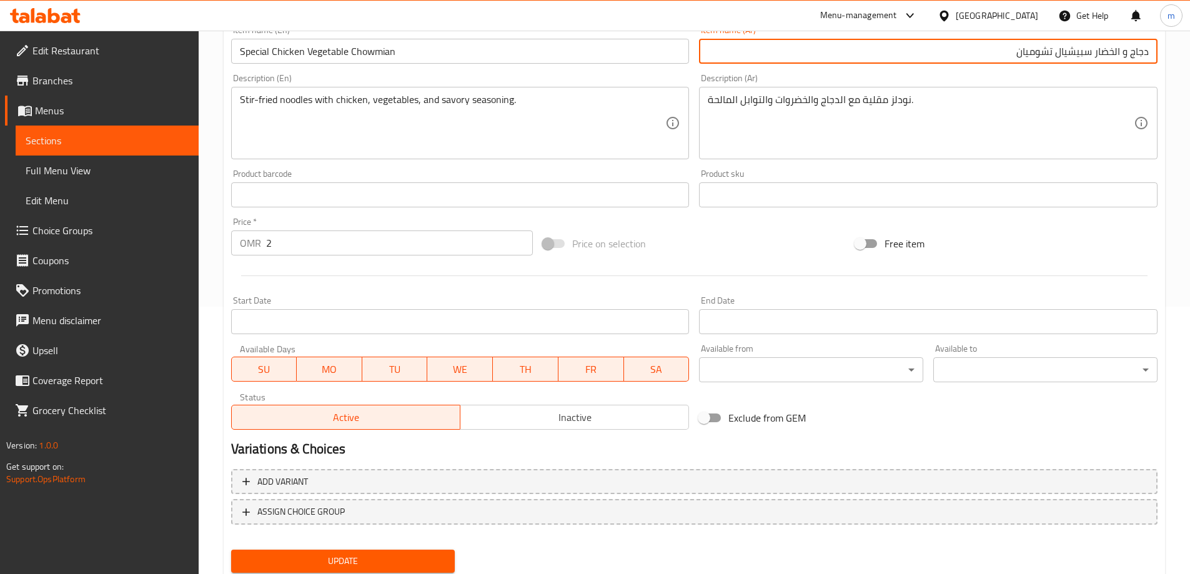
scroll to position [308, 0]
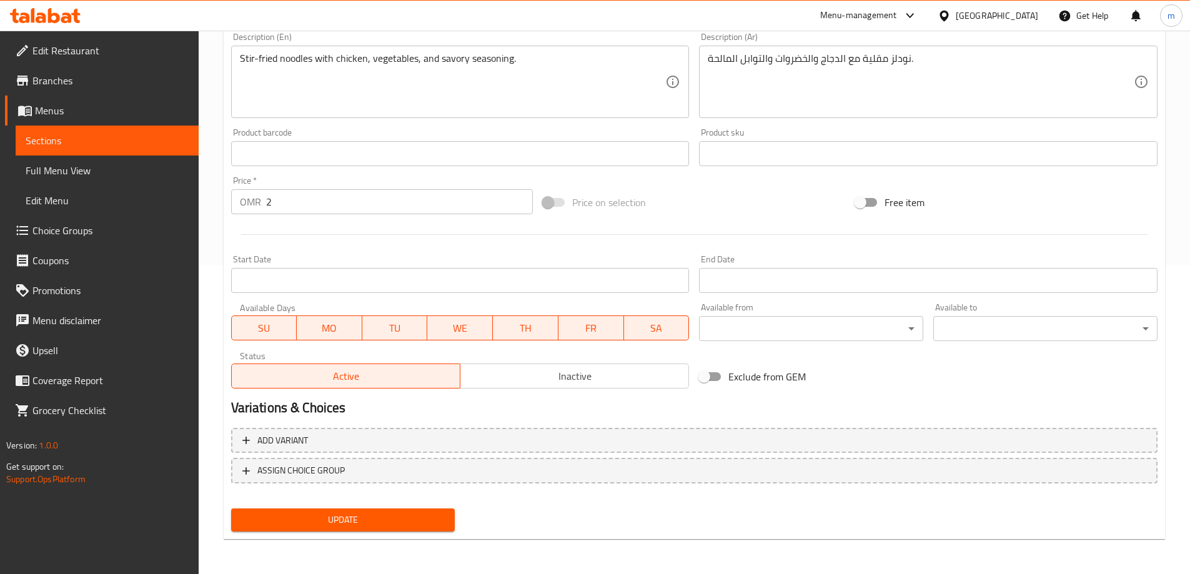
type input "دجاج و الخضار سبيشيال تشوميان"
click at [388, 520] on span "Update" at bounding box center [343, 520] width 204 height 16
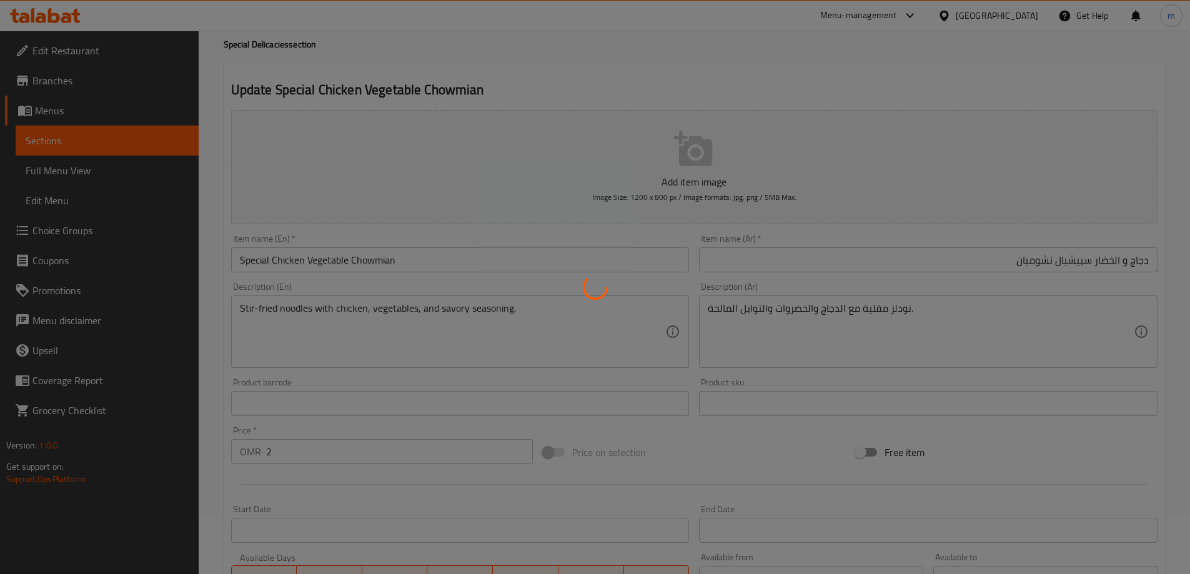
scroll to position [0, 0]
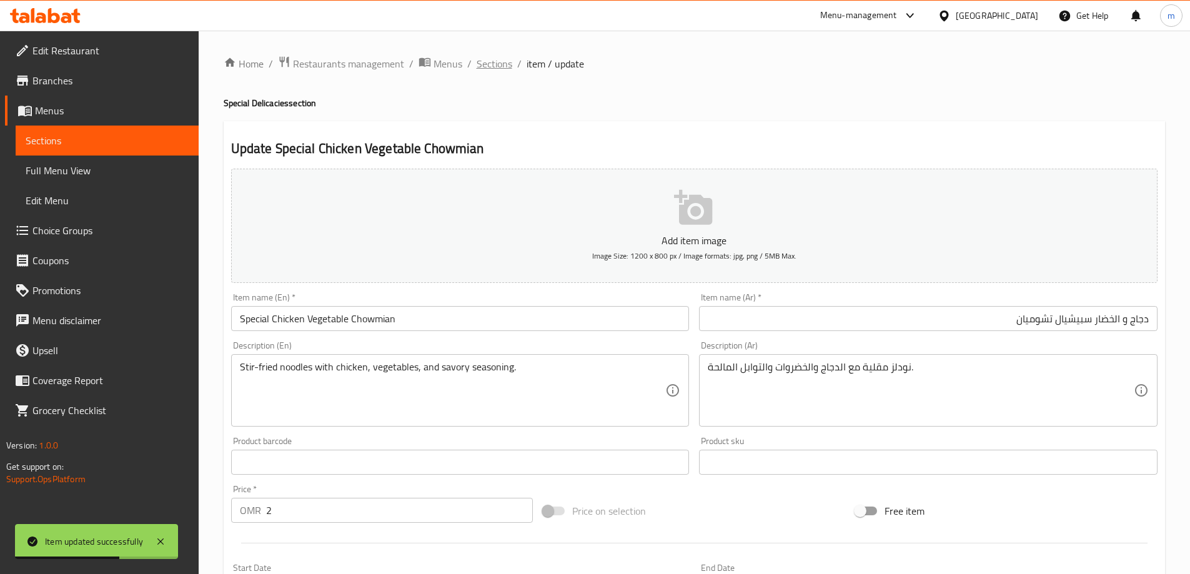
click at [492, 59] on span "Sections" at bounding box center [494, 63] width 36 height 15
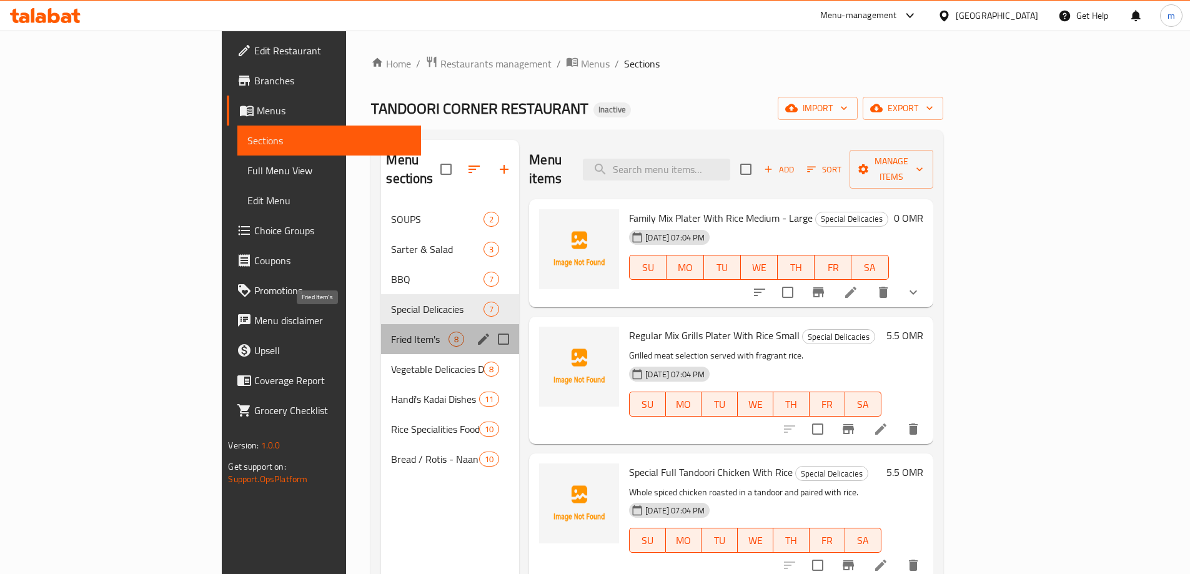
click at [391, 332] on span "Fried Item's" at bounding box center [419, 339] width 57 height 15
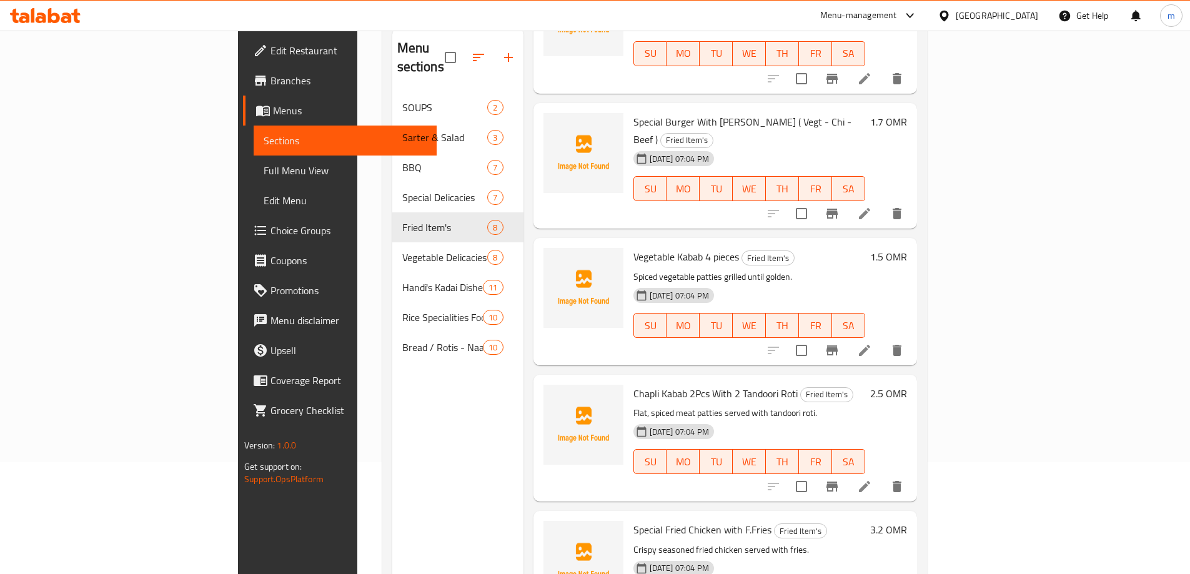
scroll to position [125, 0]
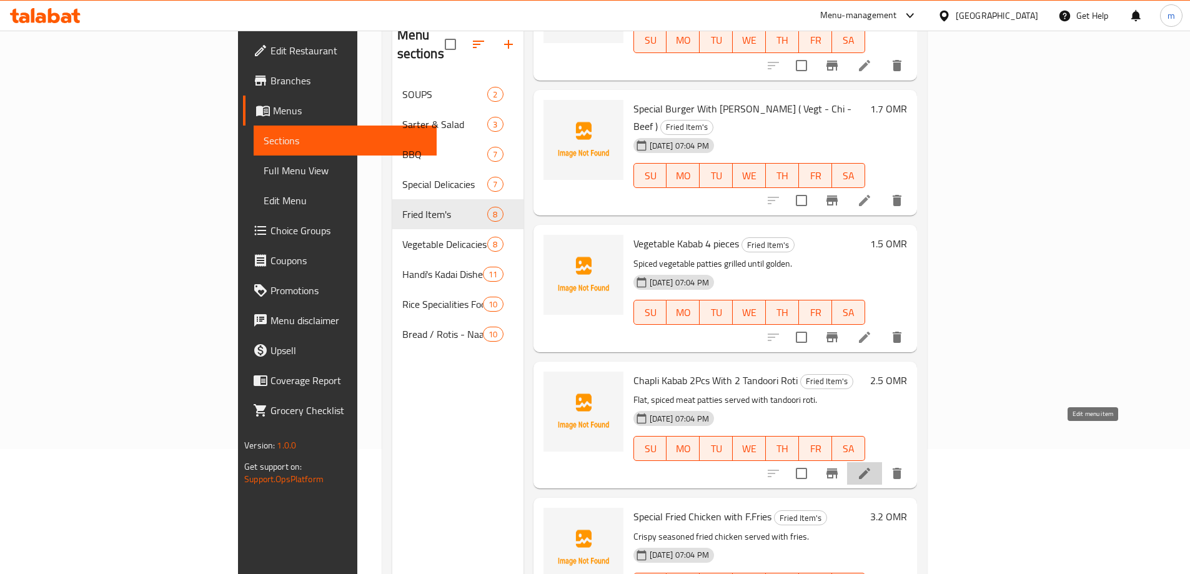
click at [872, 466] on icon at bounding box center [864, 473] width 15 height 15
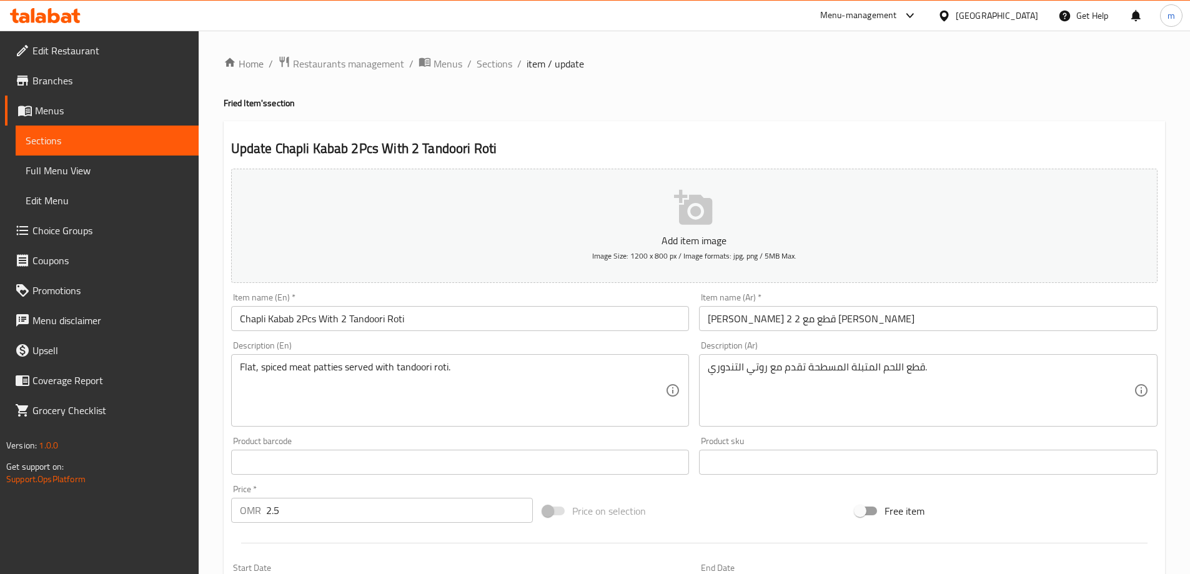
click at [800, 323] on input "[PERSON_NAME] 2 قطع مع 2 [PERSON_NAME]" at bounding box center [928, 318] width 458 height 25
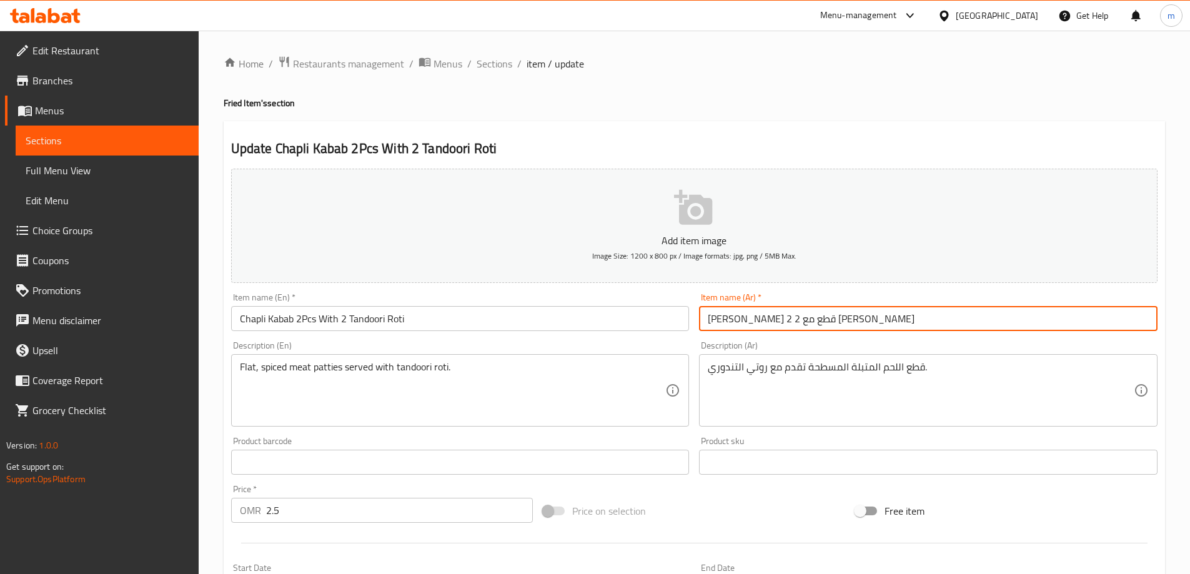
click at [800, 323] on input "[PERSON_NAME] 2 قطع مع 2 [PERSON_NAME]" at bounding box center [928, 318] width 458 height 25
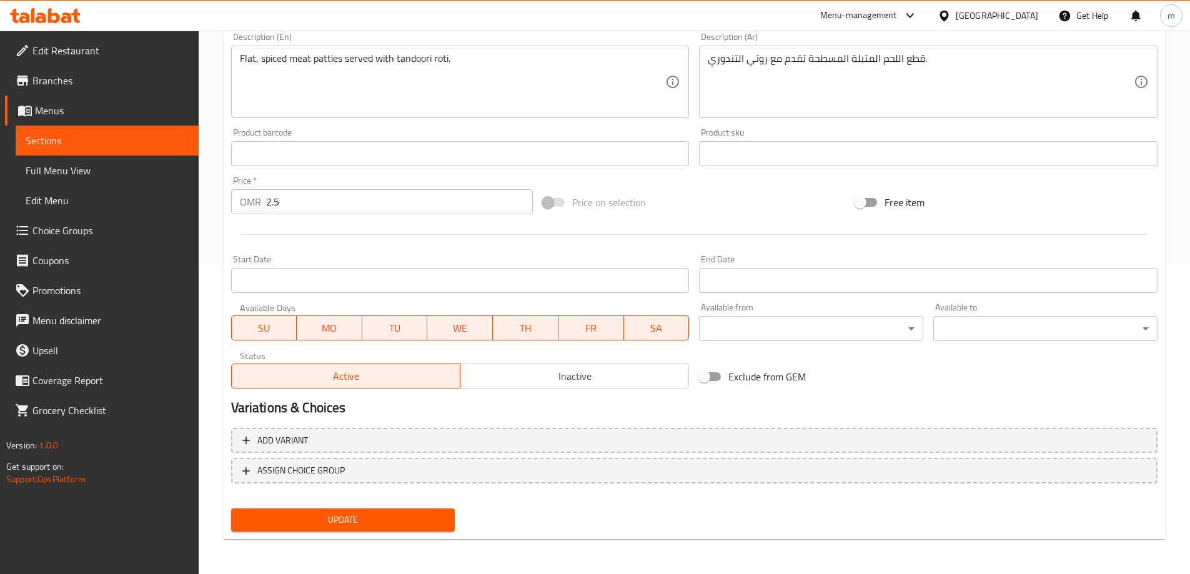
type input "تشابلي كباب 2 حبة مع 2 روتي تندوري"
click at [411, 528] on button "Update" at bounding box center [343, 519] width 224 height 23
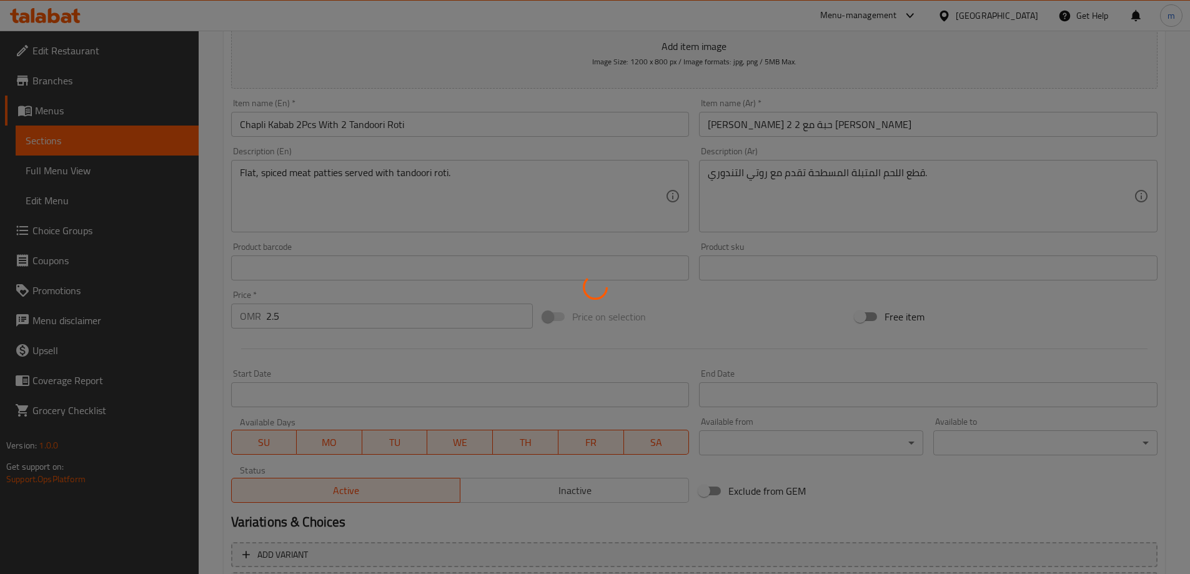
scroll to position [0, 0]
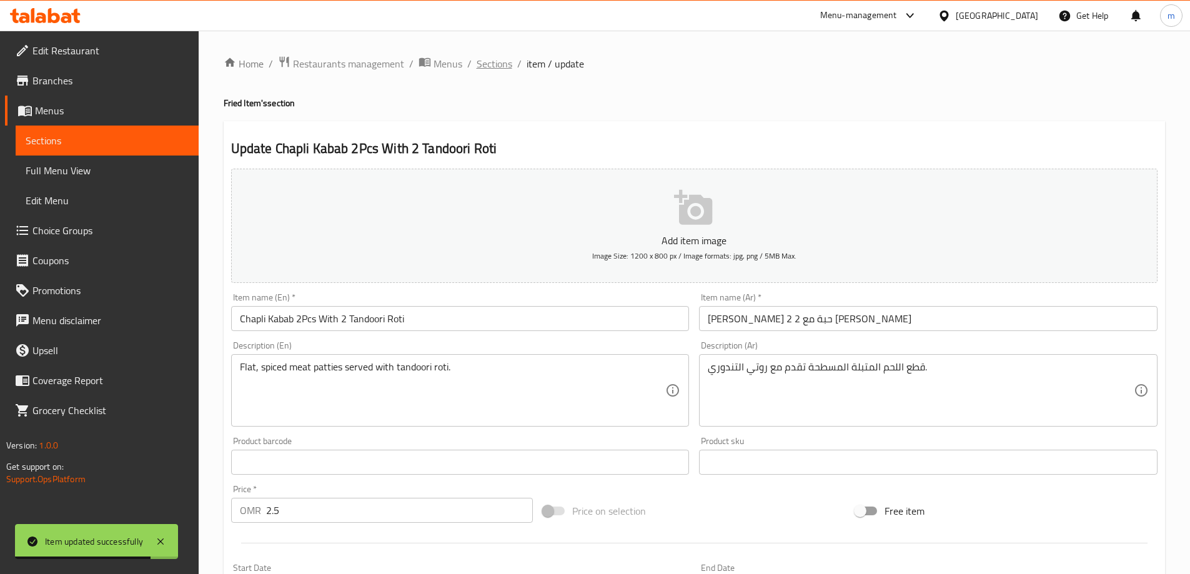
click at [485, 60] on span "Sections" at bounding box center [494, 63] width 36 height 15
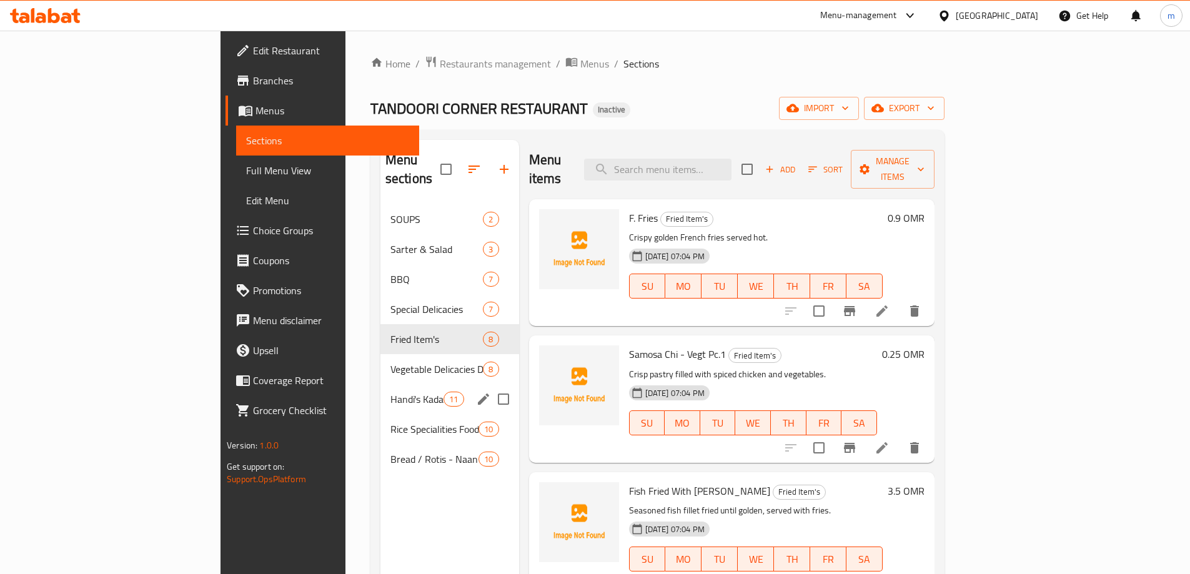
click at [380, 388] on div "Handi's Kadai Dishes 11" at bounding box center [449, 399] width 139 height 30
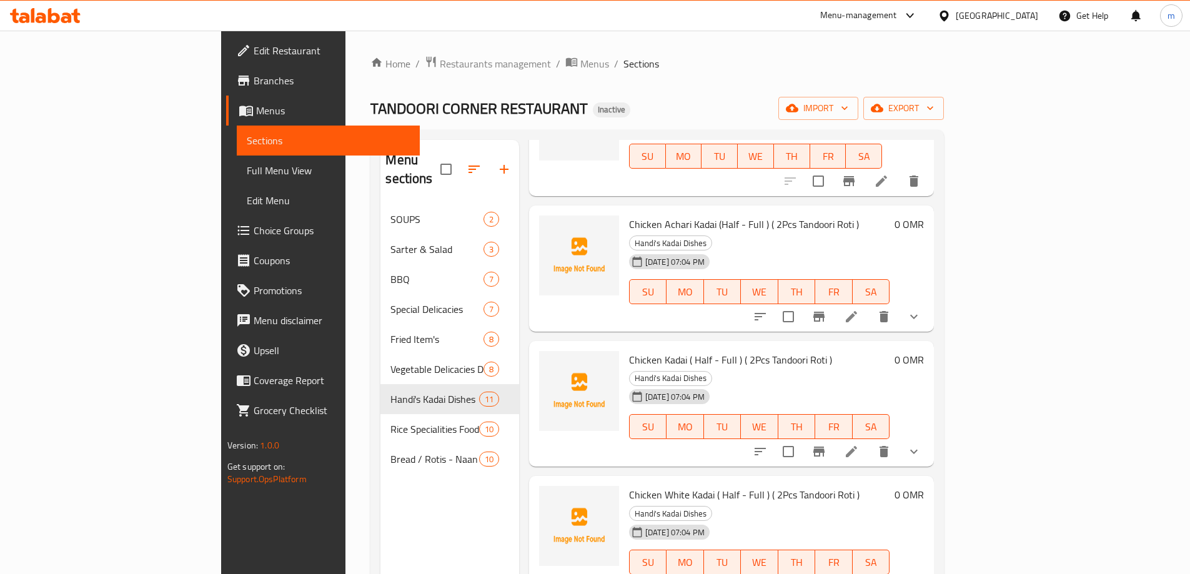
scroll to position [752, 0]
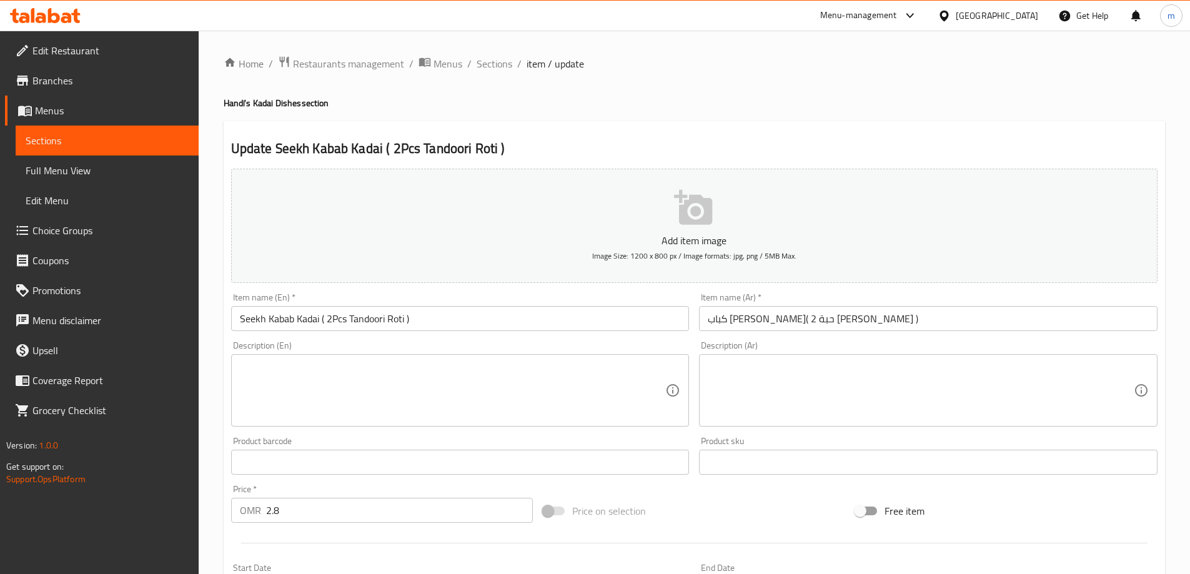
click at [835, 321] on input "كباب شيش كراهي( 2 حبة روتي تندوري )" at bounding box center [928, 318] width 458 height 25
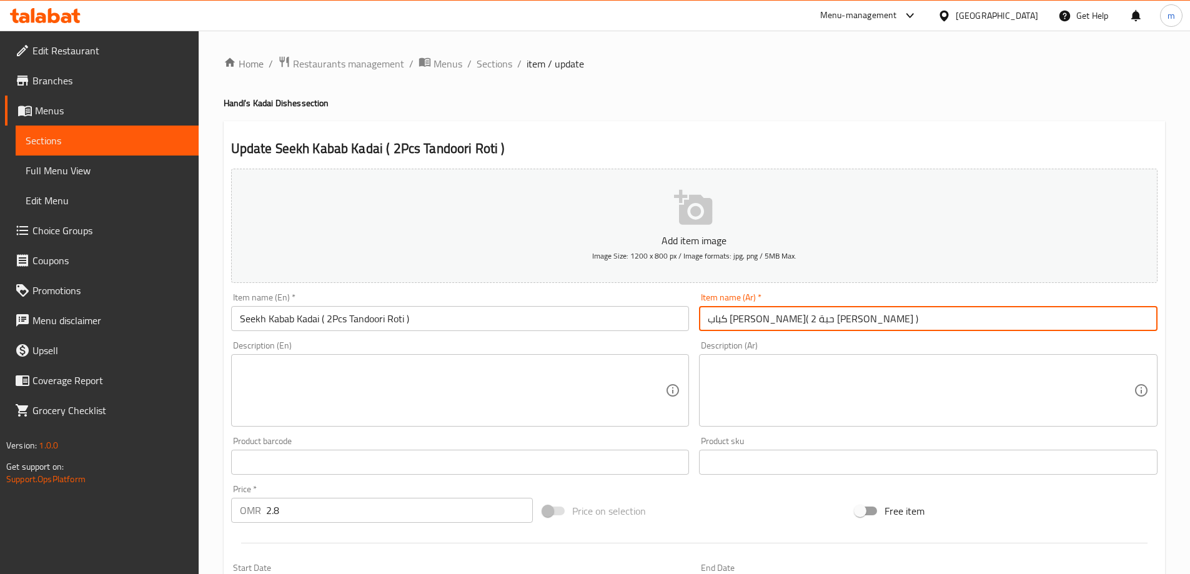
click at [835, 321] on input "كباب شيش كراهي( 2 حبة روتي تندوري )" at bounding box center [928, 318] width 458 height 25
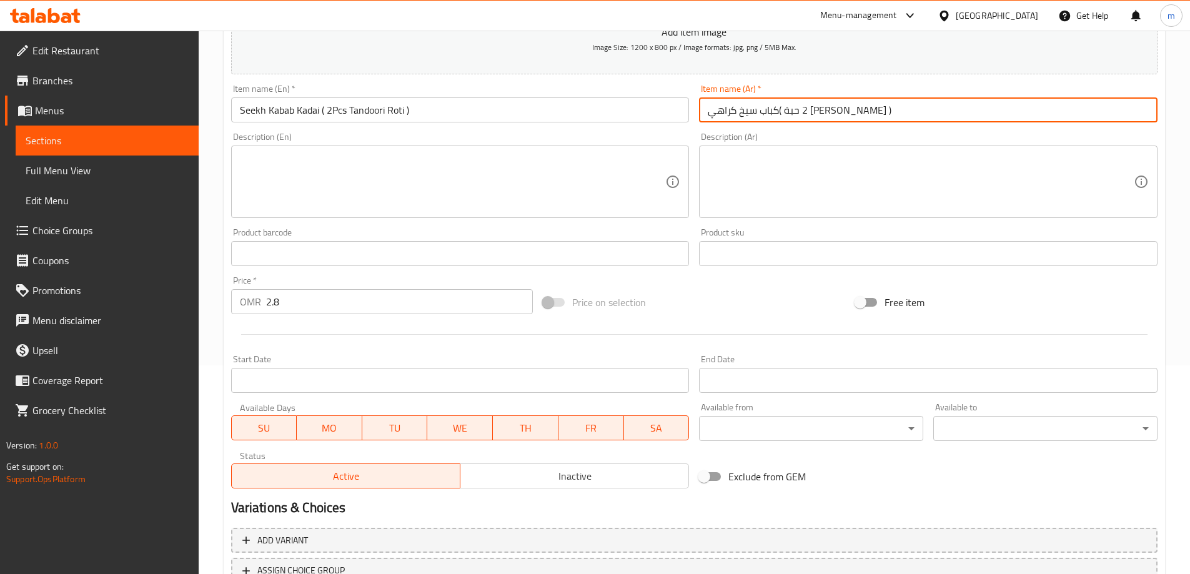
scroll to position [308, 0]
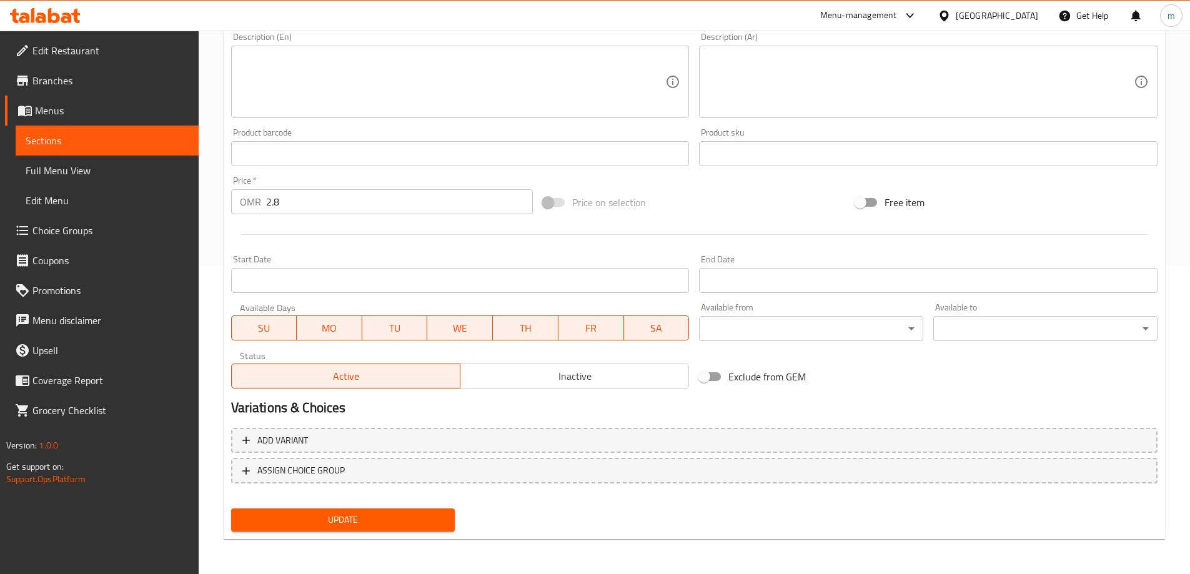
type input "كباب سيخ كراهي( 2 حبة روتي تندوري )"
click at [396, 526] on span "Update" at bounding box center [343, 520] width 204 height 16
click at [418, 521] on span "Update" at bounding box center [343, 520] width 204 height 16
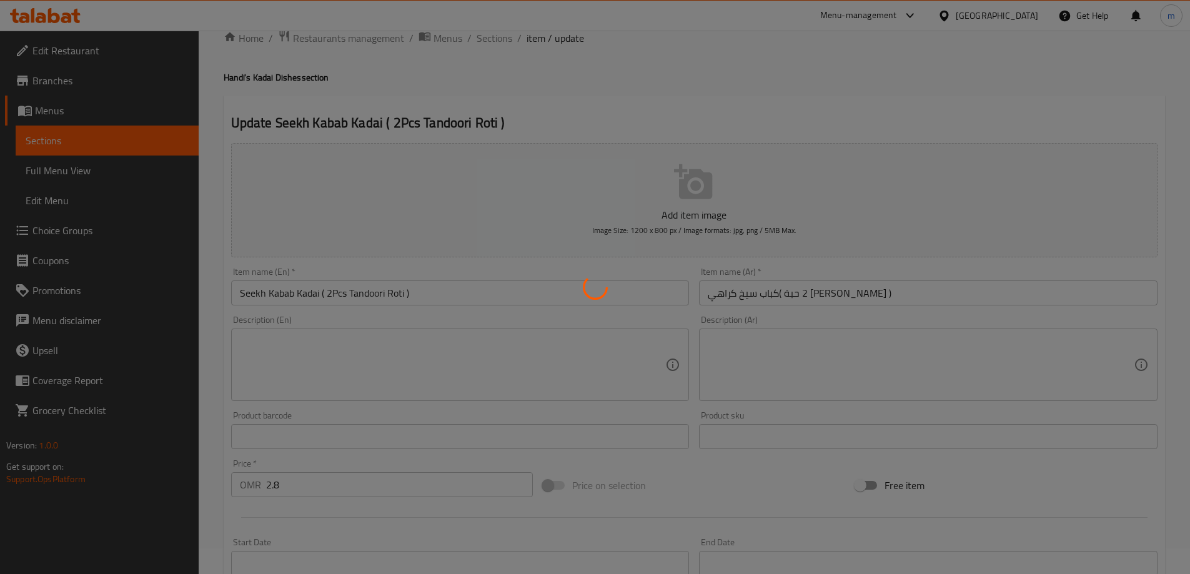
scroll to position [0, 0]
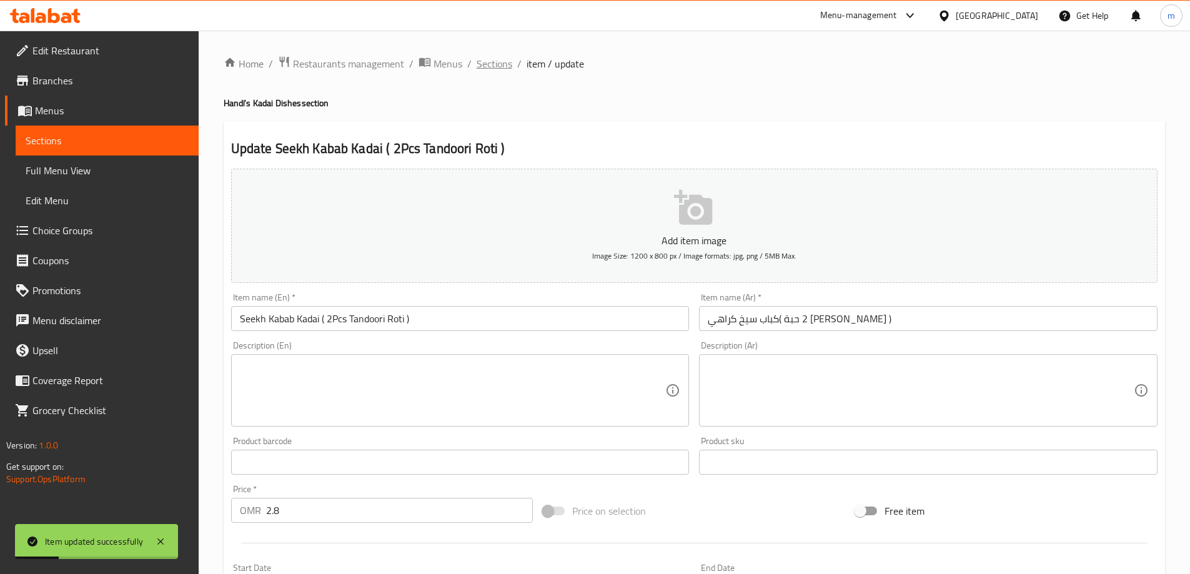
click at [495, 71] on span "Sections" at bounding box center [494, 63] width 36 height 15
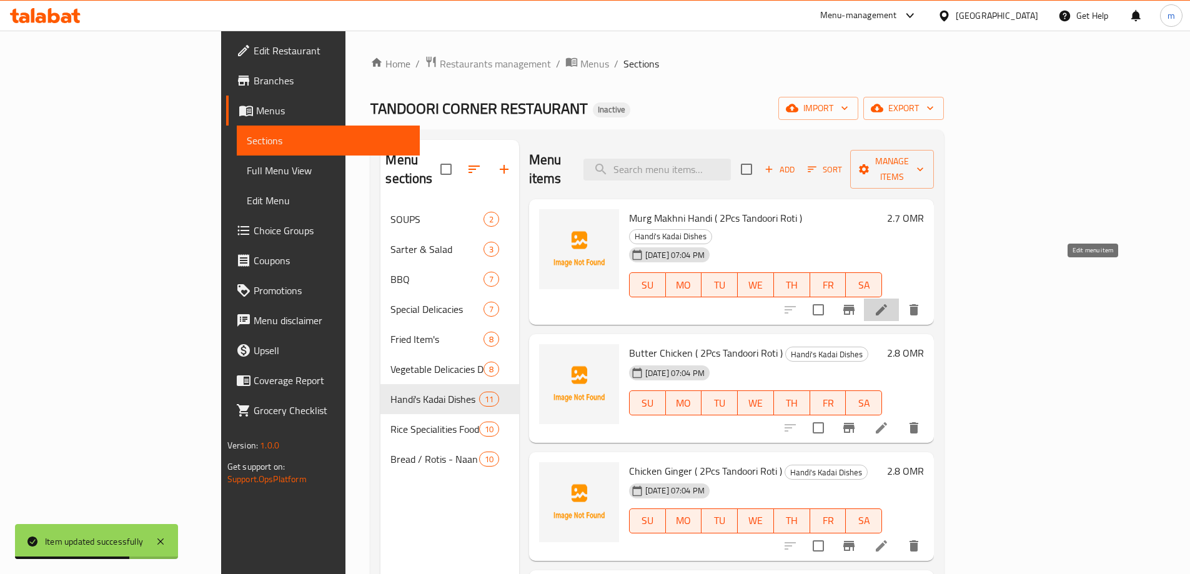
click at [889, 302] on icon at bounding box center [881, 309] width 15 height 15
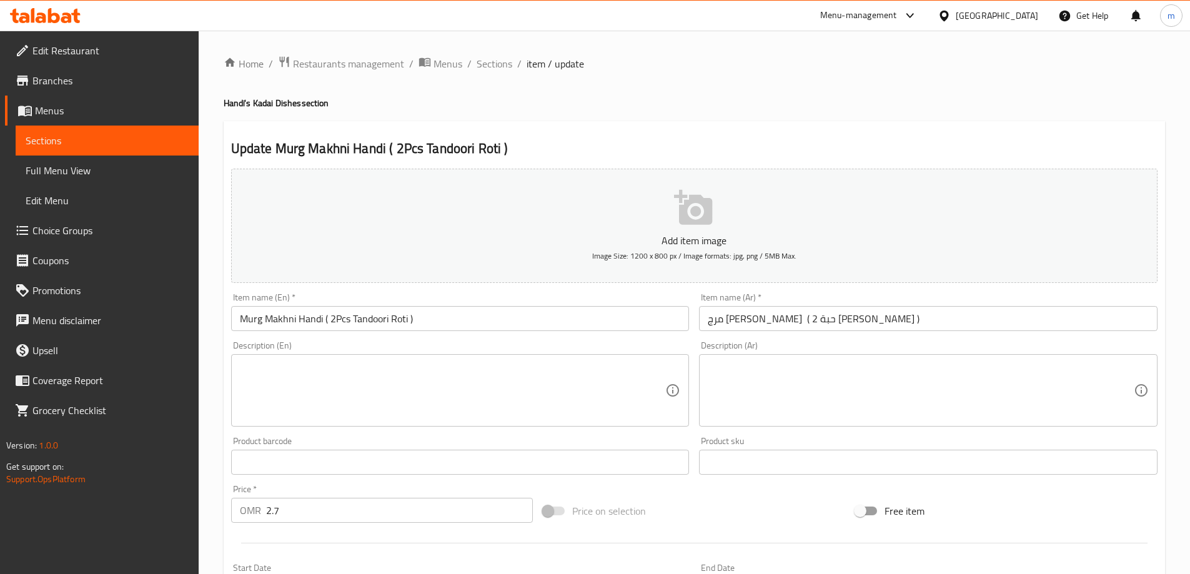
click at [279, 321] on input "Murg Makhni Handi ( 2Pcs Tandoori Roti )" at bounding box center [460, 318] width 458 height 25
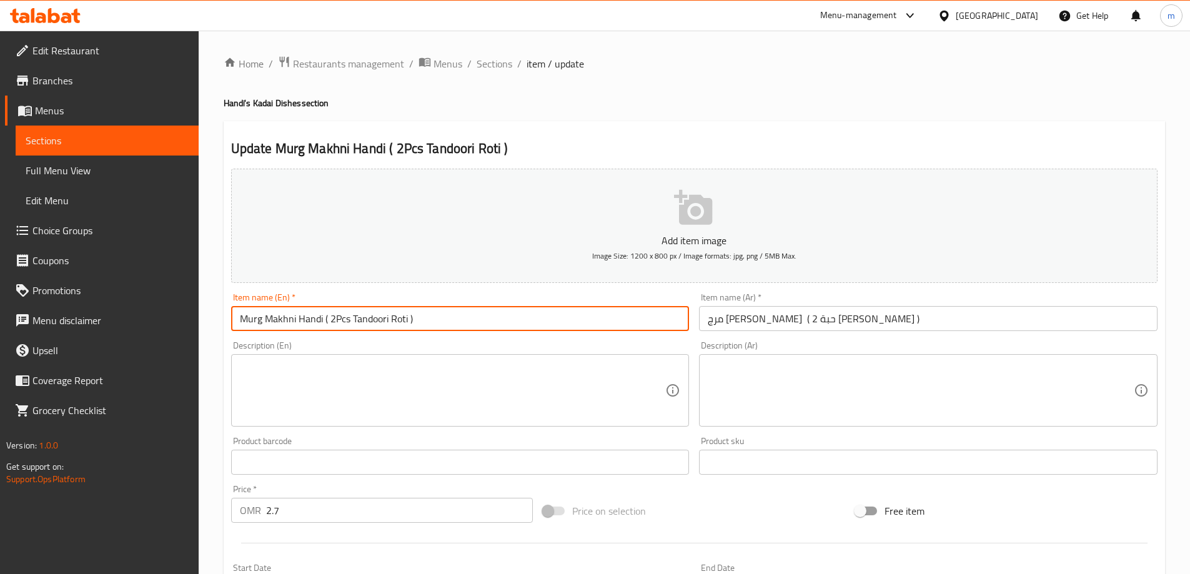
click at [279, 321] on input "Murg Makhni Handi ( 2Pcs Tandoori Roti )" at bounding box center [460, 318] width 458 height 25
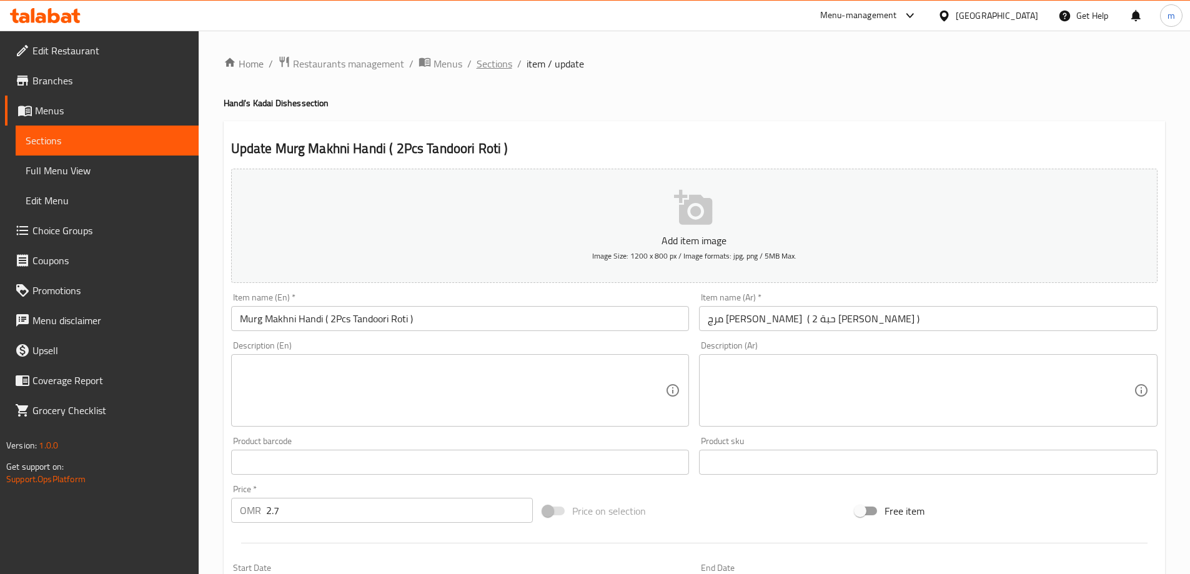
click at [503, 57] on span "Sections" at bounding box center [494, 63] width 36 height 15
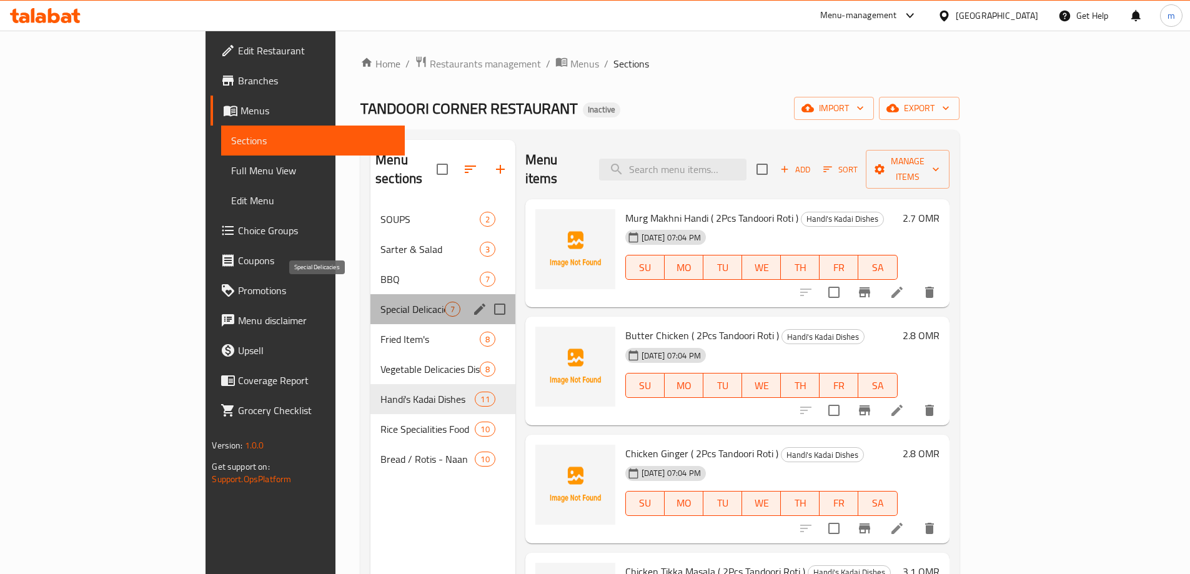
click at [380, 302] on span "Special Delicacies" at bounding box center [412, 309] width 64 height 15
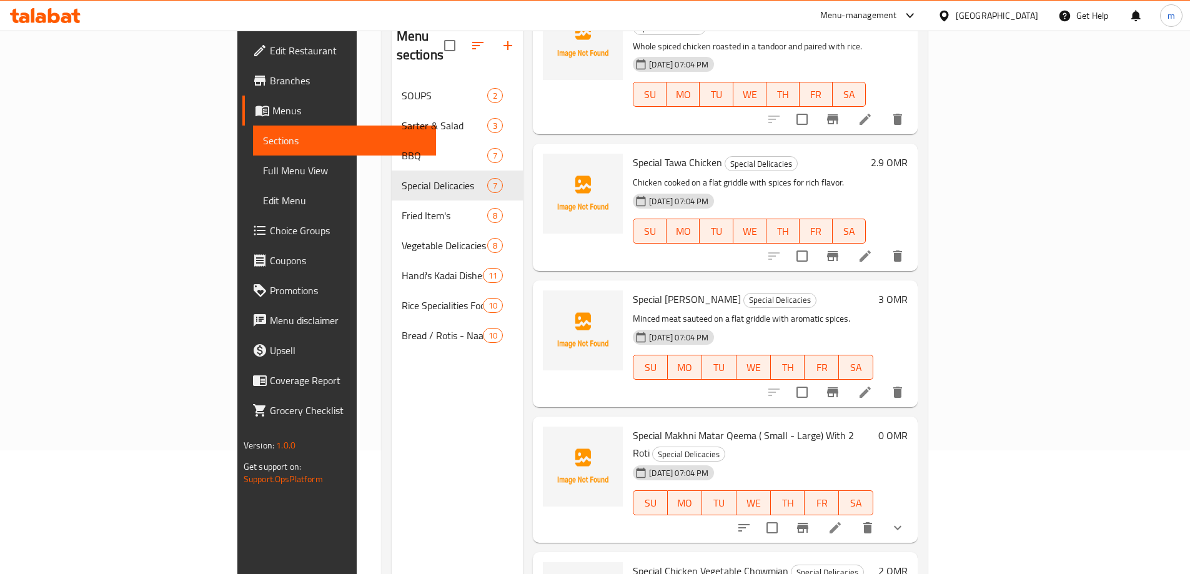
scroll to position [125, 0]
click at [842, 519] on icon at bounding box center [834, 526] width 15 height 15
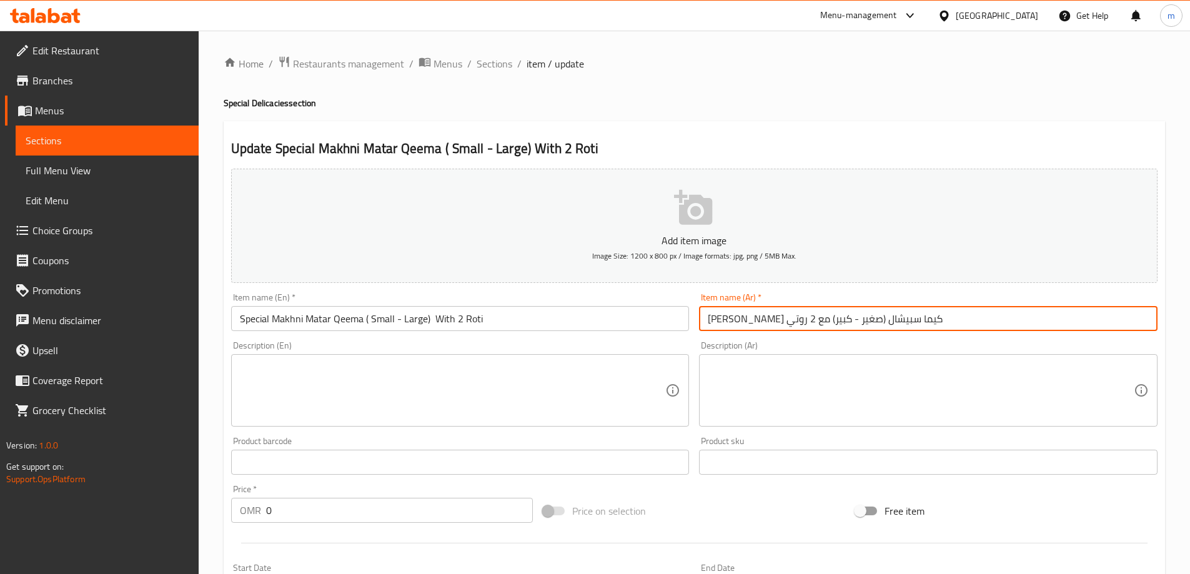
click at [897, 320] on input "[PERSON_NAME] كيما سبيشال (صغير - كبير) مع 2 روتي" at bounding box center [928, 318] width 458 height 25
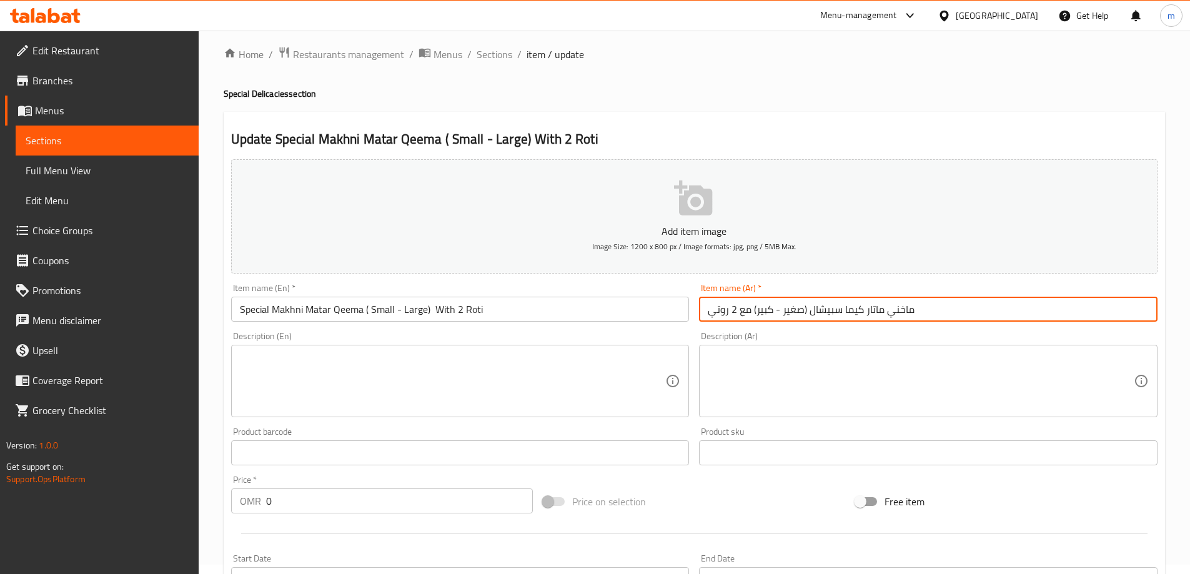
scroll to position [337, 0]
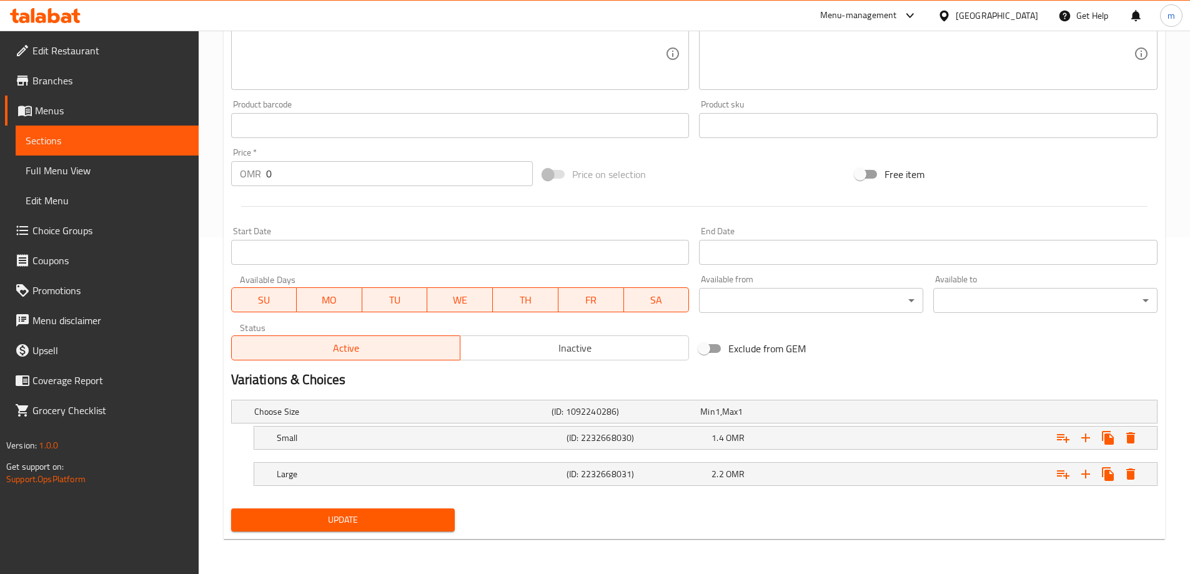
type input "ماخني ماتار كيما سبيشال (صغير - كبير) مع 2 روتي"
click at [385, 531] on button "Update" at bounding box center [343, 519] width 224 height 23
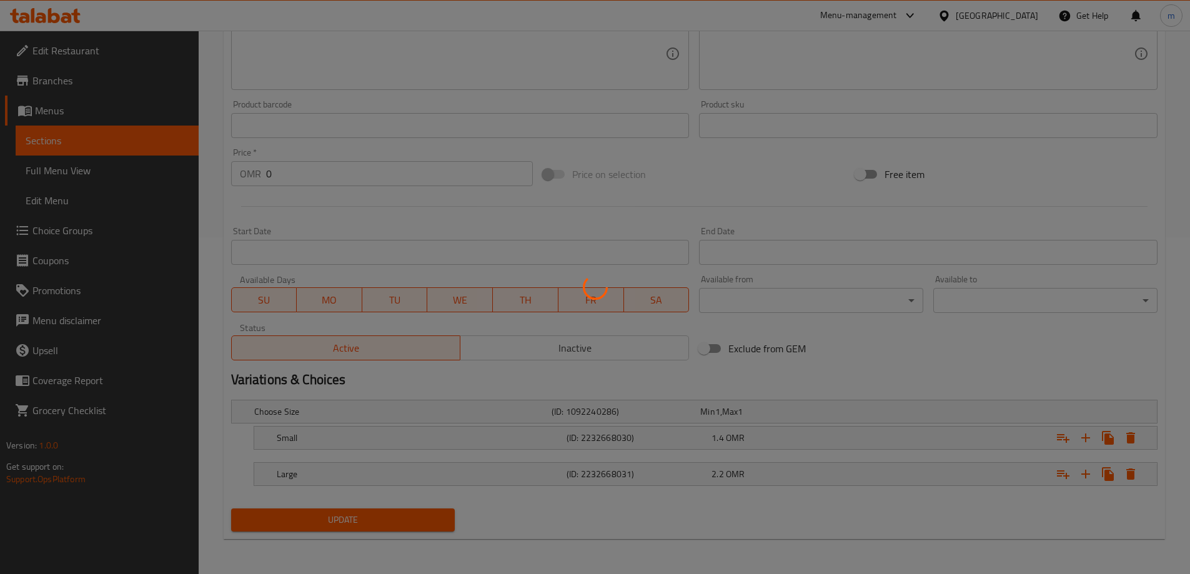
scroll to position [0, 0]
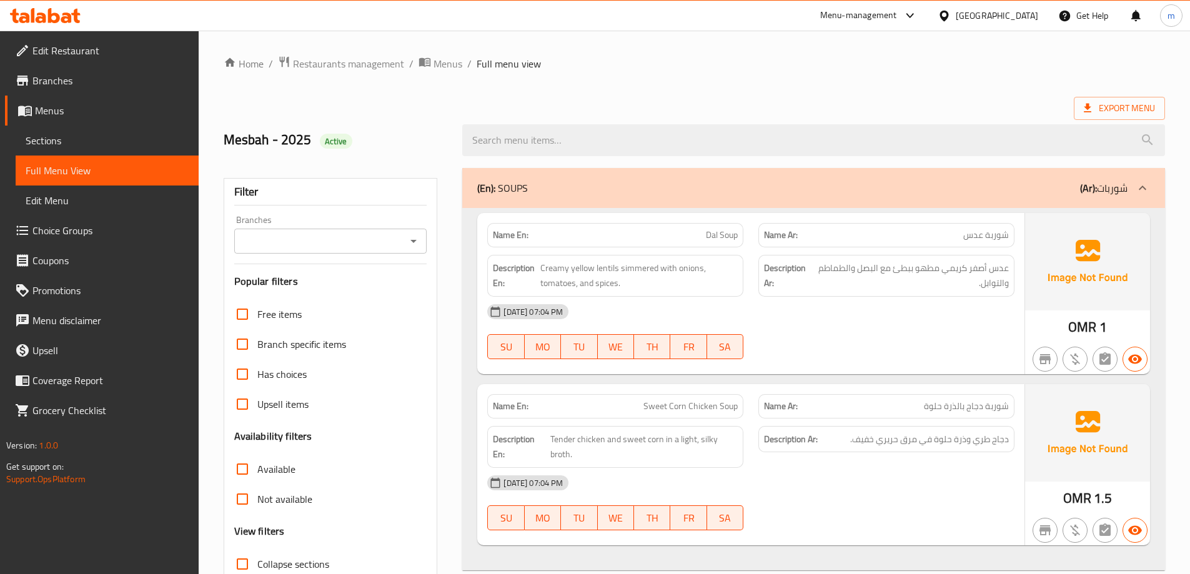
scroll to position [91, 0]
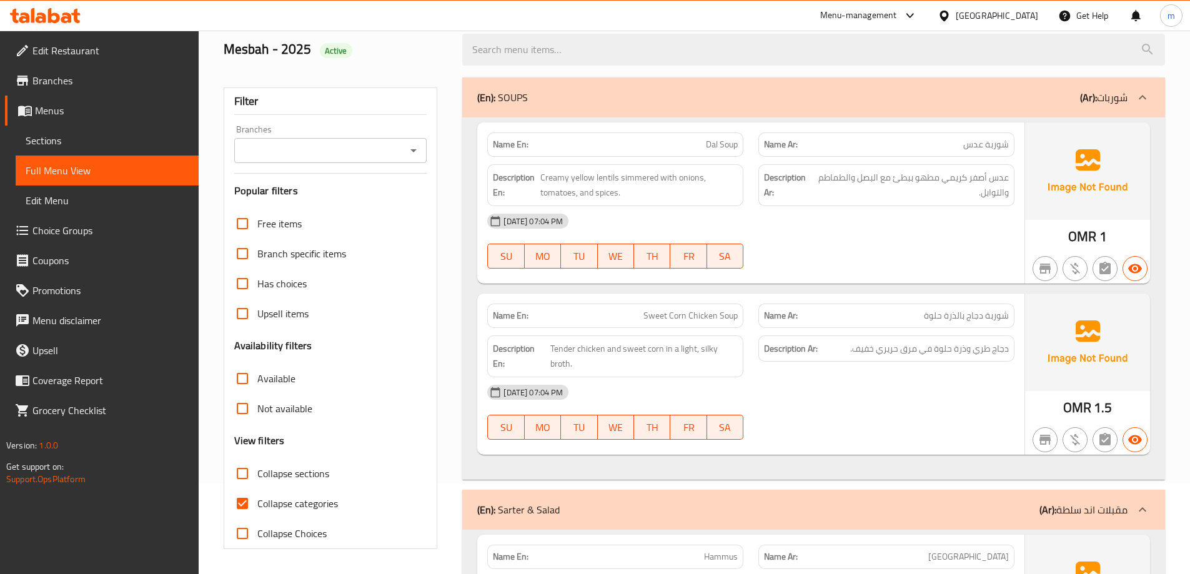
click at [279, 506] on span "Collapse categories" at bounding box center [297, 503] width 81 height 15
click at [257, 506] on input "Collapse categories" at bounding box center [242, 503] width 30 height 30
checkbox input "false"
click at [267, 473] on span "Collapse sections" at bounding box center [293, 473] width 72 height 15
click at [257, 473] on input "Collapse sections" at bounding box center [242, 473] width 30 height 30
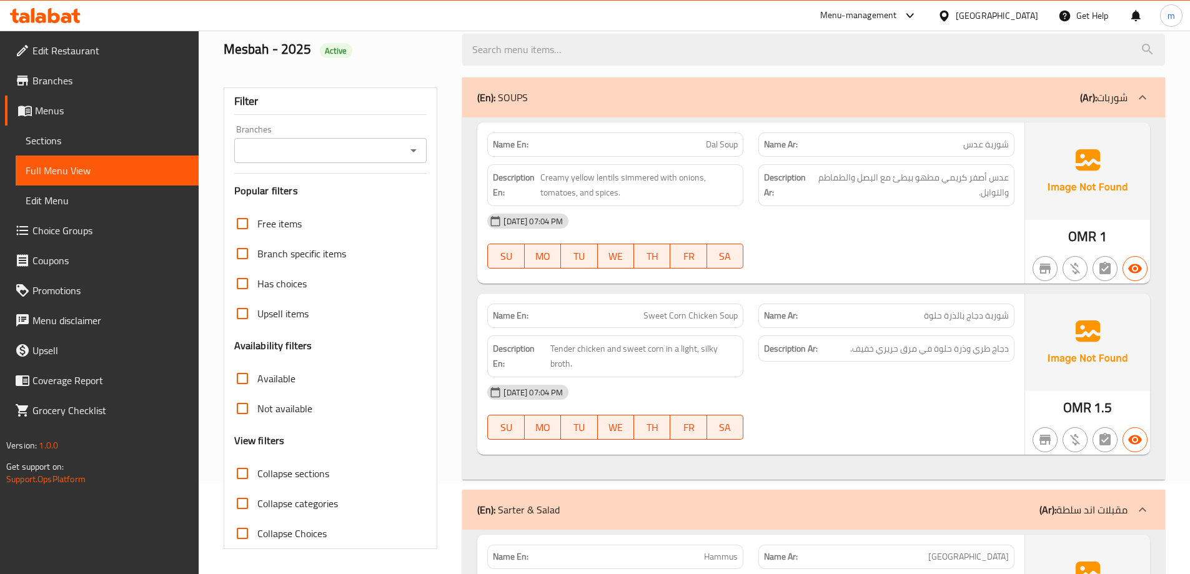
checkbox input "true"
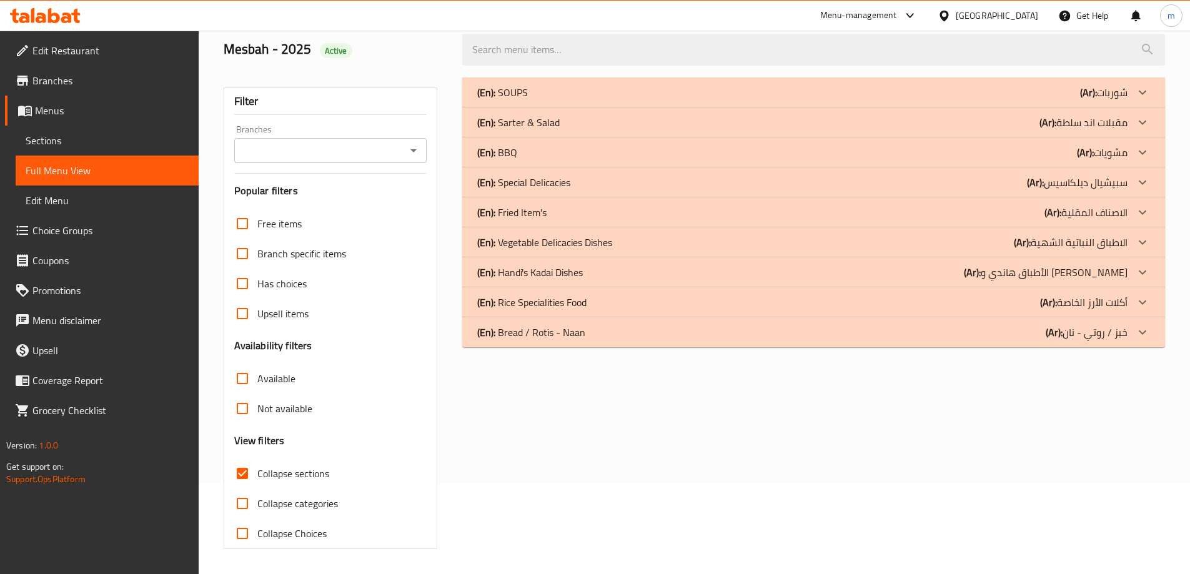
click at [1080, 100] on p "(Ar): أكلات الأرز الخاصة" at bounding box center [1103, 92] width 47 height 15
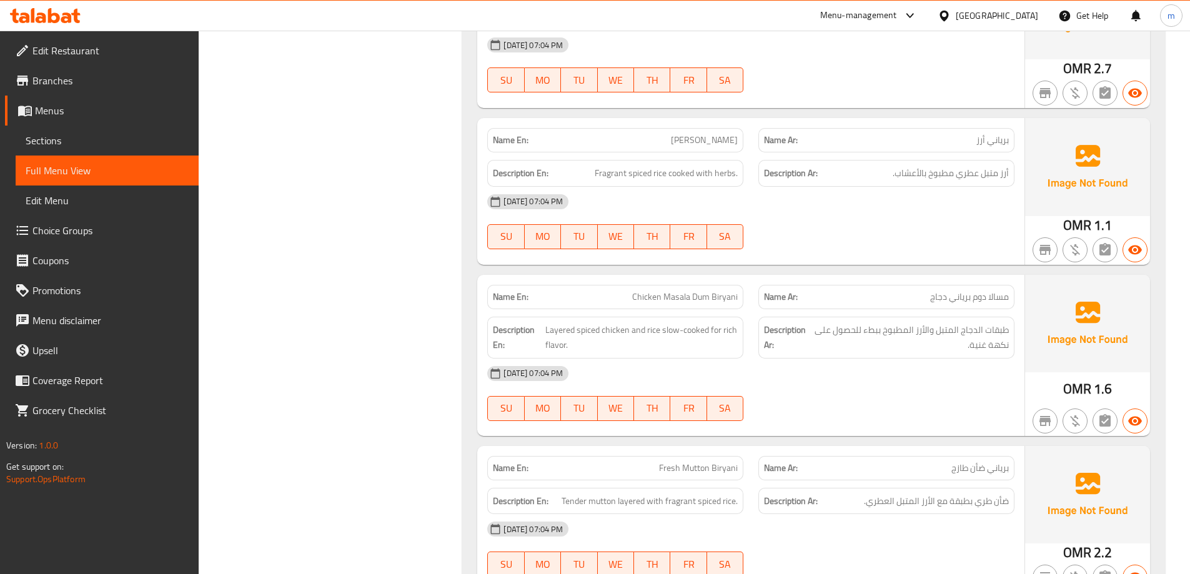
scroll to position [987, 0]
click at [945, 300] on span "مسالا دوم برياني دجاج" at bounding box center [969, 298] width 79 height 13
click at [684, 294] on span "Chicken Masala Dum Biryani" at bounding box center [685, 298] width 106 height 13
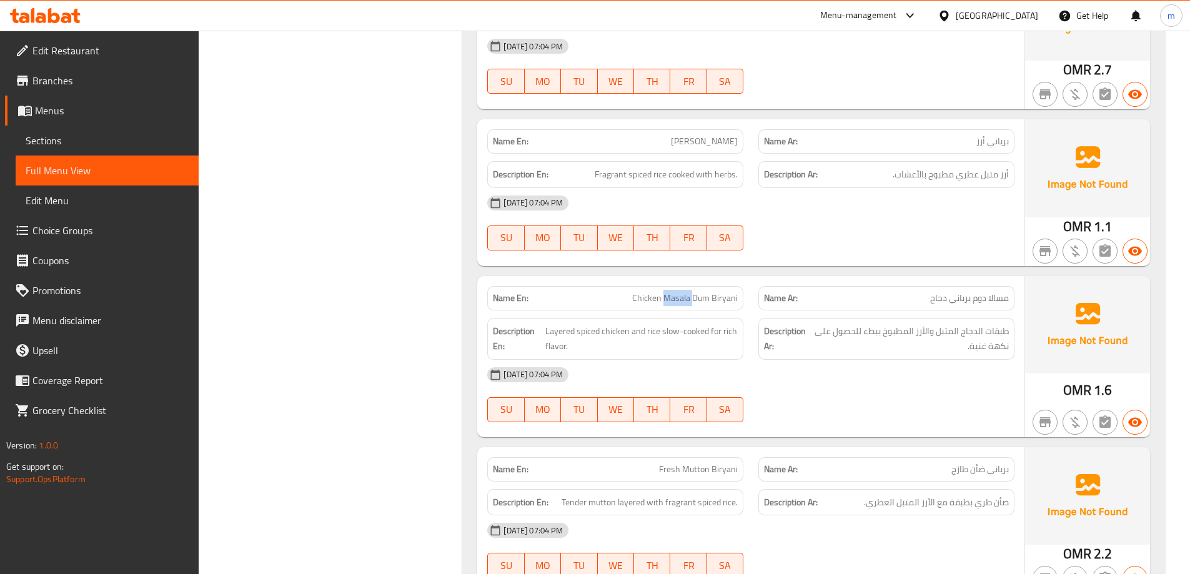
click at [684, 294] on span "Chicken Masala Dum Biryani" at bounding box center [685, 298] width 106 height 13
click at [812, 244] on div at bounding box center [886, 250] width 271 height 15
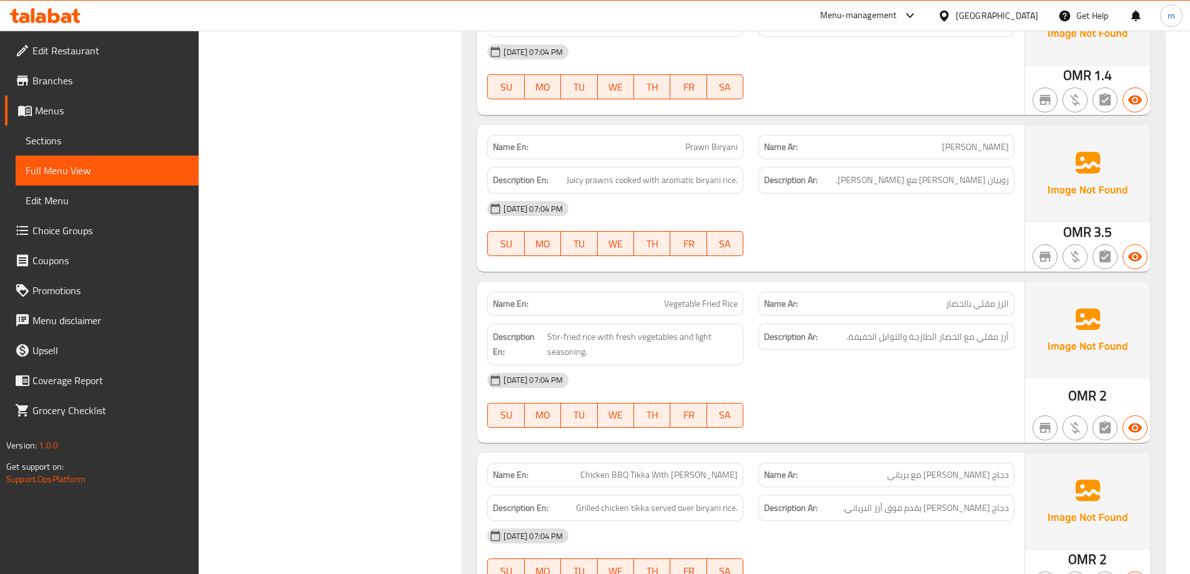
scroll to position [1737, 0]
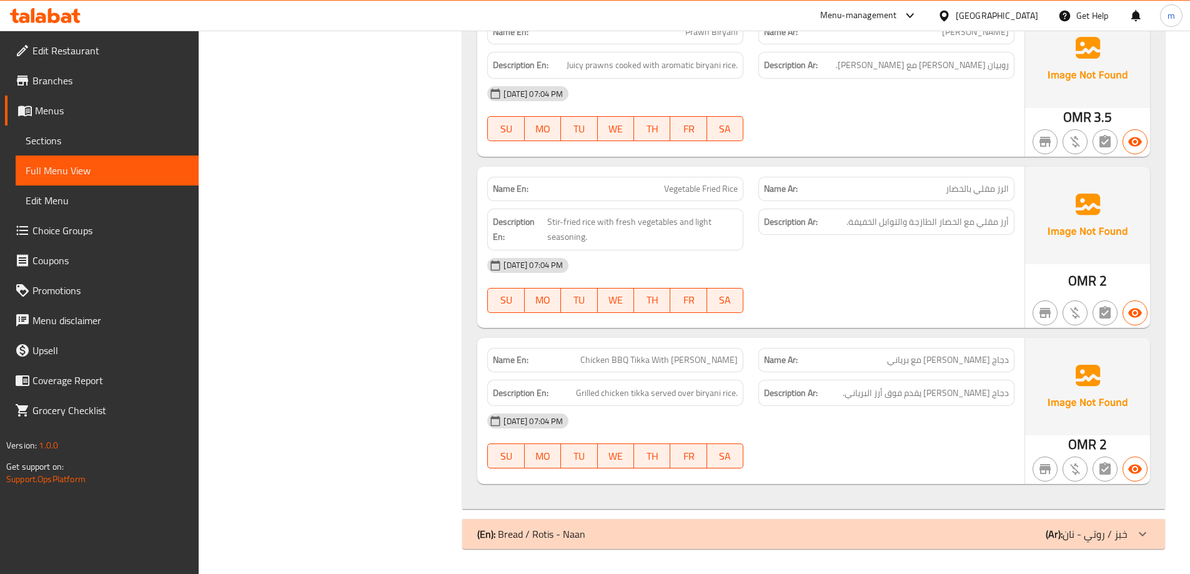
drag, startPoint x: 1074, startPoint y: 536, endPoint x: 1052, endPoint y: 501, distance: 41.6
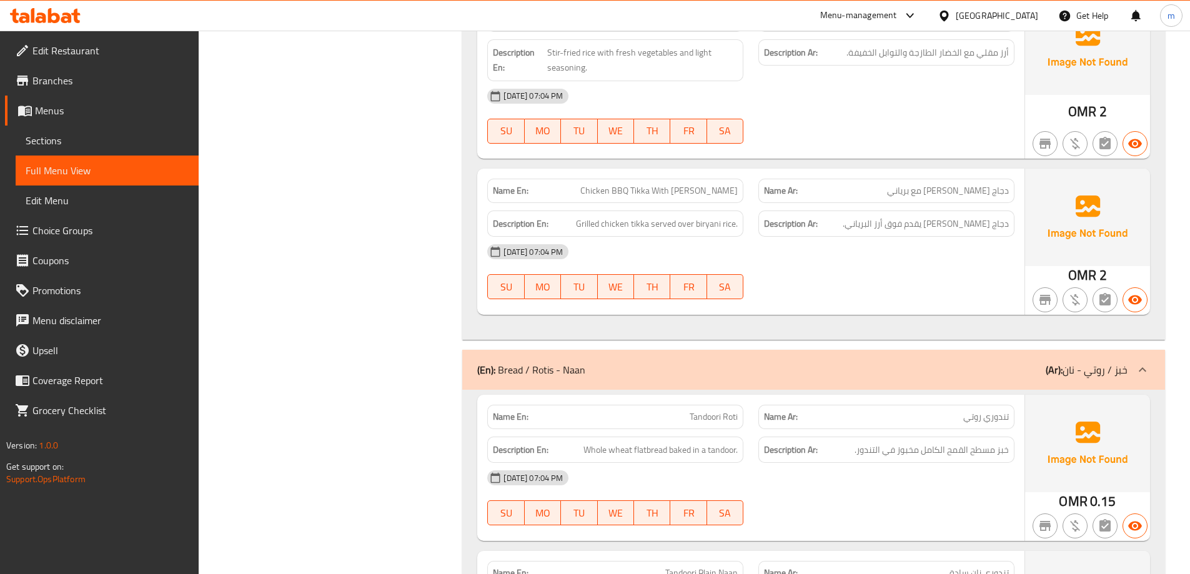
scroll to position [1736, 0]
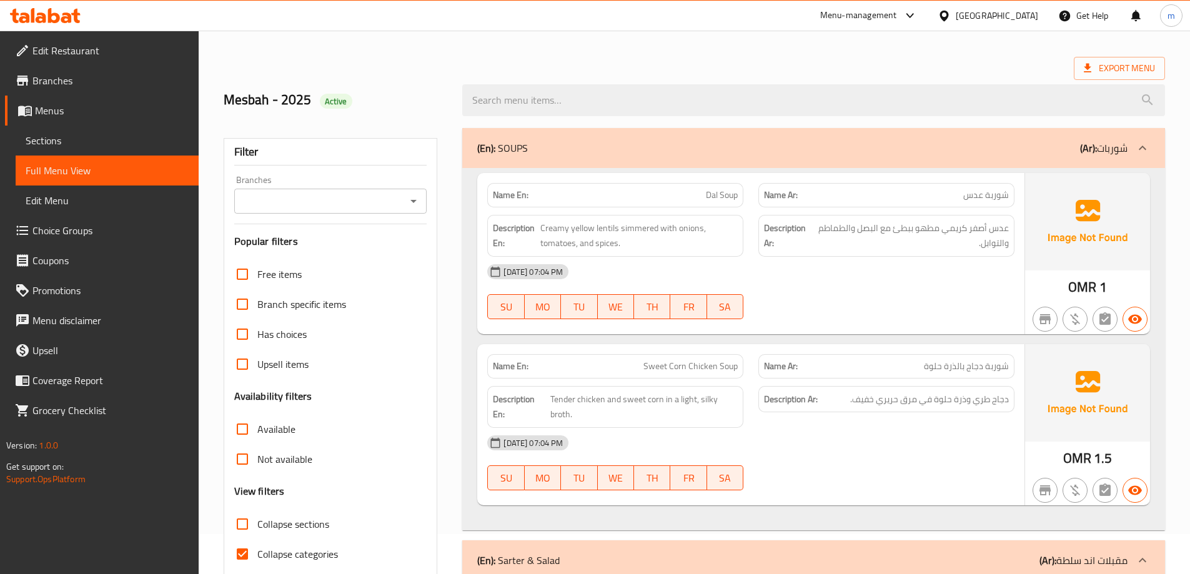
scroll to position [278, 0]
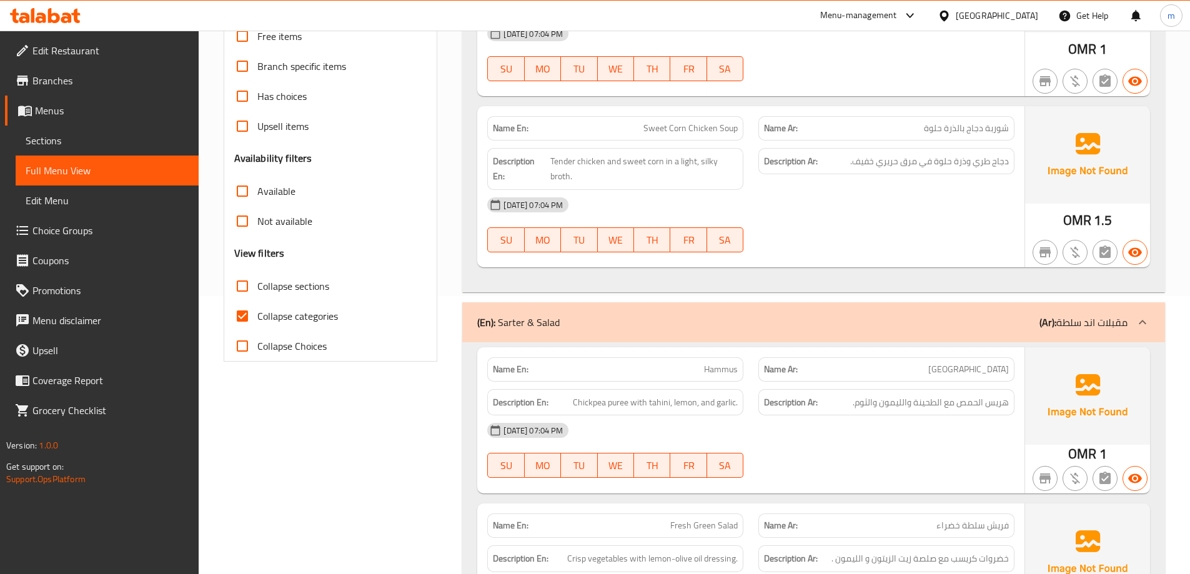
click at [280, 317] on span "Collapse categories" at bounding box center [297, 315] width 81 height 15
click at [257, 317] on input "Collapse categories" at bounding box center [242, 316] width 30 height 30
checkbox input "false"
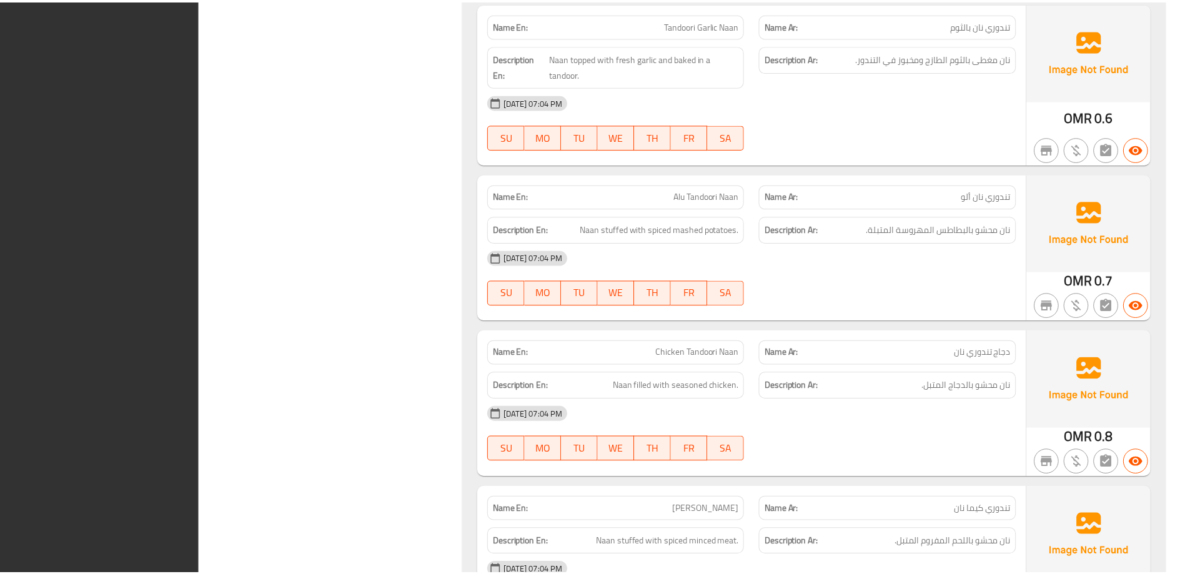
scroll to position [12907, 0]
